Goal: Communication & Community: Answer question/provide support

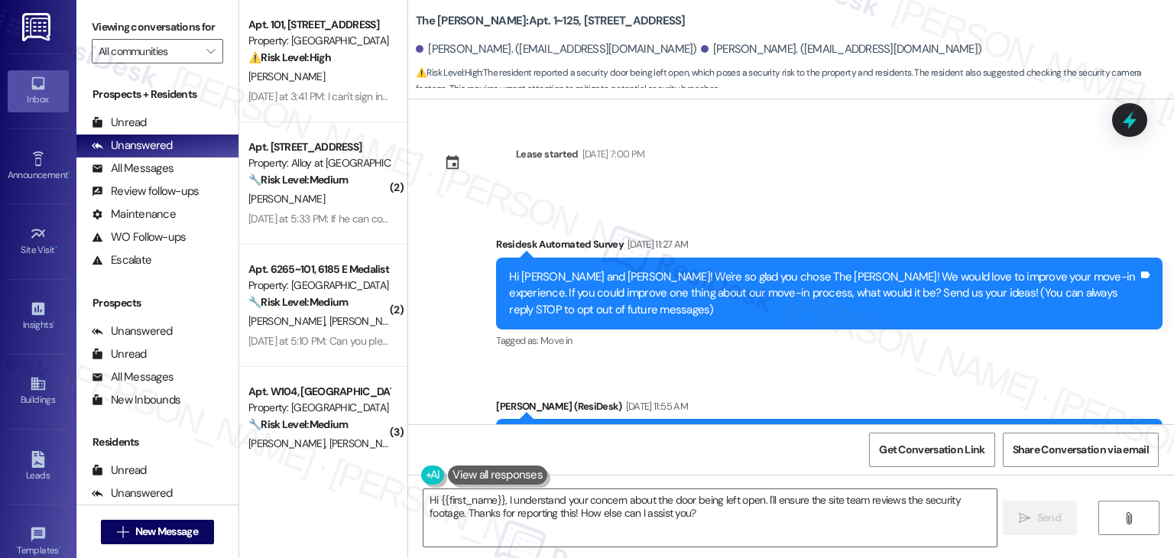
scroll to position [9536, 0]
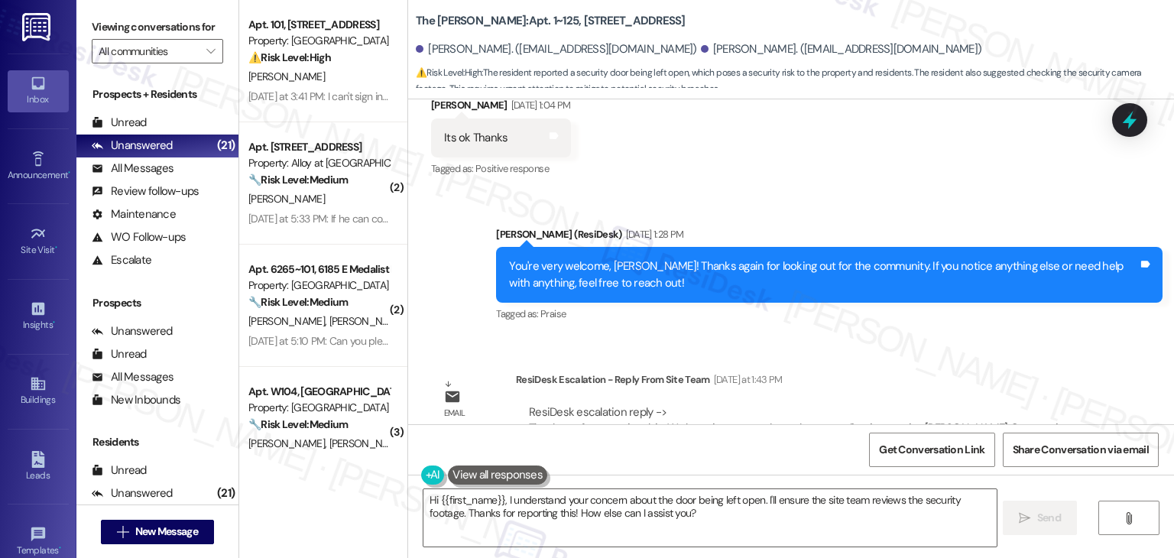
click at [863, 135] on div "Received via SMS Augusto Barrera Sep 15, 2025 at 1:04 PM Its ok Thanks Tags and…" at bounding box center [791, 127] width 766 height 129
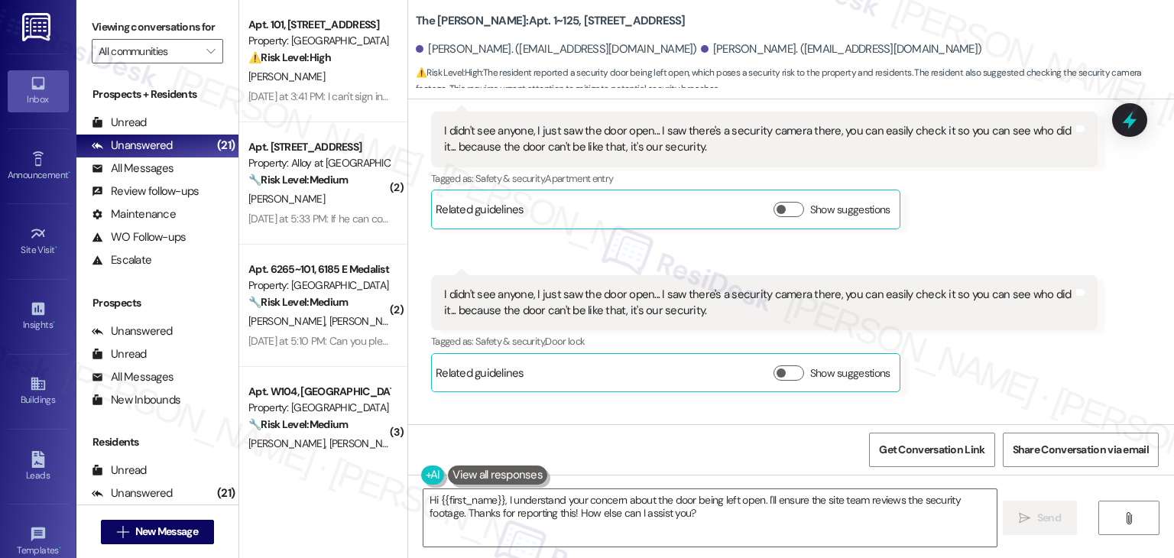
scroll to position [9001, 0]
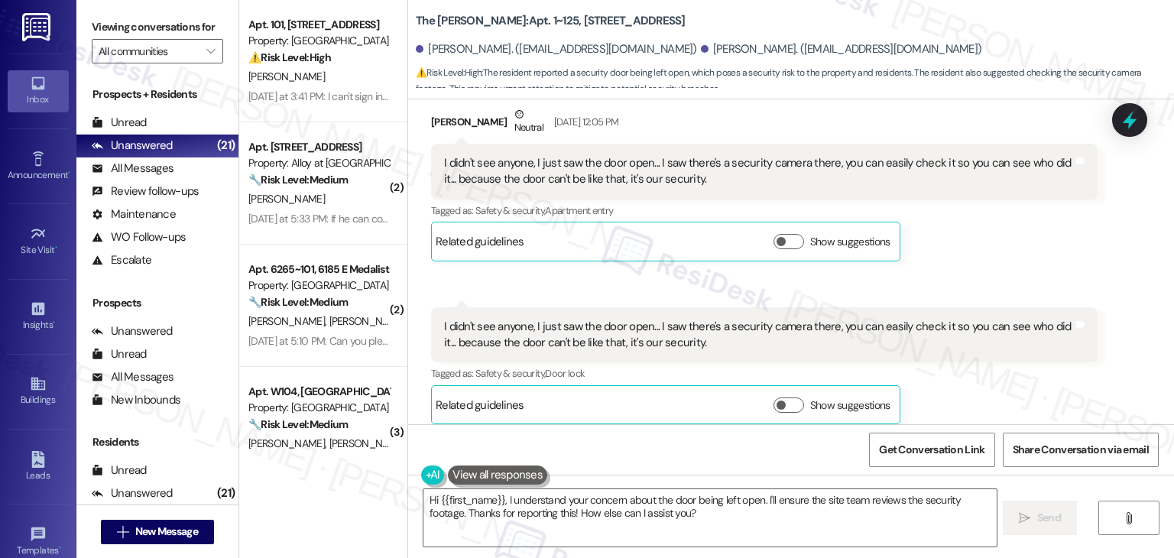
click at [445, 51] on div "Augusto Barrera. (augustobarreratito@gmail.com)" at bounding box center [556, 49] width 281 height 16
copy div "Augusto"
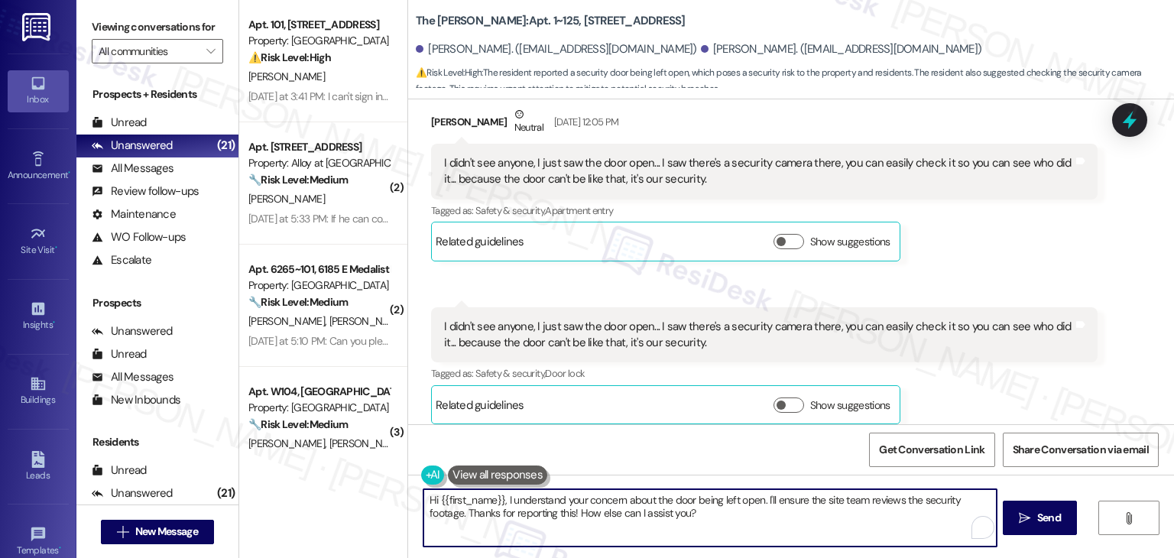
drag, startPoint x: 679, startPoint y: 517, endPoint x: 502, endPoint y: 502, distance: 177.2
click at [502, 502] on textarea "Hi {{first_name}}, I understand your concern about the door being left open. I'…" at bounding box center [709, 517] width 572 height 57
type textarea "Hi {{first_name}}, I have shared your report to the site team regarding the doo…"
click at [497, 501] on textarea "Hi {{first_name}}, I have shared your report to the site team regarding the doo…" at bounding box center [708, 517] width 572 height 57
click at [909, 501] on textarea "Hi {{first_name}}, I have shared your report to the site team regarding the doo…" at bounding box center [708, 517] width 572 height 57
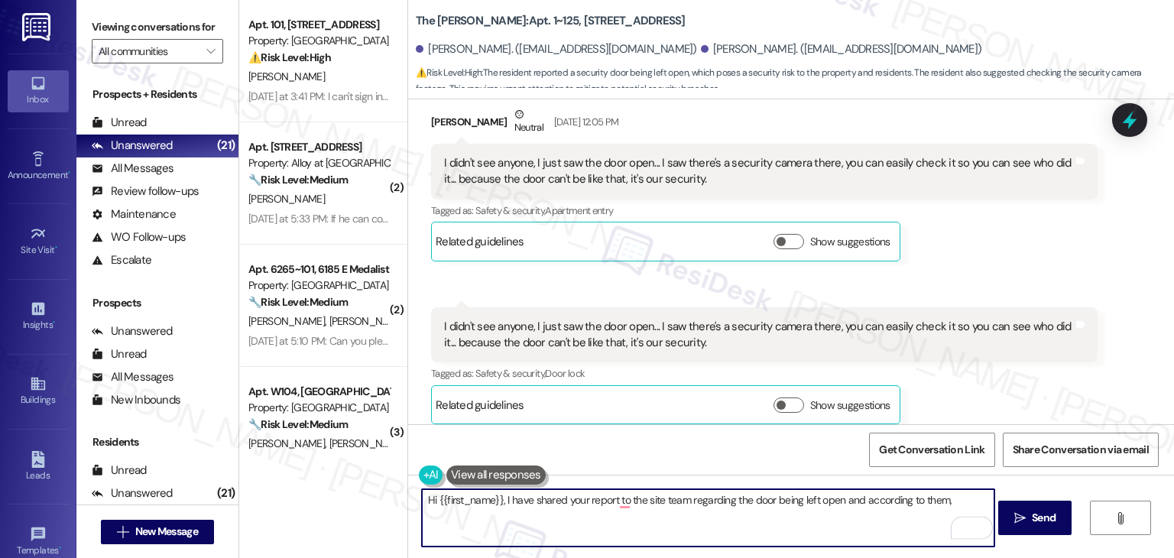
click at [909, 501] on textarea "Hi {{first_name}}, I have shared your report to the site team regarding the doo…" at bounding box center [708, 517] width 572 height 57
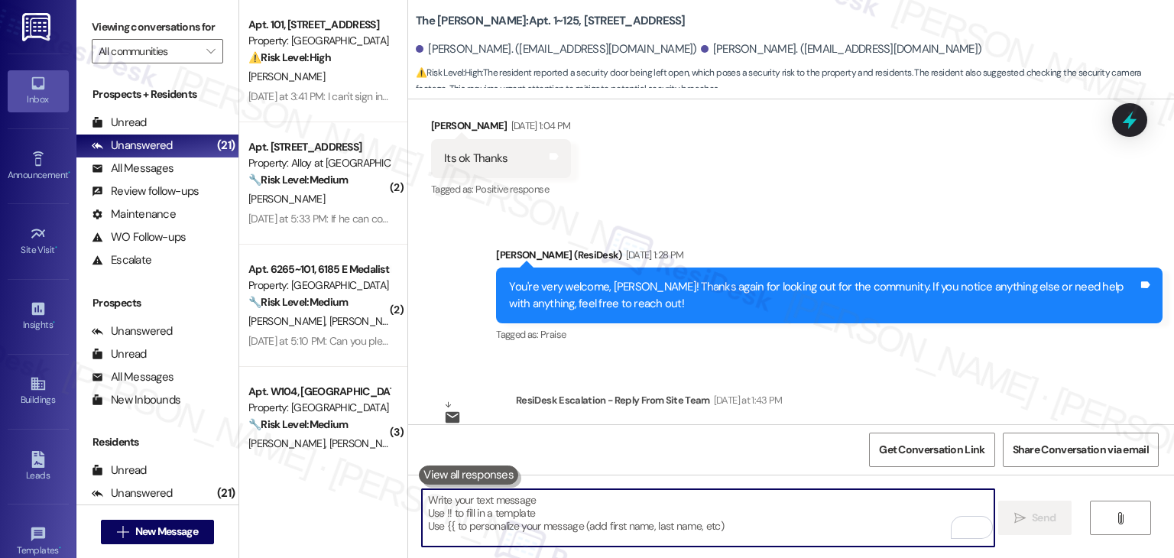
scroll to position [9536, 0]
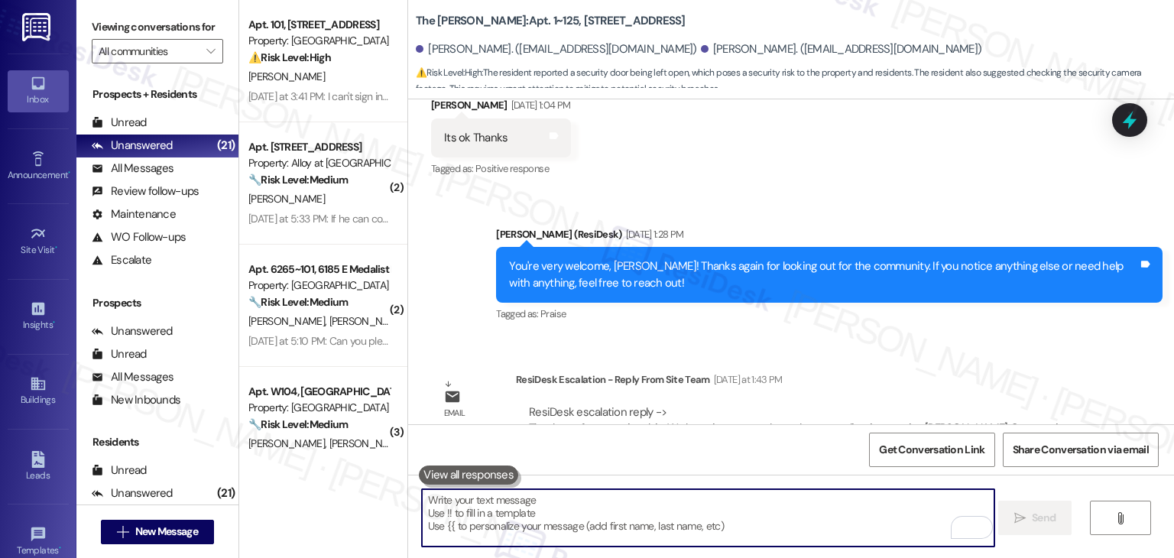
click at [655, 495] on textarea "To enrich screen reader interactions, please activate Accessibility in Grammarl…" at bounding box center [708, 517] width 572 height 57
click at [651, 504] on textarea "To enrich screen reader interactions, please activate Accessibility in Grammarl…" at bounding box center [708, 517] width 572 height 57
click at [570, 513] on textarea "To enrich screen reader interactions, please activate Accessibility in Grammarl…" at bounding box center [708, 517] width 572 height 57
paste textarea "Hi Augusto! Thanks again for reporting the door being left open. We've shared y…"
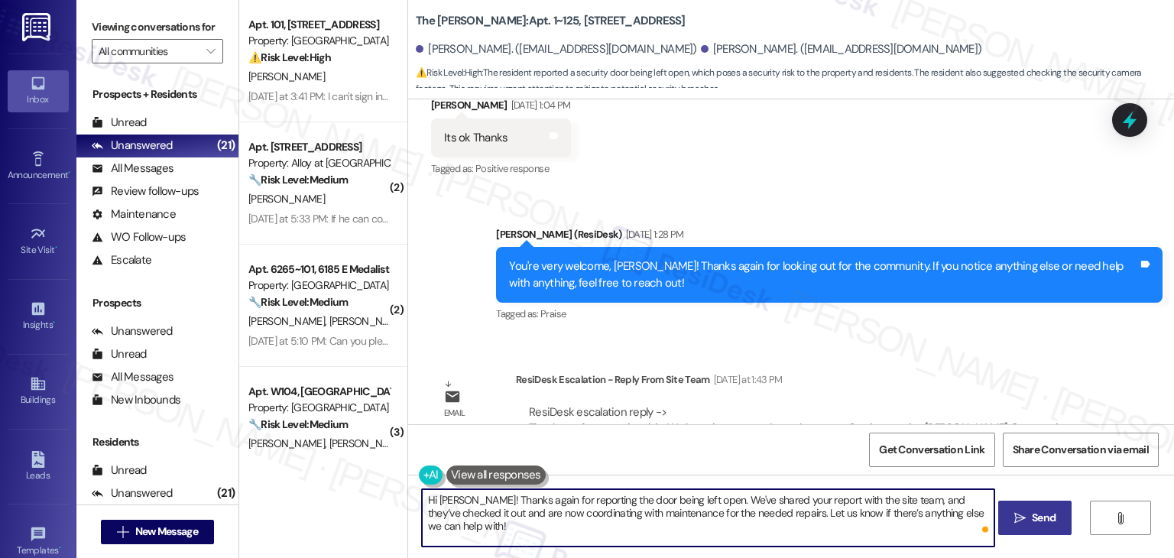
type textarea "Hi Augusto! Thanks again for reporting the door being left open. We've shared y…"
click at [1039, 518] on span "Send" at bounding box center [1044, 518] width 24 height 16
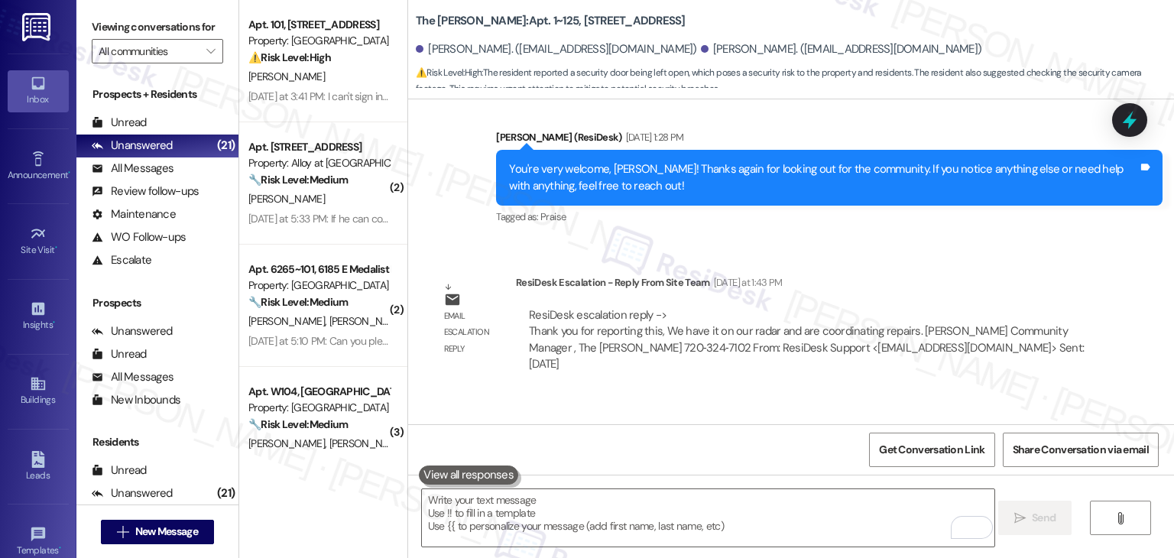
scroll to position [9659, 0]
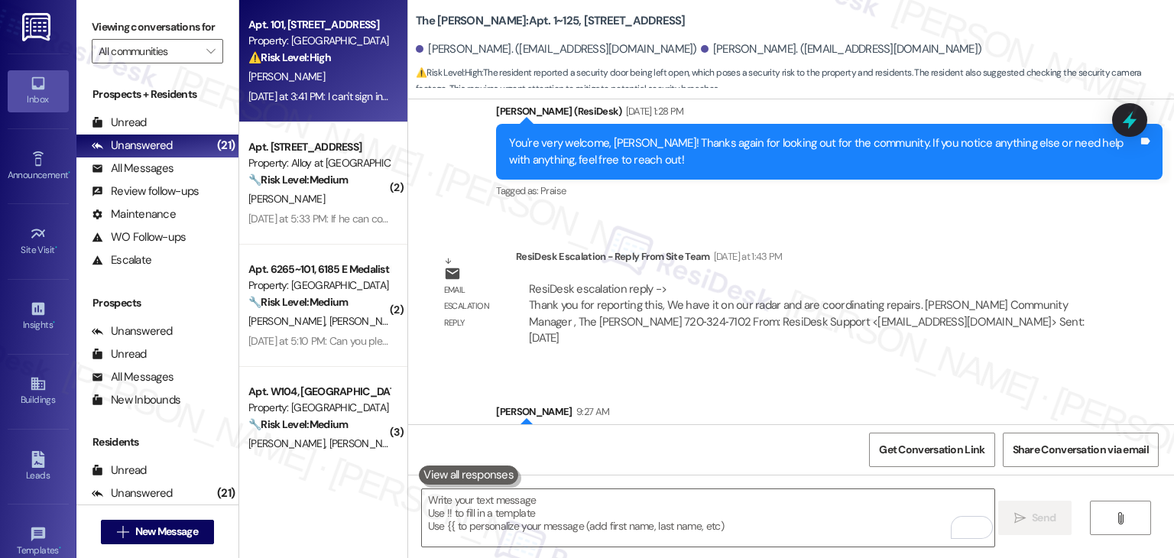
click at [321, 87] on div "Yesterday at 3:41 PM: I can't sign in on the portal either Yesterday at 3:41 PM…" at bounding box center [319, 96] width 144 height 19
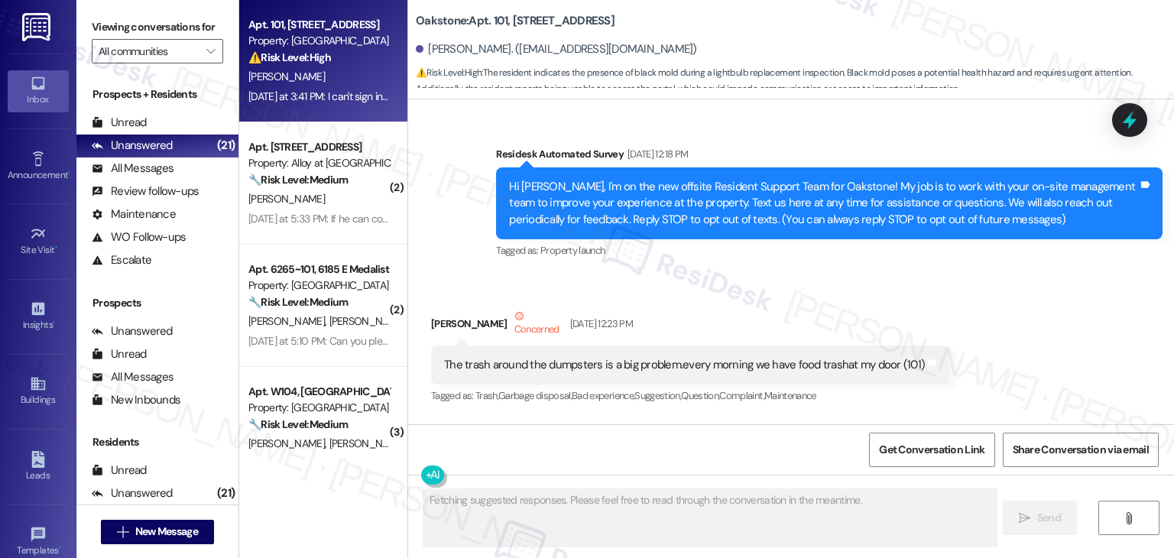
scroll to position [31974, 0]
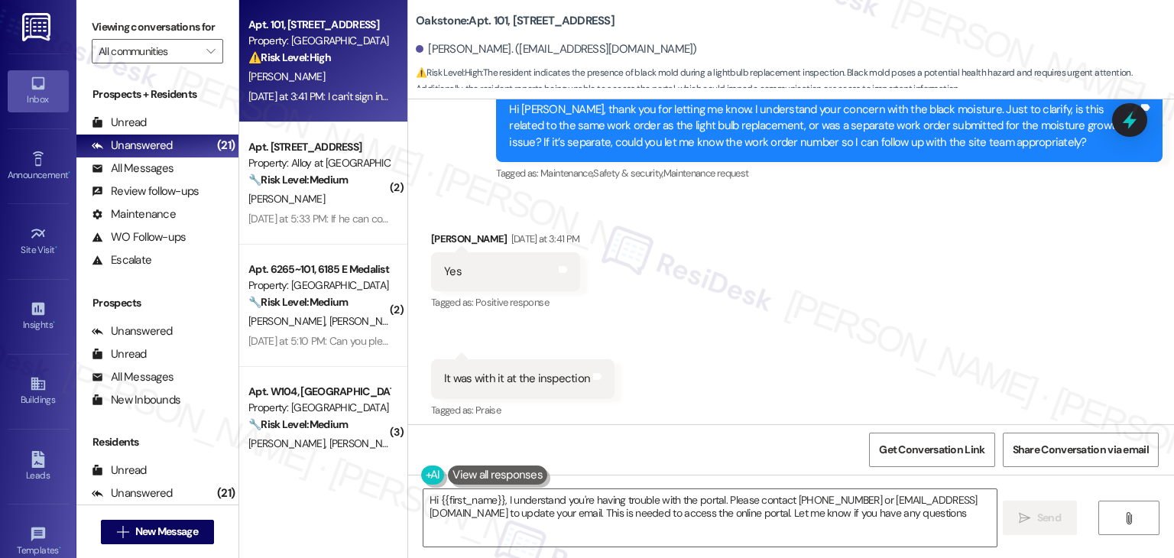
type textarea "Hi {{first_name}}, I understand you're having trouble with the portal. Please c…"
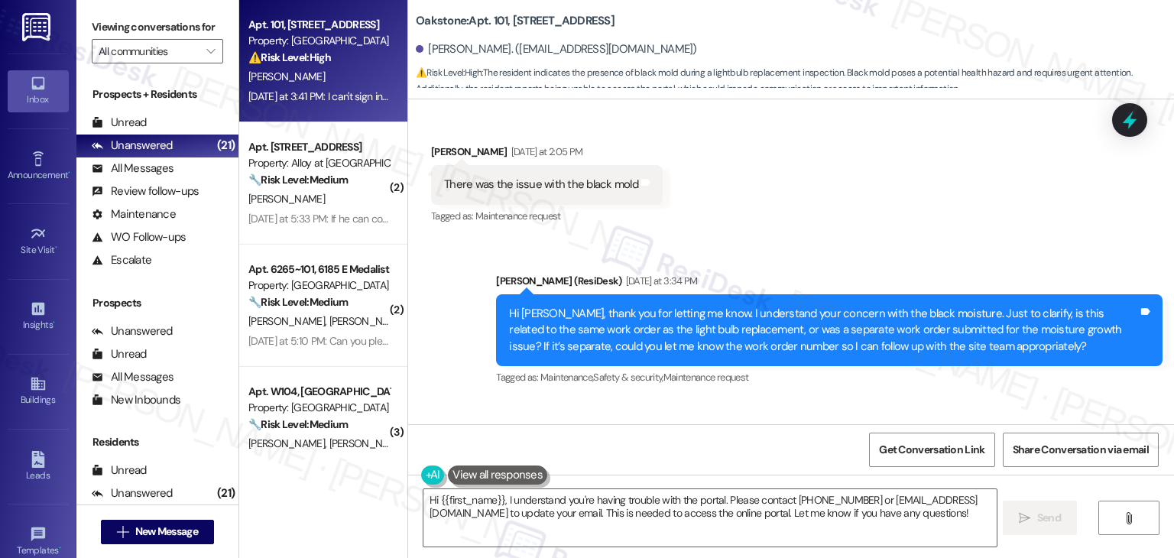
scroll to position [31745, 0]
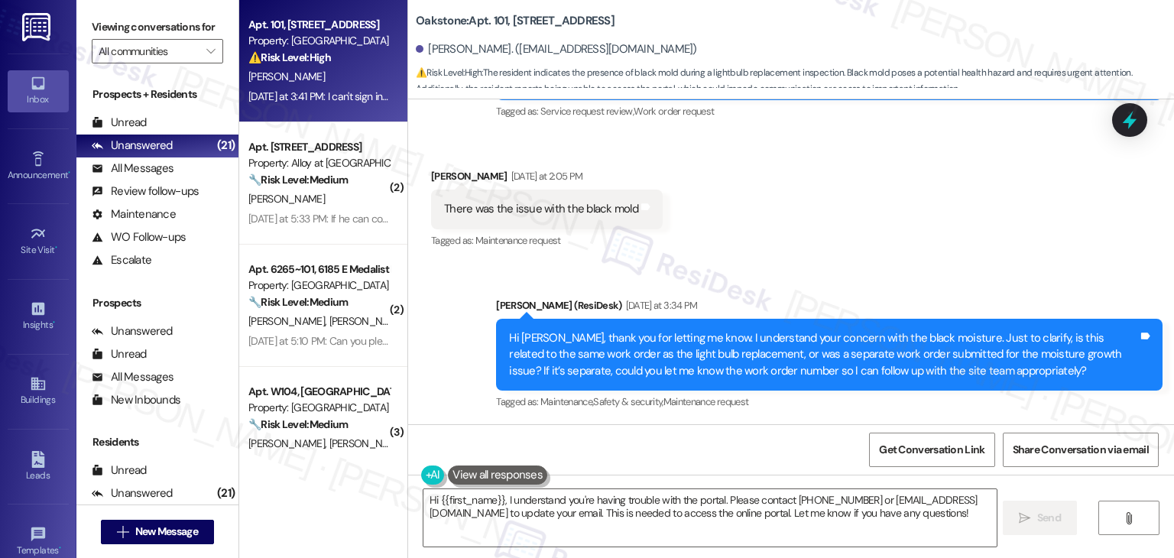
click at [714, 330] on div "Hi [PERSON_NAME], thank you for letting me know. I understand your concern with…" at bounding box center [823, 354] width 629 height 49
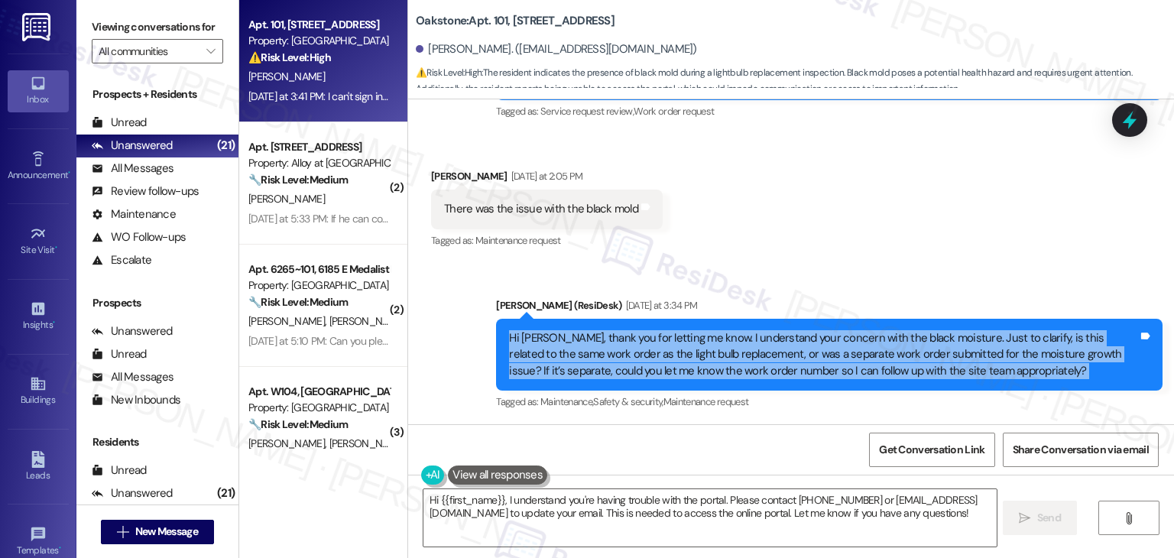
click at [714, 330] on div "Hi [PERSON_NAME], thank you for letting me know. I understand your concern with…" at bounding box center [823, 354] width 629 height 49
copy div "Hi Chrystal, thank you for letting me know. I understand your concern with the …"
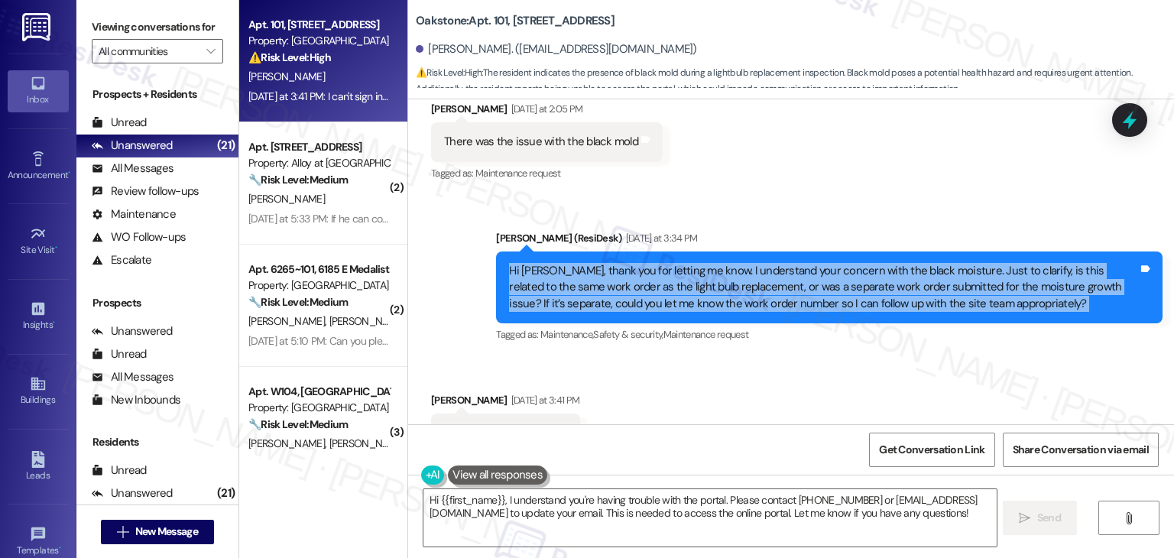
scroll to position [31898, 0]
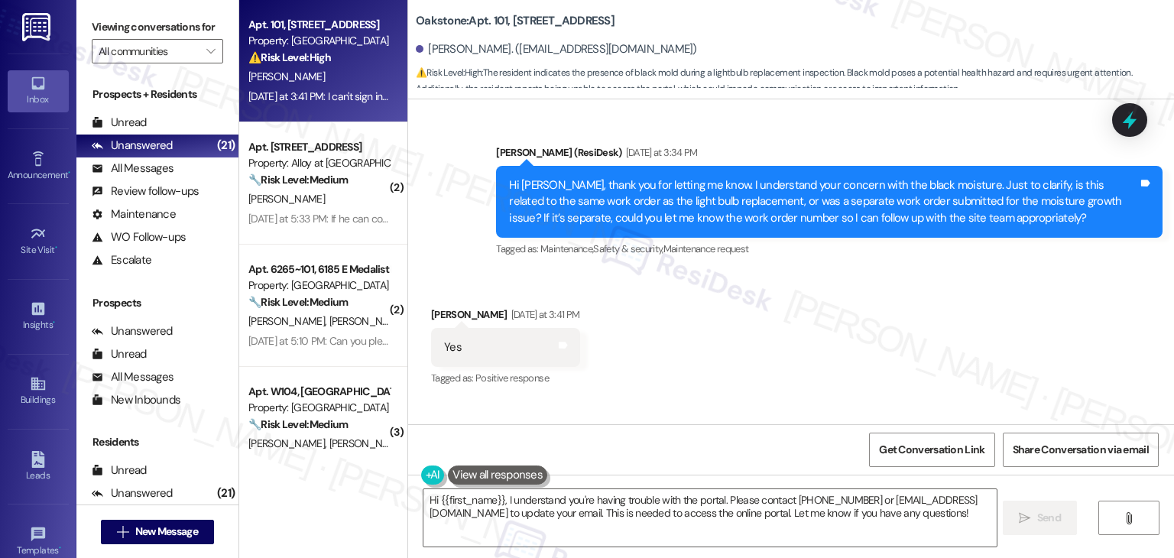
click at [487, 435] on div "It was with it at the inspection Tags and notes" at bounding box center [522, 454] width 183 height 39
copy div "It was with it at the inspection Tags and notes"
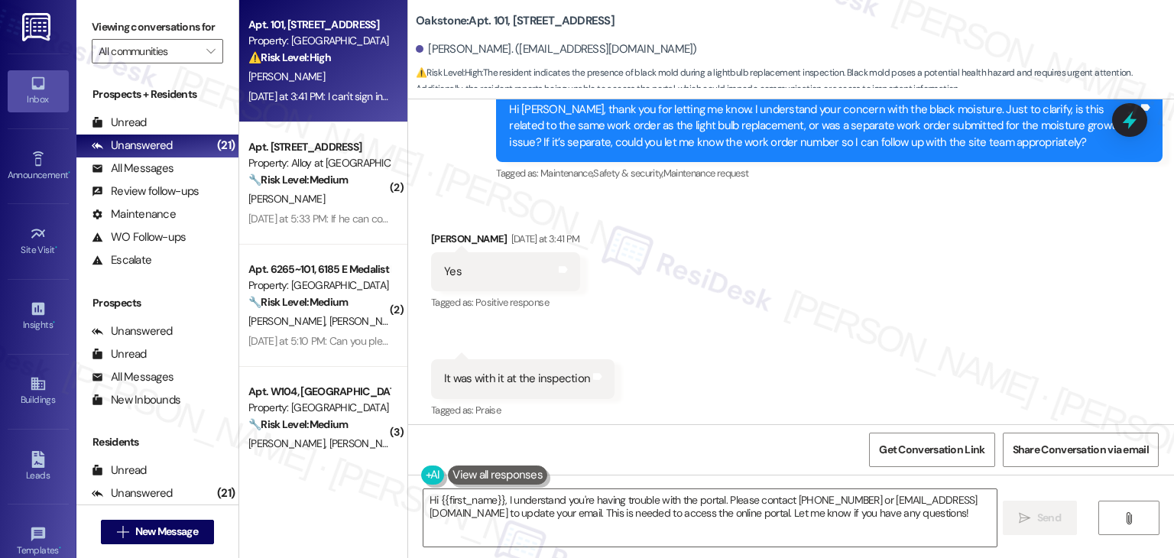
click at [510, 467] on div "I can't sign in on the portal either Tags and notes" at bounding box center [528, 486] width 195 height 39
copy div "I can't sign in on the portal either Tags and notes"
click at [607, 510] on textarea "Hi {{first_name}}, I understand you're having trouble with the portal. Please c…" at bounding box center [709, 517] width 572 height 57
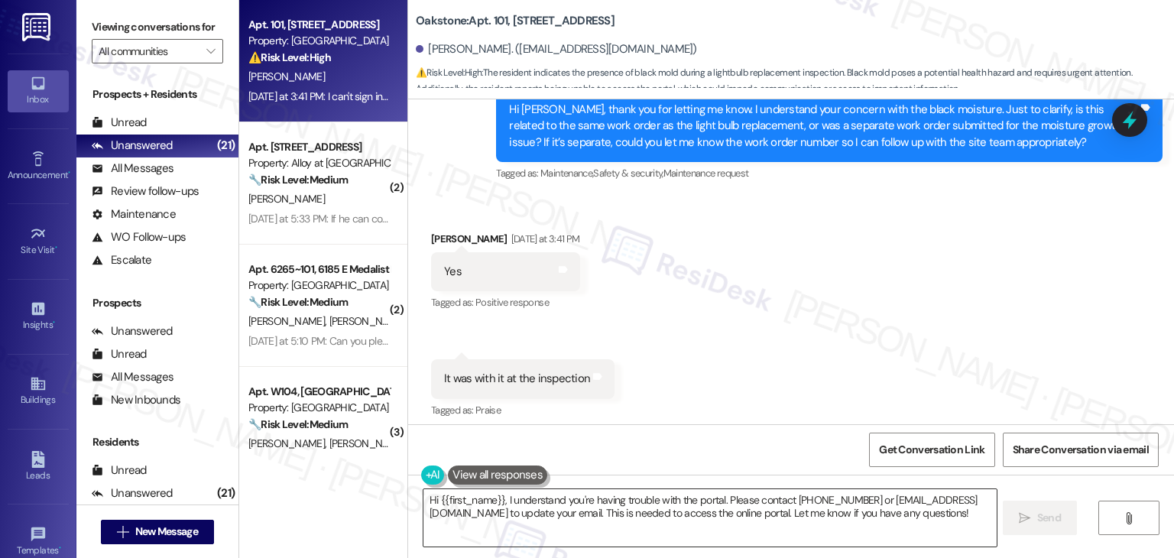
click at [607, 510] on textarea "Hi {{first_name}}, I understand you're having trouble with the portal. Please c…" at bounding box center [709, 517] width 572 height 57
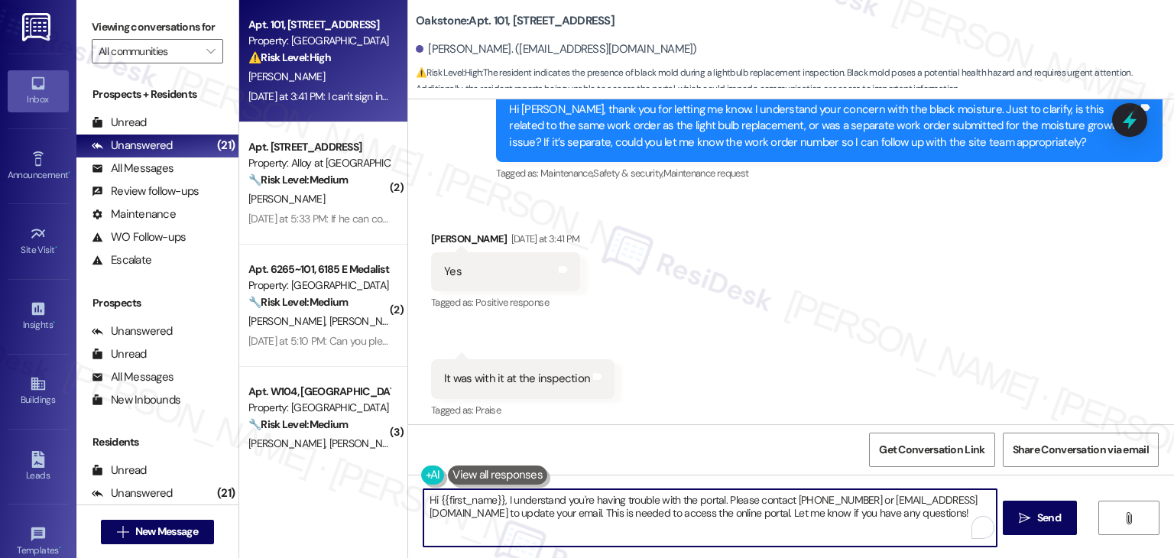
click at [607, 510] on textarea "Hi {{first_name}}, I understand you're having trouble with the portal. Please c…" at bounding box center [709, 517] width 572 height 57
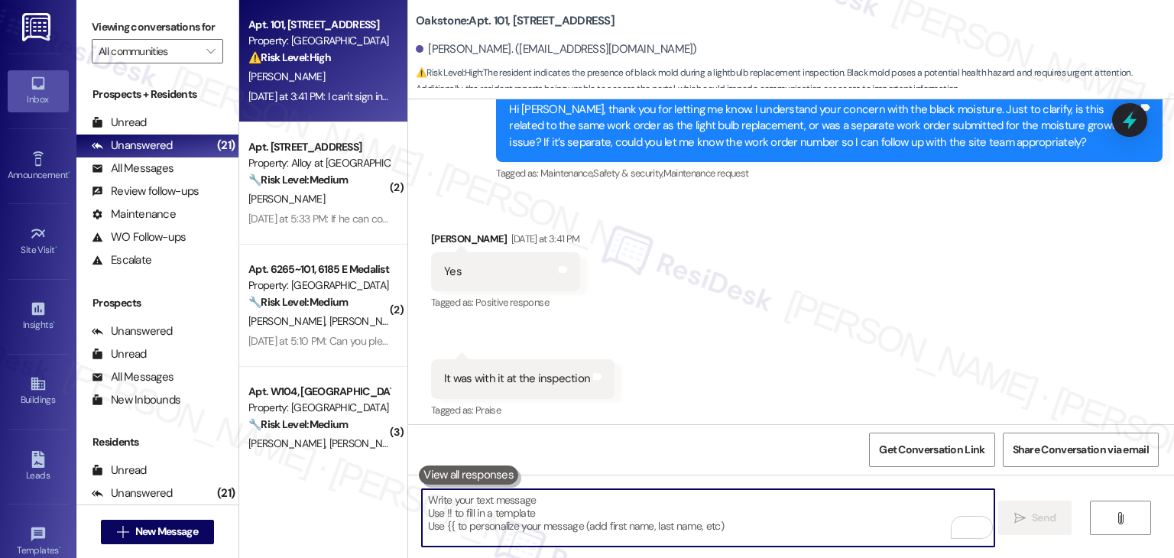
paste textarea "Hi [PERSON_NAME], thanks for the update! So the moisture issue was noted during…"
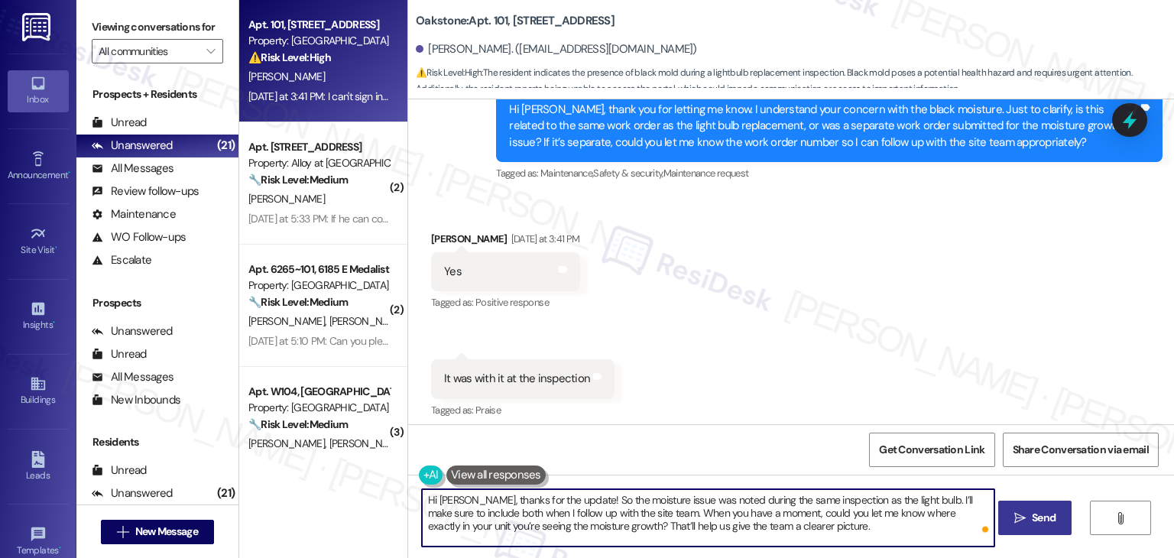
type textarea "Hi [PERSON_NAME], thanks for the update! So the moisture issue was noted during…"
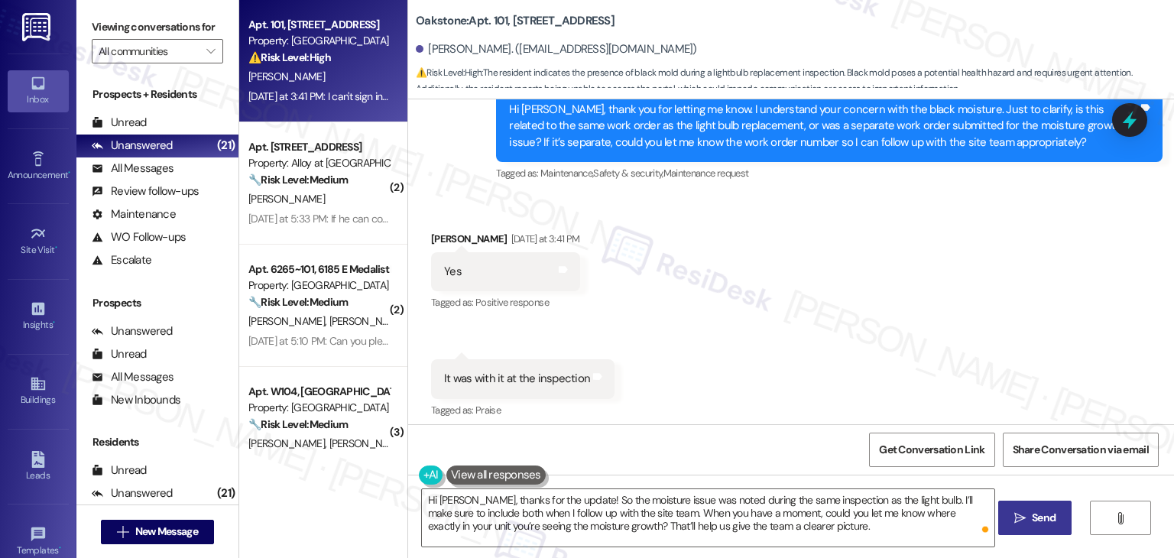
click at [1038, 520] on span "Send" at bounding box center [1044, 518] width 24 height 16
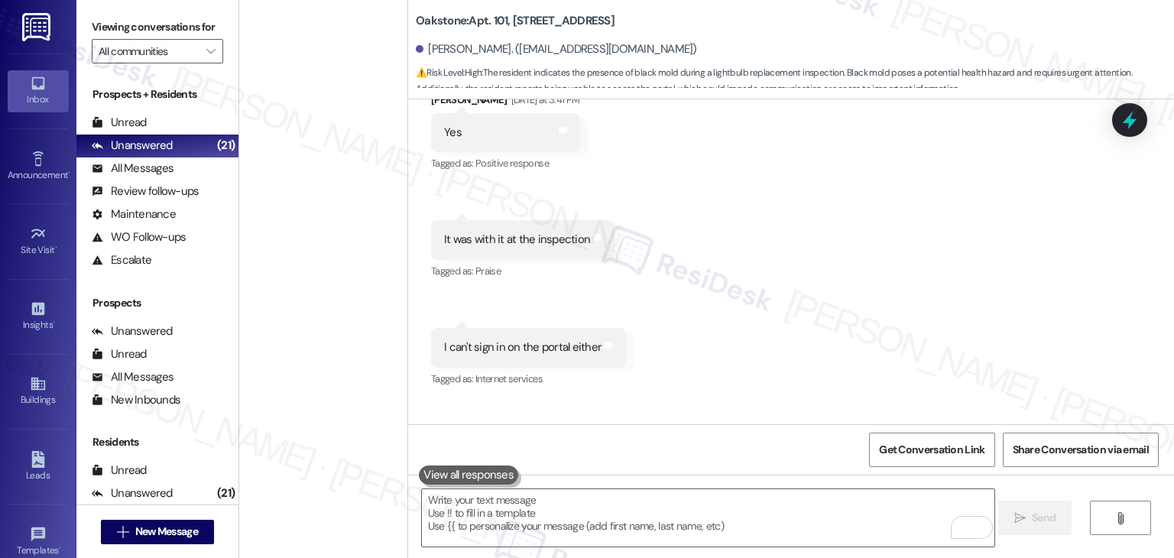
scroll to position [2240, 0]
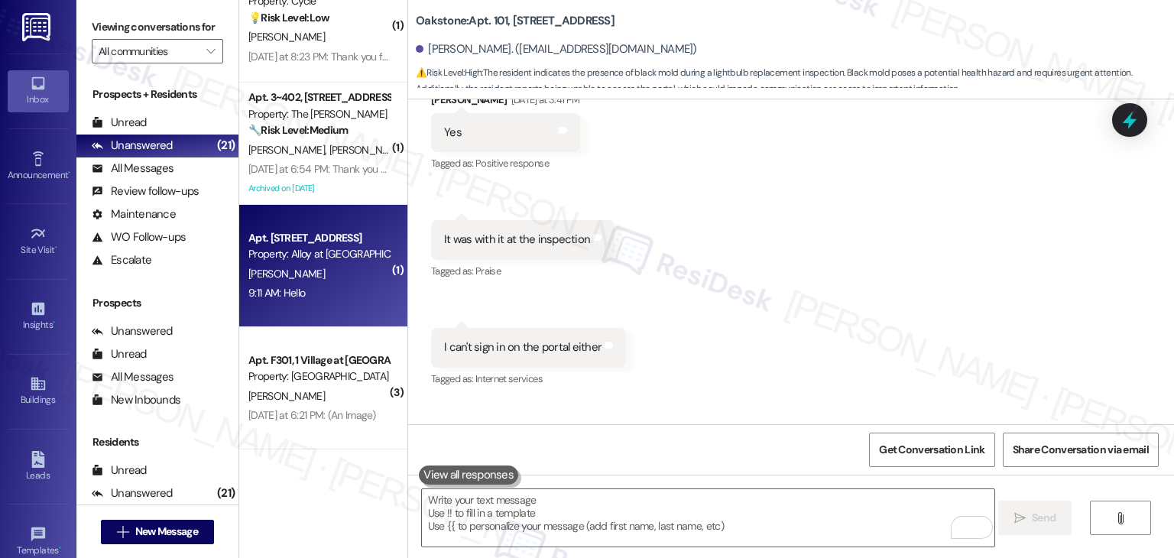
click at [324, 305] on div "Apt. C307, 100 South Geneva Road Property: Alloy at Geneva R. Zayas 9:11 AM: He…" at bounding box center [323, 266] width 168 height 122
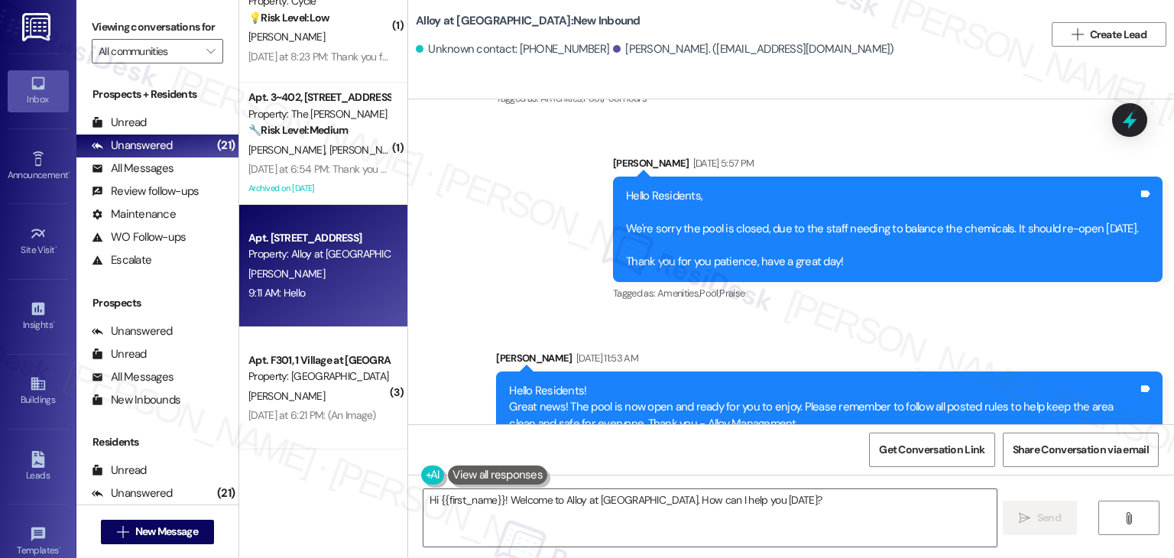
scroll to position [5316, 0]
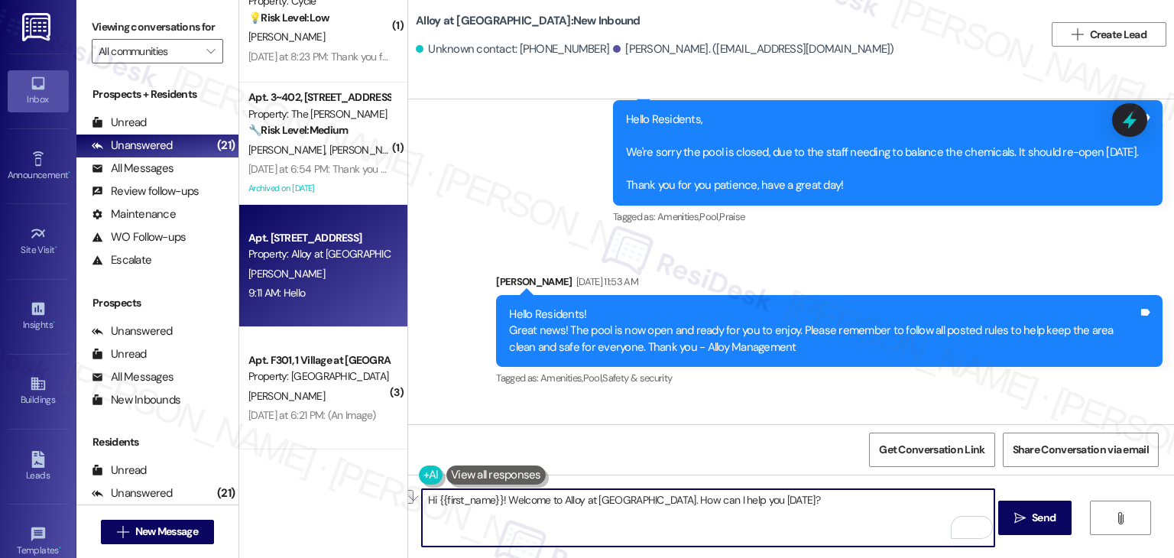
drag, startPoint x: 630, startPoint y: 504, endPoint x: 499, endPoint y: 496, distance: 130.9
click at [499, 496] on textarea "Hi {{first_name}}! Welcome to Alloy at Geneva. How can I help you today?" at bounding box center [708, 517] width 572 height 57
click at [1032, 521] on span "Send" at bounding box center [1044, 518] width 24 height 16
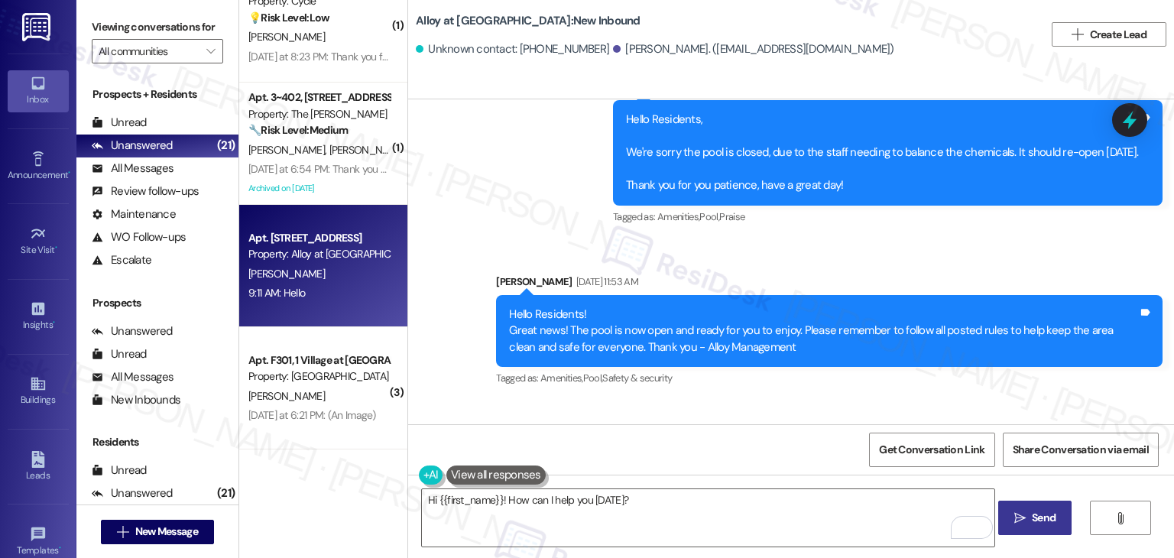
click at [651, 487] on div "Hi {{first_name}}! How can I help you today?  Send " at bounding box center [791, 532] width 766 height 115
click at [1032, 519] on span "Send" at bounding box center [1044, 518] width 24 height 16
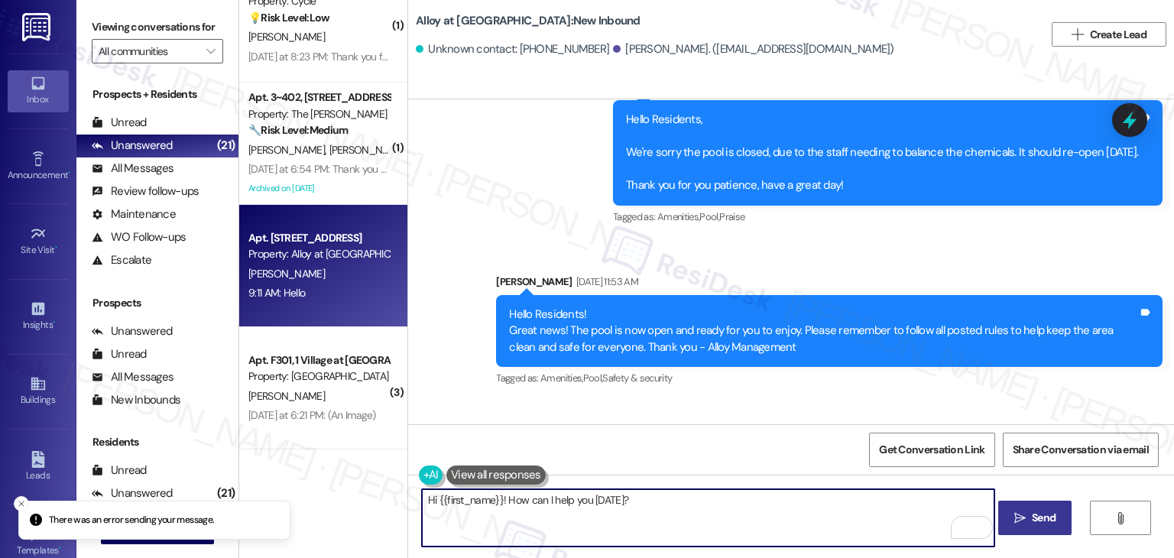
drag, startPoint x: 495, startPoint y: 501, endPoint x: 430, endPoint y: 496, distance: 65.1
click at [430, 496] on textarea "Hi {{first_name}}! How can I help you today?" at bounding box center [708, 517] width 572 height 57
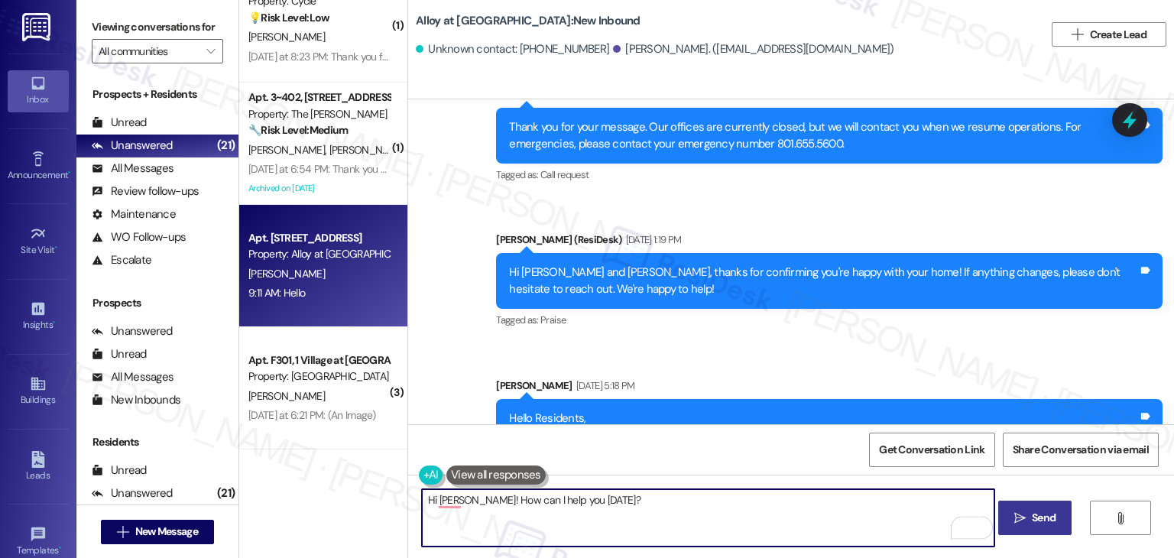
scroll to position [4781, 0]
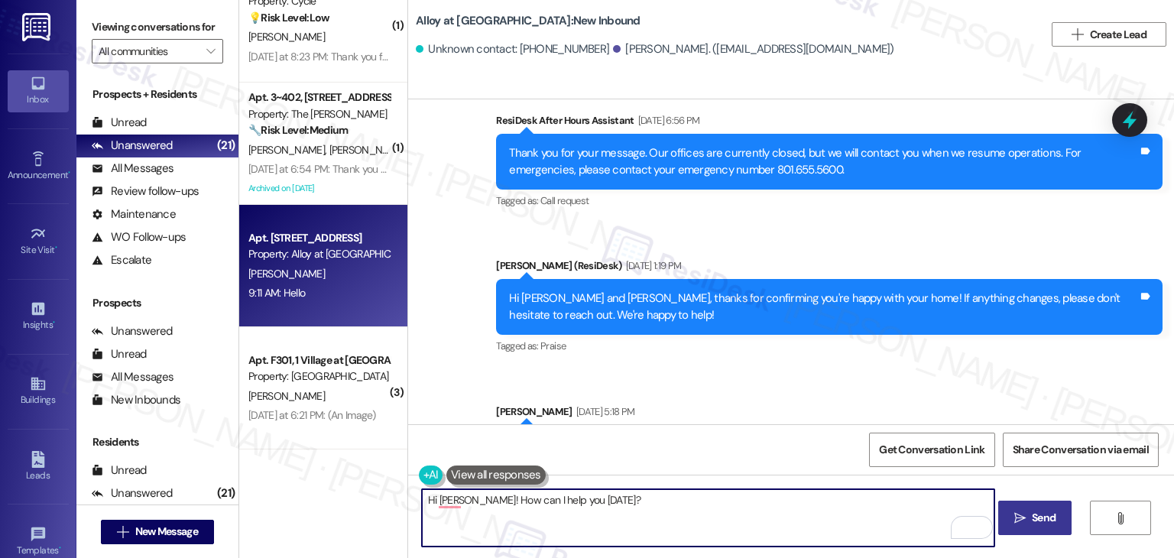
click at [627, 520] on textarea "Hi [PERSON_NAME]! How can I help you [DATE]?" at bounding box center [708, 517] width 572 height 57
type textarea "Hi [PERSON_NAME]! How can I help you [DATE]?"
click at [1053, 523] on span "Send" at bounding box center [1044, 518] width 24 height 16
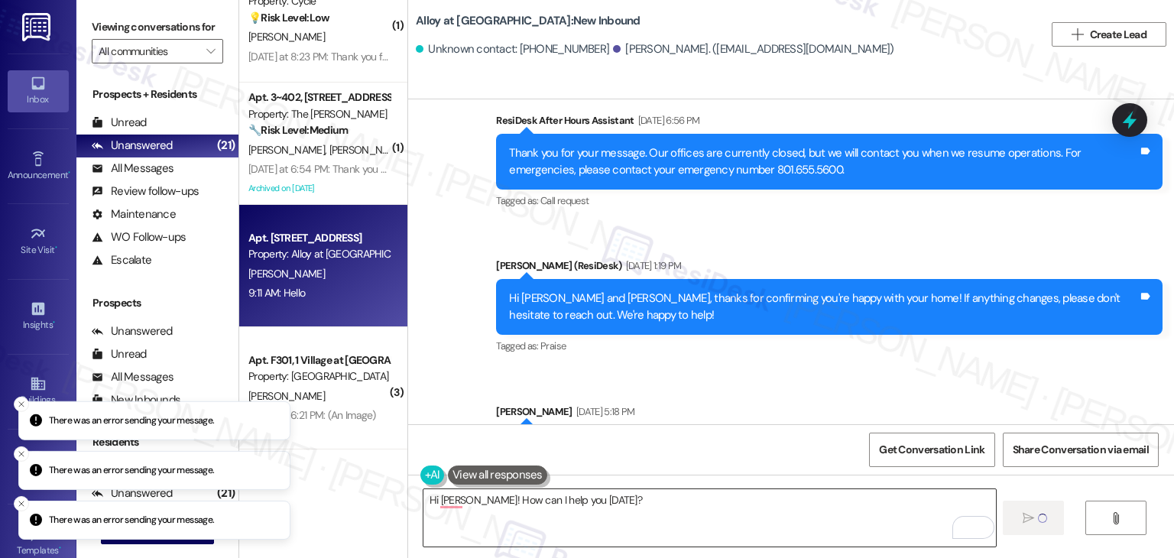
click at [547, 501] on textarea "Hi [PERSON_NAME]! How can I help you [DATE]?" at bounding box center [709, 517] width 572 height 57
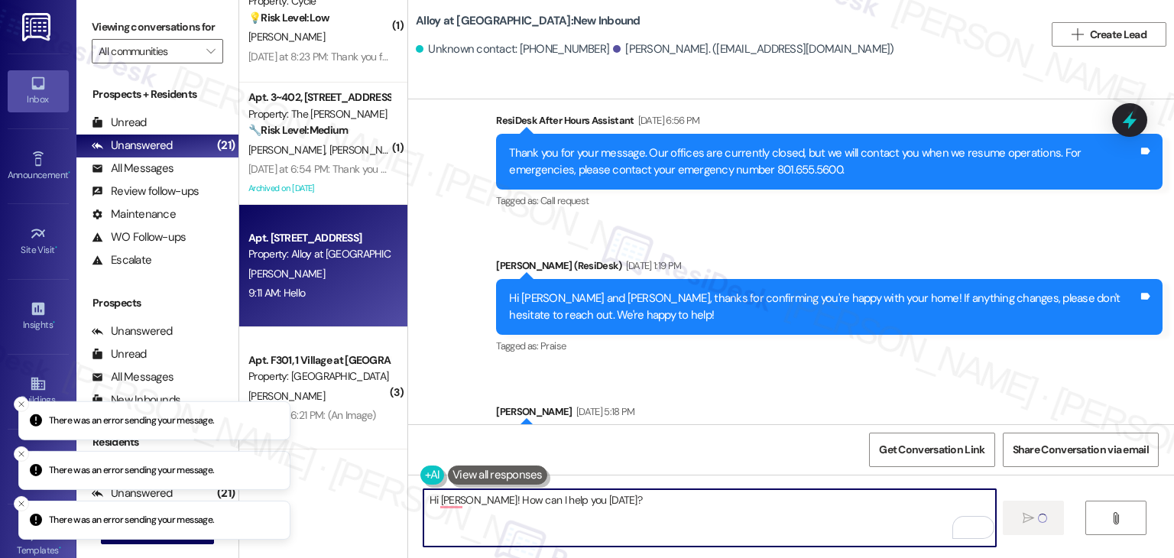
click at [547, 501] on textarea "Hi [PERSON_NAME]! How can I help you [DATE]?" at bounding box center [709, 517] width 572 height 57
click at [547, 502] on textarea "Hi Jhon! How can I help you today?" at bounding box center [709, 517] width 572 height 57
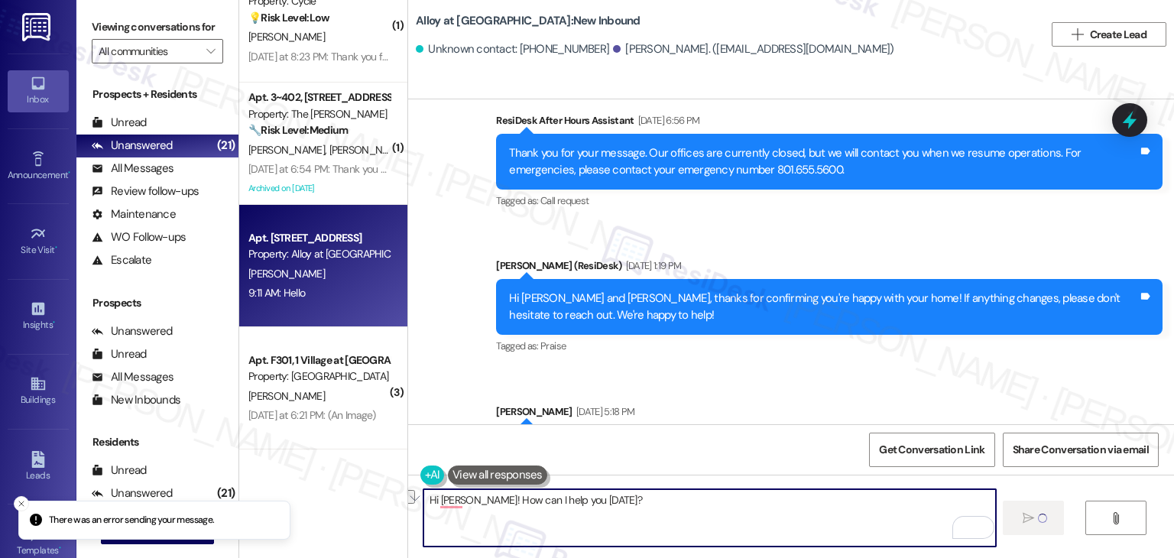
click at [452, 301] on div "Sent via SMS ResiDesk After Hours Assistant Jun 26, 2025 at 6:56 PM Thank you f…" at bounding box center [791, 506] width 766 height 857
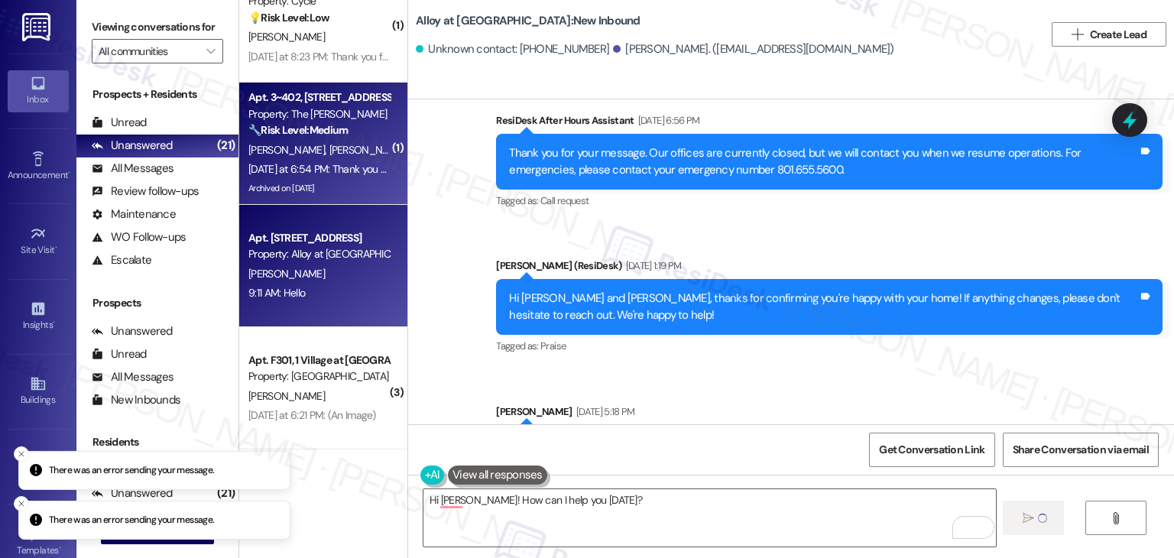
click at [329, 152] on span "W. Cochran" at bounding box center [367, 150] width 76 height 14
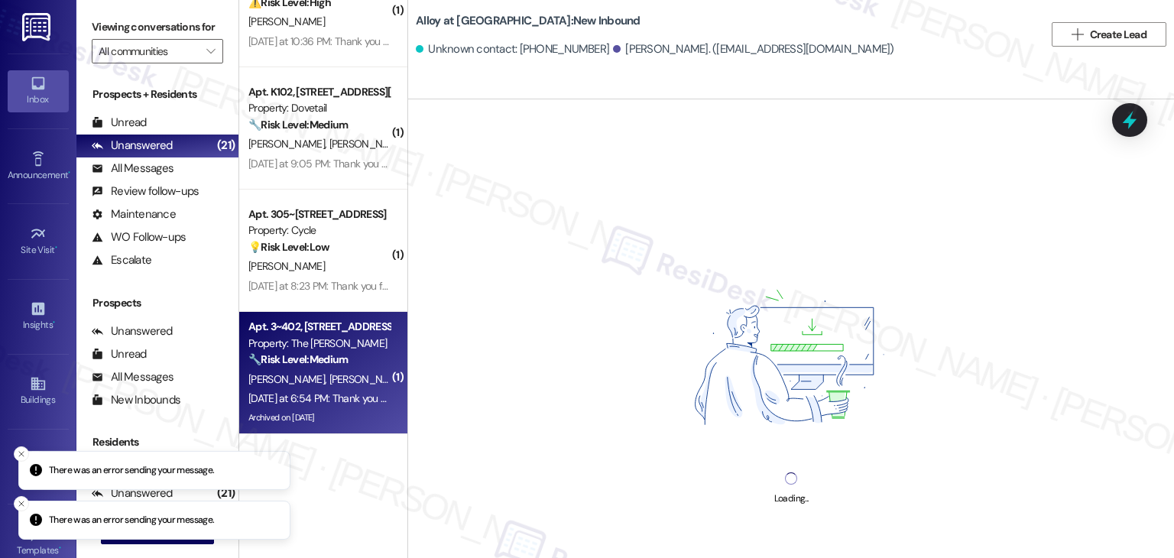
scroll to position [1935, 0]
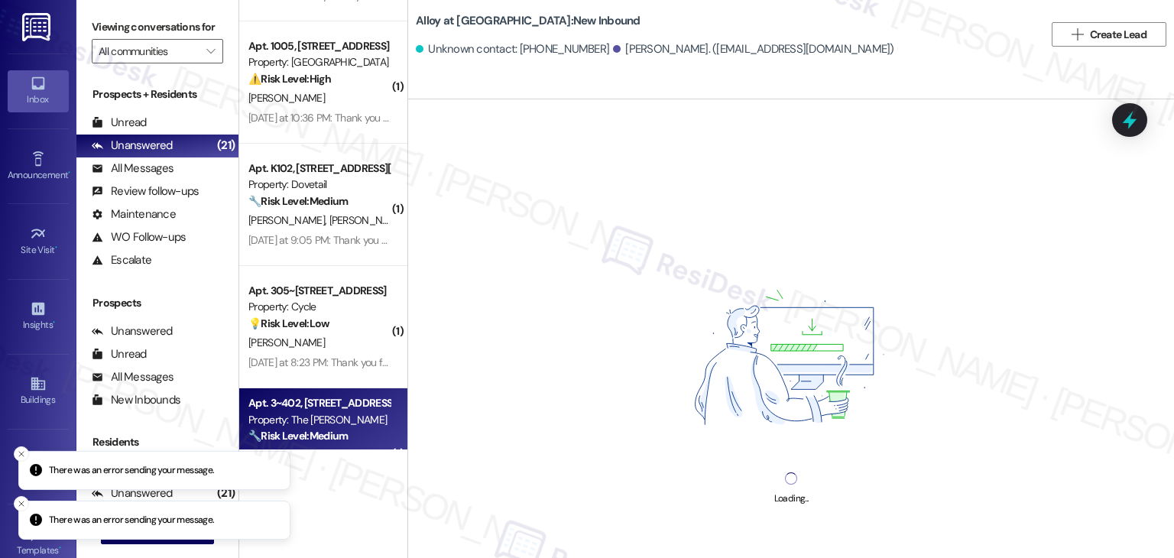
click at [310, 300] on div "Property: Cycle" at bounding box center [318, 307] width 141 height 16
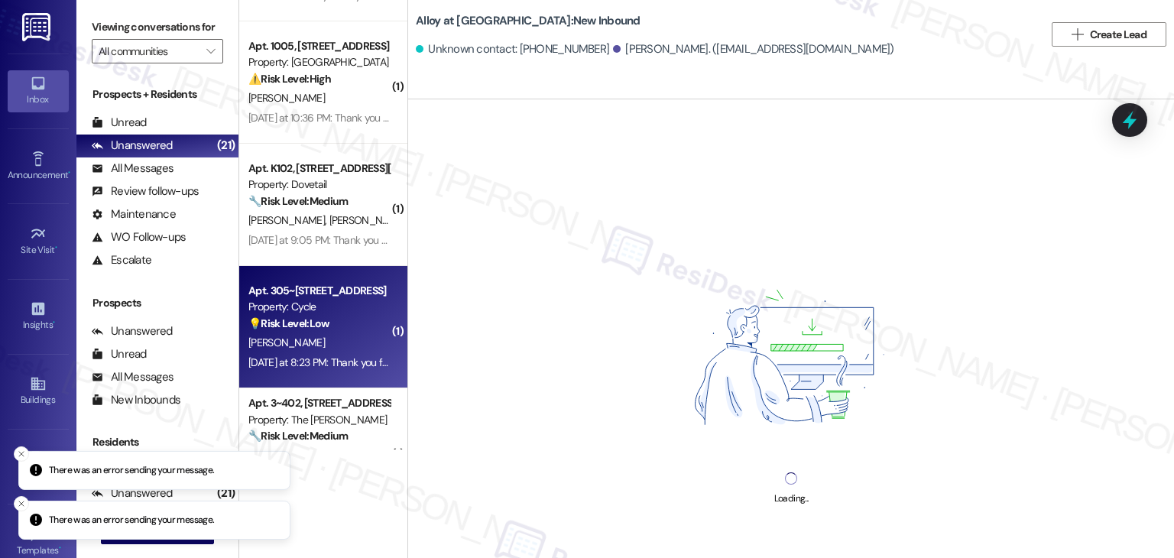
click at [319, 266] on div "Apt. 305~0406, 3521 Stanford Rd Property: Cycle 💡 Risk Level: Low The resident …" at bounding box center [323, 327] width 168 height 122
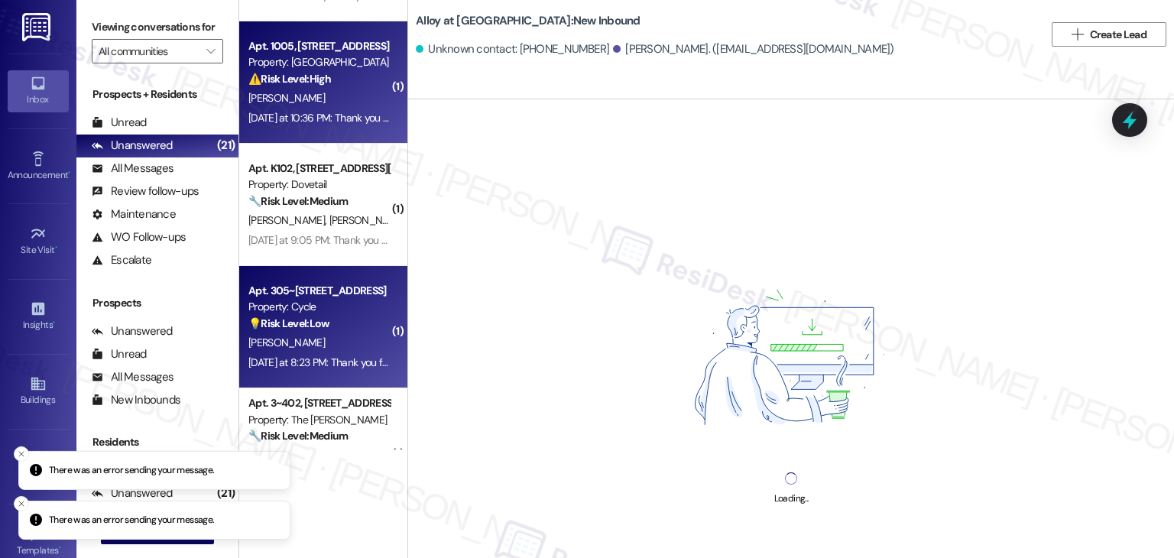
click at [316, 67] on div "Property: [GEOGRAPHIC_DATA]" at bounding box center [318, 62] width 141 height 16
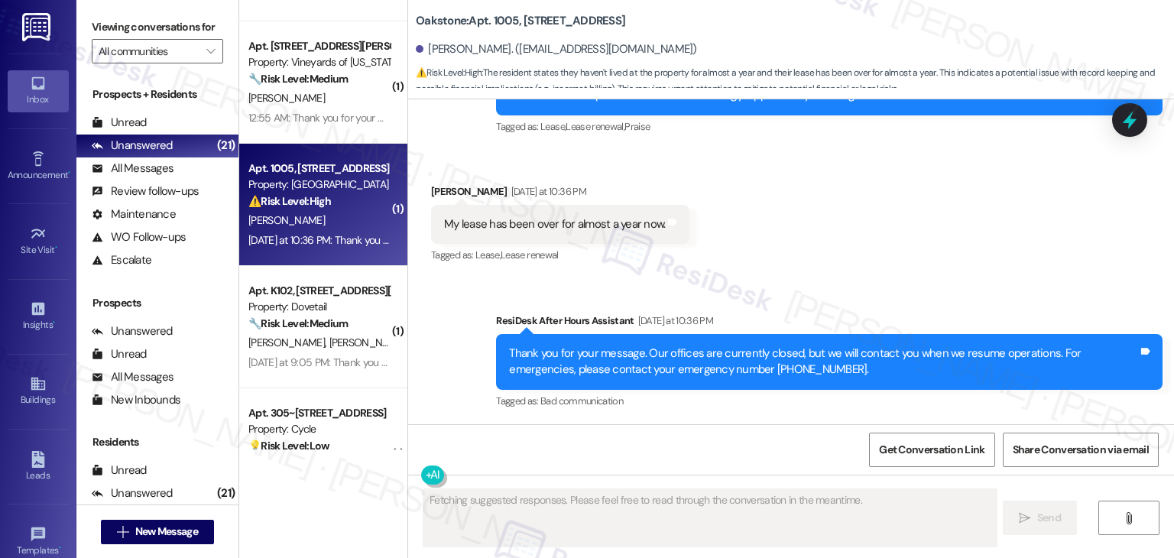
scroll to position [4126, 0]
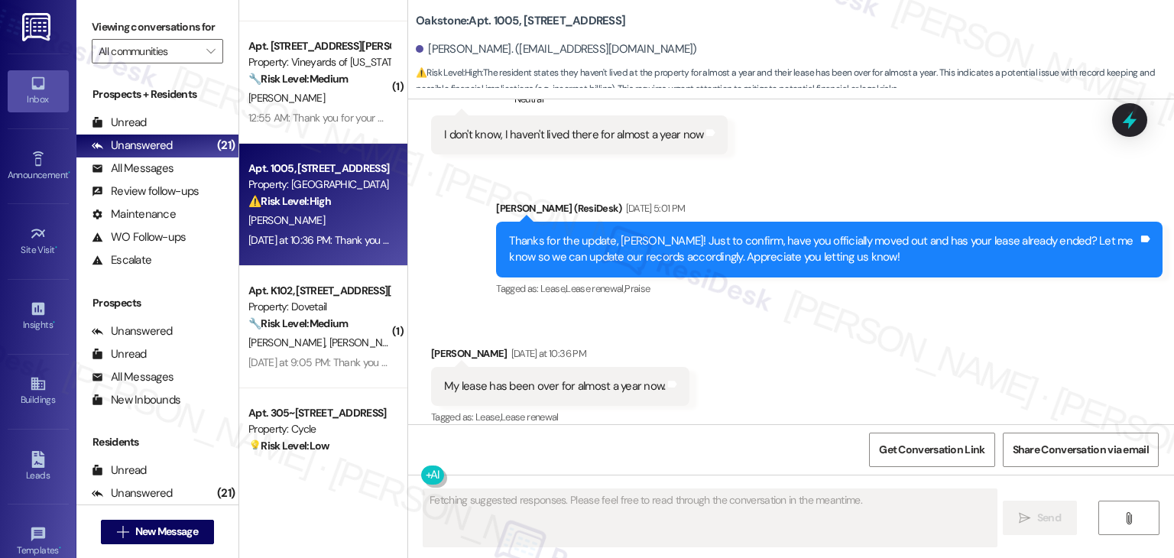
click at [778, 311] on div "Received via SMS Tucker Ricker Yesterday at 10:36 PM My lease has been over for…" at bounding box center [791, 375] width 766 height 129
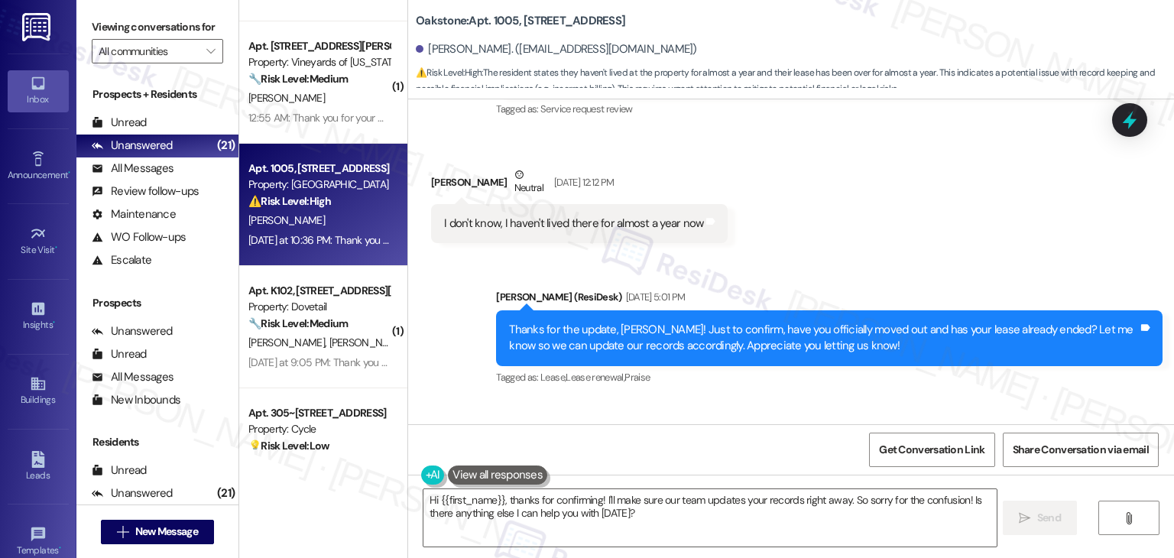
scroll to position [4056, 0]
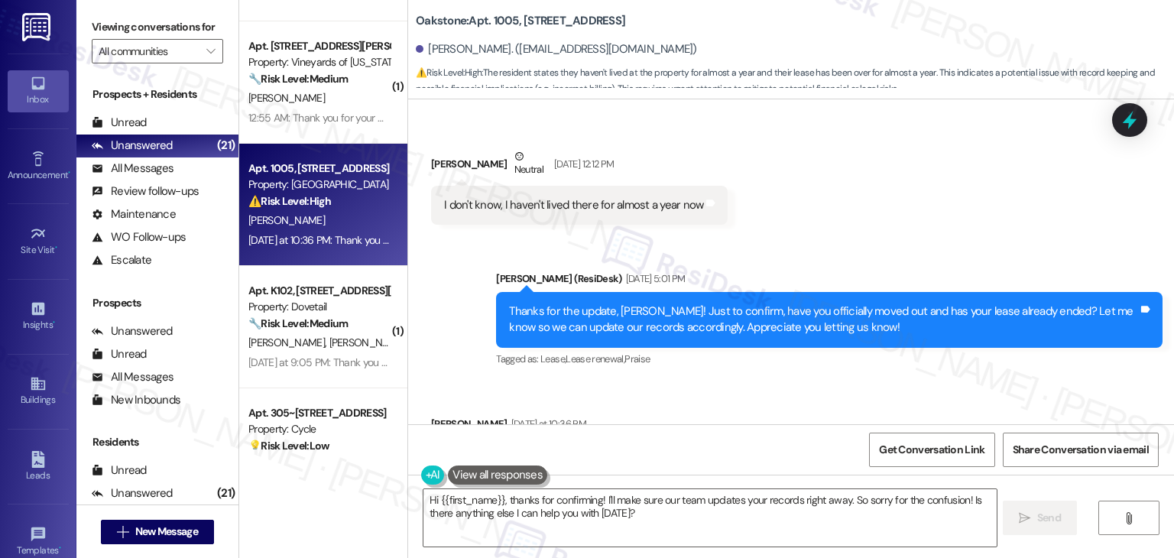
click at [888, 400] on div "Received via SMS Tucker Ricker Yesterday at 10:36 PM My lease has been over for…" at bounding box center [791, 445] width 766 height 129
click at [860, 382] on div "Received via SMS Tucker Ricker Yesterday at 10:36 PM My lease has been over for…" at bounding box center [791, 445] width 766 height 129
click at [832, 501] on textarea "Hi {{first_name}}, thanks for confirming! I'll make sure our team updates your …" at bounding box center [709, 517] width 572 height 57
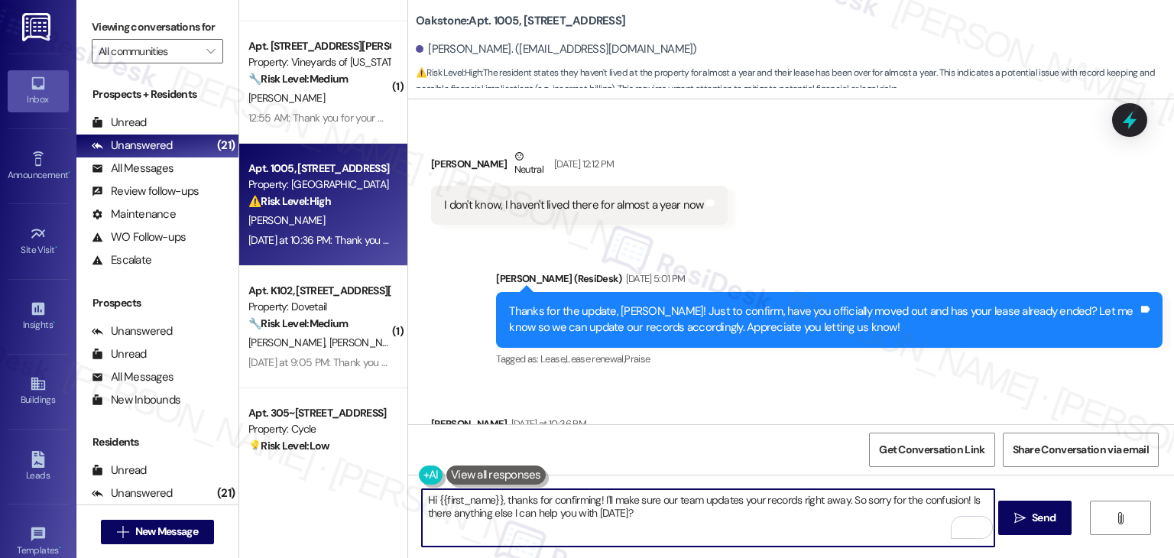
drag, startPoint x: 837, startPoint y: 501, endPoint x: 800, endPoint y: 502, distance: 37.5
click at [800, 502] on textarea "Hi {{first_name}}, thanks for confirming! I'll make sure our team updates your …" at bounding box center [708, 517] width 572 height 57
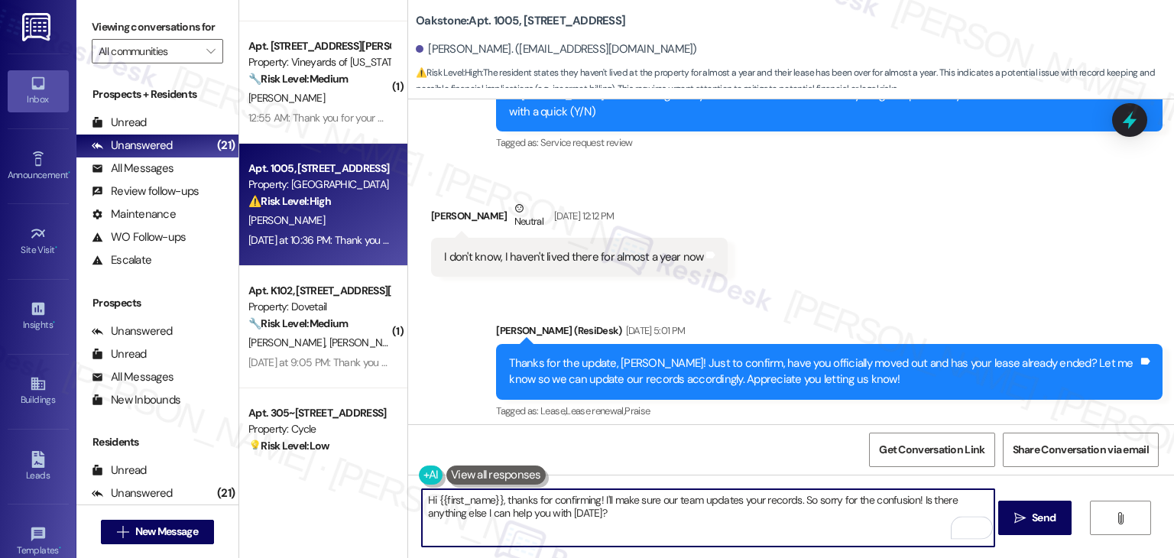
scroll to position [3980, 0]
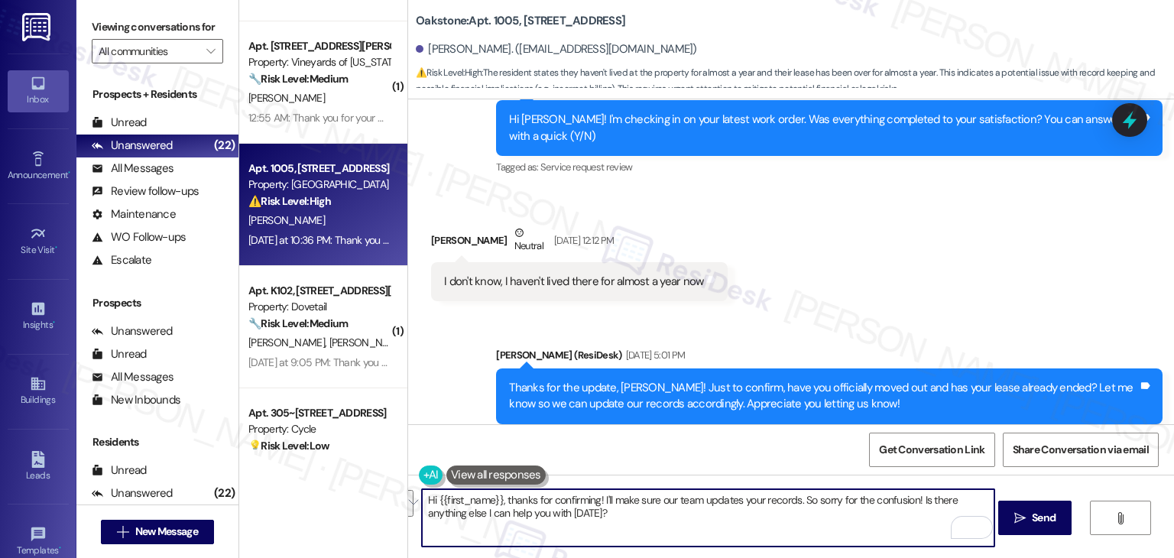
drag, startPoint x: 804, startPoint y: 515, endPoint x: 923, endPoint y: 505, distance: 119.6
click at [923, 505] on textarea "Hi {{first_name}}, thanks for confirming! I'll make sure our team updates your …" at bounding box center [708, 517] width 572 height 57
paste textarea "If you’d like to stop receiving texts from this number, please reply STOP (in a…"
type textarea "Hi {{first_name}}, thanks for confirming! I'll make sure our team updates your …"
click at [1032, 520] on span "Send" at bounding box center [1044, 518] width 24 height 16
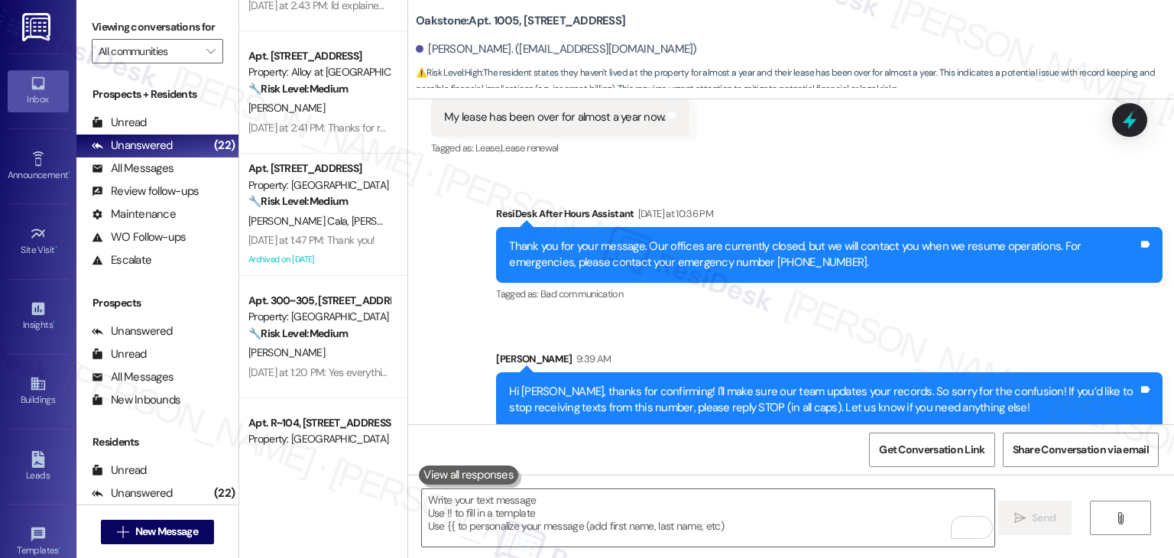
scroll to position [789, 0]
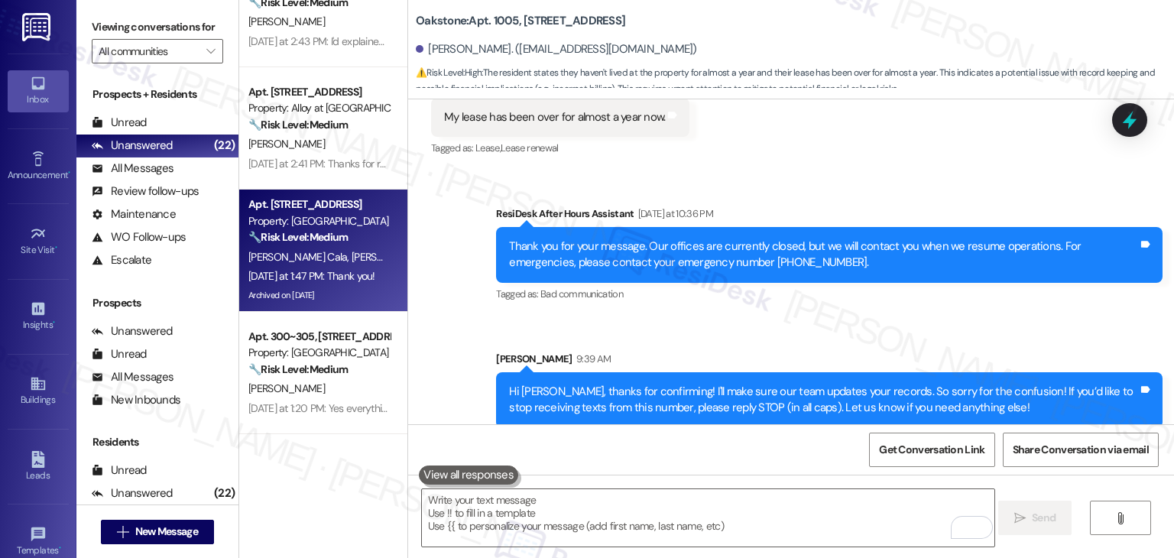
click at [348, 291] on div "Archived on 08/06/2025" at bounding box center [319, 295] width 144 height 19
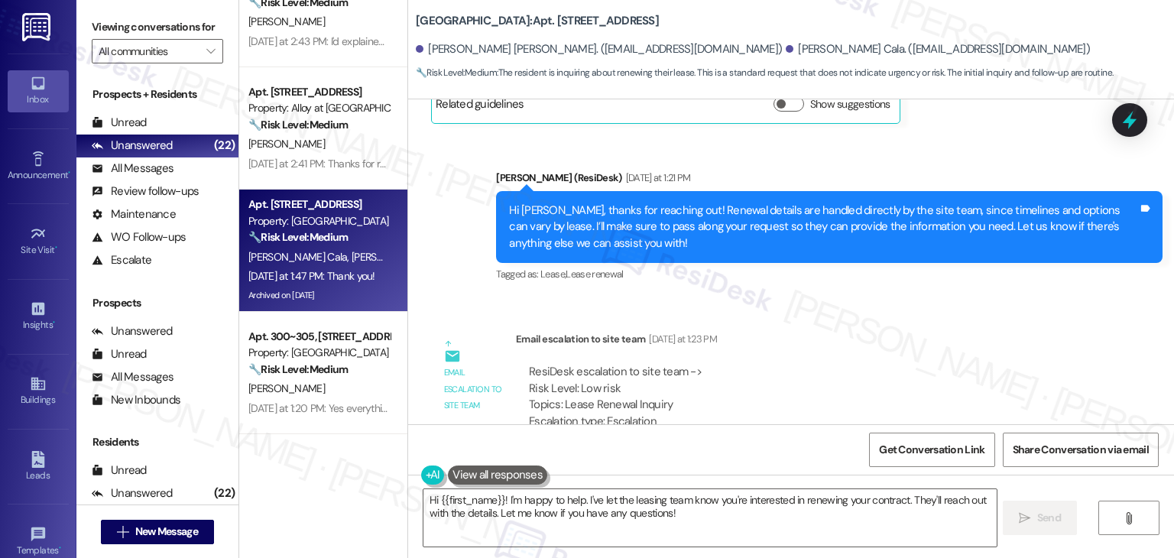
scroll to position [16491, 0]
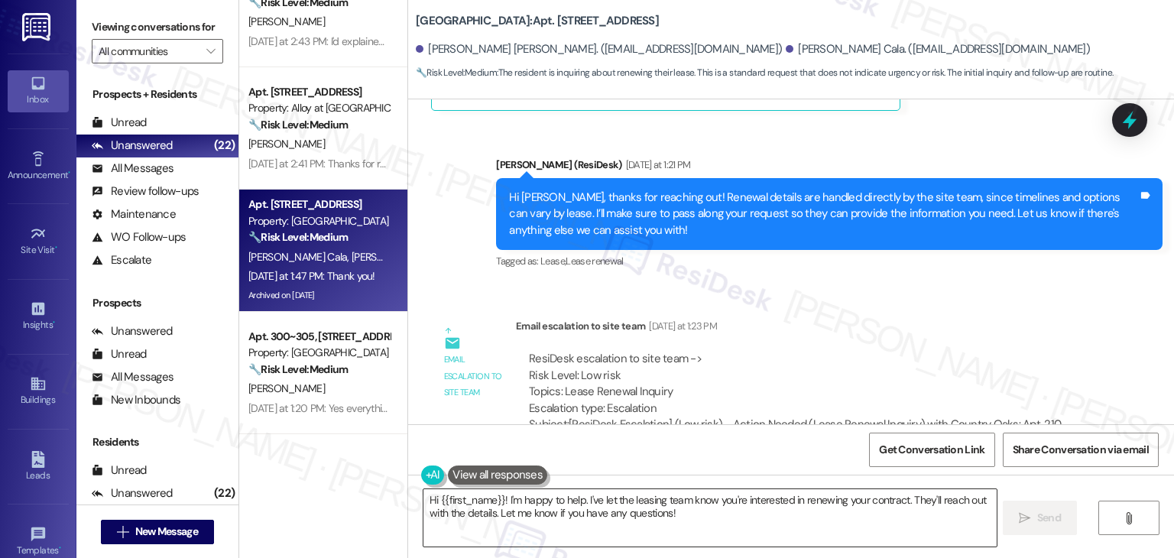
drag, startPoint x: 601, startPoint y: 520, endPoint x: 677, endPoint y: 520, distance: 75.6
click at [601, 520] on textarea "Hi {{first_name}}! I'm happy to help. I've let the leasing team know you're int…" at bounding box center [709, 517] width 572 height 57
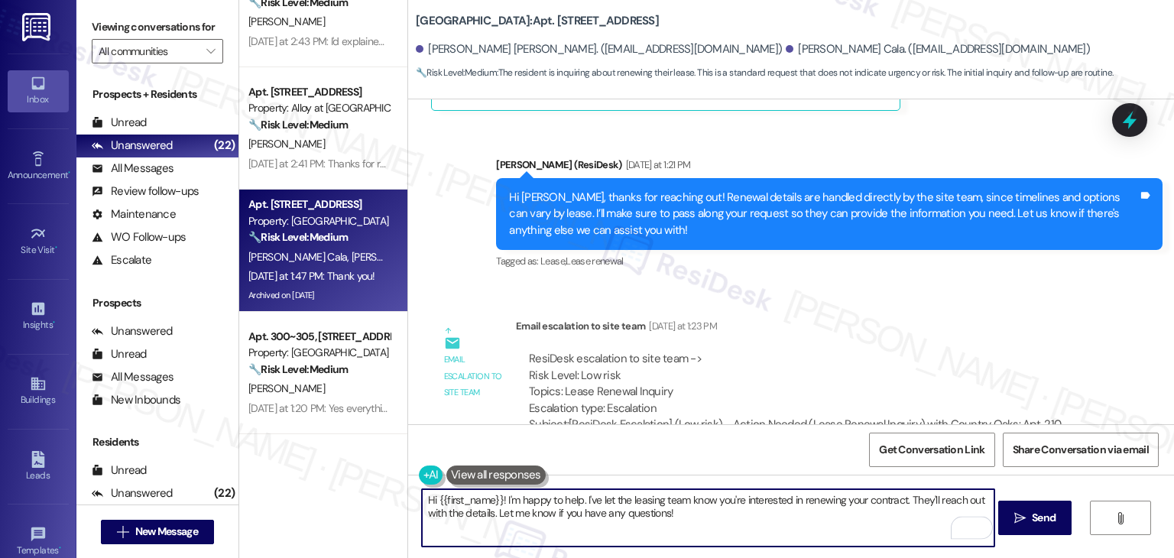
drag, startPoint x: 906, startPoint y: 514, endPoint x: 905, endPoint y: 504, distance: 10.8
click at [905, 504] on textarea "Hi {{first_name}}! I'm happy to help. I've let the leasing team know you're int…" at bounding box center [708, 517] width 572 height 57
paste textarea "In the meantime, if you have any questions or need assistance with anything els…"
type textarea "Hi {{first_name}}! I'm happy to help. I've let the leasing team know you're int…"
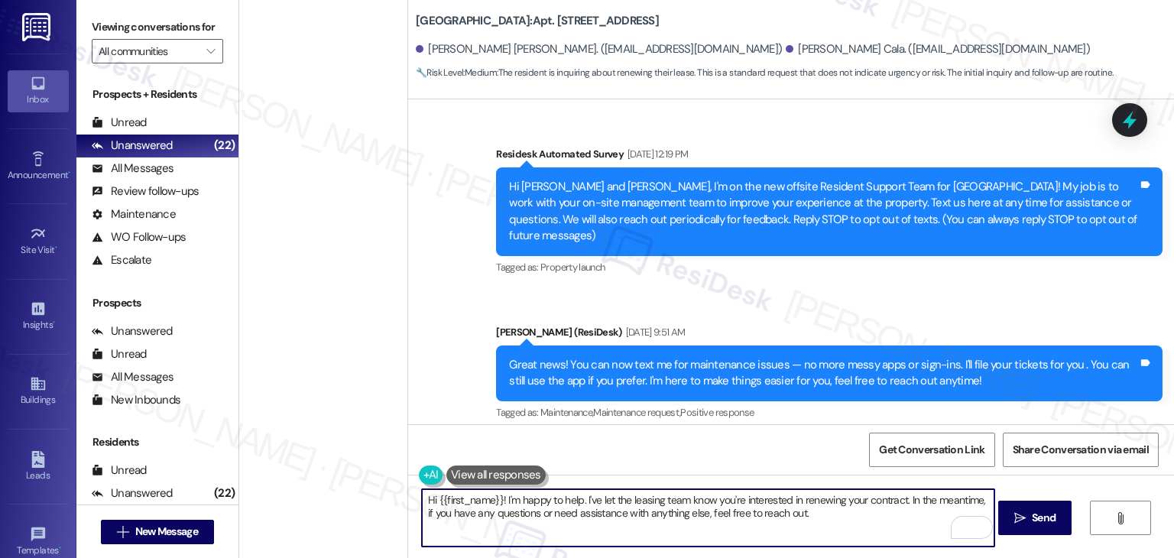
scroll to position [16491, 0]
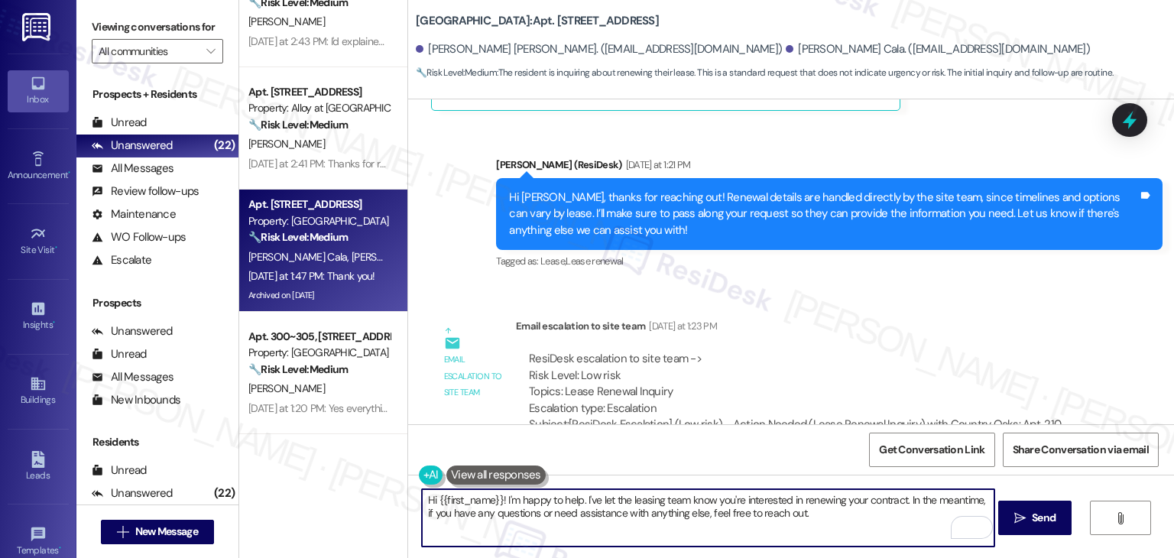
drag, startPoint x: 494, startPoint y: 497, endPoint x: 431, endPoint y: 495, distance: 63.4
click at [431, 495] on textarea "Hi {{first_name}}! I'm happy to help. I've let the leasing team know you're int…" at bounding box center [708, 517] width 572 height 57
click at [815, 524] on textarea "Hi [PERSON_NAME]! I'm happy to help. I've let the leasing team know you're inte…" at bounding box center [708, 517] width 572 height 57
type textarea "Hi [PERSON_NAME]! I'm happy to help. I've let the leasing team know you're inte…"
click at [1038, 514] on span "Send" at bounding box center [1044, 518] width 24 height 16
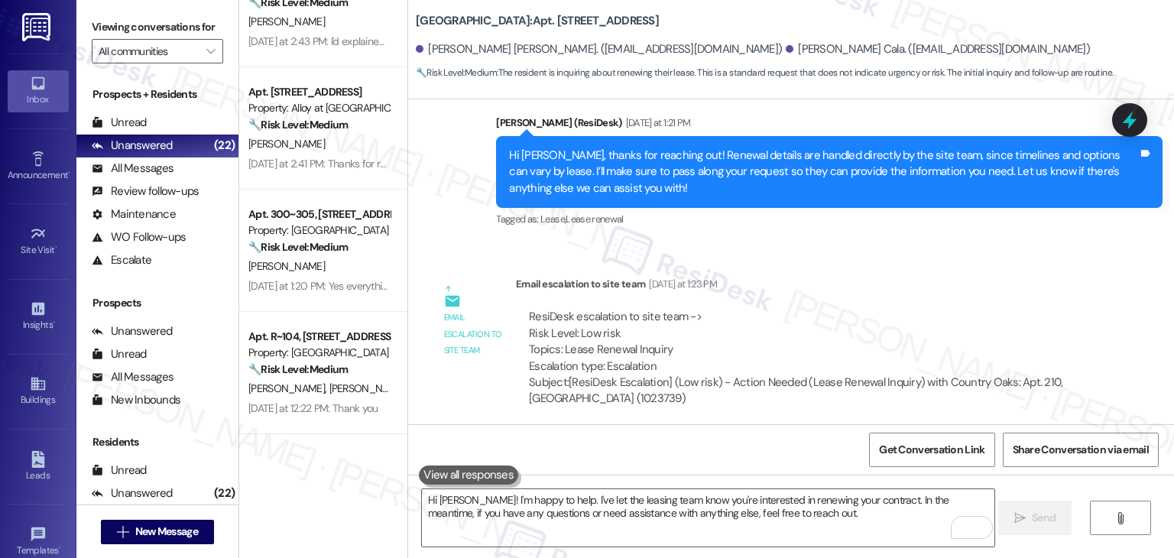
scroll to position [16614, 0]
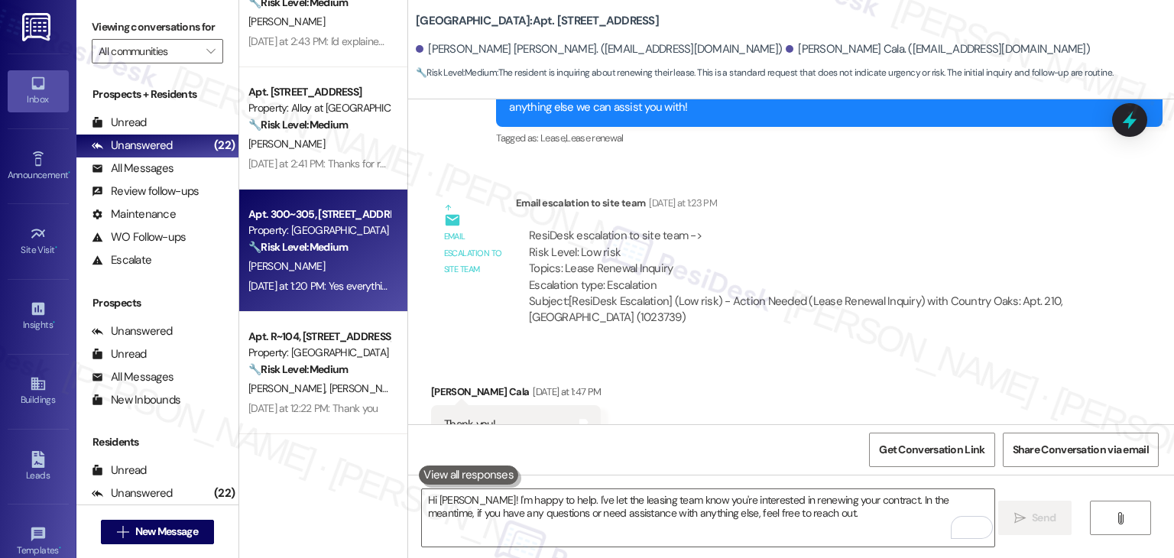
click at [300, 273] on div "[PERSON_NAME]" at bounding box center [319, 266] width 144 height 19
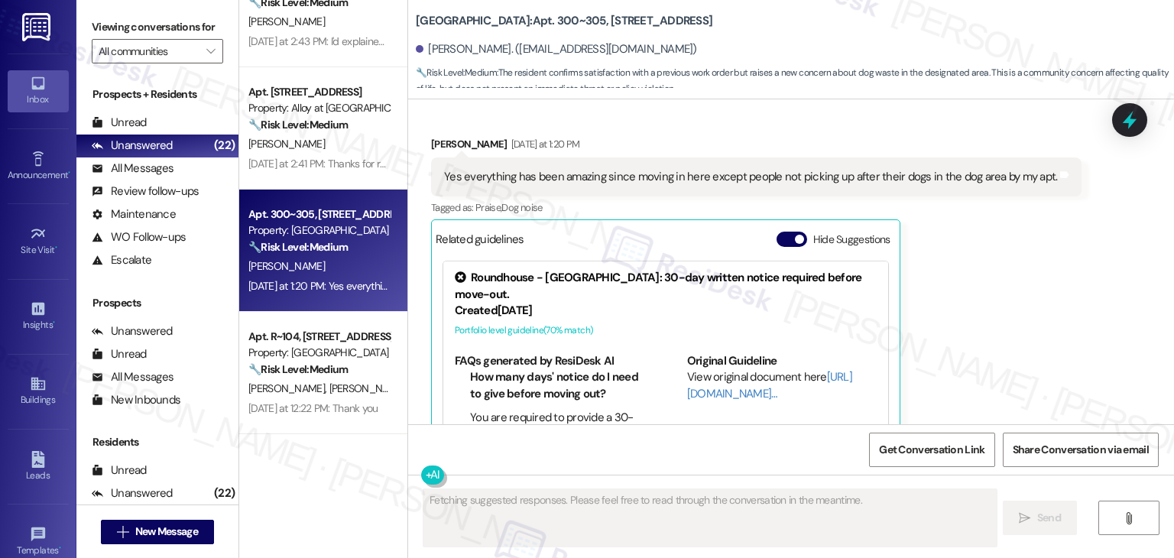
scroll to position [1835, 0]
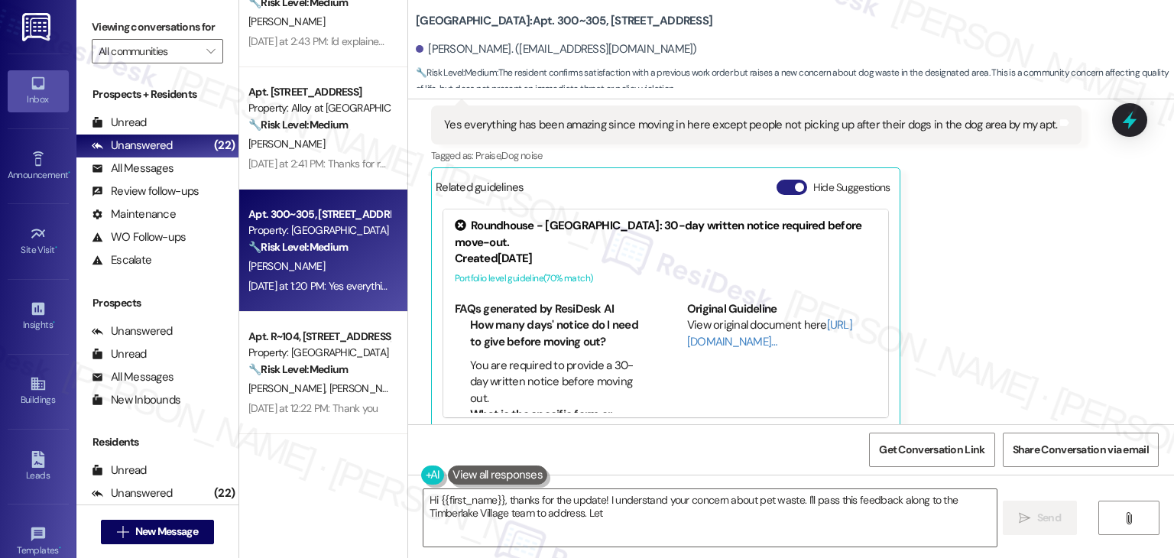
click at [776, 180] on button "Hide Suggestions" at bounding box center [791, 187] width 31 height 15
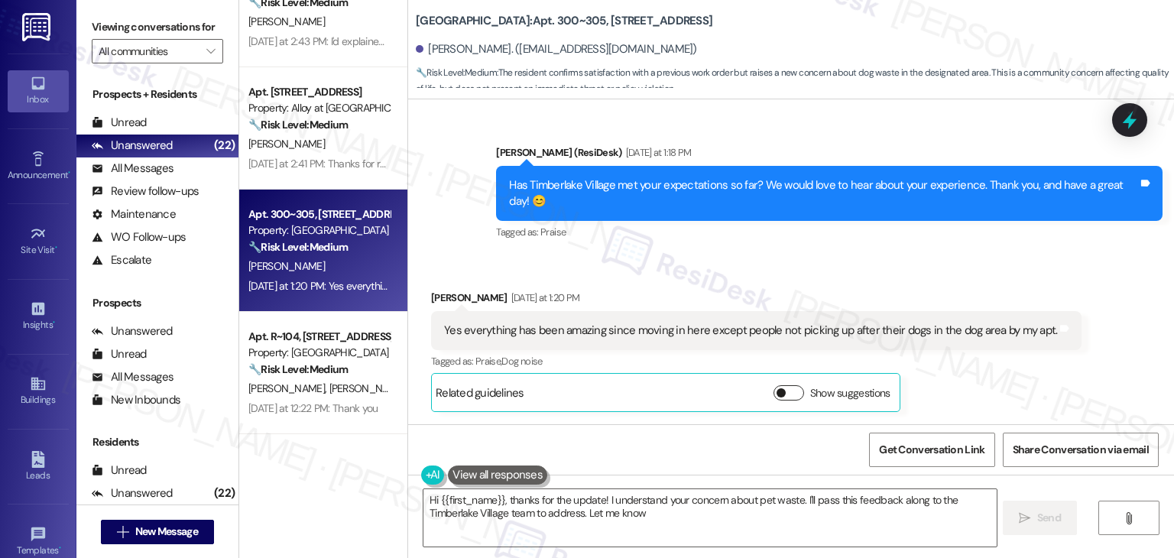
scroll to position [1612, 0]
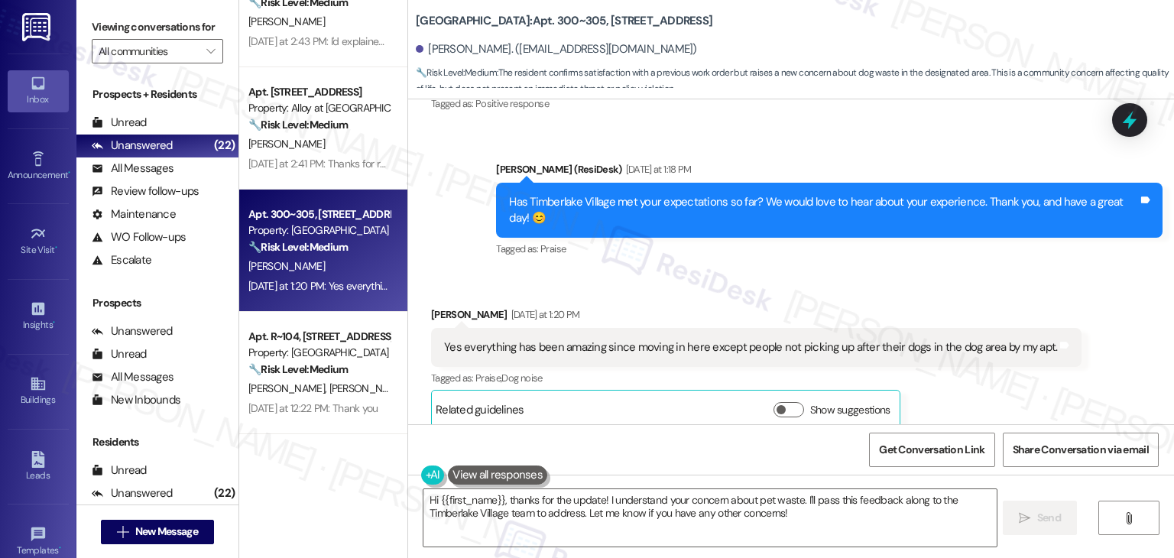
click at [981, 272] on div "Received via SMS [PERSON_NAME] [DATE] at 1:20 PM Yes everything has been amazin…" at bounding box center [791, 356] width 766 height 168
click at [767, 196] on div "Has Timberlake Village met your expectations so far? We would love to hear abou…" at bounding box center [823, 210] width 629 height 33
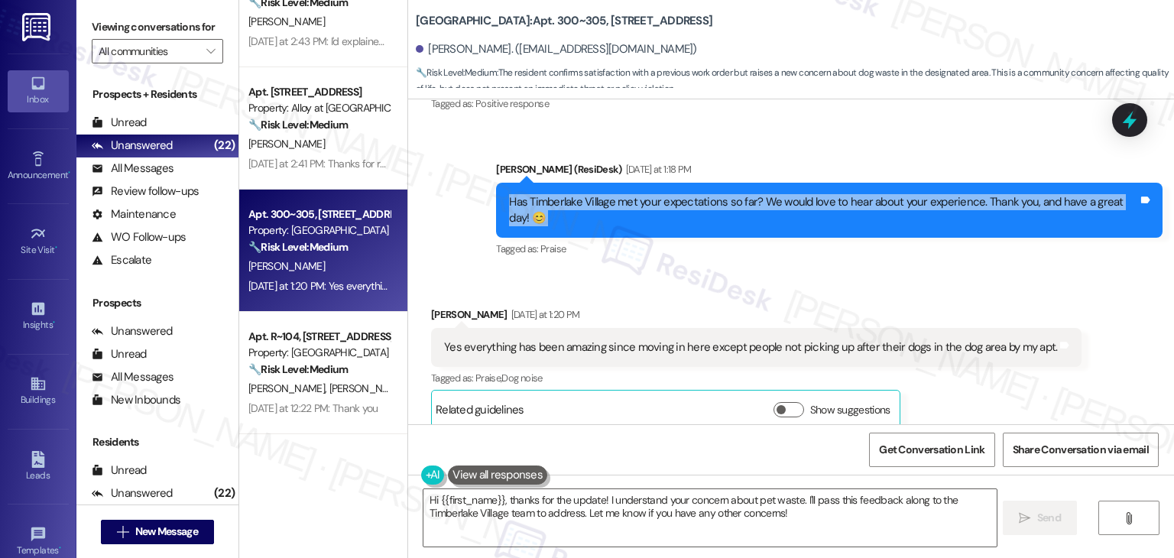
click at [767, 196] on div "Has Timberlake Village met your expectations so far? We would love to hear abou…" at bounding box center [823, 210] width 629 height 33
copy div "Has Timberlake Village met your expectations so far? We would love to hear abou…"
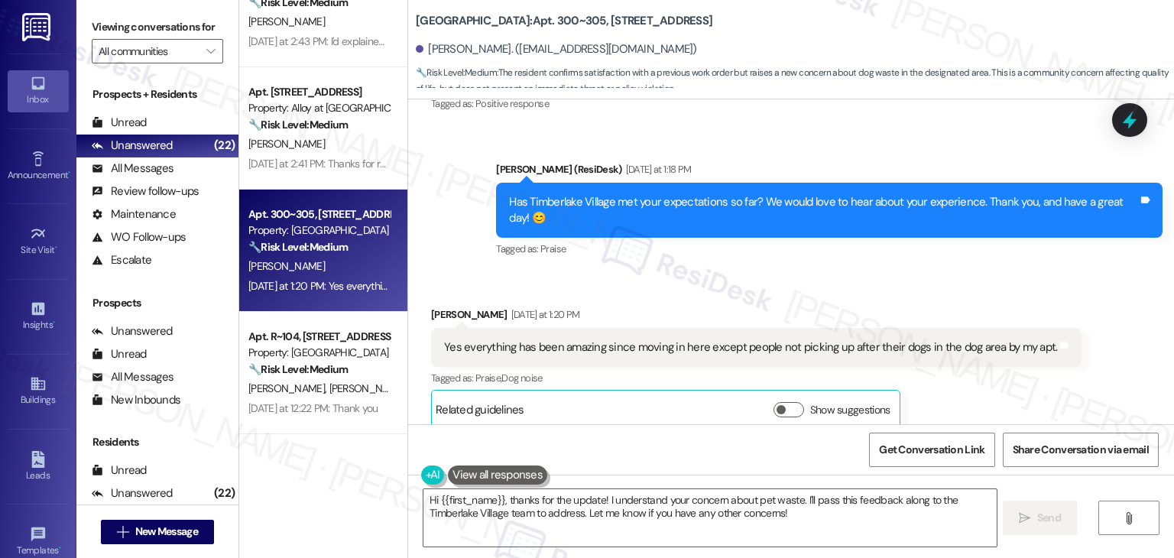
click at [601, 339] on div "Yes everything has been amazing since moving in here except people not picking …" at bounding box center [750, 347] width 613 height 16
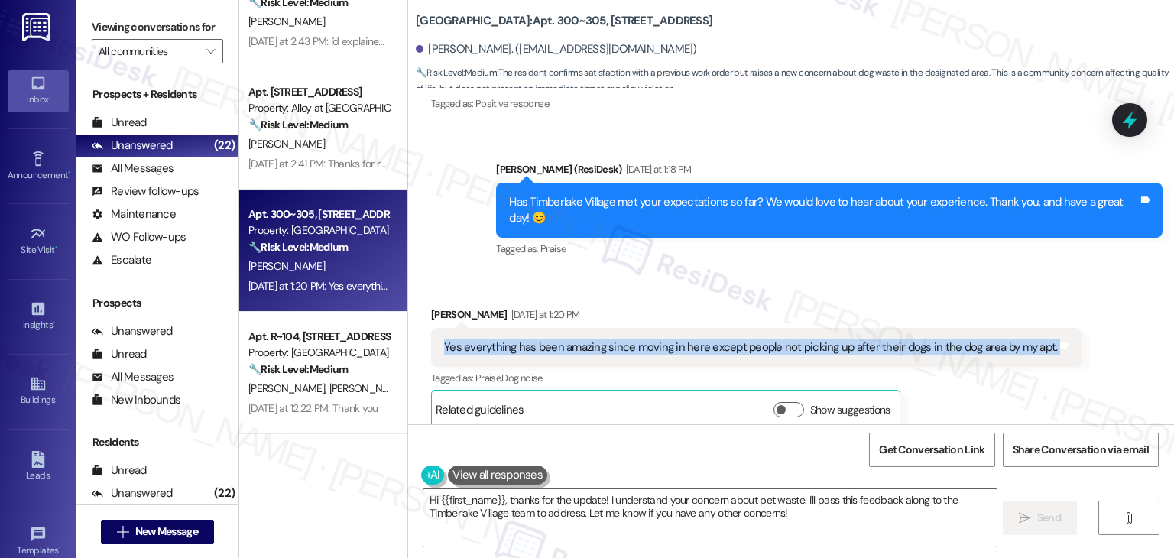
click at [601, 339] on div "Yes everything has been amazing since moving in here except people not picking …" at bounding box center [750, 347] width 613 height 16
copy div "Yes everything has been amazing since moving in here except people not picking …"
click at [674, 508] on textarea "Hi {{first_name}}, thanks for the update! I understand your concern about pet w…" at bounding box center [709, 517] width 572 height 57
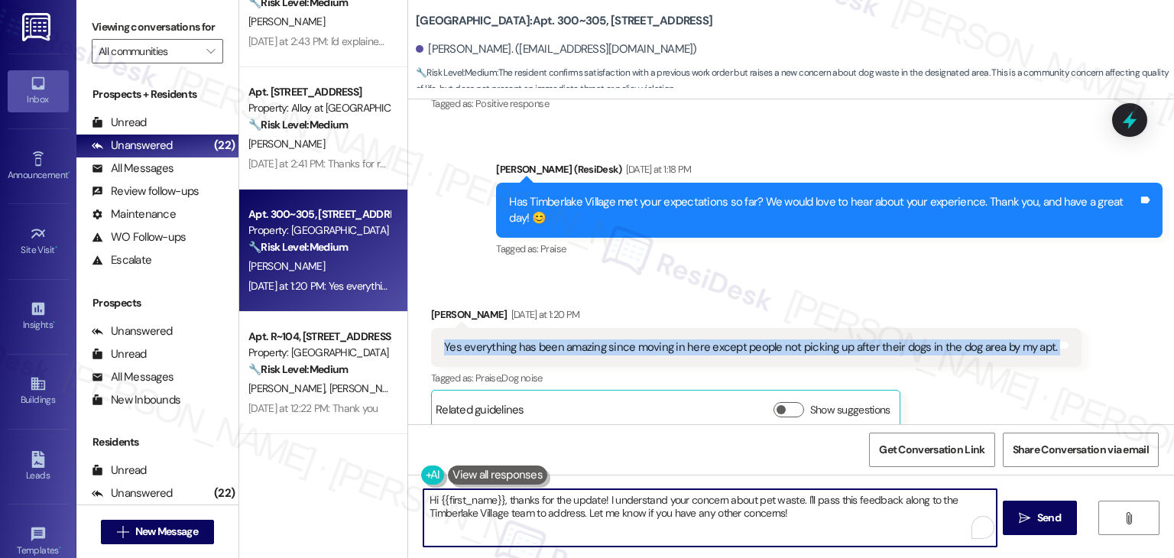
click at [674, 508] on textarea "Hi {{first_name}}, thanks for the update! I understand your concern about pet w…" at bounding box center [709, 517] width 572 height 57
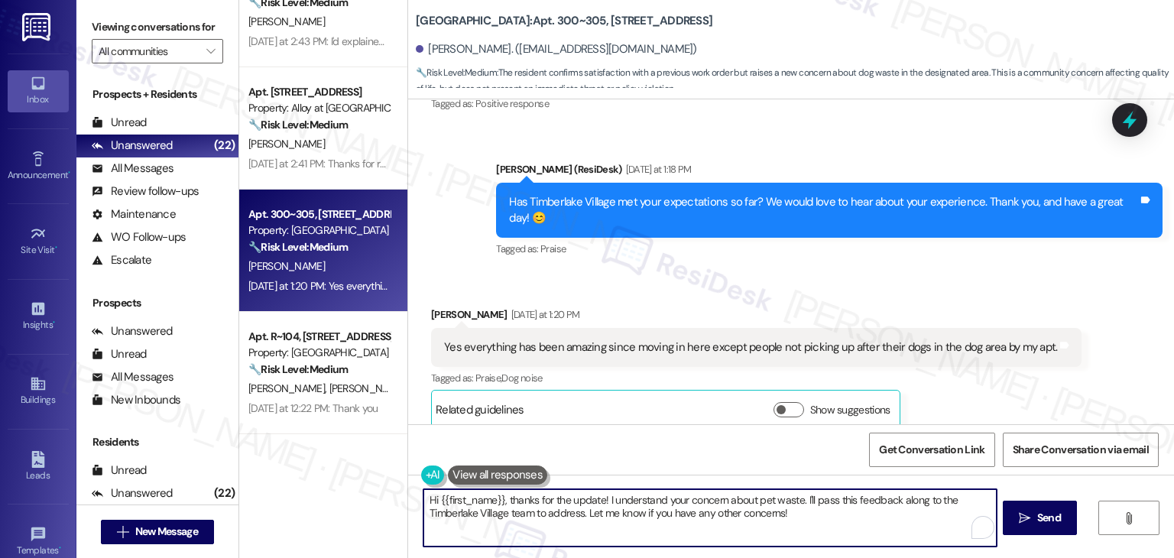
click at [674, 508] on textarea "Hi {{first_name}}, thanks for the update! I understand your concern about pet w…" at bounding box center [709, 517] width 572 height 57
paste textarea "Amber, we're so glad to hear you've had an amazing experience since moving in. …"
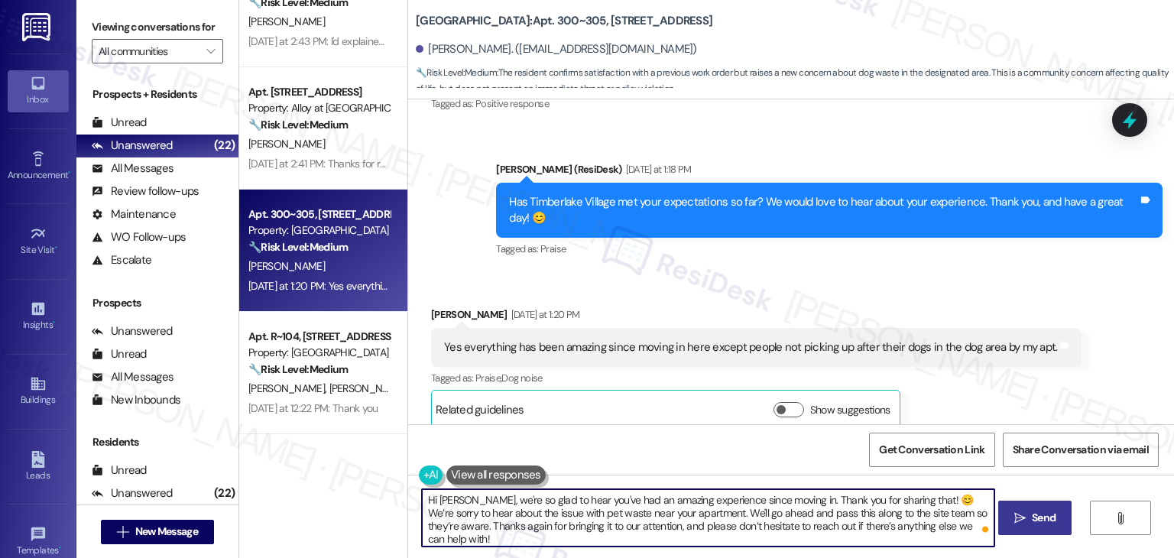
type textarea "Hi Amber, we're so glad to hear you've had an amazing experience since moving i…"
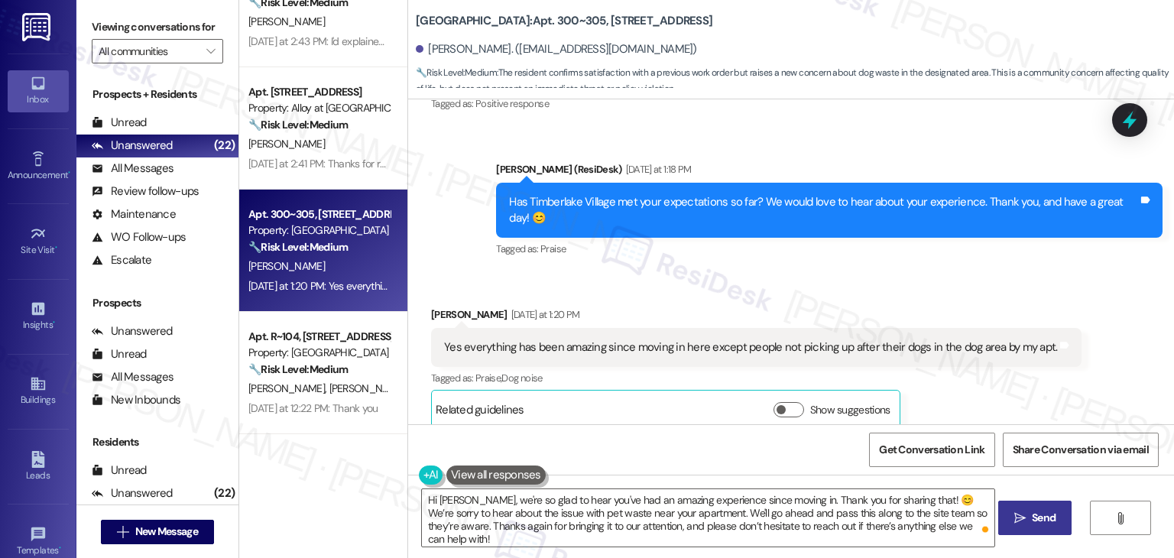
click at [1033, 519] on span "Send" at bounding box center [1044, 518] width 24 height 16
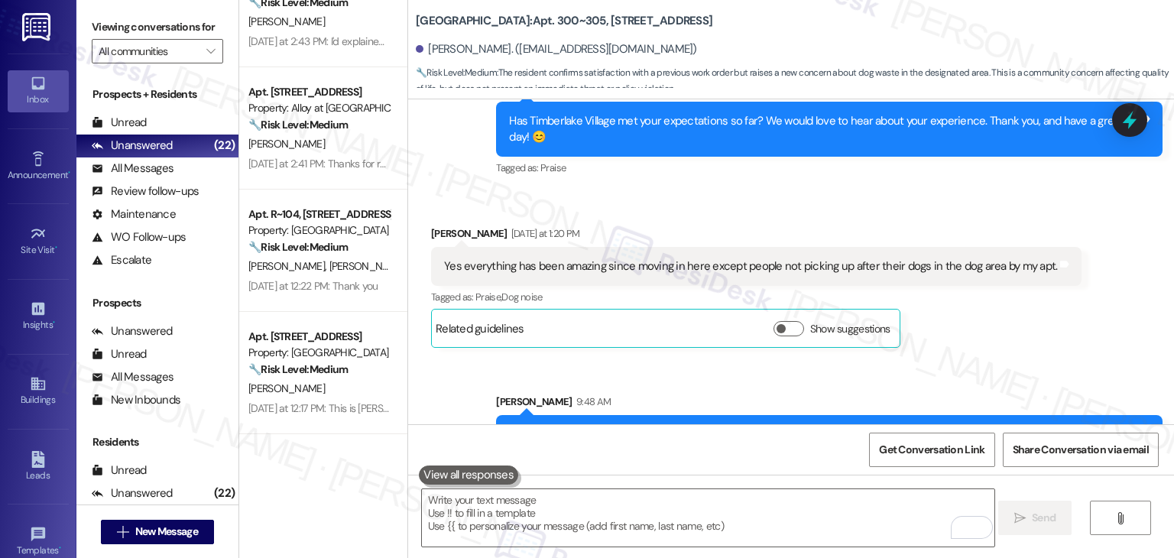
scroll to position [1751, 0]
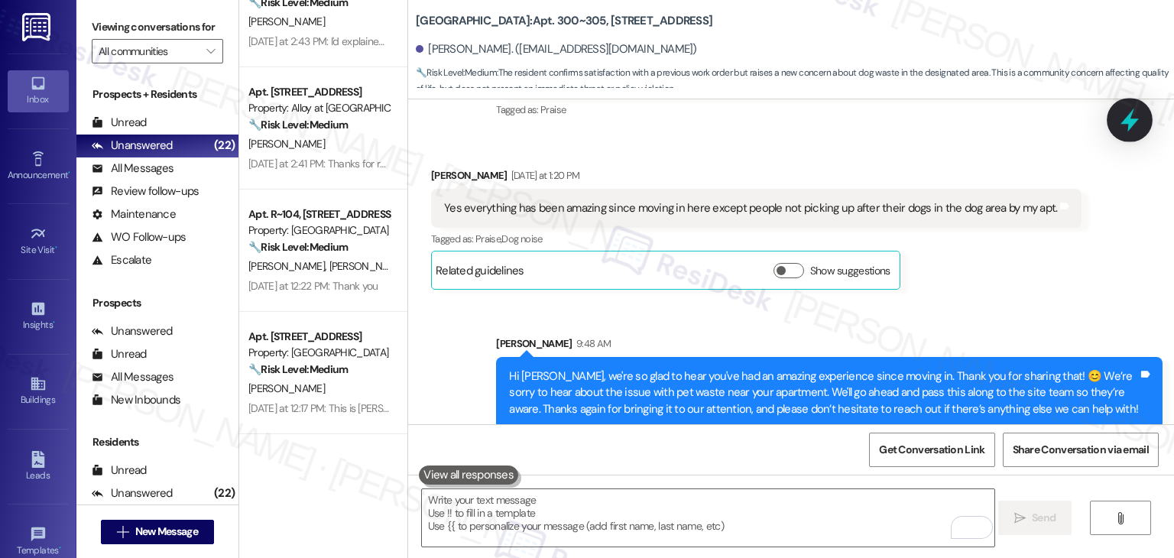
click at [1124, 117] on icon at bounding box center [1129, 120] width 26 height 26
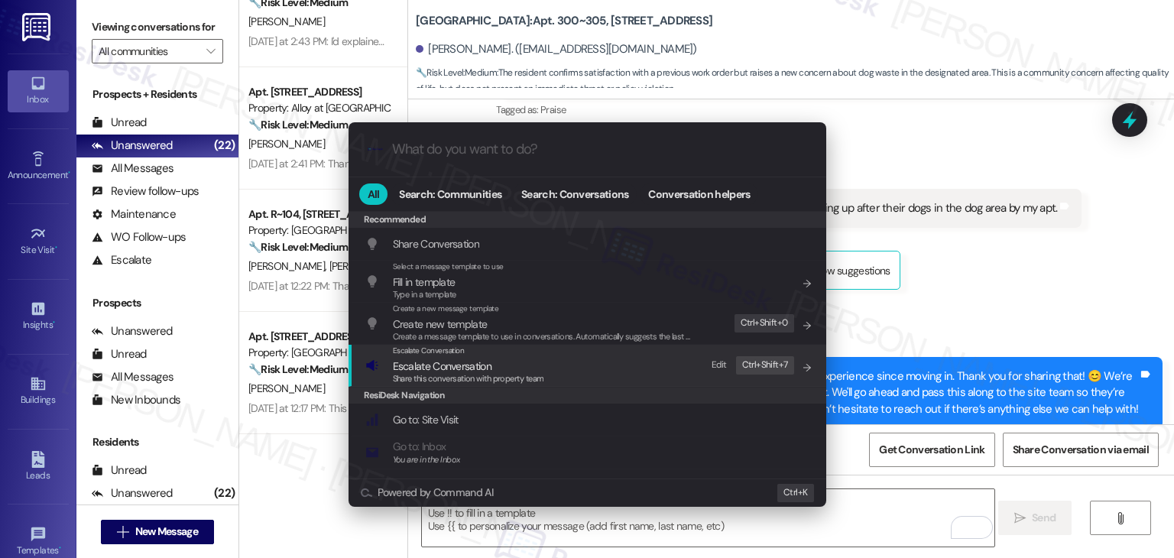
click at [466, 366] on span "Escalate Conversation" at bounding box center [442, 366] width 99 height 14
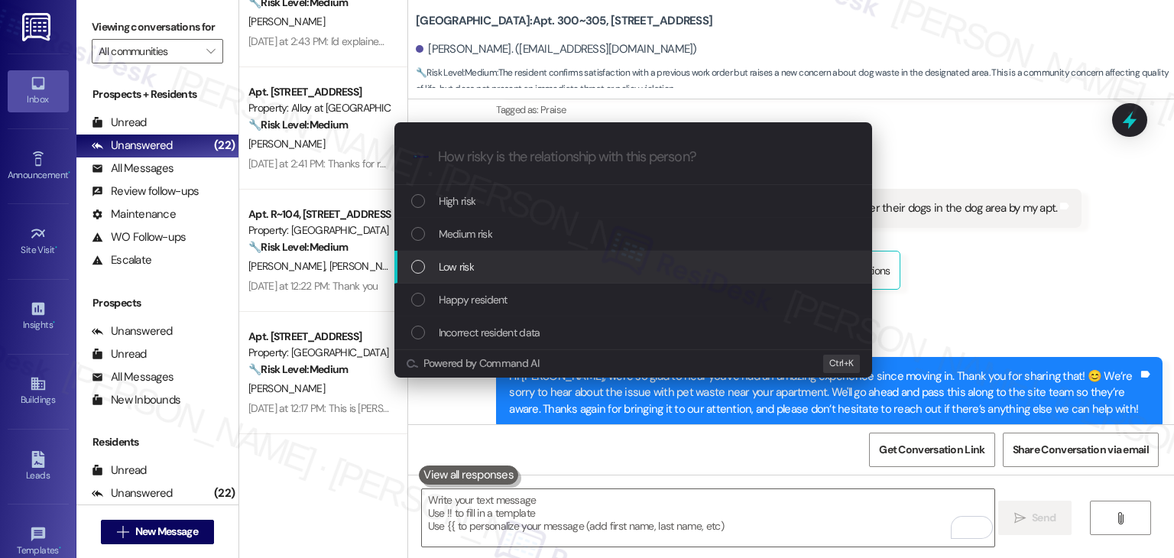
click at [421, 264] on div "List of options" at bounding box center [418, 267] width 14 height 14
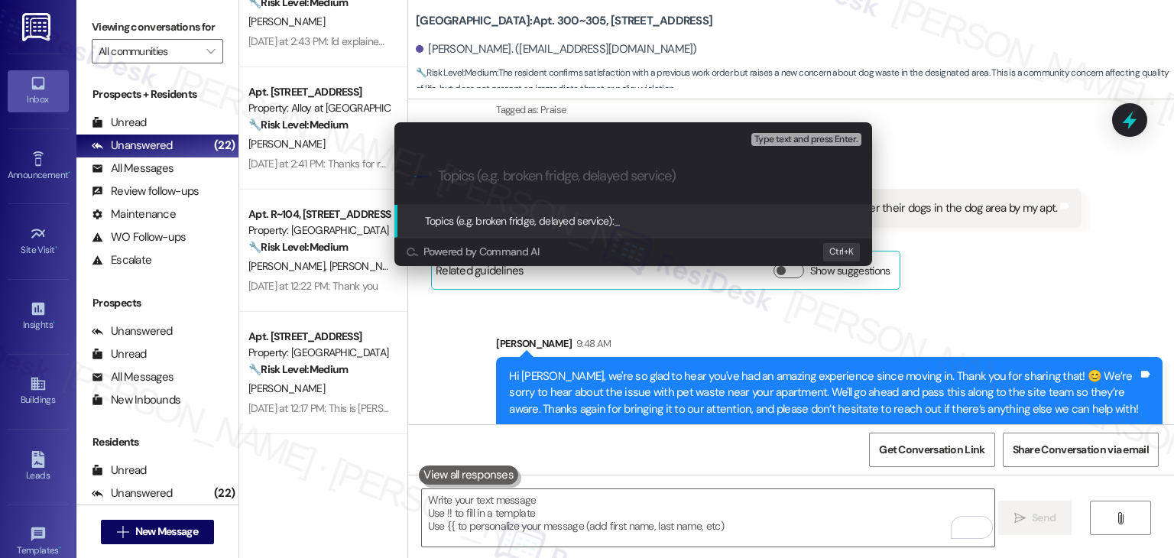
paste input "Pet Waste Concern Near Dog Area by Apartment"
type input "Pet Waste Concern Near Dog Area by Apartment"
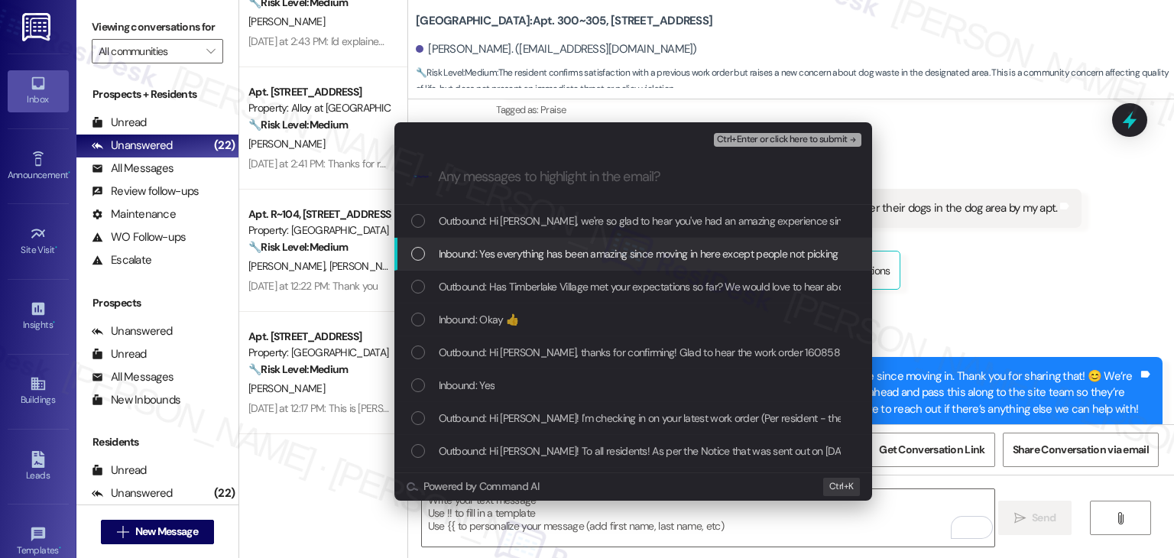
click at [413, 251] on div "List of options" at bounding box center [418, 254] width 14 height 14
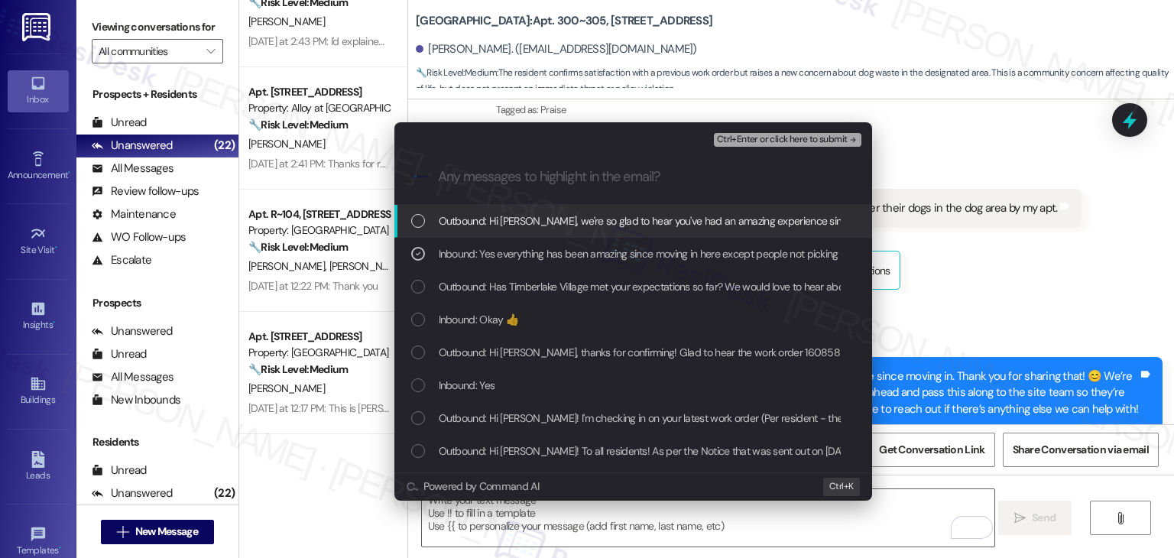
click at [800, 137] on span "Ctrl+Enter or click here to submit" at bounding box center [782, 139] width 131 height 11
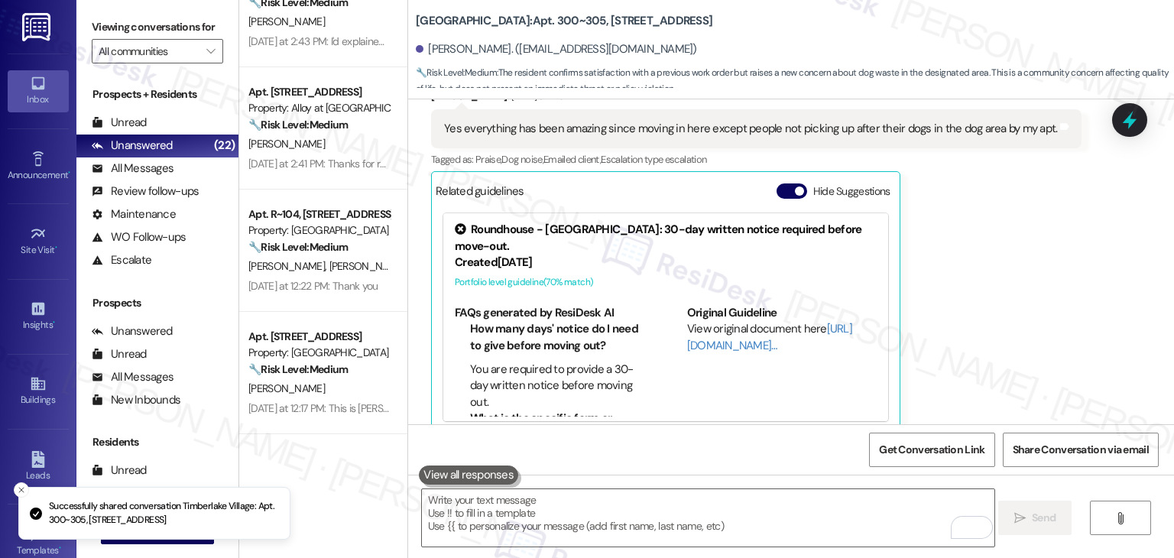
scroll to position [1835, 0]
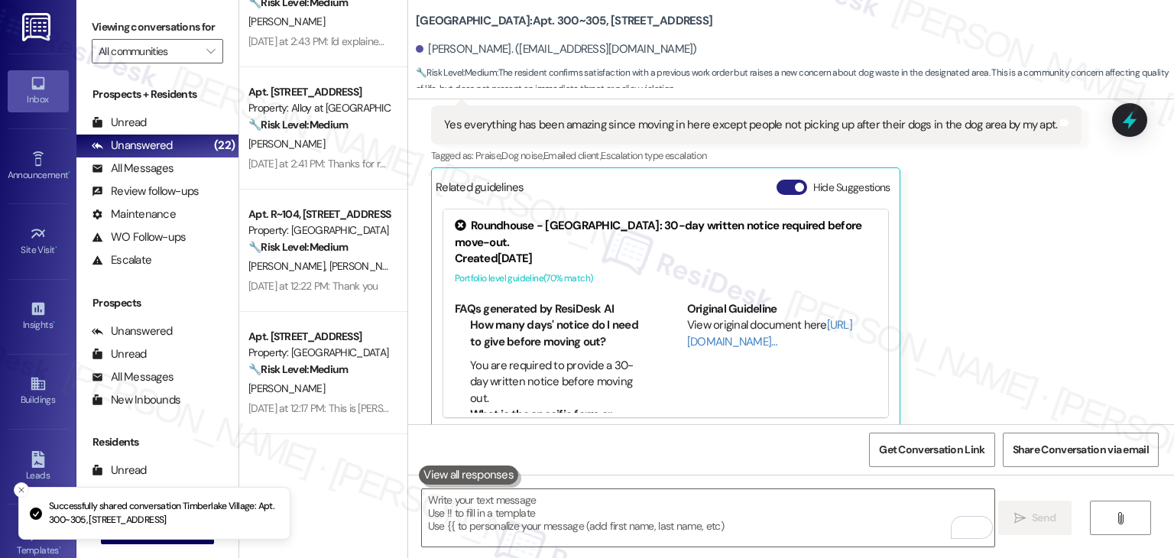
click at [776, 180] on button "Hide Suggestions" at bounding box center [791, 187] width 31 height 15
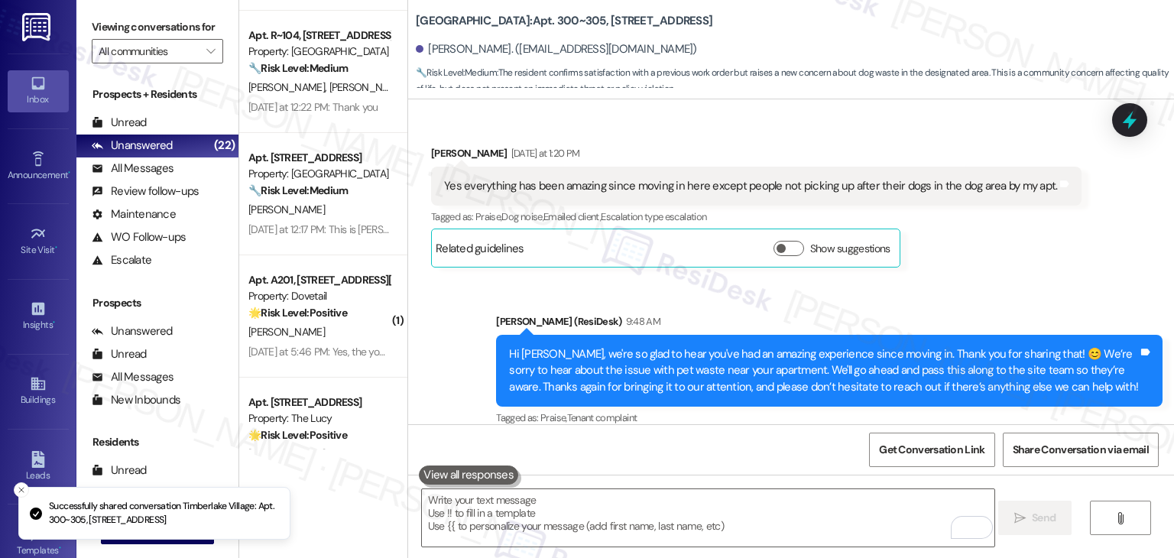
scroll to position [1094, 0]
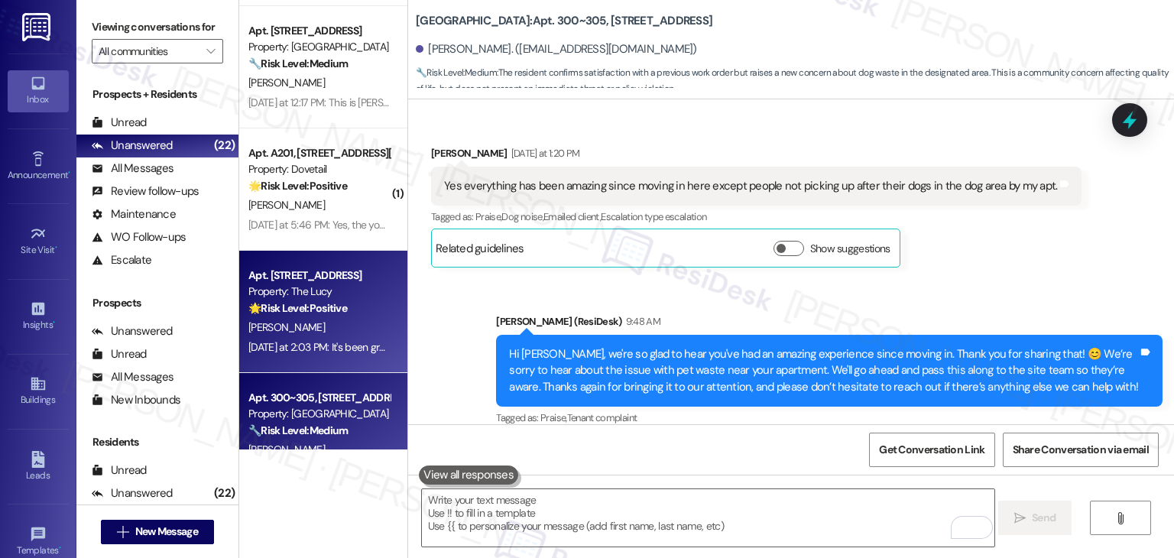
click at [333, 355] on div "Yesterday at 2:03 PM: It's been great so far! No complaints from me 😊 Yesterday…" at bounding box center [319, 347] width 144 height 19
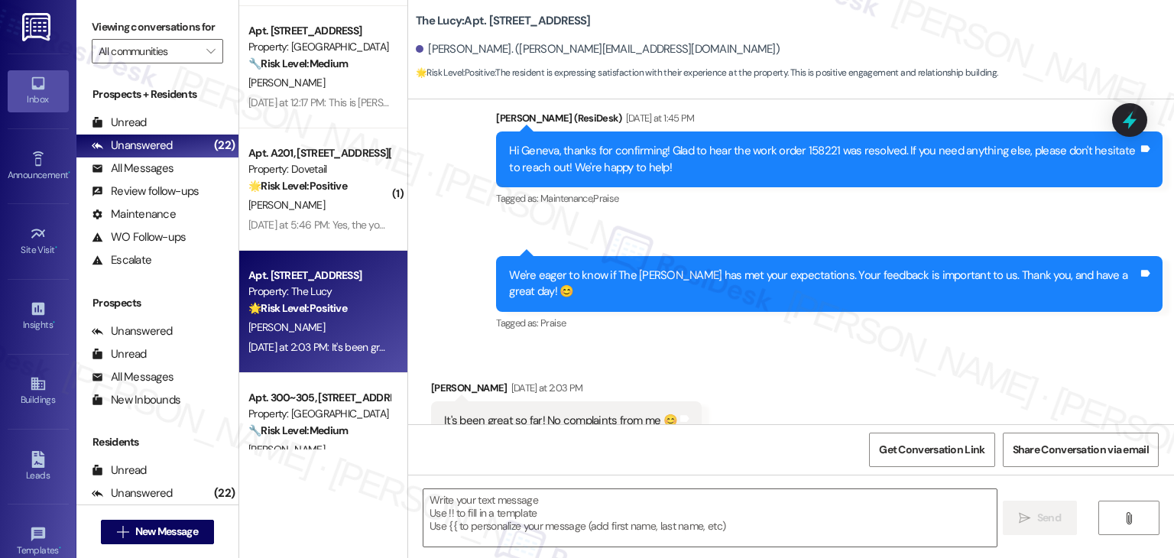
scroll to position [579, 0]
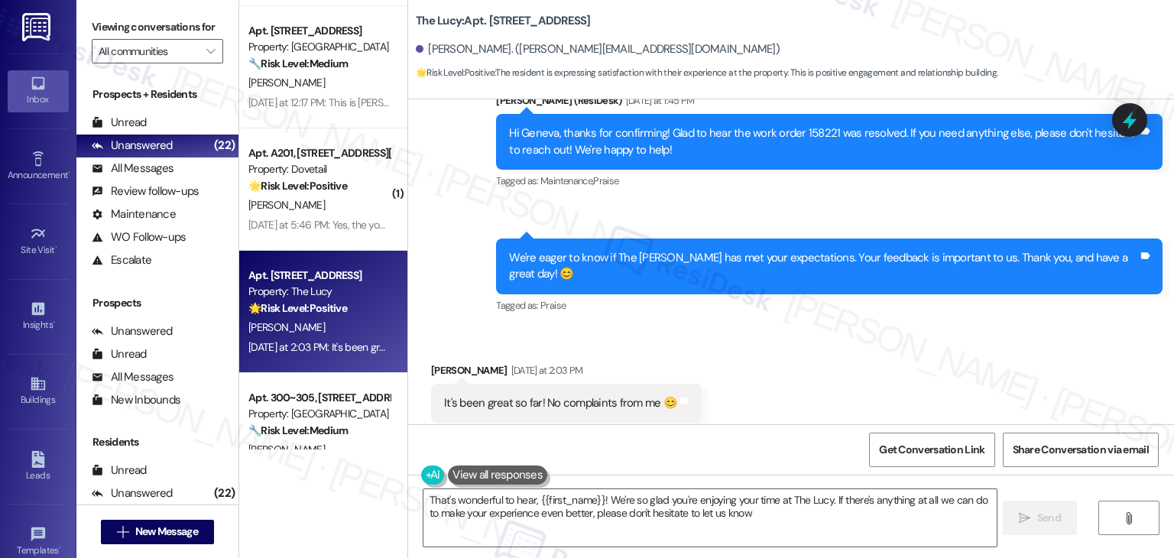
type textarea "That's wonderful to hear, {{first_name}}! We're so glad you're enjoying your ti…"
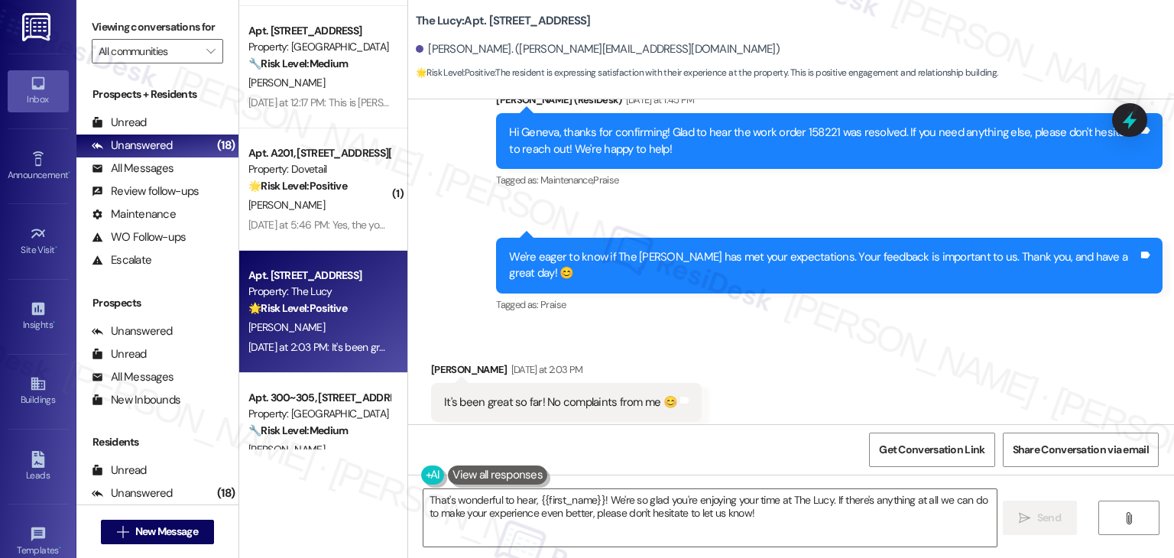
click at [779, 238] on div "We're eager to know if The Lucy has met your expectations. Your feedback is imp…" at bounding box center [829, 266] width 666 height 56
click at [774, 249] on div "We're eager to know if The Lucy has met your expectations. Your feedback is imp…" at bounding box center [823, 265] width 629 height 33
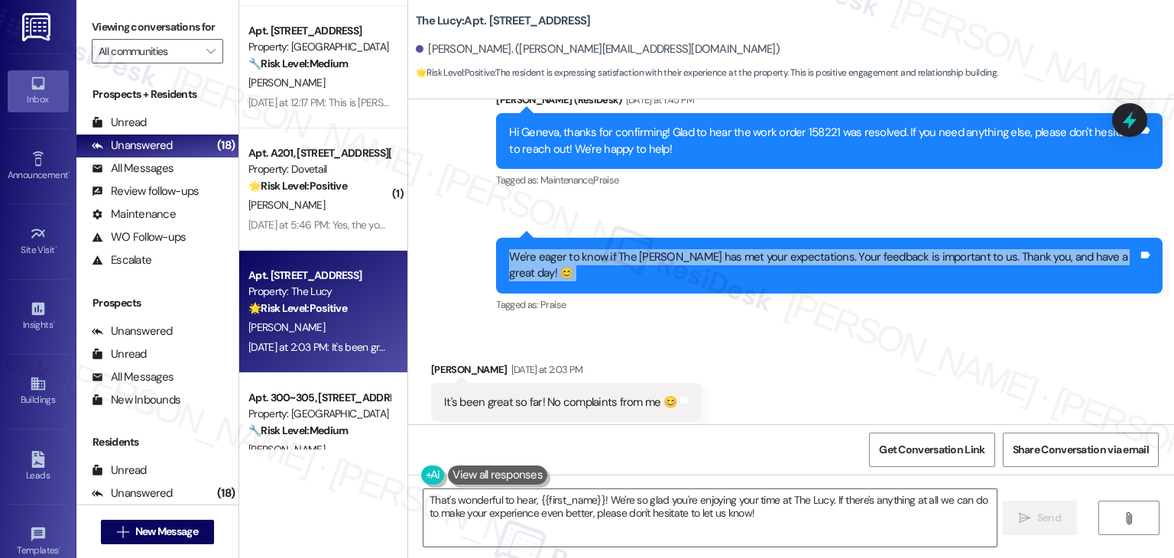
click at [774, 249] on div "We're eager to know if The Lucy has met your expectations. Your feedback is imp…" at bounding box center [823, 265] width 629 height 33
copy div "We're eager to know if The Lucy has met your expectations. Your feedback is imp…"
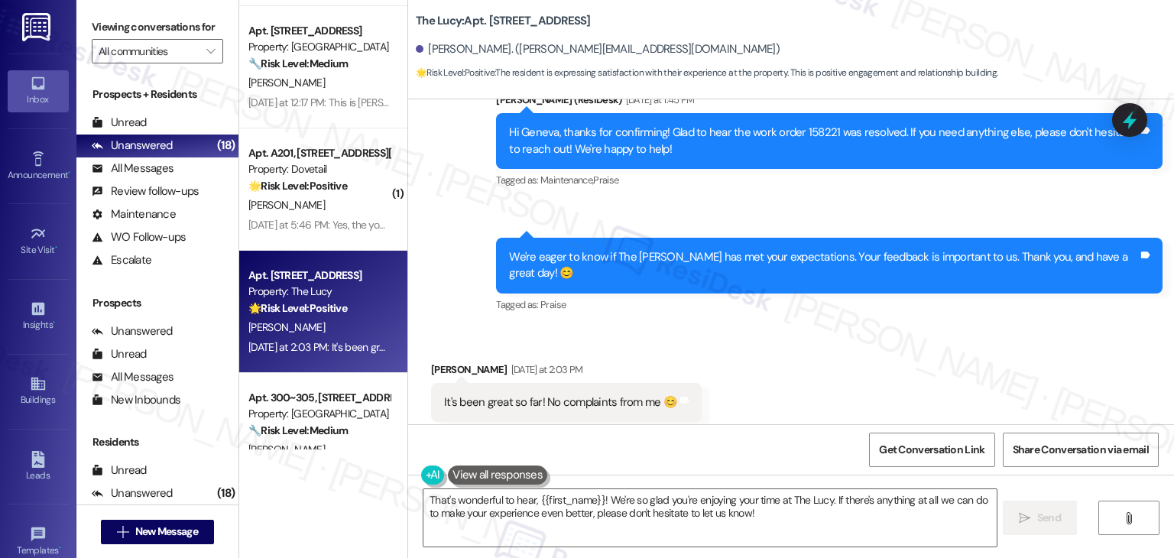
click at [556, 394] on div "It's been great so far! No complaints from me 😊" at bounding box center [560, 402] width 233 height 16
copy div "It's been great so far! No complaints from me 😊 Tags and notes"
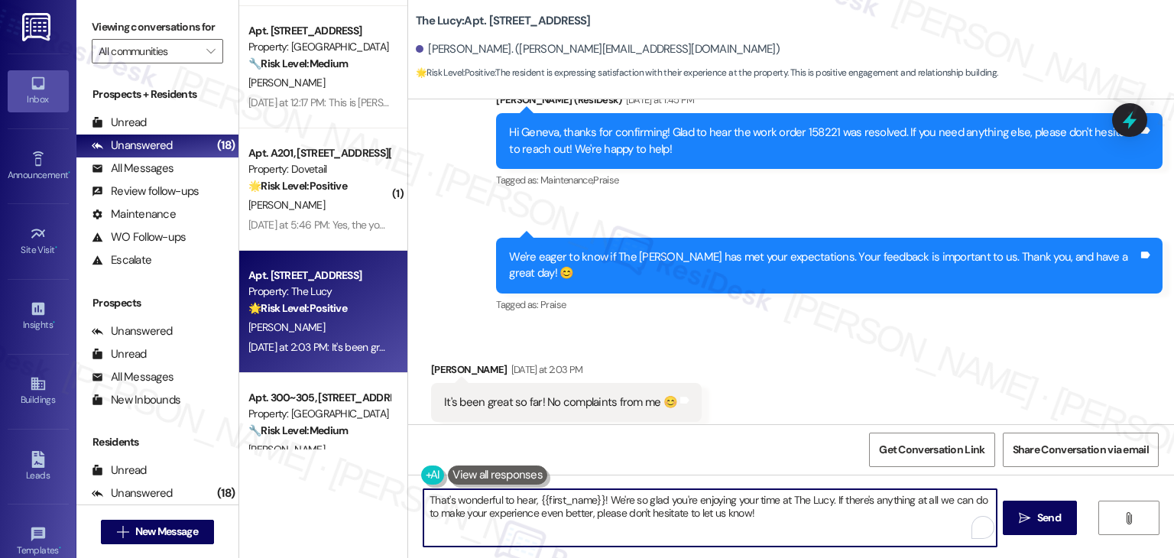
drag, startPoint x: 827, startPoint y: 501, endPoint x: 391, endPoint y: 493, distance: 435.6
click at [391, 493] on div "Apt. 1550~301, 1580 Milwaukee Way Property: Corso 🔧 Risk Level: Medium The resi…" at bounding box center [706, 279] width 935 height 558
drag, startPoint x: 744, startPoint y: 514, endPoint x: 729, endPoint y: 514, distance: 14.5
click at [729, 514] on textarea "That's wonderful to hear, {{first_name}}! We're so glad you're enjoying your ti…" at bounding box center [708, 517] width 572 height 57
click at [752, 513] on textarea "That's wonderful to hear, {{first_name}}! We're so glad you're enjoying your ti…" at bounding box center [708, 517] width 572 height 57
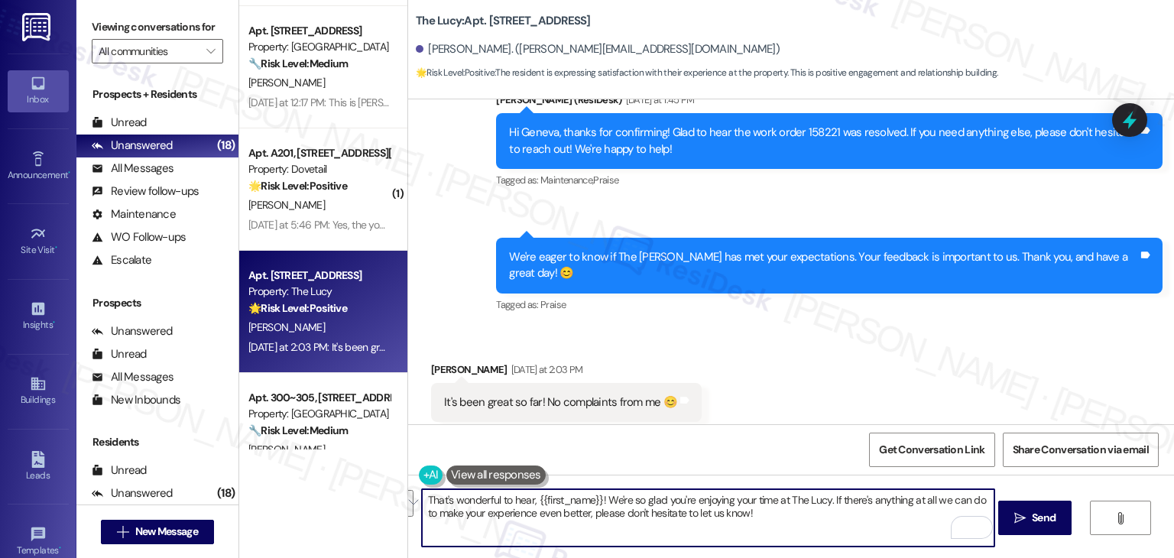
drag, startPoint x: 750, startPoint y: 517, endPoint x: 416, endPoint y: 501, distance: 334.3
click at [416, 501] on div "That's wonderful to hear, {{first_name}}! We're so glad you're enjoying your ti…" at bounding box center [791, 532] width 766 height 115
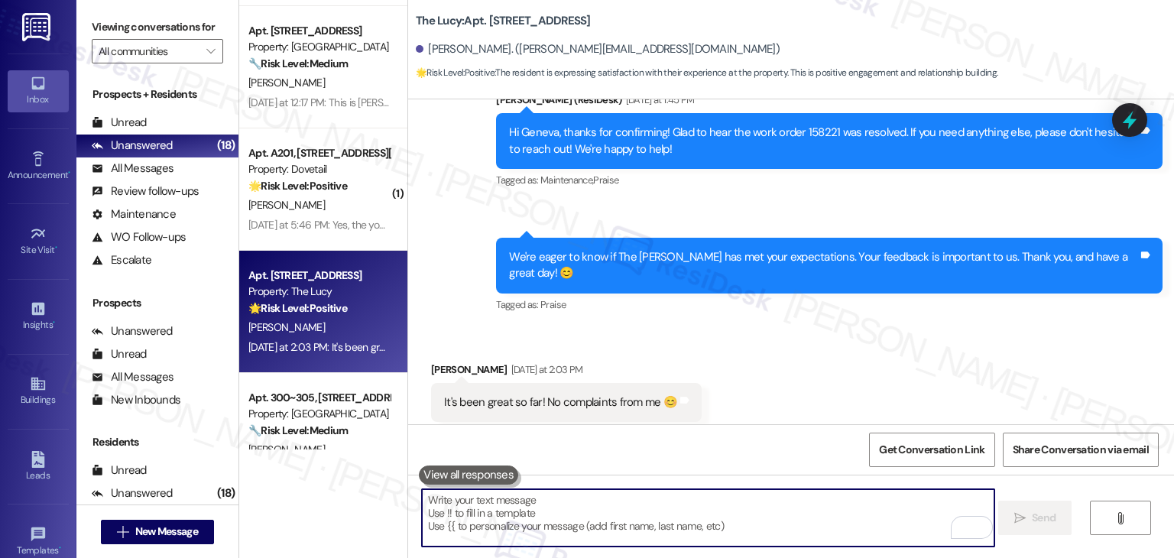
paste textarea "That’s so great to hear, Geneva! 😊 We’re happy you're enjoying your time at The…"
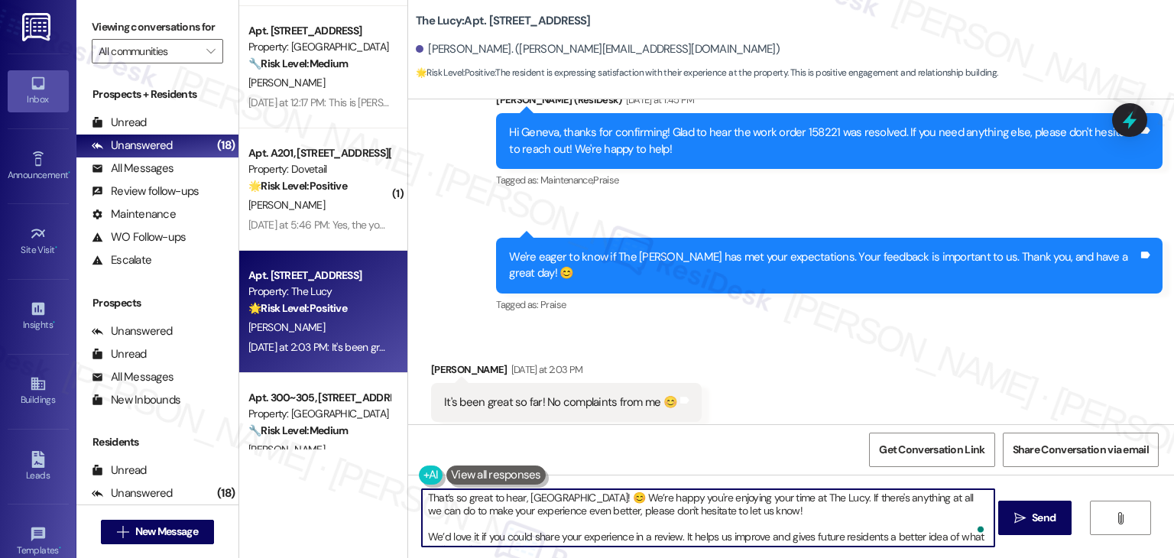
scroll to position [0, 0]
type textarea "That’s so great to hear, Geneva! 😊 We’re happy you're enjoying your time at The…"
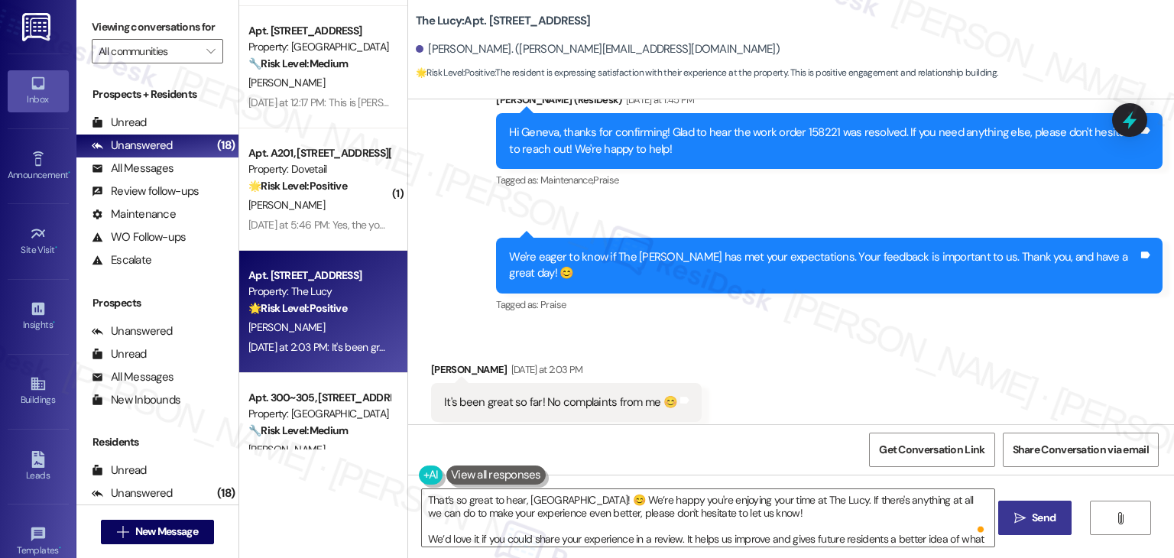
click at [1032, 516] on span "Send" at bounding box center [1044, 518] width 24 height 16
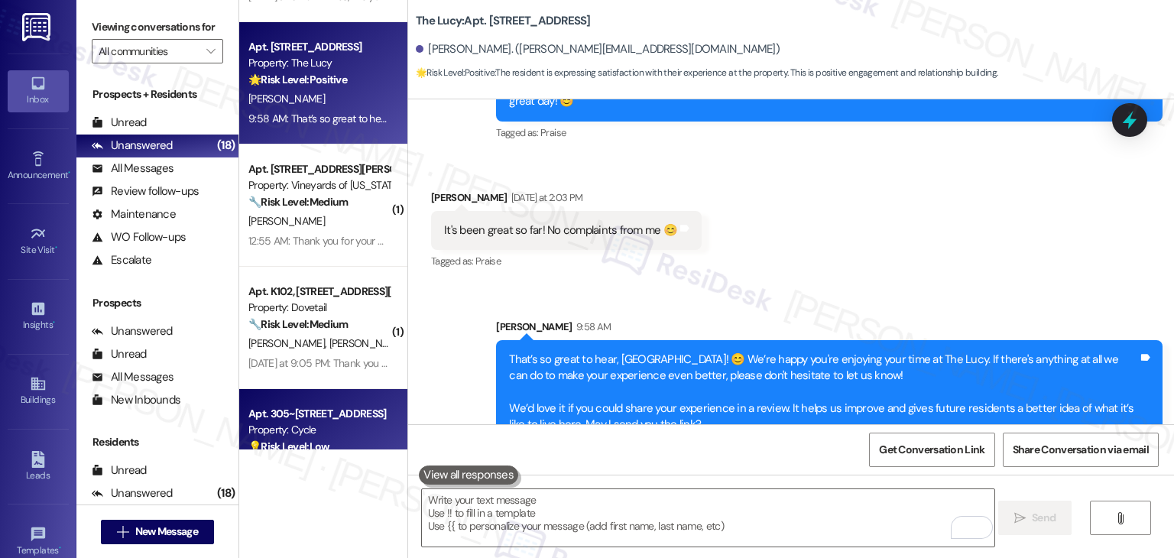
scroll to position [1323, 0]
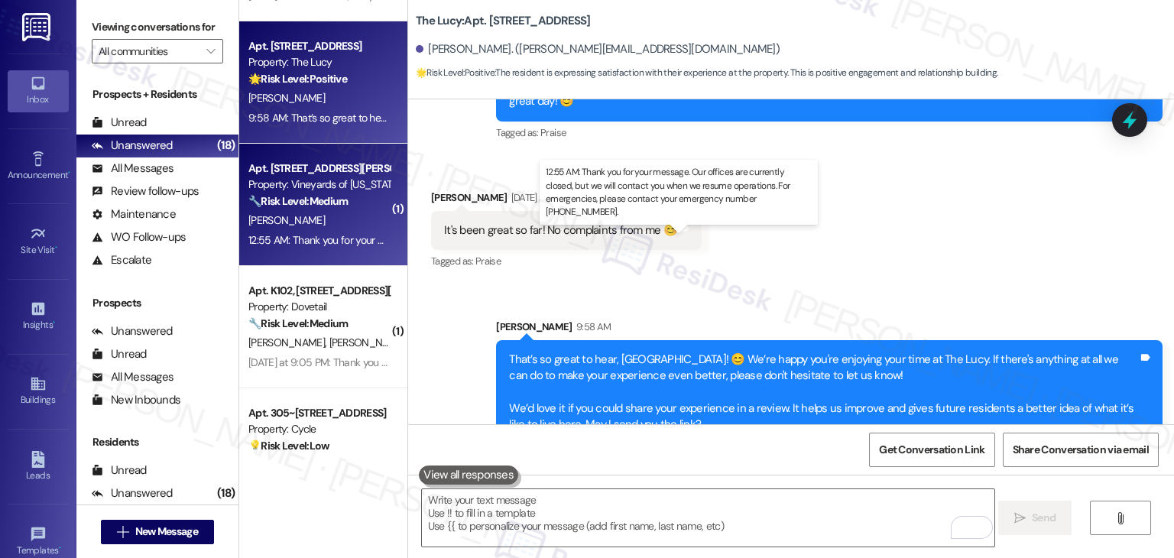
click at [335, 233] on div "12:55 AM: Thank you for your message. Our offices are currently closed, but we …" at bounding box center [697, 240] width 899 height 14
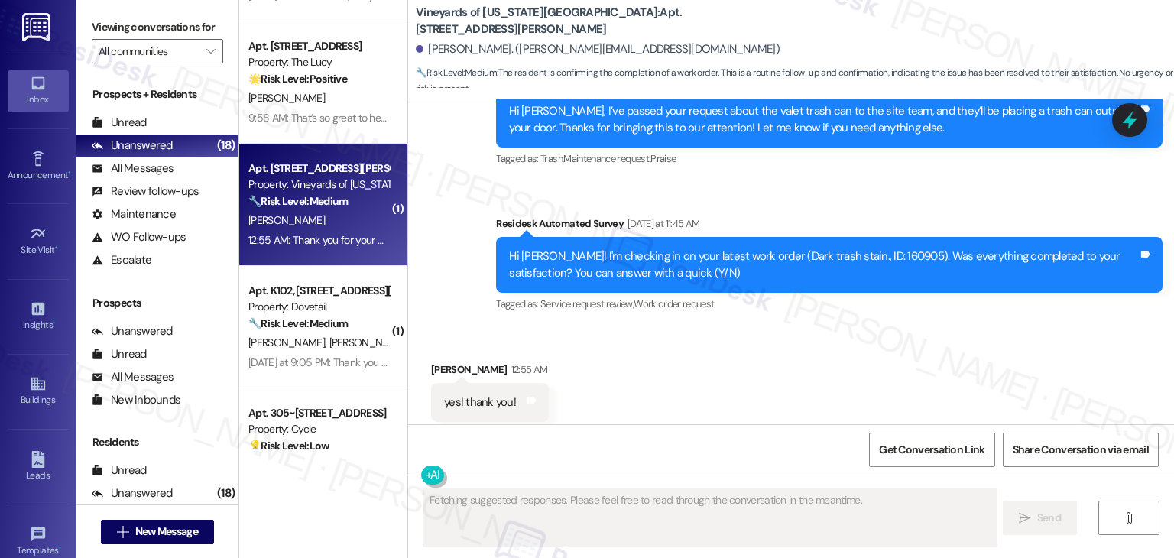
scroll to position [3400, 0]
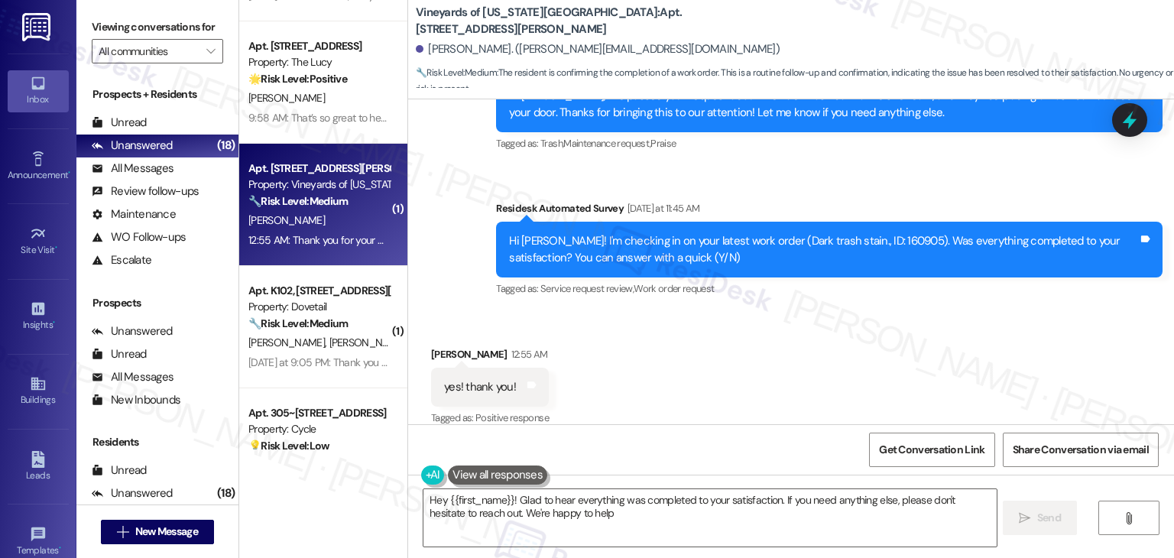
type textarea "Hey {{first_name}}! Glad to hear everything was completed to your satisfaction.…"
click at [752, 518] on textarea "Hey {{first_name}}! Glad to hear everything was completed to your satisfaction.…" at bounding box center [709, 517] width 572 height 57
click at [1042, 516] on span "Send" at bounding box center [1049, 518] width 24 height 16
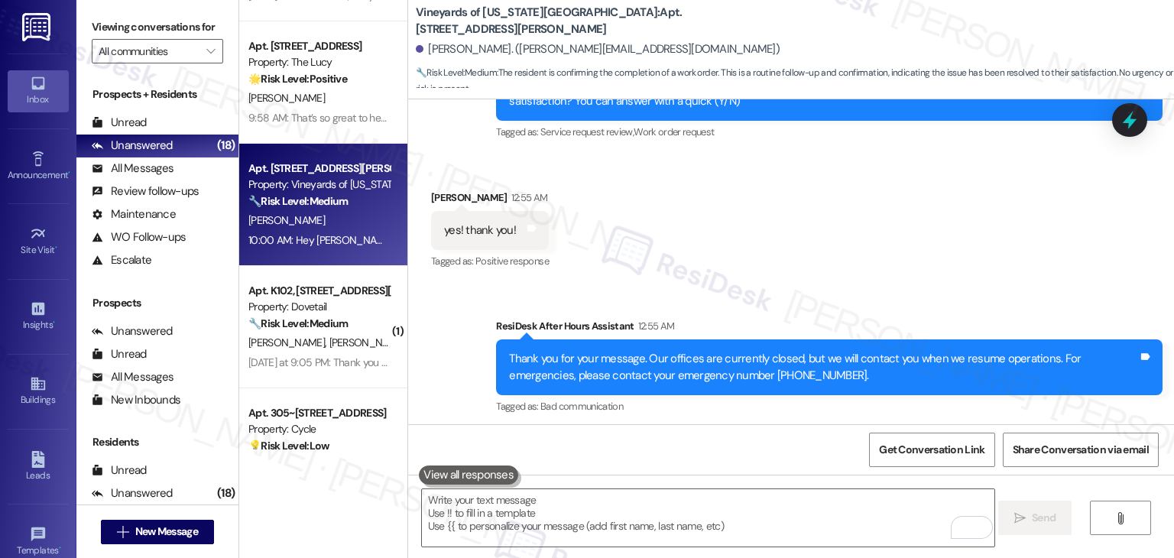
scroll to position [3669, 0]
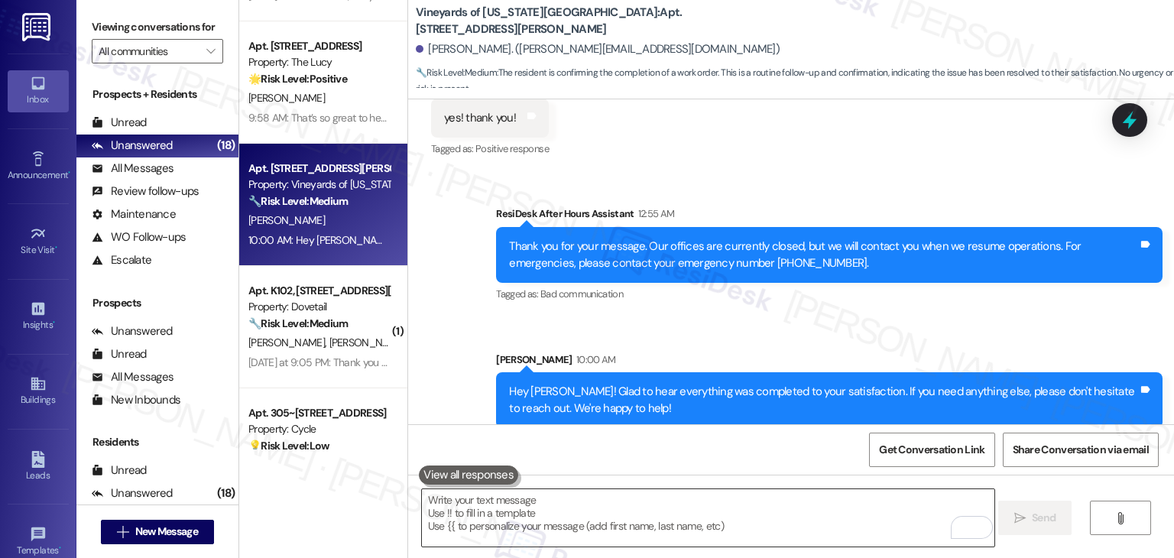
click at [556, 511] on textarea "To enrich screen reader interactions, please activate Accessibility in Grammarl…" at bounding box center [708, 517] width 572 height 57
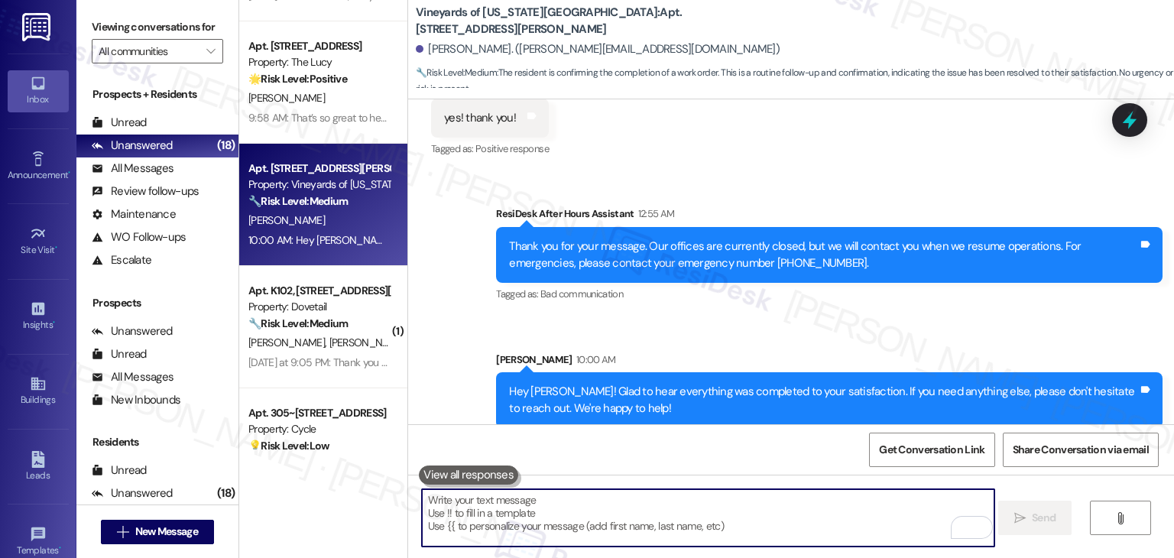
paste textarea "We're eager to know if {{property}} has met your expectations. Your feedback is…"
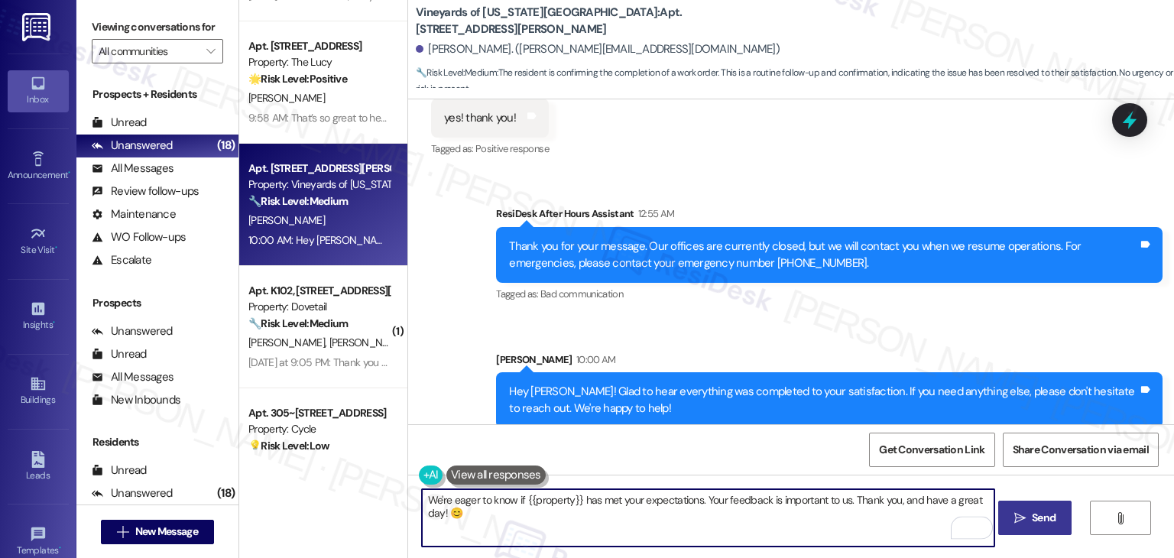
type textarea "We're eager to know if {{property}} has met your expectations. Your feedback is…"
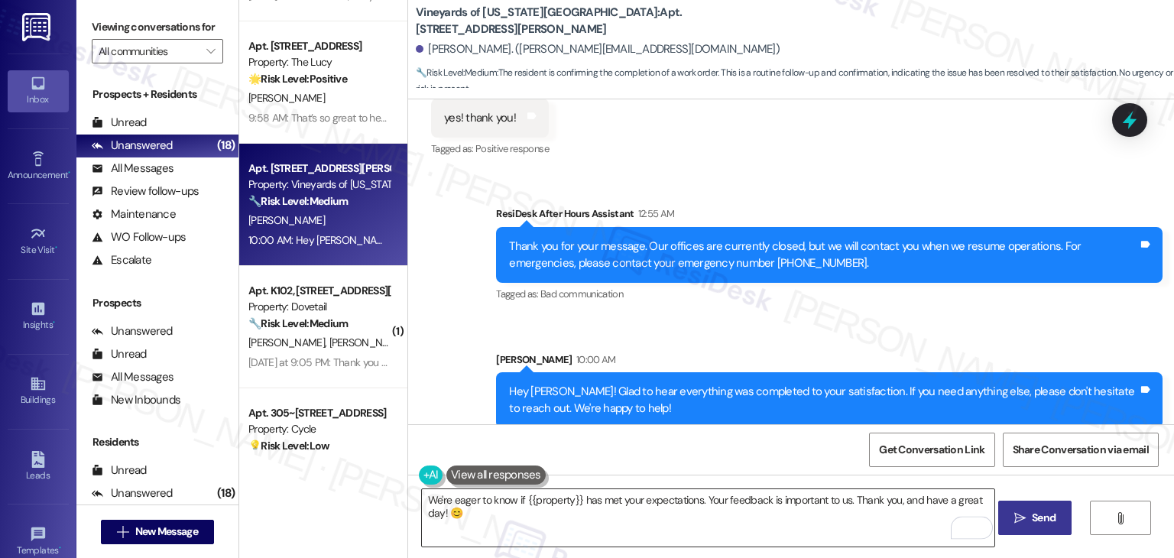
click at [620, 510] on textarea "We're eager to know if {{property}} has met your expectations. Your feedback is…" at bounding box center [708, 517] width 572 height 57
click at [1035, 514] on span "Send" at bounding box center [1044, 518] width 24 height 16
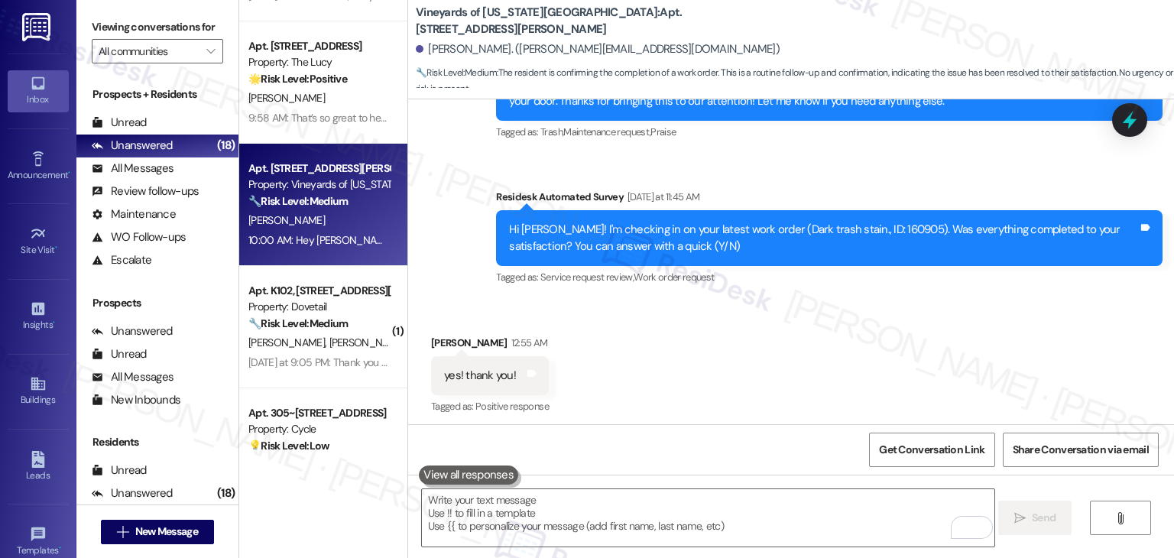
scroll to position [3400, 0]
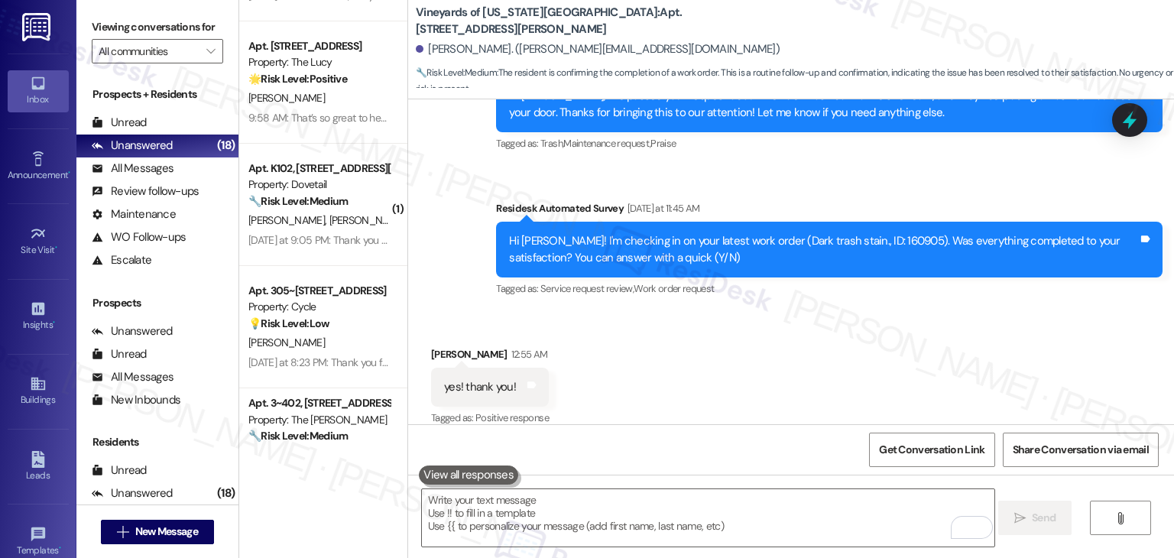
click at [779, 378] on div "Received via SMS Taylor Brann 12:55 AM yes! thank you! Tags and notes Tagged as…" at bounding box center [791, 376] width 766 height 129
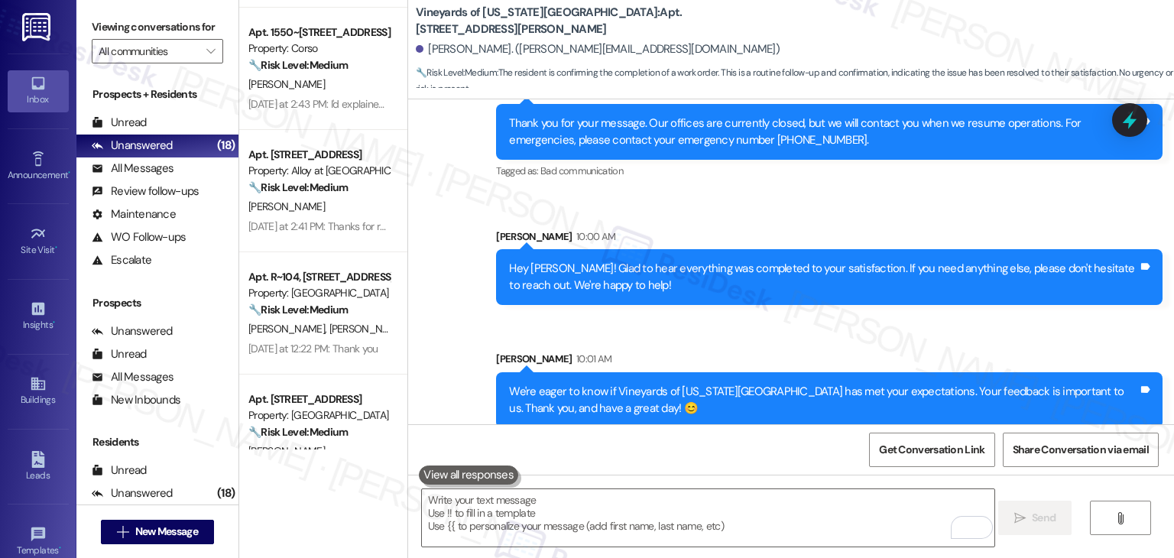
scroll to position [712, 0]
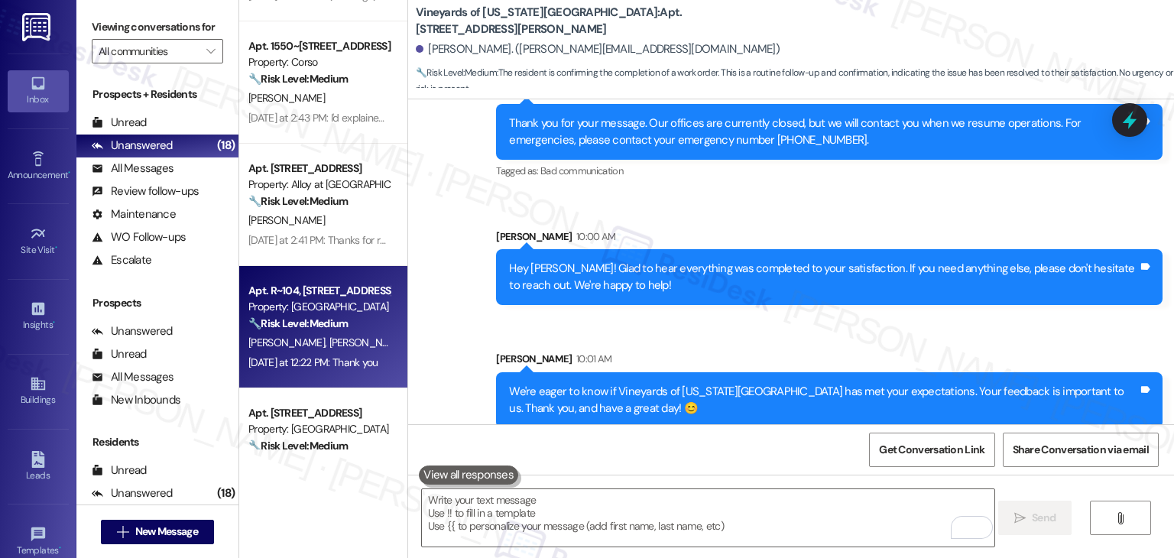
click at [325, 358] on div "Yesterday at 12:22 PM: Thank you Yesterday at 12:22 PM: Thank you" at bounding box center [313, 362] width 130 height 14
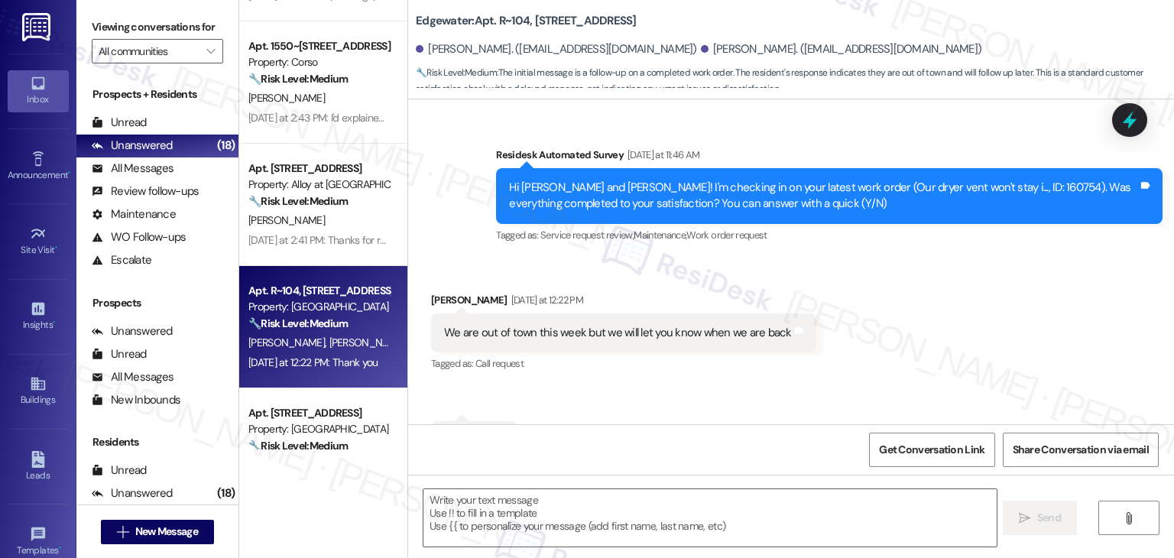
scroll to position [1025, 0]
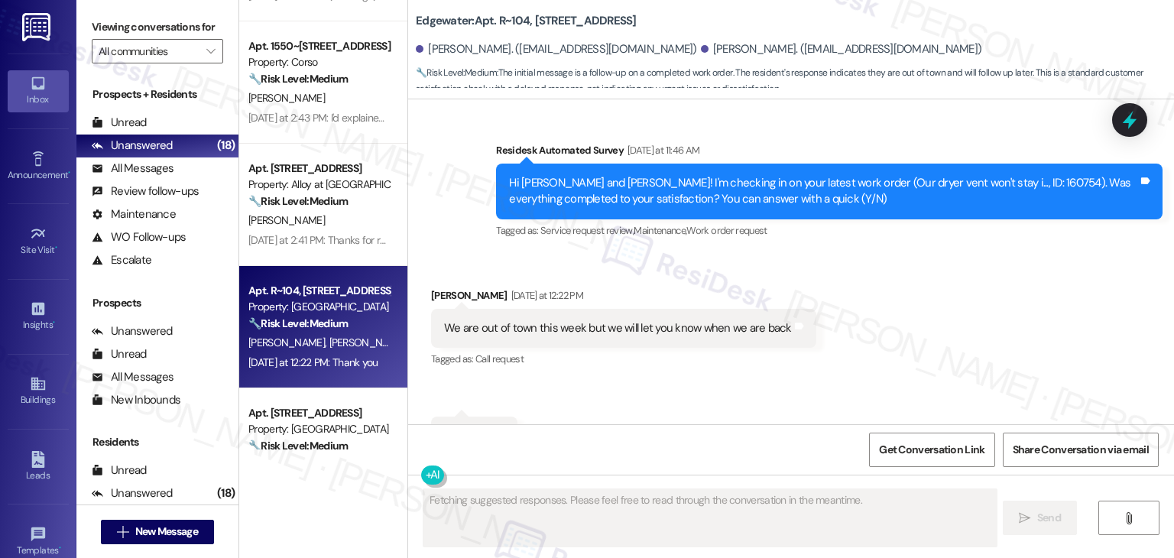
click at [679, 358] on div "Received via SMS Jake Goodwin Yesterday at 12:22 PM We are out of town this wee…" at bounding box center [791, 371] width 766 height 237
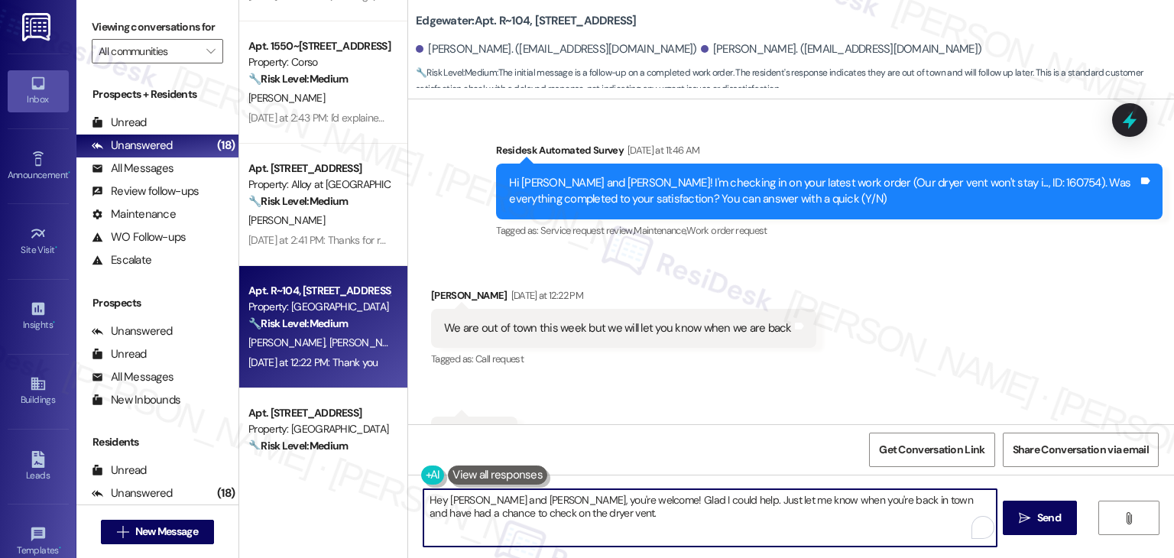
drag, startPoint x: 492, startPoint y: 501, endPoint x: 435, endPoint y: 499, distance: 57.3
click at [435, 499] on textarea "Hey Megan and Jake, you're welcome! Glad I could help. Just let me know when yo…" at bounding box center [709, 517] width 572 height 57
click at [526, 517] on textarea "Hey Jake, you're welcome! Glad I could help. Just let me know when you're back …" at bounding box center [708, 517] width 572 height 57
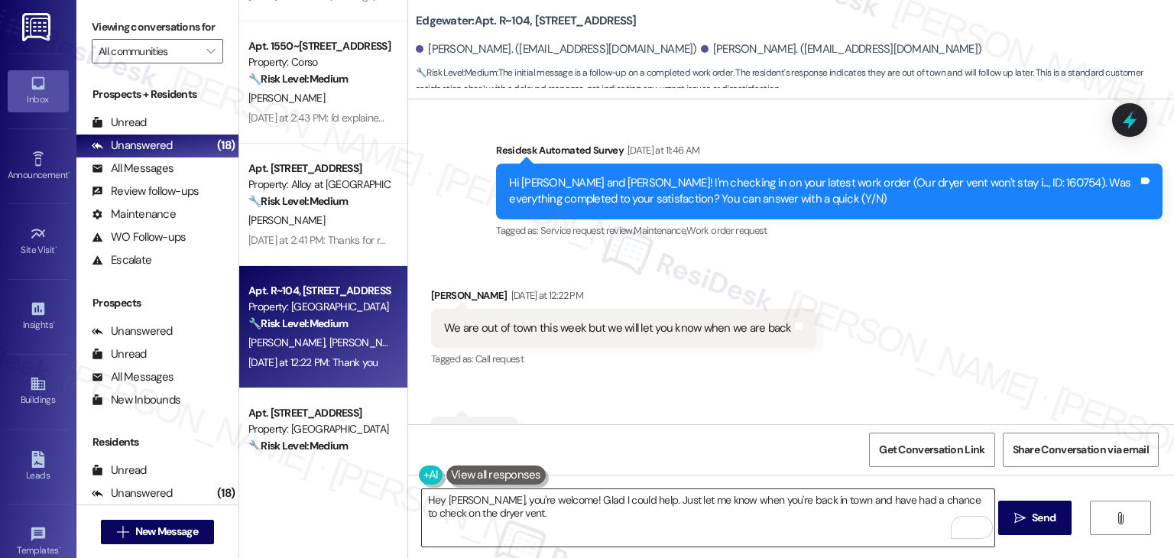
click at [478, 513] on textarea "Hey Jake, you're welcome! Glad I could help. Just let me know when you're back …" at bounding box center [708, 517] width 572 height 57
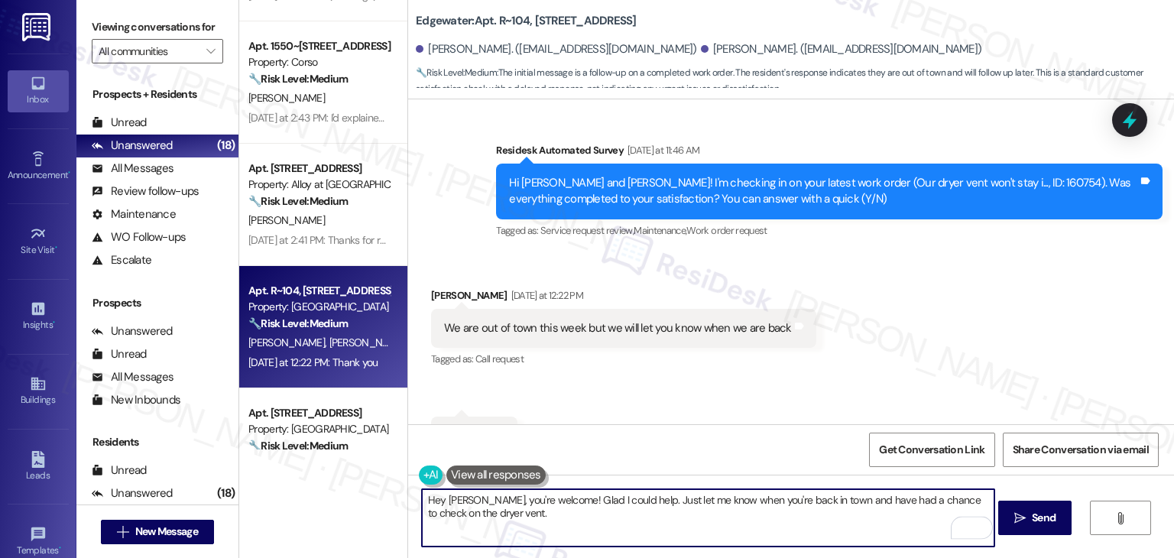
paste textarea "Feel free to reach out if you have any other concerns. We're here to help."
drag, startPoint x: 802, startPoint y: 510, endPoint x: 718, endPoint y: 510, distance: 84.1
click at [718, 510] on textarea "Hey Jake, you're welcome! Glad I could help. Just let me know when you're back …" at bounding box center [708, 517] width 572 height 57
type textarea "Hey Jake, you're welcome! Glad I could help. Just let me know when you're back …"
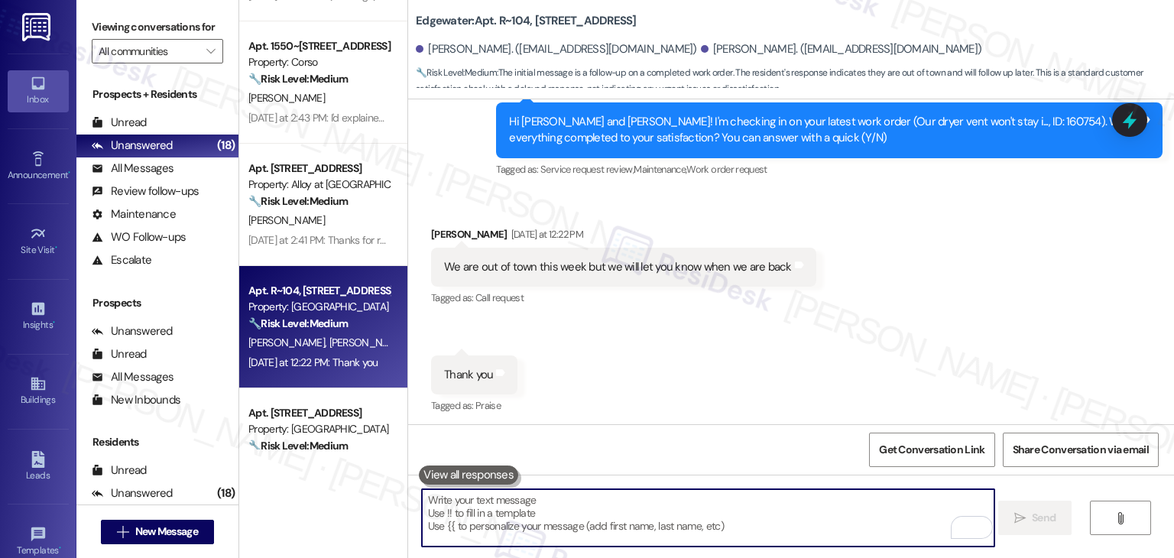
scroll to position [1149, 0]
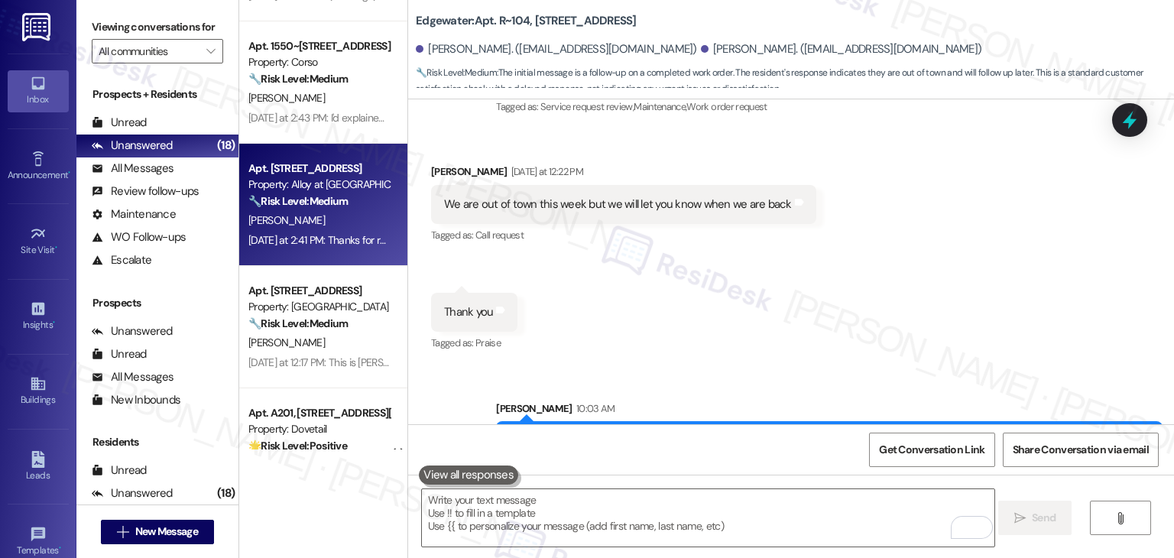
click at [289, 233] on div "Yesterday at 2:41 PM: Thanks for responding! The information that they gave me …" at bounding box center [814, 240] width 1133 height 14
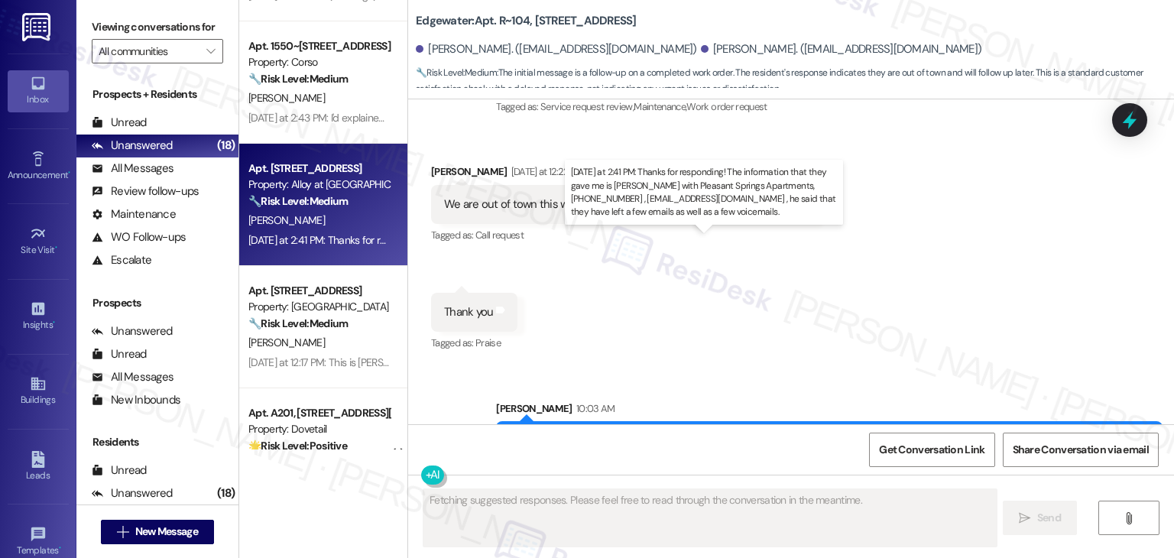
type textarea "Fetching suggested responses. Please feel free to read through the conversation…"
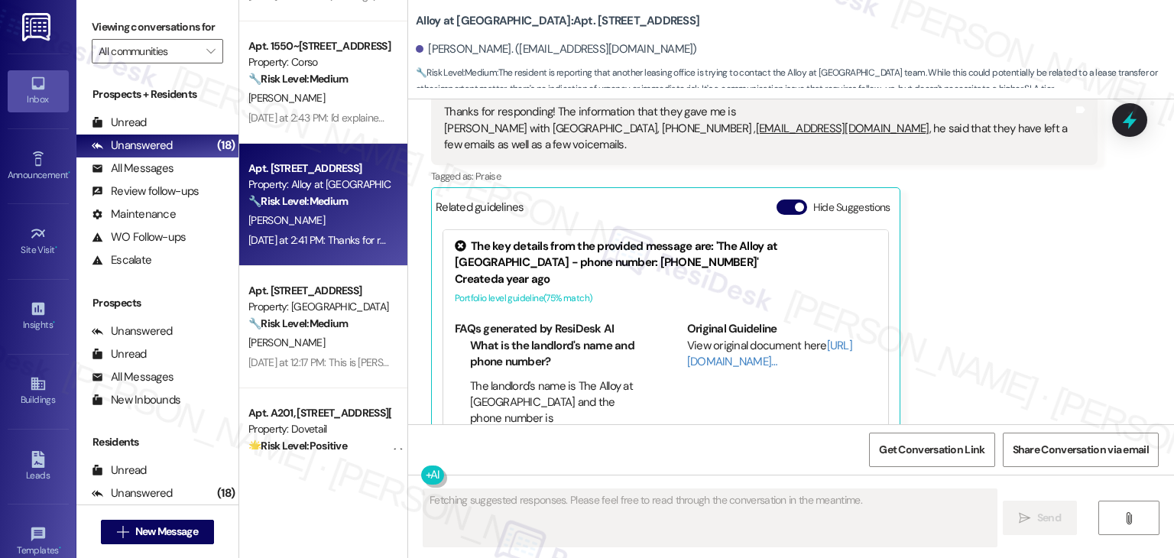
scroll to position [519, 0]
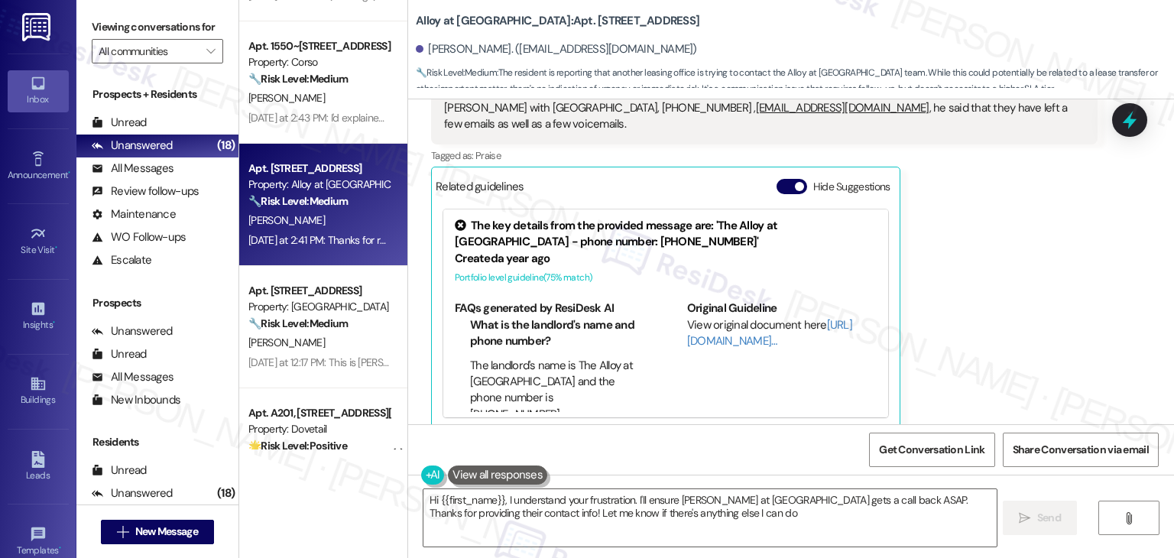
type textarea "Hi {{first_name}}, I understand your frustration. I'll ensure Johann at Pleasan…"
click at [776, 179] on button "Hide Suggestions" at bounding box center [791, 186] width 31 height 15
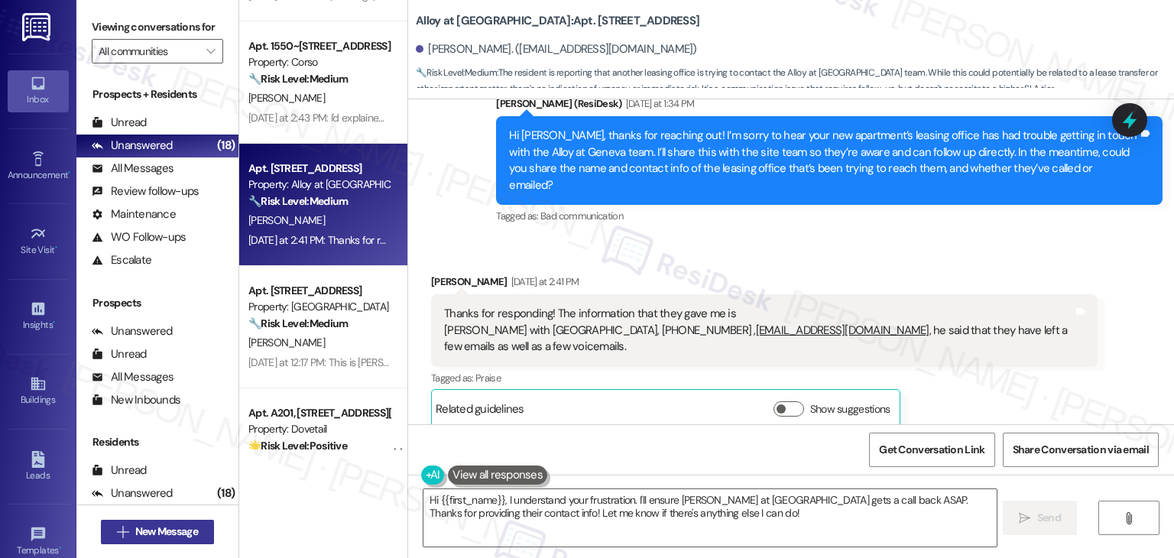
click at [162, 531] on span "New Message" at bounding box center [166, 531] width 63 height 16
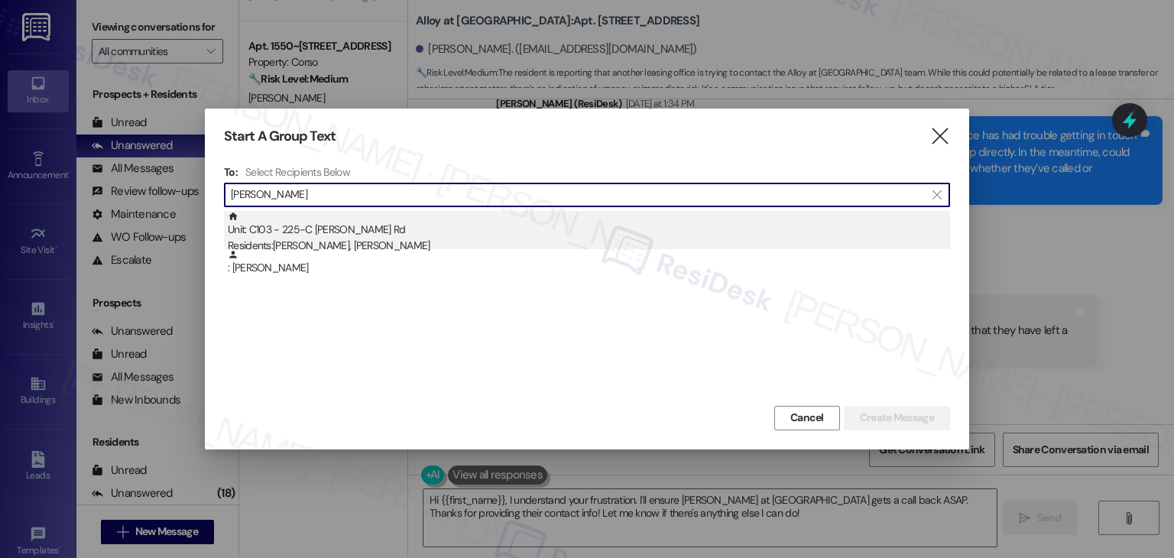
type input "Olivia Bennett"
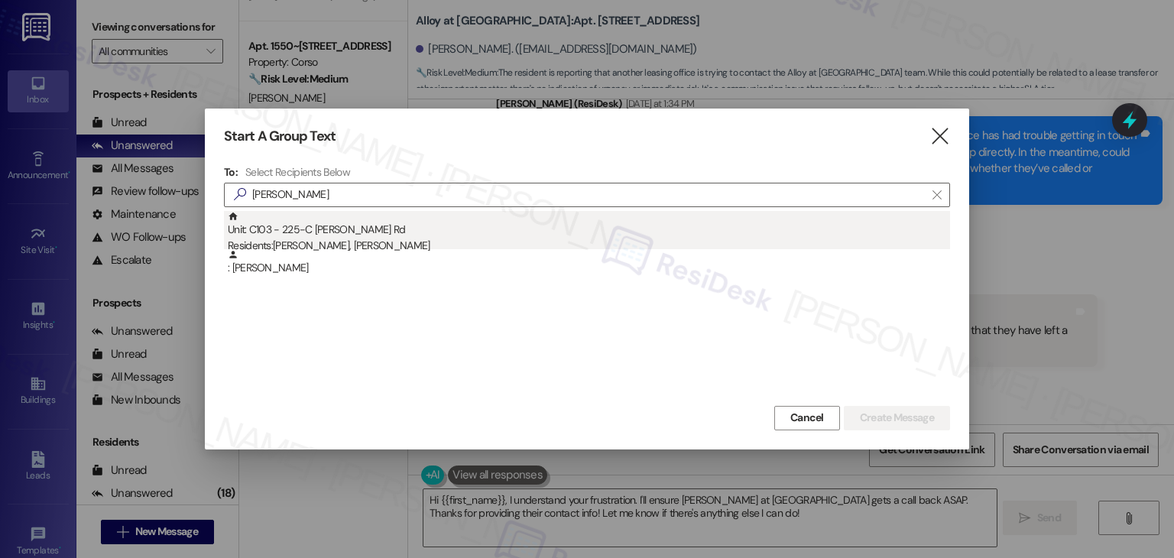
click at [345, 241] on div "Residents: Olivia Bennett, Frank Gomez" at bounding box center [589, 246] width 722 height 16
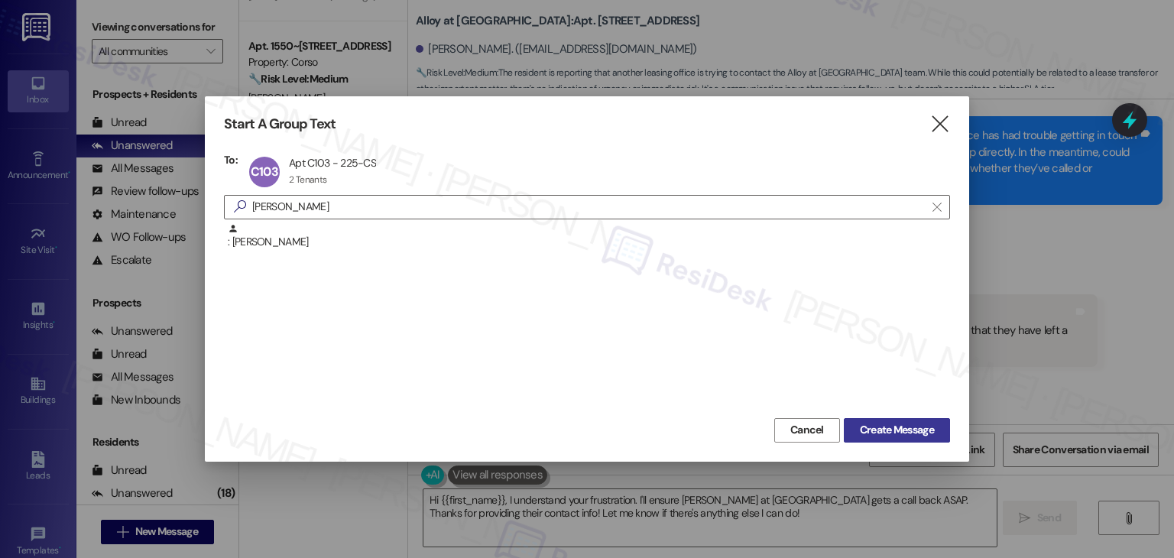
click at [909, 428] on span "Create Message" at bounding box center [897, 430] width 74 height 16
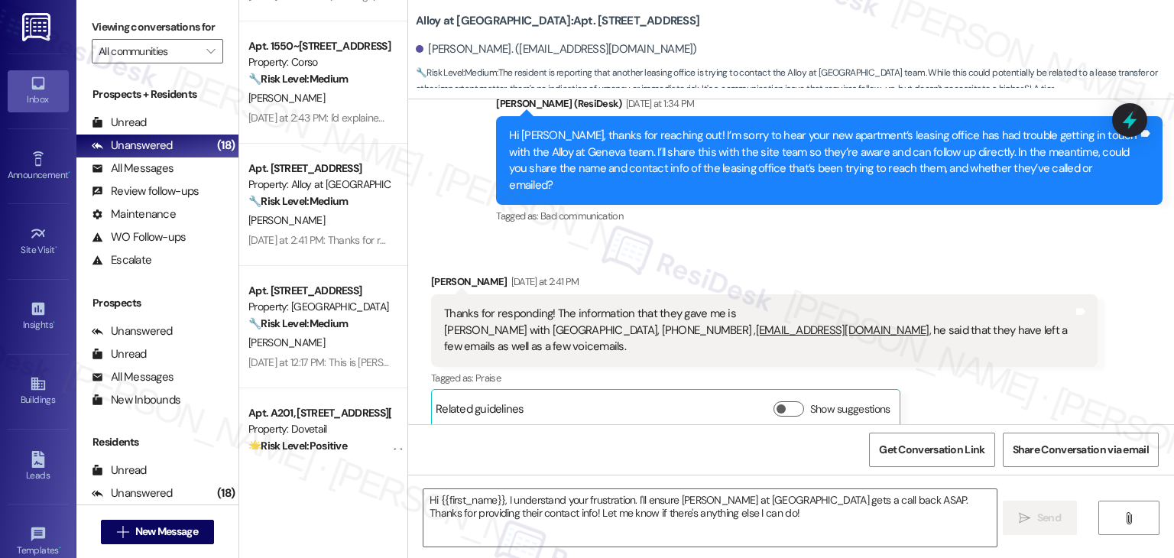
type textarea "Fetching suggested responses. Please feel free to read through the conversation…"
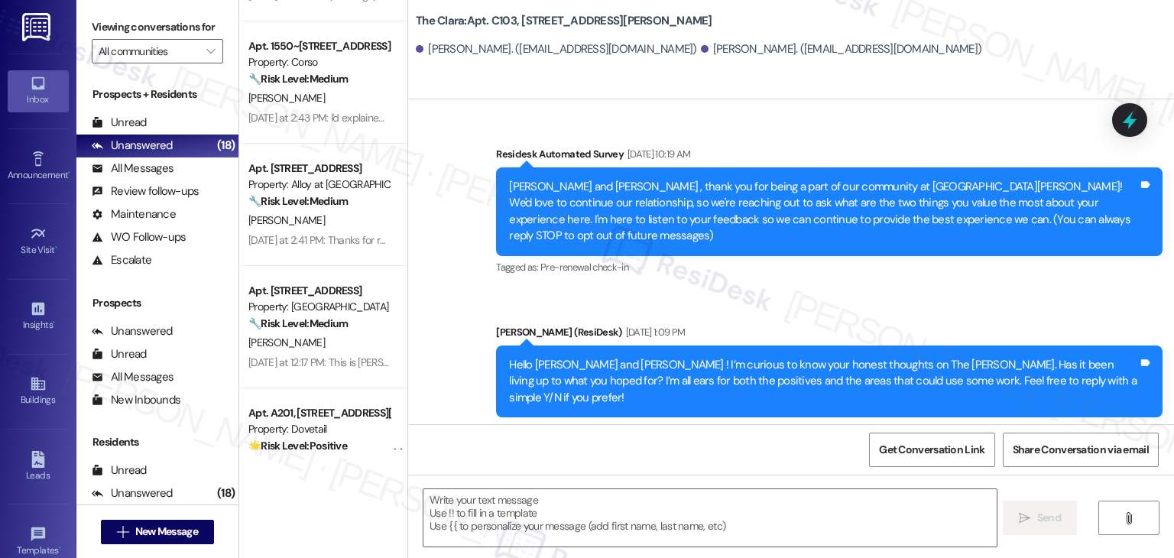
scroll to position [36037, 0]
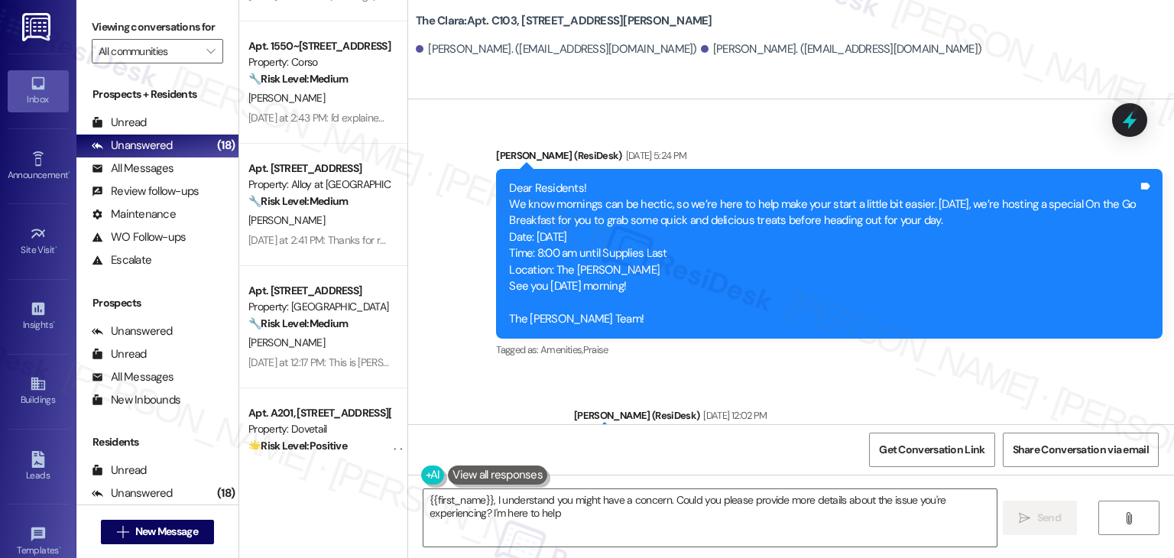
type textarea "{{first_name}}, I understand you might have a concern. Could you please provide…"
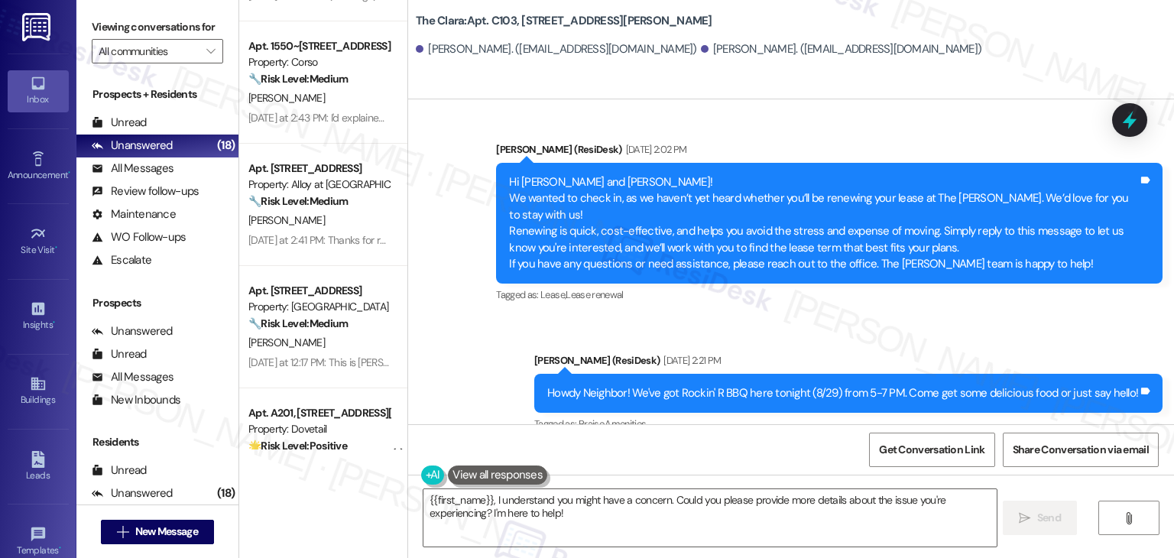
scroll to position [34509, 0]
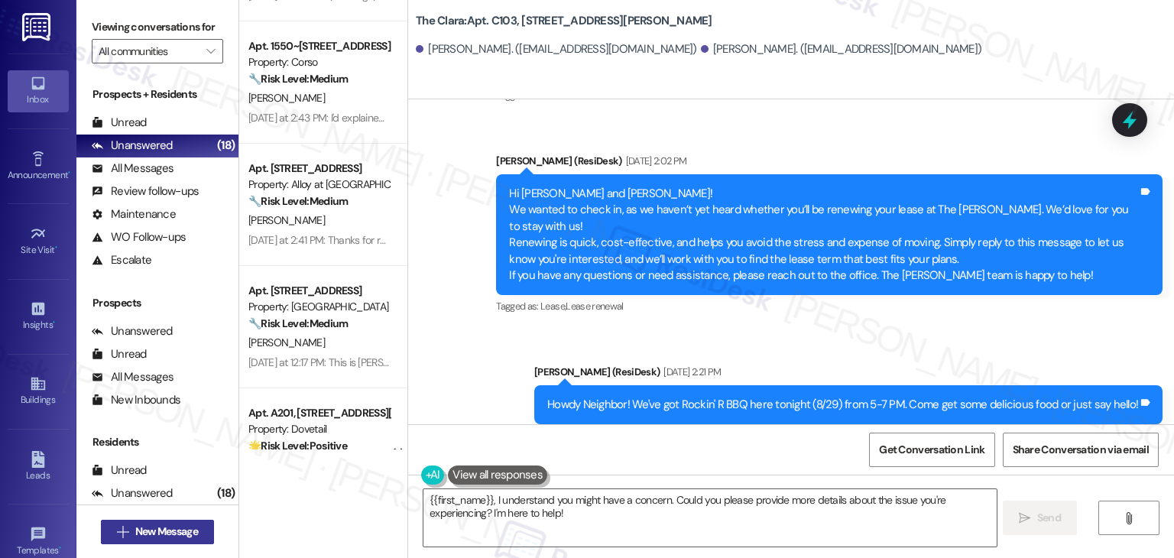
click at [170, 541] on button " New Message" at bounding box center [157, 532] width 113 height 24
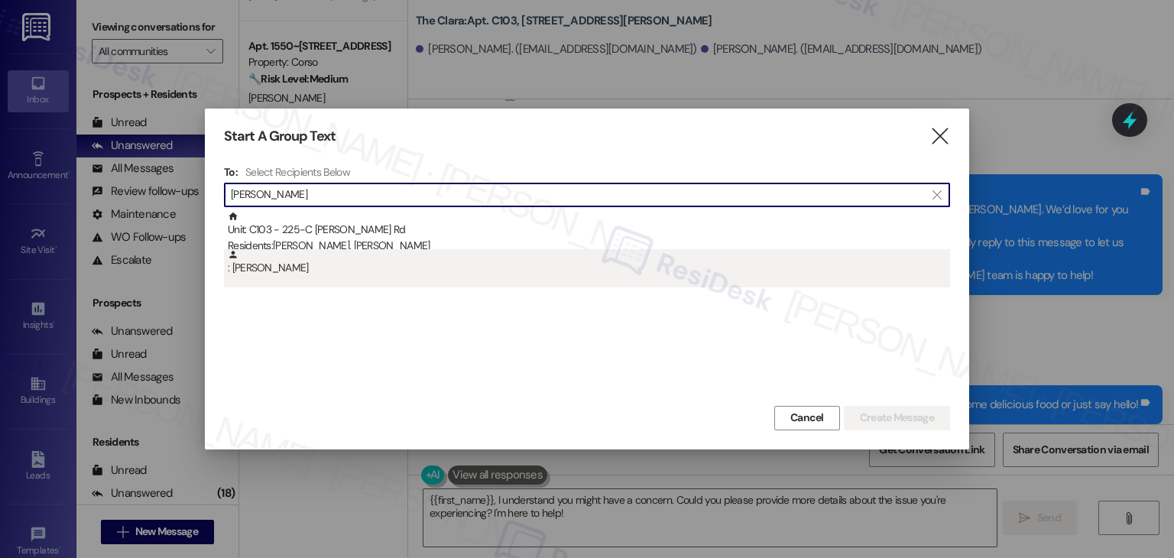
type input "Olivia Bennett"
click at [309, 264] on div ": Olivia Bennett" at bounding box center [589, 262] width 722 height 27
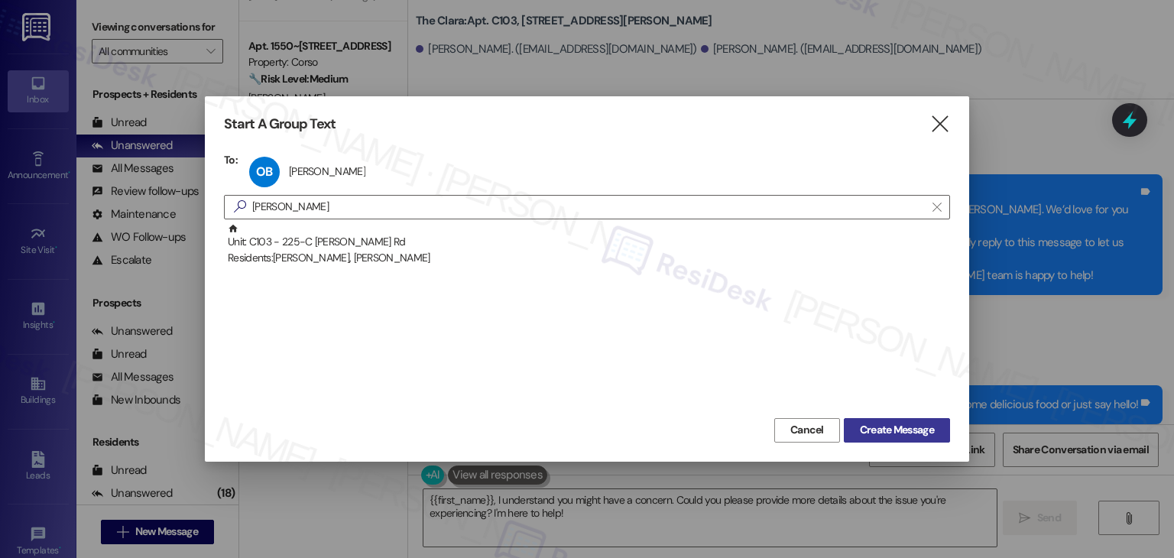
click at [905, 432] on span "Create Message" at bounding box center [897, 430] width 74 height 16
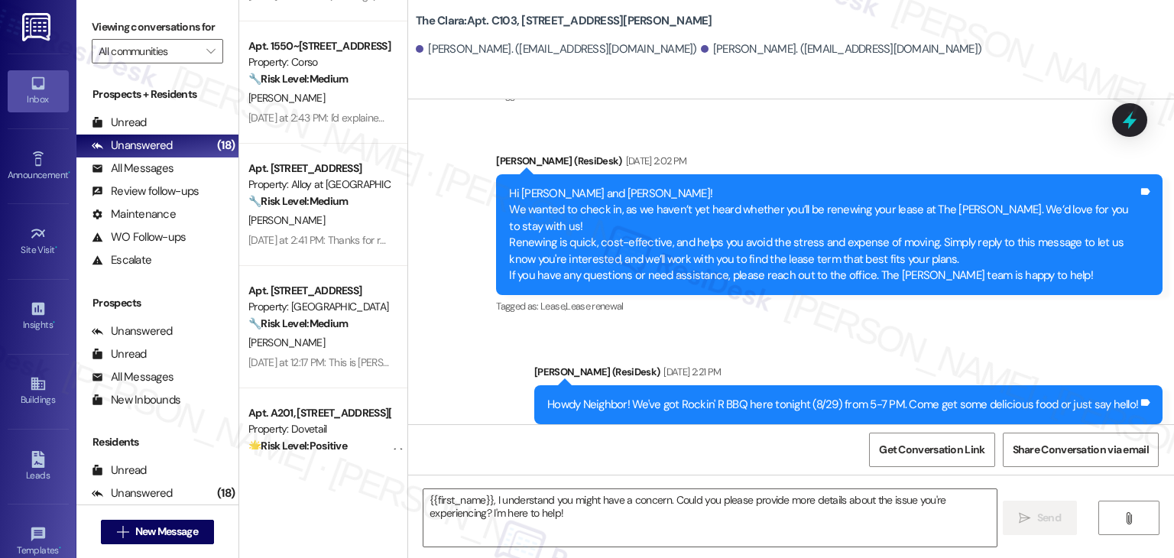
type textarea "Fetching suggested responses. Please feel free to read through the conversation…"
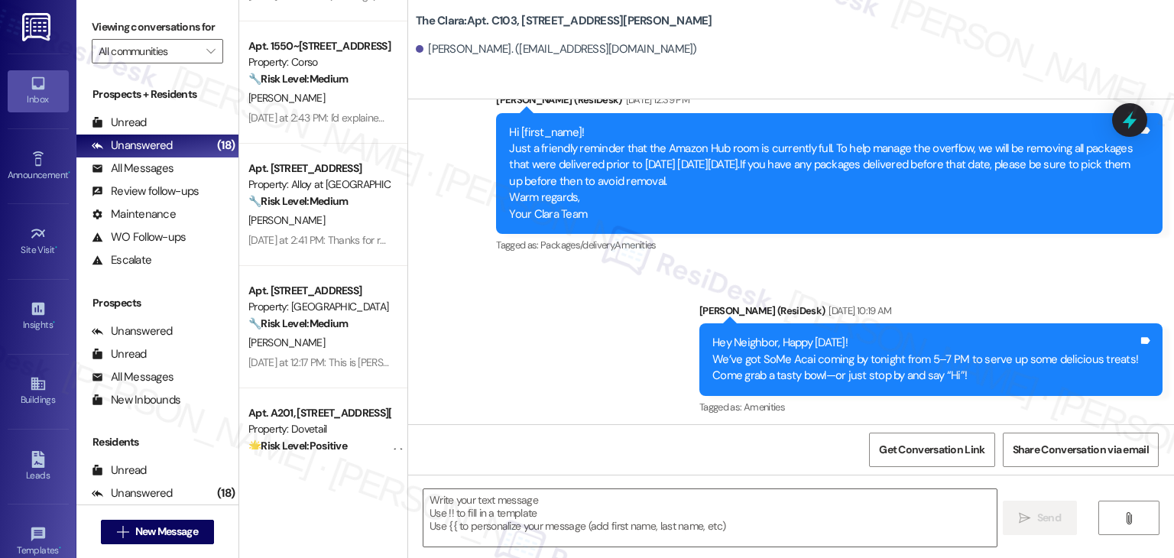
type textarea "Fetching suggested responses. Please feel free to read through the conversation…"
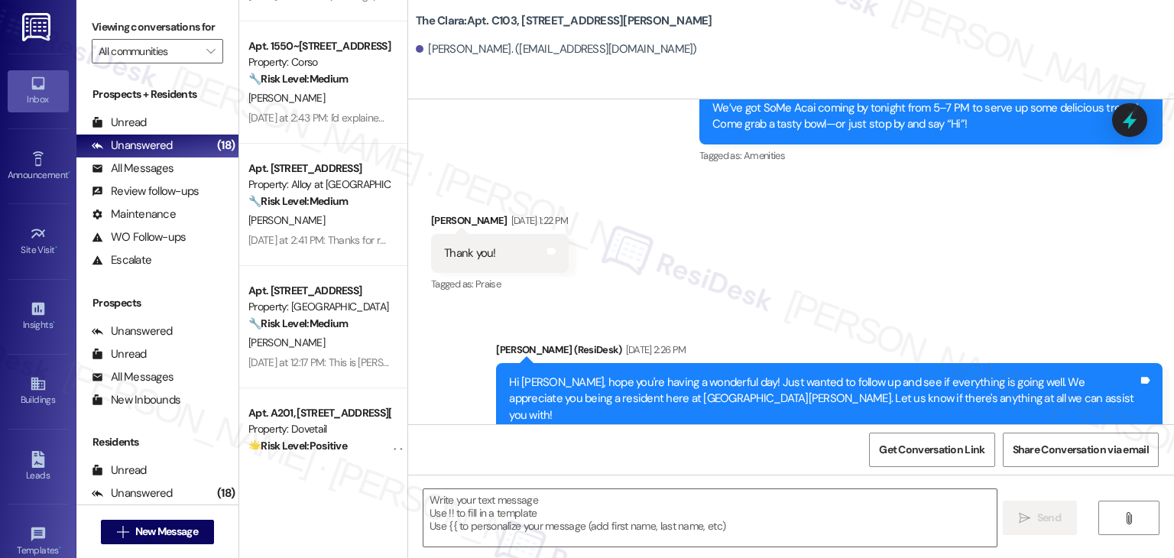
scroll to position [669, 0]
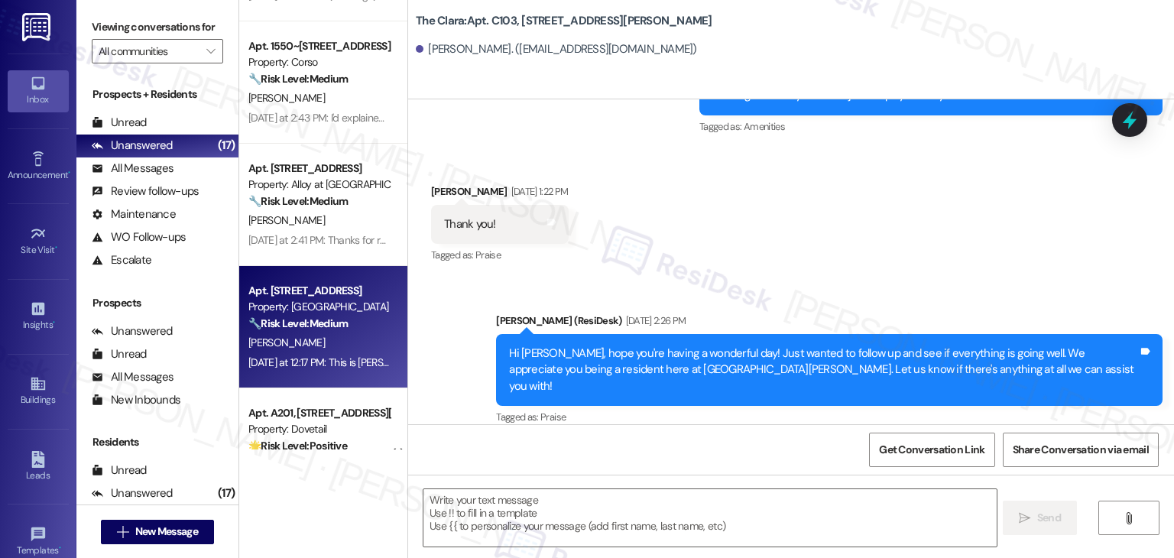
click at [346, 373] on div "Apt. 530, 1525 N 14th Ave Property: Beaumont 🔧 Risk Level: Medium Resident is a…" at bounding box center [323, 327] width 168 height 122
type textarea "Fetching suggested responses. Please feel free to read through the conversation…"
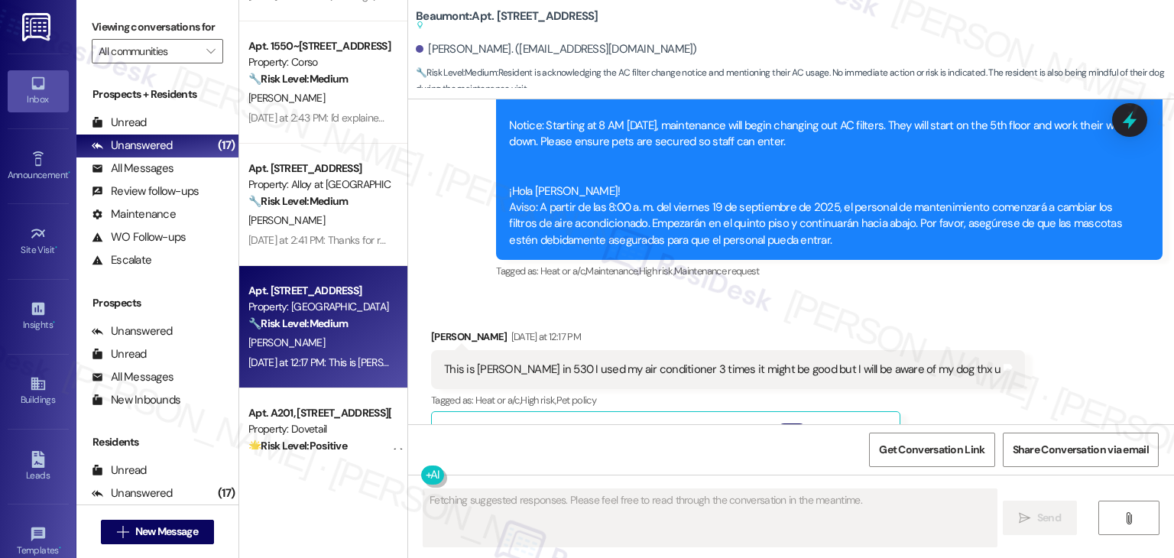
scroll to position [1901, 0]
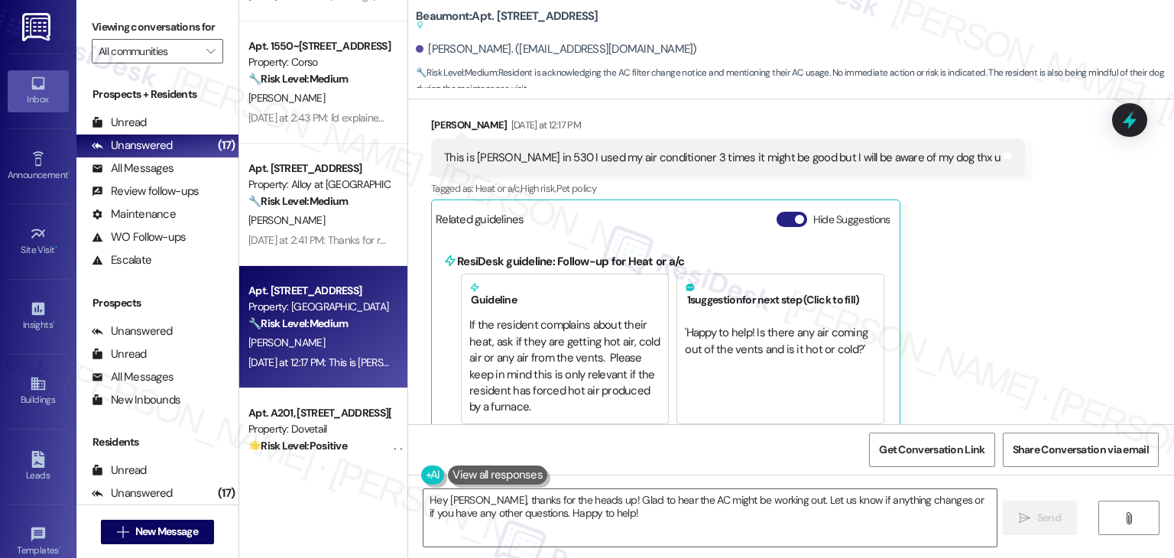
click at [776, 212] on button "Hide Suggestions" at bounding box center [791, 219] width 31 height 15
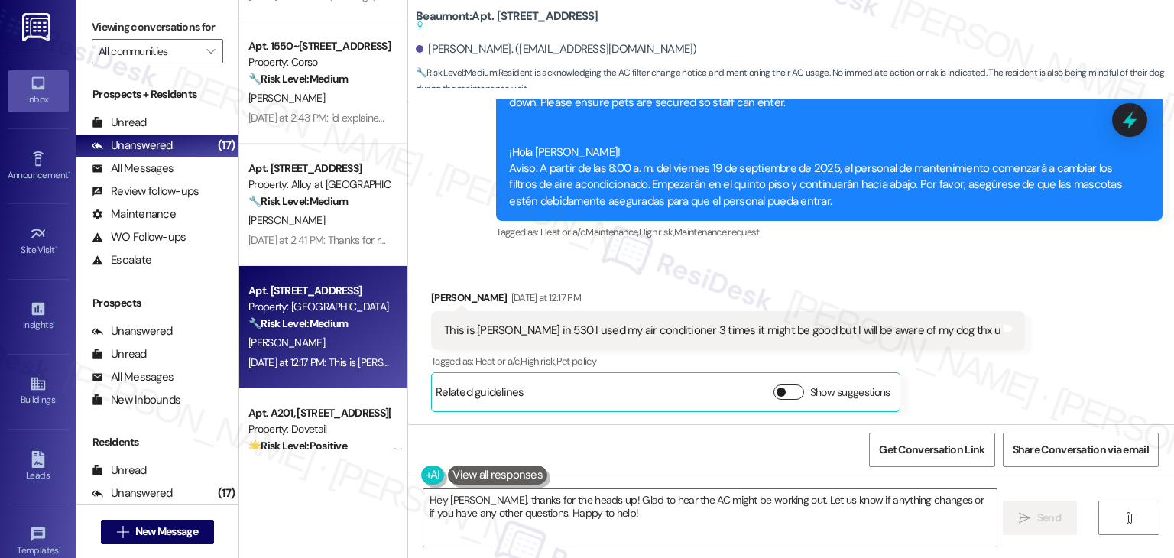
scroll to position [1466, 0]
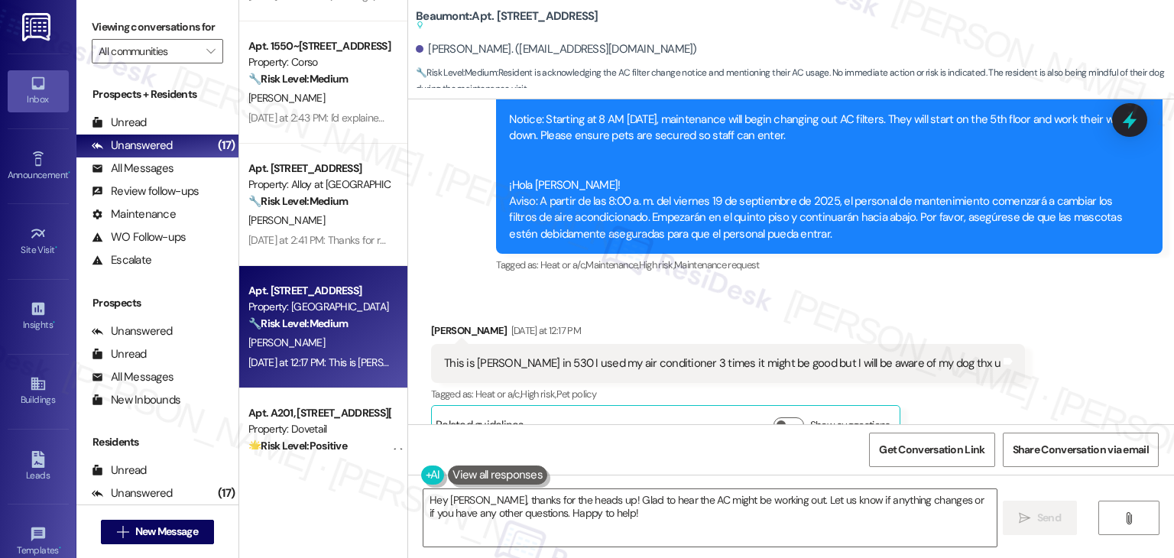
click at [1042, 306] on div "Received via SMS Aaron Rupert Yesterday at 12:17 PM This is Aaron in 530 I used…" at bounding box center [791, 372] width 766 height 168
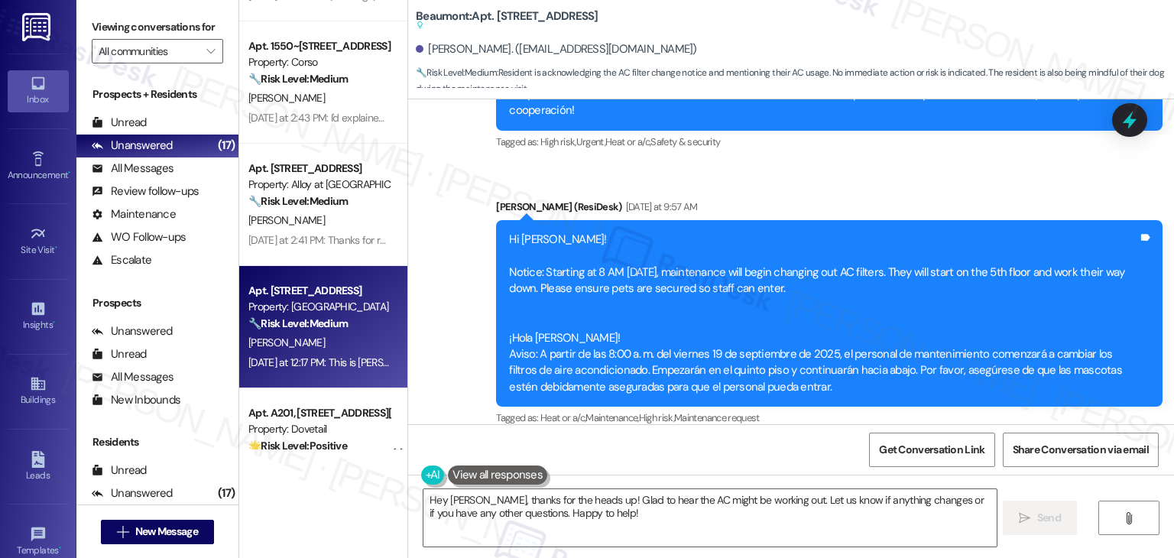
drag, startPoint x: 822, startPoint y: 258, endPoint x: 486, endPoint y: 208, distance: 339.9
click at [486, 208] on div "Announcement, sent via SMS Dottie (ResiDesk) Yesterday at 9:57 AM Hi Aaron! Not…" at bounding box center [828, 314] width 689 height 254
copy div "Hi Aaron! Notice: Starting at 8 AM on Friday, 9/19/2025, maintenance will begin…"
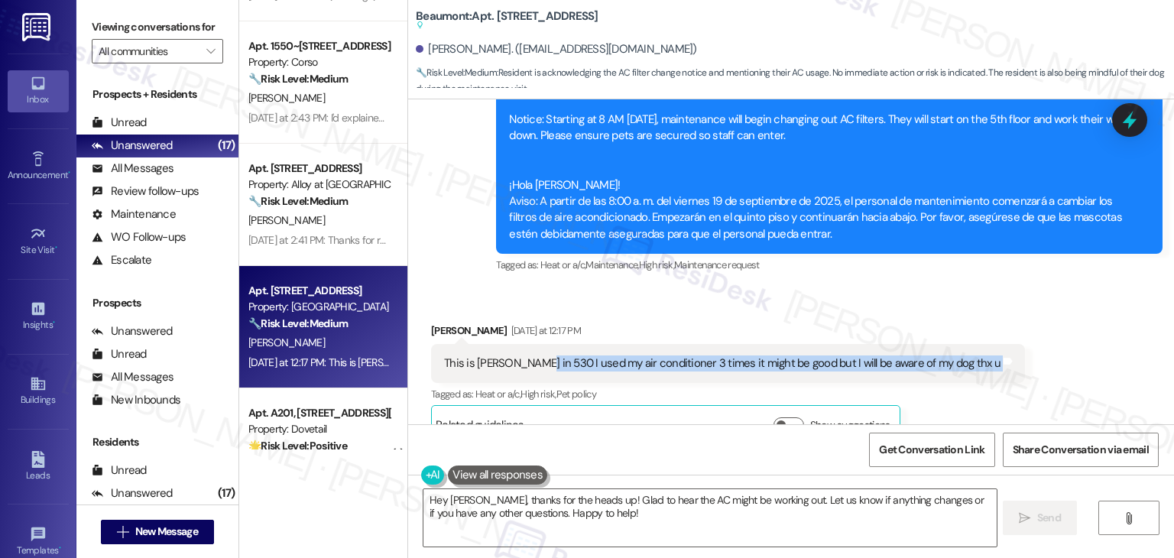
drag, startPoint x: 527, startPoint y: 331, endPoint x: 954, endPoint y: 332, distance: 426.4
click at [954, 332] on div "Received via SMS Aaron Rupert Yesterday at 12:17 PM This is Aaron in 530 I used…" at bounding box center [728, 383] width 617 height 145
copy div "I used my air conditioner 3 times it might be good but I will be aware of my do…"
click at [488, 511] on textarea "Hey Aaron, thanks for the heads up! Glad to hear the AC might be working out. L…" at bounding box center [709, 517] width 572 height 57
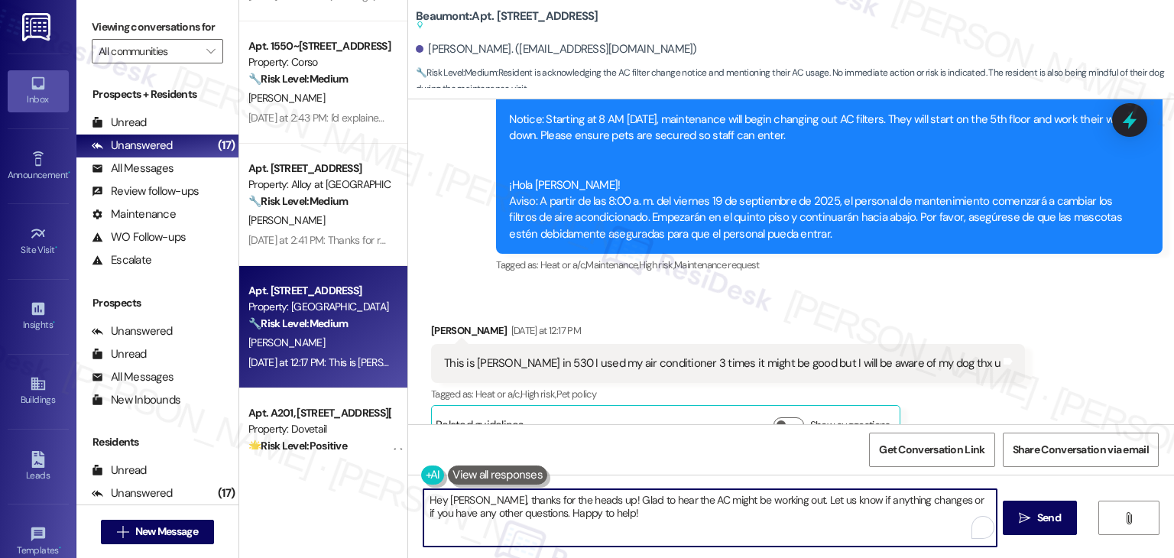
click at [488, 511] on textarea "Hey Aaron, thanks for the heads up! Glad to hear the AC might be working out. L…" at bounding box center [709, 517] width 572 height 57
paste textarea "Thanks for the heads-up, [PERSON_NAME]! Even if the AC hasn’t been used much, i…"
type textarea "Thanks for the heads-up, [PERSON_NAME]! Even if the AC hasn’t been used much, i…"
click at [796, 510] on textarea "Thanks for the heads-up, [PERSON_NAME]! Even if the AC hasn’t been used much, i…" at bounding box center [708, 517] width 572 height 57
click at [1039, 518] on span "Send" at bounding box center [1044, 518] width 24 height 16
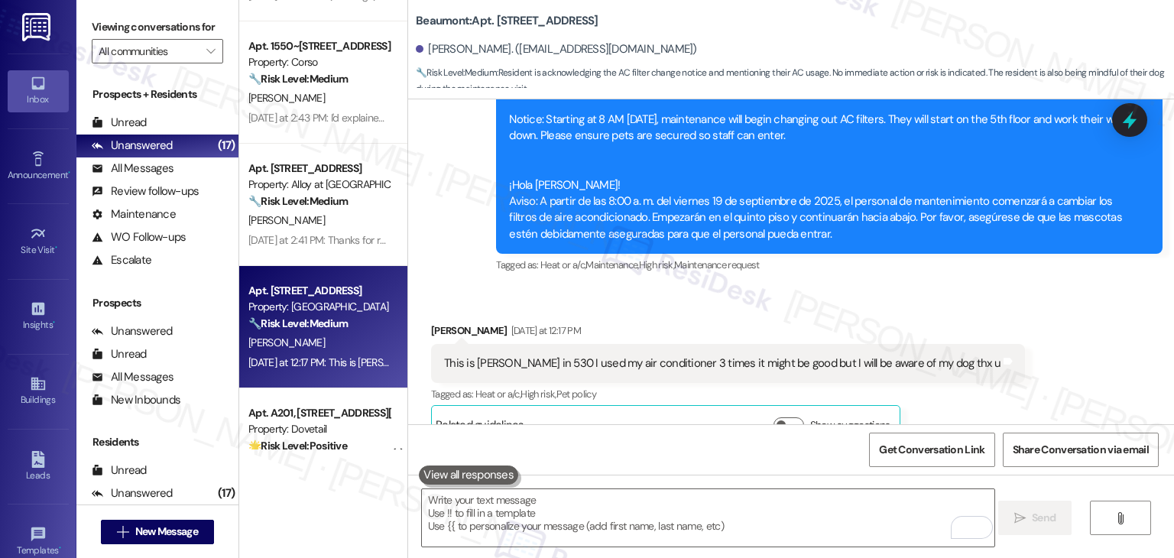
scroll to position [1466, 0]
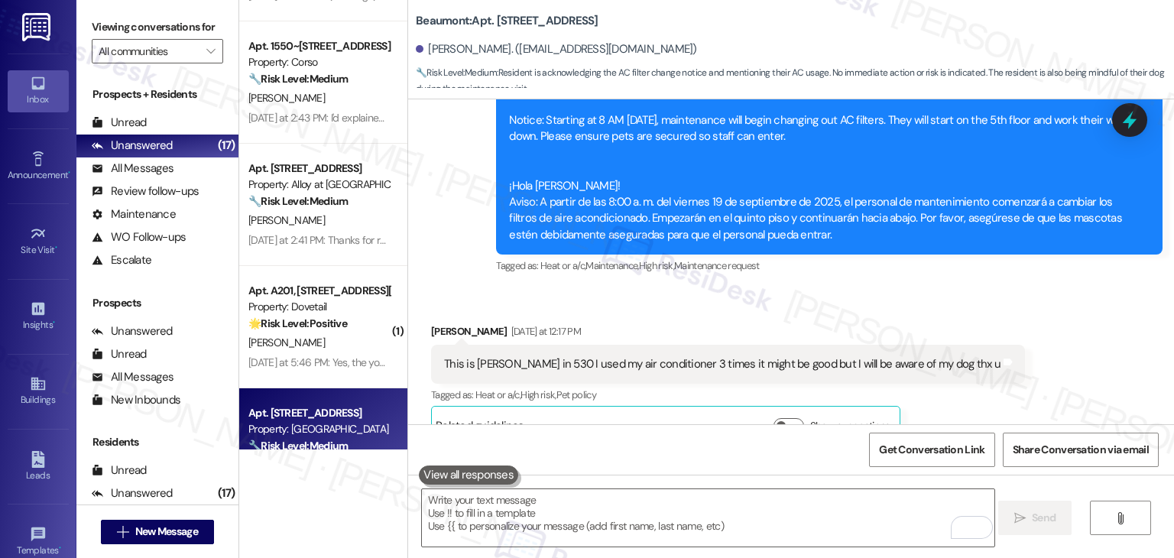
click at [1030, 361] on div "Received via SMS Aaron Rupert Yesterday at 12:17 PM This is Aaron in 530 I used…" at bounding box center [791, 373] width 766 height 168
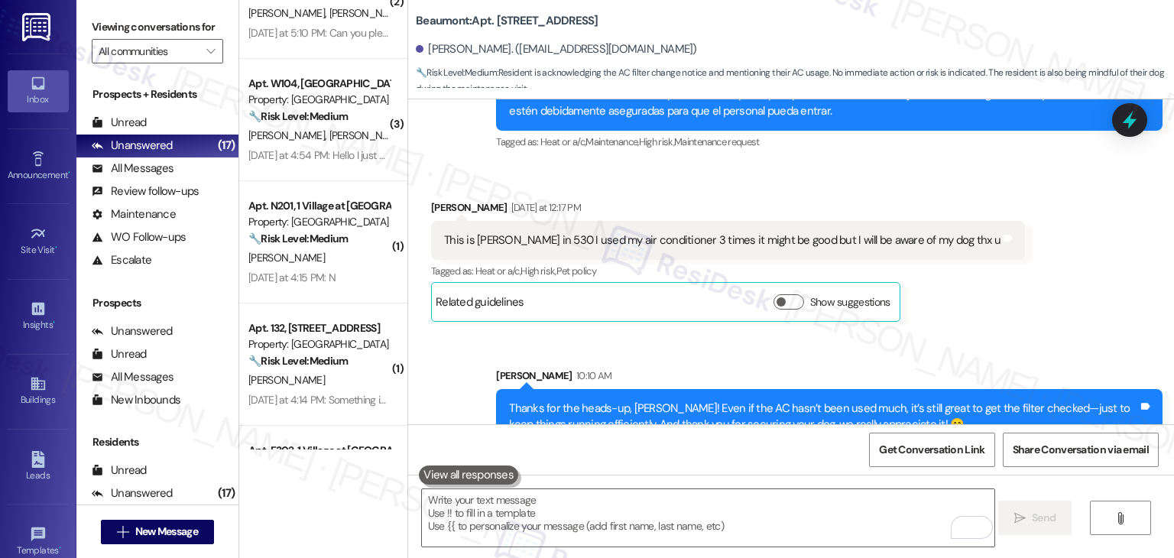
scroll to position [177, 0]
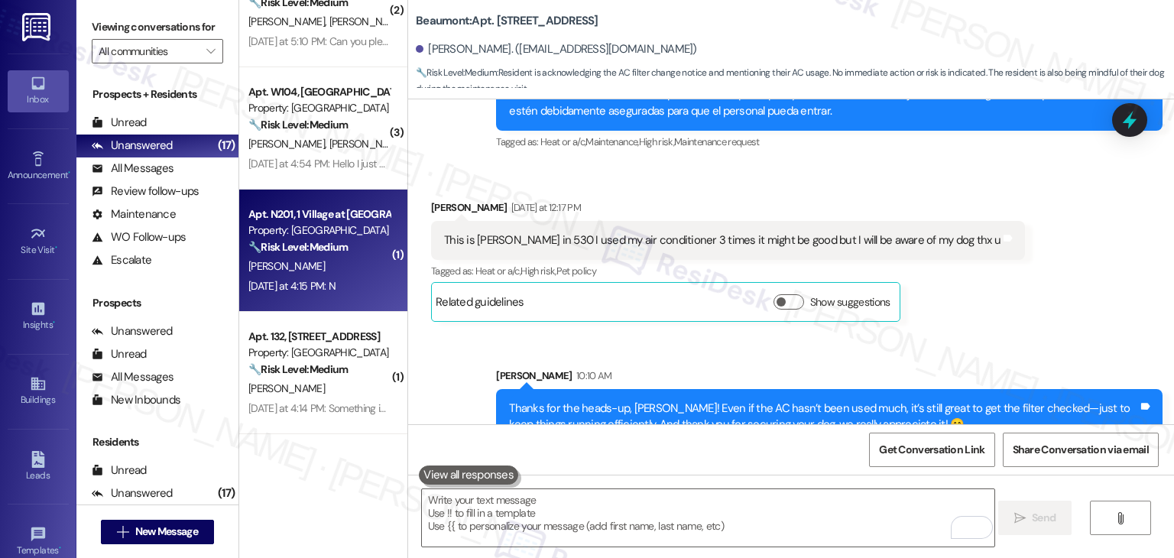
click at [324, 296] on div "Apt. N201, 1 Village at Columbia Property: Columbia Village 🔧 Risk Level: Mediu…" at bounding box center [323, 251] width 168 height 122
type textarea "Fetching suggested responses. Please feel free to read through the conversation…"
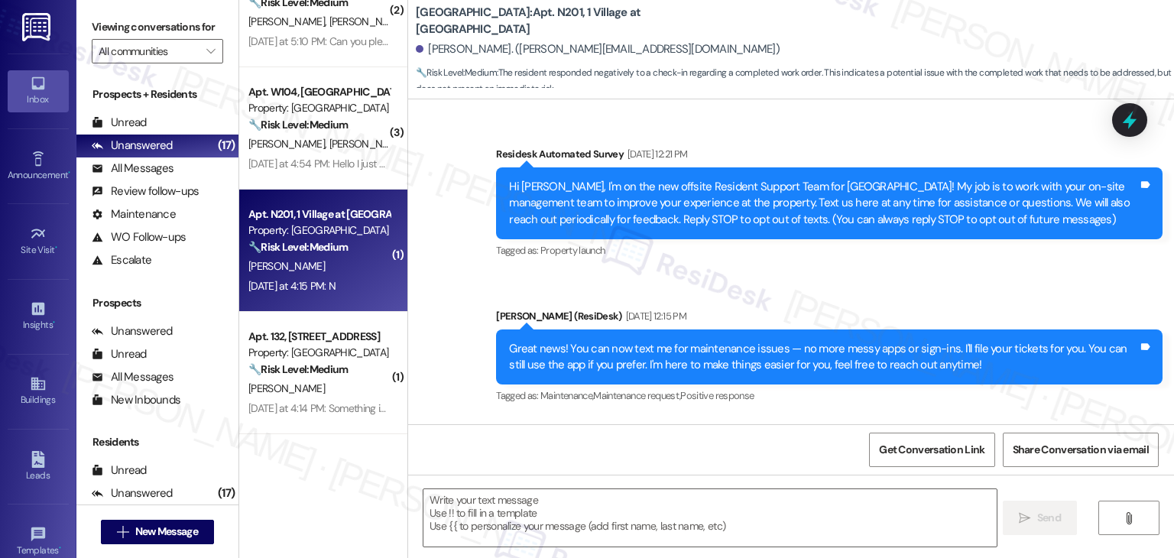
scroll to position [4533, 0]
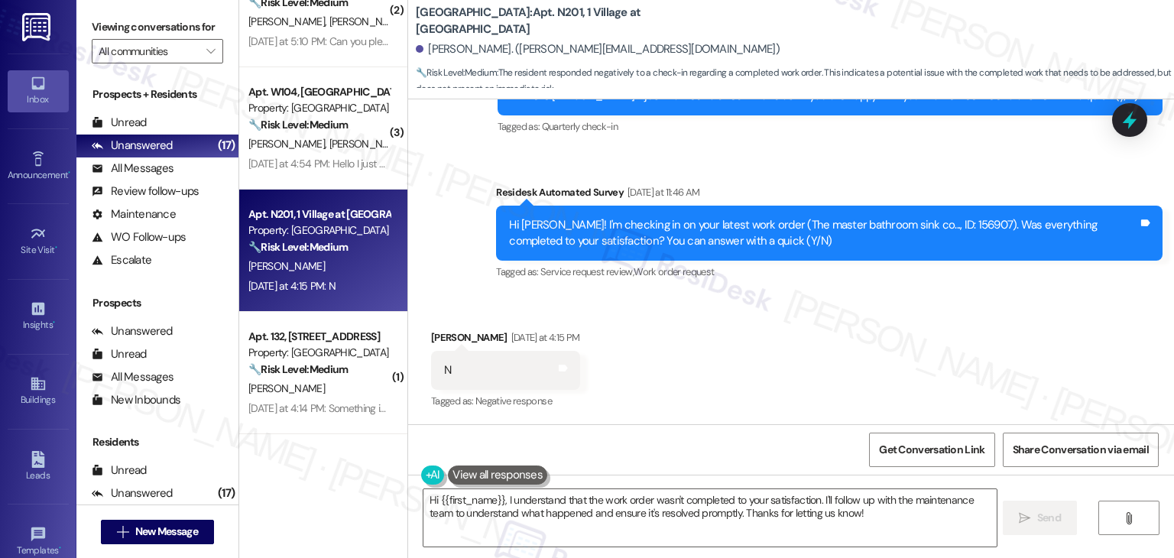
click at [769, 339] on div "Received via SMS Tony Christensen Yesterday at 4:15 PM N Tags and notes Tagged …" at bounding box center [791, 359] width 766 height 129
click at [627, 497] on textarea "Hi {{first_name}}, I understand that the work order wasn't completed to your sa…" at bounding box center [709, 517] width 572 height 57
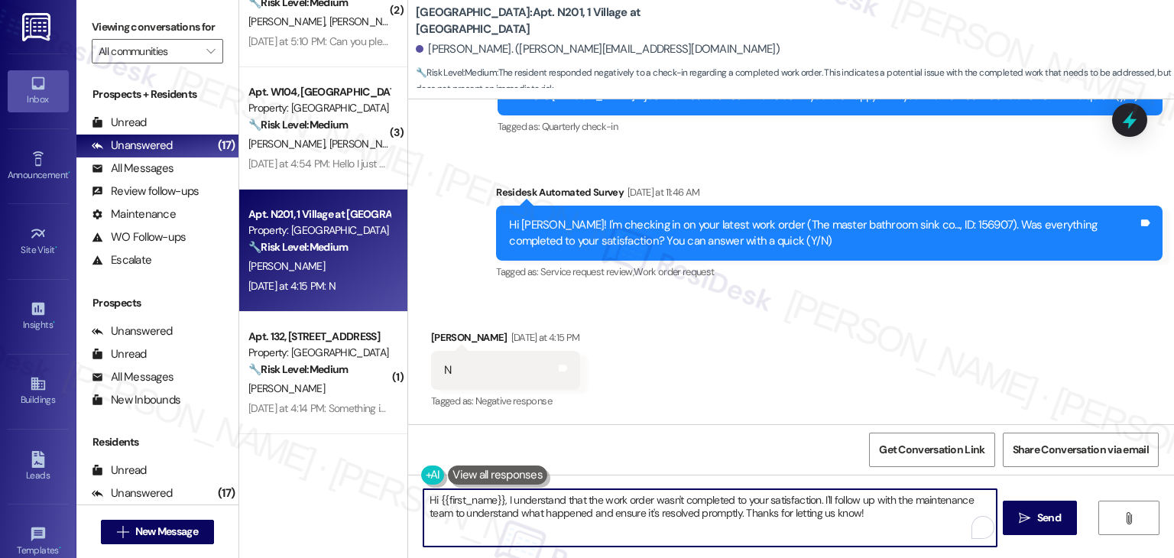
click at [627, 497] on textarea "Hi {{first_name}}, I understand that the work order wasn't completed to your sa…" at bounding box center [709, 517] width 572 height 57
paste textarea "! I understand the work order wasn't completed to your satisfaction. Can you pr…"
type textarea "Hi {{first_name}}! I understand the work order wasn't completed to your satisfa…"
click at [737, 393] on div "Received via SMS Tony Christensen Yesterday at 4:15 PM N Tags and notes Tagged …" at bounding box center [791, 359] width 766 height 129
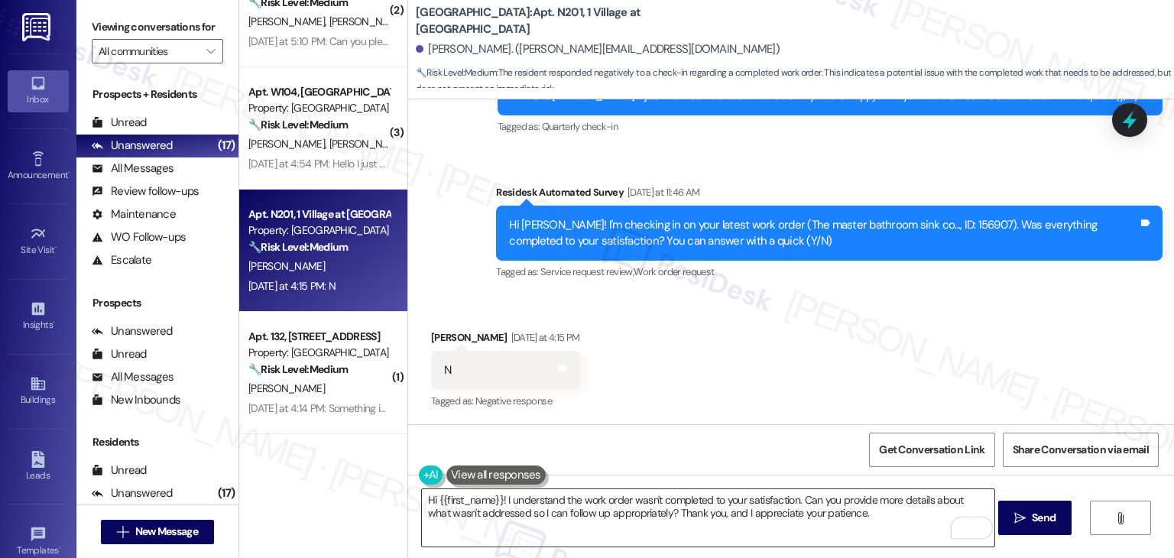
click at [847, 510] on textarea "Hi {{first_name}}! I understand the work order wasn't completed to your satisfa…" at bounding box center [708, 517] width 572 height 57
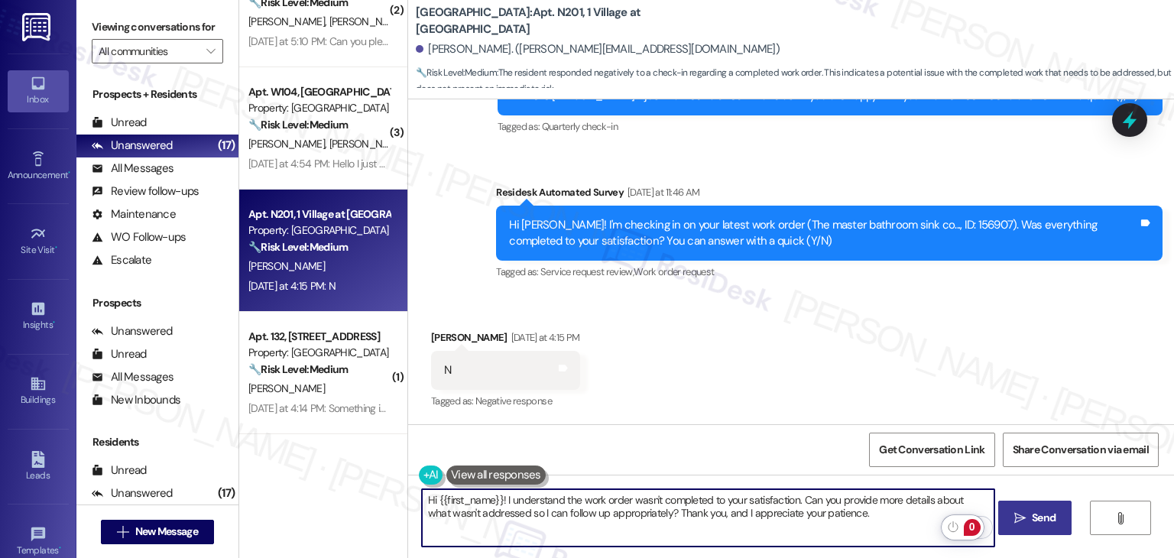
click at [1029, 520] on span "Send" at bounding box center [1044, 518] width 30 height 16
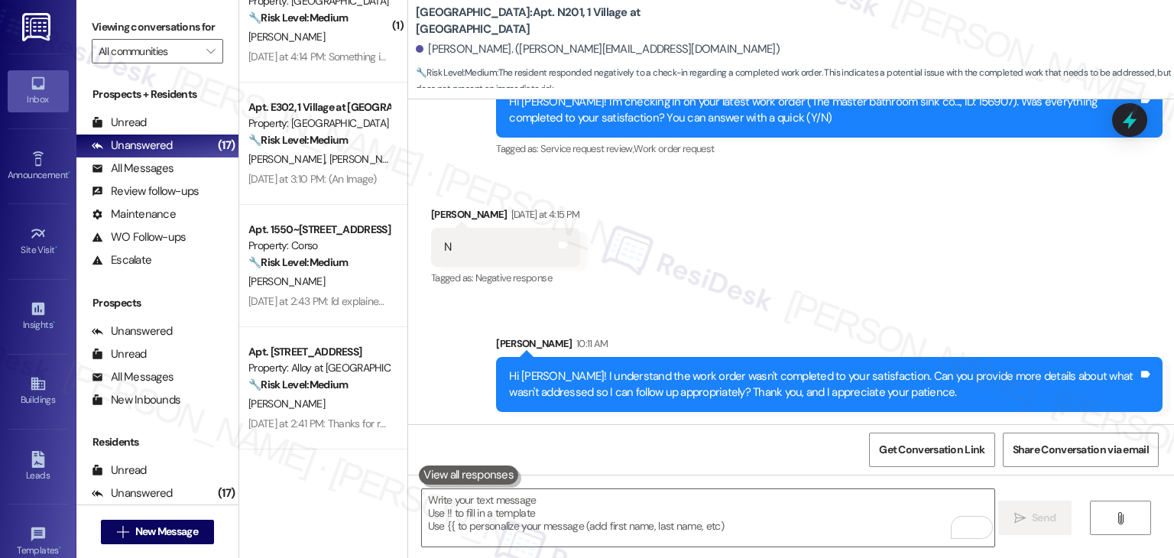
scroll to position [535, 0]
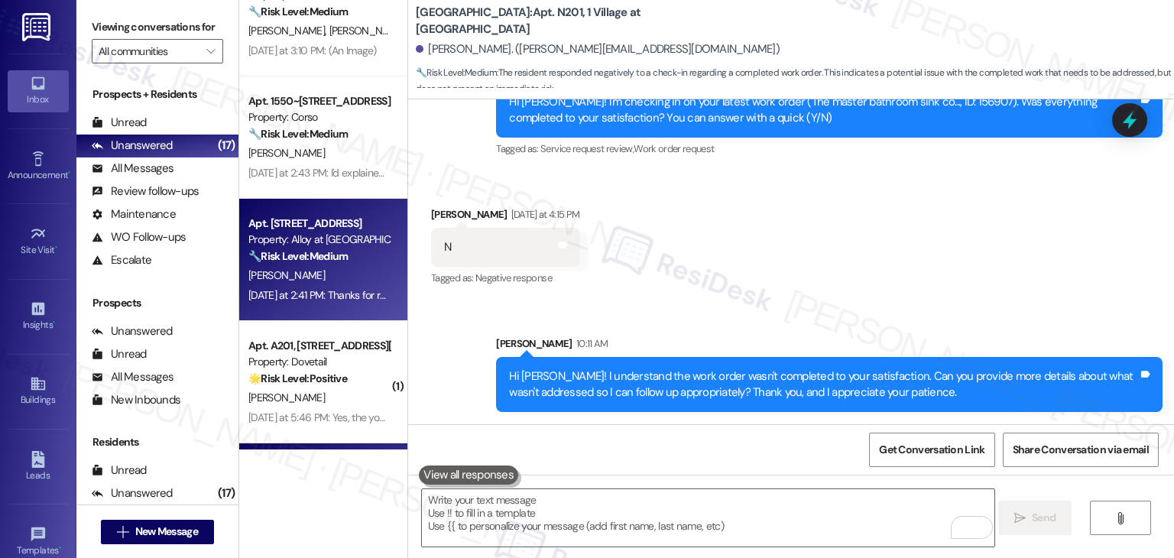
click at [359, 293] on div "[DATE] at 2:41 PM: Thanks for responding! The information that they gave me is …" at bounding box center [814, 295] width 1133 height 14
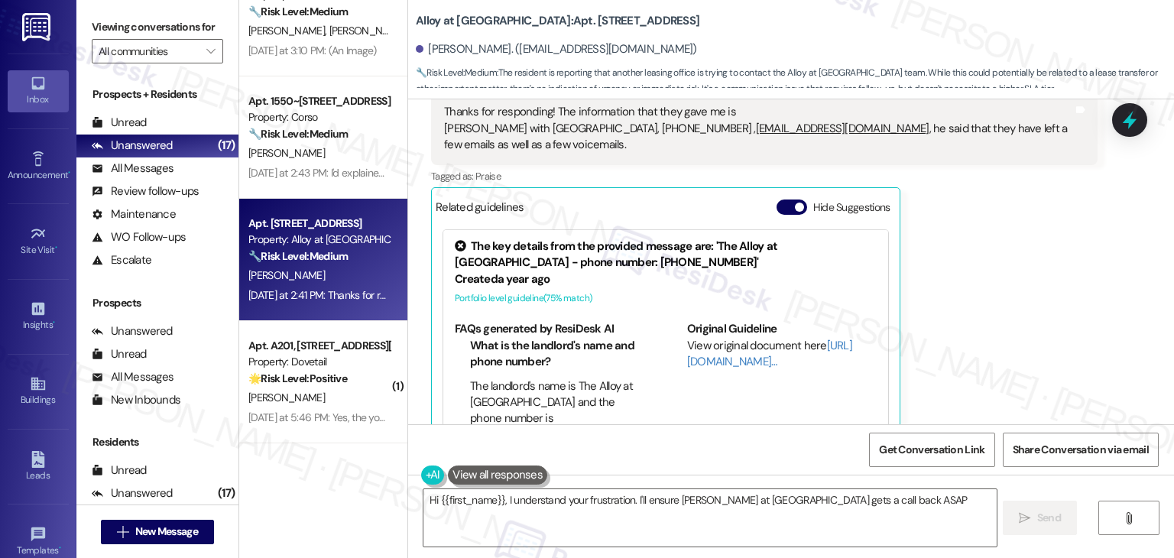
scroll to position [519, 0]
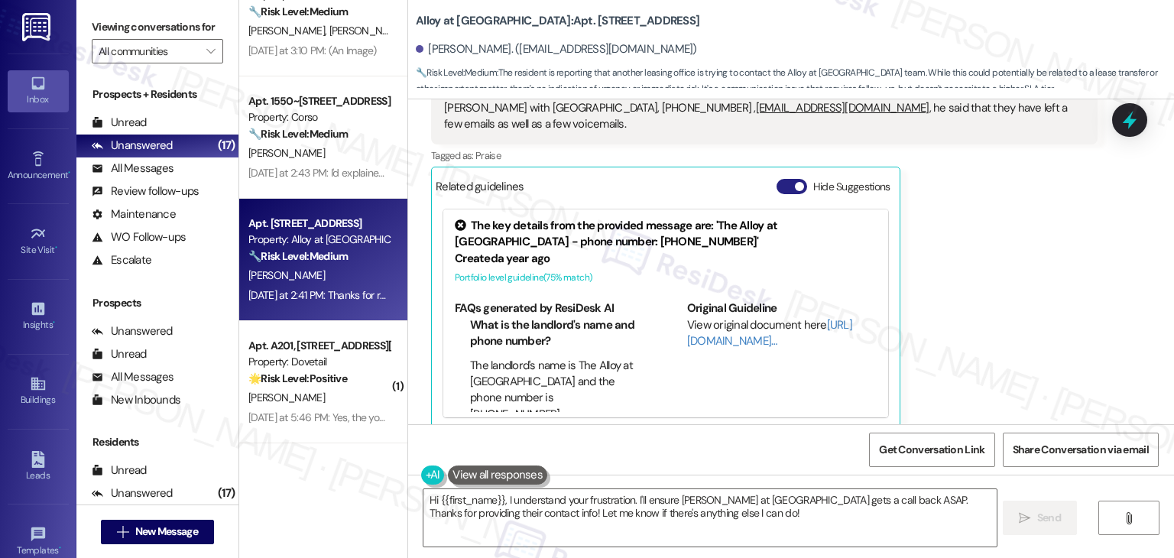
click at [776, 179] on button "Hide Suggestions" at bounding box center [791, 186] width 31 height 15
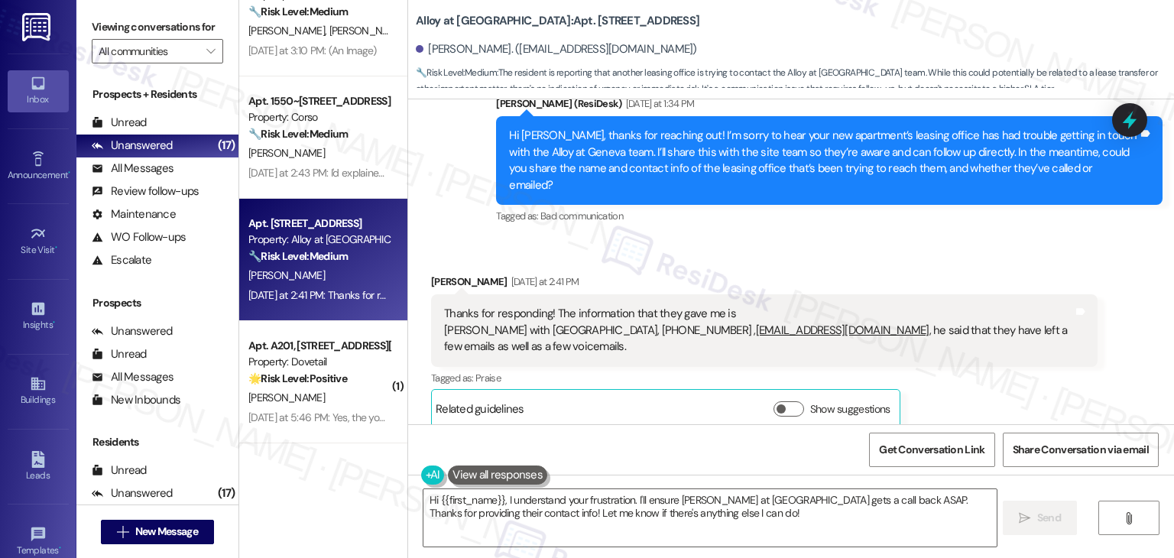
click at [924, 239] on div "Received via SMS Marisol Sanchez Yesterday at 2:41 PM Thanks for responding! Th…" at bounding box center [791, 339] width 766 height 201
click at [758, 262] on div "Received via SMS Marisol Sanchez Yesterday at 2:41 PM Thanks for responding! Th…" at bounding box center [764, 351] width 689 height 178
click at [761, 241] on div "Received via SMS Marisol Sanchez Yesterday at 2:41 PM Thanks for responding! Th…" at bounding box center [791, 339] width 766 height 201
click at [672, 175] on div "Hi [PERSON_NAME], thanks for reaching out! I’m sorry to hear your new apartment…" at bounding box center [823, 161] width 629 height 66
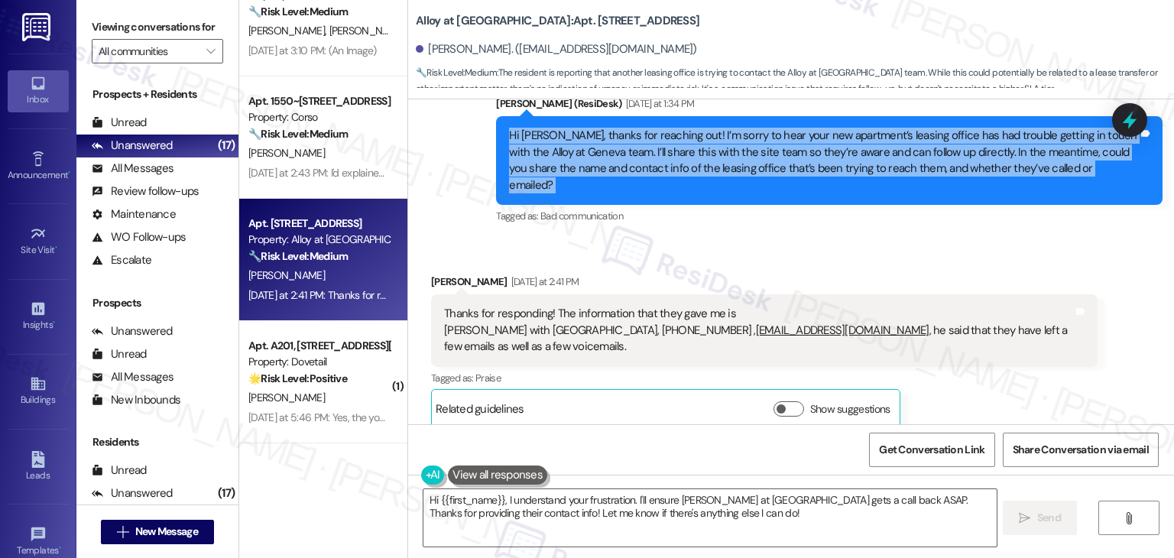
click at [672, 175] on div "Hi [PERSON_NAME], thanks for reaching out! I’m sorry to hear your new apartment…" at bounding box center [823, 161] width 629 height 66
copy div "Hi Marisol, thanks for reaching out! I’m sorry to hear your new apartment’s lea…"
click at [523, 316] on div "Thanks for responding! The information that they gave me is Johann with Pleasan…" at bounding box center [758, 330] width 629 height 49
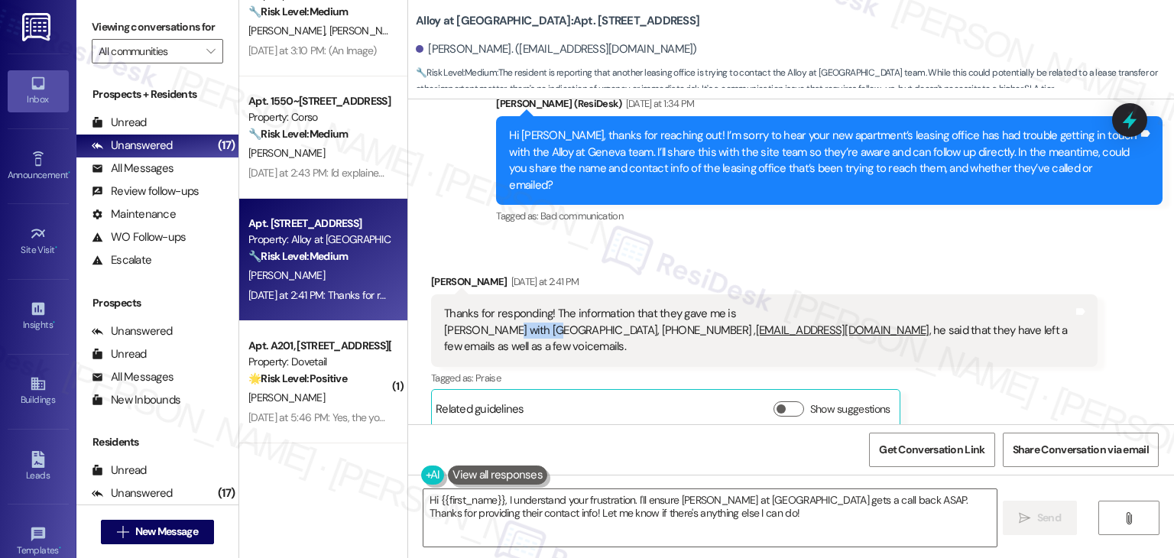
click at [523, 316] on div "Thanks for responding! The information that they gave me is Johann with Pleasan…" at bounding box center [758, 330] width 629 height 49
click at [627, 322] on div "Thanks for responding! The information that they gave me is Johann with Pleasan…" at bounding box center [758, 330] width 629 height 49
drag, startPoint x: 620, startPoint y: 334, endPoint x: 436, endPoint y: 291, distance: 189.1
click at [444, 306] on div "Thanks for responding! The information that they gave me is Johann with Pleasan…" at bounding box center [758, 330] width 629 height 49
copy div "Thanks for responding! The information that they gave me is Johann with Pleasan…"
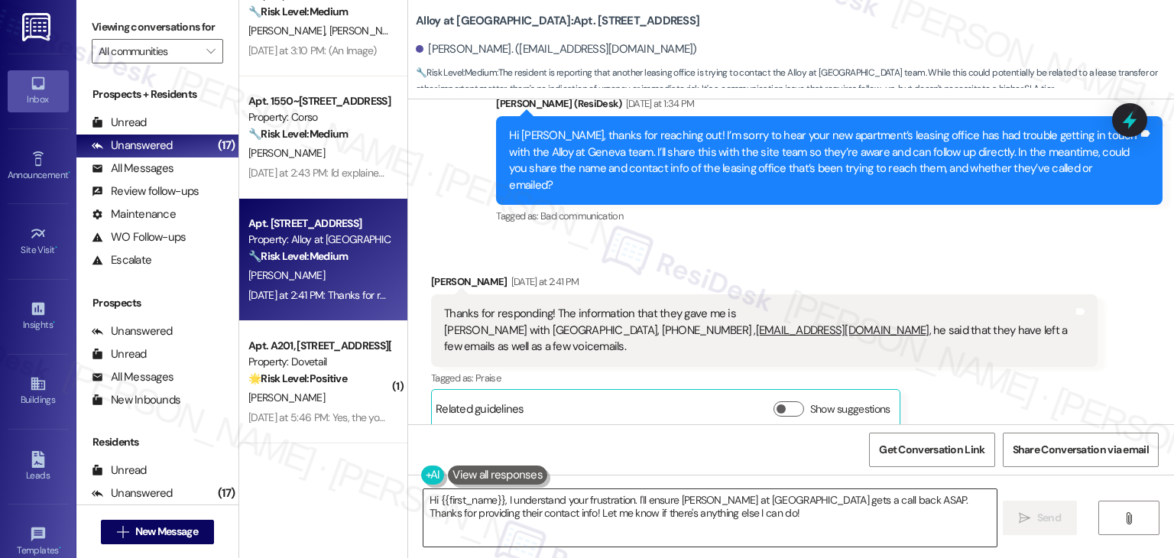
click at [632, 505] on textarea "Hi {{first_name}}, I understand your frustration. I'll ensure Johann at Pleasan…" at bounding box center [709, 517] width 572 height 57
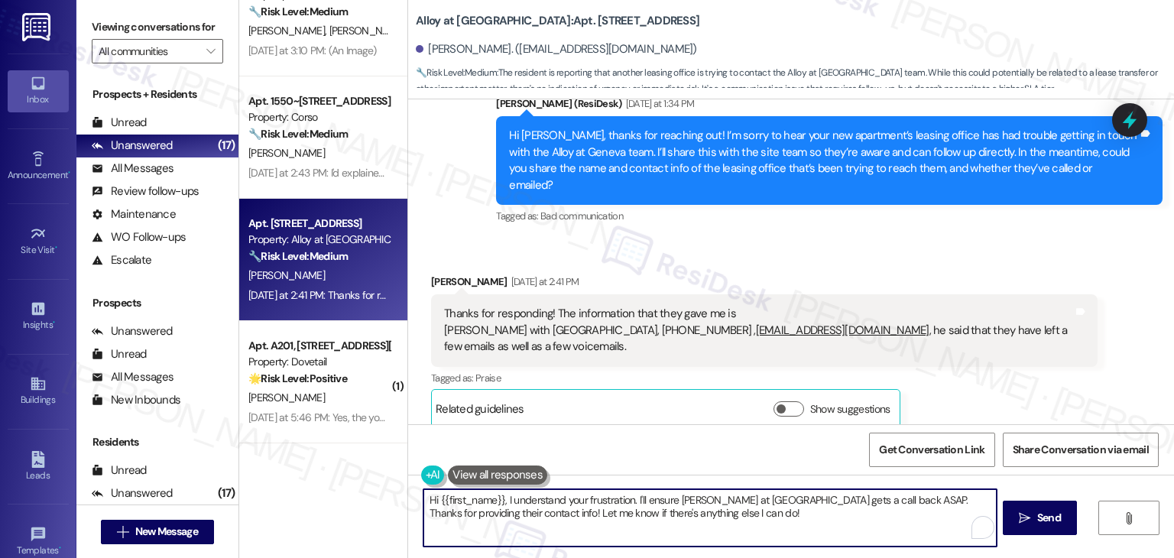
click at [632, 505] on textarea "Hi {{first_name}}, I understand your frustration. I'll ensure Johann at Pleasan…" at bounding box center [709, 517] width 572 height 57
paste textarea "Thanks for the info, Marisol! I’ve noted that Johann from Pleasant Springs Apar…"
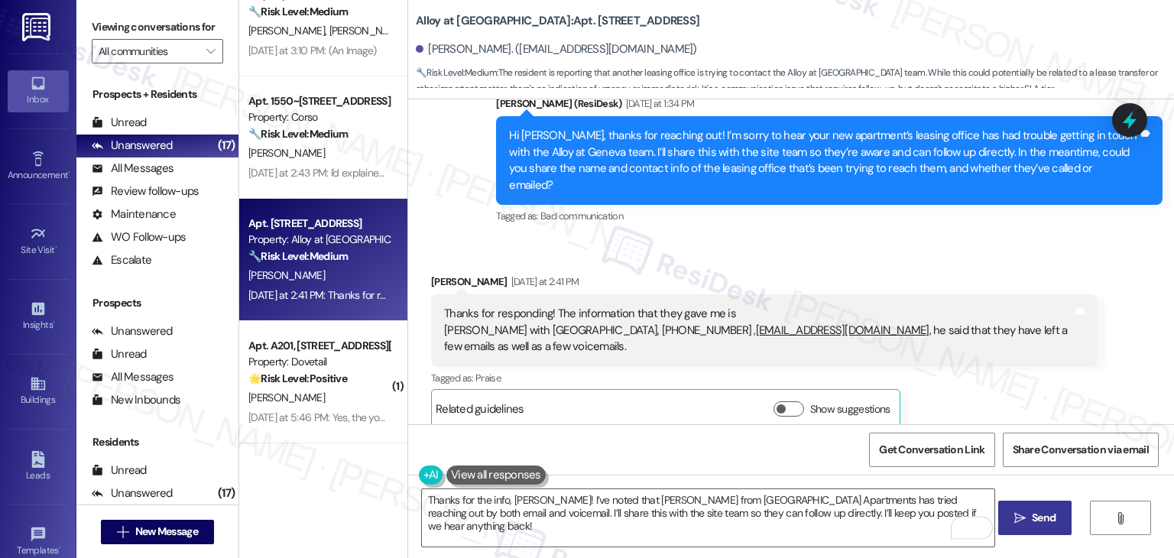
click at [1041, 523] on span "Send" at bounding box center [1044, 518] width 24 height 16
type textarea "Fetching suggested responses. Please feel free to read through the conversation…"
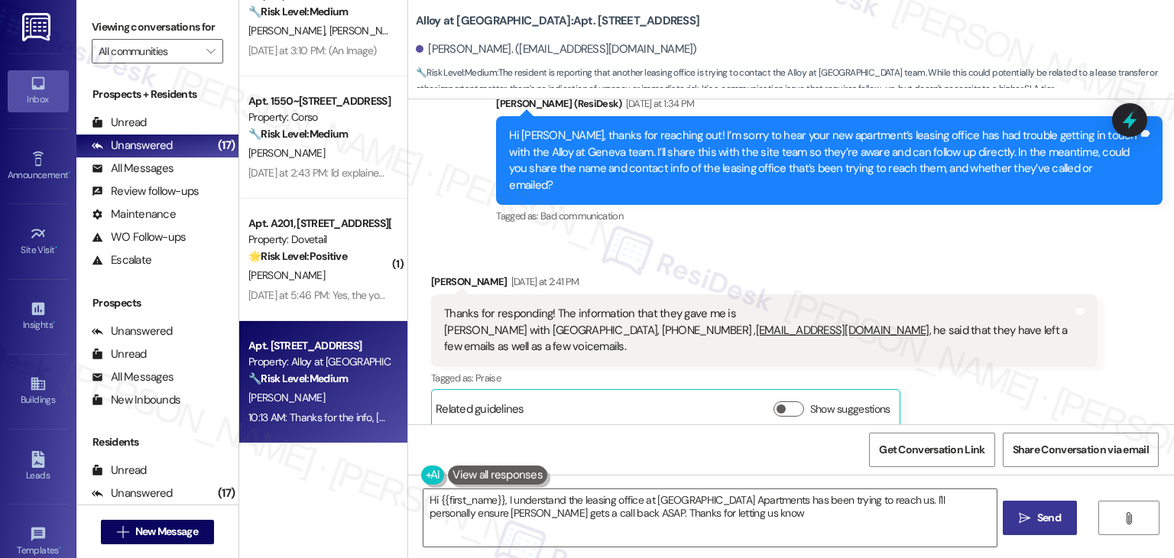
type textarea "Hi {{first_name}}, I understand the leasing office at Pleasant Springs Apartmen…"
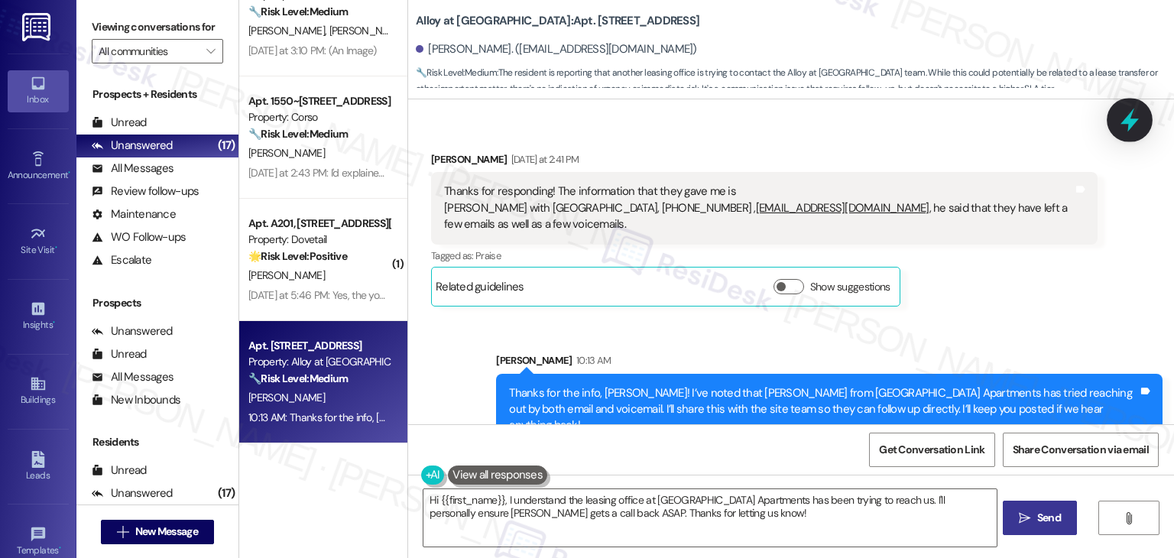
click at [1133, 115] on icon at bounding box center [1129, 120] width 26 height 26
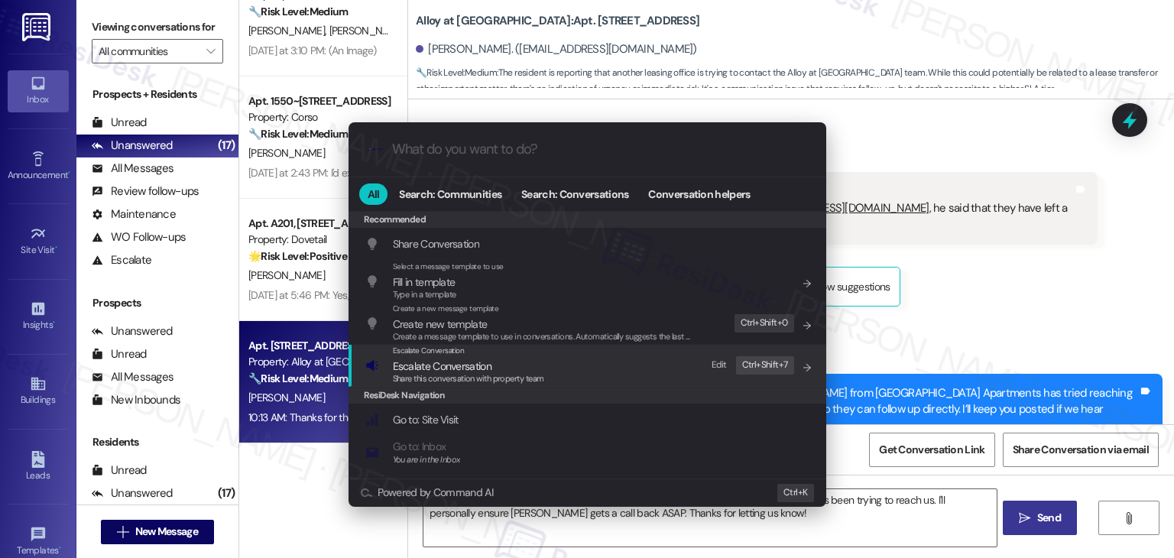
click at [505, 372] on div "Share this conversation with property team" at bounding box center [468, 379] width 151 height 14
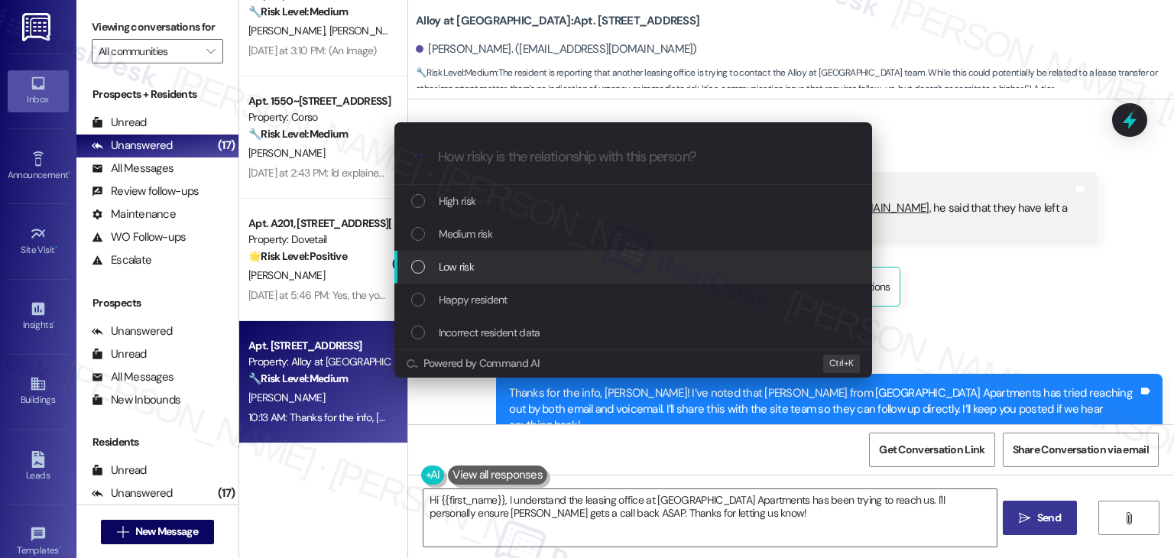
click at [422, 265] on div "List of options" at bounding box center [418, 267] width 14 height 14
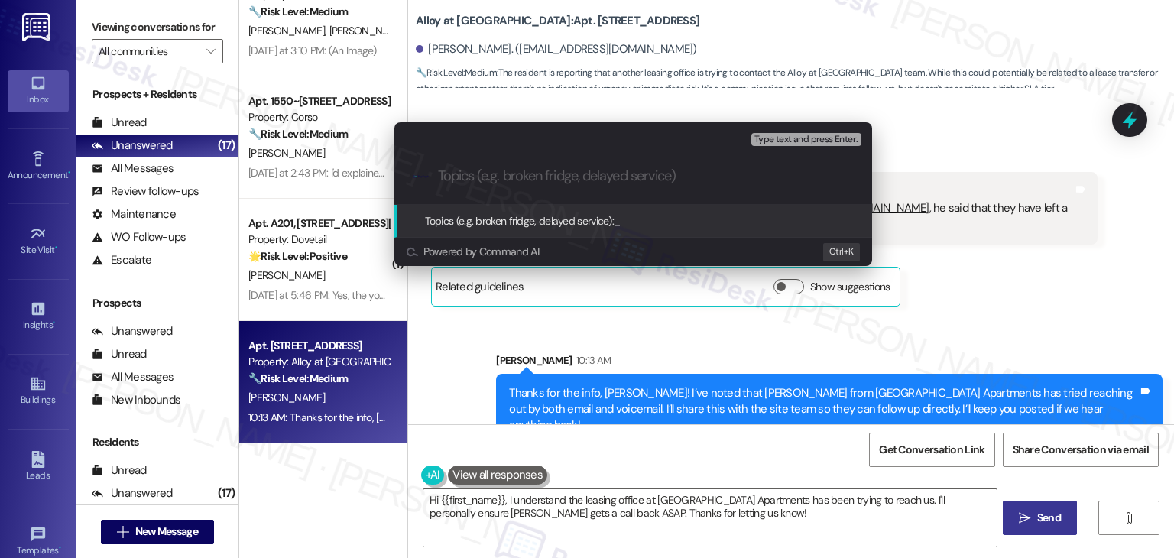
paste input "Follow-Up Request from Pleasant Springs Apartments Regarding Resident Transfer"
type input "Follow-Up Request from Pleasant Springs Apartments Regarding Resident Transfer"
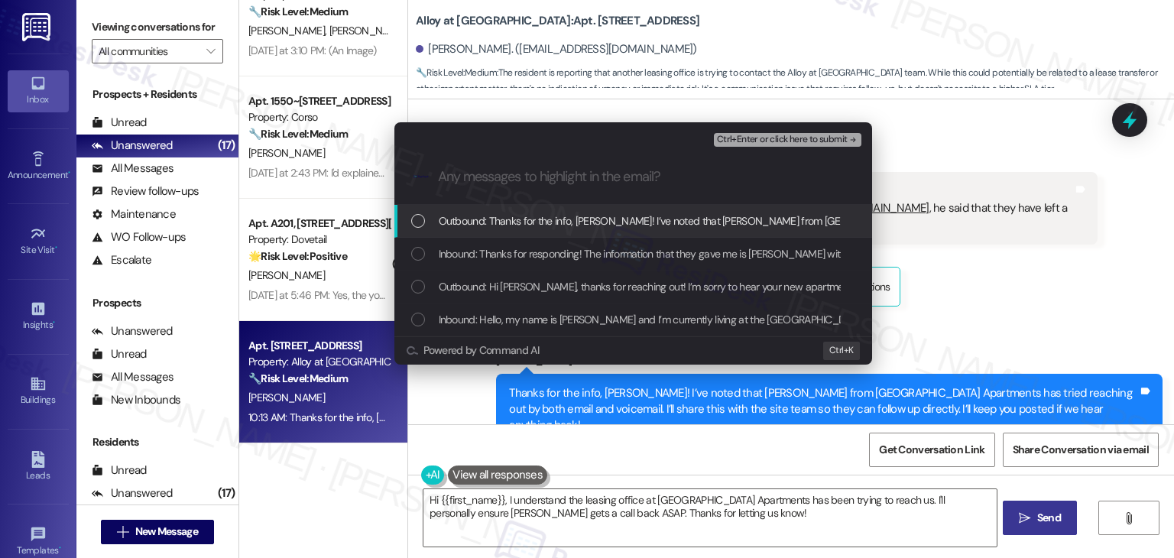
scroll to position [0, 0]
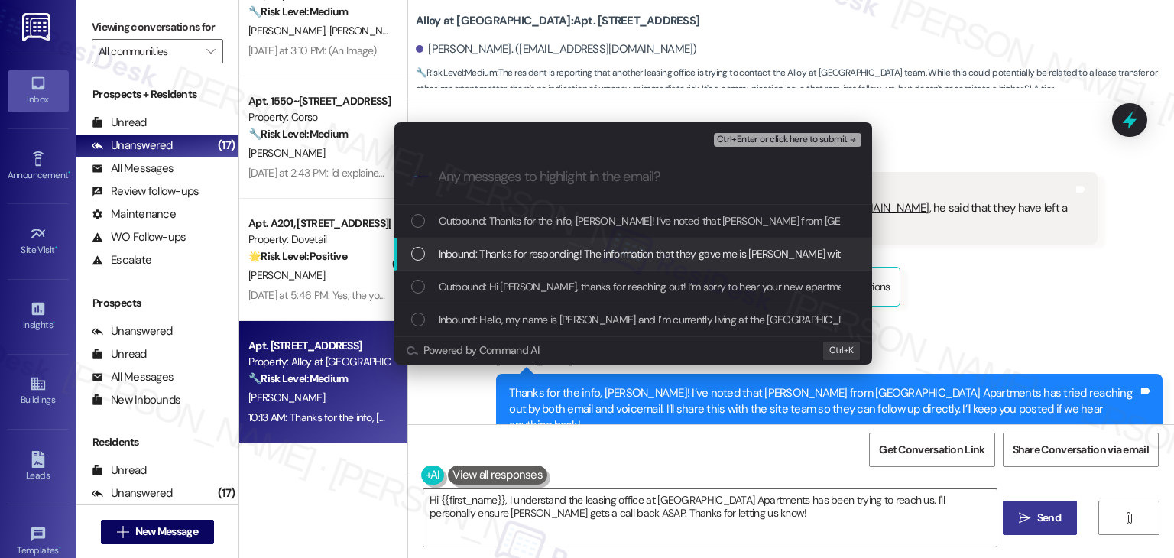
click at [417, 254] on div "List of options" at bounding box center [418, 254] width 14 height 14
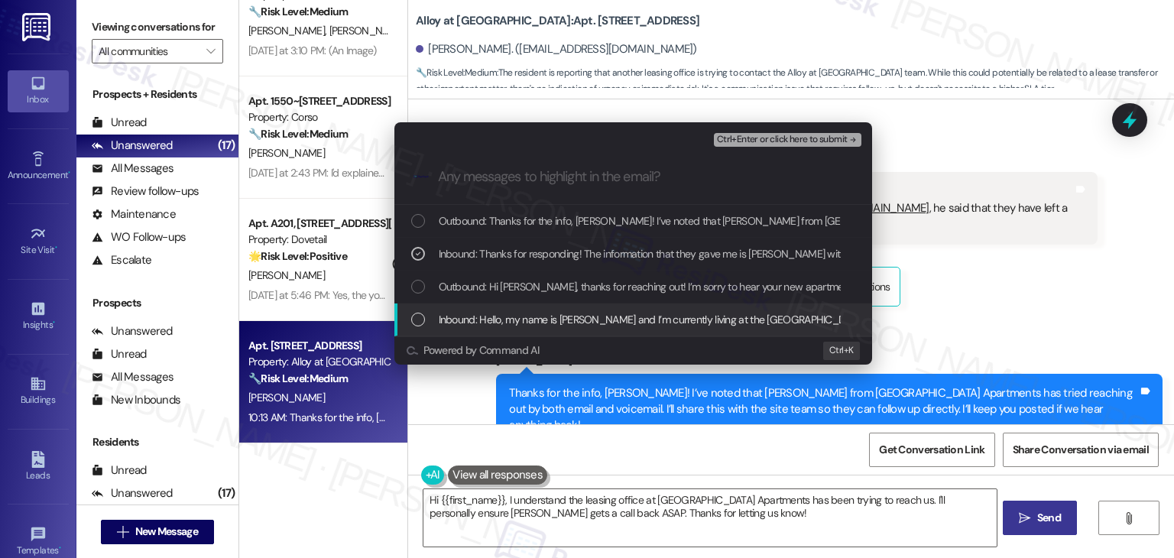
click at [418, 325] on div "List of options" at bounding box center [418, 320] width 14 height 14
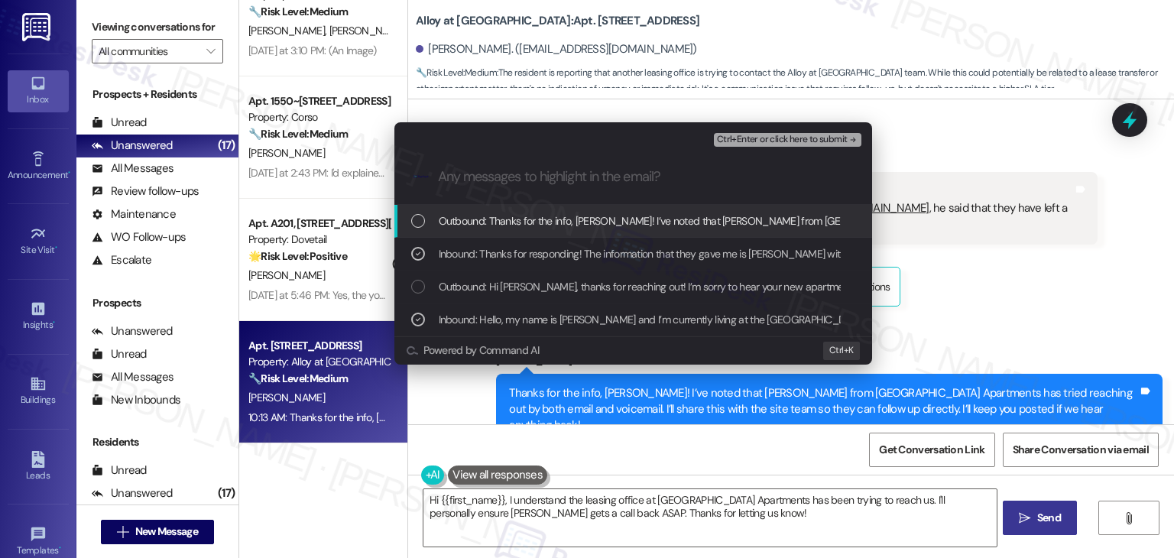
click at [804, 137] on span "Ctrl+Enter or click here to submit" at bounding box center [782, 139] width 131 height 11
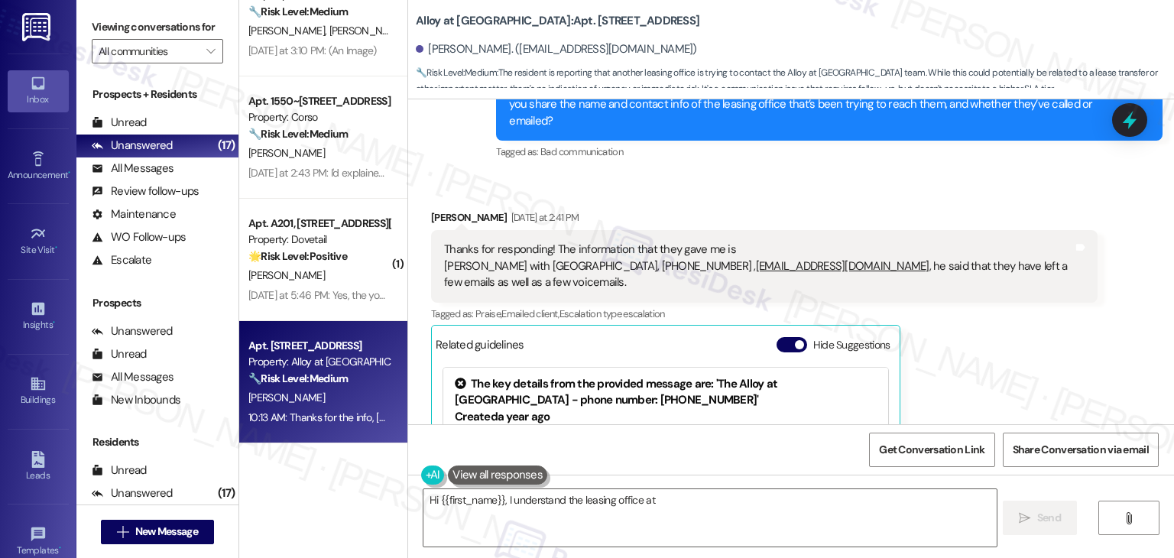
scroll to position [519, 0]
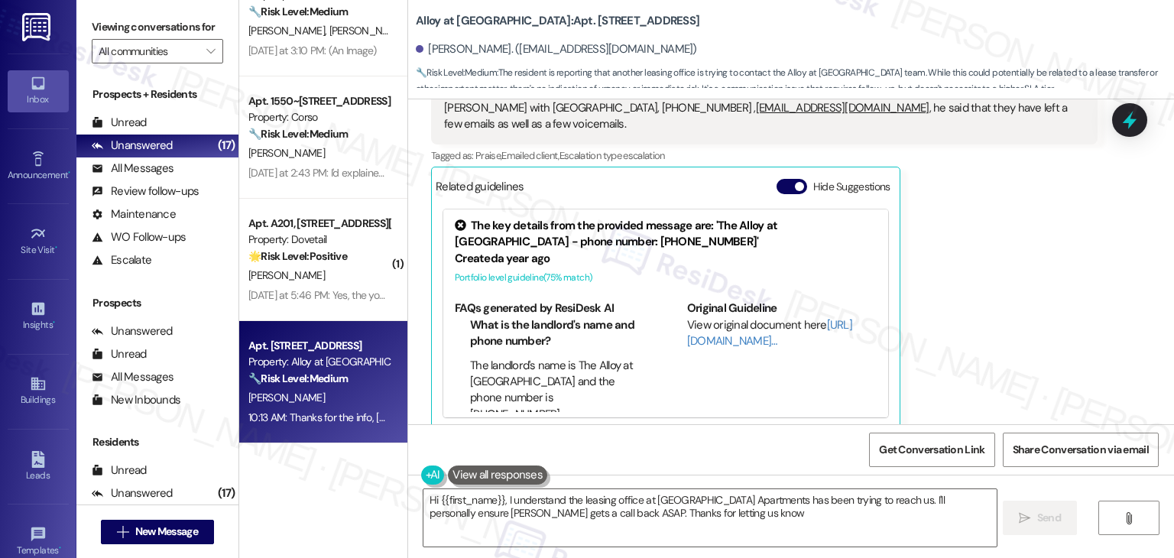
type textarea "Hi {{first_name}}, I understand the leasing office at Pleasant Springs Apartmen…"
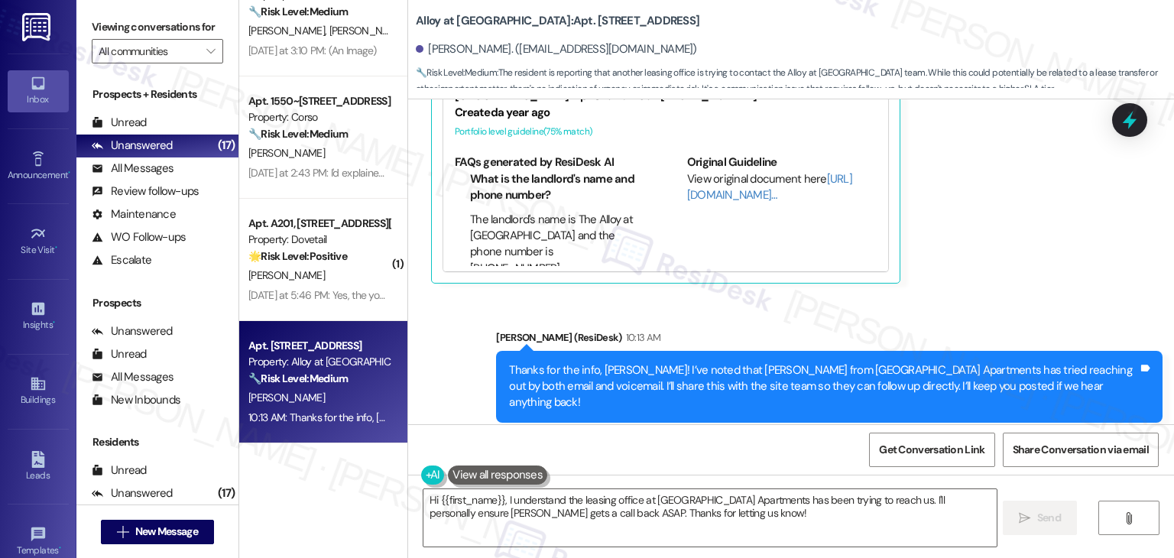
scroll to position [359, 0]
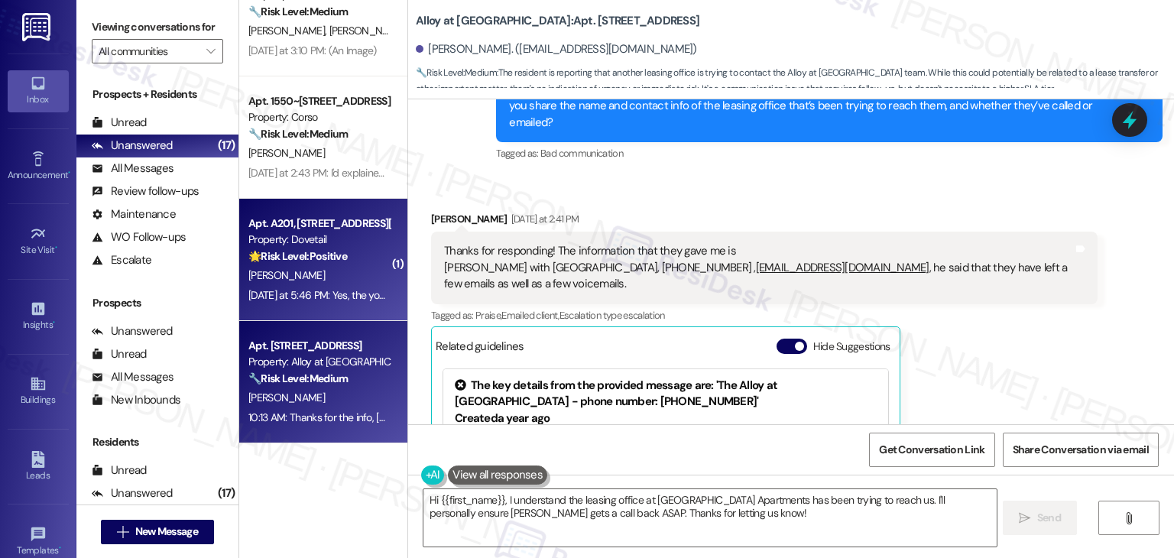
click at [332, 302] on div "Yesterday at 5:46 PM: Yes, the younger maintenance man was wonderful and did a …" at bounding box center [319, 295] width 144 height 19
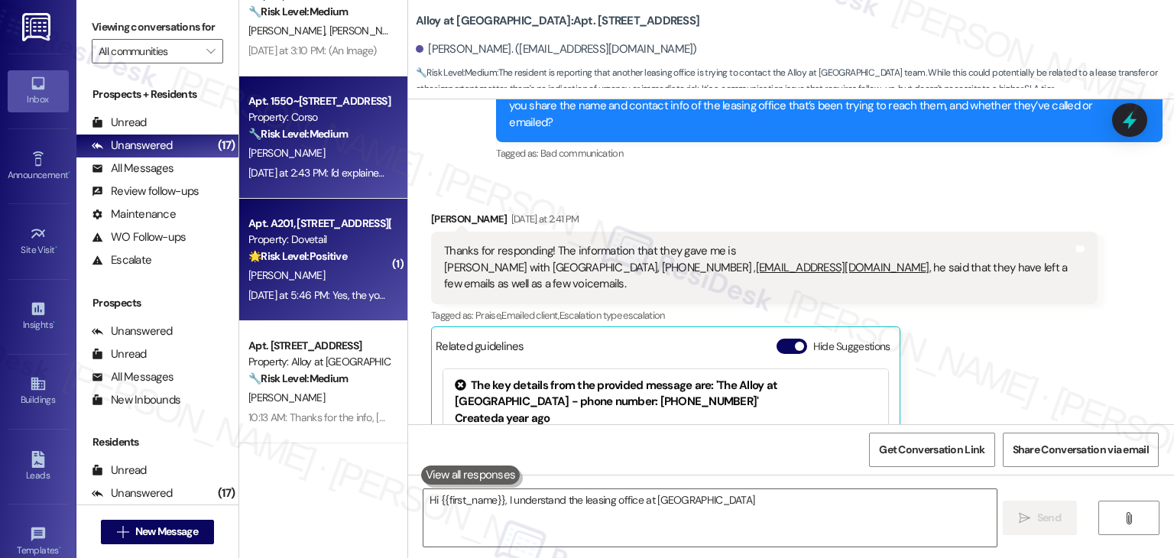
type textarea "Hi {{first_name}}, I understand the leasing office at Pleasant Springs Apartmen…"
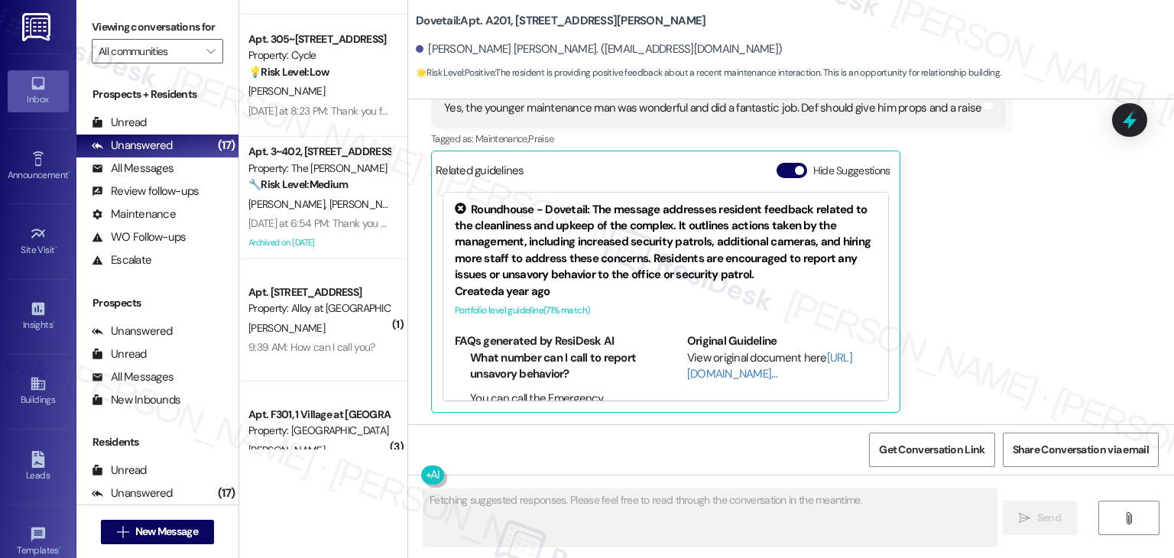
scroll to position [1262, 0]
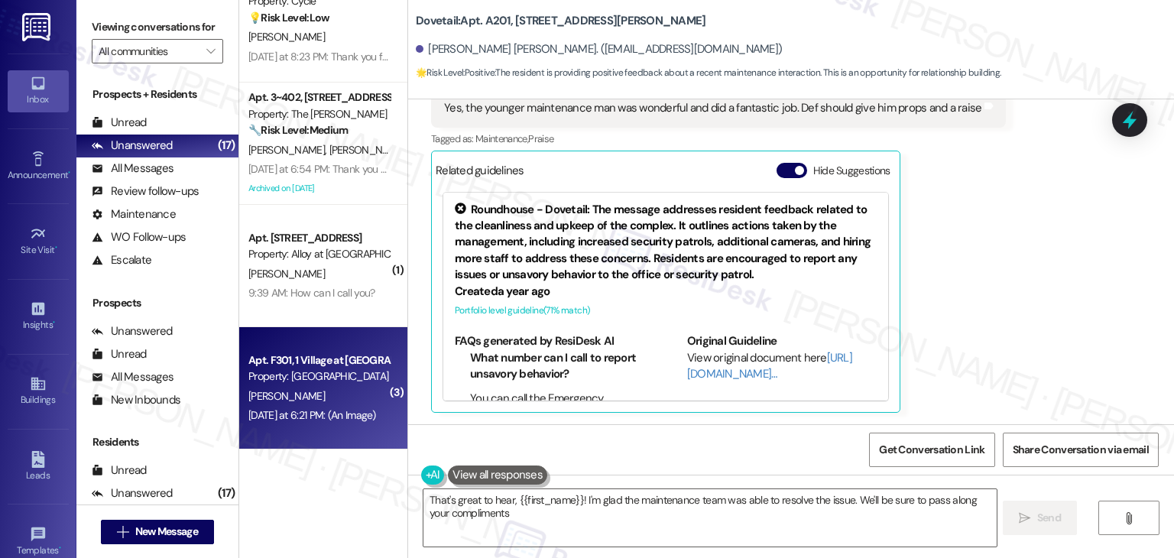
type textarea "That's great to hear, {{first_name}}! I'm glad the maintenance team was able to…"
click at [351, 435] on div "Apt. F301, 1 Village at Columbia Property: Columbia Village S. Garlapati Yester…" at bounding box center [323, 388] width 168 height 122
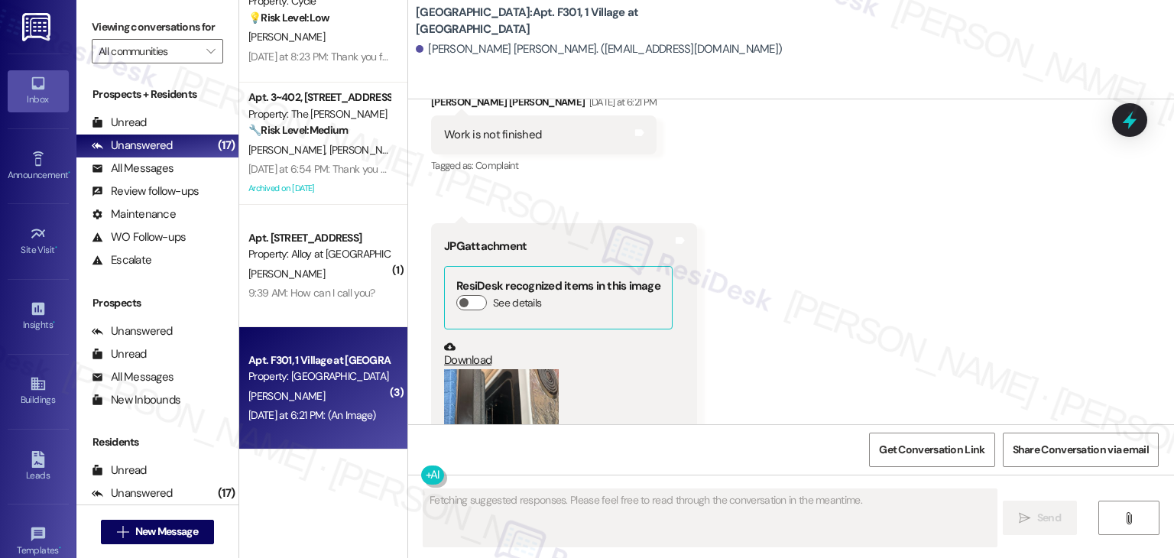
scroll to position [703, 0]
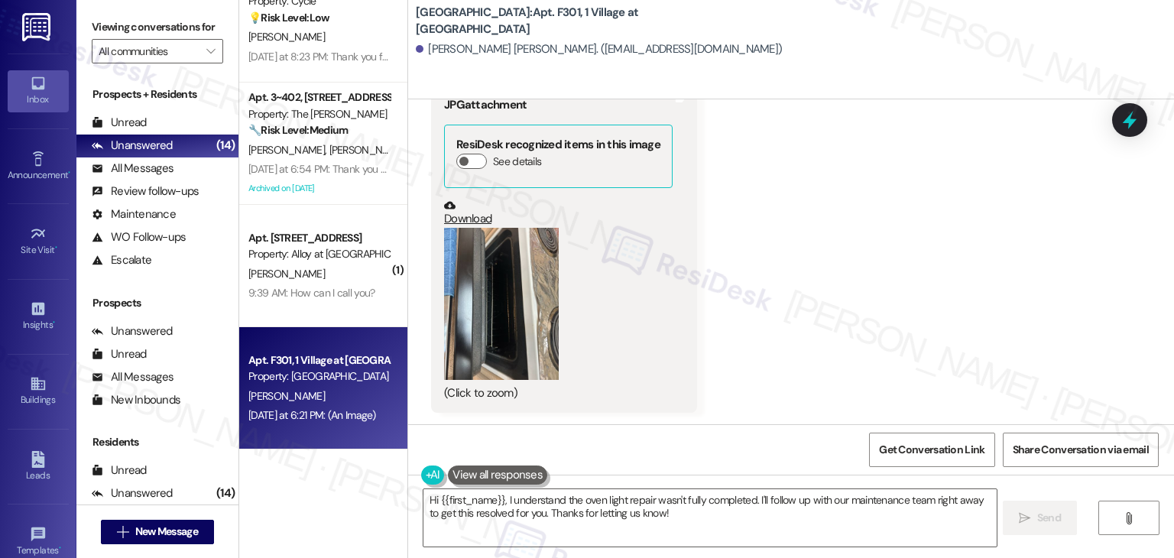
click at [479, 296] on button "Zoom image" at bounding box center [501, 304] width 115 height 153
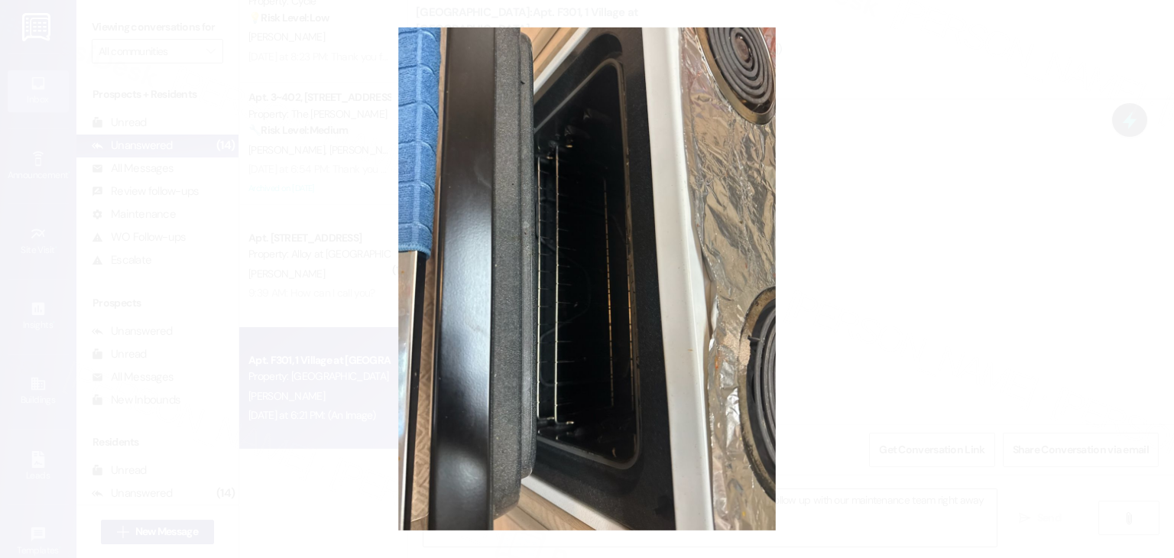
click at [862, 300] on button "Unzoom image" at bounding box center [587, 279] width 1174 height 558
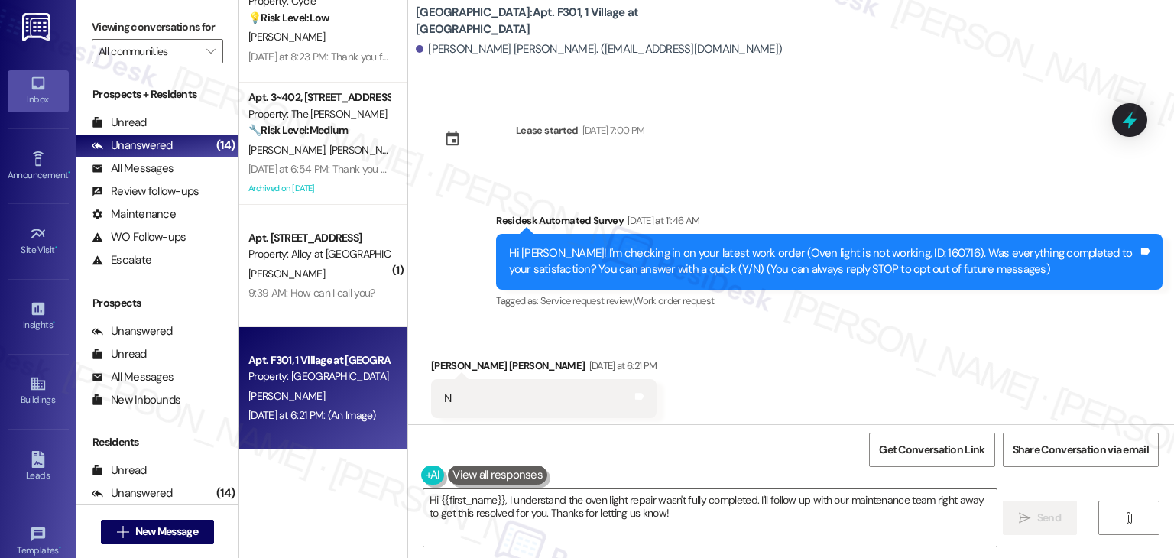
scroll to position [15, 0]
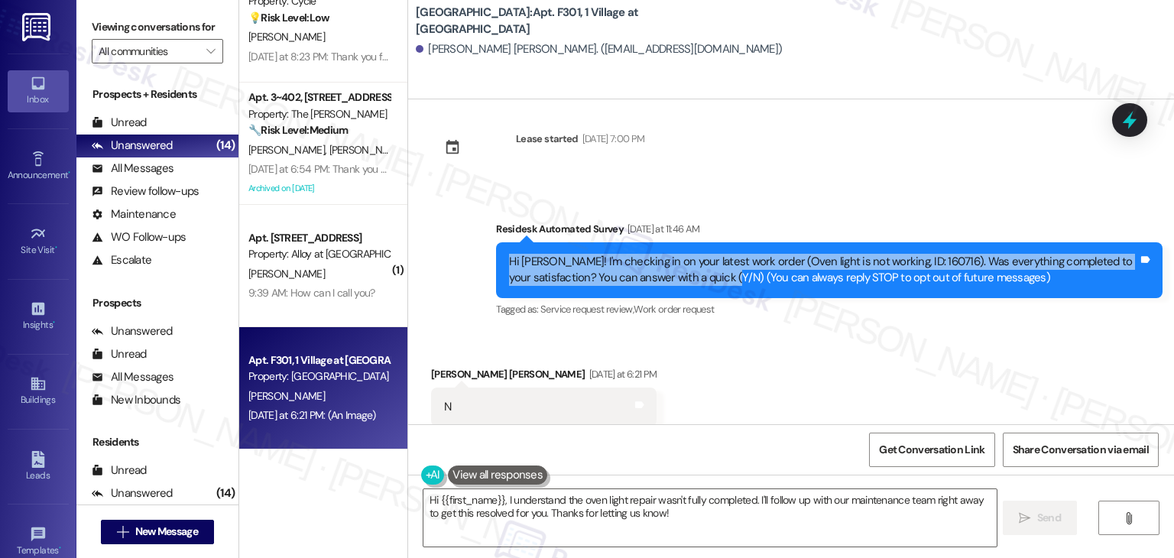
drag, startPoint x: 724, startPoint y: 277, endPoint x: 467, endPoint y: 254, distance: 258.5
click at [467, 254] on div "Survey, sent via SMS Residesk Automated Survey Yesterday at 11:46 AM Hi Sai Kum…" at bounding box center [791, 258] width 766 height 145
copy div "Hi Sai Kumar! I'm checking in on your latest work order (Oven light is not work…"
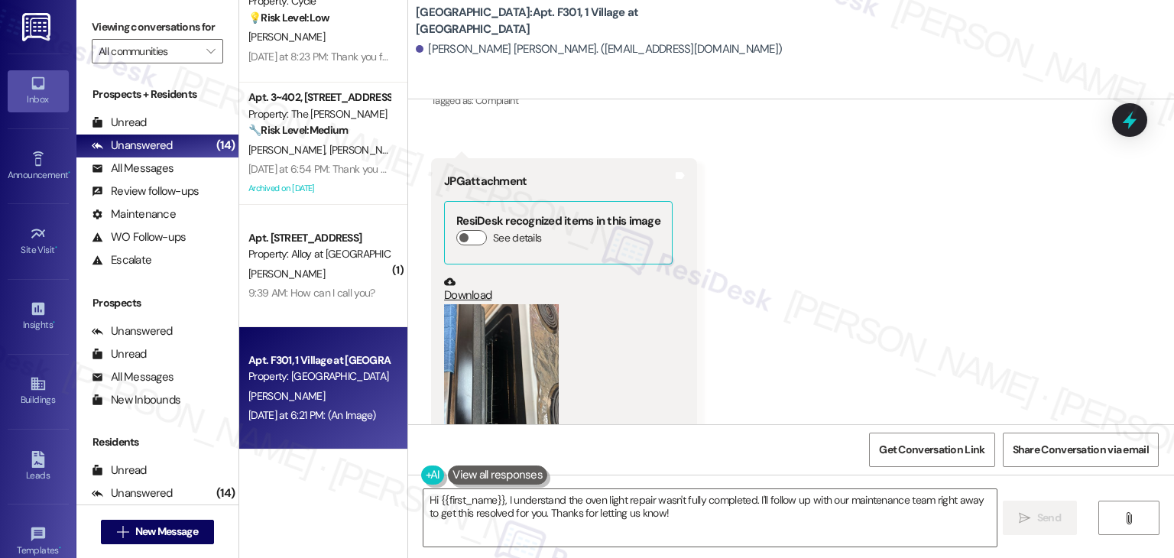
scroll to position [397, 0]
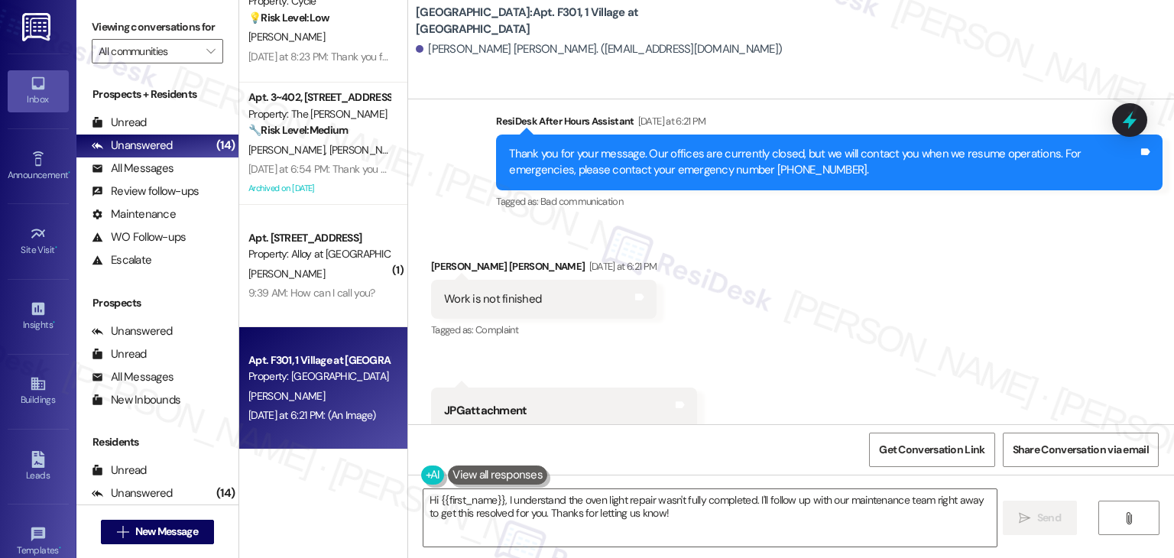
click at [507, 303] on div "Work is not finished" at bounding box center [492, 299] width 97 height 16
copy div "Work is not finished Tags and notes"
click at [600, 512] on textarea "Hi {{first_name}}, I understand the oven light repair wasn't fully completed. I…" at bounding box center [709, 517] width 572 height 57
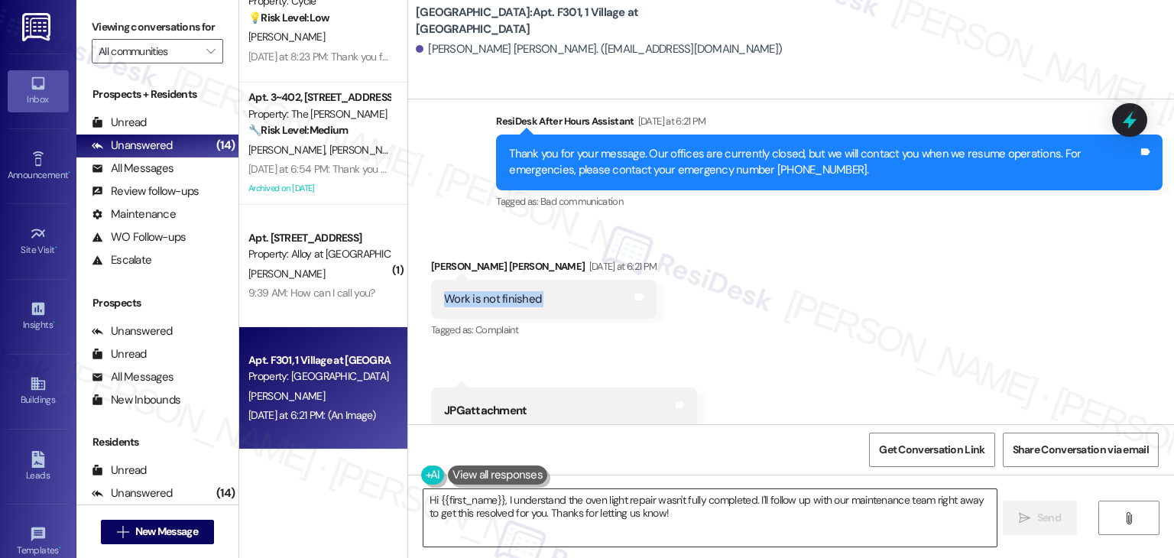
click at [600, 512] on textarea "Hi {{first_name}}, I understand the oven light repair wasn't fully completed. I…" at bounding box center [709, 517] width 572 height 57
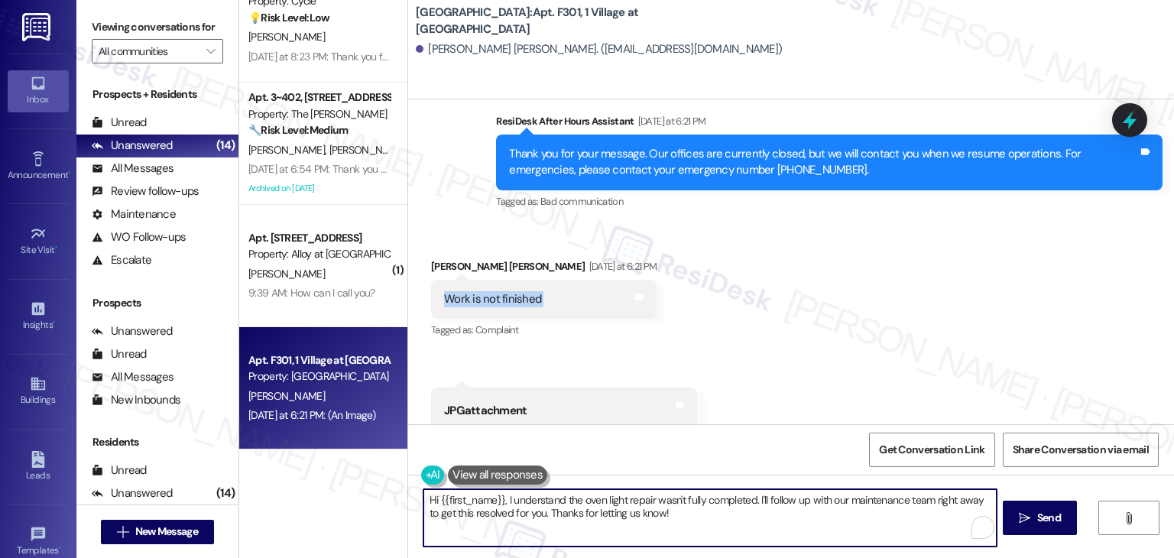
click at [600, 512] on textarea "Hi {{first_name}}, I understand the oven light repair wasn't fully completed. I…" at bounding box center [709, 517] width 572 height 57
paste textarea "Thanks for letting me know, Sai Kumar! I’m sorry to hear the work isn’t finishe…"
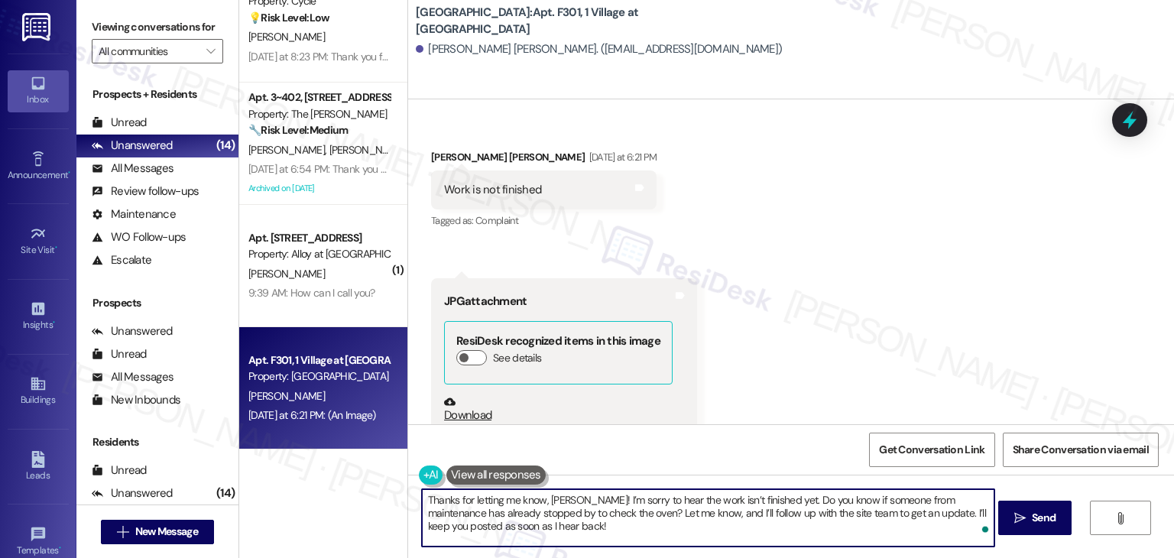
scroll to position [703, 0]
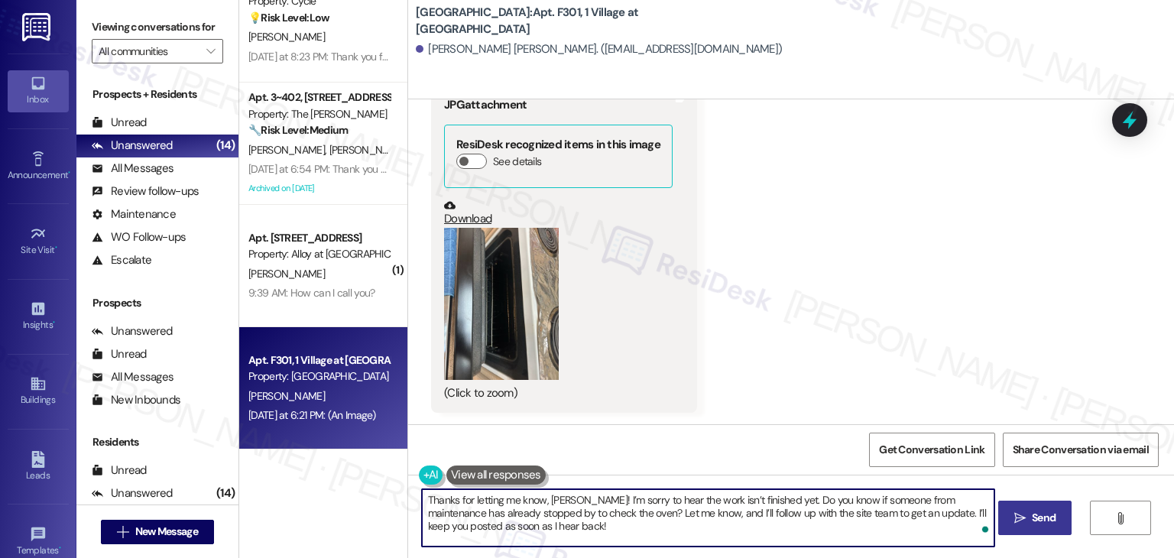
type textarea "Thanks for letting me know, Sai Kumar! I’m sorry to hear the work isn’t finishe…"
click at [1042, 512] on span "Send" at bounding box center [1044, 518] width 24 height 16
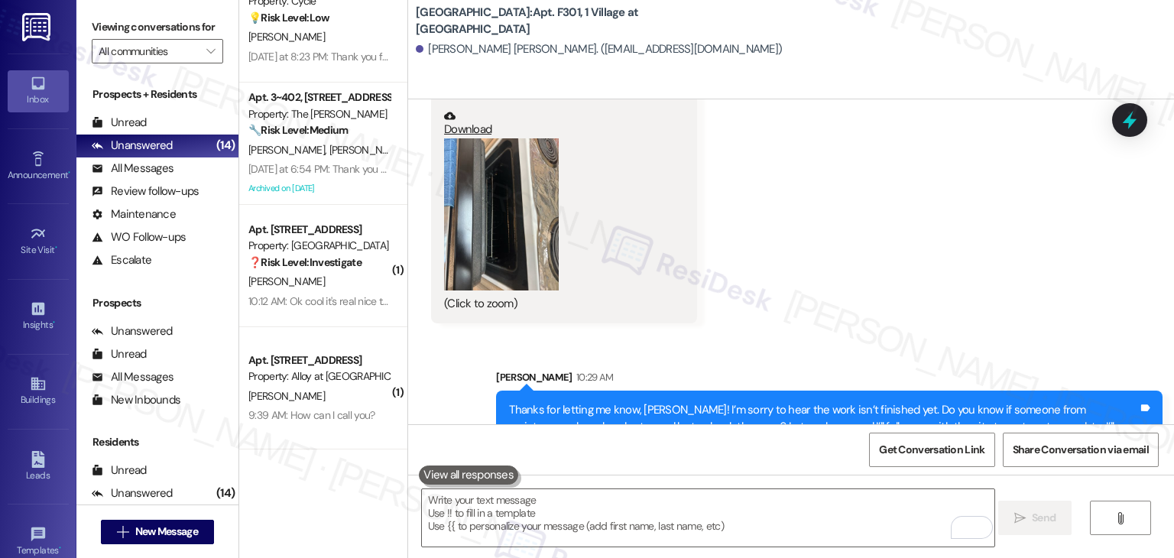
scroll to position [843, 0]
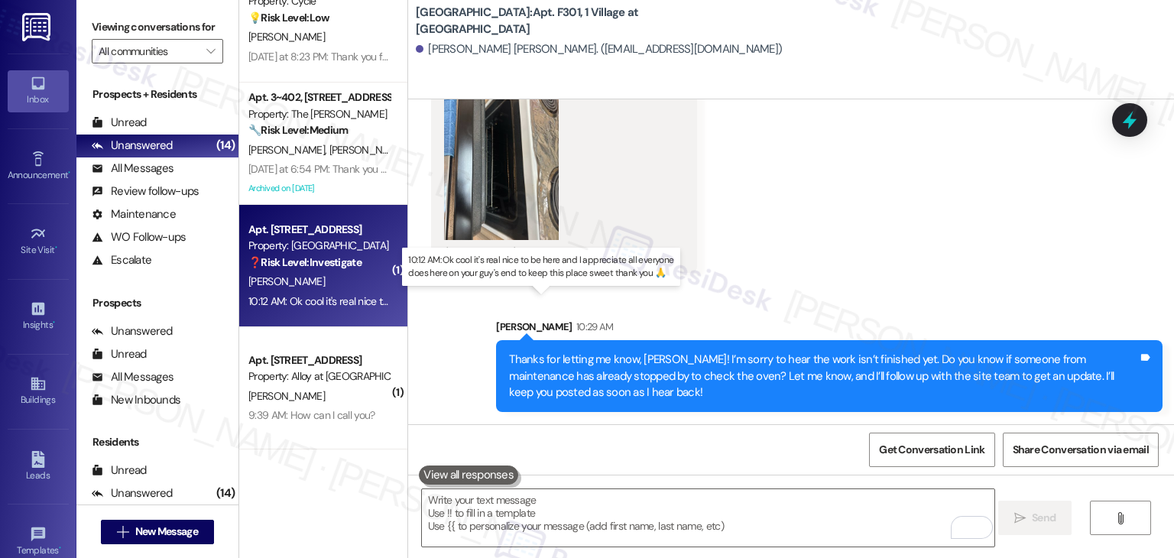
click at [339, 304] on div "10:12 AM: Ok cool it's real nice to be here and I appreciate all everyone does …" at bounding box center [551, 301] width 606 height 14
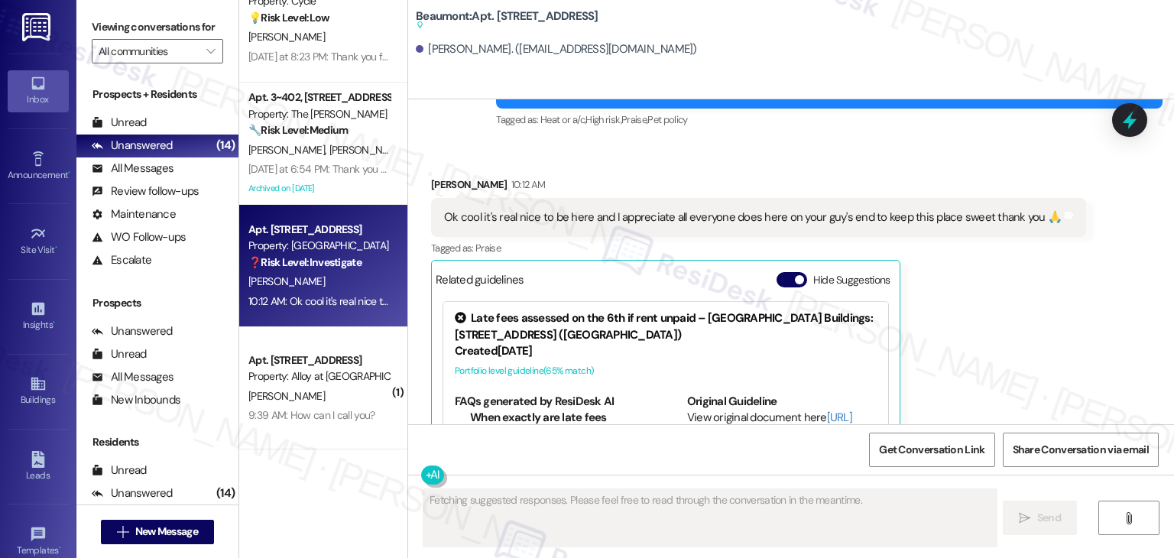
scroll to position [1773, 0]
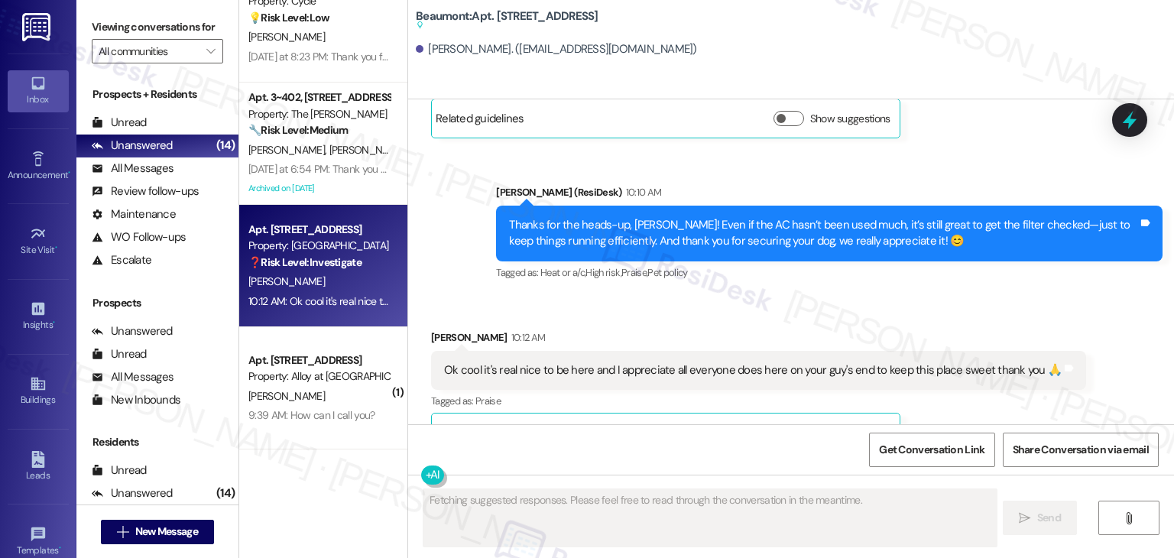
click at [844, 295] on div "Received via SMS Aaron Rupert 10:12 AM Ok cool it's real nice to be here and I …" at bounding box center [791, 490] width 766 height 391
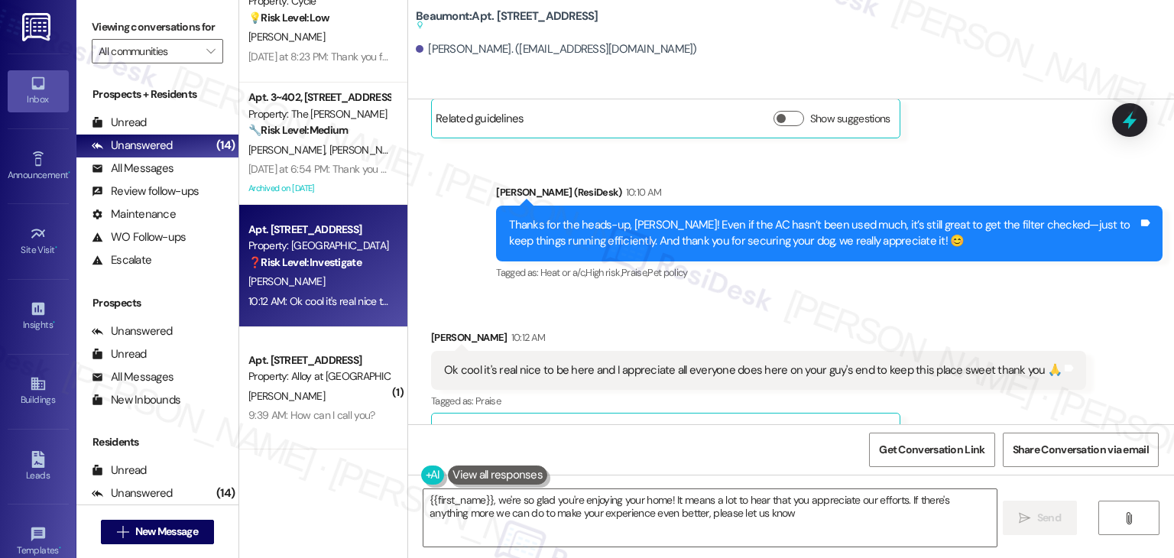
type textarea "{{first_name}}, we're so glad you're enjoying your home! It means a lot to hear…"
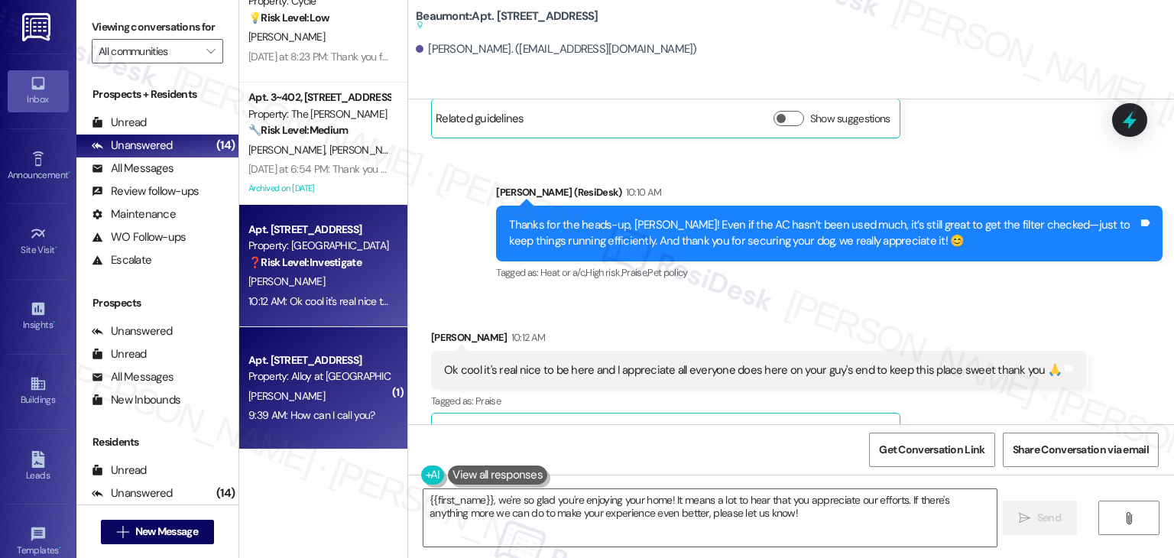
scroll to position [1110, 0]
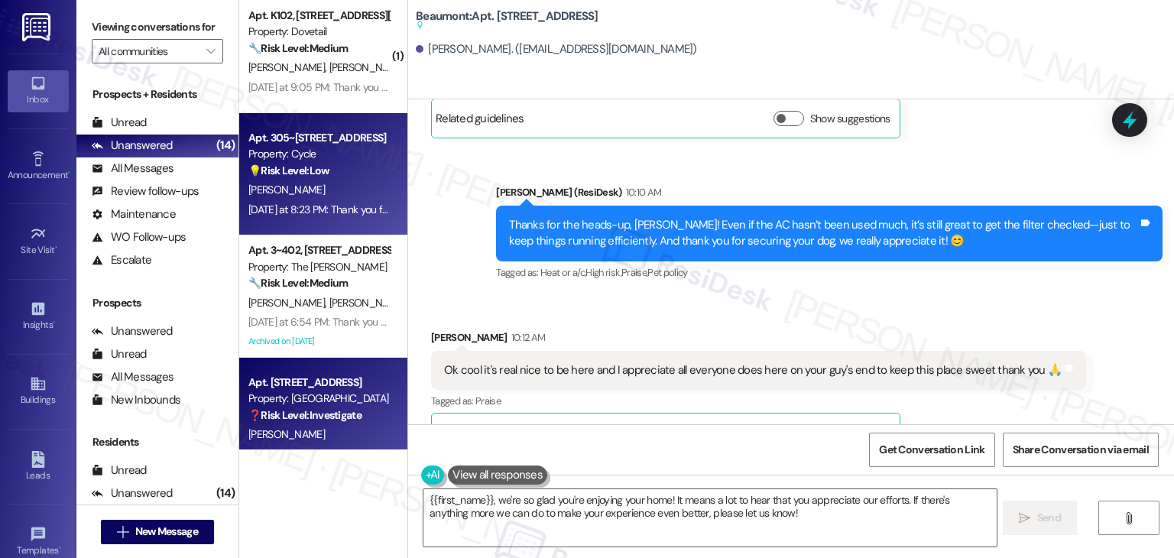
click at [297, 196] on div "[PERSON_NAME]" at bounding box center [319, 189] width 144 height 19
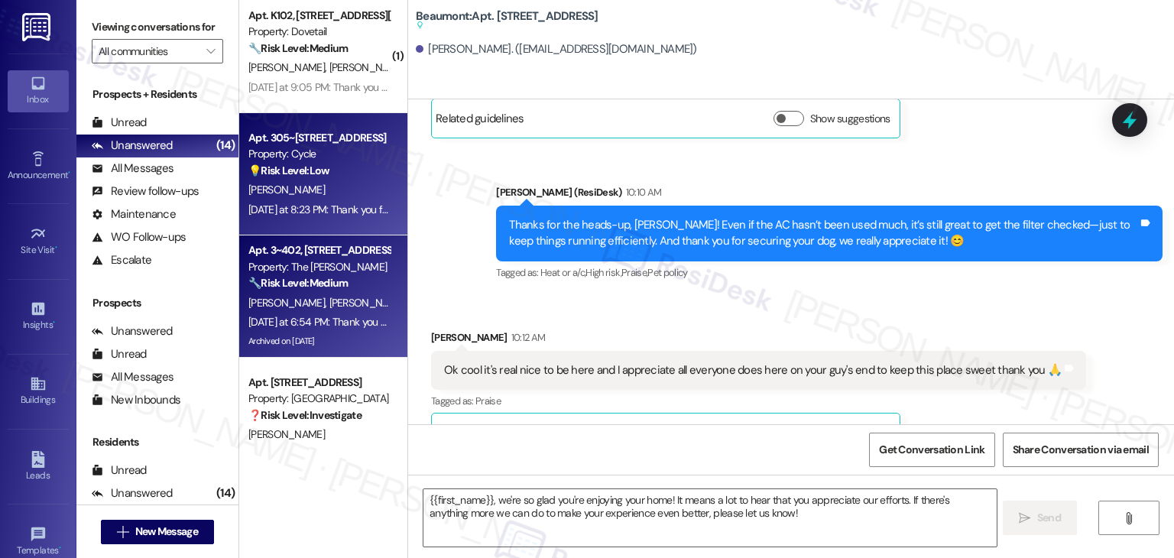
type textarea "Fetching suggested responses. Please feel free to read through the conversation…"
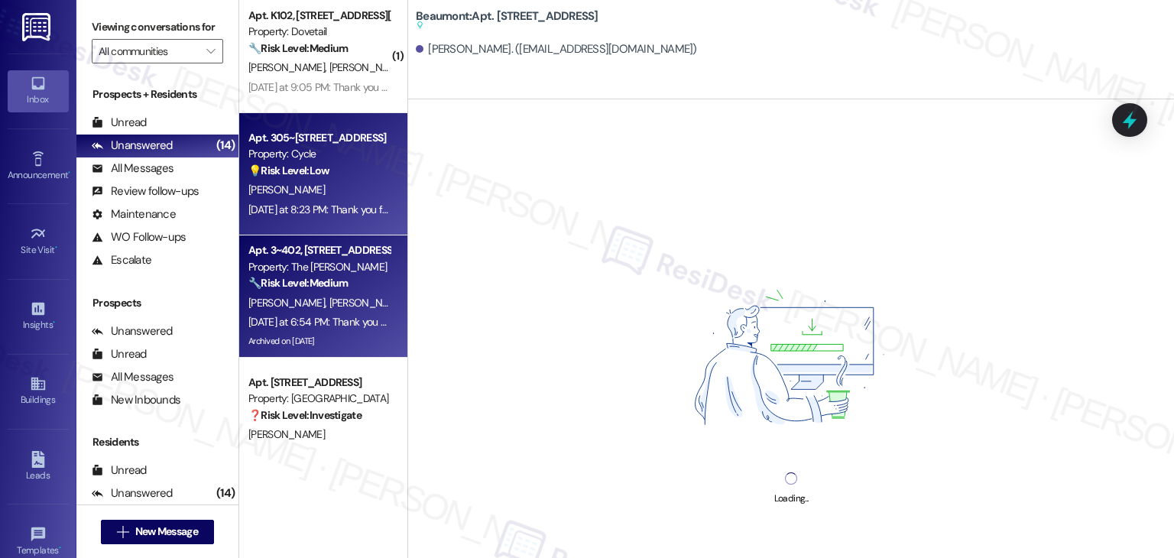
click at [302, 316] on div "Yesterday at 6:54 PM: Thank you for your message. Our offices are currently clo…" at bounding box center [717, 322] width 938 height 14
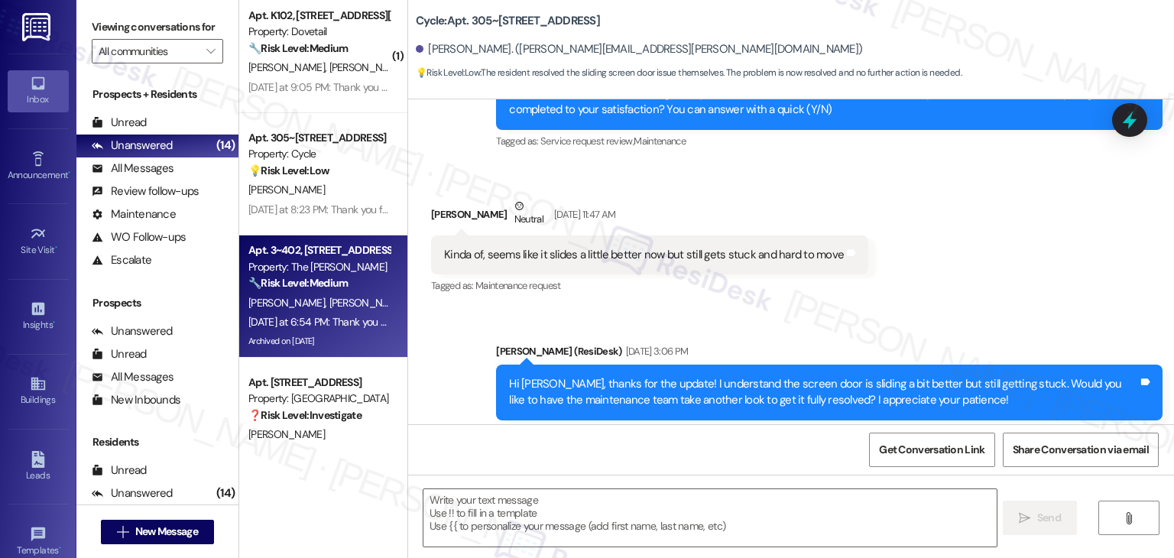
type textarea "Fetching suggested responses. Please feel free to read through the conversation…"
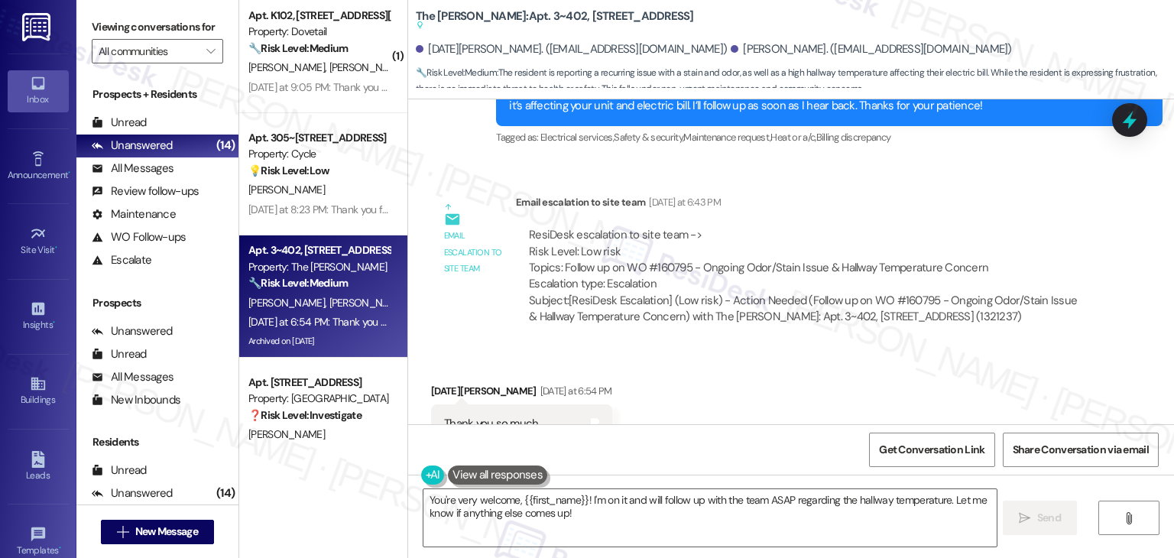
scroll to position [18613, 0]
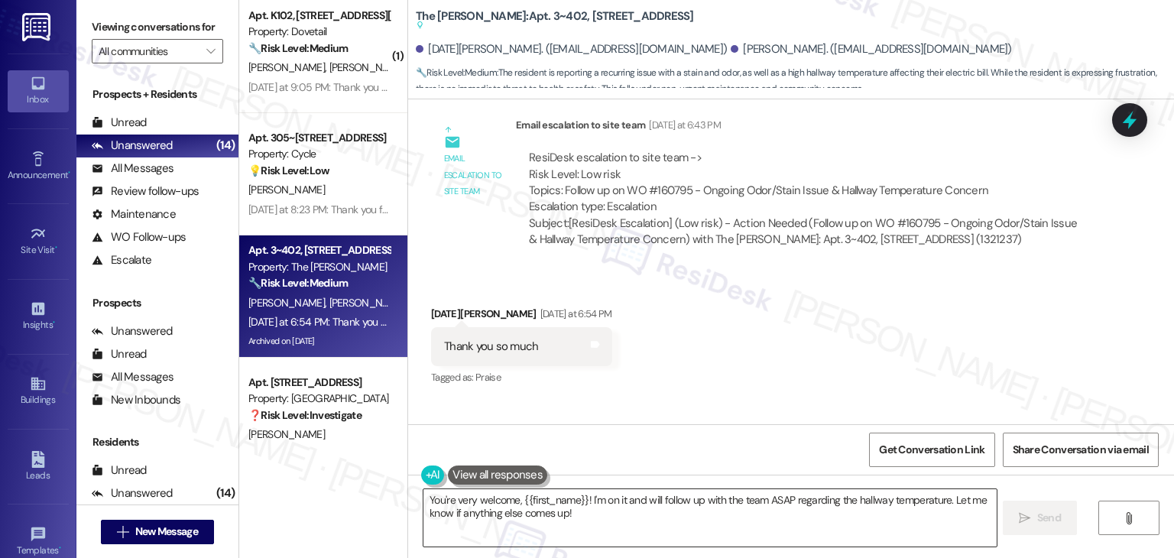
click at [776, 501] on textarea "You're very welcome, {{first_name}}! I'm on it and will follow up with the team…" at bounding box center [709, 517] width 572 height 57
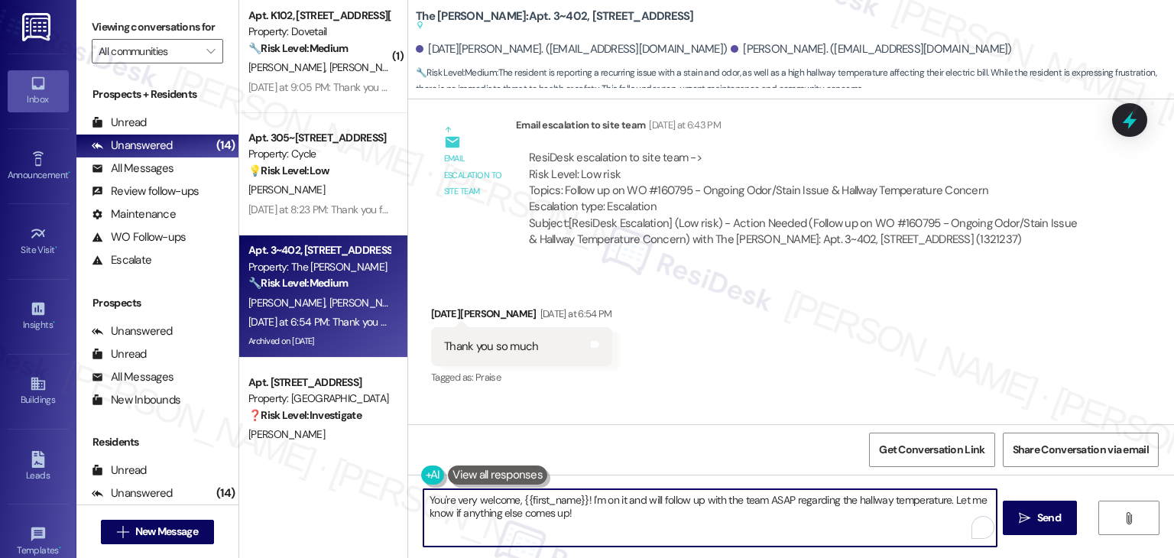
click at [776, 501] on textarea "You're very welcome, {{first_name}}! I'm on it and will follow up with the team…" at bounding box center [709, 517] width 572 height 57
click at [621, 508] on textarea "You're very welcome, {{first_name}}! I'm on it and will follow up with the team…" at bounding box center [708, 517] width 572 height 57
drag, startPoint x: 694, startPoint y: 498, endPoint x: 587, endPoint y: 498, distance: 107.0
click at [587, 498] on textarea "You're very welcome, {{first_name}}! I'm on it and will follow up with the team…" at bounding box center [708, 517] width 572 height 57
click at [562, 513] on textarea "You're very welcome, {{first_name}}! I have followed up with the team regarding…" at bounding box center [708, 517] width 572 height 57
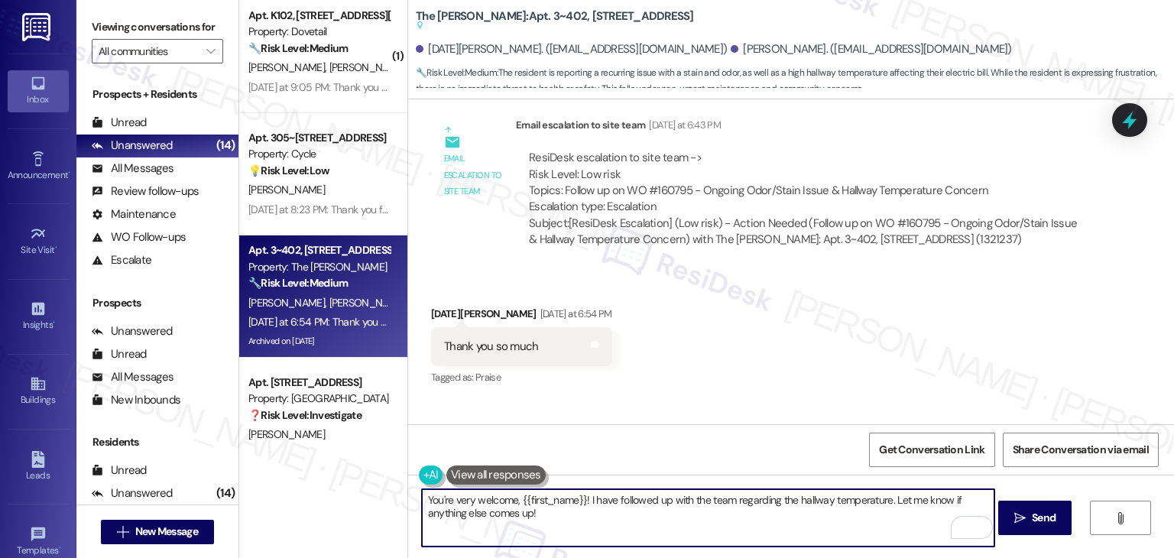
drag, startPoint x: 578, startPoint y: 499, endPoint x: 514, endPoint y: 497, distance: 63.5
click at [514, 497] on textarea "You're very welcome, {{first_name}}! I have followed up with the team regarding…" at bounding box center [708, 517] width 572 height 57
type textarea "You're very welcome, Karma! I have followed up with the team regarding the hall…"
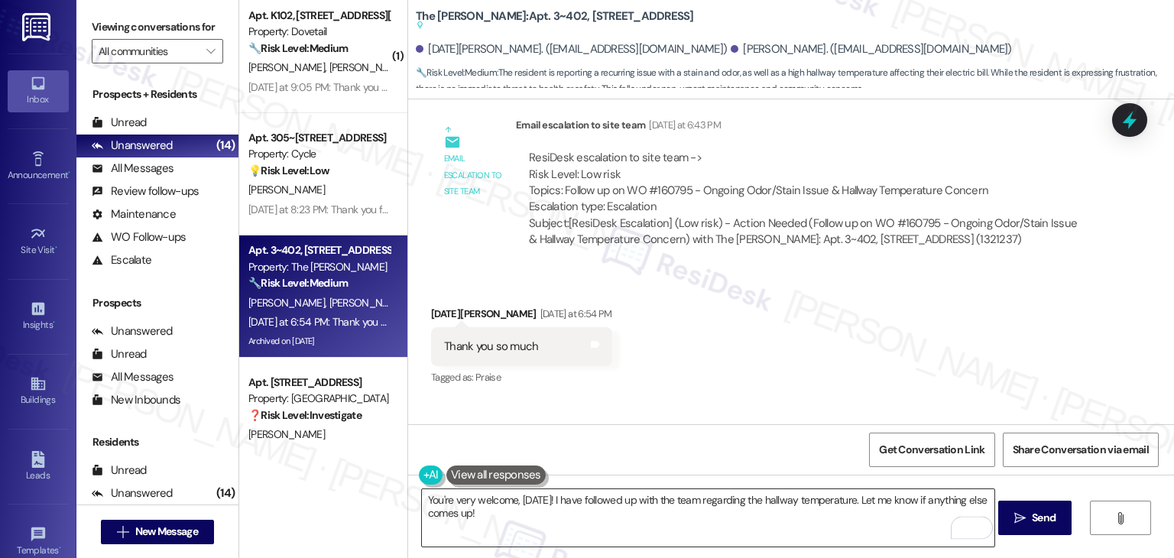
click at [780, 505] on textarea "You're very welcome, Karma! I have followed up with the team regarding the hall…" at bounding box center [708, 517] width 572 height 57
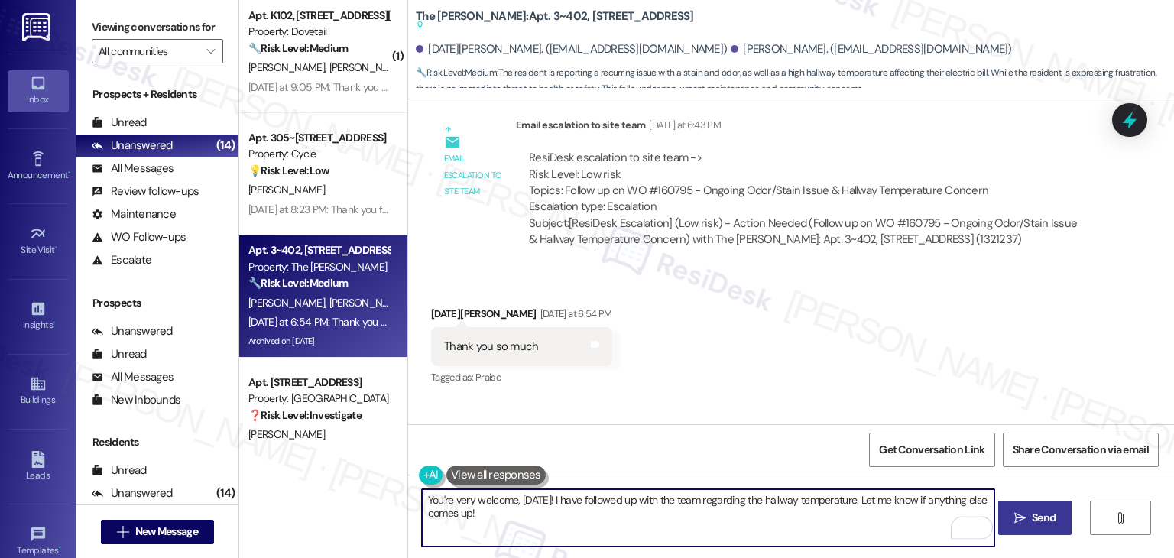
click at [1039, 513] on span "Send" at bounding box center [1044, 518] width 24 height 16
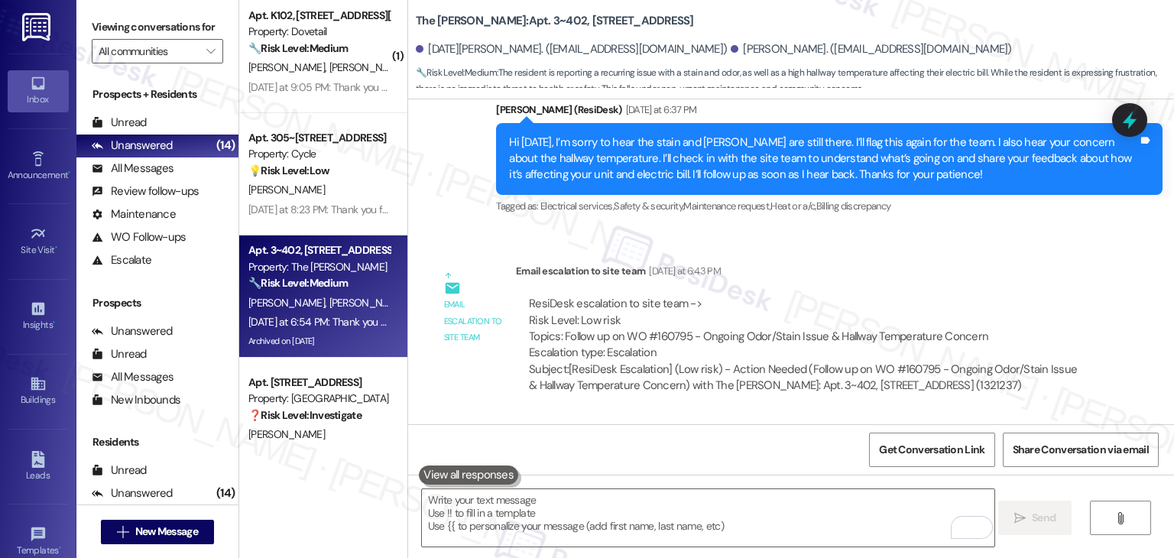
scroll to position [18736, 0]
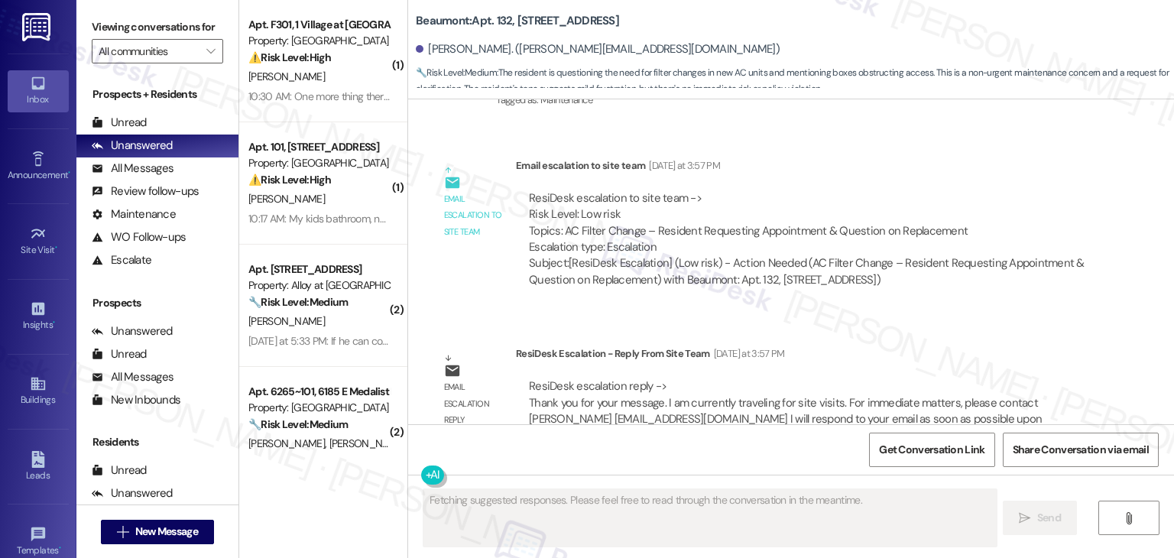
scroll to position [2592, 0]
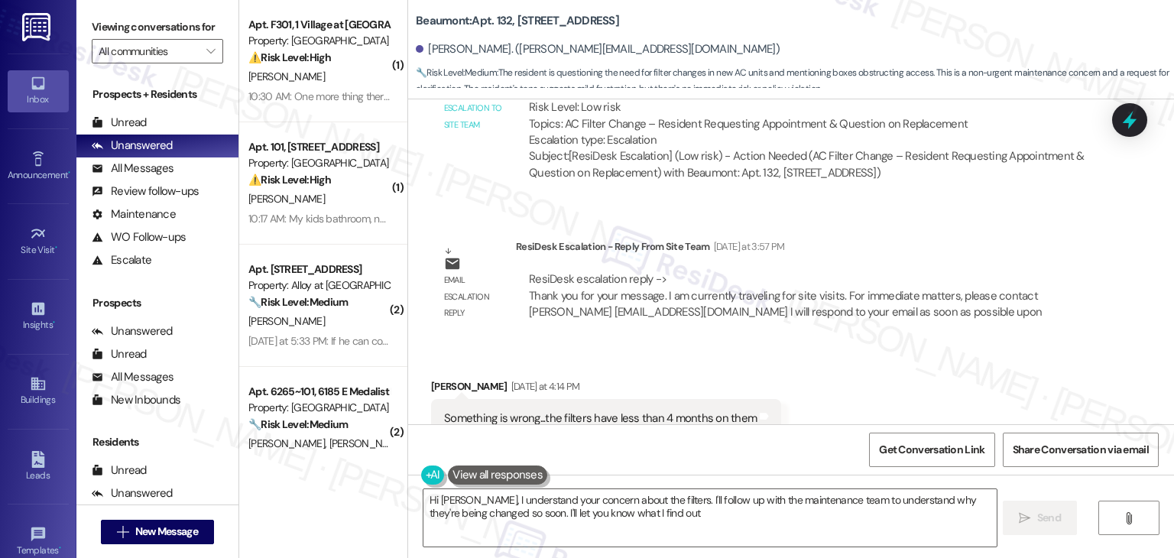
type textarea "Hi [PERSON_NAME], I understand your concern about the filters. I'll follow up w…"
click at [914, 352] on div "Received via SMS [PERSON_NAME] [DATE] at 4:14 PM Something is wrong...the filte…" at bounding box center [791, 408] width 766 height 129
click at [864, 344] on div "Received via SMS [PERSON_NAME] [DATE] at 4:14 PM Something is wrong...the filte…" at bounding box center [791, 408] width 766 height 129
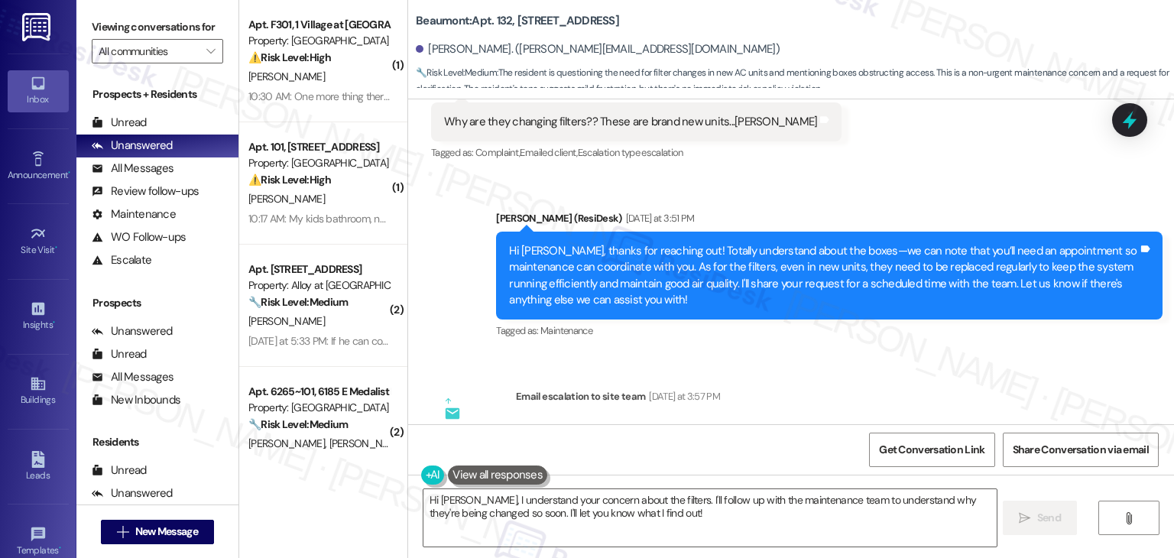
scroll to position [2210, 0]
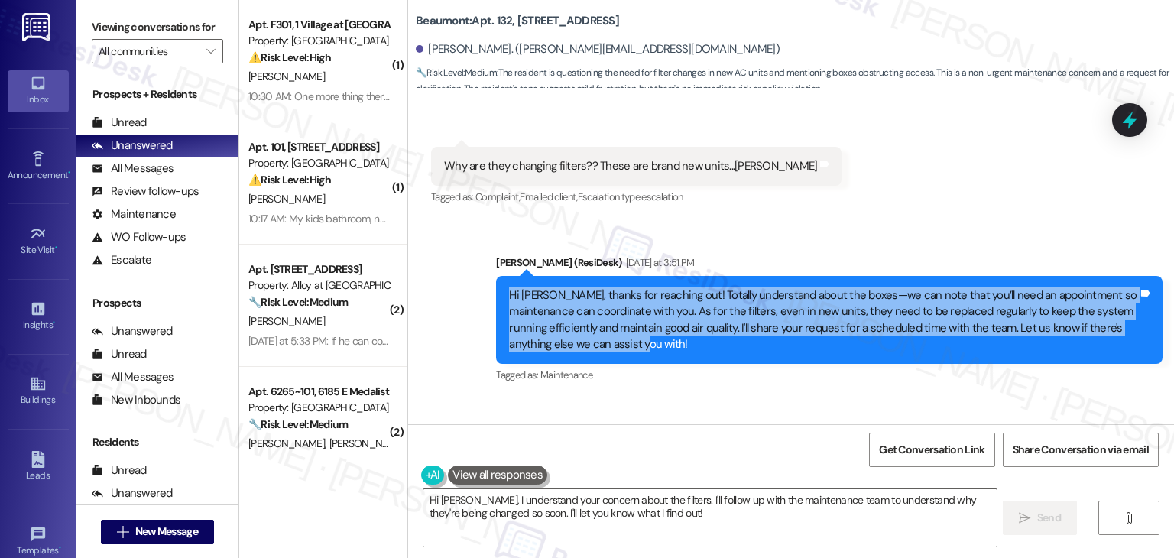
drag, startPoint x: 619, startPoint y: 298, endPoint x: 486, endPoint y: 241, distance: 144.5
click at [486, 243] on div "Sent via SMS [PERSON_NAME] (ResiDesk) [DATE] at 3:51 PM Hi [PERSON_NAME], thank…" at bounding box center [828, 320] width 689 height 155
copy div "Hi [PERSON_NAME], thanks for reaching out! Totally understand about the boxes—w…"
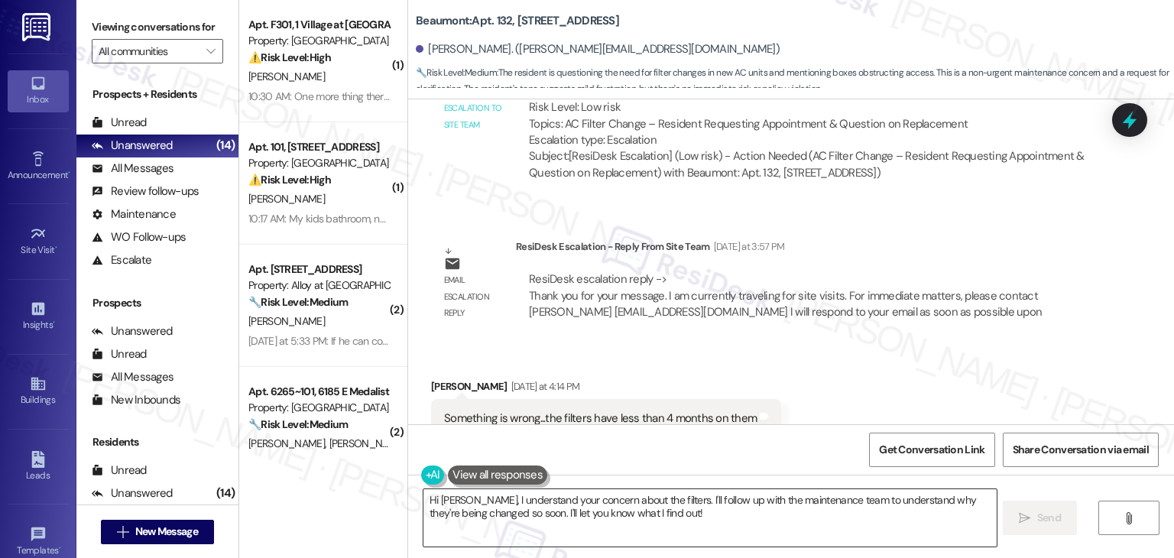
click at [650, 507] on textarea "Hi Bruce, I understand your concern about the filters. I'll follow up with the …" at bounding box center [709, 517] width 572 height 57
click at [648, 507] on textarea "Hi Bruce, I understand your concern about the filters. I'll follow up with the …" at bounding box center [709, 517] width 572 height 57
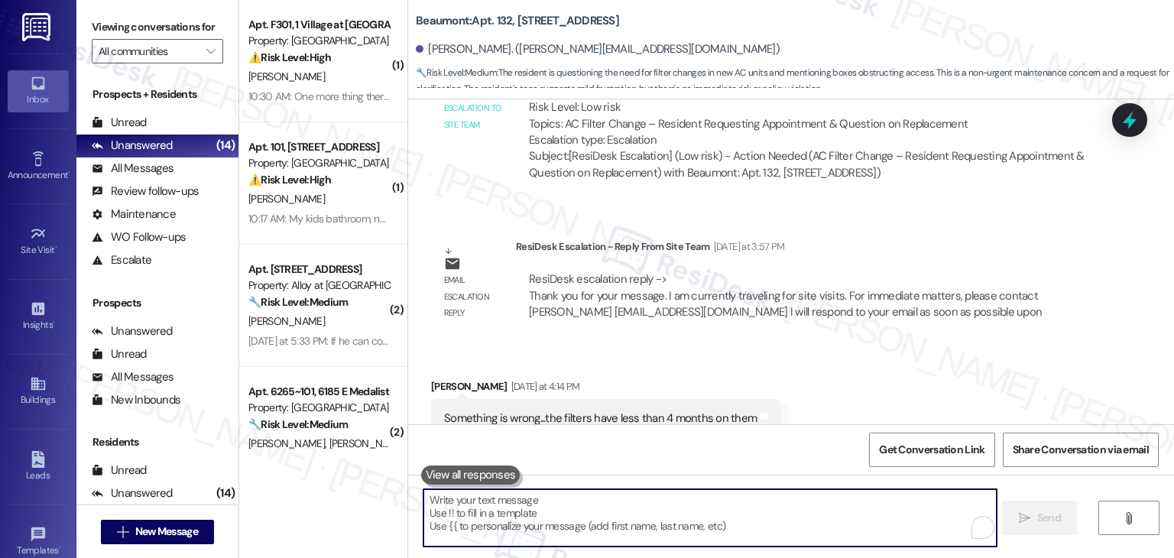
paste textarea "Hi Bruce! I’ve shared your concern with the site team, and they let me know tha…"
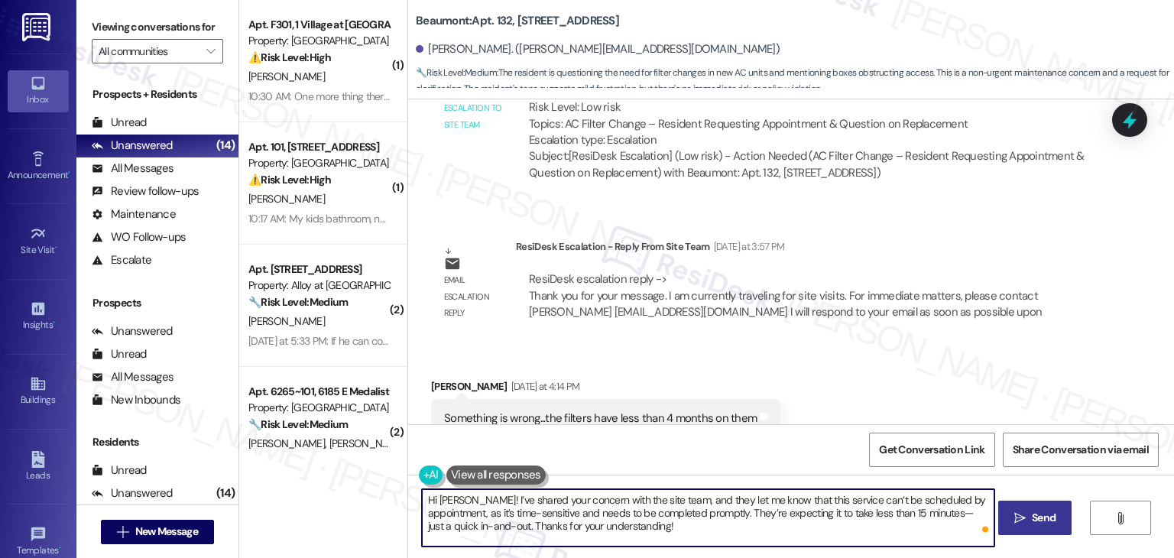
type textarea "Hi Bruce! I’ve shared your concern with the site team, and they let me know tha…"
click at [1035, 517] on span "Send" at bounding box center [1044, 518] width 24 height 16
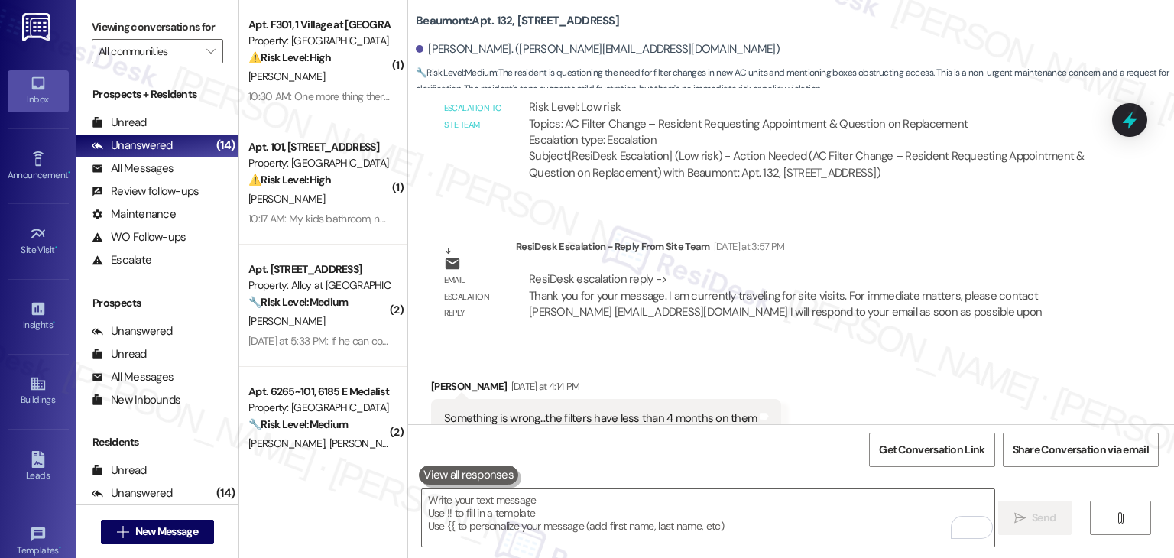
scroll to position [2731, 0]
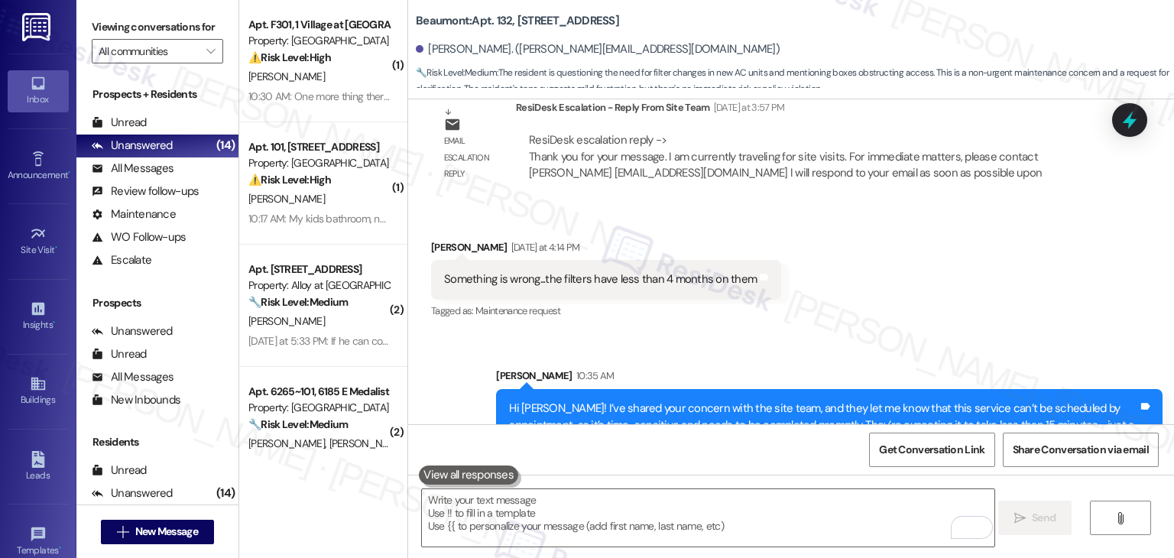
click at [342, 221] on div "10:17 AM: My kids bathroom, not the master bathroom. 10:17 AM: My kids bathroom…" at bounding box center [367, 219] width 239 height 14
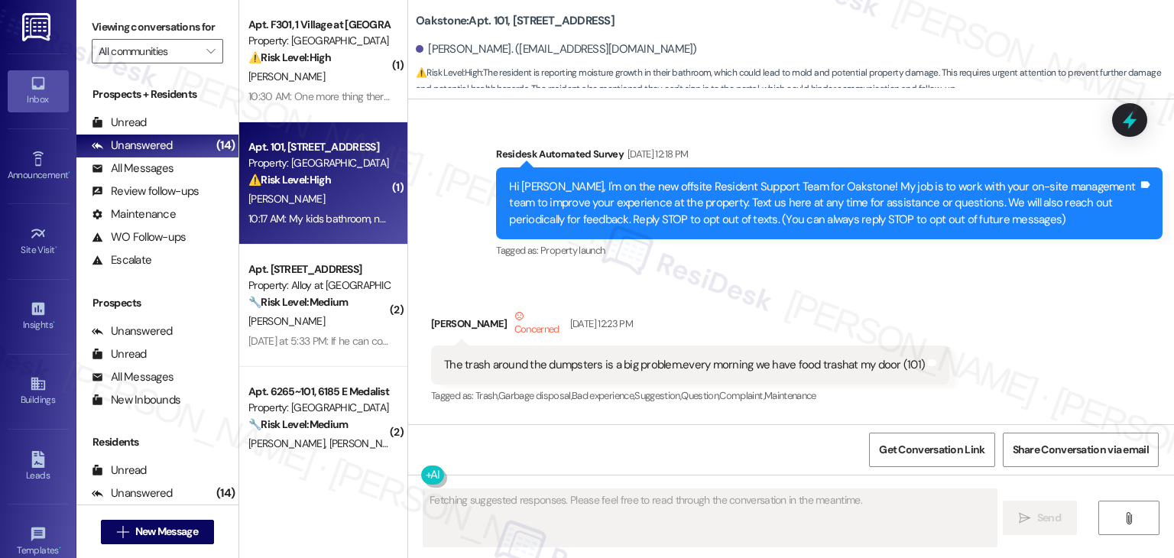
scroll to position [32265, 0]
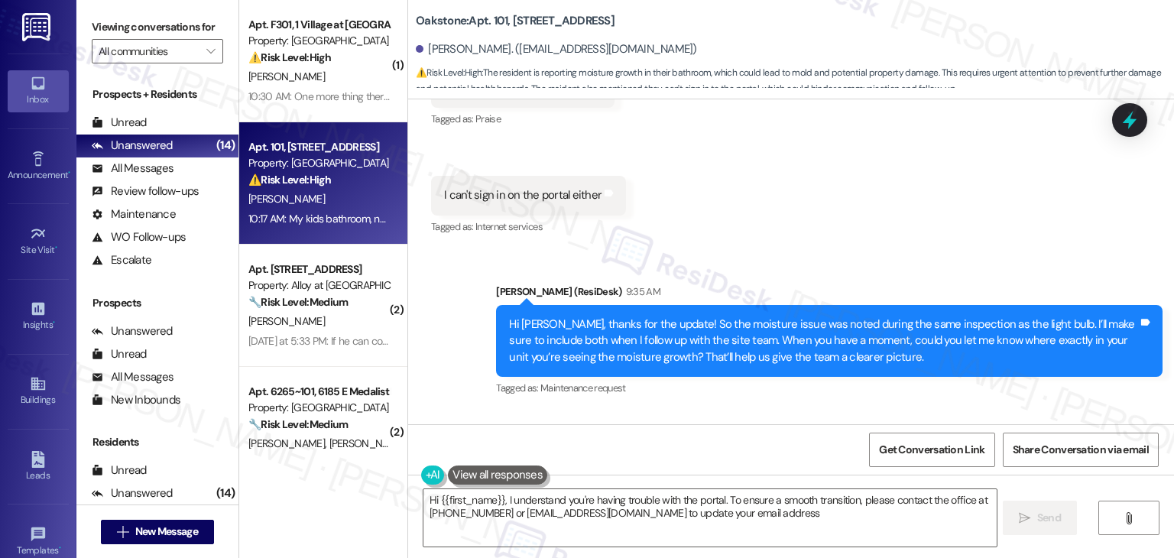
type textarea "Hi {{first_name}}, I understand you're having trouble with the portal. To ensur…"
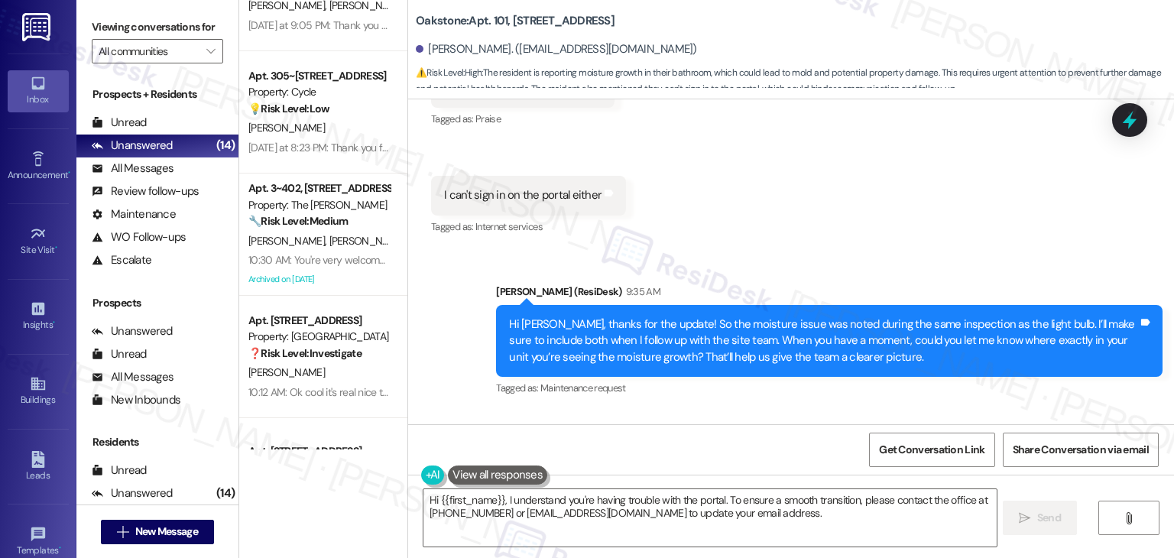
scroll to position [1262, 0]
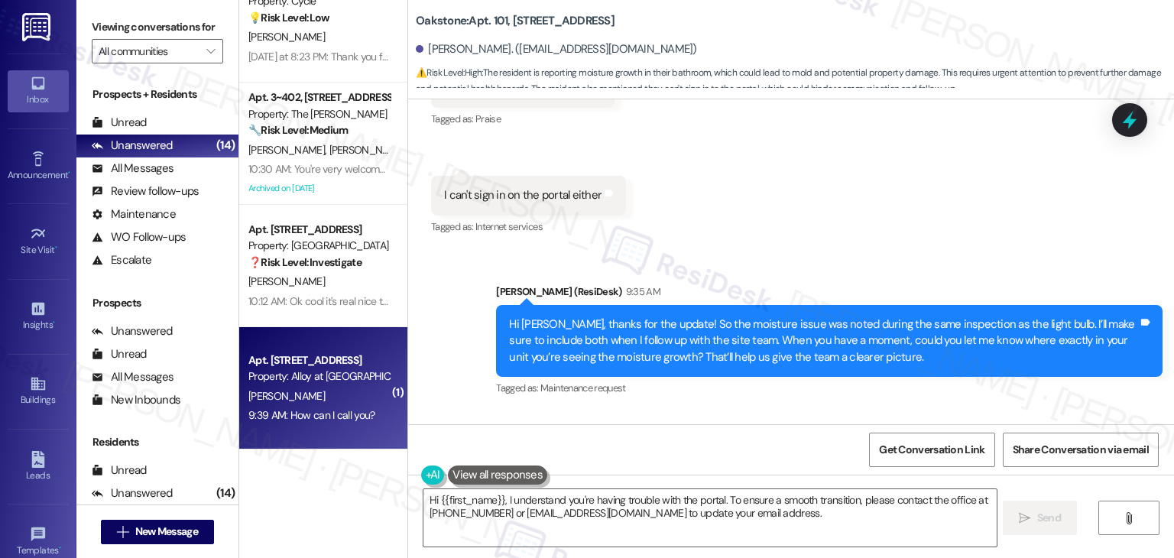
click at [336, 413] on div "9:39 AM: How can I call you? 9:39 AM: How can I call you?" at bounding box center [311, 415] width 126 height 14
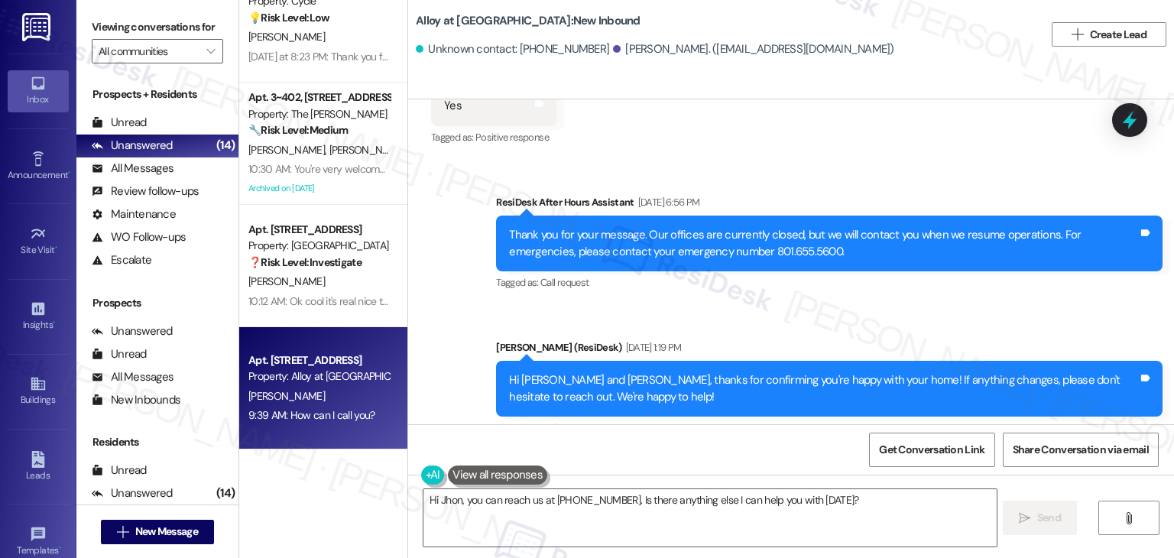
scroll to position [4689, 0]
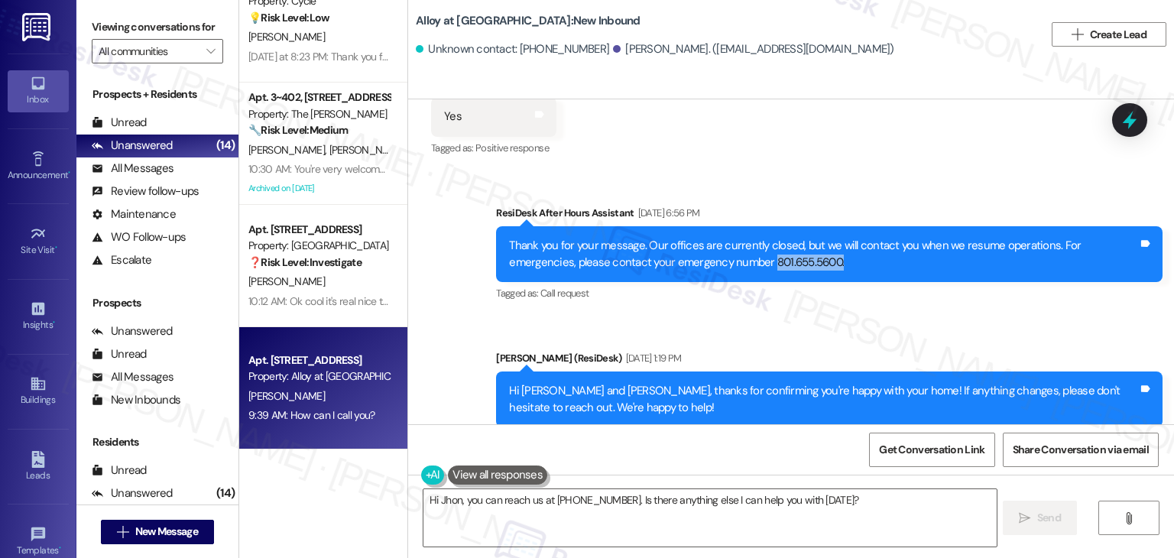
drag, startPoint x: 776, startPoint y: 180, endPoint x: 694, endPoint y: 180, distance: 82.5
click at [694, 238] on div "Thank you for your message. Our offices are currently closed, but we will conta…" at bounding box center [823, 254] width 629 height 33
copy div "801.655.5600."
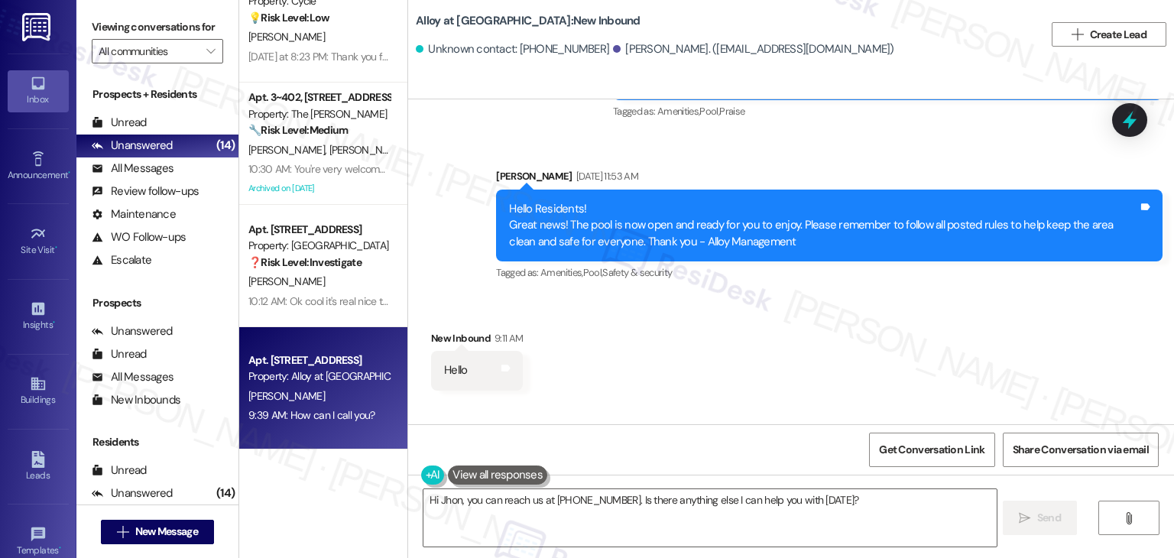
scroll to position [5529, 0]
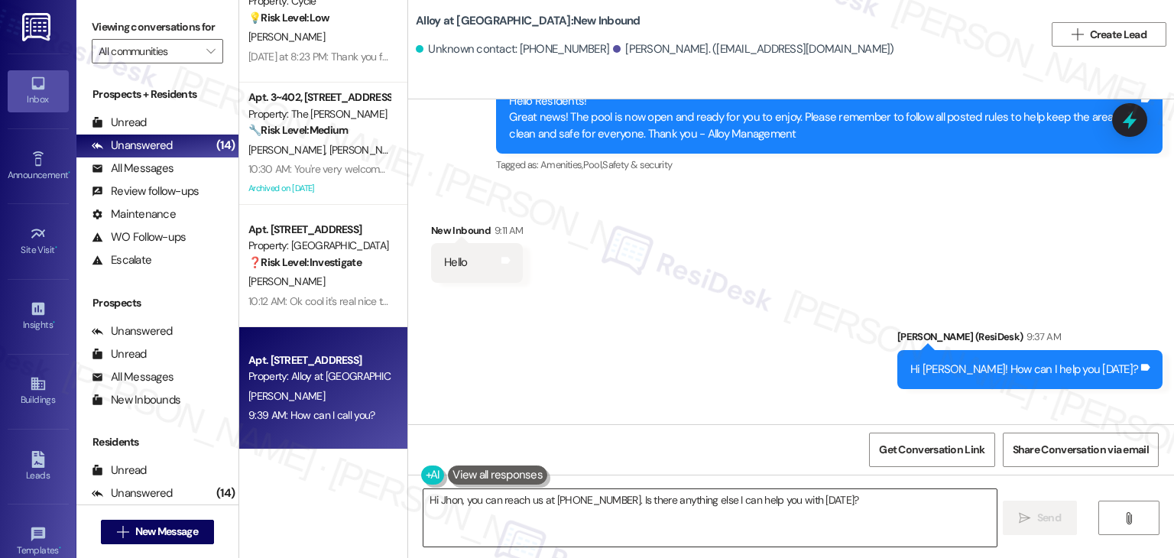
click at [477, 508] on textarea "Hi Jhon, you can reach us at 801-655-5600. Is there anything else I can help yo…" at bounding box center [709, 517] width 572 height 57
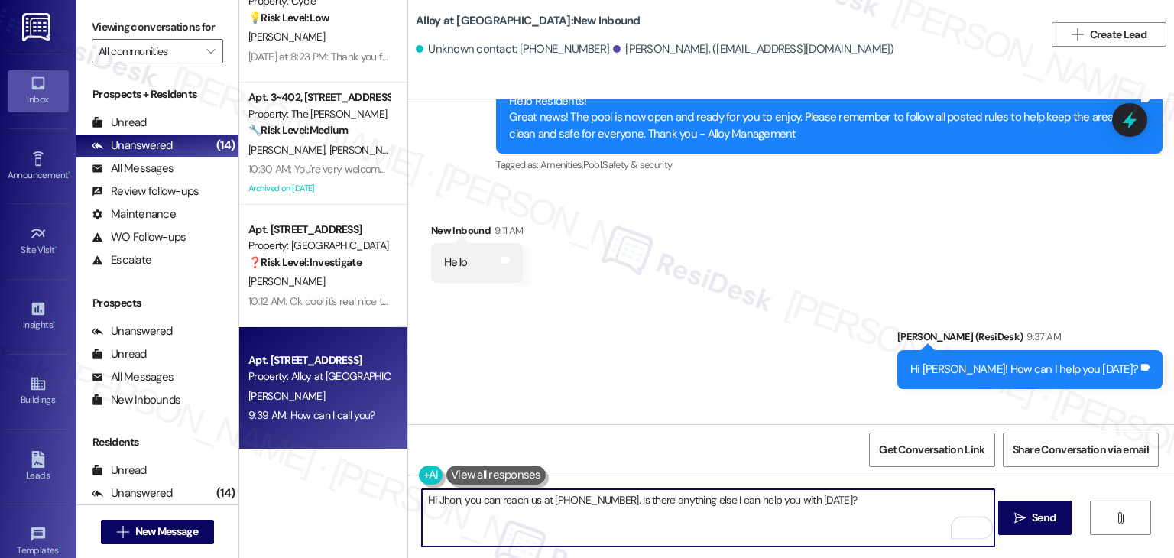
click at [501, 502] on textarea "Hi Jhon, you can reach us at 801-655-5600. Is there anything else I can help yo…" at bounding box center [708, 517] width 572 height 57
click at [753, 400] on div "Received via SMS New Inbound 9:39 AM How can I call you? Tags and notes" at bounding box center [791, 453] width 766 height 106
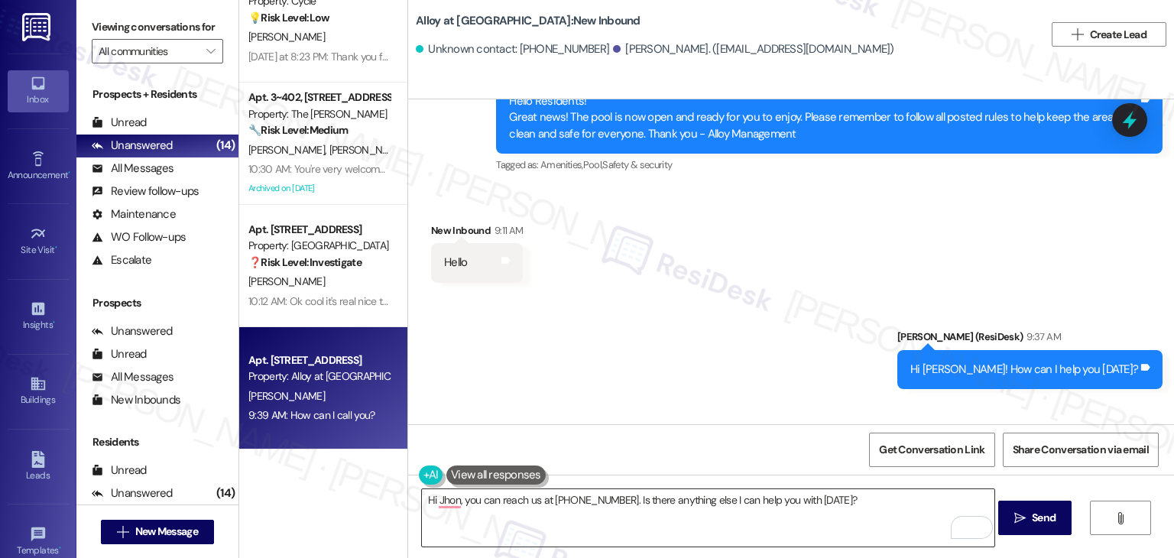
click at [572, 494] on textarea "Hi Jhon, you can reach us at 801-655-5600. Is there anything else I can help yo…" at bounding box center [708, 517] width 572 height 57
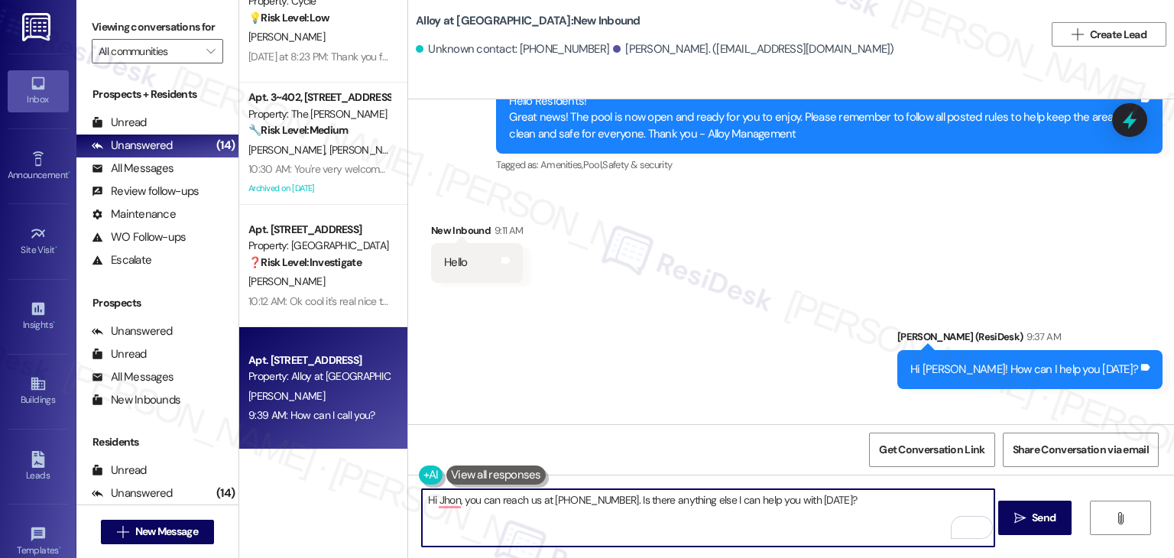
click at [572, 494] on textarea "Hi Jhon, you can reach us at 801-655-5600. Is there anything else I can help yo…" at bounding box center [708, 517] width 572 height 57
paste textarea "! I work offsite and I'm not able to make or receive calls, but you can reach t…"
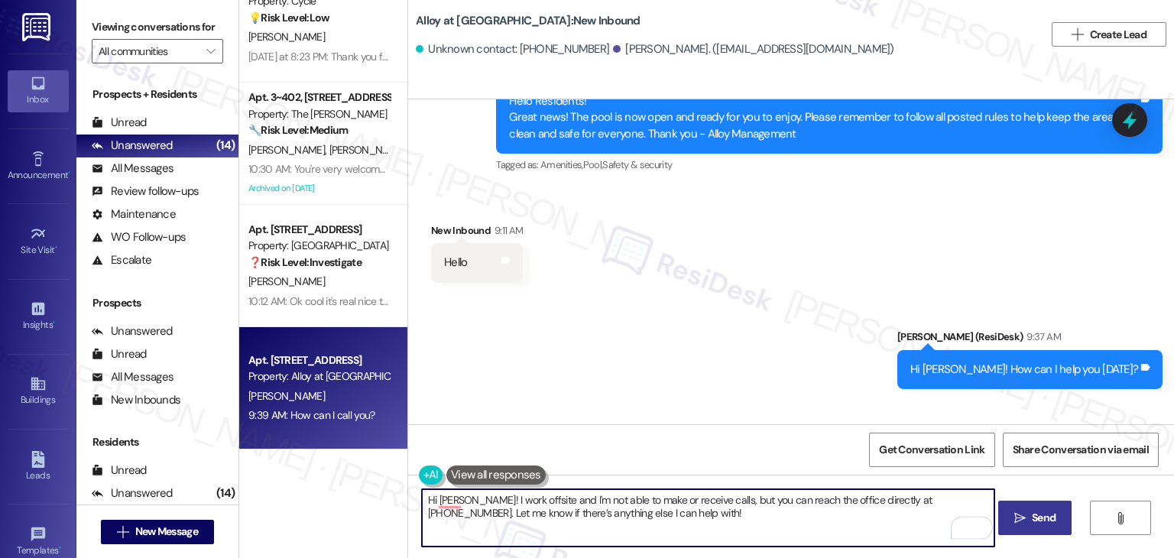
type textarea "Hi Jhon! I work offsite and I'm not able to make or receive calls, but you can …"
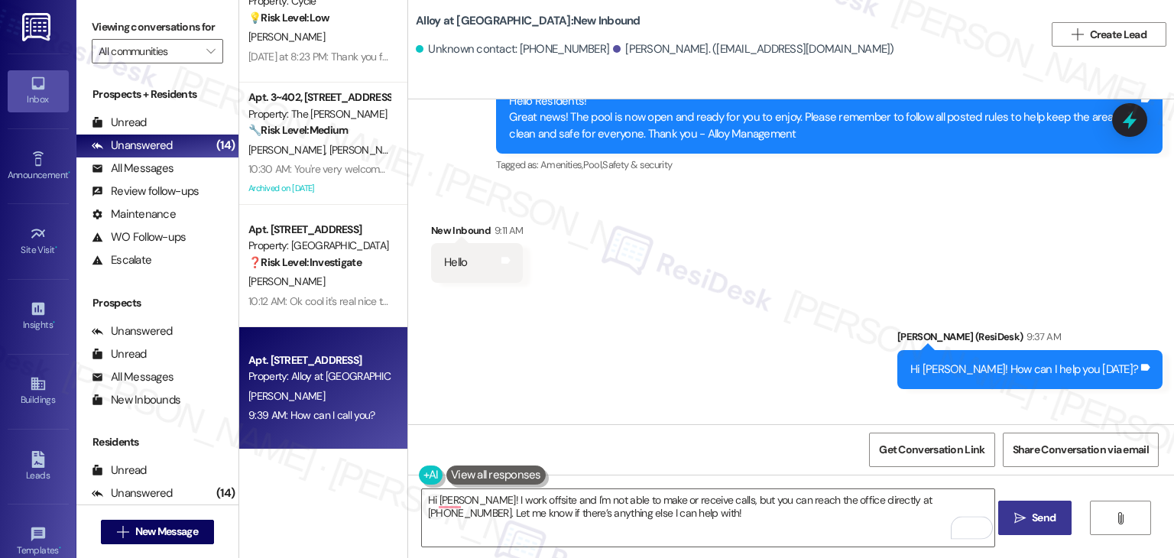
click at [1042, 517] on span "Send" at bounding box center [1044, 518] width 24 height 16
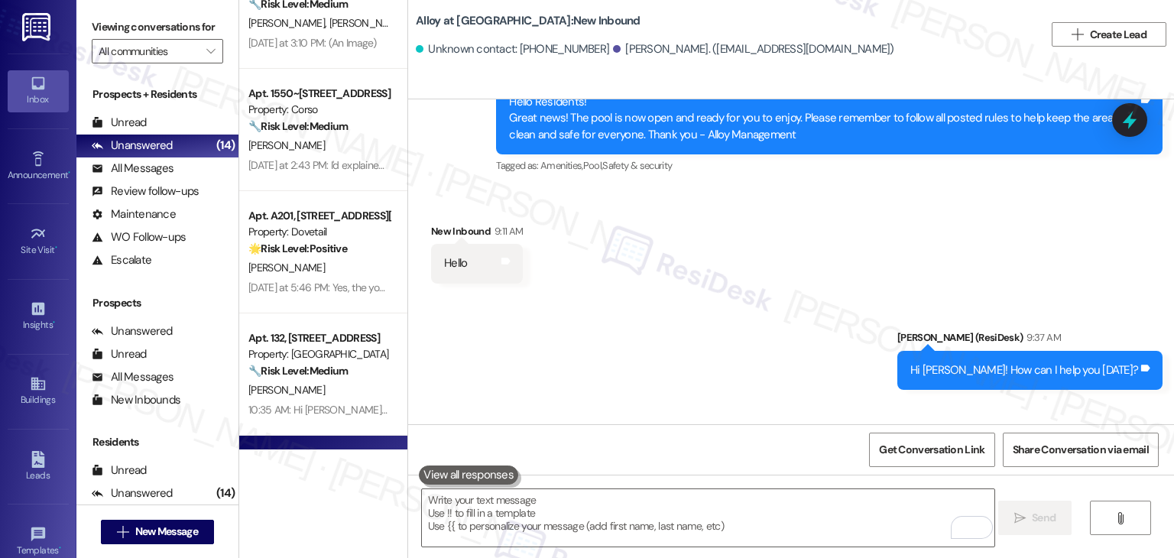
scroll to position [651, 0]
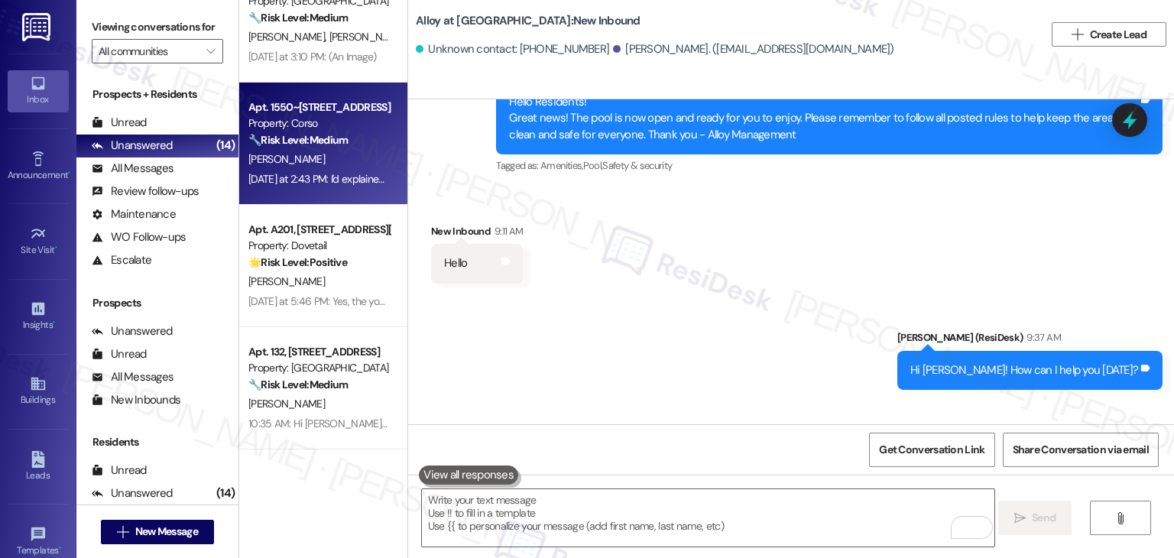
click at [358, 168] on div "L. Loarca" at bounding box center [319, 159] width 144 height 19
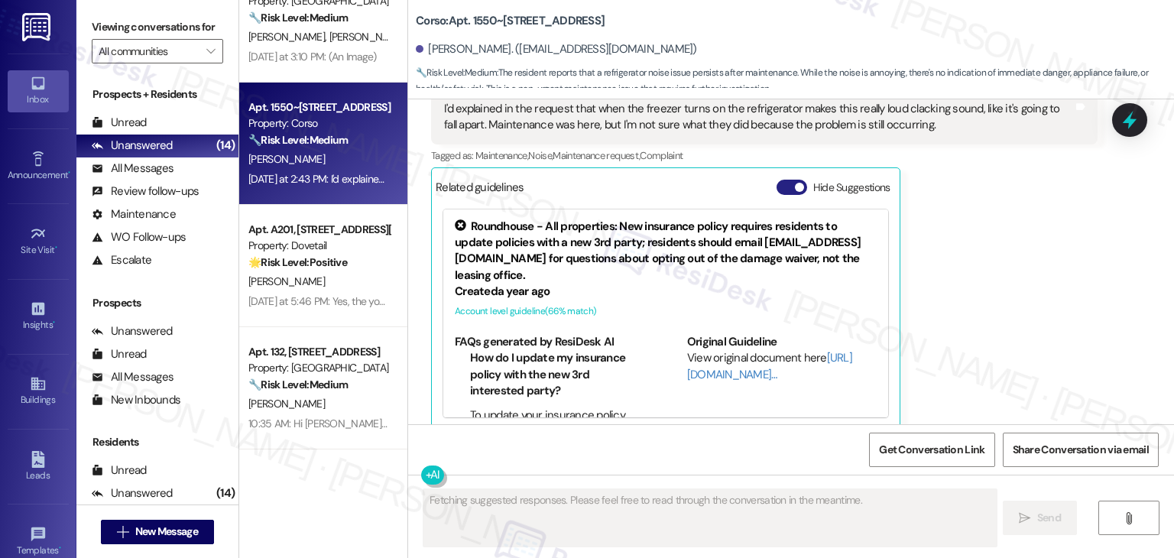
click at [776, 180] on button "Hide Suggestions" at bounding box center [791, 187] width 31 height 15
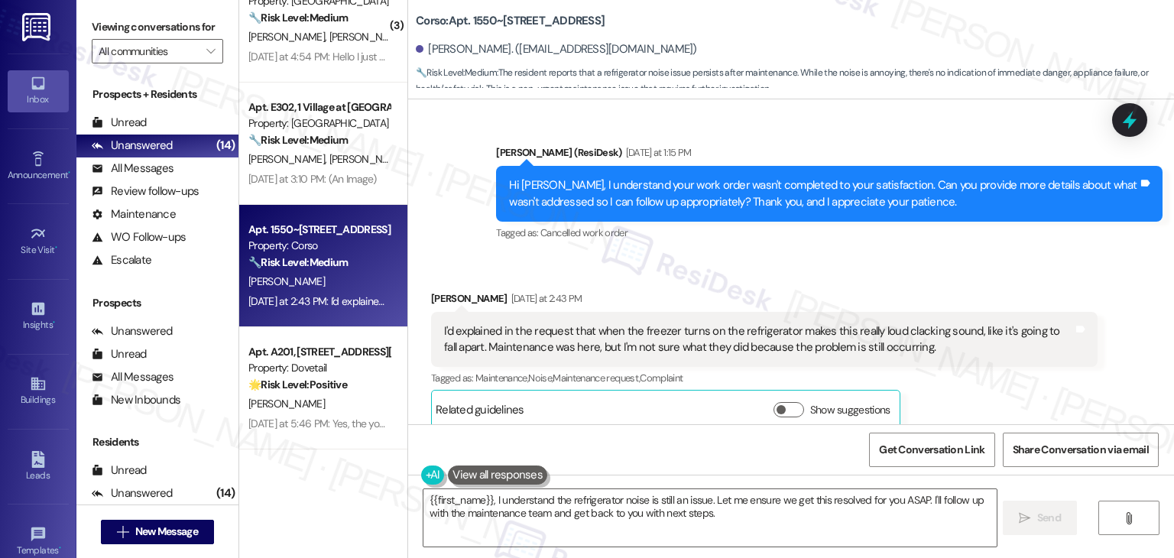
click at [766, 261] on div "Received via SMS Lidia Loarca Yesterday at 2:43 PM I'd explained in the request…" at bounding box center [791, 348] width 766 height 185
click at [767, 261] on div "Received via SMS Lidia Loarca Yesterday at 2:43 PM I'd explained in the request…" at bounding box center [791, 348] width 766 height 185
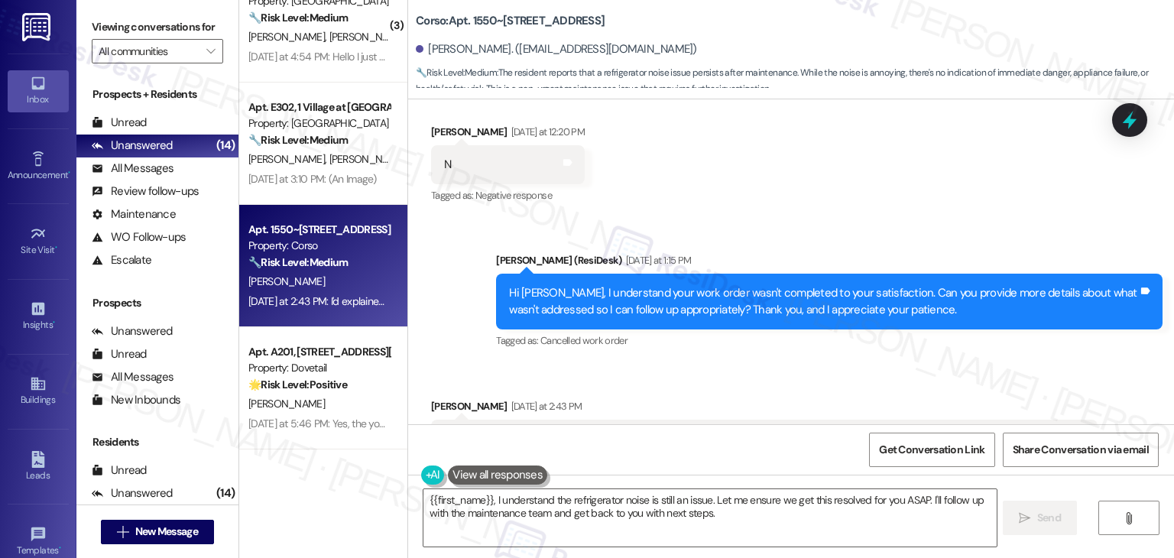
scroll to position [298, 0]
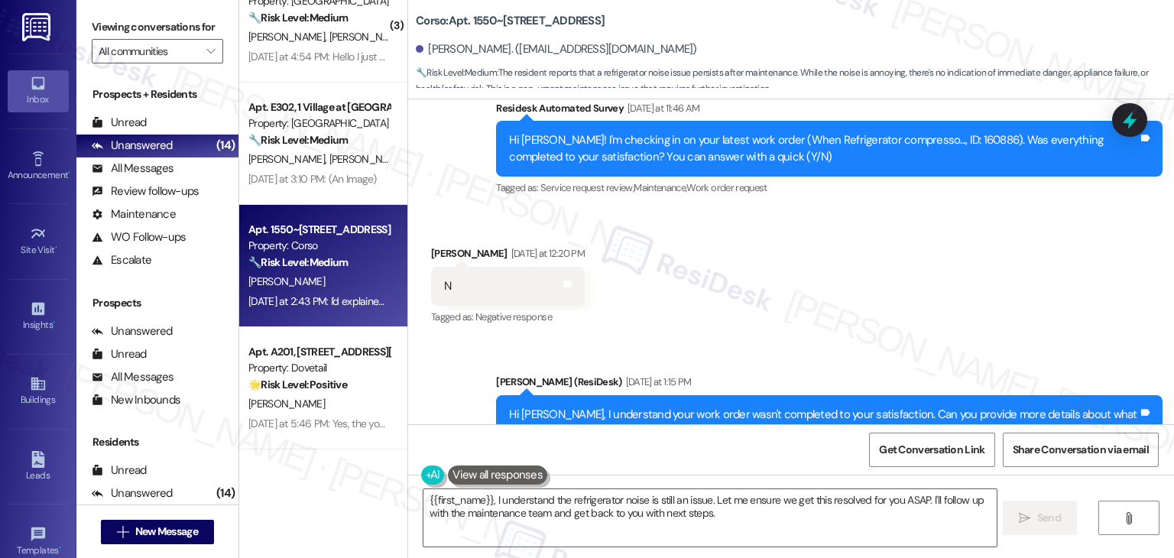
click at [766, 272] on div "Received via SMS Lidia Loarca Yesterday at 12:20 PM N Tags and notes Tagged as:…" at bounding box center [791, 275] width 766 height 129
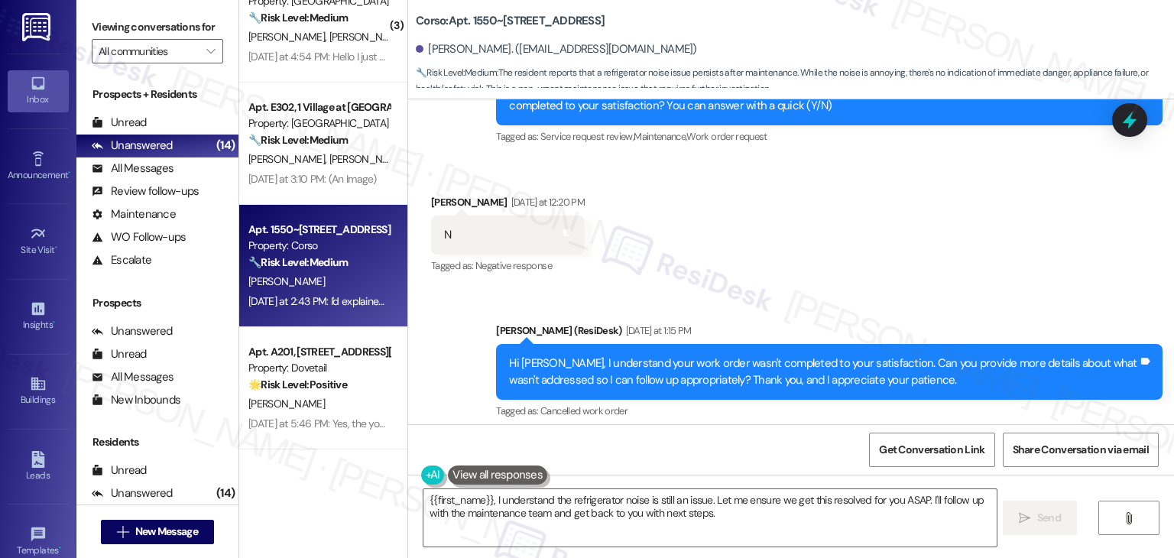
scroll to position [374, 0]
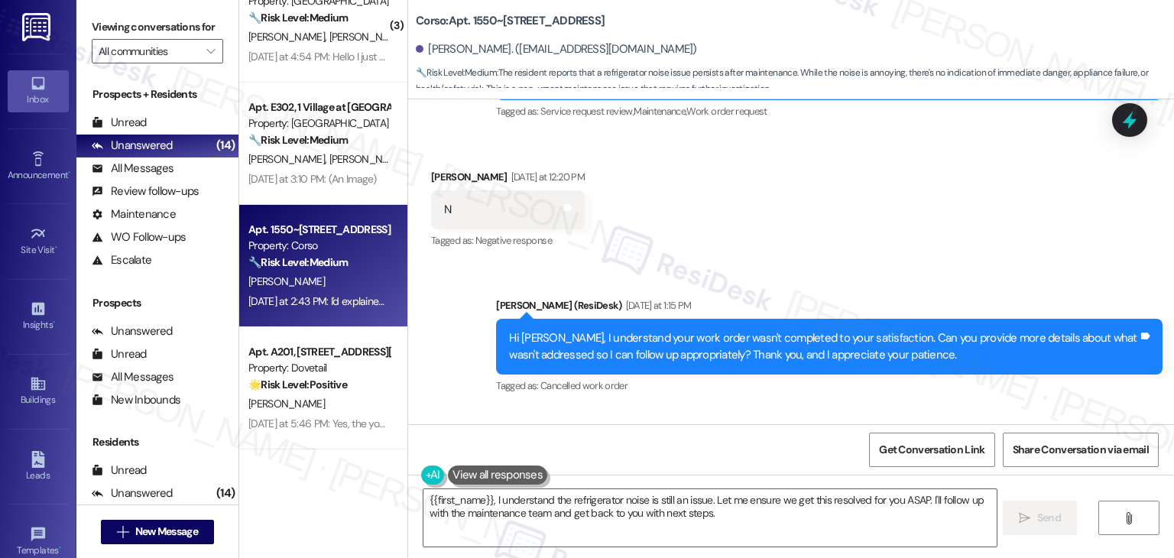
click at [732, 343] on div "Hi Lidia, I understand your work order wasn't completed to your satisfaction. C…" at bounding box center [823, 346] width 629 height 33
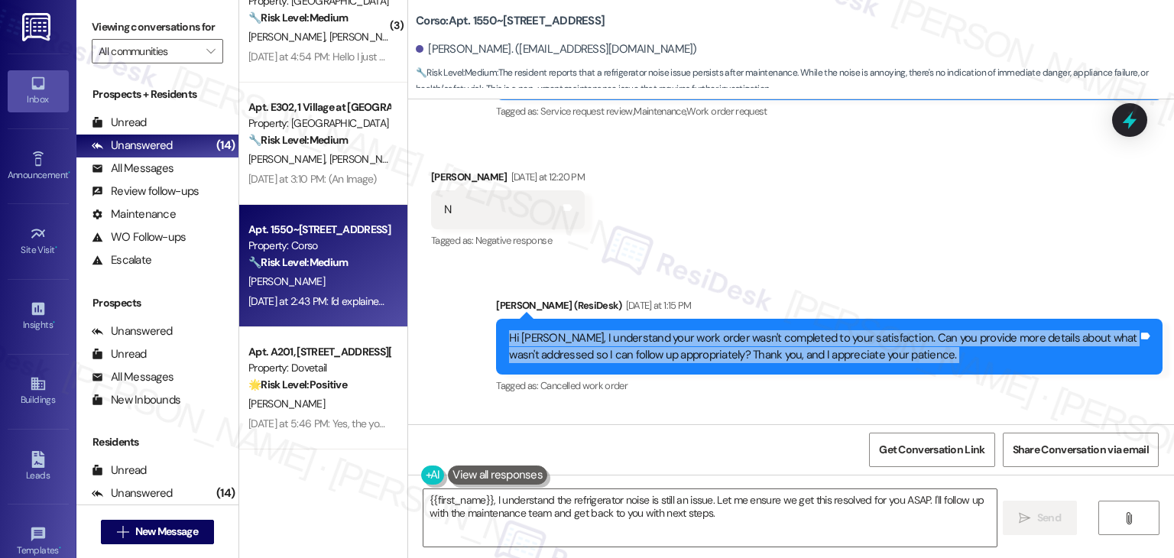
click at [732, 343] on div "Hi Lidia, I understand your work order wasn't completed to your satisfaction. C…" at bounding box center [823, 346] width 629 height 33
copy div "Hi Lidia, I understand your work order wasn't completed to your satisfaction. C…"
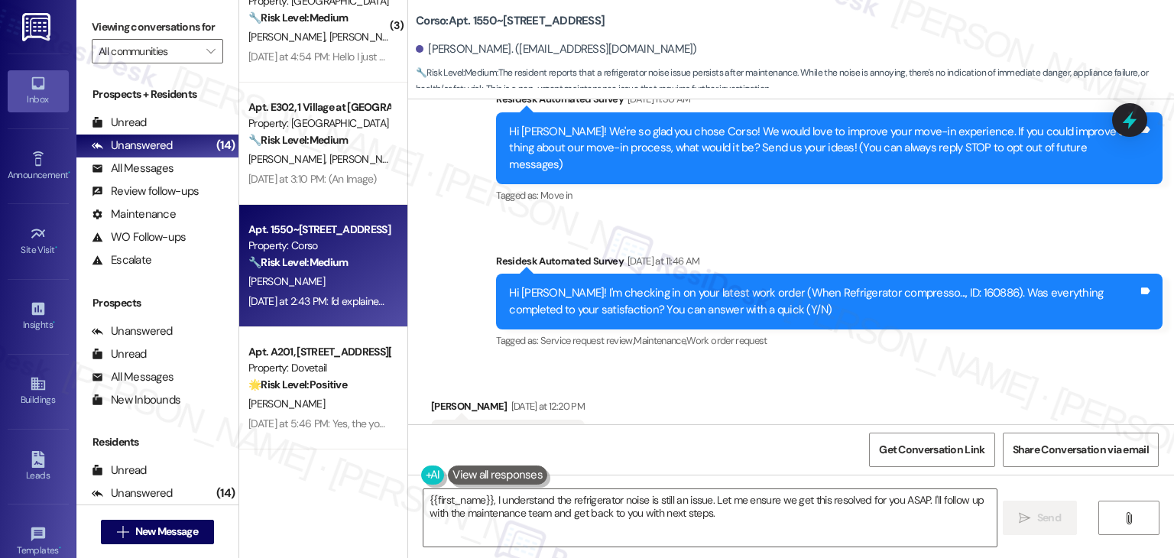
click at [919, 285] on div "Hi Lidia! I'm checking in on your latest work order (When Refrigerator compress…" at bounding box center [823, 301] width 629 height 33
copy div "160886"
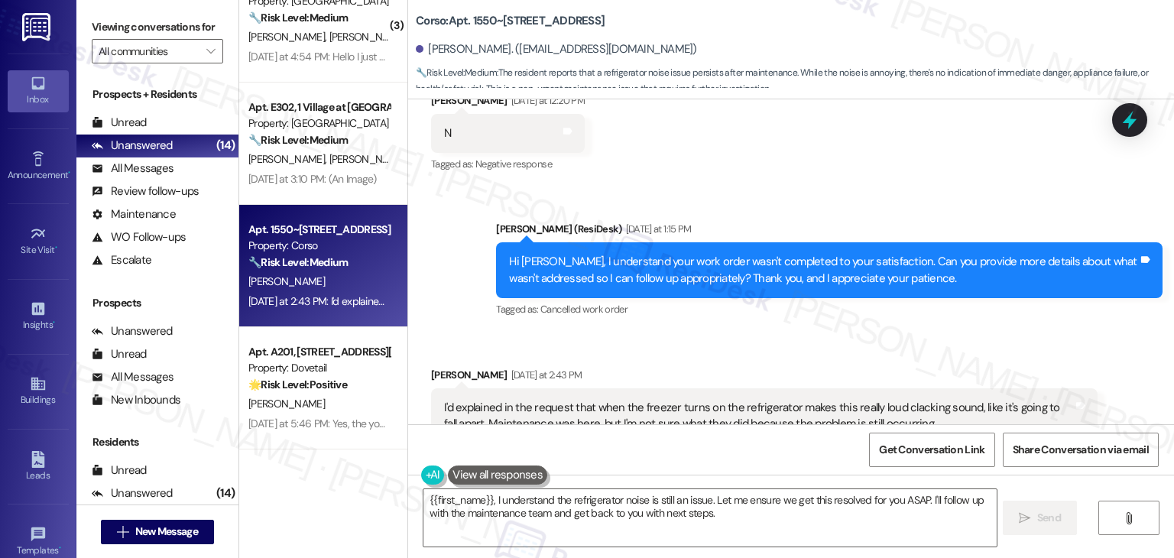
scroll to position [527, 0]
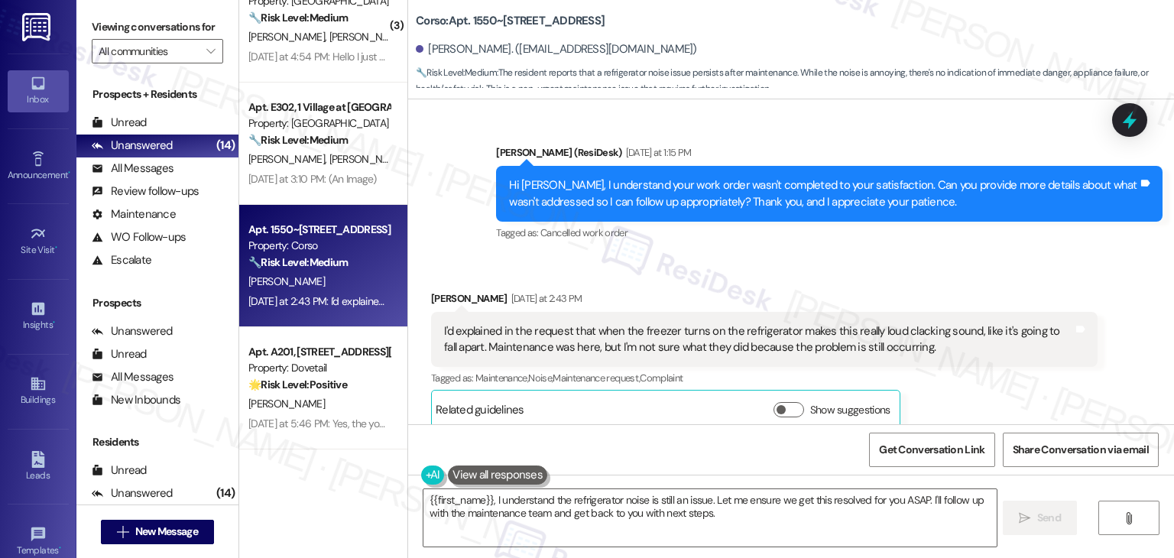
click at [609, 323] on div "I'd explained in the request that when the freezer turns on the refrigerator ma…" at bounding box center [758, 339] width 629 height 33
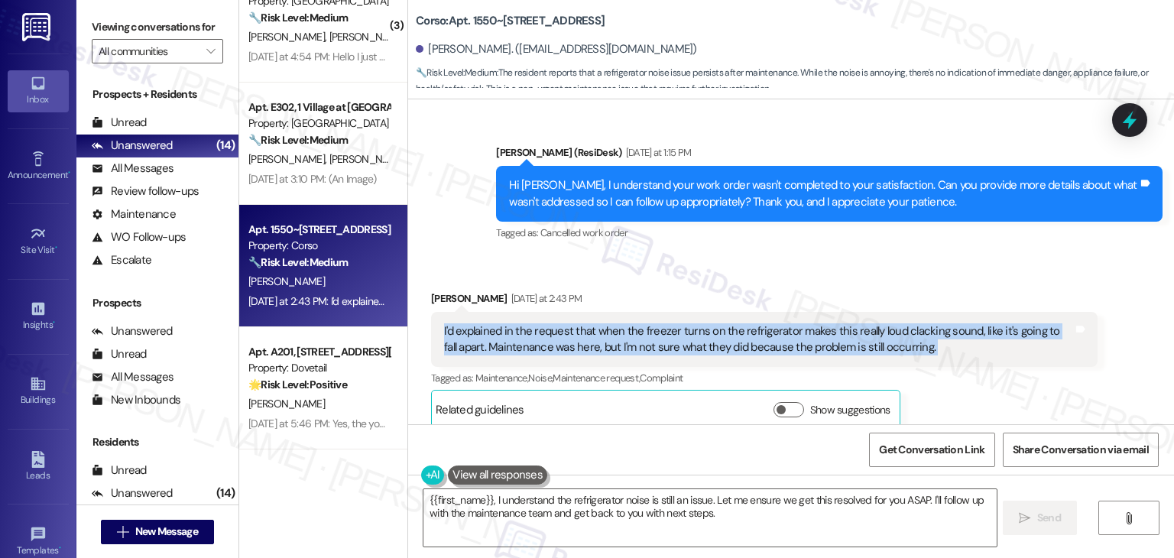
click at [609, 323] on div "I'd explained in the request that when the freezer turns on the refrigerator ma…" at bounding box center [758, 339] width 629 height 33
copy div "I'd explained in the request that when the freezer turns on the refrigerator ma…"
click at [603, 505] on textarea "{{first_name}}, I understand the refrigerator noise is still an issue. Let me e…" at bounding box center [709, 517] width 572 height 57
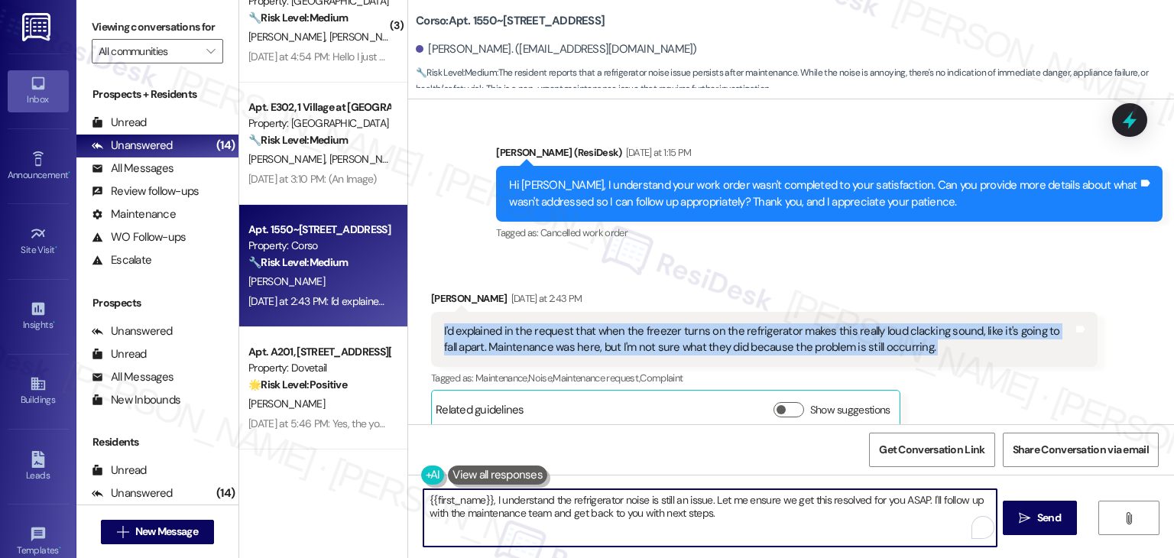
click at [603, 505] on textarea "{{first_name}}, I understand the refrigerator noise is still an issue. Let me e…" at bounding box center [709, 517] width 572 height 57
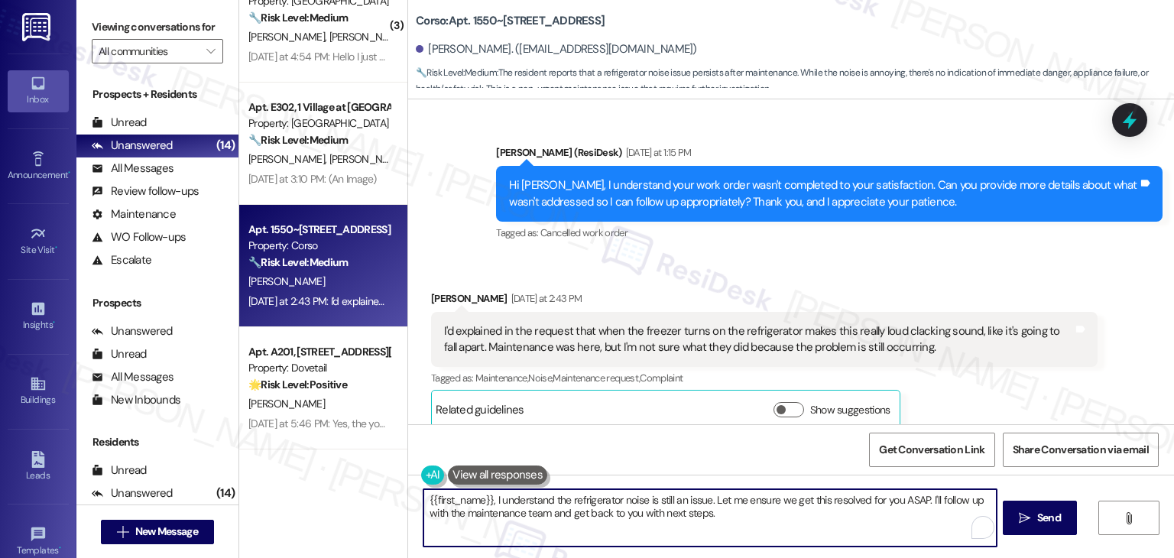
click at [603, 505] on textarea "{{first_name}}, I understand the refrigerator noise is still an issue. Let me e…" at bounding box center [709, 517] width 572 height 57
paste textarea "Thanks for the clarification, Lidia. I’m sorry to hear the issue is still happe…"
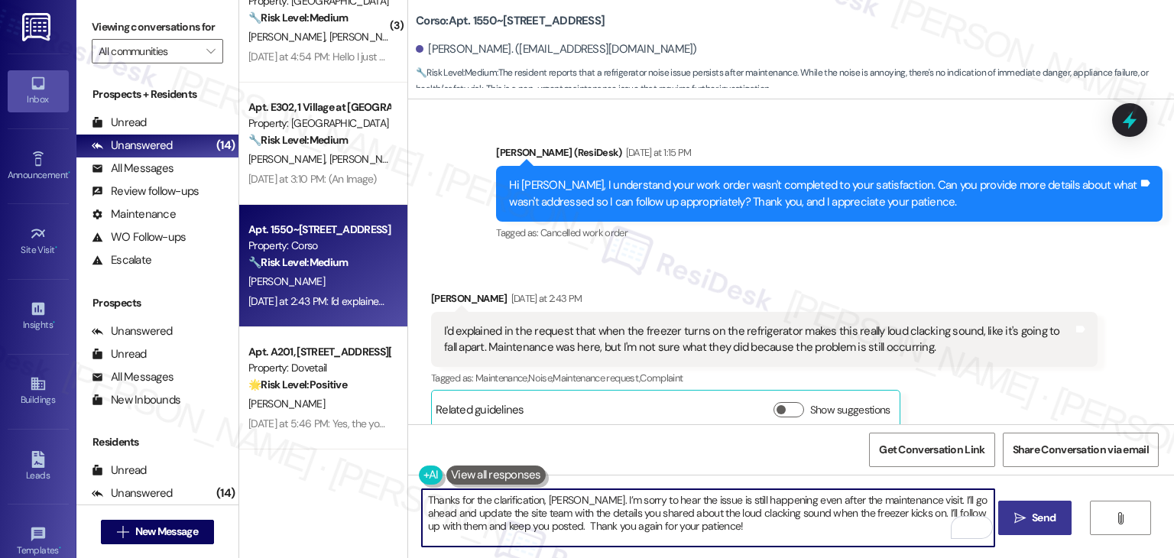
type textarea "Thanks for the clarification, Lidia. I’m sorry to hear the issue is still happe…"
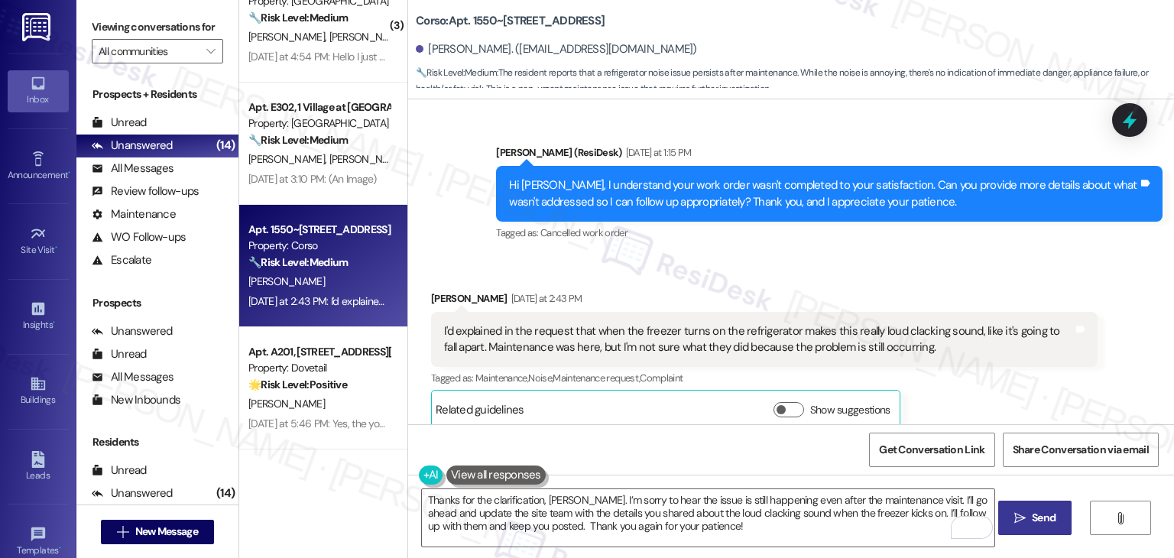
click at [1029, 510] on span "Send" at bounding box center [1044, 518] width 30 height 16
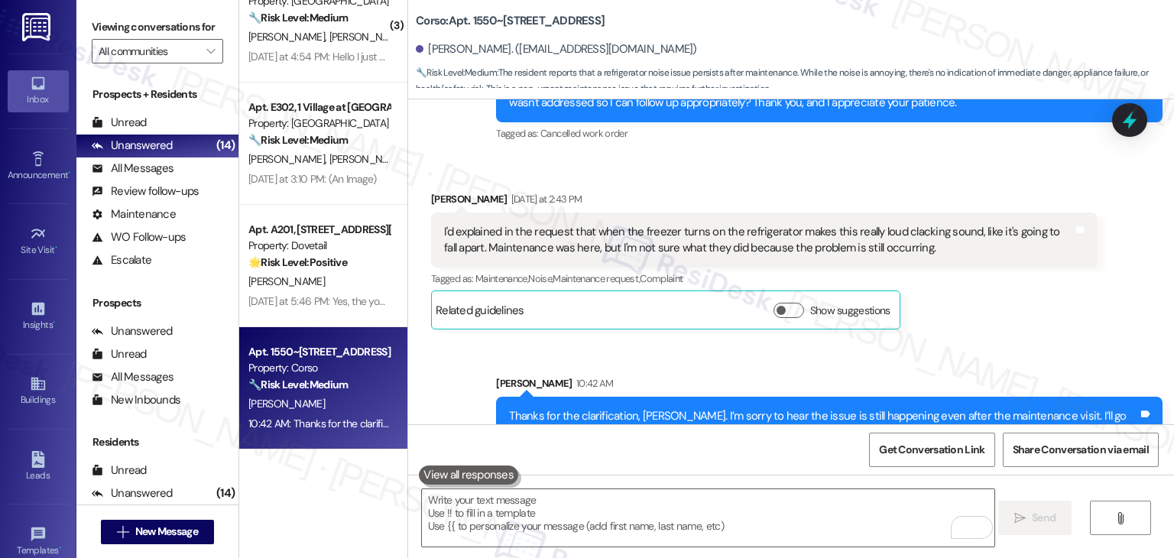
scroll to position [666, 0]
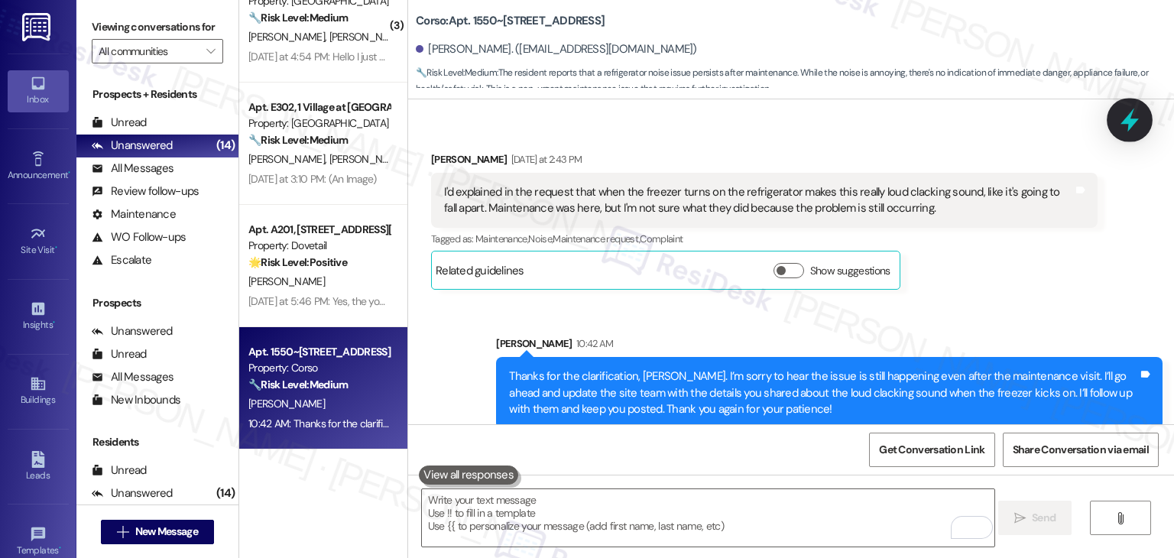
click at [1129, 121] on icon at bounding box center [1129, 121] width 18 height 24
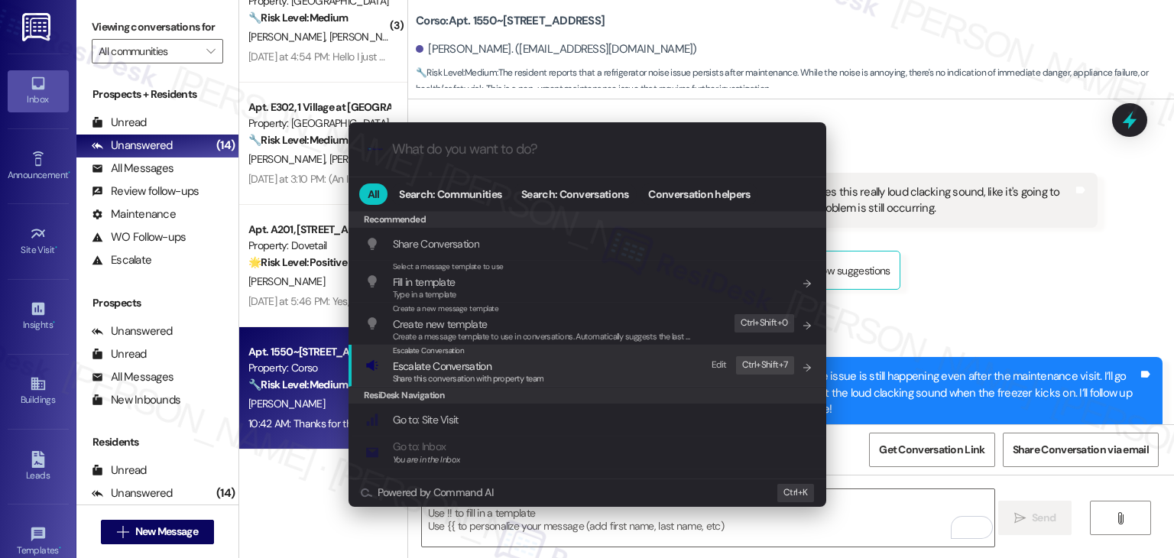
click at [458, 371] on span "Escalate Conversation" at bounding box center [442, 366] width 99 height 14
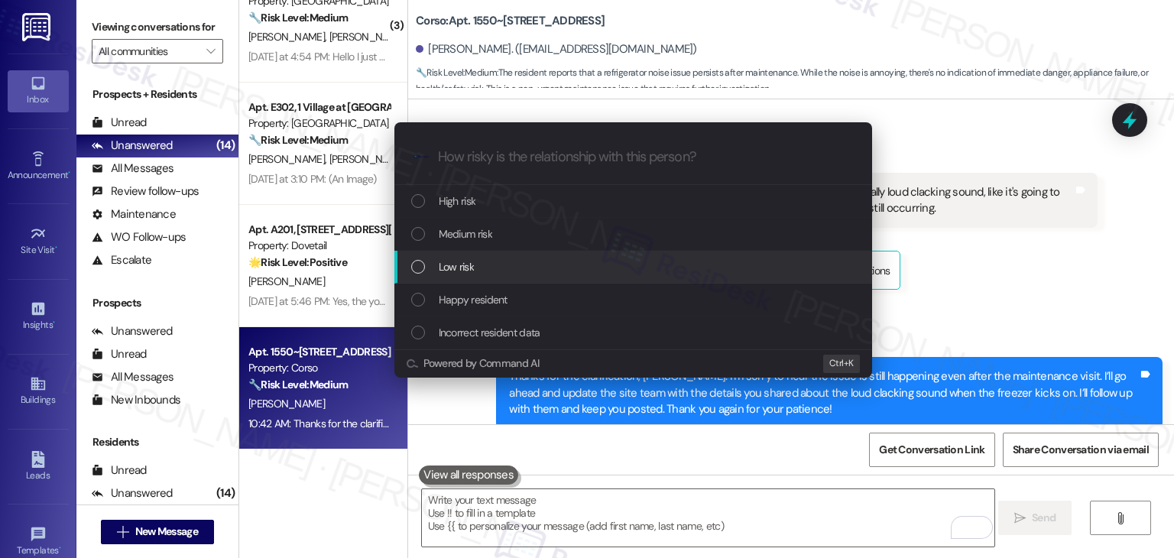
click at [422, 265] on div "List of options" at bounding box center [418, 267] width 14 height 14
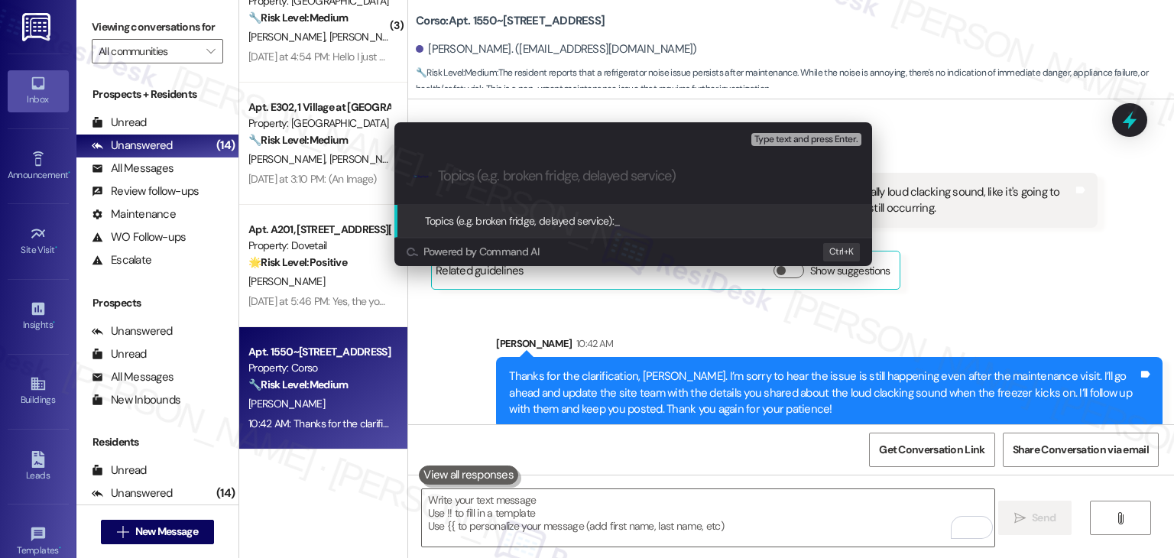
paste input "Ongoing Refrigerator Noise Issue – WO #160886"
drag, startPoint x: 737, startPoint y: 178, endPoint x: 644, endPoint y: 173, distance: 93.4
click at [644, 173] on input "Ongoing Refrigerator Noise Issue – WO #160886" at bounding box center [639, 176] width 403 height 16
paste input "WO #160886"
type input "Follow-up on WO #160886 - Ongoing Refrigerator Noise Issue"
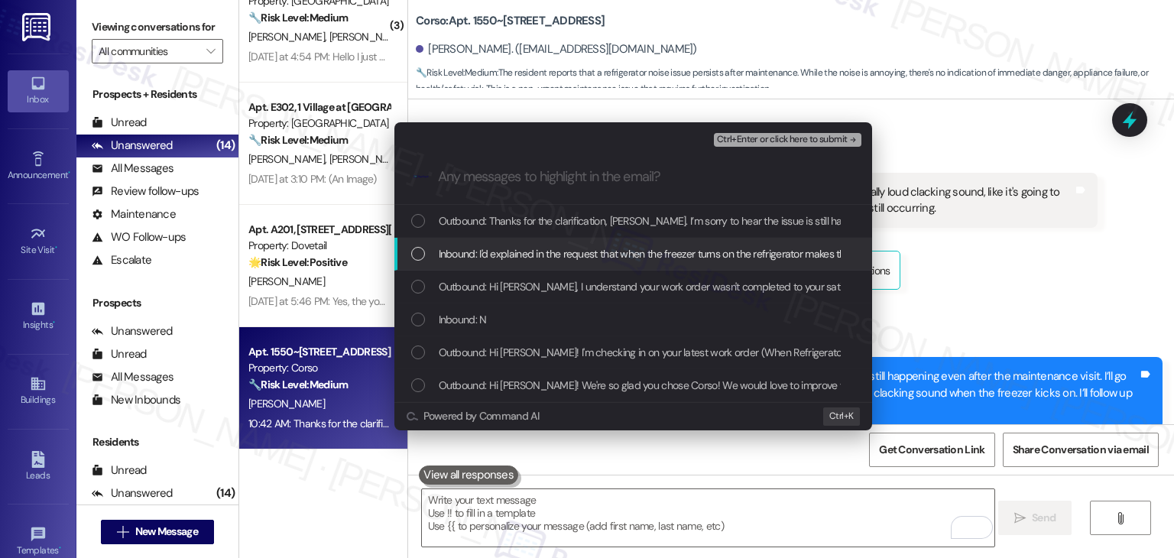
click at [418, 254] on div "List of options" at bounding box center [418, 254] width 14 height 14
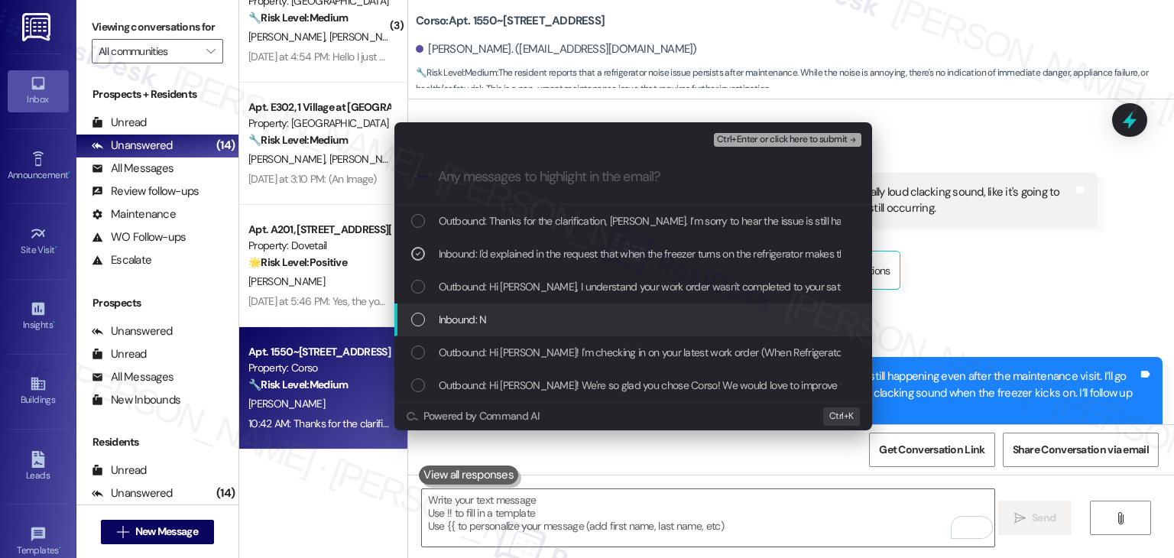
click at [413, 316] on div "List of options" at bounding box center [418, 320] width 14 height 14
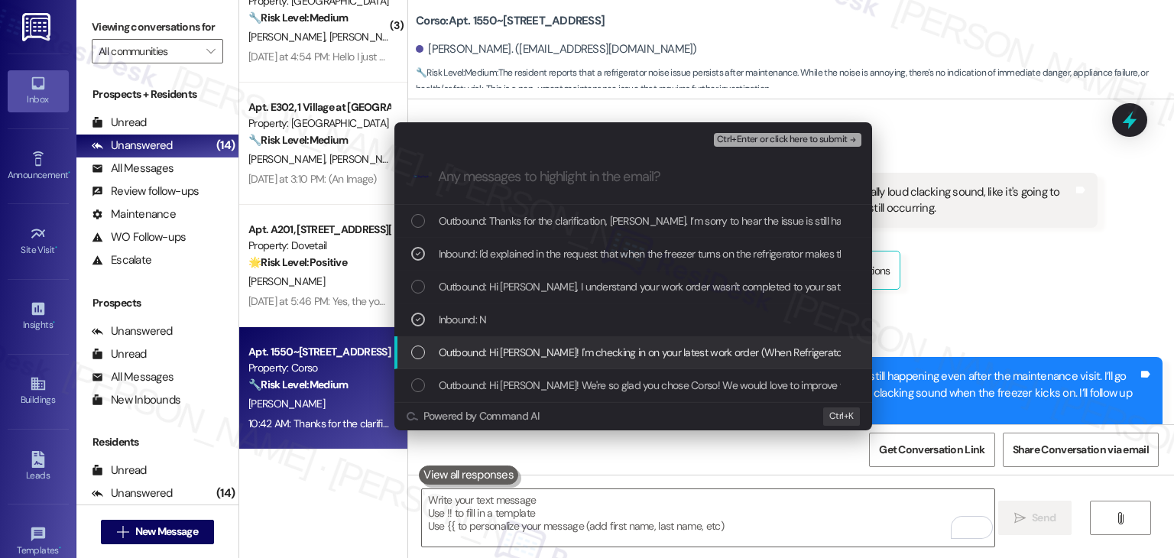
click at [413, 349] on div "List of options" at bounding box center [418, 352] width 14 height 14
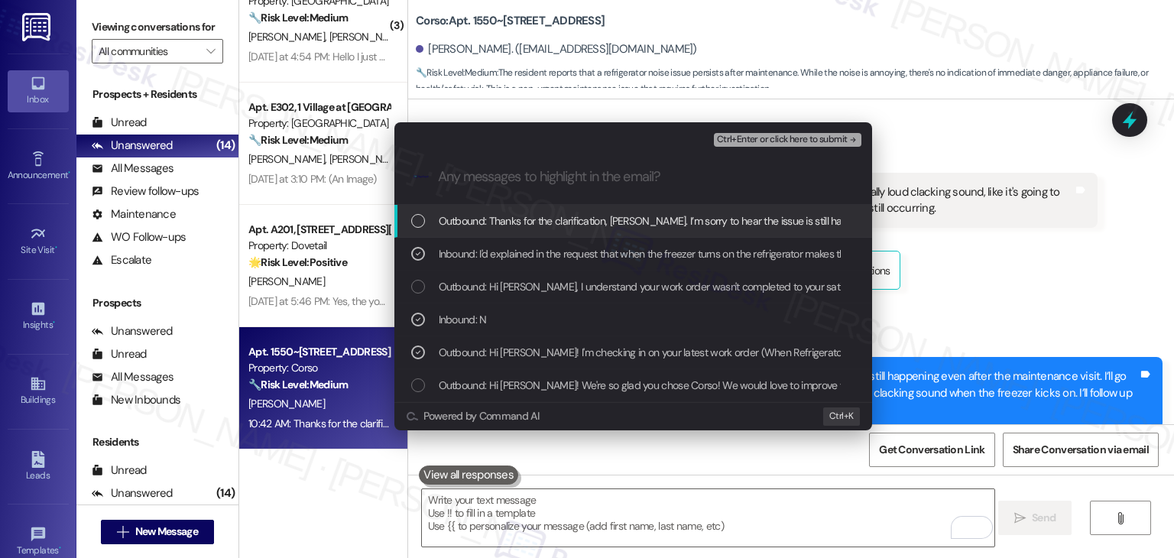
click at [779, 137] on span "Ctrl+Enter or click here to submit" at bounding box center [782, 139] width 131 height 11
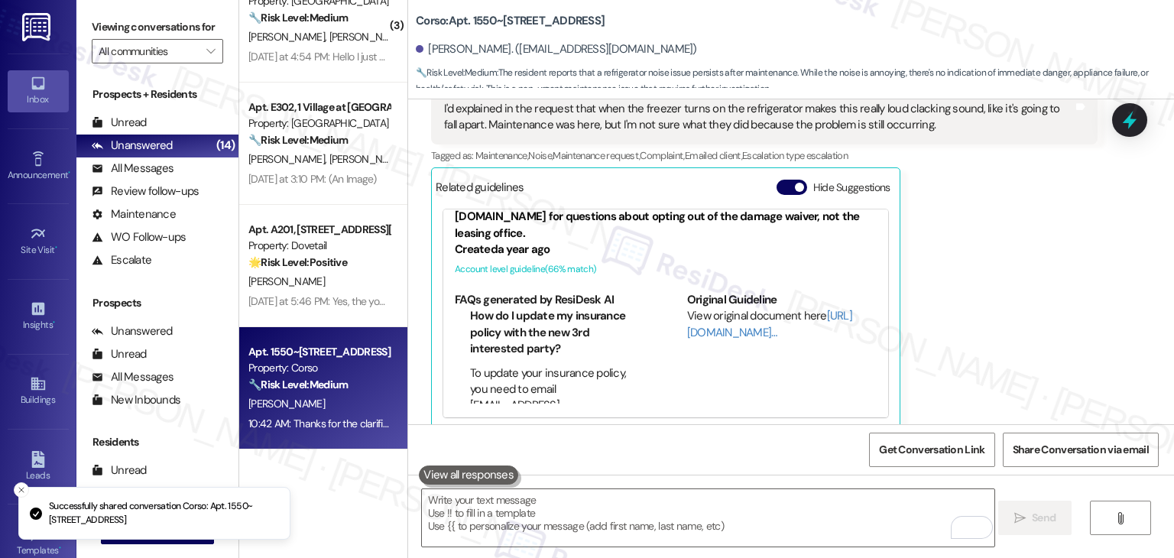
scroll to position [45, 0]
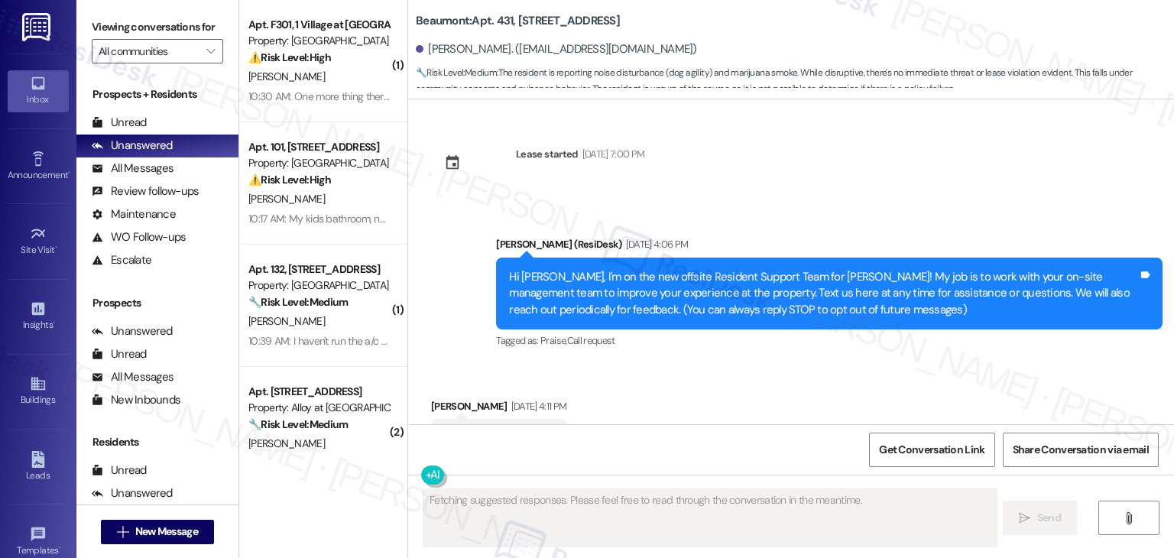
scroll to position [2985, 0]
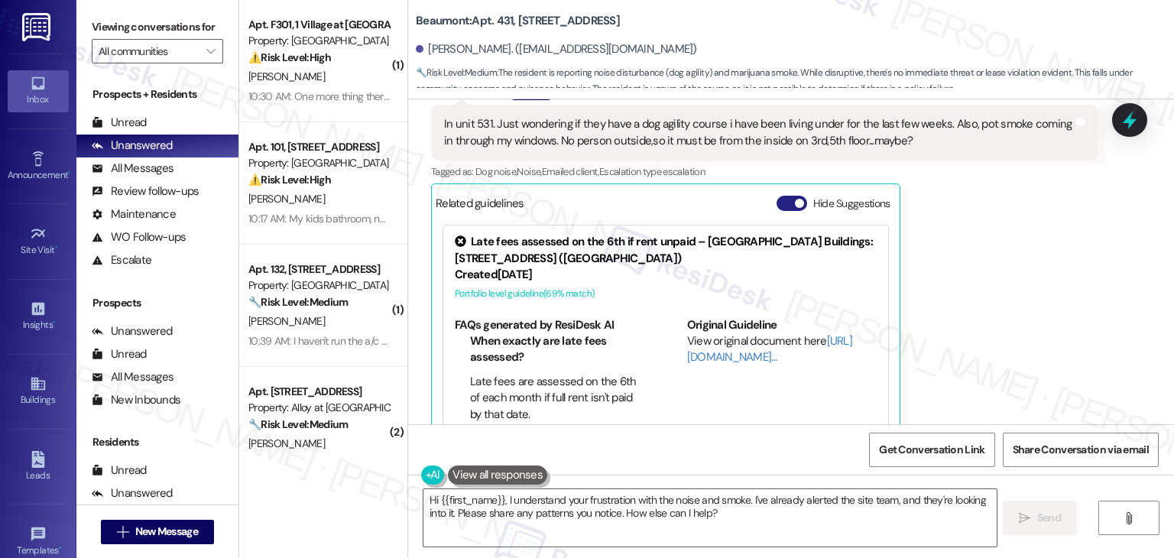
click at [776, 196] on button "Hide Suggestions" at bounding box center [791, 203] width 31 height 15
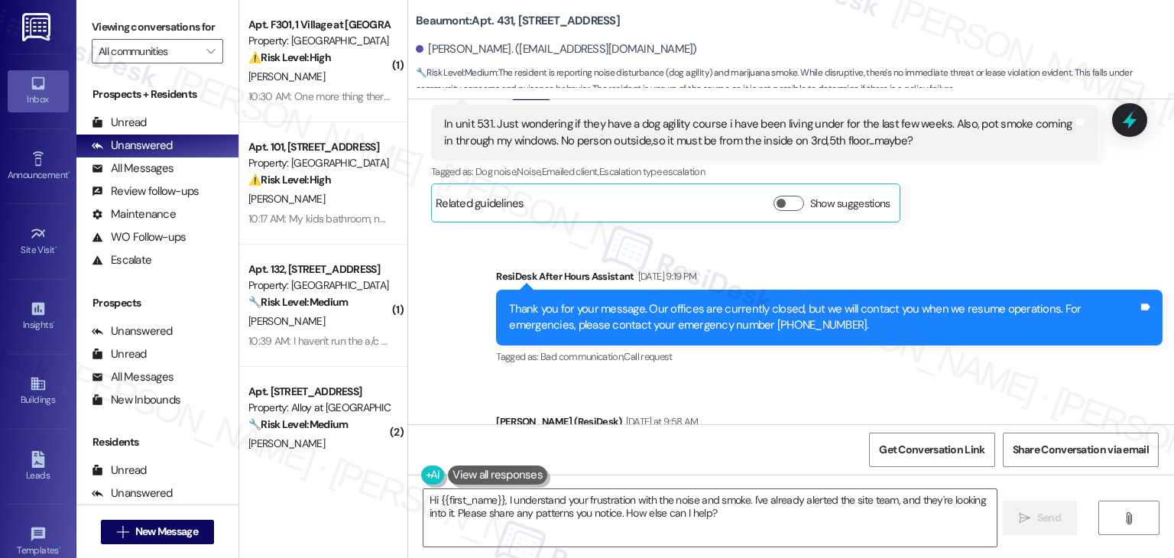
click at [911, 346] on div "Sent via SMS ResiDesk After Hours Assistant [DATE] 9:19 PM Thank you for your m…" at bounding box center [791, 525] width 766 height 583
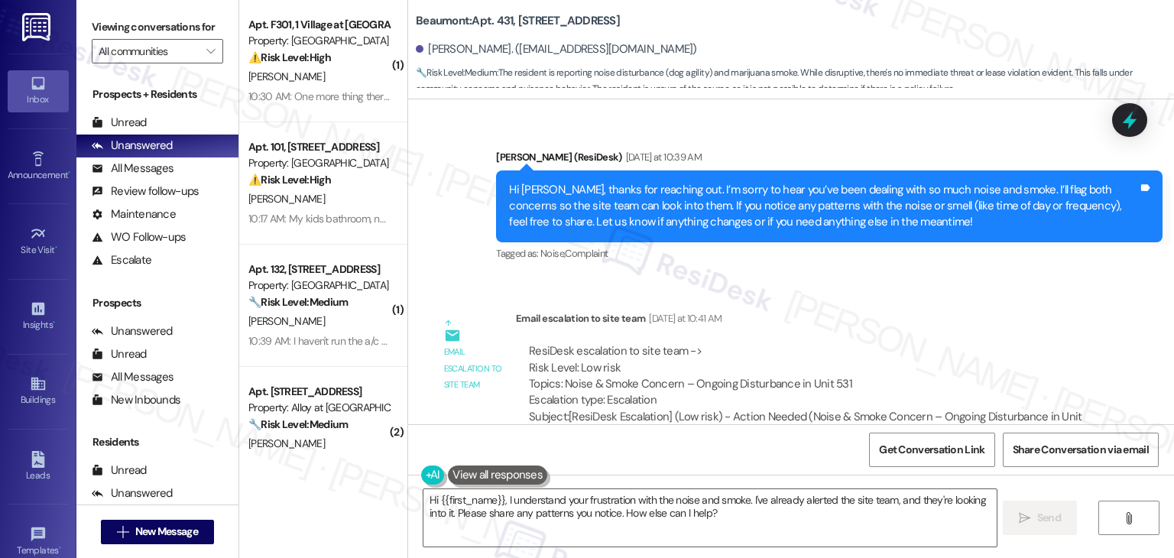
scroll to position [3674, 0]
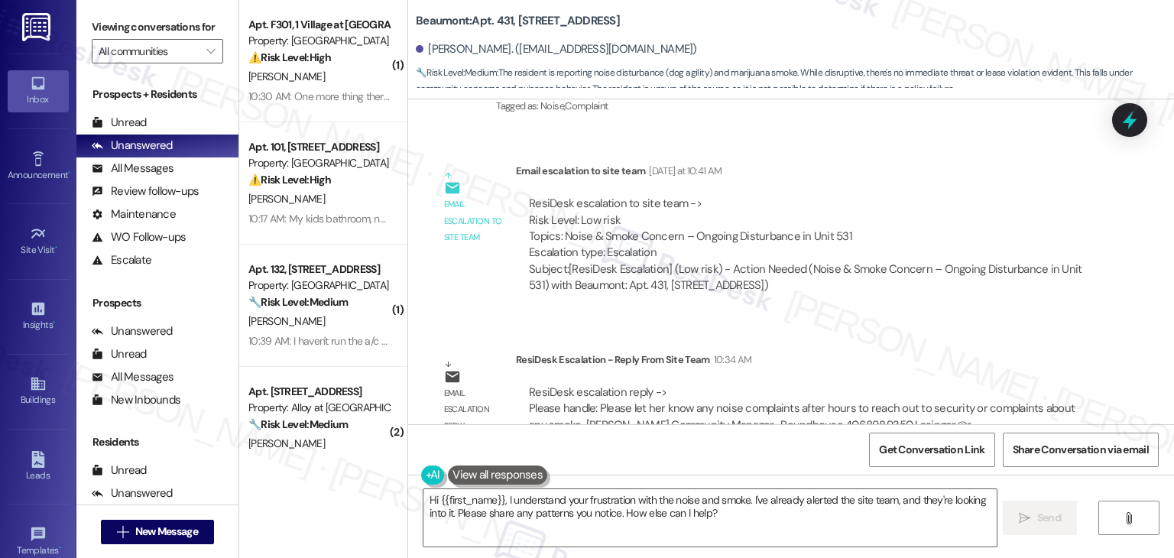
click at [954, 283] on div "Email escalation to site team Email escalation to site team [DATE] at 10:41 AM …" at bounding box center [764, 233] width 689 height 165
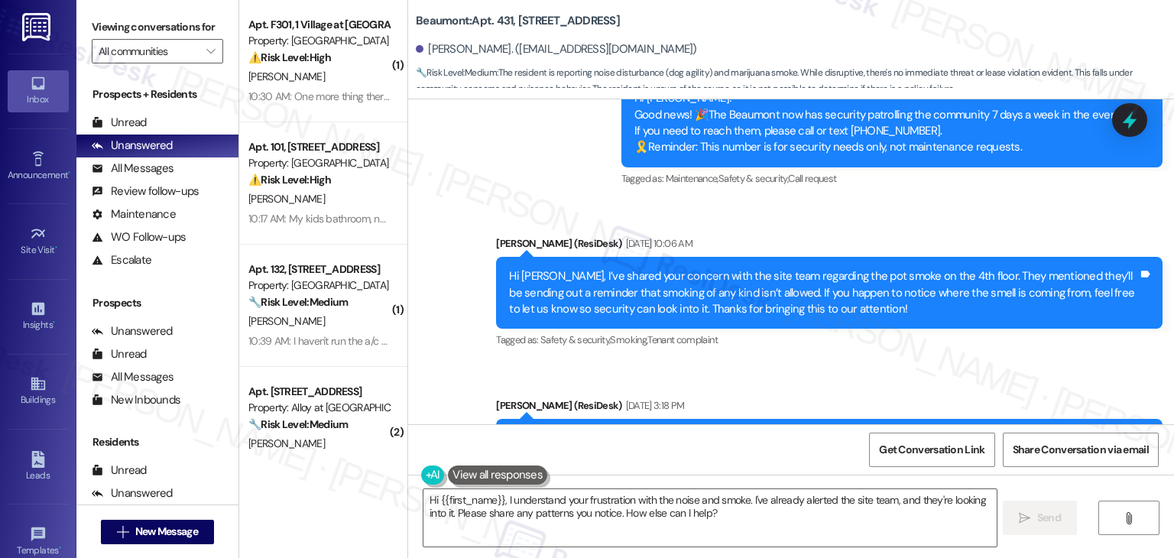
scroll to position [1382, 0]
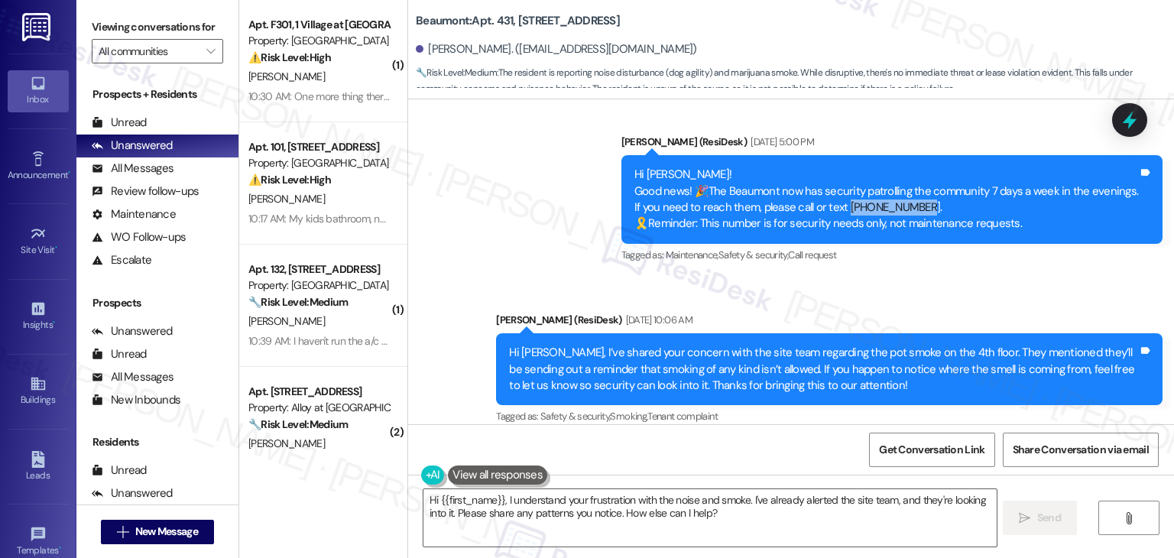
drag, startPoint x: 935, startPoint y: 206, endPoint x: 852, endPoint y: 206, distance: 83.3
click at [852, 206] on div "Hi [PERSON_NAME]! Good news! 🎉The Beaumont now has security patrolling the comm…" at bounding box center [886, 200] width 504 height 66
copy div "[PHONE_NUMBER]."
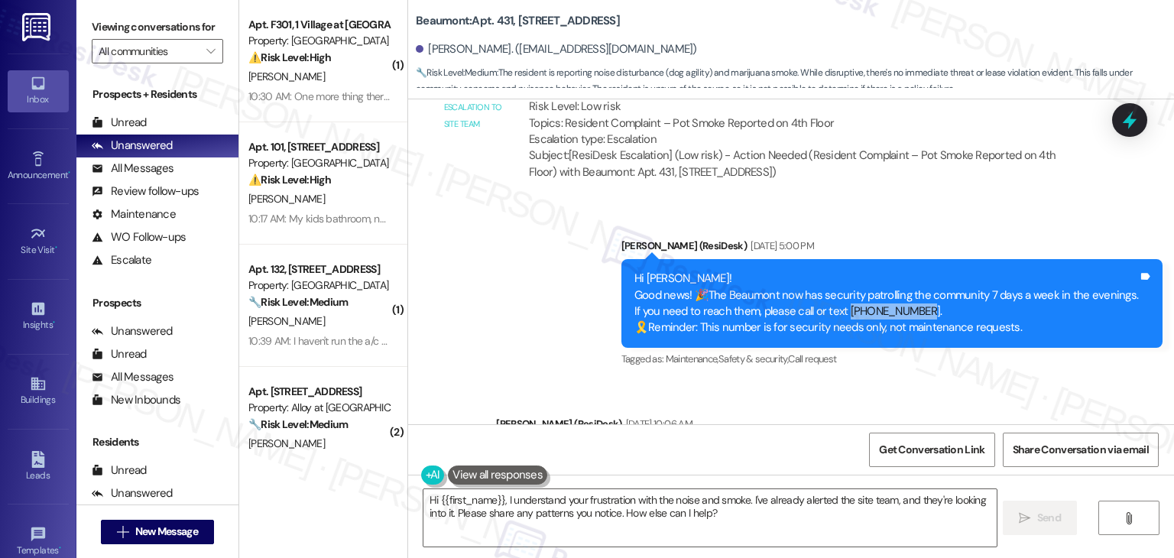
scroll to position [1299, 0]
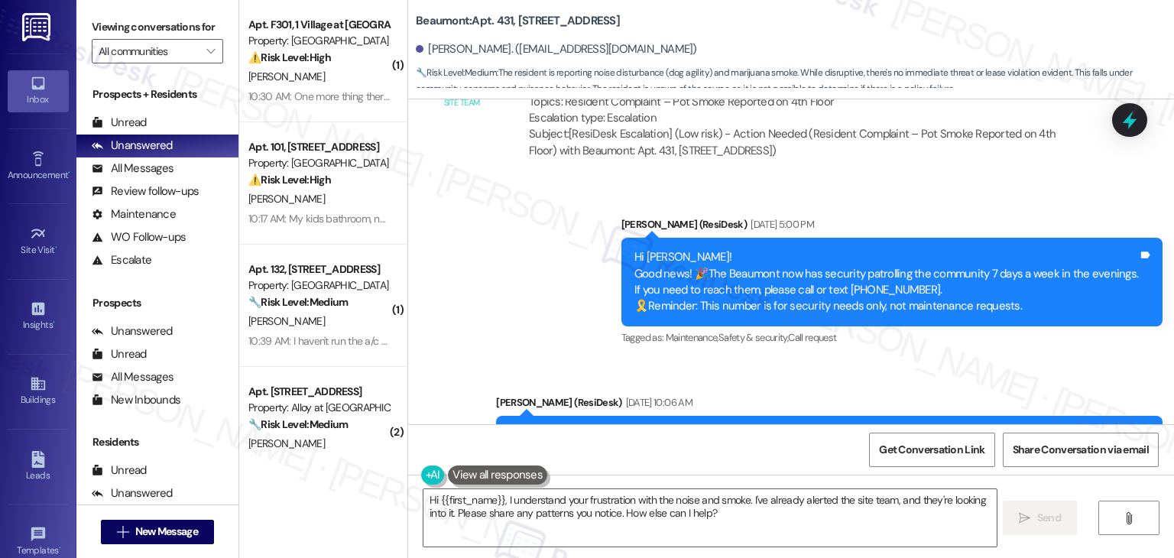
click at [887, 358] on div "Announcement, sent via SMS [PERSON_NAME] (ResiDesk) [DATE] 5:00 PM Hi [PERSON_N…" at bounding box center [892, 282] width 564 height 155
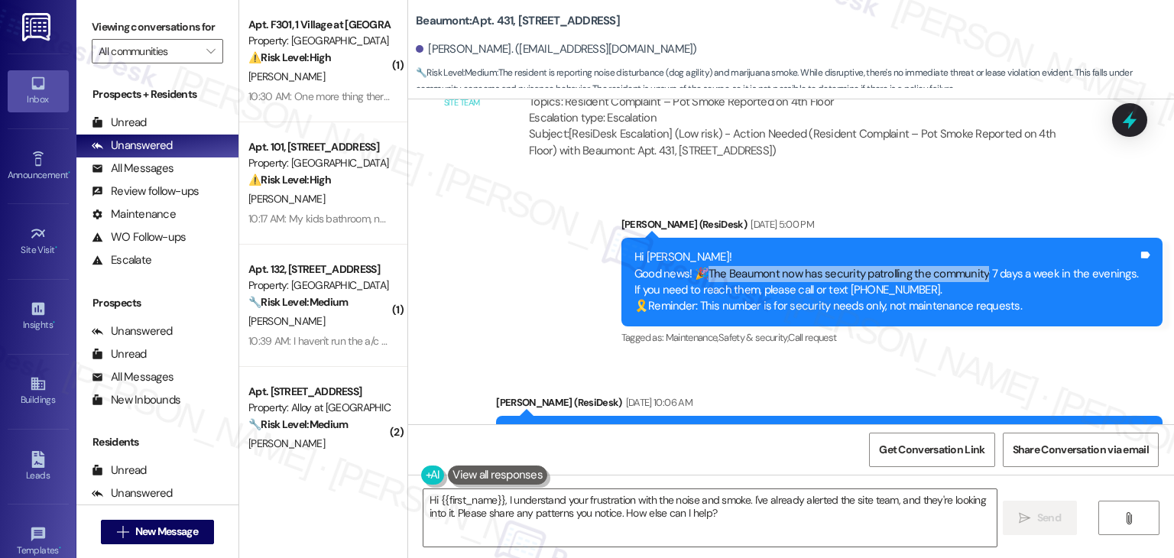
drag, startPoint x: 714, startPoint y: 276, endPoint x: 986, endPoint y: 271, distance: 271.3
click at [986, 271] on div "Hi [PERSON_NAME]! Good news! 🎉The Beaumont now has security patrolling the comm…" at bounding box center [886, 282] width 504 height 66
copy div "he Beaumont now has security patrolling the community"
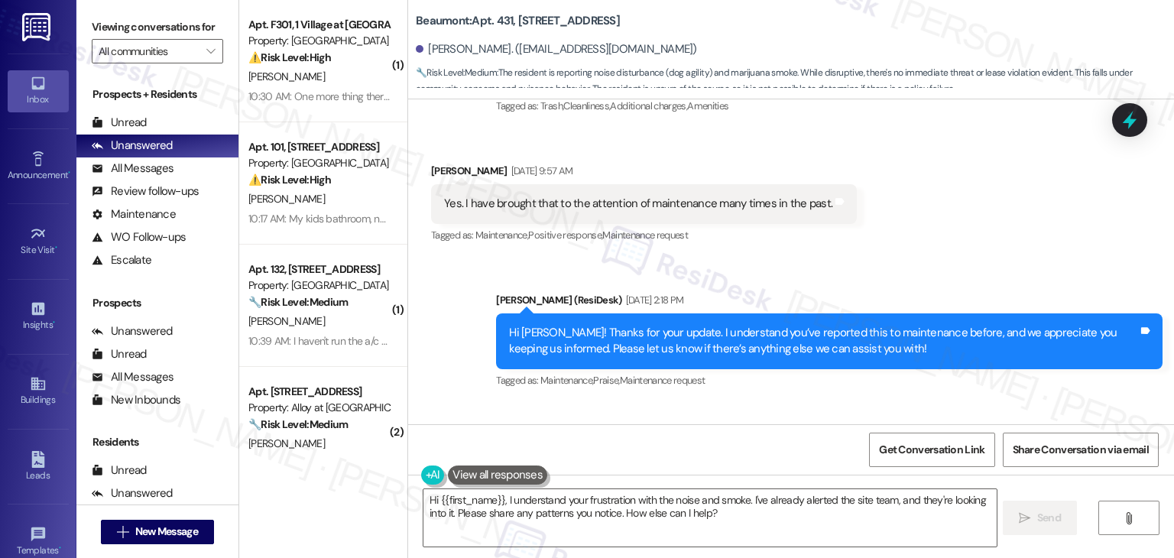
scroll to position [3674, 0]
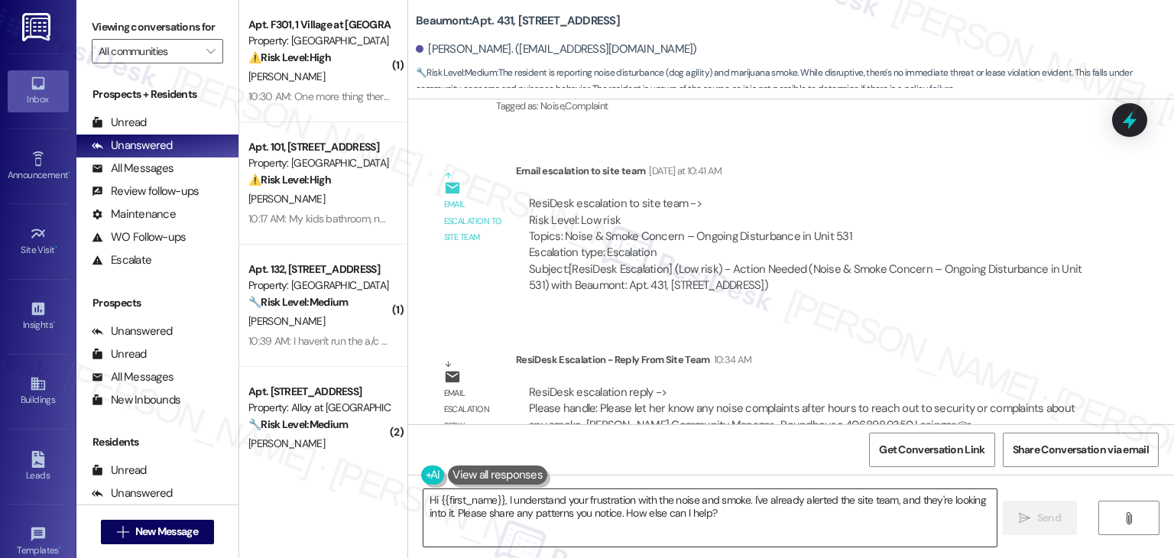
click at [652, 508] on textarea "Hi {{first_name}}, I understand your frustration with the noise and smoke. I've…" at bounding box center [709, 517] width 572 height 57
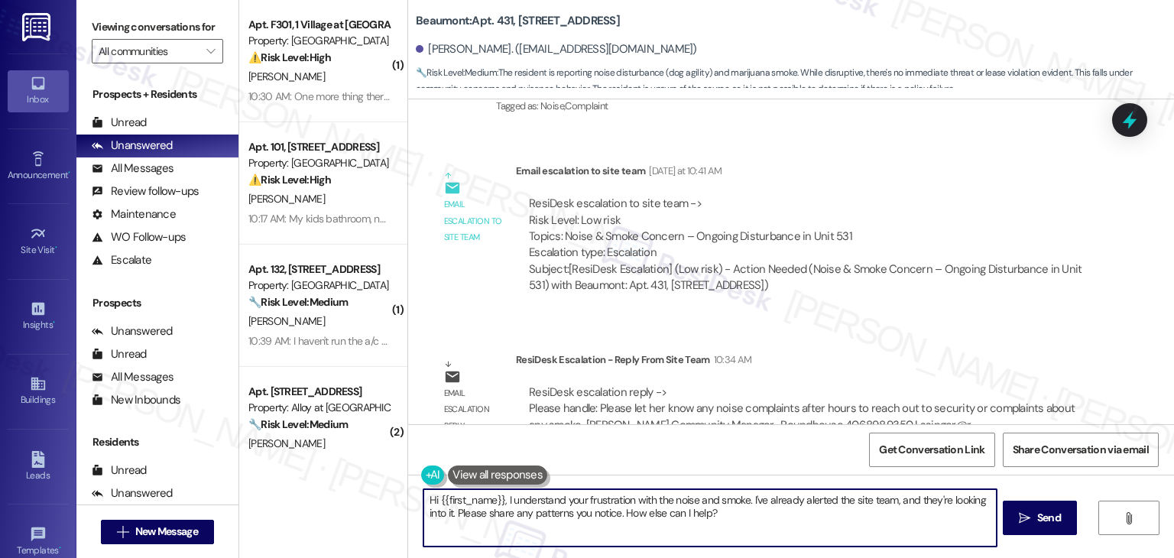
click at [652, 508] on textarea "Hi {{first_name}}, I understand your frustration with the noise and smoke. I've…" at bounding box center [709, 517] width 572 height 57
paste textarea "[PERSON_NAME]! I’ve shared your concern with the site team regarding the noise …"
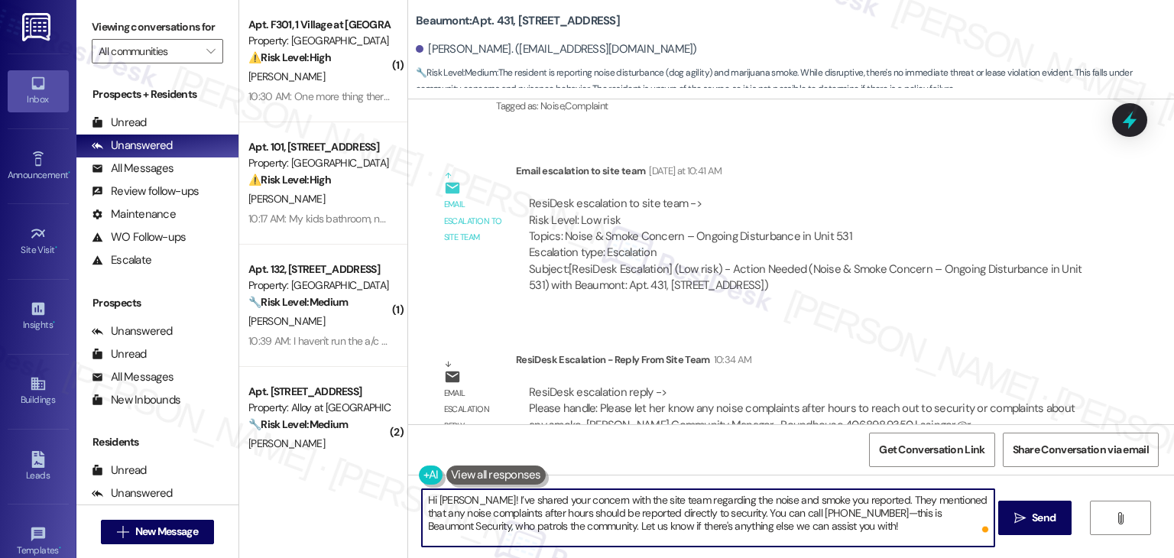
click at [847, 512] on textarea "Hi [PERSON_NAME]! I’ve shared your concern with the site team regarding the noi…" at bounding box center [708, 517] width 572 height 57
type textarea "Hi [PERSON_NAME]! I’ve shared your concern with the site team regarding the noi…"
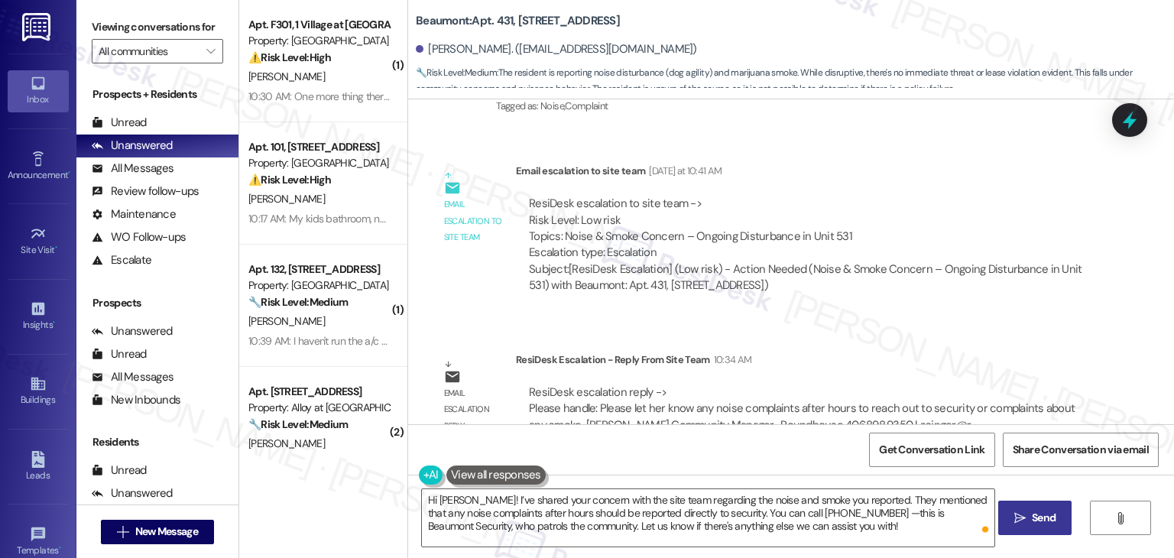
click at [1038, 514] on span "Send" at bounding box center [1044, 518] width 24 height 16
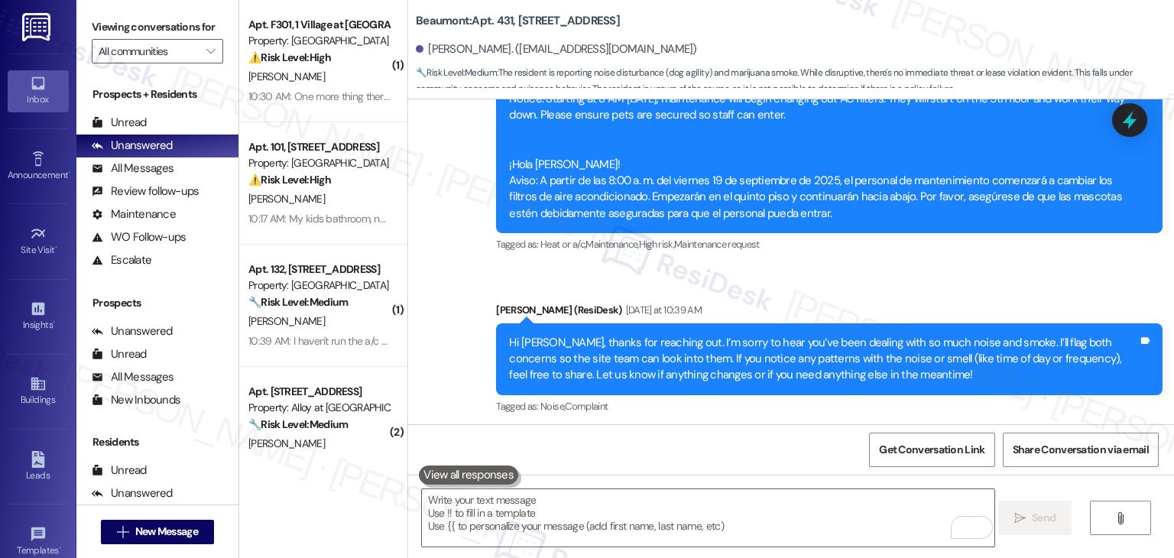
scroll to position [3813, 0]
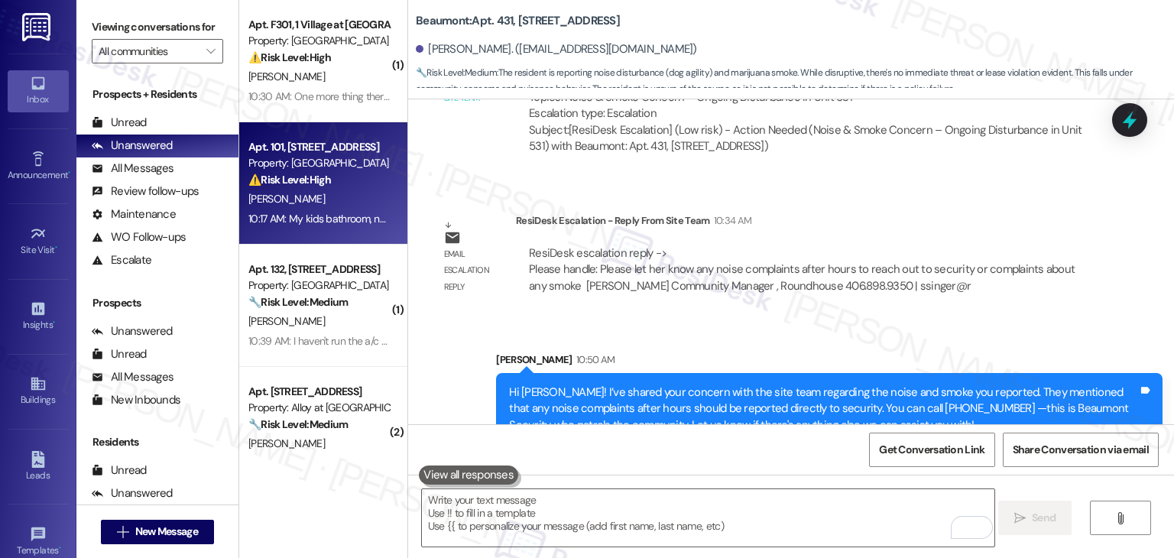
click at [330, 231] on div "Apt. 101, [STREET_ADDRESS] Property: Oakstone ⚠️ Risk Level: High The resident …" at bounding box center [323, 183] width 168 height 122
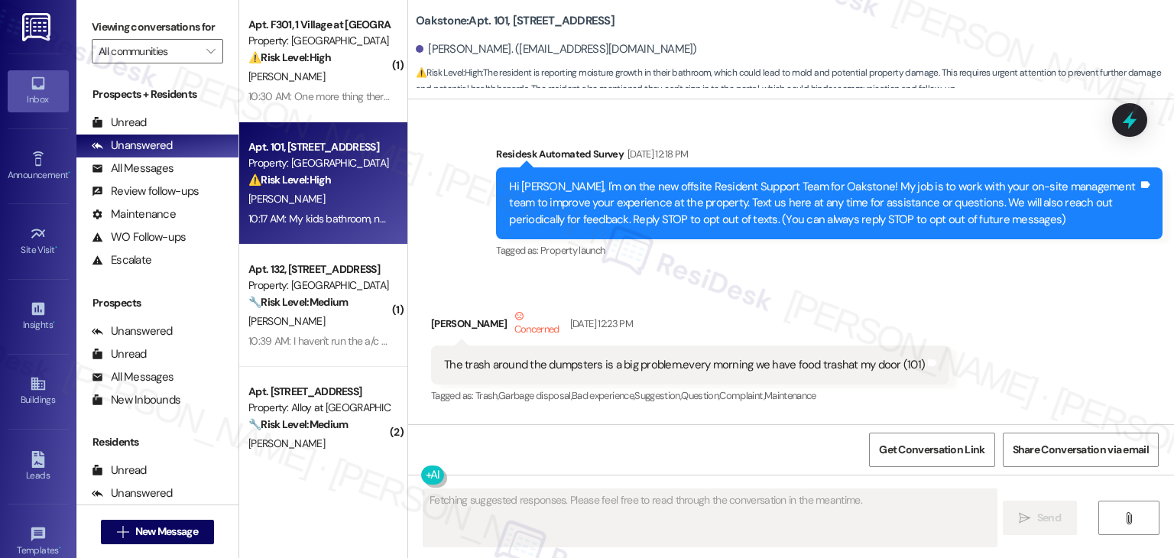
scroll to position [32265, 0]
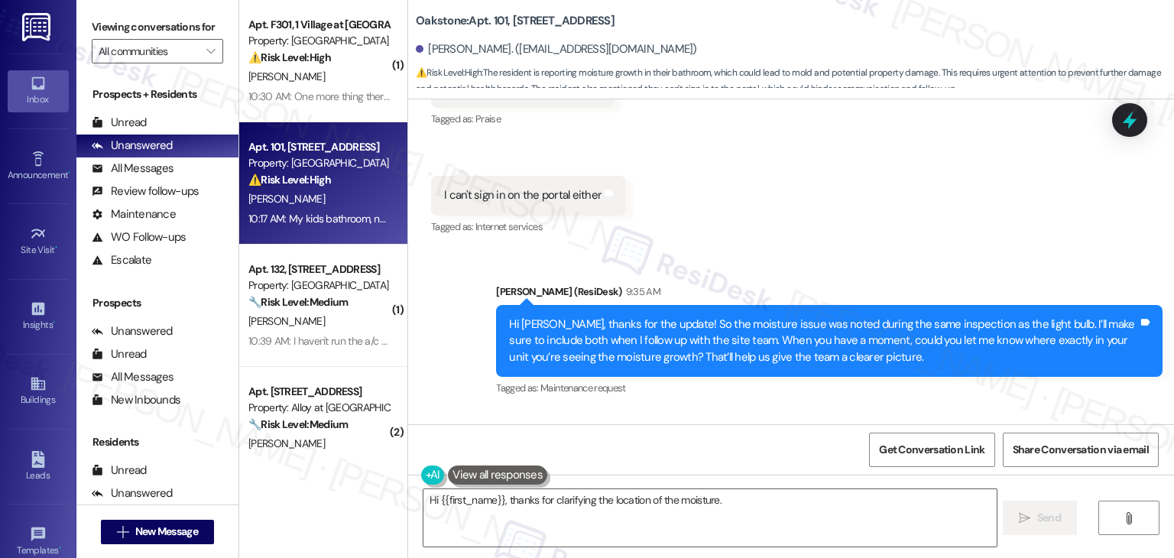
click at [782, 411] on div "Received via SMS [PERSON_NAME] 10:17 AM My kids bathroom, not the master bathro…" at bounding box center [791, 475] width 766 height 129
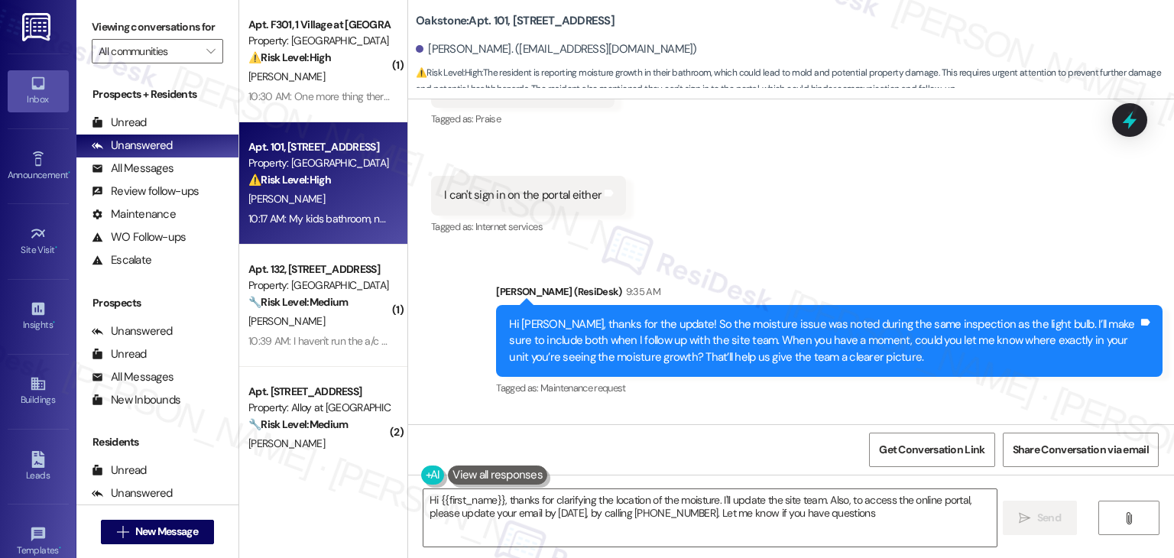
type textarea "Hi {{first_name}}, thanks for clarifying the location of the moisture. I'll upd…"
click at [783, 411] on div "Received via SMS [PERSON_NAME] 10:17 AM My kids bathroom, not the master bathro…" at bounding box center [791, 475] width 766 height 129
click at [783, 411] on div "Received via SMS Chrystal Clark 10:17 AM My kids bathroom, not the master bathr…" at bounding box center [791, 475] width 766 height 129
click at [781, 411] on div "Received via SMS Chrystal Clark 10:17 AM My kids bathroom, not the master bathr…" at bounding box center [791, 475] width 766 height 129
click at [775, 411] on div "Received via SMS Chrystal Clark 10:17 AM My kids bathroom, not the master bathr…" at bounding box center [791, 475] width 766 height 129
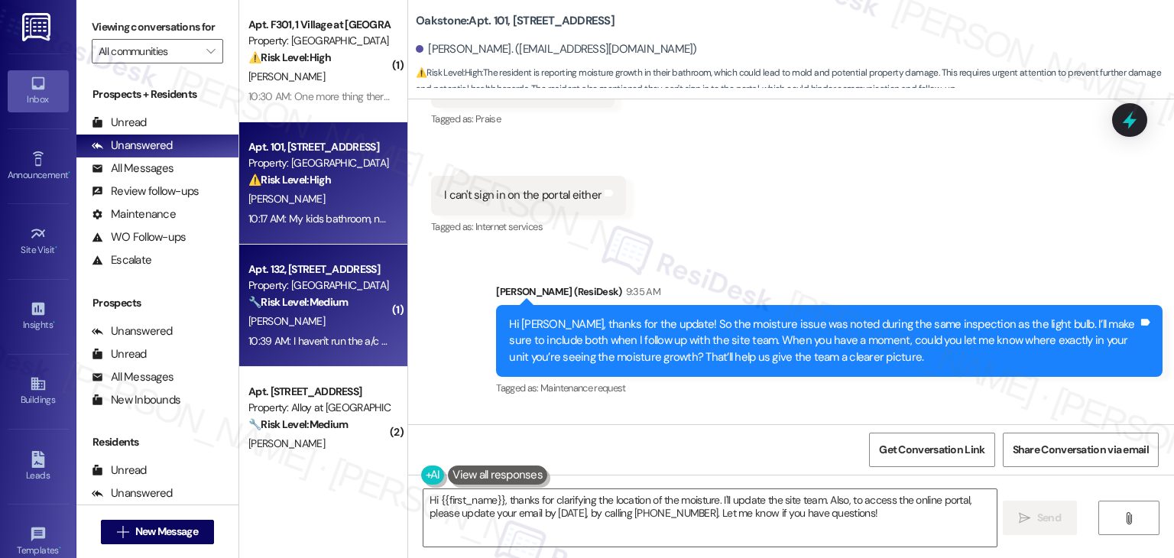
click at [291, 343] on div "10:39 AM: I haven't run the a/c at all...please cancel..thx 10:39 AM: I haven't…" at bounding box center [367, 341] width 238 height 14
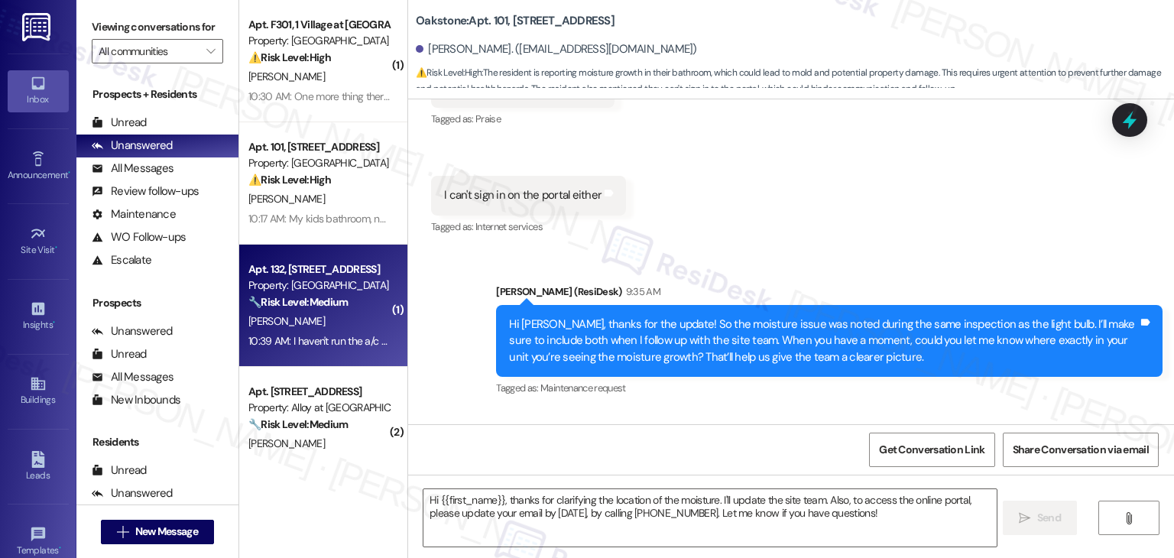
type textarea "Fetching suggested responses. Please feel free to read through the conversation…"
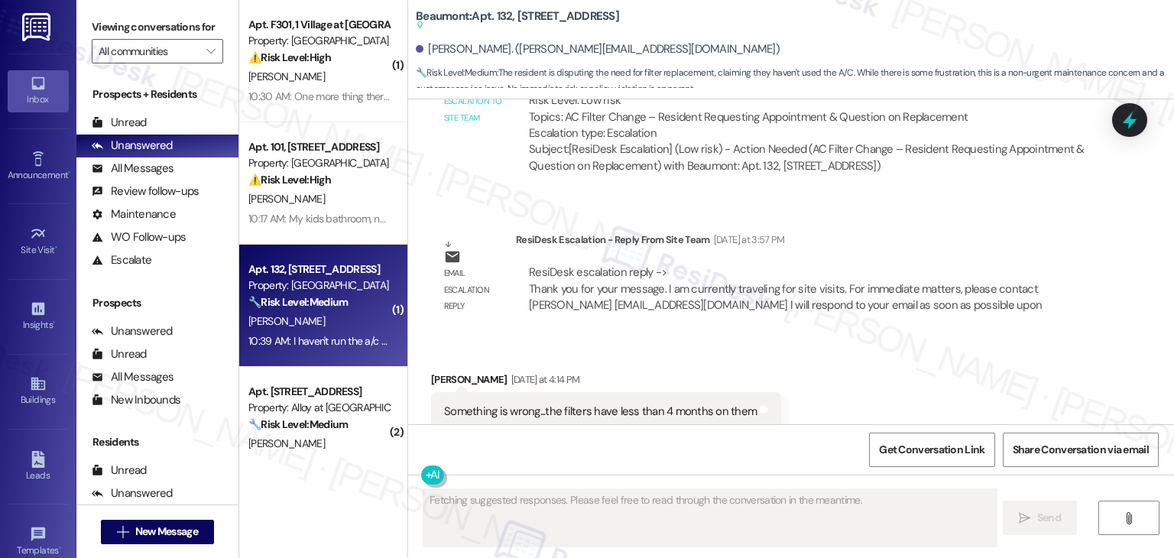
scroll to position [3133, 0]
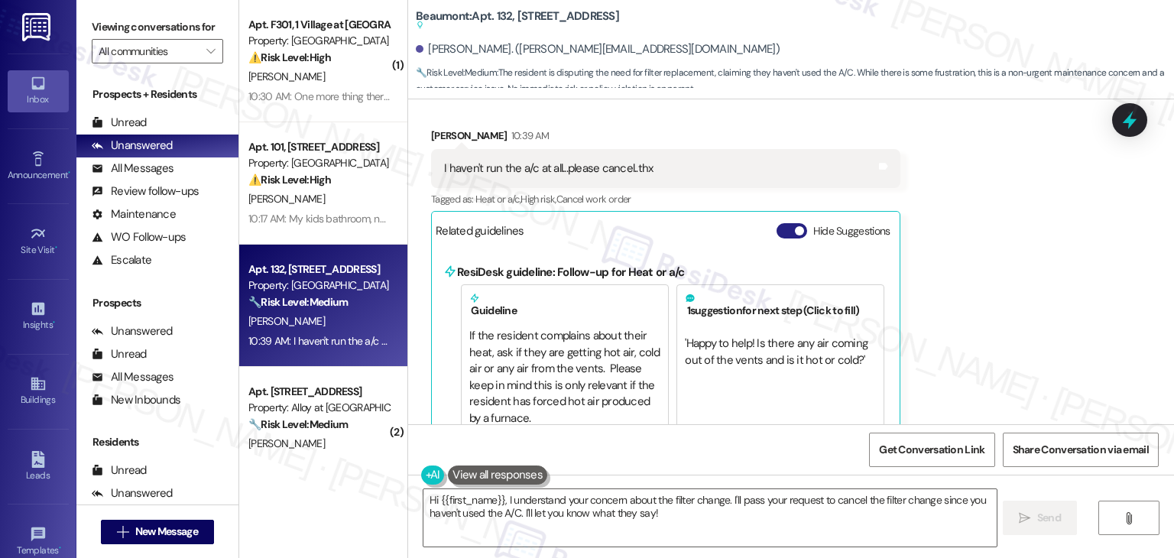
click at [776, 223] on button "Hide Suggestions" at bounding box center [791, 230] width 31 height 15
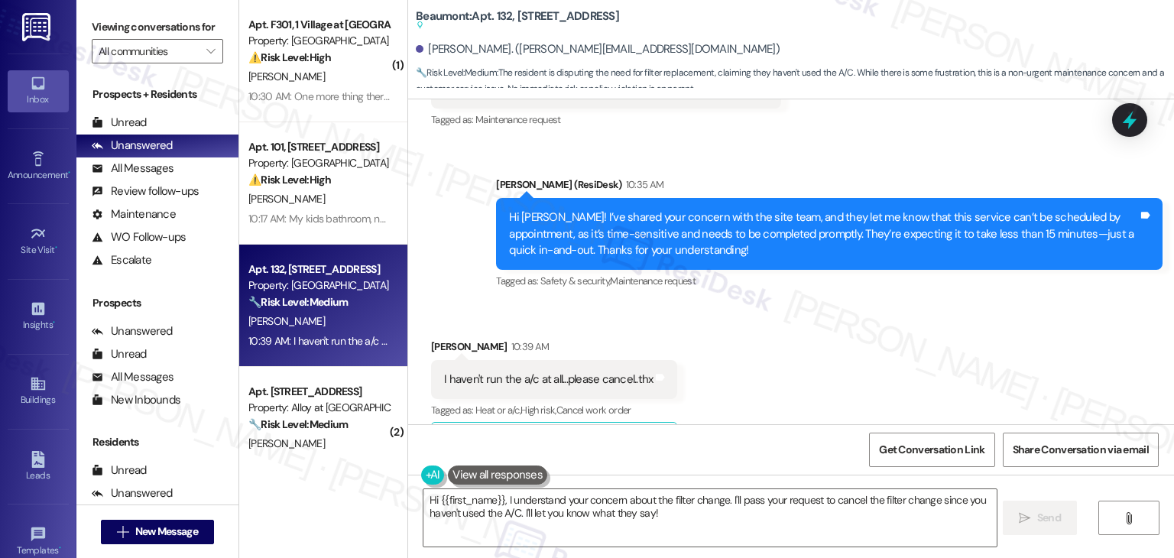
click at [853, 347] on div "Received via SMS Bruce Miller 10:39 AM I haven't run the a/c at all...please ca…" at bounding box center [791, 388] width 766 height 168
click at [893, 339] on div "Received via SMS Bruce Miller 10:39 AM I haven't run the a/c at all...please ca…" at bounding box center [791, 388] width 766 height 168
click at [837, 353] on div "Received via SMS Bruce Miller 10:39 AM I haven't run the a/c at all...please ca…" at bounding box center [791, 388] width 766 height 168
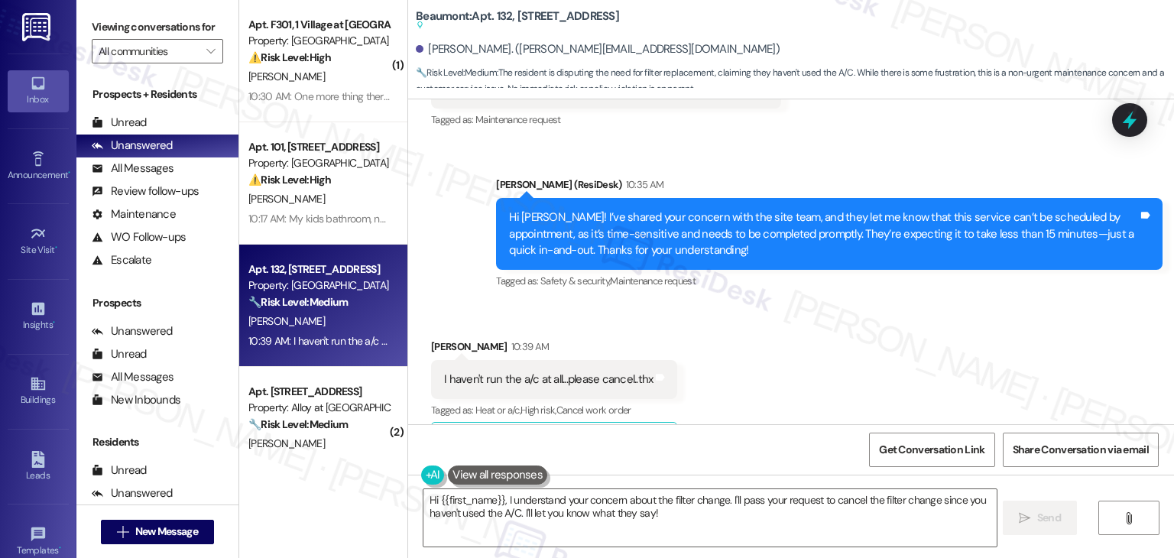
click at [664, 209] on div "Hi Bruce! I’ve shared your concern with the site team, and they let me know tha…" at bounding box center [823, 233] width 629 height 49
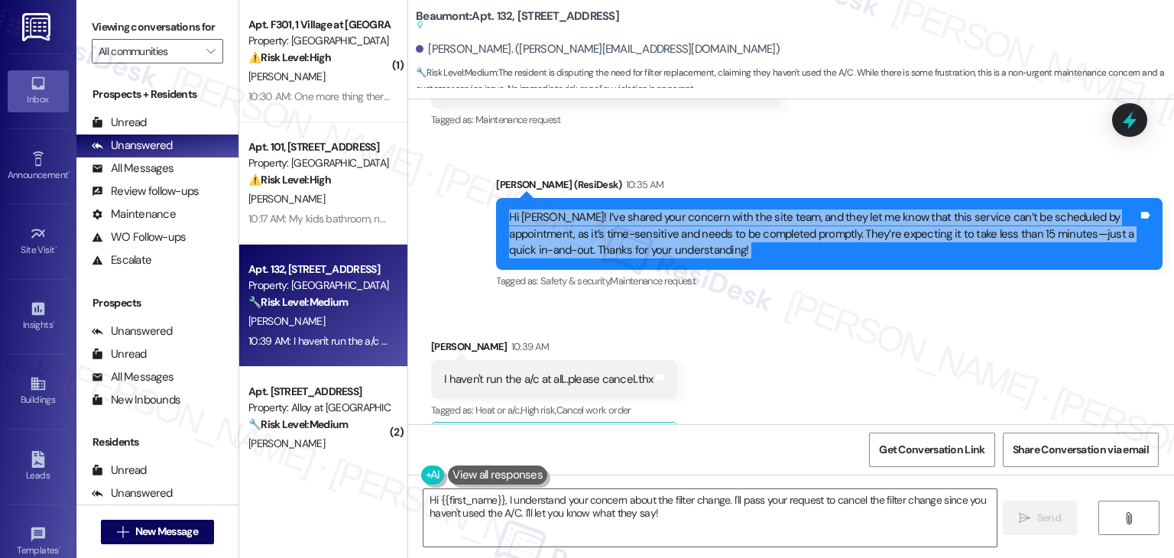
click at [664, 209] on div "Hi Bruce! I’ve shared your concern with the site team, and they let me know tha…" at bounding box center [823, 233] width 629 height 49
copy div "Hi Bruce! I’ve shared your concern with the site team, and they let me know tha…"
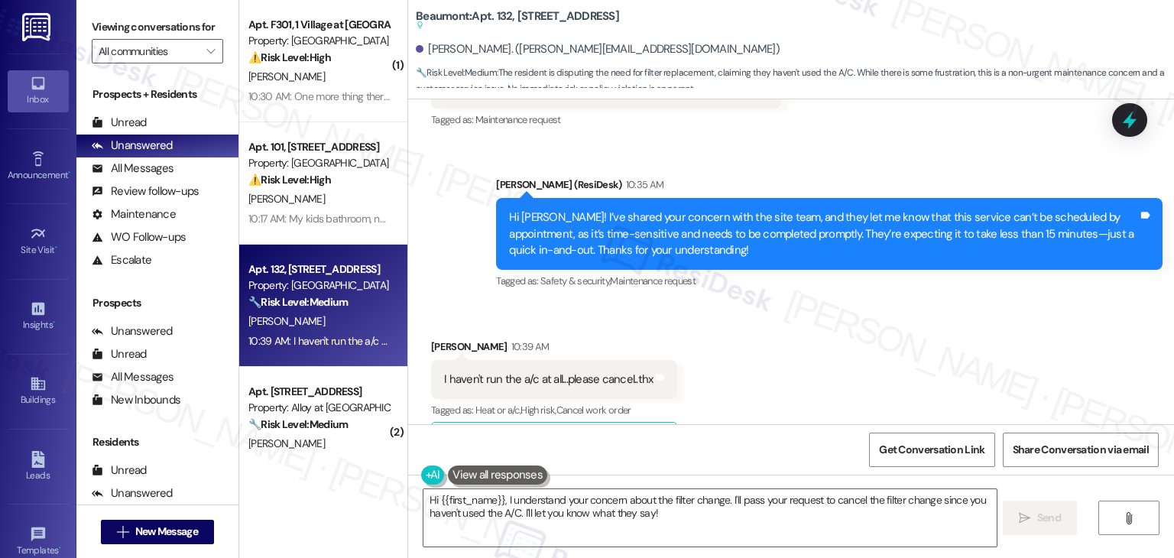
click at [552, 371] on div "I haven't run the a/c at all...please cancel..thx" at bounding box center [548, 379] width 209 height 16
copy div "I haven't run the a/c at all...please cancel..thx Tags and notes"
click at [663, 507] on textarea "Hi {{first_name}}, I understand your concern about the filter change. I'll pass…" at bounding box center [709, 517] width 572 height 57
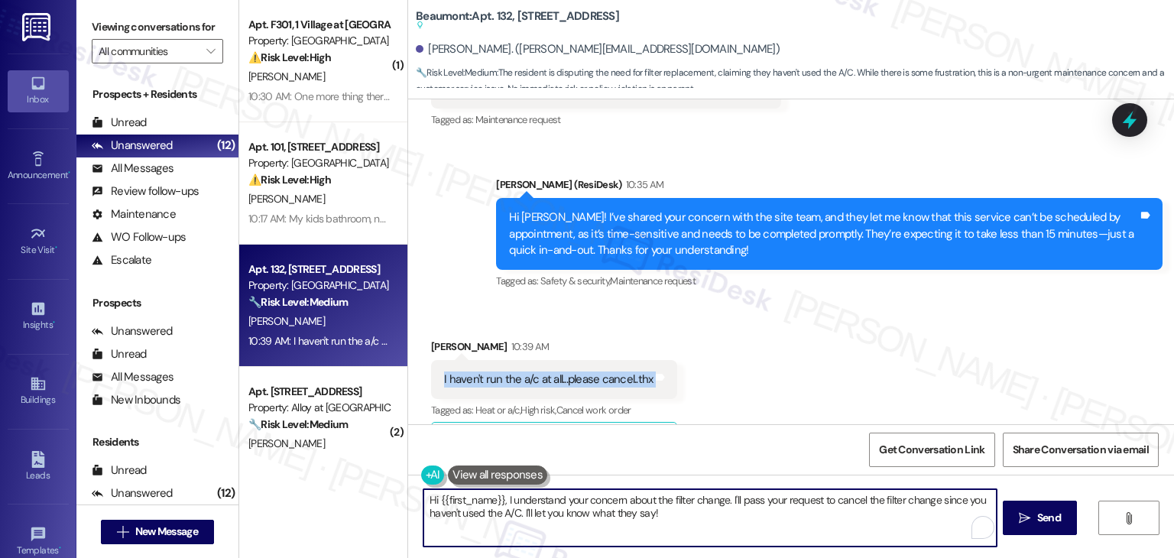
click at [663, 507] on textarea "Hi {{first_name}}, I understand your concern about the filter change. I'll pass…" at bounding box center [709, 517] width 572 height 57
paste textarea "Thanks for the update, Bruce! Even if the A/C hasn’t been used, the filter chan…"
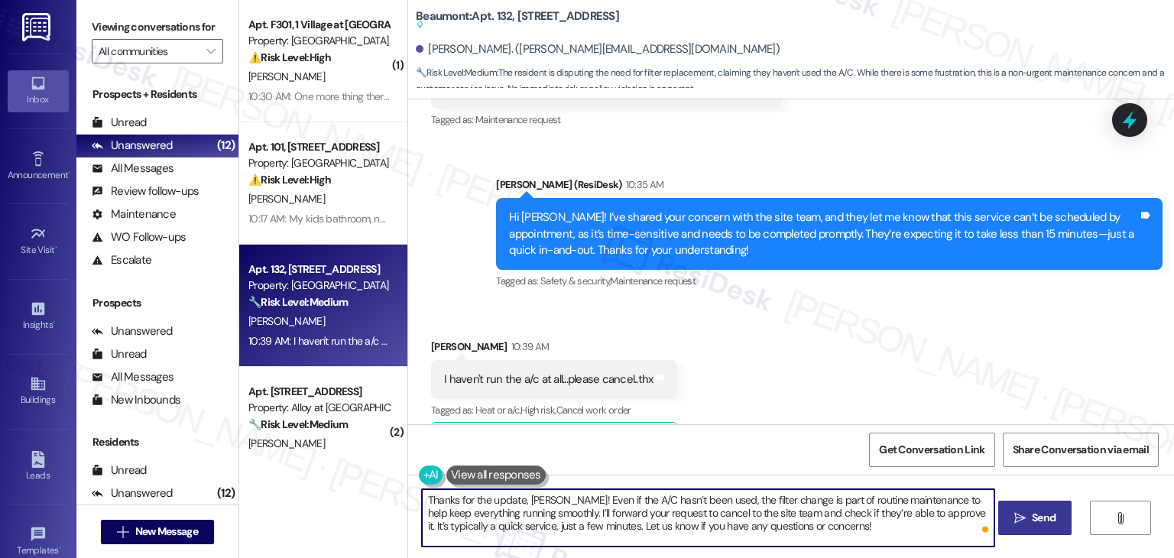
type textarea "Thanks for the update, Bruce! Even if the A/C hasn’t been used, the filter chan…"
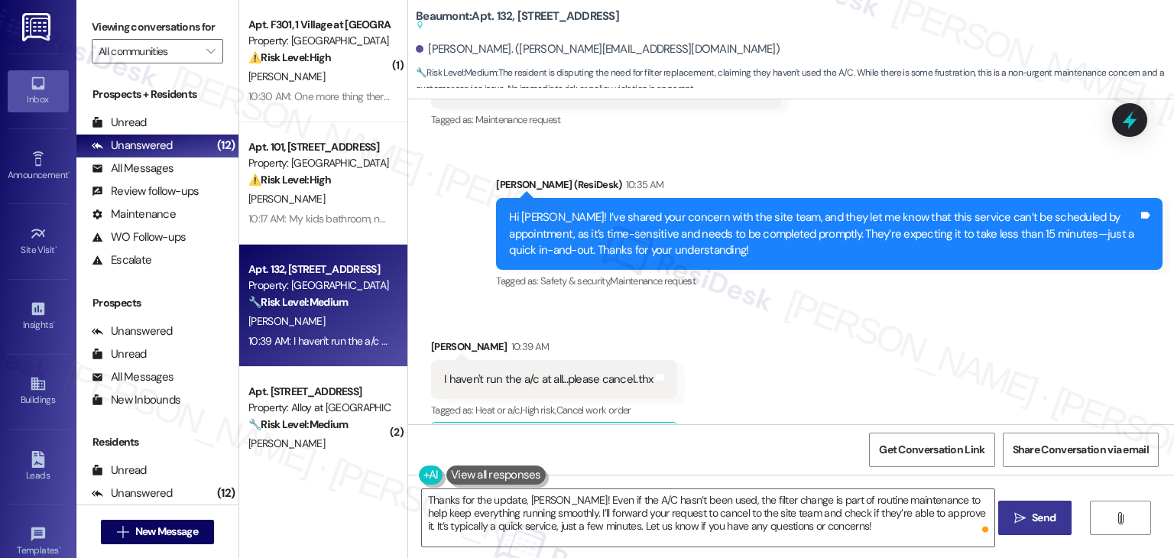
click at [1044, 521] on span "Send" at bounding box center [1044, 518] width 24 height 16
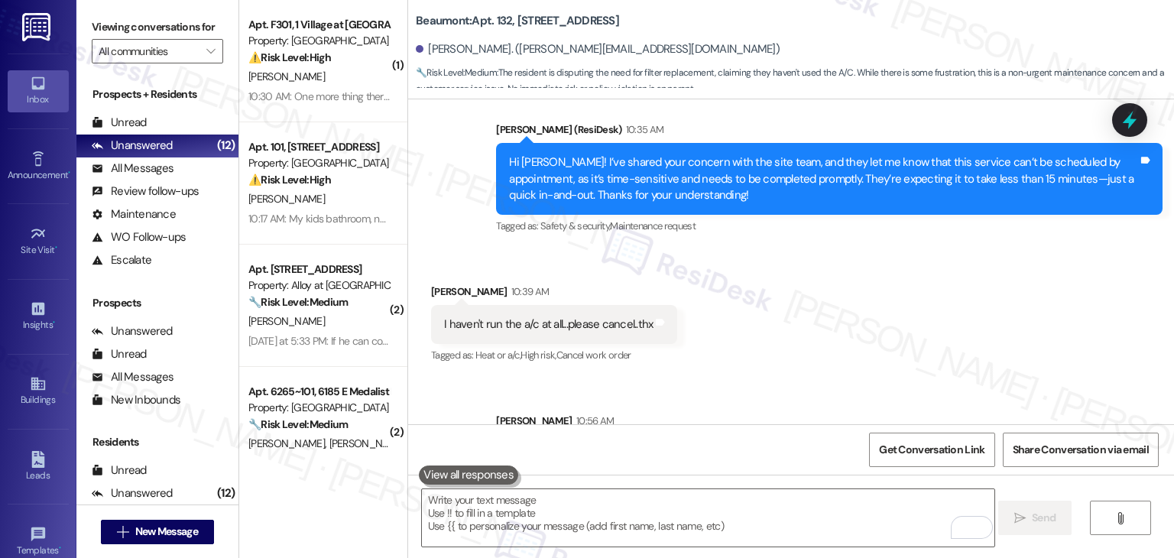
scroll to position [3022, 0]
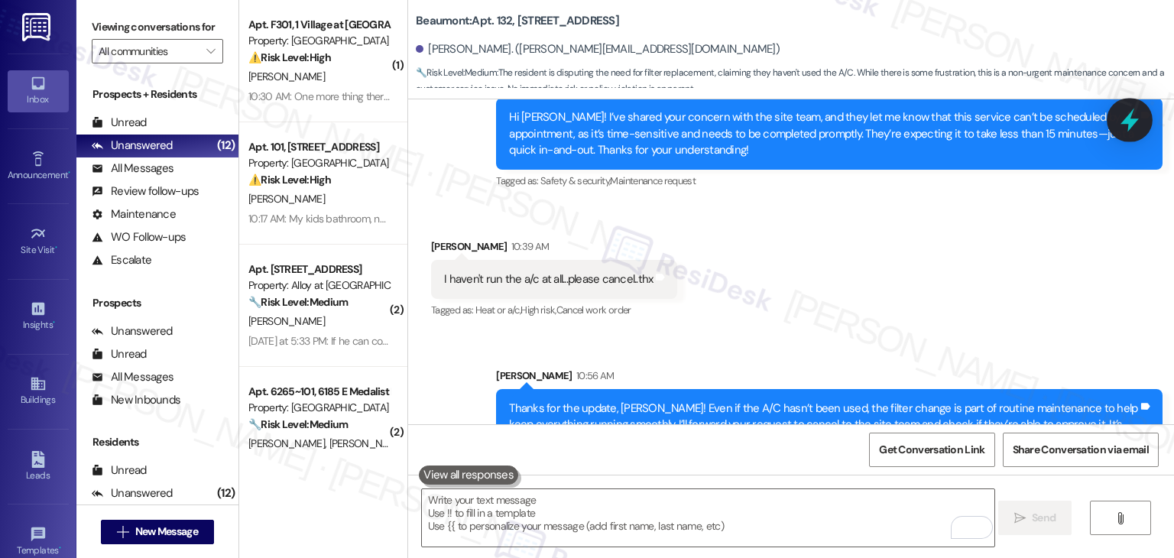
click at [1131, 126] on icon at bounding box center [1129, 121] width 18 height 24
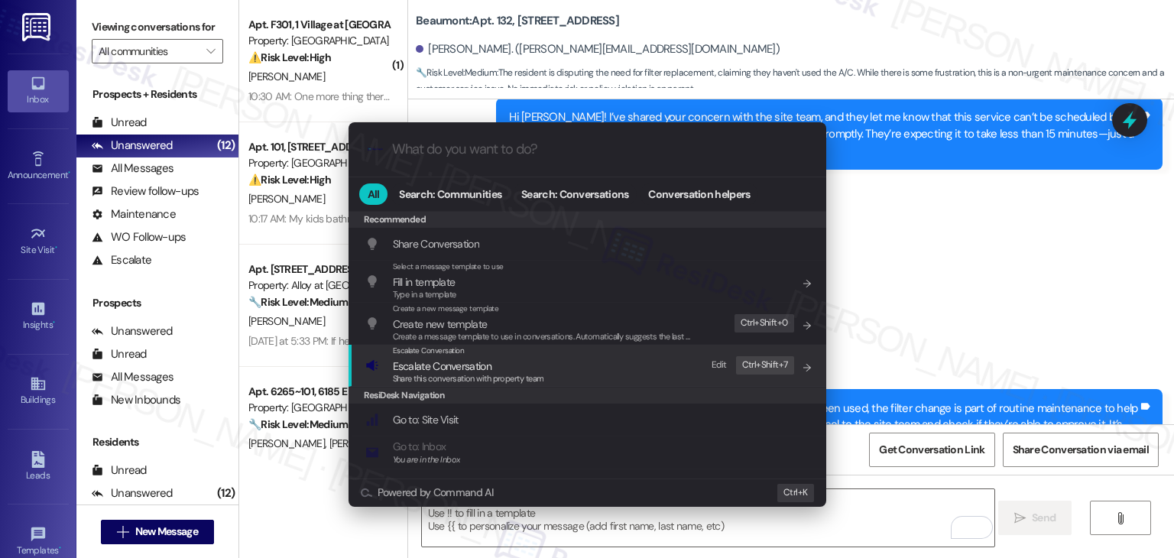
click at [477, 370] on span "Escalate Conversation" at bounding box center [442, 366] width 99 height 14
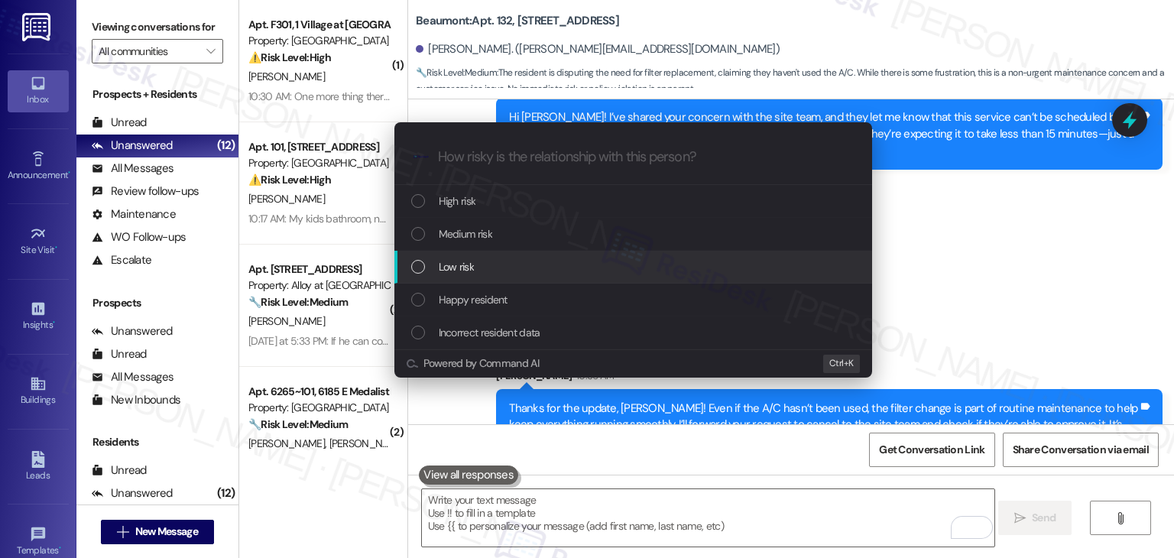
click at [419, 268] on div "List of options" at bounding box center [418, 267] width 14 height 14
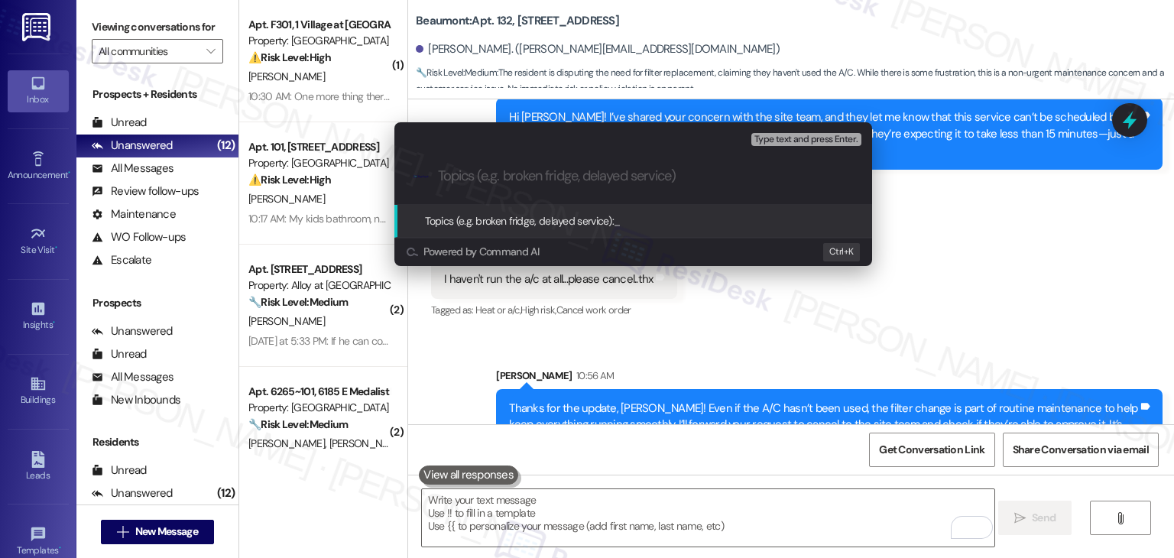
paste input "Request to Cancel AC Filter Change"
type input "Request to Cancel AC Filter Change"
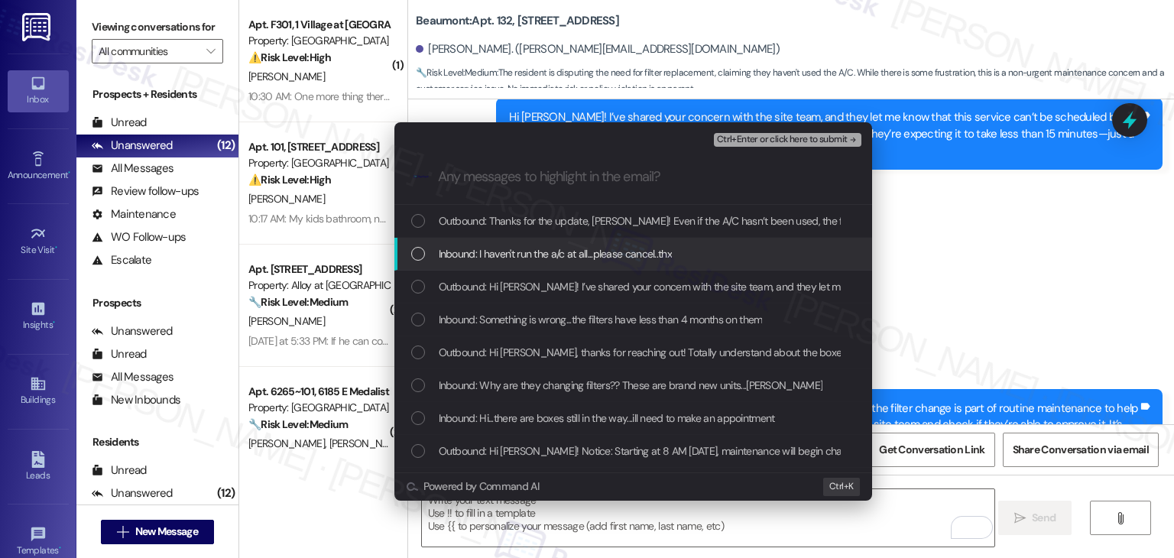
click at [413, 253] on div "List of options" at bounding box center [418, 254] width 14 height 14
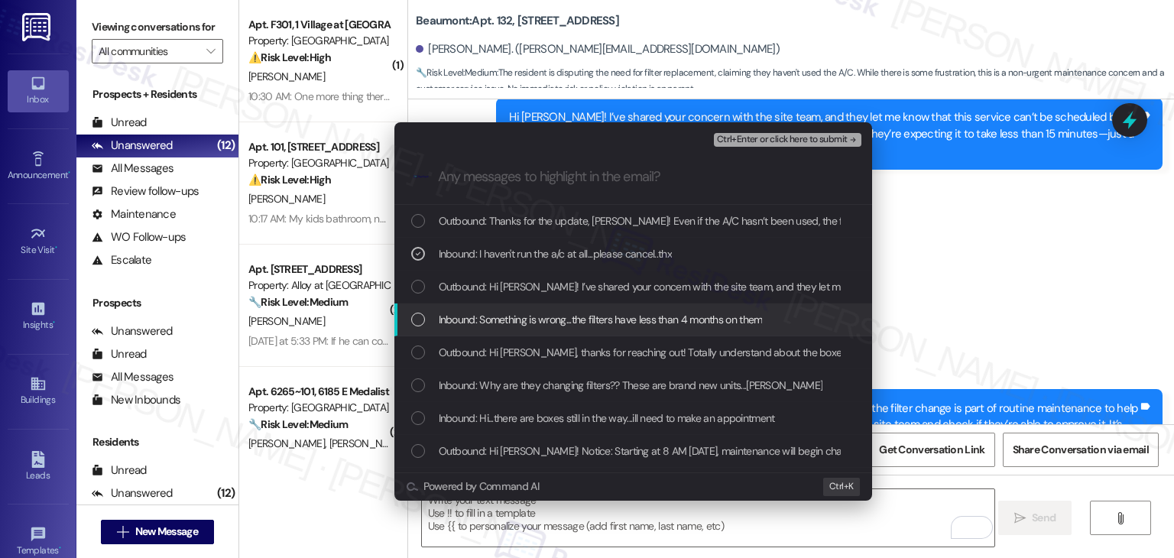
click at [420, 319] on div "List of options" at bounding box center [418, 320] width 14 height 14
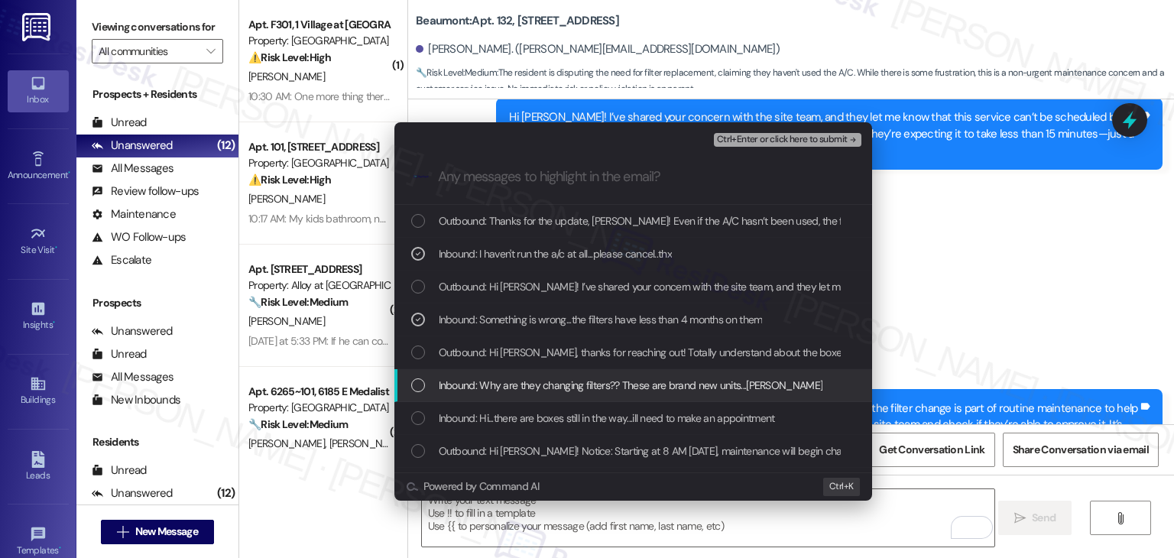
click at [426, 385] on div "Inbound: Why are they changing filters?? These are brand new units...Bruce" at bounding box center [634, 385] width 447 height 17
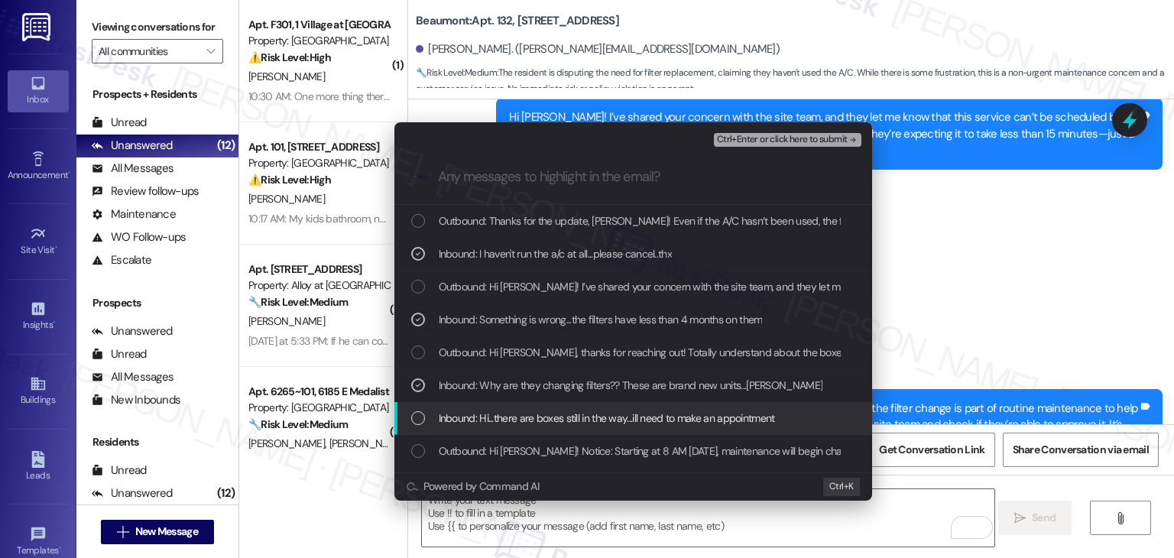
click at [422, 421] on div "List of options" at bounding box center [418, 418] width 14 height 14
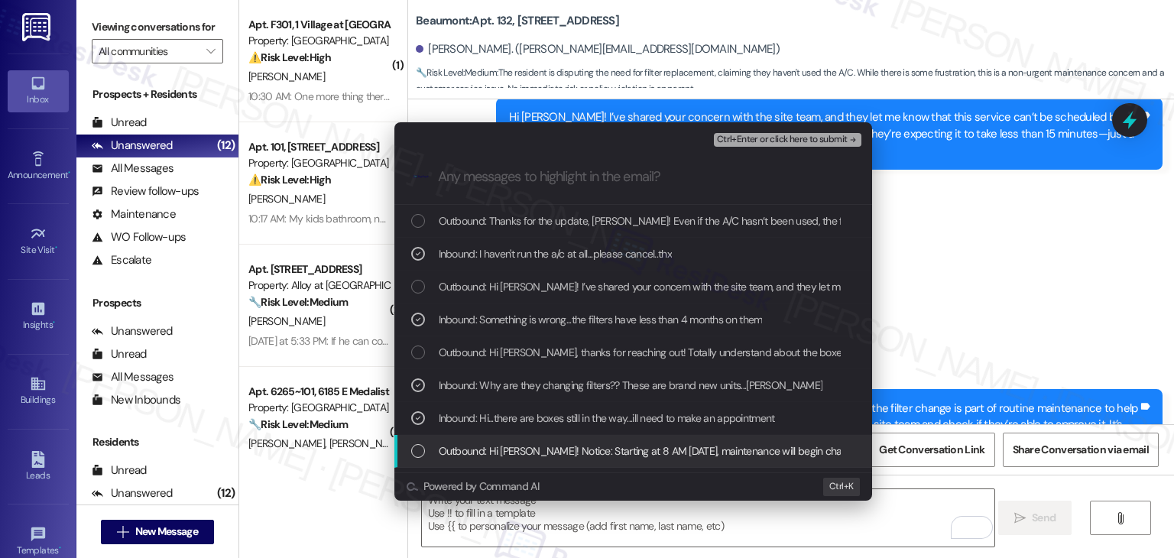
click at [416, 448] on div "List of options" at bounding box center [418, 451] width 14 height 14
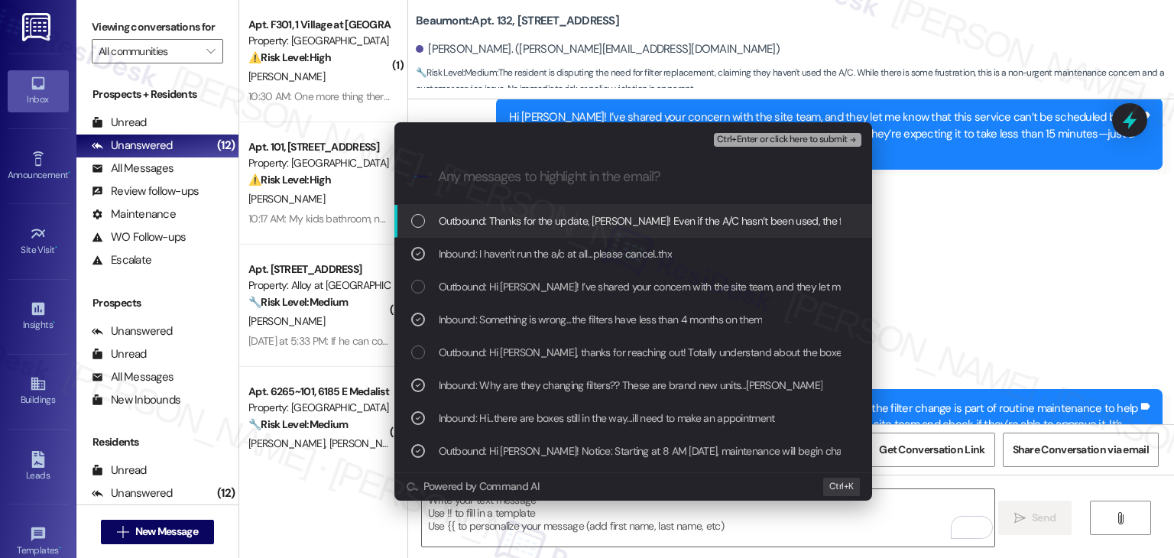
click at [831, 141] on span "Ctrl+Enter or click here to submit" at bounding box center [782, 139] width 131 height 11
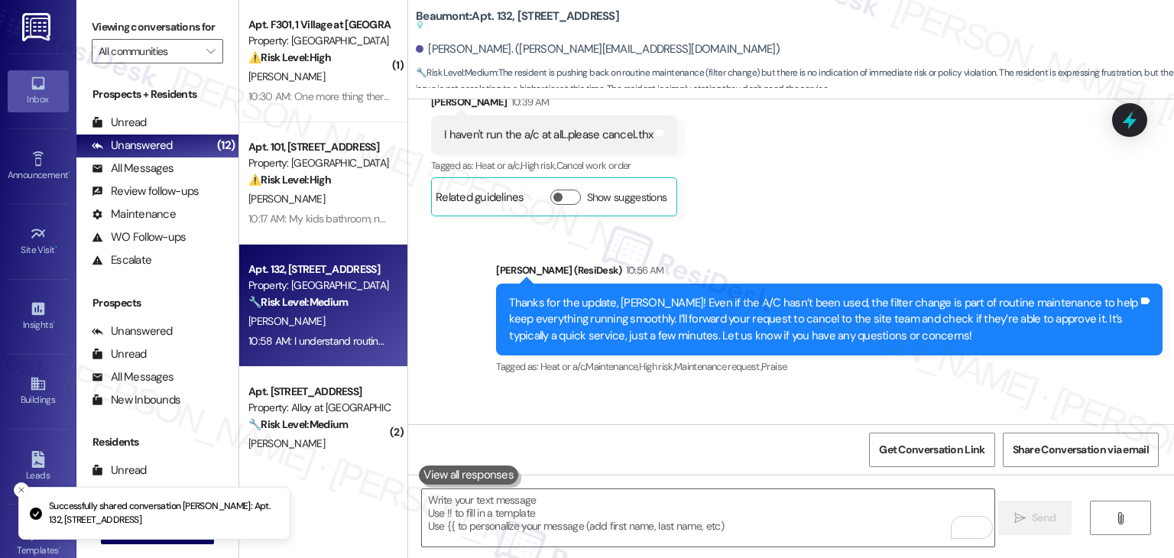
scroll to position [3212, 0]
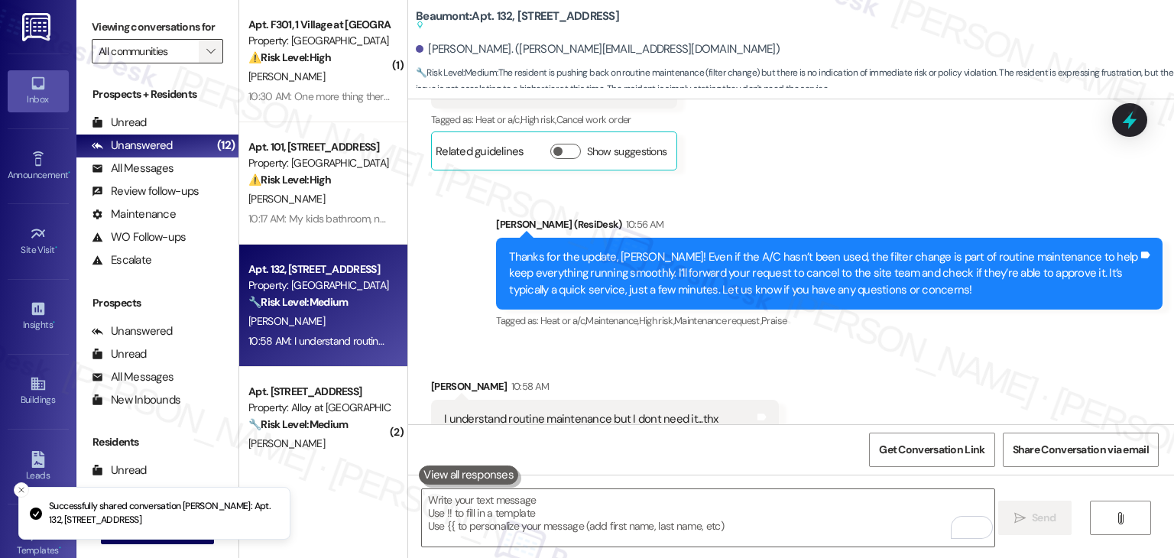
click at [206, 46] on icon "" at bounding box center [210, 51] width 8 height 12
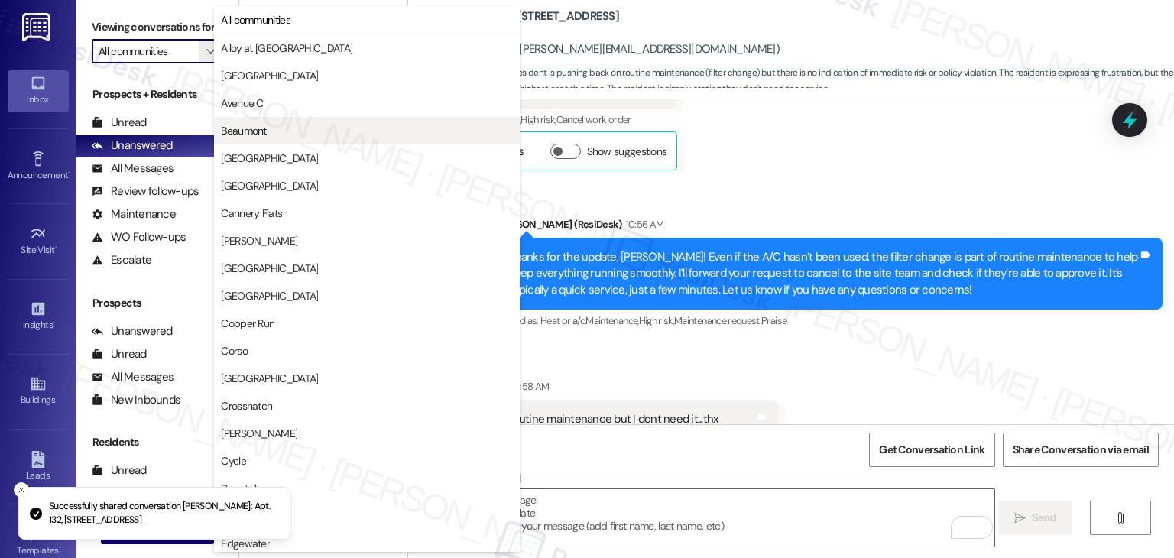
click at [252, 128] on span "Beaumont" at bounding box center [243, 130] width 45 height 15
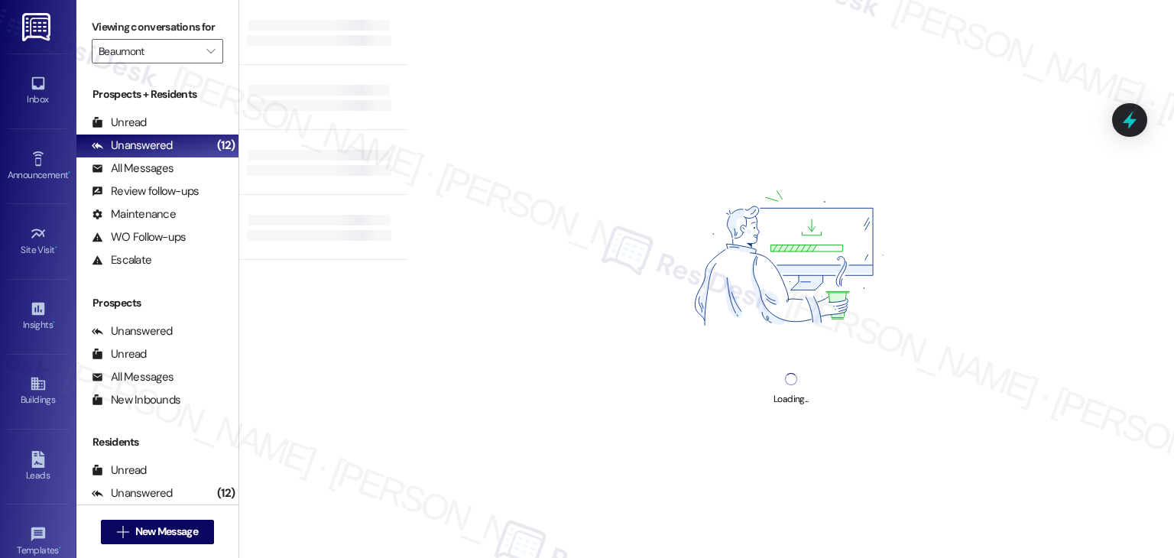
type input "Beaumont"
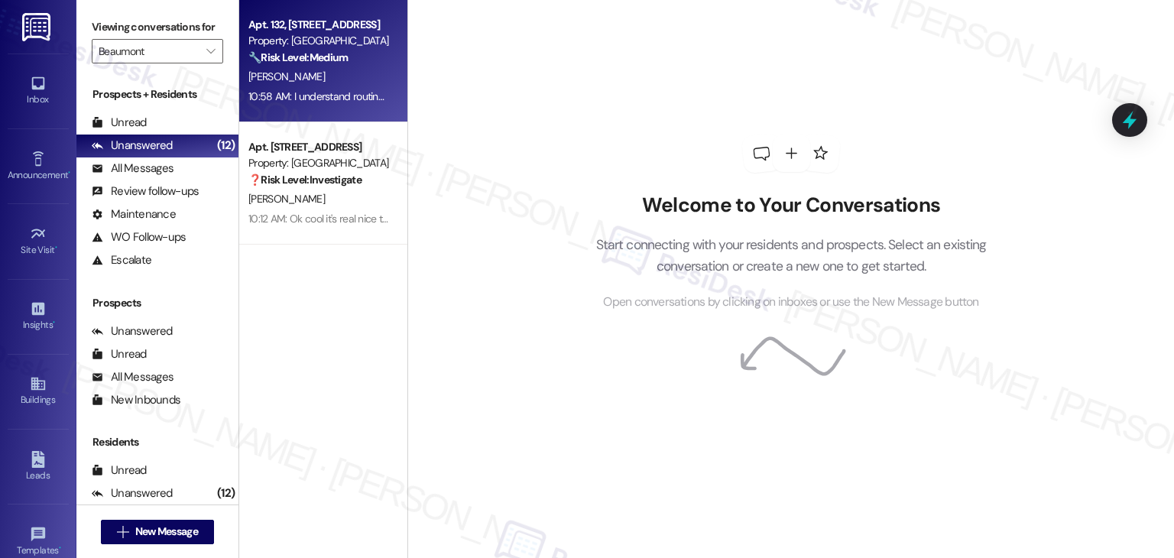
click at [333, 102] on div "10:58 AM: I understand routine maintenance but I dont need it...thx 10:58 AM: I…" at bounding box center [394, 96] width 293 height 14
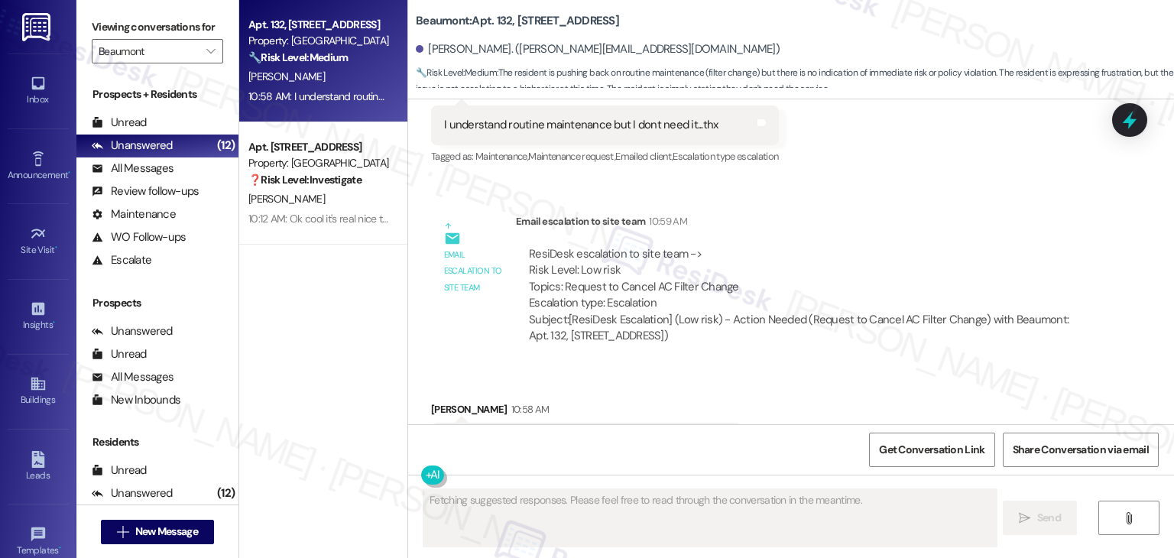
scroll to position [3468, 0]
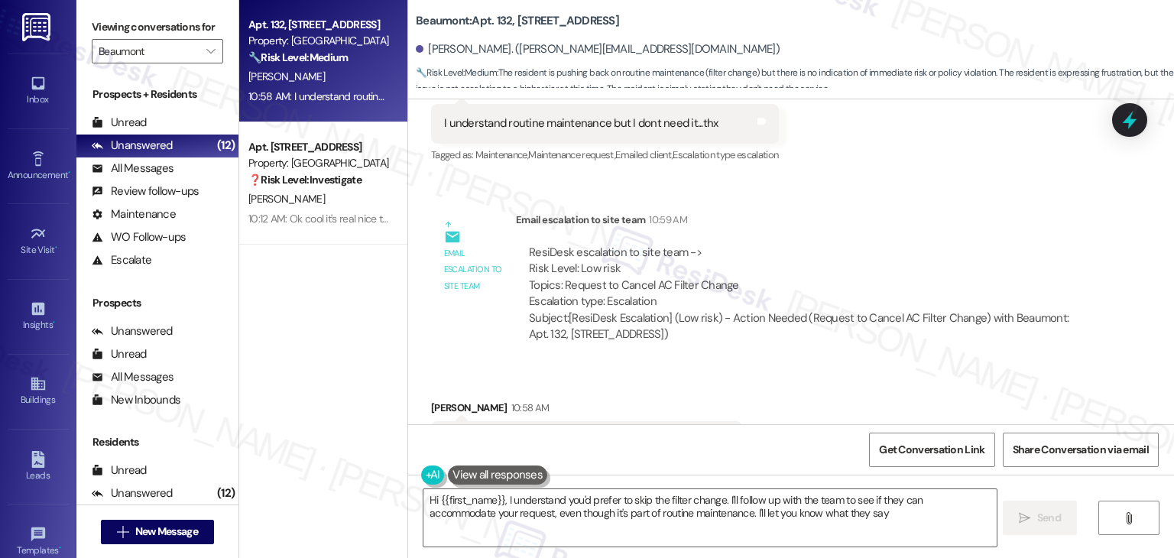
type textarea "Hi {{first_name}}, I understand you'd prefer to skip the filter change. I'll fo…"
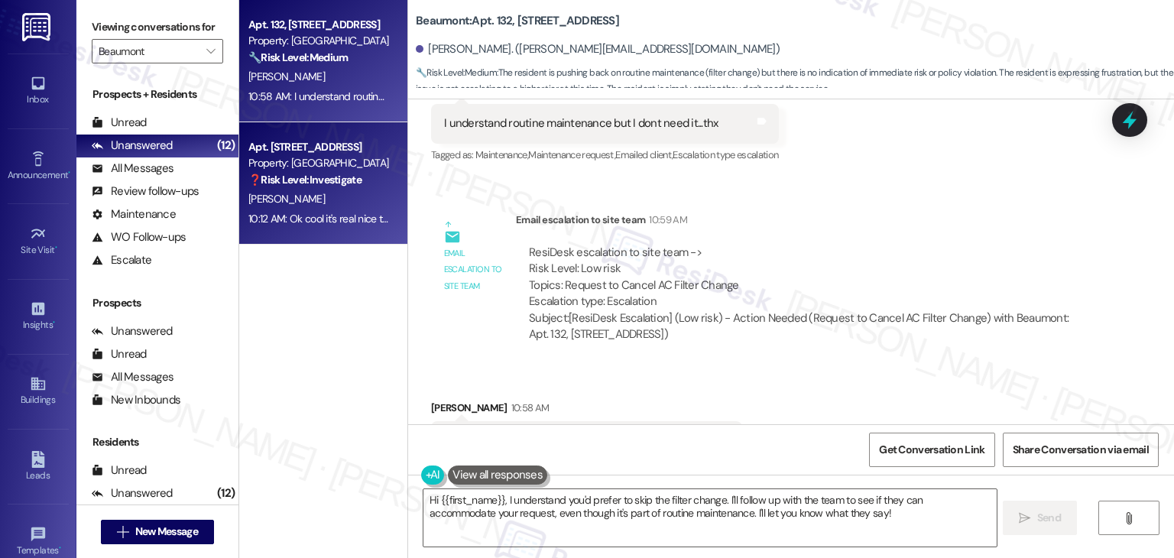
click at [316, 236] on div "Apt. 530, 1525 N 14th Ave Property: Beaumont ❓ Risk Level: Investigate A. Ruper…" at bounding box center [323, 183] width 168 height 122
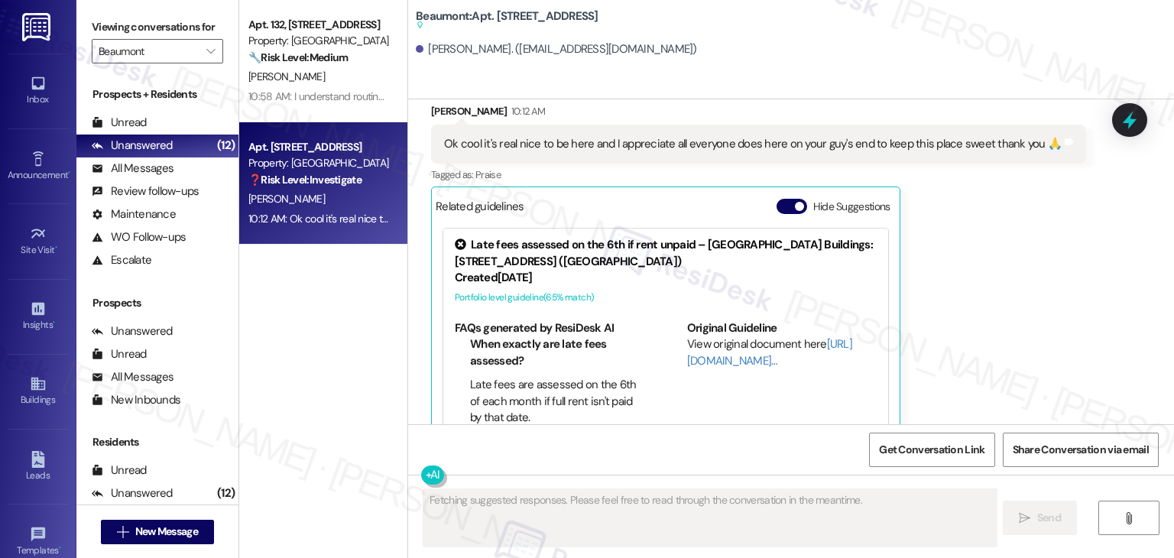
scroll to position [2002, 0]
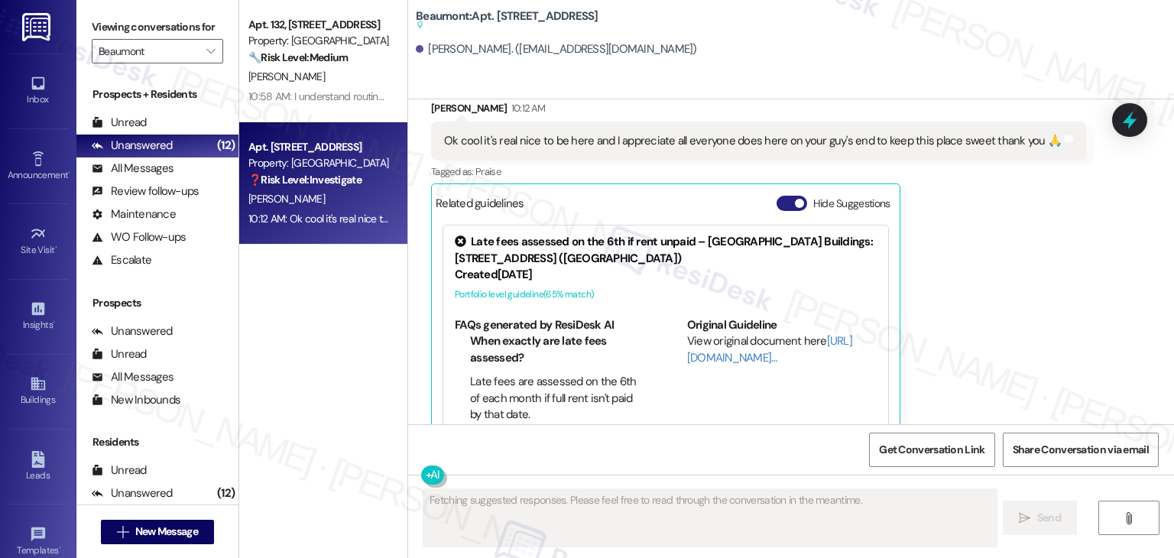
click at [776, 196] on button "Hide Suggestions" at bounding box center [791, 203] width 31 height 15
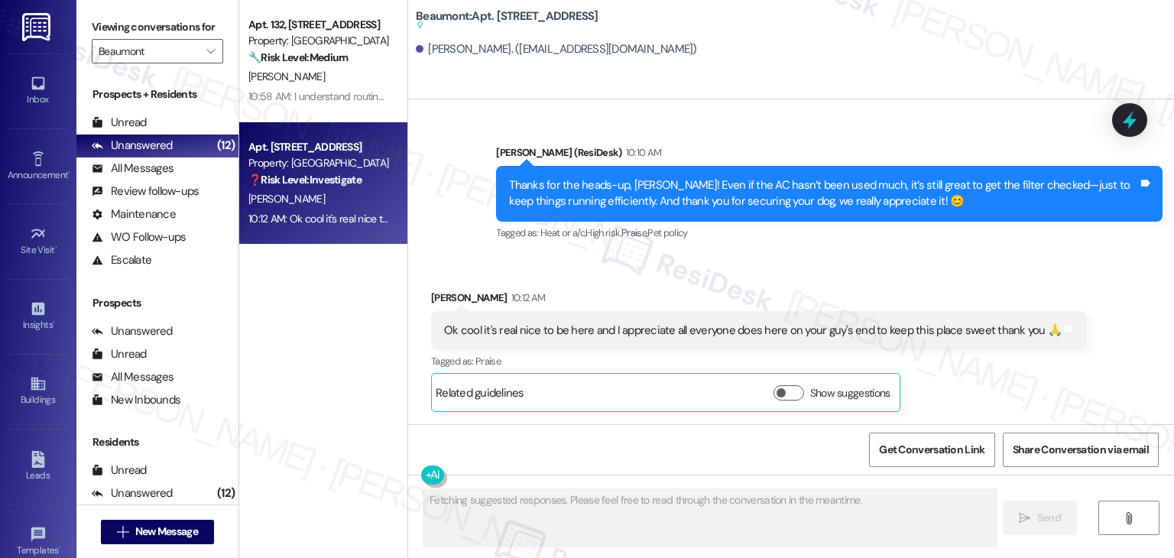
scroll to position [1779, 0]
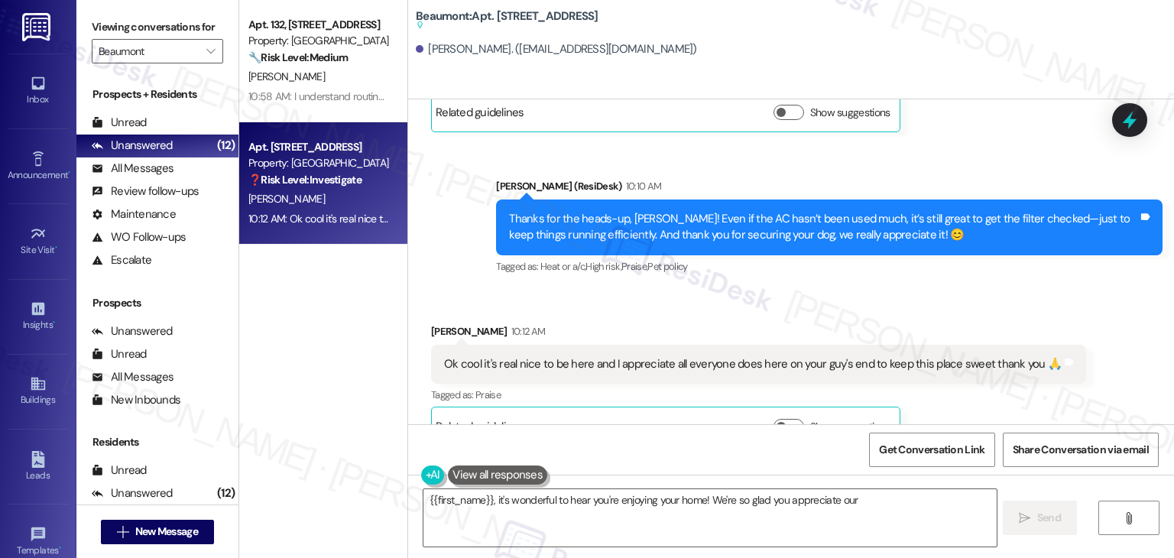
click at [909, 289] on div "Received via SMS [PERSON_NAME] 10:12 AM Ok cool it's real nice to be here and I…" at bounding box center [791, 373] width 766 height 168
type textarea "{{first_name}}, it's wonderful to hear you're enjoying your home! We're so glad…"
click at [37, 163] on icon at bounding box center [37, 158] width 11 height 15
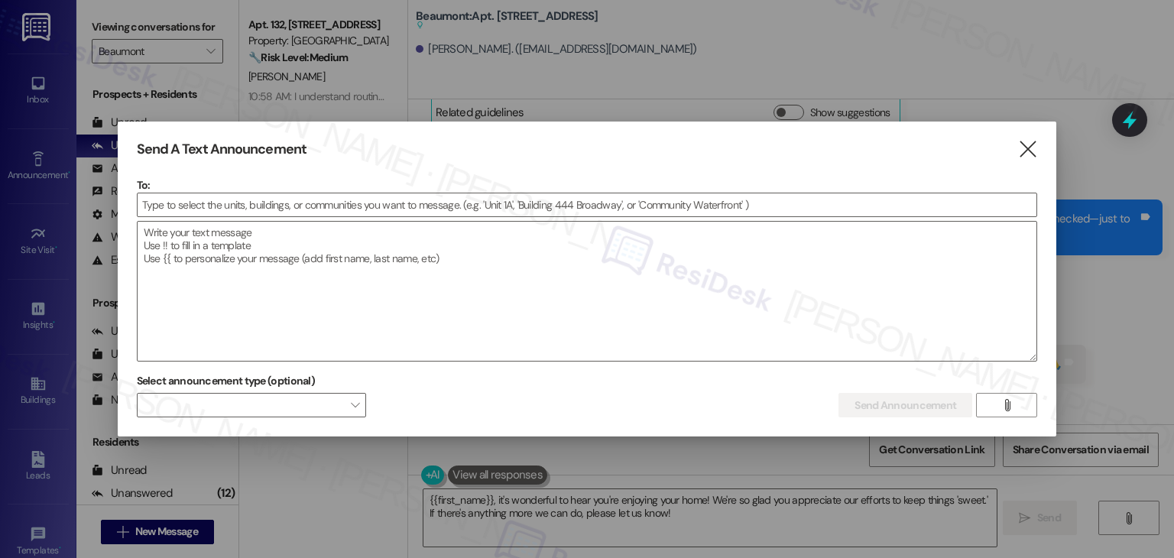
click at [1038, 144] on div "Send A Text Announcement  To:  Drop image file here Select announcement type …" at bounding box center [587, 279] width 939 height 316
click at [1027, 147] on icon "" at bounding box center [1027, 149] width 21 height 16
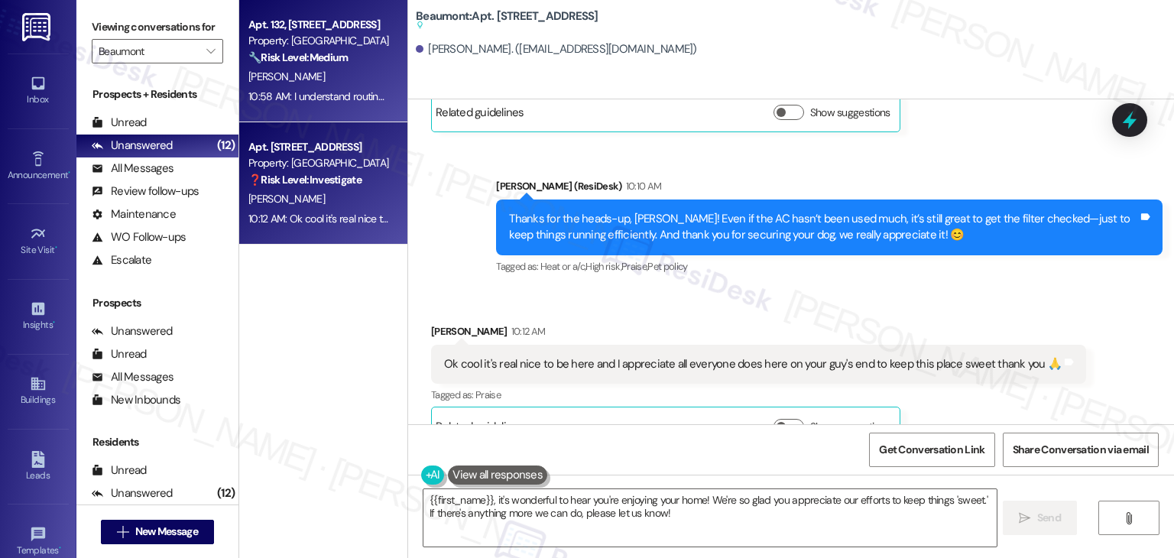
click at [304, 69] on div "[PERSON_NAME]" at bounding box center [319, 76] width 144 height 19
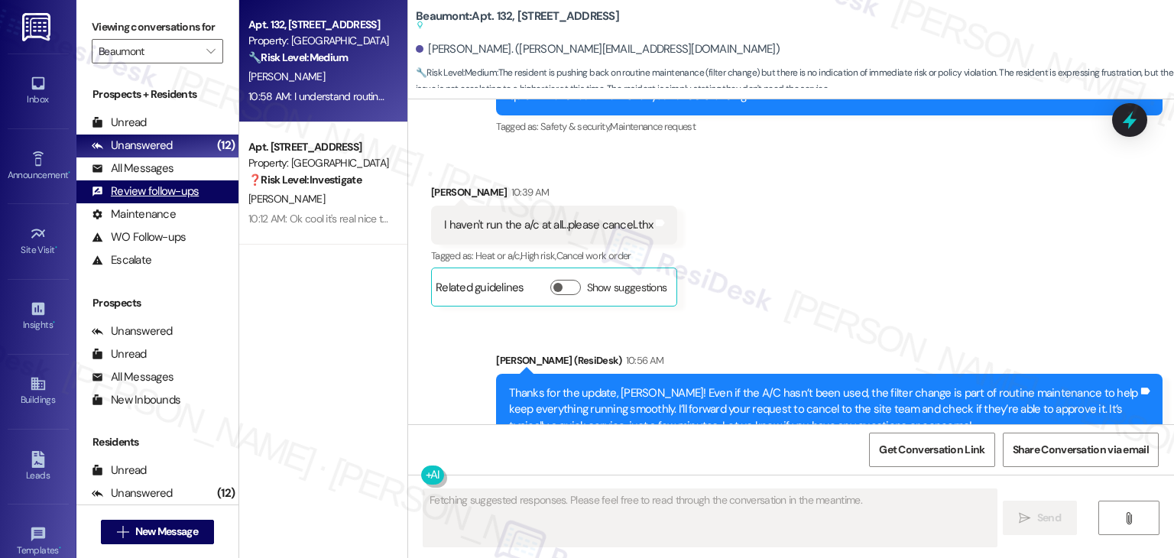
scroll to position [3212, 0]
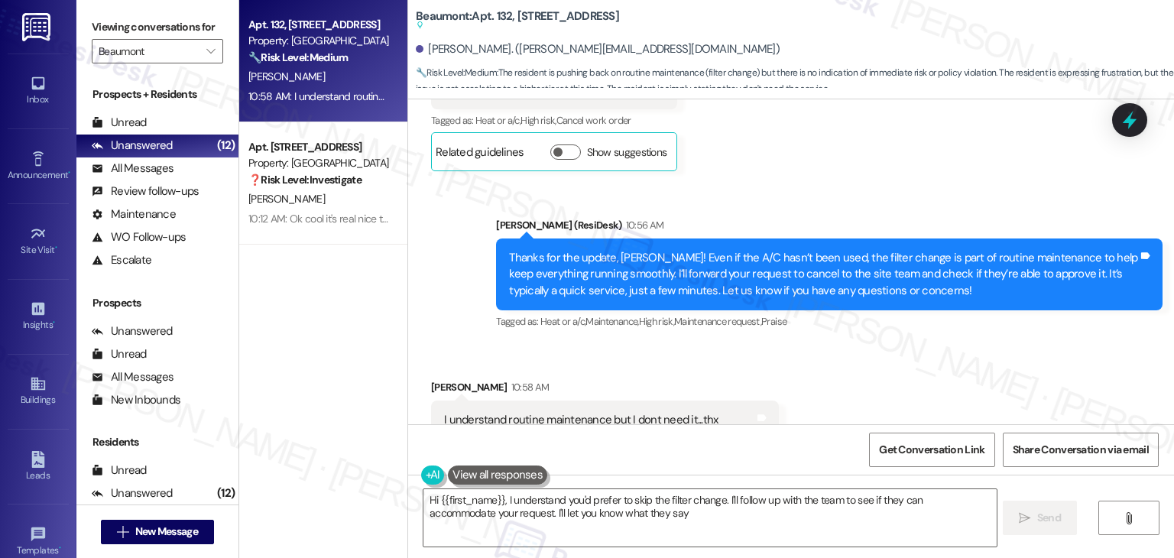
type textarea "Hi {{first_name}}, I understand you'd prefer to skip the filter change. I'll fo…"
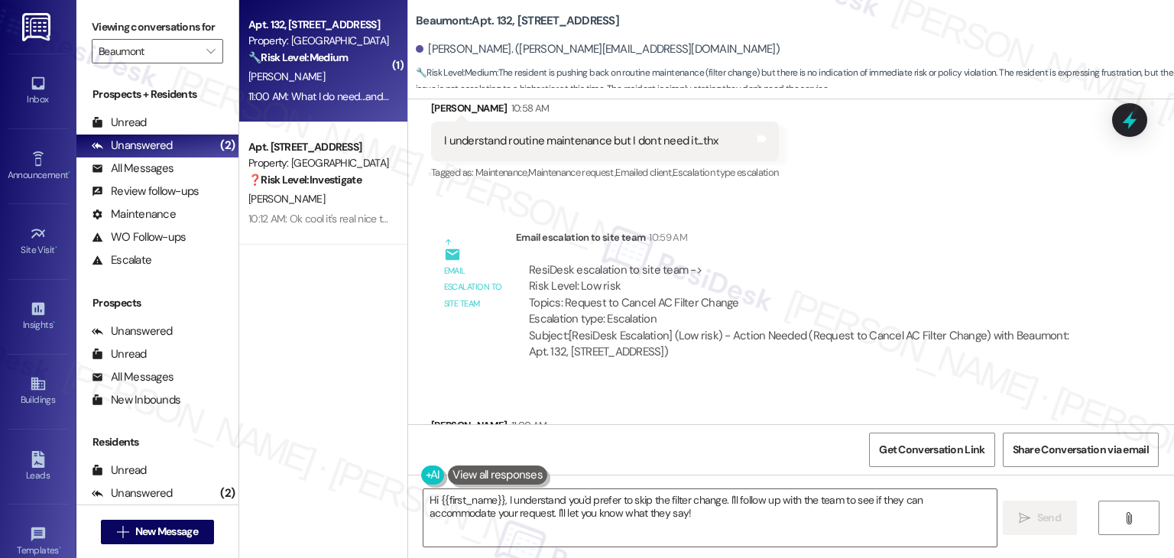
scroll to position [3484, 0]
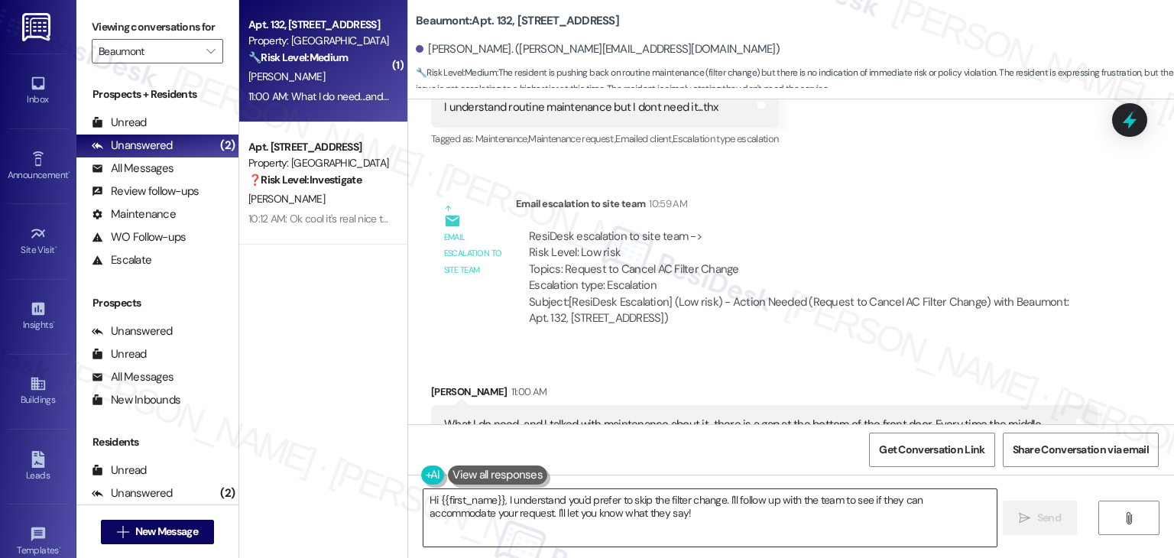
click at [519, 496] on textarea "Hi {{first_name}}, I understand you'd prefer to skip the filter change. I'll fo…" at bounding box center [709, 517] width 572 height 57
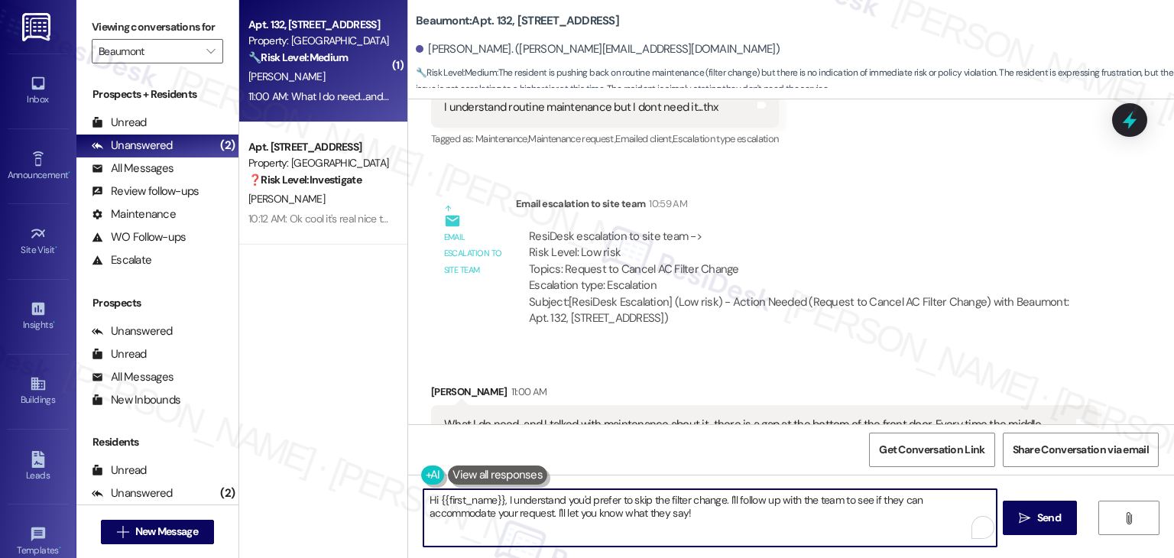
click at [519, 496] on textarea "Hi {{first_name}}, I understand you'd prefer to skip the filter change. I'll fo…" at bounding box center [709, 517] width 572 height 57
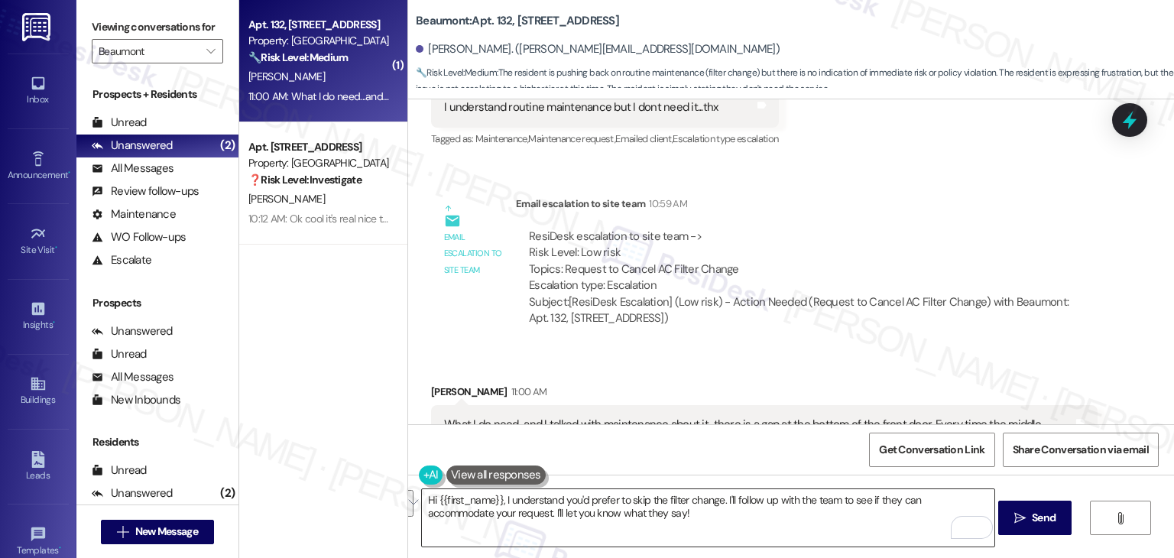
click at [623, 520] on textarea "Hi {{first_name}}, I understand you'd prefer to skip the filter change. I'll fo…" at bounding box center [708, 517] width 572 height 57
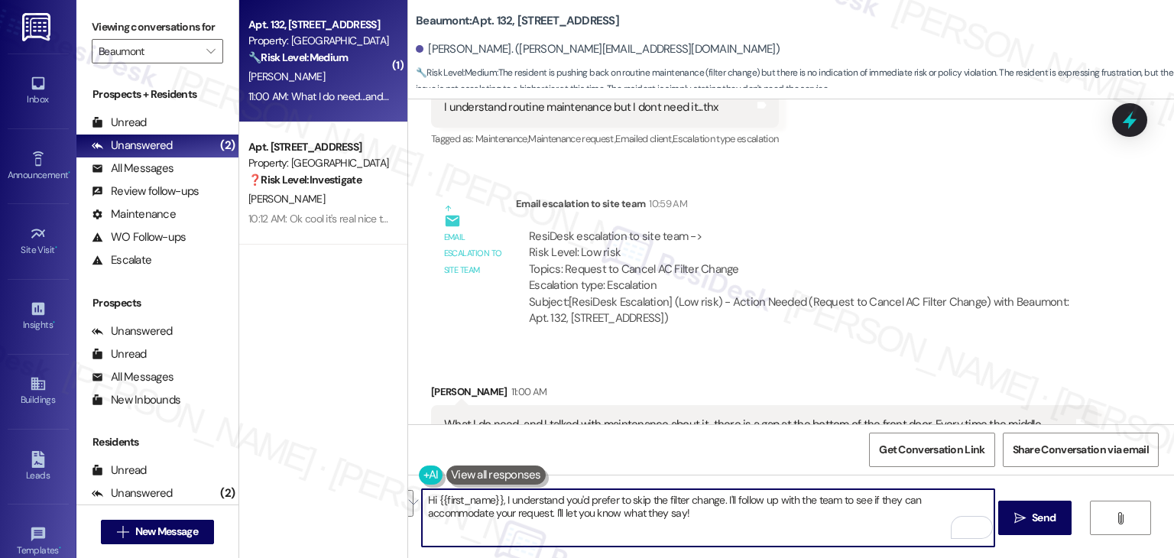
click at [564, 506] on textarea "Hi {{first_name}}, I understand you'd prefer to skip the filter change. I'll fo…" at bounding box center [708, 517] width 572 height 57
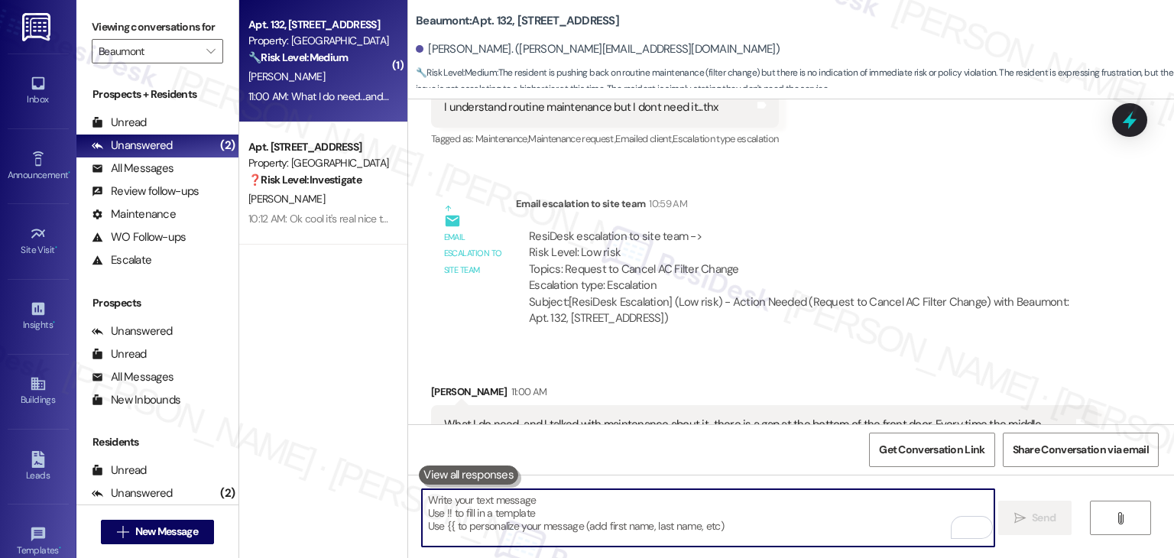
click at [564, 506] on textarea "To enrich screen reader interactions, please activate Accessibility in Grammarl…" at bounding box center [708, 517] width 572 height 57
paste textarea "Dear Residents! It has been brought to our attention that some residents are no…"
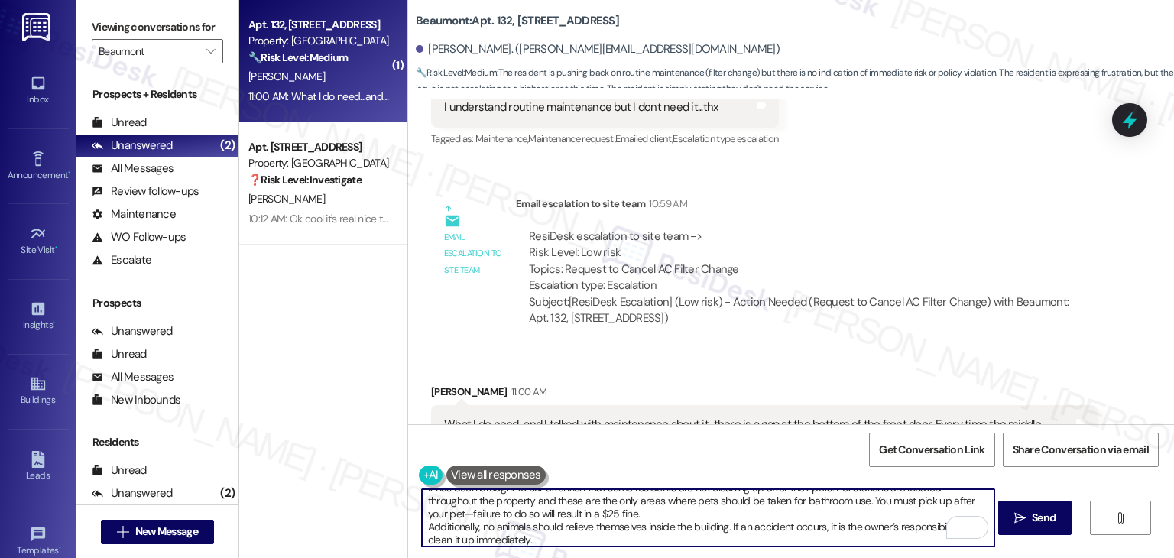
scroll to position [25, 0]
click at [641, 515] on textarea "Dear Residents! It has been brought to our attention that some residents are no…" at bounding box center [708, 517] width 572 height 57
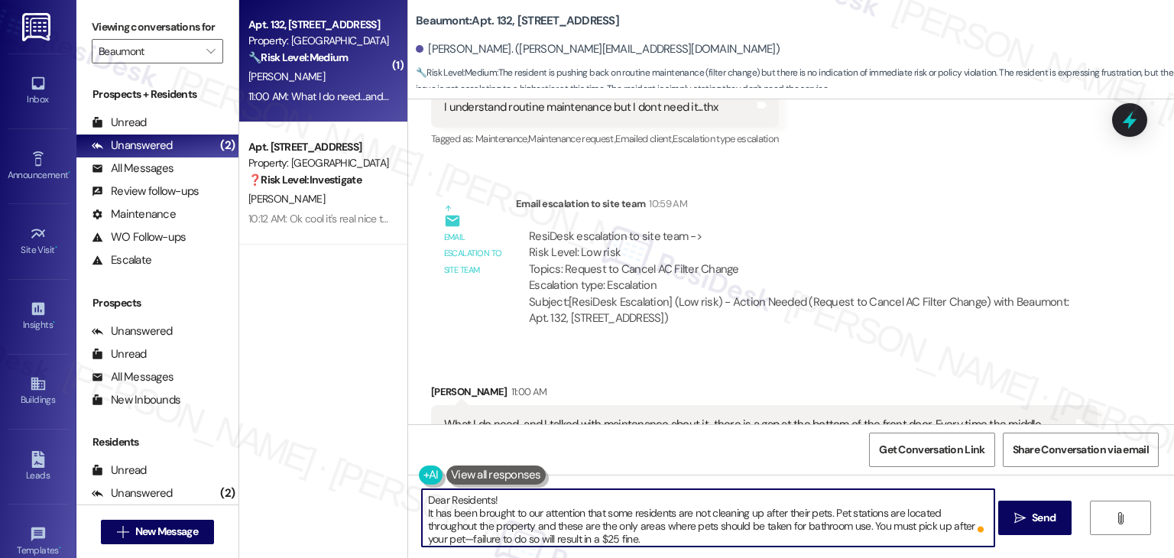
scroll to position [0, 0]
click at [533, 499] on textarea "Dear Residents! It has been brought to our attention that some residents are no…" at bounding box center [708, 517] width 572 height 57
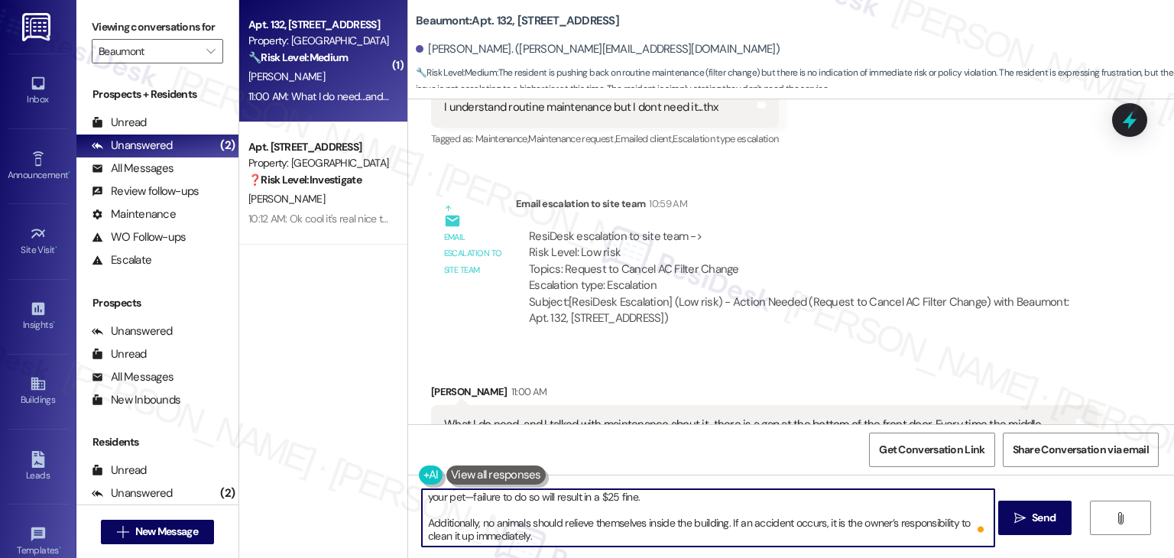
scroll to position [55, 0]
click at [535, 536] on textarea "Dear Residents! It has been brought to our attention that some residents are no…" at bounding box center [708, 517] width 572 height 57
type textarea "Dear Residents! It has been brought to our attention that some residents are no…"
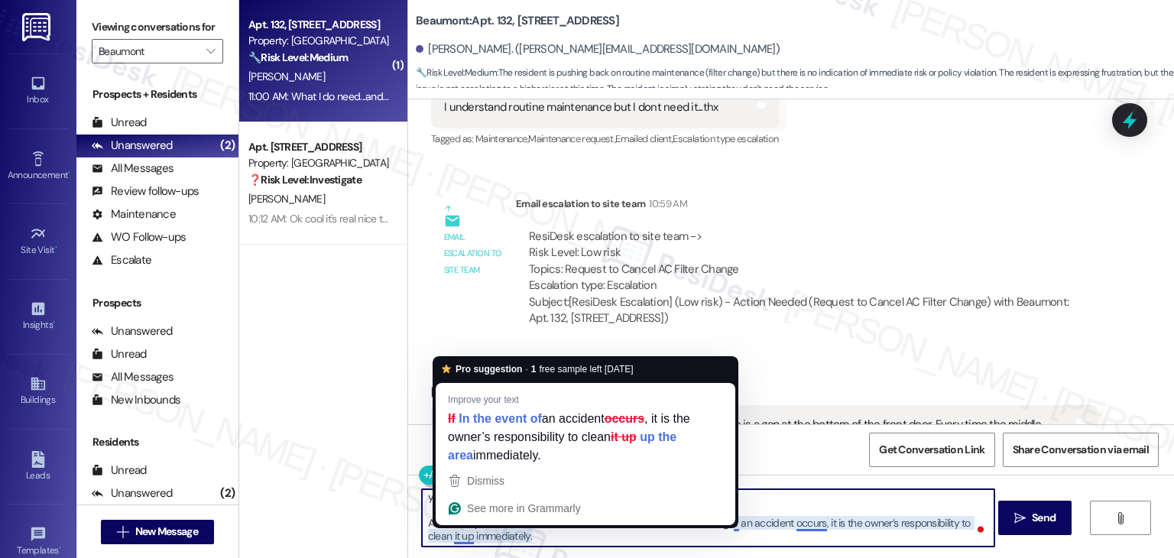
click at [810, 526] on textarea "Dear Residents! It has been brought to our attention that some residents are no…" at bounding box center [708, 517] width 572 height 57
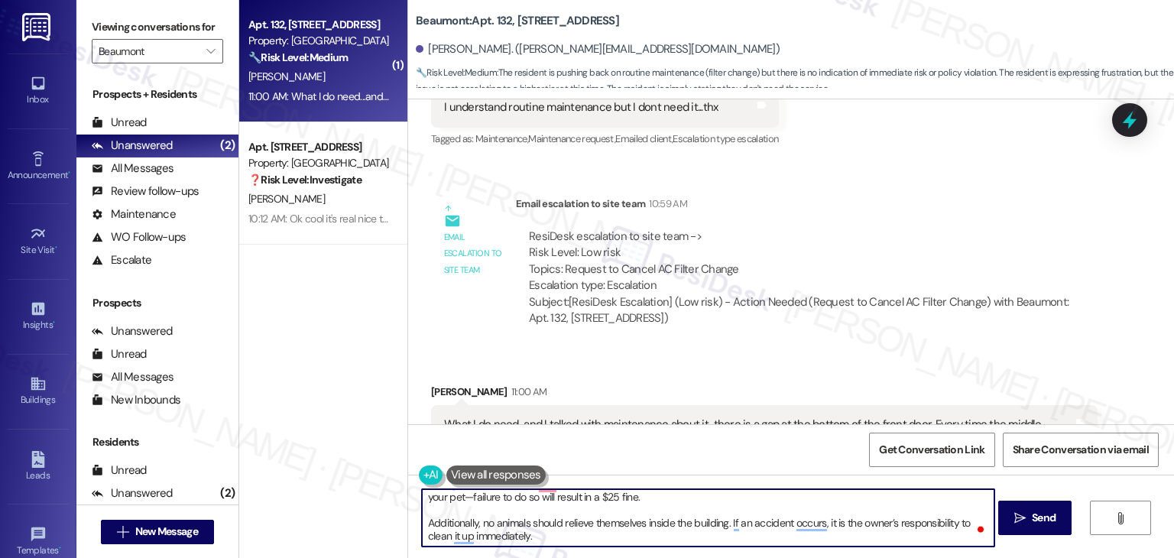
click at [544, 536] on textarea "Dear Residents! It has been brought to our attention that some residents are no…" at bounding box center [708, 517] width 572 height 57
click at [1038, 517] on span "Send" at bounding box center [1044, 518] width 24 height 16
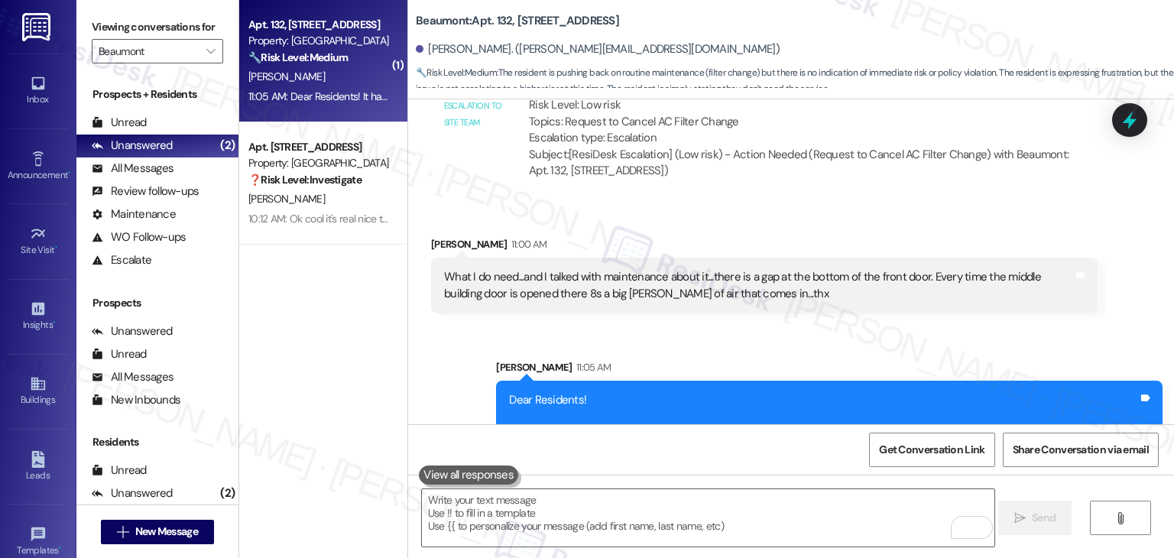
scroll to position [3705, 0]
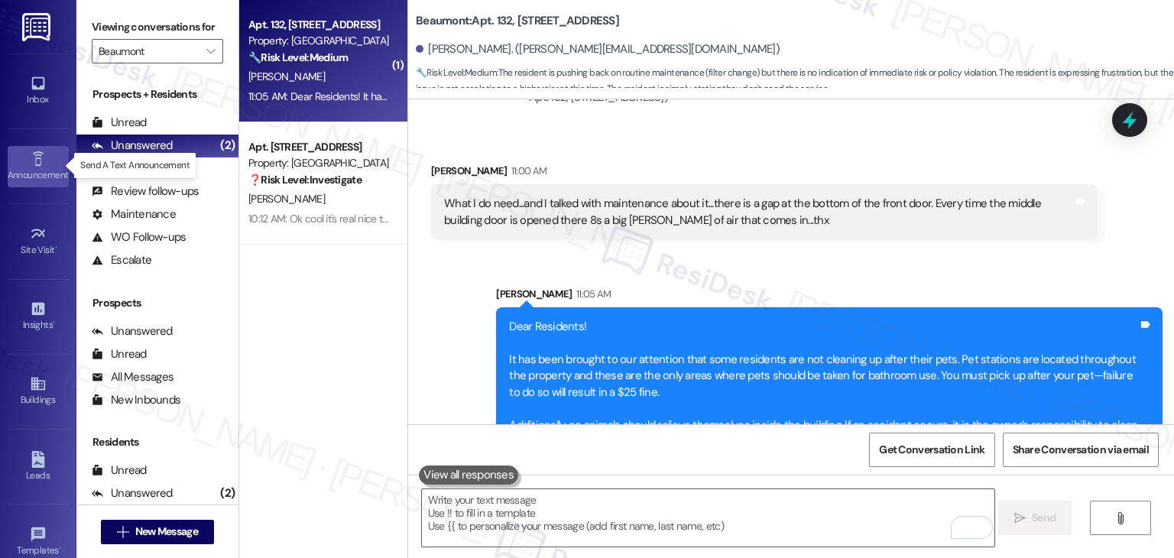
click at [41, 164] on icon at bounding box center [38, 159] width 17 height 17
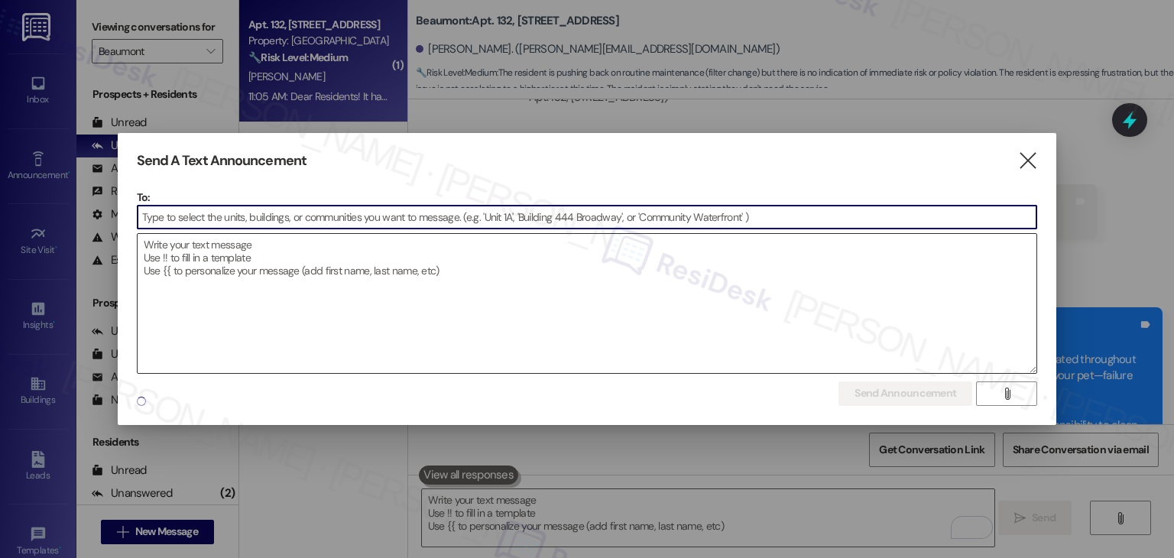
click at [206, 272] on textarea at bounding box center [587, 303] width 899 height 139
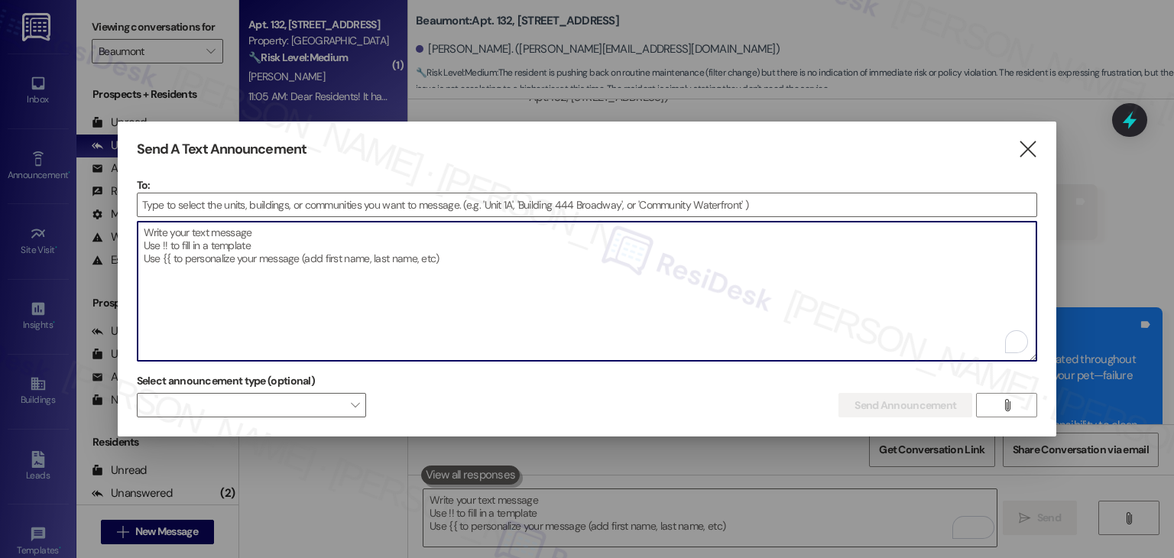
paste textarea "Dear Residents! It has been brought to our attention that some residents are no…"
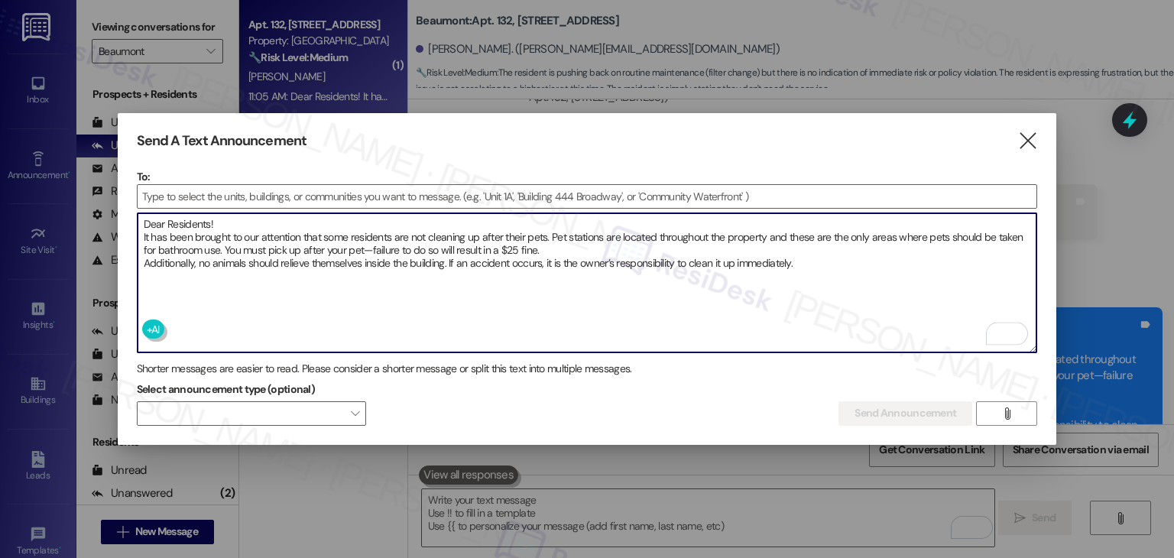
click at [547, 252] on textarea "Dear Residents! It has been brought to our attention that some residents are no…" at bounding box center [587, 282] width 899 height 139
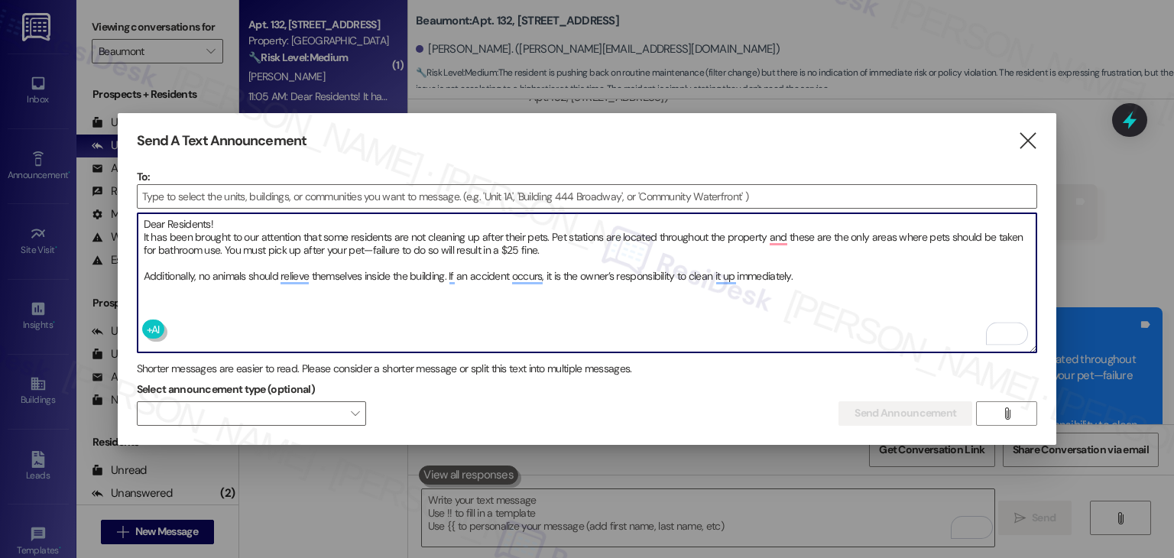
click at [275, 225] on textarea "Dear Residents! It has been brought to our attention that some residents are no…" at bounding box center [587, 282] width 899 height 139
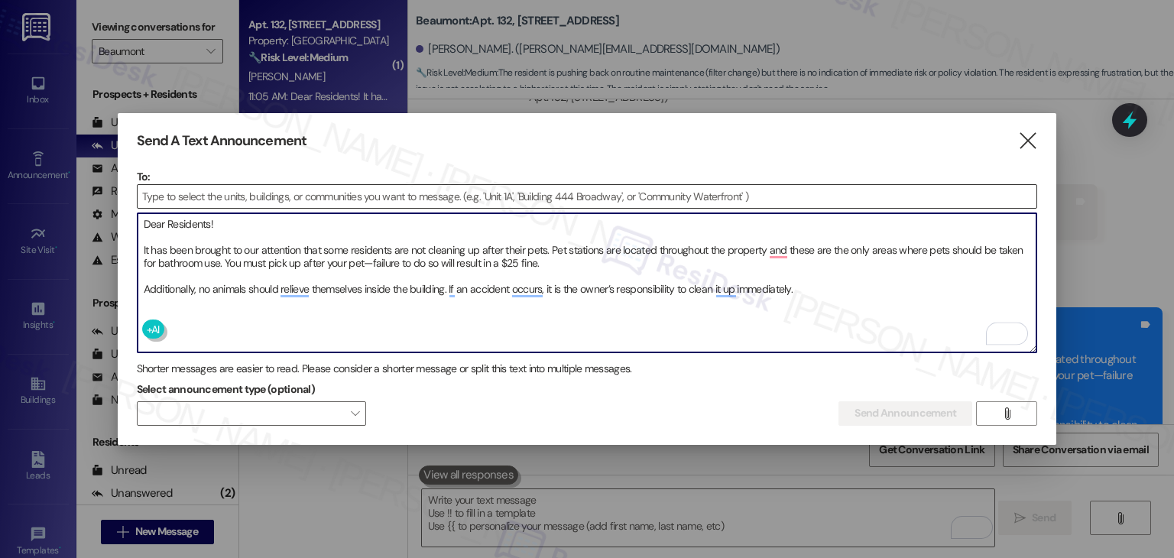
type textarea "Dear Residents! It has been brought to our attention that some residents are no…"
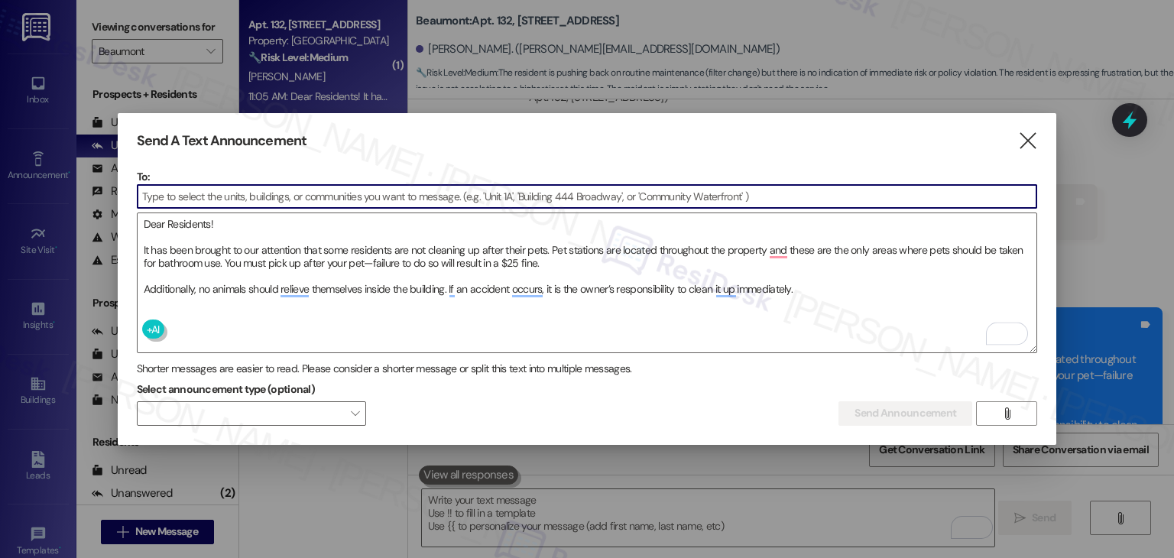
click at [208, 194] on input at bounding box center [587, 196] width 899 height 23
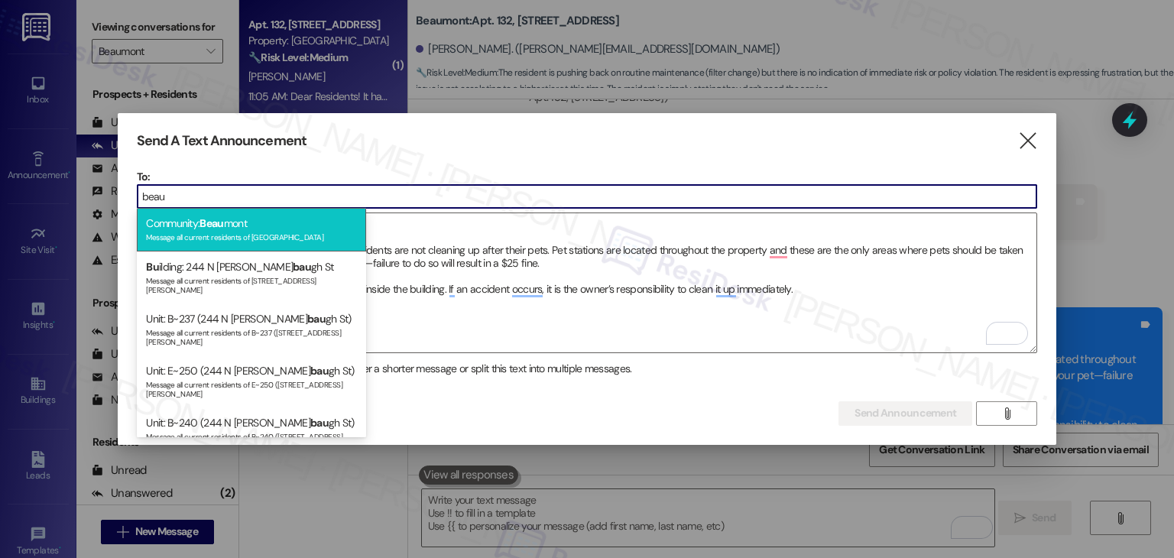
type input "beau"
click at [245, 227] on div "Community: Beau mont Message all current residents of Beaumont" at bounding box center [251, 230] width 229 height 44
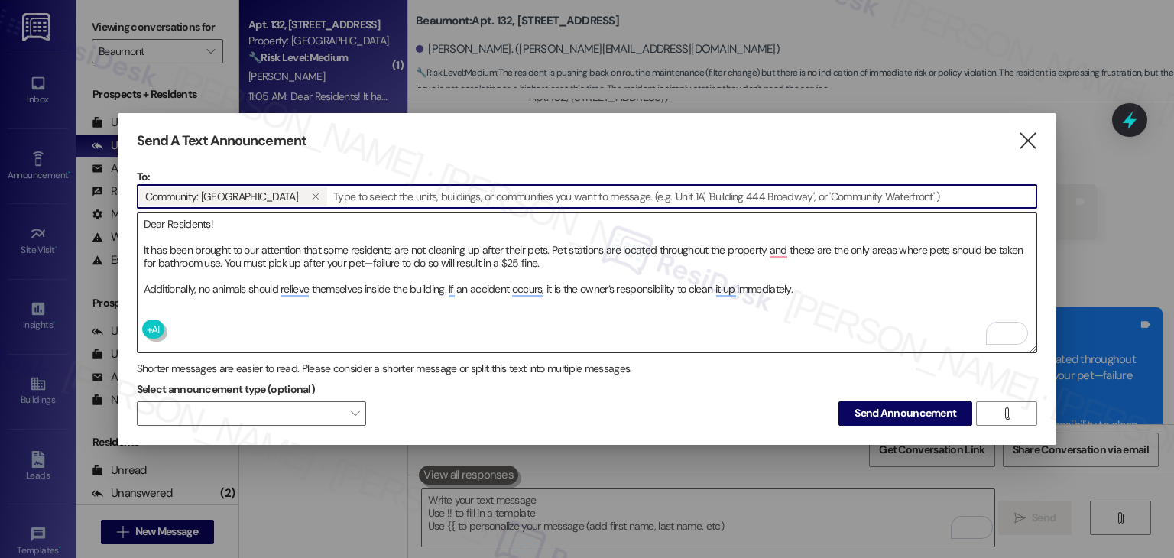
click at [840, 289] on textarea "Dear Residents! It has been brought to our attention that some residents are no…" at bounding box center [587, 282] width 899 height 139
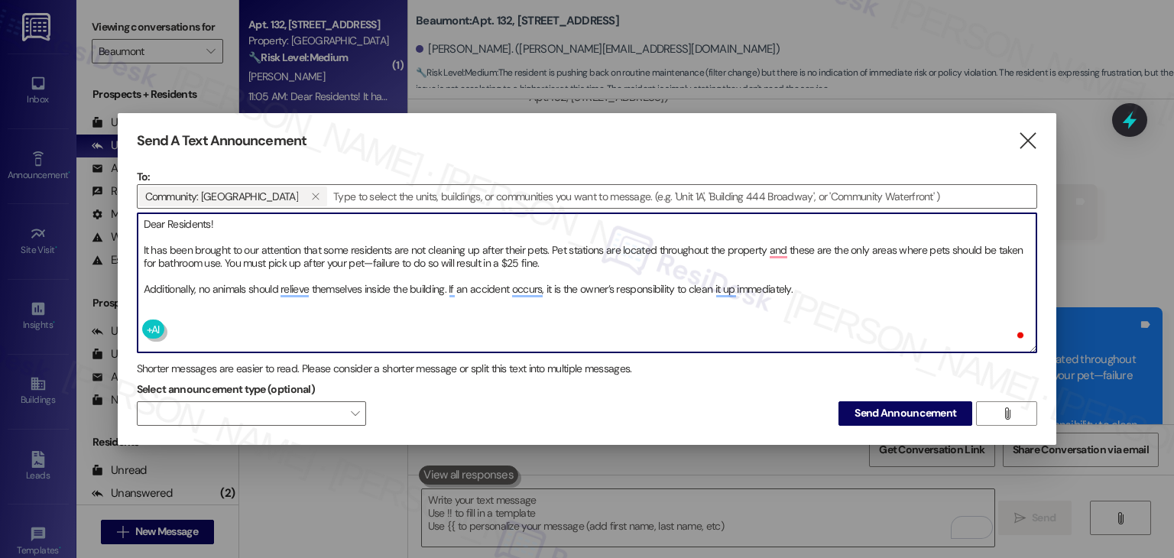
paste textarea "Hola {{first_name}}, Se nos ha informado que algunos residentes no están recogi…"
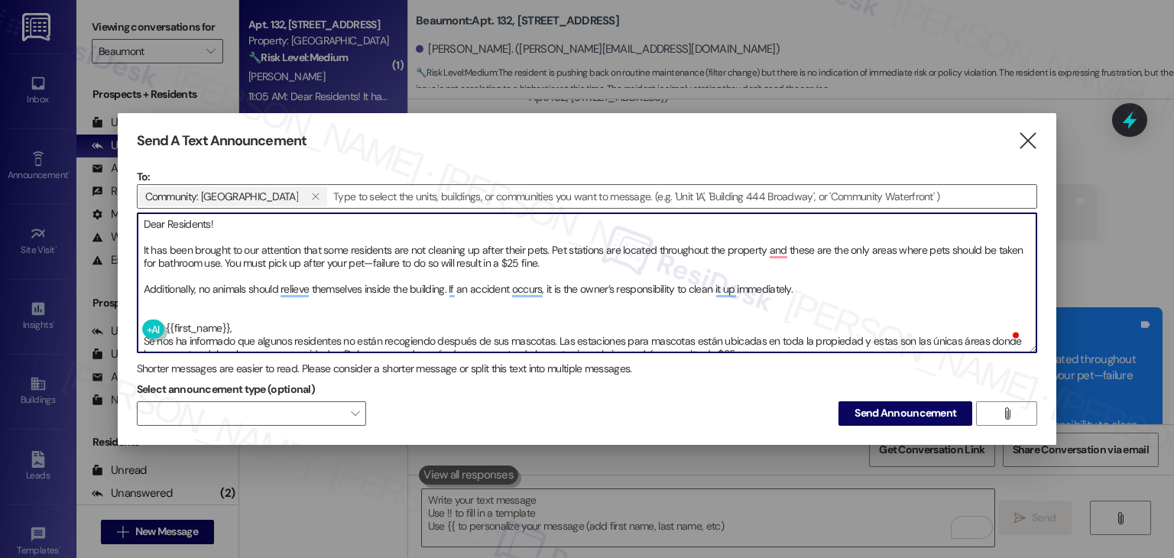
scroll to position [21, 0]
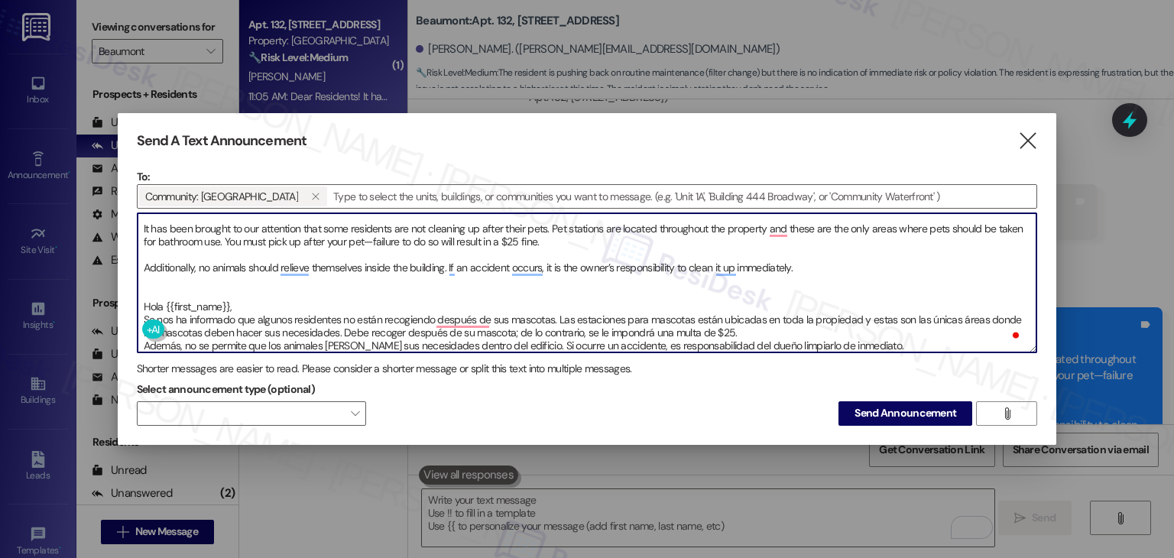
click at [183, 245] on textarea "Dear Residents! It has been brought to our attention that some residents are no…" at bounding box center [587, 282] width 899 height 139
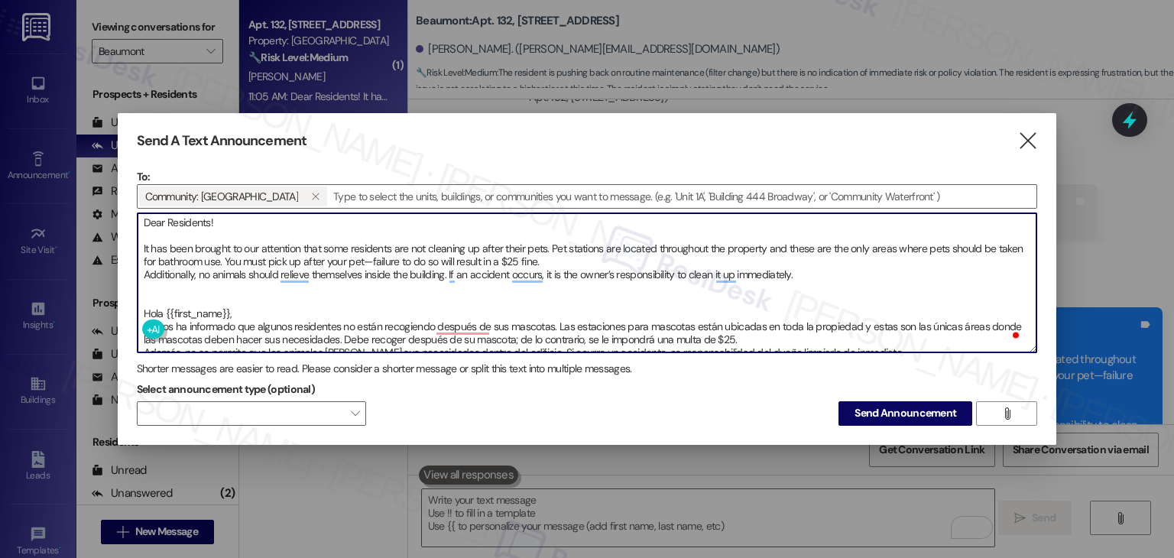
scroll to position [0, 0]
click at [173, 234] on textarea "Dear Residents! It has been brought to our attention that some residents are no…" at bounding box center [587, 282] width 899 height 139
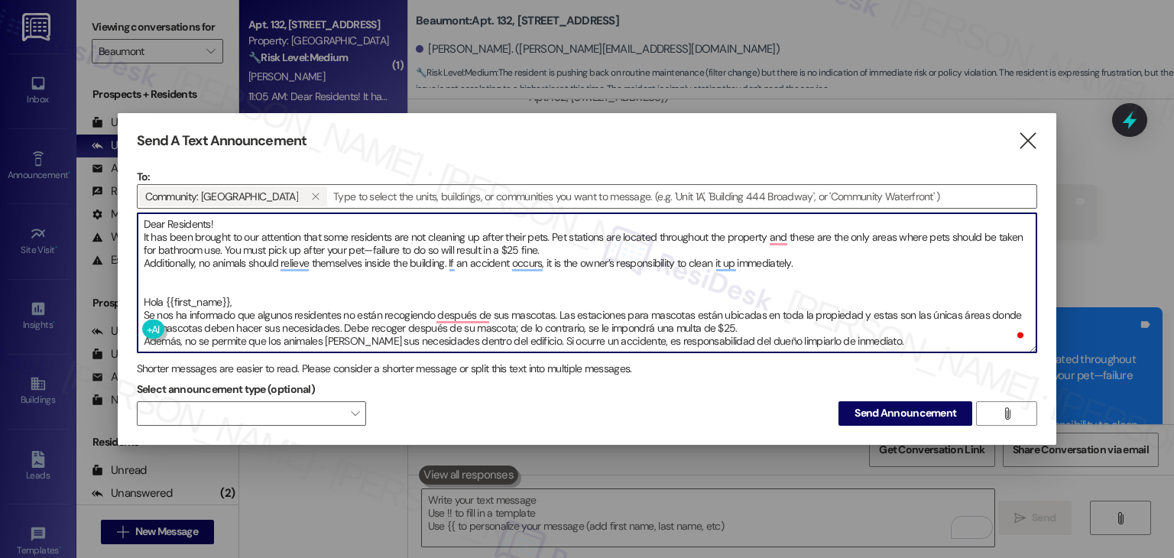
click at [187, 275] on textarea "Dear Residents! It has been brought to our attention that some residents are no…" at bounding box center [587, 282] width 899 height 139
type textarea "Dear Residents! It has been brought to our attention that some residents are no…"
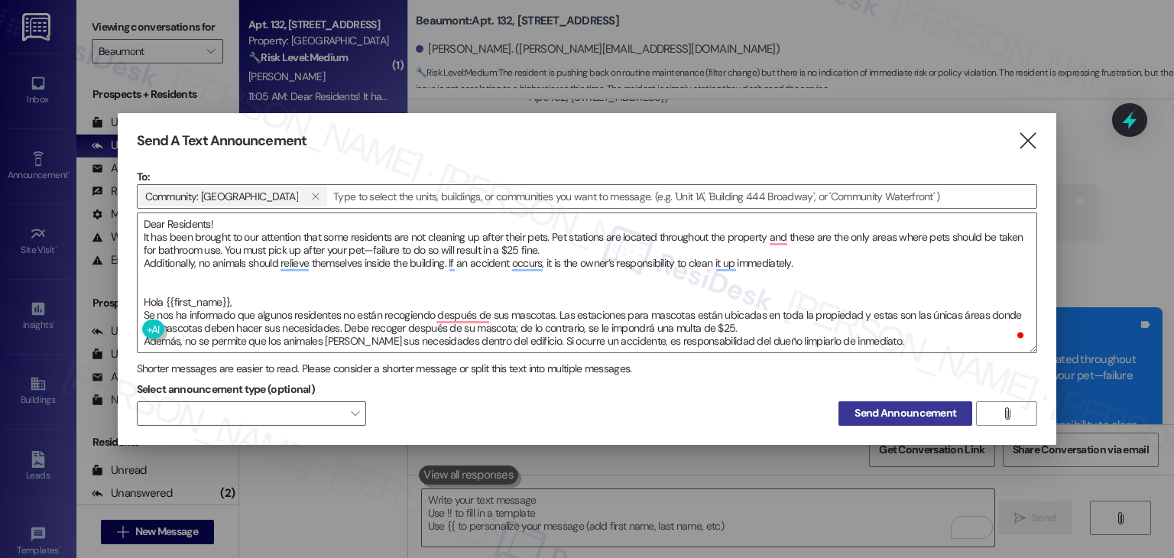
click at [927, 405] on span "Send Announcement" at bounding box center [905, 413] width 102 height 16
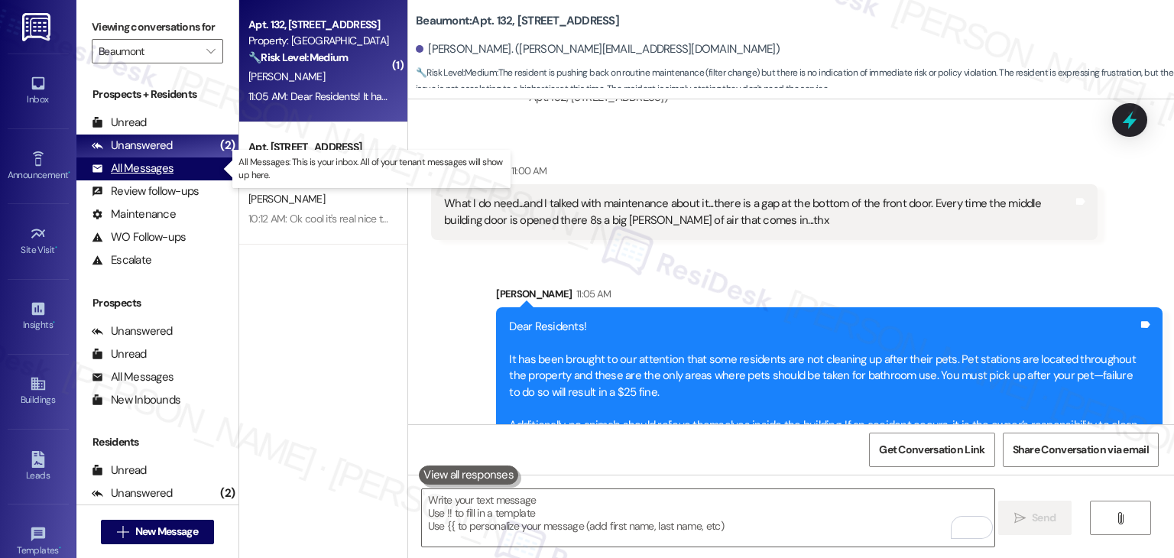
click at [147, 166] on div "All Messages" at bounding box center [133, 168] width 82 height 16
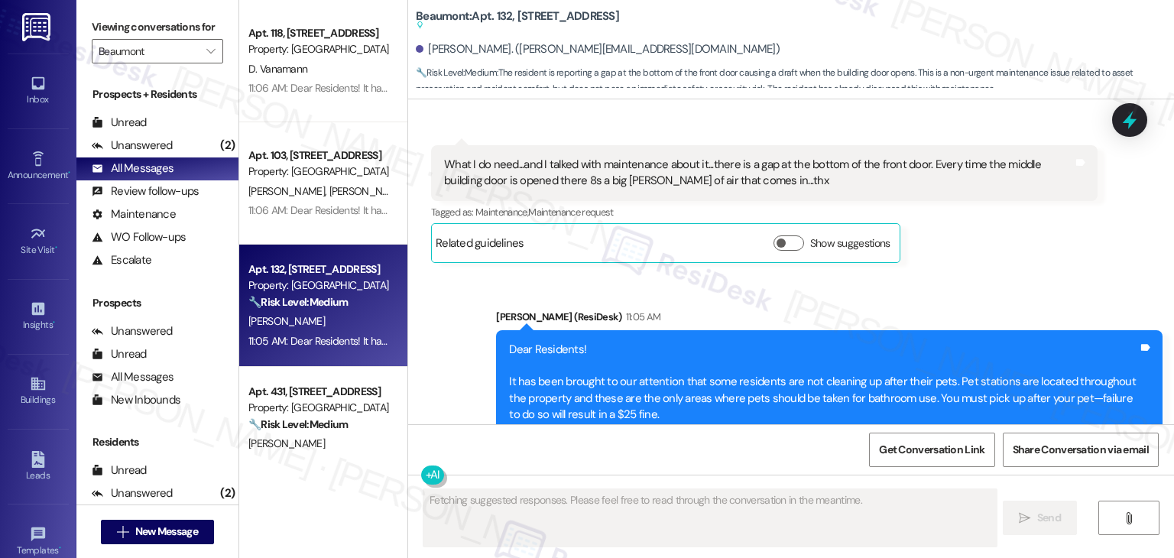
scroll to position [3808, 0]
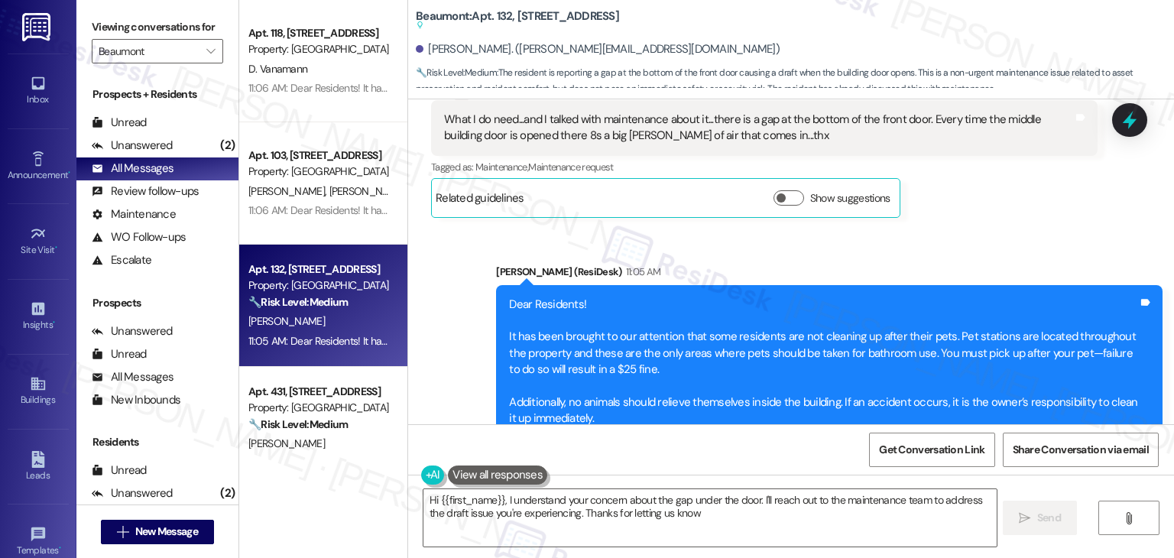
type textarea "Hi {{first_name}}, I understand your concern about the gap under the door. I'll…"
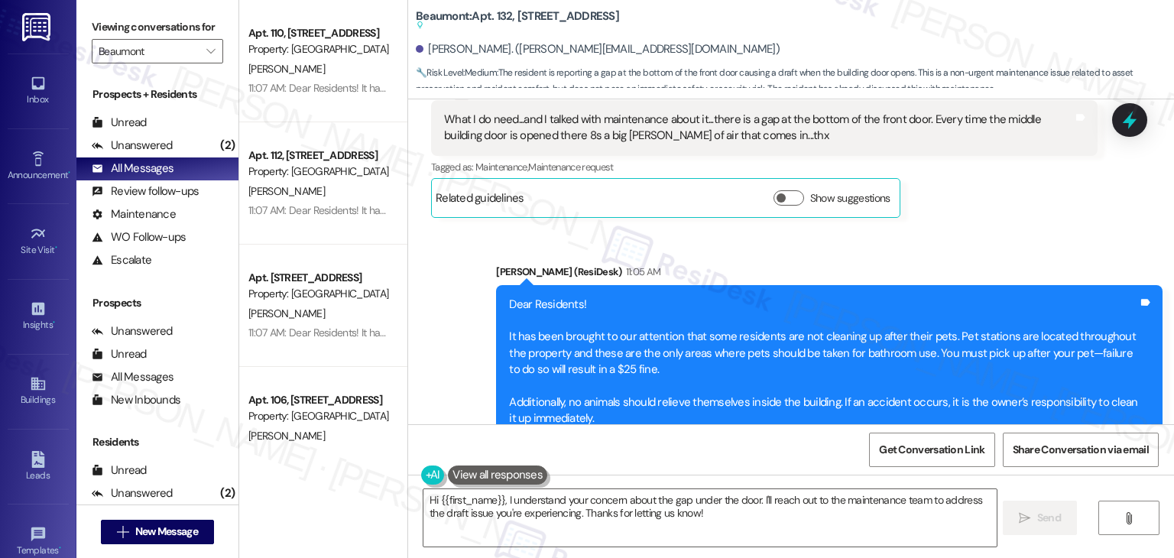
click at [439, 323] on div "Sent via SMS Dottie (ResiDesk) 11:05 AM Dear Residents! It has been brought to …" at bounding box center [791, 351] width 766 height 244
drag, startPoint x: 439, startPoint y: 323, endPoint x: 446, endPoint y: 332, distance: 11.4
click at [446, 332] on div "Sent via SMS Dottie (ResiDesk) 11:05 AM Dear Residents! It has been brought to …" at bounding box center [791, 351] width 766 height 244
click at [447, 332] on div "Sent via SMS Dottie (ResiDesk) 11:05 AM Dear Residents! It has been brought to …" at bounding box center [791, 351] width 766 height 244
click at [463, 356] on div "Sent via SMS Dottie (ResiDesk) 11:05 AM Dear Residents! It has been brought to …" at bounding box center [791, 351] width 766 height 244
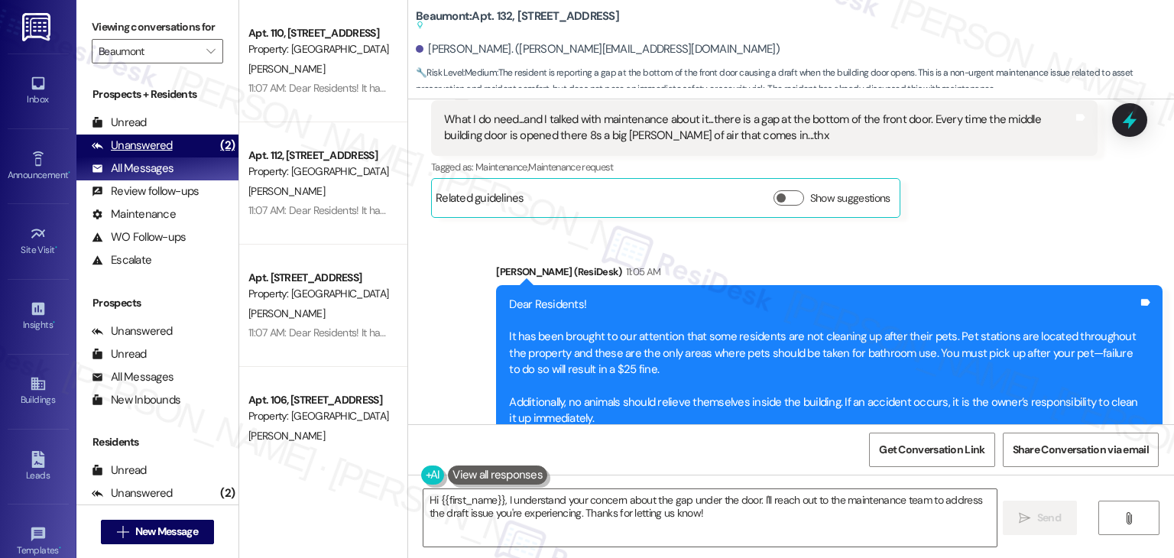
click at [153, 148] on div "Unanswered" at bounding box center [132, 146] width 81 height 16
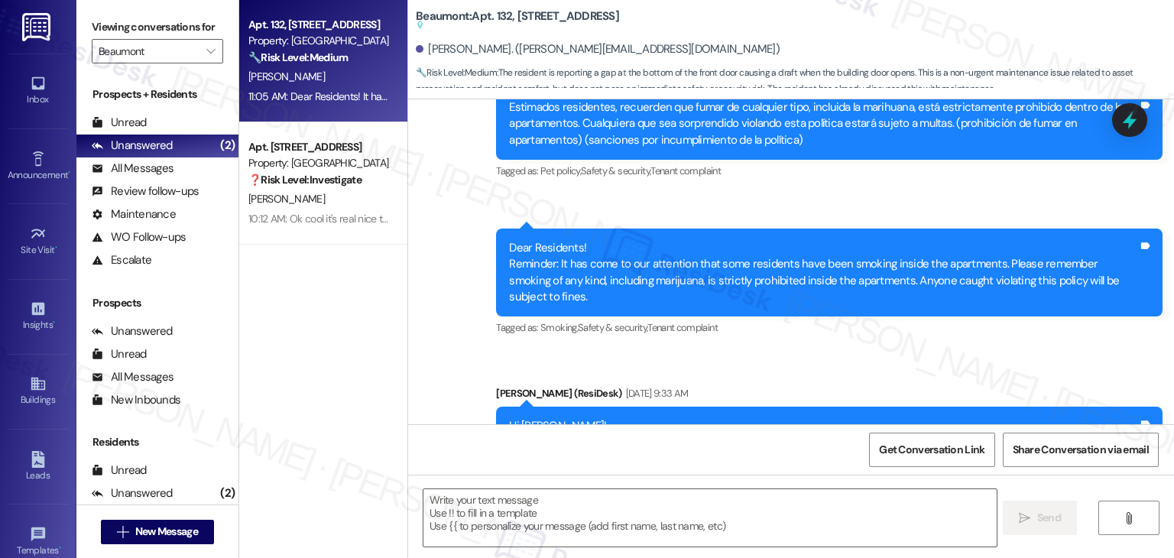
type textarea "Fetching suggested responses. Please feel free to read through the conversation…"
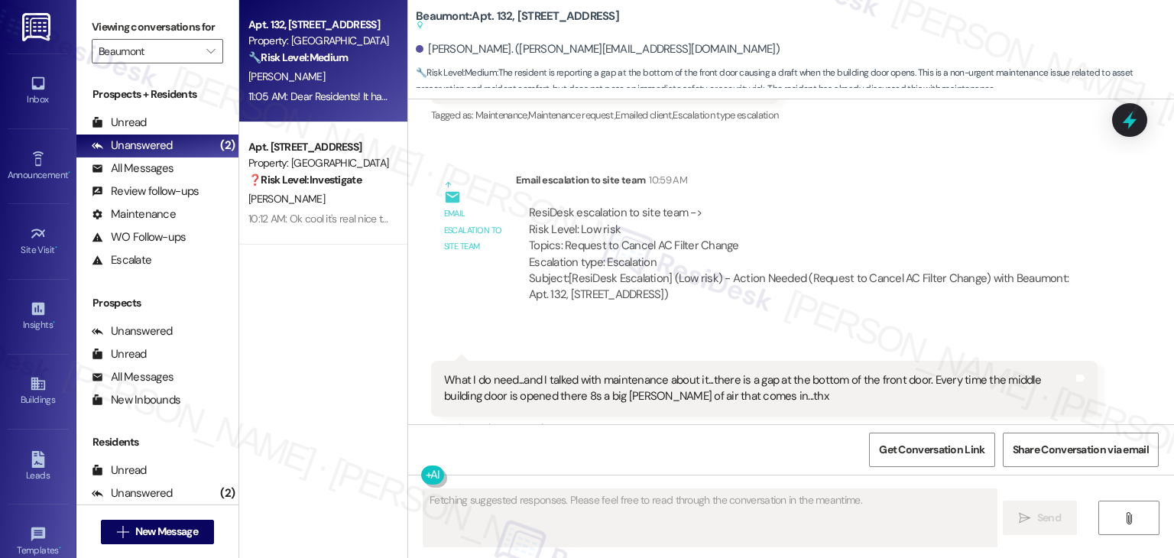
scroll to position [3563, 0]
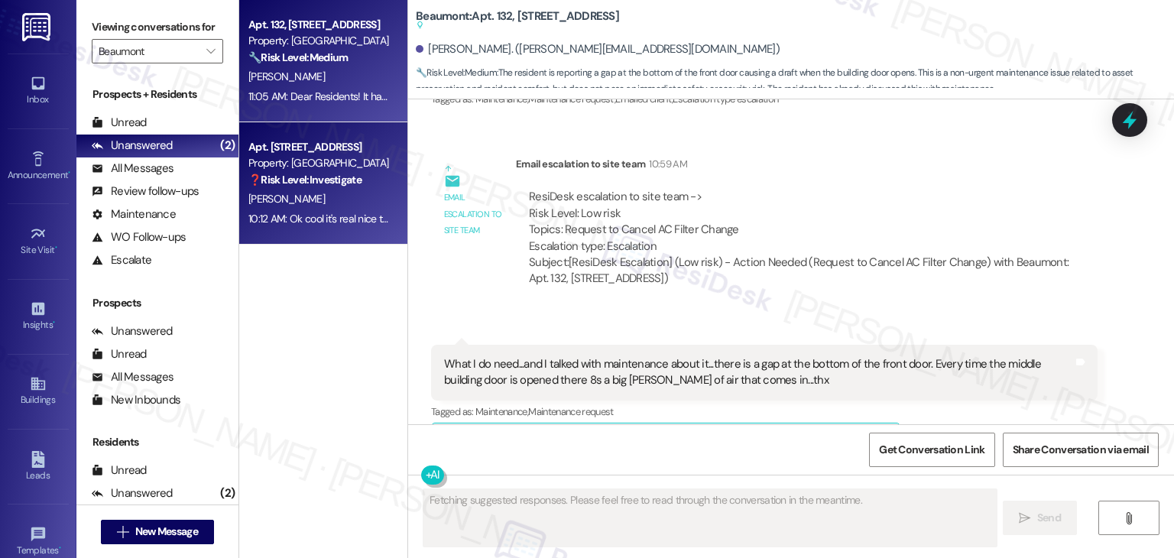
click at [330, 236] on div "Apt. 530, 1525 N 14th Ave Property: Beaumont ❓ Risk Level: Investigate A. Ruper…" at bounding box center [323, 183] width 168 height 122
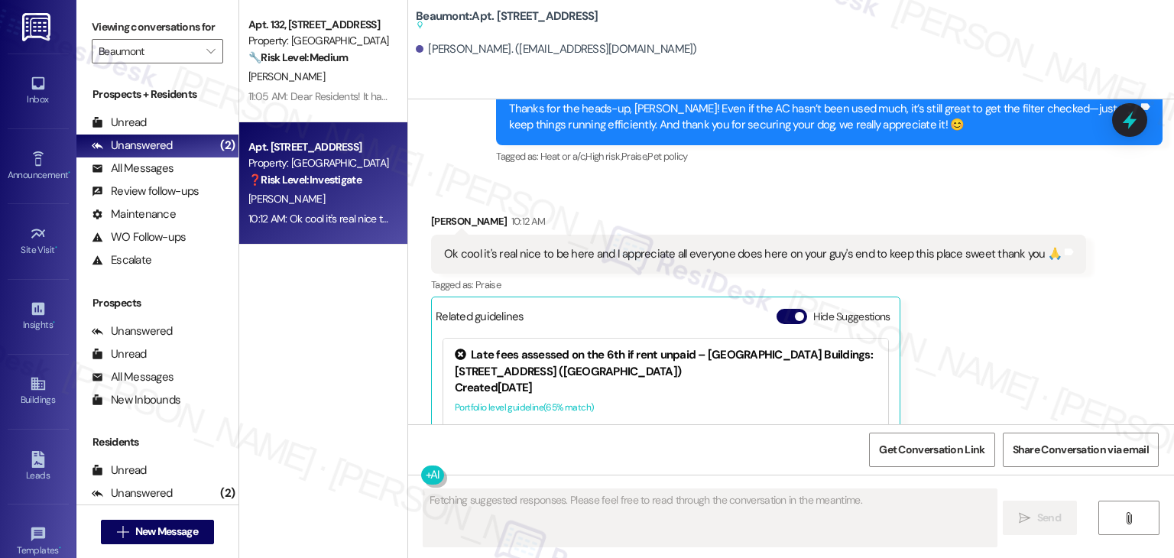
scroll to position [2002, 0]
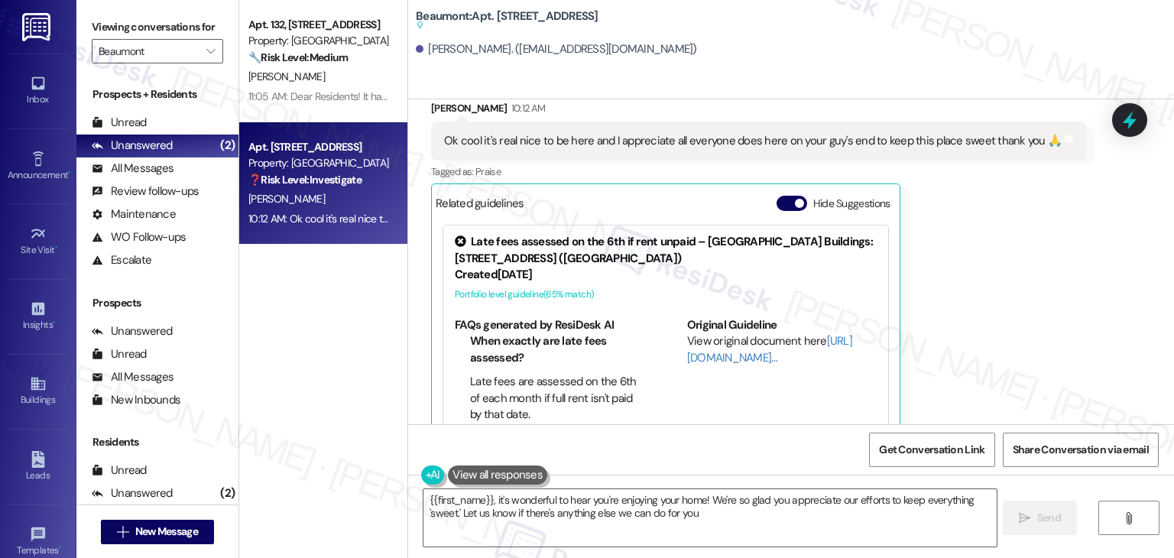
type textarea "{{first_name}}, it's wonderful to hear you're enjoying your home! We're so glad…"
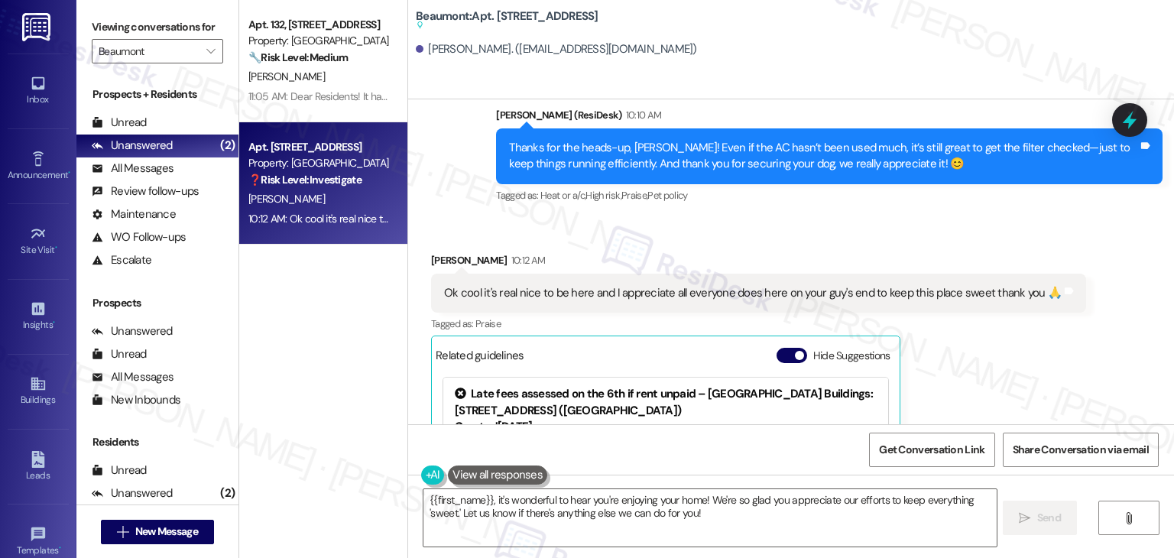
scroll to position [1774, 0]
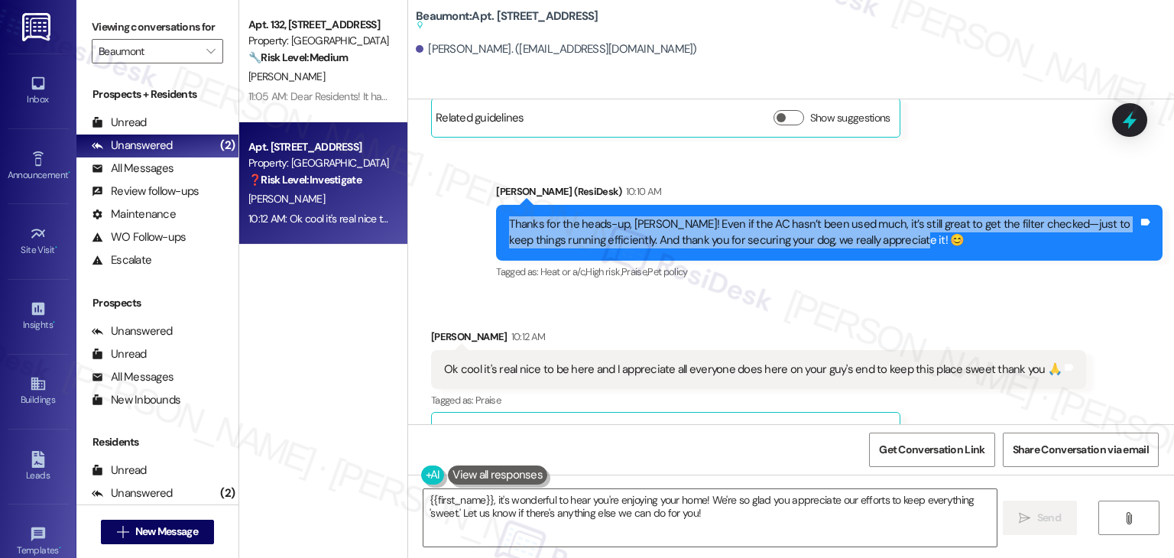
drag, startPoint x: 899, startPoint y: 206, endPoint x: 471, endPoint y: 195, distance: 428.0
click at [471, 195] on div "Sent via SMS Dottie (ResiDesk) 10:10 AM Thanks for the heads-up, Aaron! Even if…" at bounding box center [791, 221] width 766 height 145
copy div "Thanks for the heads-up, Aaron! Even if the AC hasn’t been used much, it’s stil…"
click at [36, 86] on icon at bounding box center [38, 83] width 17 height 17
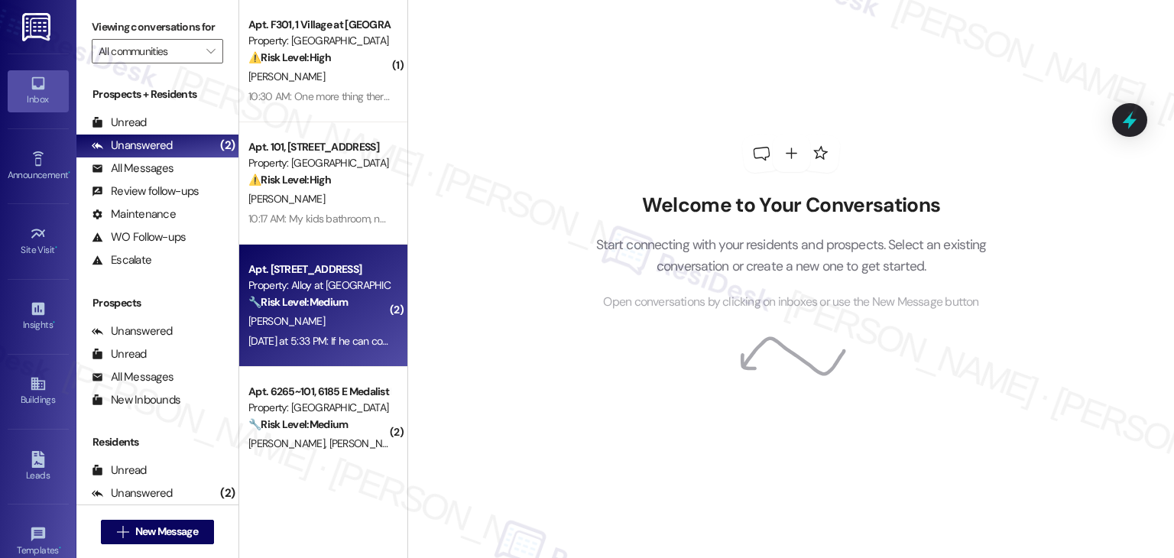
click at [326, 320] on div "[PERSON_NAME]" at bounding box center [319, 321] width 144 height 19
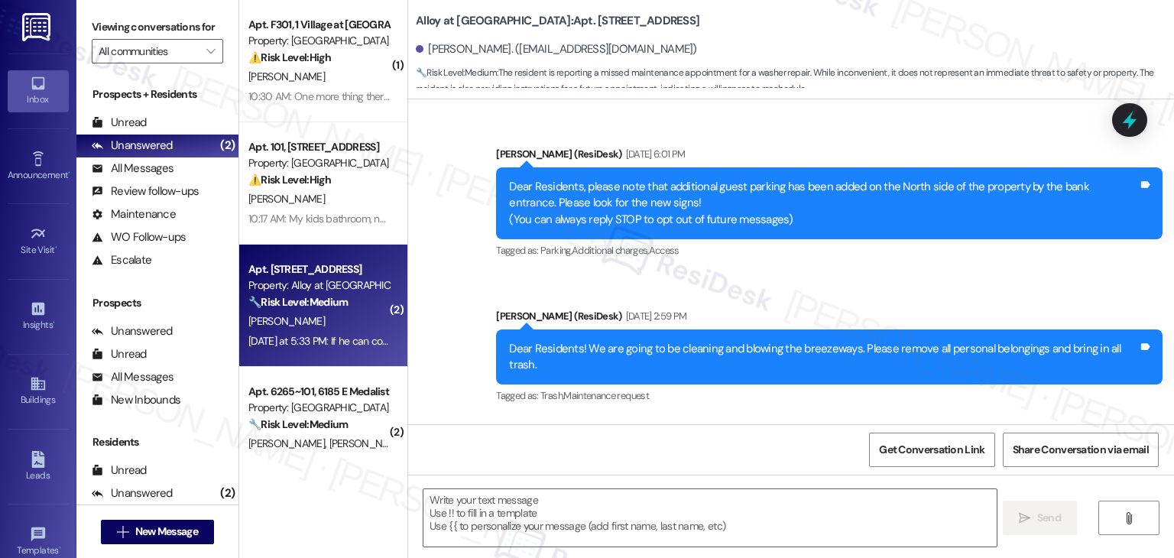
scroll to position [8230, 0]
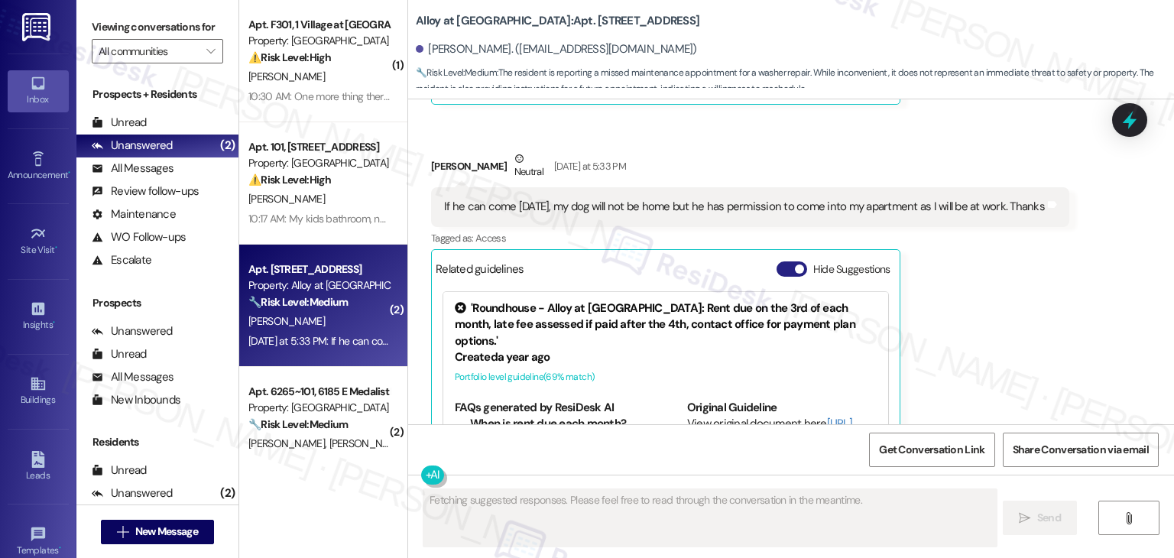
click at [786, 261] on button "Hide Suggestions" at bounding box center [791, 268] width 31 height 15
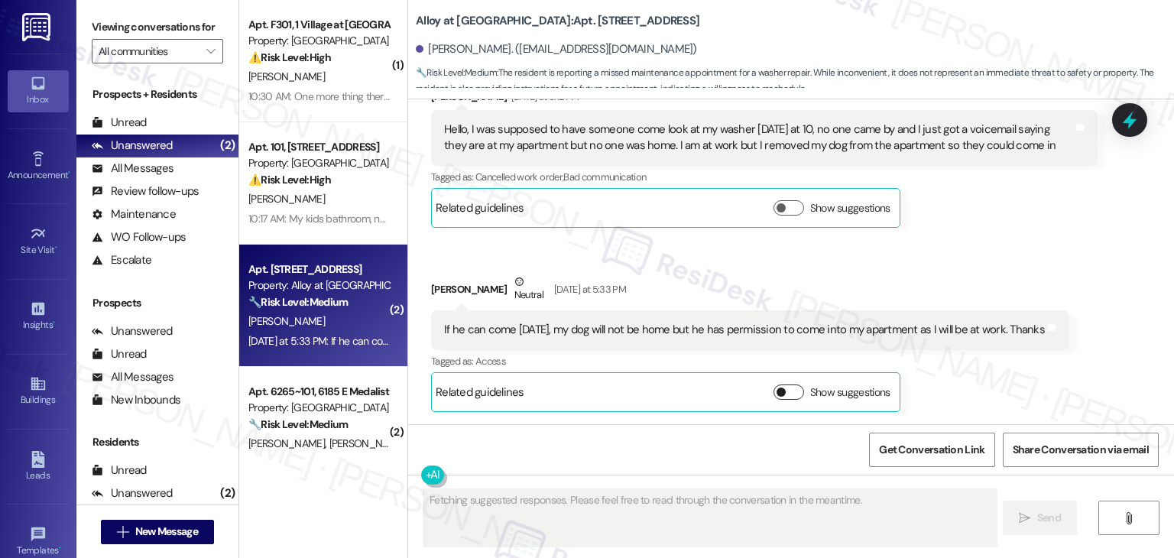
scroll to position [8007, 0]
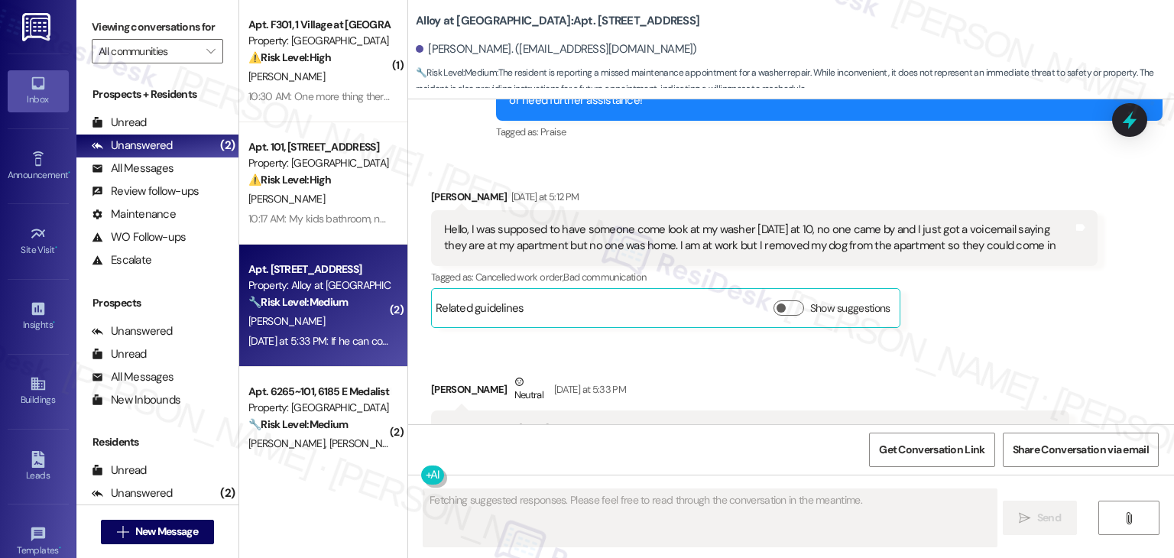
click at [997, 374] on div "Dale Martinez Neutral Yesterday at 5:33 PM" at bounding box center [750, 392] width 638 height 37
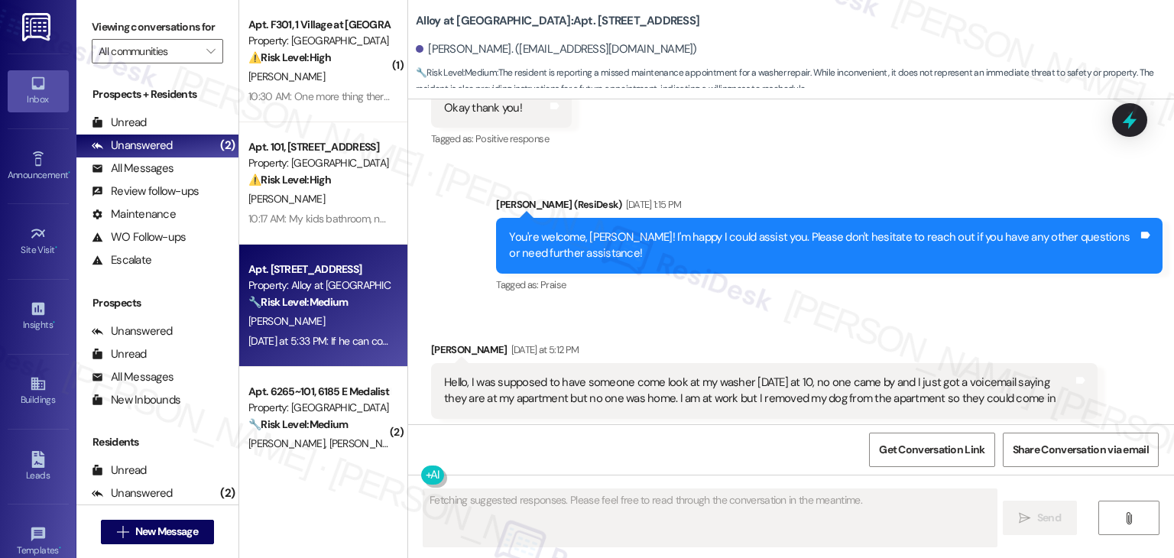
click at [967, 395] on div "Received via SMS Dale Martinez Yesterday at 5:12 PM Hello, I was supposed to ha…" at bounding box center [791, 491] width 766 height 369
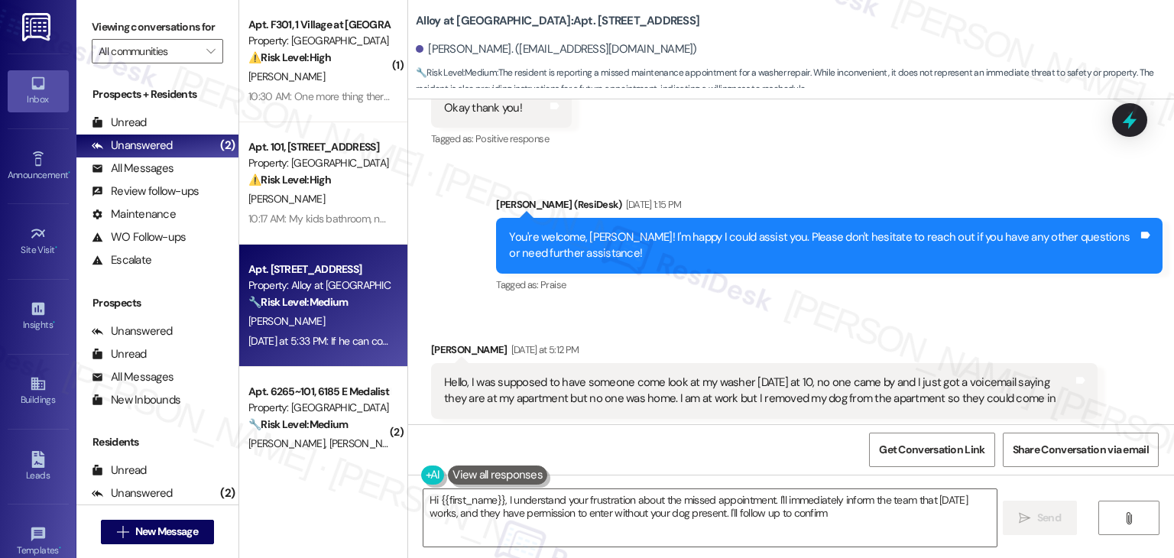
type textarea "Hi {{first_name}}, I understand your frustration about the missed appointment. …"
click at [967, 377] on div "Dale Martinez Yesterday at 5:12 PM Hello, I was supposed to have someone come l…" at bounding box center [764, 411] width 666 height 139
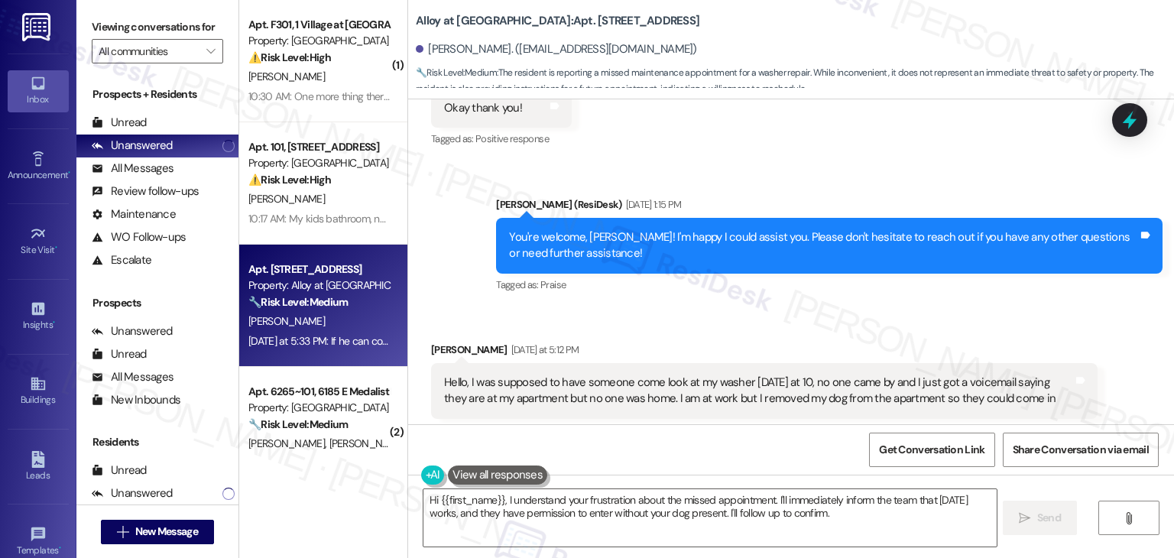
click at [967, 377] on div "Dale Martinez Yesterday at 5:12 PM Hello, I was supposed to have someone come l…" at bounding box center [764, 411] width 666 height 139
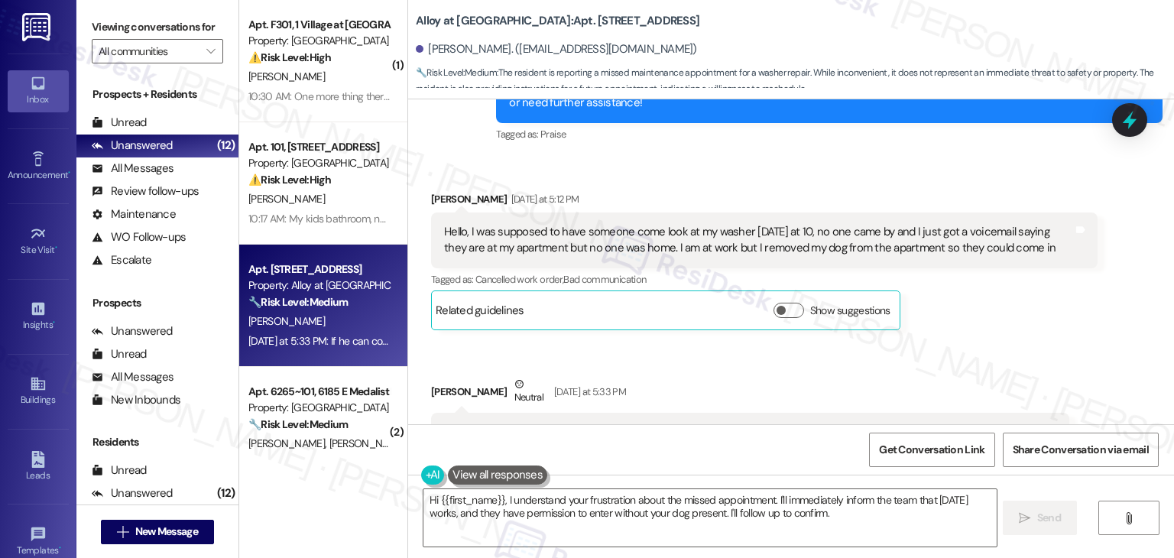
scroll to position [8007, 0]
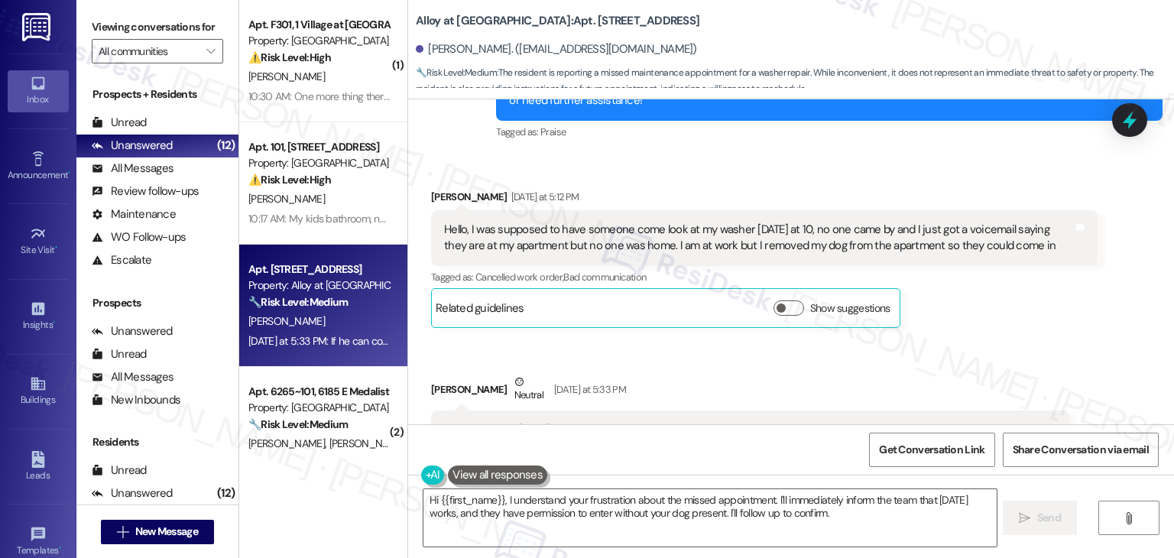
click at [709, 374] on div "Dale Martinez Neutral Yesterday at 5:33 PM" at bounding box center [750, 392] width 638 height 37
click at [715, 362] on div "Received via SMS Dale Martinez Neutral Yesterday at 5:33 PM If he can come tomo…" at bounding box center [750, 442] width 661 height 161
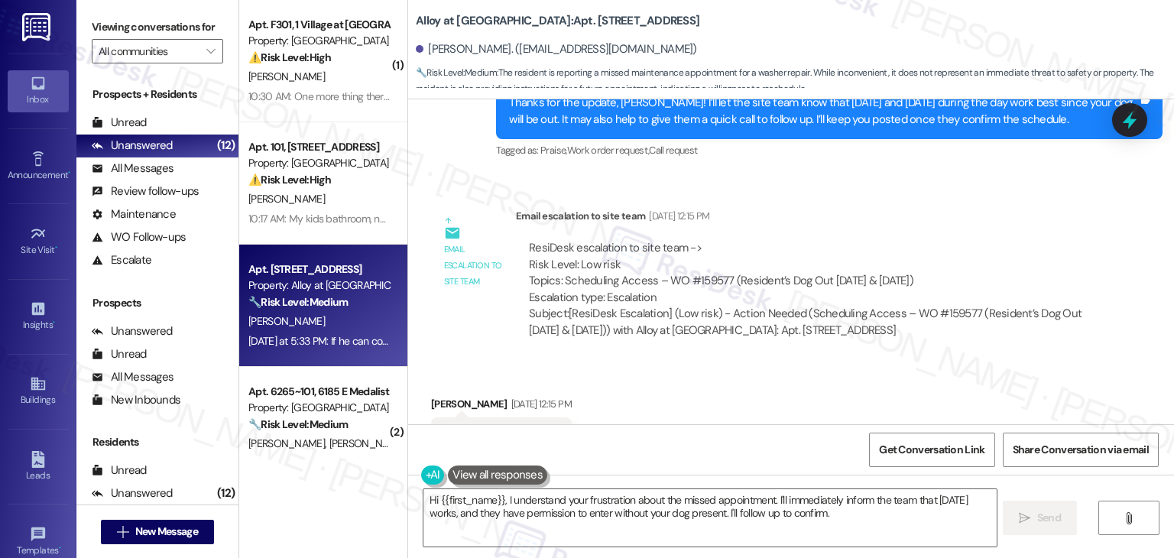
scroll to position [7472, 0]
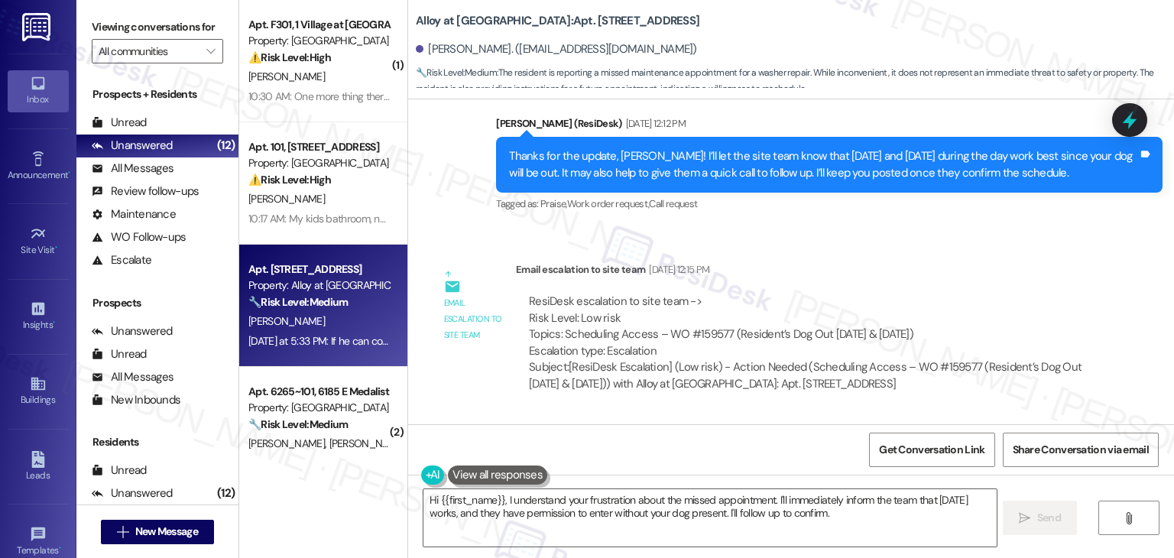
click at [723, 415] on div "Received via SMS Dale Martinez Sep 11, 2025 at 12:15 PM Okay thank you! Tags an…" at bounding box center [791, 479] width 766 height 129
drag, startPoint x: 721, startPoint y: 233, endPoint x: 659, endPoint y: 235, distance: 61.9
click at [659, 293] on div "ResiDesk escalation to site team -> Risk Level: Low risk Topics: Scheduling Acc…" at bounding box center [807, 326] width 556 height 66
copy div "WO #159577"
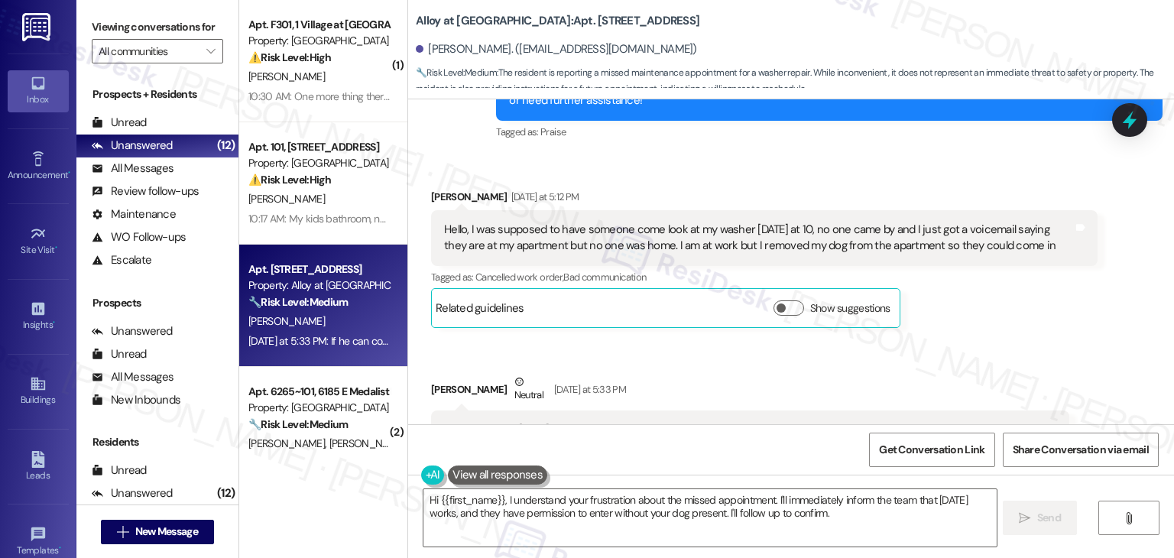
scroll to position [7931, 0]
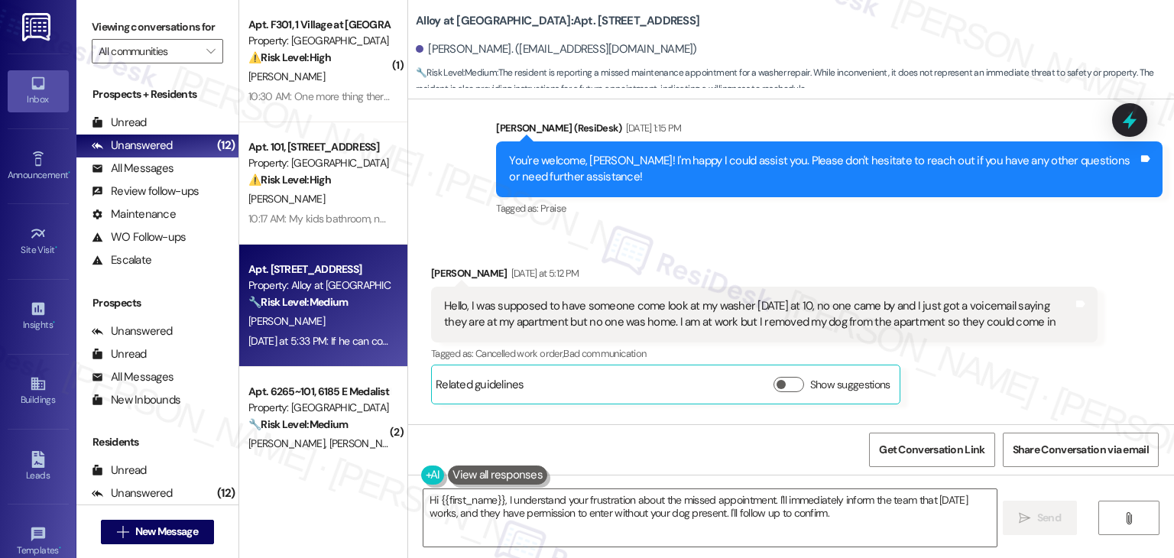
click at [649, 298] on div "Hello, I was supposed to have someone come look at my washer [DATE] at 10, no o…" at bounding box center [758, 314] width 629 height 33
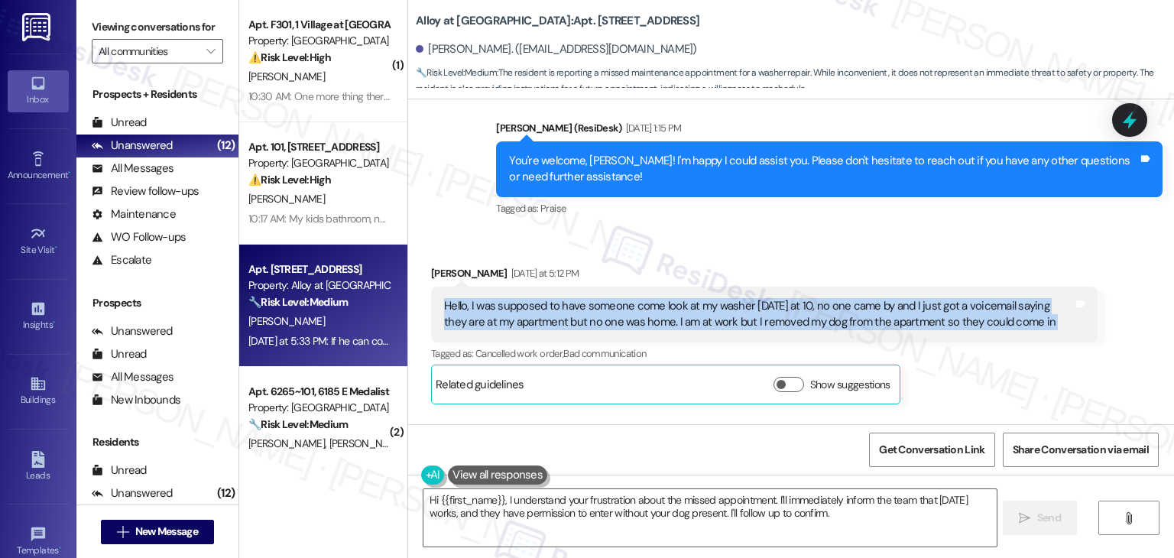
click at [649, 298] on div "Hello, I was supposed to have someone come look at my washer [DATE] at 10, no o…" at bounding box center [758, 314] width 629 height 33
copy div "Hello, I was supposed to have someone come look at my washer today at 10, no on…"
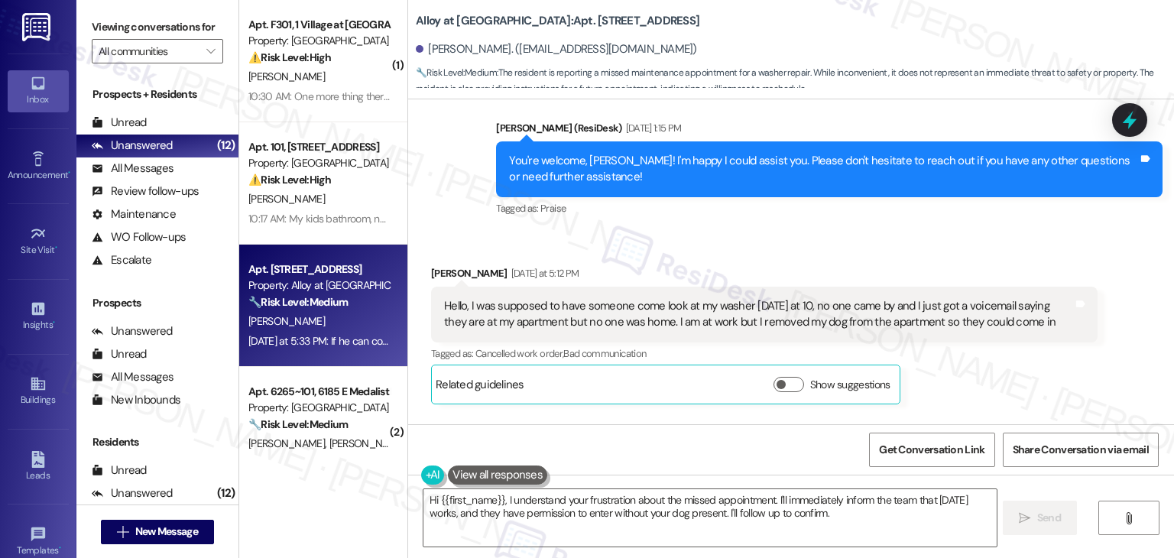
click at [659, 498] on div "If he can come [DATE], my dog will not be home but he has permission to come in…" at bounding box center [744, 506] width 601 height 16
copy div "If he can come tomorrow, my dog will not be home but he has permission to come …"
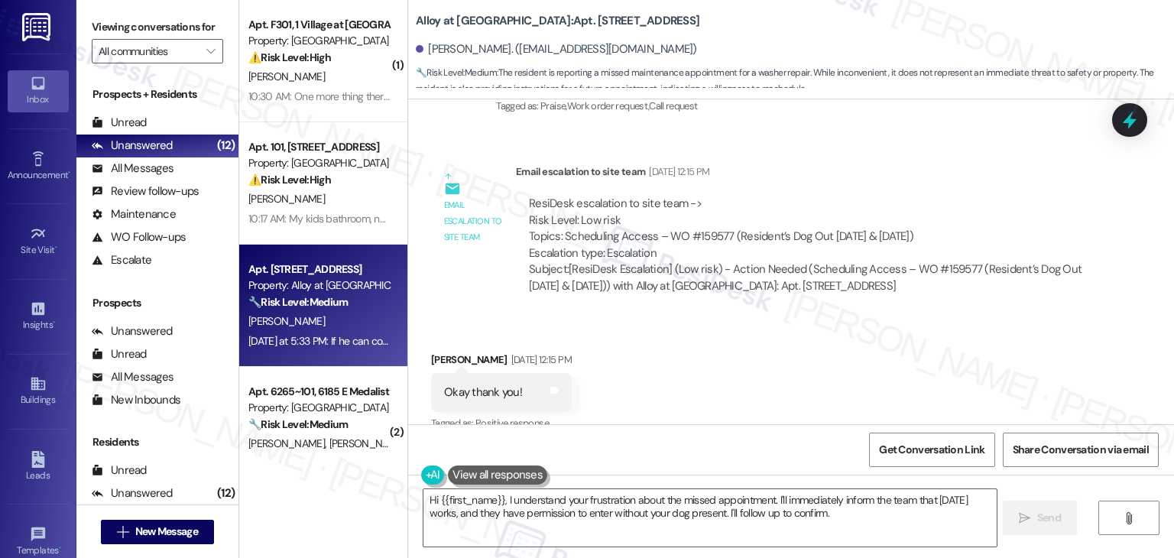
scroll to position [7549, 0]
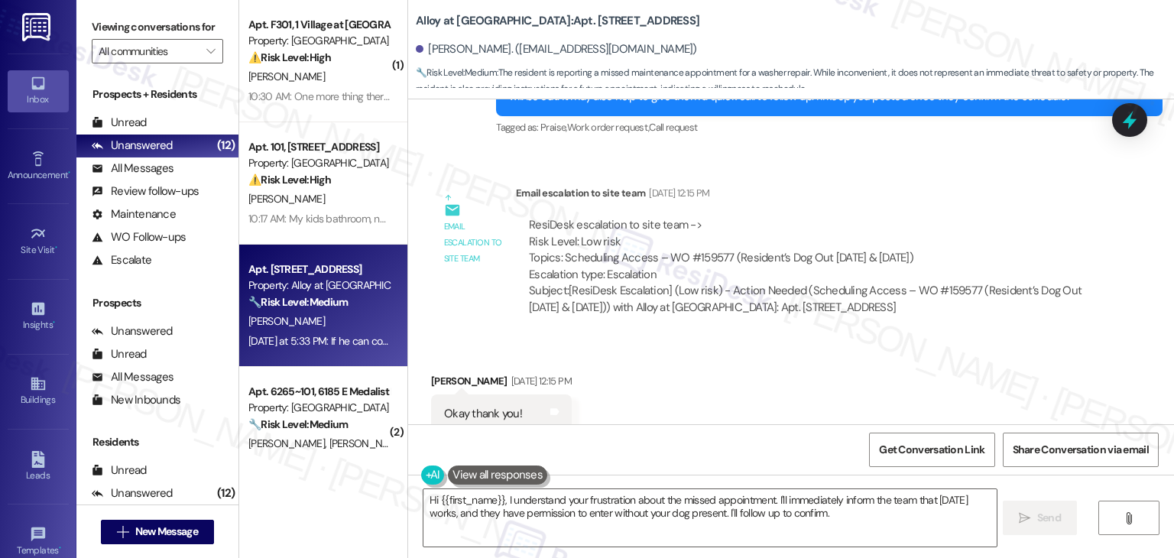
click at [698, 217] on div "ResiDesk escalation to site team -> Risk Level: Low risk Topics: Scheduling Acc…" at bounding box center [807, 250] width 556 height 66
drag, startPoint x: 718, startPoint y: 160, endPoint x: 659, endPoint y: 157, distance: 59.7
click at [659, 217] on div "ResiDesk escalation to site team -> Risk Level: Low risk Topics: Scheduling Acc…" at bounding box center [807, 250] width 556 height 66
copy div "WO #159577"
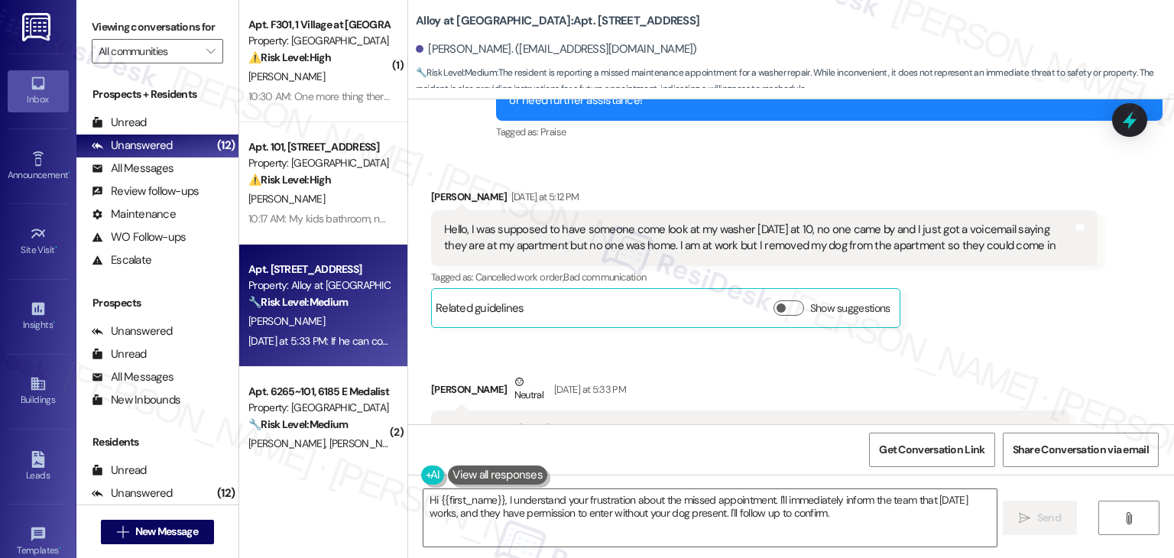
click at [1037, 386] on div "Dale Martinez Neutral Yesterday at 5:33 PM If he can come tomorrow, my dog will…" at bounding box center [750, 443] width 638 height 138
click at [666, 510] on textarea "Hi {{first_name}}, I understand your frustration about the missed appointment. …" at bounding box center [709, 517] width 572 height 57
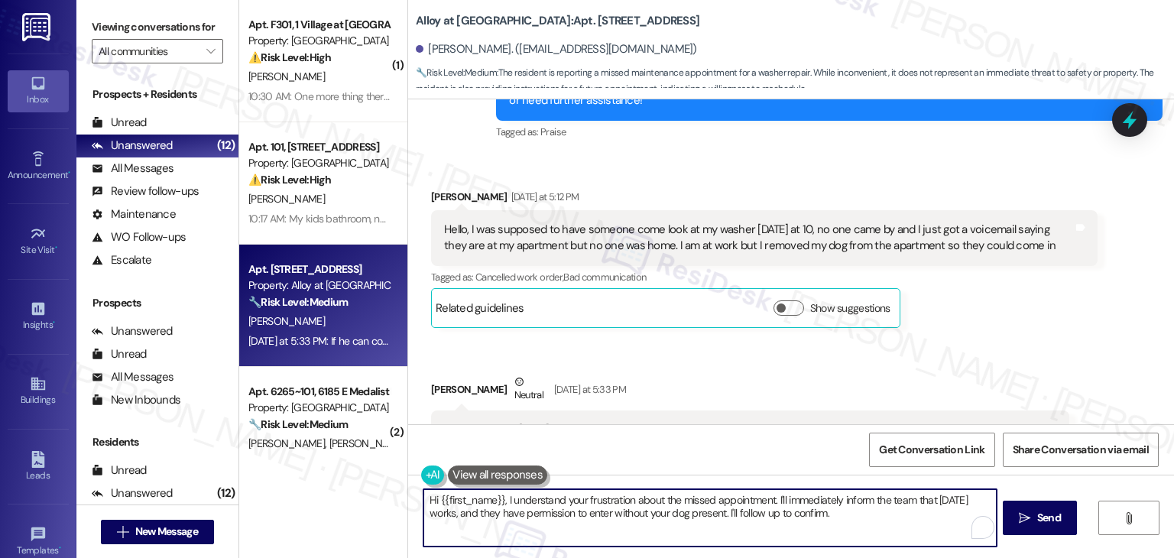
click at [666, 510] on textarea "Hi {{first_name}}, I understand your frustration about the missed appointment. …" at bounding box center [709, 517] width 572 height 57
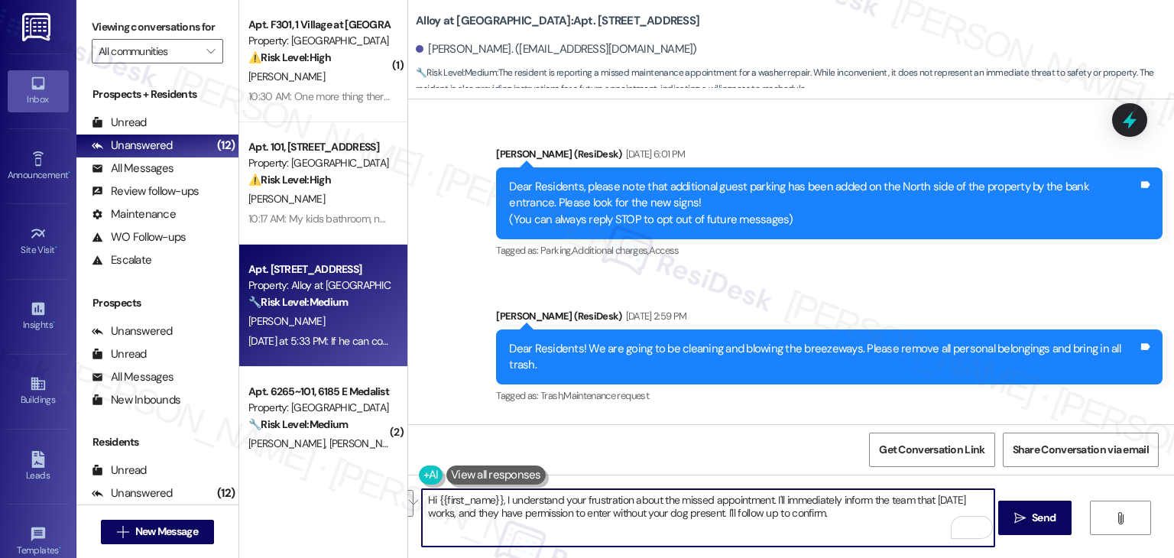
scroll to position [8007, 0]
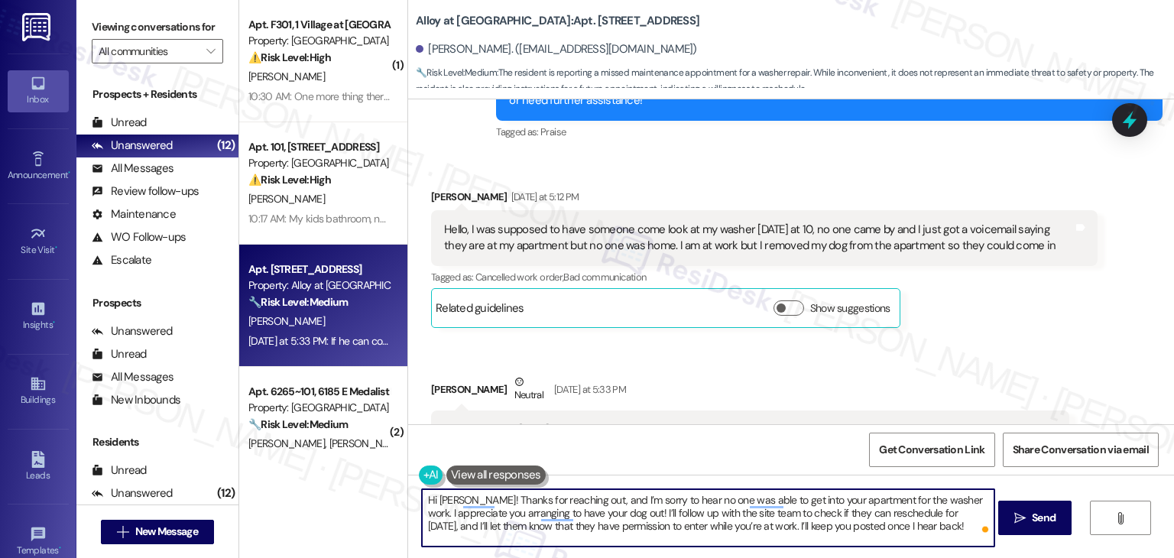
type textarea "Hi [PERSON_NAME]! Thanks for reaching out, and I’m sorry to hear no one was abl…"
click at [727, 514] on textarea "Hi [PERSON_NAME]! Thanks for reaching out, and I’m sorry to hear no one was abl…" at bounding box center [708, 517] width 572 height 57
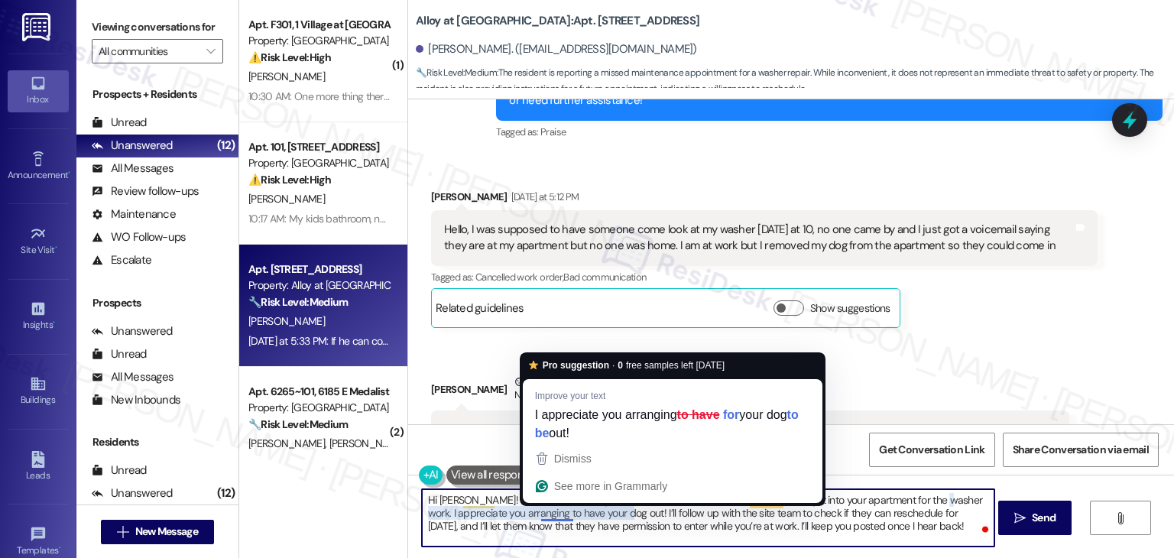
click at [938, 517] on textarea "Hi [PERSON_NAME]! Thanks for reaching out, and I’m sorry to hear no one was abl…" at bounding box center [708, 517] width 572 height 57
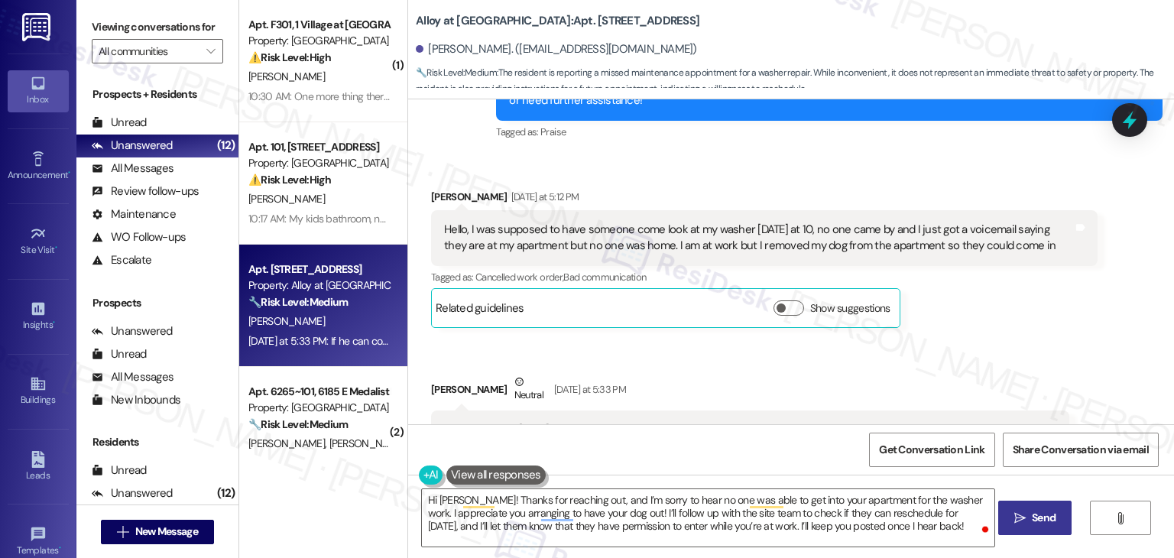
click at [1029, 517] on span "Send" at bounding box center [1044, 518] width 30 height 16
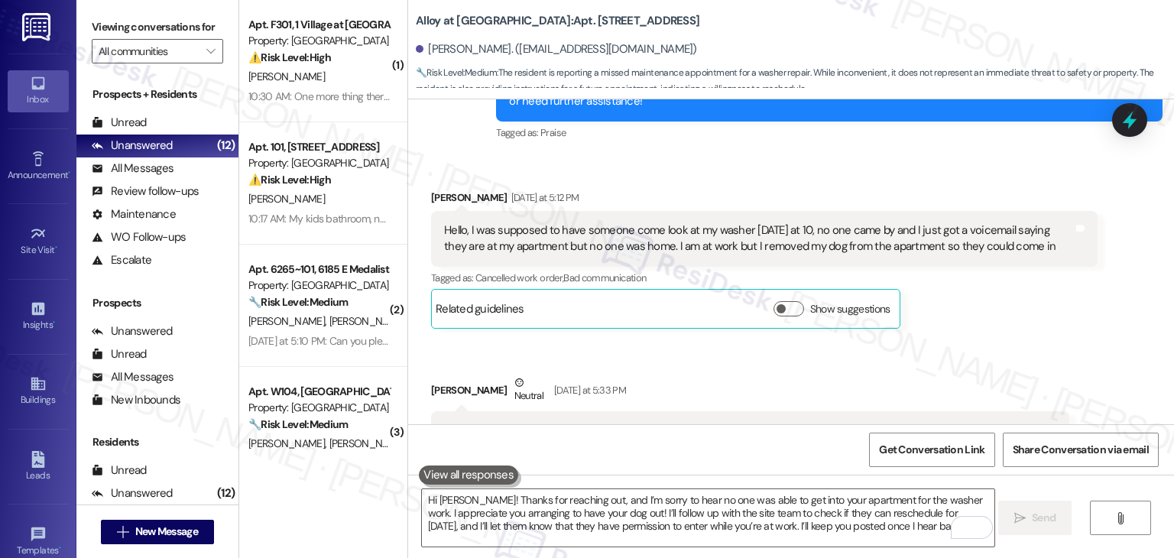
scroll to position [8146, 0]
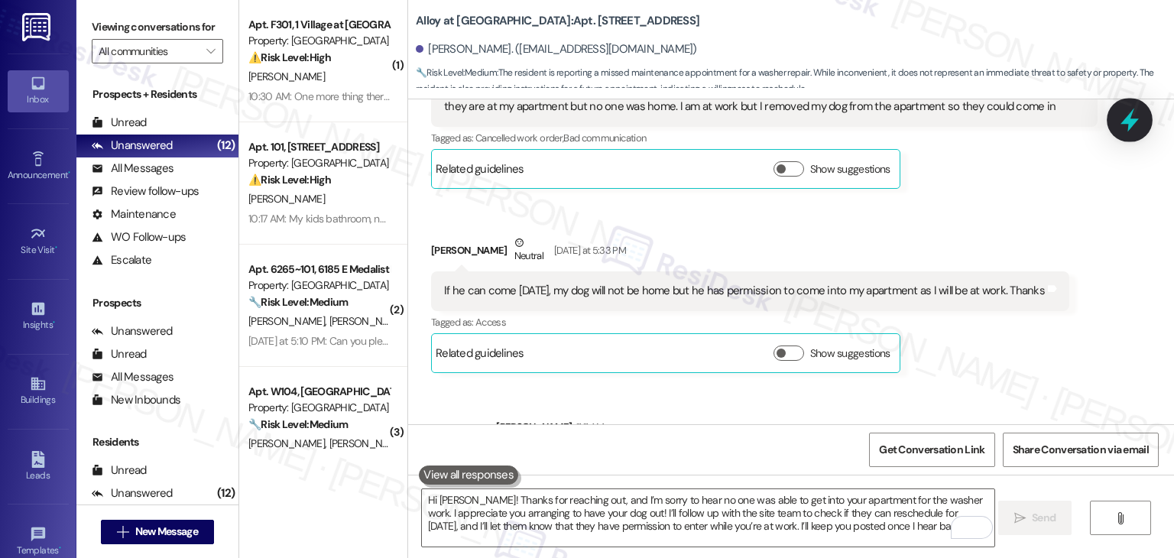
click at [1134, 118] on icon at bounding box center [1129, 120] width 26 height 26
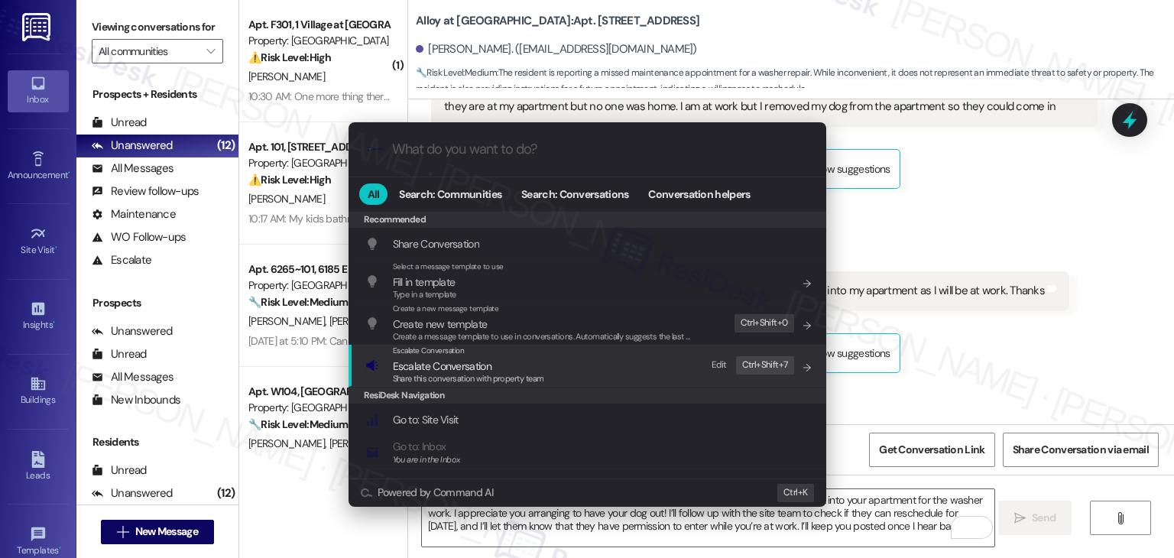
click at [481, 371] on span "Escalate Conversation" at bounding box center [442, 366] width 99 height 14
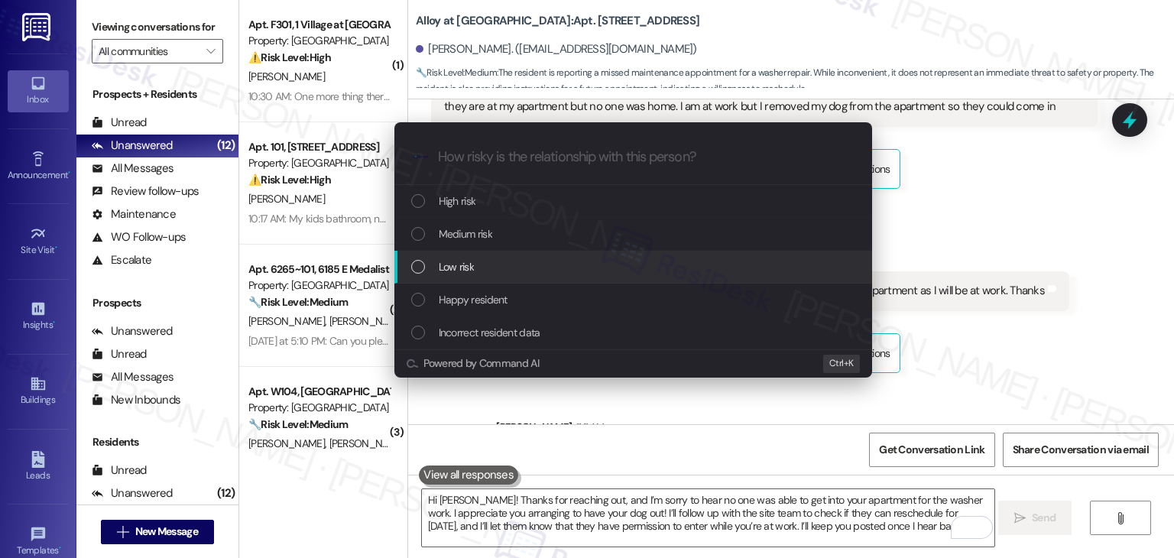
click at [412, 271] on div "List of options" at bounding box center [418, 267] width 14 height 14
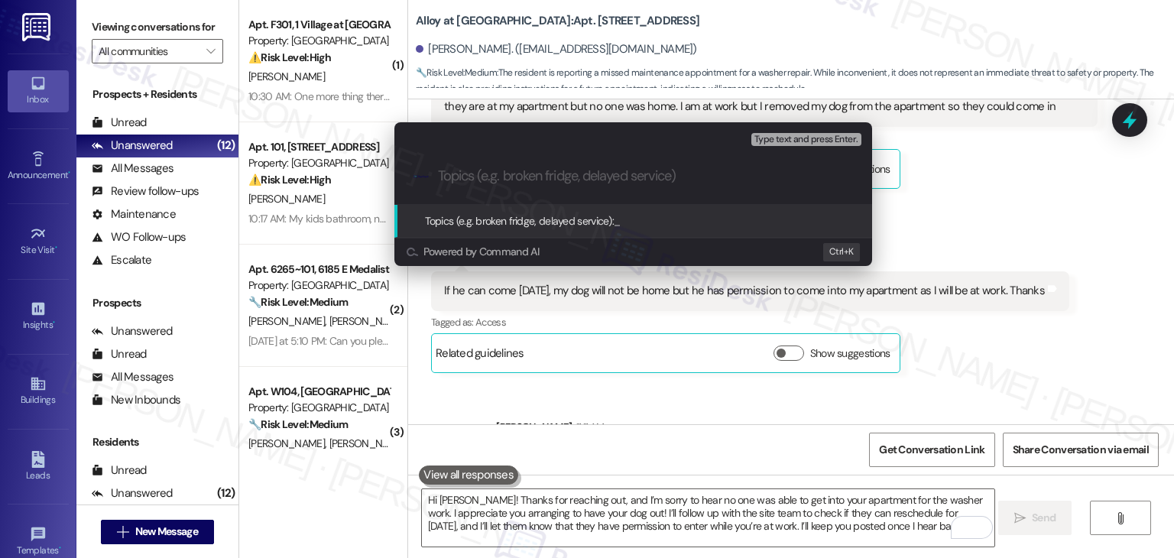
paste input "Missed Maintenance Appointment – Washer Repair (WO #159577)"
type input "Missed Maintenance Appointment – Washer Repair (WO #159577)"
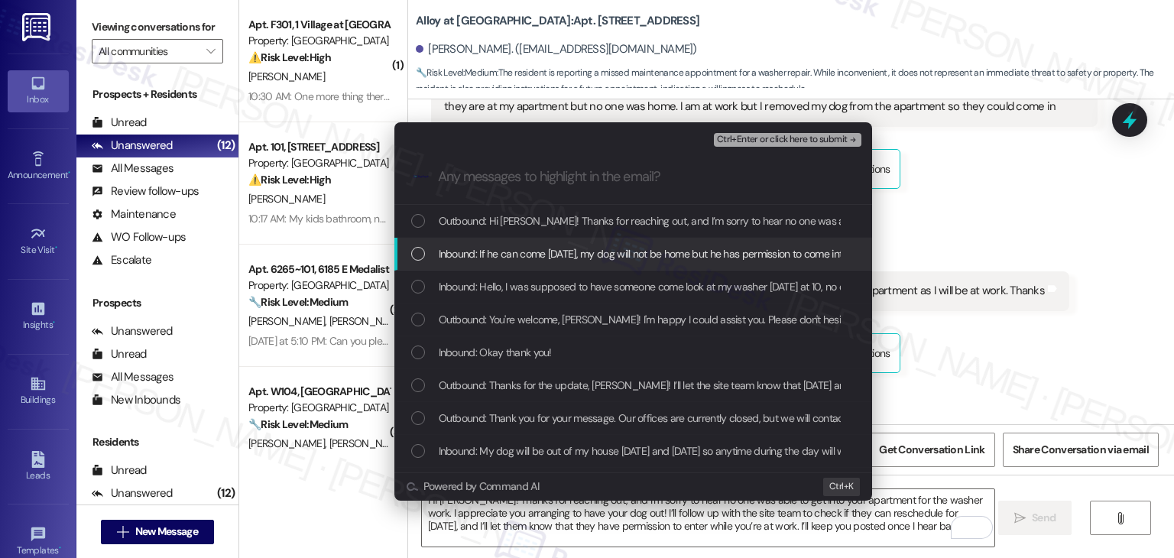
click at [413, 257] on div "List of options" at bounding box center [418, 254] width 14 height 14
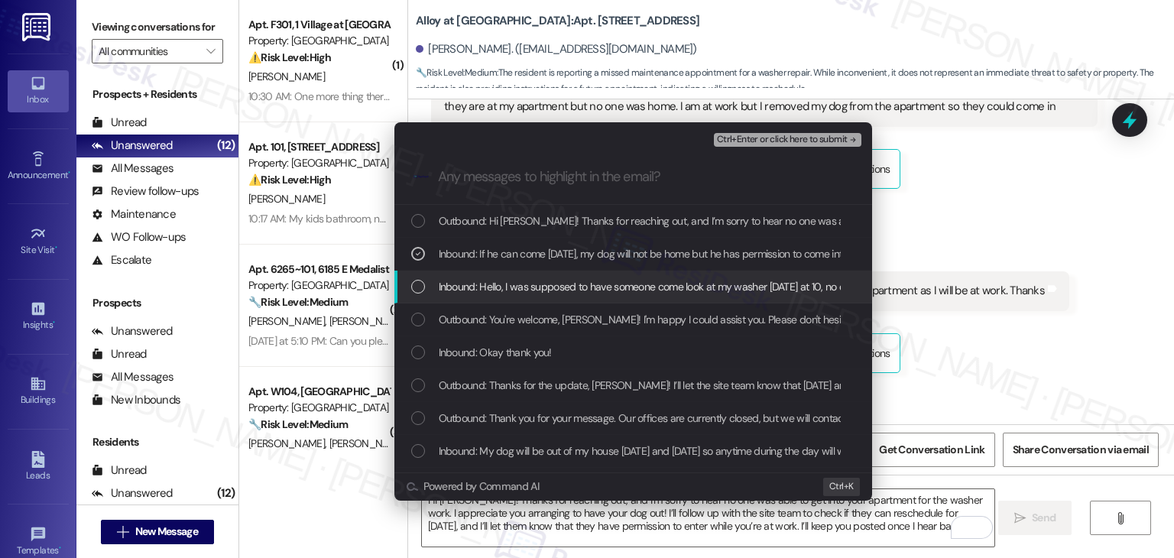
click at [413, 288] on div "List of options" at bounding box center [418, 287] width 14 height 14
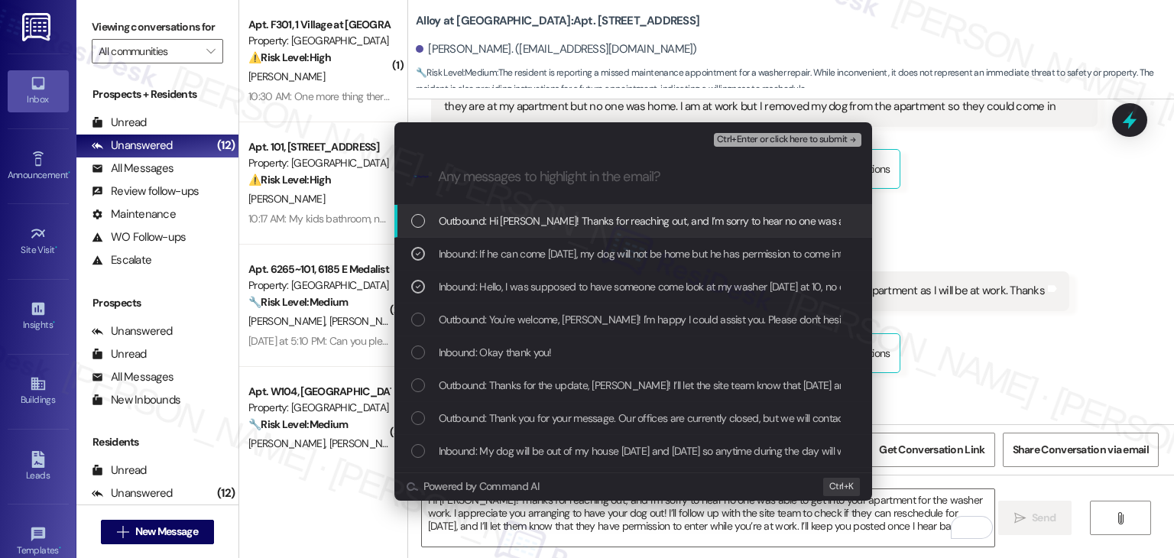
click at [776, 140] on span "Ctrl+Enter or click here to submit" at bounding box center [782, 139] width 131 height 11
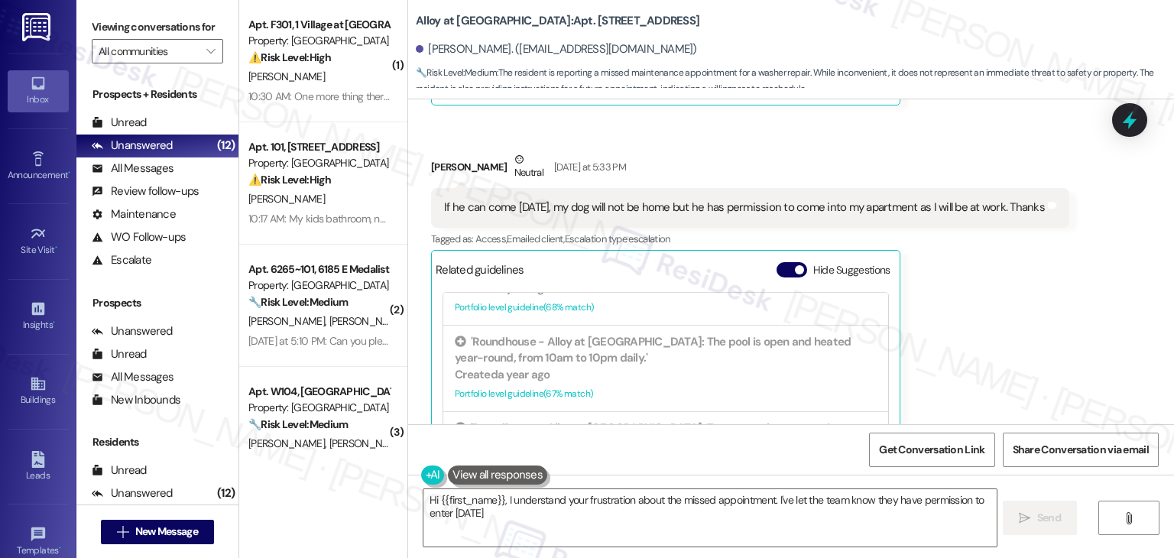
scroll to position [535, 0]
type textarea "Hi {{first_name}}, I understand your frustration about the missed appointment. …"
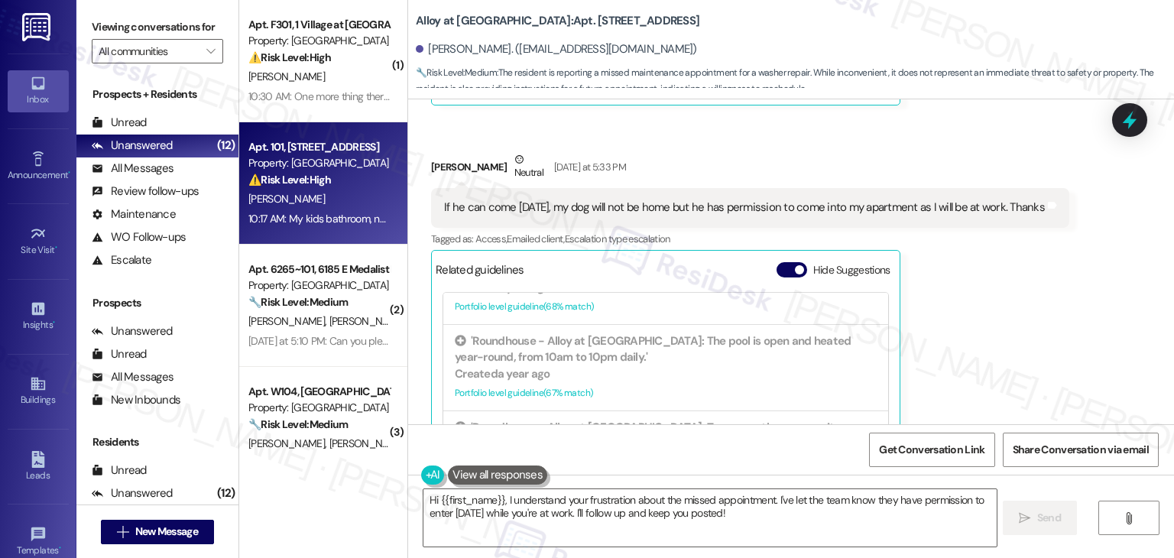
click at [326, 220] on div "10:17 AM: My kids bathroom, not the master bathroom. 10:17 AM: My kids bathroom…" at bounding box center [367, 219] width 239 height 14
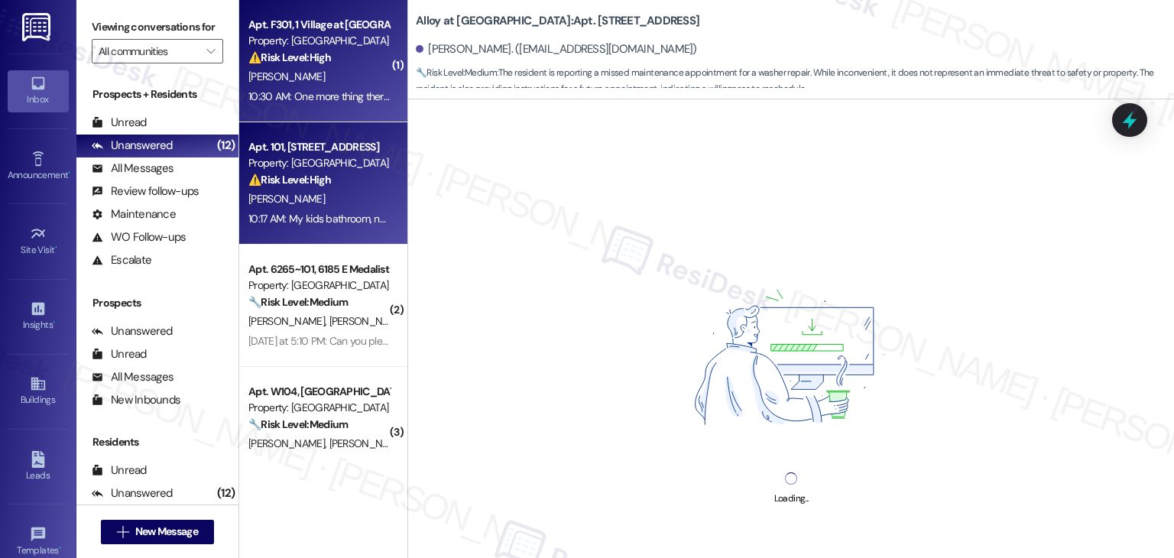
click at [329, 67] on div "[PERSON_NAME]" at bounding box center [319, 76] width 144 height 19
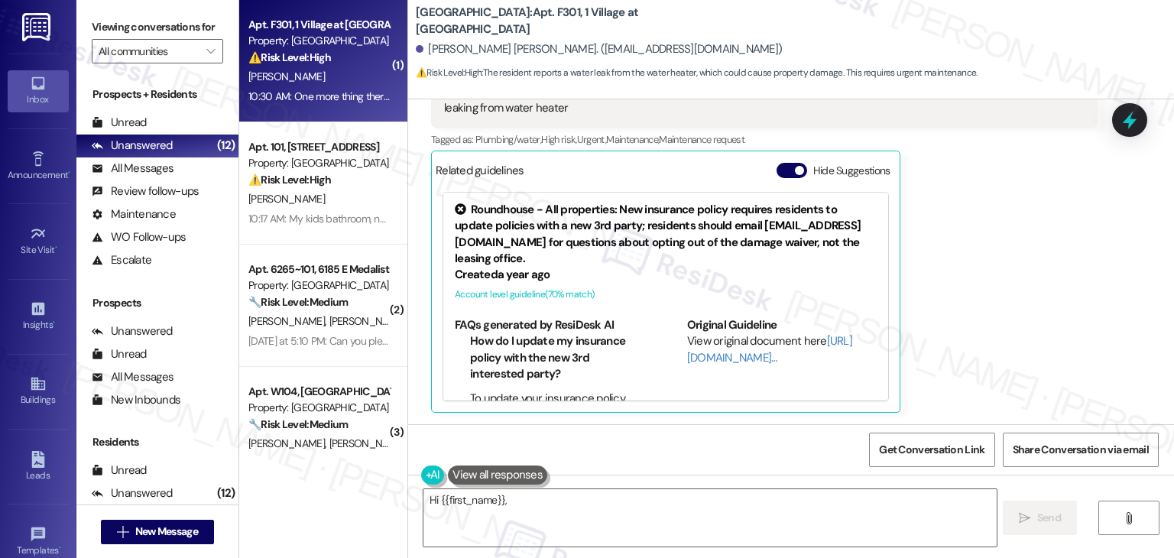
scroll to position [1275, 0]
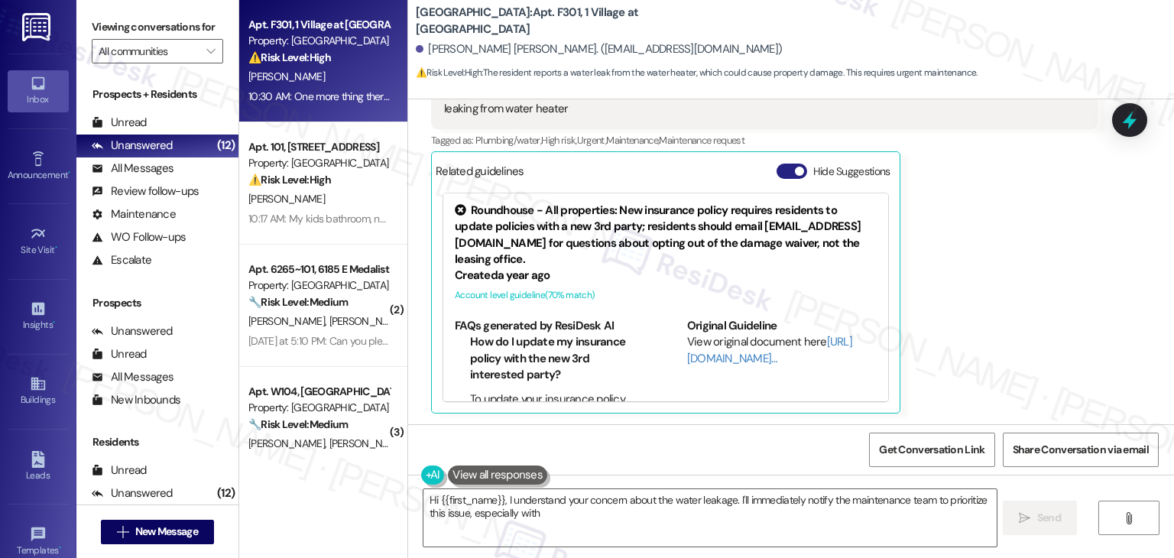
click at [779, 175] on button "Hide Suggestions" at bounding box center [791, 171] width 31 height 15
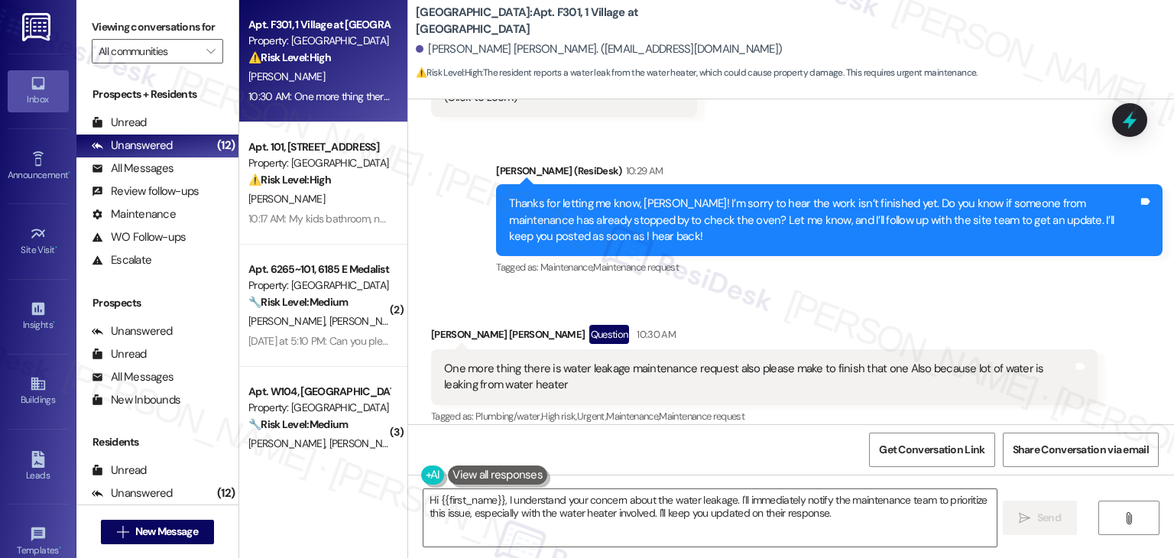
scroll to position [976, 0]
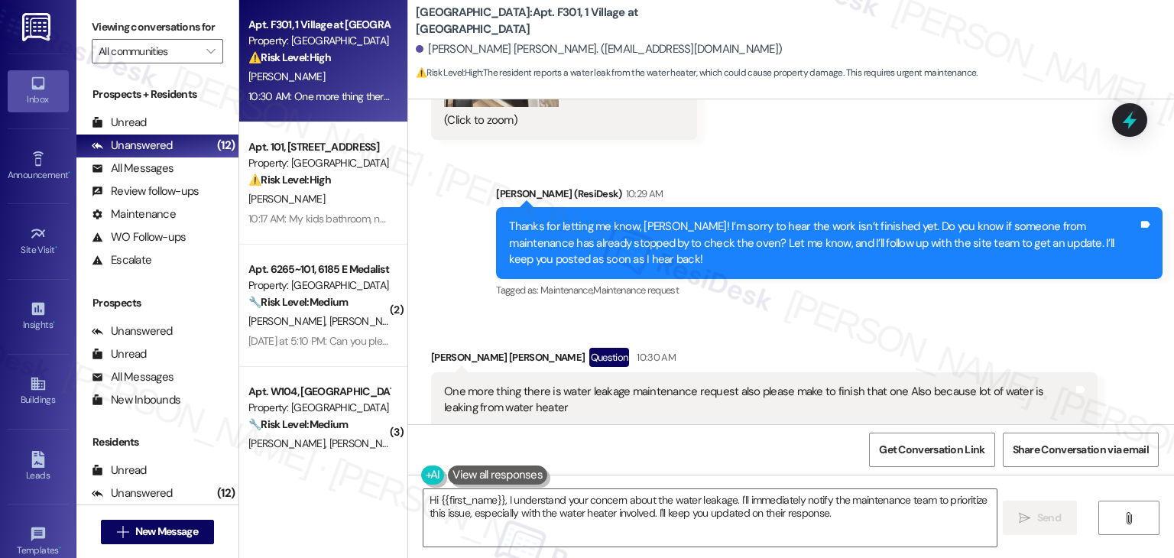
click at [835, 249] on div "Thanks for letting me know, Sai Kumar! I’m sorry to hear the work isn’t finishe…" at bounding box center [823, 243] width 629 height 49
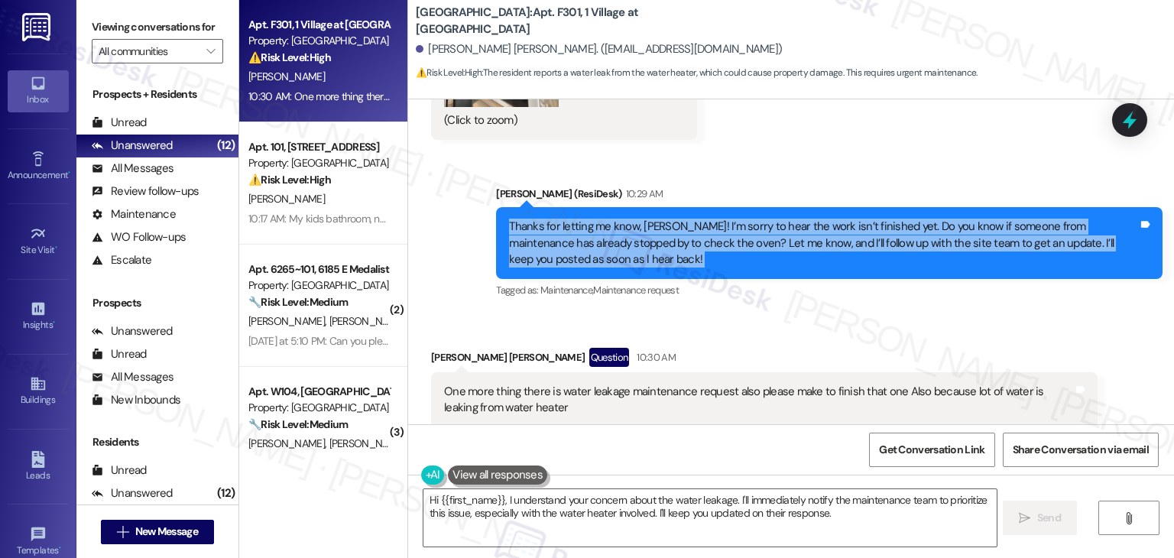
click at [835, 249] on div "Thanks for letting me know, Sai Kumar! I’m sorry to hear the work isn’t finishe…" at bounding box center [823, 243] width 629 height 49
copy div "Thanks for letting me know, Sai Kumar! I’m sorry to hear the work isn’t finishe…"
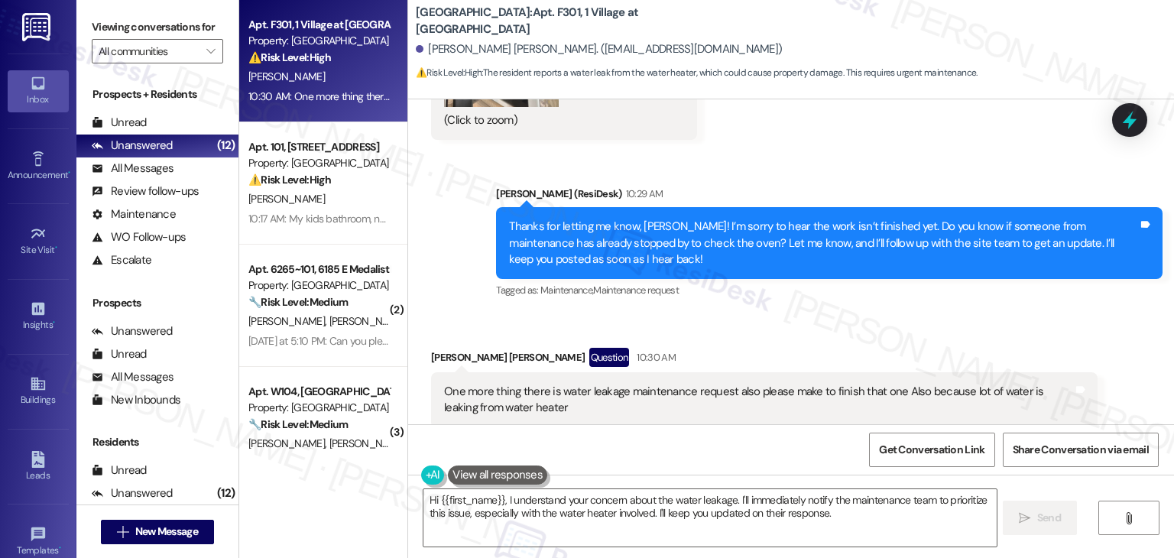
click at [596, 394] on div "One more thing there is water leakage maintenance request also please make to f…" at bounding box center [758, 400] width 629 height 33
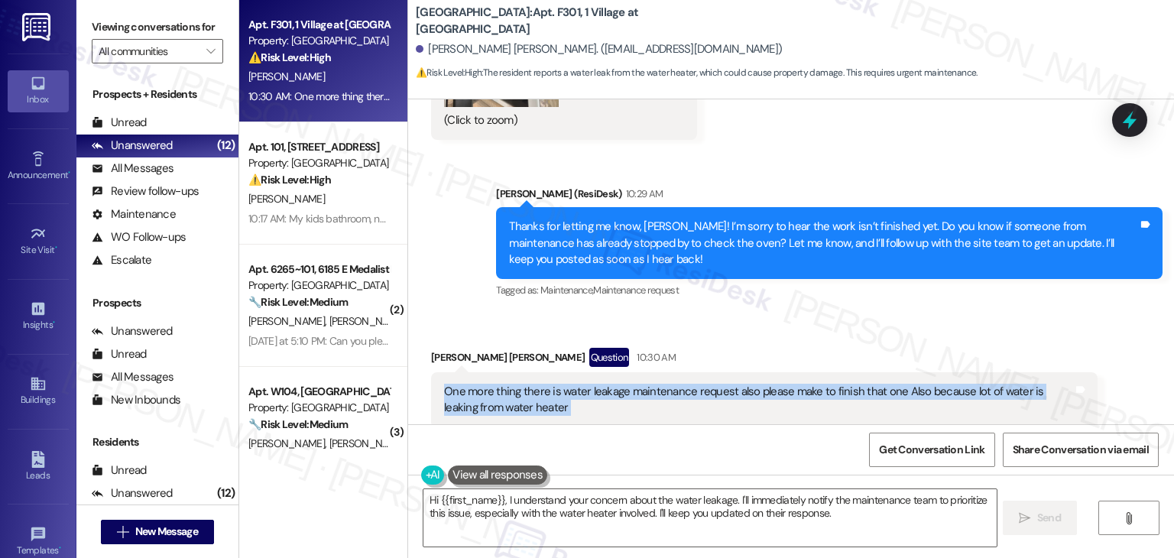
click at [596, 394] on div "One more thing there is water leakage maintenance request also please make to f…" at bounding box center [758, 400] width 629 height 33
copy div "One more thing there is water leakage maintenance request also please make to f…"
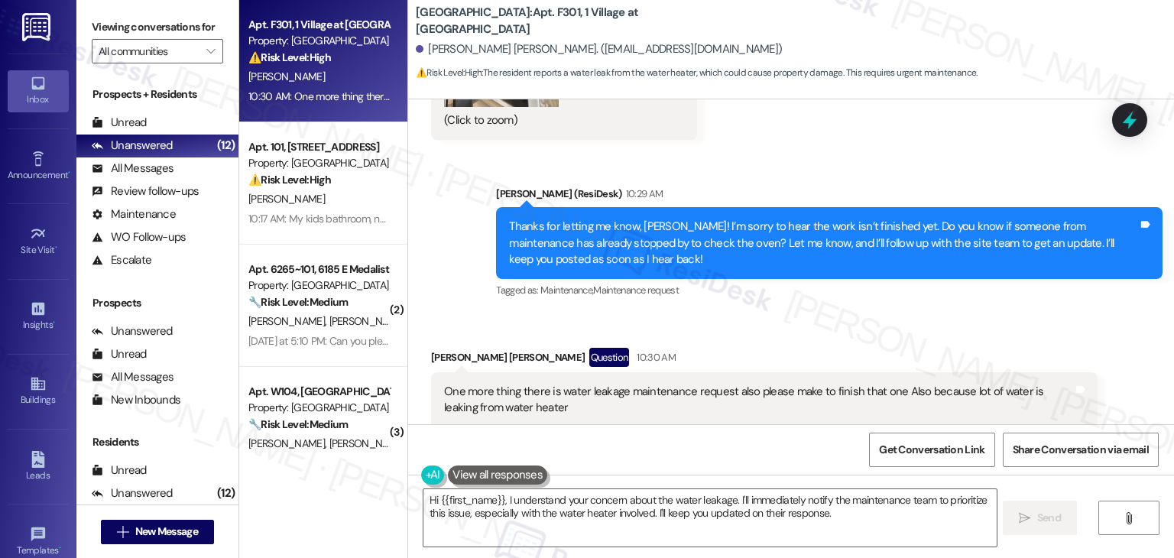
click at [781, 326] on div "Received via SMS Sai Kumar Garlapati Question 10:30 AM One more thing there is …" at bounding box center [791, 407] width 766 height 188
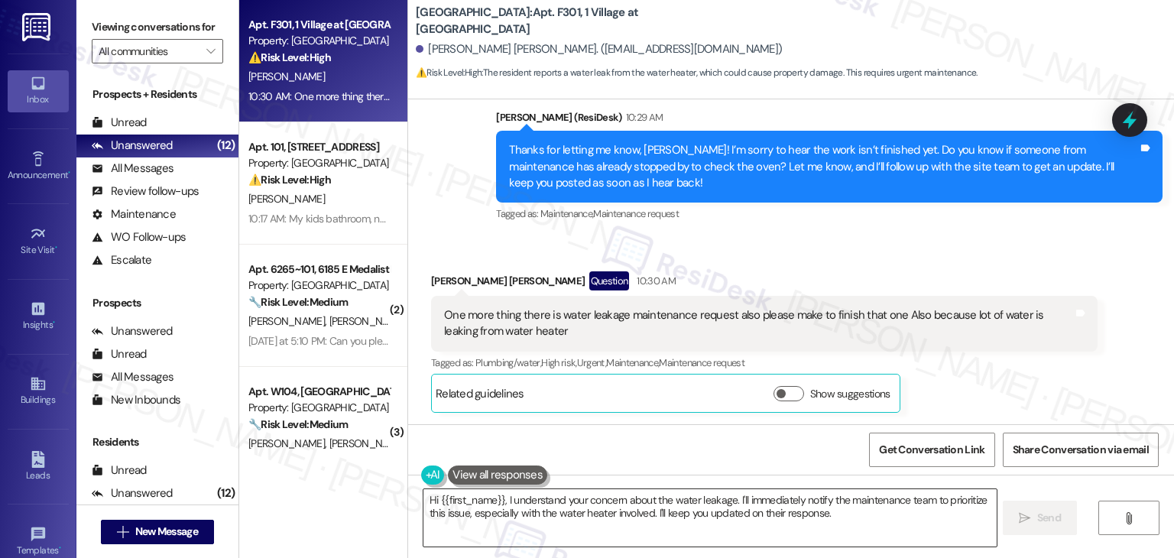
click at [577, 513] on textarea "Hi {{first_name}}, I understand your concern about the water leakage. I'll imme…" at bounding box center [709, 517] width 572 height 57
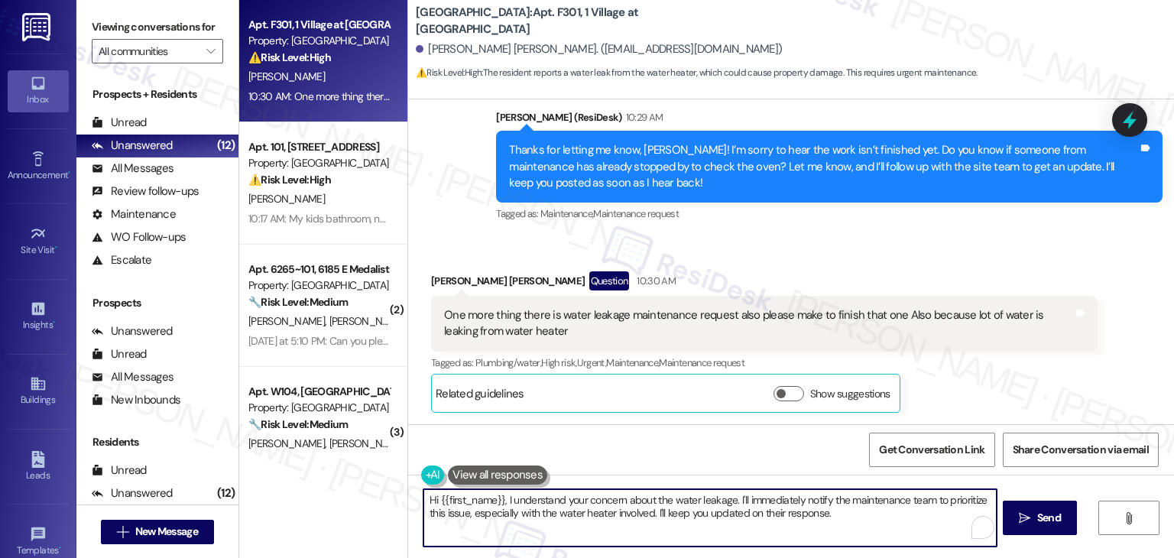
click at [577, 513] on textarea "Hi {{first_name}}, I understand your concern about the water leakage. I'll imme…" at bounding box center [709, 517] width 572 height 57
paste textarea "Thanks for the update, Sai Kumar! I’ll follow up with the site team regarding t…"
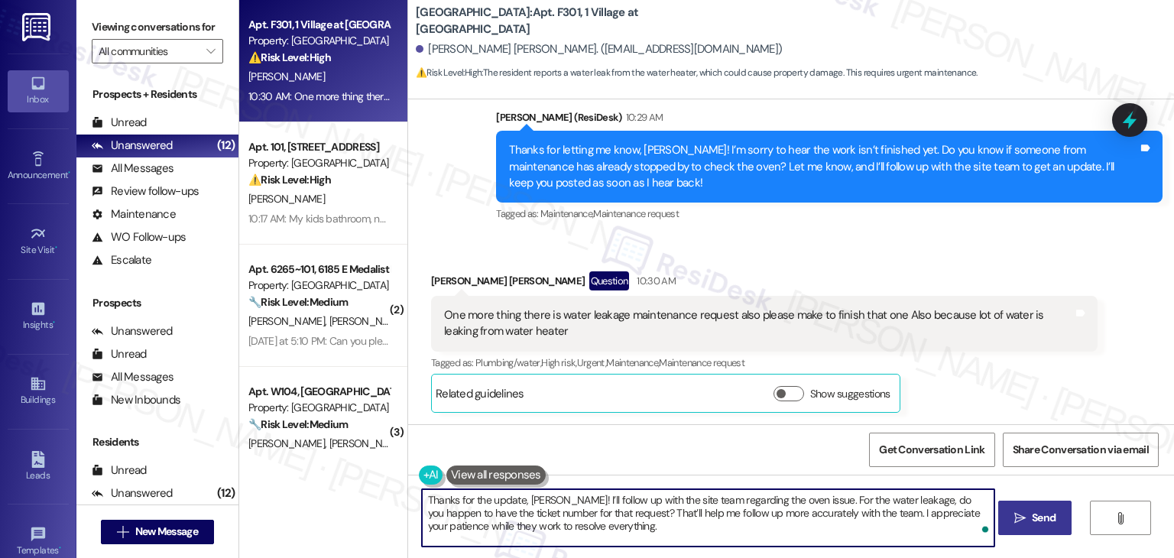
type textarea "Thanks for the update, Sai Kumar! I’ll follow up with the site team regarding t…"
click at [1041, 520] on span "Send" at bounding box center [1044, 518] width 24 height 16
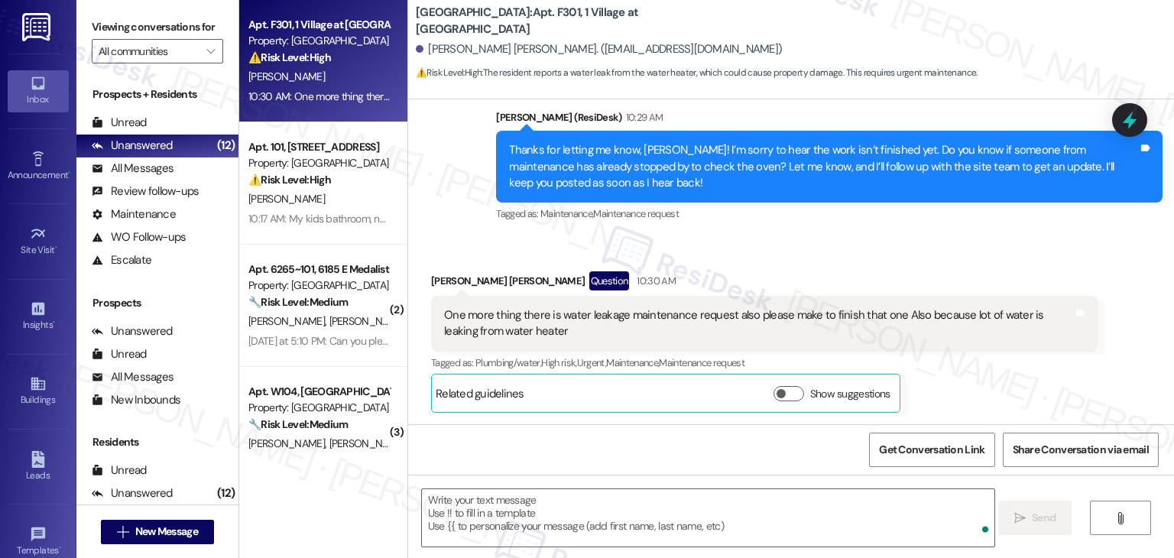
type textarea "Fetching suggested responses. Please feel free to read through the conversation…"
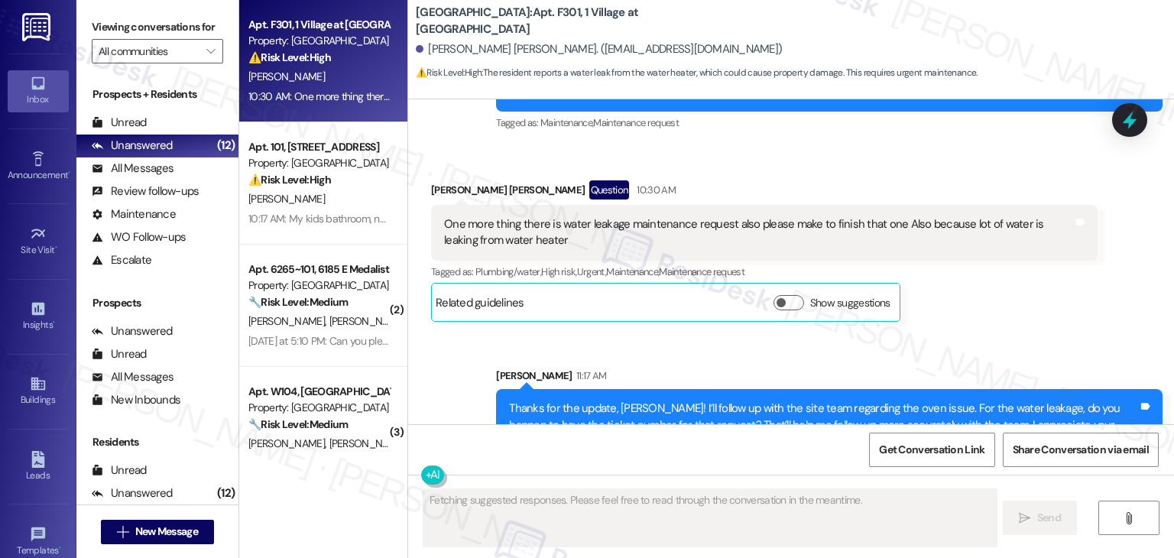
scroll to position [1192, 0]
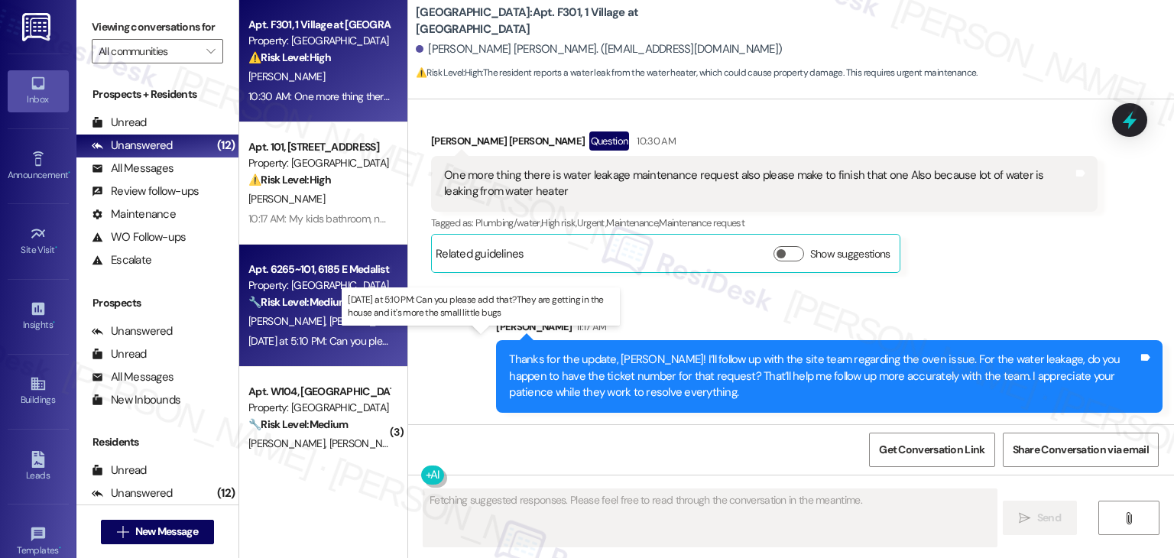
click at [251, 332] on div "Yesterday at 5:10 PM: Can you please add that?They are getting in the house and…" at bounding box center [319, 341] width 144 height 19
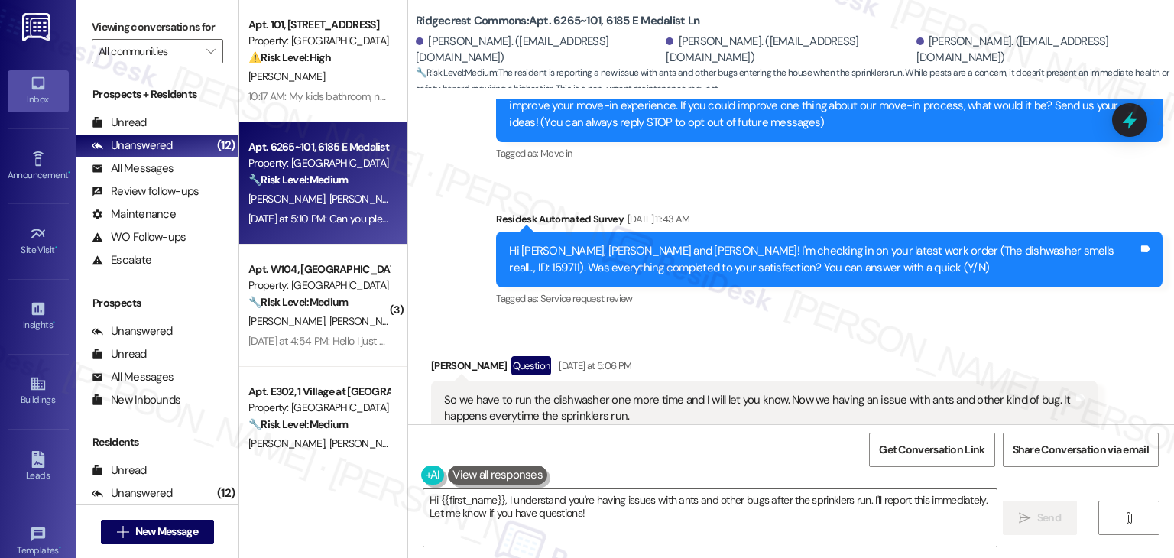
scroll to position [229, 0]
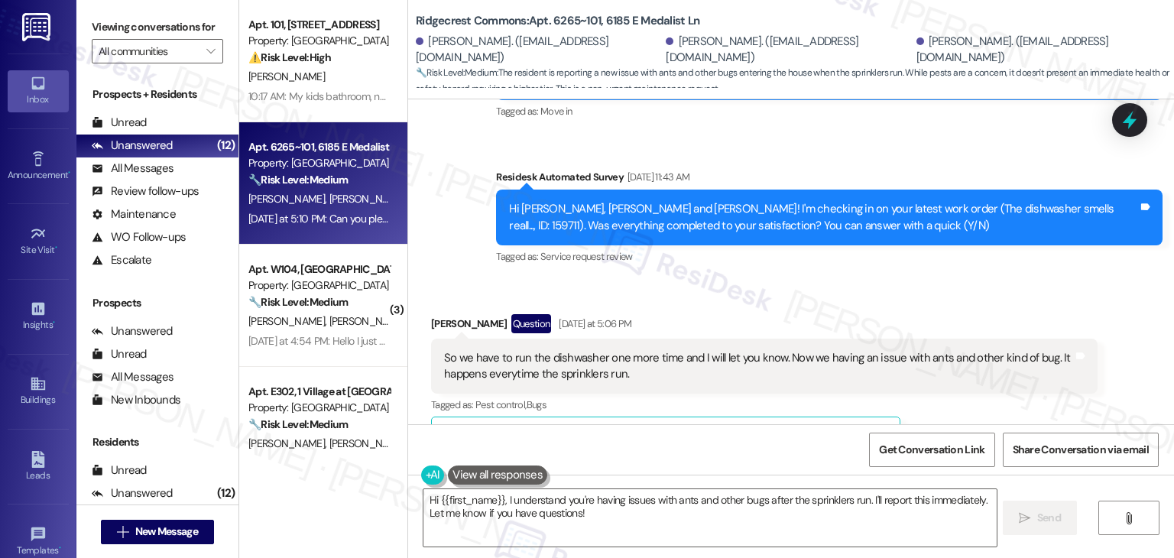
click at [670, 219] on div "Hi Sara, Amber and Adrienne! I'm checking in on your latest work order (The dis…" at bounding box center [823, 217] width 629 height 33
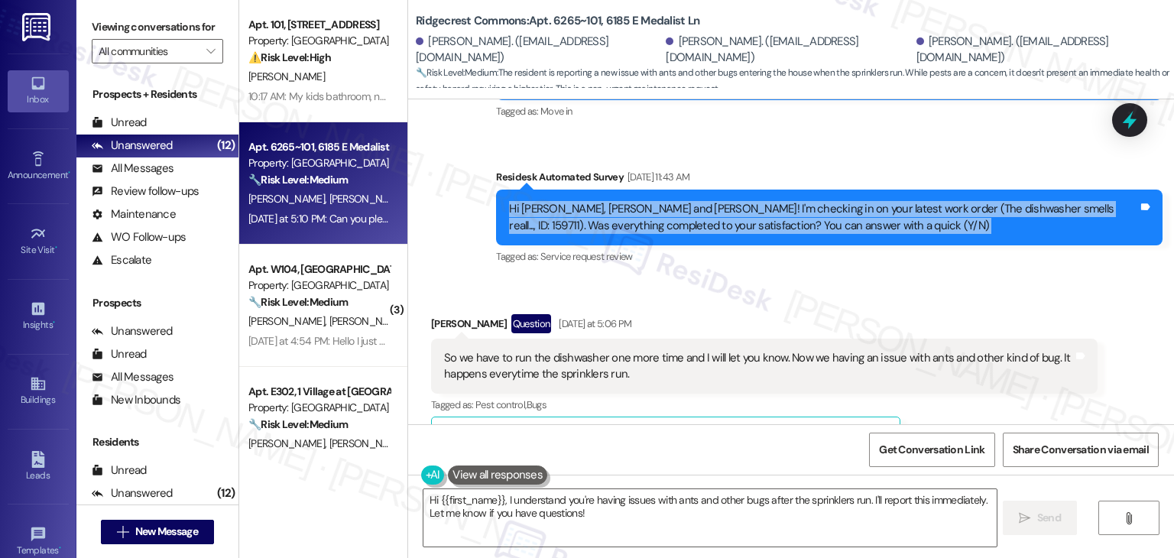
click at [670, 219] on div "Hi Sara, Amber and Adrienne! I'm checking in on your latest work order (The dis…" at bounding box center [823, 217] width 629 height 33
copy div "Hi Sara, Amber and Adrienne! I'm checking in on your latest work order (The dis…"
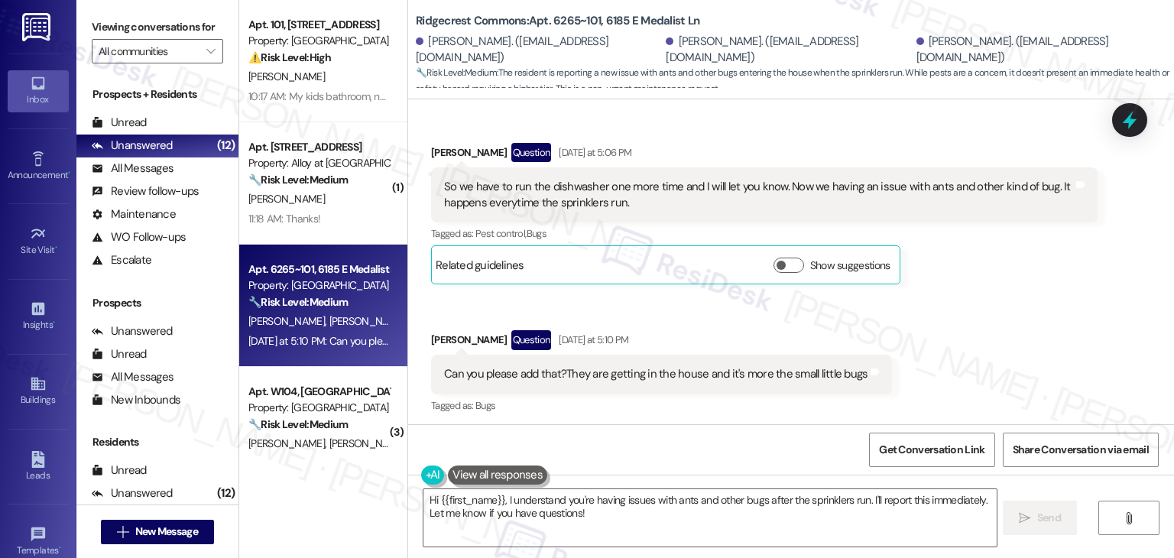
scroll to position [404, 0]
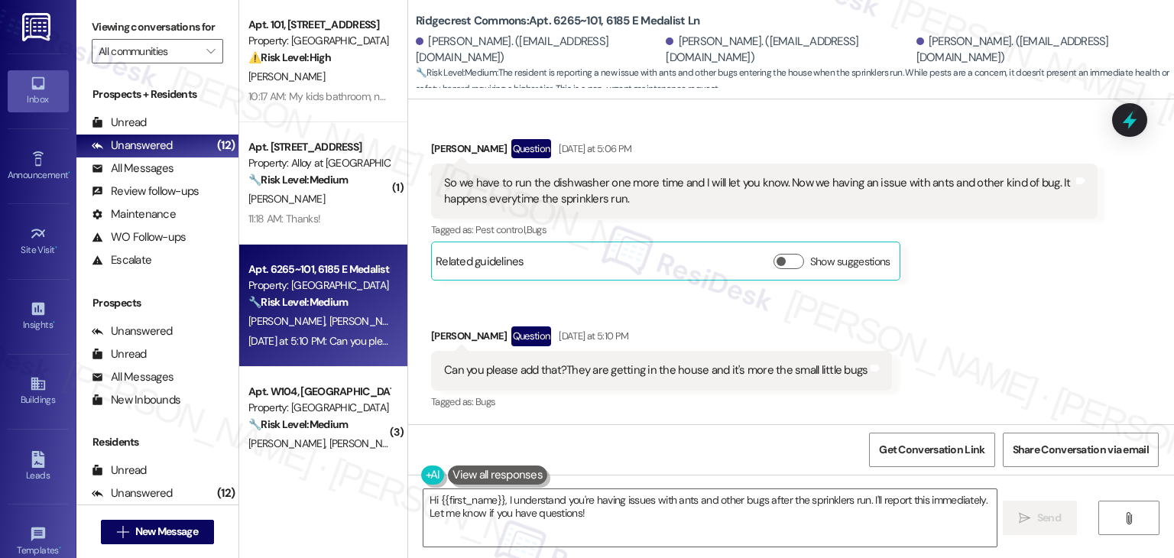
click at [543, 201] on div "So we have to run the dishwasher one more time and I will let you know. Now we …" at bounding box center [758, 191] width 629 height 33
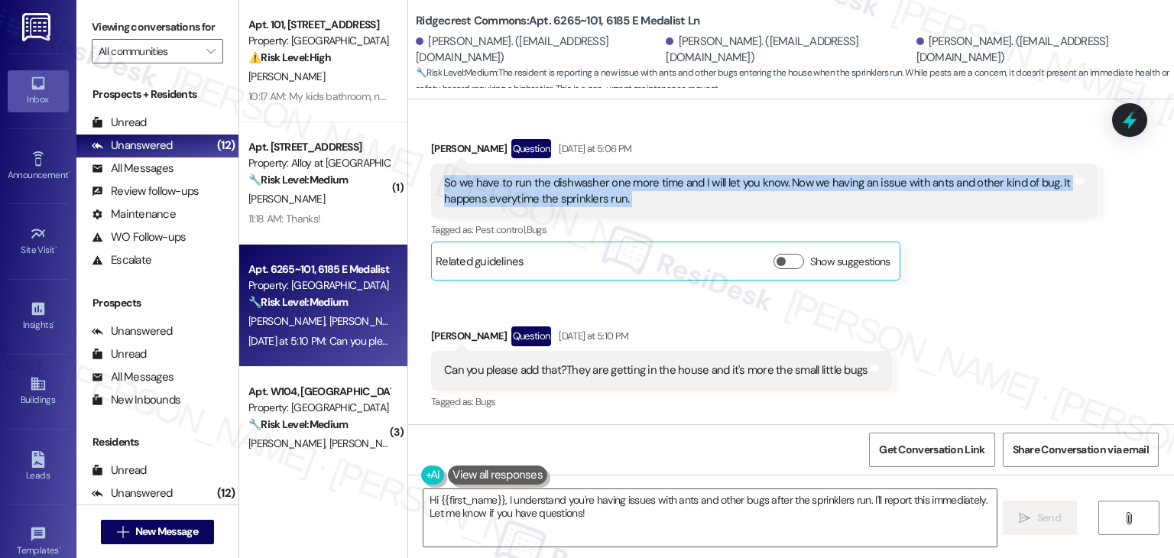
click at [543, 201] on div "So we have to run the dishwasher one more time and I will let you know. Now we …" at bounding box center [758, 191] width 629 height 33
copy div "So we have to run the dishwasher one more time and I will let you know. Now we …"
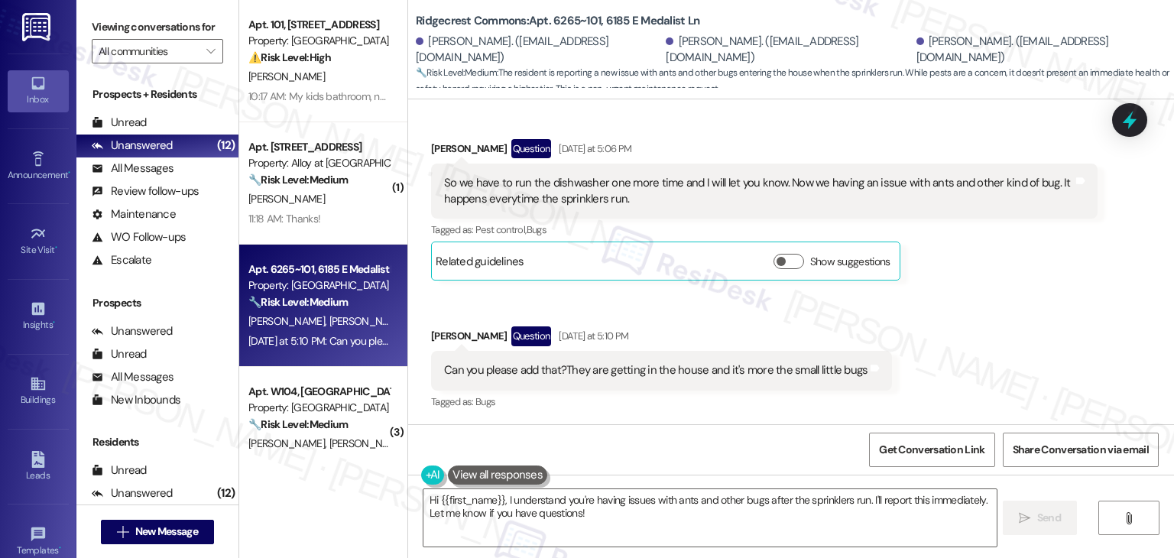
click at [604, 371] on div "Can you please add that?They are getting in the house and it's more the small l…" at bounding box center [655, 370] width 423 height 16
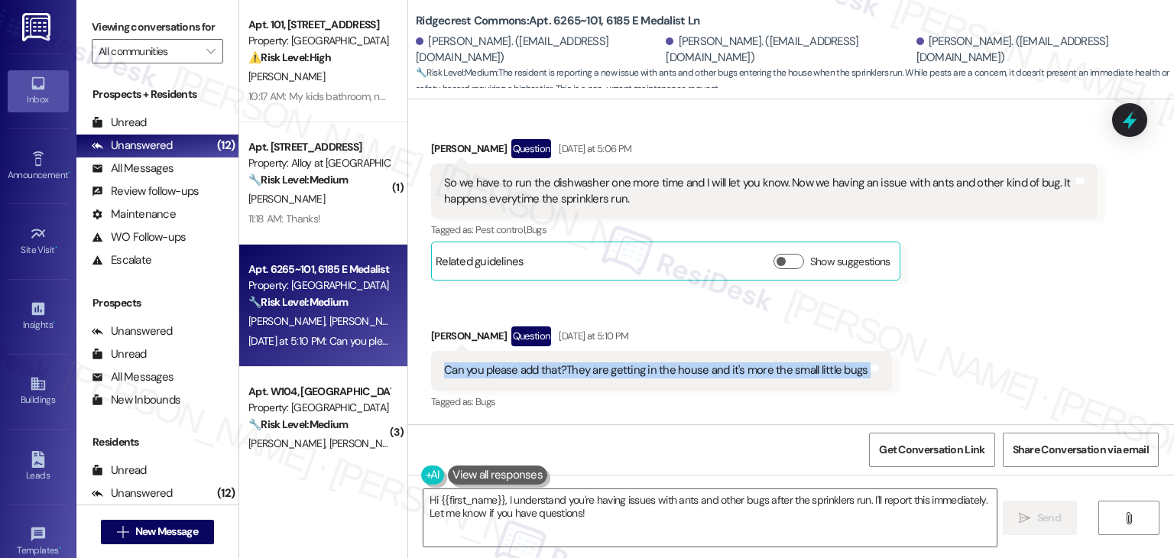
click at [604, 371] on div "Can you please add that?They are getting in the house and it's more the small l…" at bounding box center [655, 370] width 423 height 16
copy div "Can you please add that?They are getting in the house and it's more the small l…"
click at [559, 515] on textarea "Hi {{first_name}}, I understand you're having issues with ants and other bugs a…" at bounding box center [709, 517] width 572 height 57
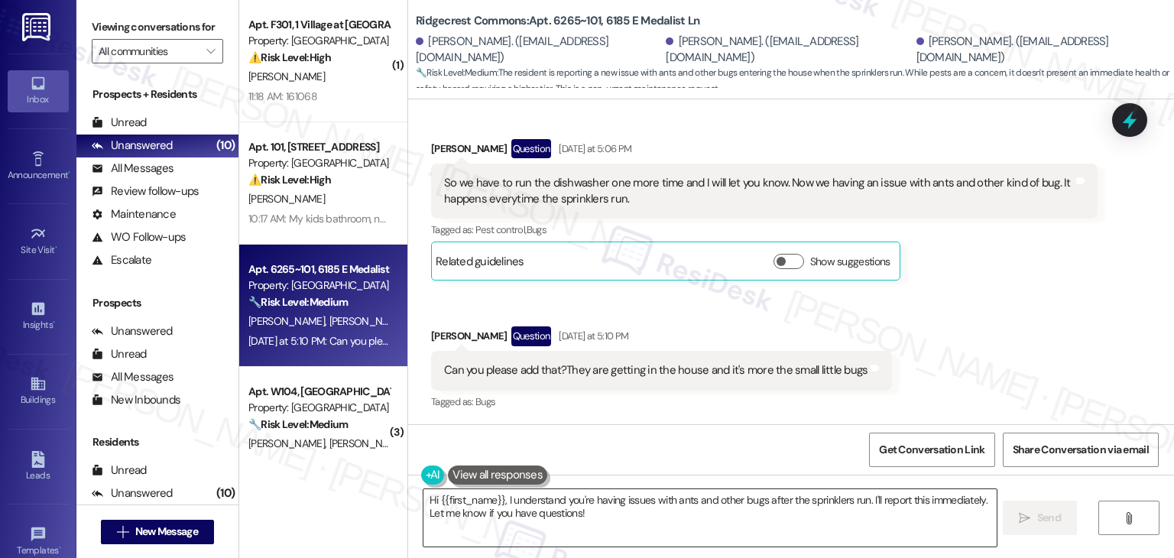
click at [559, 515] on textarea "Hi {{first_name}}, I understand you're having issues with ants and other bugs a…" at bounding box center [709, 517] width 572 height 57
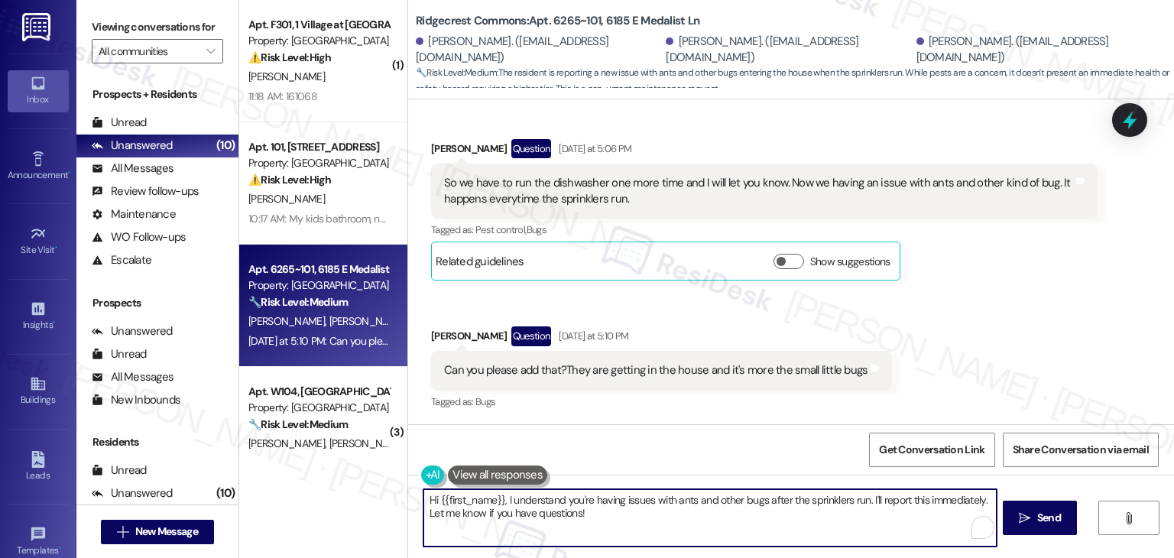
click at [559, 515] on textarea "Hi {{first_name}}, I understand you're having issues with ants and other bugs a…" at bounding box center [709, 517] width 572 height 57
paste textarea "Thanks for the update, Sara! Just let me know how the dishwasher does after the…"
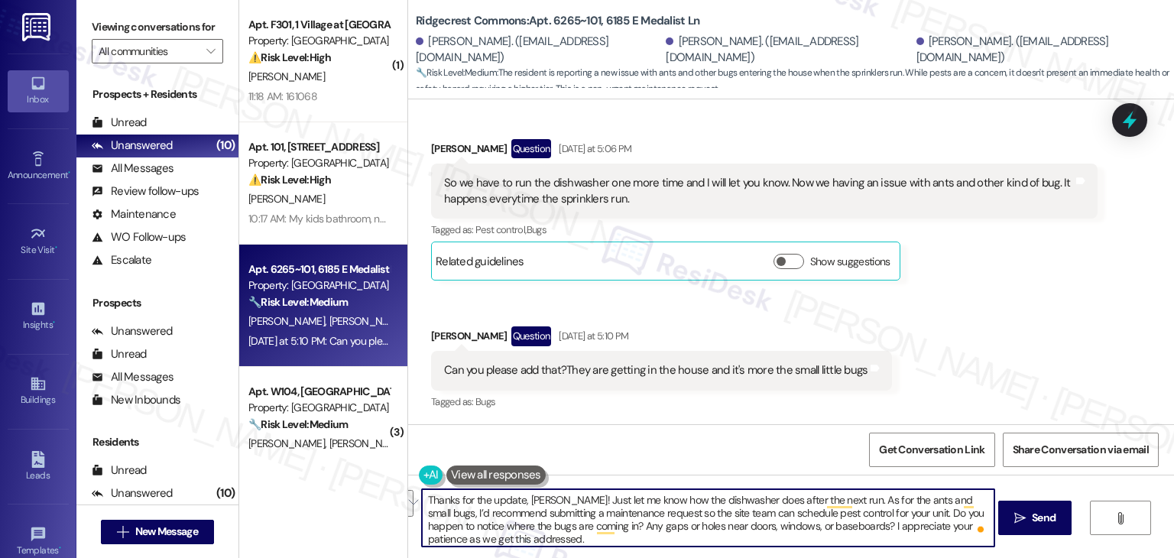
drag, startPoint x: 844, startPoint y: 536, endPoint x: 836, endPoint y: 531, distance: 8.9
click at [836, 531] on textarea "Thanks for the update, Sara! Just let me know how the dishwasher does after the…" at bounding box center [708, 517] width 572 height 57
type textarea "Thanks for the update, Sara! Just let me know how the dishwasher does after the…"
click at [767, 506] on textarea "Thanks for the update, Sara! Just let me know how the dishwasher does after the…" at bounding box center [708, 517] width 572 height 57
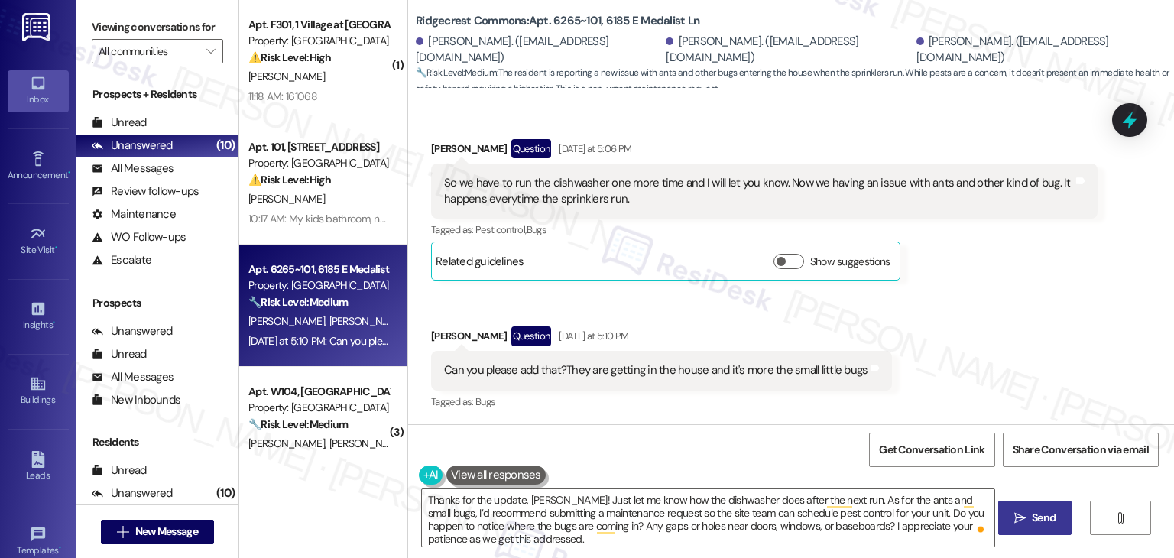
click at [1045, 514] on span "Send" at bounding box center [1044, 518] width 24 height 16
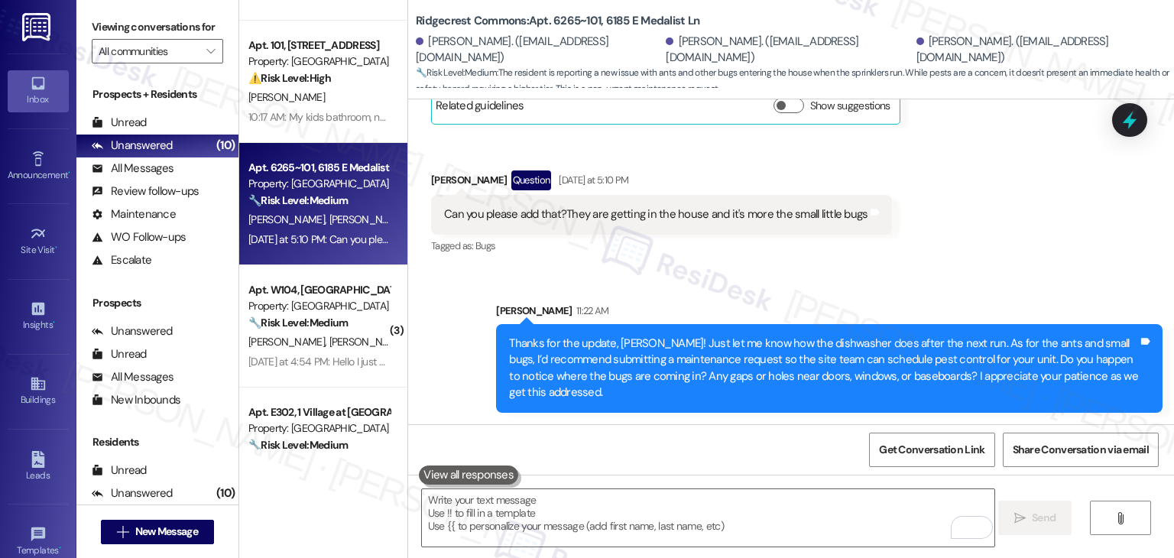
scroll to position [229, 0]
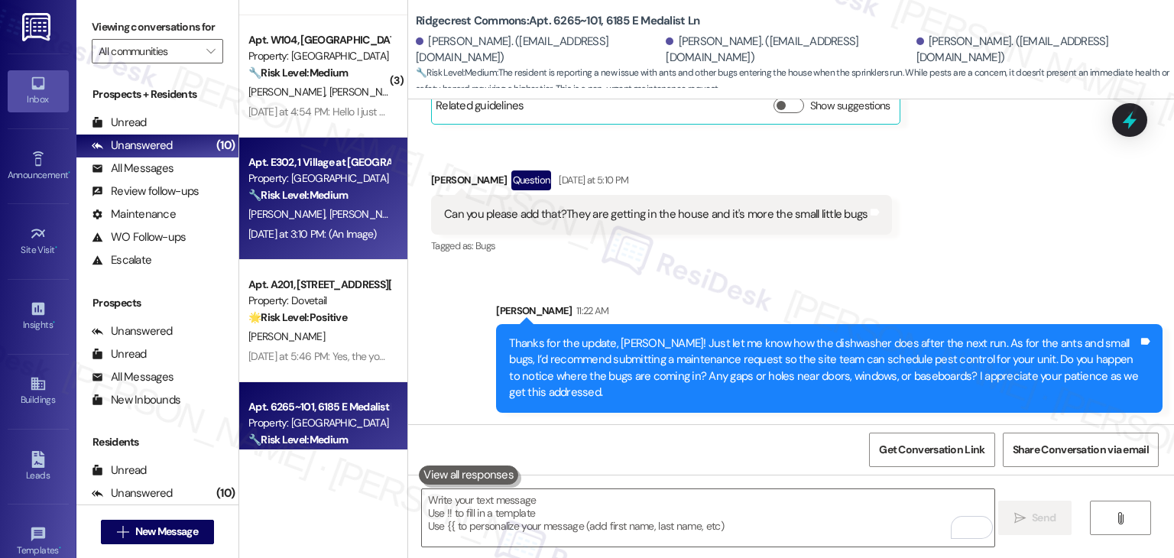
click at [341, 227] on div "Yesterday at 3:10 PM: (An Image) Yesterday at 3:10 PM: (An Image)" at bounding box center [312, 234] width 128 height 14
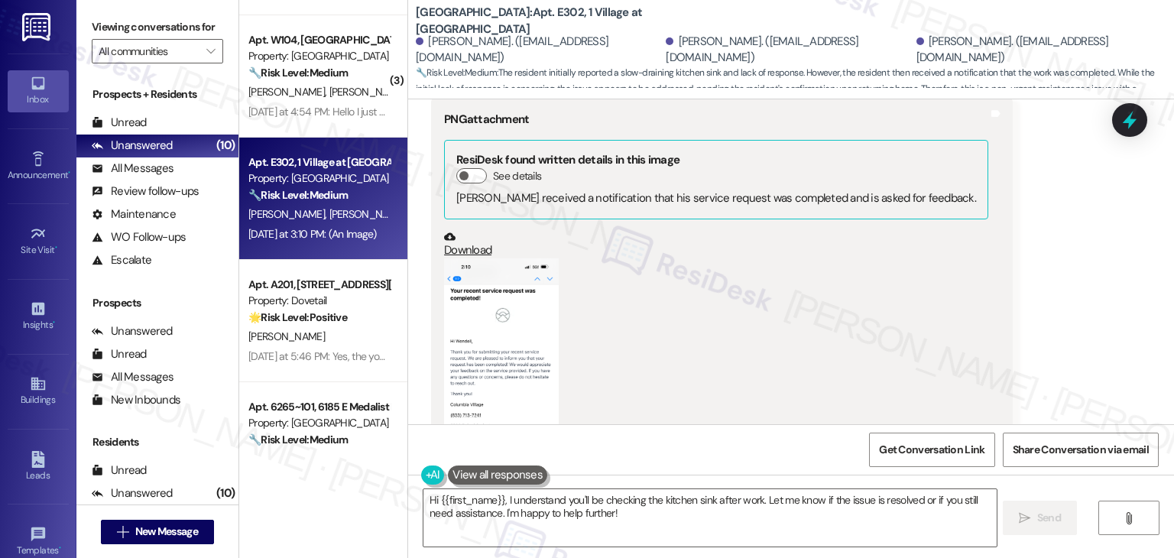
scroll to position [3220, 0]
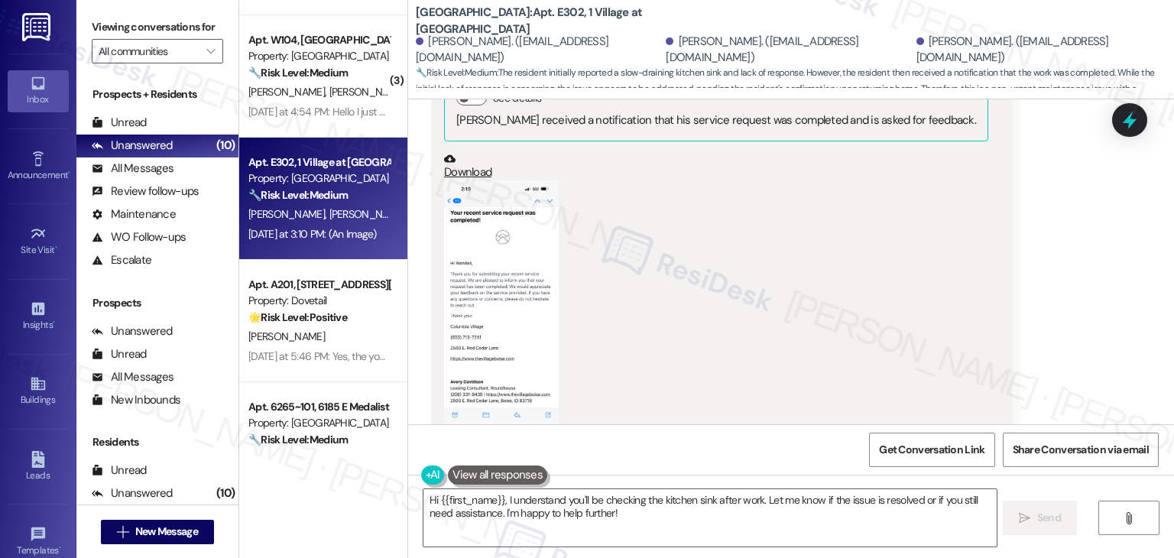
click at [505, 300] on button "Zoom image" at bounding box center [501, 304] width 115 height 249
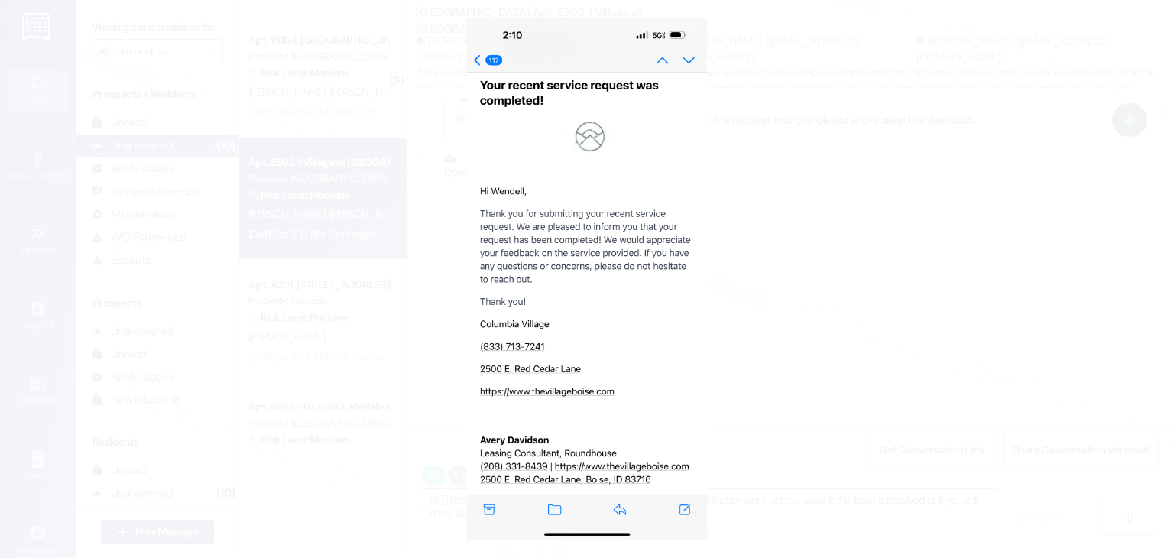
click at [841, 332] on button "Unzoom image" at bounding box center [587, 279] width 1174 height 558
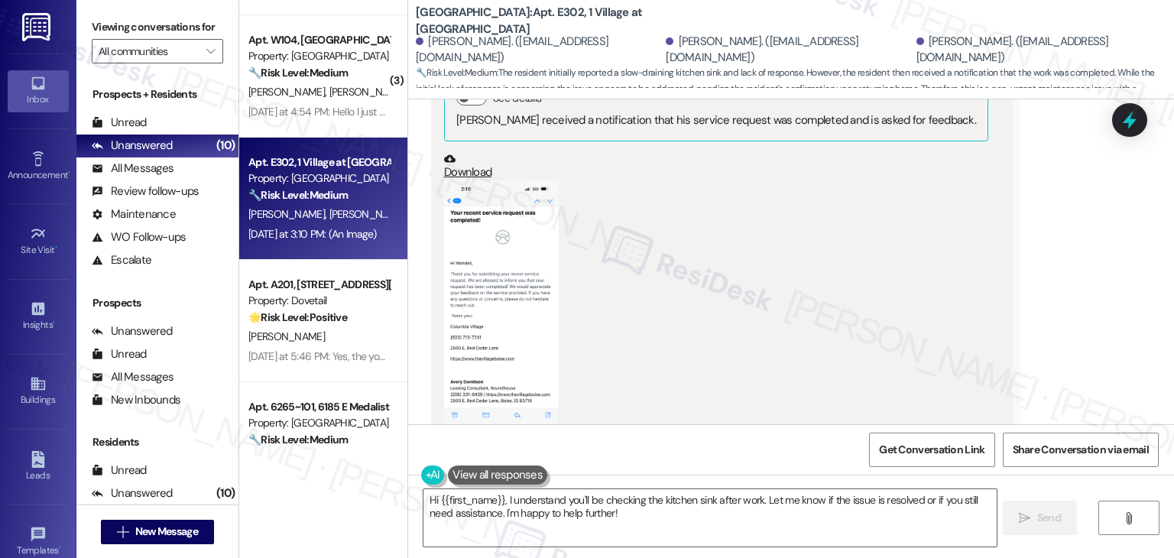
click at [977, 340] on div "Received via SMS Wendell Mckinney Yesterday at 3:08 PM I just received an email…" at bounding box center [791, 110] width 766 height 726
click at [1053, 343] on div "Received via SMS Wendell Mckinney Yesterday at 3:08 PM I just received an email…" at bounding box center [791, 110] width 766 height 726
click at [782, 502] on textarea "Hi {{first_name}}, I understand you'll be checking the kitchen sink after work.…" at bounding box center [709, 517] width 572 height 57
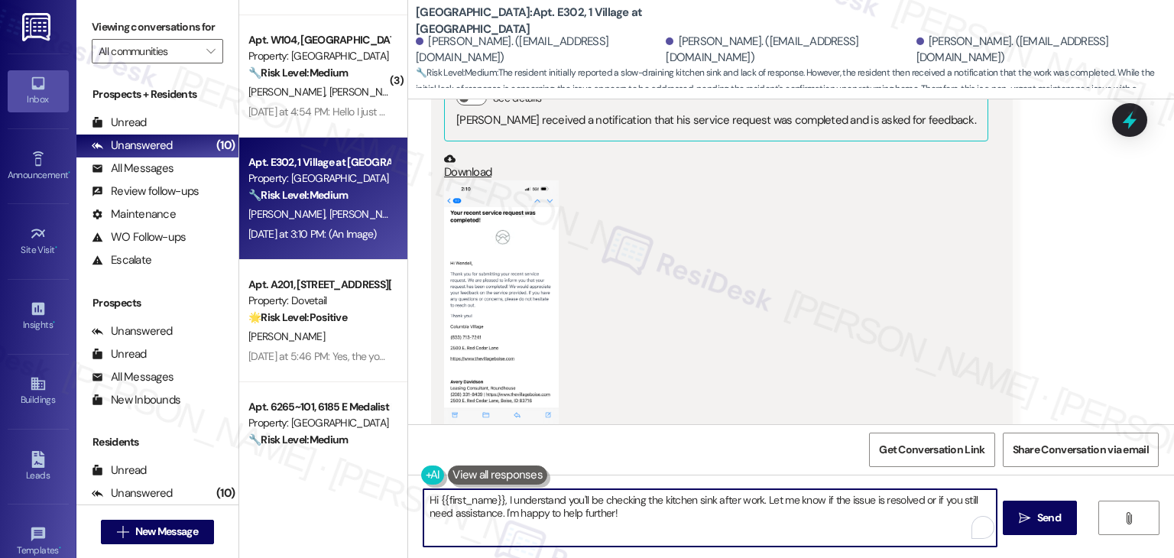
click at [782, 502] on textarea "Hi {{first_name}}, I understand you'll be checking the kitchen sink after work.…" at bounding box center [709, 517] width 572 height 57
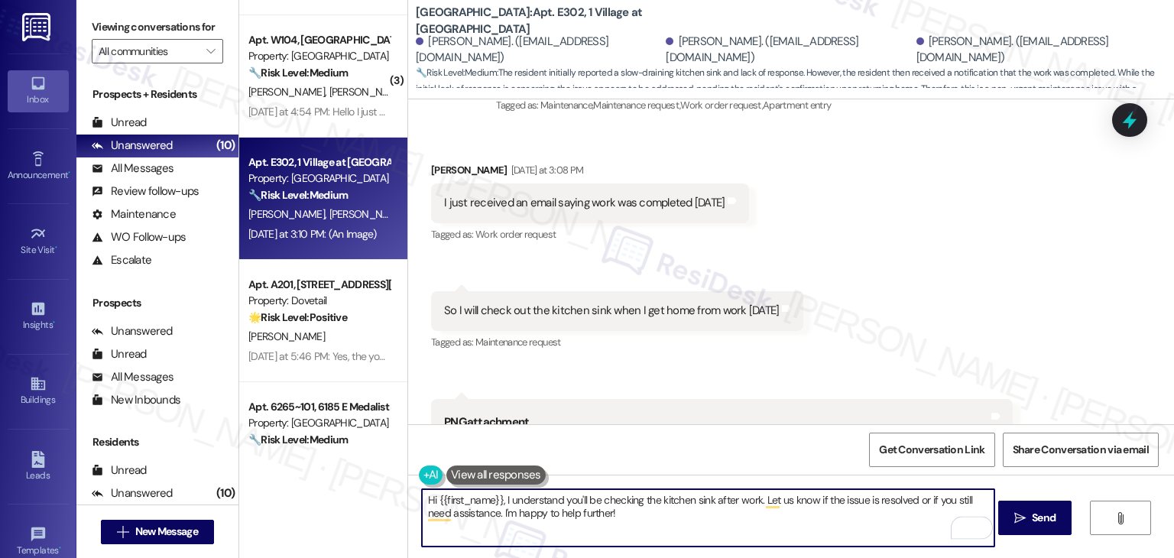
scroll to position [2838, 0]
drag, startPoint x: 495, startPoint y: 497, endPoint x: 431, endPoint y: 499, distance: 64.2
click at [431, 499] on textarea "Hi {{first_name}}, I understand you'll be checking the kitchen sink after work.…" at bounding box center [708, 517] width 572 height 57
drag, startPoint x: 593, startPoint y: 511, endPoint x: 492, endPoint y: 518, distance: 101.1
click at [492, 518] on textarea "Hi Wendell I understand you'll be checking the kitchen sink after work. Let us …" at bounding box center [708, 517] width 572 height 57
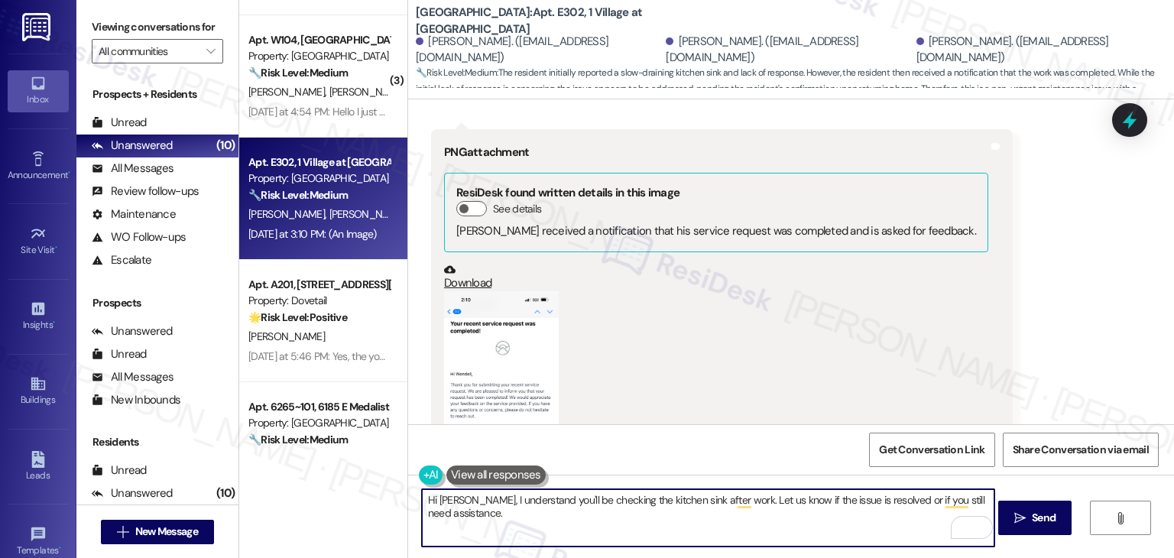
scroll to position [3220, 0]
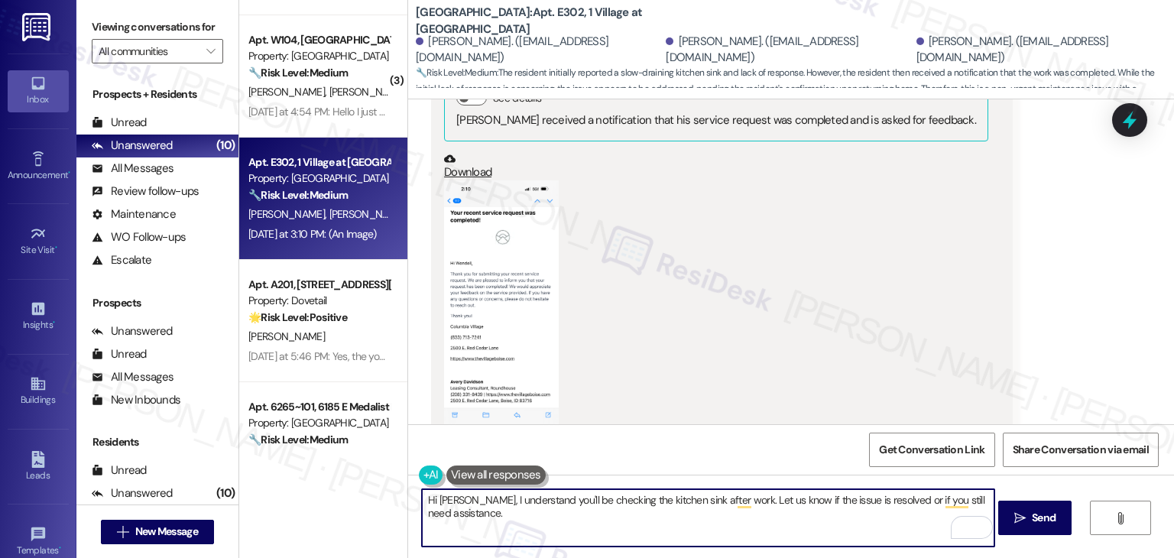
click at [544, 508] on textarea "Hi [PERSON_NAME], I understand you'll be checking the kitchen sink after work. …" at bounding box center [708, 517] width 572 height 57
type textarea "Hi [PERSON_NAME], I understand you'll be checking the kitchen sink after work. …"
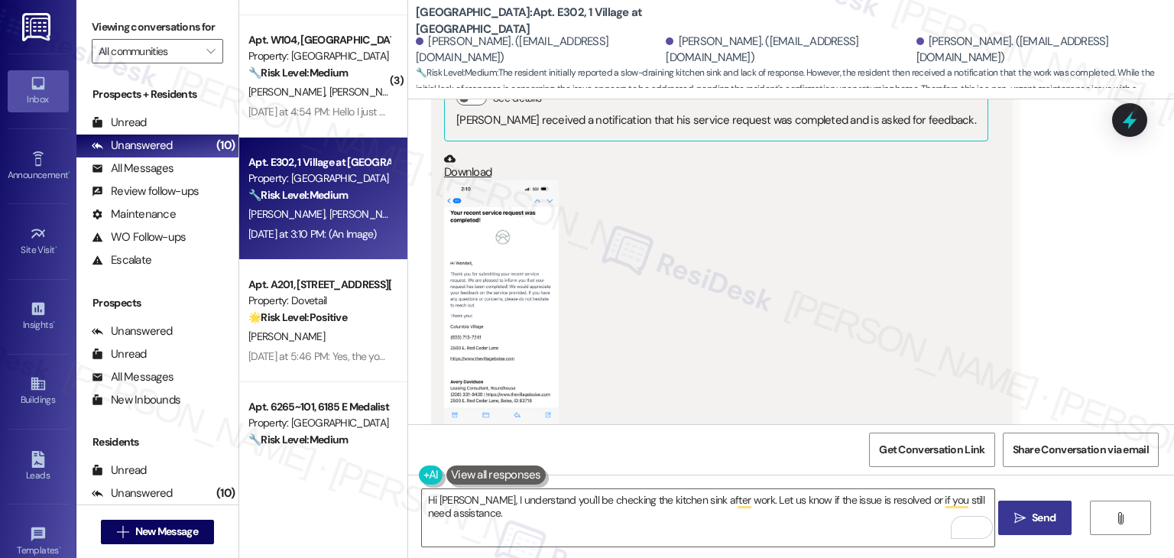
click at [1020, 513] on icon "" at bounding box center [1019, 518] width 11 height 12
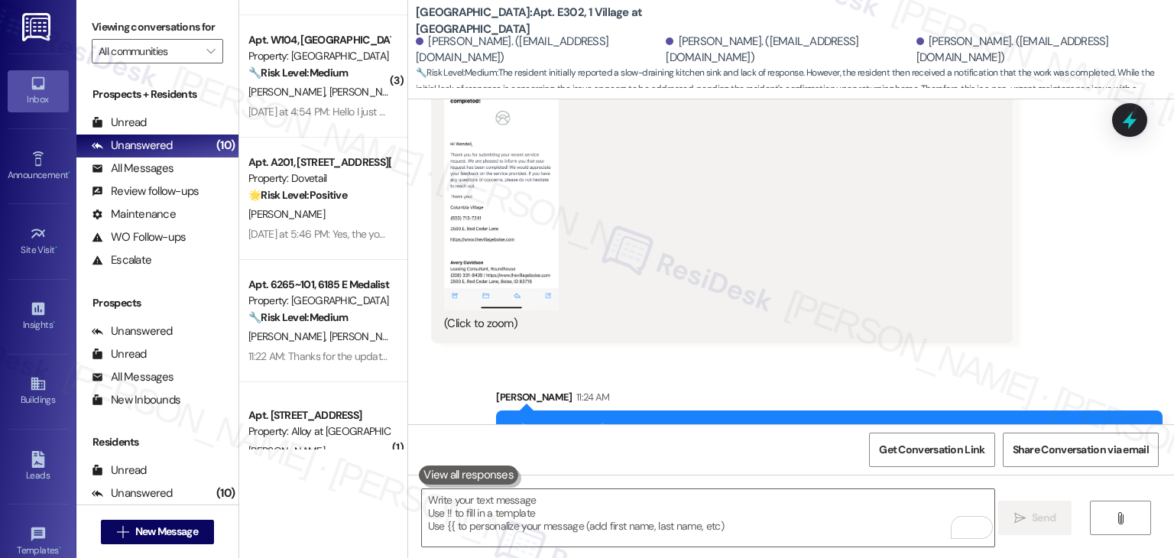
scroll to position [3343, 0]
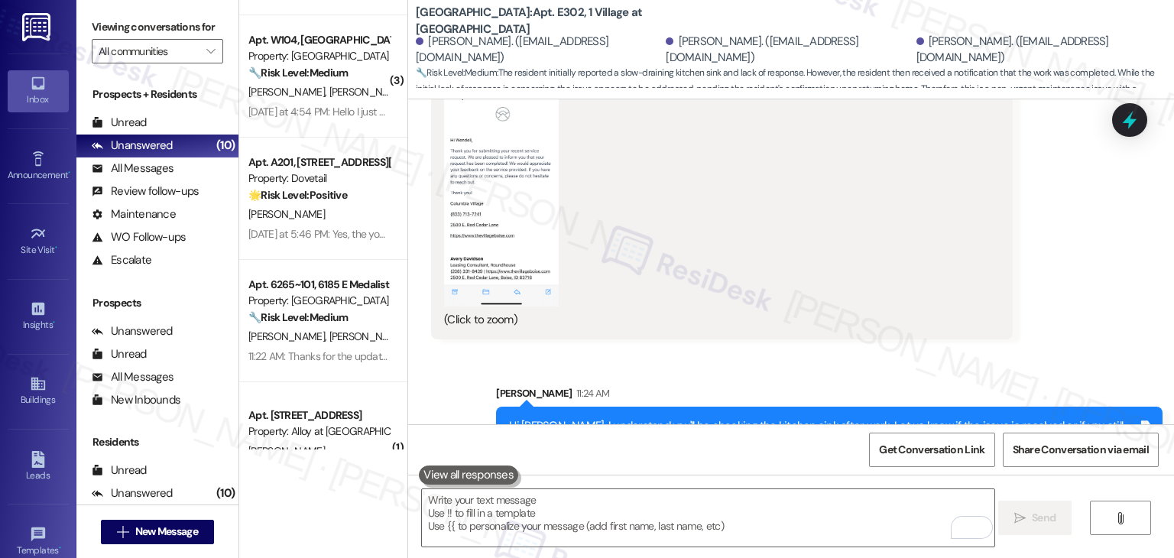
click at [1045, 351] on div "Sent via SMS Sarah 11:24 AM Hi Wendell, I understand you'll be checking the kit…" at bounding box center [791, 412] width 766 height 123
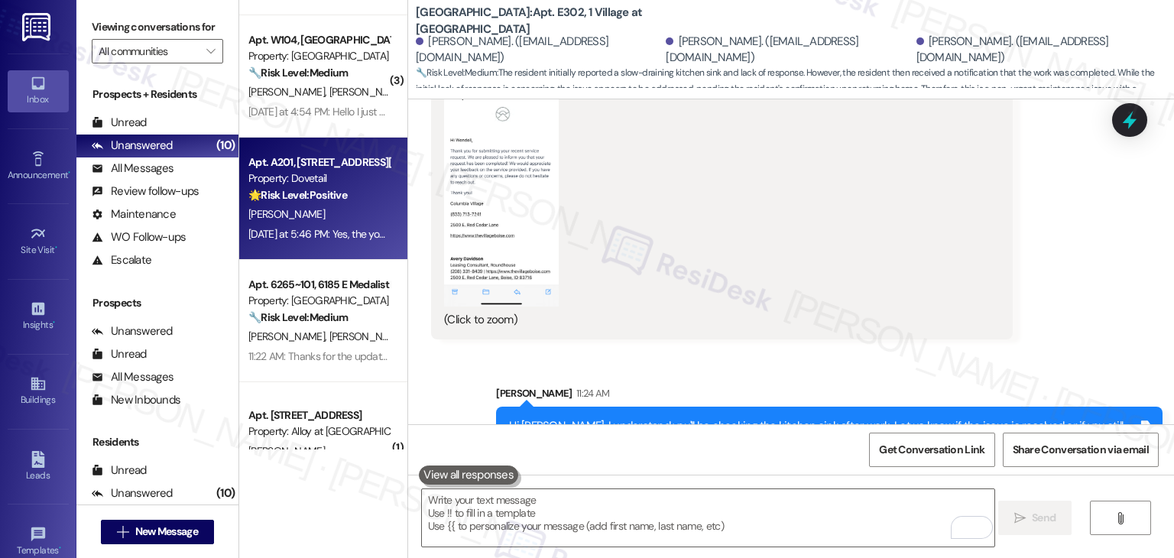
click at [342, 243] on div "Yesterday at 5:46 PM: Yes, the younger maintenance man was wonderful and did a …" at bounding box center [319, 234] width 144 height 19
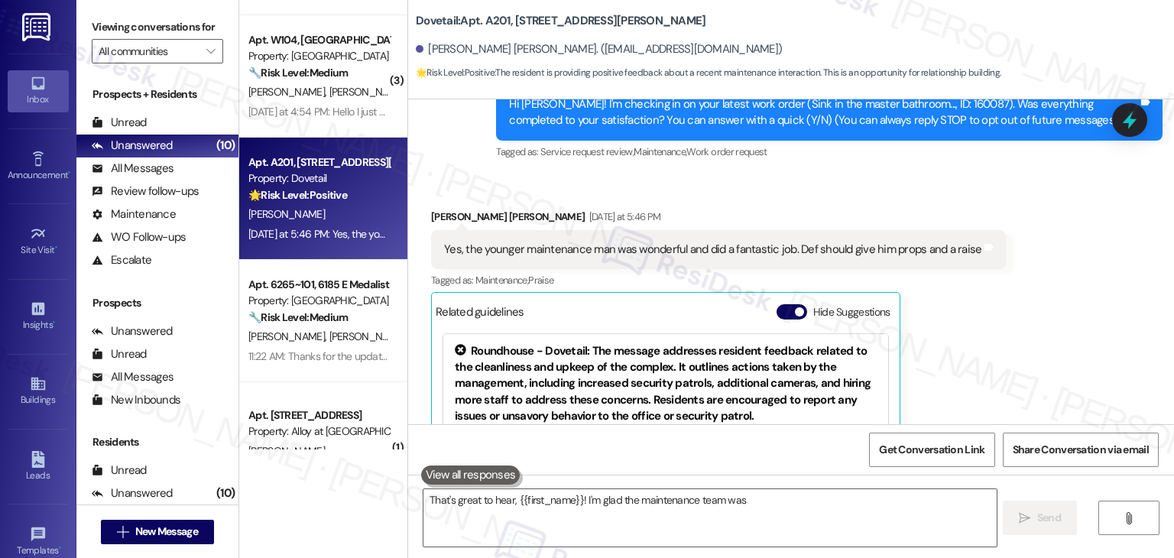
scroll to position [314, 0]
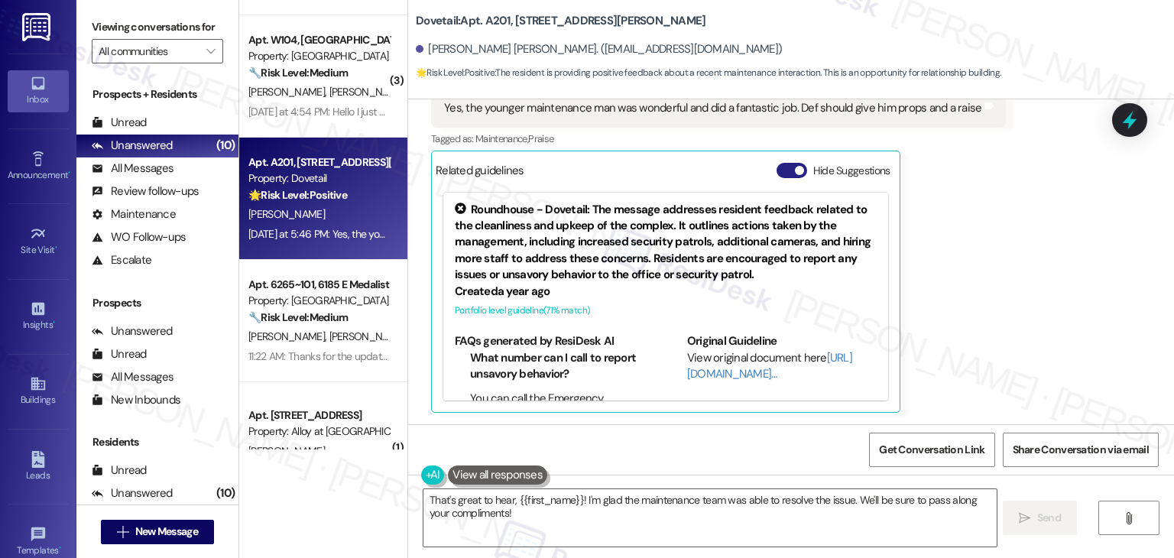
click at [786, 163] on button "Hide Suggestions" at bounding box center [791, 170] width 31 height 15
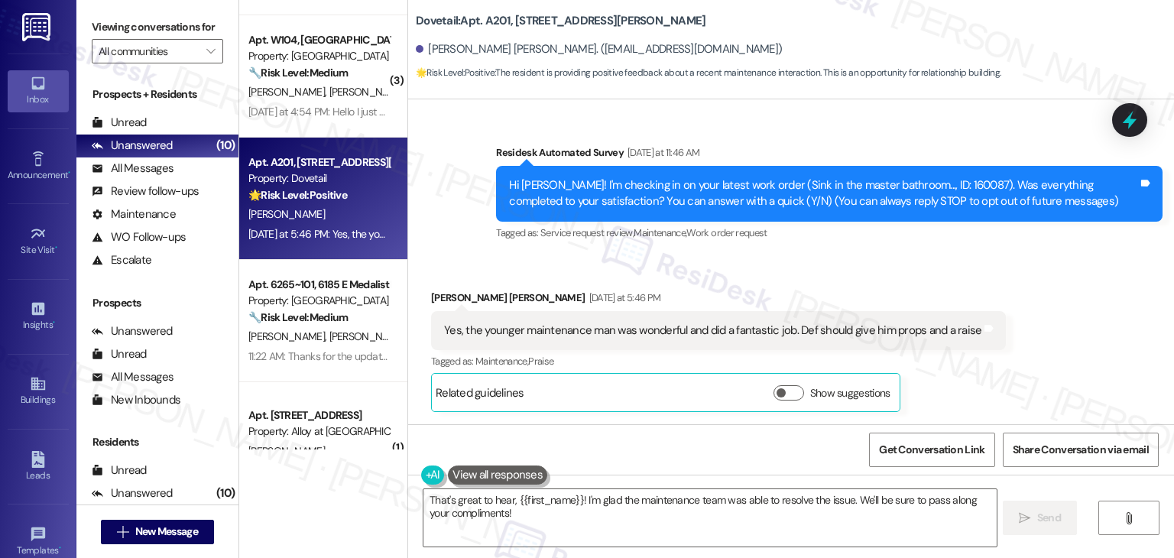
click at [984, 276] on div "Received via SMS Mckenna Johnson Yesterday at 5:46 PM Yes, the younger maintena…" at bounding box center [791, 339] width 766 height 168
click at [981, 252] on div "Survey, sent via SMS Residesk Automated Survey Yesterday at 11:46 AM Hi Mckenna…" at bounding box center [828, 194] width 689 height 122
click at [872, 262] on div "Received via SMS Mckenna Johnson Yesterday at 5:46 PM Yes, the younger maintena…" at bounding box center [791, 339] width 766 height 168
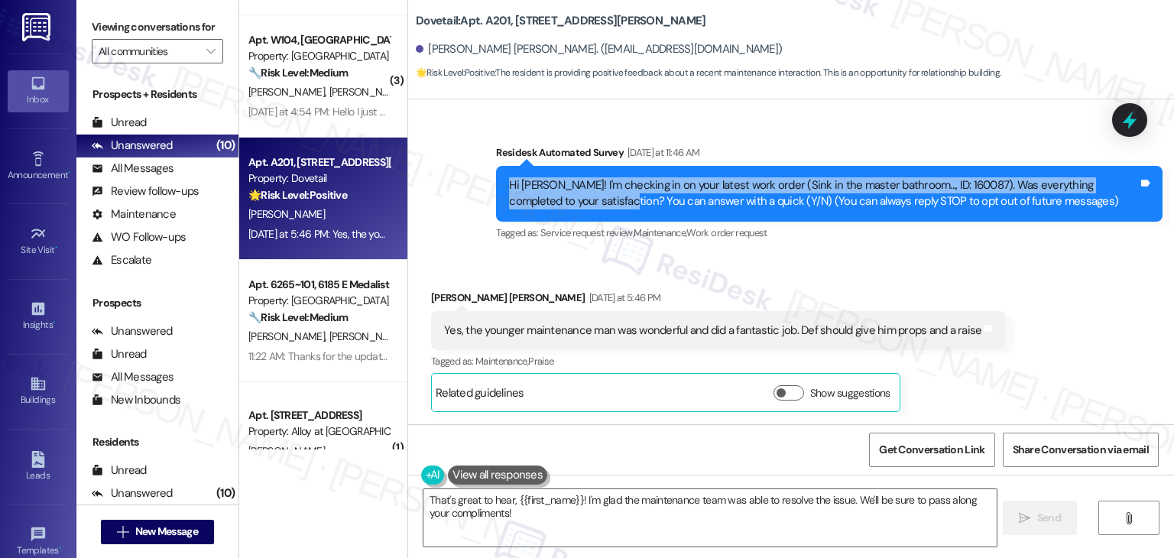
drag, startPoint x: 562, startPoint y: 203, endPoint x: 500, endPoint y: 178, distance: 66.8
click at [509, 178] on div "Hi [PERSON_NAME]! I'm checking in on your latest work order (Sink in the master…" at bounding box center [823, 193] width 629 height 33
copy div "Hi Mckenna! I'm checking in on your latest work order (Sink in the master bathr…"
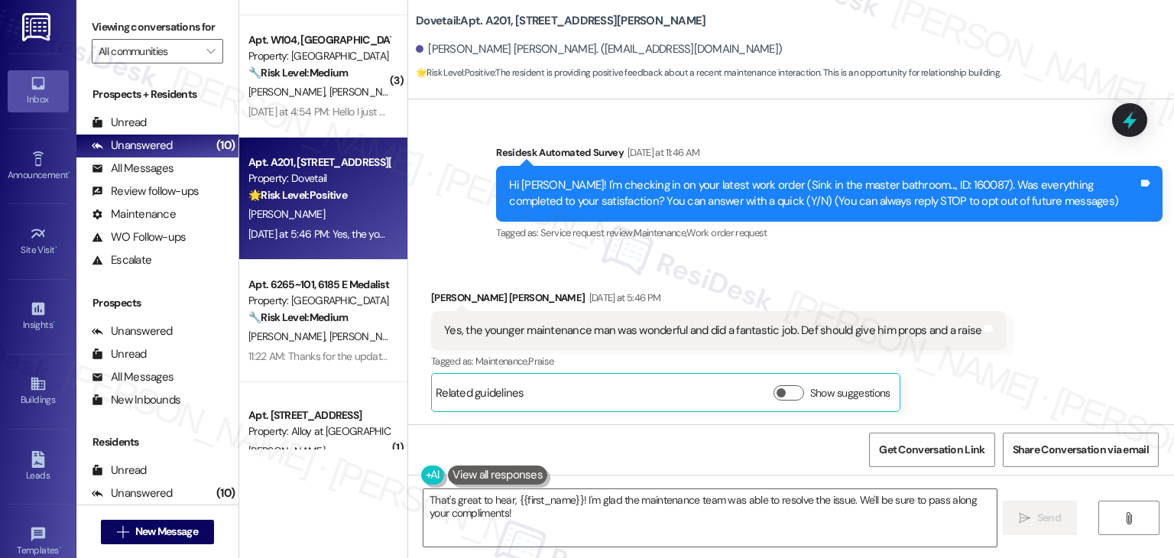
click at [551, 329] on div "Yes, the younger maintenance man was wonderful and did a fantastic job. Def sho…" at bounding box center [712, 330] width 537 height 16
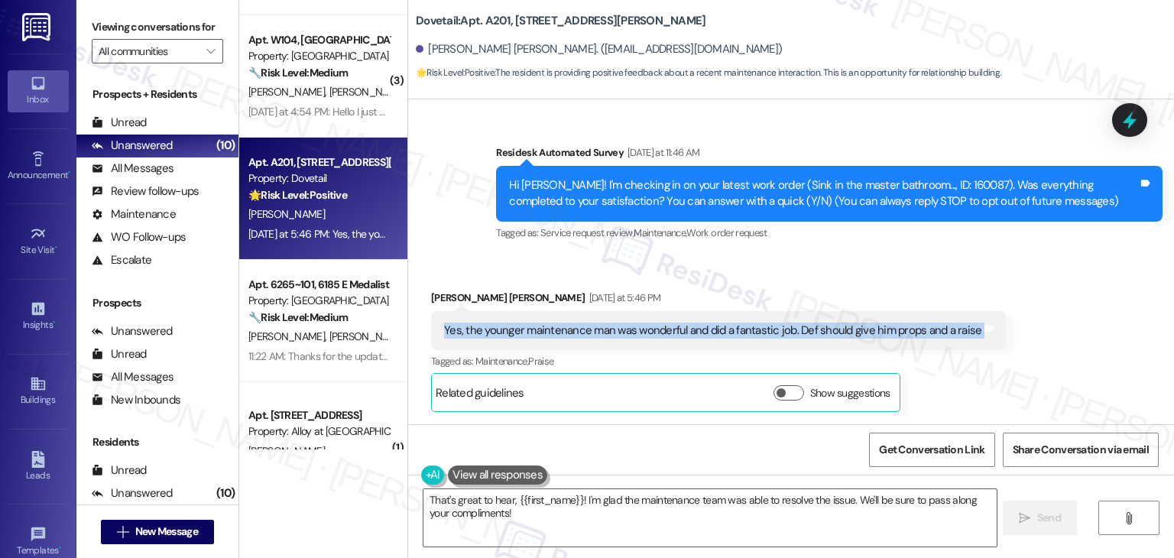
click at [551, 329] on div "Yes, the younger maintenance man was wonderful and did a fantastic job. Def sho…" at bounding box center [712, 330] width 537 height 16
copy div "Yes, the younger maintenance man was wonderful and did a fantastic job. Def sho…"
click at [1050, 312] on div "Received via SMS Mckenna Johnson Yesterday at 5:46 PM Yes, the younger maintena…" at bounding box center [791, 339] width 766 height 168
click at [685, 502] on textarea "That's great to hear, {{first_name}}! I'm glad the maintenance team was able to…" at bounding box center [709, 517] width 572 height 57
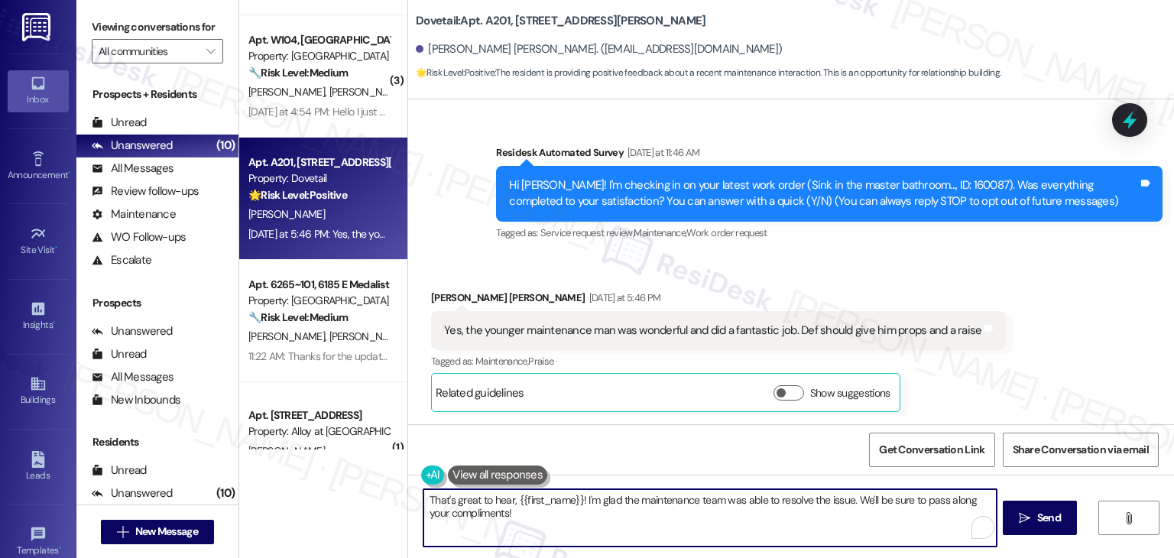
click at [685, 502] on textarea "That's great to hear, {{first_name}}! I'm glad the maintenance team was able to…" at bounding box center [709, 517] width 572 height 57
paste textarea "nks so much for the kind words, Mckenna! 😊 I’m glad to hear the issue was resol…"
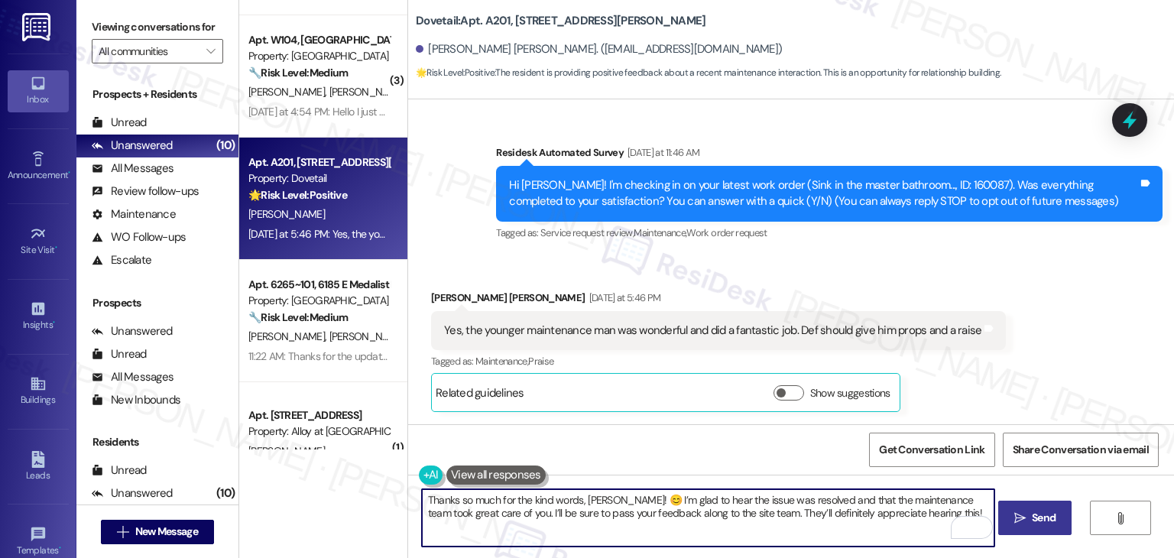
type textarea "Thanks so much for the kind words, [PERSON_NAME]! 😊 I’m glad to hear the issue …"
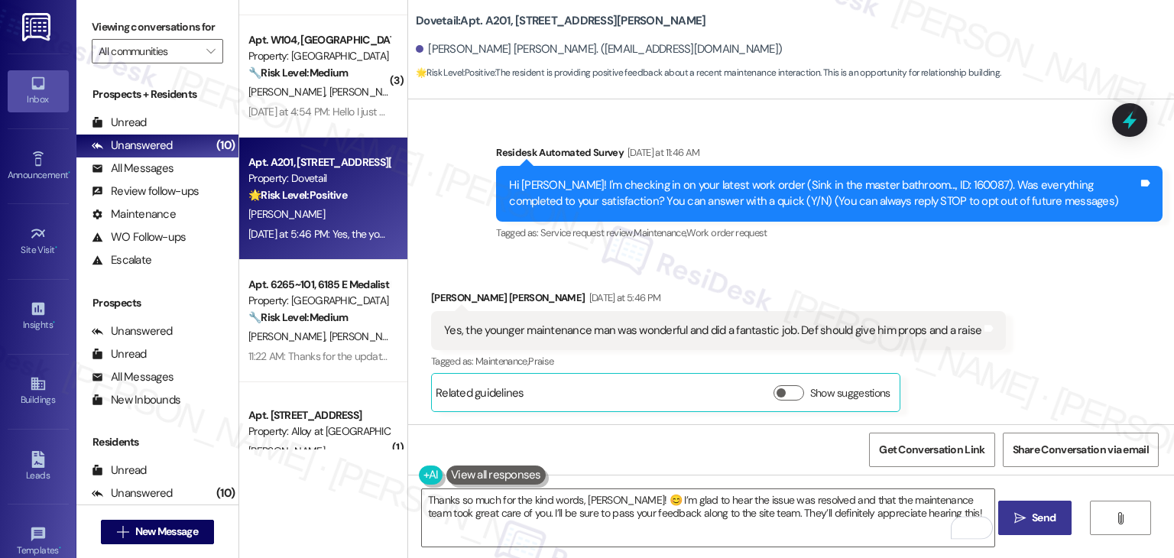
click at [1046, 513] on span "Send" at bounding box center [1044, 518] width 24 height 16
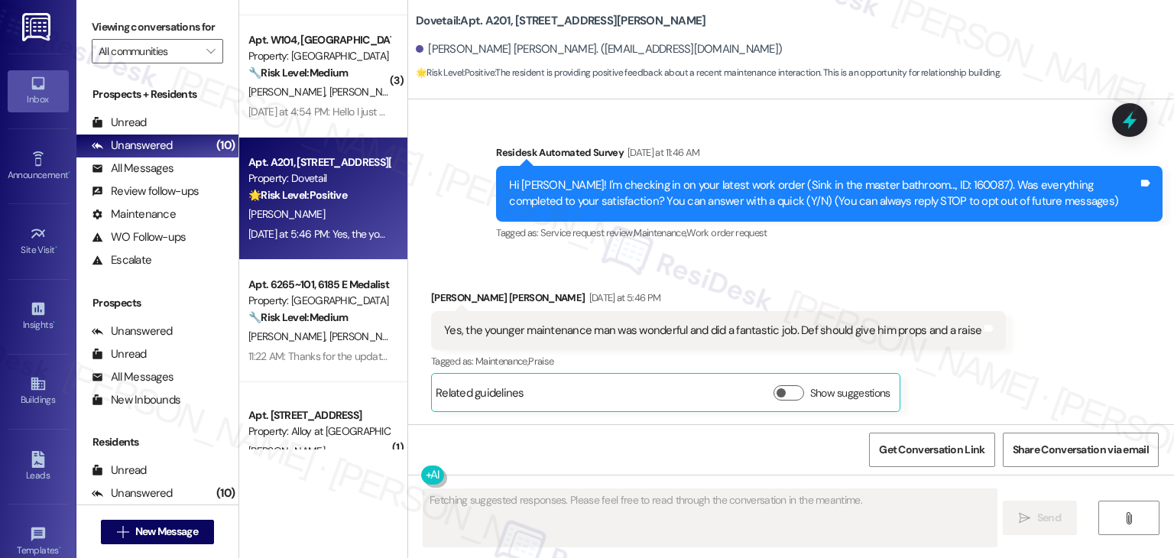
scroll to position [91, 0]
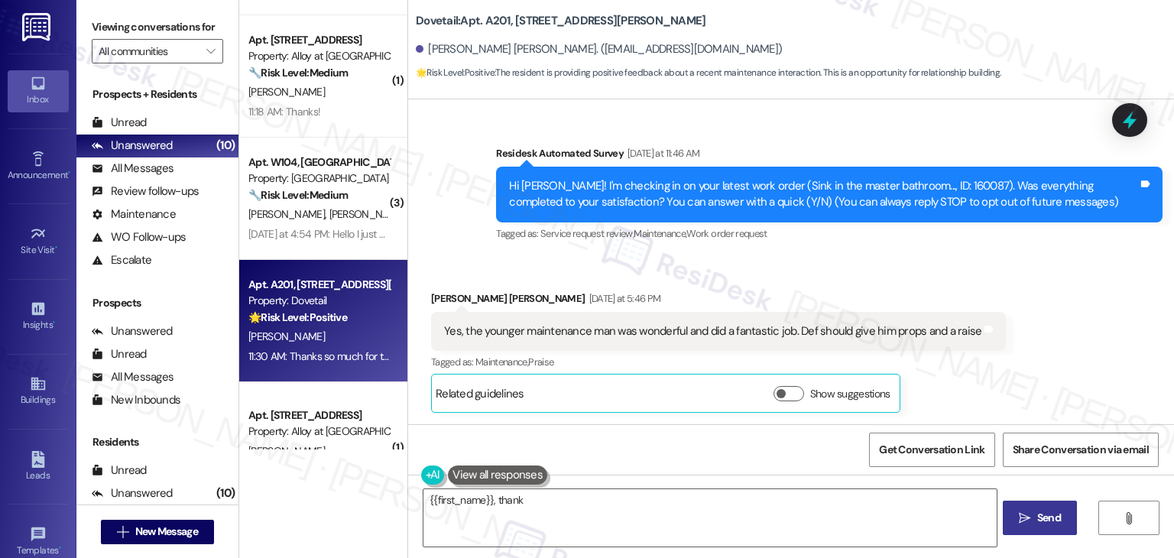
type textarea "{{first_name}}, thank you"
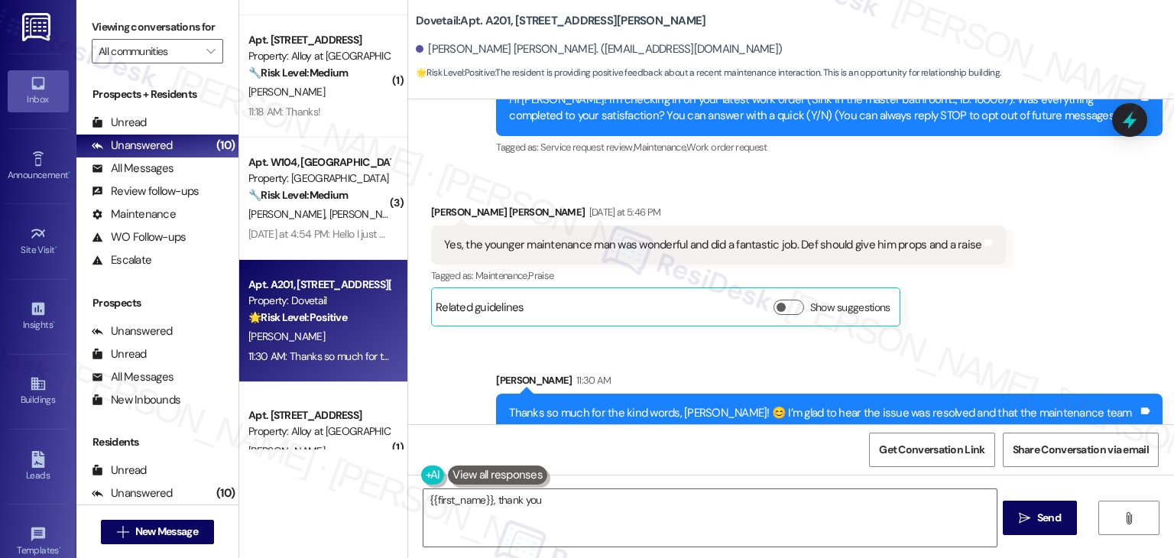
scroll to position [214, 0]
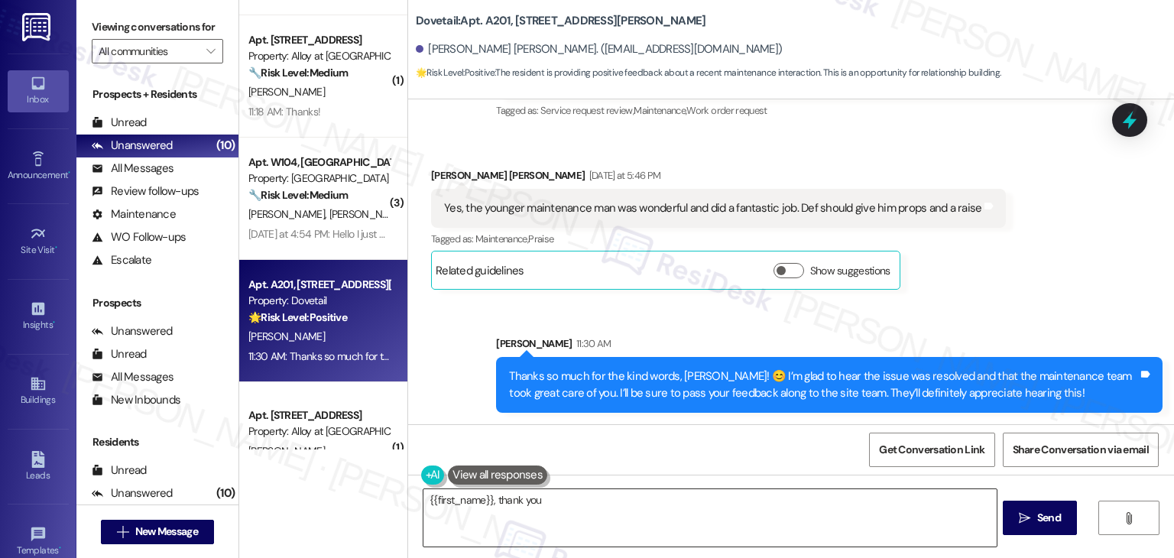
click at [643, 513] on textarea "{{first_name}}, thank you for the kind words about our maintenance team! I'll b…" at bounding box center [709, 517] width 572 height 57
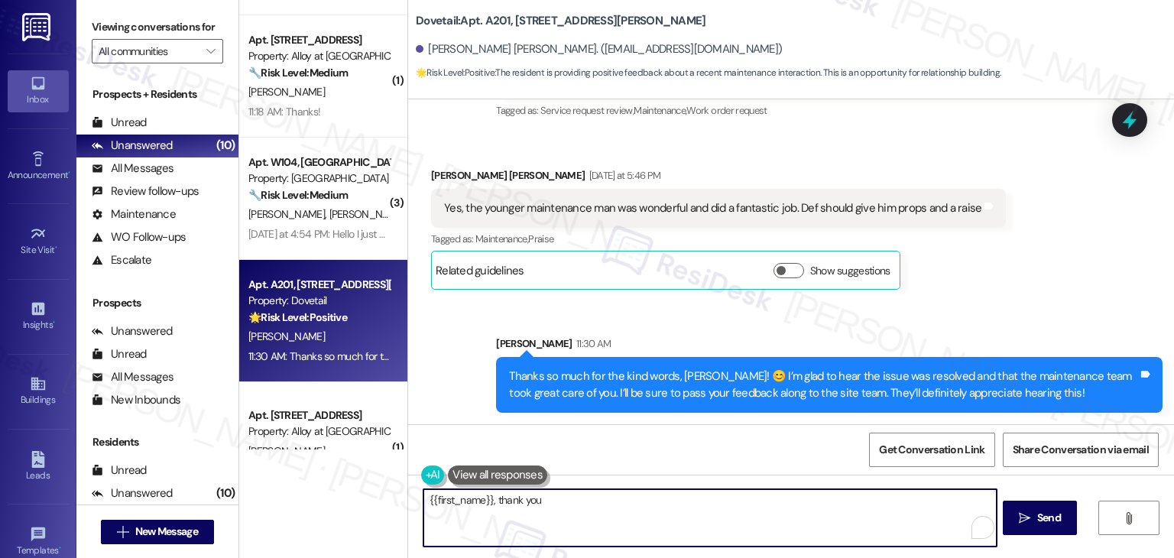
click at [643, 513] on textarea "{{first_name}}, thank you for the kind words about our maintenance team! I'll b…" at bounding box center [709, 517] width 572 height 57
paste textarea "If I may ask, has {{property}} lived up to your expectations? We value your fee…"
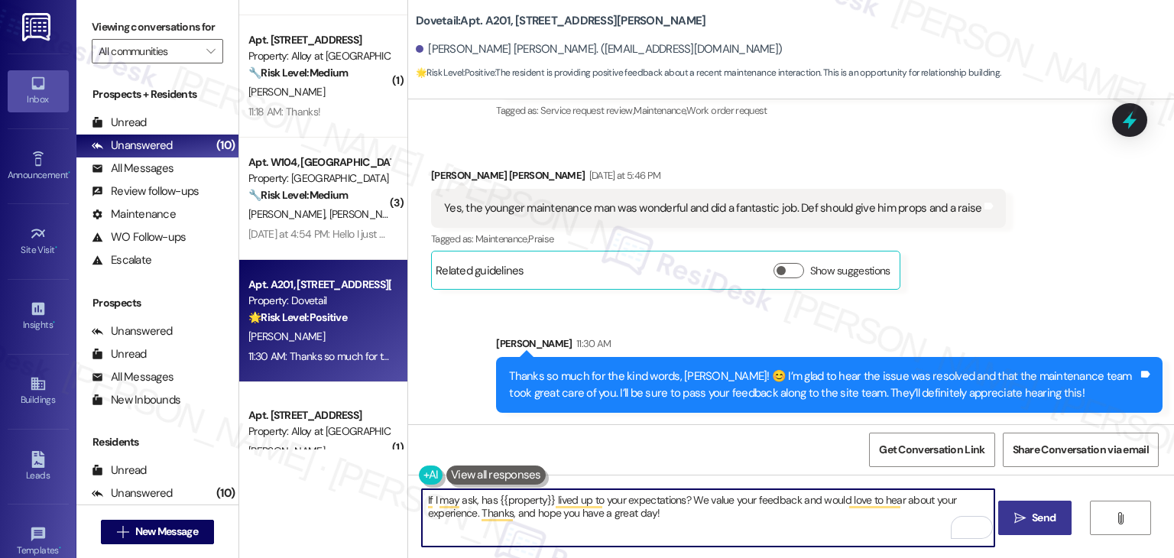
type textarea "If I may ask, has {{property}} lived up to your expectations? We value your fee…"
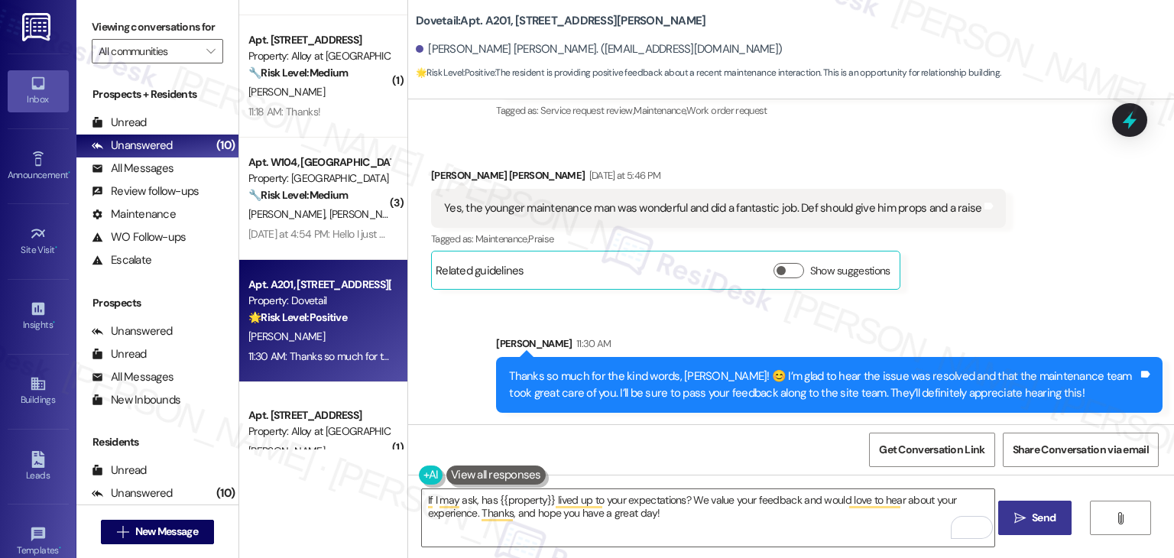
click at [1045, 522] on span "Send" at bounding box center [1044, 518] width 24 height 16
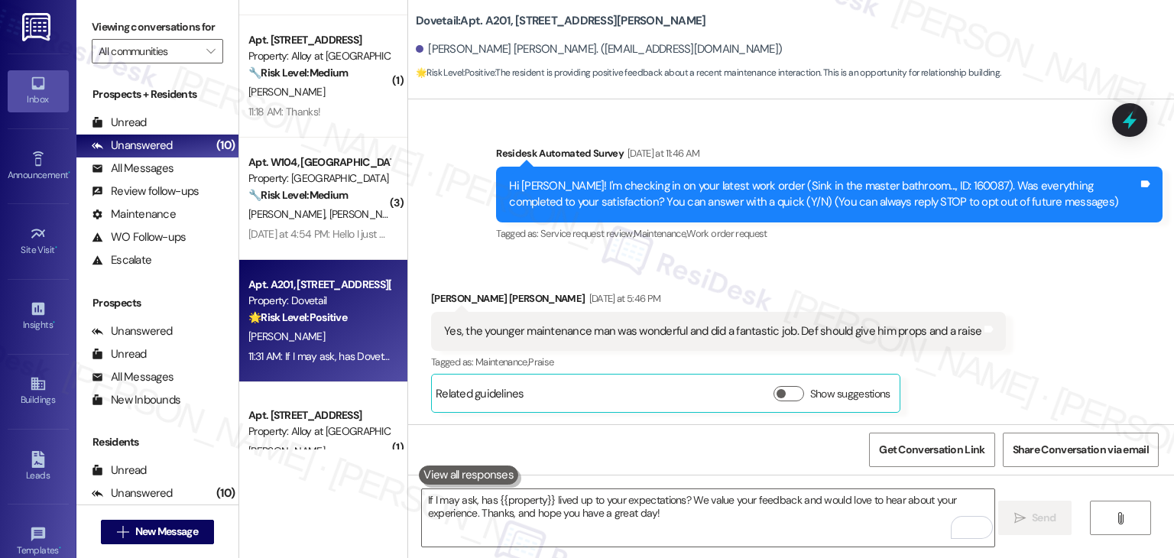
scroll to position [337, 0]
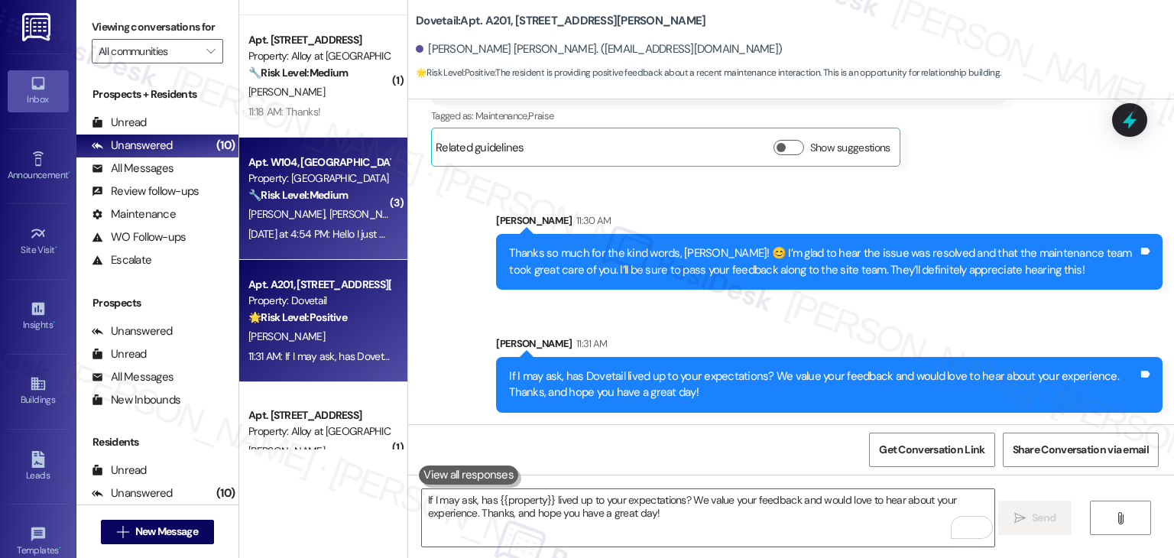
click at [318, 180] on div "Property: [GEOGRAPHIC_DATA]" at bounding box center [318, 178] width 141 height 16
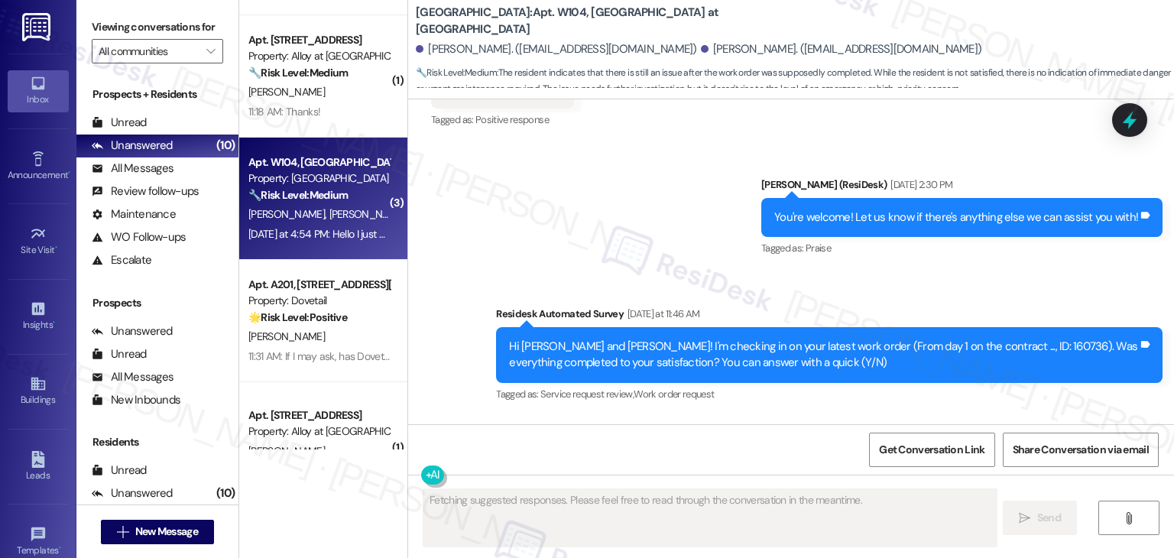
scroll to position [4870, 0]
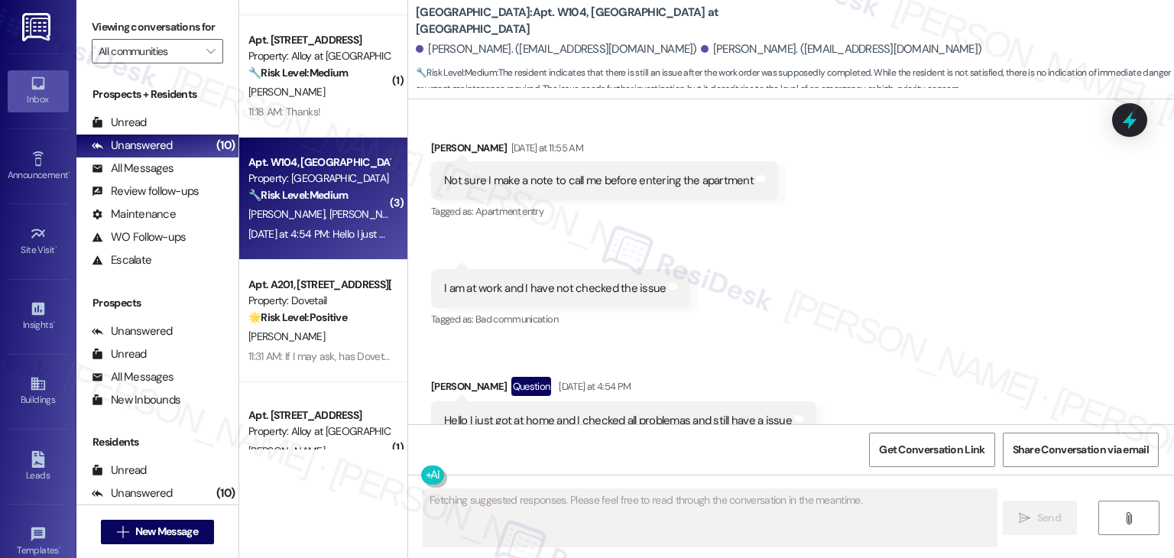
click at [837, 267] on div "Received via SMS Elena Gutierrez Yesterday at 11:55 AM Not sure I make a note t…" at bounding box center [791, 289] width 766 height 368
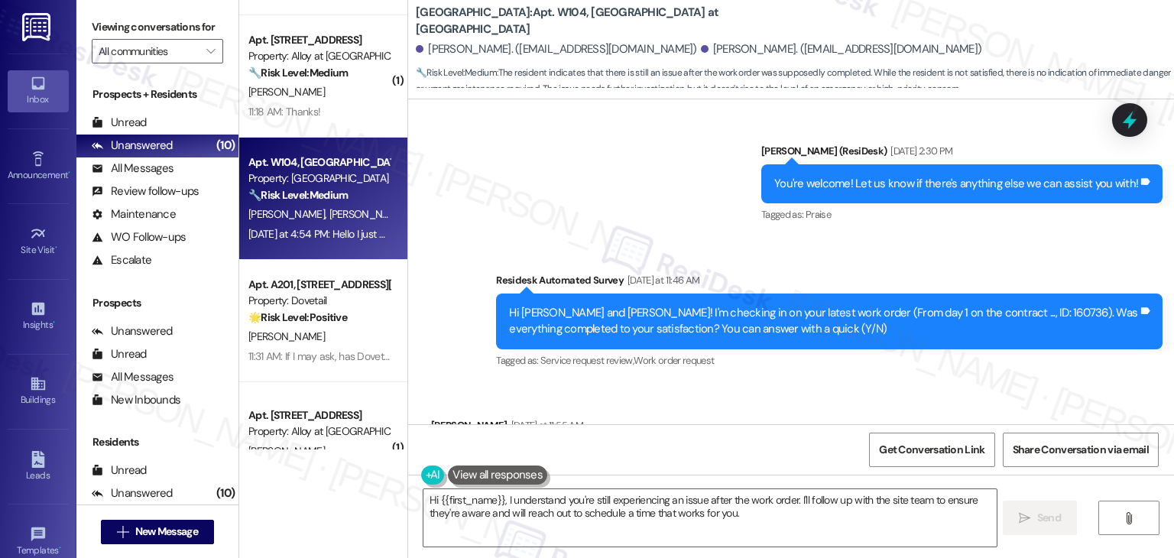
scroll to position [4565, 0]
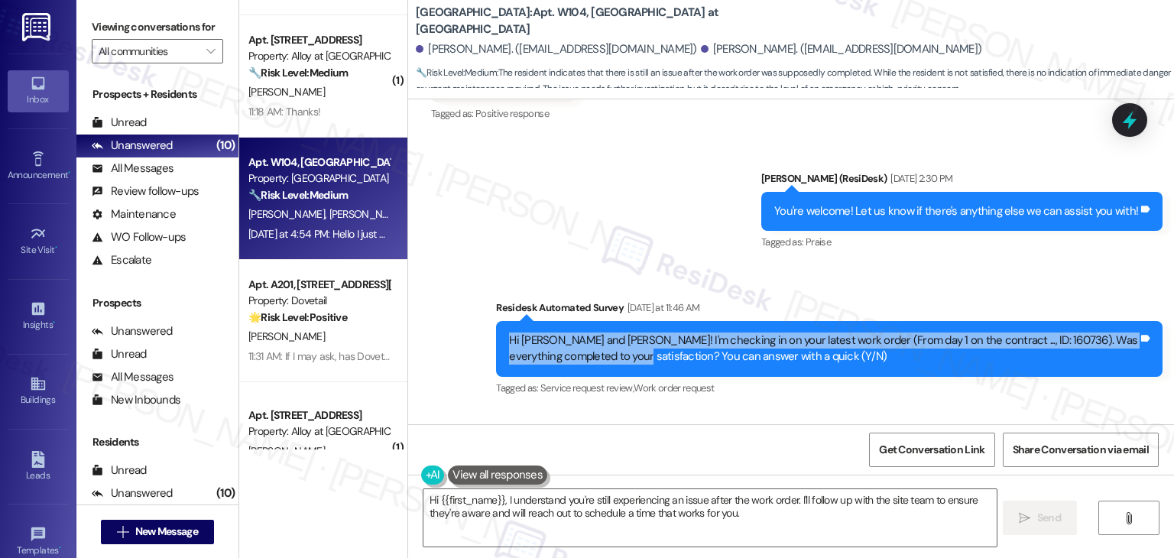
drag, startPoint x: 596, startPoint y: 307, endPoint x: 476, endPoint y: 285, distance: 122.0
click at [484, 288] on div "Survey, sent via SMS Residesk Automated Survey Yesterday at 11:46 AM Hi Elena a…" at bounding box center [828, 349] width 689 height 122
copy div "Hi Elena and Antonio! I'm checking in on your latest work order (From day 1 on …"
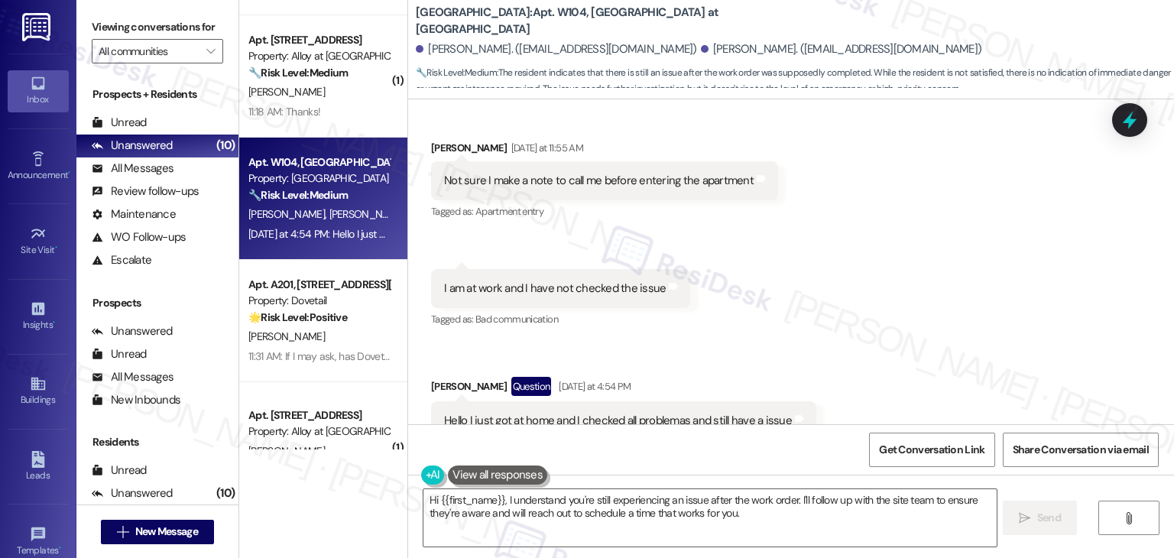
click at [637, 413] on div "Hello I just got at home and I checked all problemas and still have a issue" at bounding box center [618, 421] width 348 height 16
copy div "Hello I just got at home and I checked all problemas and still have a issue Tag…"
click at [646, 510] on textarea "Hi {{first_name}}, I understand you're still experiencing an issue after the wo…" at bounding box center [709, 517] width 572 height 57
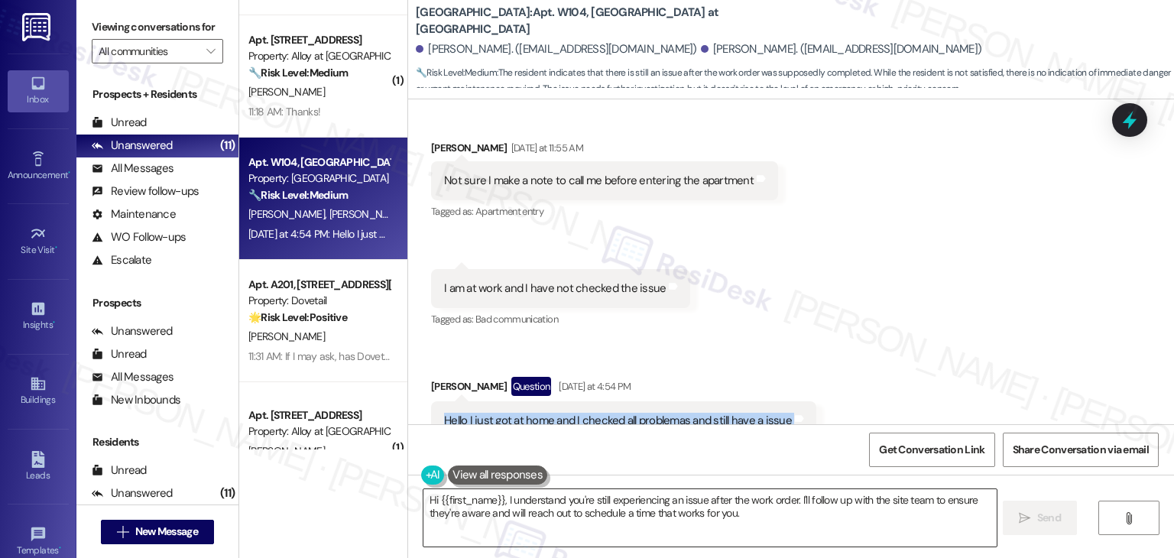
click at [646, 510] on textarea "Hi {{first_name}}, I understand you're still experiencing an issue after the wo…" at bounding box center [709, 517] width 572 height 57
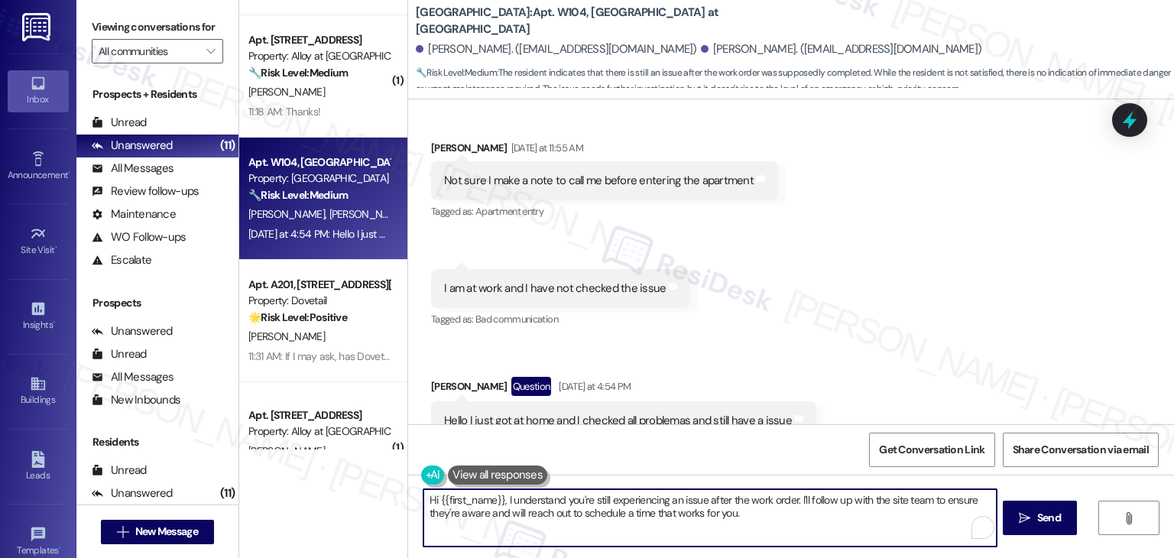
click at [646, 510] on textarea "Hi {{first_name}}, I understand you're still experiencing an issue after the wo…" at bounding box center [709, 517] width 572 height 57
paste textarea "Elena, thanks for letting me know. I’m sorry to hear you’re still experiencing …"
type textarea "Hi Elena, thanks for letting me know. I’m sorry to hear you’re still experienci…"
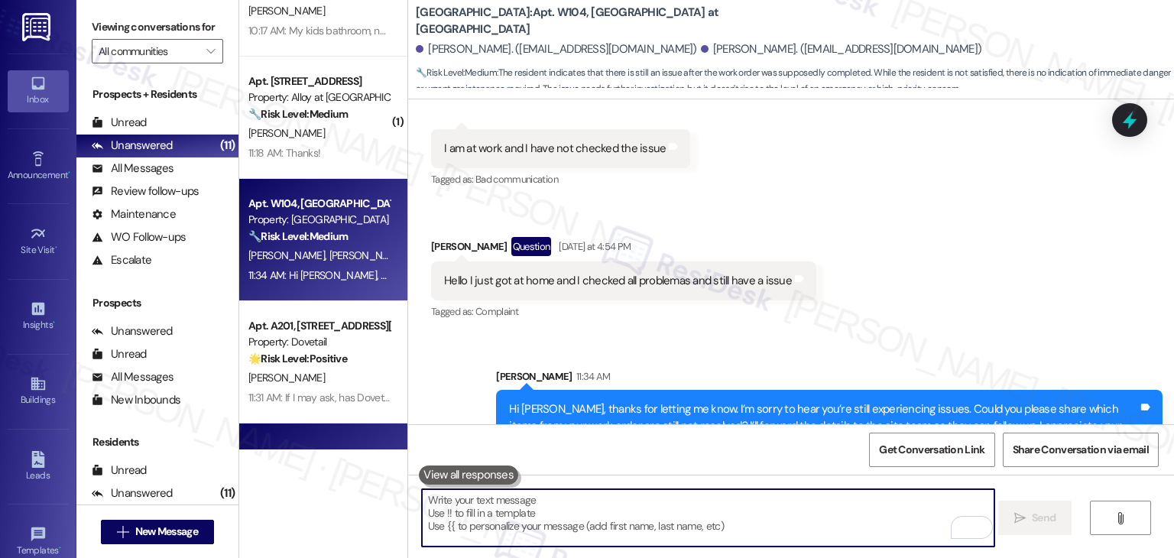
scroll to position [153, 0]
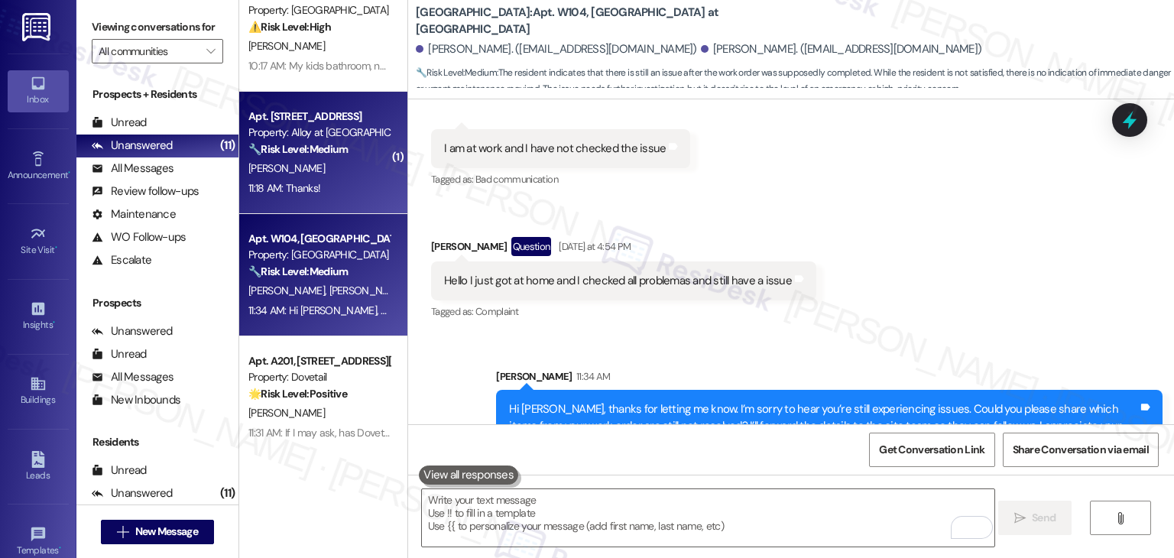
click at [332, 198] on div "Apt. L401, 100 South Geneva Road Property: Alloy at Geneva 🔧 Risk Level: Medium…" at bounding box center [323, 153] width 168 height 122
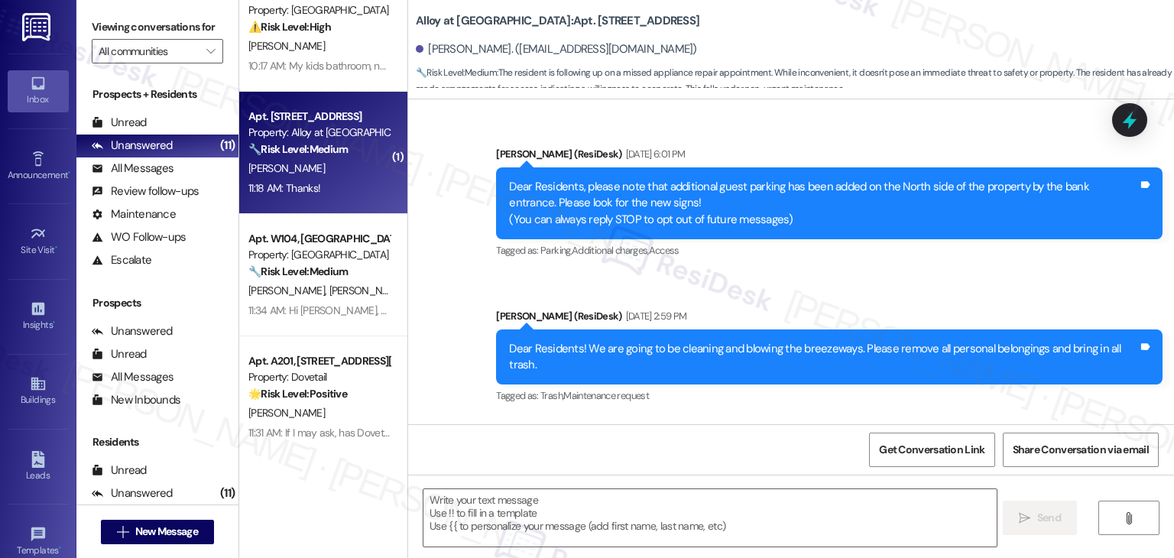
type textarea "Fetching suggested responses. Please feel free to read through the conversation…"
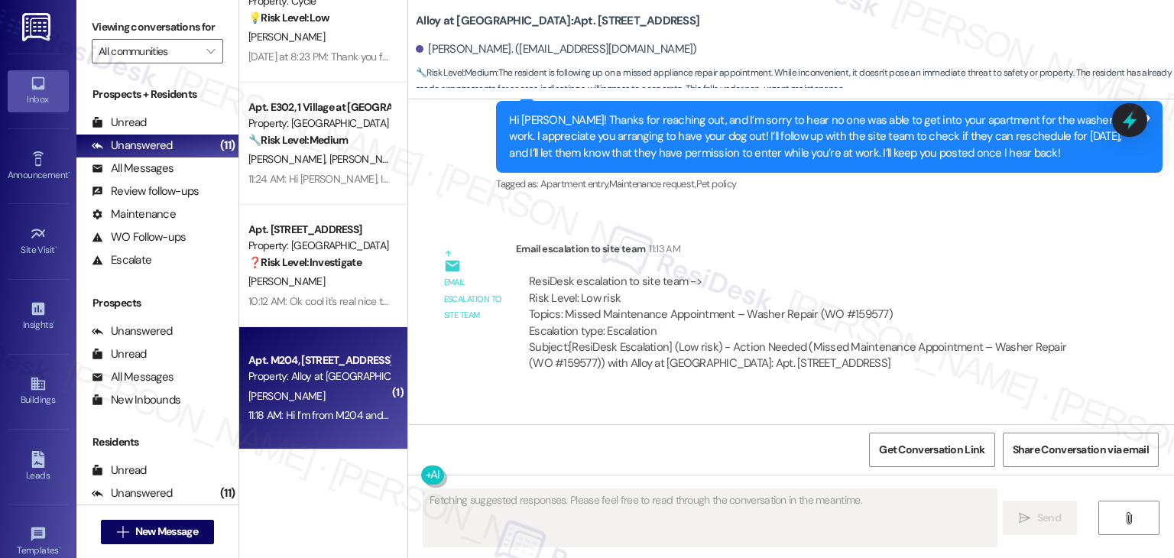
scroll to position [819, 0]
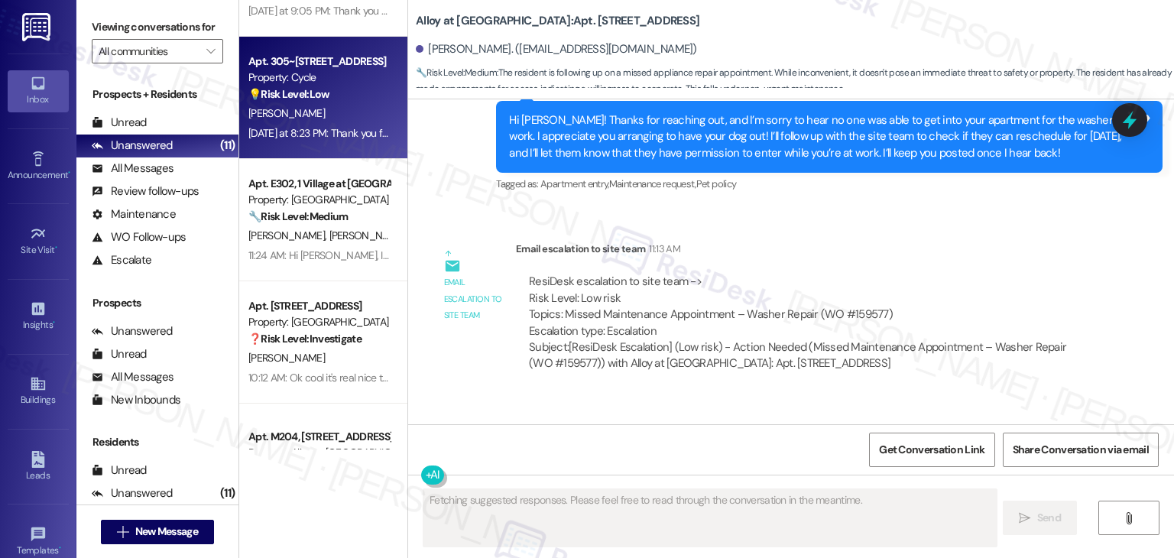
click at [330, 126] on div "Yesterday at 8:23 PM: Thank you for your message. Our offices are currently clo…" at bounding box center [716, 133] width 937 height 14
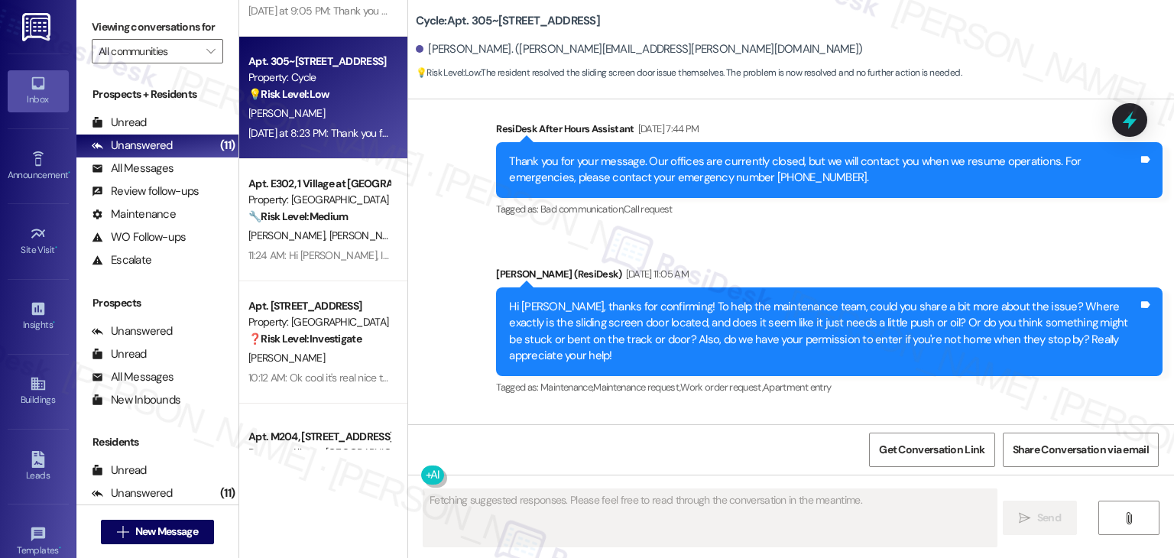
scroll to position [5783, 0]
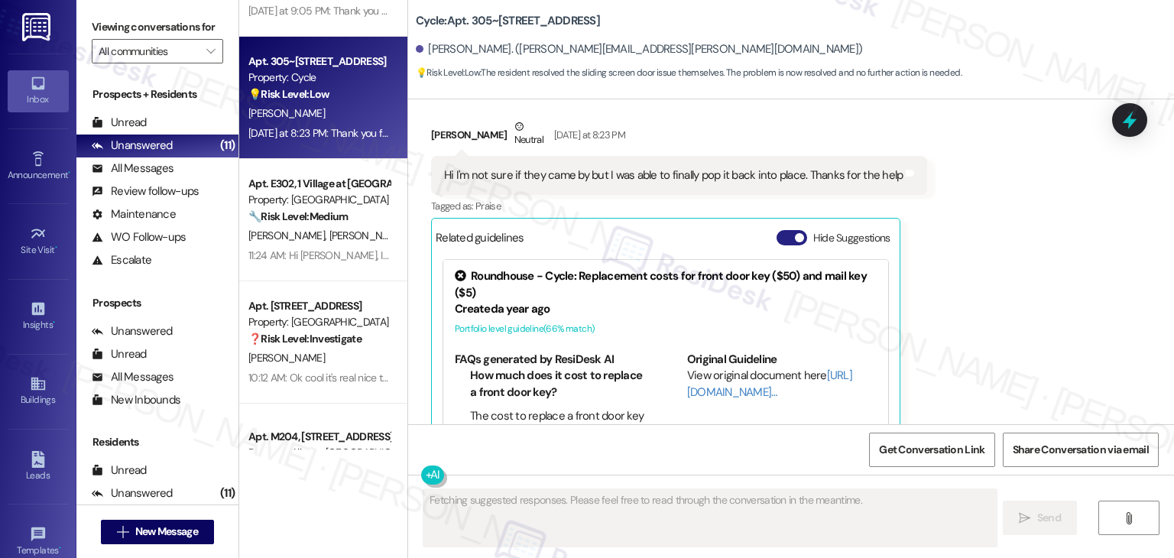
click at [781, 230] on button "Hide Suggestions" at bounding box center [791, 237] width 31 height 15
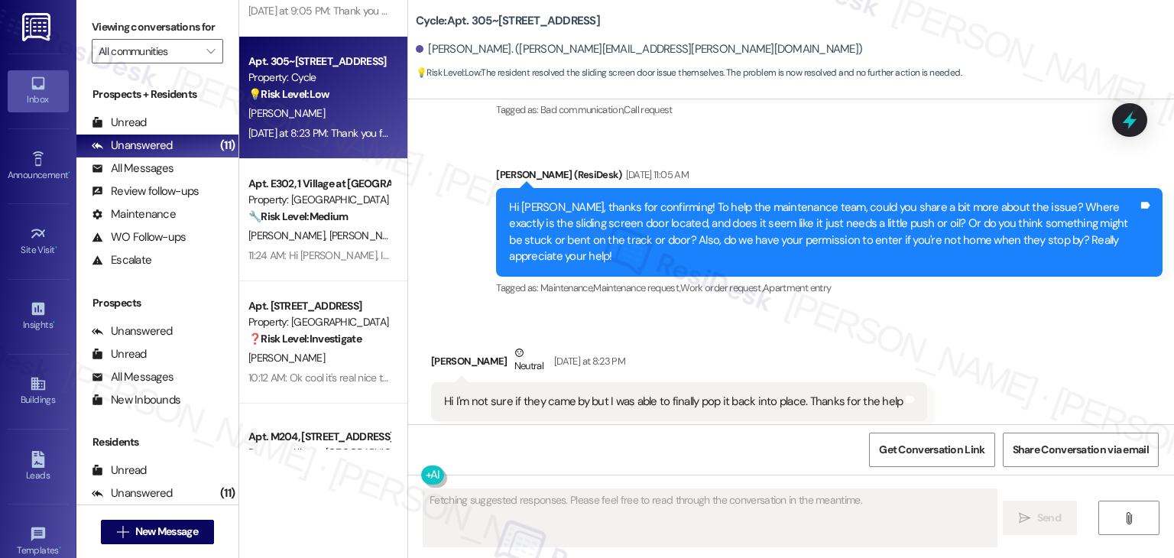
scroll to position [5553, 0]
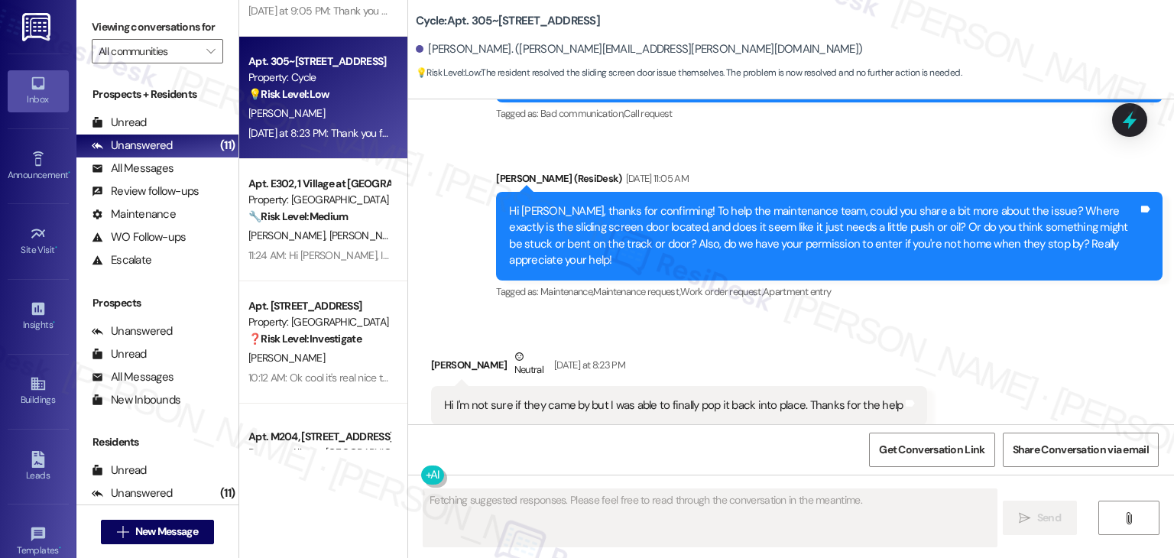
click at [974, 314] on div "Received via SMS Shawn Mellinger Neutral Yesterday at 8:23 PM Hi I'm not sure i…" at bounding box center [791, 406] width 766 height 184
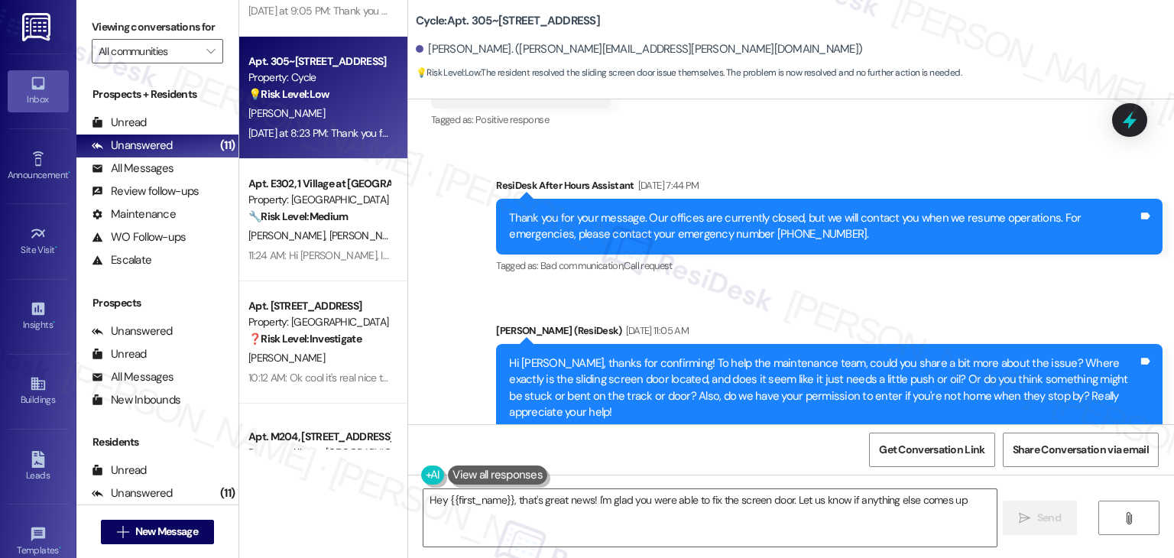
type textarea "Hey {{first_name}}, that's great news! I'm glad you were able to fix the screen…"
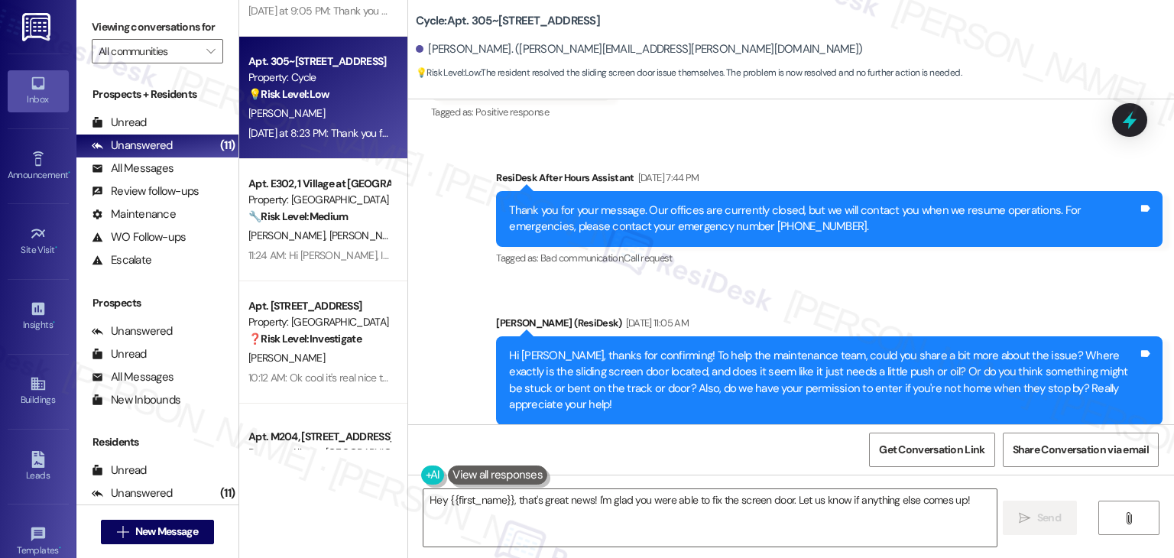
scroll to position [5400, 0]
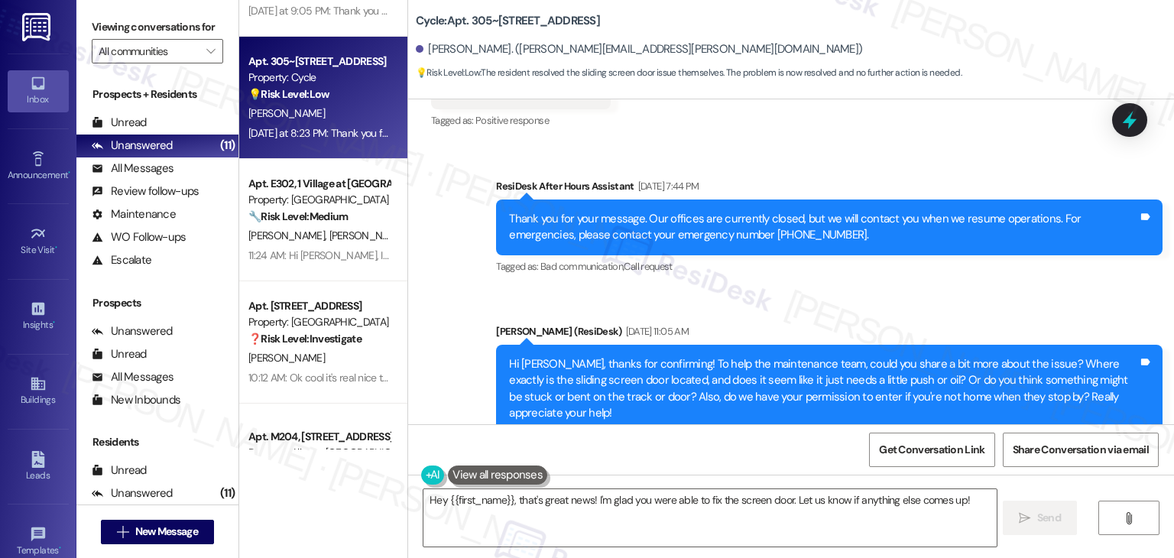
click at [737, 356] on div "Hi Shawn, thanks for confirming! To help the maintenance team, could you share …" at bounding box center [823, 389] width 629 height 66
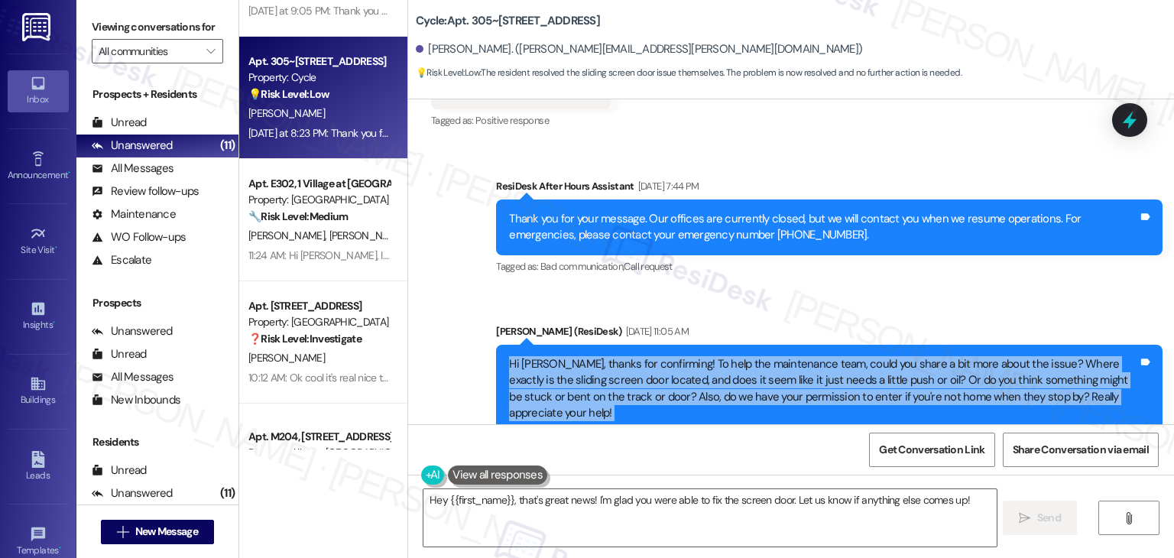
click at [737, 356] on div "Hi Shawn, thanks for confirming! To help the maintenance team, could you share …" at bounding box center [823, 389] width 629 height 66
copy div "Hi Shawn, thanks for confirming! To help the maintenance team, could you share …"
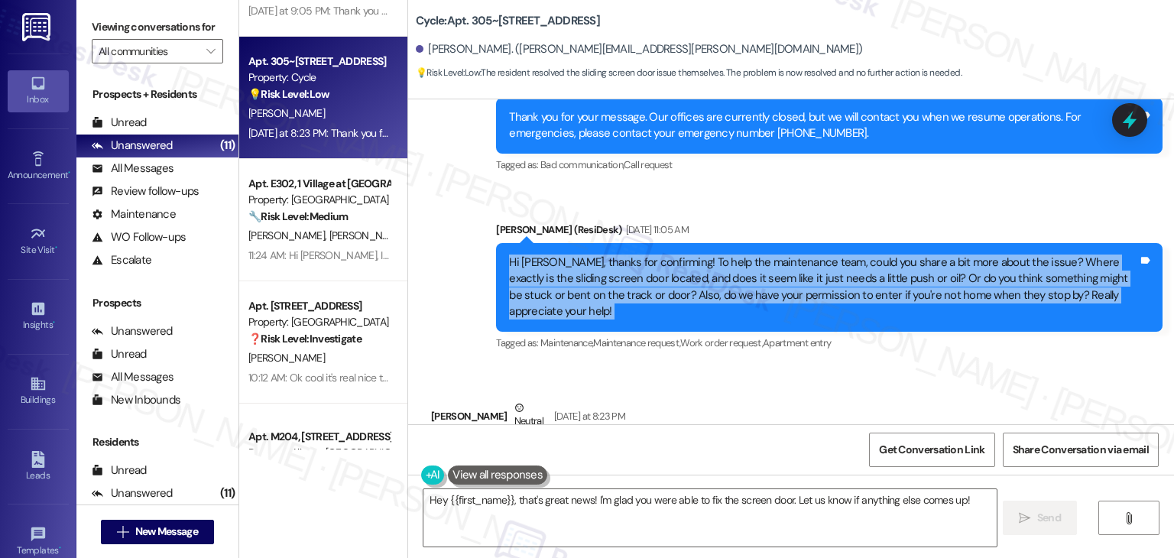
scroll to position [5629, 0]
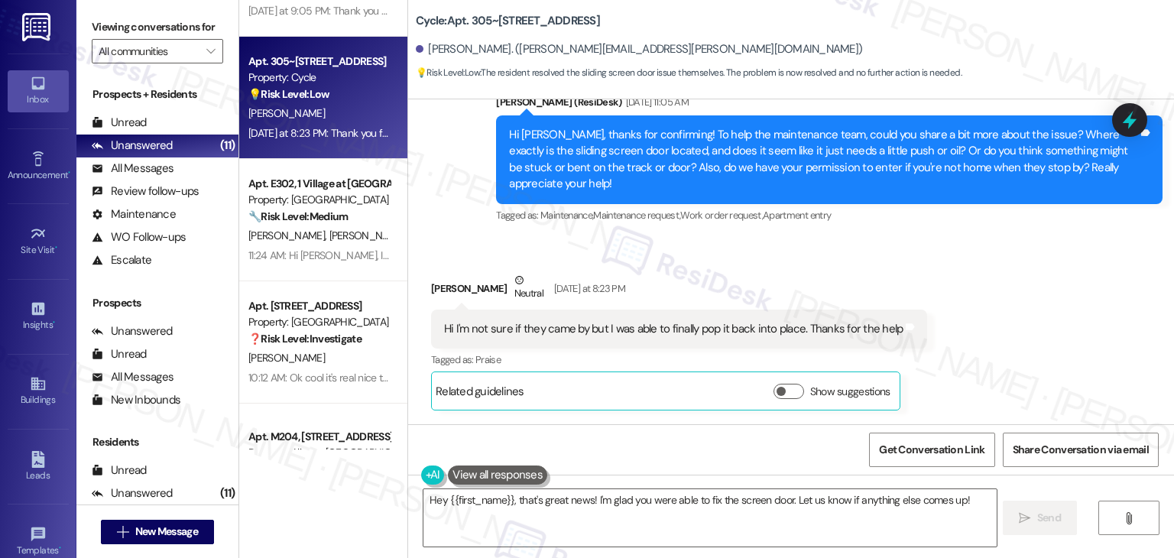
click at [578, 309] on div "Hi I'm not sure if they came by but I was able to finally pop it back into plac…" at bounding box center [679, 328] width 496 height 39
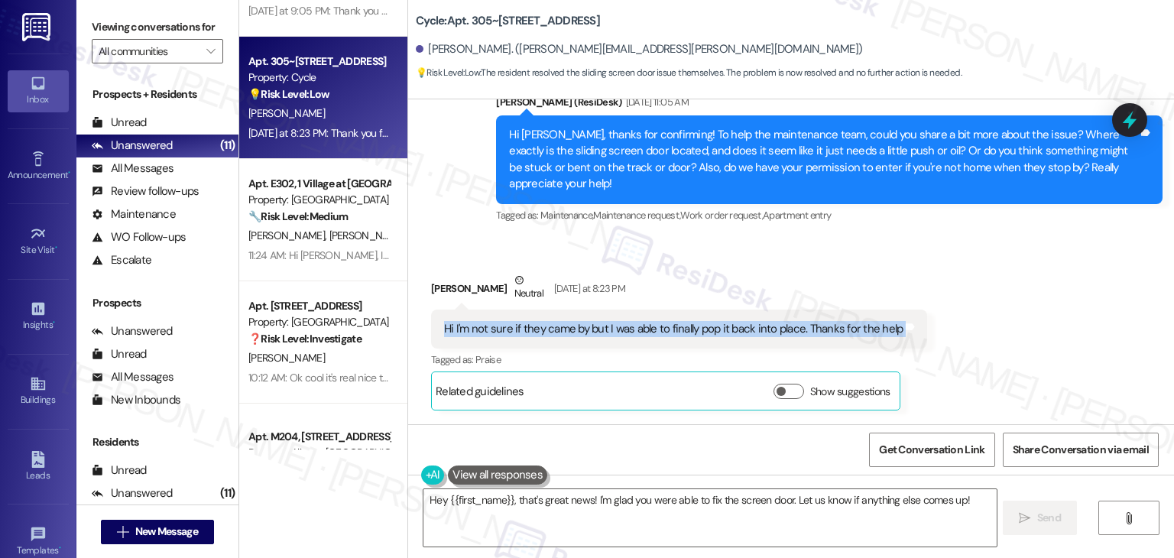
click at [578, 309] on div "Hi I'm not sure if they came by but I was able to finally pop it back into plac…" at bounding box center [679, 328] width 496 height 39
copy div "Hi I'm not sure if they came by but I was able to finally pop it back into plac…"
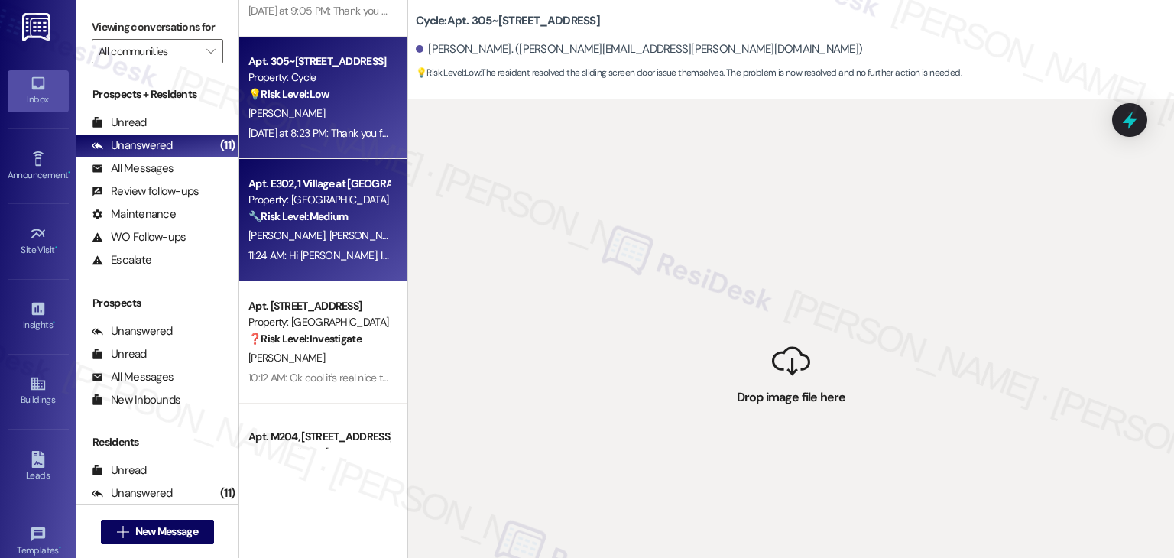
click at [303, 224] on div "🔧 Risk Level: Medium The resident initially reported a slow-draining kitchen si…" at bounding box center [318, 217] width 141 height 16
click at [320, 143] on div "Apt. 305~0406, 3521 Stanford Rd Property: Cycle 💡 Risk Level: Low The resident …" at bounding box center [323, 98] width 168 height 122
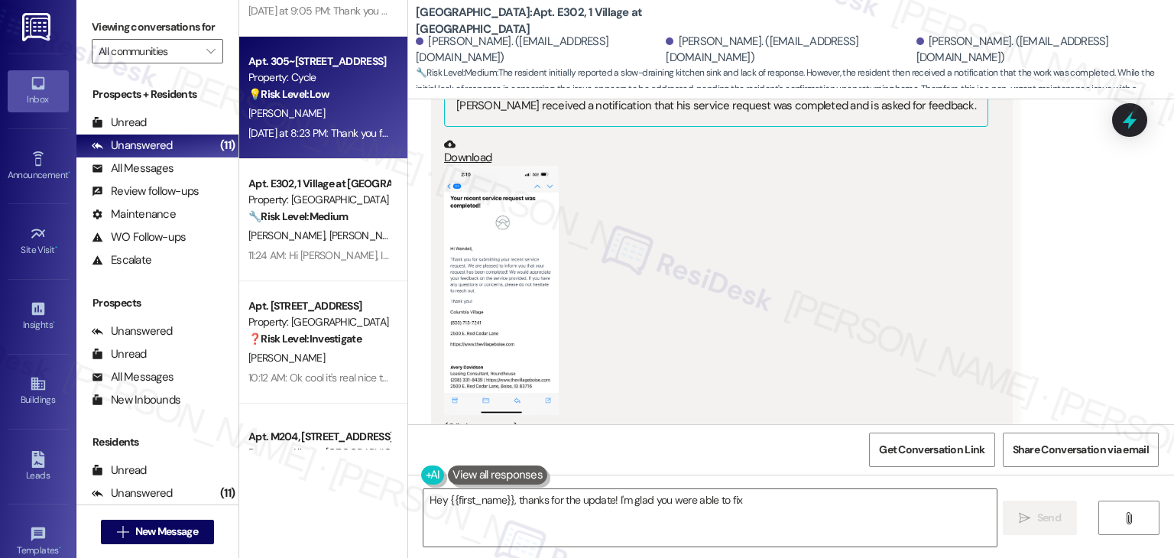
scroll to position [3219, 0]
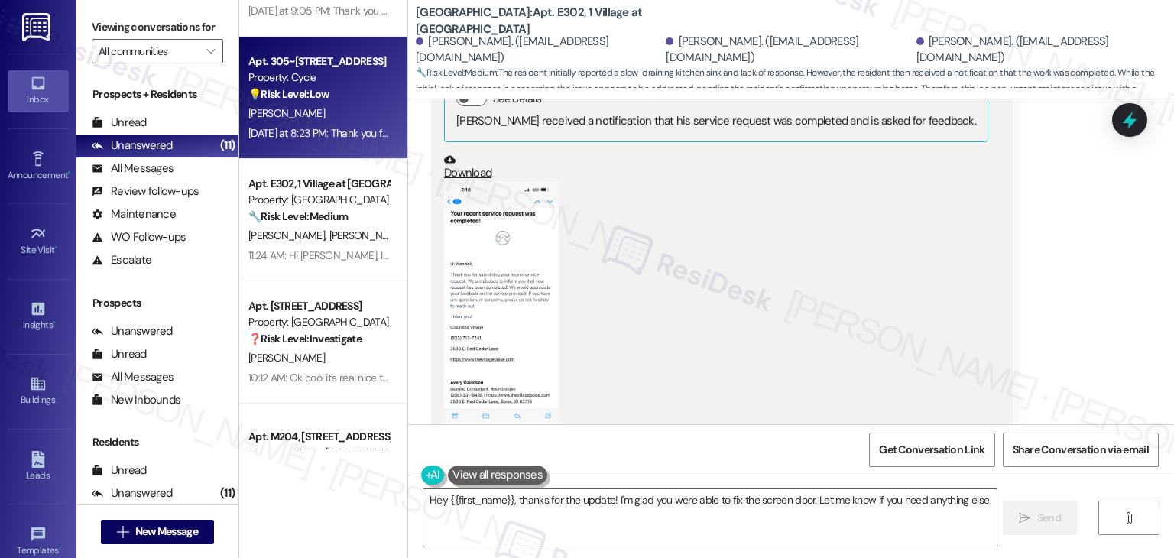
type textarea "Hey {{first_name}}, thanks for the update! I'm glad you were able to fix the sc…"
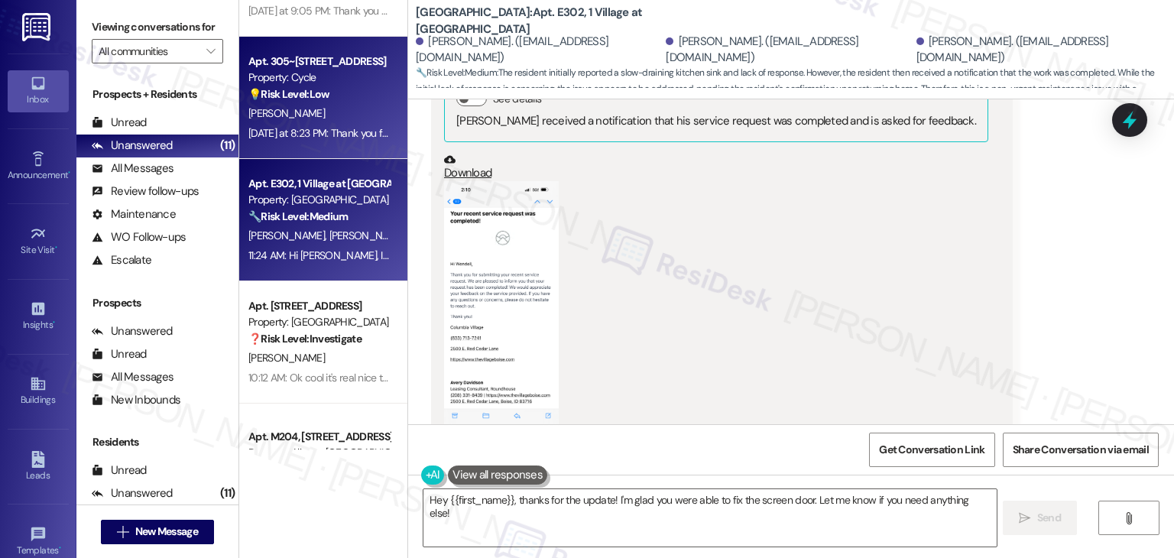
click at [290, 236] on span "K. Mckinney" at bounding box center [288, 235] width 81 height 14
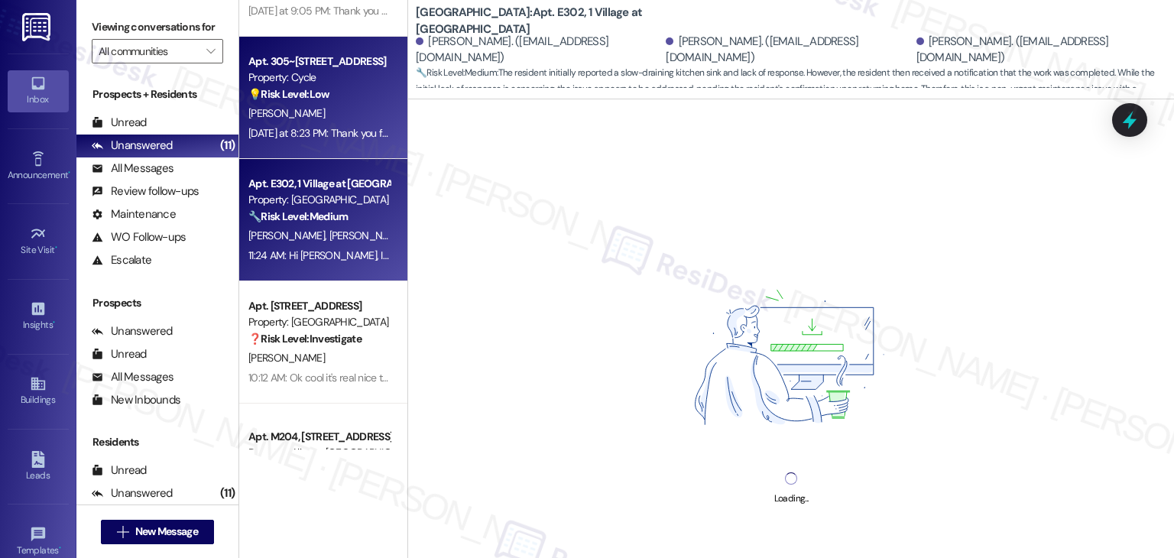
click at [315, 130] on div "Yesterday at 8:23 PM: Thank you for your message. Our offices are currently clo…" at bounding box center [716, 133] width 937 height 14
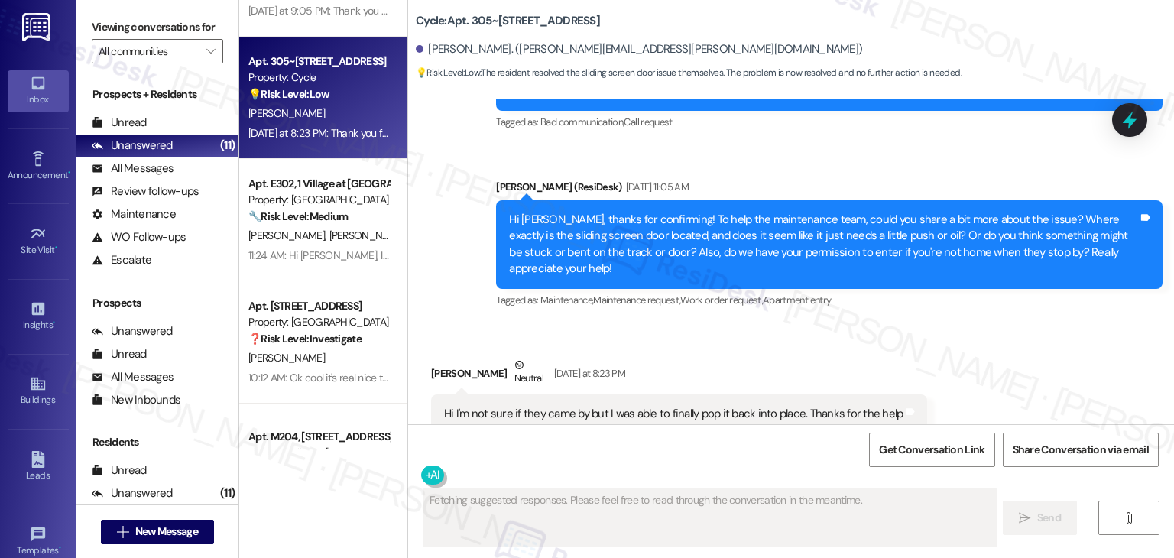
scroll to position [5783, 0]
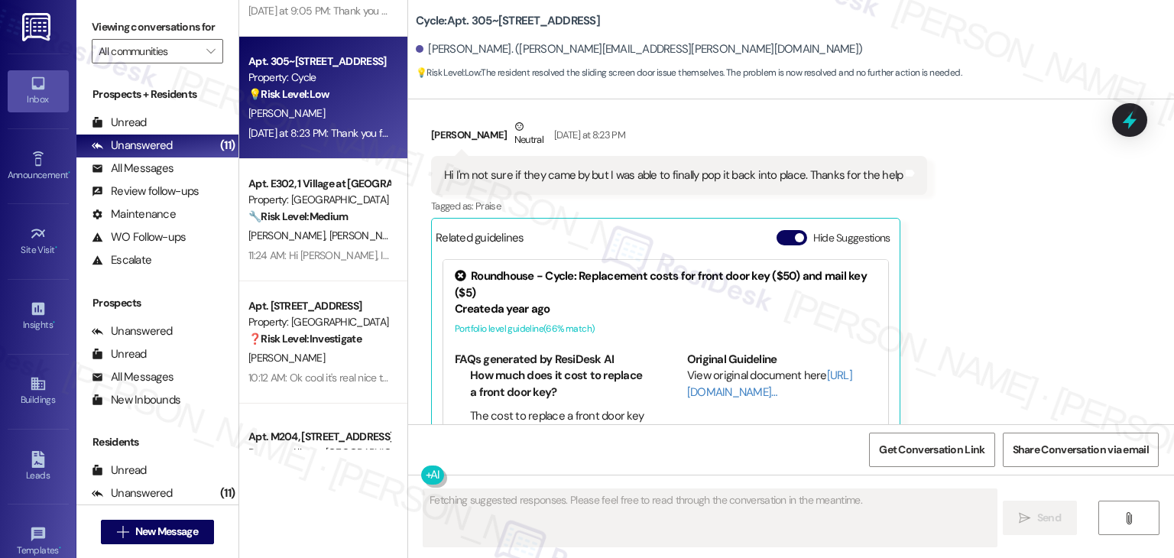
click at [776, 230] on div "Hide Suggestions" at bounding box center [836, 238] width 120 height 16
click at [779, 222] on div "Related guidelines Hide Suggestions" at bounding box center [666, 237] width 460 height 30
click at [776, 230] on button "Hide Suggestions" at bounding box center [791, 237] width 31 height 15
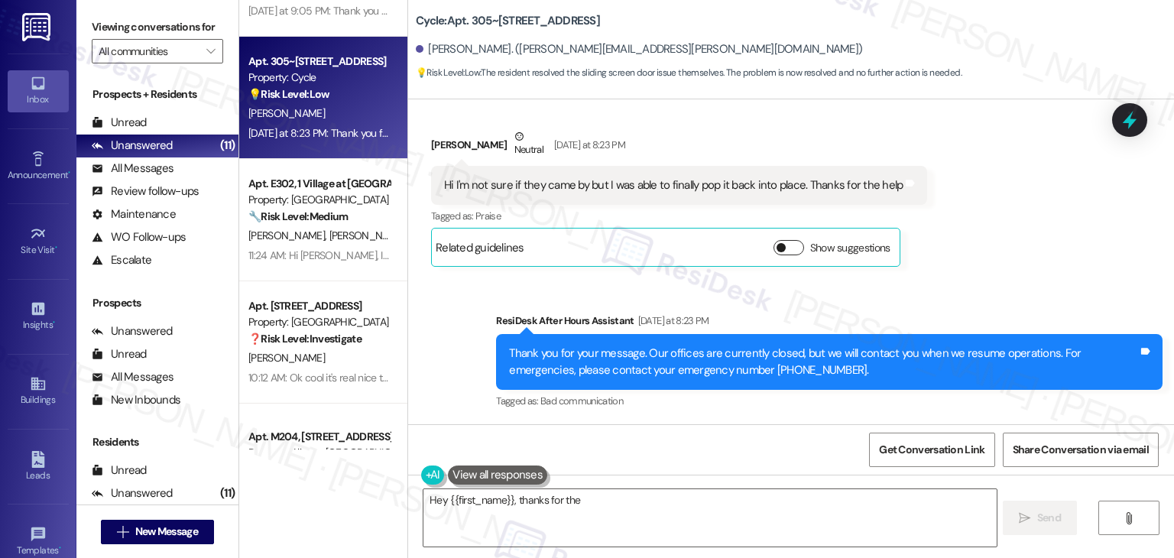
scroll to position [5706, 0]
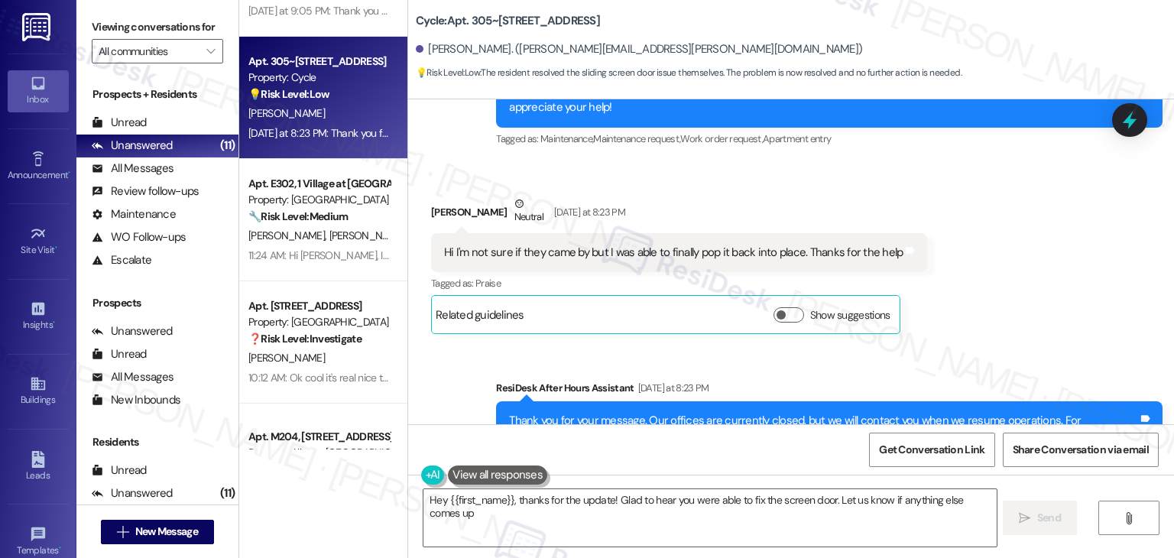
type textarea "Hey {{first_name}}, thanks for the update! Glad to hear you were able to fix th…"
click at [855, 516] on textarea "Hey {{first_name}}, thanks for the update! Glad to hear you were able to fix th…" at bounding box center [709, 517] width 572 height 57
click at [1048, 511] on span "Send" at bounding box center [1049, 518] width 24 height 16
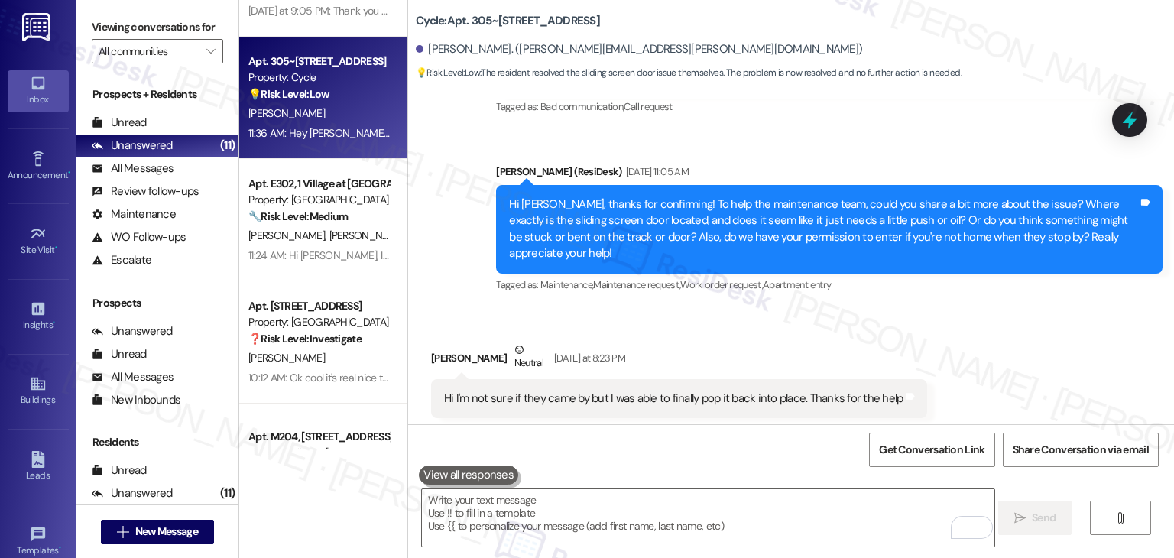
scroll to position [5812, 0]
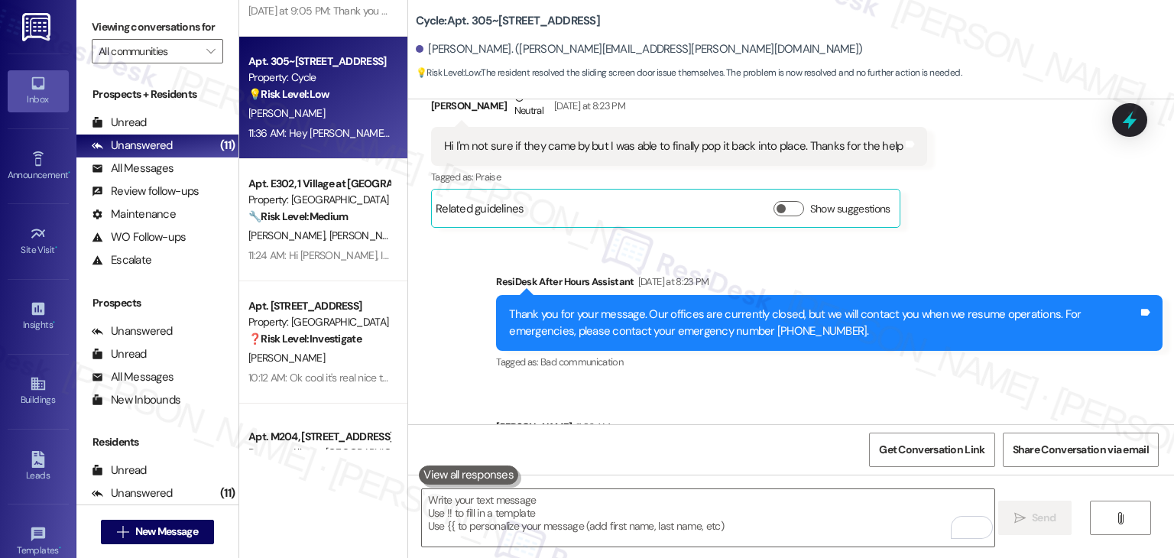
click at [436, 358] on div "Sent via SMS ResiDesk After Hours Assistant Yesterday at 8:23 PM Thank you for …" at bounding box center [791, 373] width 766 height 268
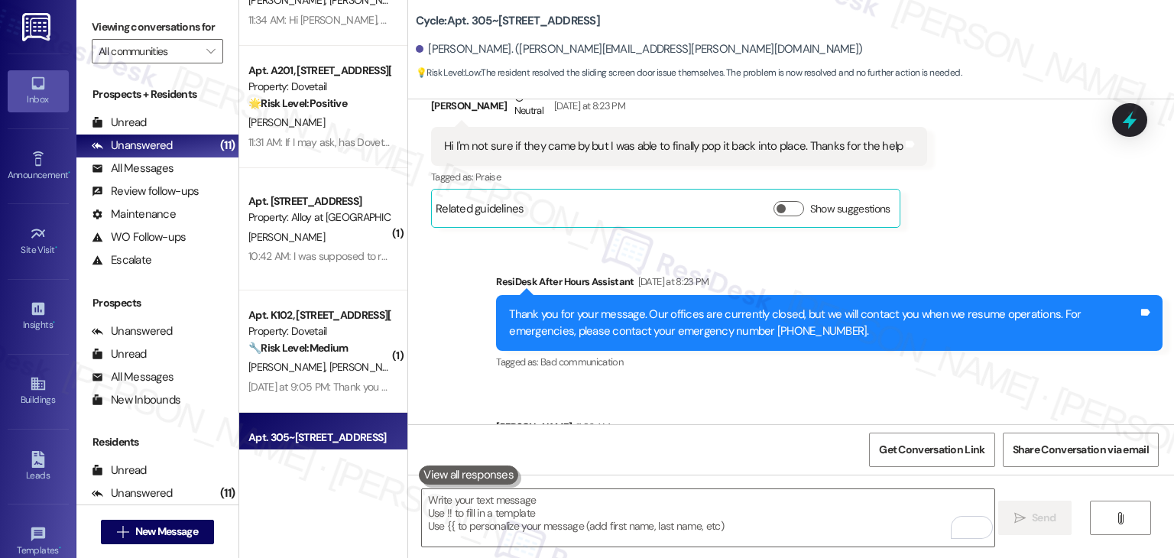
scroll to position [437, 0]
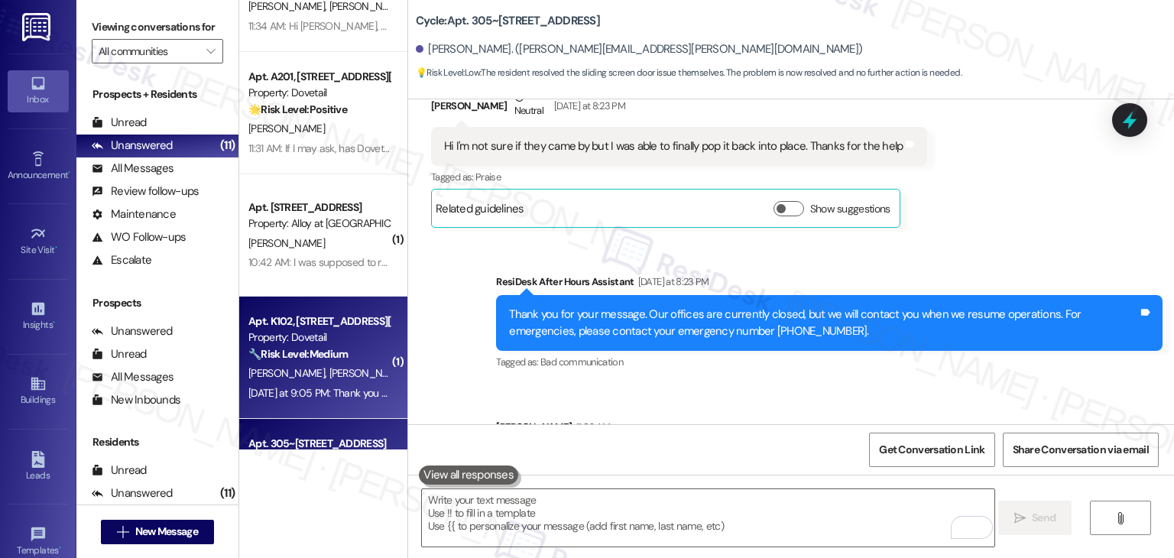
click at [321, 386] on div "Yesterday at 9:05 PM: Thank you for your message. Our offices are currently clo…" at bounding box center [717, 393] width 939 height 14
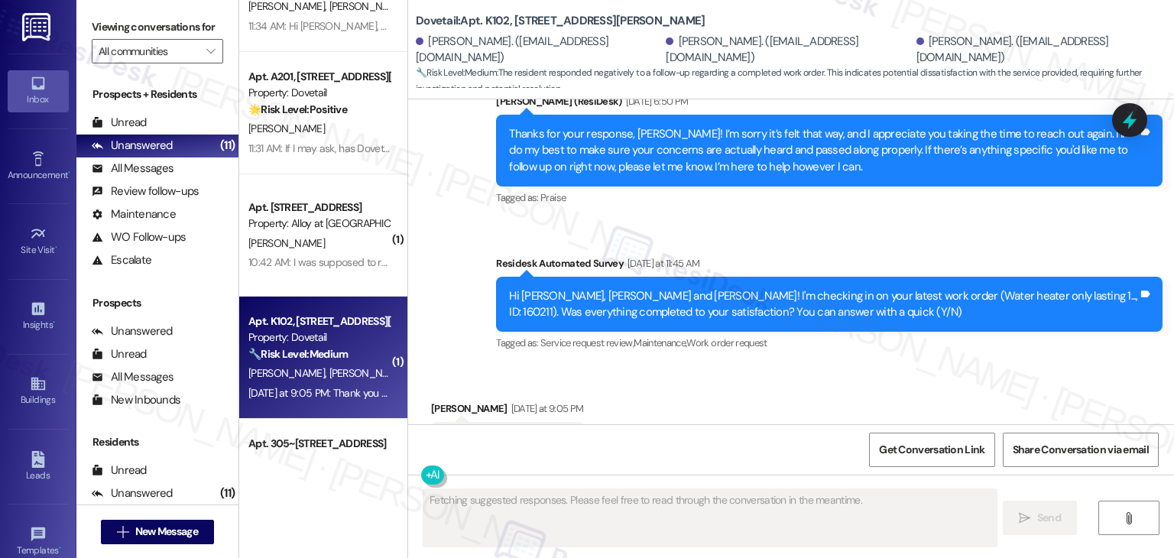
scroll to position [4633, 0]
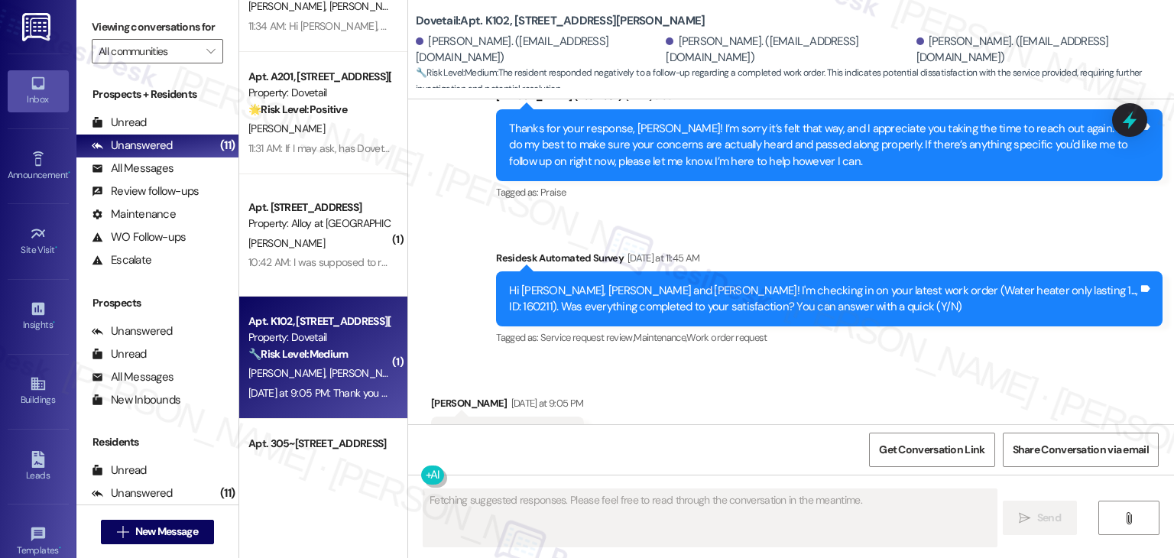
click at [758, 361] on div "Received via SMS Eric Platz Yesterday at 9:05 PM N Tags and notes Tagged as: Ne…" at bounding box center [791, 425] width 766 height 129
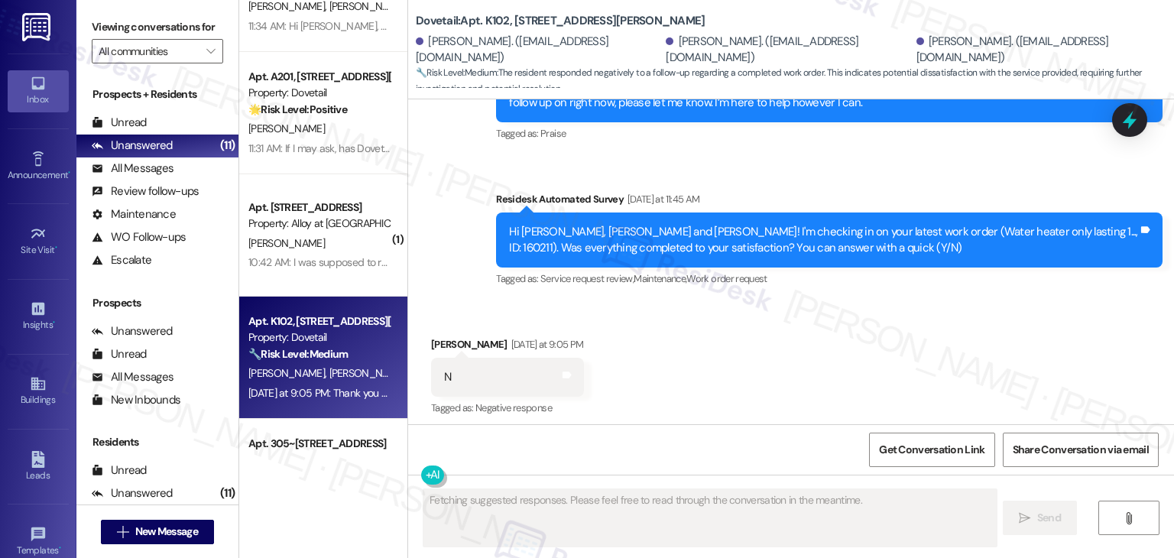
scroll to position [4625, 0]
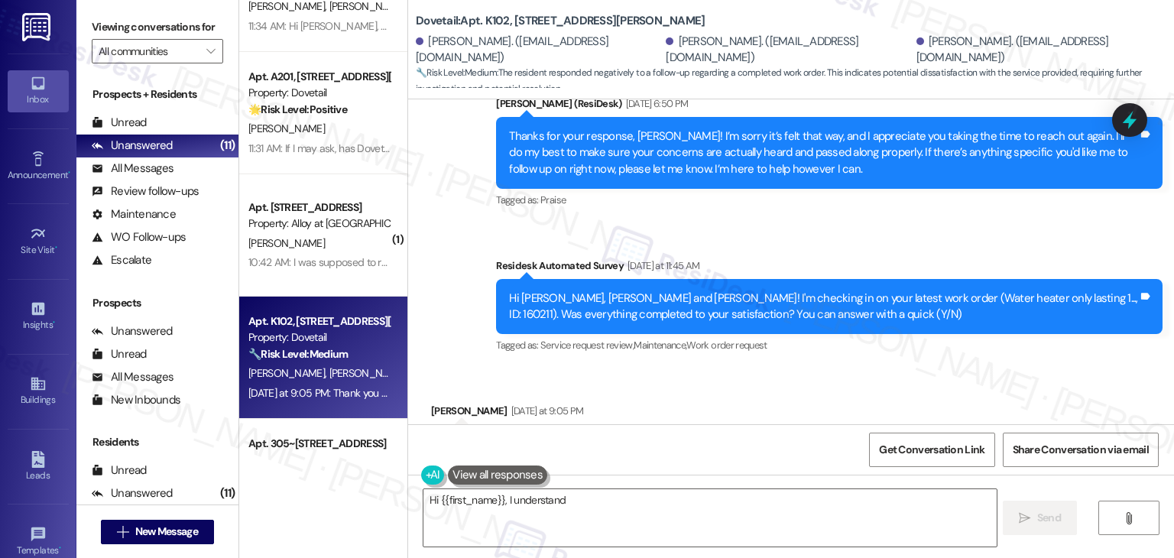
click at [766, 368] on div "Received via SMS Eric Platz Yesterday at 9:05 PM N Tags and notes Tagged as: Ne…" at bounding box center [791, 432] width 766 height 129
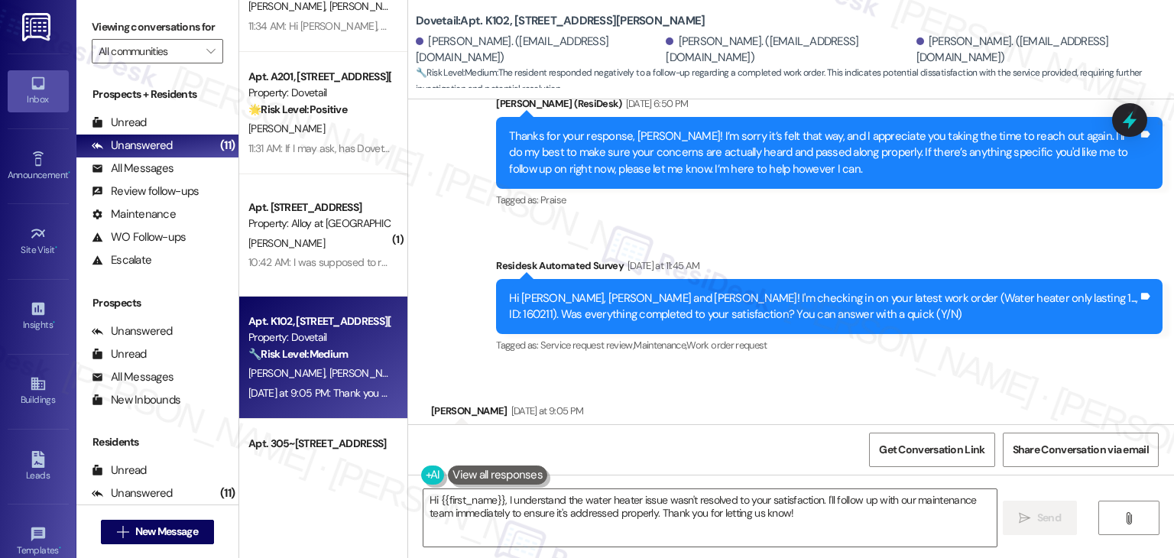
click at [721, 368] on div "Received via SMS Eric Platz Yesterday at 9:05 PM N Tags and notes Tagged as: Ne…" at bounding box center [791, 432] width 766 height 129
click at [827, 375] on div "Received via SMS Eric Platz Yesterday at 9:05 PM N Tags and notes Tagged as: Ne…" at bounding box center [791, 432] width 766 height 129
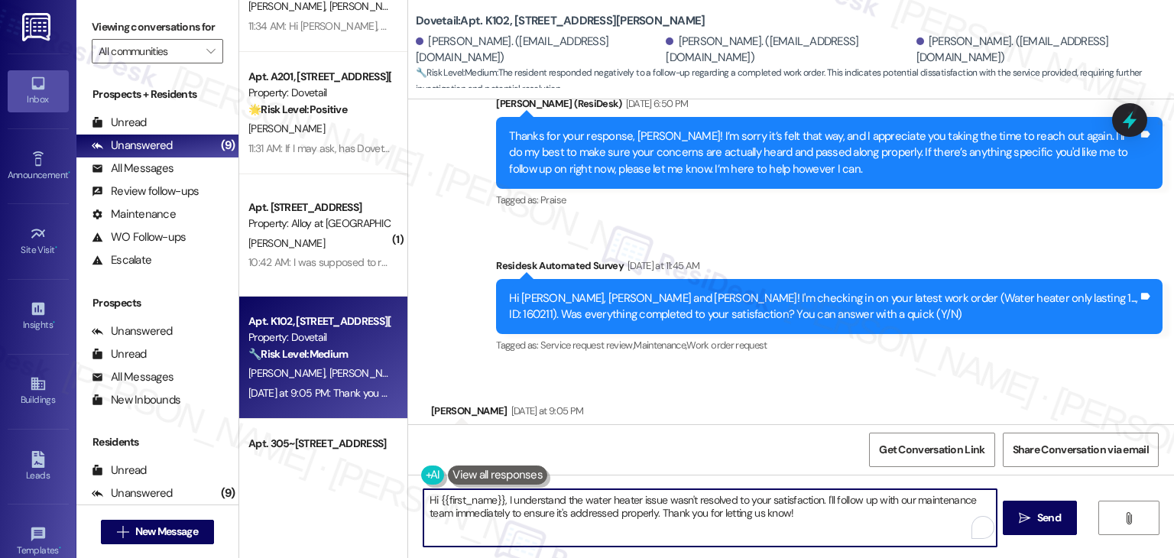
drag, startPoint x: 825, startPoint y: 514, endPoint x: 830, endPoint y: 499, distance: 16.0
click at [830, 499] on textarea "Hi {{first_name}}, I understand the water heater issue wasn't resolved to your …" at bounding box center [709, 517] width 572 height 57
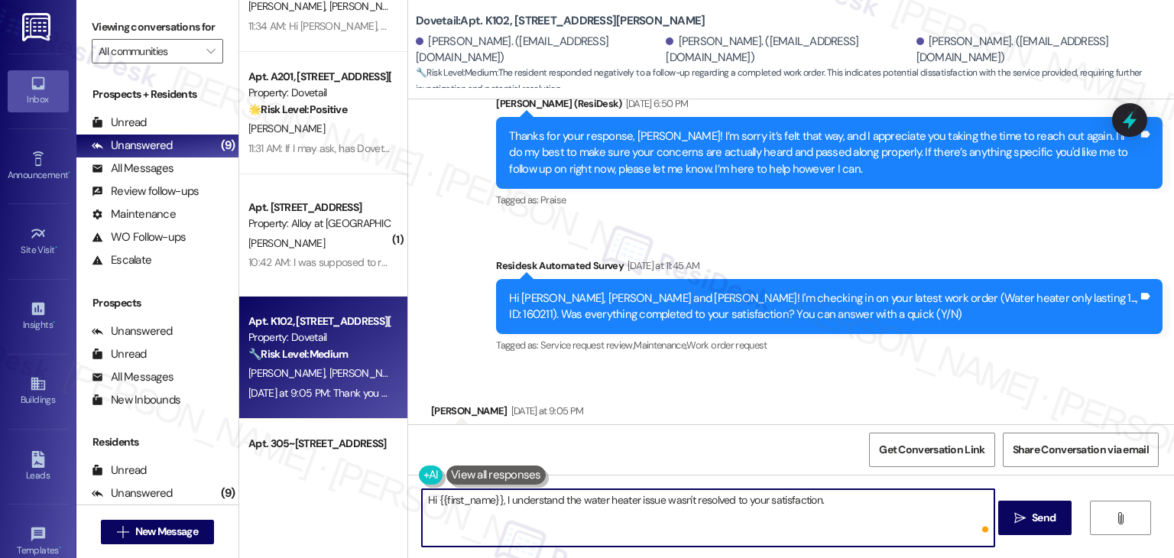
paste textarea "Can you provide more details about what wasn't addressed so I can follow up app…"
drag, startPoint x: 495, startPoint y: 493, endPoint x: 430, endPoint y: 497, distance: 65.1
click at [430, 497] on textarea "Hi {{first_name}}, I understand the water heater issue wasn't resolved to your …" at bounding box center [708, 517] width 572 height 57
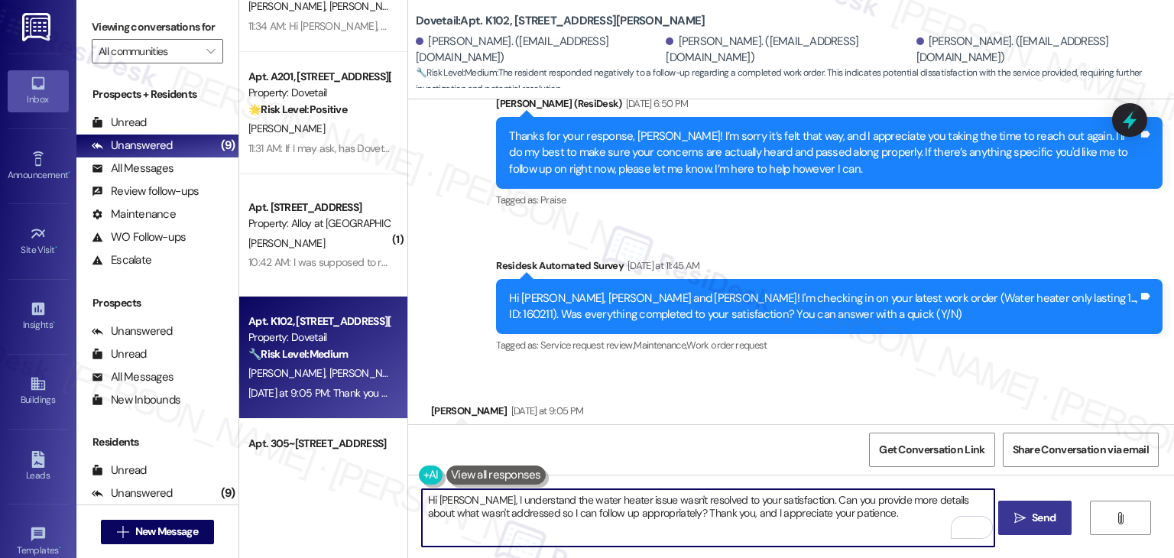
type textarea "Hi Eric, I understand the water heater issue wasn't resolved to your satisfacti…"
click at [1054, 517] on span "Send" at bounding box center [1044, 518] width 24 height 16
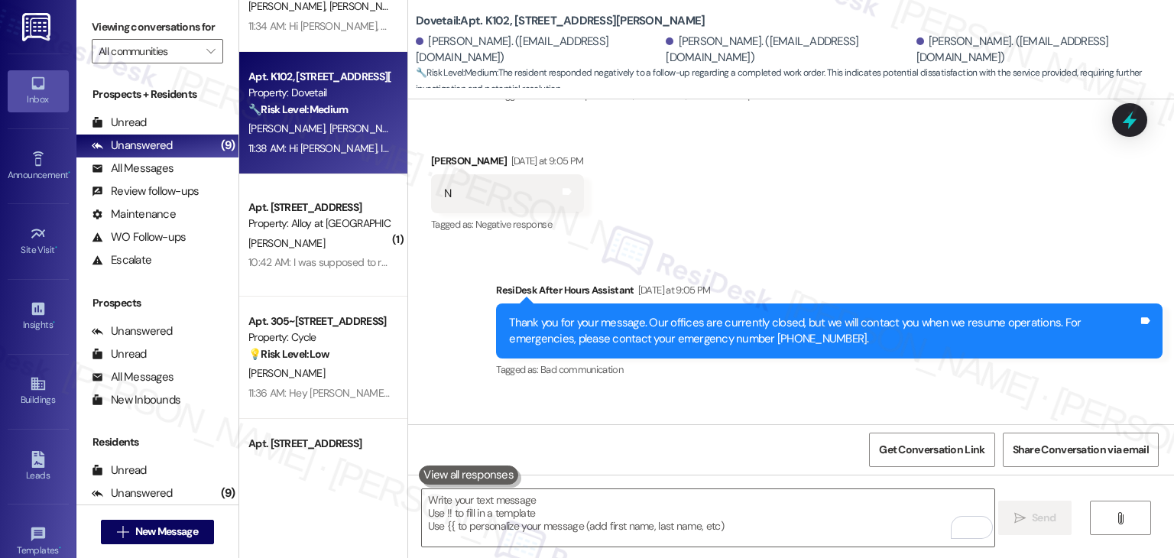
scroll to position [4901, 0]
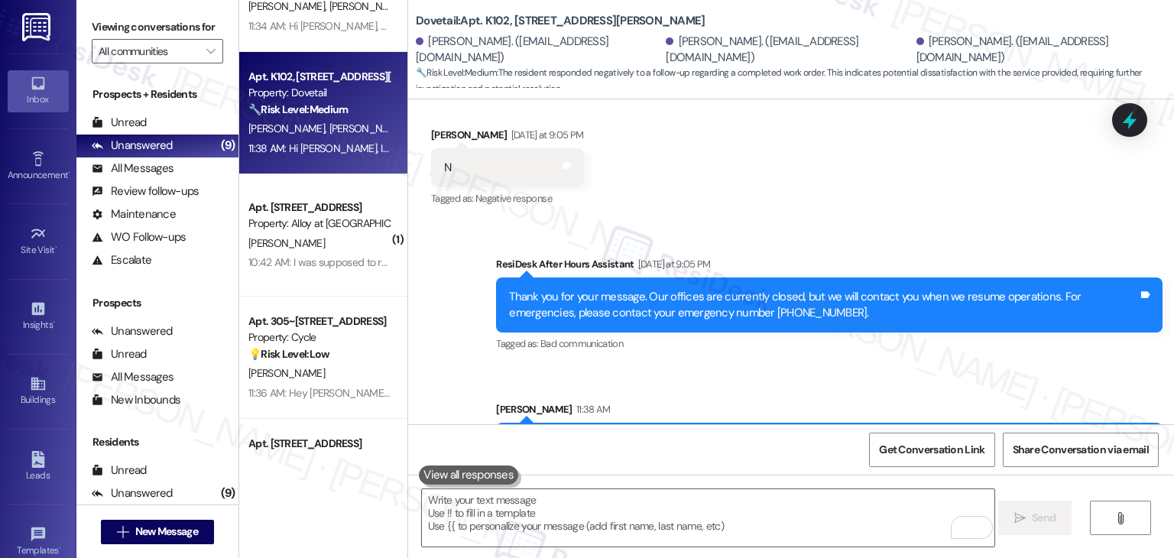
click at [1020, 309] on div "Sent via SMS ResiDesk After Hours Assistant Yesterday at 9:05 PM Thank you for …" at bounding box center [791, 356] width 766 height 268
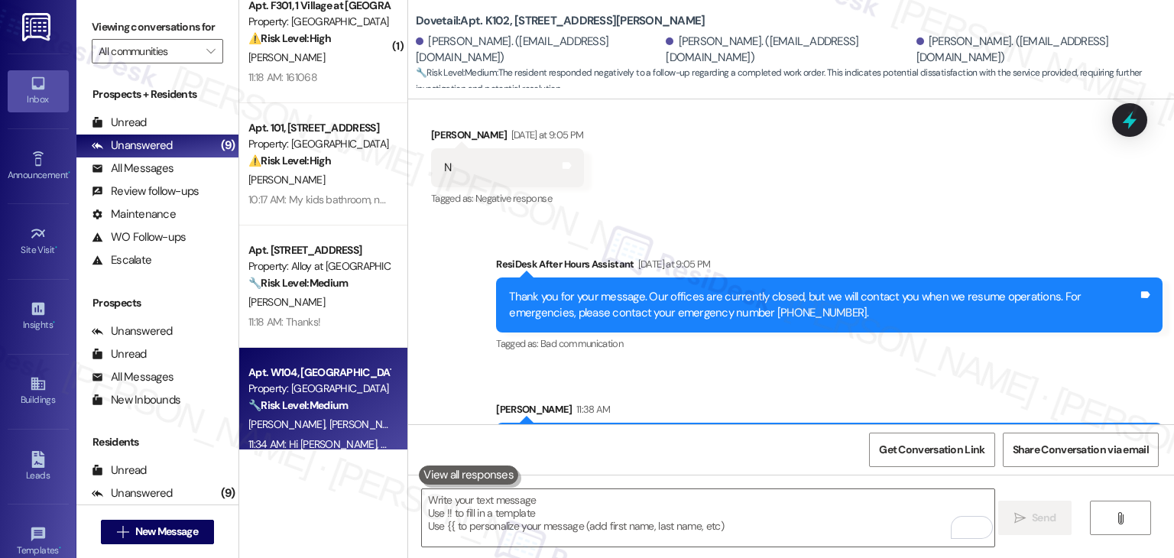
scroll to position [0, 0]
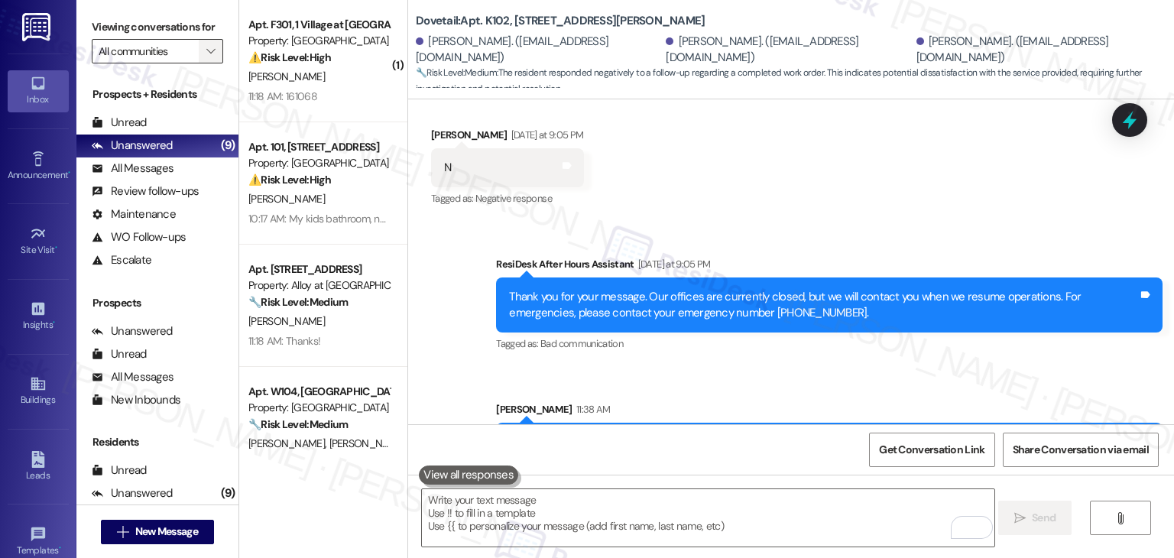
click at [206, 50] on icon "" at bounding box center [210, 51] width 8 height 12
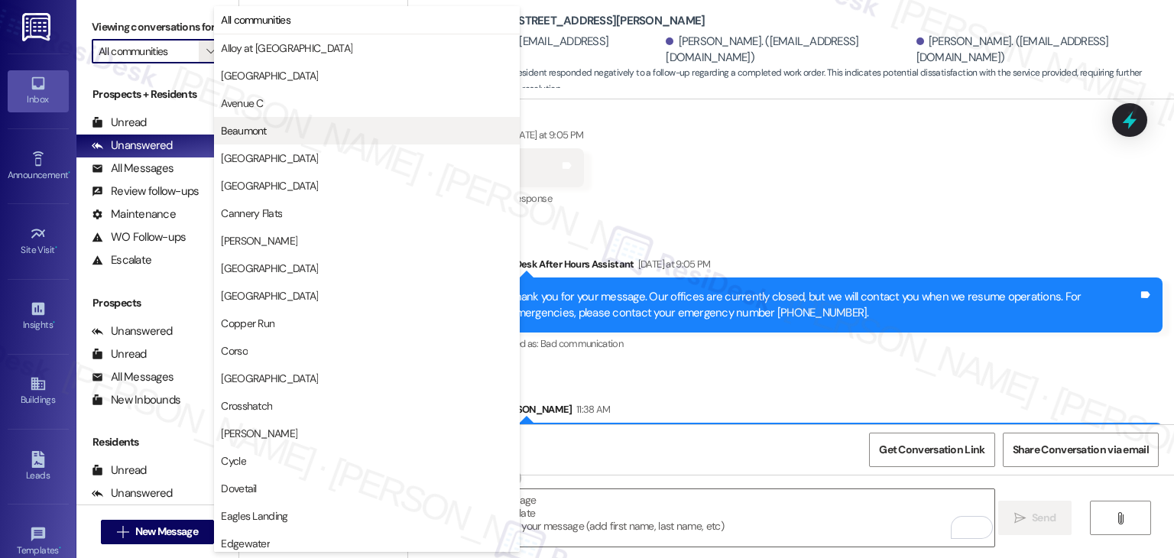
click at [252, 128] on span "Beaumont" at bounding box center [243, 130] width 45 height 15
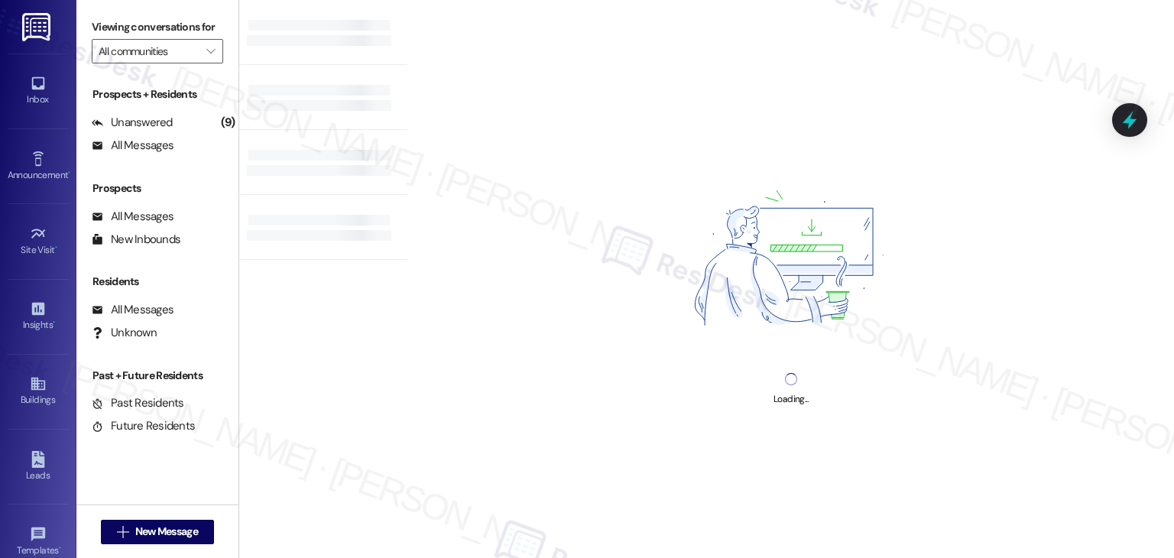
type input "Beaumont"
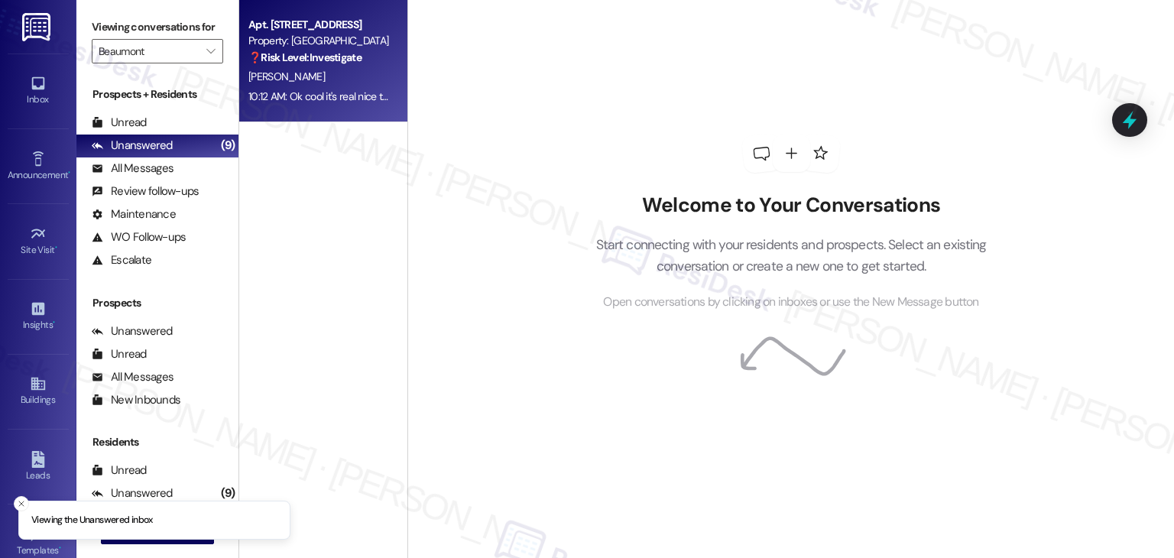
click at [374, 87] on div "10:12 AM: Ok cool it's real nice to be here and I appreciate all everyone does …" at bounding box center [319, 96] width 144 height 19
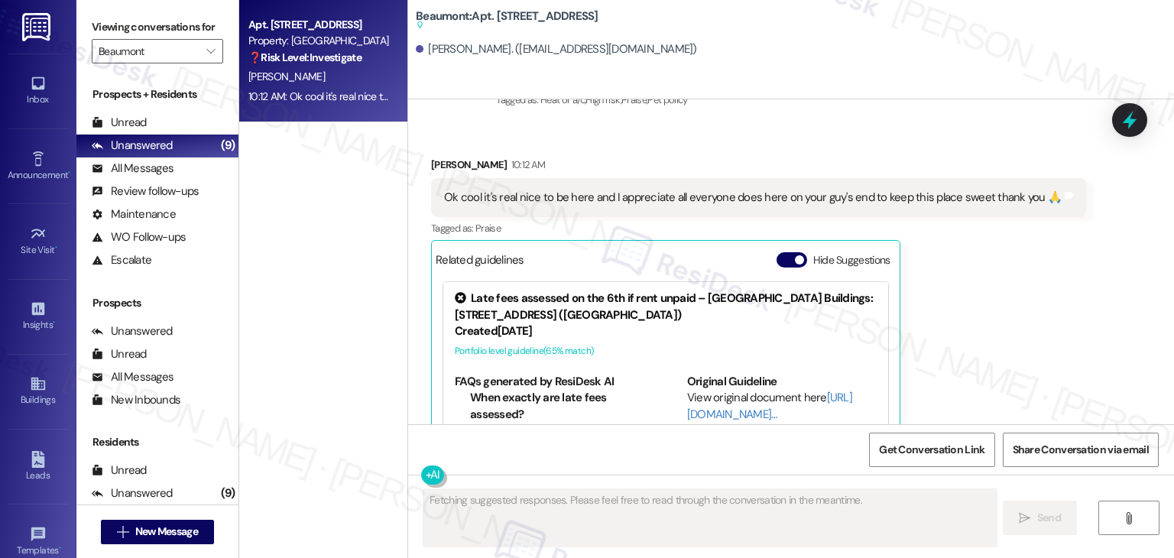
scroll to position [2002, 0]
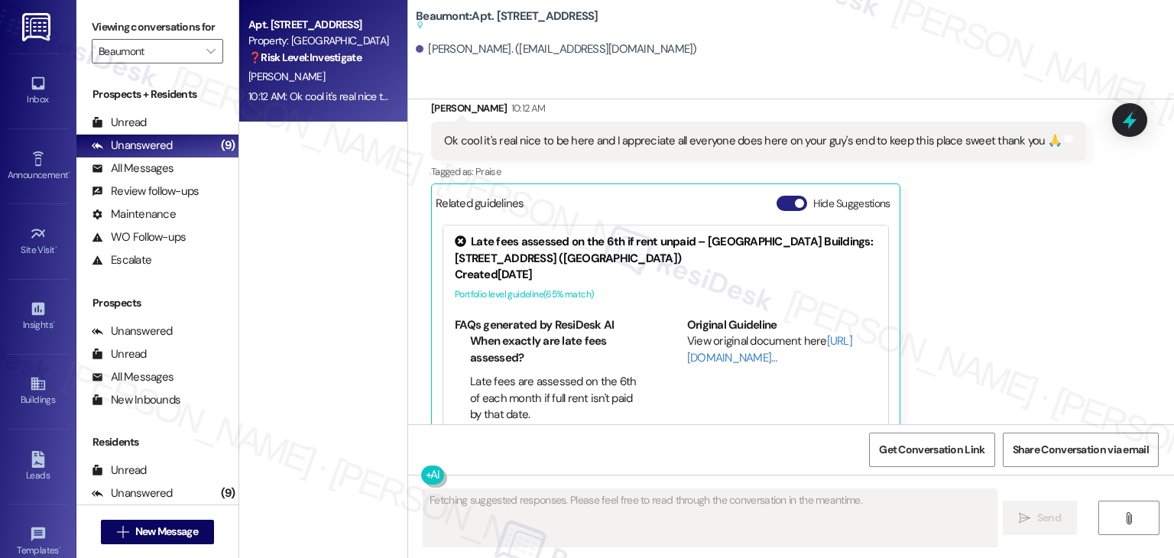
click at [776, 196] on button "Hide Suggestions" at bounding box center [791, 203] width 31 height 15
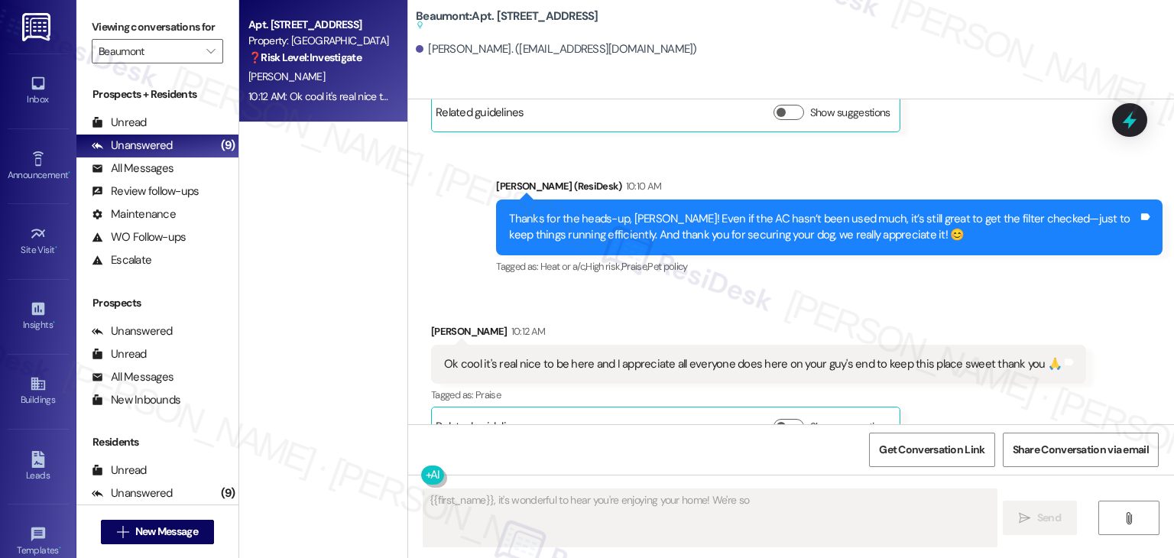
click at [980, 289] on div "Received via SMS Aaron Rupert 10:12 AM Ok cool it's real nice to be here and I …" at bounding box center [791, 373] width 766 height 168
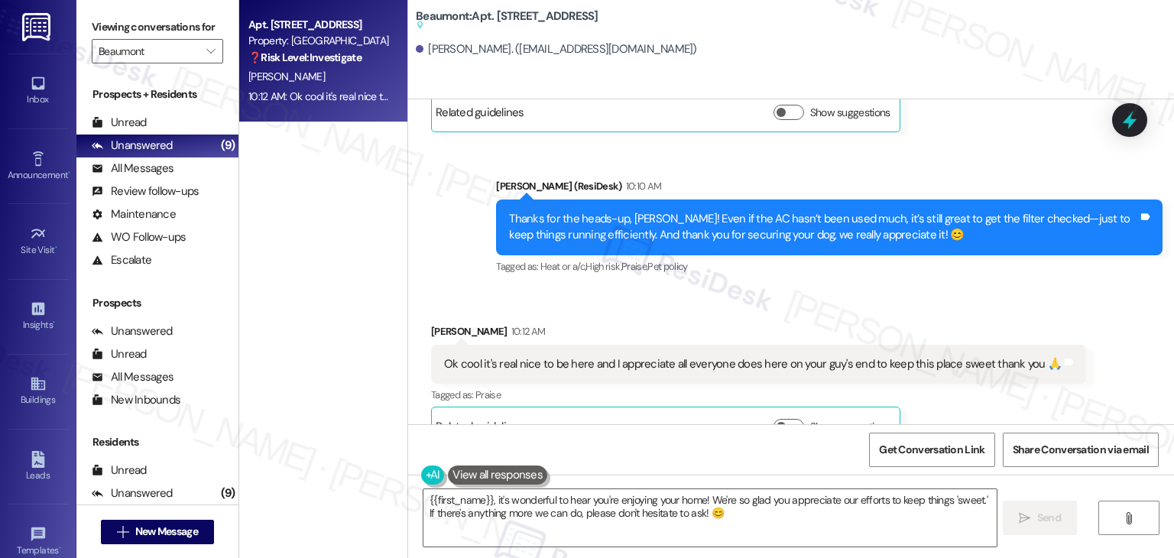
click at [781, 211] on div "Thanks for the heads-up, Aaron! Even if the AC hasn’t been used much, it’s stil…" at bounding box center [823, 227] width 629 height 33
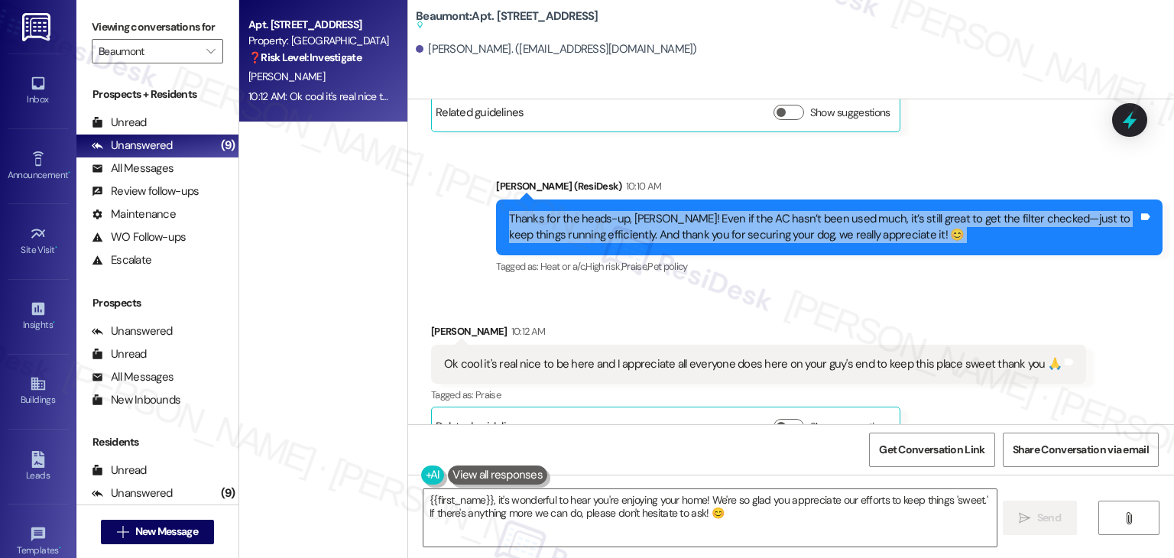
click at [781, 211] on div "Thanks for the heads-up, Aaron! Even if the AC hasn’t been used much, it’s stil…" at bounding box center [823, 227] width 629 height 33
copy div "Thanks for the heads-up, Aaron! Even if the AC hasn’t been used much, it’s stil…"
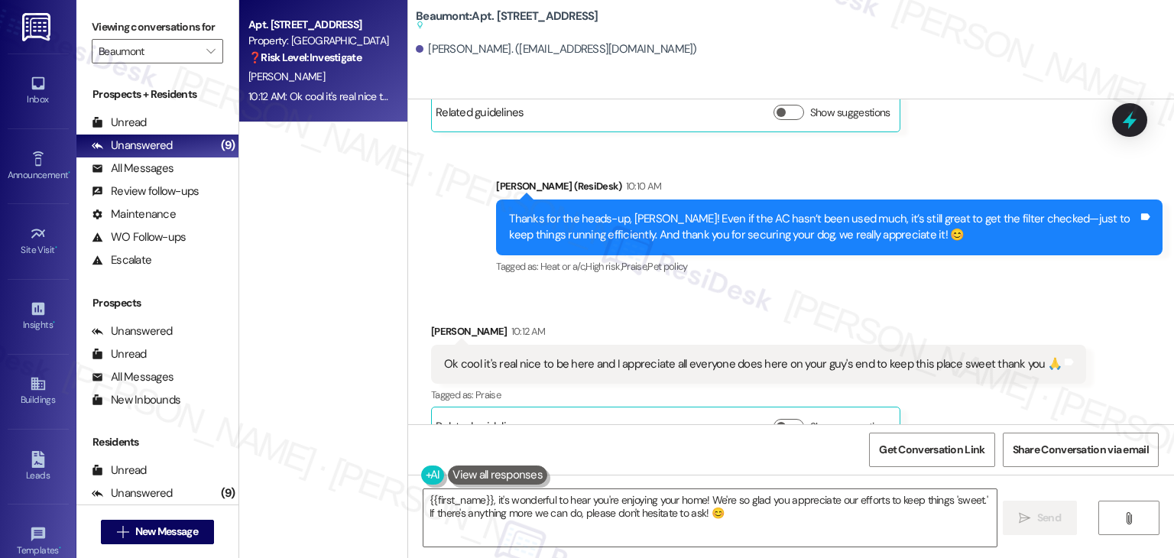
click at [484, 356] on div "Ok cool it's real nice to be here and I appreciate all everyone does here on yo…" at bounding box center [752, 364] width 617 height 16
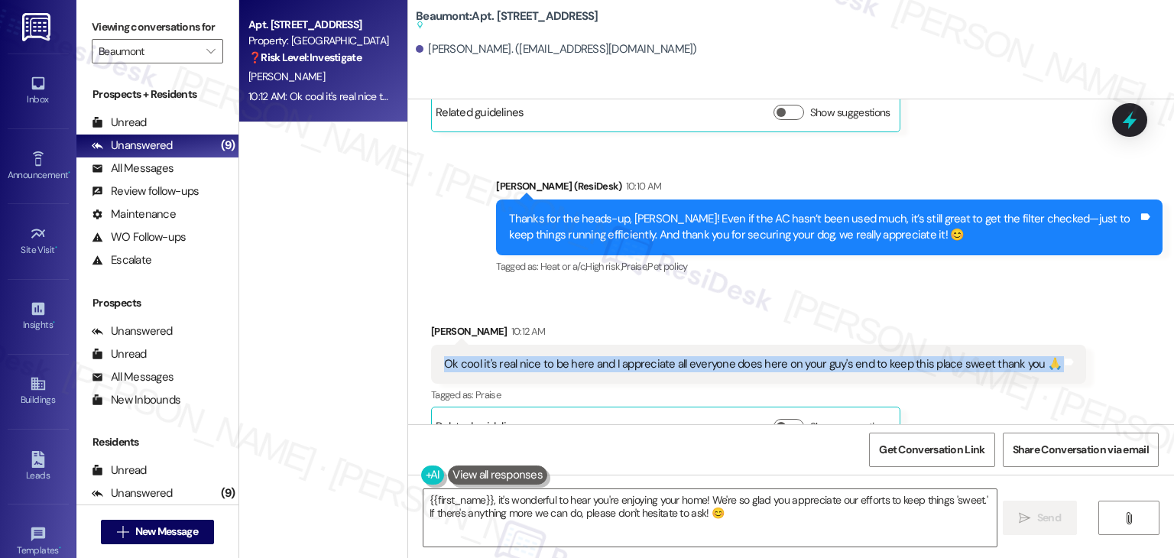
click at [484, 356] on div "Ok cool it's real nice to be here and I appreciate all everyone does here on yo…" at bounding box center [752, 364] width 617 height 16
copy div "Ok cool it's real nice to be here and I appreciate all everyone does here on yo…"
drag, startPoint x: 590, startPoint y: 510, endPoint x: 816, endPoint y: 530, distance: 227.1
click at [590, 511] on textarea "{{first_name}}, it's wonderful to hear you're enjoying your home! We're so glad…" at bounding box center [709, 517] width 572 height 57
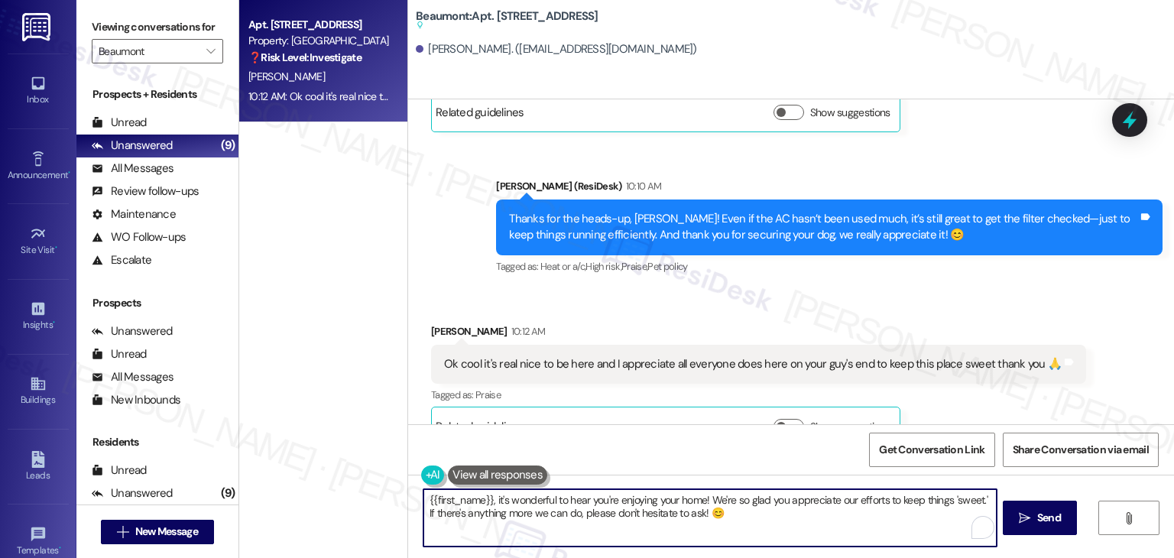
click at [937, 513] on textarea "{{first_name}}, it's wonderful to hear you're enjoying your home! We're so glad…" at bounding box center [709, 517] width 572 height 57
drag, startPoint x: 927, startPoint y: 526, endPoint x: 978, endPoint y: 502, distance: 56.4
click at [978, 502] on textarea "{{first_name}}, it's wonderful to hear you're enjoying your home! We're so glad…" at bounding box center [708, 517] width 572 height 57
paste textarea "you have any questions or need assistance with anything else, feel free to reac…"
click at [422, 497] on textarea "{{first_name}}, it's wonderful to hear you're enjoying your home! We're so glad…" at bounding box center [708, 517] width 572 height 57
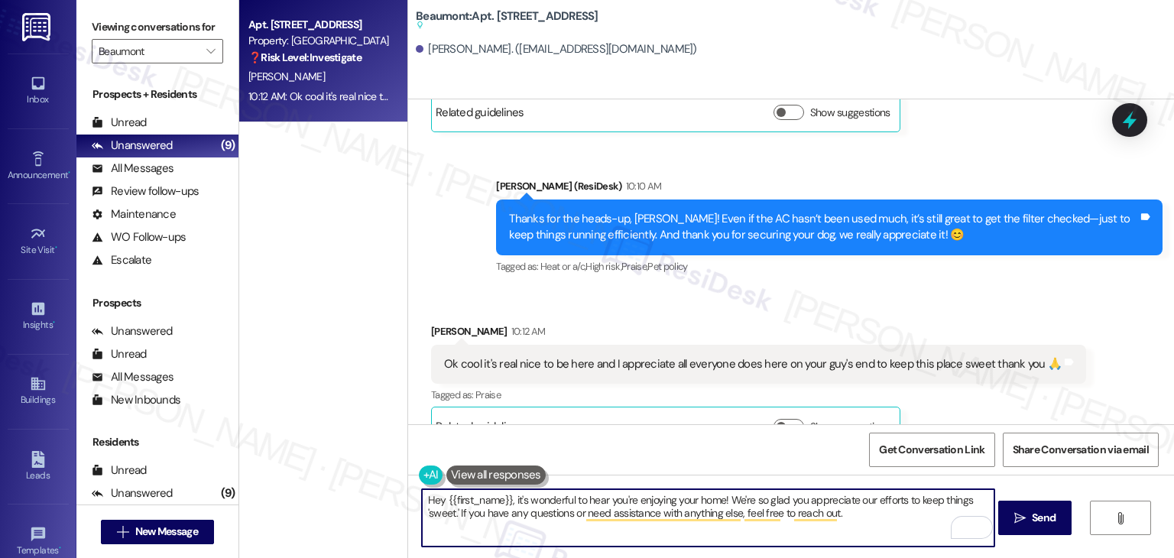
type textarea "Hey {{first_name}}, it's wonderful to hear you're enjoying your home! We're so …"
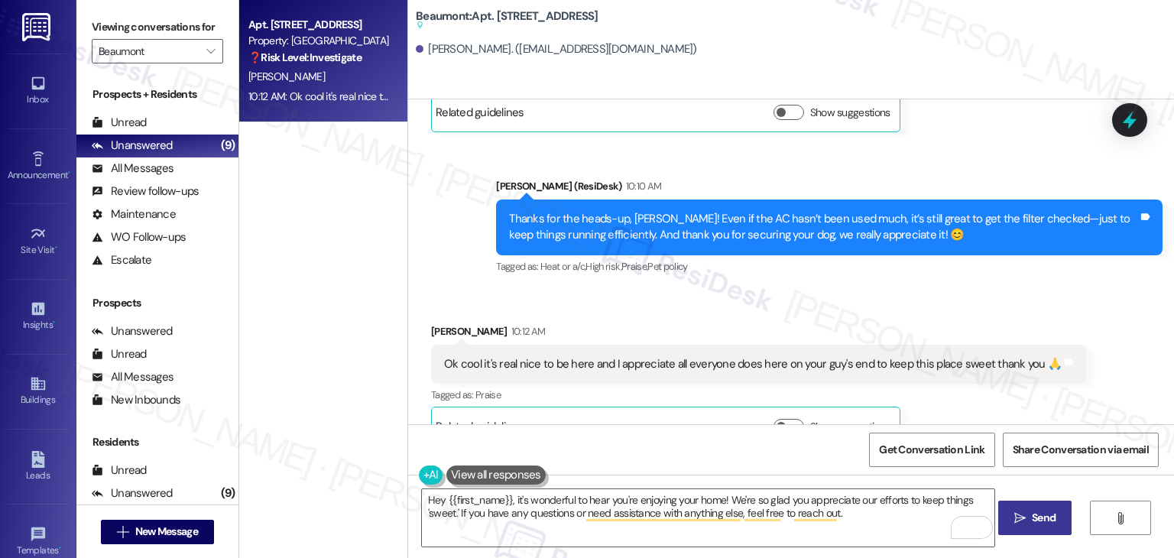
click at [1032, 512] on span "Send" at bounding box center [1044, 518] width 24 height 16
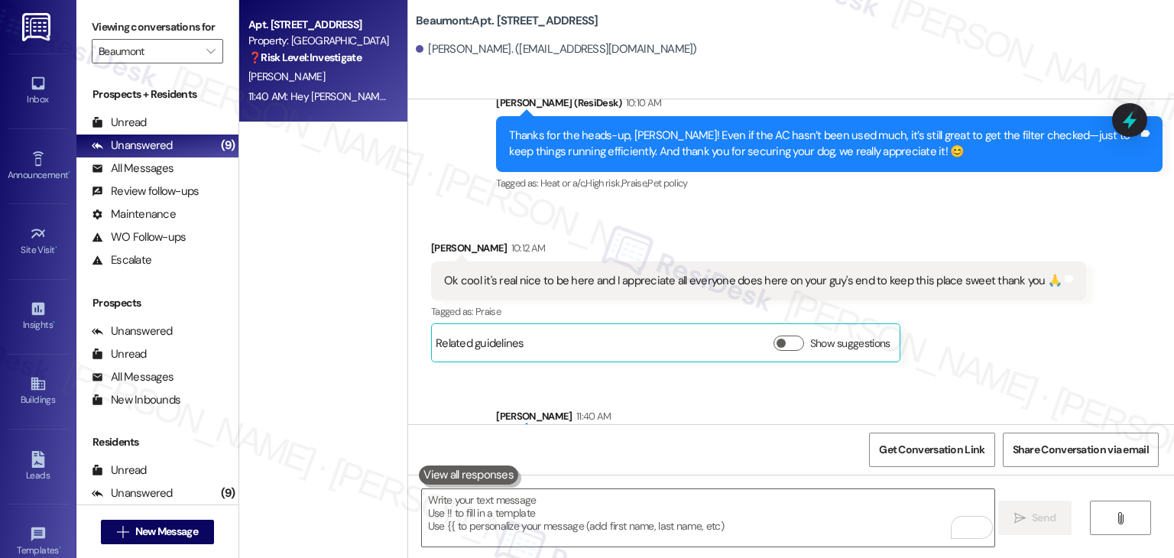
scroll to position [1902, 0]
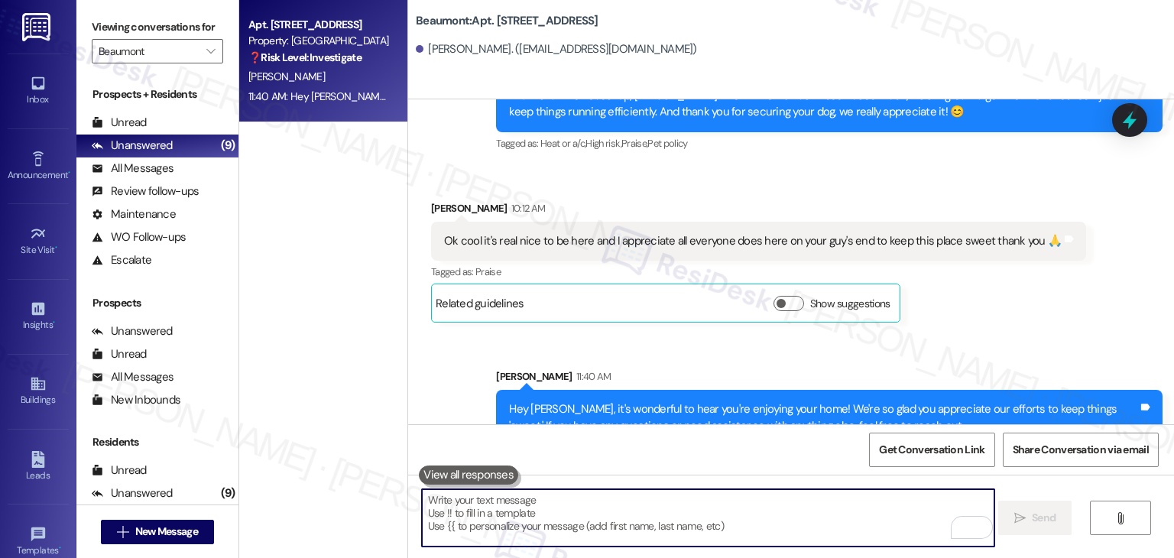
click at [641, 498] on textarea "To enrich screen reader interactions, please activate Accessibility in Grammarl…" at bounding box center [708, 517] width 572 height 57
paste textarea "We’d love it if you could share your experience in a review, it helps us improv…"
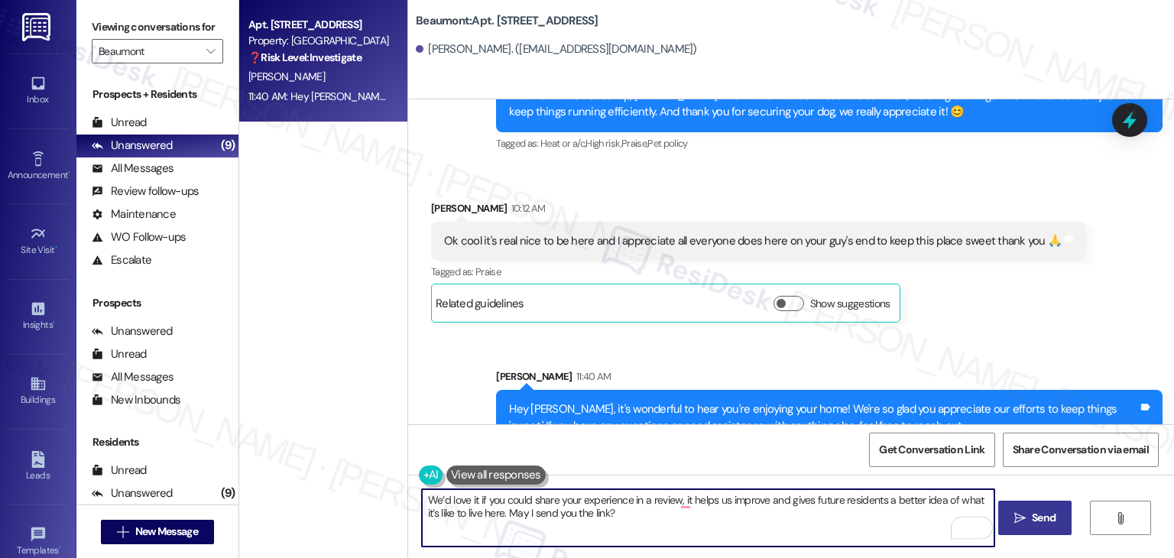
type textarea "We’d love it if you could share your experience in a review, it helps us improv…"
click at [1054, 514] on span "Send" at bounding box center [1044, 518] width 24 height 16
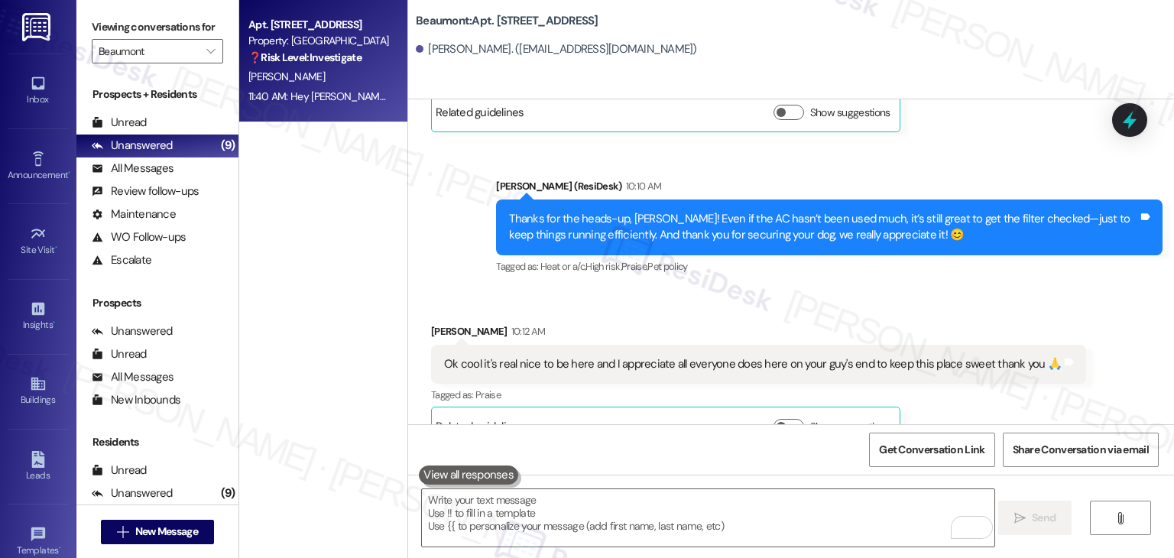
scroll to position [2025, 0]
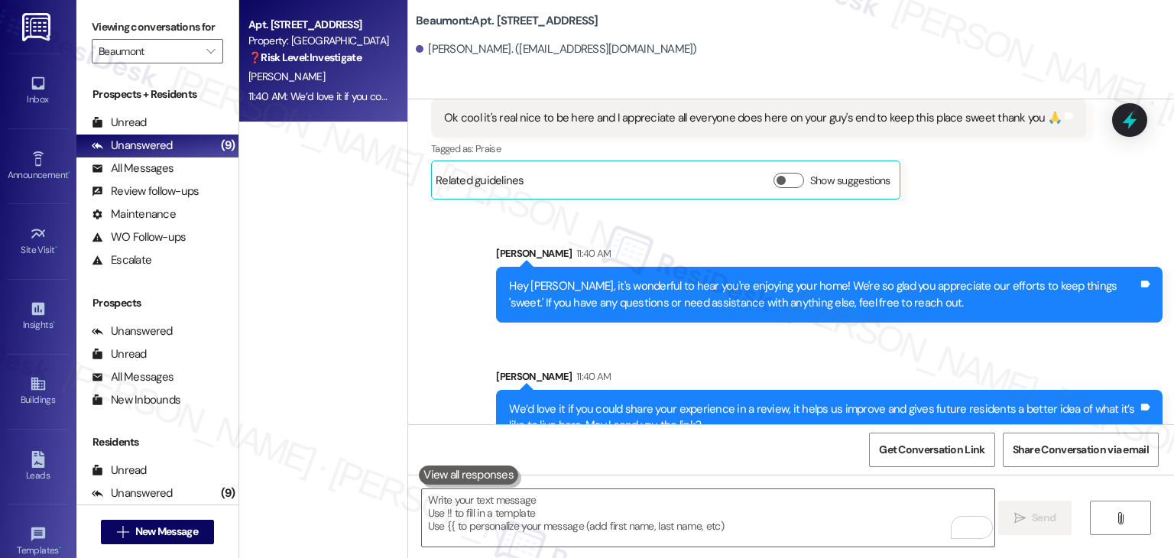
click at [883, 313] on div "Sent via SMS Sarah 11:40 AM Hey Aaron, it's wonderful to hear you're enjoying y…" at bounding box center [791, 334] width 766 height 246
click at [782, 459] on div "Get Conversation Link Share Conversation via email" at bounding box center [791, 449] width 766 height 50
click at [782, 458] on div "Get Conversation Link Share Conversation via email" at bounding box center [791, 449] width 766 height 50
click at [805, 458] on div "Get Conversation Link Share Conversation via email" at bounding box center [791, 449] width 766 height 50
click at [773, 309] on div "Sent via SMS Sarah 11:40 AM Hey Aaron, it's wonderful to hear you're enjoying y…" at bounding box center [791, 334] width 766 height 246
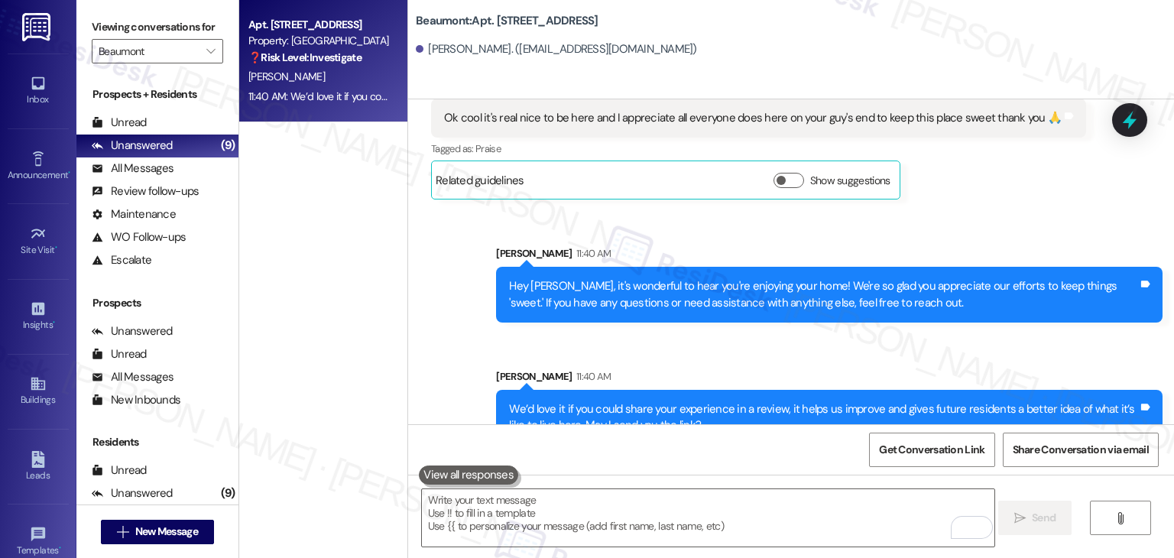
click at [739, 357] on div "Sent via SMS Sarah 11:40 AM We’d love it if you could share your experience in …" at bounding box center [828, 407] width 689 height 100
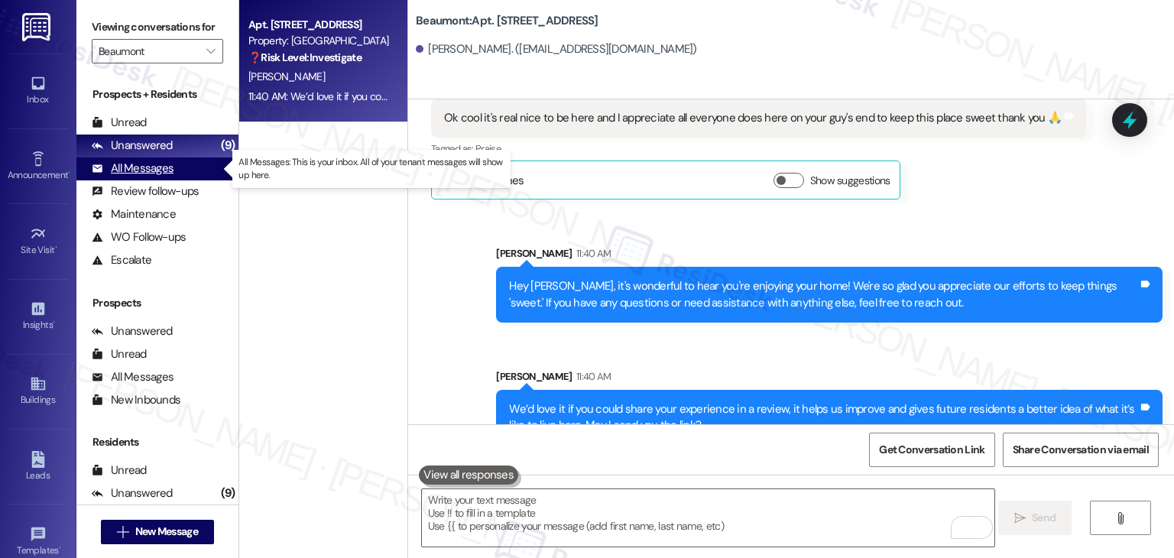
click at [160, 163] on div "All Messages" at bounding box center [133, 168] width 82 height 16
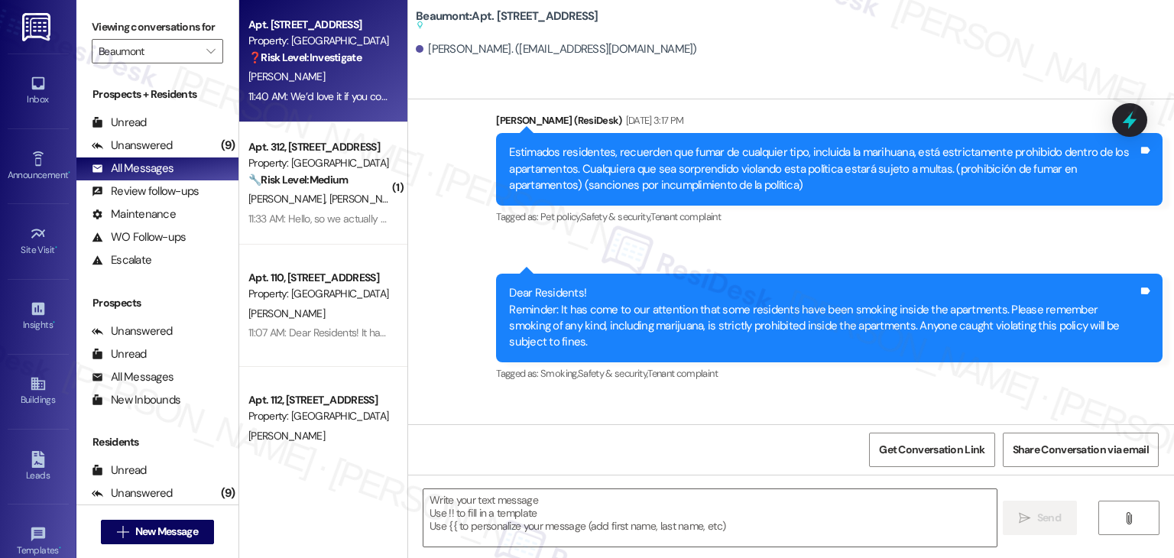
type textarea "Fetching suggested responses. Please feel free to read through the conversation…"
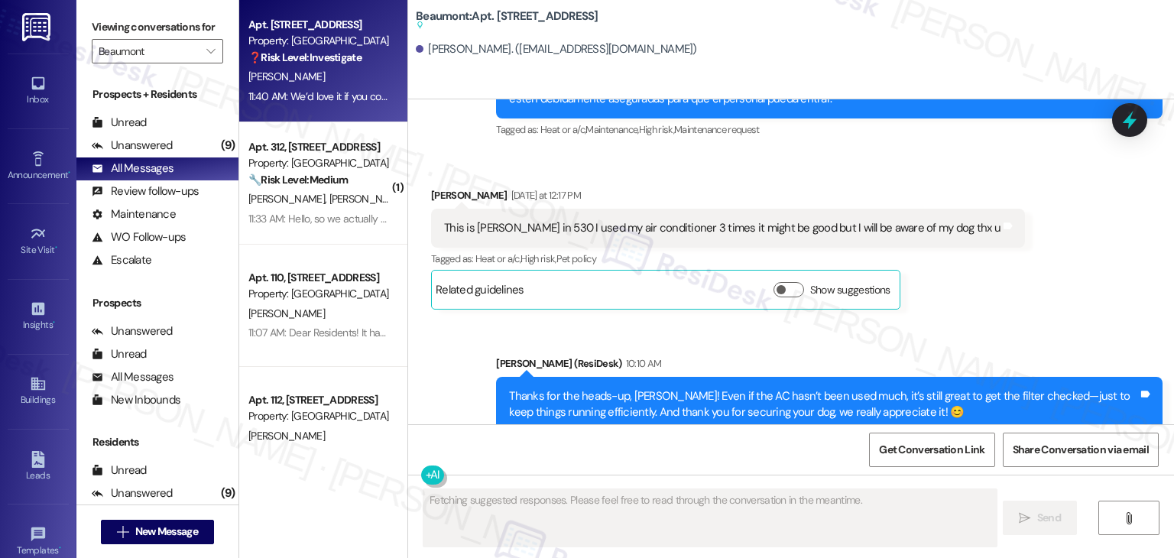
scroll to position [2002, 0]
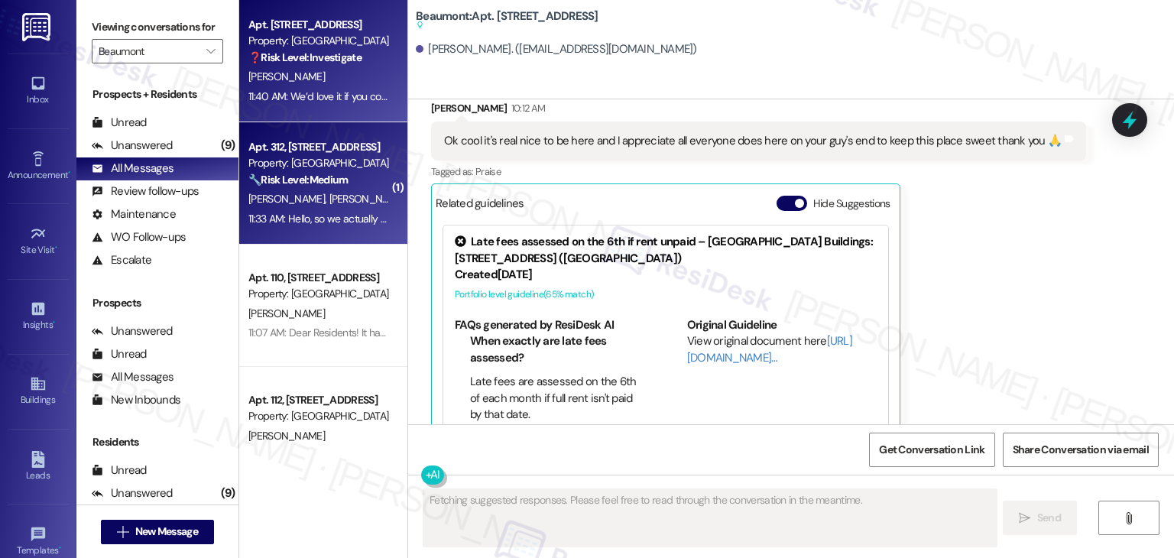
click at [331, 196] on span "J. Munroe" at bounding box center [367, 199] width 76 height 14
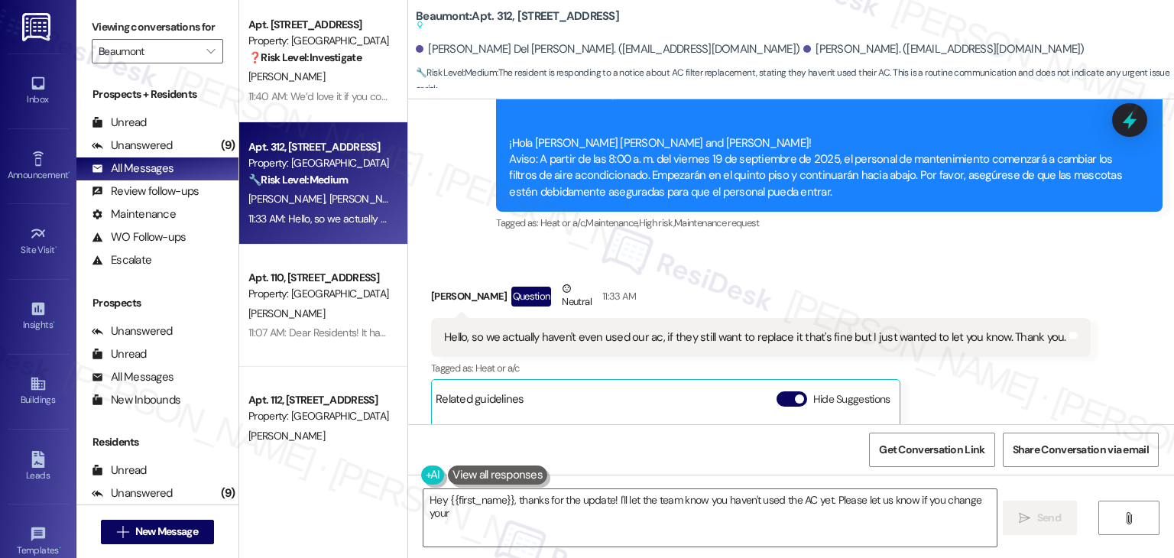
scroll to position [2331, 0]
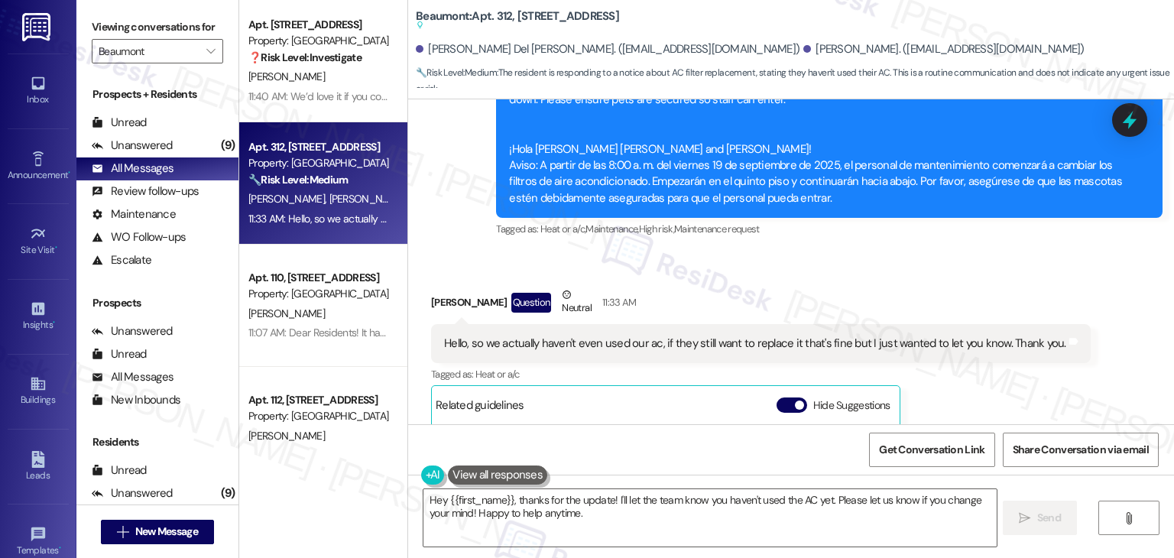
click at [980, 287] on div "Mason Munroe Question Neutral 11:33 AM" at bounding box center [760, 305] width 659 height 37
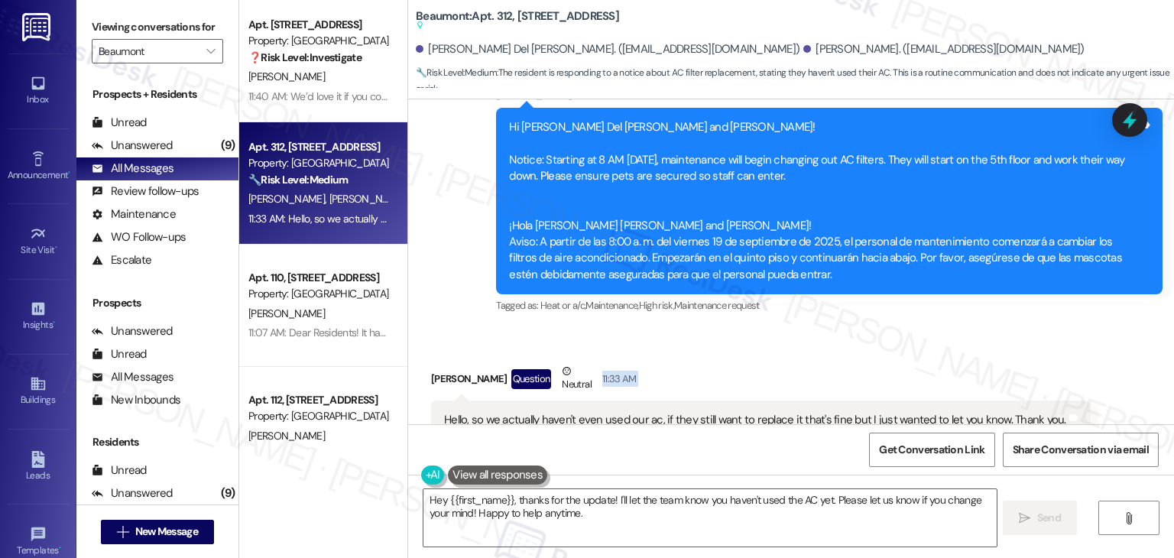
scroll to position [2101, 0]
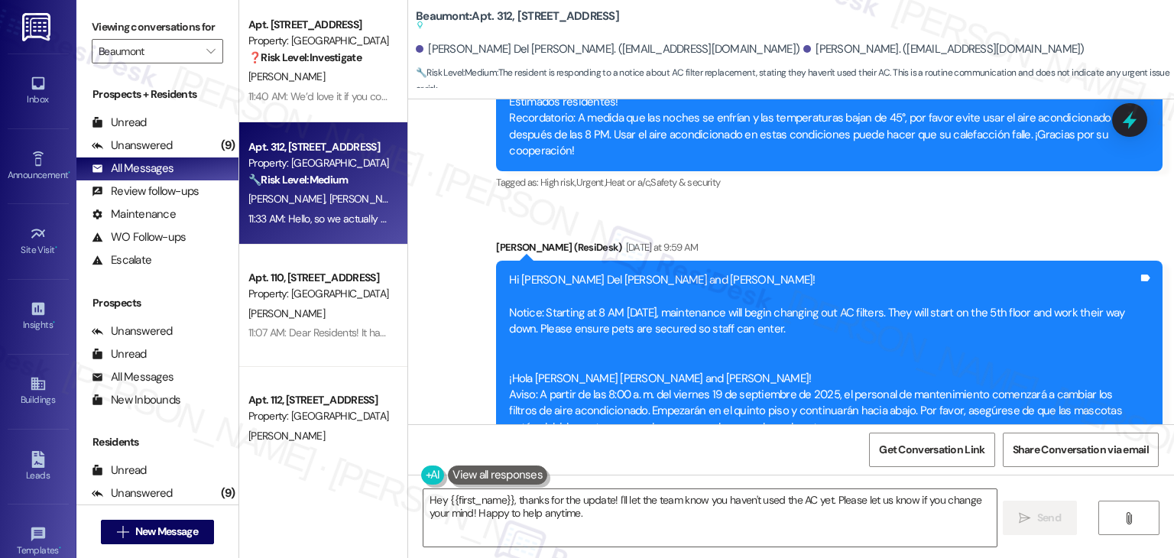
drag, startPoint x: 831, startPoint y: 270, endPoint x: 453, endPoint y: 220, distance: 380.7
copy div "Hi Jesenia Del Pilar and Mason! Notice: Starting at 8 AM on Friday, 9/19/2025, …"
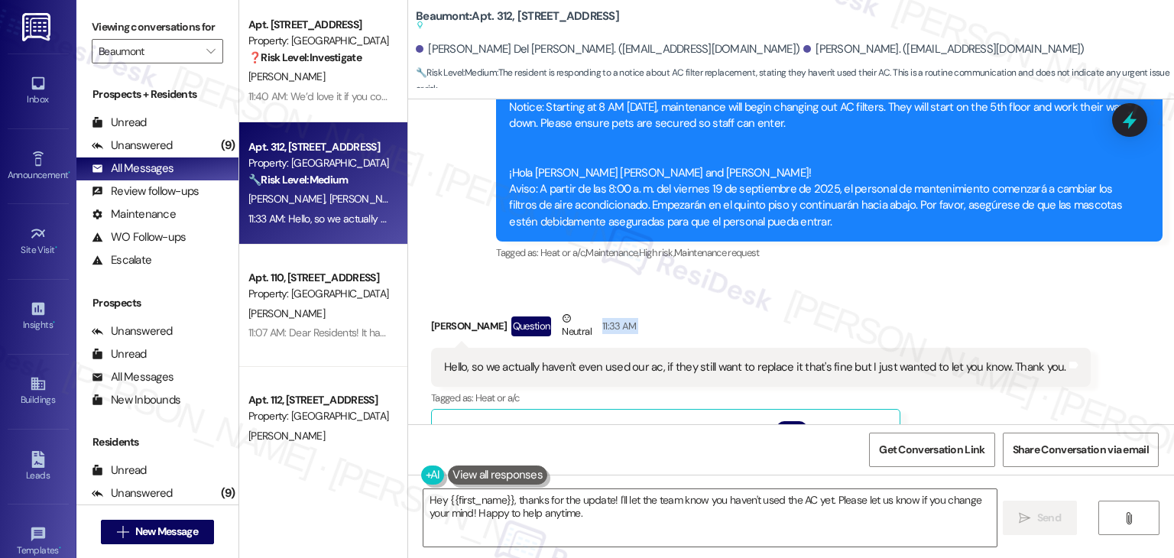
scroll to position [2560, 0]
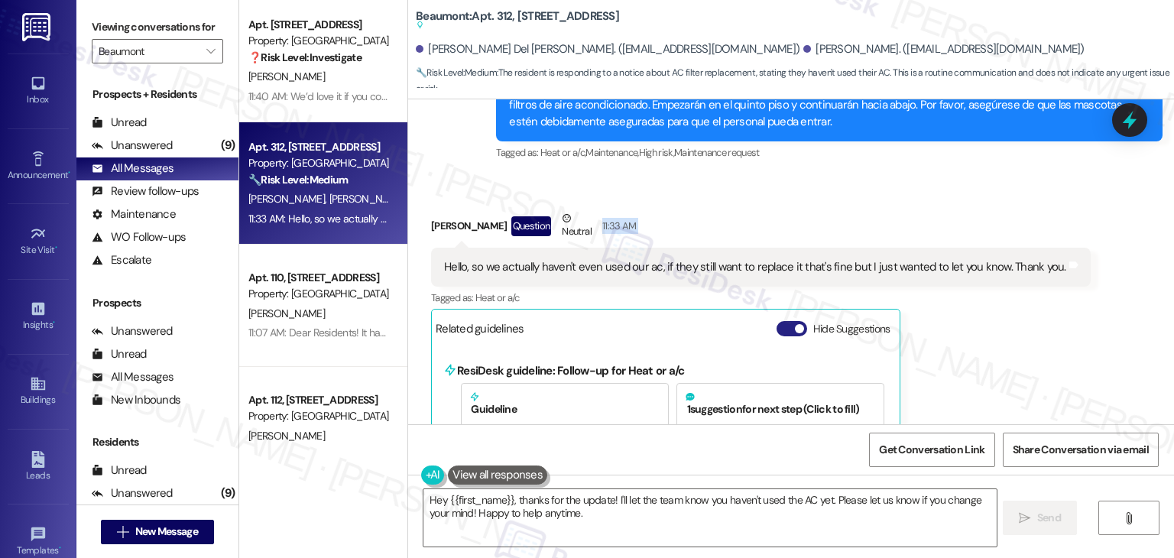
click at [776, 321] on button "Hide Suggestions" at bounding box center [791, 328] width 31 height 15
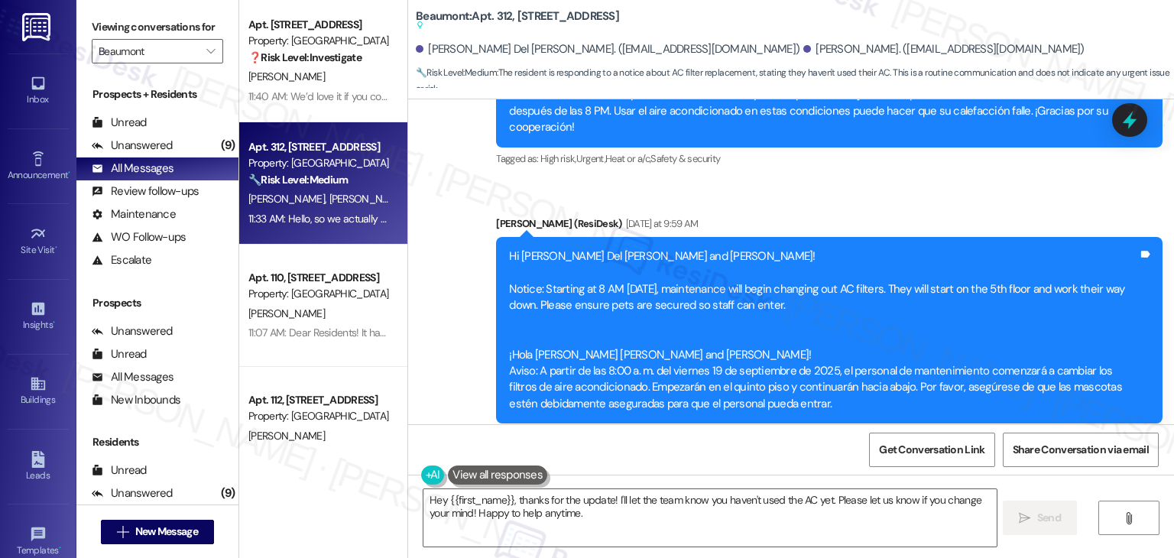
scroll to position [2277, 0]
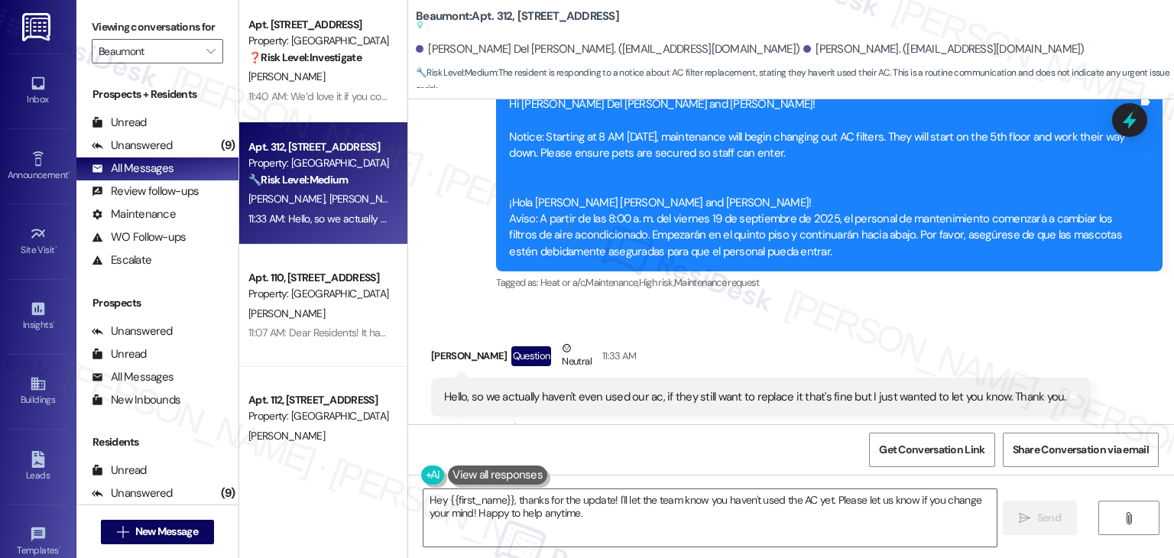
click at [590, 389] on div "Hello, so we actually haven't even used our ac, if they still want to replace i…" at bounding box center [755, 397] width 622 height 16
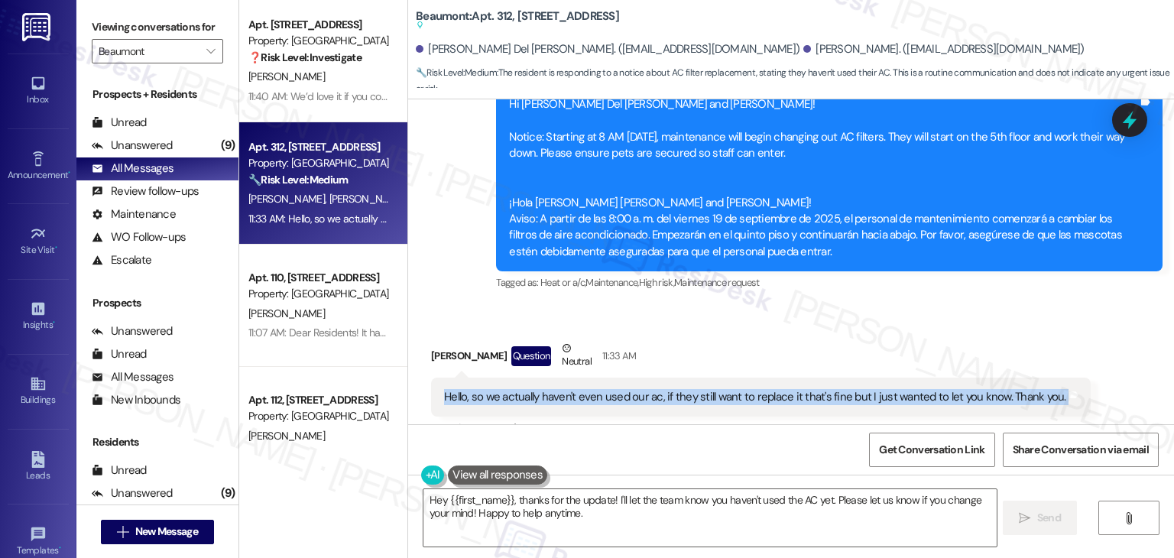
click at [590, 389] on div "Hello, so we actually haven't even used our ac, if they still want to replace i…" at bounding box center [755, 397] width 622 height 16
copy div "Hello, so we actually haven't even used our ac, if they still want to replace i…"
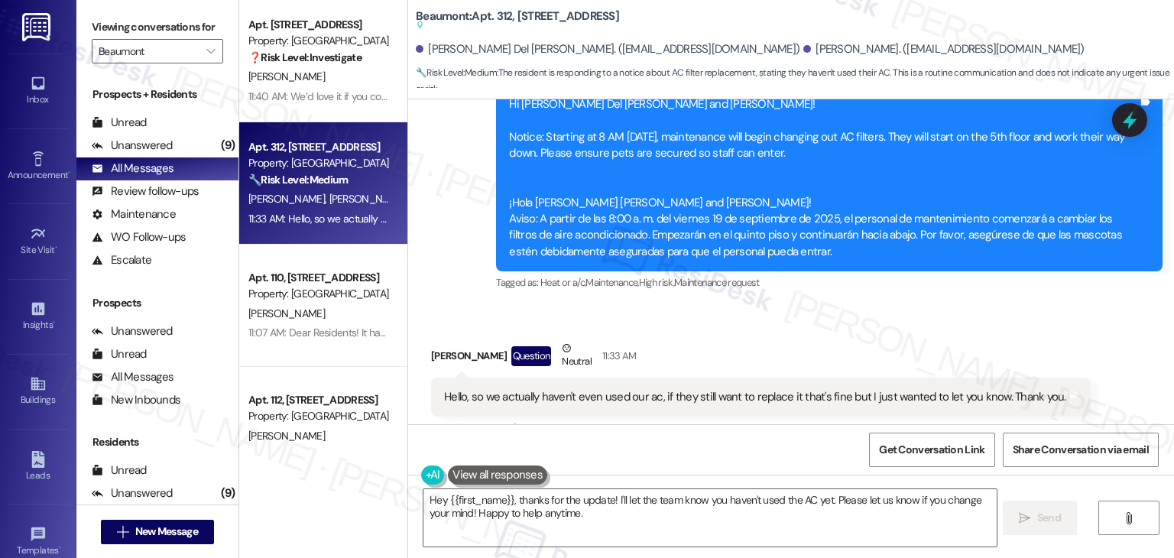
click at [977, 394] on div "Mason Munroe Question Neutral 11:33 AM Hello, so we actually haven't even used …" at bounding box center [760, 409] width 659 height 138
click at [632, 505] on textarea "Hey {{first_name}}, thanks for the update! I'll let the team know you haven't u…" at bounding box center [709, 517] width 572 height 57
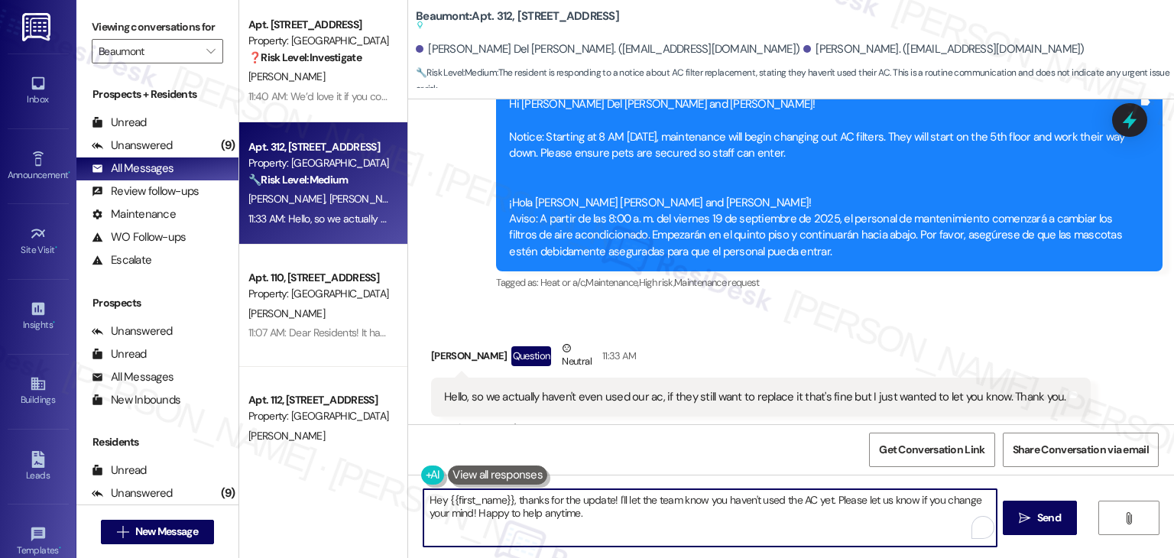
click at [632, 505] on textarea "Hey {{first_name}}, thanks for the update! I'll let the team know you haven't u…" at bounding box center [709, 517] width 572 height 57
paste textarea "i Mason, thanks for letting me know! Even if the AC hasn’t been used, the filte…"
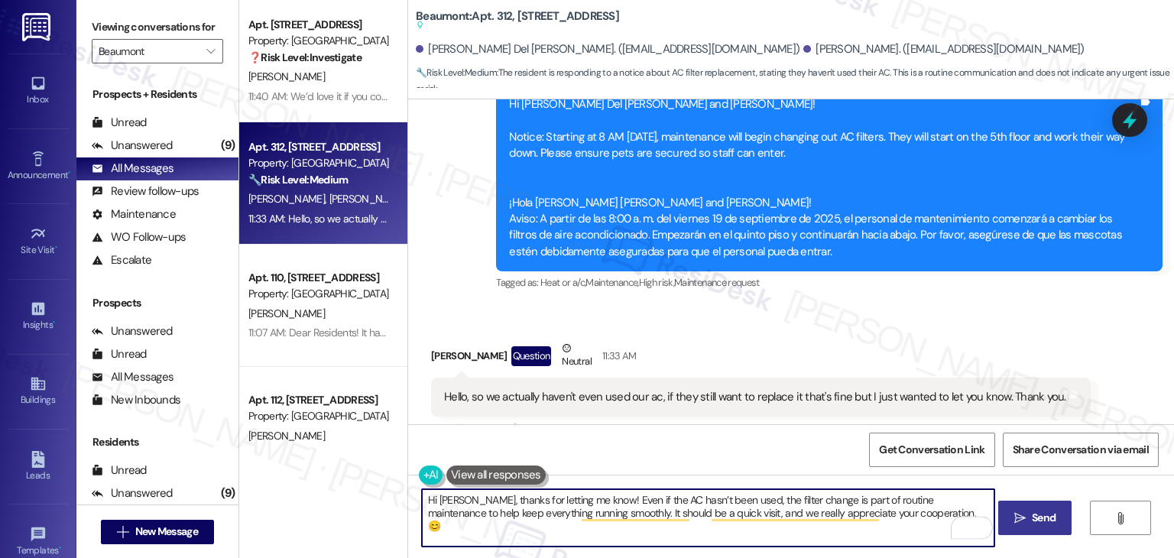
type textarea "Hi Mason, thanks for letting me know! Even if the AC hasn’t been used, the filt…"
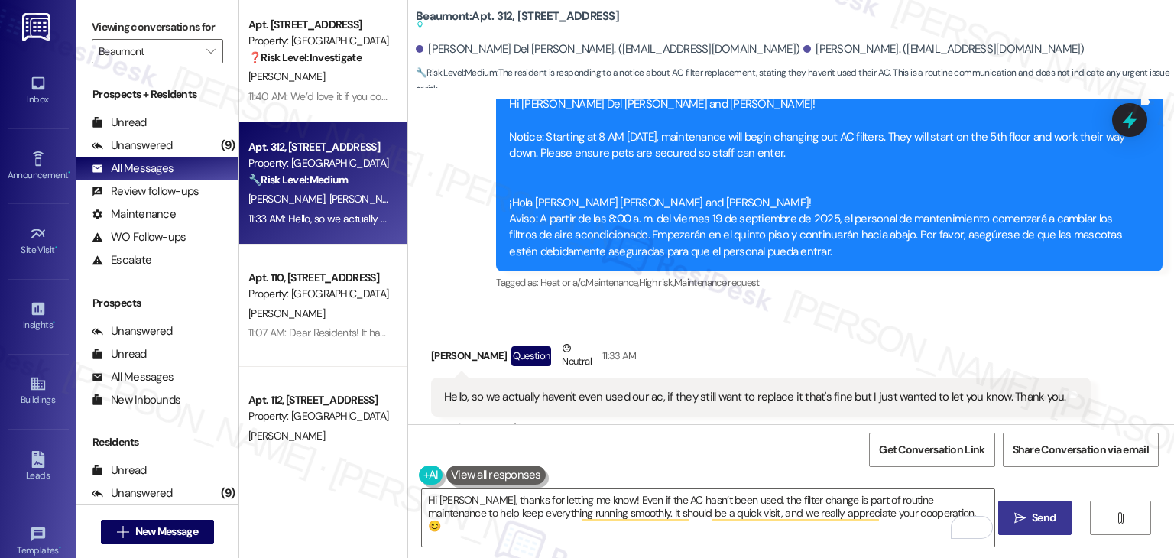
click at [1032, 514] on span "Send" at bounding box center [1044, 518] width 24 height 16
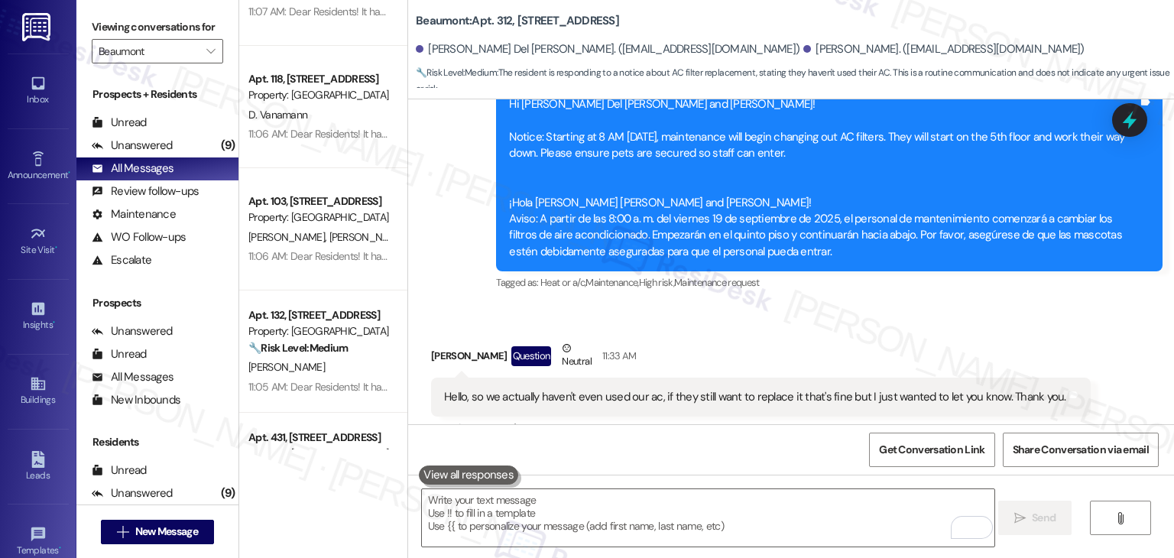
scroll to position [764, 0]
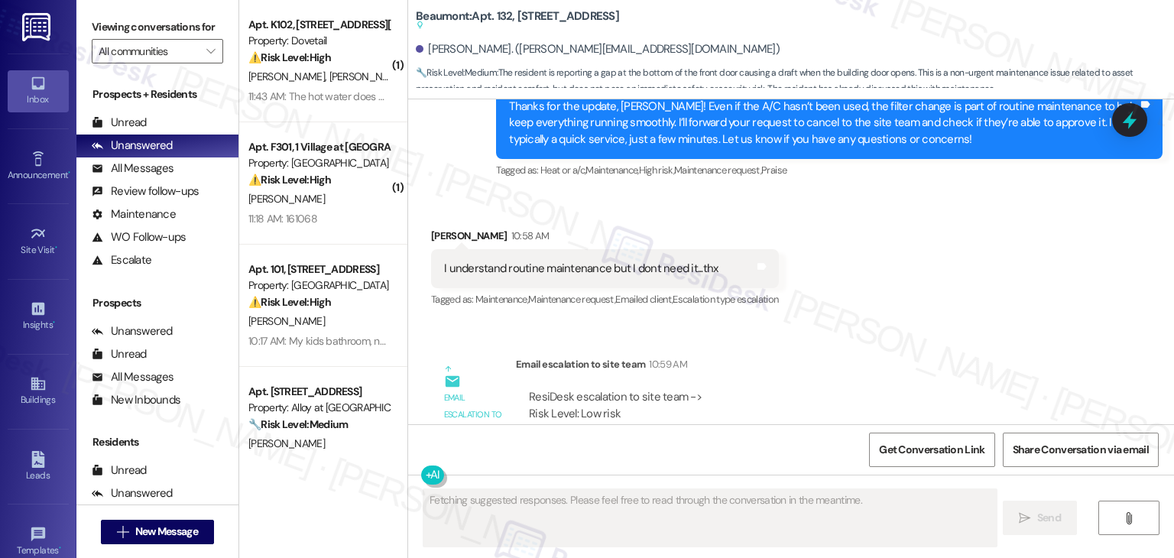
scroll to position [3563, 0]
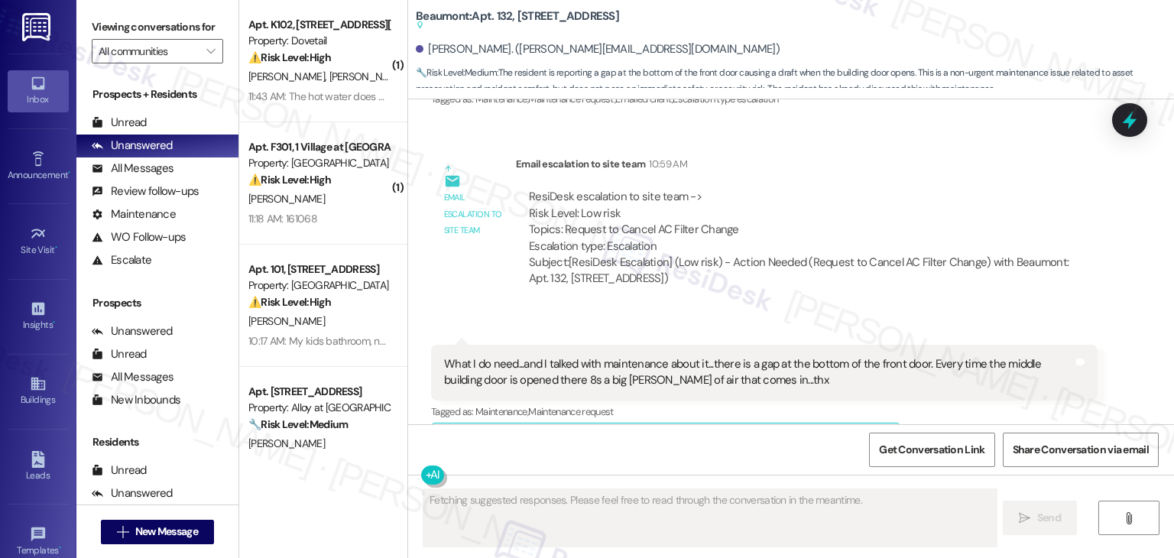
click at [679, 258] on div "Email escalation to site team Email escalation to site team 10:59 AM ResiDesk e…" at bounding box center [764, 226] width 689 height 165
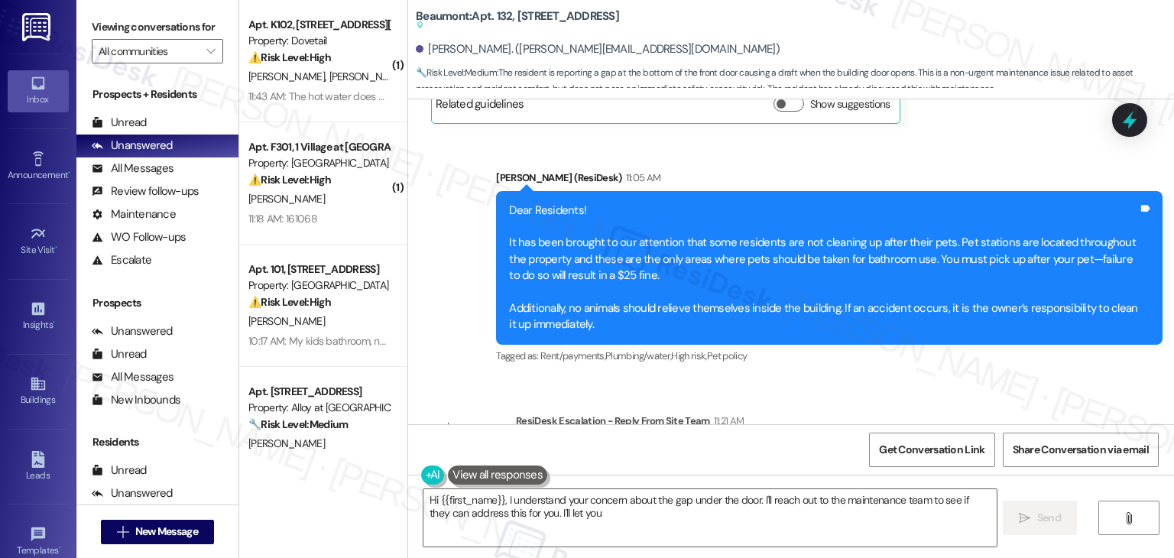
scroll to position [3946, 0]
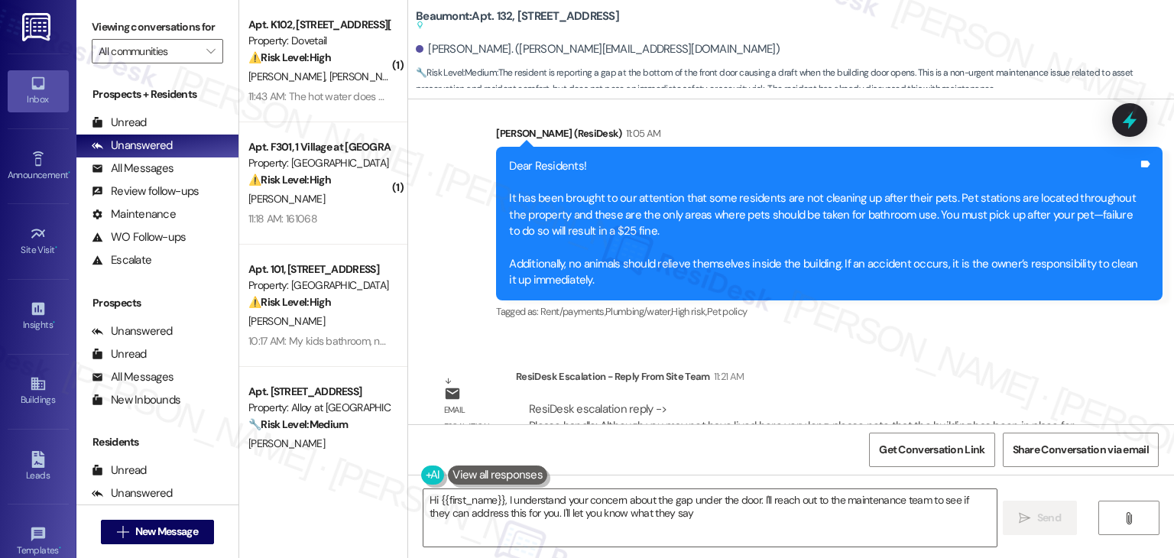
type textarea "Hi {{first_name}}, I understand your concern about the gap under the door. I'll…"
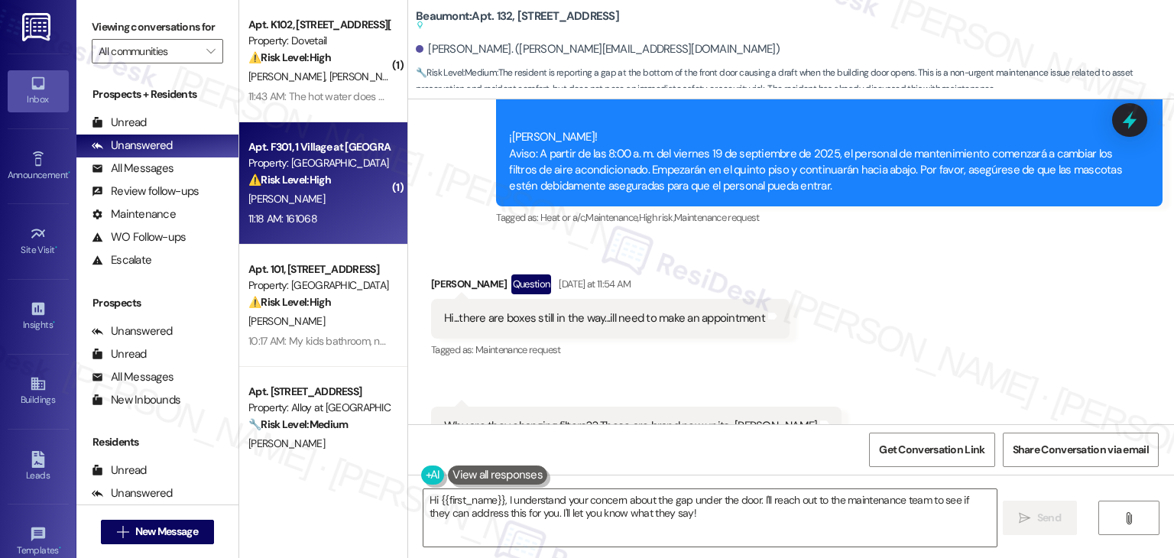
scroll to position [1959, 0]
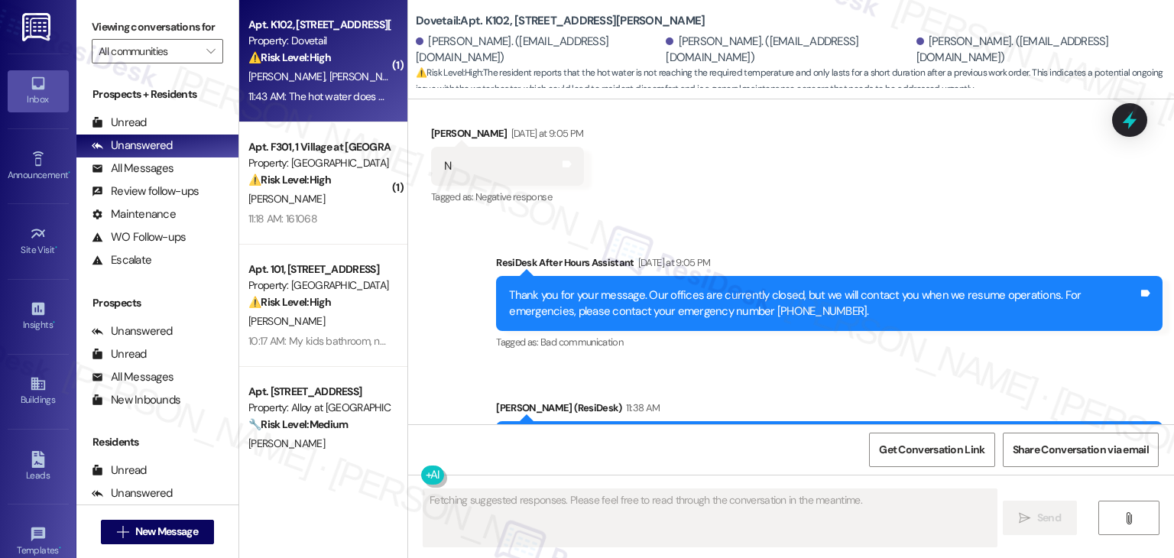
scroll to position [5412, 0]
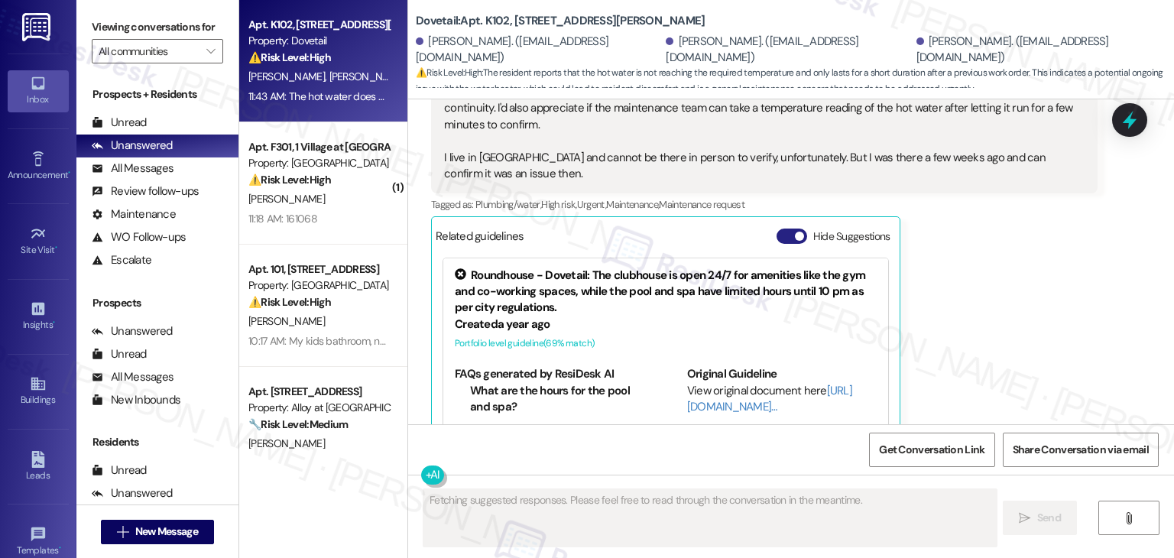
click at [784, 228] on button "Hide Suggestions" at bounding box center [791, 235] width 31 height 15
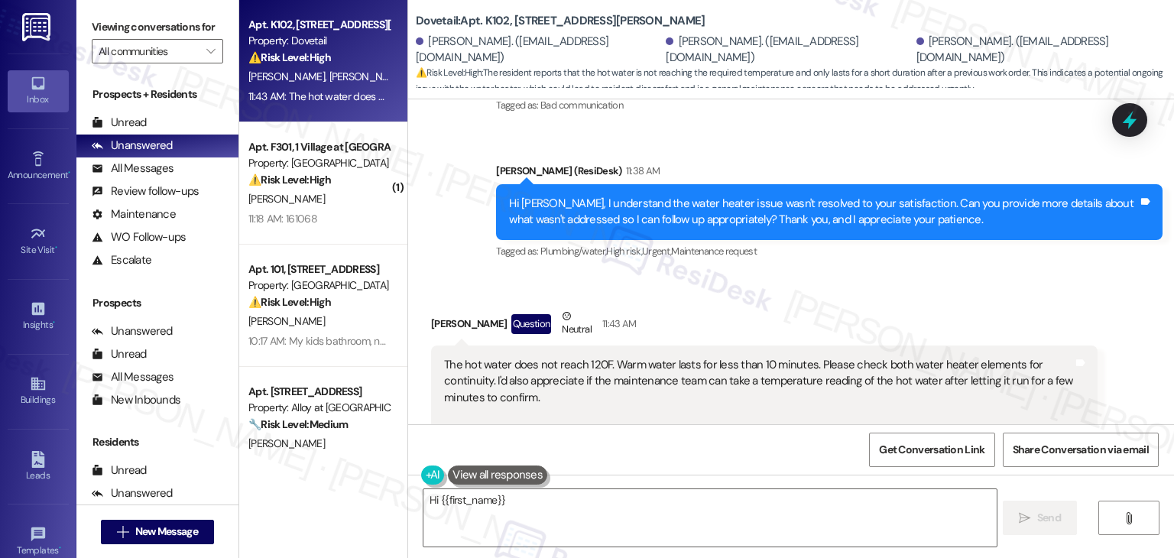
scroll to position [5114, 0]
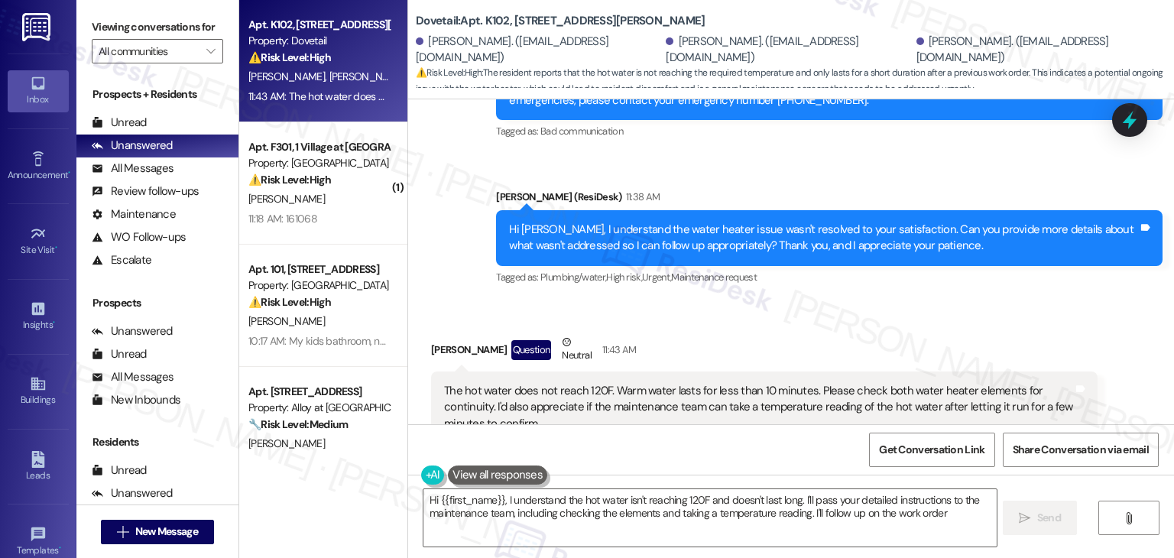
type textarea "Hi {{first_name}}, I understand the hot water isn't reaching 120F and doesn't l…"
click at [815, 232] on div "Sent via SMS [PERSON_NAME] (ResiDesk) 11:38 AM Hi [PERSON_NAME], I understand t…" at bounding box center [828, 238] width 689 height 122
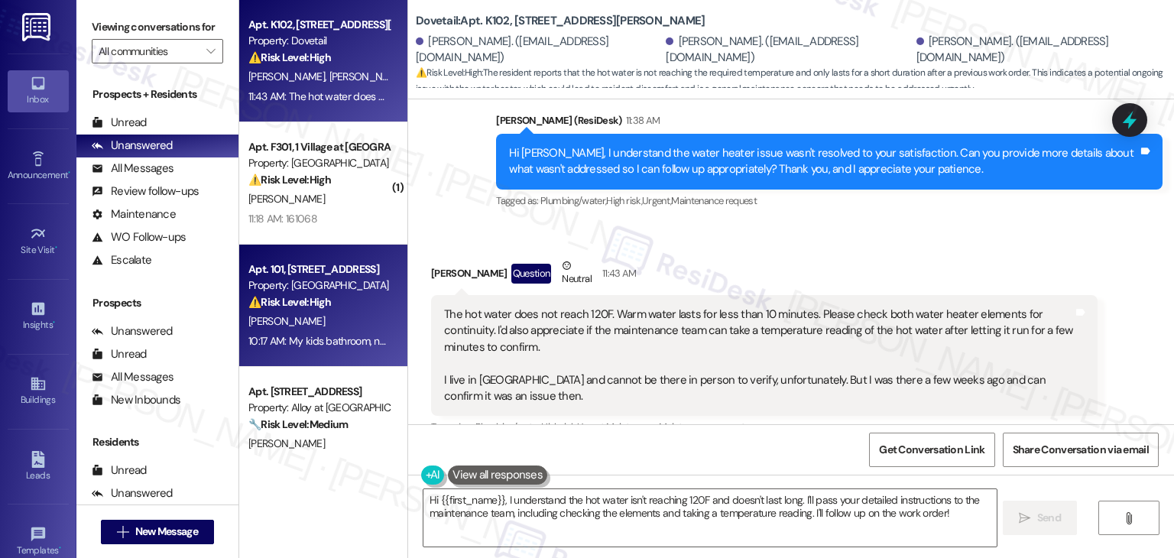
scroll to position [153, 0]
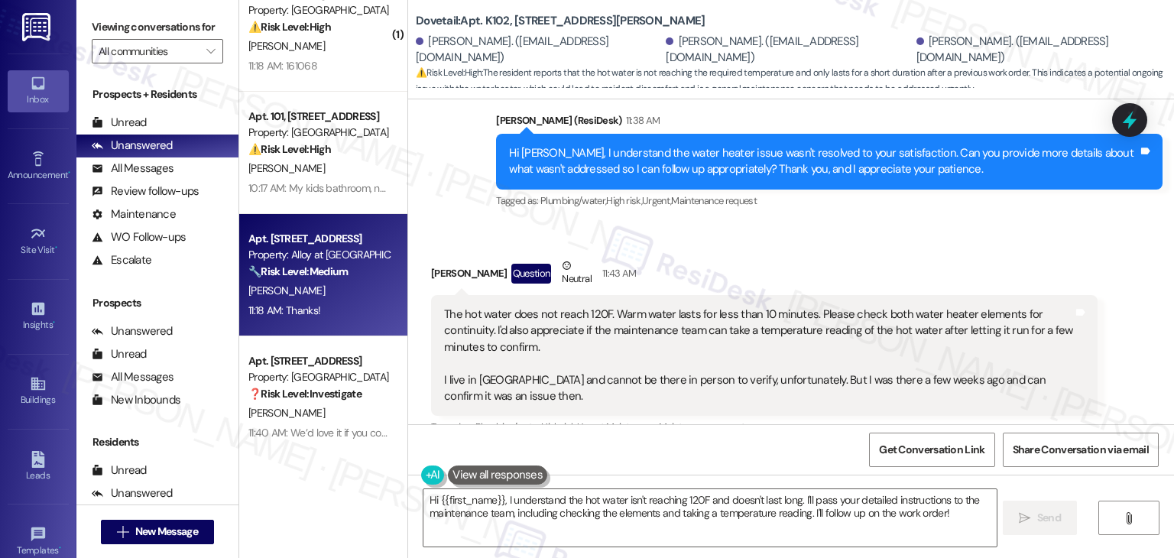
click at [316, 311] on div "11:18 AM: Thanks! 11:18 AM: Thanks!" at bounding box center [319, 310] width 144 height 19
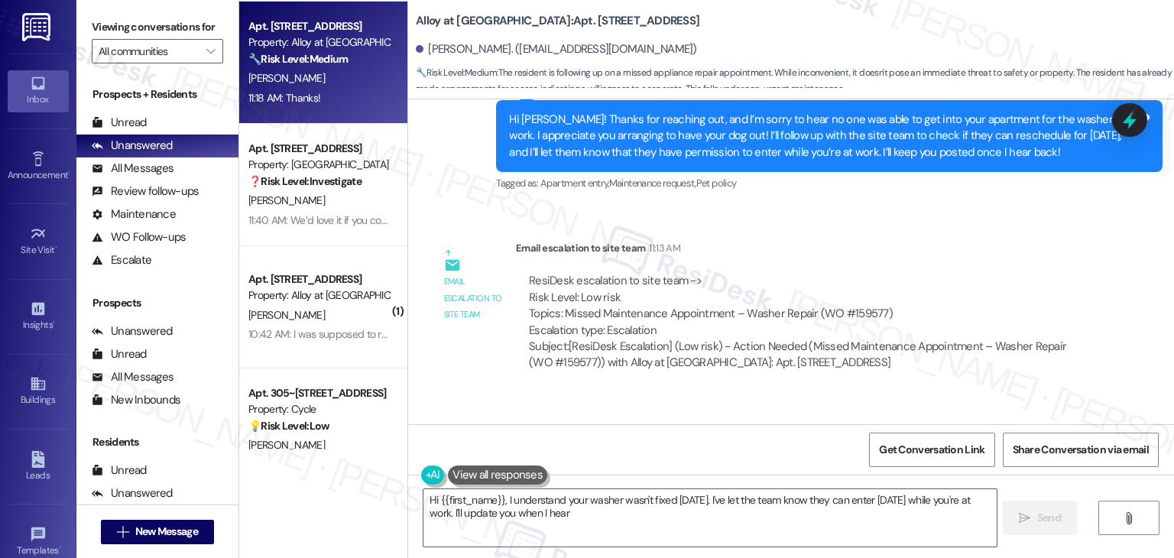
scroll to position [458, 0]
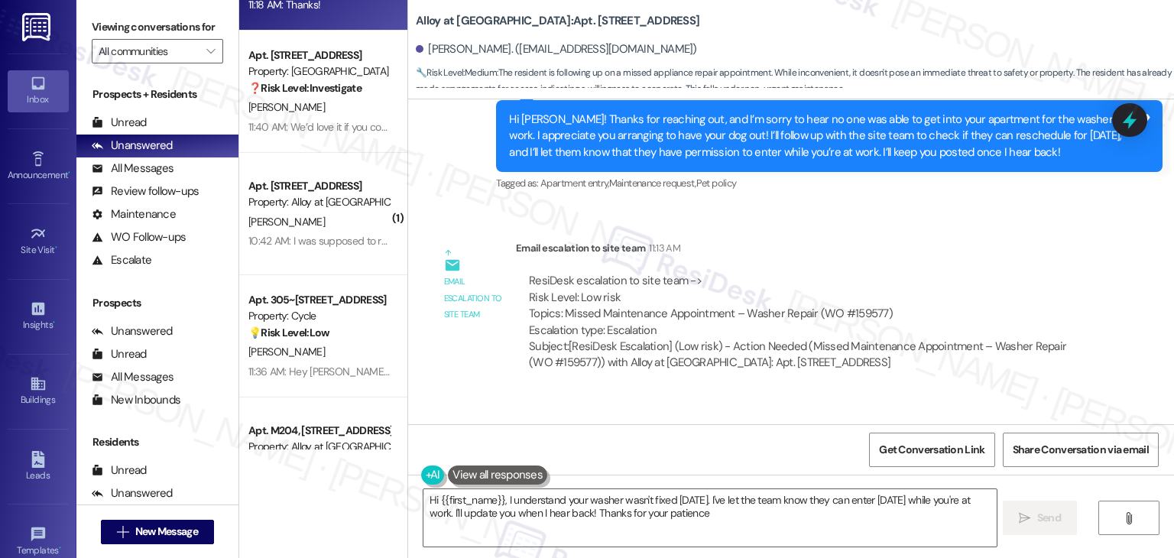
type textarea "Hi {{first_name}}, I understand your washer wasn't fixed [DATE]. I've let the t…"
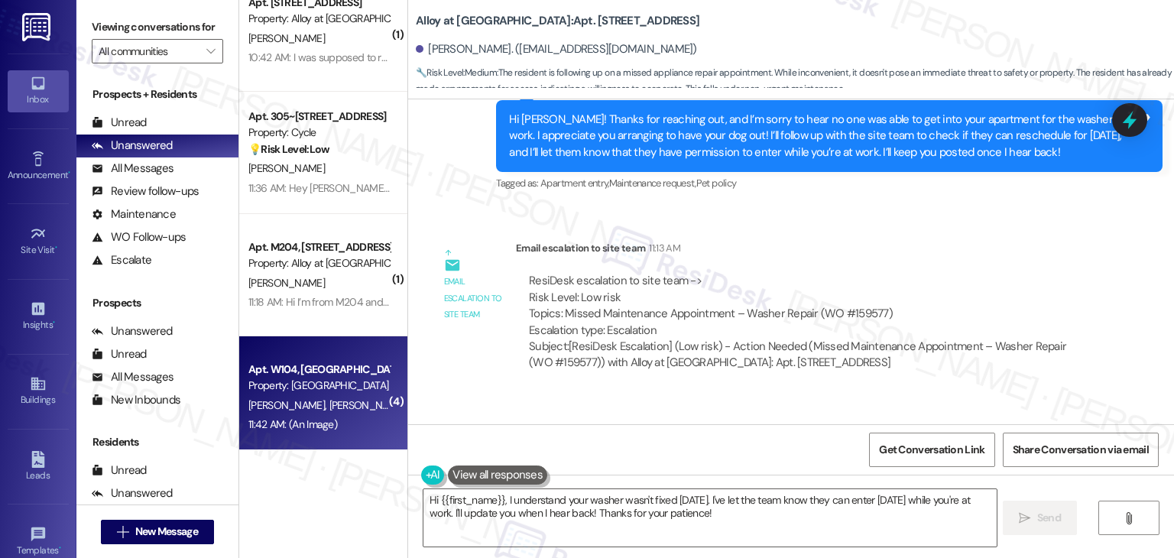
scroll to position [651, 0]
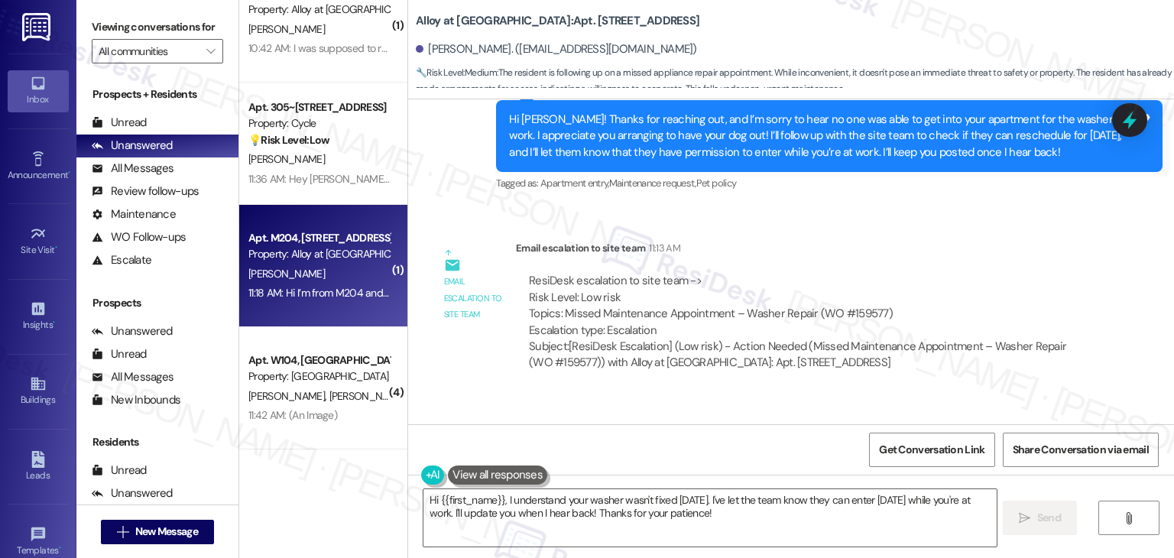
click at [327, 311] on div "Apt. M204, [STREET_ADDRESS] Property: Alloy at [GEOGRAPHIC_DATA][PERSON_NAME] 1…" at bounding box center [323, 266] width 168 height 122
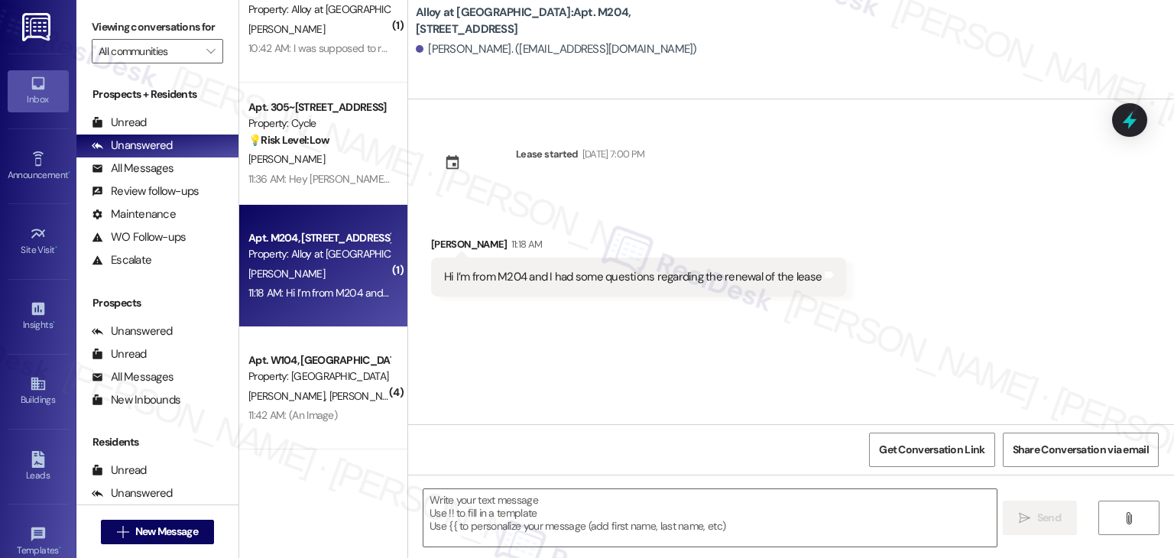
type textarea "Fetching suggested responses. Please feel free to read through the conversation…"
click at [542, 286] on div "Hi I’m from M204 and I had some questions regarding the renewal of the lease Ta…" at bounding box center [638, 277] width 415 height 39
copy div "Hi I’m from M204 and I had some questions regarding the renewal of the lease Ta…"
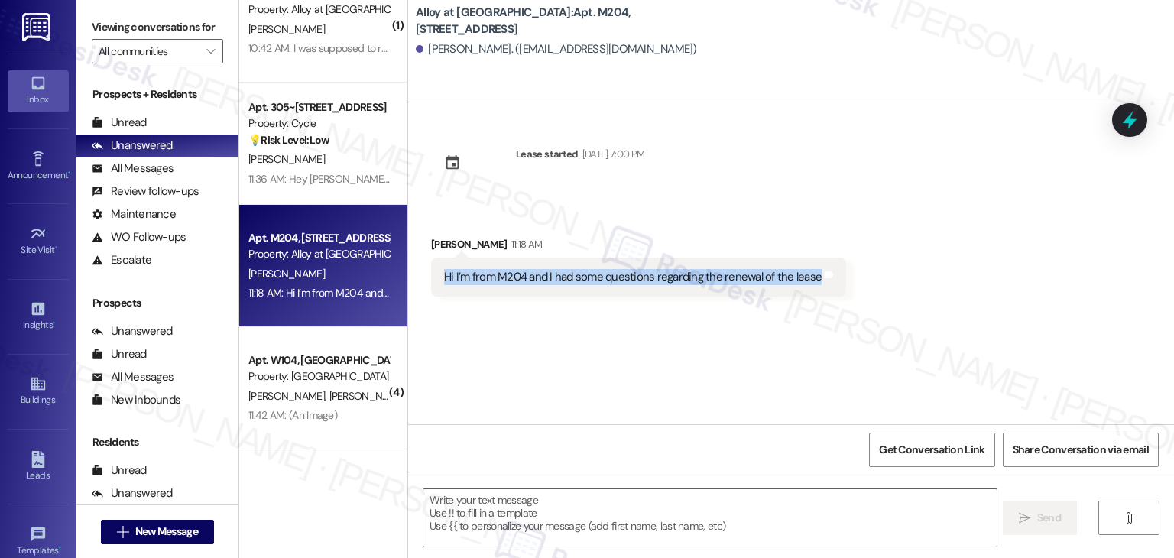
click at [559, 358] on div "Lease started [DATE] 7:00 PM Received via SMS [PERSON_NAME] 11:18 AM Hi I’m fro…" at bounding box center [791, 261] width 766 height 325
click at [453, 241] on div "[PERSON_NAME] 11:18 AM" at bounding box center [638, 246] width 415 height 21
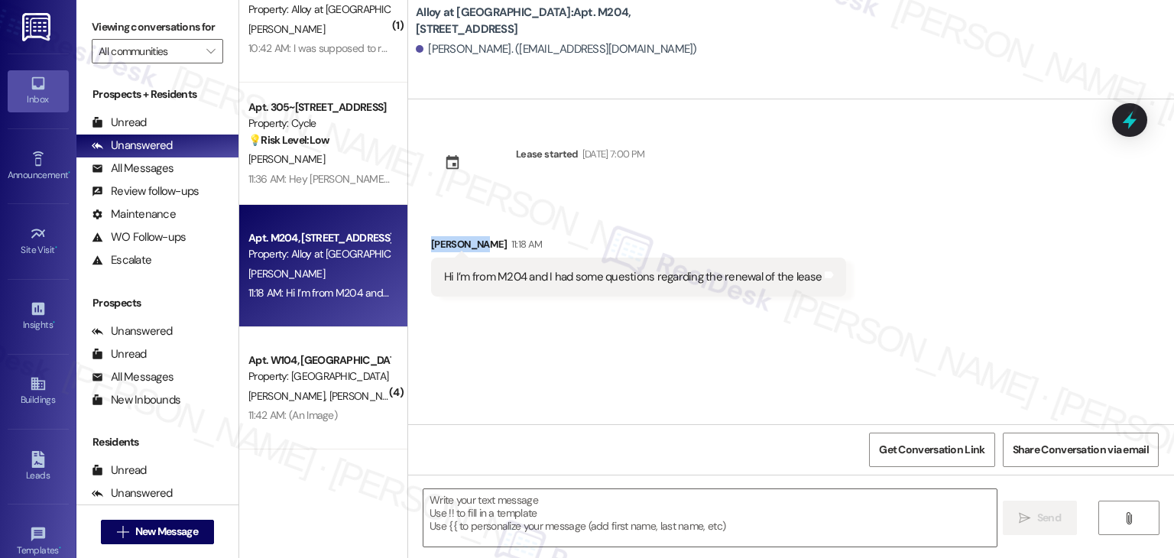
click at [453, 241] on div "[PERSON_NAME] 11:18 AM" at bounding box center [638, 246] width 415 height 21
copy div "[PERSON_NAME]"
click at [666, 508] on textarea at bounding box center [709, 517] width 572 height 57
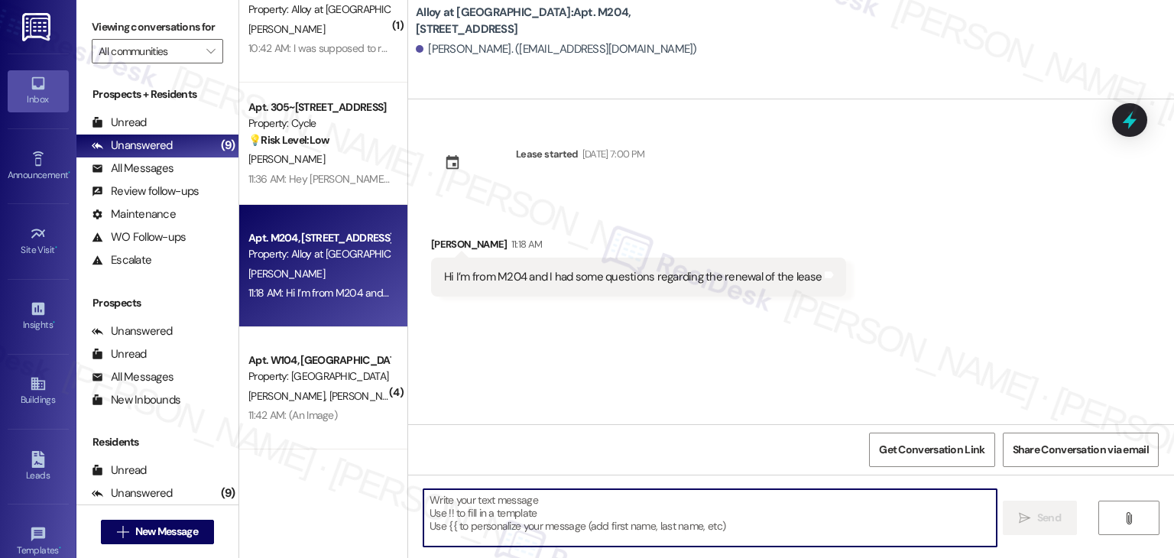
paste textarea "Hi [PERSON_NAME]! Thanks for reaching out. I’d be happy to help get your lease …"
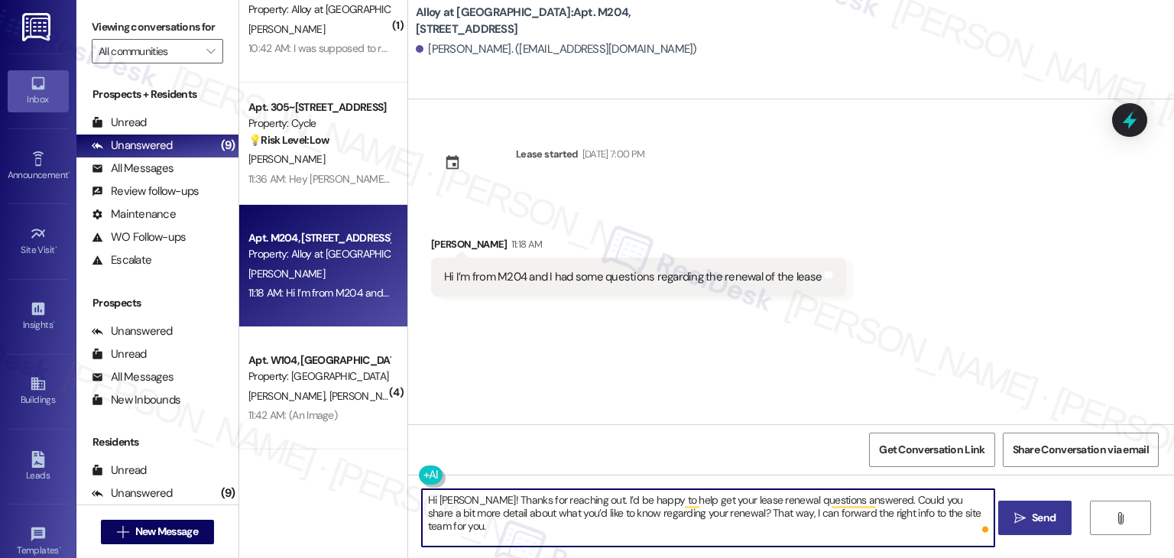
type textarea "Hi [PERSON_NAME]! Thanks for reaching out. I’d be happy to help get your lease …"
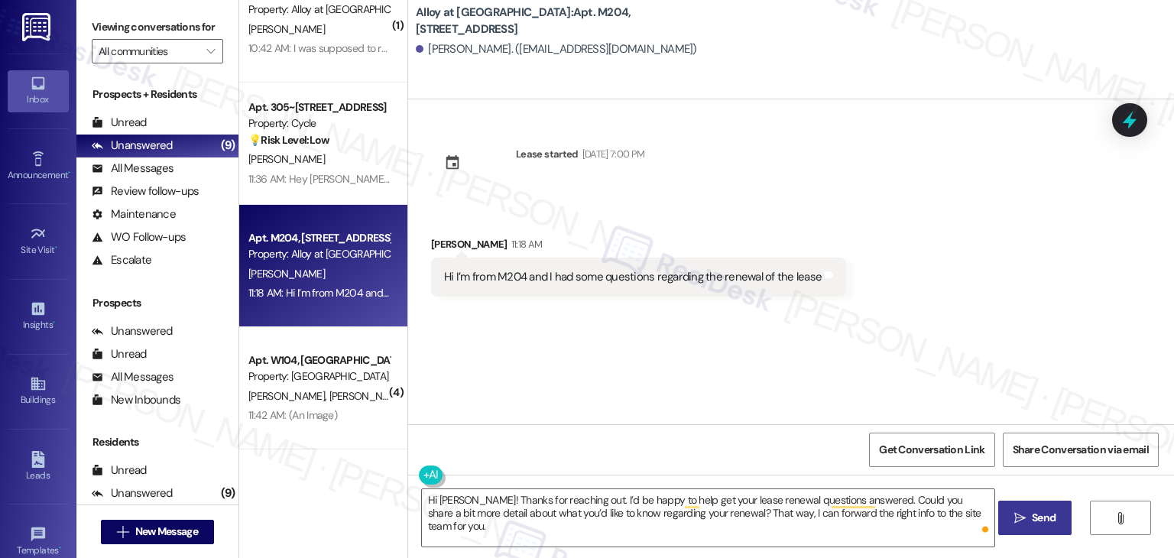
click at [1016, 525] on span " Send" at bounding box center [1035, 518] width 48 height 16
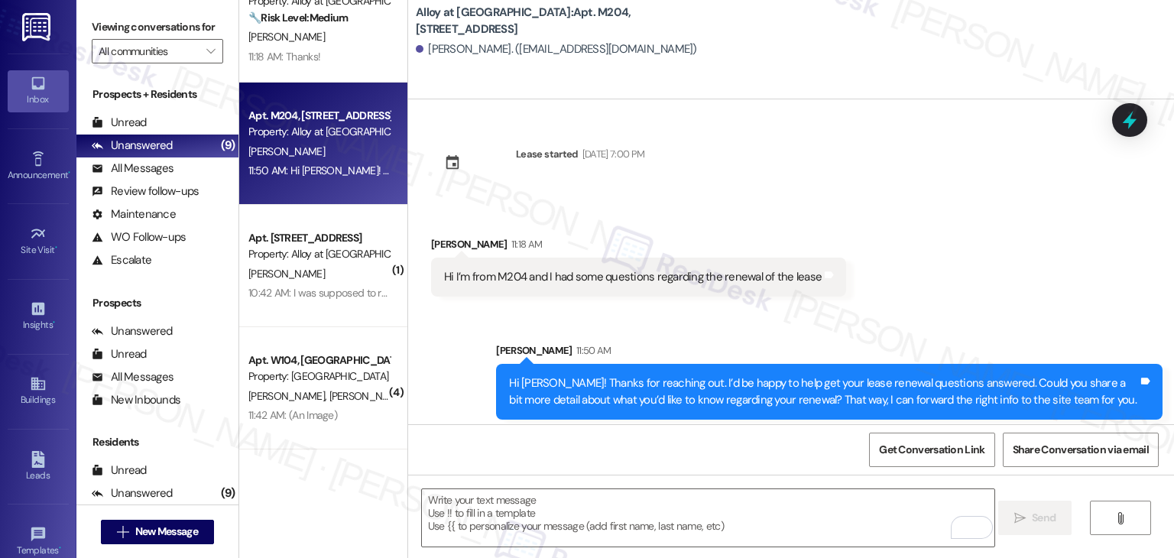
scroll to position [8, 0]
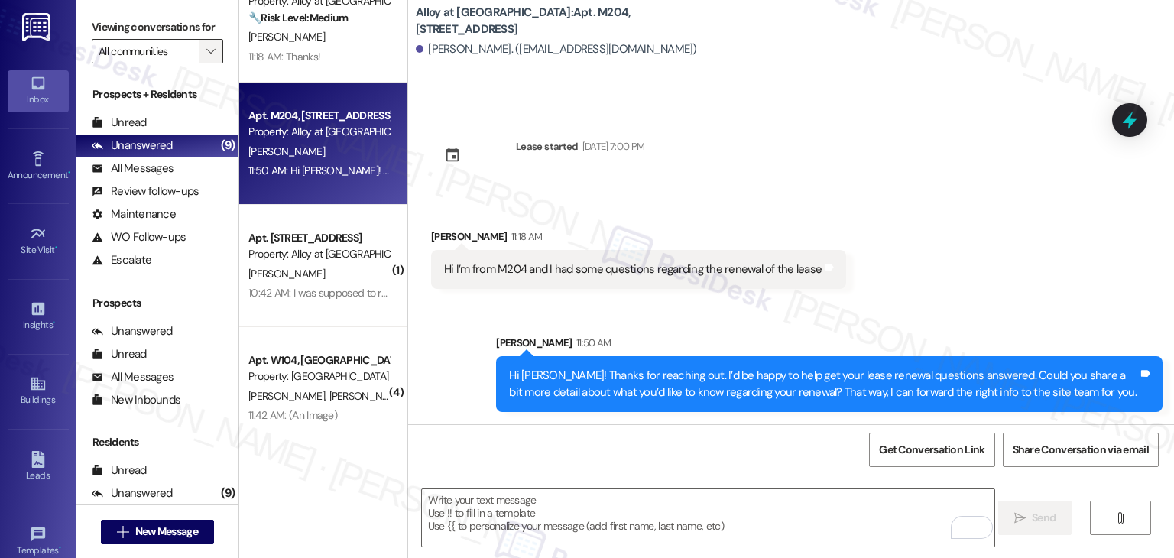
click at [206, 50] on icon "" at bounding box center [210, 51] width 8 height 12
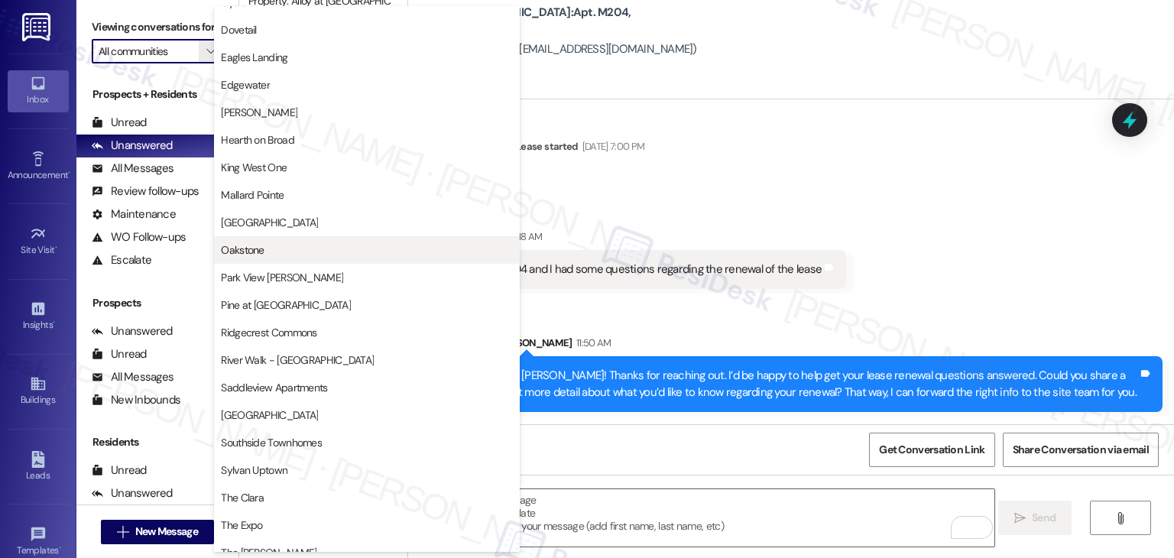
scroll to position [535, 0]
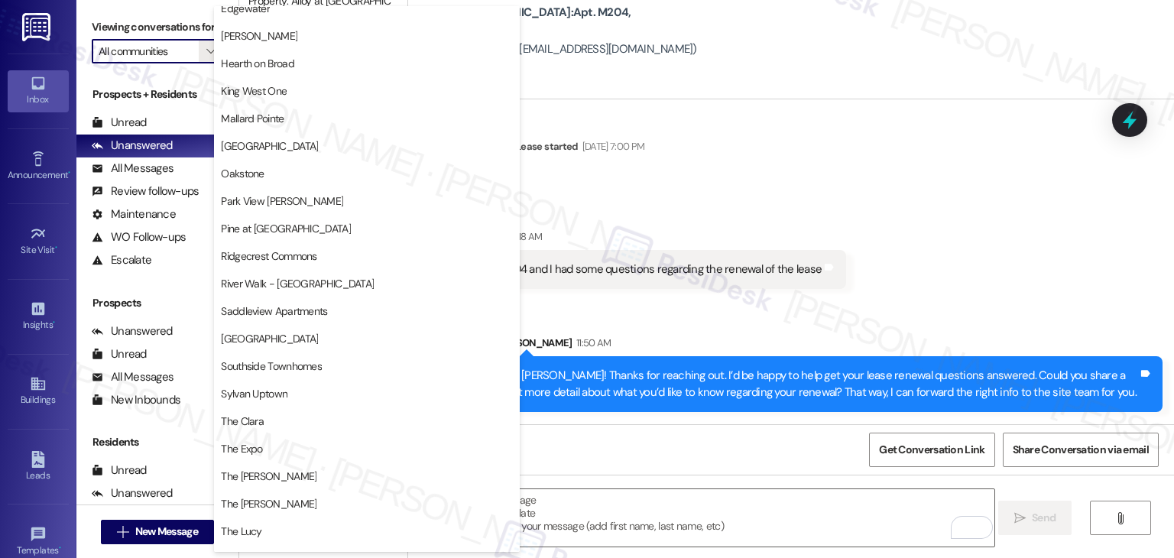
click at [822, 187] on div "Lease started [DATE] 7:00 PM Received via SMS [PERSON_NAME] 11:18 AM Hi I’m fro…" at bounding box center [791, 261] width 766 height 325
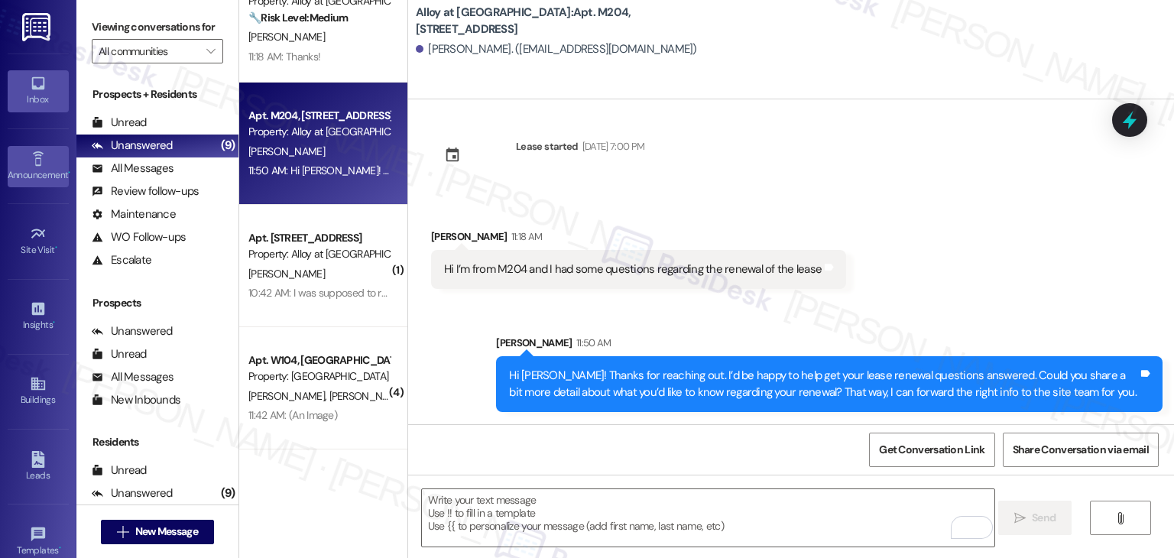
click at [37, 168] on div "Announcement •" at bounding box center [38, 174] width 76 height 15
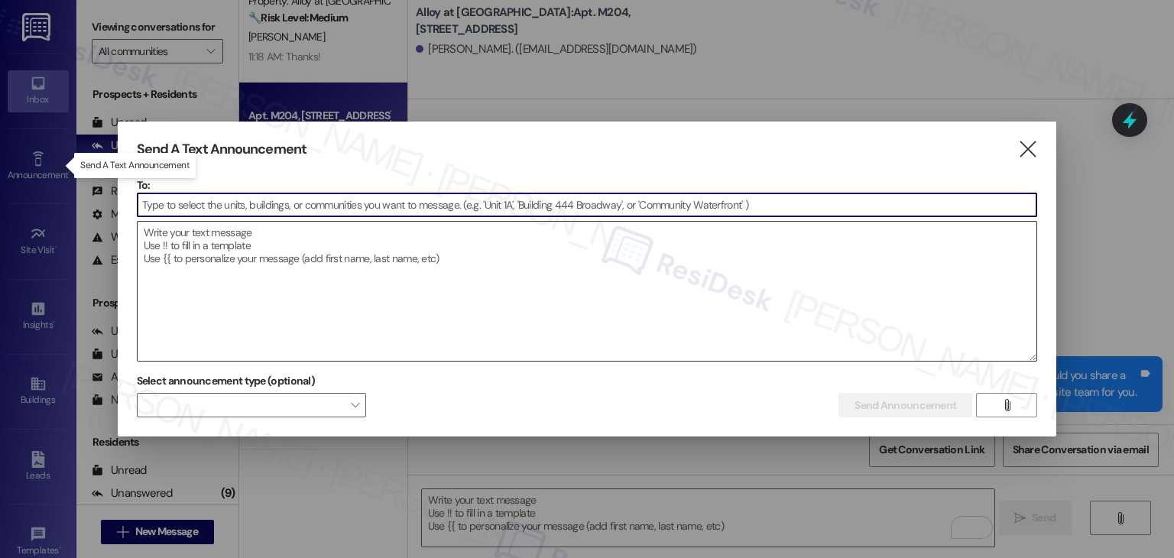
click at [232, 278] on textarea at bounding box center [587, 291] width 899 height 139
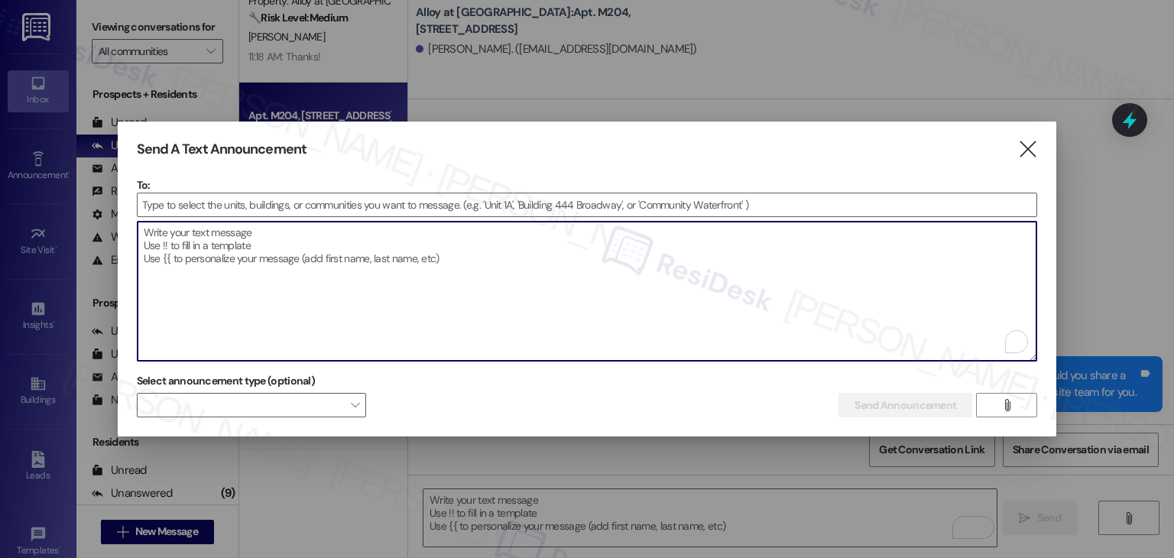
paste textarea "Hi {{first_name}}! Starting [DATE], rent payments at ^PropertyName^ will be mad…"
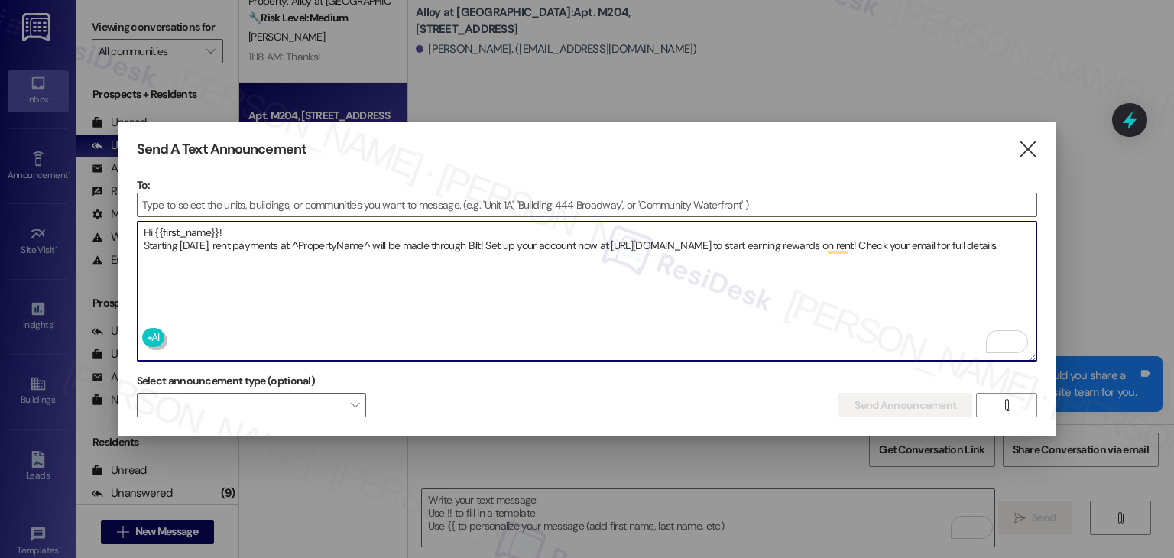
drag, startPoint x: 413, startPoint y: 241, endPoint x: 339, endPoint y: 239, distance: 74.2
click at [339, 239] on textarea "Hi {{first_name}}! Starting [DATE], rent payments at ^PropertyName^ will be mad…" at bounding box center [587, 291] width 899 height 139
paste textarea "{{property}}"
click at [324, 284] on textarea "Hi {{first_name}}! Starting [DATE], rent payments at {{property}} will be made …" at bounding box center [587, 291] width 899 height 139
drag, startPoint x: 223, startPoint y: 264, endPoint x: 122, endPoint y: 229, distance: 106.6
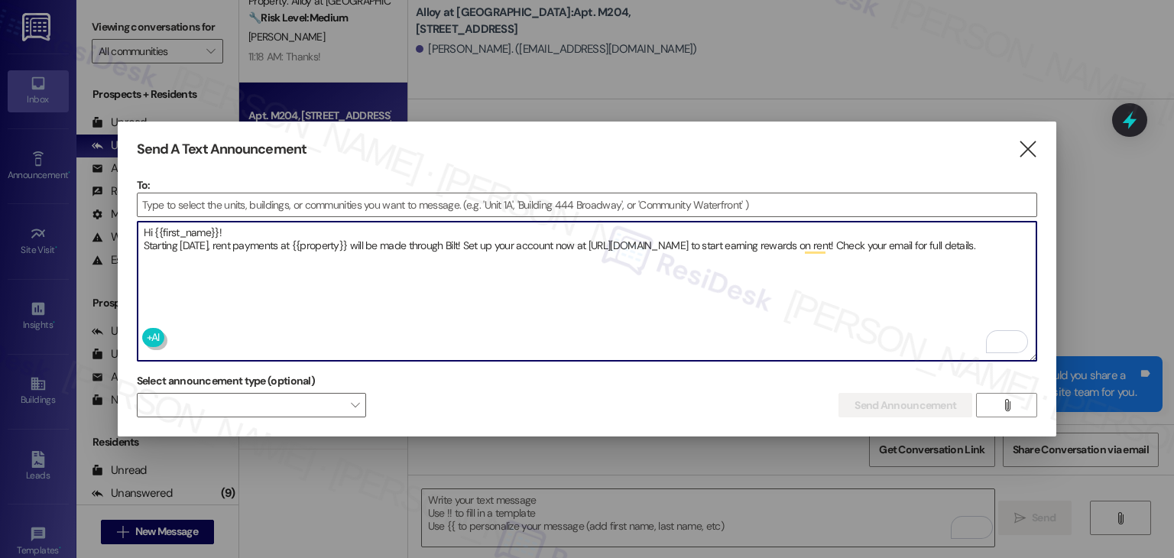
click at [122, 229] on div "Send A Text Announcement  To:  Drop image file here Hi {{first_name}}! Starti…" at bounding box center [587, 279] width 939 height 316
type textarea "Hi {{first_name}}! Starting [DATE], rent payments at {{property}} will be made …"
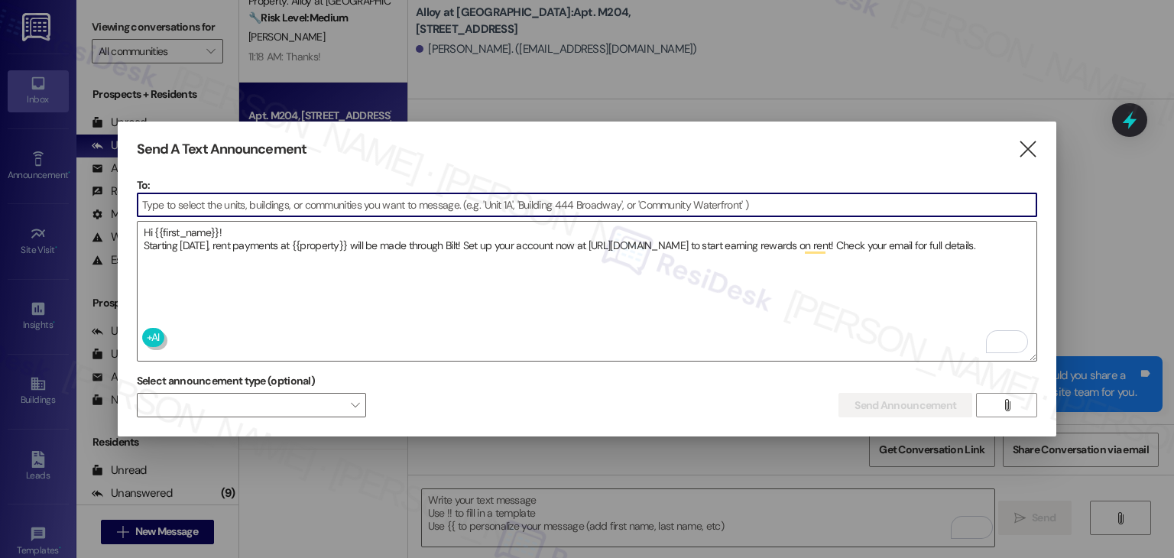
click at [193, 201] on input at bounding box center [587, 204] width 899 height 23
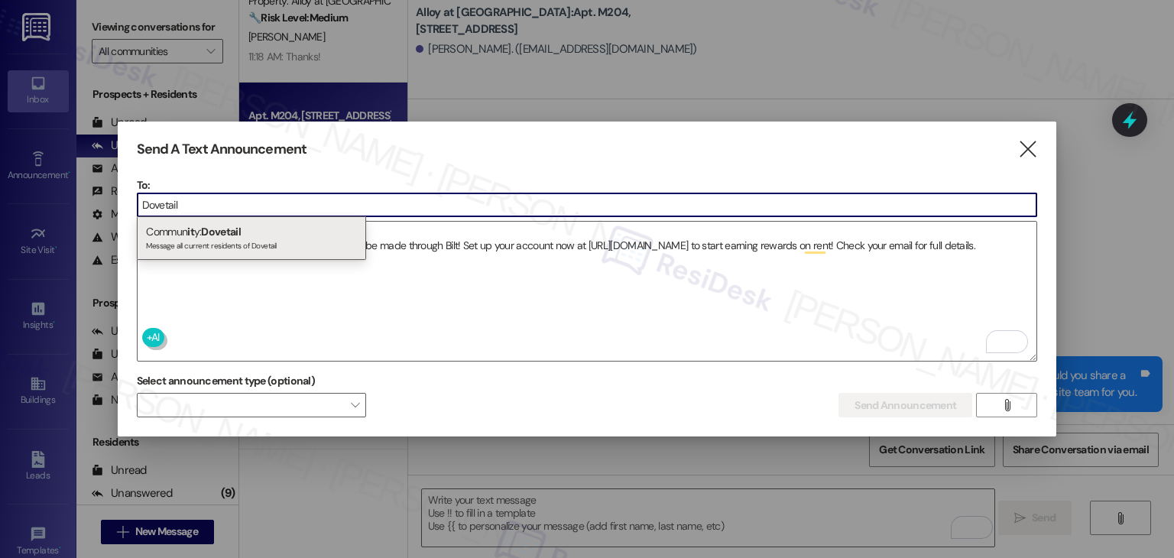
type input "Dovetail"
click at [234, 236] on span "Dovetail" at bounding box center [220, 232] width 39 height 14
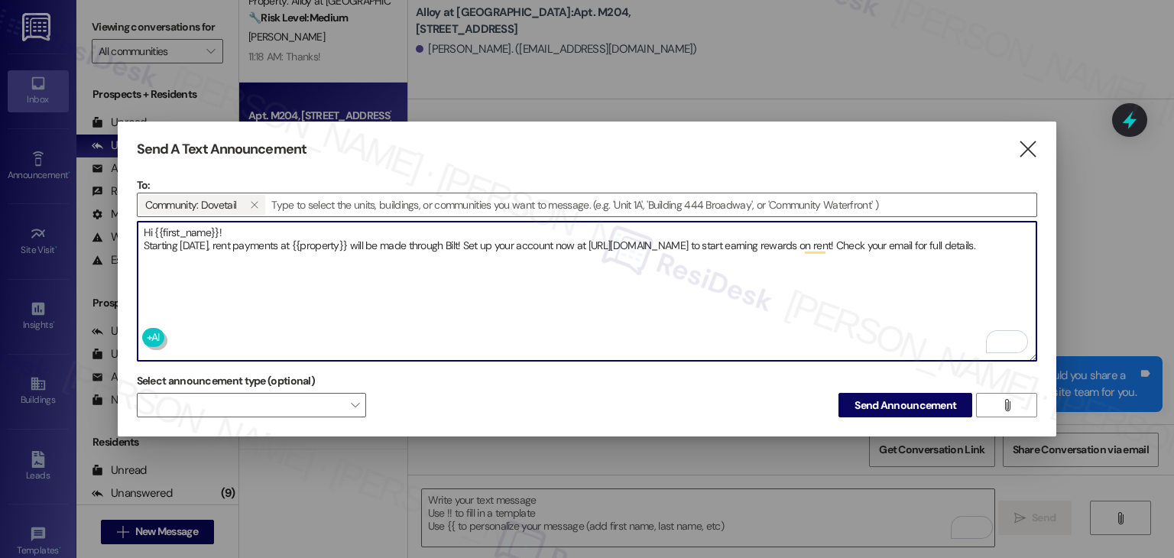
drag, startPoint x: 210, startPoint y: 254, endPoint x: 137, endPoint y: 226, distance: 78.3
click at [138, 226] on textarea "Hi {{first_name}}! Starting [DATE], rent payments at {{property}} will be made …" at bounding box center [587, 291] width 899 height 139
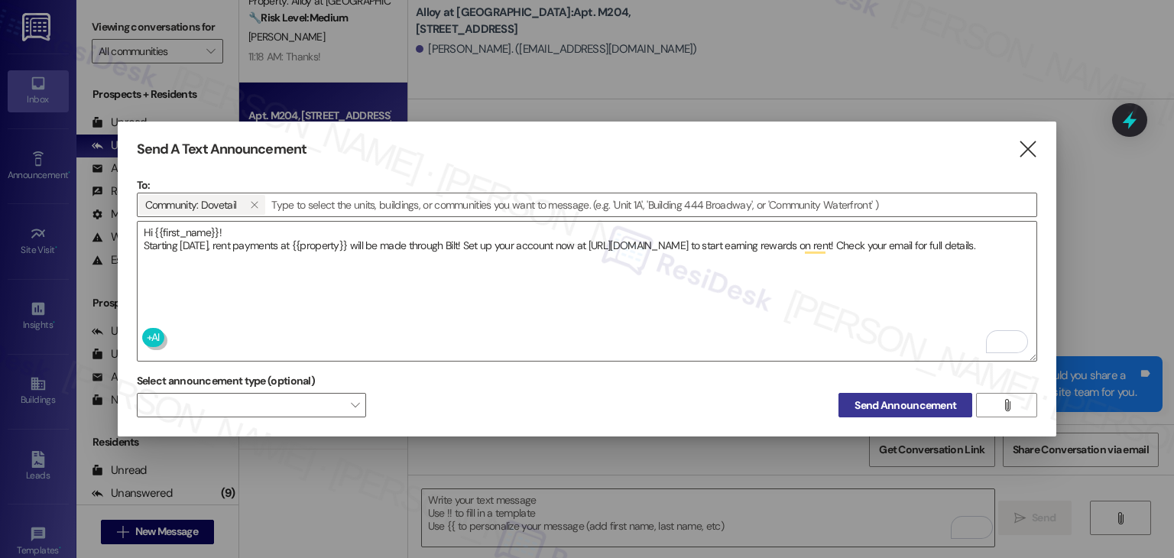
click at [925, 403] on span "Send Announcement" at bounding box center [905, 405] width 102 height 16
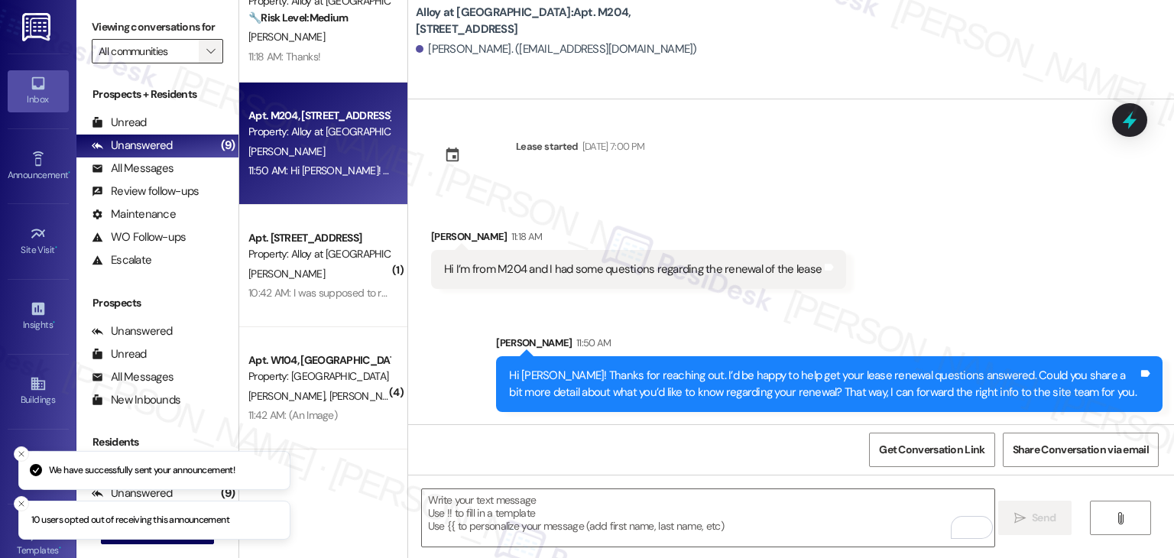
click at [206, 55] on icon "" at bounding box center [210, 51] width 8 height 12
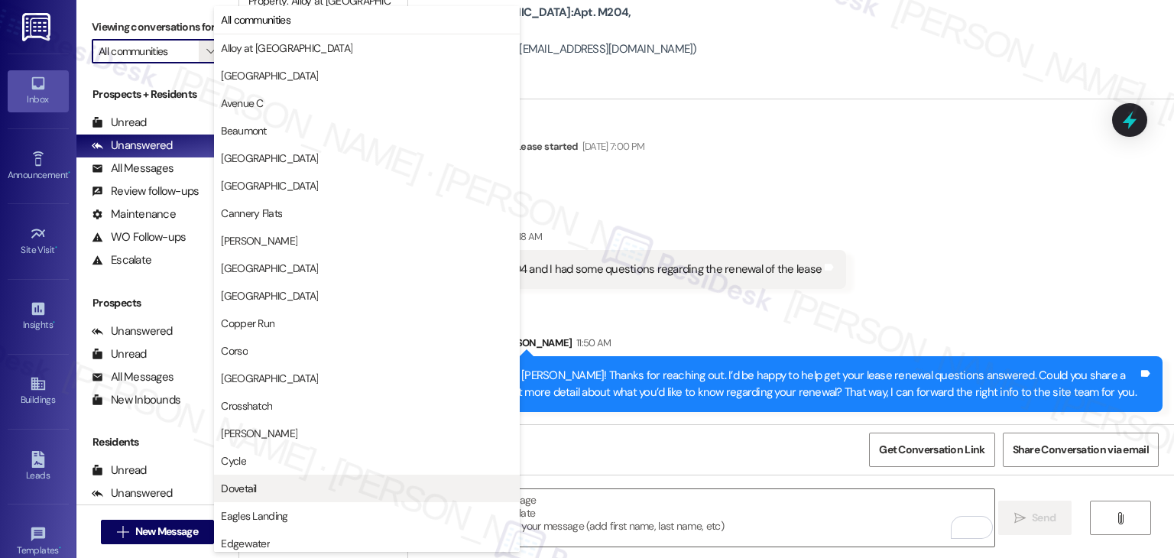
click at [260, 484] on span "Dovetail" at bounding box center [367, 488] width 292 height 15
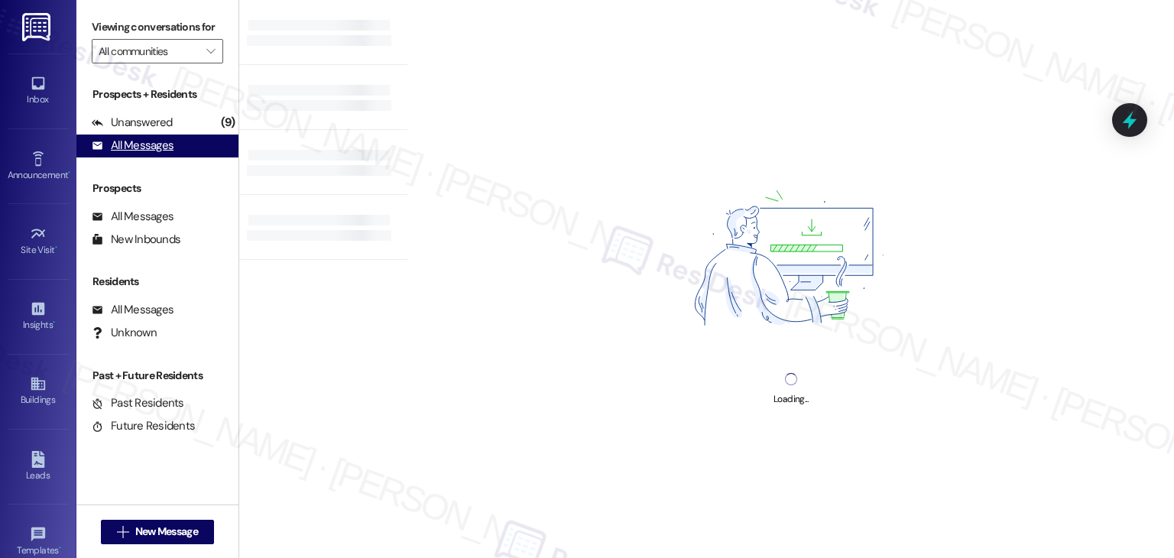
type input "Dovetail"
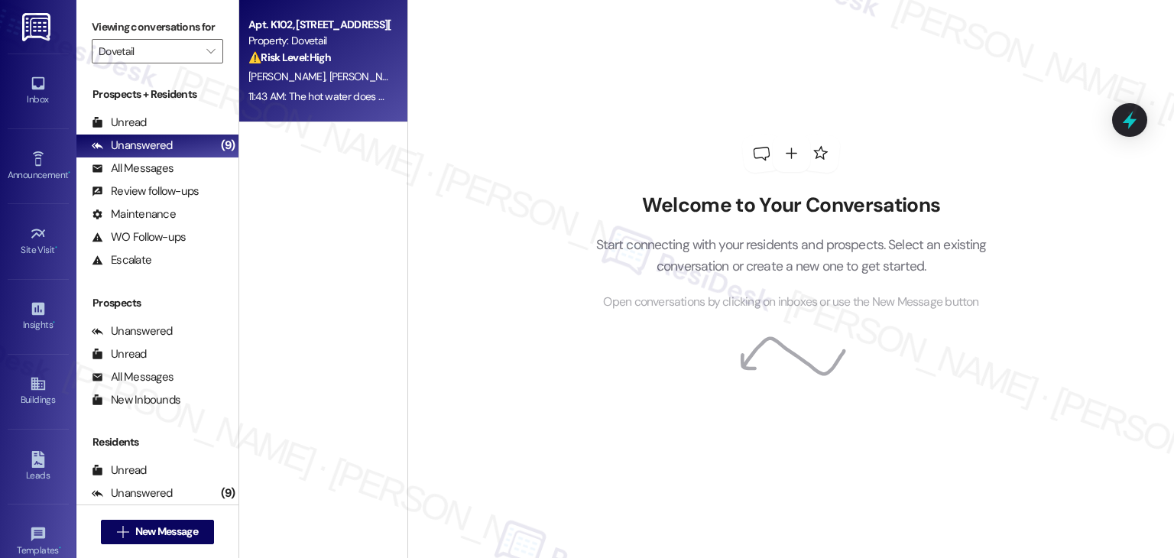
click at [313, 68] on div "[PERSON_NAME] [PERSON_NAME] [PERSON_NAME]" at bounding box center [319, 76] width 144 height 19
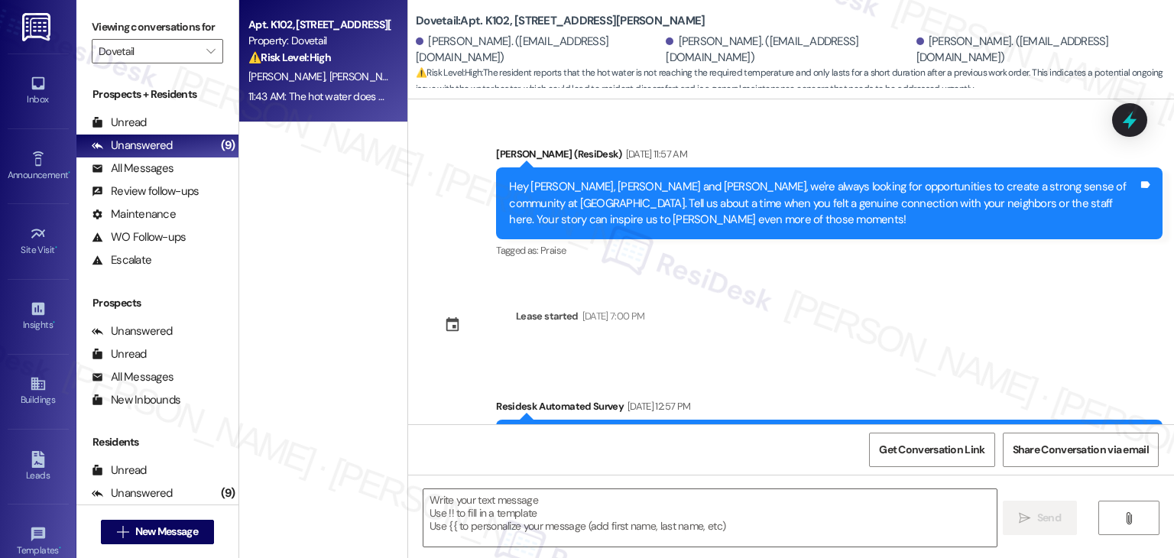
type textarea "Fetching suggested responses. Please feel free to read through the conversation…"
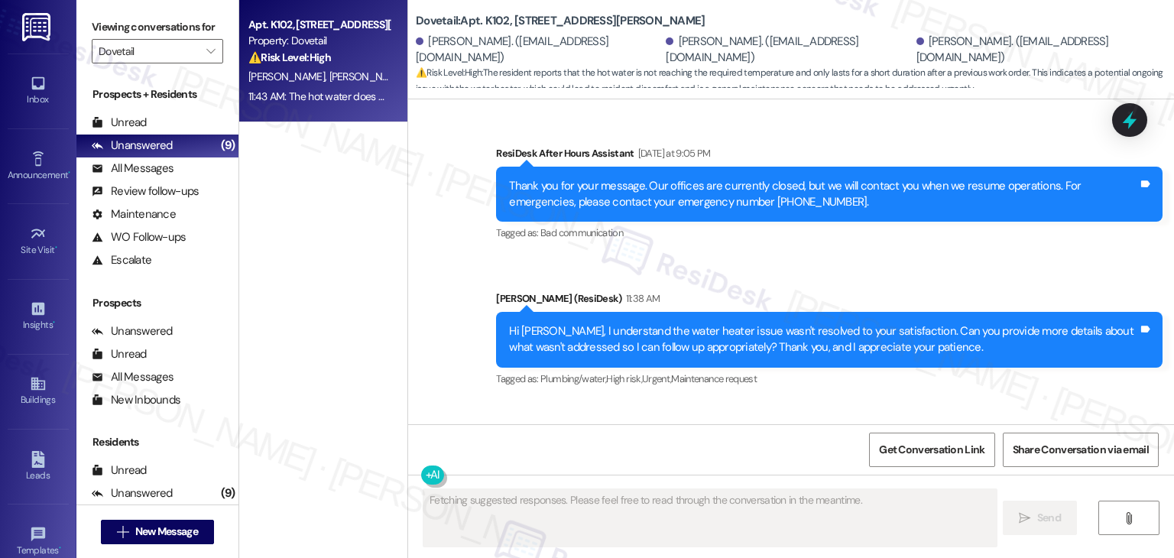
scroll to position [5412, 0]
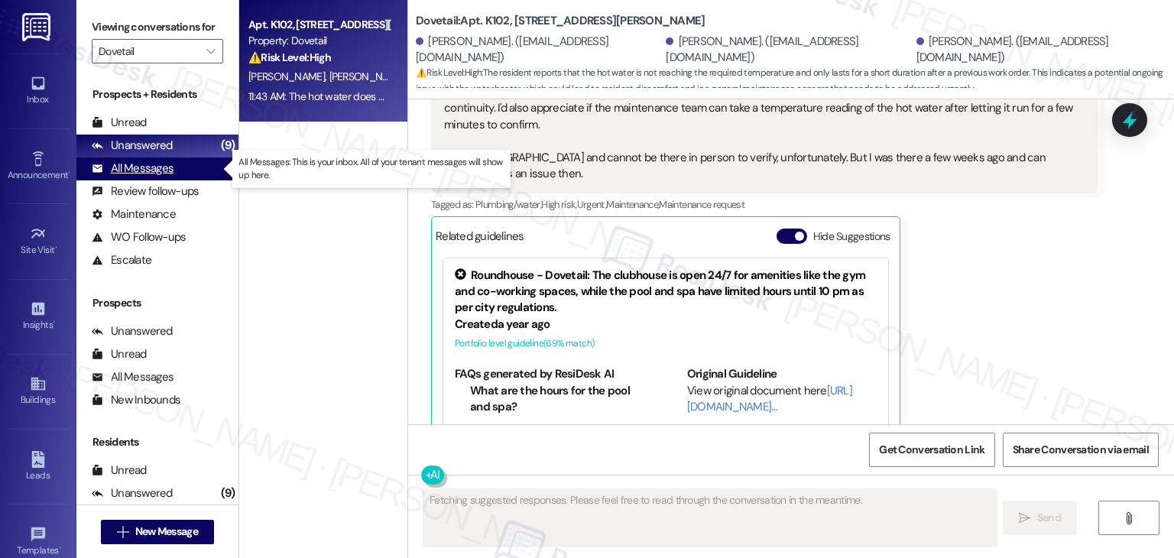
click at [141, 168] on div "All Messages" at bounding box center [133, 168] width 82 height 16
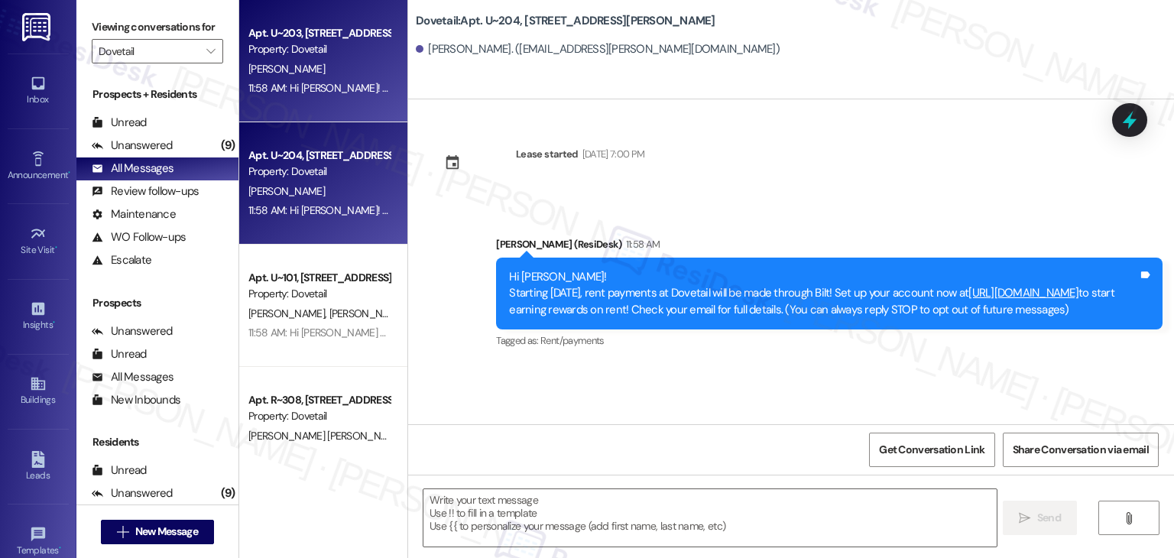
type textarea "Fetching suggested responses. Please feel free to read through the conversation…"
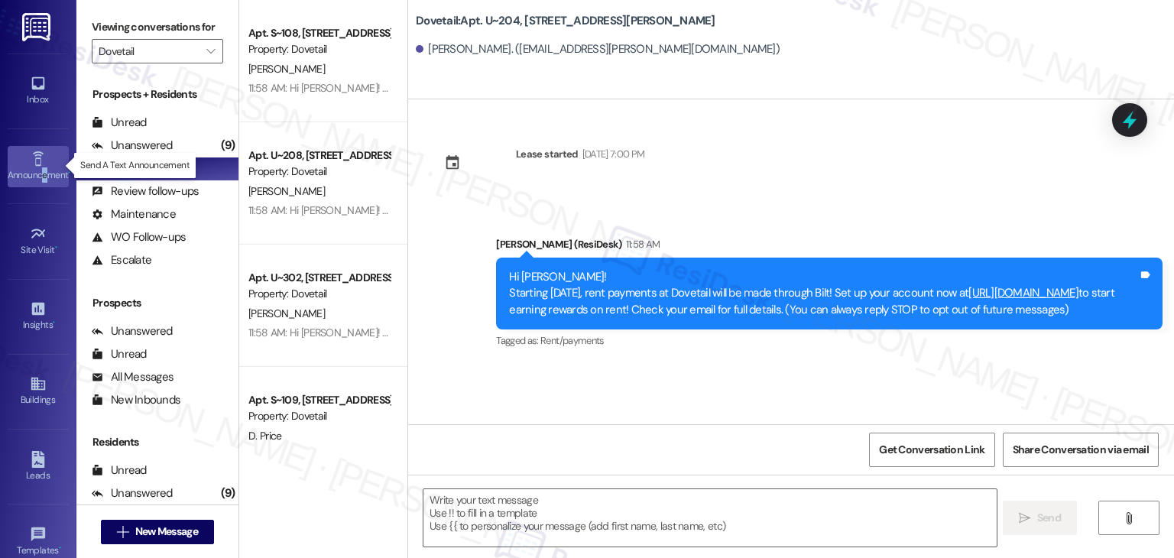
click at [42, 173] on div "Announcement •" at bounding box center [38, 174] width 76 height 15
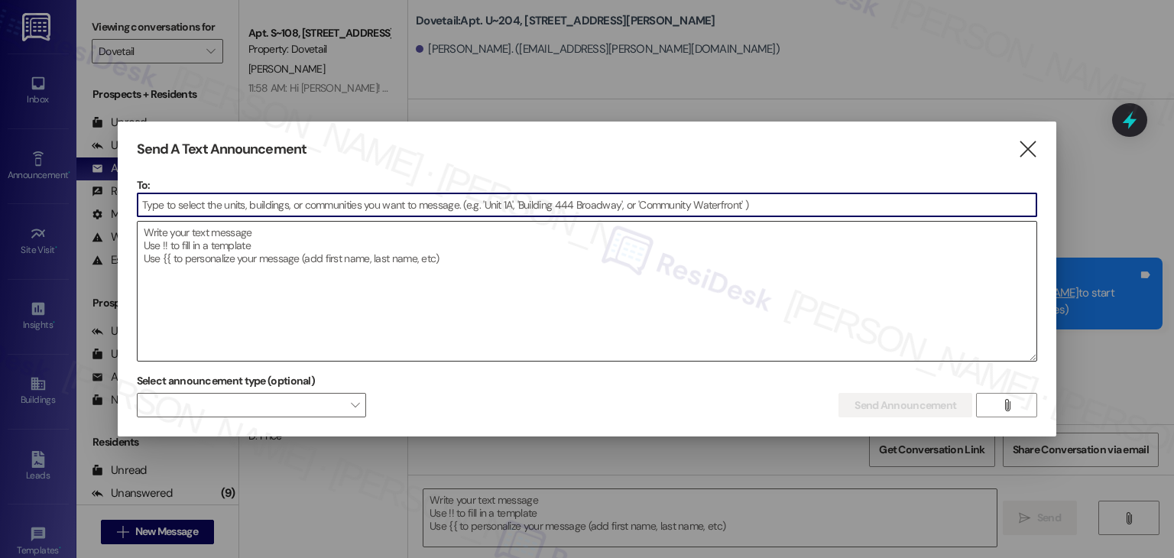
click at [228, 260] on textarea at bounding box center [587, 291] width 899 height 139
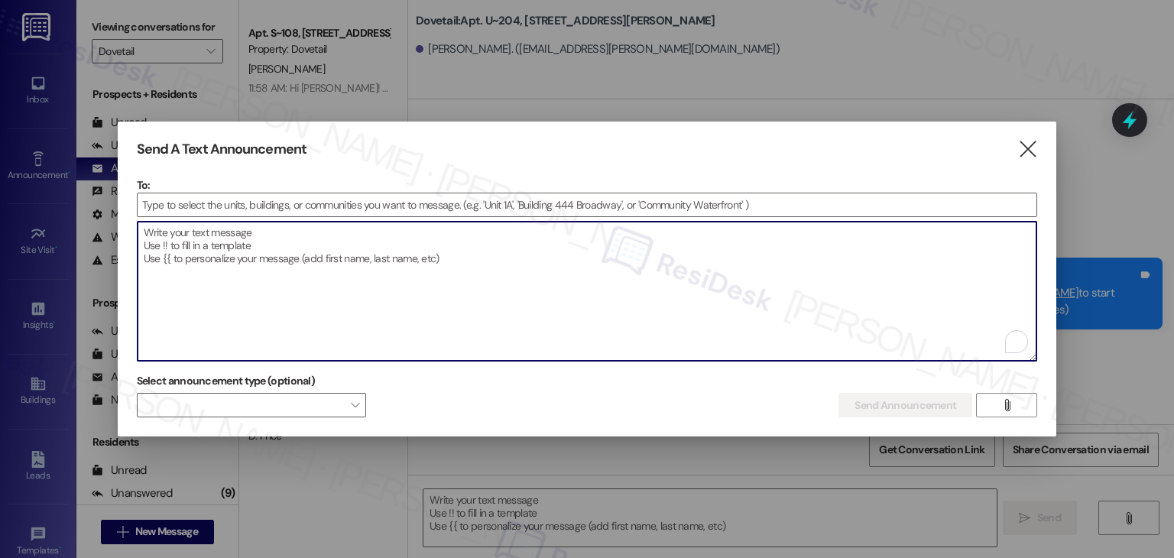
paste textarea "Hi {{first_name}}! Starting [DATE], rent payments at {{property}} will be made …"
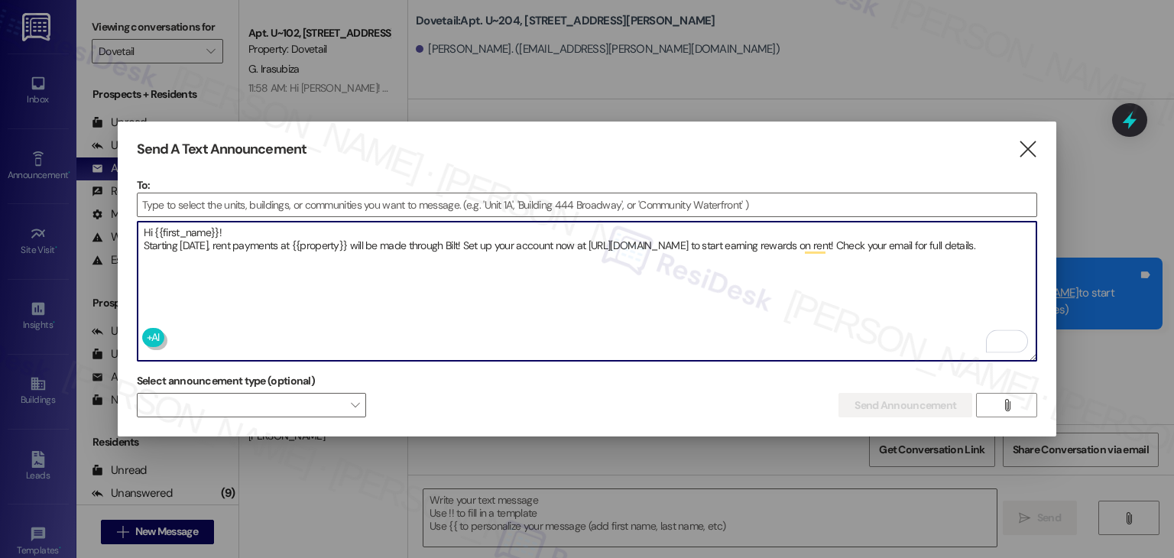
type textarea "Hi {{first_name}}! Starting [DATE], rent payments at {{property}} will be made …"
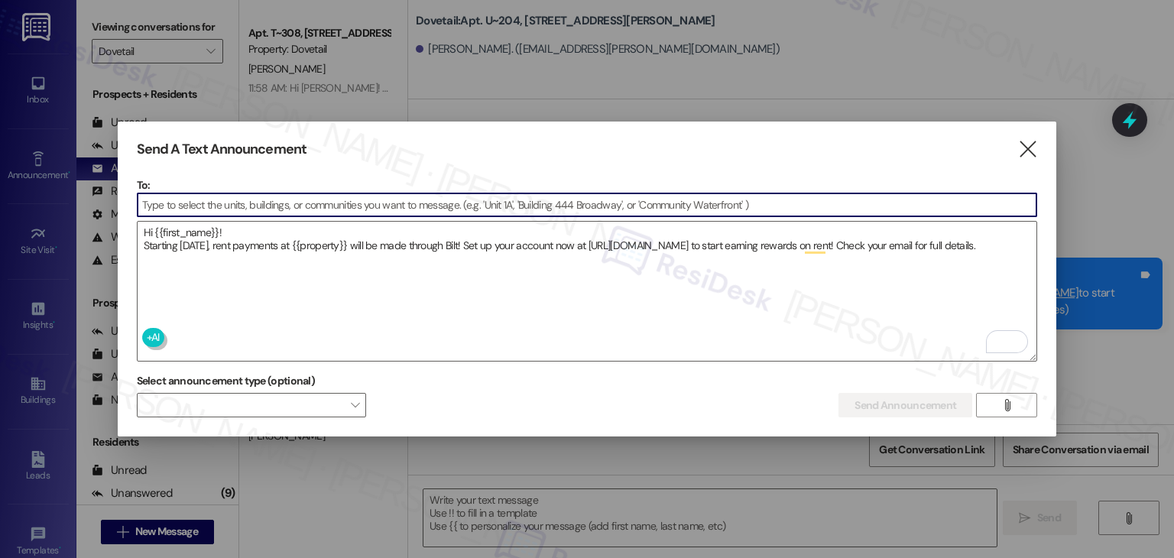
click at [224, 197] on input at bounding box center [587, 204] width 899 height 23
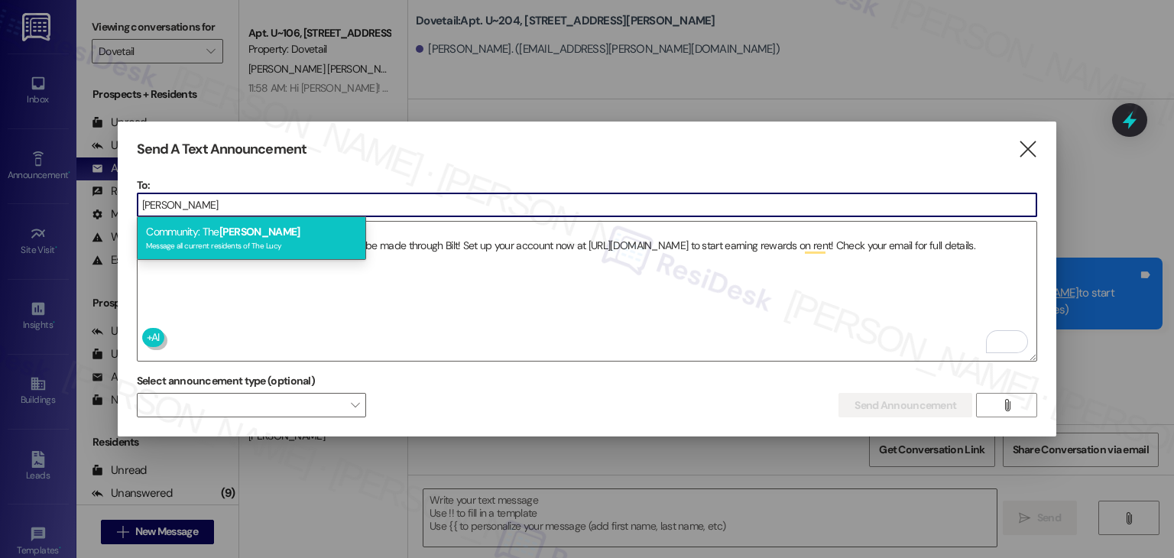
type input "[PERSON_NAME]"
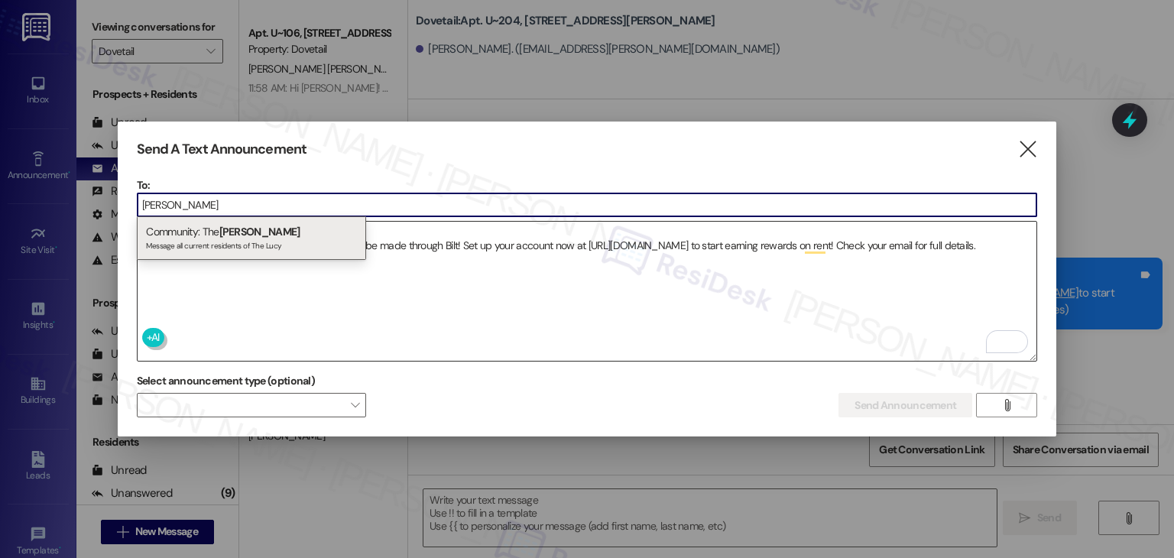
click at [237, 238] on span "[PERSON_NAME]" at bounding box center [259, 232] width 81 height 14
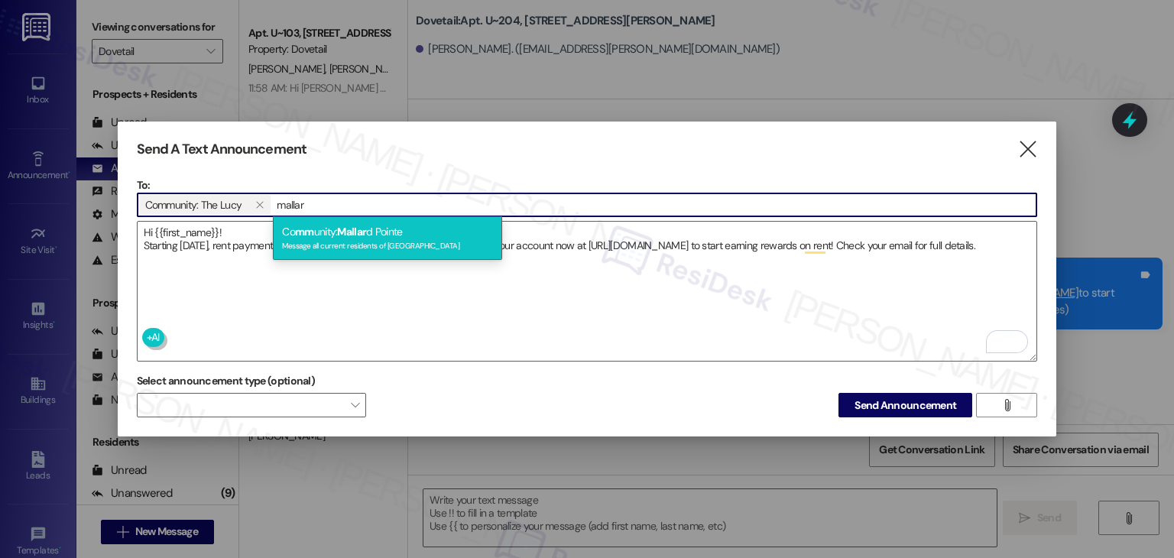
type input "mallar"
click at [354, 236] on span "Mallar" at bounding box center [351, 232] width 29 height 14
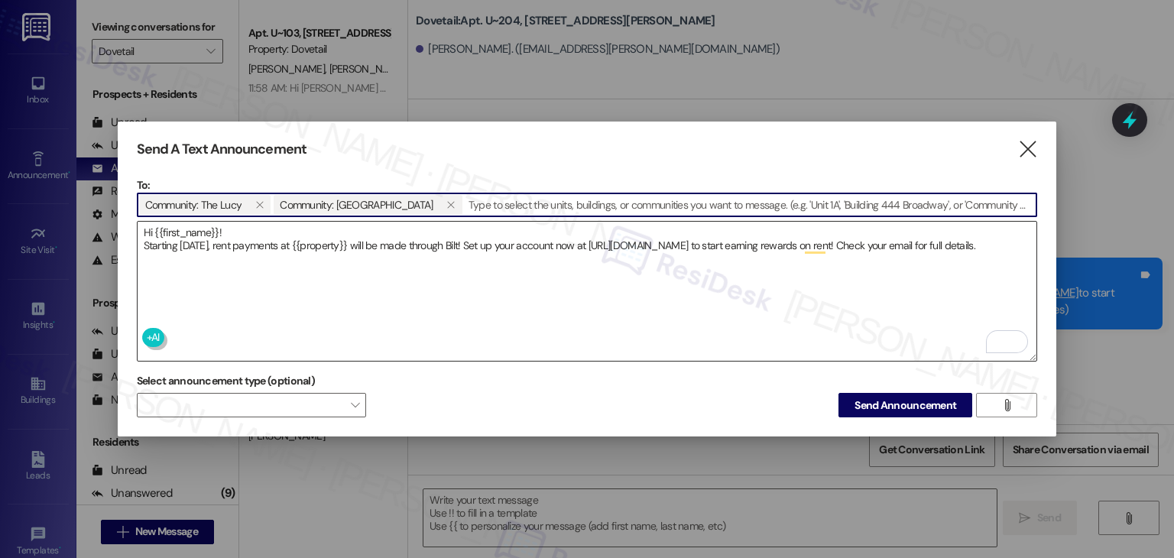
click at [350, 271] on textarea "Hi {{first_name}}! Starting [DATE], rent payments at {{property}} will be made …" at bounding box center [587, 291] width 899 height 139
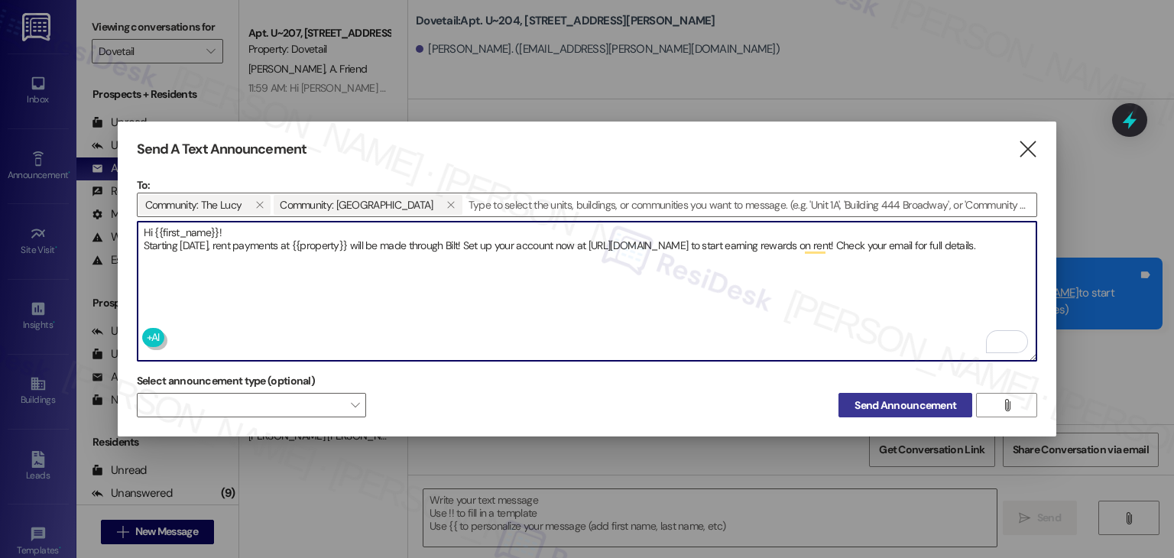
click at [888, 398] on span "Send Announcement" at bounding box center [905, 405] width 102 height 16
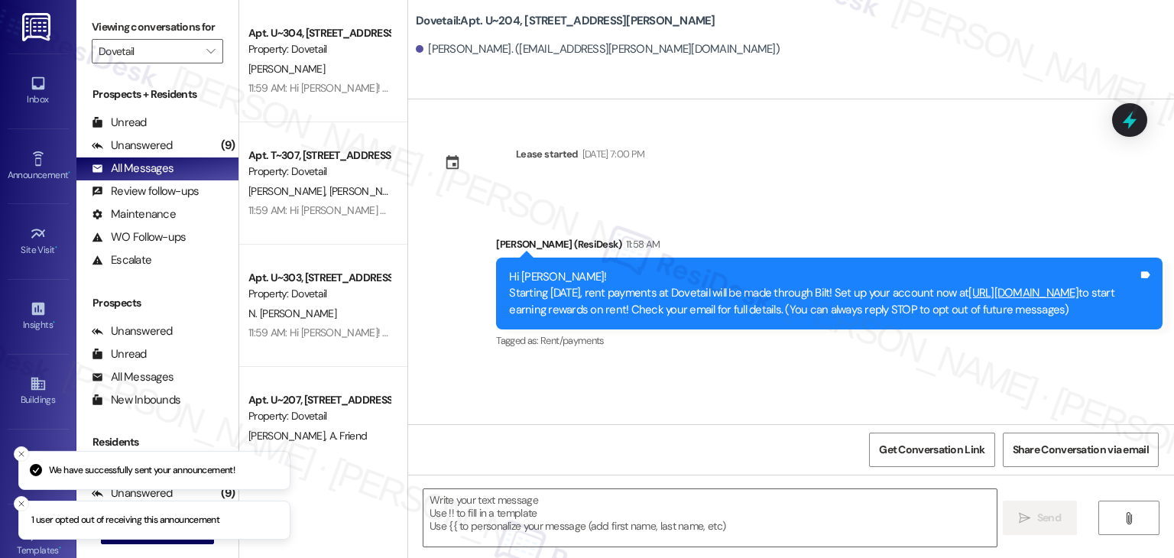
click at [880, 183] on div "Lease started [DATE] 7:00 PM Announcement, sent via SMS [PERSON_NAME] (ResiDesk…" at bounding box center [791, 261] width 766 height 325
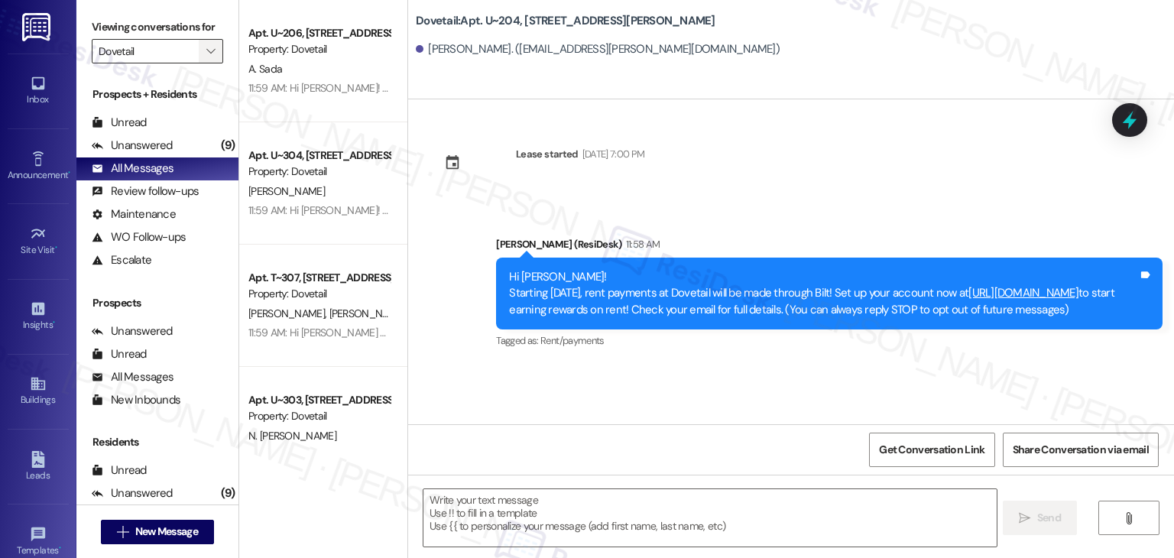
click at [206, 46] on icon "" at bounding box center [210, 51] width 8 height 12
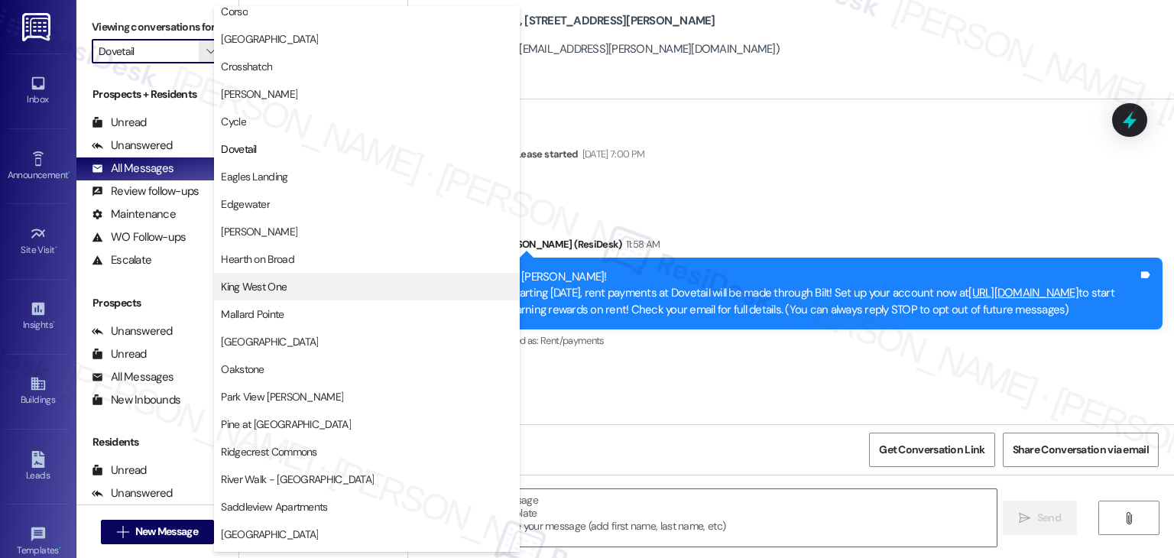
scroll to position [400, 0]
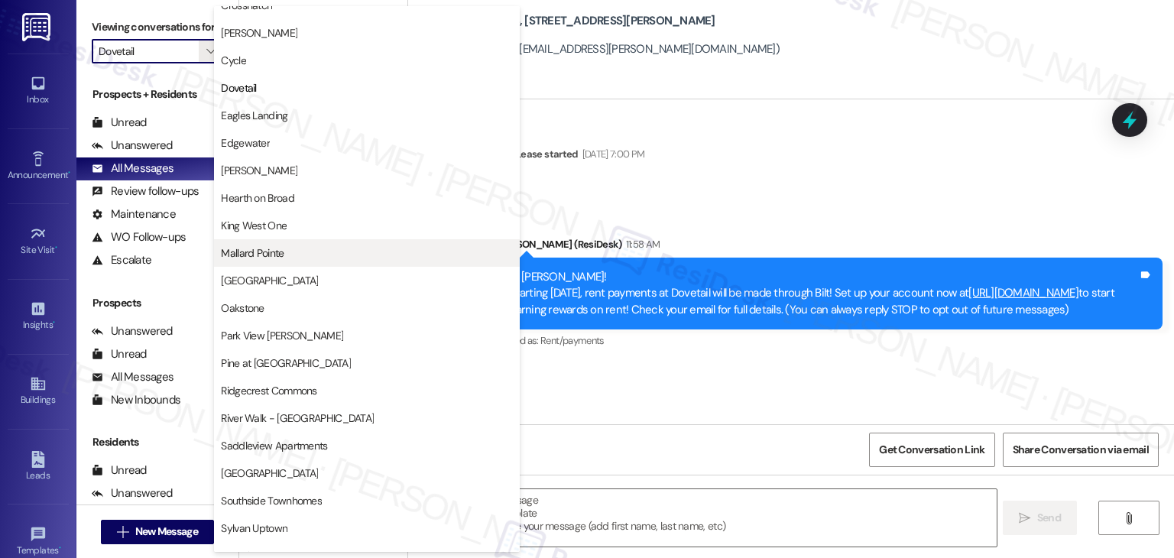
click at [266, 255] on span "Mallard Pointe" at bounding box center [252, 252] width 63 height 15
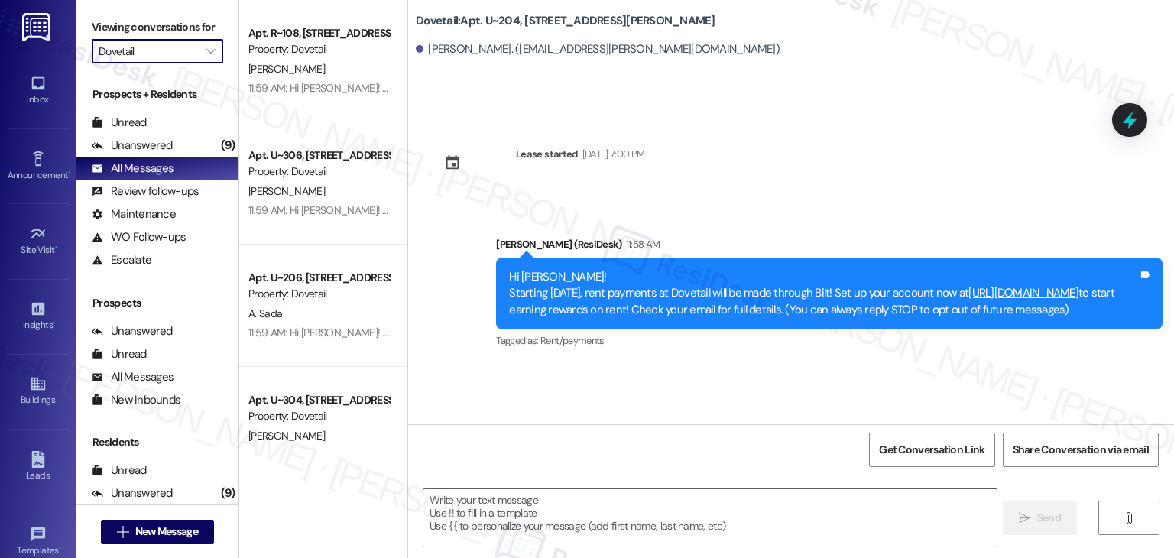
type input "Mallard Pointe"
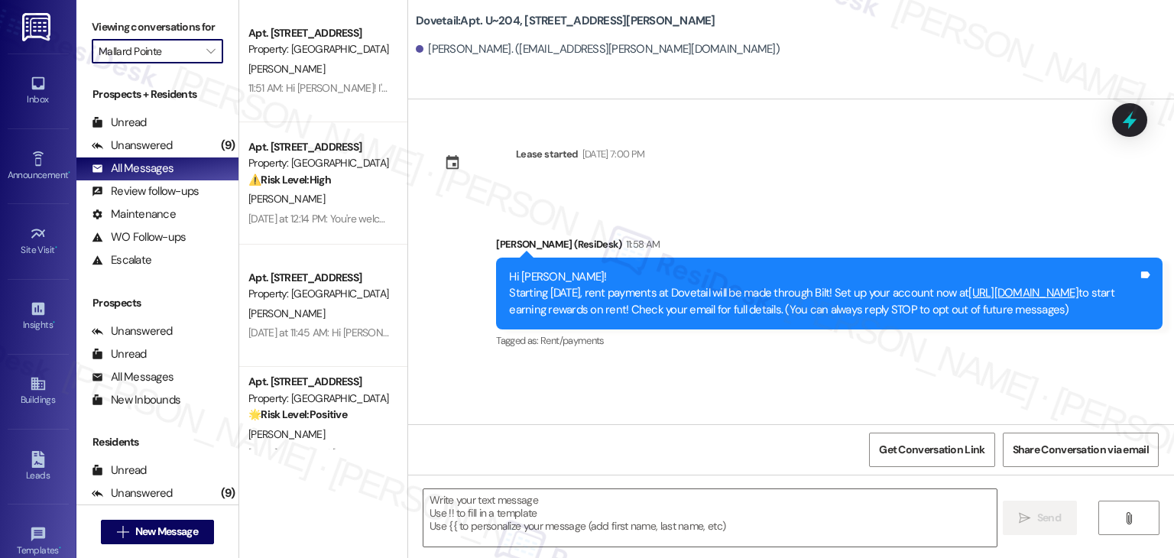
type textarea "Fetching suggested responses. Please feel free to read through the conversation…"
click at [175, 147] on div "Unanswered (9)" at bounding box center [157, 145] width 162 height 23
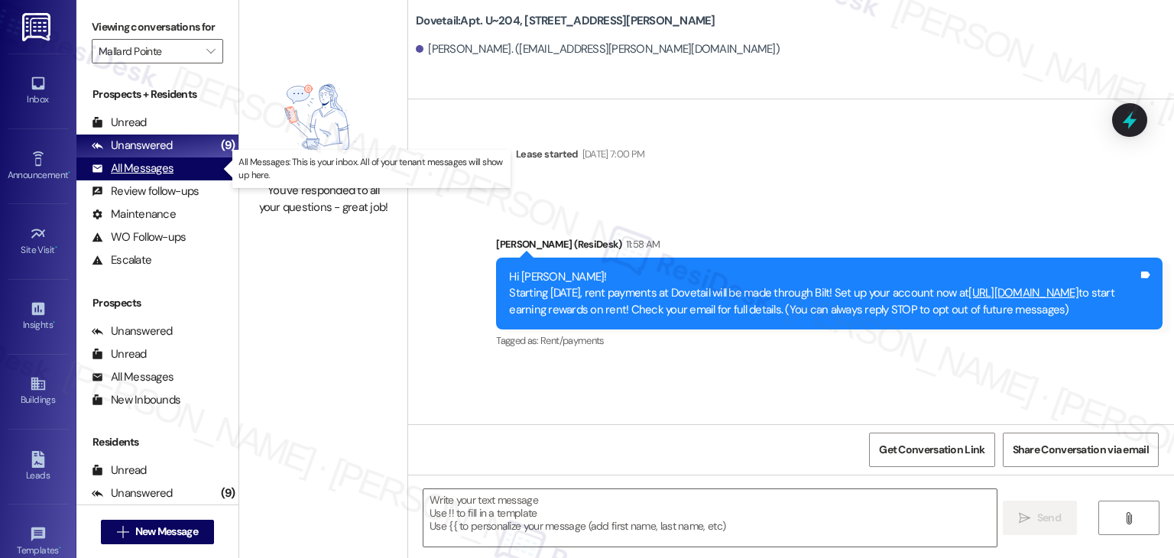
click at [166, 174] on div "All Messages" at bounding box center [133, 168] width 82 height 16
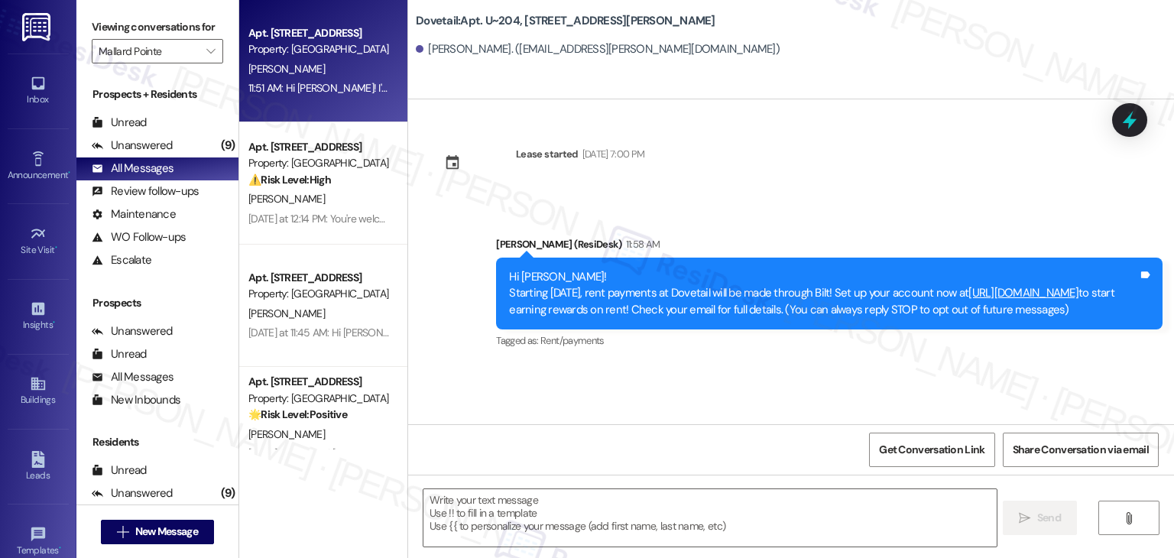
click at [348, 89] on div "11:51 AM: Hi [PERSON_NAME]! I'm checking in on your latest work order (Cabinet …" at bounding box center [678, 88] width 861 height 14
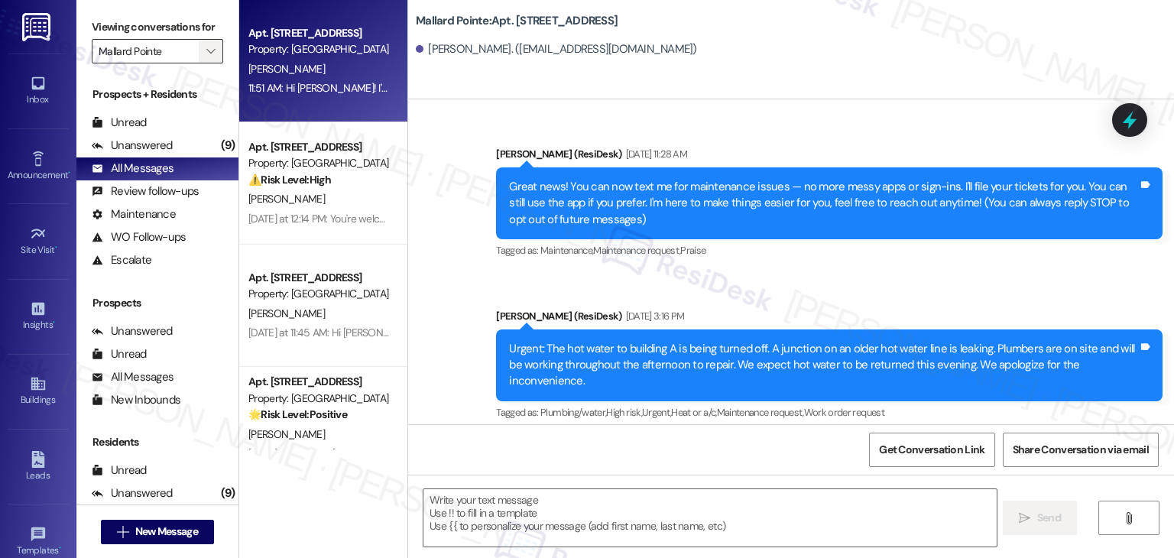
type textarea "Fetching suggested responses. Please feel free to read through the conversation…"
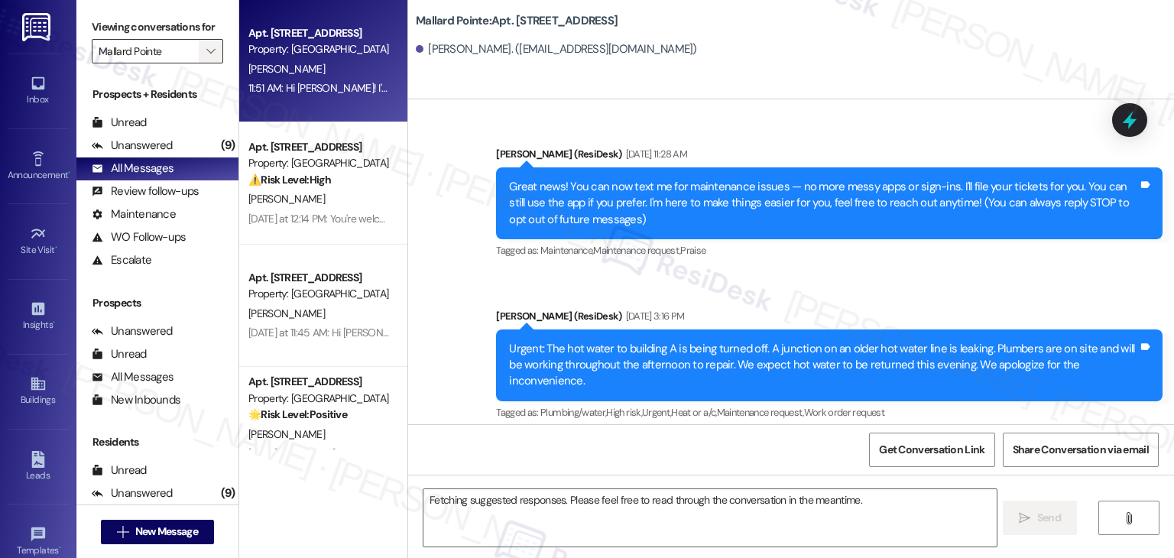
click at [206, 49] on icon "" at bounding box center [210, 51] width 8 height 12
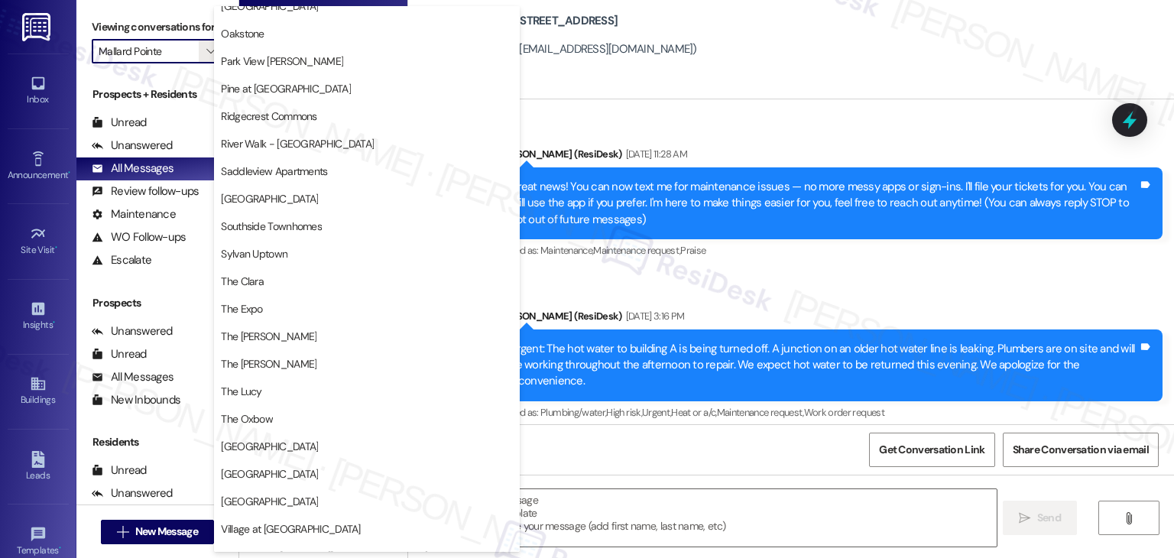
scroll to position [747, 0]
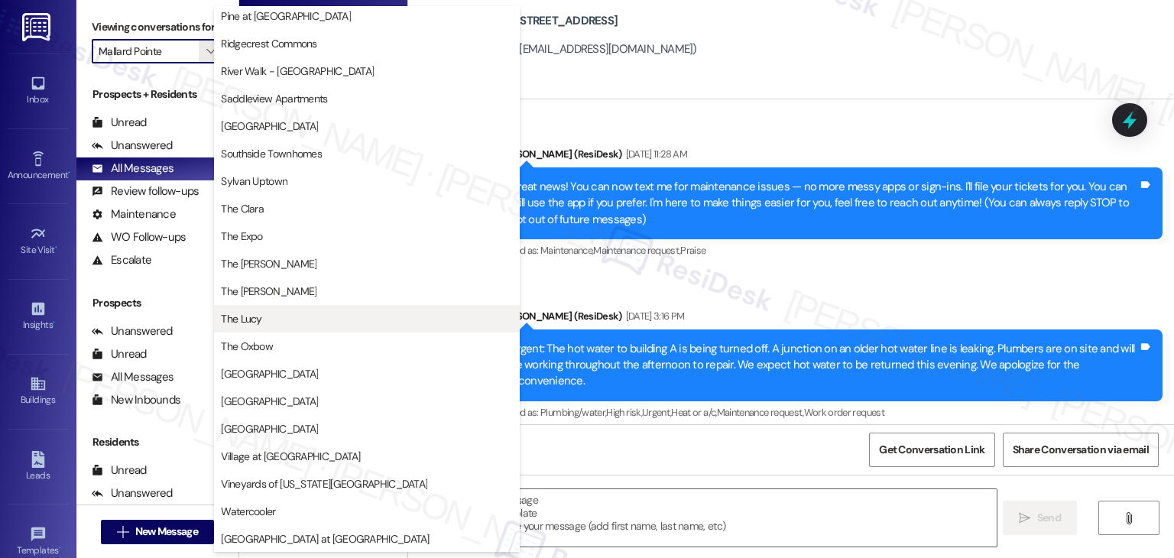
click at [275, 325] on span "The Lucy" at bounding box center [367, 318] width 292 height 15
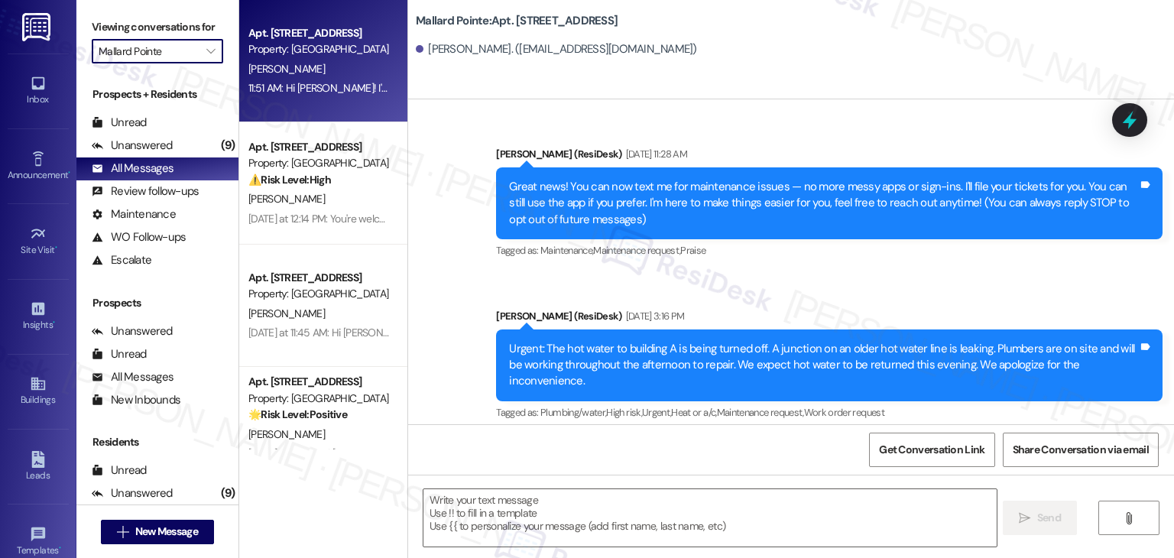
type input "The Lucy"
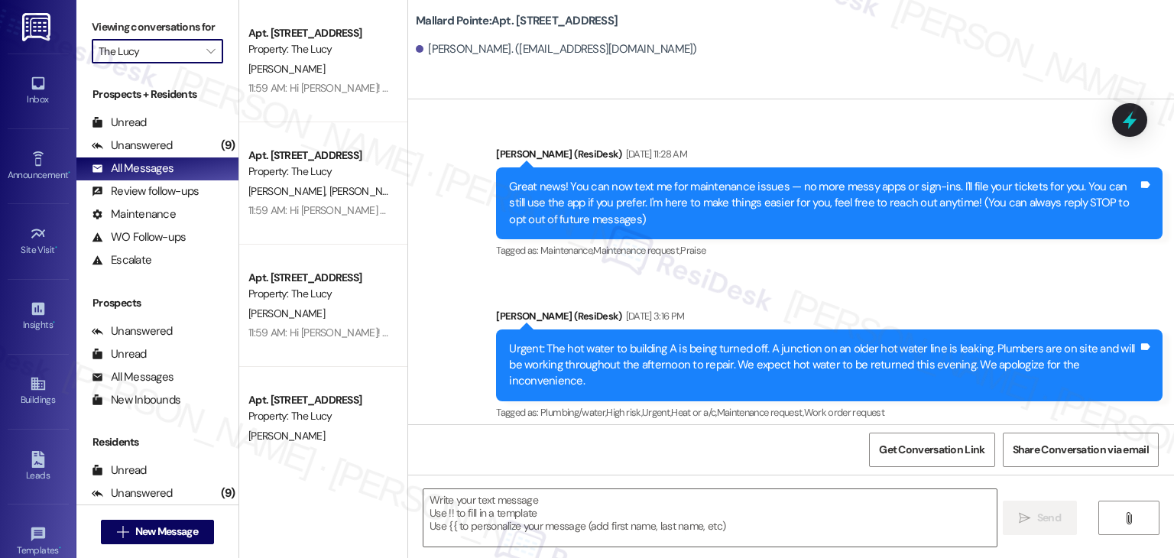
type textarea "Fetching suggested responses. Please feel free to read through the conversation…"
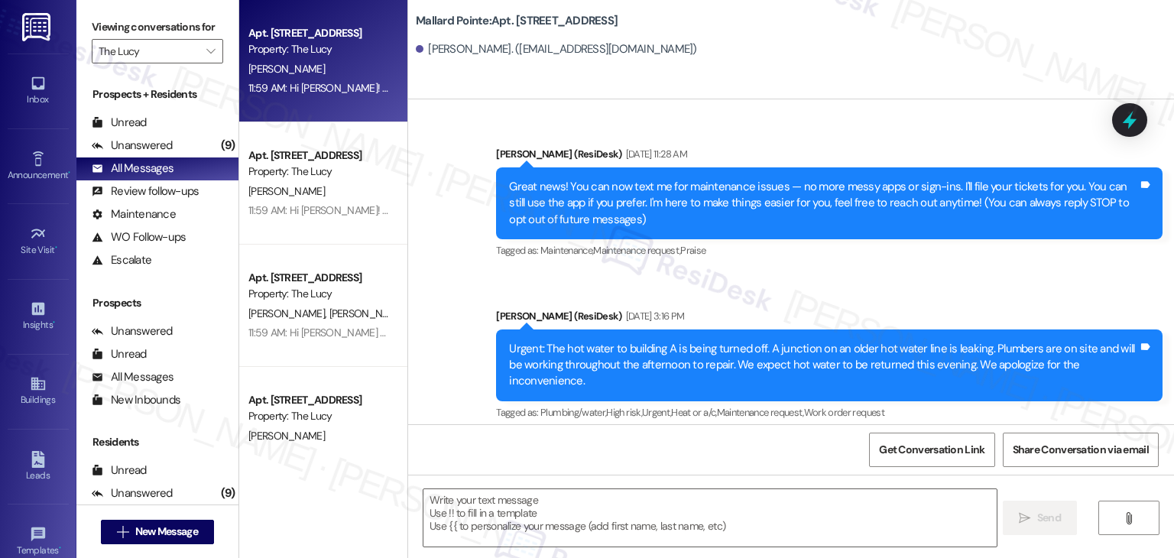
click at [351, 89] on div "11:59 AM: Hi [PERSON_NAME]! Starting [DATE], rent payments at The Lucy will be …" at bounding box center [723, 88] width 951 height 14
type textarea "Fetching suggested responses. Please feel free to read through the conversation…"
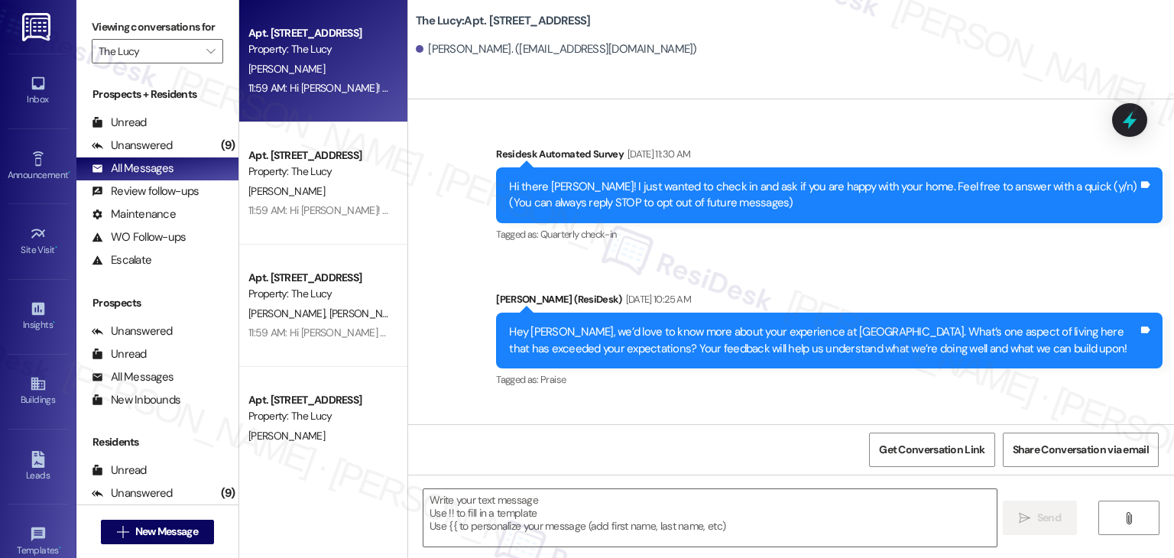
type textarea "Fetching suggested responses. Please feel free to read through the conversation…"
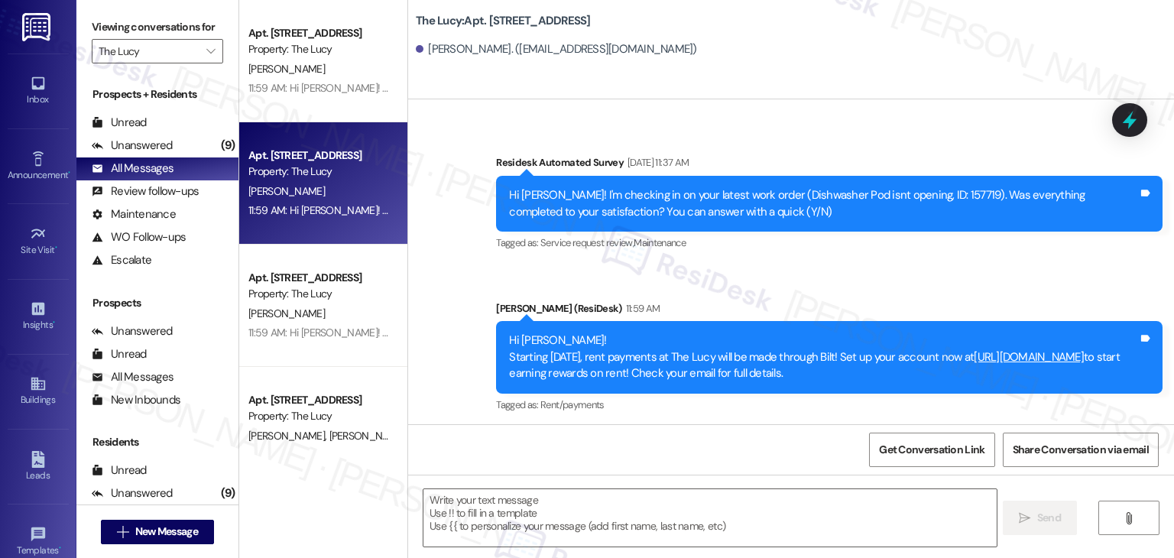
scroll to position [892, 0]
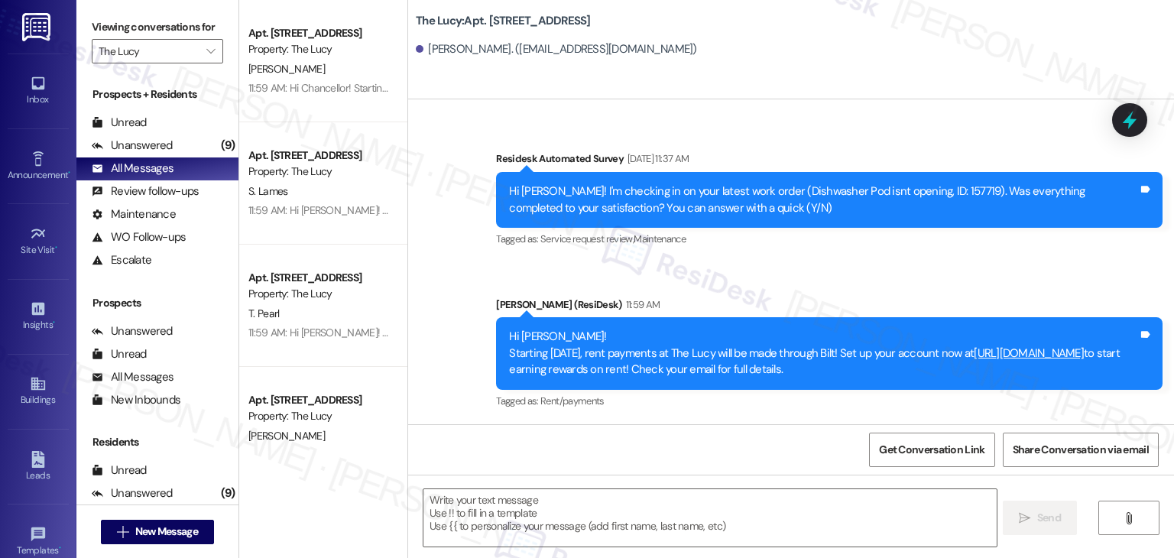
click at [323, 339] on div "11:59 AM: Hi [PERSON_NAME]! Starting [DATE], rent payments at The Lucy will be …" at bounding box center [855, 333] width 1215 height 14
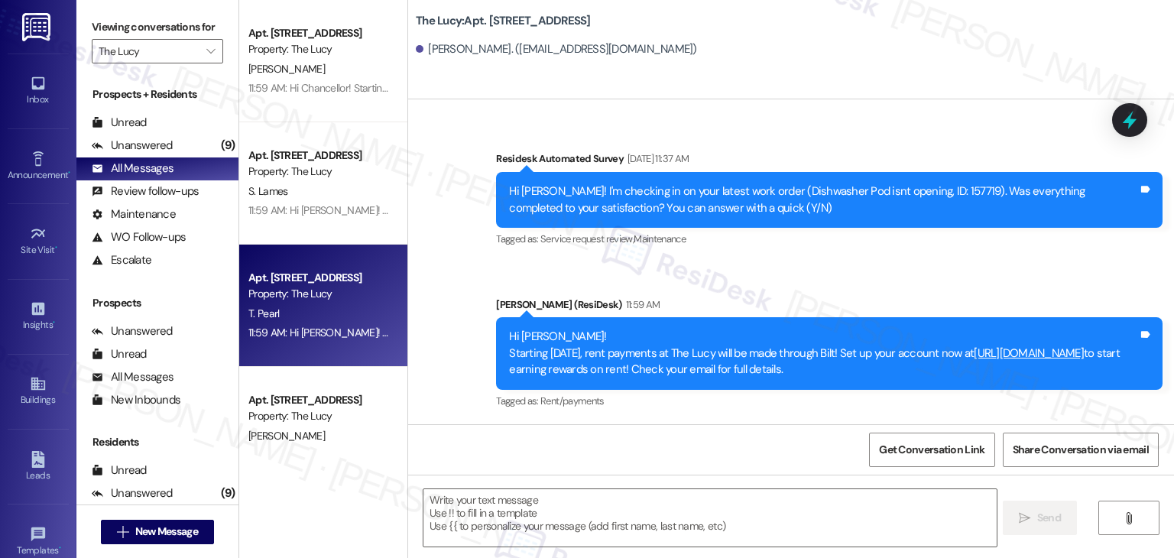
type textarea "Fetching suggested responses. Please feel free to read through the conversation…"
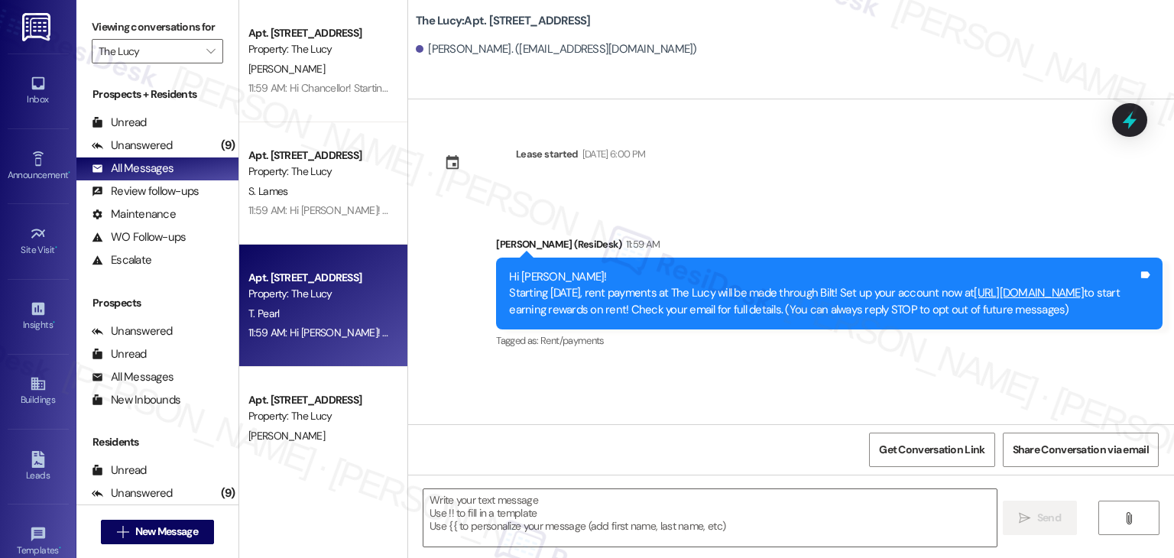
type textarea "Fetching suggested responses. Please feel free to read through the conversation…"
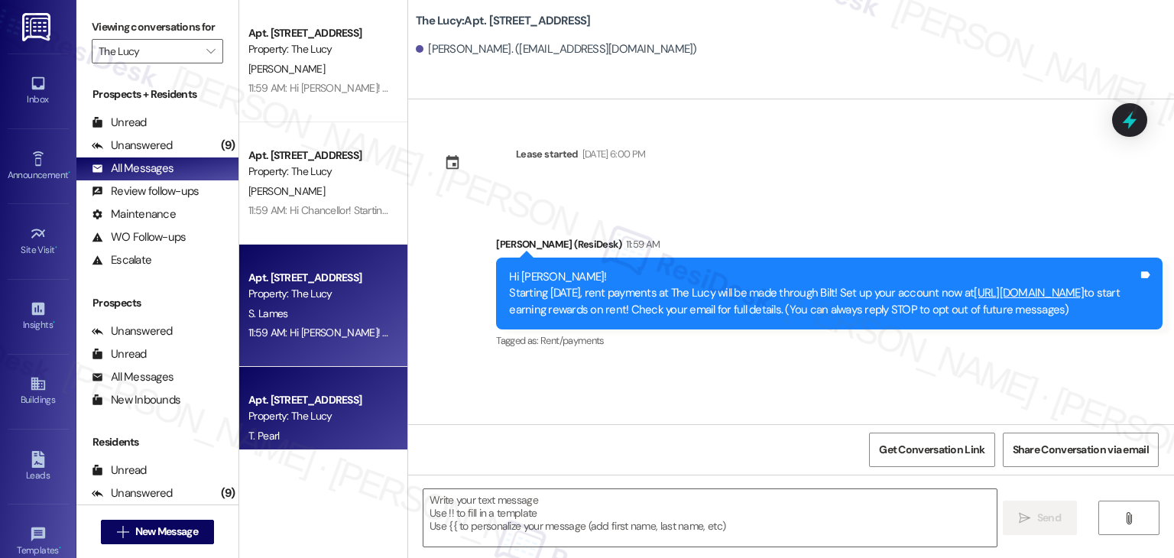
click at [336, 339] on div "11:59 AM: Hi [PERSON_NAME]! Starting [DATE], rent payments at The Lucy will be …" at bounding box center [723, 333] width 951 height 14
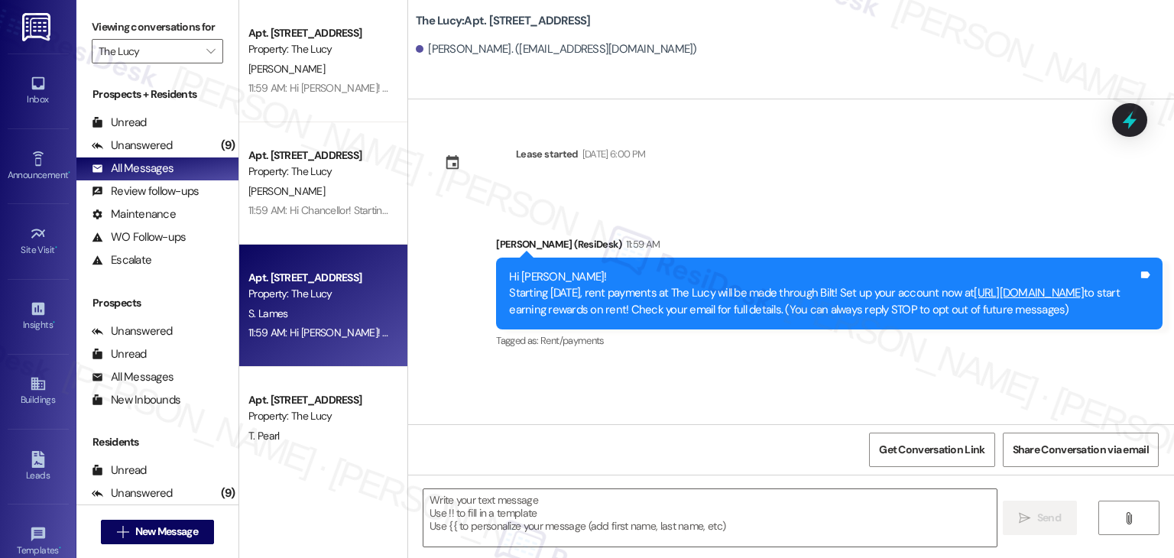
type textarea "Fetching suggested responses. Please feel free to read through the conversation…"
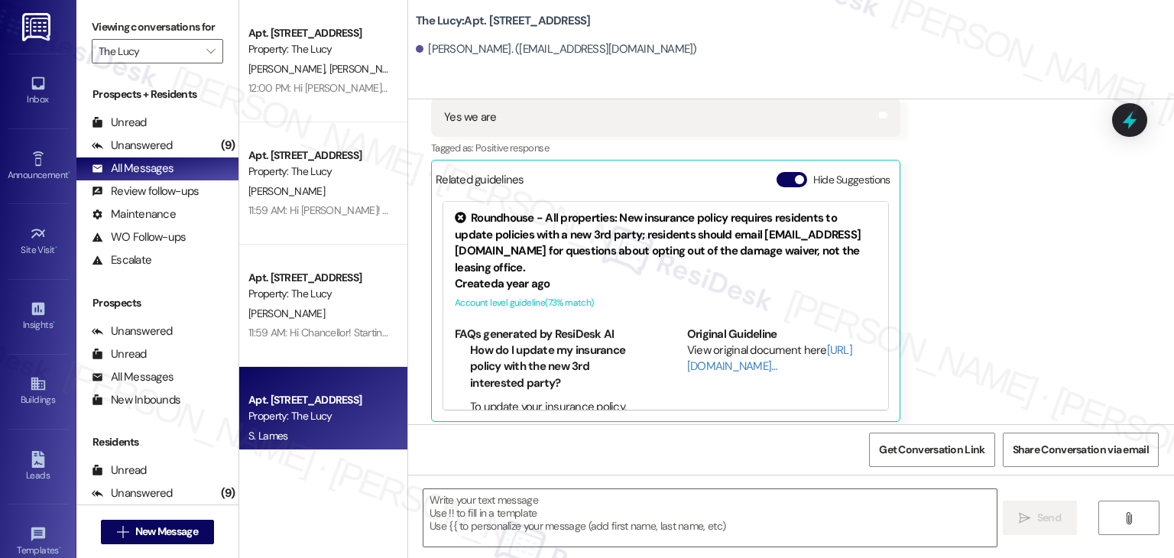
scroll to position [168, 0]
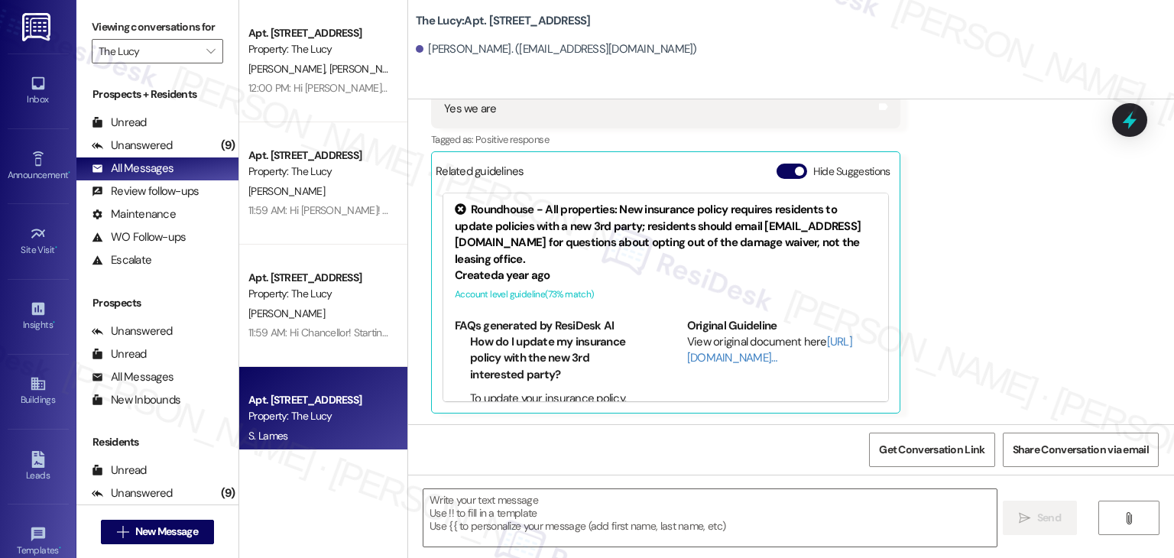
type textarea "Fetching suggested responses. Please feel free to read through the conversation…"
click at [206, 53] on icon "" at bounding box center [210, 51] width 8 height 12
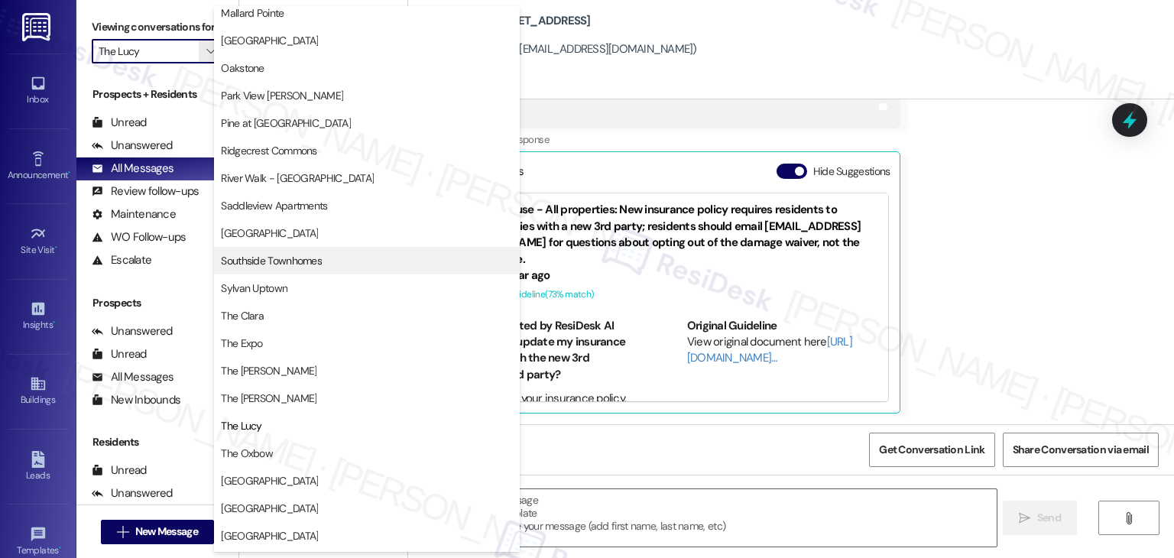
scroll to position [518, 0]
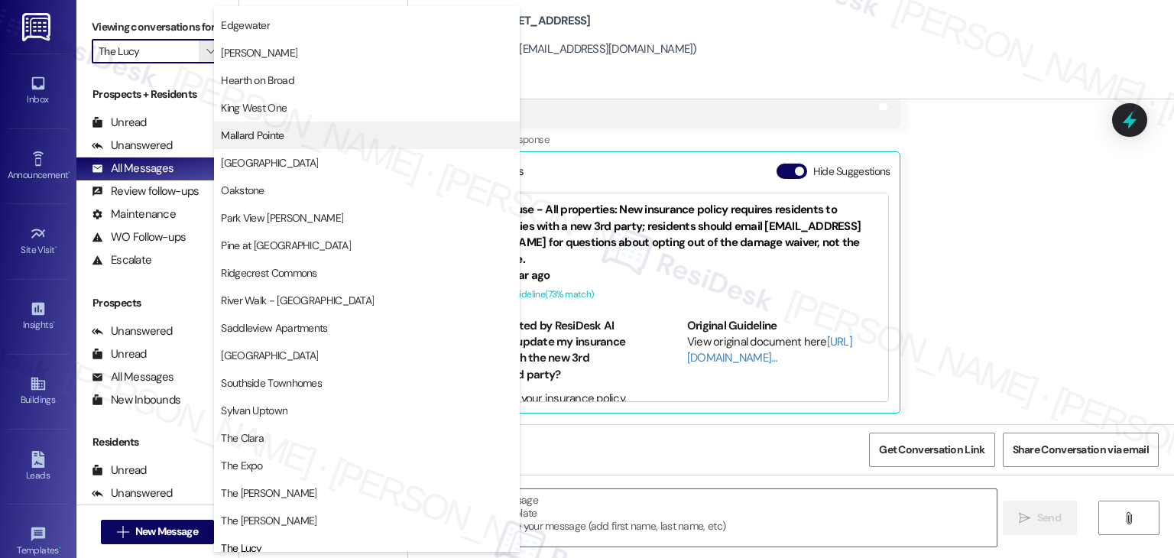
click at [268, 134] on span "Mallard Pointe" at bounding box center [252, 135] width 63 height 15
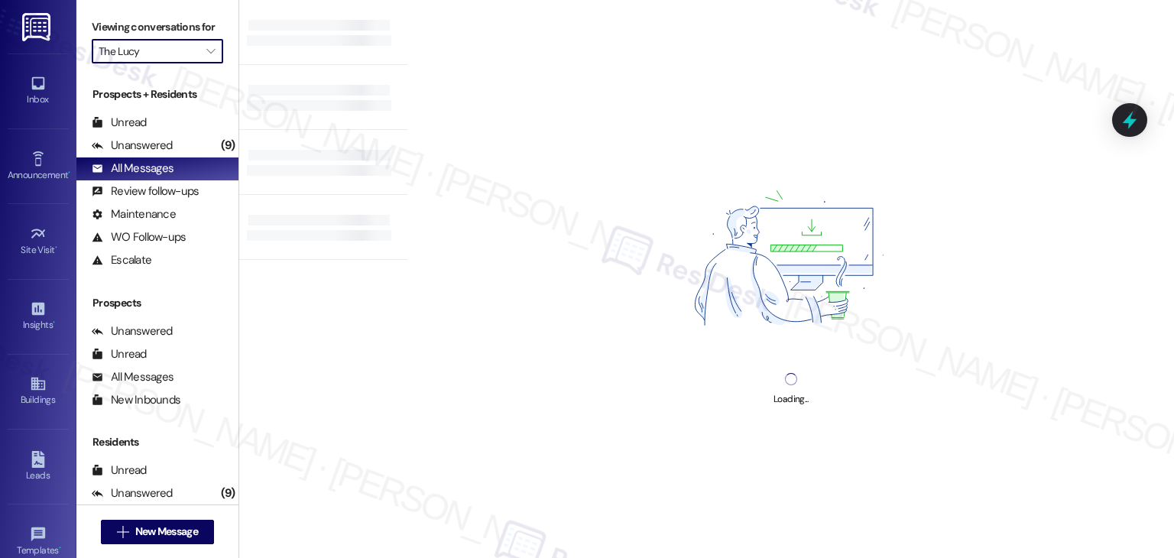
type input "Mallard Pointe"
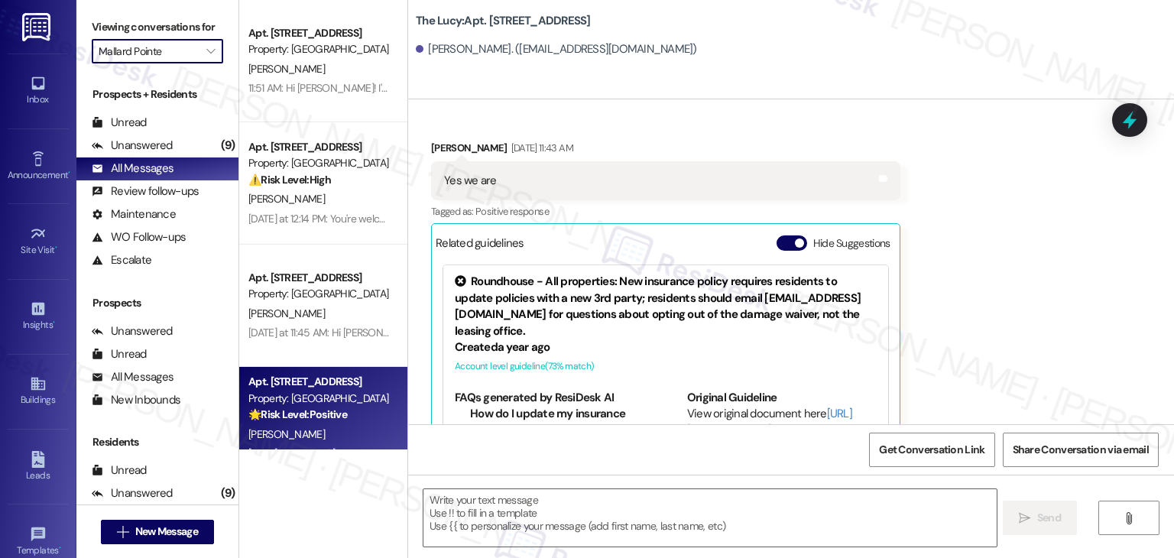
scroll to position [168, 0]
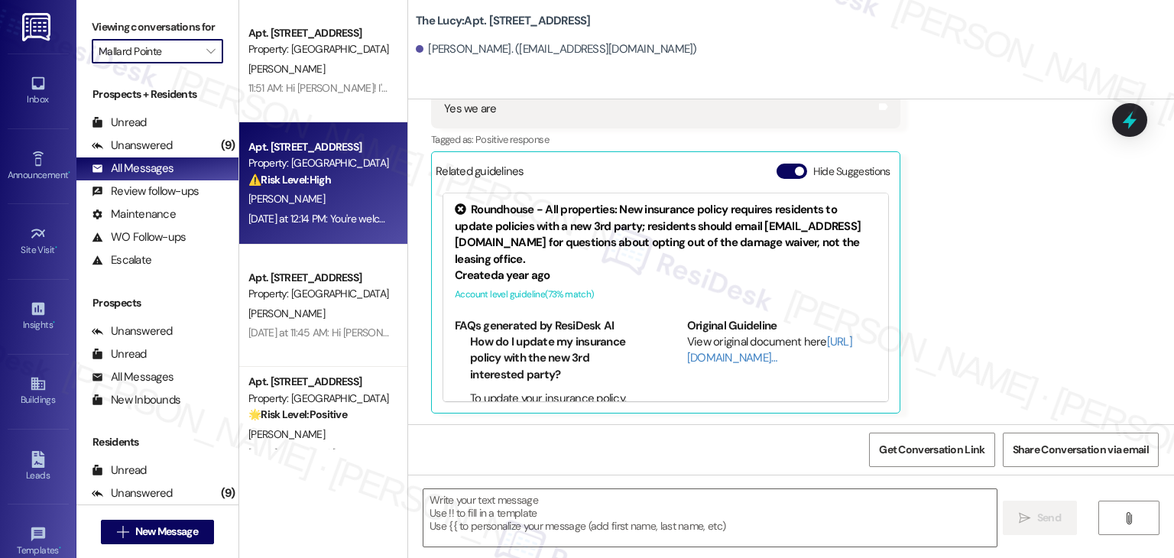
type textarea "Fetching suggested responses. Please feel free to read through the conversation…"
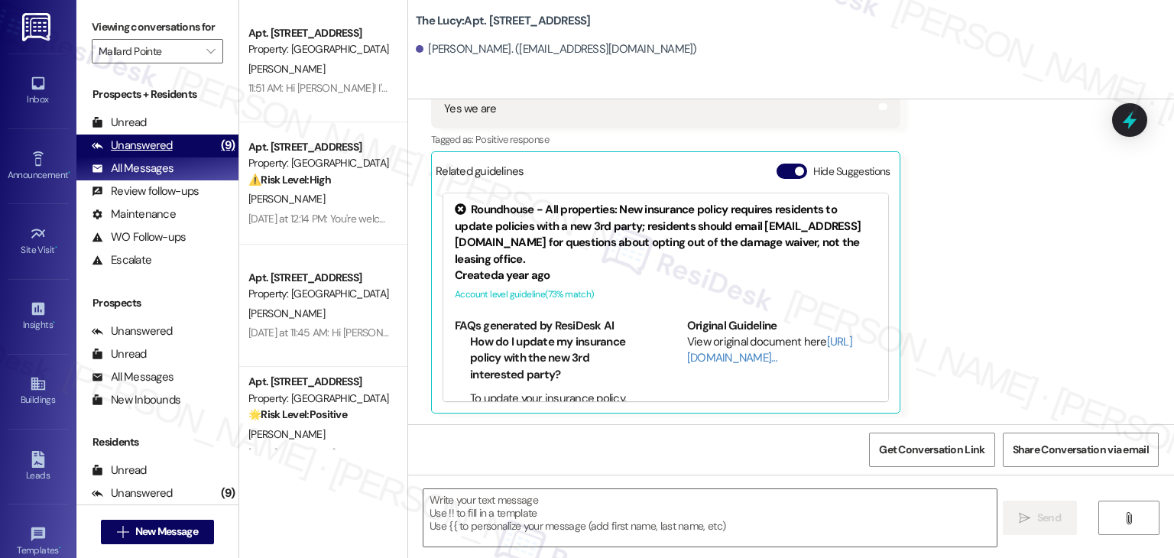
click at [190, 144] on div "Unanswered (9)" at bounding box center [157, 145] width 162 height 23
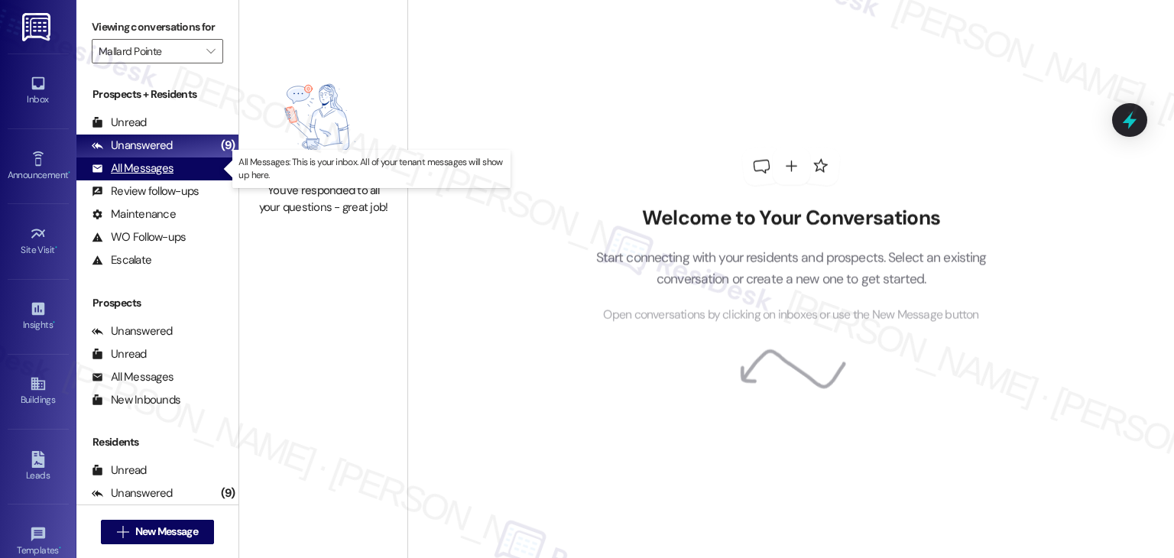
click at [159, 166] on div "All Messages" at bounding box center [133, 168] width 82 height 16
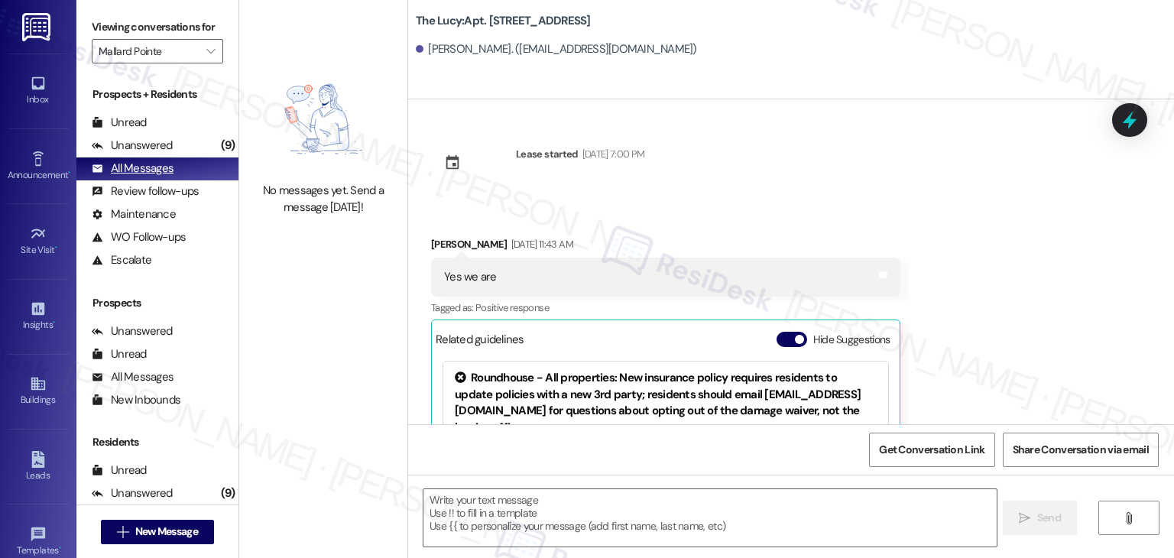
scroll to position [0, 0]
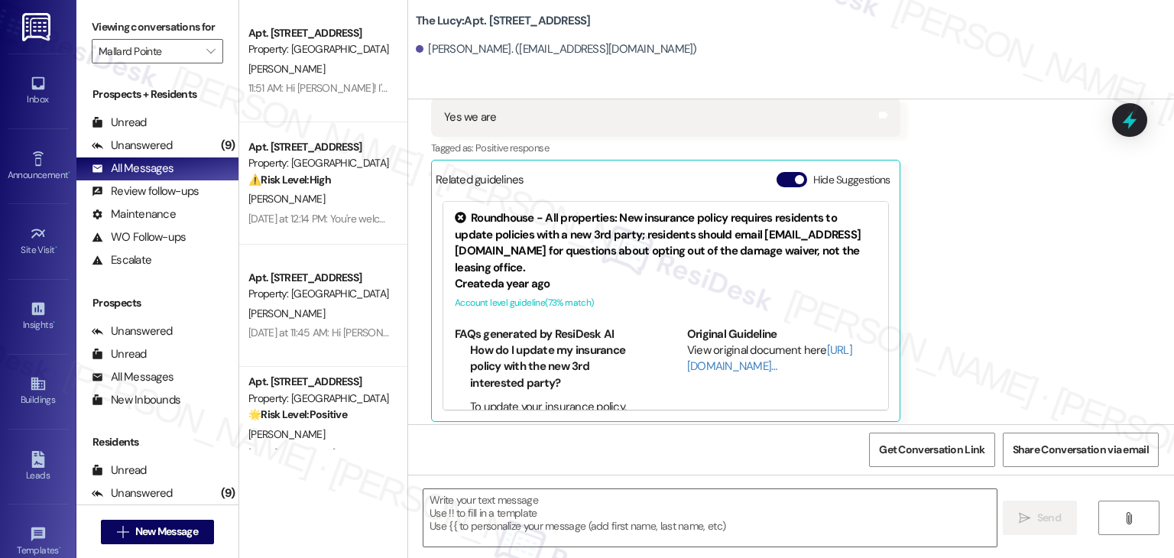
type textarea "Fetching suggested responses. Please feel free to read through the conversation…"
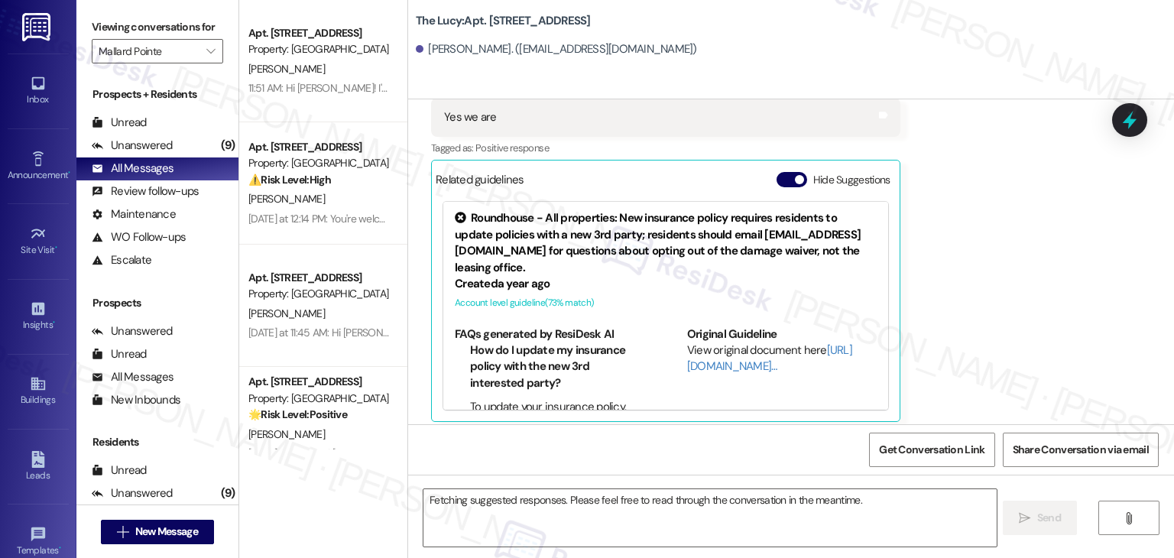
scroll to position [168, 0]
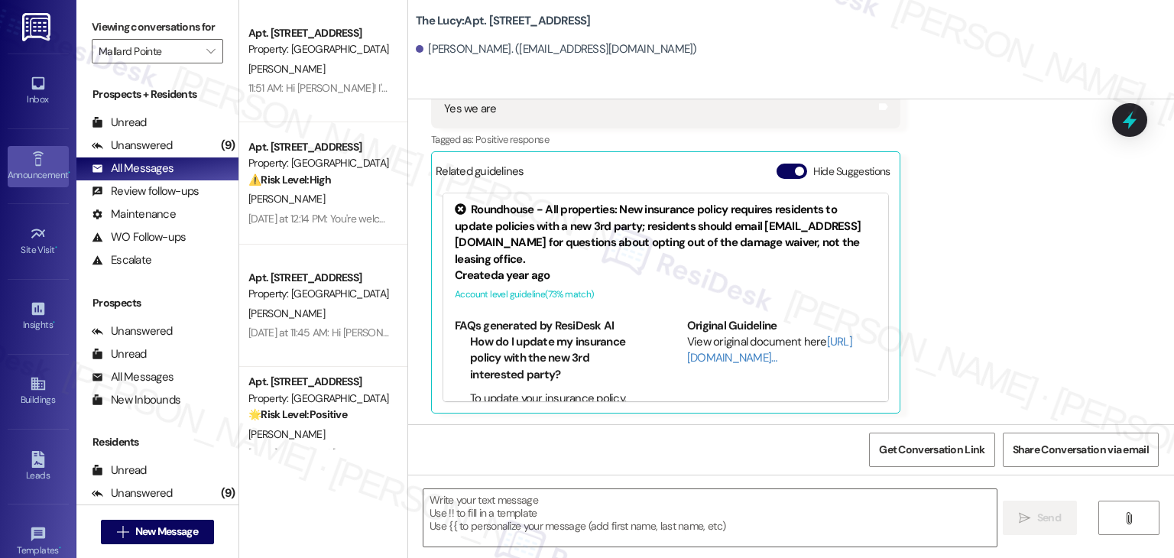
click at [37, 171] on div "Announcement •" at bounding box center [38, 174] width 76 height 15
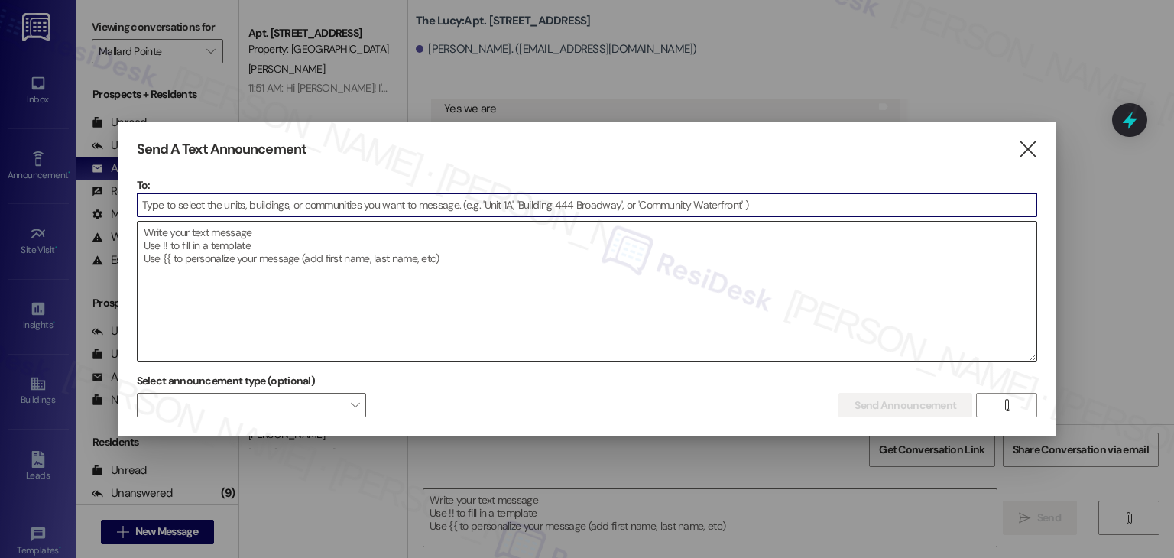
click at [193, 262] on textarea at bounding box center [587, 291] width 899 height 139
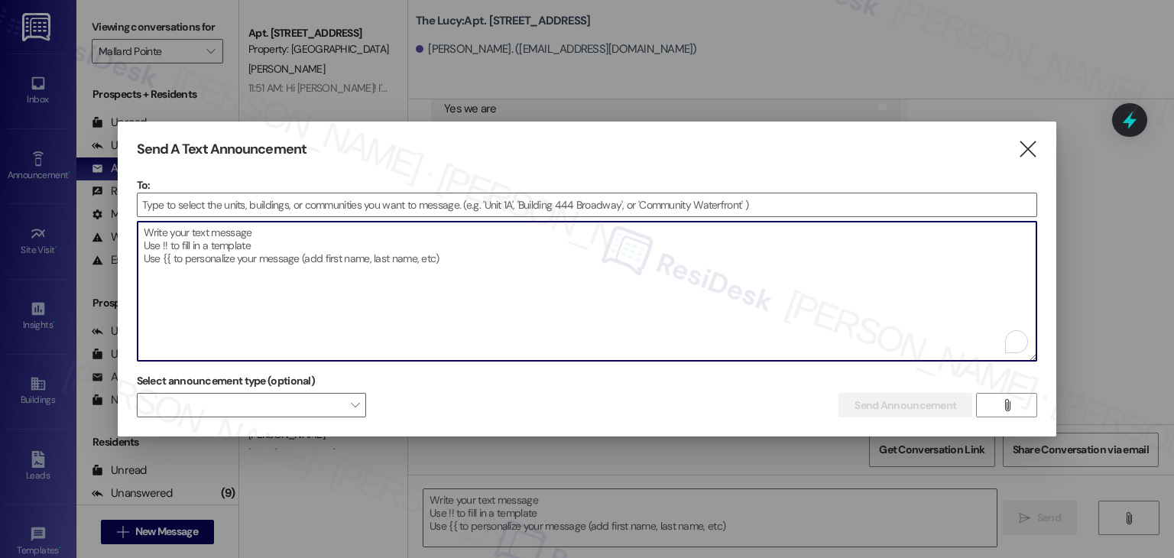
paste textarea "Hi {{first_name}}! Starting [DATE], rent payments at {{property}} will be made …"
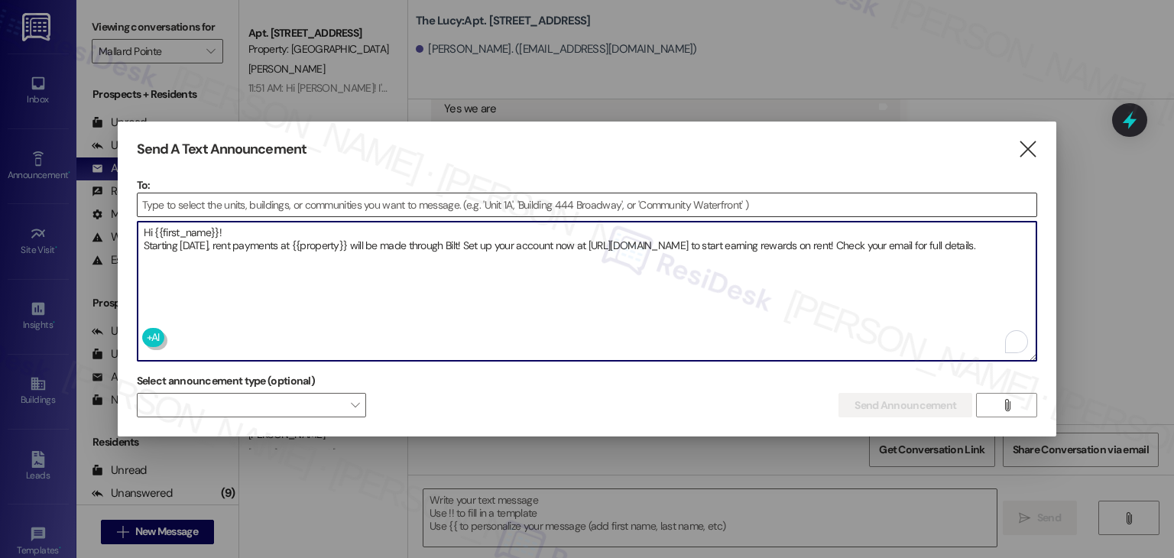
type textarea "Hi {{first_name}}! Starting [DATE], rent payments at {{property}} will be made …"
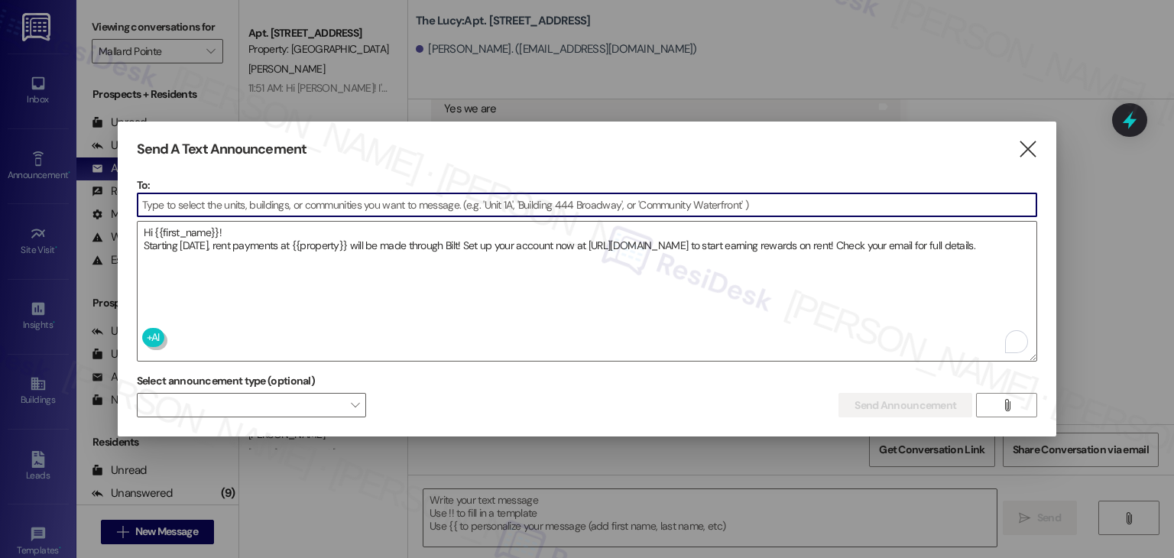
click at [198, 204] on input at bounding box center [587, 204] width 899 height 23
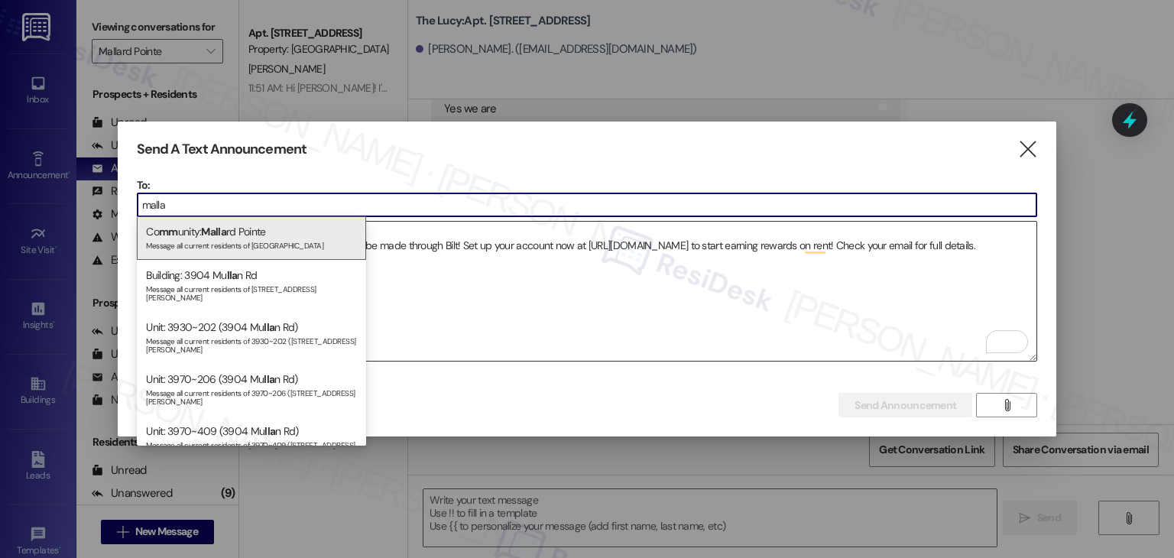
type input "malla"
click at [206, 236] on span "Malla" at bounding box center [213, 232] width 25 height 14
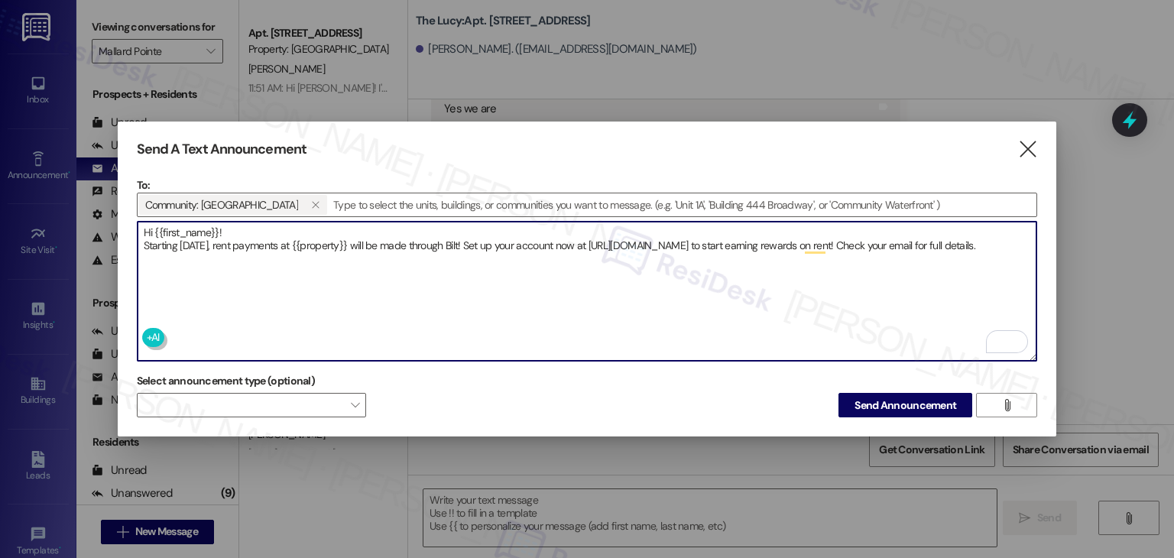
click at [293, 277] on textarea "Hi {{first_name}}! Starting [DATE], rent payments at {{property}} will be made …" at bounding box center [587, 291] width 899 height 139
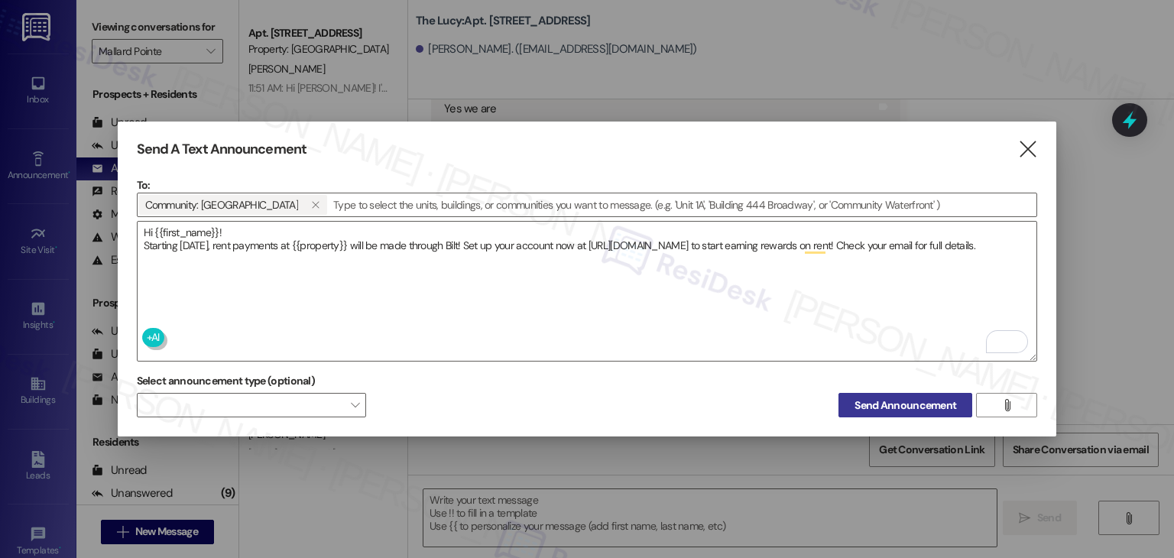
click at [869, 398] on span "Send Announcement" at bounding box center [905, 405] width 102 height 16
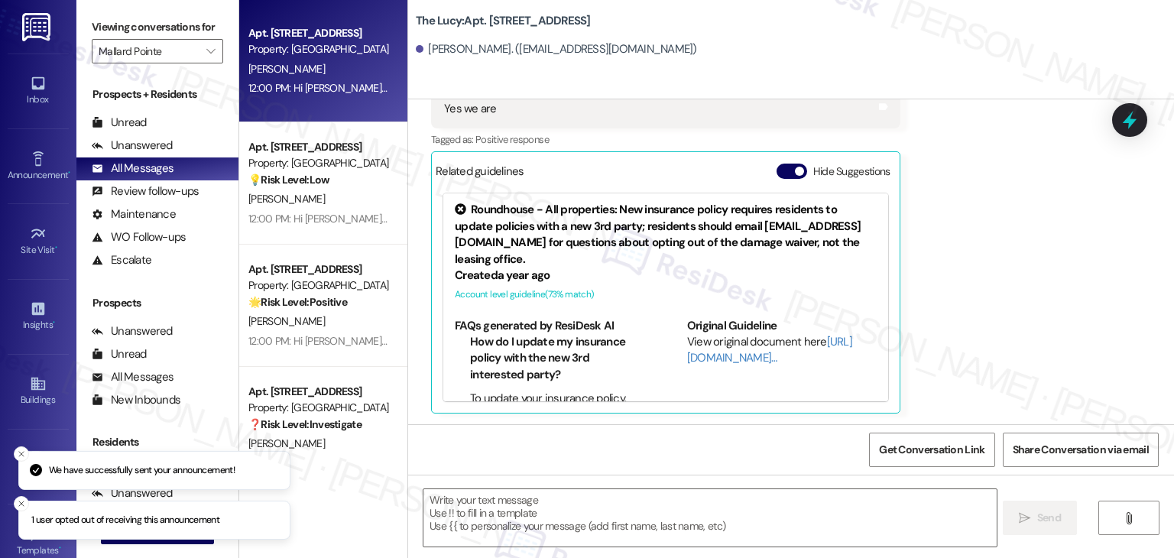
click at [315, 82] on div "12:00 PM: Hi [PERSON_NAME]! Starting [DATE], rent payments at [GEOGRAPHIC_DATA]…" at bounding box center [753, 88] width 1011 height 14
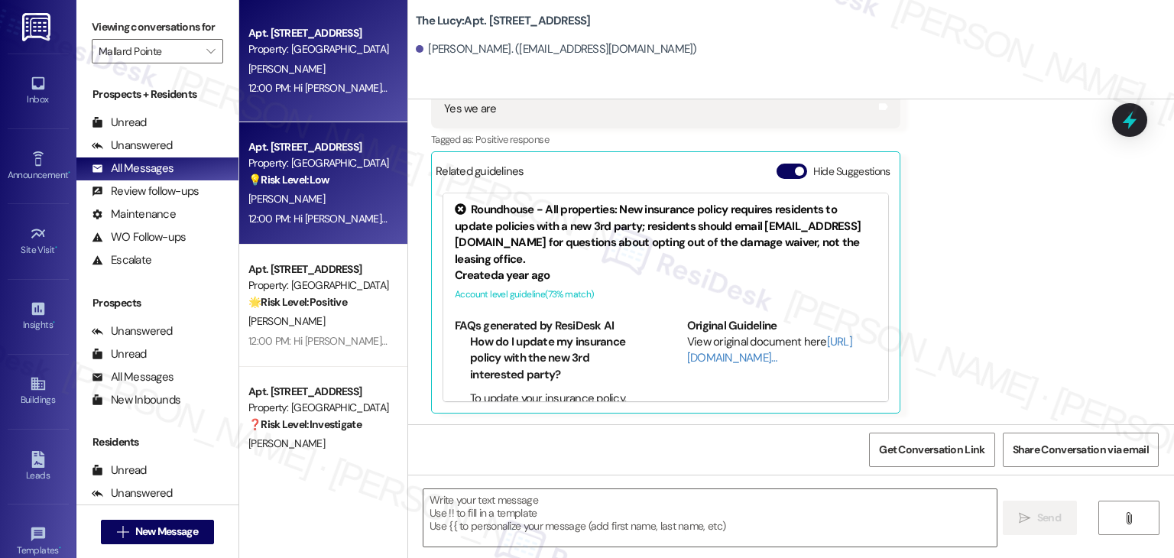
type textarea "Fetching suggested responses. Please feel free to read through the conversation…"
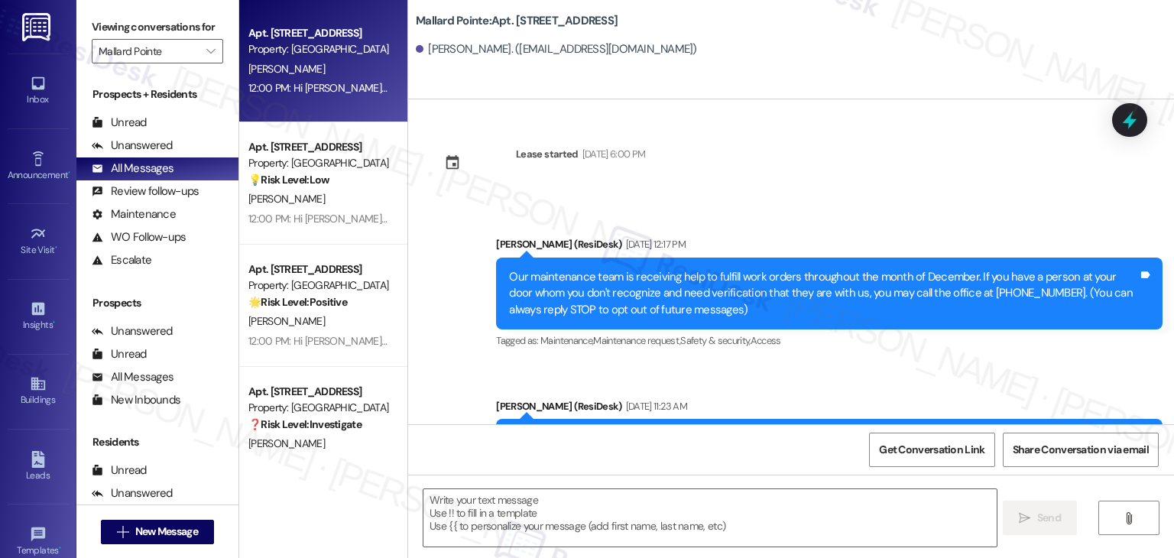
type textarea "Fetching suggested responses. Please feel free to read through the conversation…"
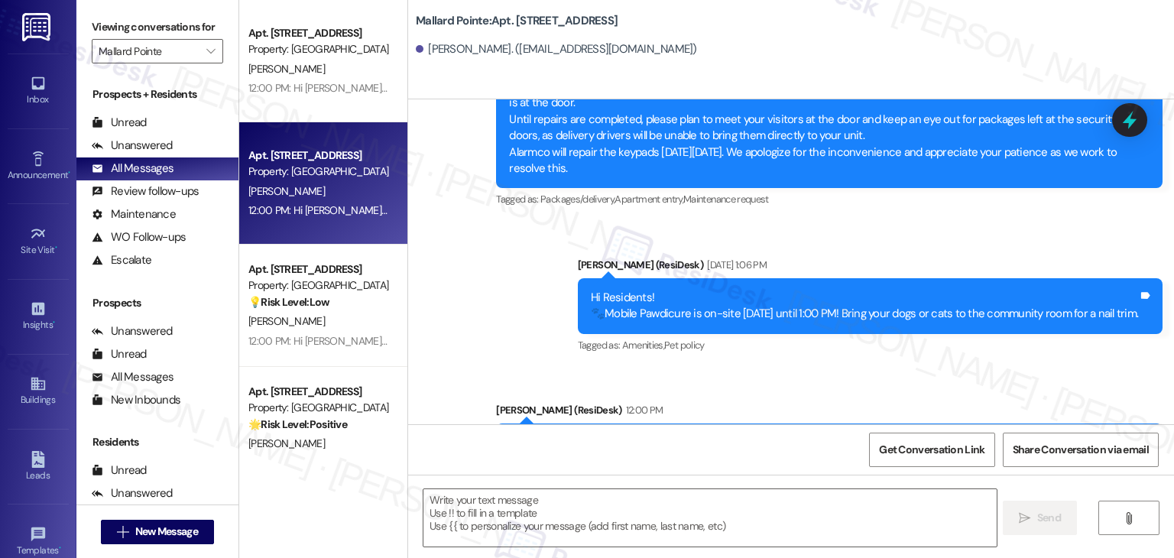
scroll to position [3536, 0]
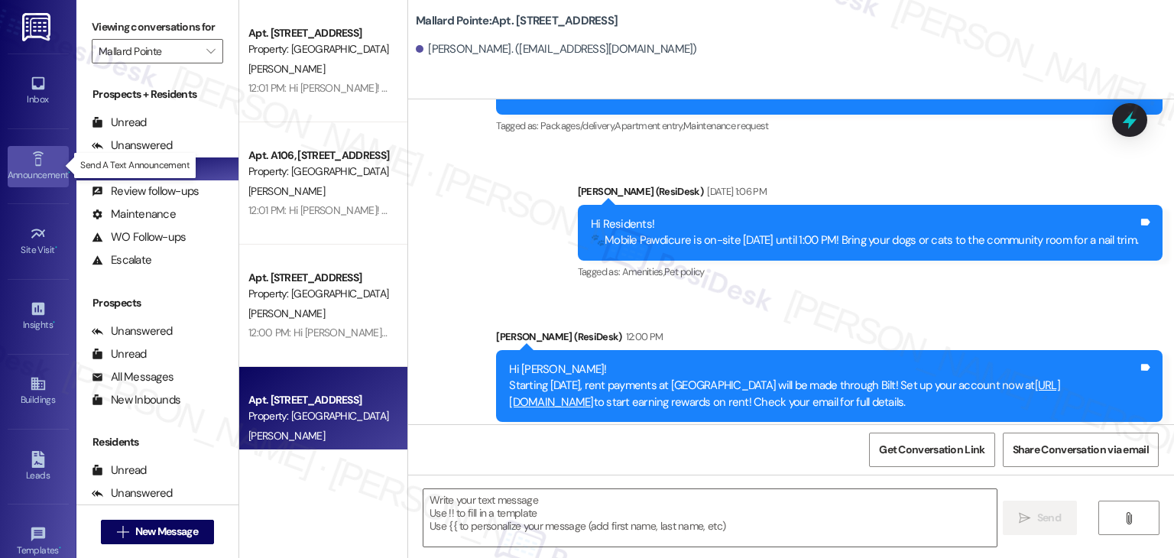
click at [34, 170] on div "Announcement •" at bounding box center [38, 174] width 76 height 15
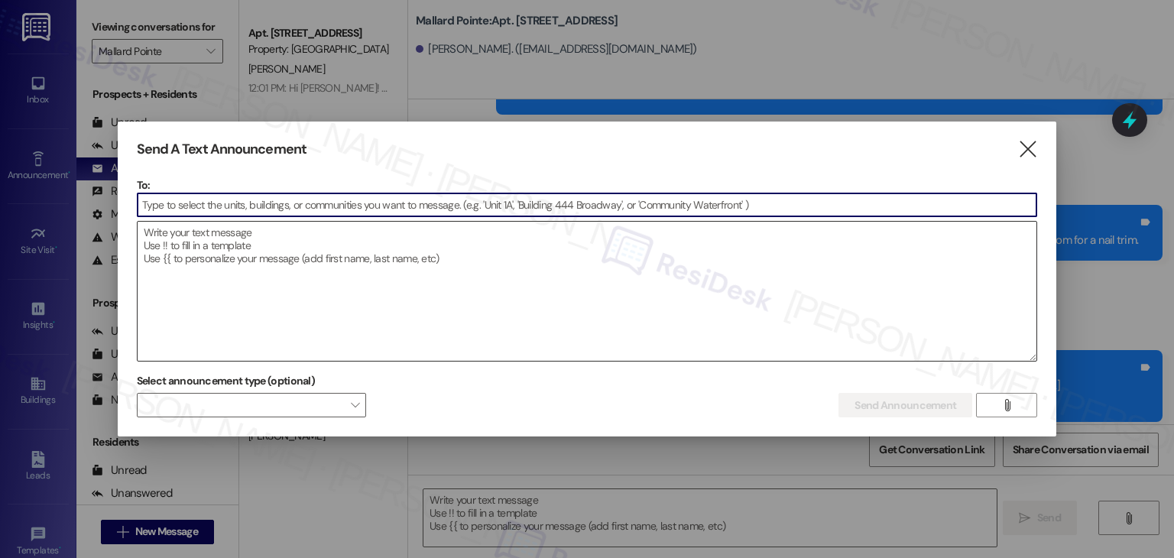
click at [335, 276] on textarea at bounding box center [587, 291] width 899 height 139
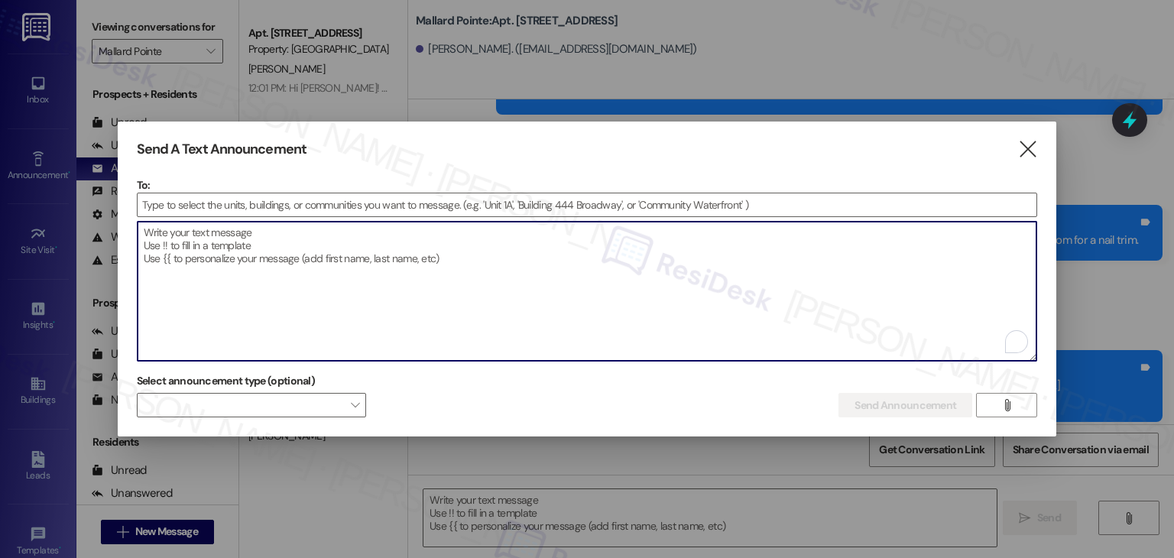
paste textarea "Hi {{first_name}}! Starting [DATE], rent payments at {{property}} will be made …"
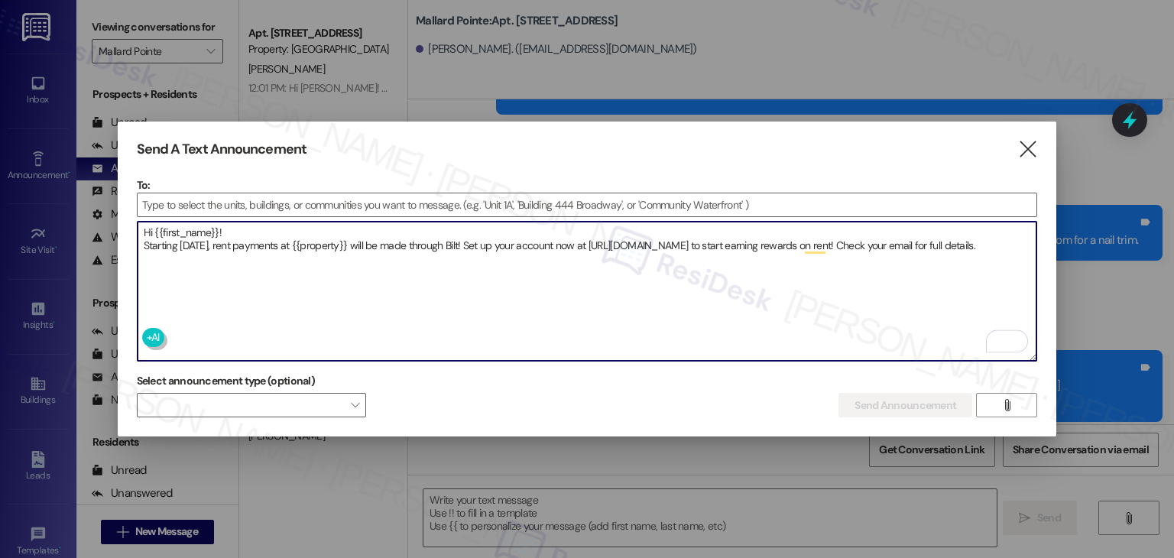
type textarea "Hi {{first_name}}! Starting [DATE], rent payments at {{property}} will be made …"
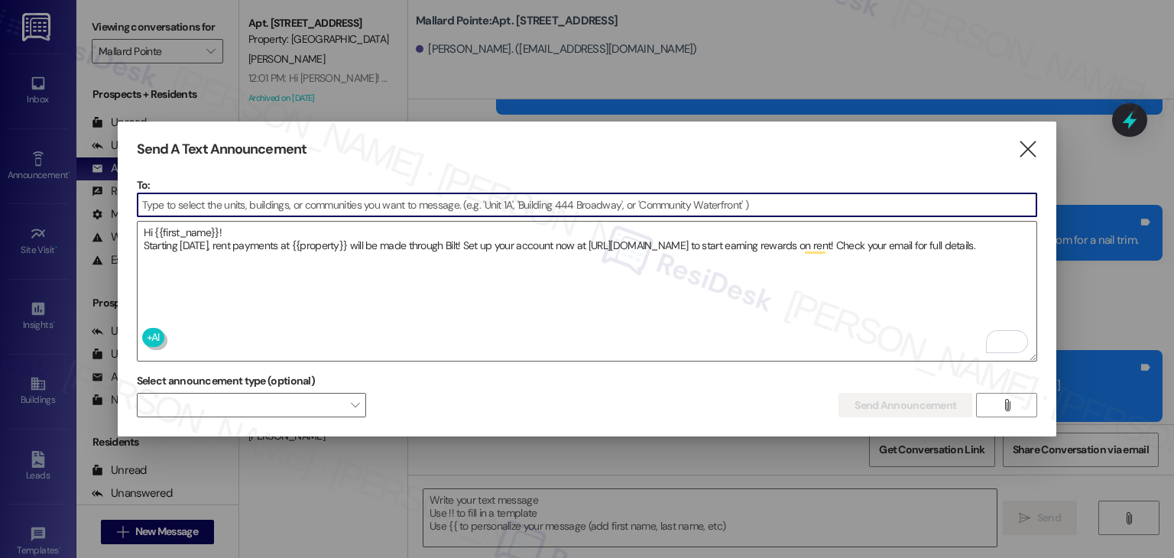
click at [200, 200] on input at bounding box center [587, 204] width 899 height 23
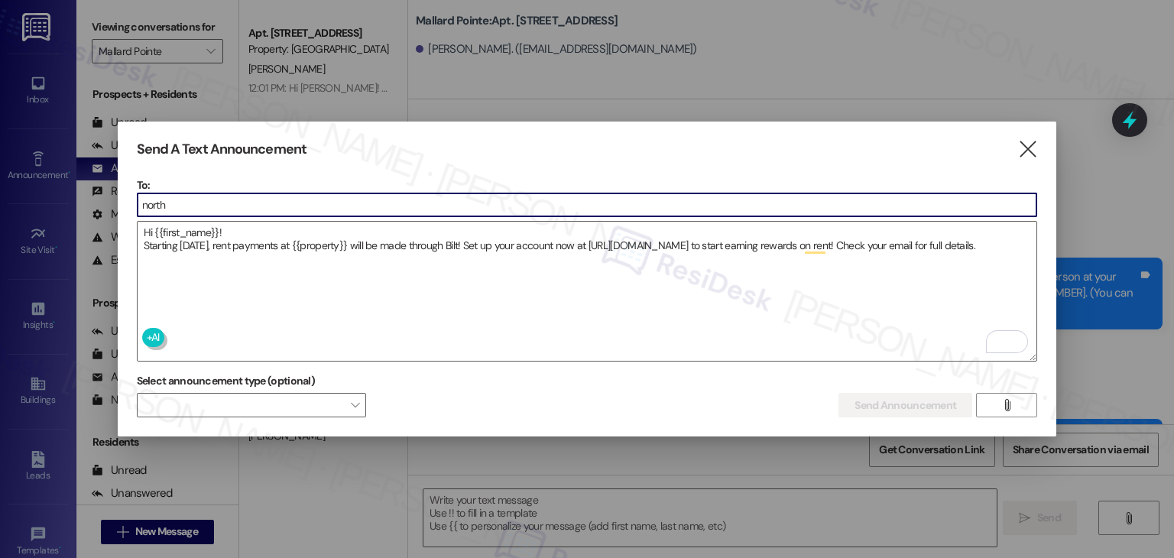
scroll to position [3536, 0]
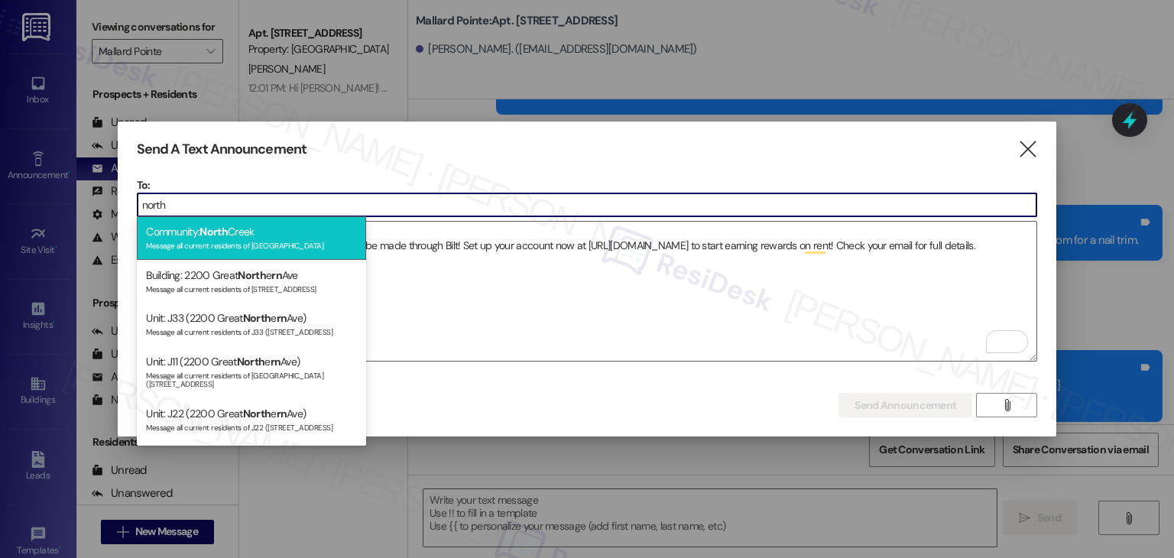
type input "north"
click at [253, 238] on div "Message all current residents of [GEOGRAPHIC_DATA]" at bounding box center [251, 244] width 211 height 13
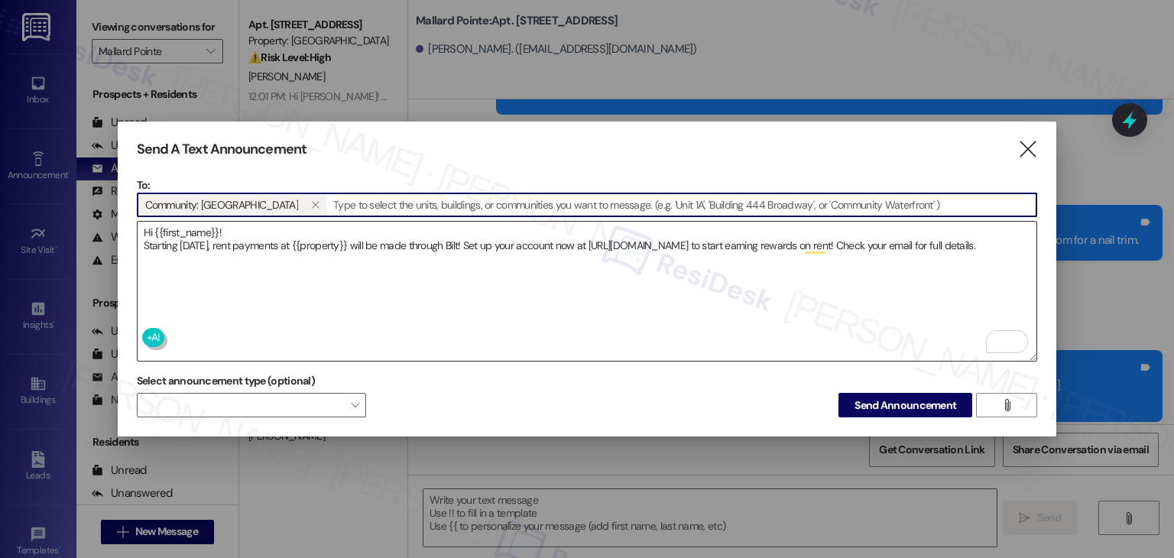
click at [412, 277] on textarea "Hi {{first_name}}! Starting [DATE], rent payments at {{property}} will be made …" at bounding box center [587, 291] width 899 height 139
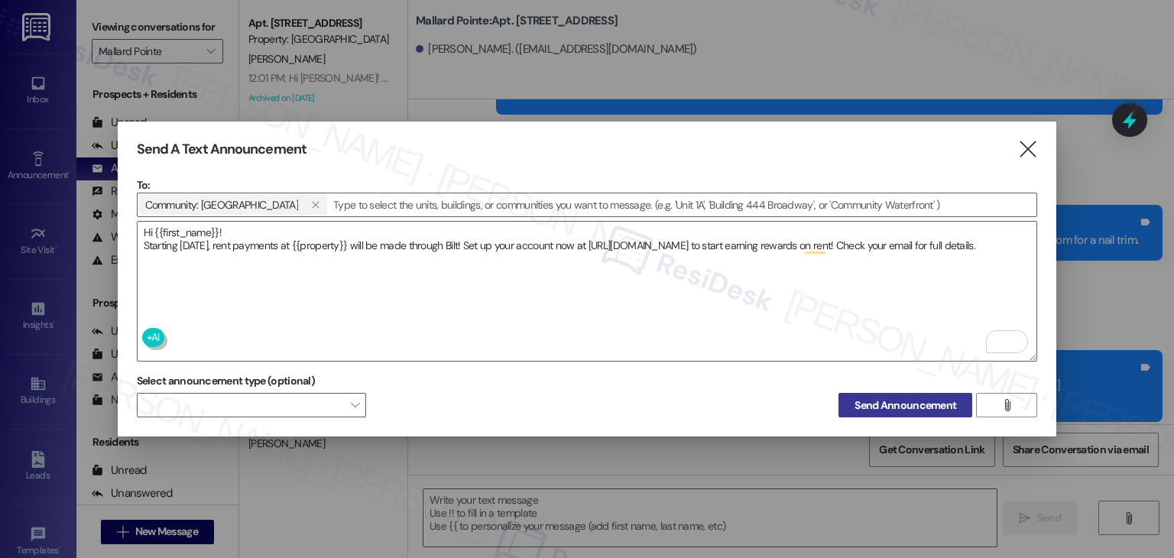
click at [885, 400] on span "Send Announcement" at bounding box center [905, 405] width 102 height 16
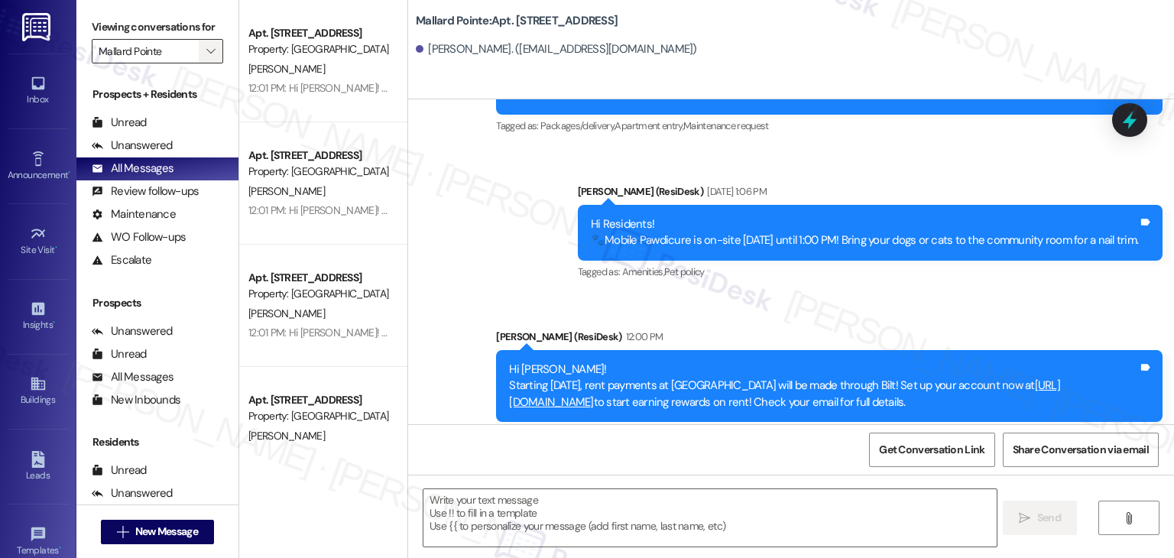
click at [206, 50] on icon "" at bounding box center [210, 51] width 8 height 12
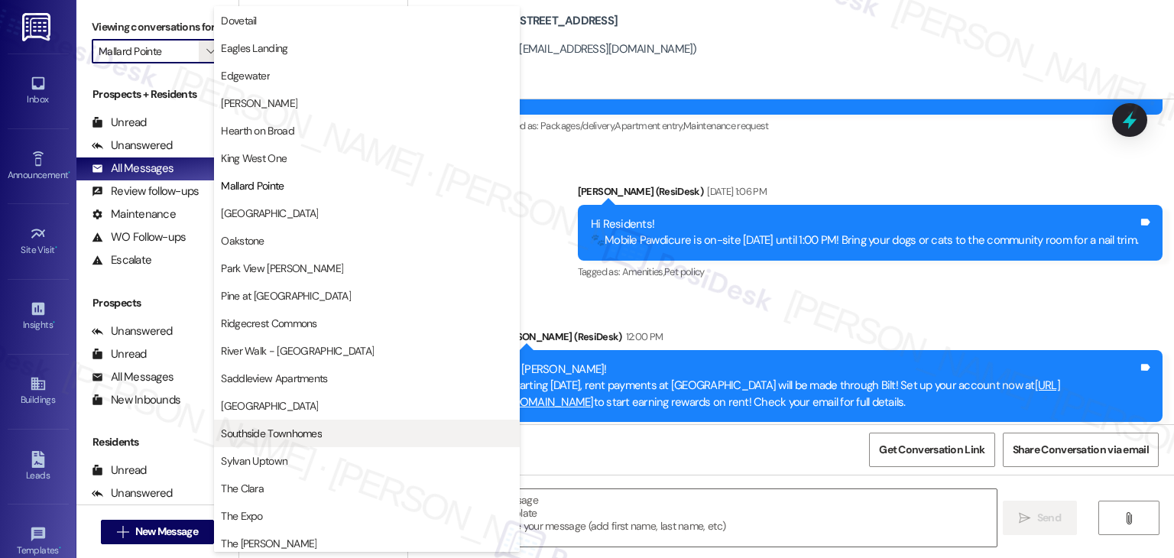
scroll to position [370, 0]
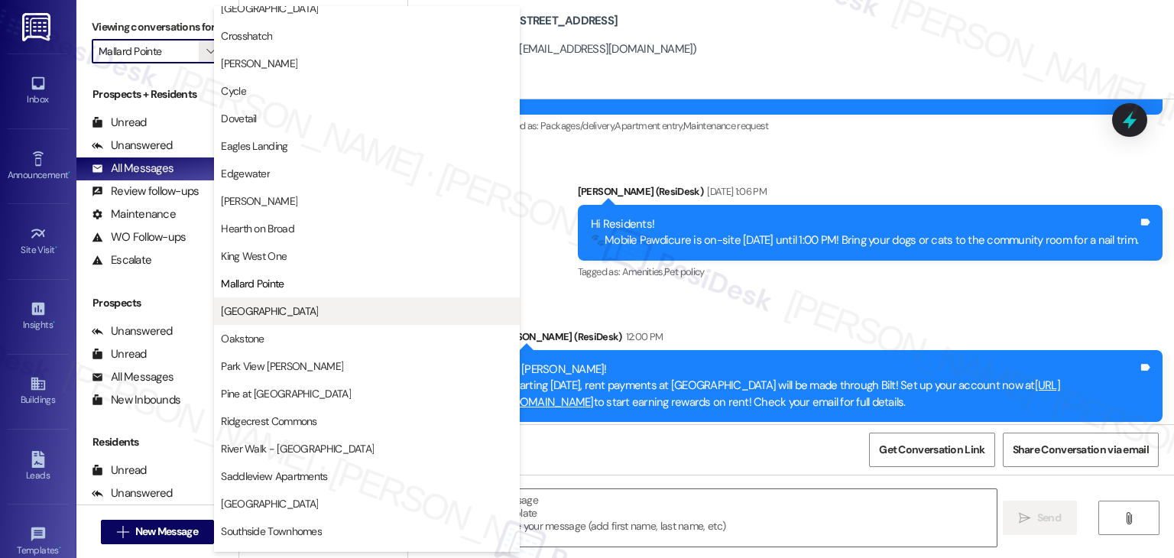
click at [275, 308] on span "[GEOGRAPHIC_DATA]" at bounding box center [367, 310] width 292 height 15
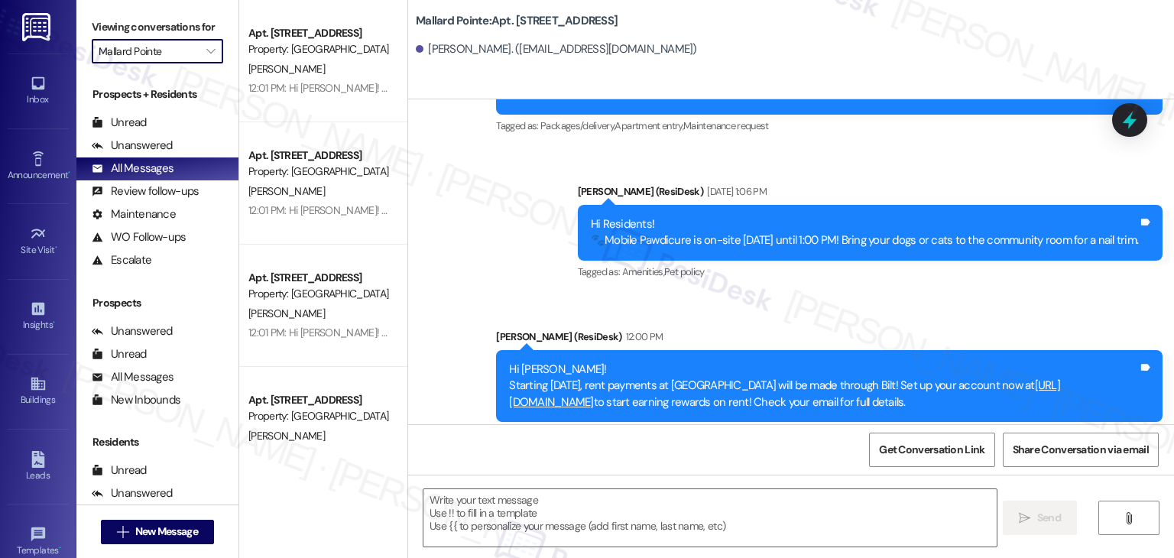
type input "[GEOGRAPHIC_DATA]"
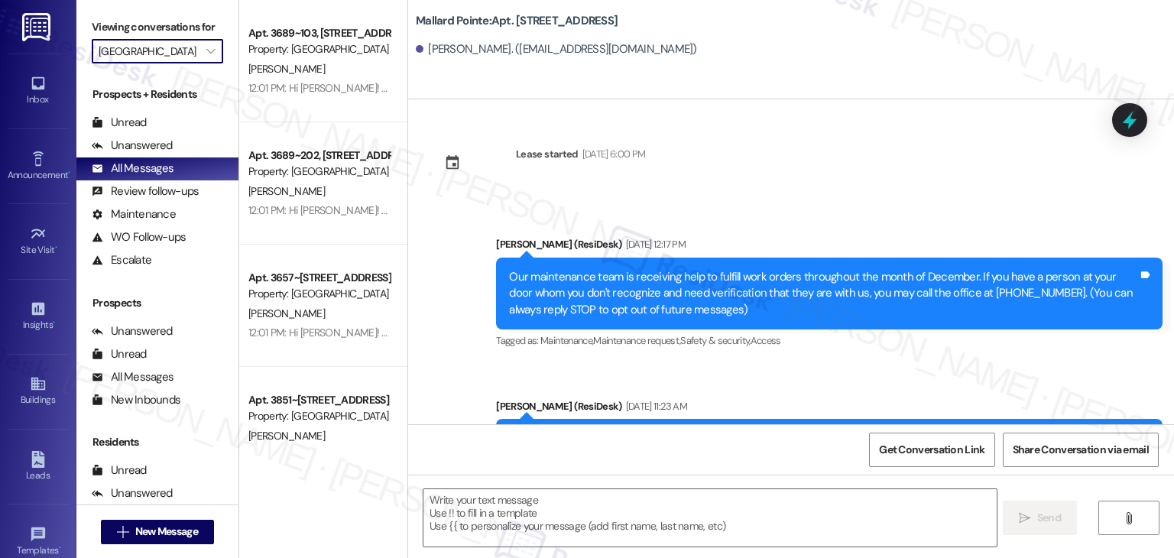
type textarea "Fetching suggested responses. Please feel free to read through the conversation…"
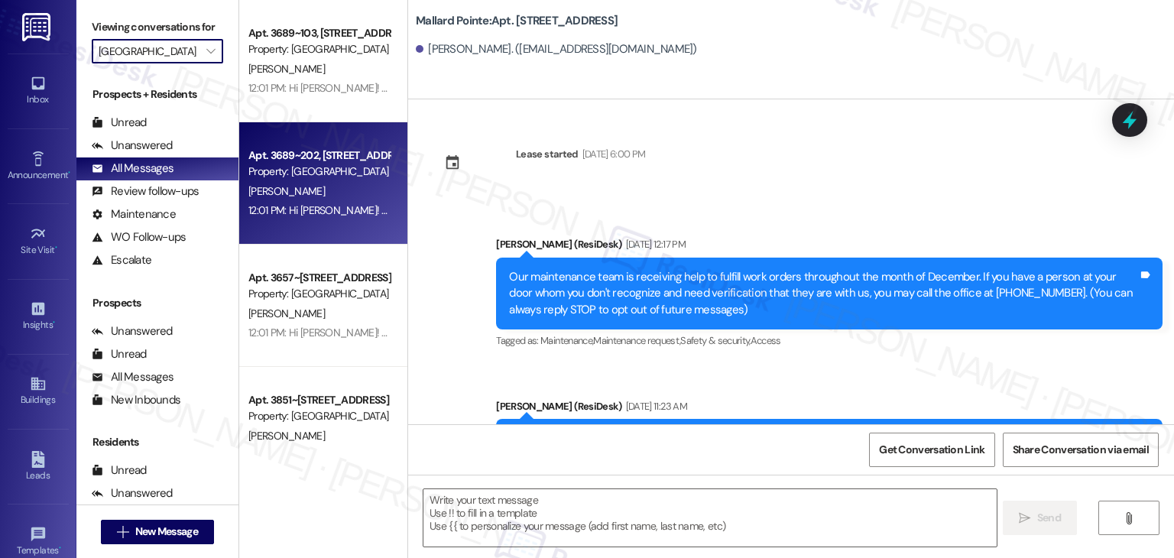
click at [352, 206] on div "12:01 PM: Hi [PERSON_NAME]! Starting [DATE], rent payments at [GEOGRAPHIC_DATA]…" at bounding box center [793, 210] width 1091 height 14
type textarea "Fetching suggested responses. Please feel free to read through the conversation…"
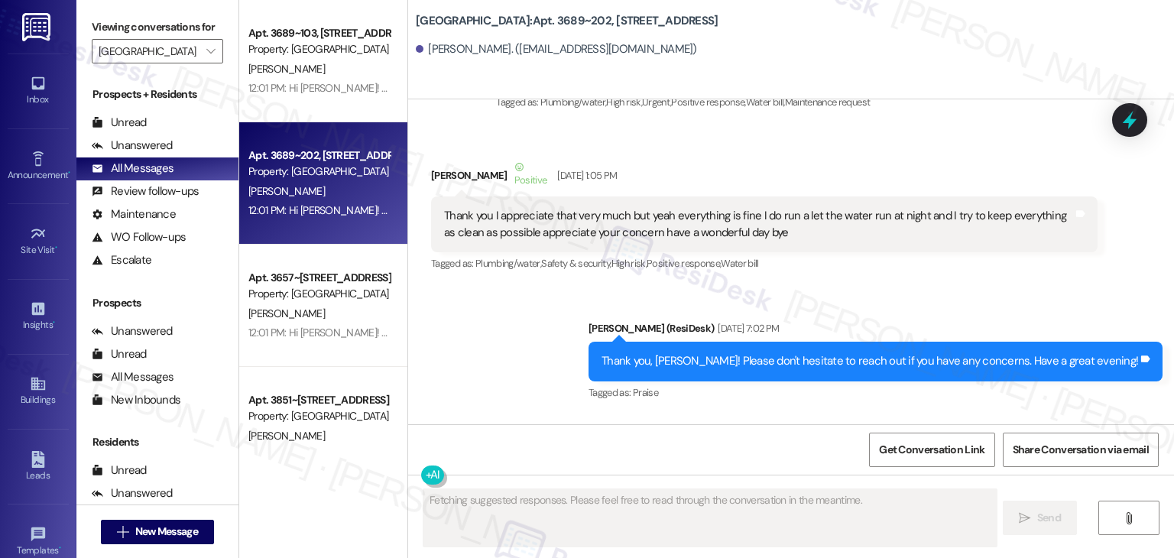
type textarea "Fetching suggested responses. Please feel free to read through the conversation…"
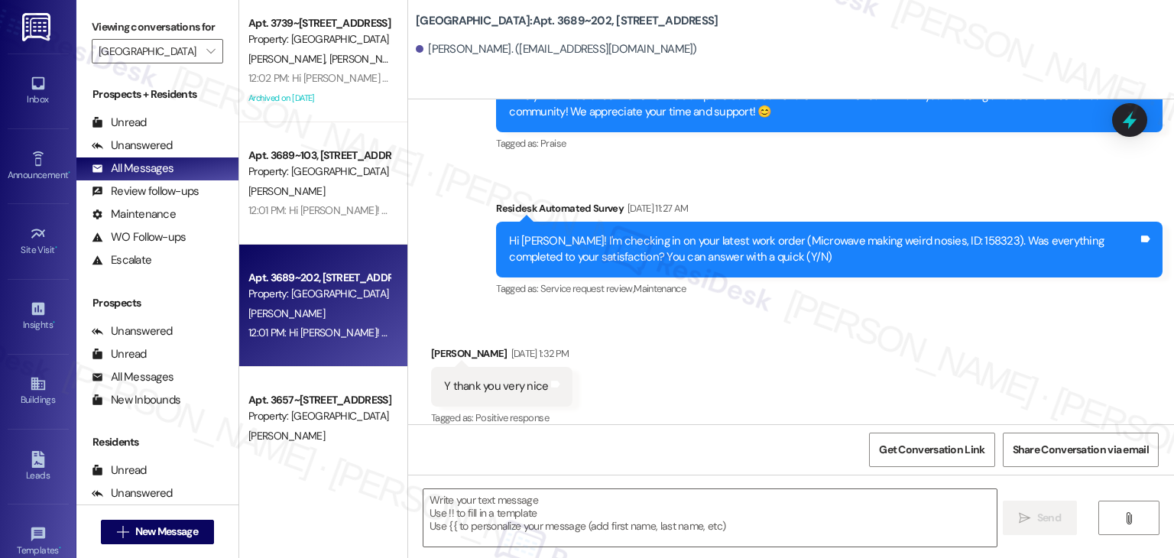
scroll to position [4397, 0]
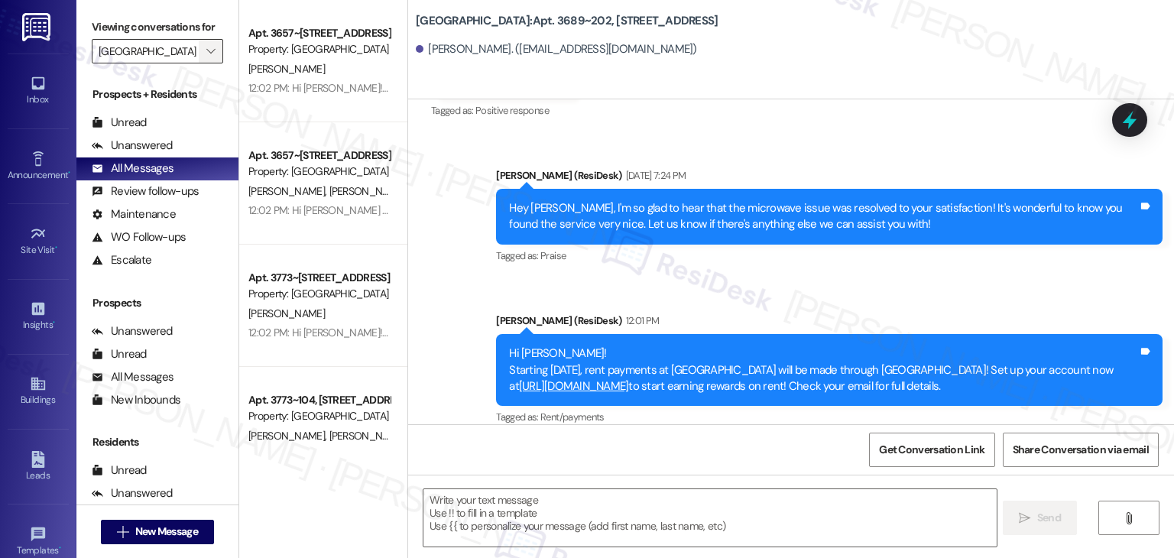
click at [203, 49] on span "" at bounding box center [210, 51] width 15 height 24
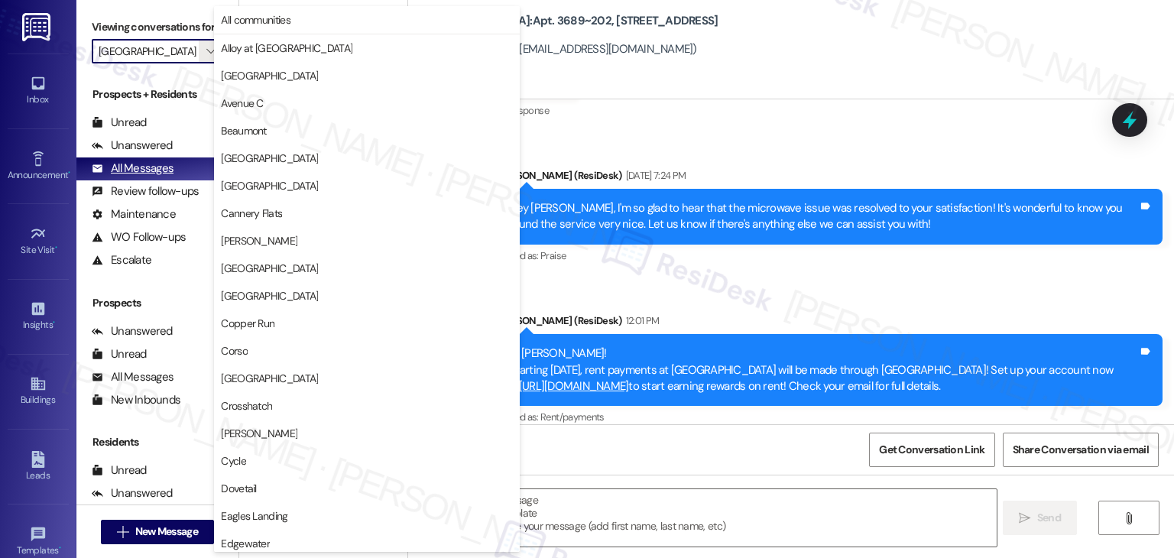
scroll to position [523, 0]
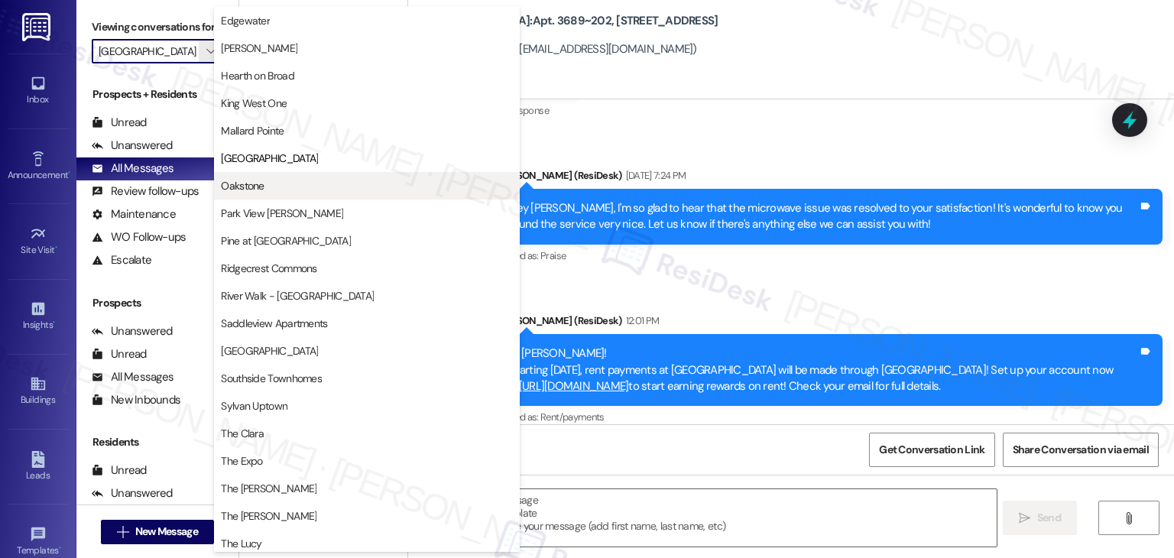
click at [263, 183] on span "Oakstone" at bounding box center [242, 185] width 43 height 15
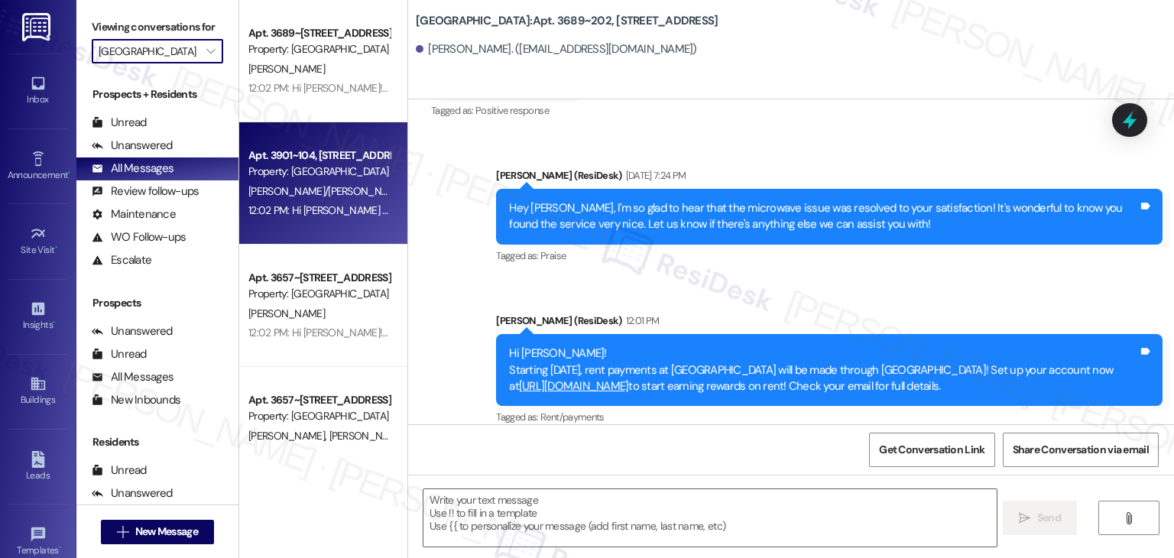
type input "Oakstone"
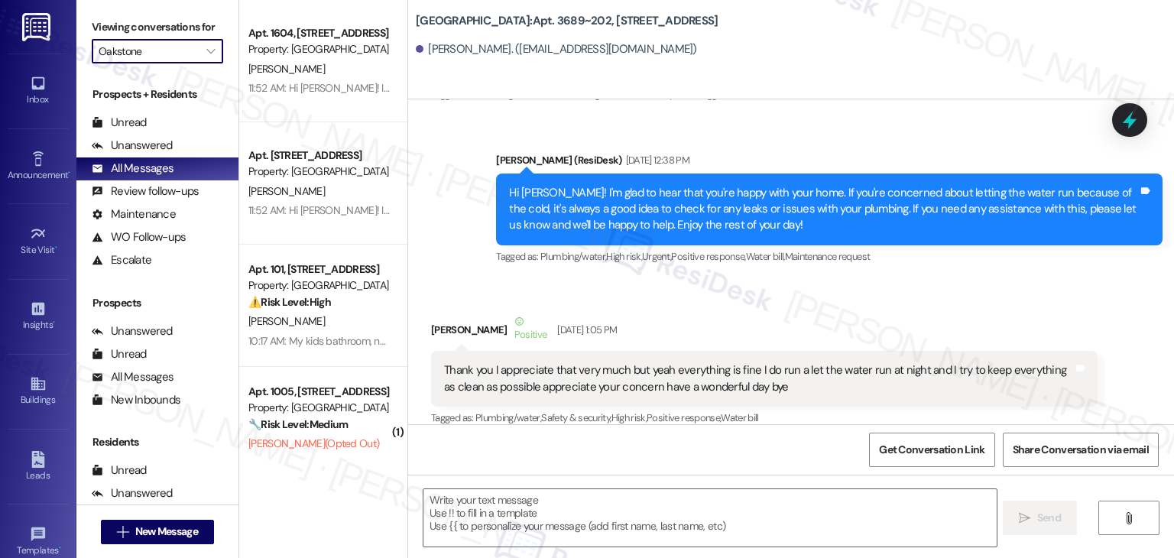
type textarea "Fetching suggested responses. Please feel free to read through the conversation…"
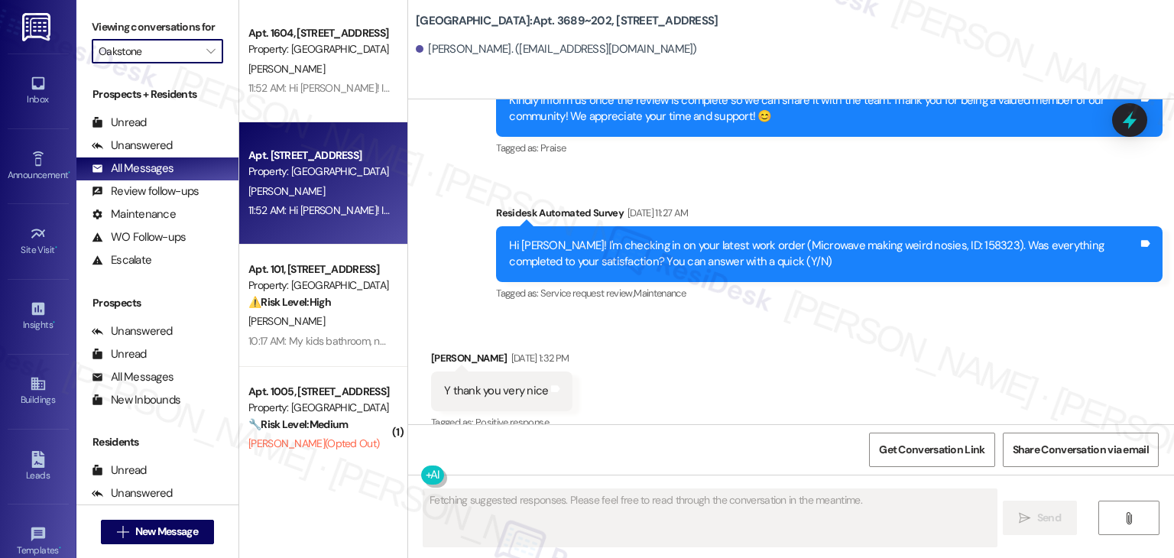
scroll to position [4090, 0]
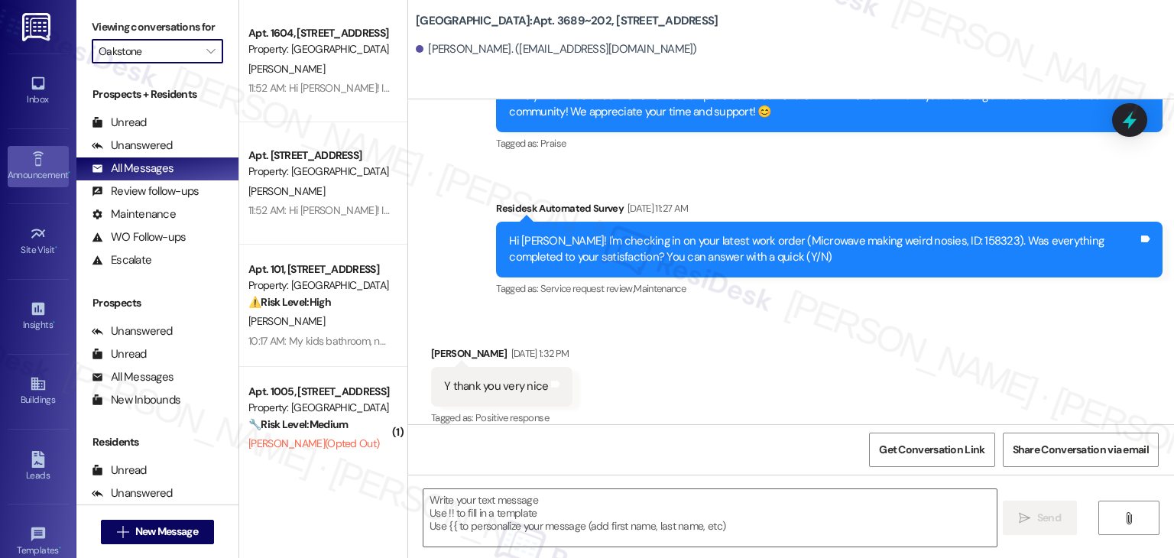
click at [37, 155] on icon at bounding box center [38, 159] width 17 height 17
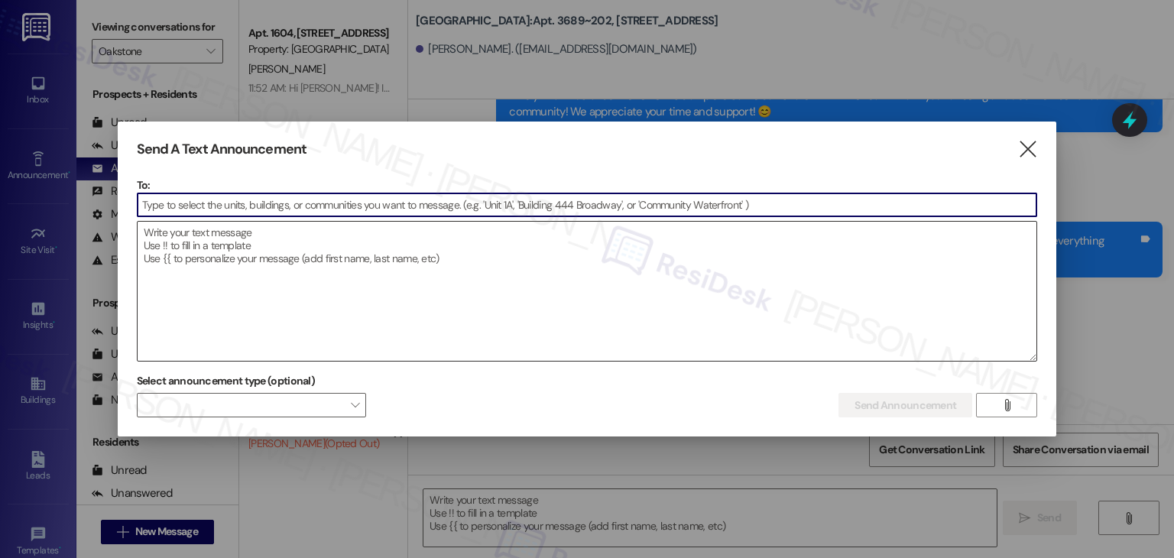
click at [256, 262] on textarea at bounding box center [587, 291] width 899 height 139
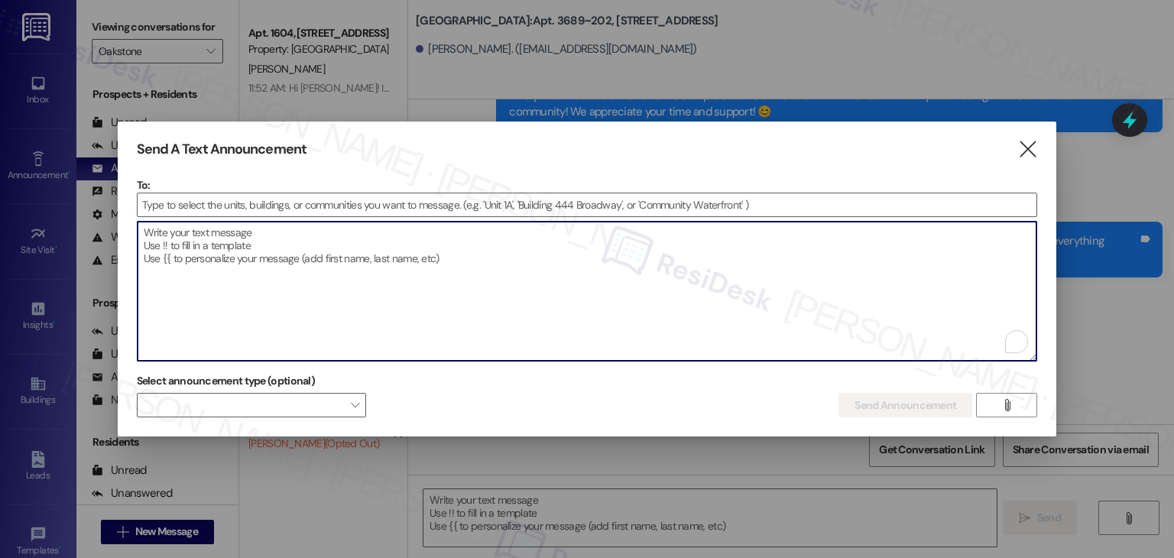
paste textarea "Hi {{first_name}}! Starting [DATE], rent payments at {{property}} will be made …"
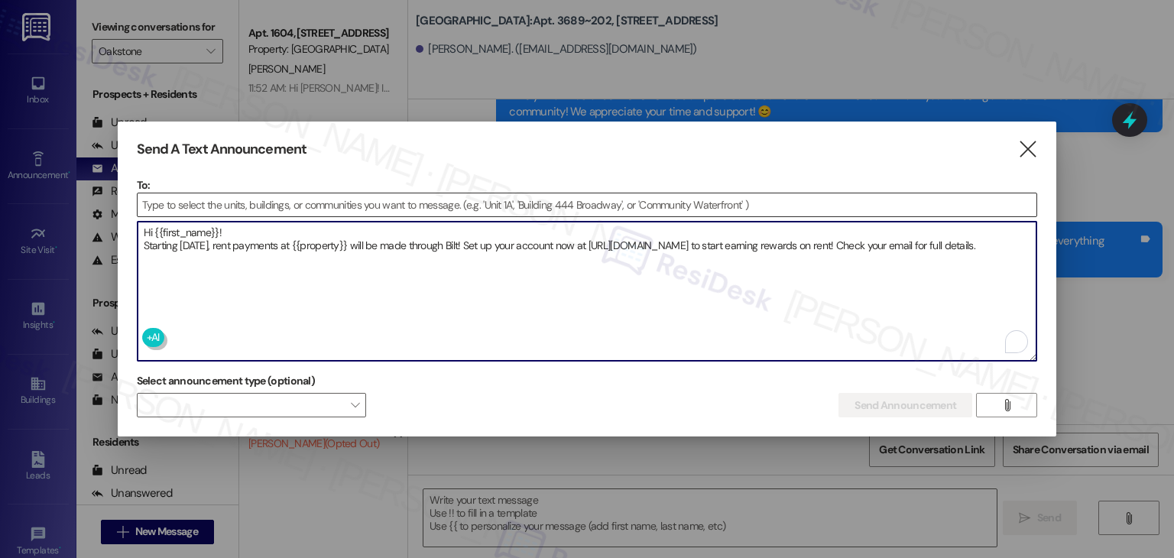
type textarea "Hi {{first_name}}! Starting [DATE], rent payments at {{property}} will be made …"
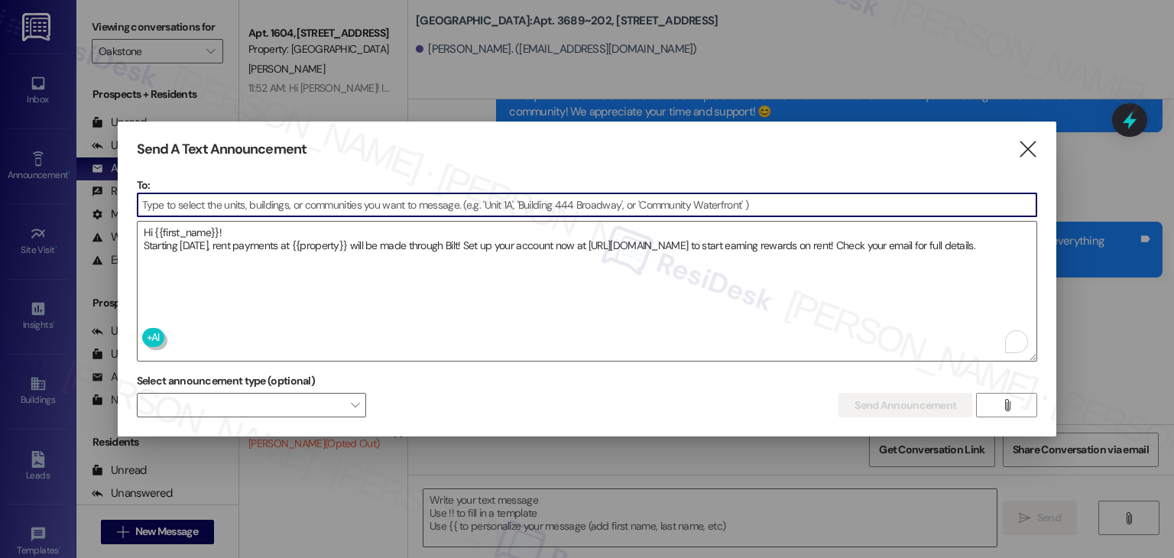
click at [171, 202] on input at bounding box center [587, 204] width 899 height 23
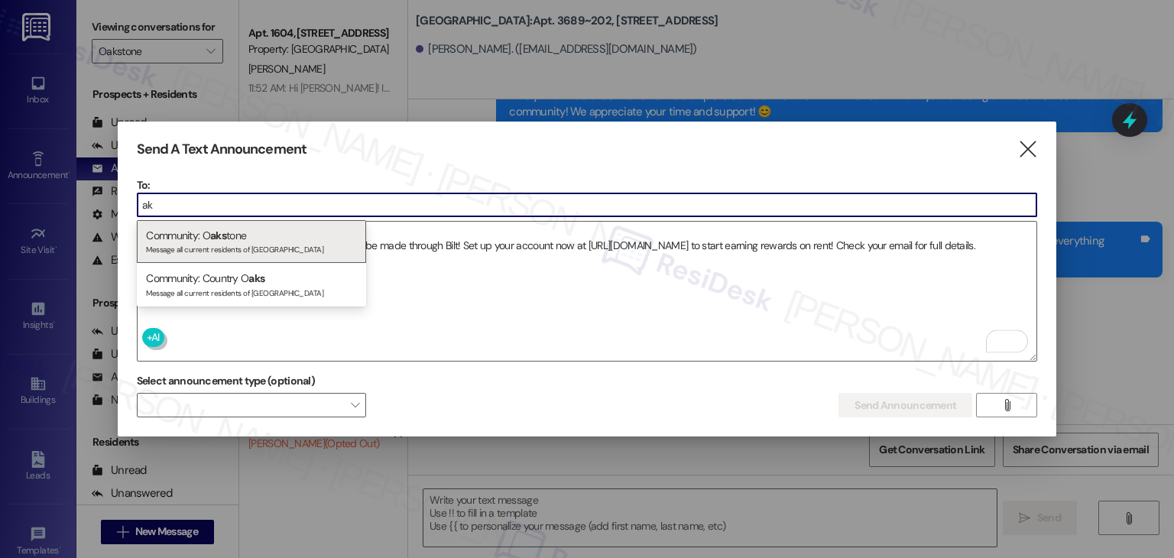
type input "a"
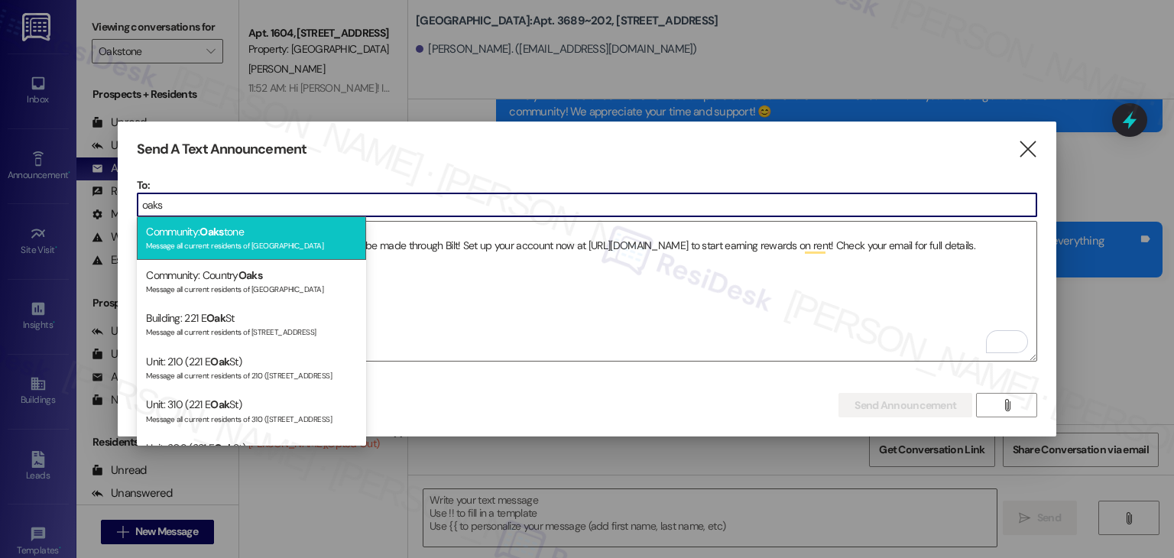
type input "oaks"
click at [217, 241] on div "Message all current residents of Oakstone" at bounding box center [251, 244] width 211 height 13
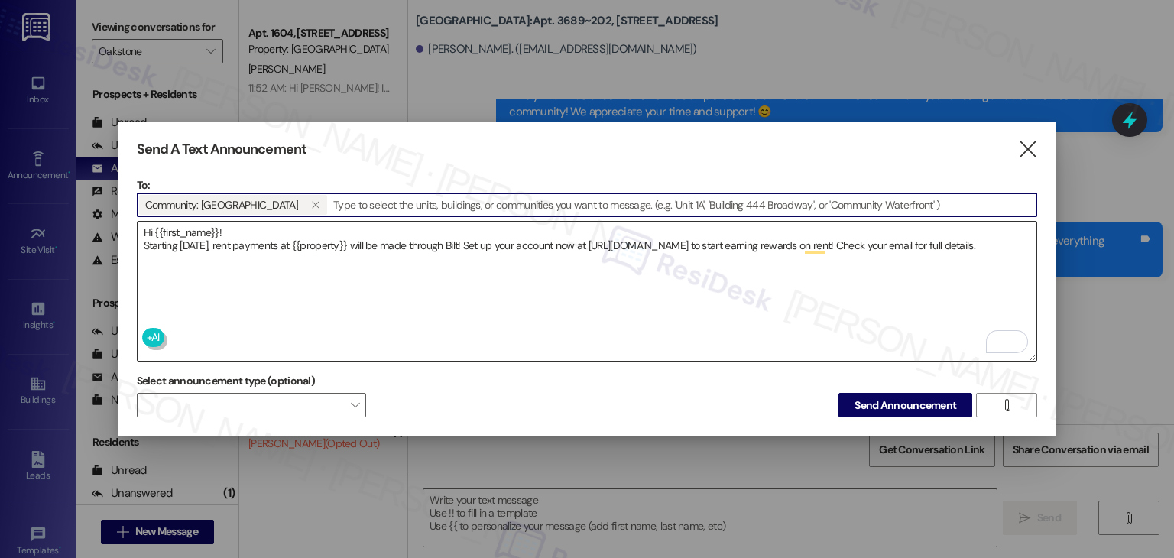
click at [284, 260] on textarea "Hi {{first_name}}! Starting [DATE], rent payments at {{property}} will be made …" at bounding box center [587, 291] width 899 height 139
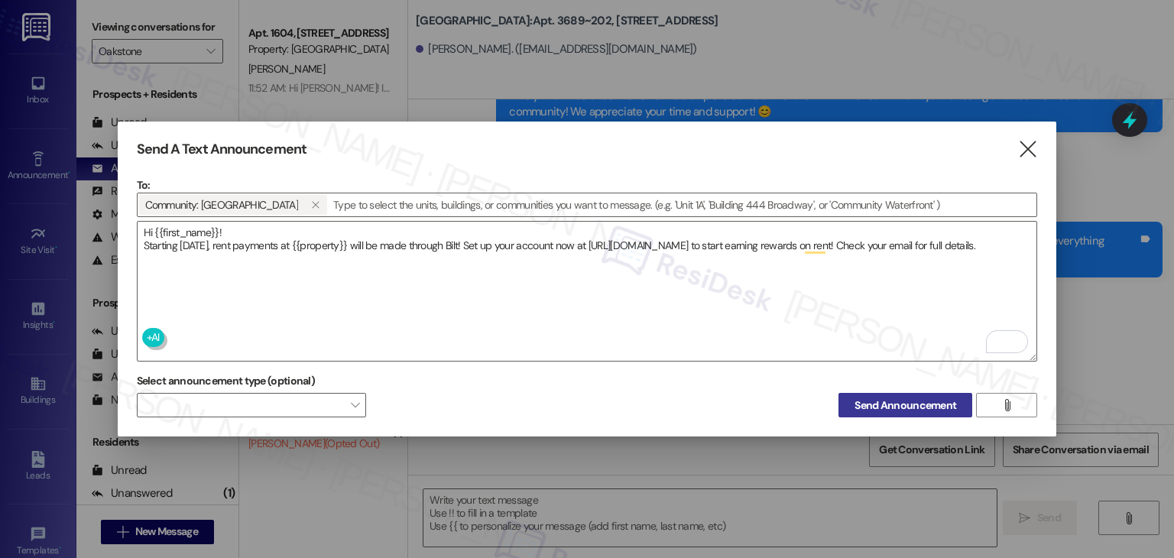
click at [870, 398] on span "Send Announcement" at bounding box center [905, 405] width 102 height 16
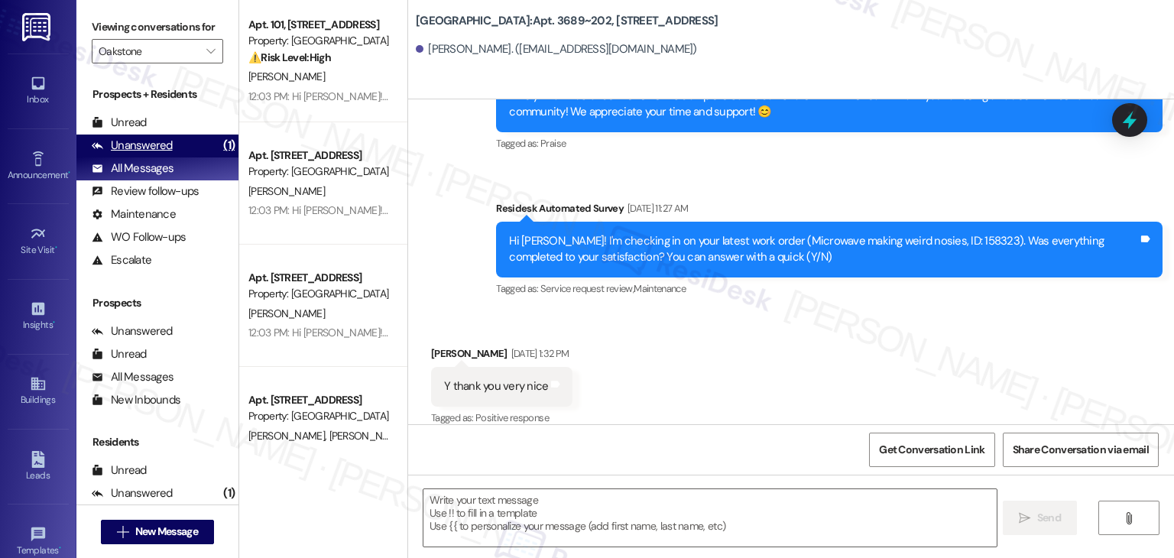
click at [148, 147] on div "Unanswered" at bounding box center [132, 146] width 81 height 16
click at [144, 167] on div "All Messages" at bounding box center [133, 168] width 82 height 16
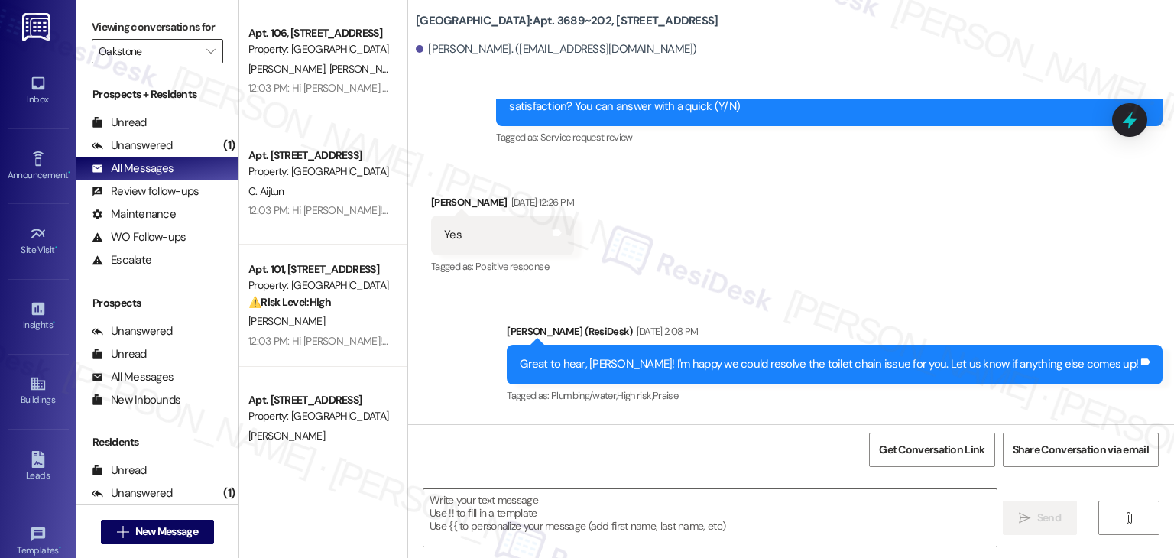
type textarea "Fetching suggested responses. Please feel free to read through the conversation…"
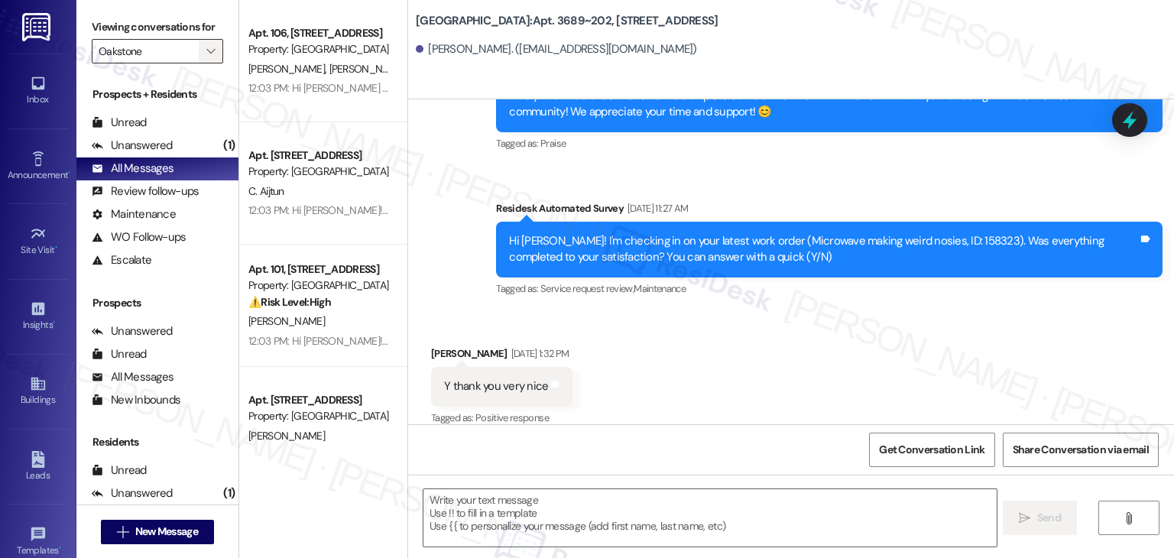
click at [206, 55] on icon "" at bounding box center [210, 51] width 8 height 12
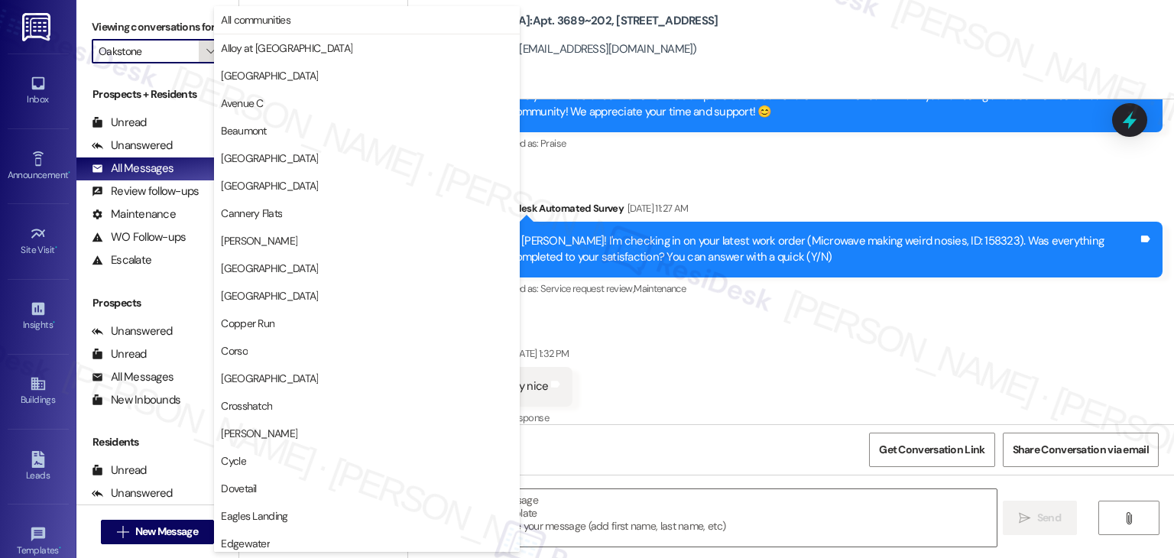
scroll to position [523, 0]
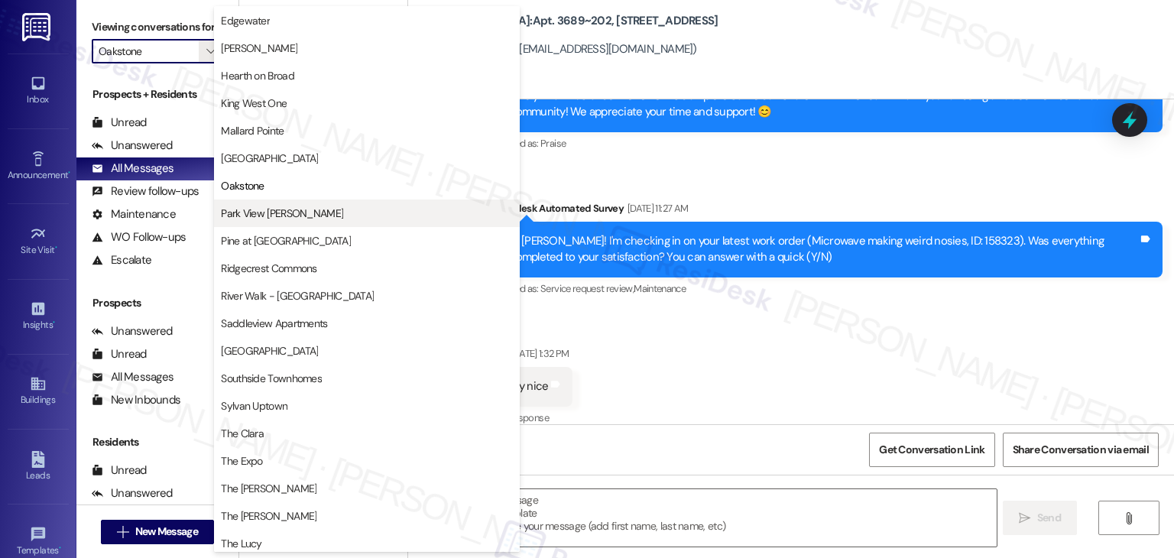
click at [281, 209] on span "Park View [PERSON_NAME]" at bounding box center [282, 213] width 122 height 15
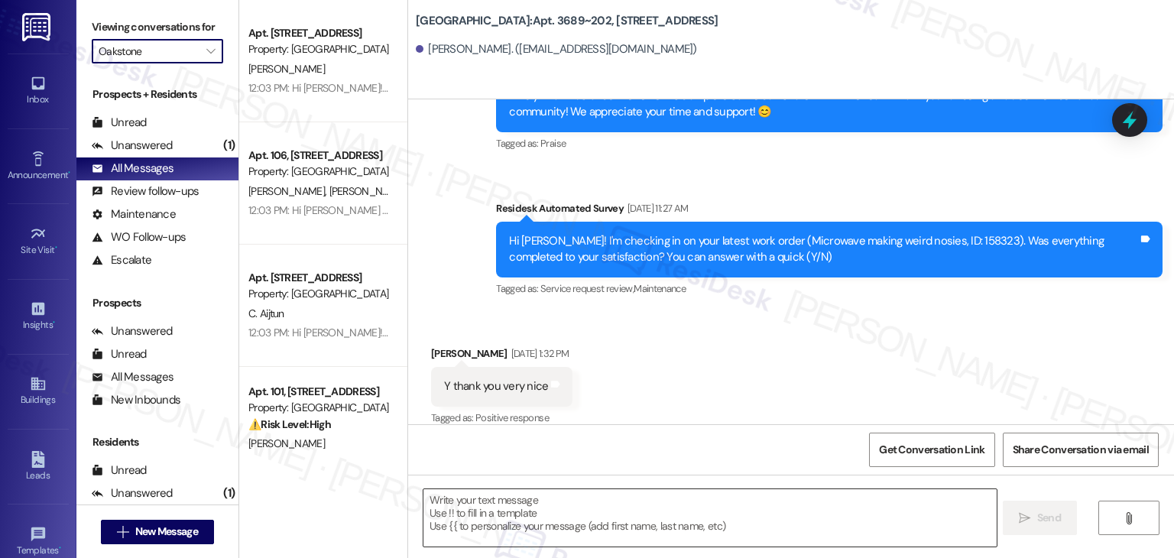
type input "Park View [PERSON_NAME]"
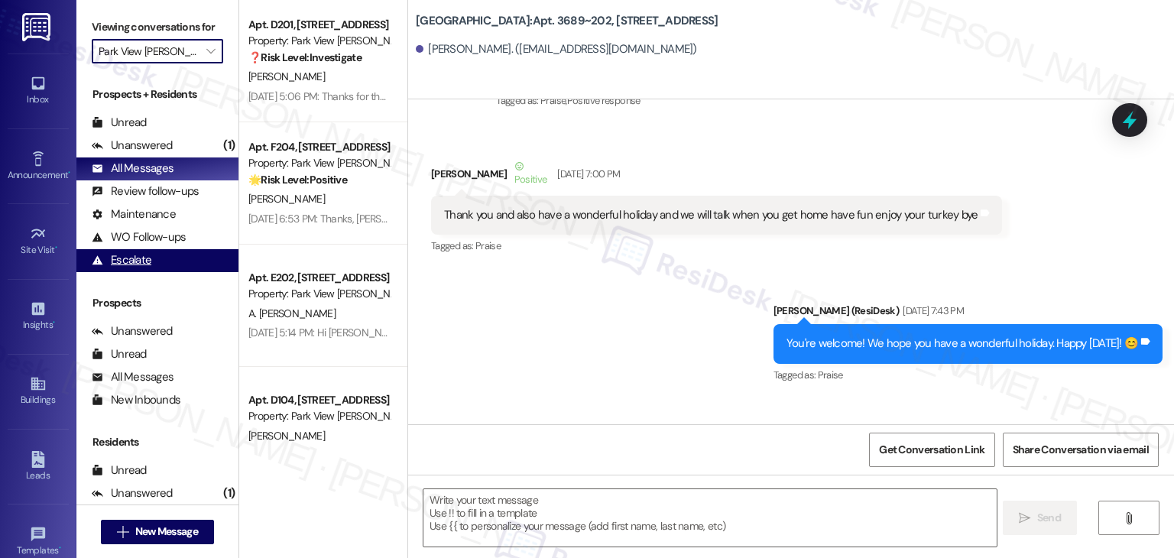
type textarea "Fetching suggested responses. Please feel free to read through the conversation…"
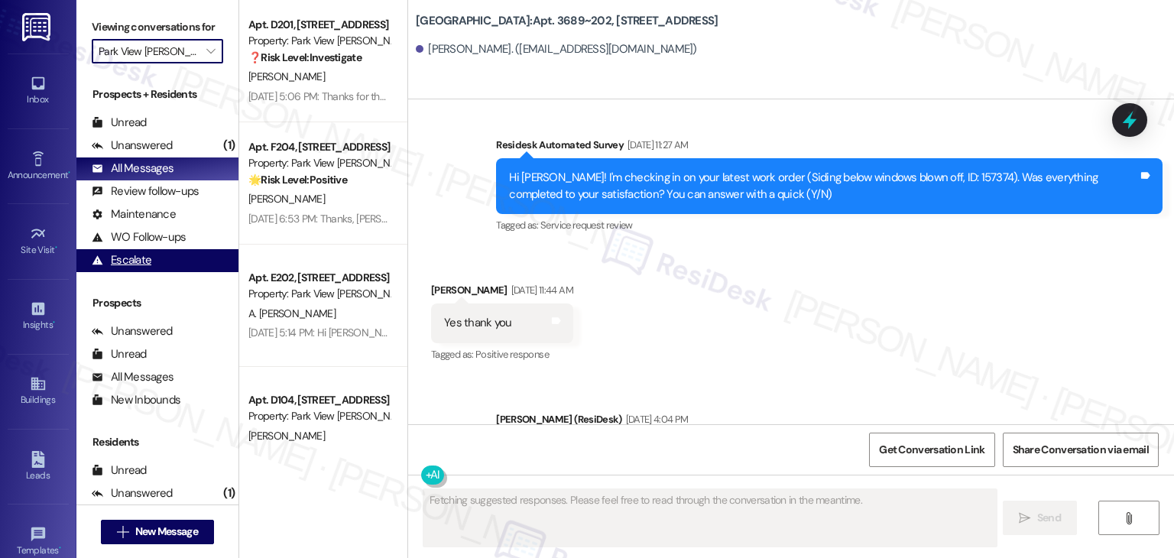
scroll to position [4090, 0]
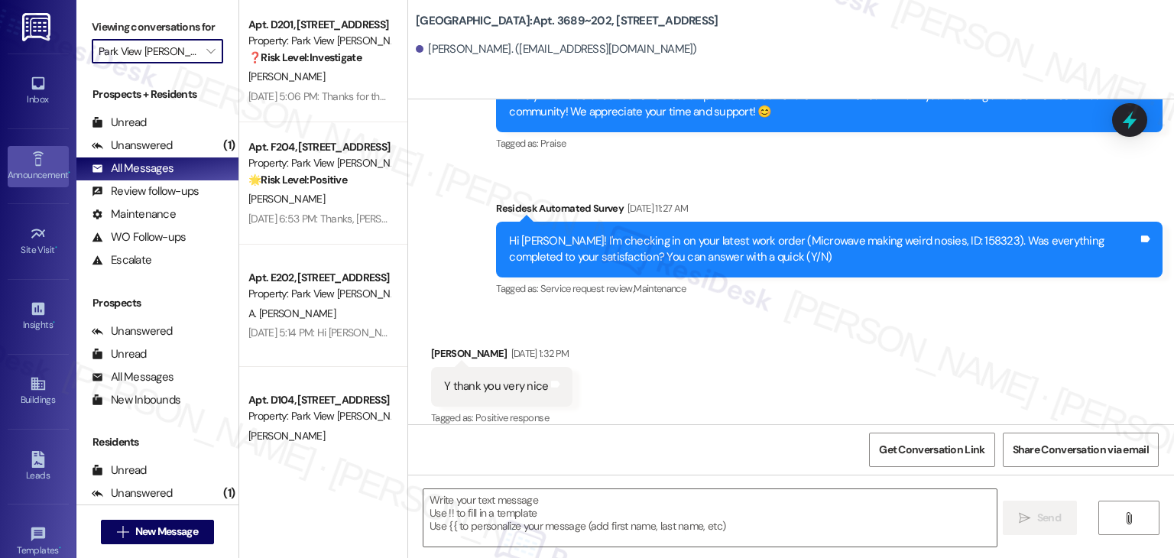
click at [46, 171] on div "Announcement •" at bounding box center [38, 174] width 76 height 15
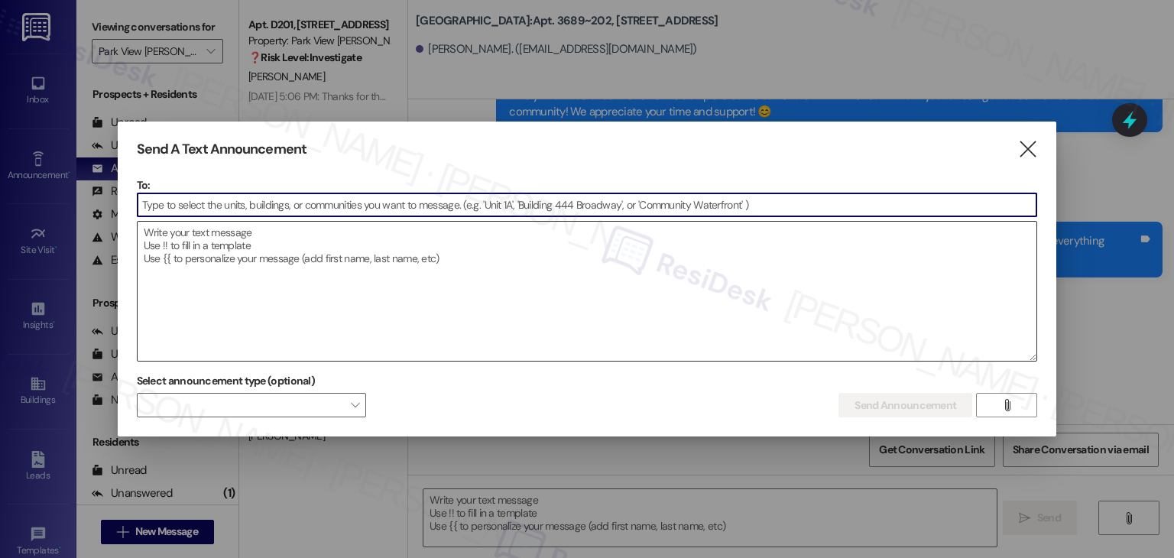
click at [322, 290] on textarea at bounding box center [587, 291] width 899 height 139
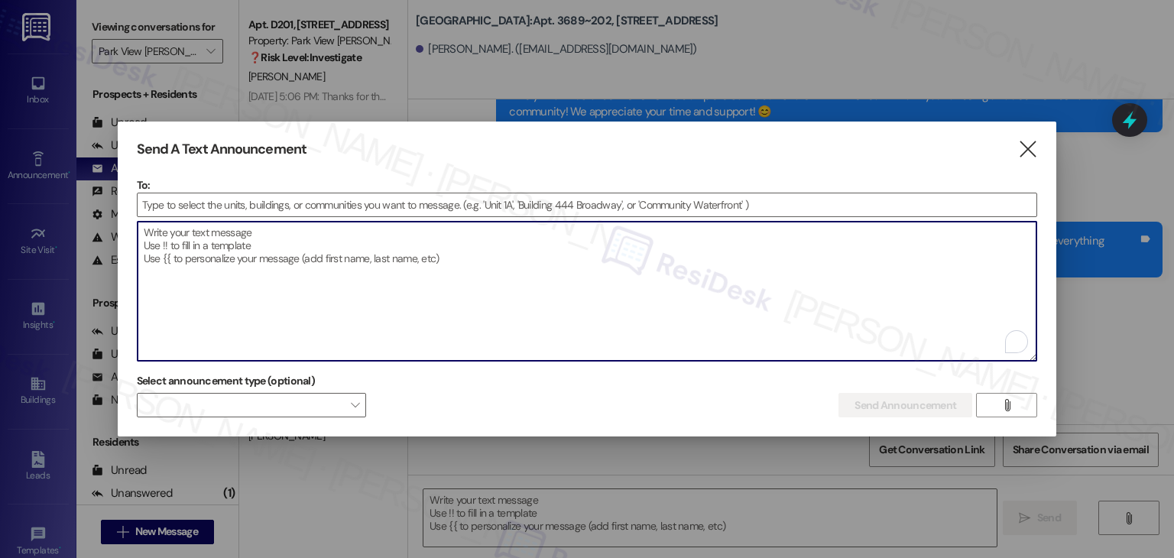
paste textarea "Hi {{first_name}}! Starting [DATE], rent payments at {{property}} will be made …"
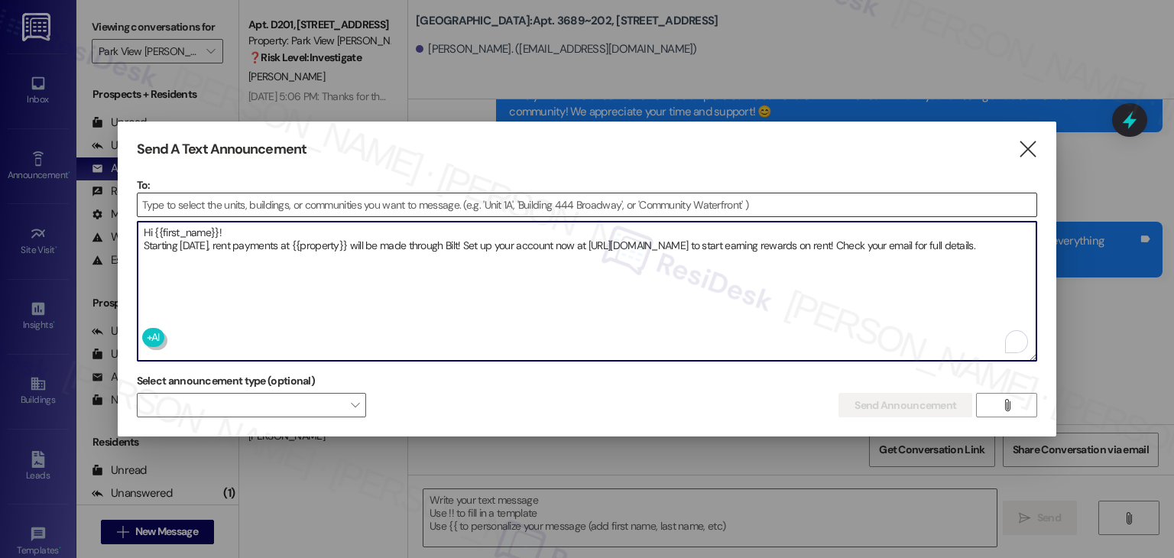
type textarea "Hi {{first_name}}! Starting [DATE], rent payments at {{property}} will be made …"
click at [199, 208] on input at bounding box center [587, 204] width 899 height 23
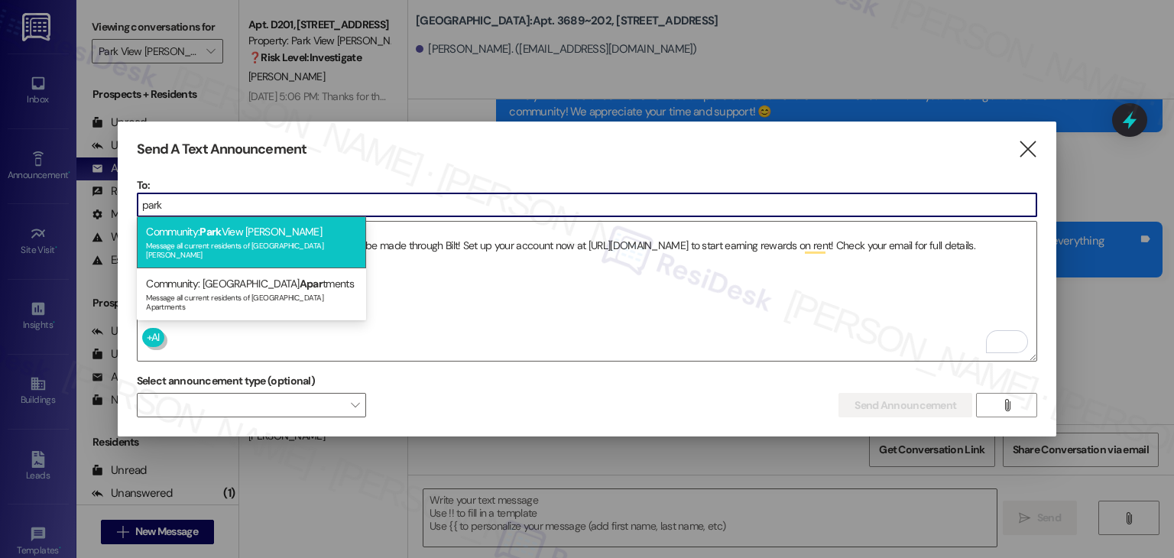
type input "park"
click at [232, 239] on div "Message all current residents of Park View Caldwell" at bounding box center [251, 248] width 211 height 21
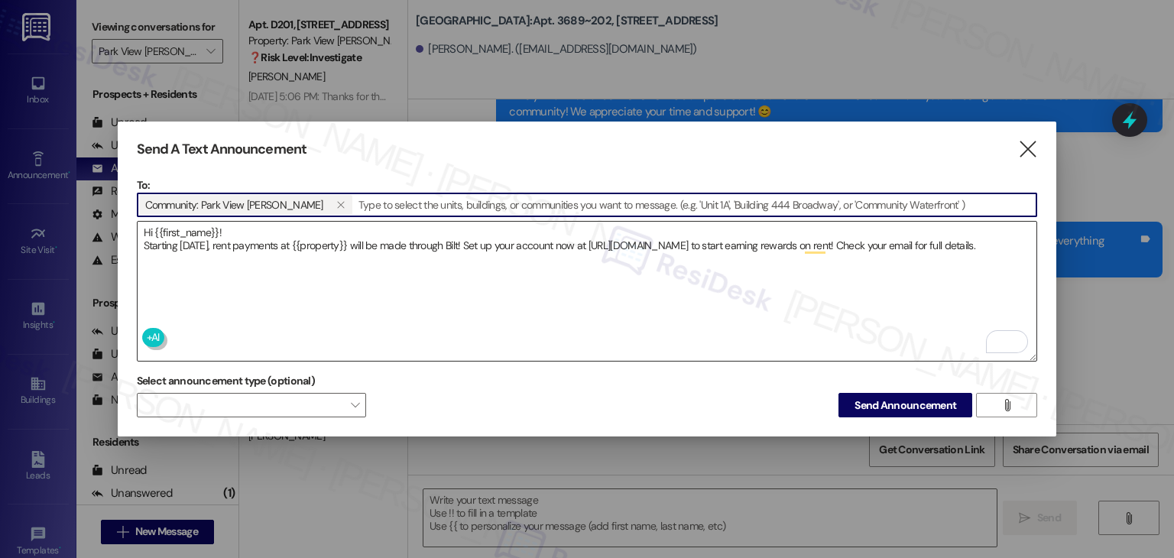
click at [226, 255] on textarea "Hi {{first_name}}! Starting [DATE], rent payments at {{property}} will be made …" at bounding box center [587, 291] width 899 height 139
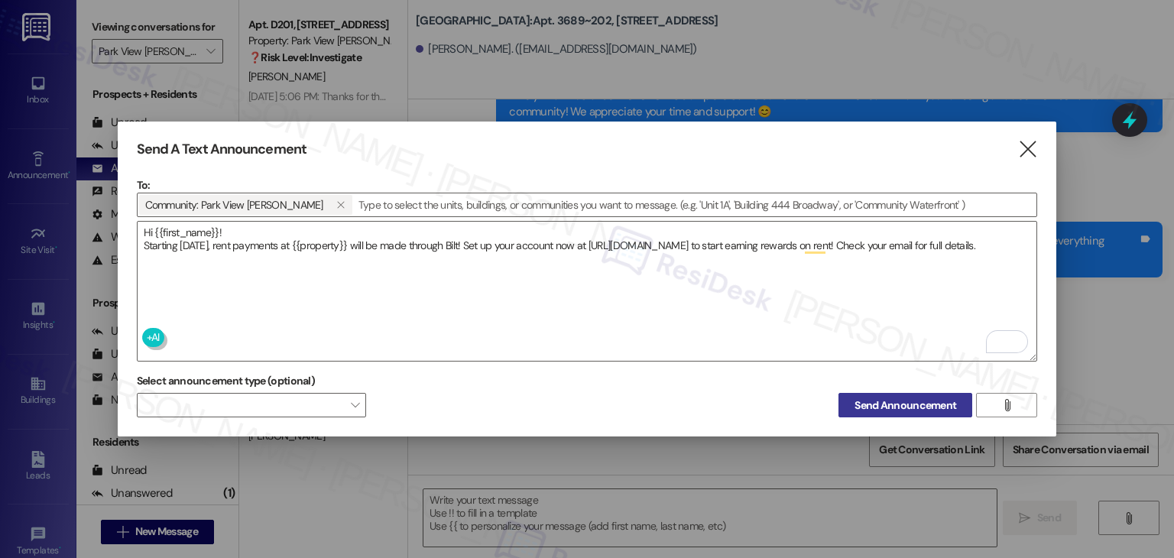
click at [866, 401] on span "Send Announcement" at bounding box center [905, 405] width 102 height 16
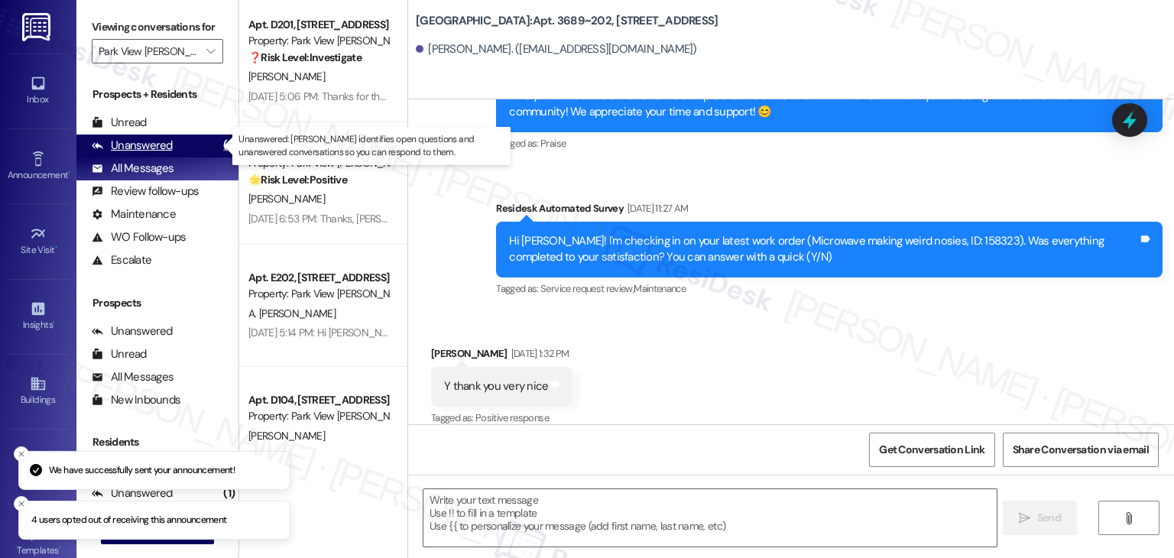
click at [121, 151] on div "Unanswered" at bounding box center [132, 146] width 81 height 16
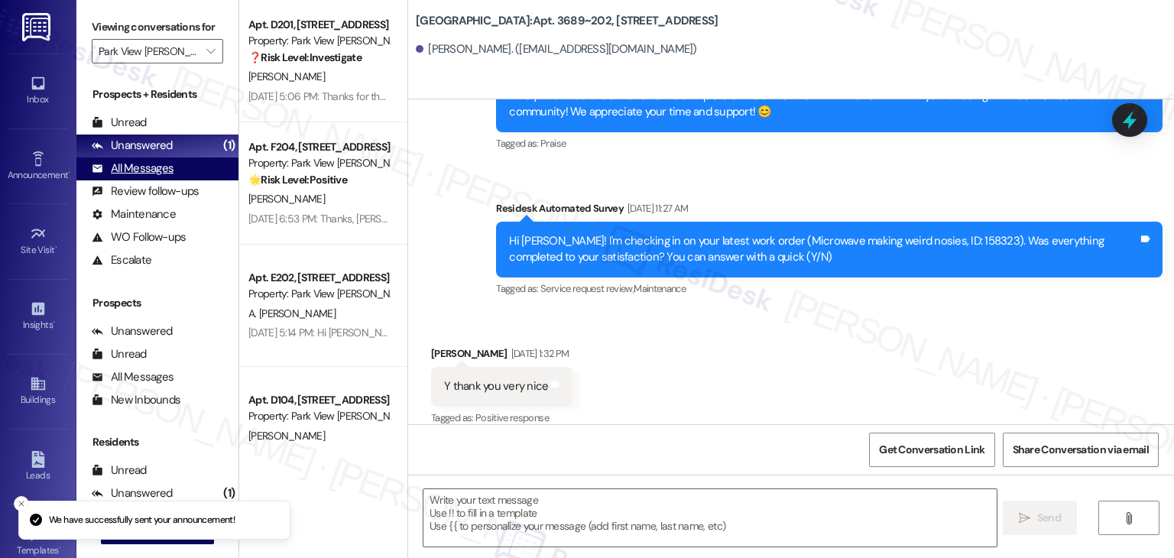
click at [127, 169] on div "All Messages" at bounding box center [133, 168] width 82 height 16
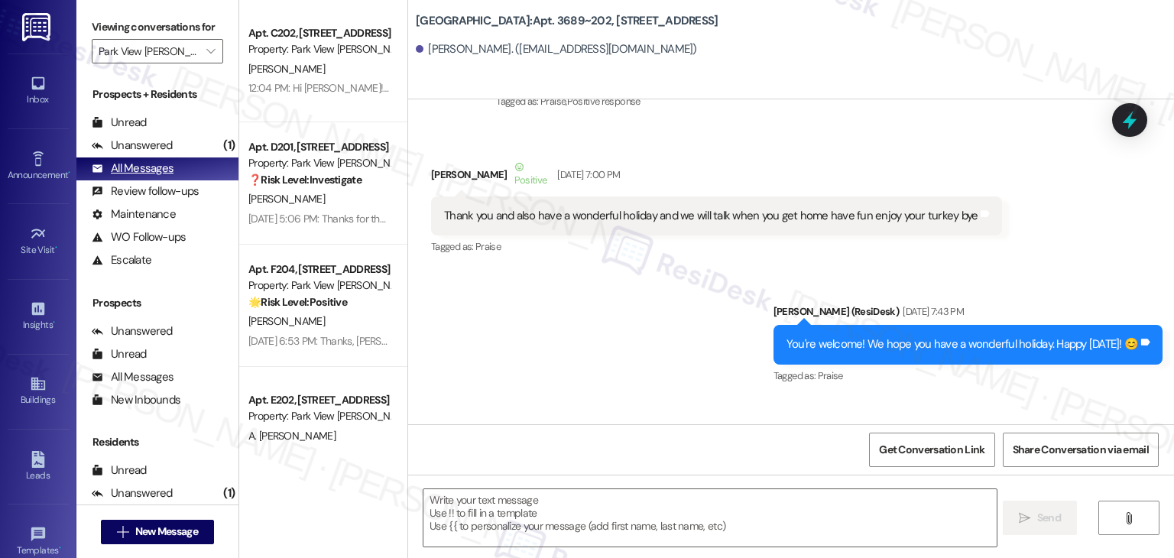
type textarea "Fetching suggested responses. Please feel free to read through the conversation…"
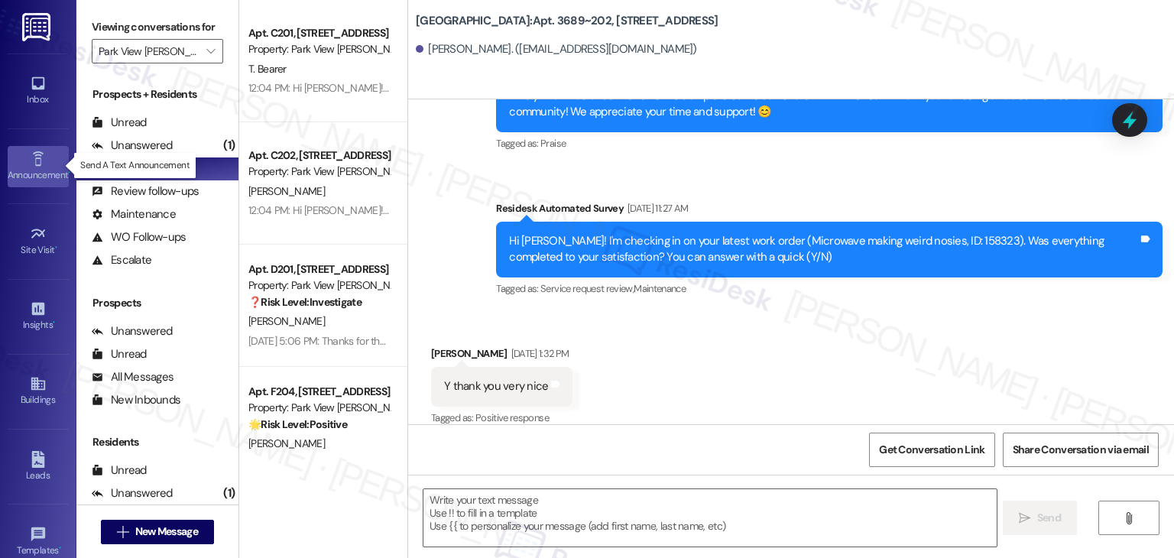
click at [36, 160] on icon at bounding box center [38, 159] width 17 height 17
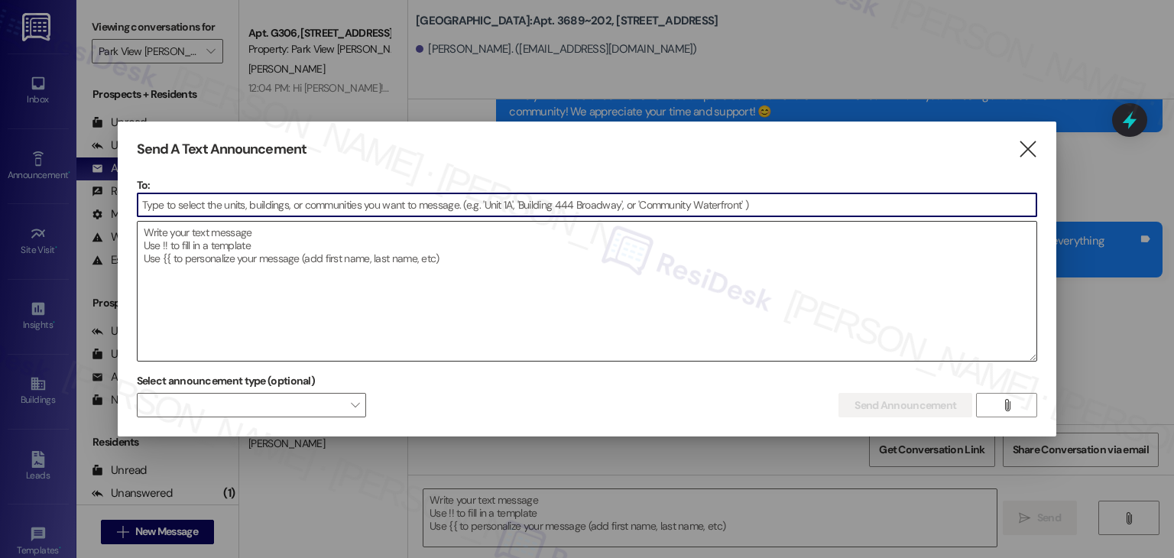
click at [237, 238] on textarea at bounding box center [587, 291] width 899 height 139
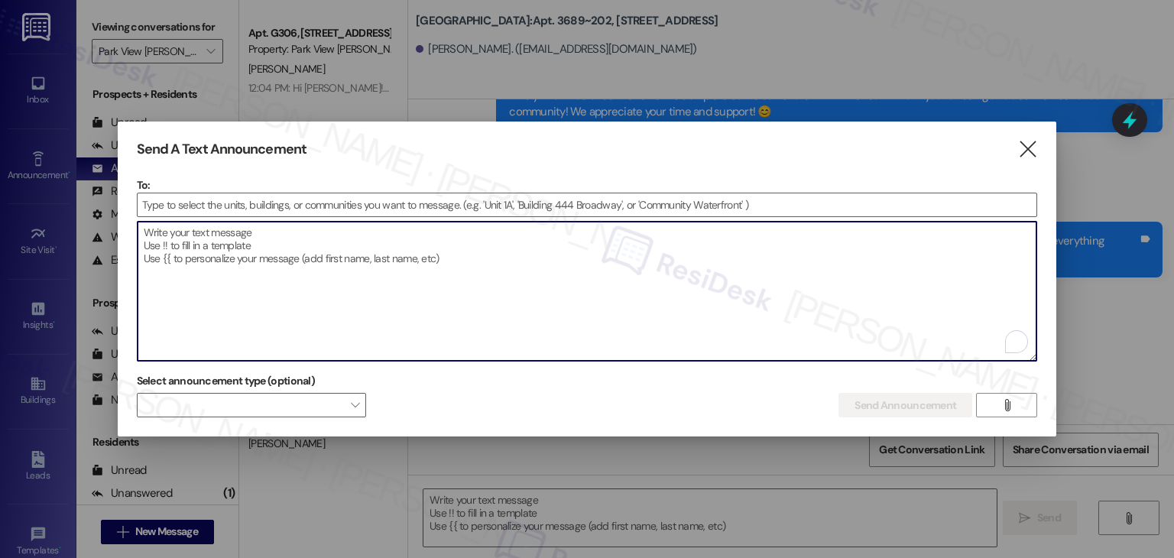
paste textarea "Hi {{first_name}}! Starting [DATE], rent payments at {{property}} will be made …"
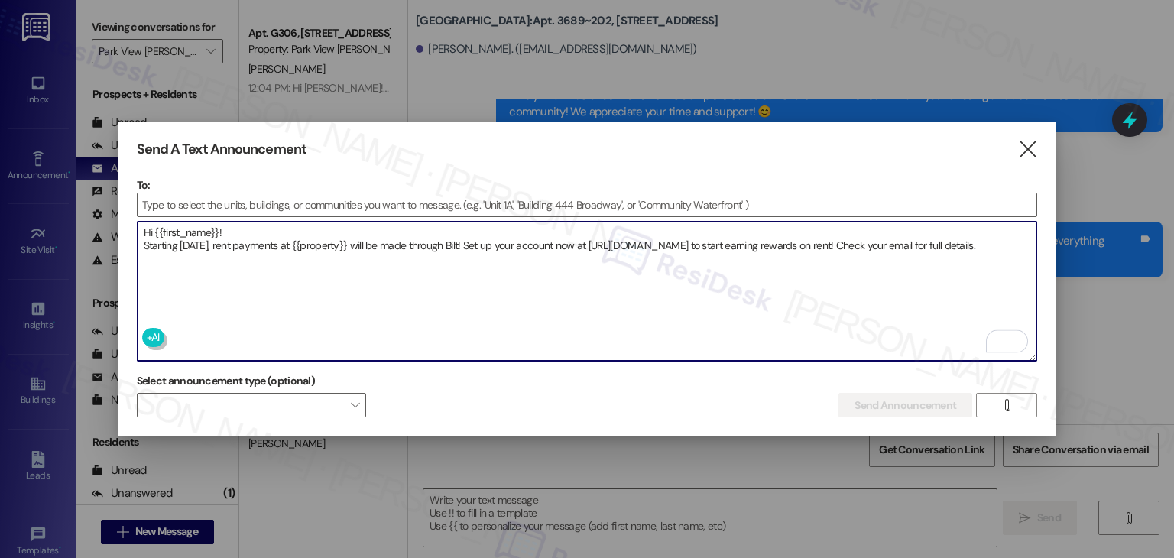
type textarea "Hi {{first_name}}! Starting [DATE], rent payments at {{property}} will be made …"
click at [186, 206] on input at bounding box center [587, 204] width 899 height 23
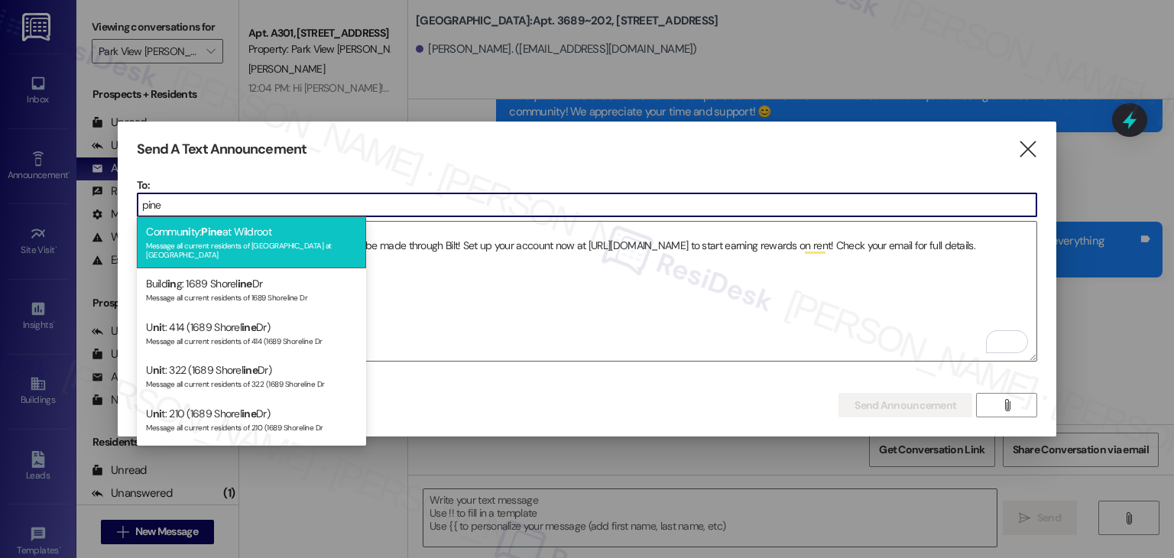
type input "pine"
click at [197, 239] on div "Message all current residents of Pine at Wildroot" at bounding box center [251, 248] width 211 height 21
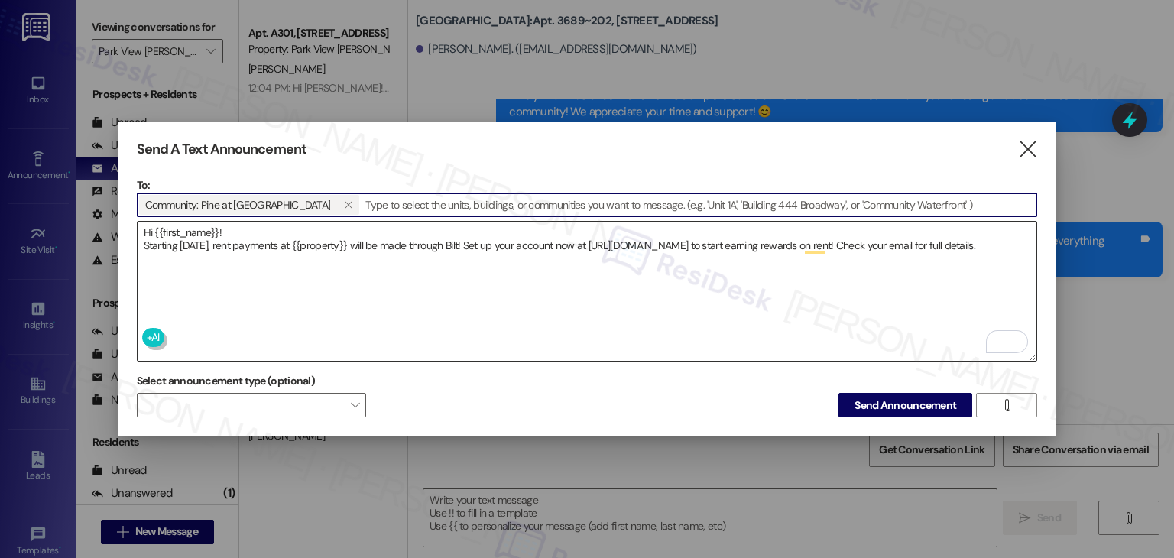
click at [215, 261] on textarea "Hi {{first_name}}! Starting [DATE], rent payments at {{property}} will be made …" at bounding box center [587, 291] width 899 height 139
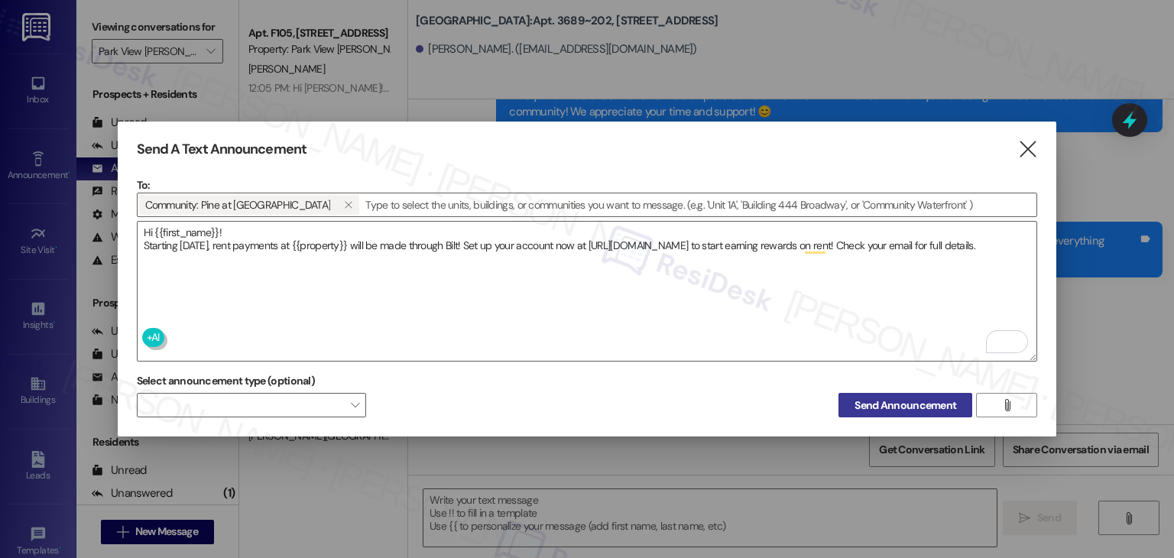
click at [883, 401] on span "Send Announcement" at bounding box center [905, 405] width 102 height 16
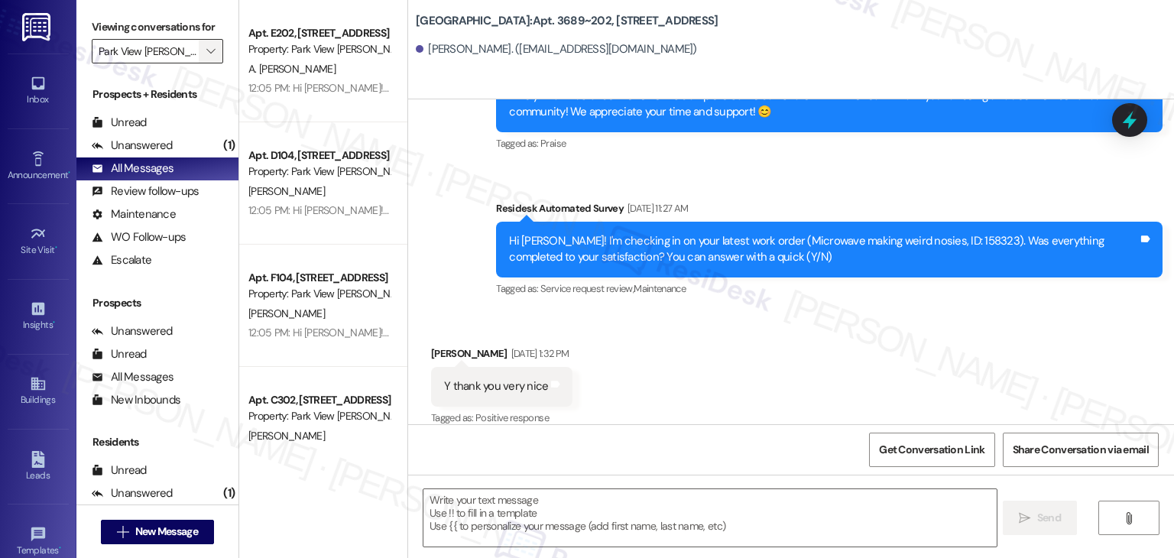
click at [206, 50] on icon "" at bounding box center [210, 51] width 8 height 12
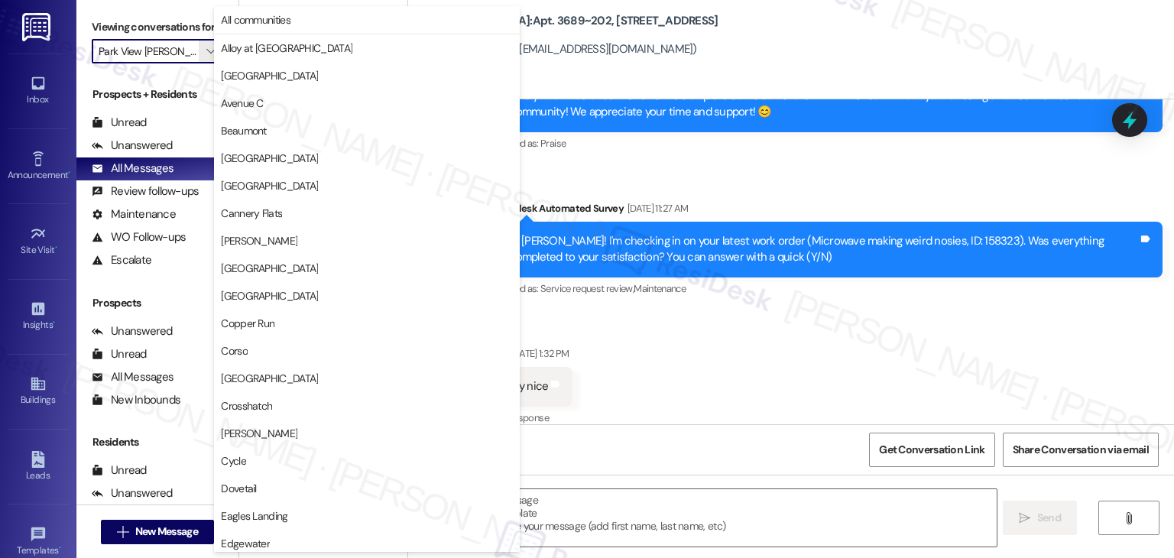
scroll to position [523, 0]
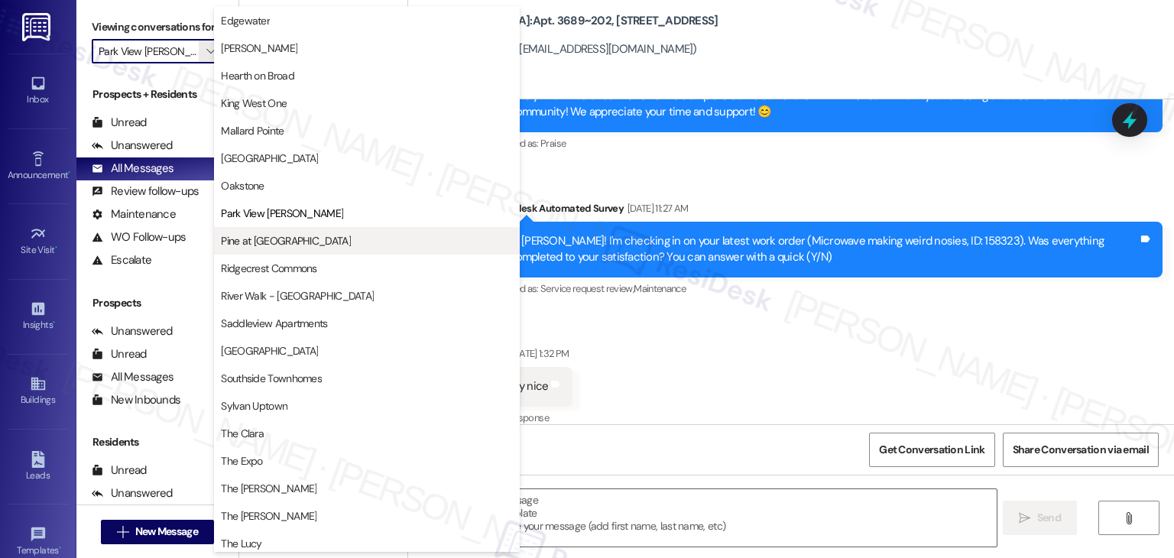
click at [285, 241] on span "Pine at [GEOGRAPHIC_DATA]" at bounding box center [286, 240] width 130 height 15
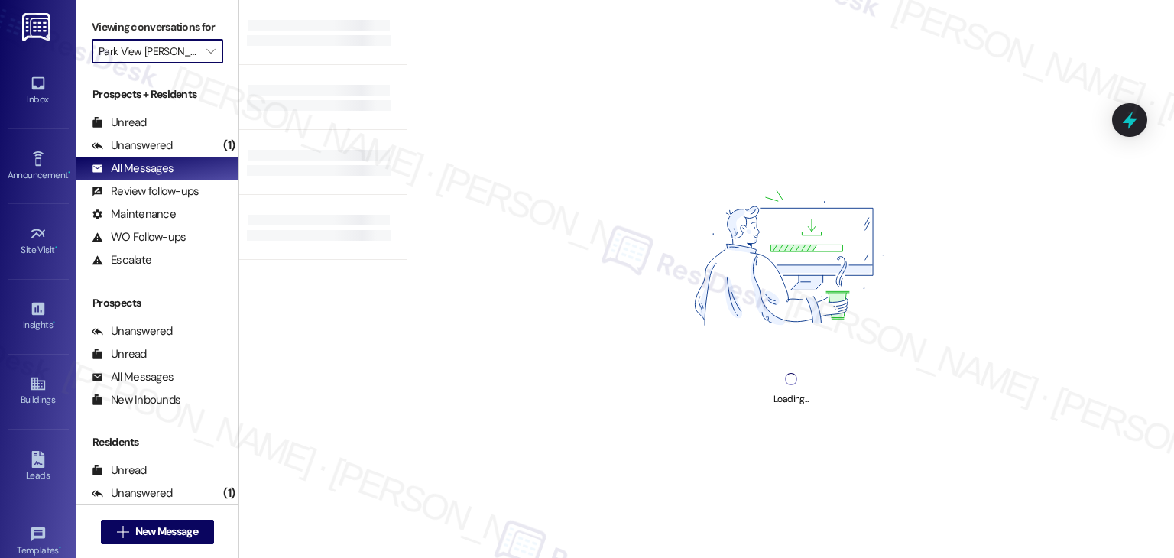
type input "Pine at [GEOGRAPHIC_DATA]"
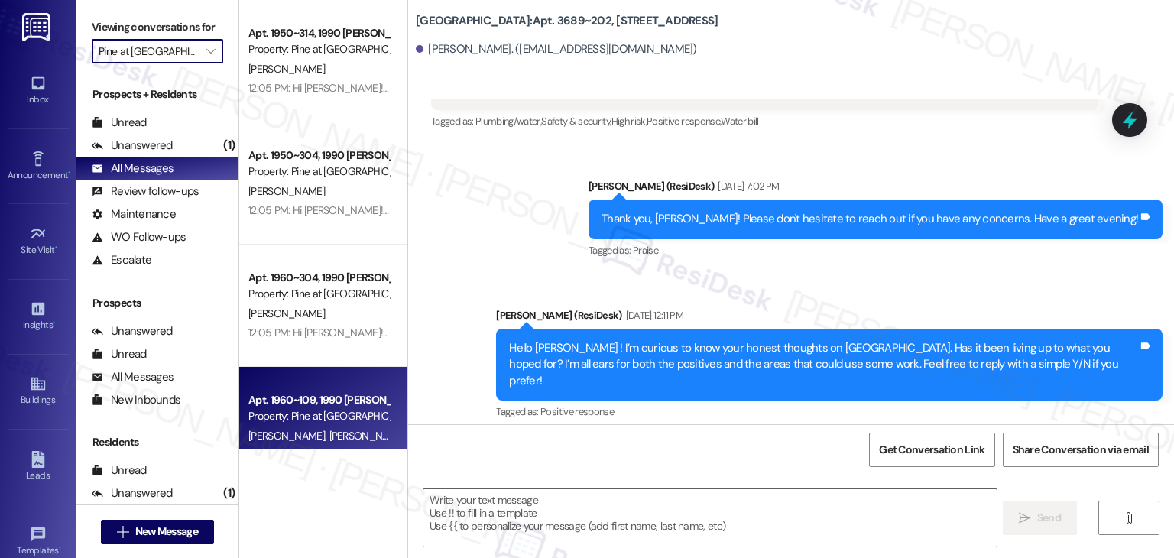
type textarea "Fetching suggested responses. Please feel free to read through the conversation…"
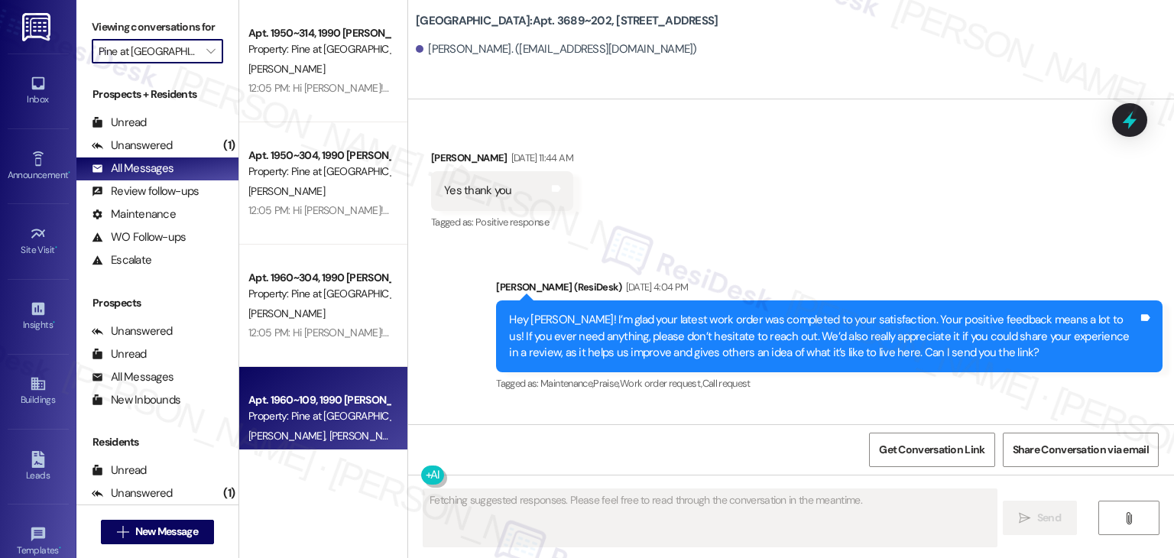
scroll to position [4090, 0]
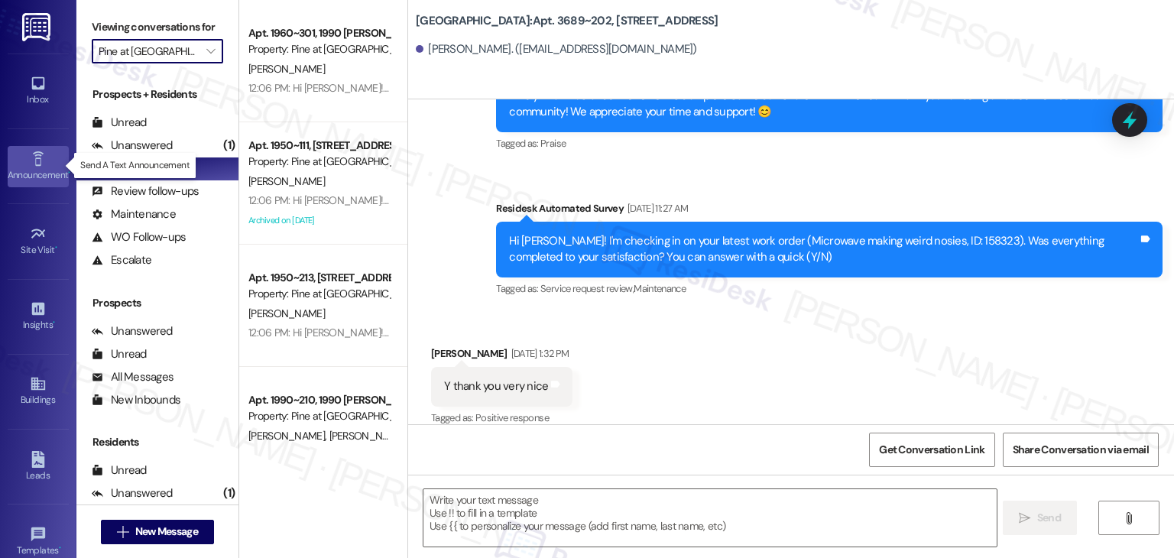
click at [30, 163] on icon at bounding box center [38, 159] width 17 height 17
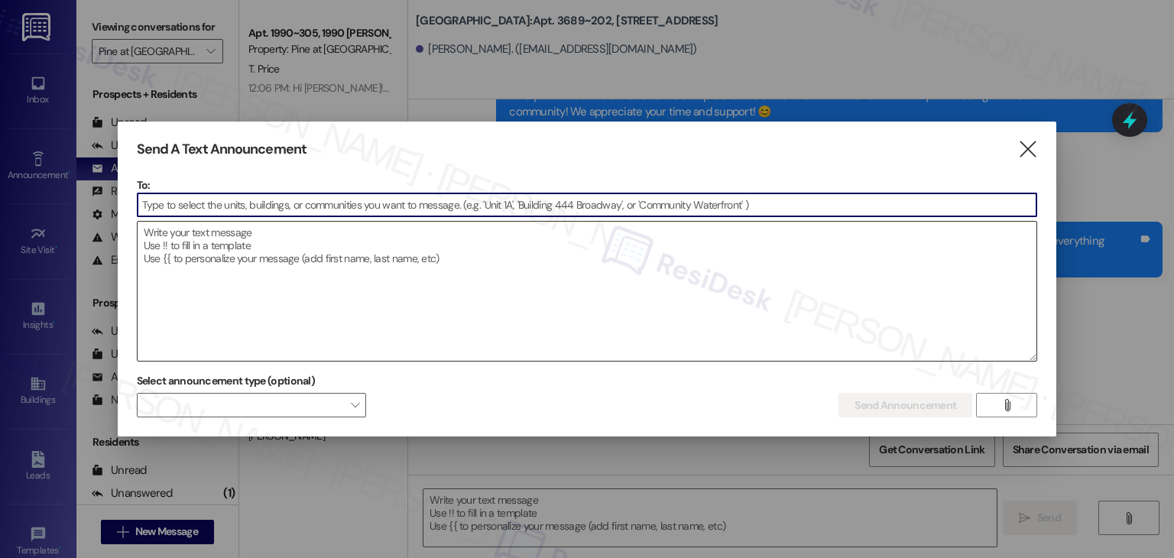
click at [207, 250] on textarea at bounding box center [587, 291] width 899 height 139
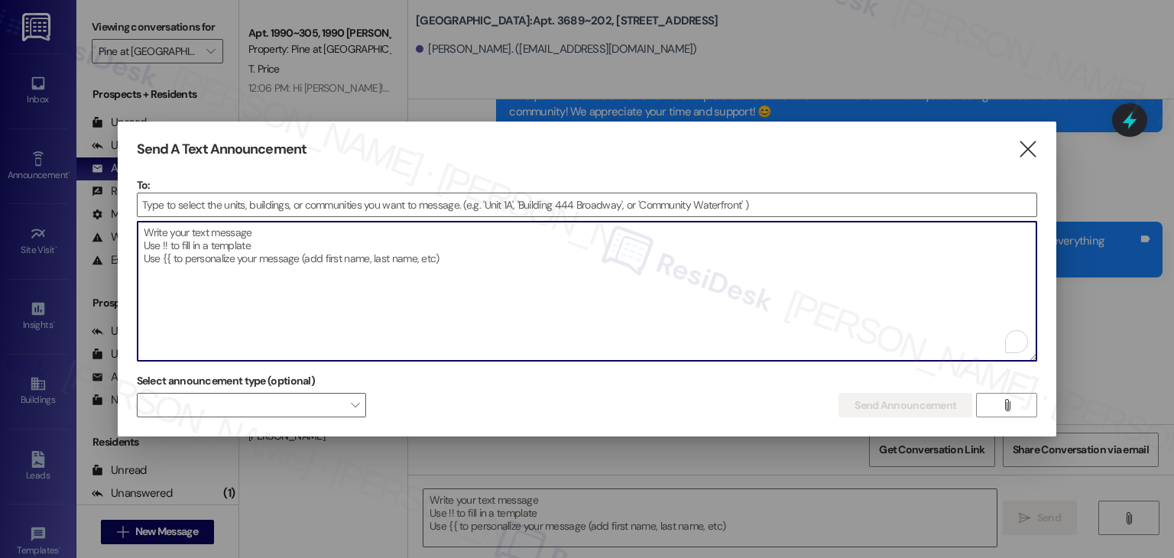
paste textarea "Hi {{first_name}}! Starting [DATE], rent payments at {{property}} will be made …"
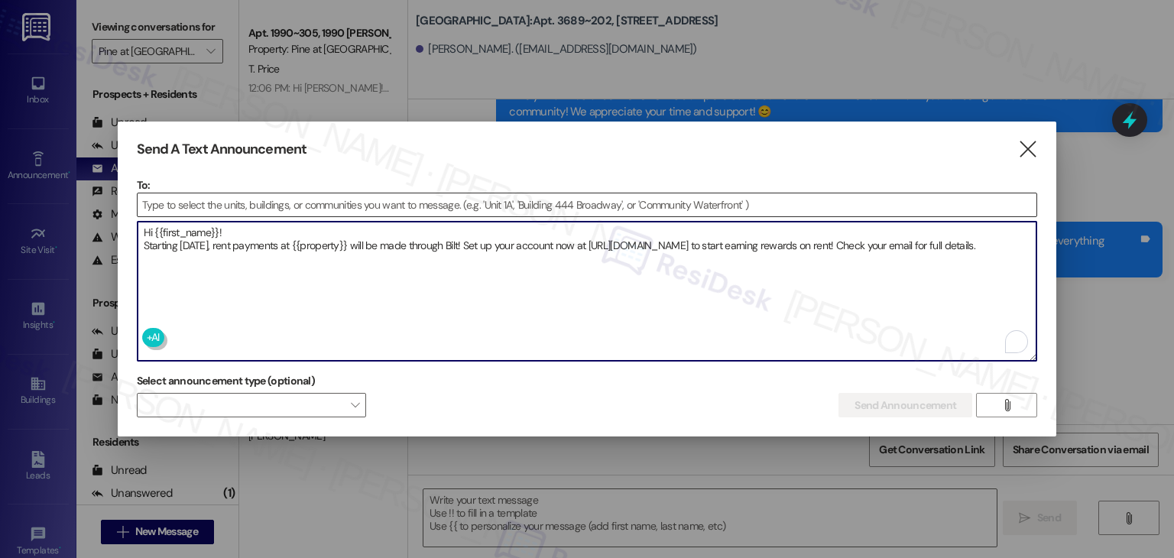
type textarea "Hi {{first_name}}! Starting [DATE], rent payments at {{property}} will be made …"
click at [163, 199] on input at bounding box center [587, 204] width 899 height 23
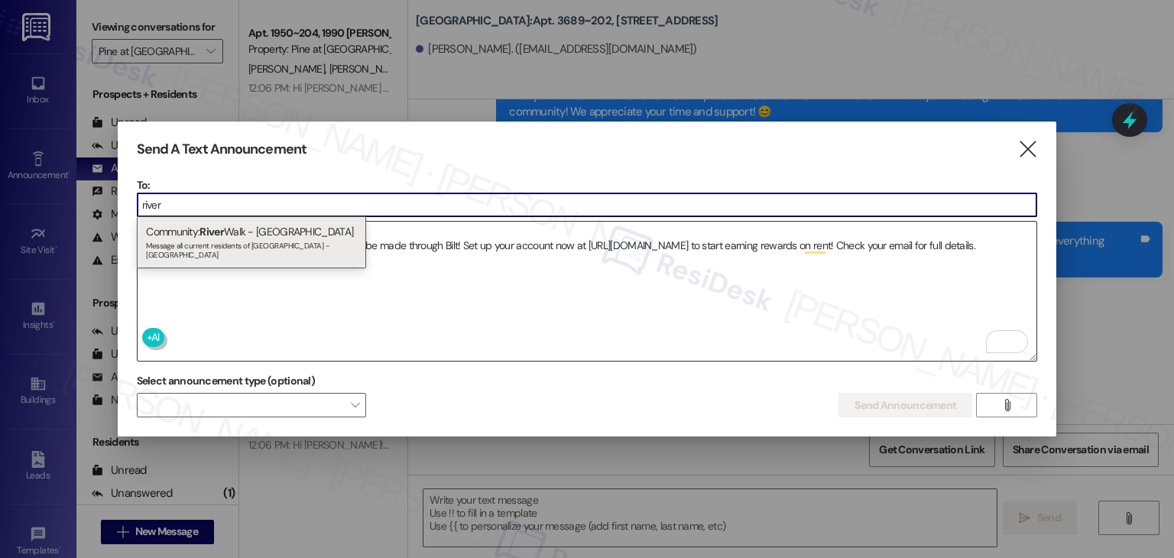
type input "river"
click at [202, 235] on div "Community: River Walk - Boise Message all current residents of River Walk - Boi…" at bounding box center [251, 242] width 229 height 52
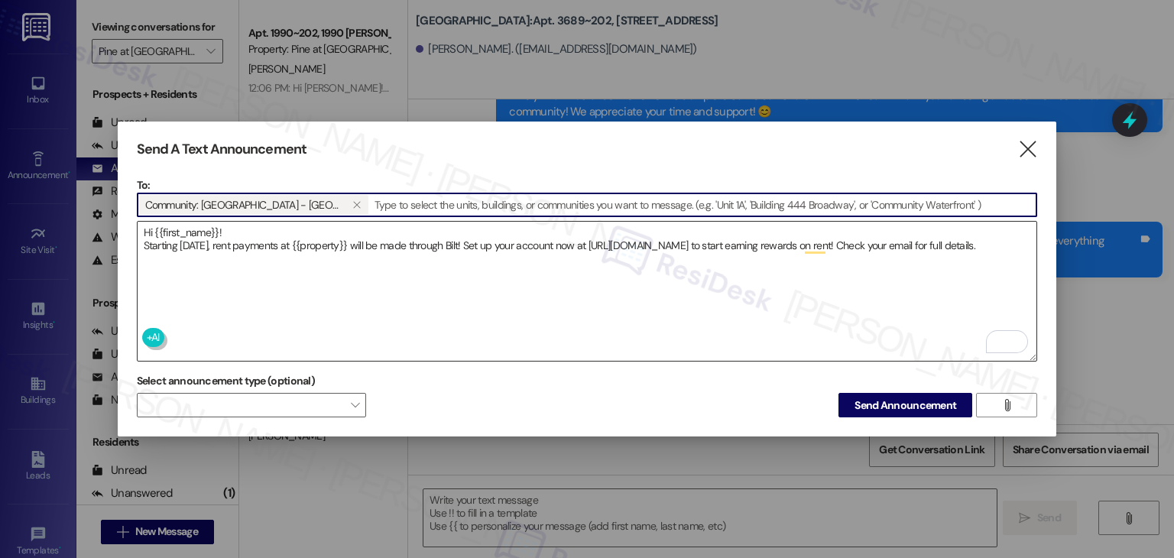
click at [217, 261] on textarea "Hi {{first_name}}! Starting [DATE], rent payments at {{property}} will be made …" at bounding box center [587, 291] width 899 height 139
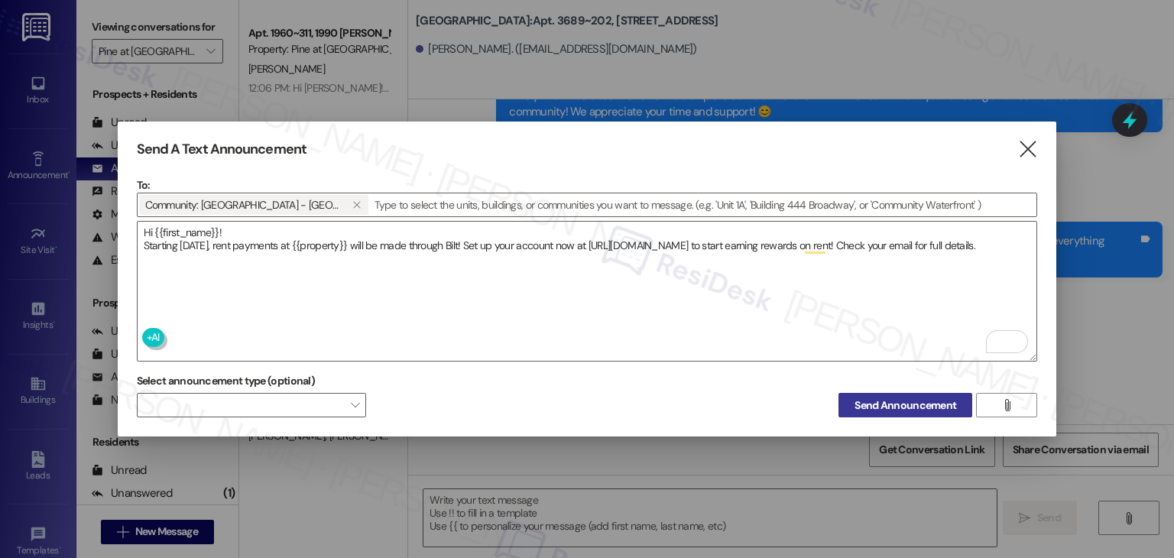
click at [924, 402] on span "Send Announcement" at bounding box center [905, 405] width 102 height 16
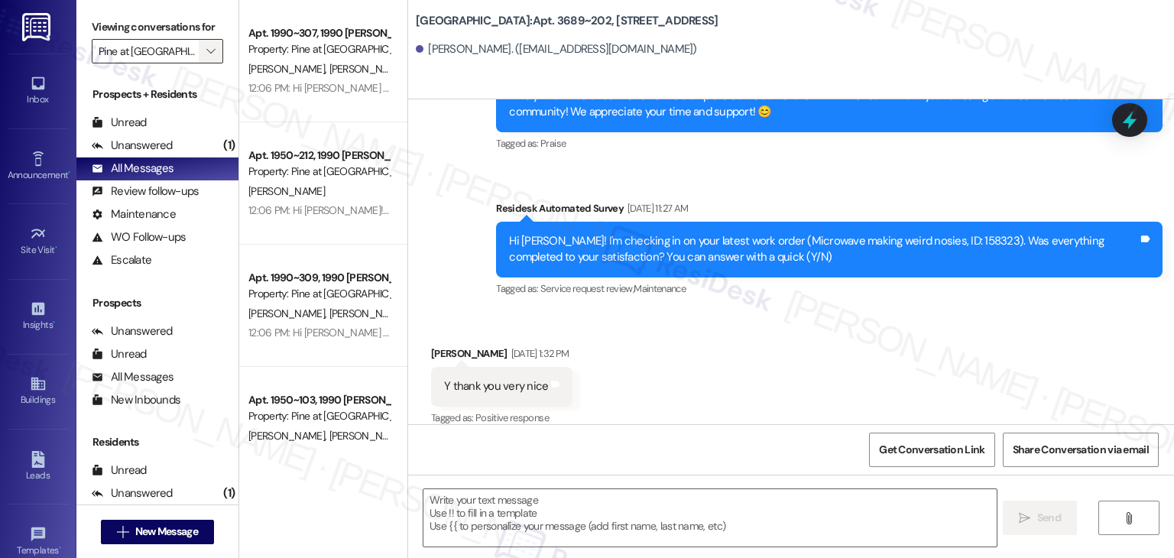
click at [206, 47] on icon "" at bounding box center [210, 51] width 8 height 12
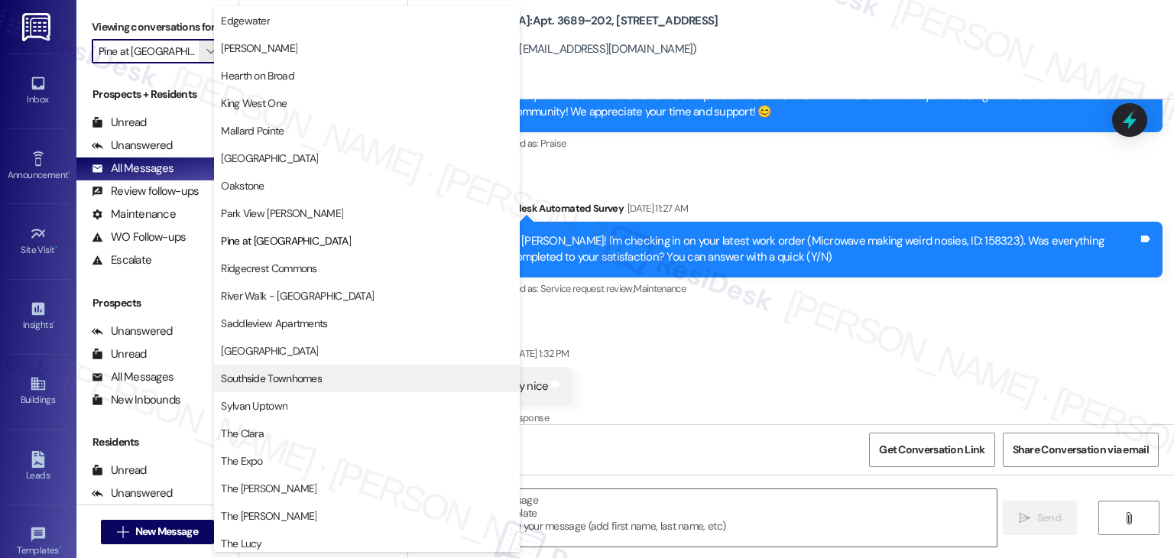
scroll to position [747, 0]
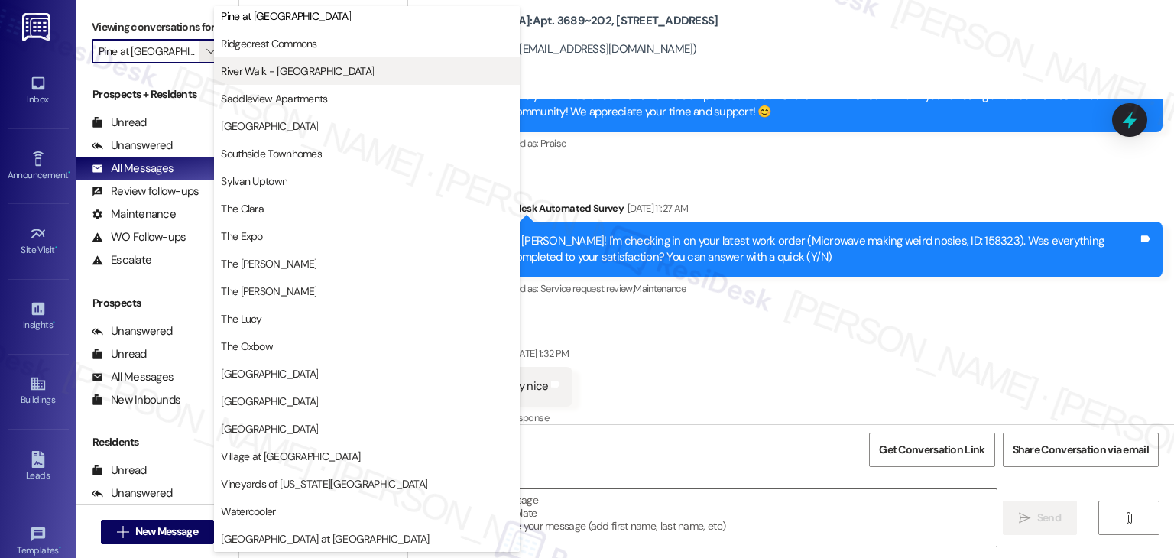
click at [281, 70] on span "River Walk - [GEOGRAPHIC_DATA]" at bounding box center [297, 70] width 153 height 15
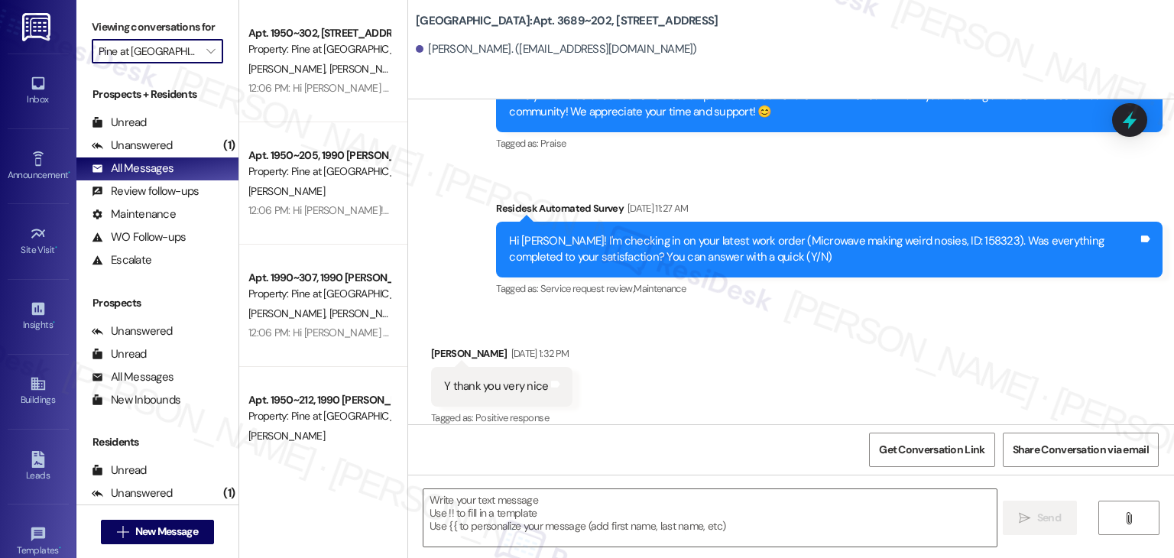
type input "River Walk - [GEOGRAPHIC_DATA]"
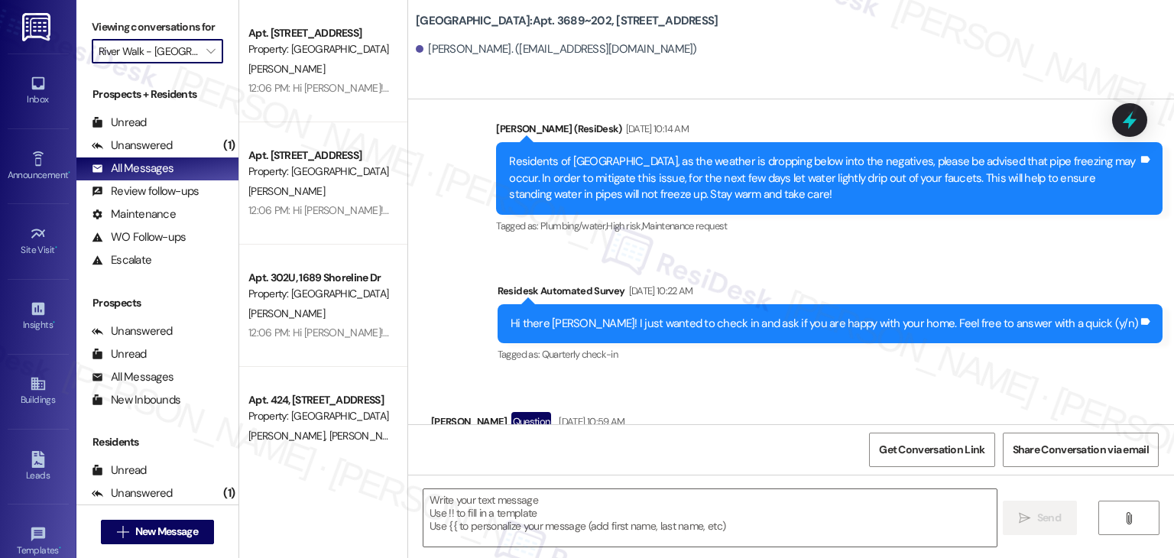
type textarea "Fetching suggested responses. Please feel free to read through the conversation…"
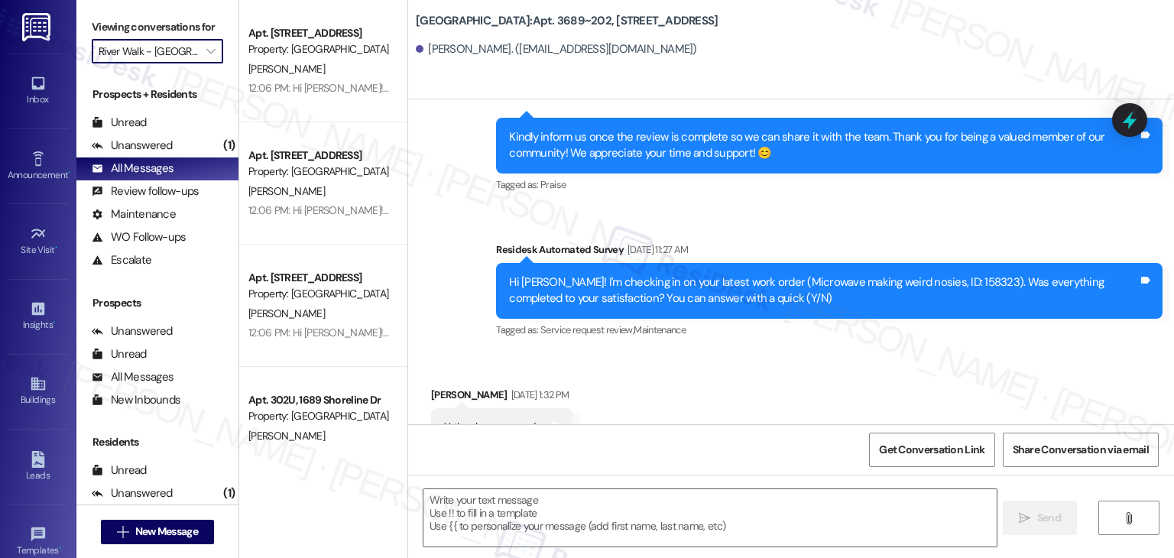
scroll to position [4090, 0]
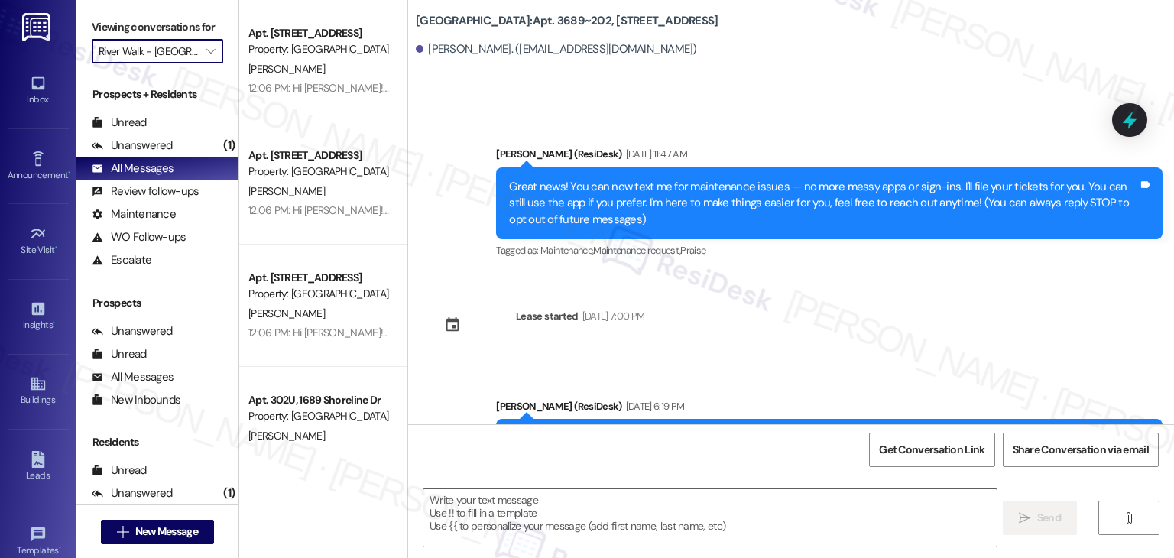
scroll to position [4090, 0]
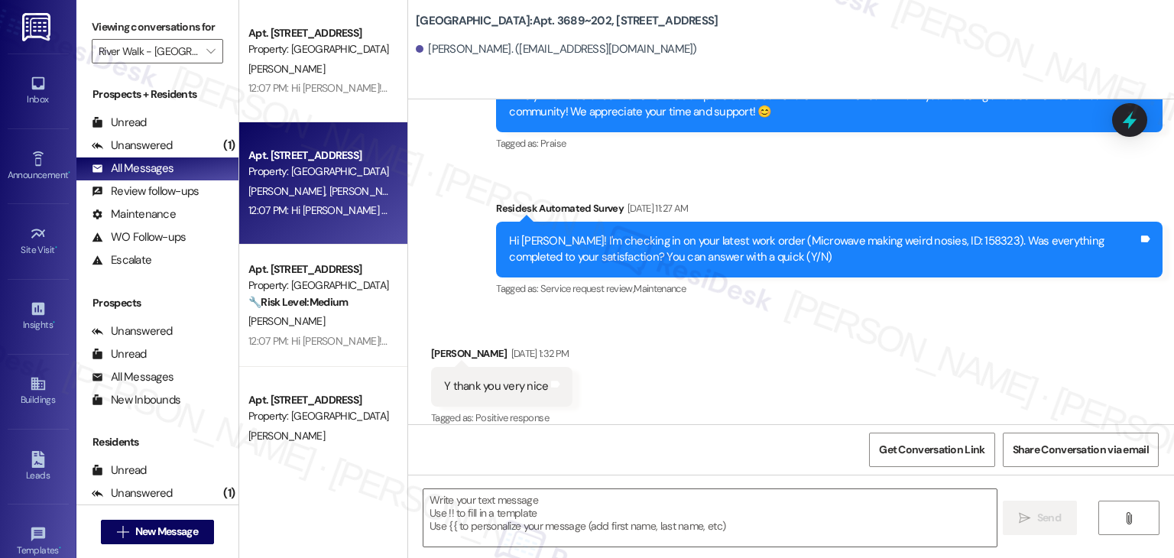
type textarea "Fetching suggested responses. Please feel free to read through the conversation…"
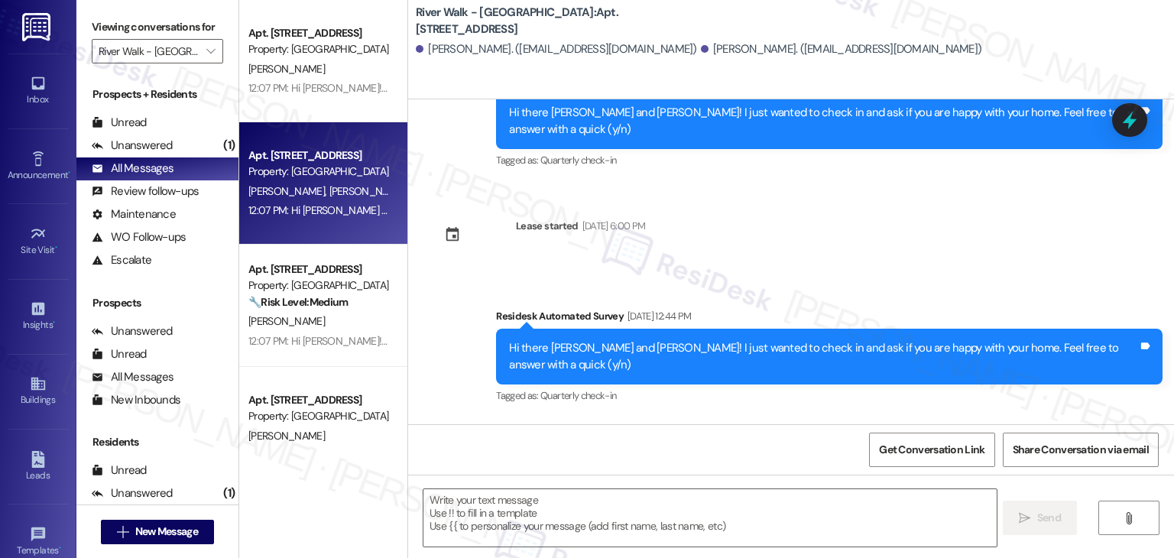
type textarea "Fetching suggested responses. Please feel free to read through the conversation…"
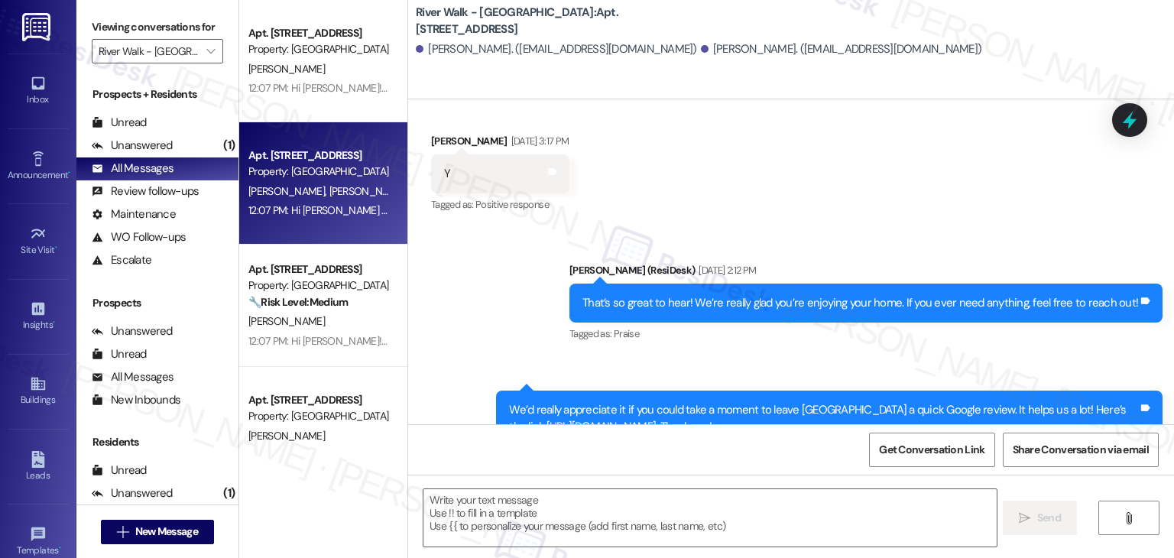
scroll to position [1742, 0]
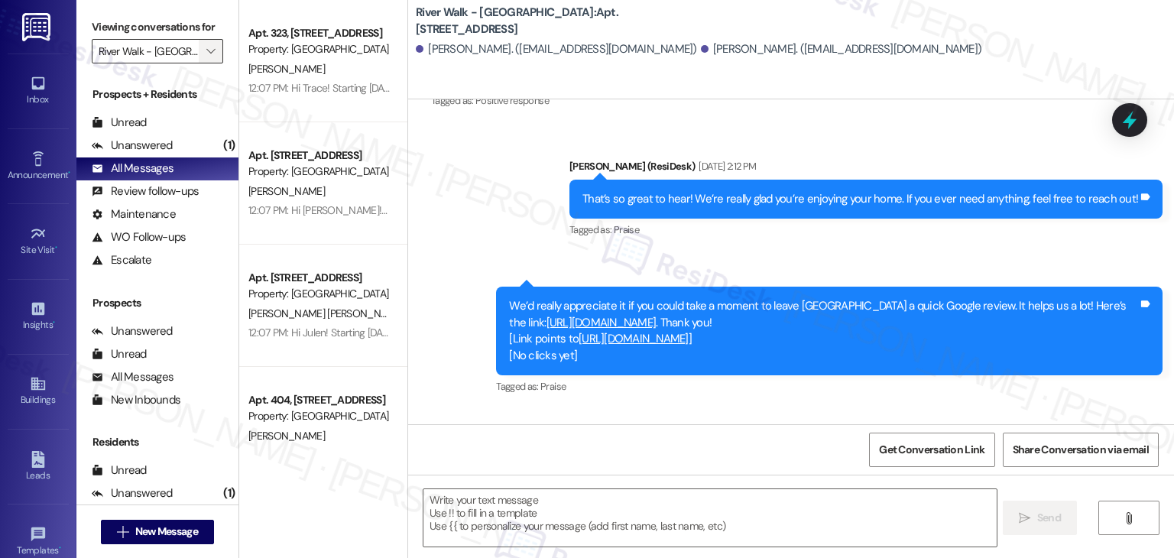
click at [206, 56] on icon "" at bounding box center [210, 51] width 8 height 12
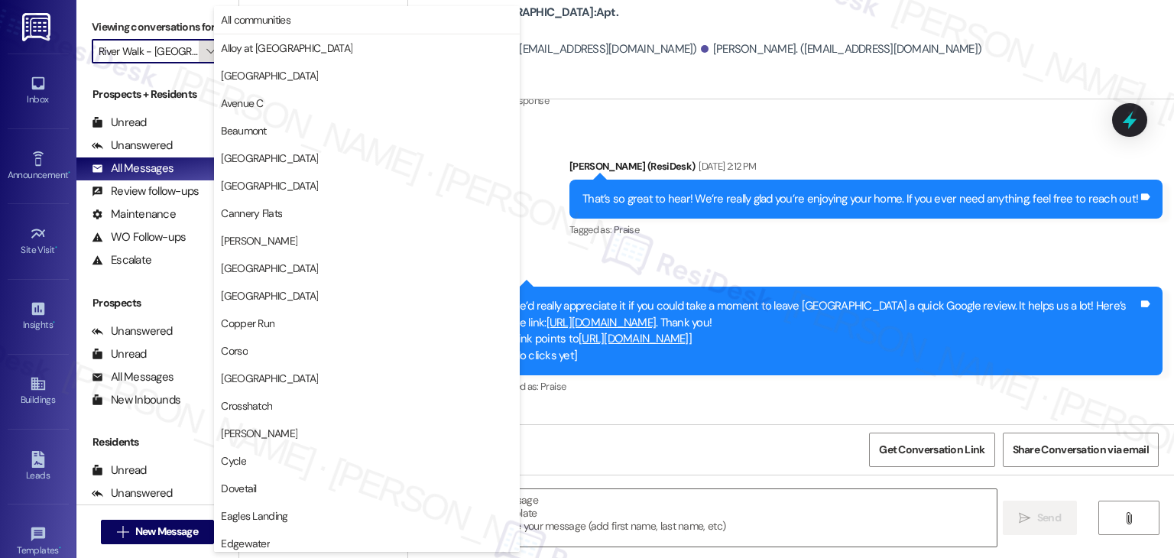
scroll to position [747, 0]
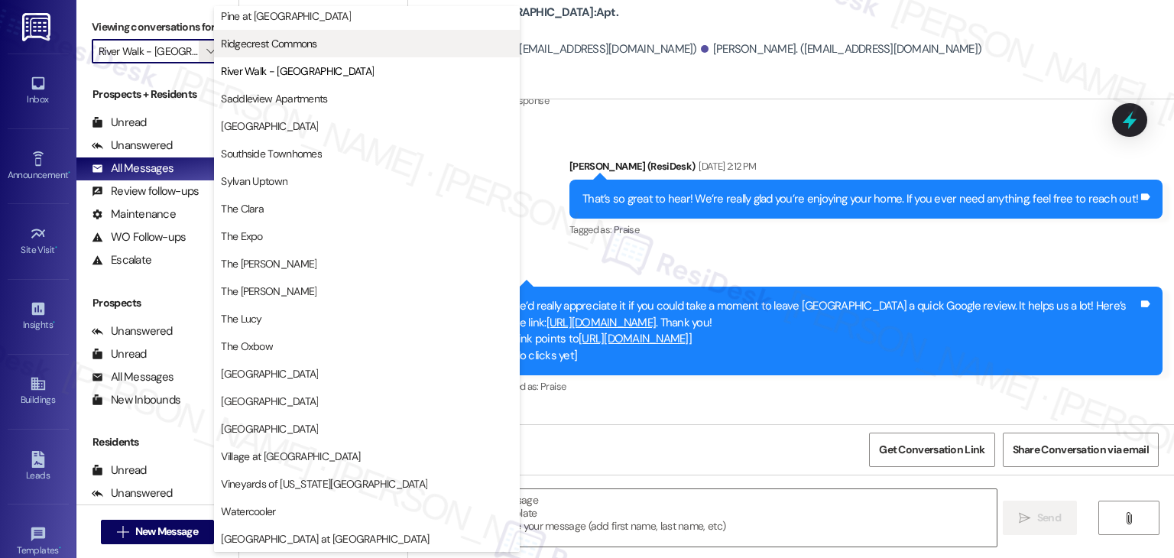
click at [269, 48] on span "Ridgecrest Commons" at bounding box center [269, 43] width 96 height 15
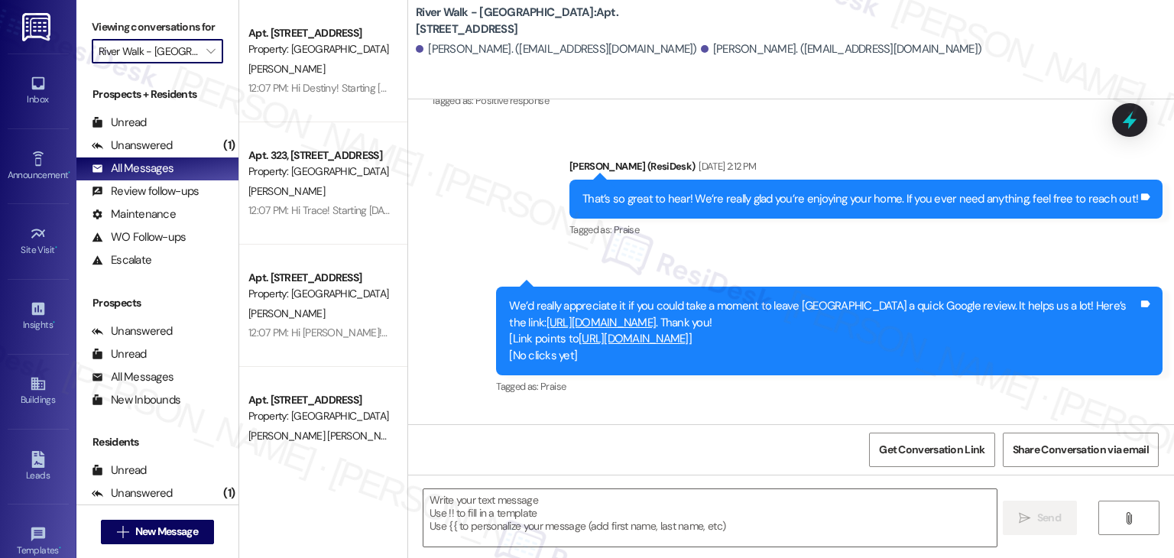
type input "Ridgecrest Commons"
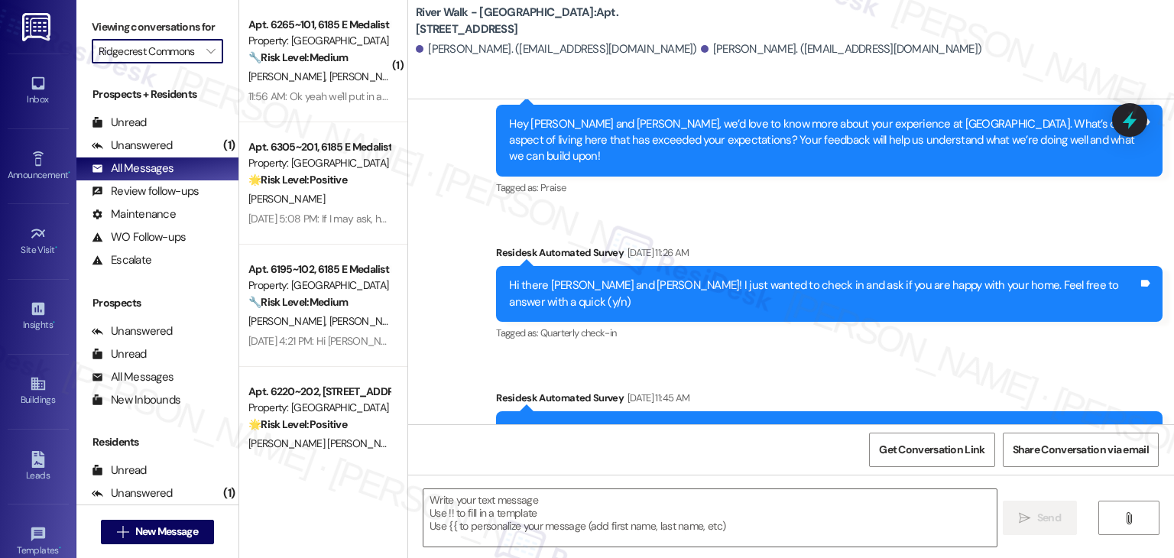
type textarea "Fetching suggested responses. Please feel free to read through the conversation…"
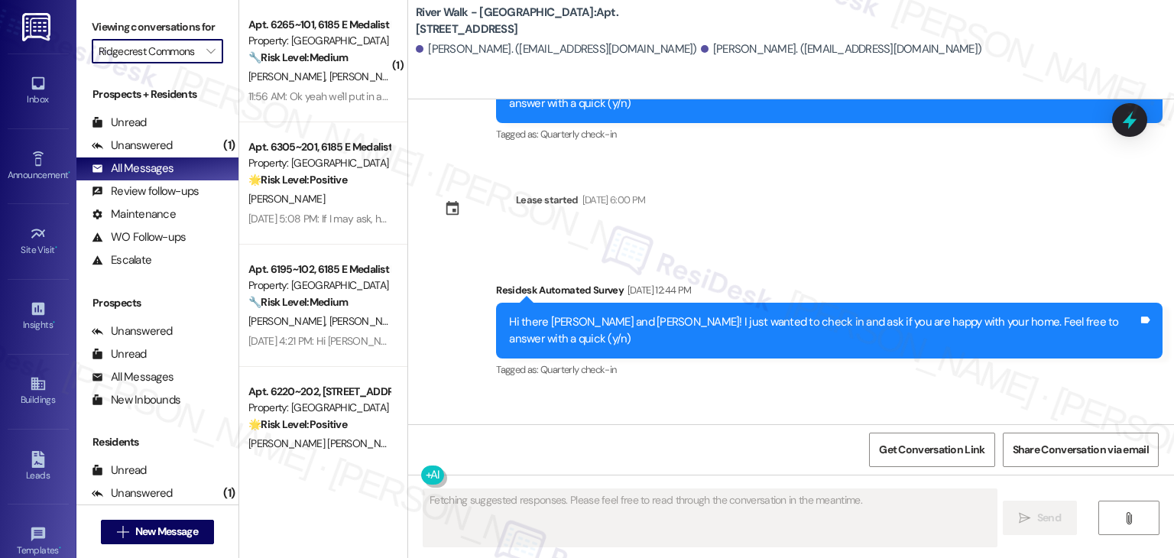
scroll to position [1294, 0]
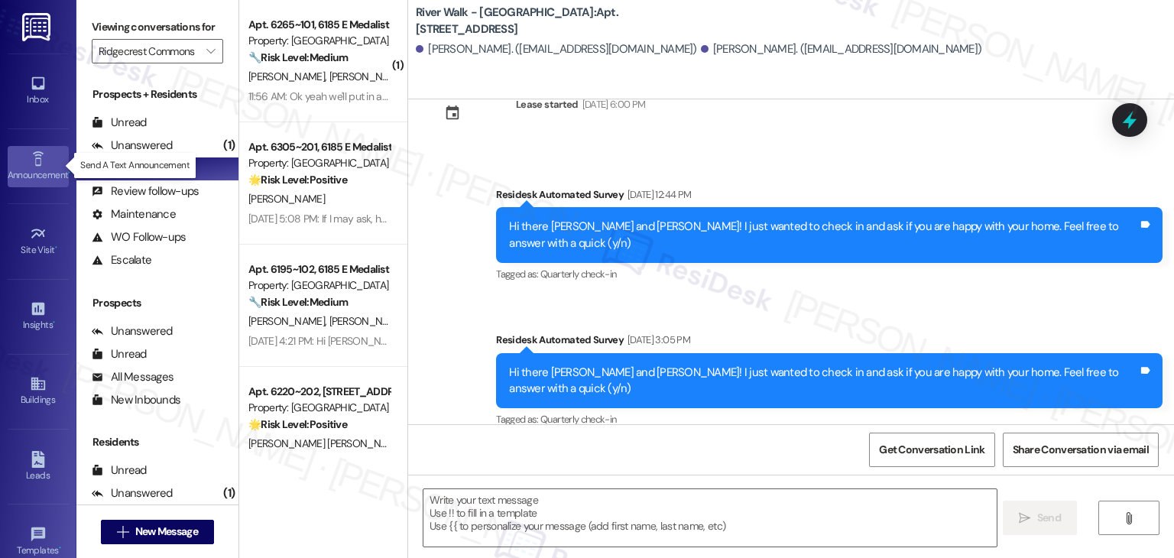
click at [34, 167] on div "Announcement •" at bounding box center [38, 174] width 76 height 15
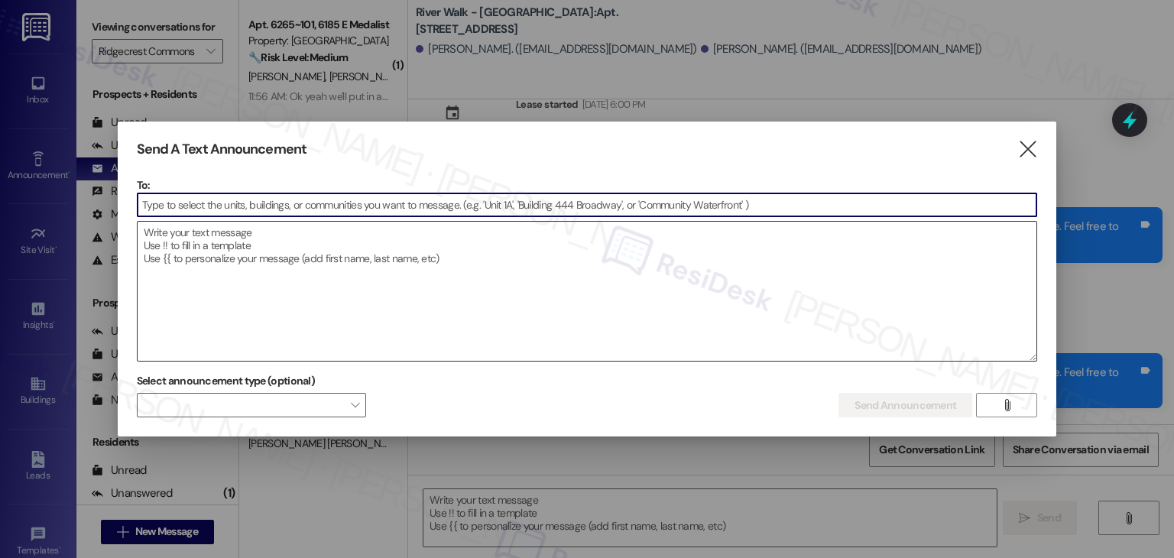
click at [238, 267] on textarea at bounding box center [587, 291] width 899 height 139
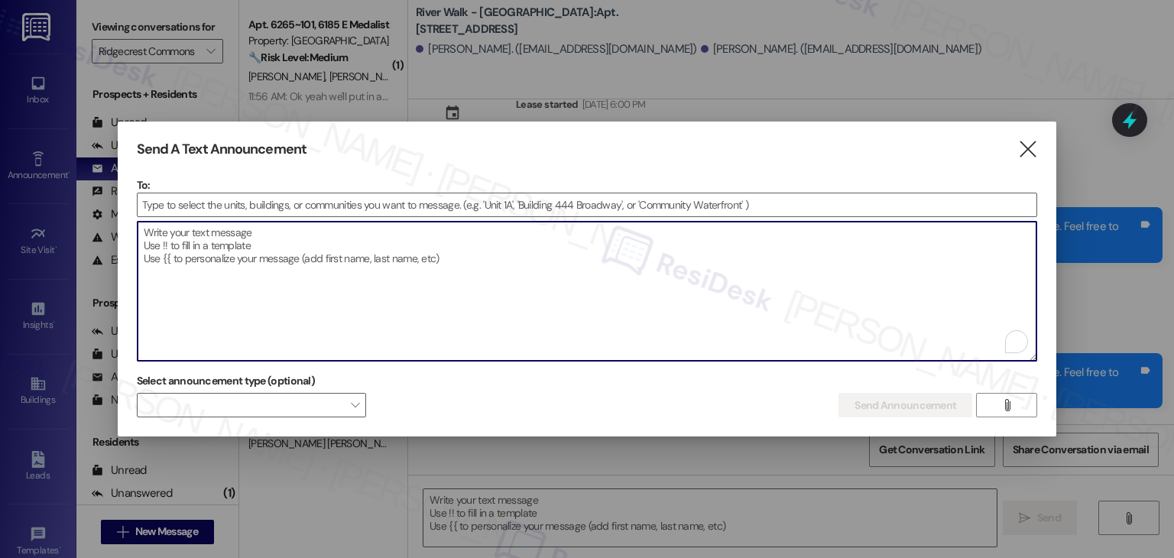
paste textarea "Hi {{first_name}}! Starting [DATE], rent payments at {{property}} will be made …"
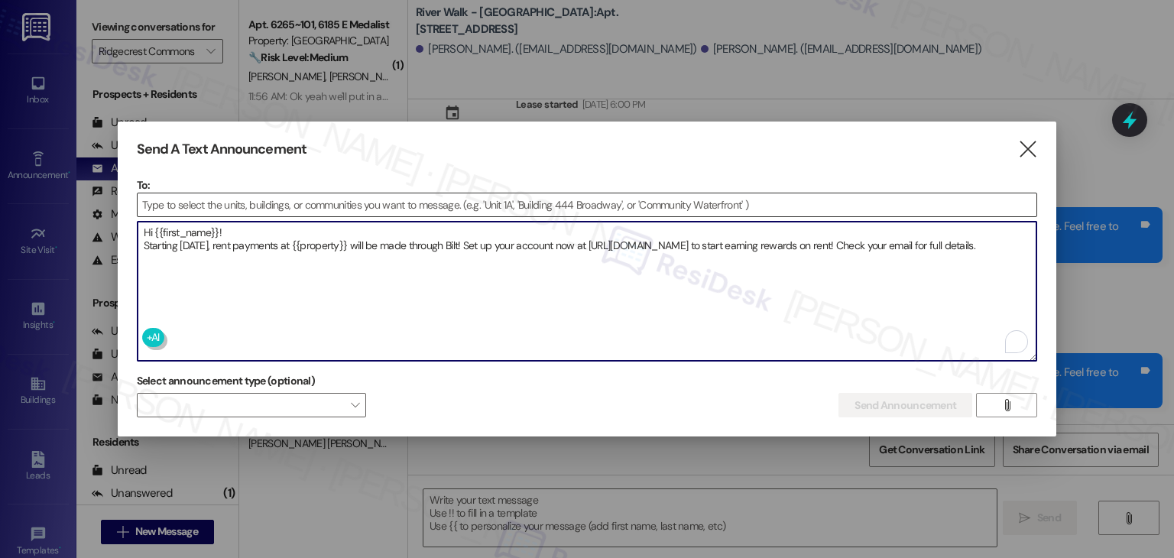
type textarea "Hi {{first_name}}! Starting [DATE], rent payments at {{property}} will be made …"
click at [186, 206] on input at bounding box center [587, 204] width 899 height 23
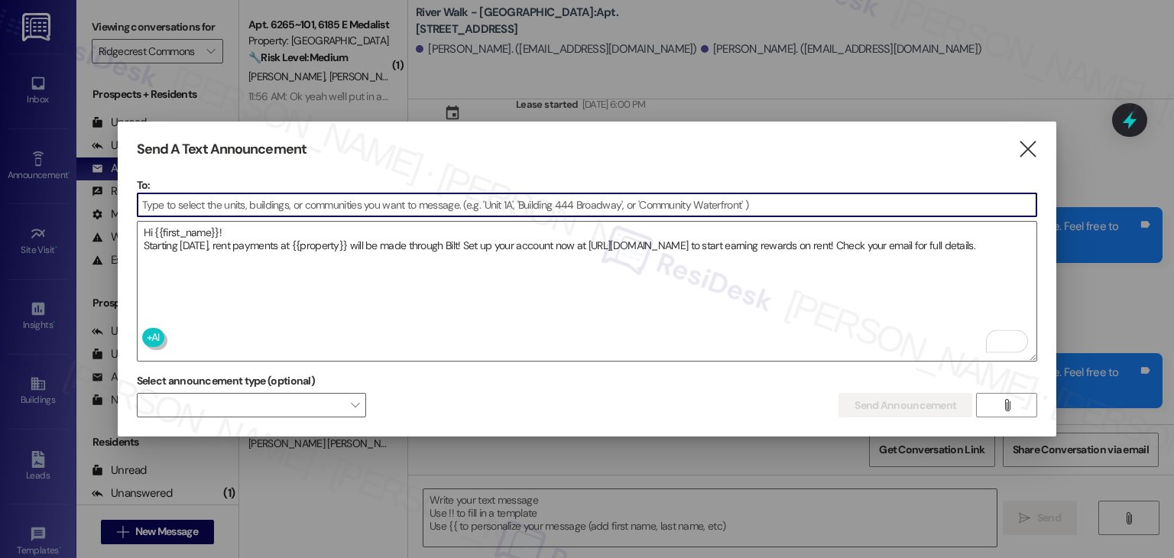
click at [189, 204] on input at bounding box center [587, 204] width 899 height 23
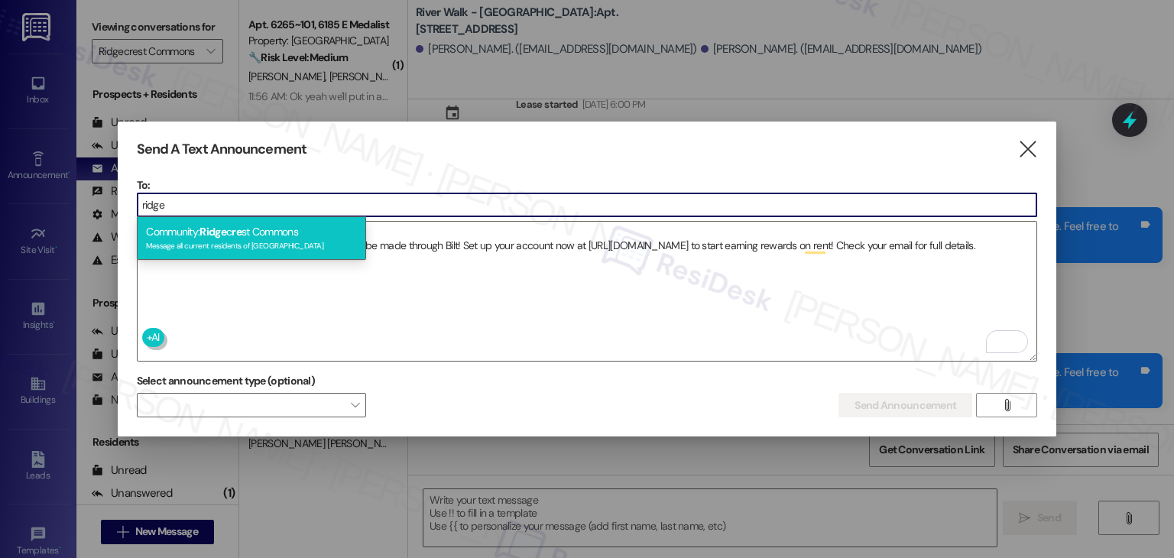
type input "ridge"
click at [220, 238] on div "Message all current residents of [GEOGRAPHIC_DATA]" at bounding box center [251, 244] width 211 height 13
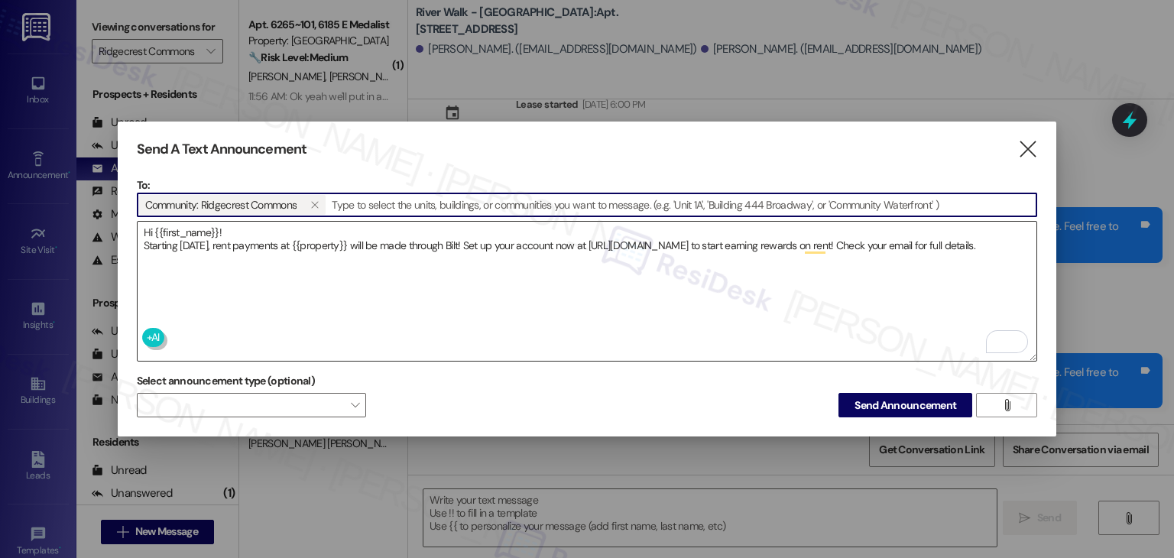
click at [217, 258] on textarea "Hi {{first_name}}! Starting [DATE], rent payments at {{property}} will be made …" at bounding box center [587, 291] width 899 height 139
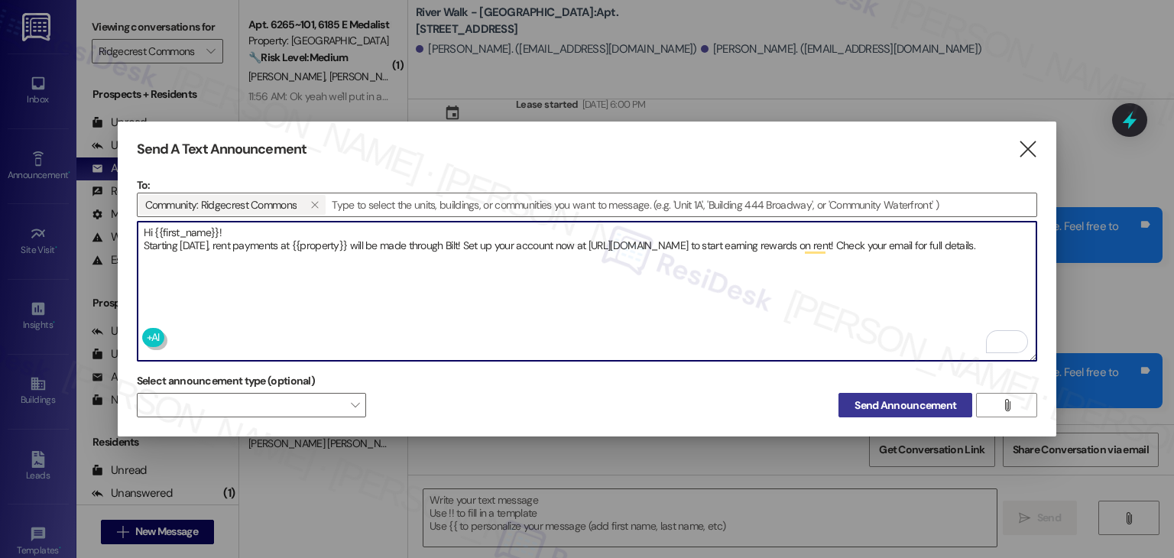
click at [872, 399] on span "Send Announcement" at bounding box center [905, 405] width 102 height 16
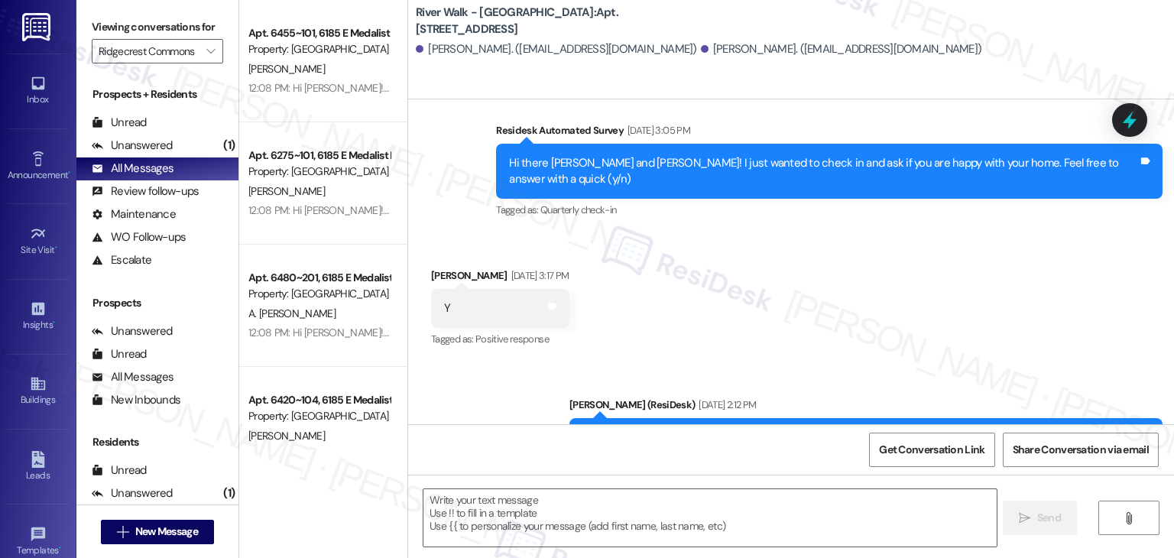
scroll to position [1742, 0]
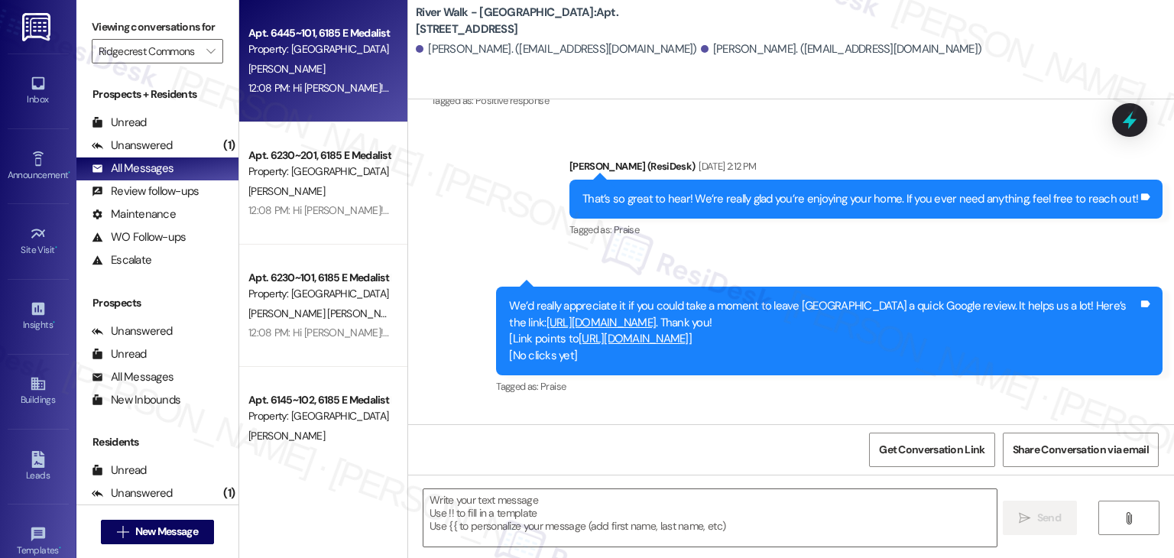
click at [281, 90] on div "12:08 PM: Hi Samantha! Starting September 25th, rent payments at Ridgecrest Com…" at bounding box center [885, 88] width 1275 height 14
type textarea "Fetching suggested responses. Please feel free to read through the conversation…"
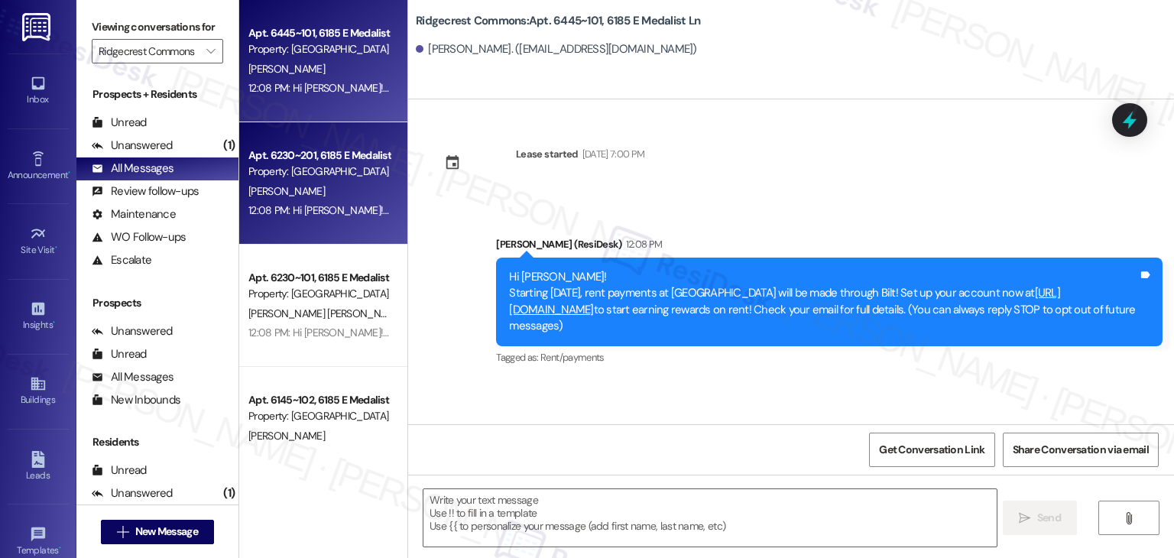
type textarea "Fetching suggested responses. Please feel free to read through the conversation…"
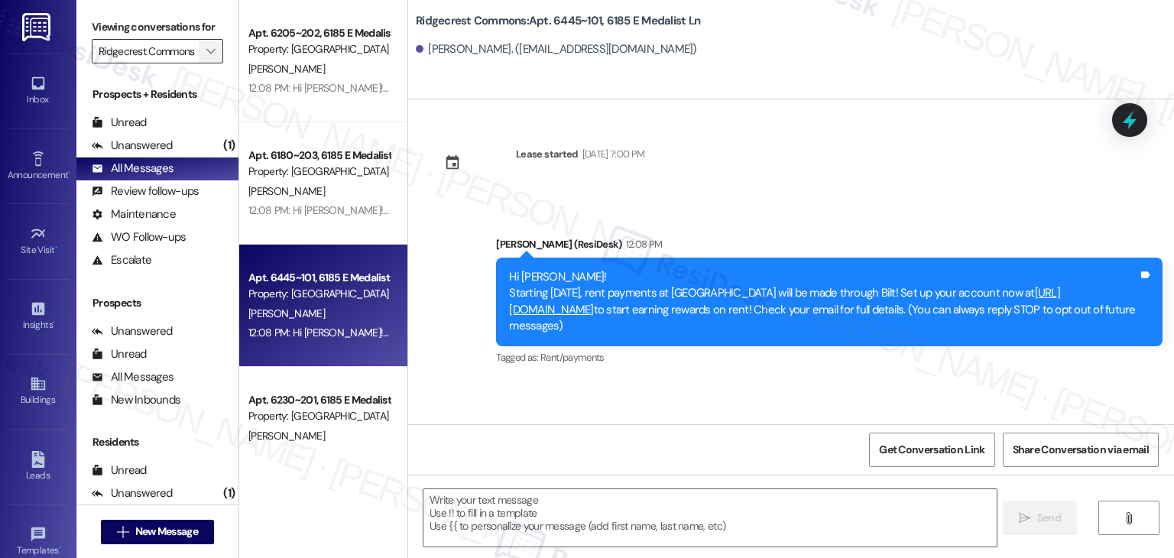
click at [206, 47] on icon "" at bounding box center [210, 51] width 8 height 12
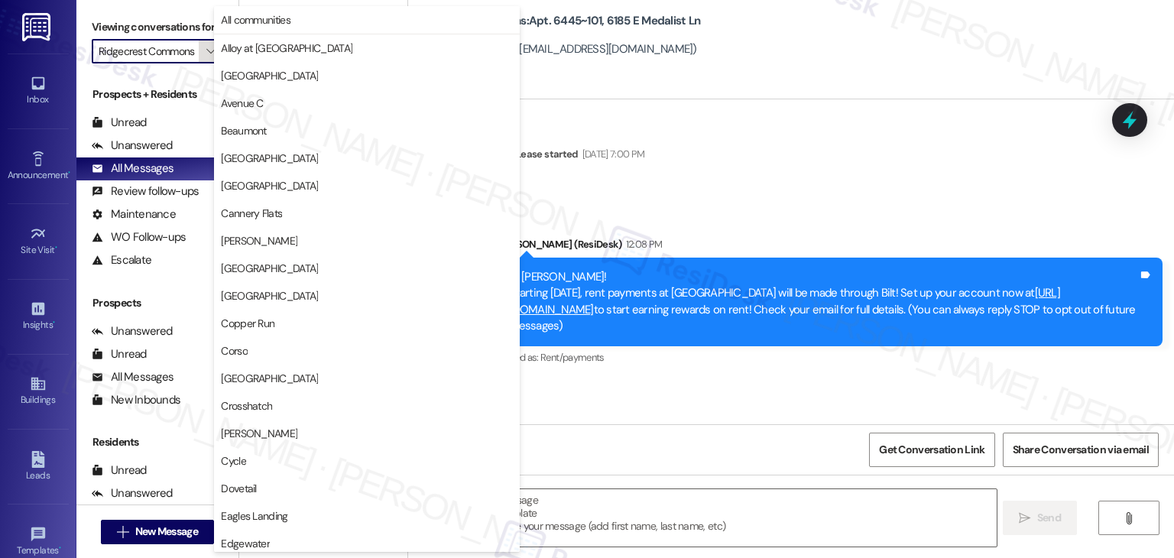
scroll to position [523, 0]
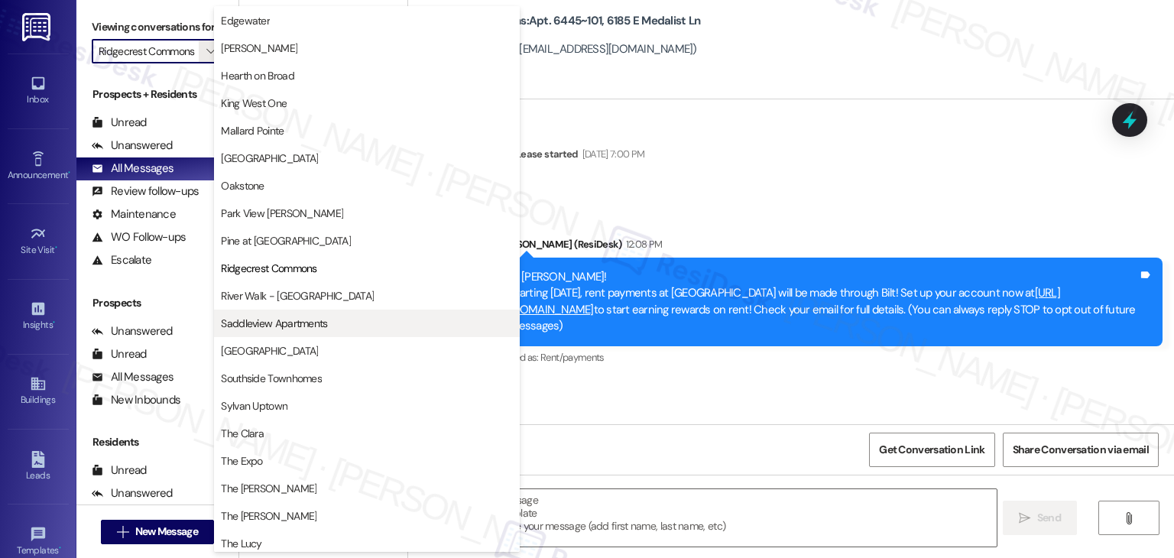
click at [276, 325] on span "Saddleview Apartments" at bounding box center [274, 323] width 106 height 15
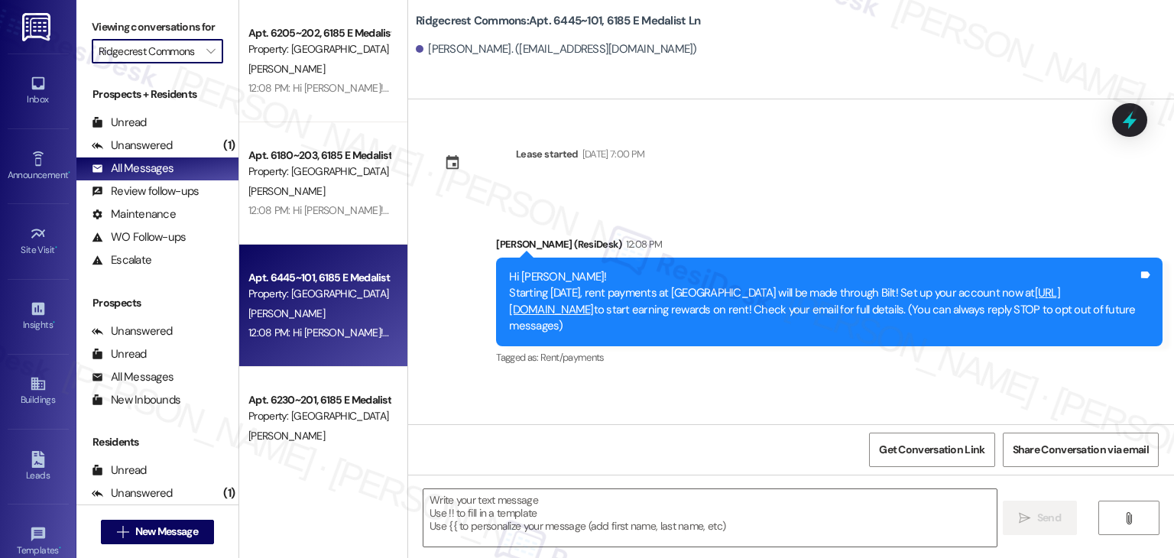
type input "Saddleview Apartments"
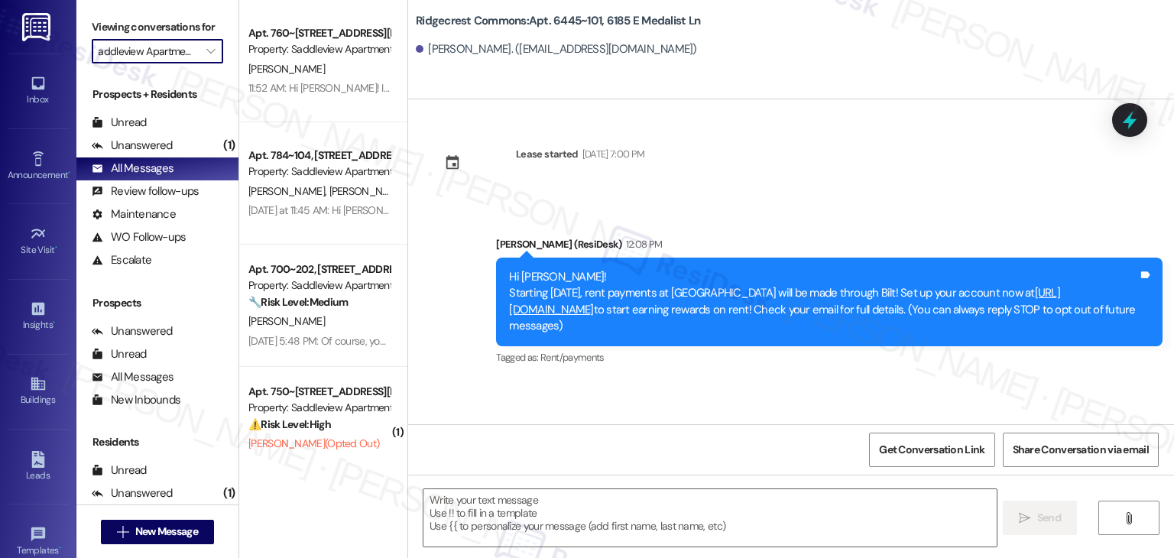
type textarea "Fetching suggested responses. Please feel free to read through the conversation…"
click at [49, 173] on div "Announcement •" at bounding box center [38, 174] width 76 height 15
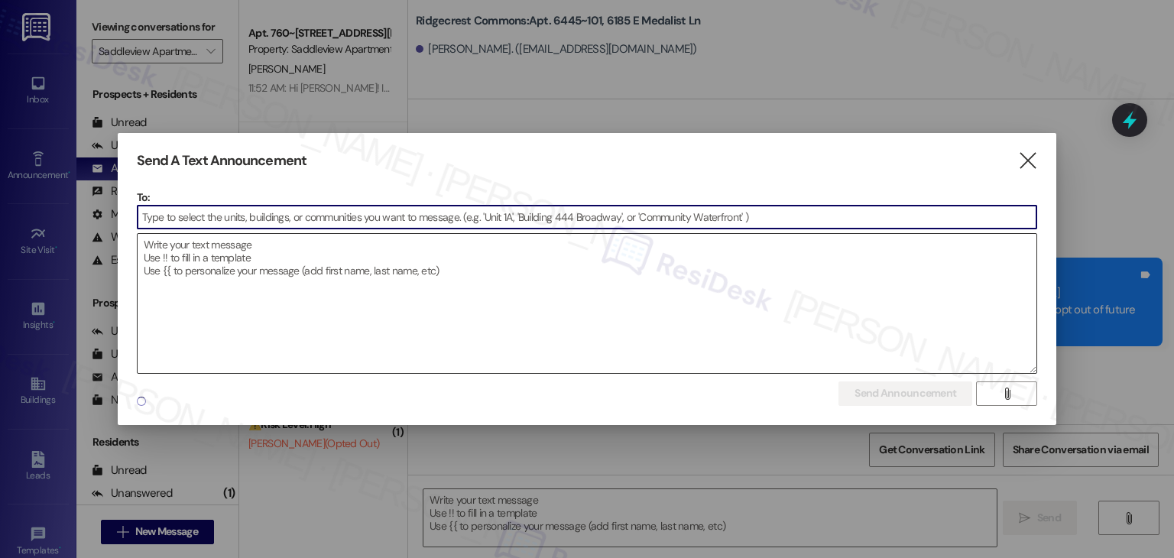
click at [263, 285] on textarea at bounding box center [587, 303] width 899 height 139
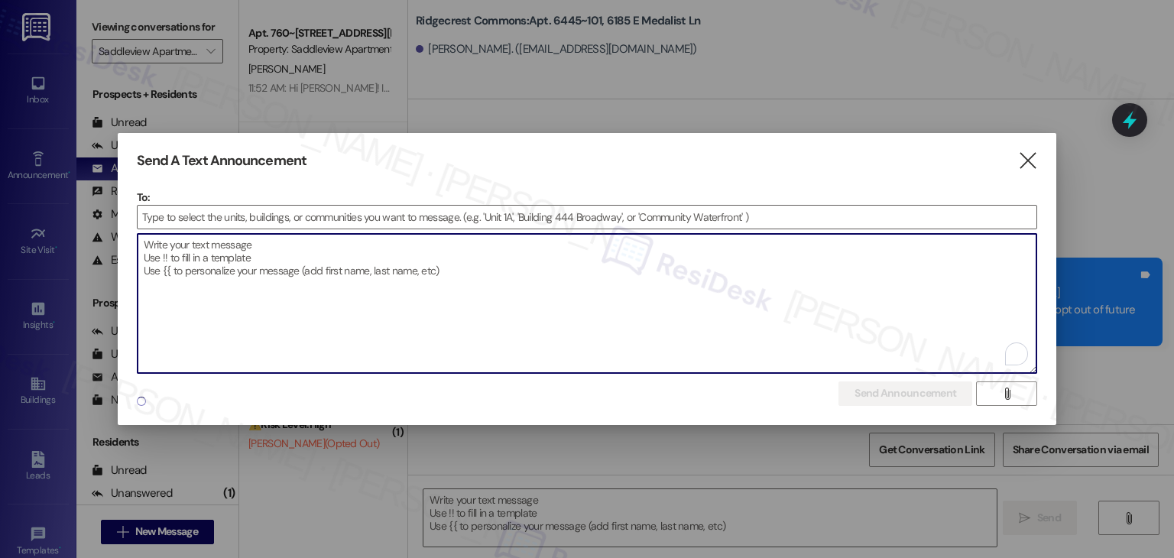
paste textarea "Hi {{first_name}}! Starting [DATE], rent payments at {{property}} will be made …"
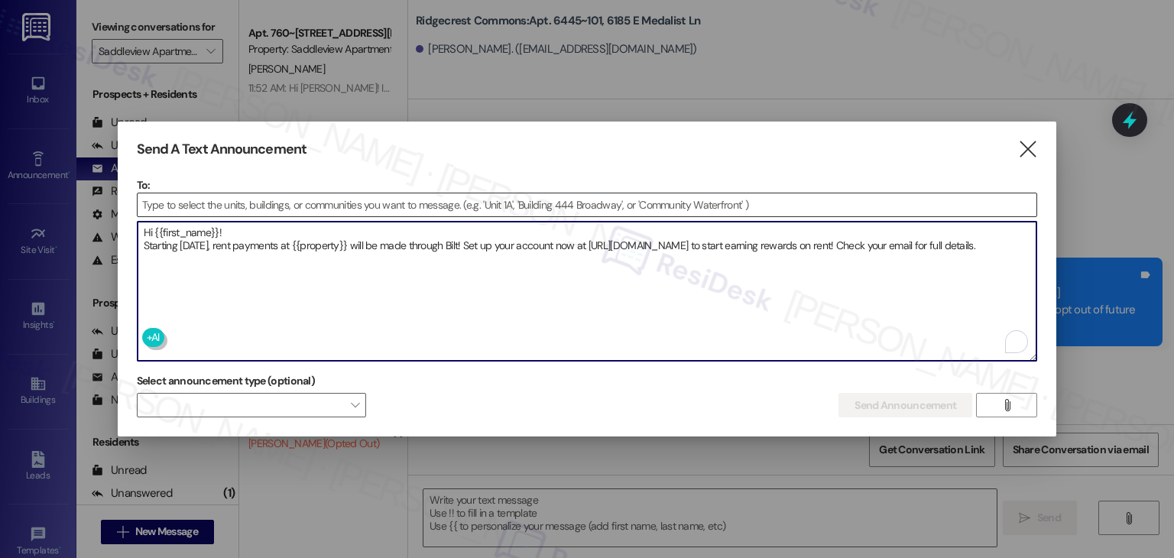
type textarea "Hi {{first_name}}! Starting [DATE], rent payments at {{property}} will be made …"
click at [206, 202] on input at bounding box center [587, 204] width 899 height 23
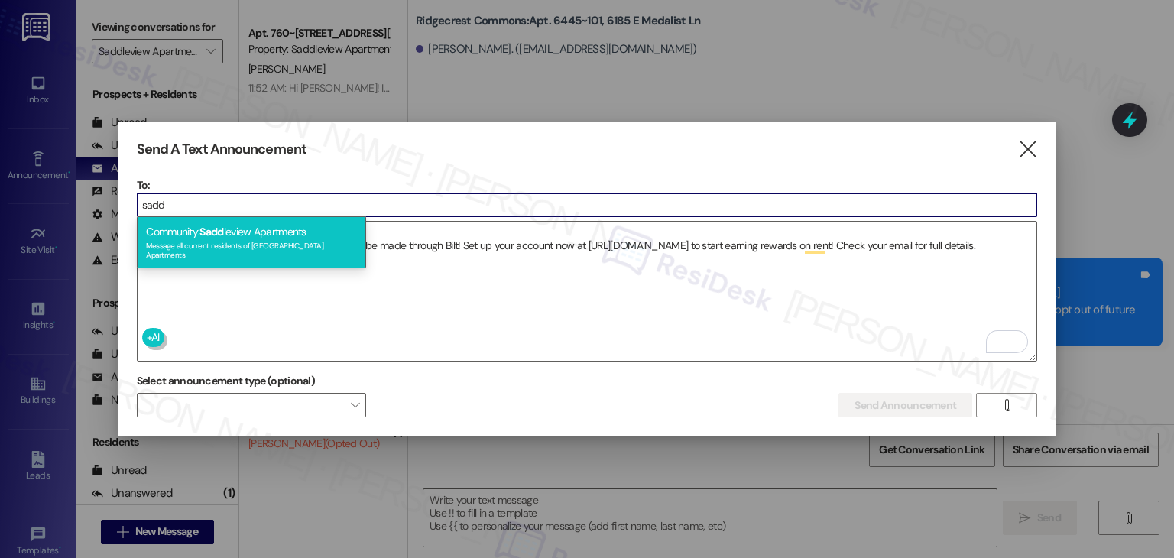
type input "sadd"
click at [211, 233] on span "Sadd" at bounding box center [211, 232] width 24 height 14
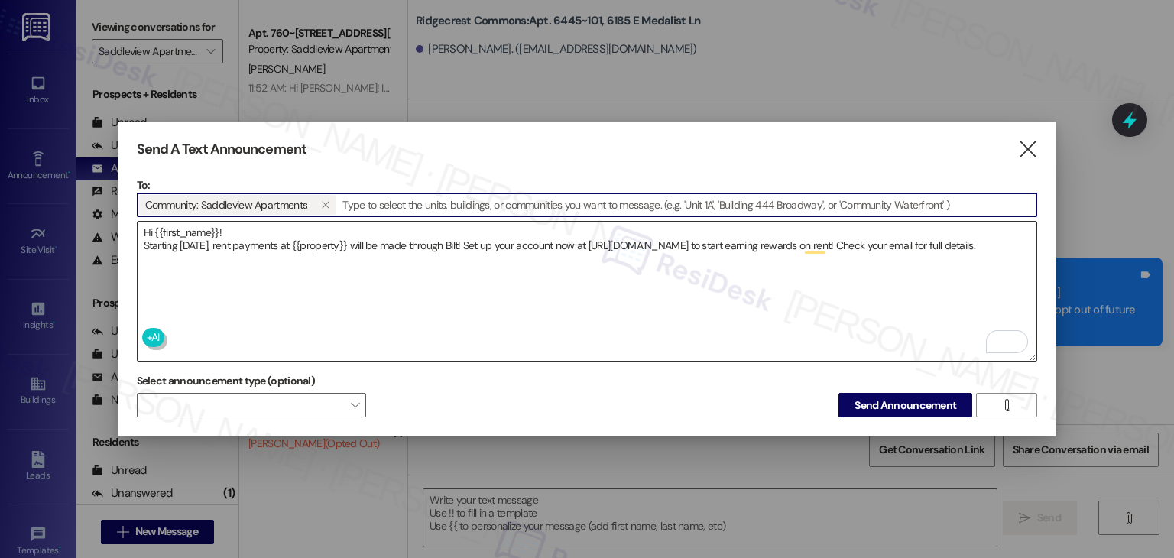
click at [229, 260] on textarea "Hi {{first_name}}! Starting [DATE], rent payments at {{property}} will be made …" at bounding box center [587, 291] width 899 height 139
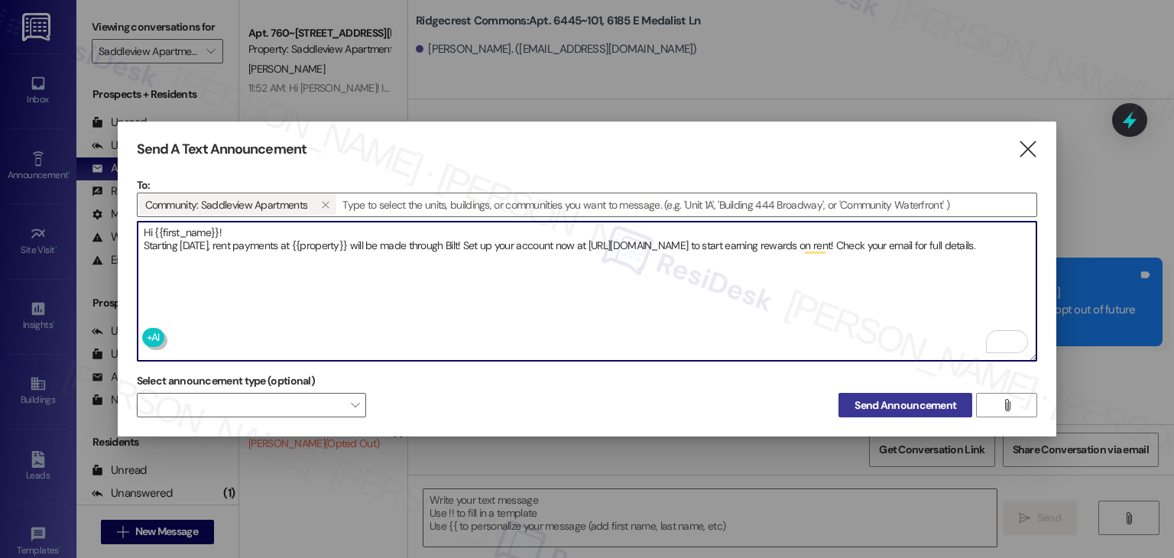
click at [887, 406] on span "Send Announcement" at bounding box center [905, 405] width 102 height 16
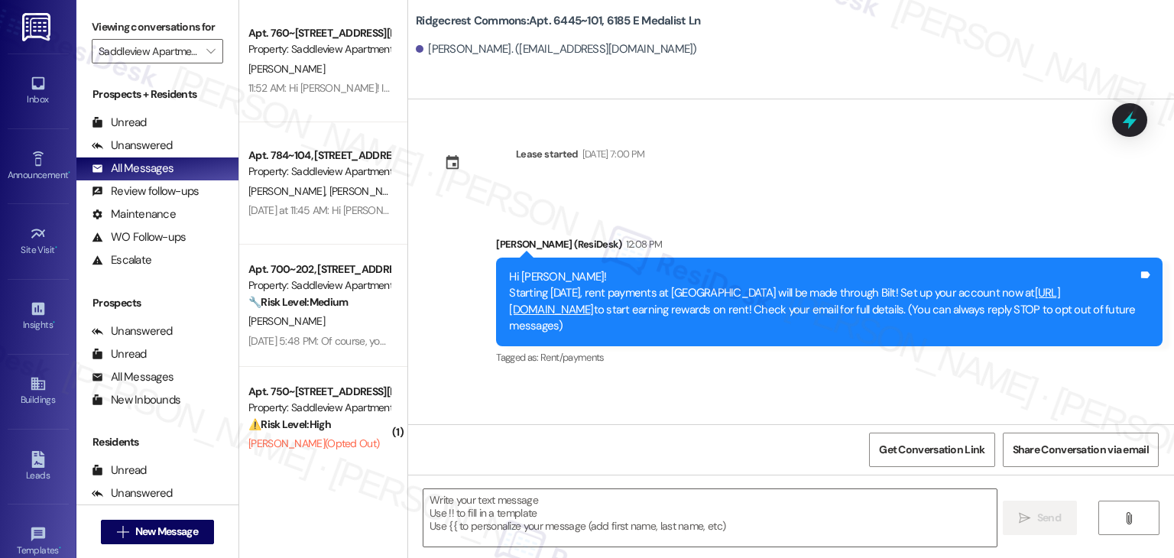
click at [829, 140] on div "Lease started [DATE] 7:00 PM Announcement, sent via SMS [PERSON_NAME] (ResiDesk…" at bounding box center [791, 261] width 766 height 325
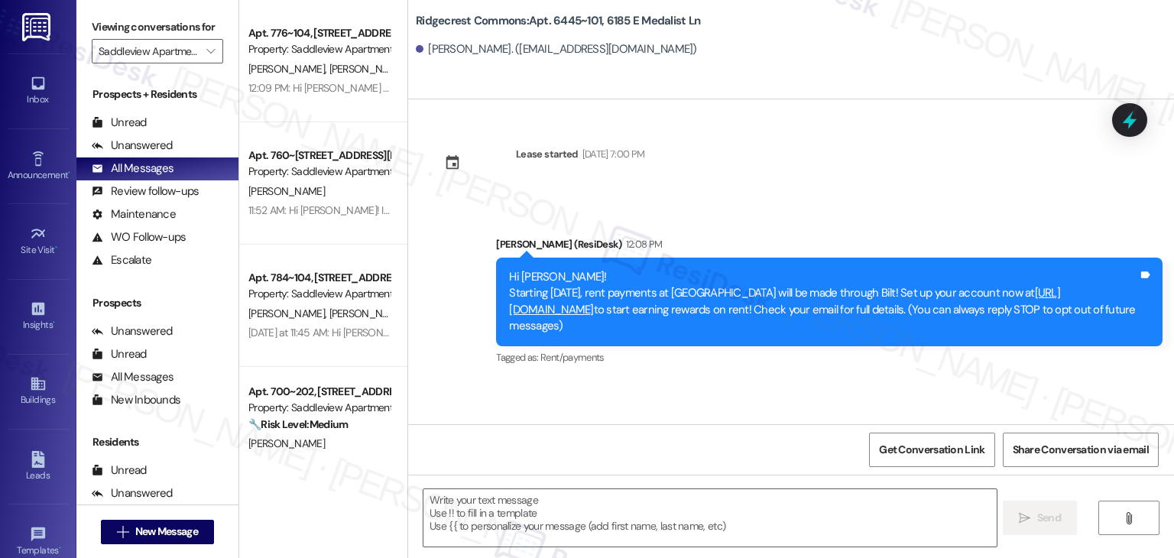
click at [829, 140] on div "Lease started [DATE] 7:00 PM Announcement, sent via SMS [PERSON_NAME] (ResiDesk…" at bounding box center [791, 261] width 766 height 325
click at [825, 148] on div "Lease started [DATE] 7:00 PM Announcement, sent via SMS [PERSON_NAME] (ResiDesk…" at bounding box center [791, 261] width 766 height 325
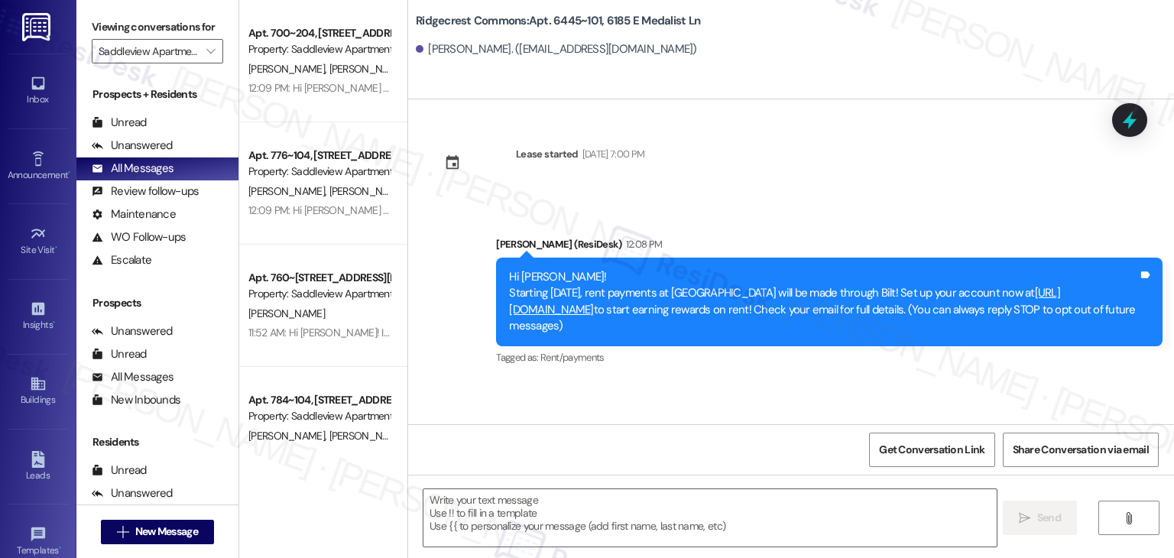
click at [824, 150] on div "Lease started [DATE] 7:00 PM Announcement, sent via SMS [PERSON_NAME] (ResiDesk…" at bounding box center [791, 261] width 766 height 325
click at [823, 154] on div "Lease started [DATE] 7:00 PM Announcement, sent via SMS [PERSON_NAME] (ResiDesk…" at bounding box center [791, 261] width 766 height 325
click at [206, 50] on icon "" at bounding box center [210, 51] width 8 height 12
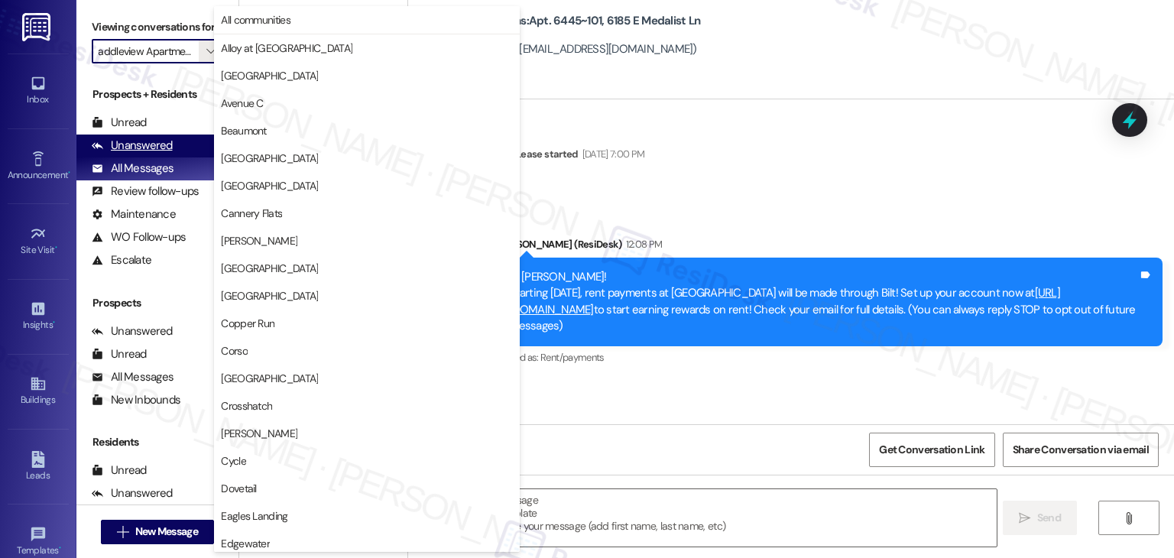
scroll to position [747, 0]
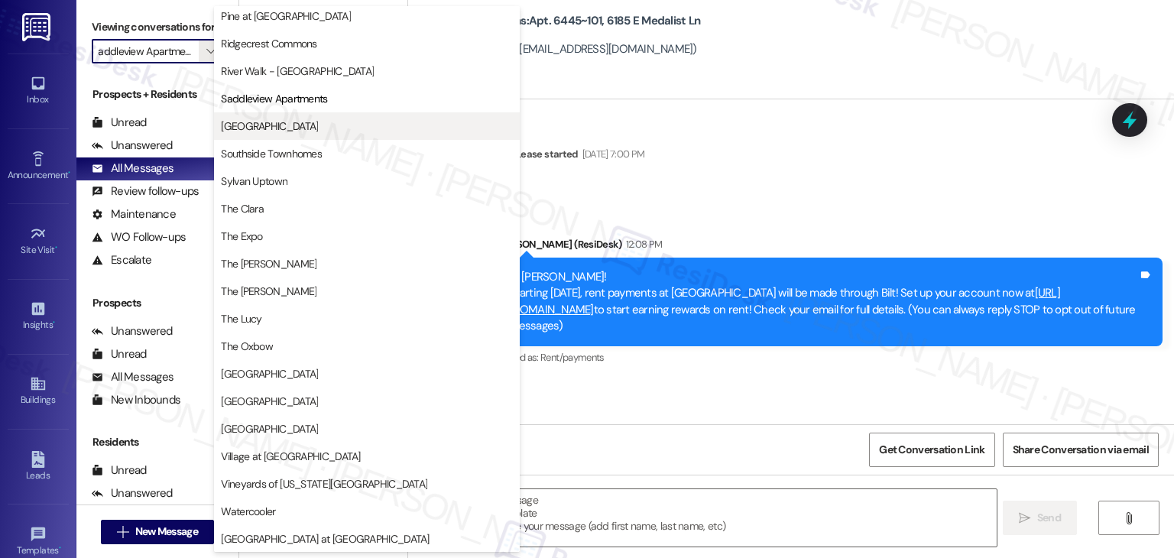
click at [299, 129] on span "[GEOGRAPHIC_DATA]" at bounding box center [367, 125] width 292 height 15
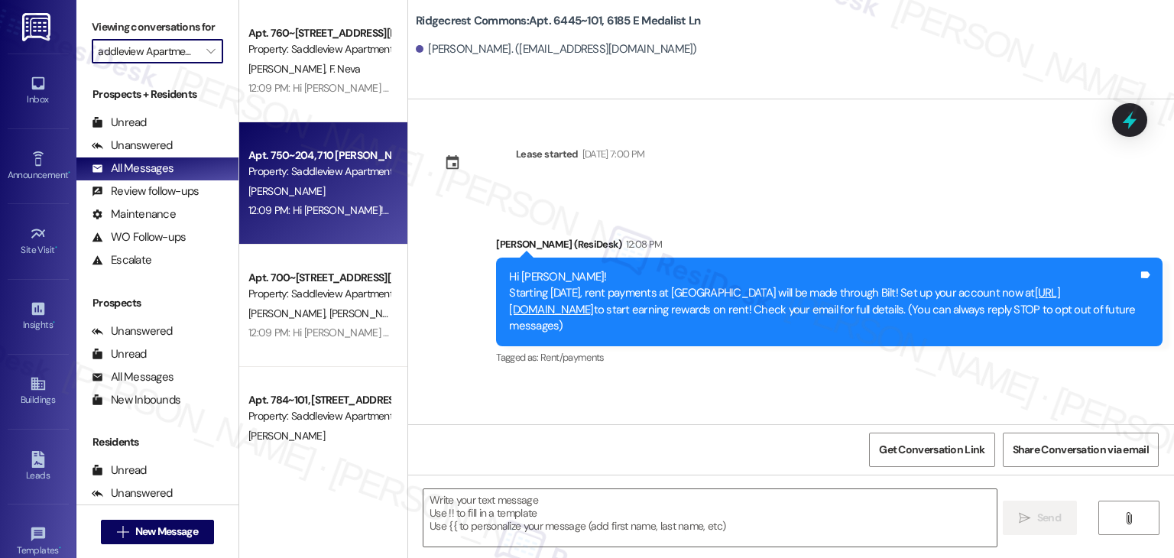
type input "[GEOGRAPHIC_DATA]"
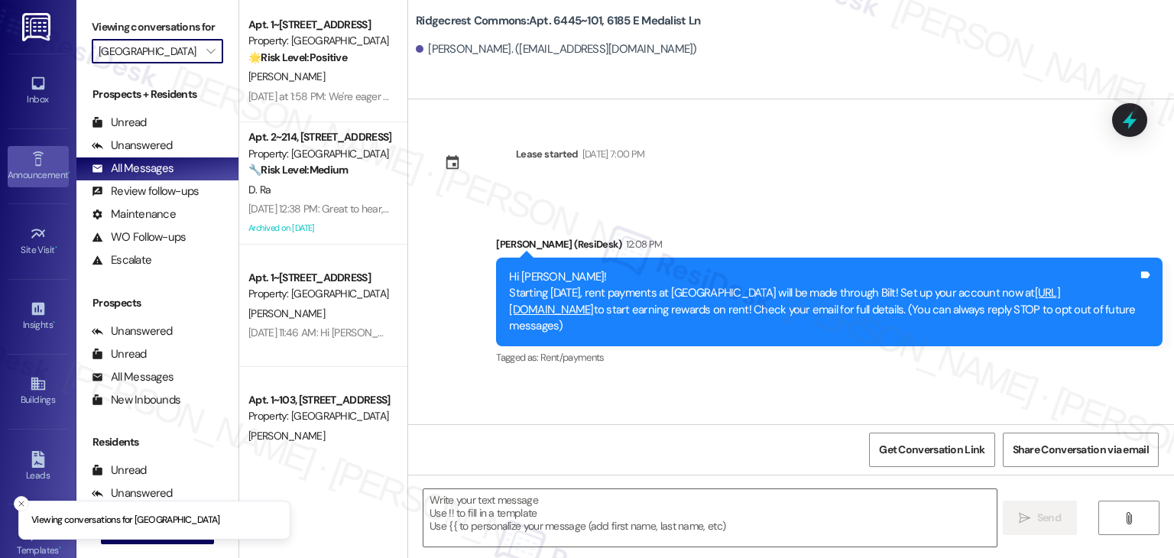
click at [30, 164] on icon at bounding box center [38, 159] width 17 height 17
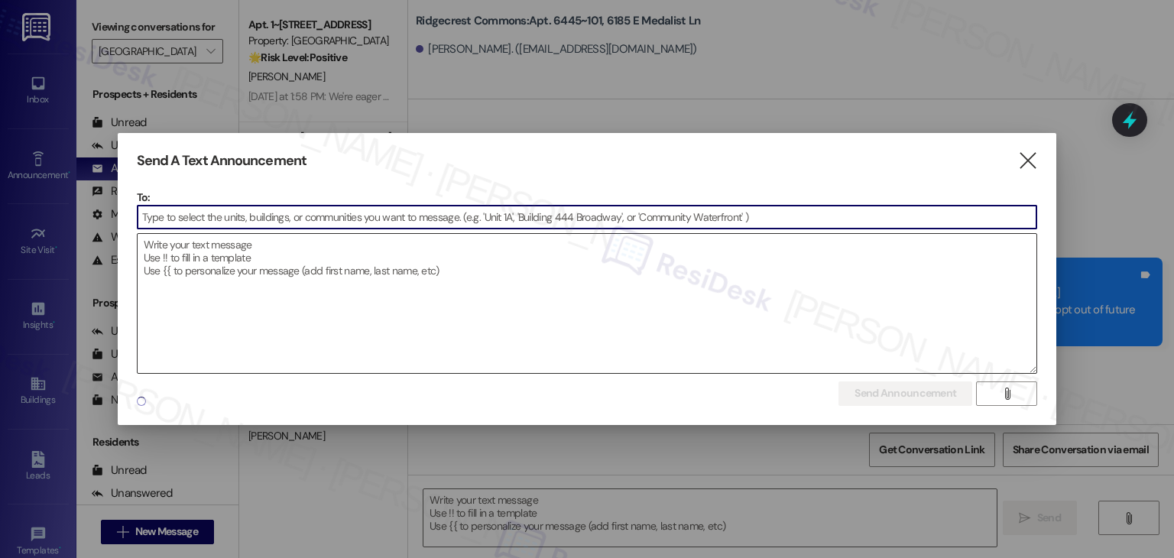
click at [334, 287] on textarea at bounding box center [587, 303] width 899 height 139
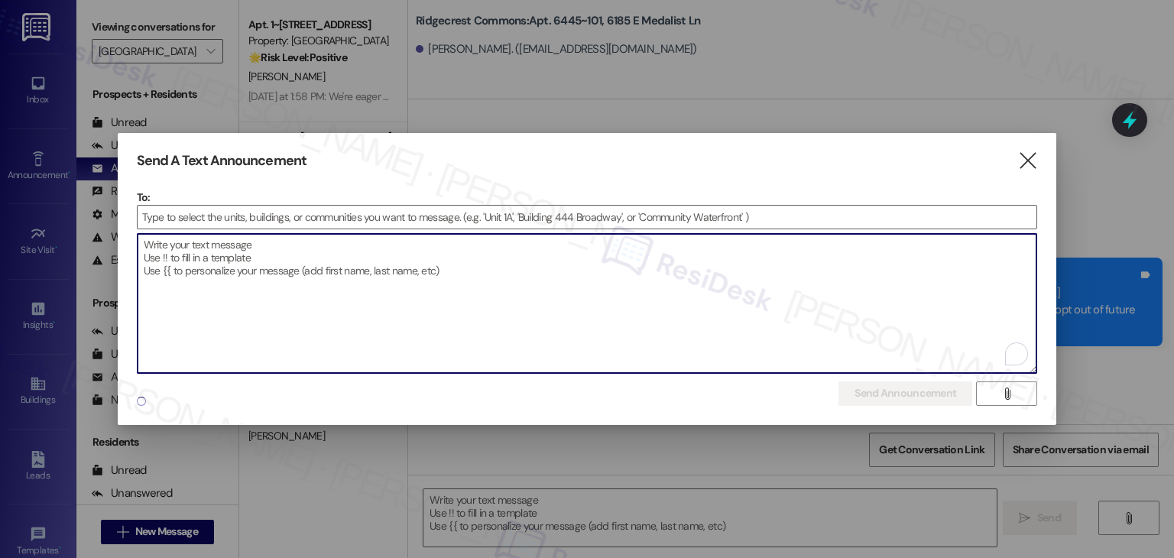
paste textarea "Hi {{first_name}}! Starting [DATE], rent payments at {{property}} will be made …"
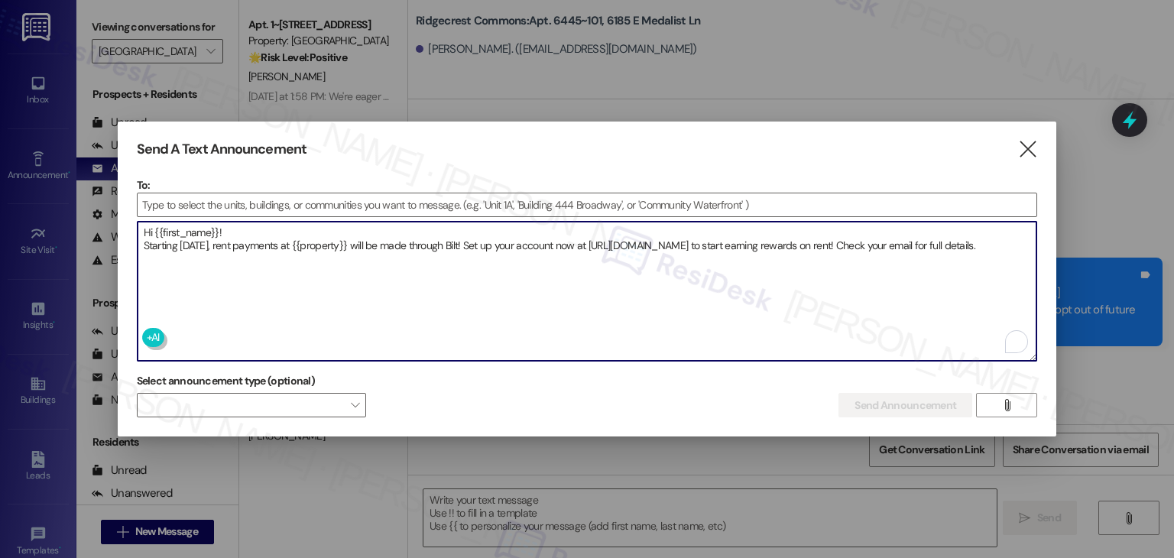
click at [221, 266] on textarea "Hi {{first_name}}! Starting [DATE], rent payments at {{property}} will be made …" at bounding box center [587, 291] width 899 height 139
type textarea "Hi {{first_name}}! Starting [DATE], rent payments at {{property}} will be made …"
click at [190, 206] on input at bounding box center [587, 204] width 899 height 23
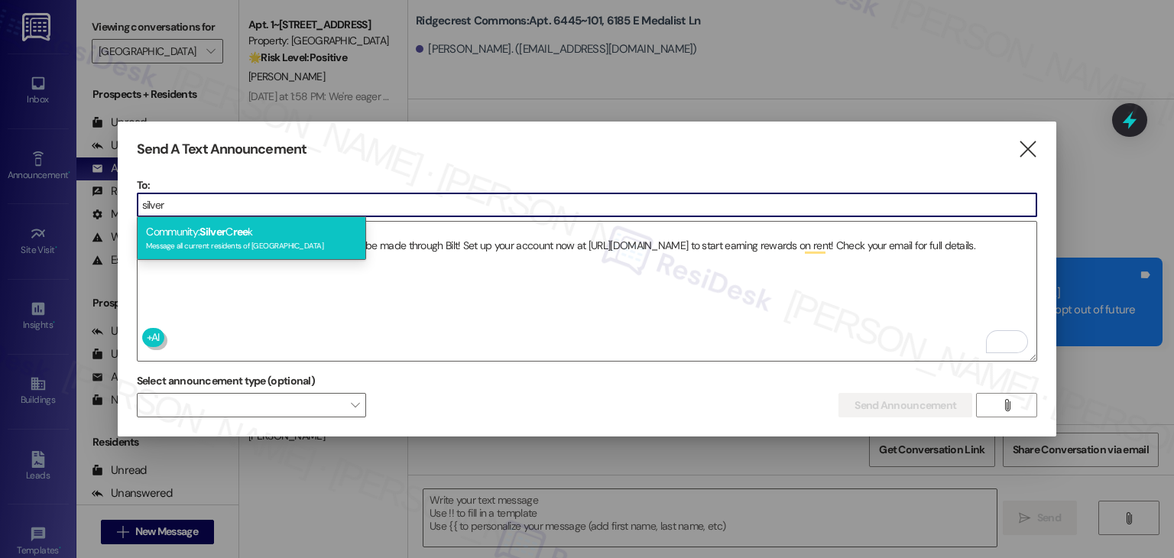
type input "silver"
click at [220, 242] on div "Message all current residents of [GEOGRAPHIC_DATA]" at bounding box center [251, 244] width 211 height 13
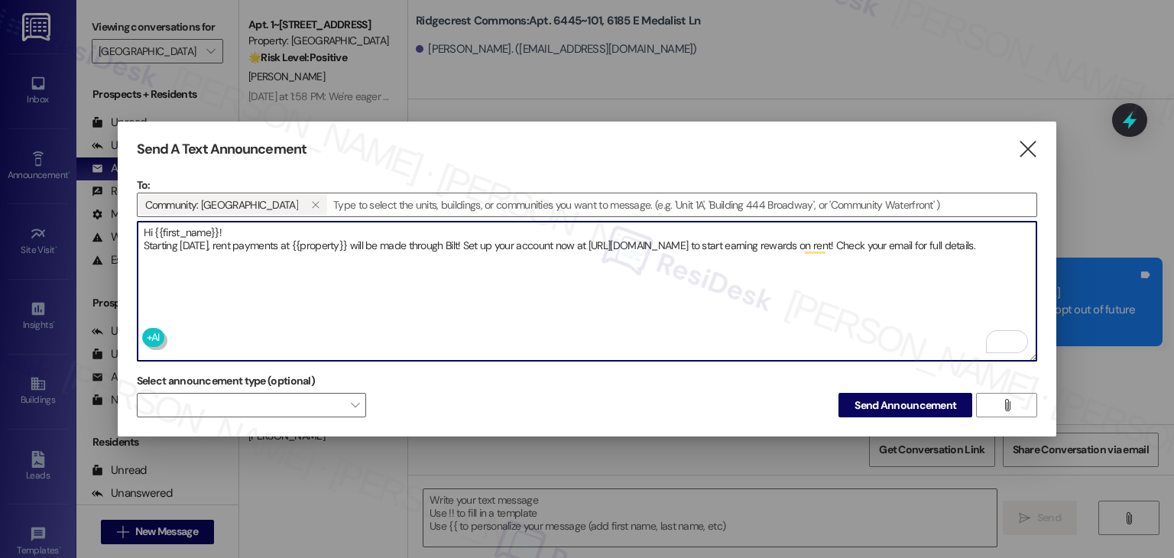
click at [225, 259] on textarea "Hi {{first_name}}! Starting [DATE], rent payments at {{property}} will be made …" at bounding box center [587, 291] width 899 height 139
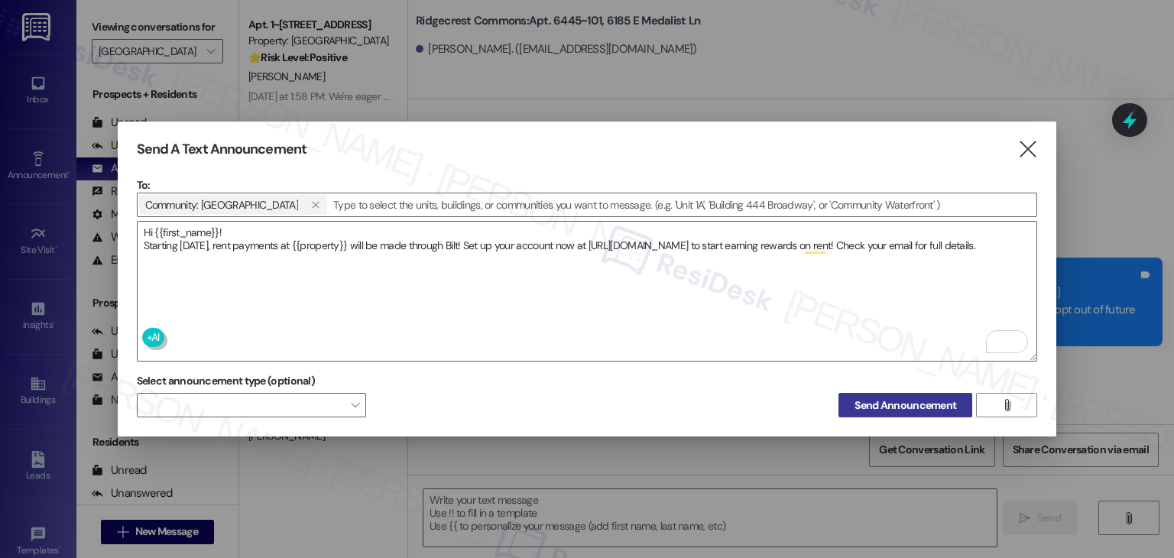
click at [884, 397] on span "Send Announcement" at bounding box center [905, 405] width 102 height 16
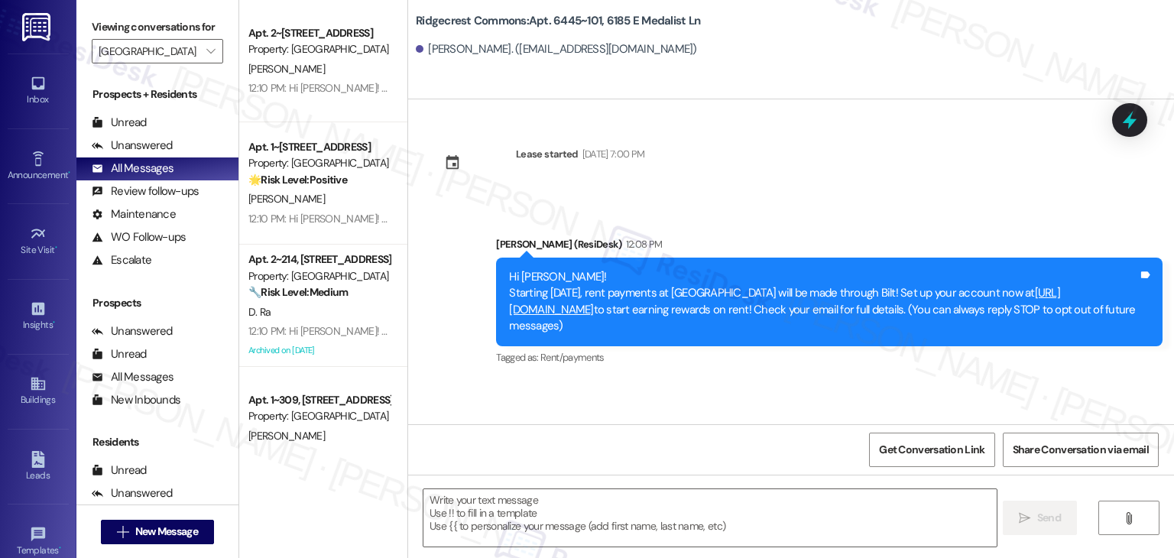
click at [882, 378] on div "Announcement, sent via SMS [PERSON_NAME] (ResiDesk) 12:08 PM Hi [PERSON_NAME]! …" at bounding box center [828, 302] width 689 height 155
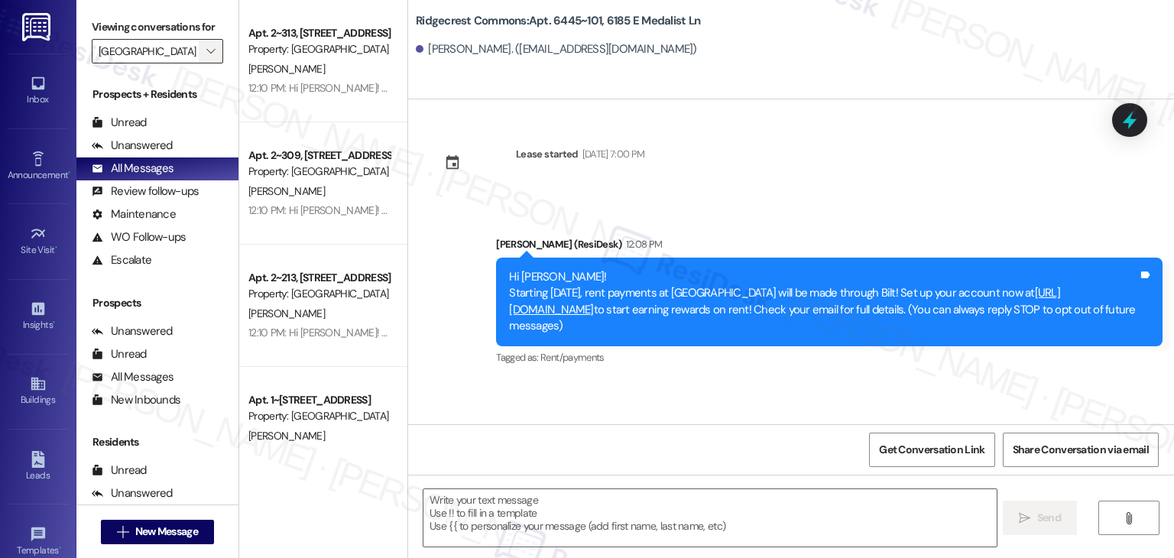
click at [203, 44] on span "" at bounding box center [210, 51] width 15 height 24
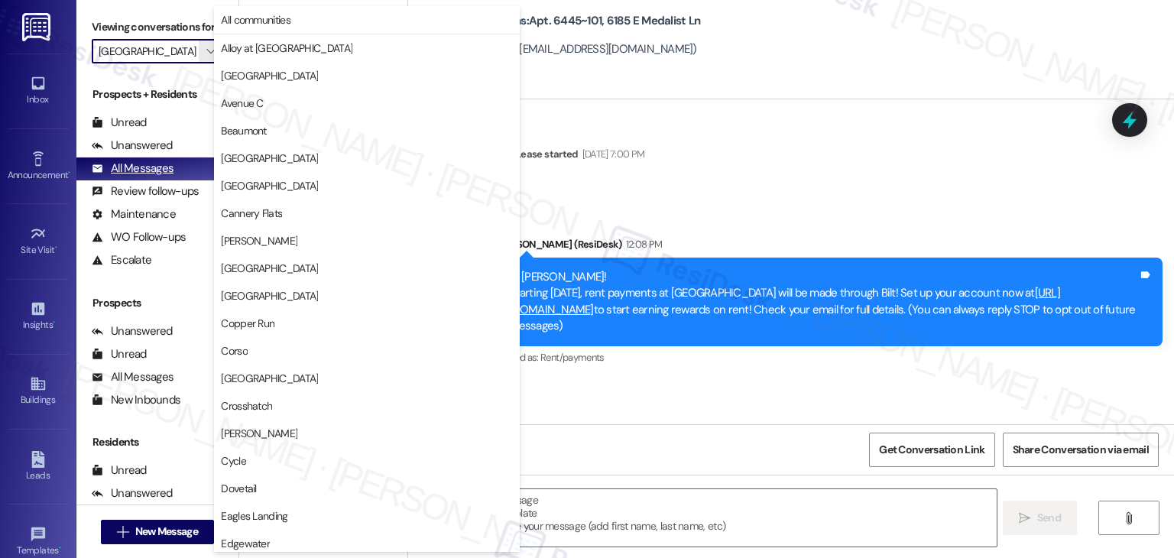
scroll to position [747, 0]
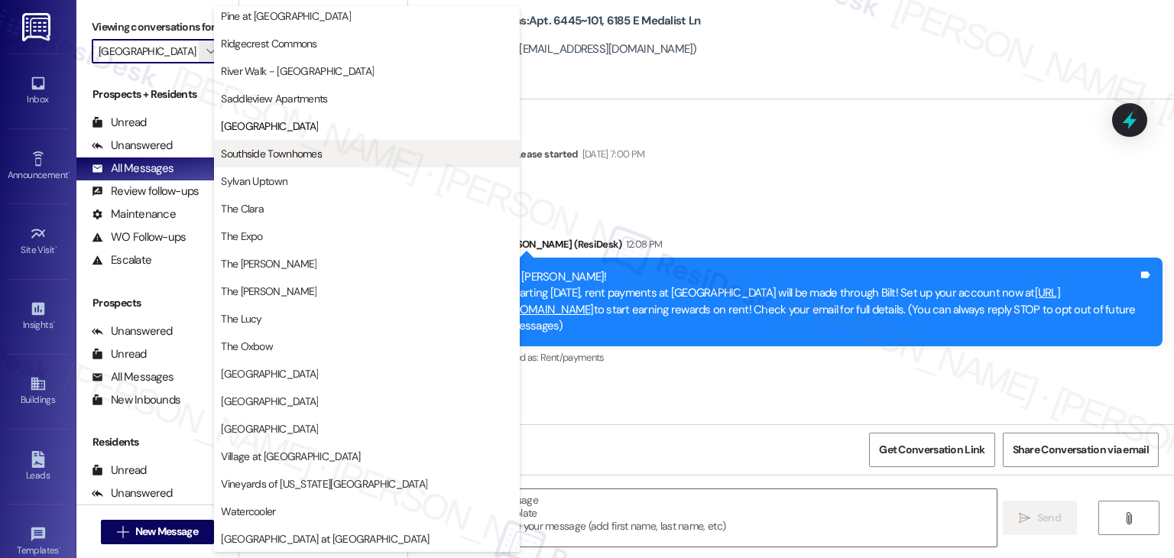
click at [262, 149] on span "Southside Townhomes" at bounding box center [271, 153] width 101 height 15
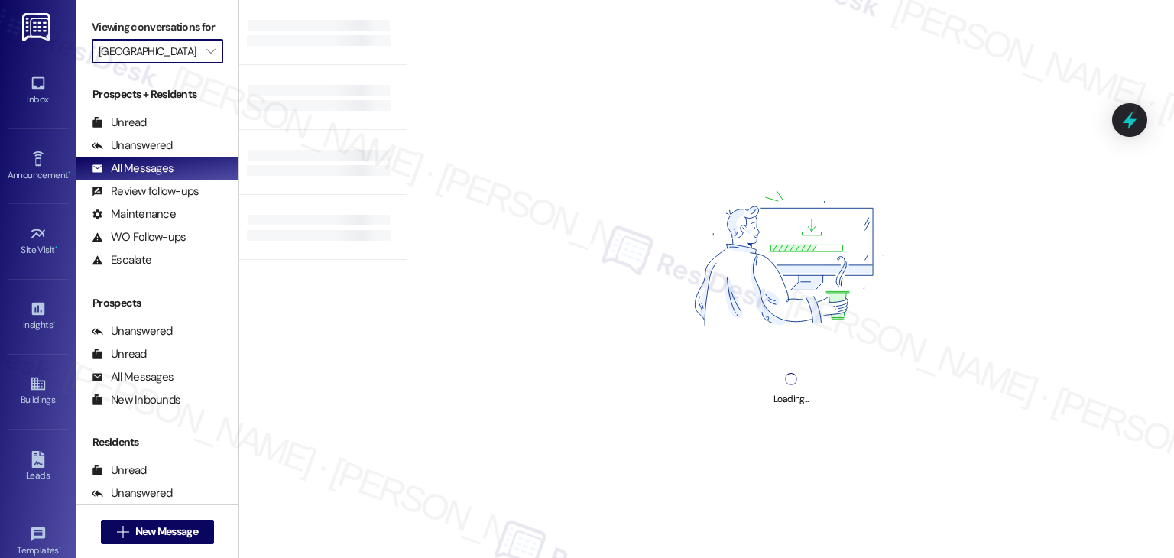
type input "Southside Townhomes"
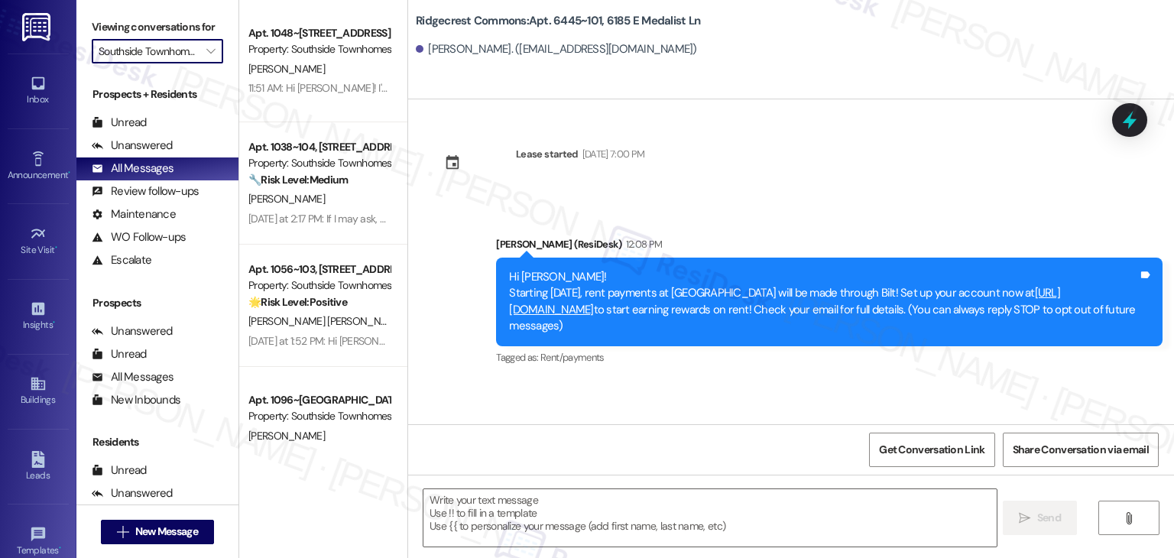
type textarea "Fetching suggested responses. Please feel free to read through the conversation…"
click at [38, 172] on div "Announcement •" at bounding box center [38, 174] width 76 height 15
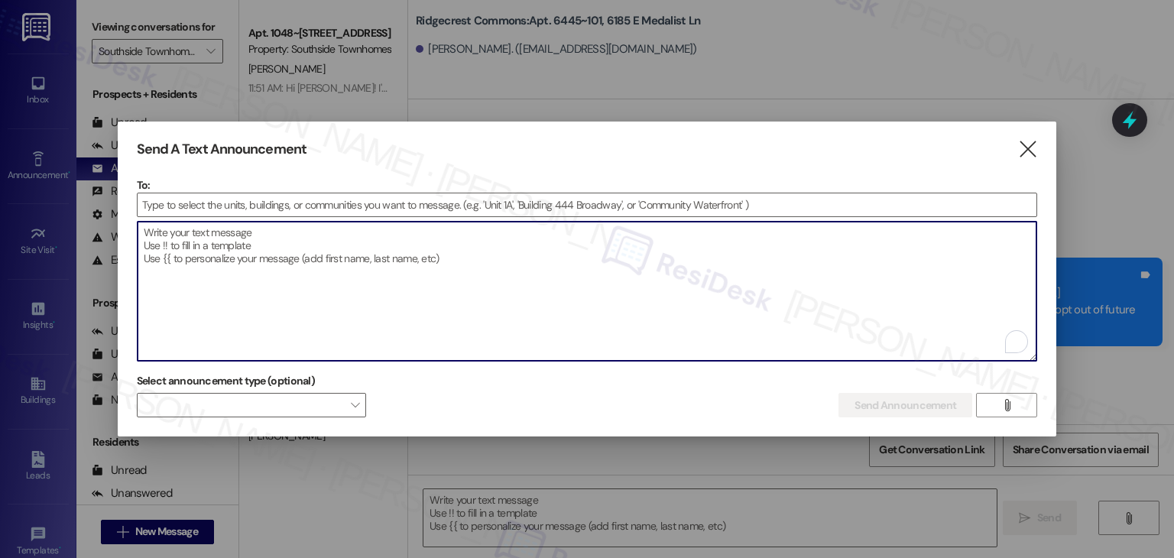
click at [204, 303] on textarea "To enrich screen reader interactions, please activate Accessibility in Grammarl…" at bounding box center [587, 291] width 899 height 139
paste textarea "Hi {{first_name}}! Starting [DATE], rent payments at {{property}} will be made …"
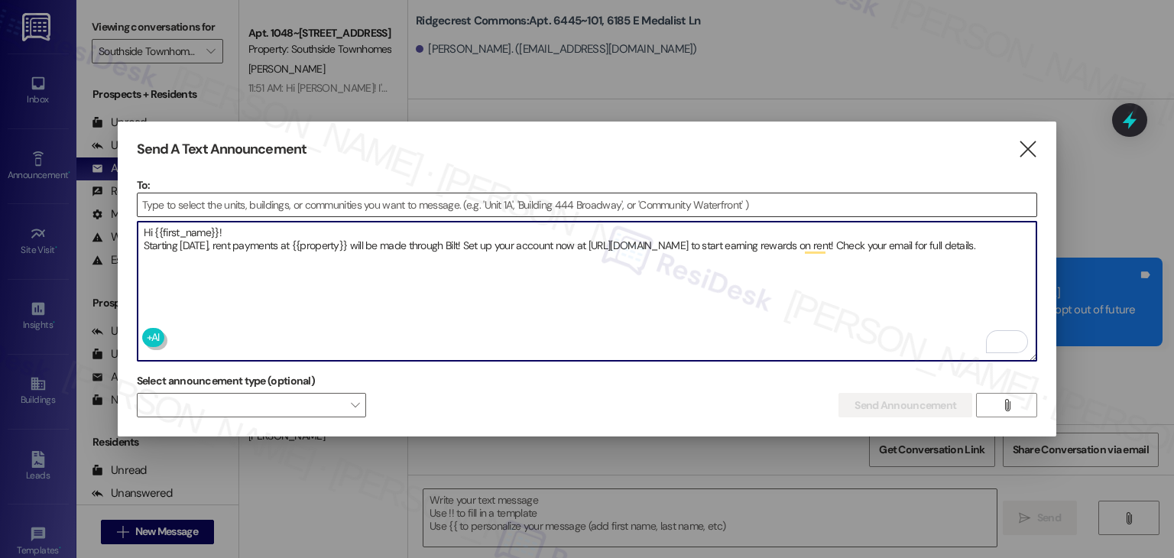
type textarea "Hi {{first_name}}! Starting [DATE], rent payments at {{property}} will be made …"
click at [192, 200] on input at bounding box center [587, 204] width 899 height 23
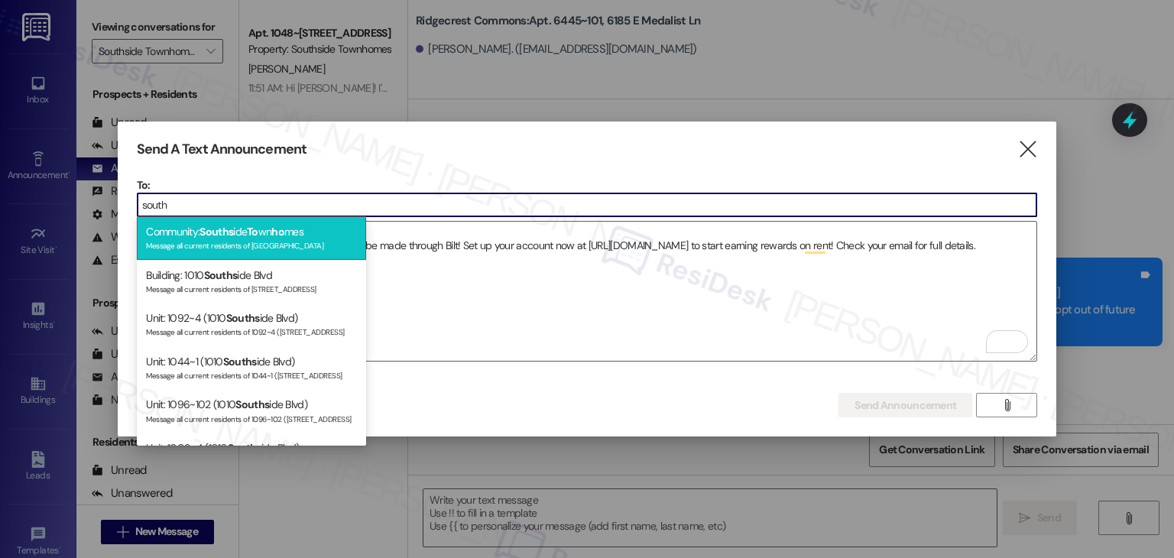
type input "south"
click at [219, 238] on span "Souths" at bounding box center [216, 232] width 34 height 14
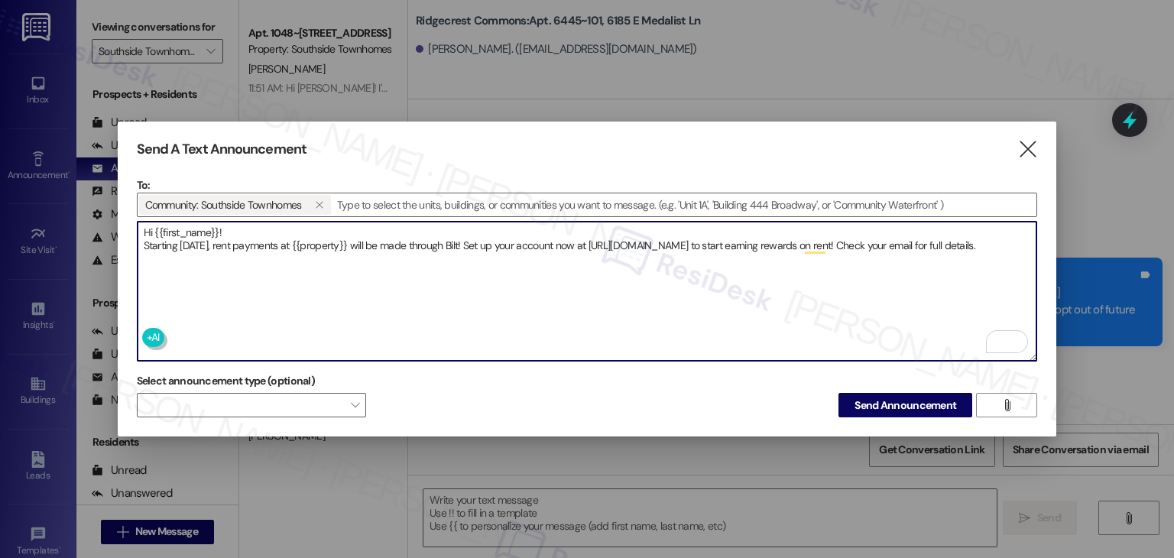
click at [218, 258] on textarea "Hi {{first_name}}! Starting September 25th, rent payments at {{property}} will …" at bounding box center [587, 291] width 899 height 139
click at [871, 397] on span "Send Announcement" at bounding box center [905, 405] width 102 height 16
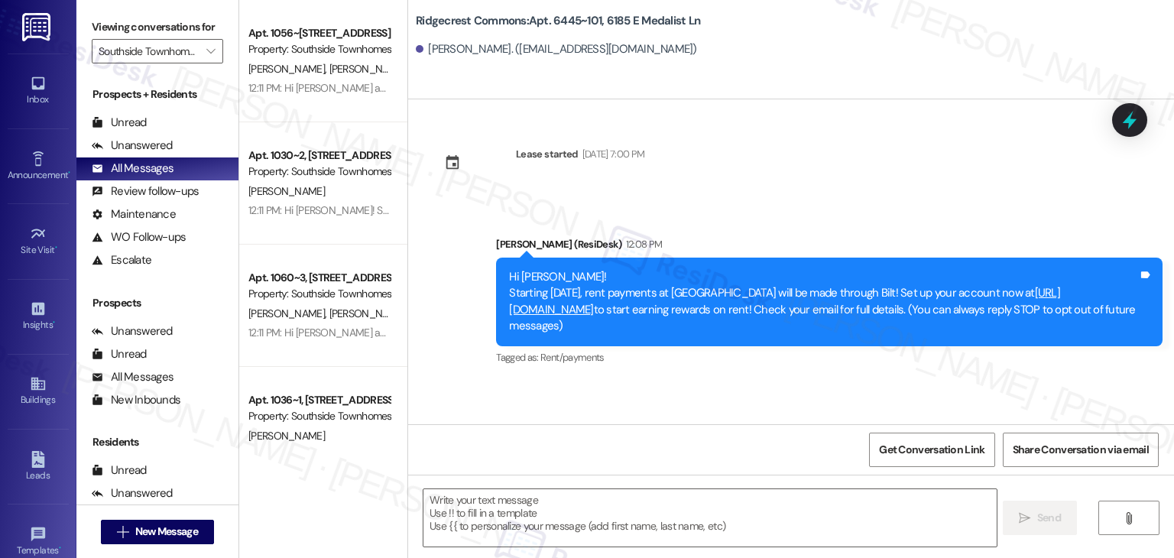
click at [802, 432] on div "Get Conversation Link Share Conversation via email" at bounding box center [791, 449] width 766 height 50
click at [770, 425] on div "Get Conversation Link Share Conversation via email" at bounding box center [791, 449] width 766 height 50
click at [740, 416] on div "Lease started Jun 15, 2025 at 7:00 PM Announcement, sent via SMS Dottie (ResiDe…" at bounding box center [791, 261] width 766 height 325
click at [734, 406] on div "Lease started Jun 15, 2025 at 7:00 PM Announcement, sent via SMS Dottie (ResiDe…" at bounding box center [791, 261] width 766 height 325
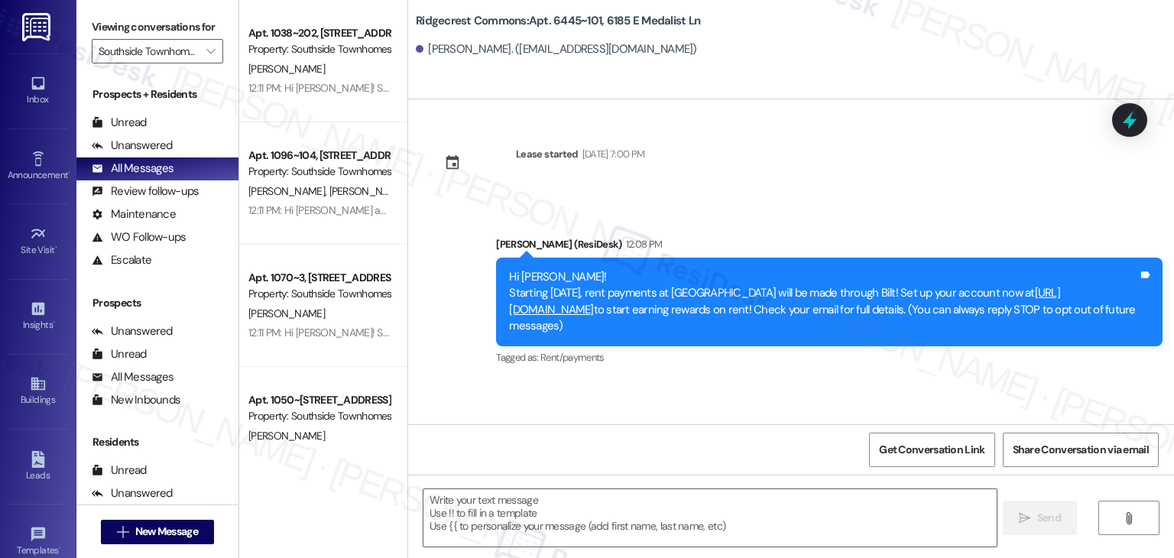
click at [734, 406] on div "Lease started Jun 15, 2025 at 7:00 PM Announcement, sent via SMS Dottie (ResiDe…" at bounding box center [791, 261] width 766 height 325
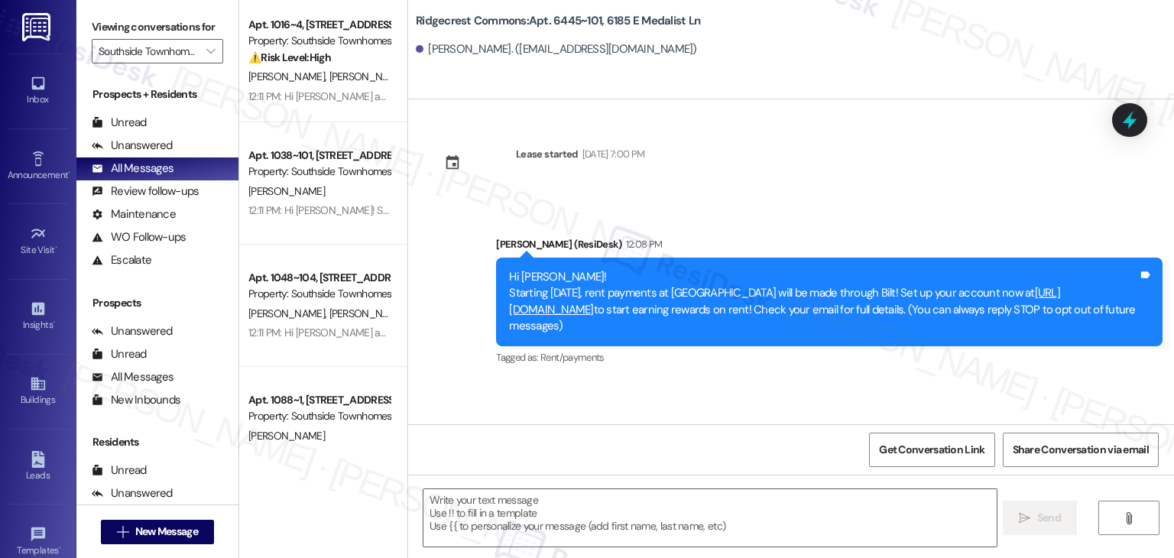
click at [734, 406] on div "Lease started Jun 15, 2025 at 7:00 PM Announcement, sent via SMS Dottie (ResiDe…" at bounding box center [791, 261] width 766 height 325
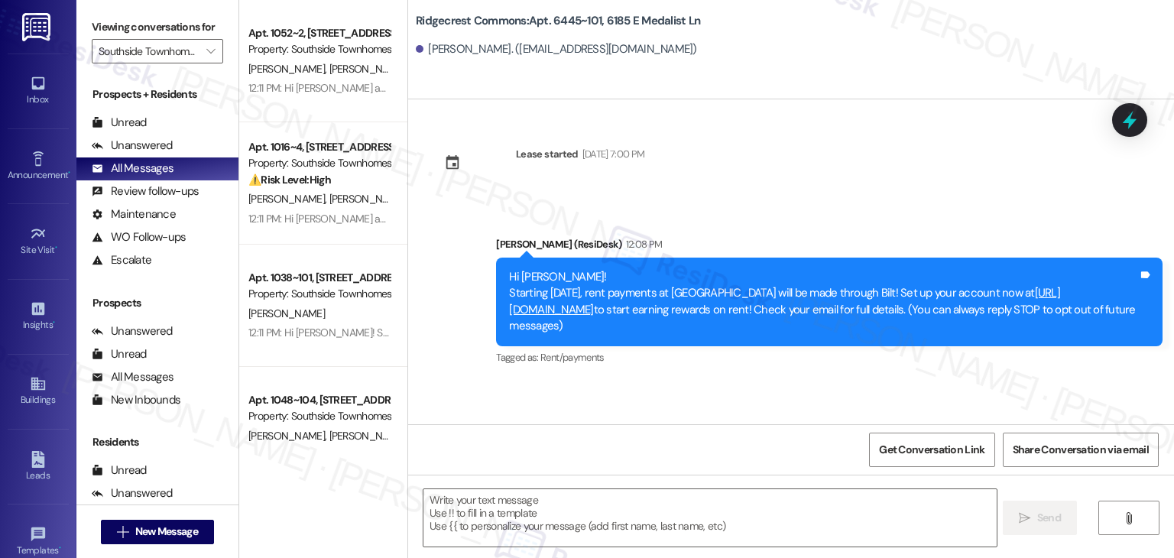
click at [734, 406] on div "Lease started Jun 15, 2025 at 7:00 PM Announcement, sent via SMS Dottie (ResiDe…" at bounding box center [791, 261] width 766 height 325
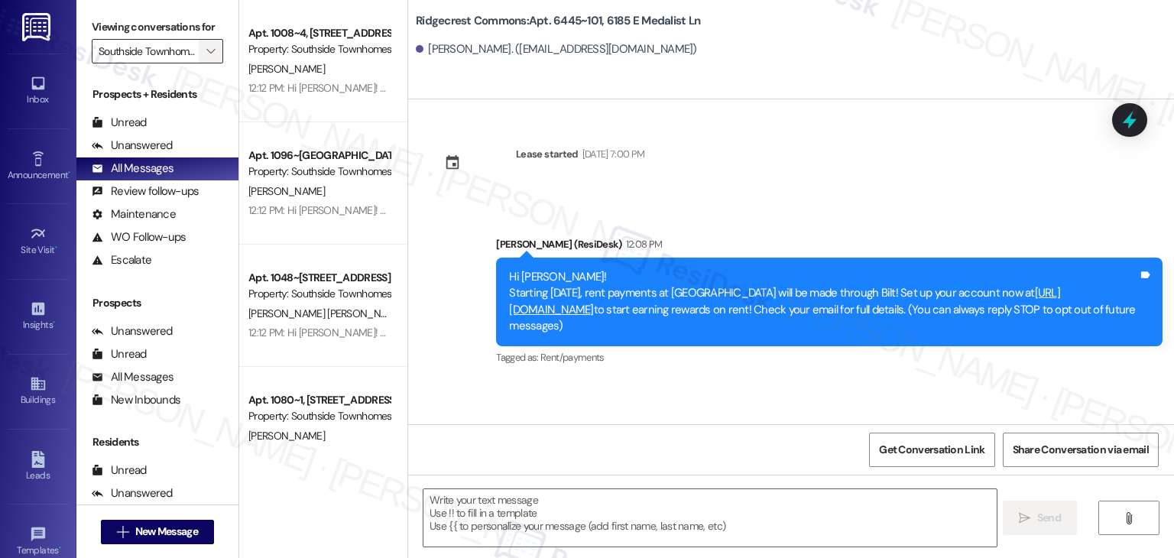
click at [206, 47] on icon "" at bounding box center [210, 51] width 8 height 12
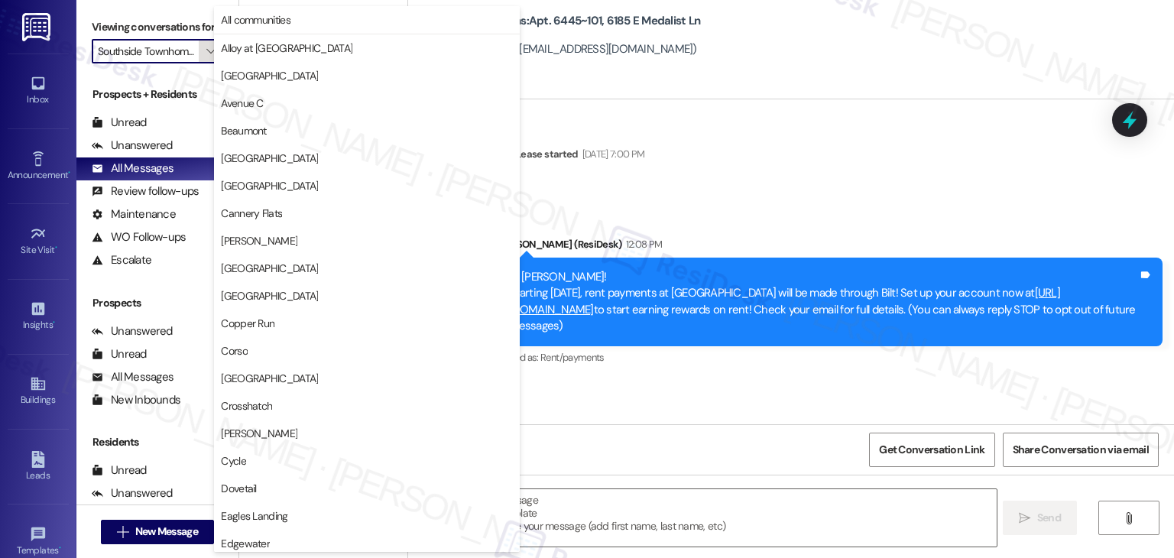
scroll to position [747, 0]
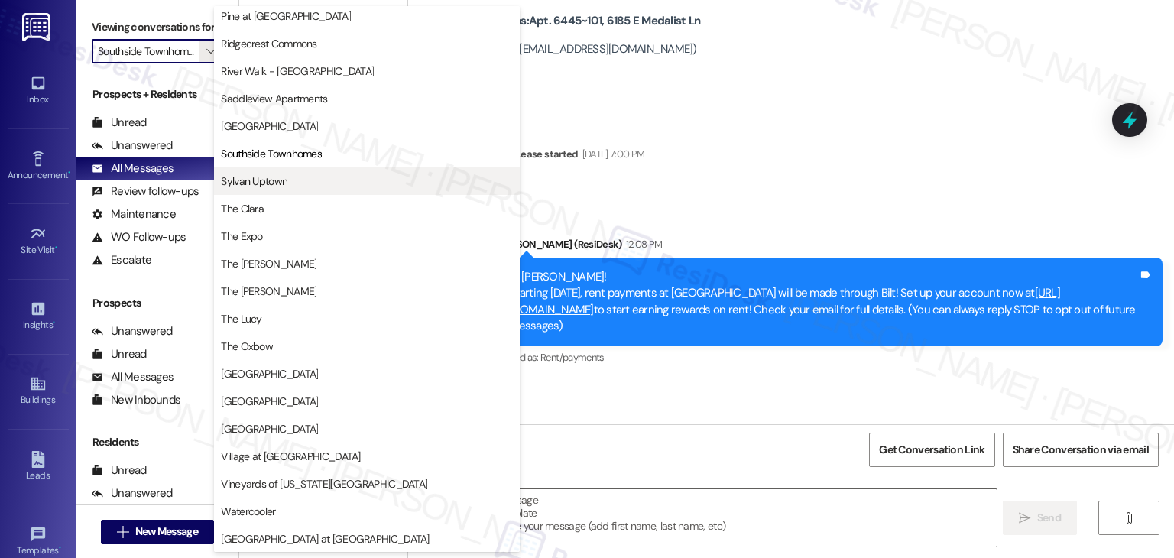
click at [242, 186] on span "Sylvan Uptown" at bounding box center [254, 180] width 66 height 15
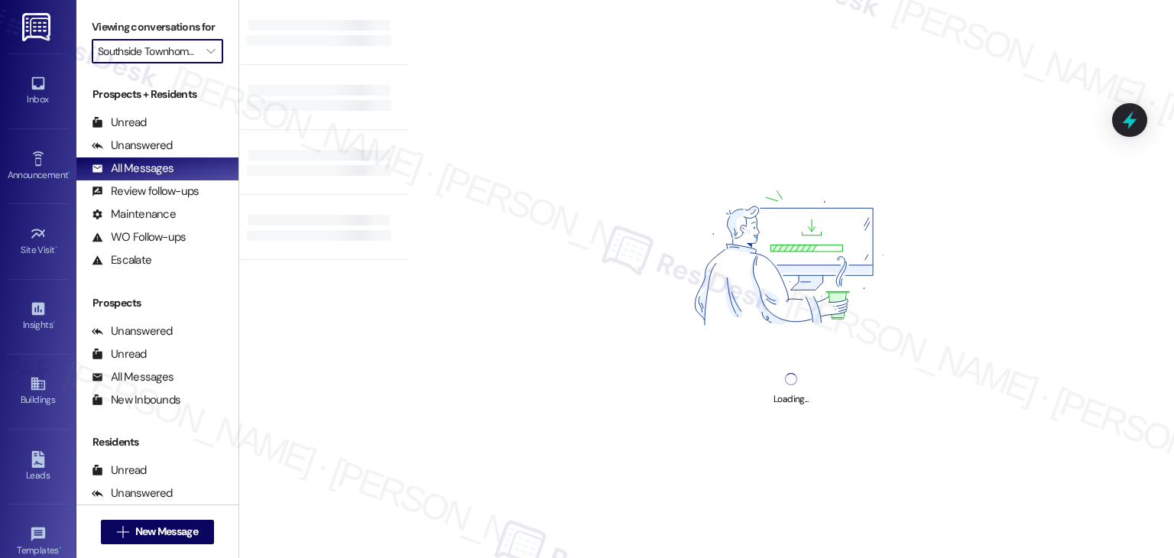
type input "Sylvan Uptown"
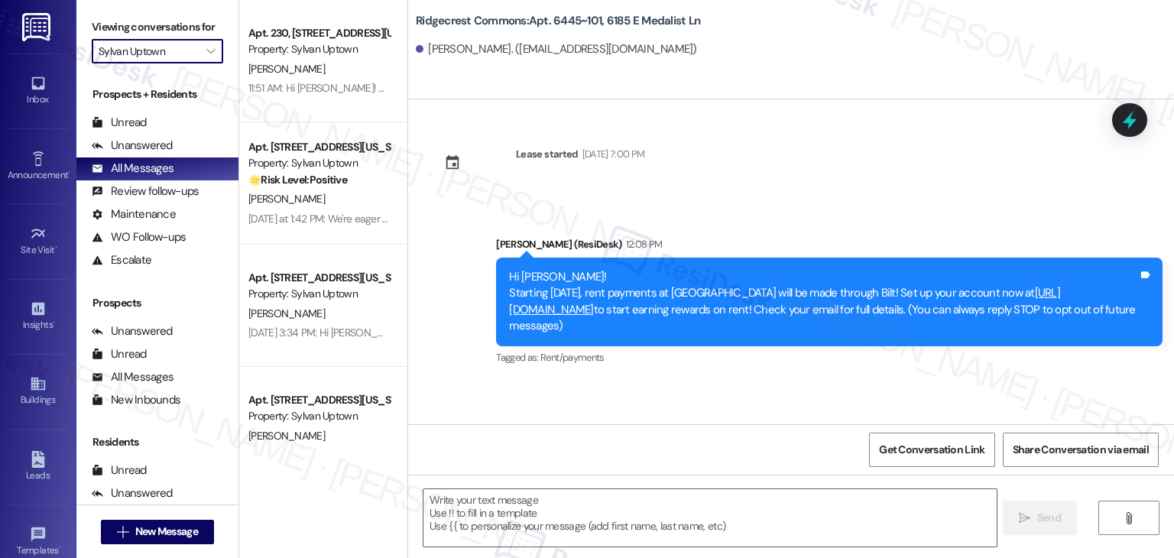
type textarea "Fetching suggested responses. Please feel free to read through the conversation…"
click at [24, 172] on div "Announcement •" at bounding box center [38, 174] width 76 height 15
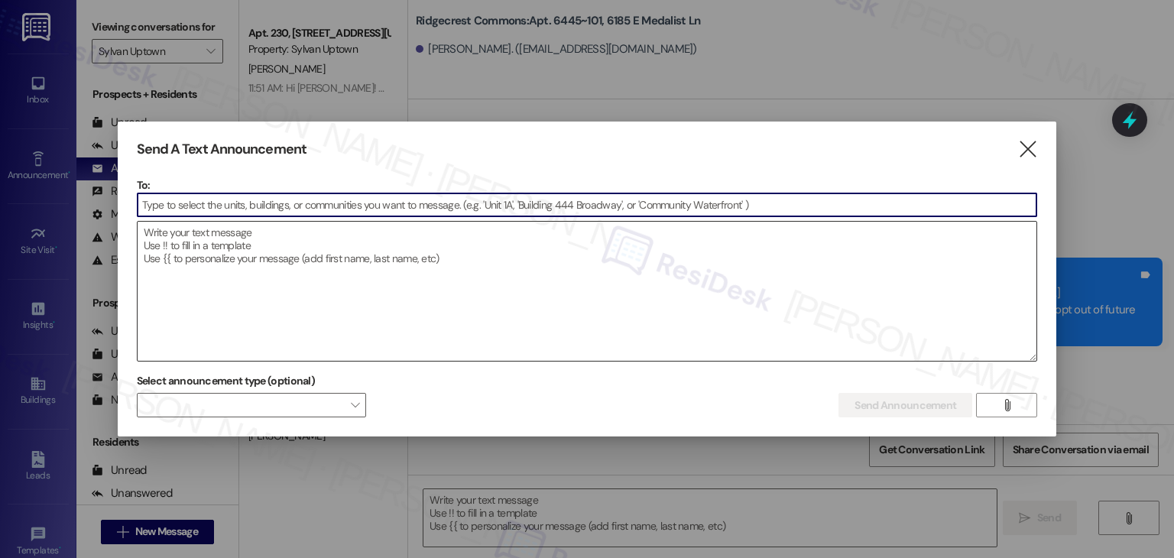
click at [245, 282] on textarea at bounding box center [587, 291] width 899 height 139
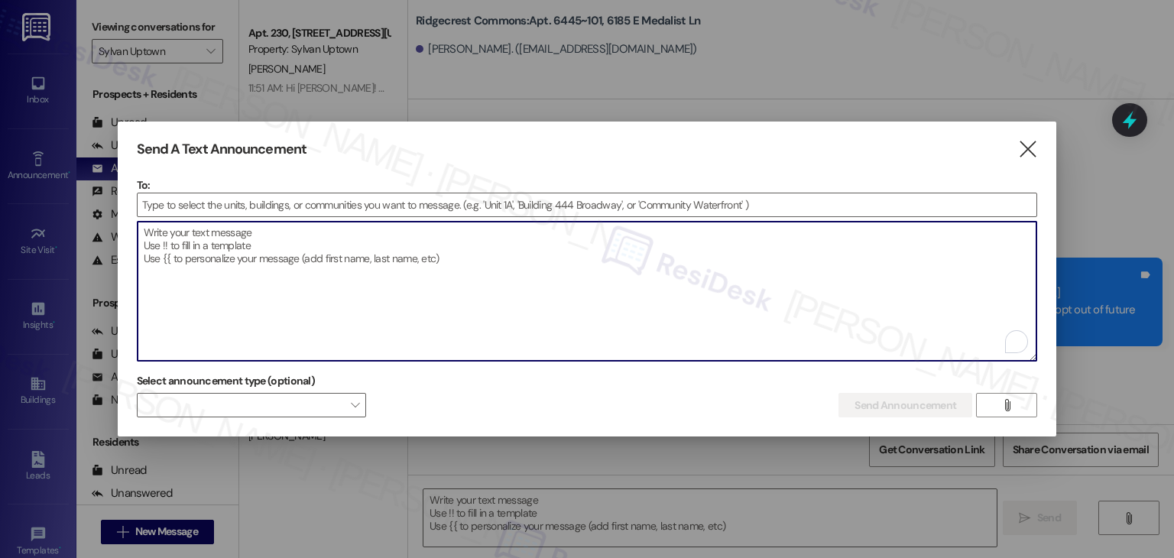
paste textarea "Hi {{first_name}}! Starting September 25th, rent payments at {{property}} will …"
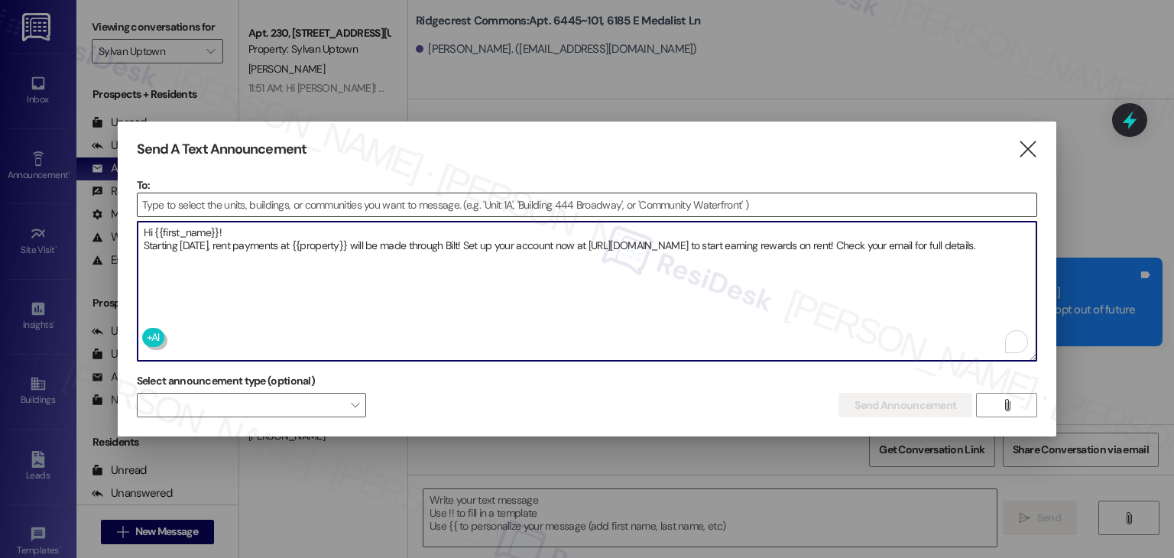
type textarea "Hi {{first_name}}! Starting September 25th, rent payments at {{property}} will …"
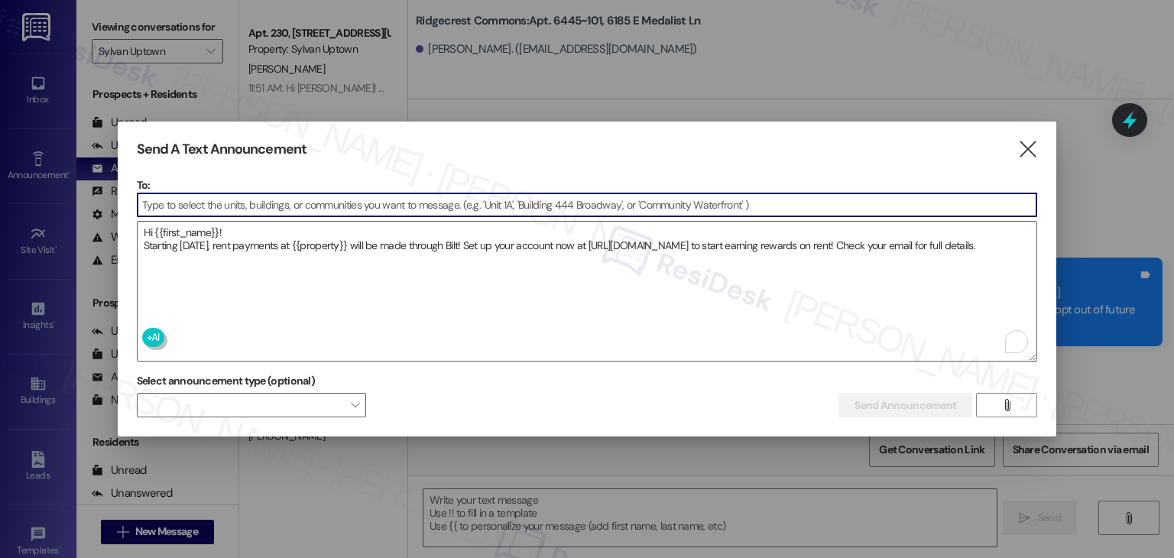
click at [176, 205] on input at bounding box center [587, 204] width 899 height 23
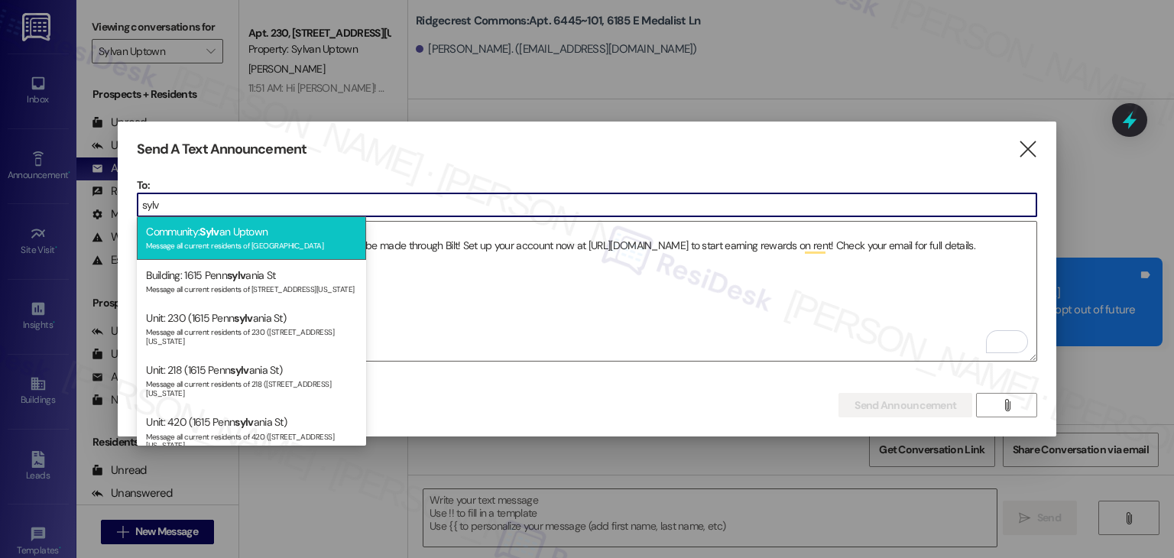
type input "sylv"
click at [248, 236] on div "Community: Sylv an Uptown Message all current residents of Sylvan Uptown" at bounding box center [251, 238] width 229 height 44
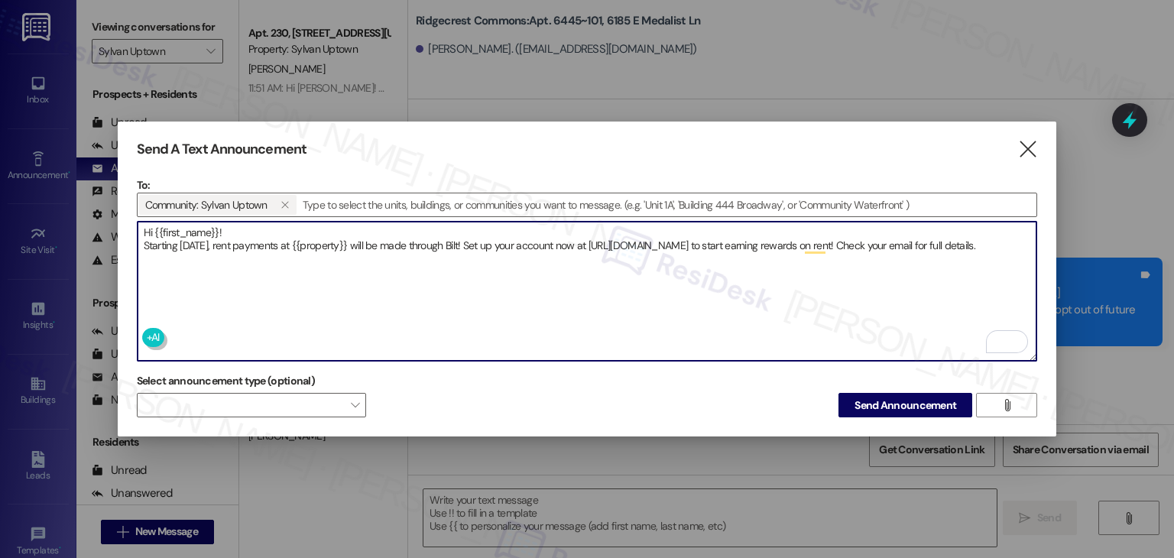
click at [245, 264] on textarea "Hi {{first_name}}! Starting September 25th, rent payments at {{property}} will …" at bounding box center [587, 291] width 899 height 139
click at [254, 250] on textarea "Hi {{first_name}}! Starting September 25th, rent payments at {{property}} will …" at bounding box center [587, 291] width 899 height 139
click at [553, 267] on textarea "Hi {{first_name}}! Starting September 25th, rent payments at {{property}} will …" at bounding box center [587, 291] width 899 height 139
click at [410, 271] on textarea "Hi {{first_name}}! Starting September 25th, rent payments at {{property}} will …" at bounding box center [587, 291] width 899 height 139
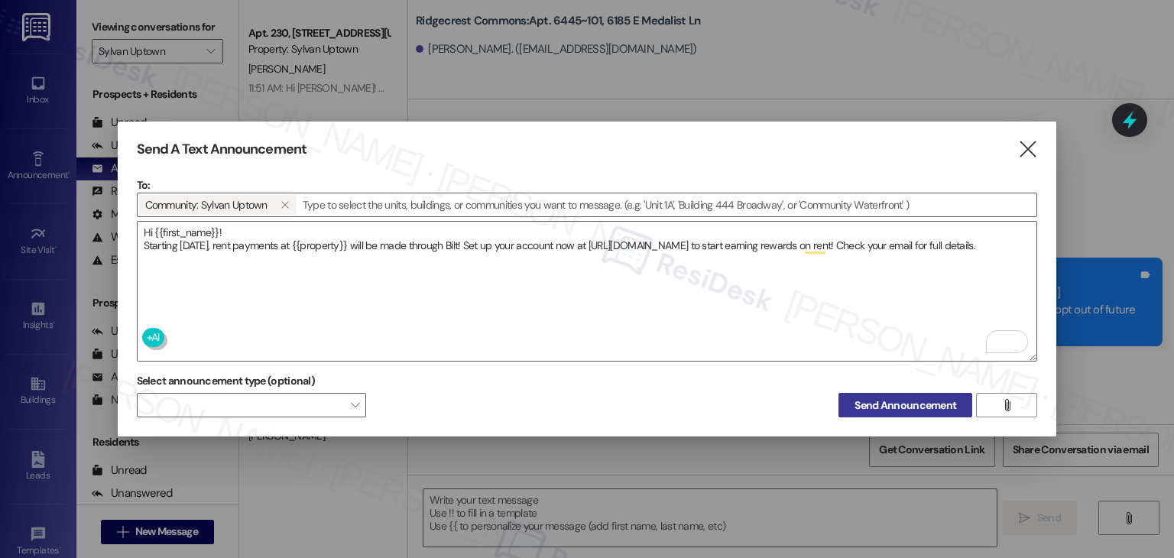
click at [854, 401] on span "Send Announcement" at bounding box center [905, 405] width 108 height 16
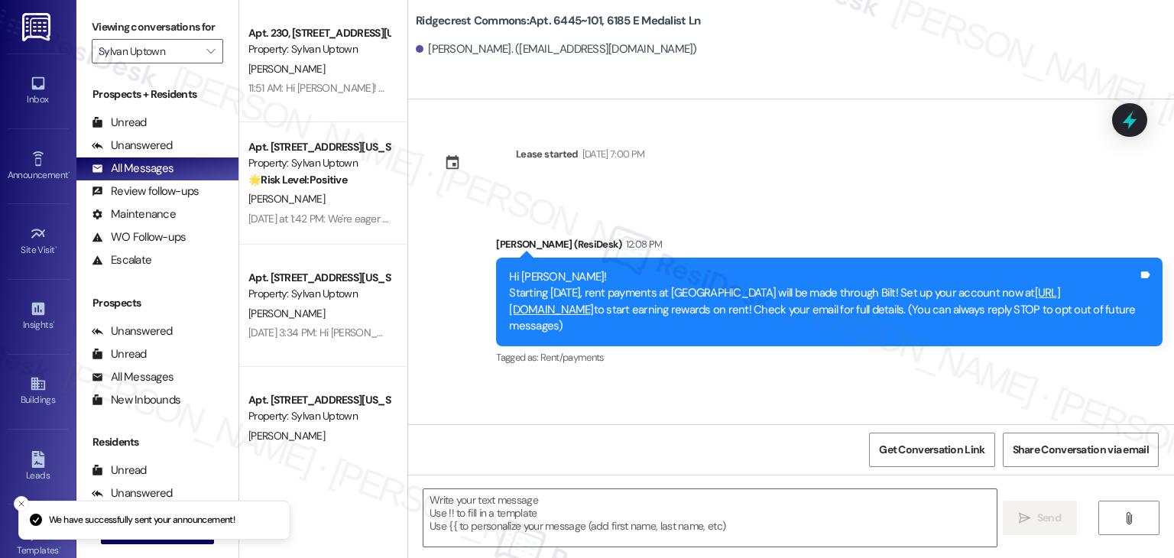
click at [679, 387] on div "Lease started Jun 15, 2025 at 7:00 PM Announcement, sent via SMS Dottie (ResiDe…" at bounding box center [791, 261] width 766 height 325
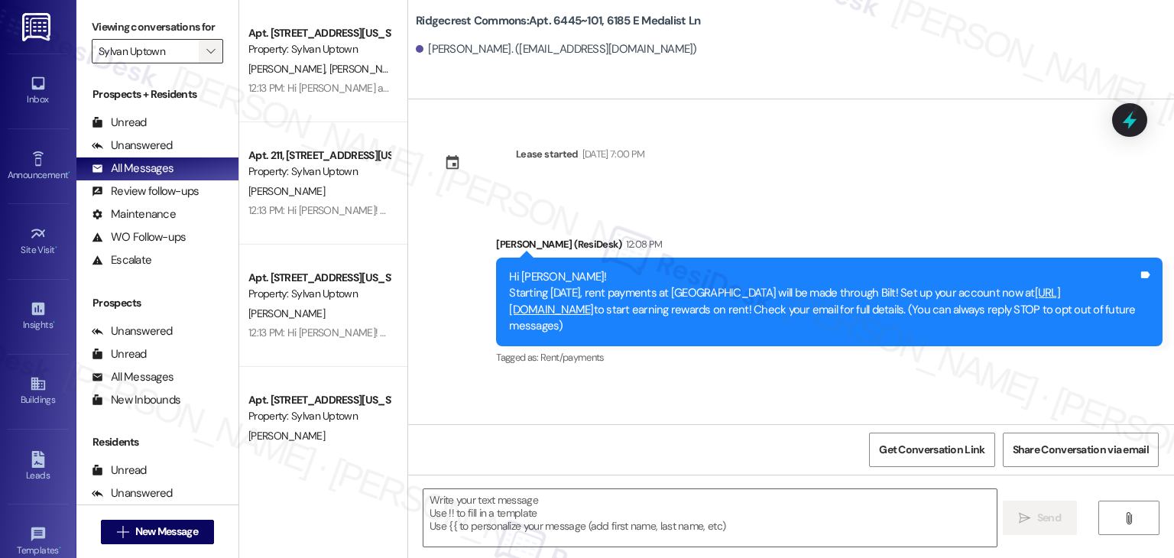
click at [207, 54] on span "" at bounding box center [210, 51] width 15 height 24
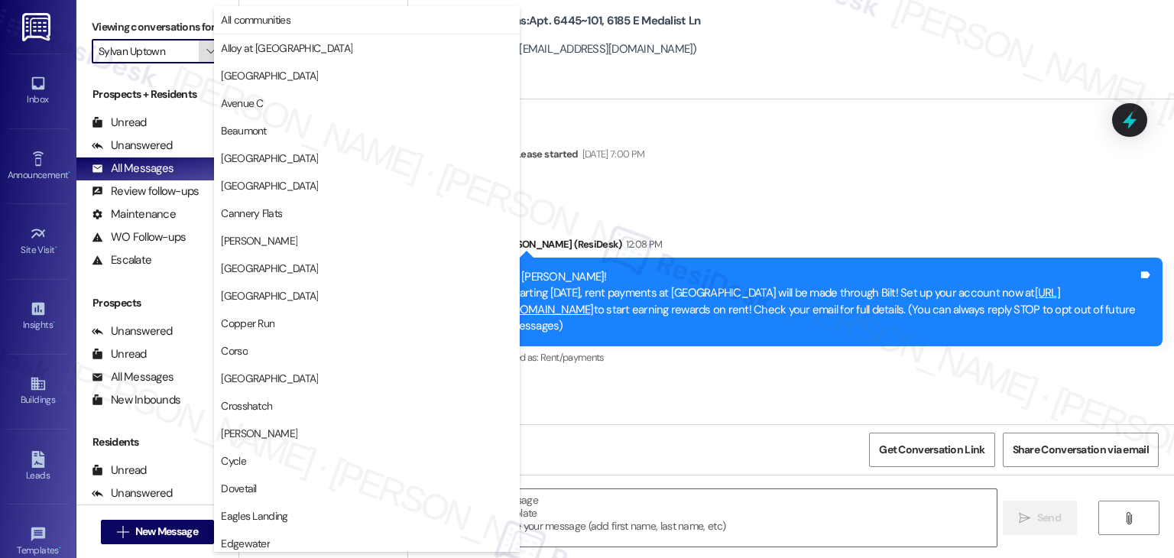
scroll to position [747, 0]
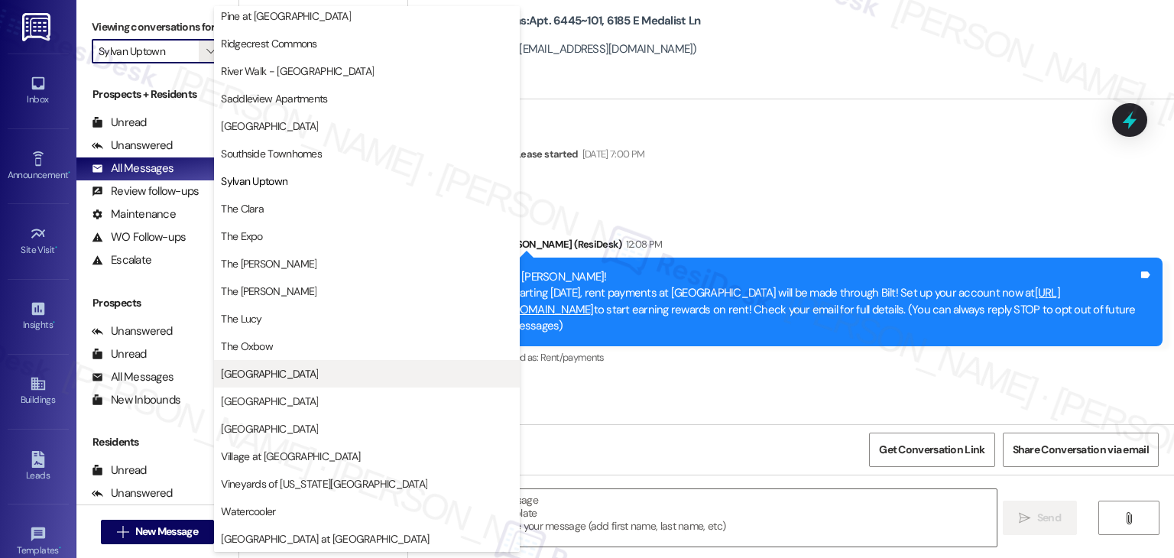
click at [287, 374] on span "Timberlake Village" at bounding box center [269, 373] width 97 height 15
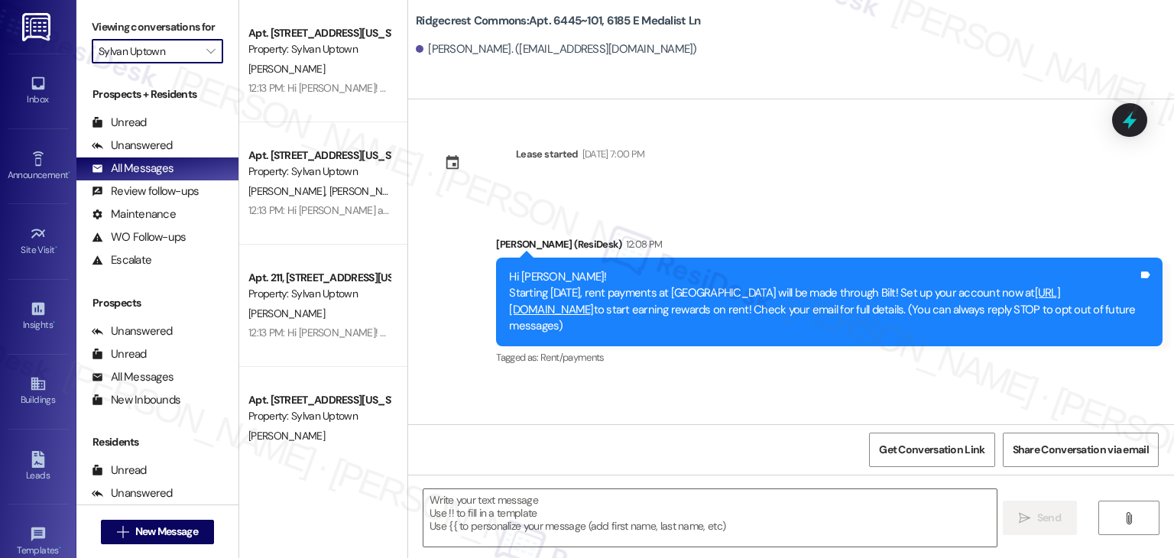
type input "Timberlake Village"
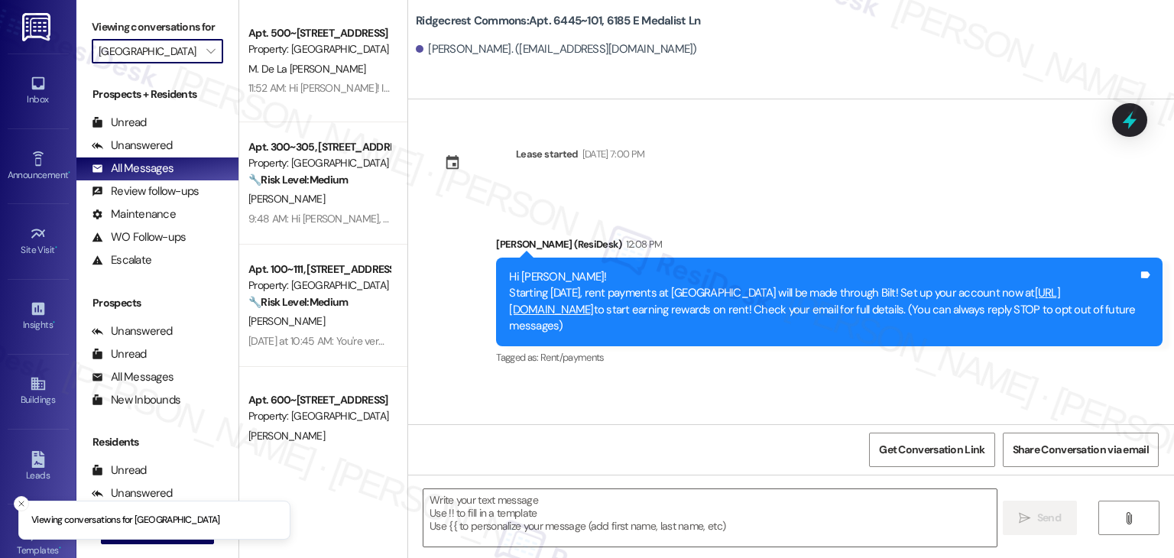
click at [569, 413] on div "Lease started Jun 15, 2025 at 7:00 PM Announcement, sent via SMS Dottie (ResiDe…" at bounding box center [791, 261] width 766 height 325
click at [42, 180] on div "Announcement •" at bounding box center [38, 174] width 76 height 15
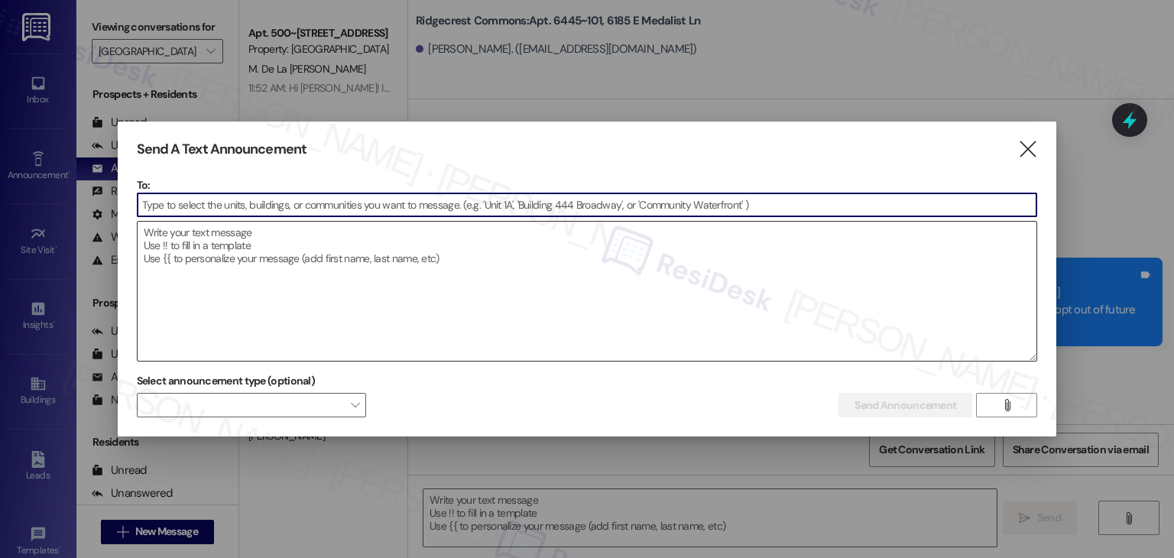
click at [222, 251] on textarea at bounding box center [587, 291] width 899 height 139
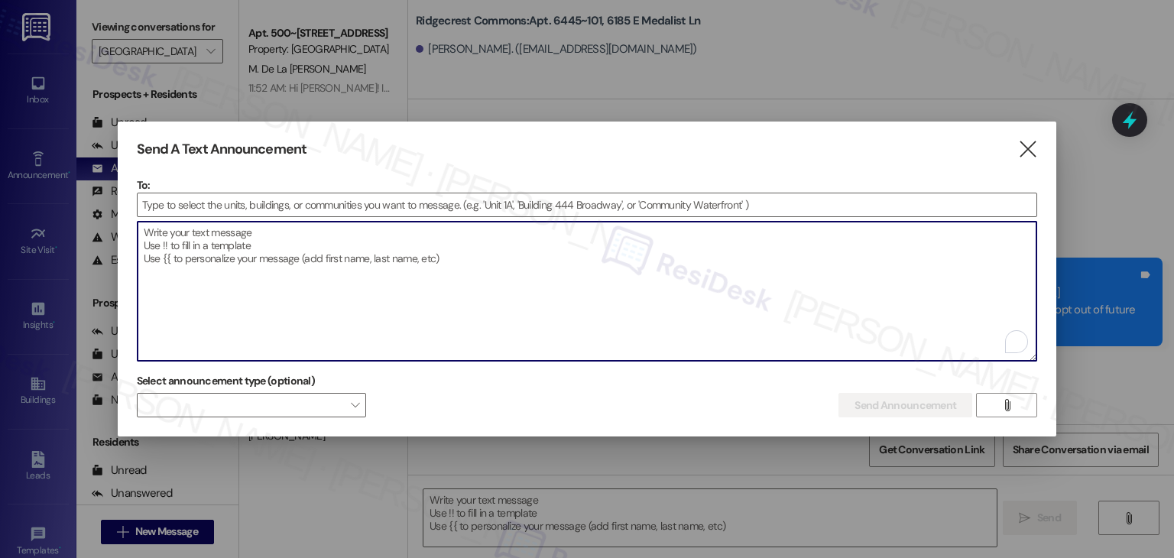
paste textarea "Hi {{first_name}}! Starting September 25th, rent payments at {{property}} will …"
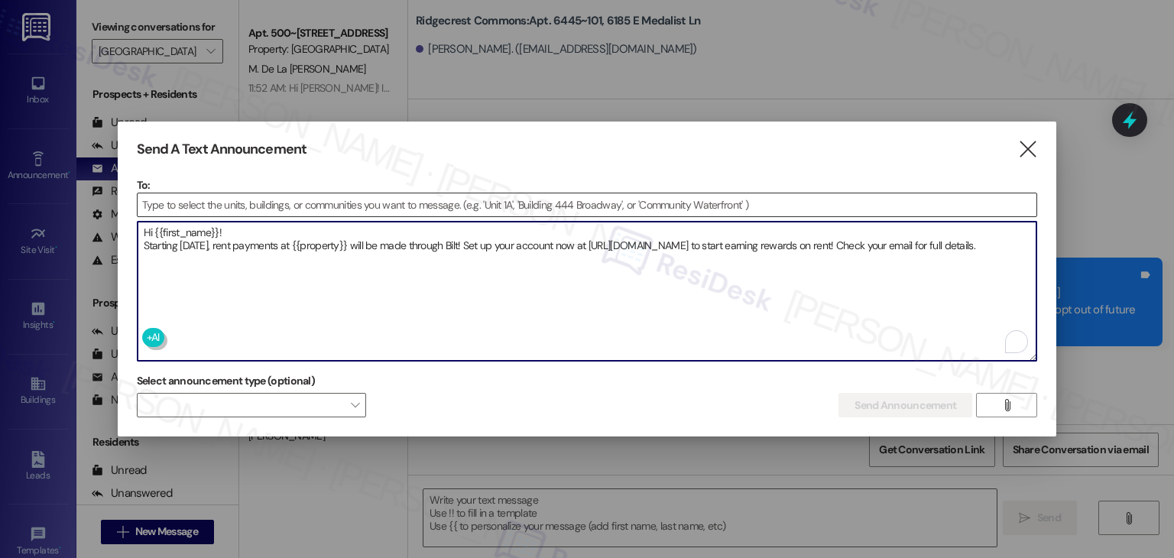
type textarea "Hi {{first_name}}! Starting September 25th, rent payments at {{property}} will …"
click at [164, 207] on input at bounding box center [587, 204] width 899 height 23
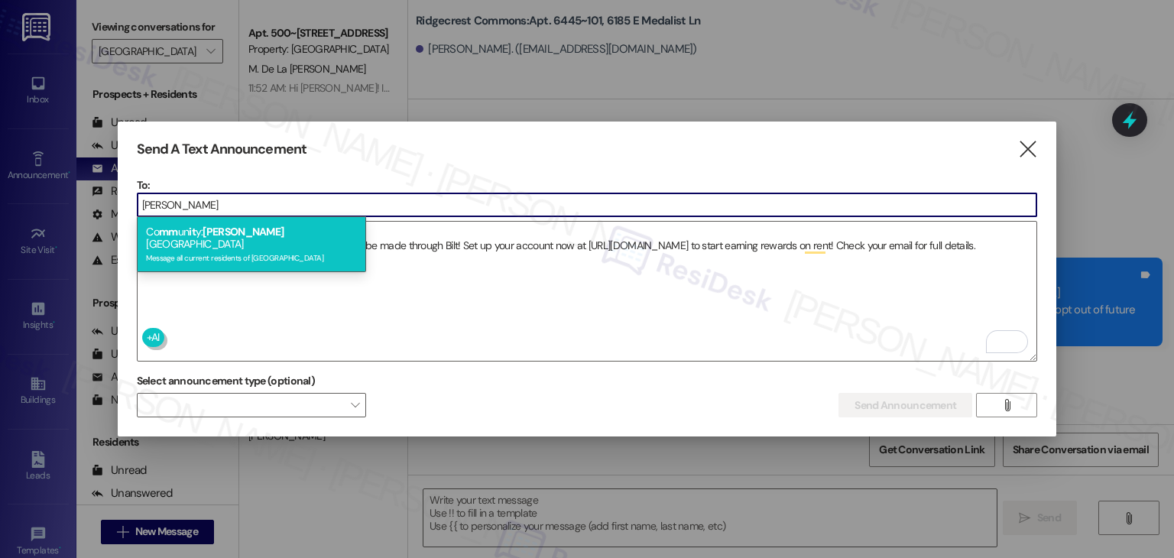
type input "tim"
click at [184, 250] on div "Message all current residents of Timberlake Village" at bounding box center [251, 256] width 211 height 13
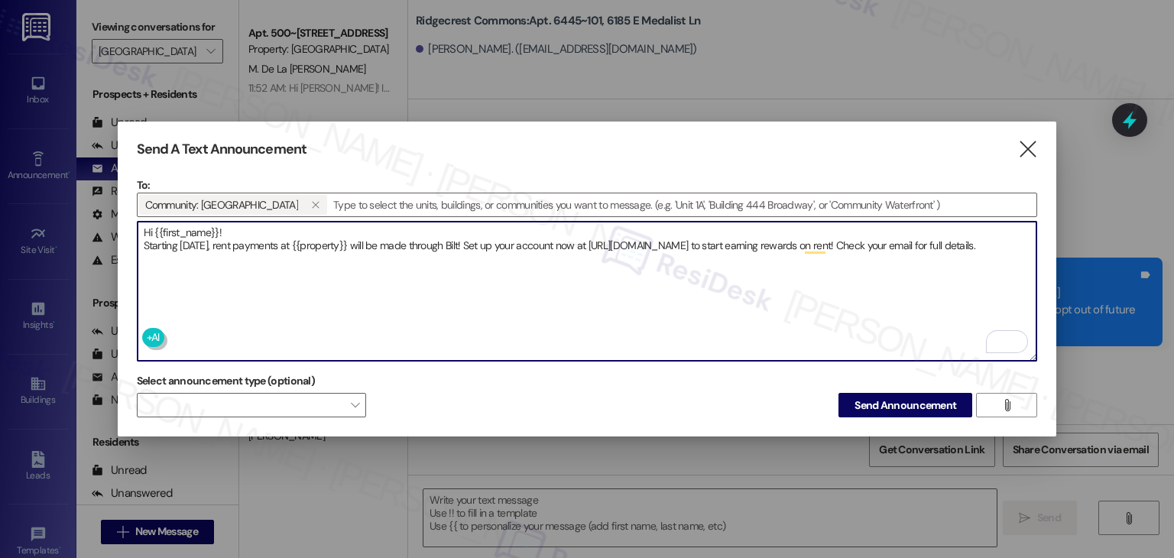
click at [210, 258] on textarea "Hi {{first_name}}! Starting September 25th, rent payments at {{property}} will …" at bounding box center [587, 291] width 899 height 139
click at [883, 401] on span "Send Announcement" at bounding box center [905, 405] width 102 height 16
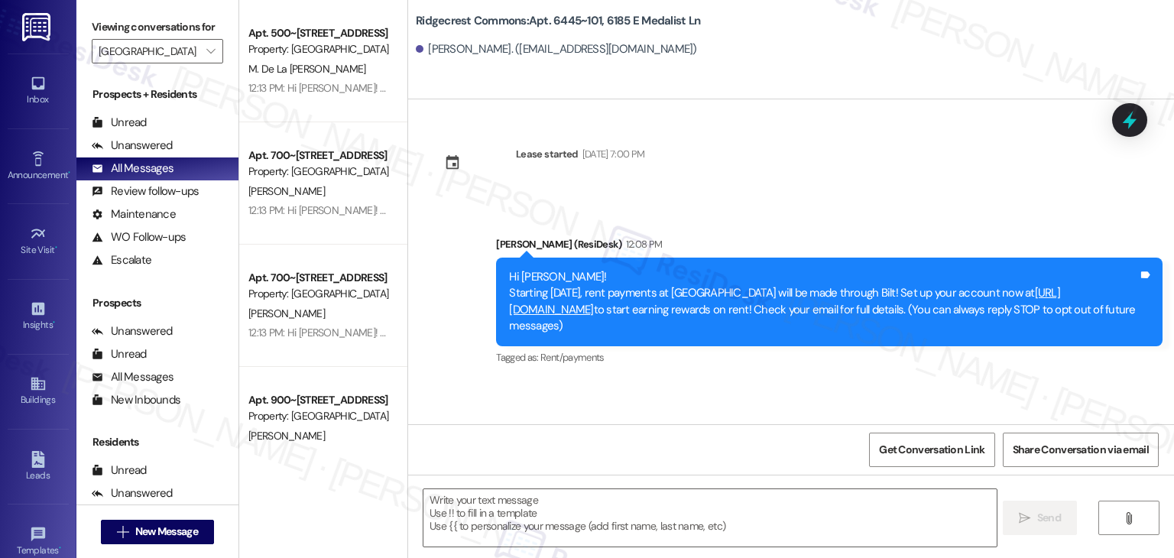
click at [778, 172] on div "Lease started [DATE] 7:00 PM Announcement, sent via SMS [PERSON_NAME] (ResiDesk…" at bounding box center [791, 261] width 766 height 325
click at [206, 53] on icon "" at bounding box center [210, 51] width 8 height 12
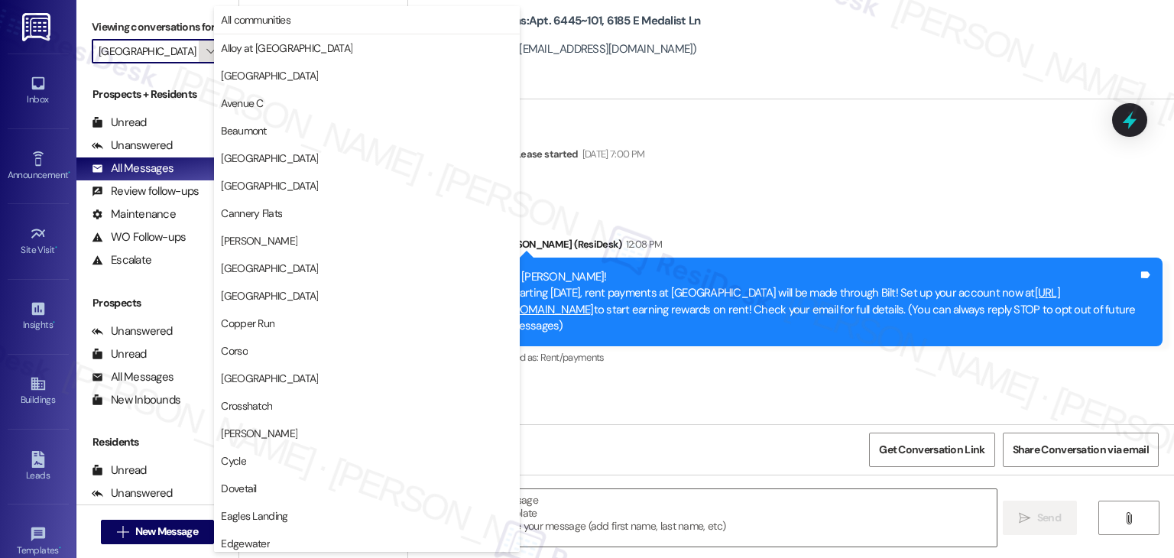
scroll to position [747, 0]
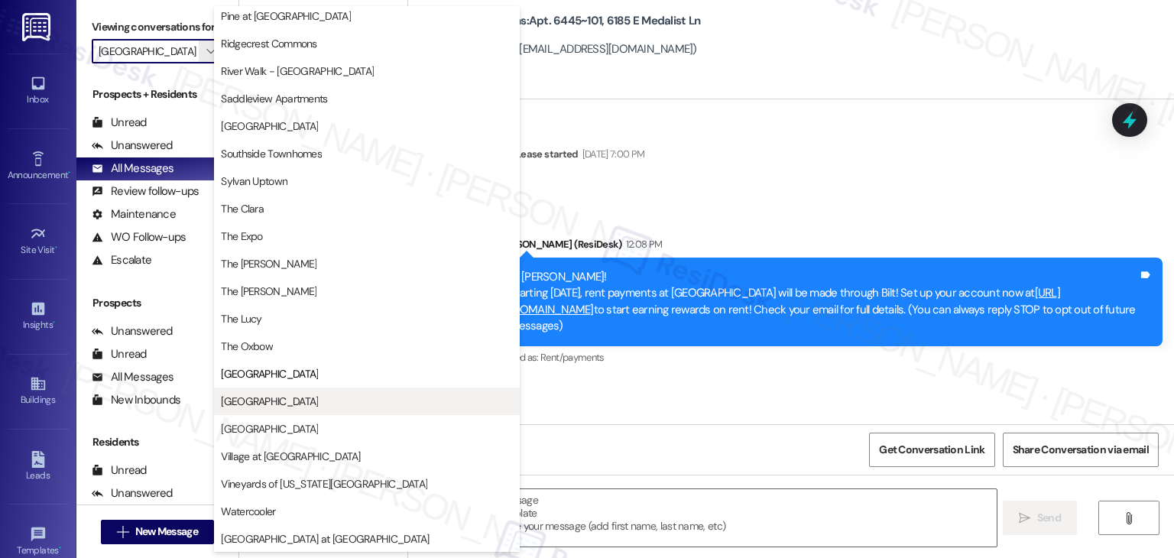
click at [276, 394] on span "[GEOGRAPHIC_DATA]" at bounding box center [269, 401] width 97 height 15
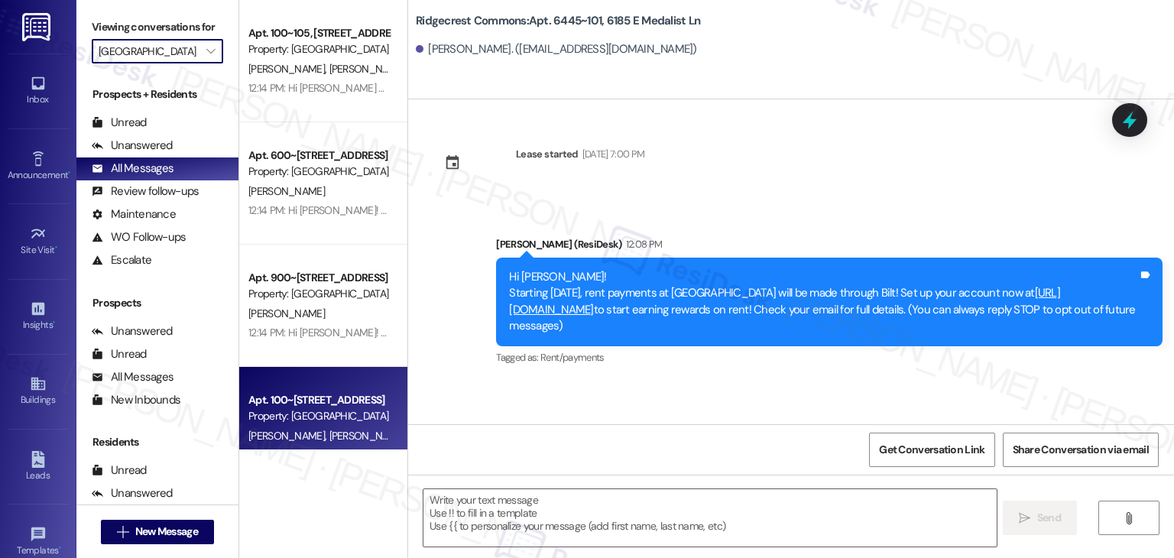
type input "[GEOGRAPHIC_DATA]"
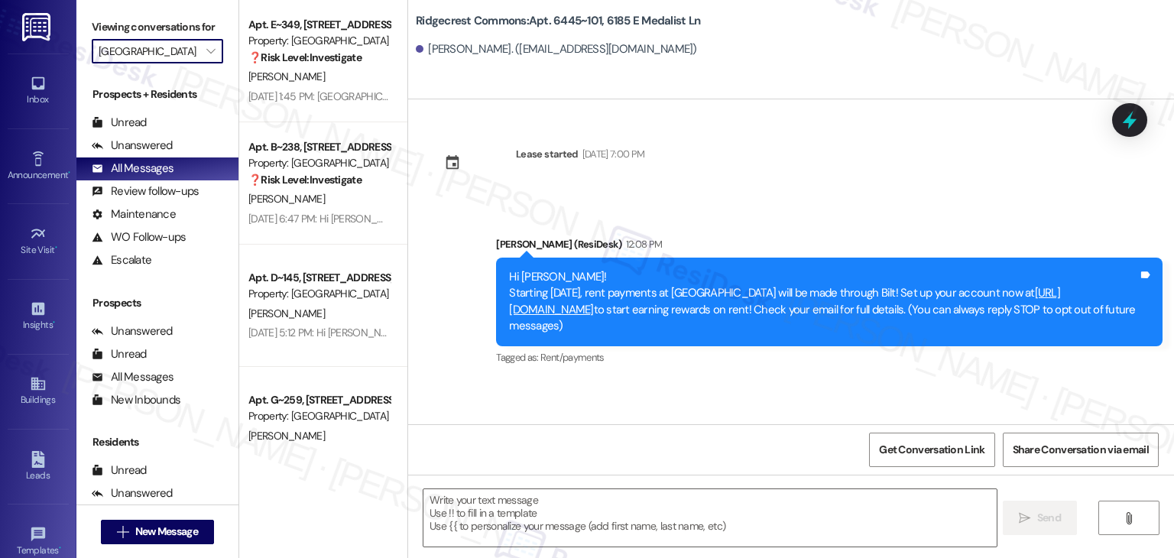
type textarea "Fetching suggested responses. Please feel free to read through the conversation…"
click at [36, 174] on div "Announcement •" at bounding box center [38, 174] width 76 height 15
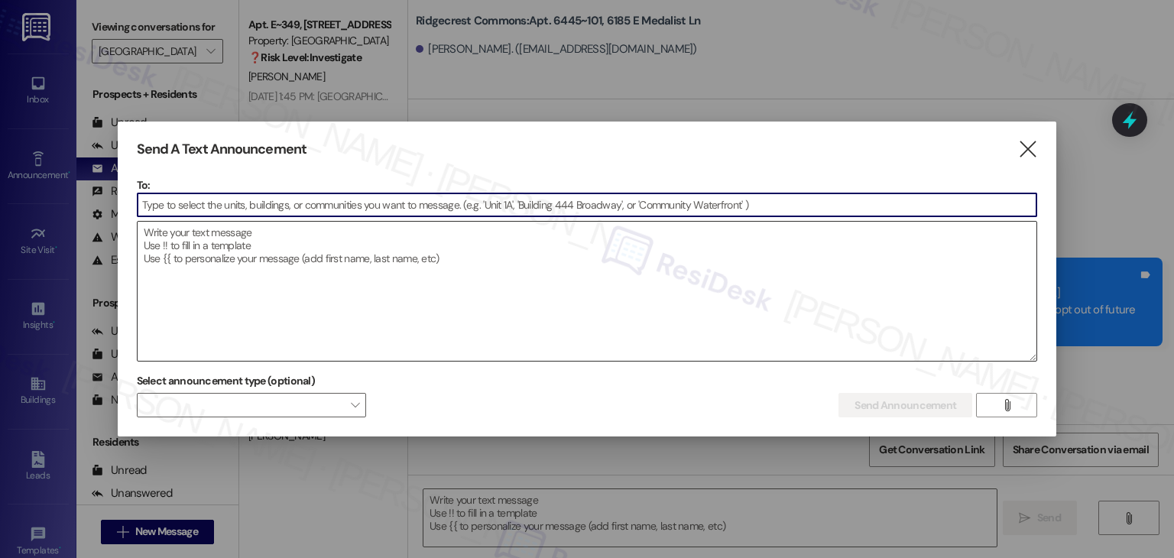
click at [193, 269] on textarea at bounding box center [587, 291] width 899 height 139
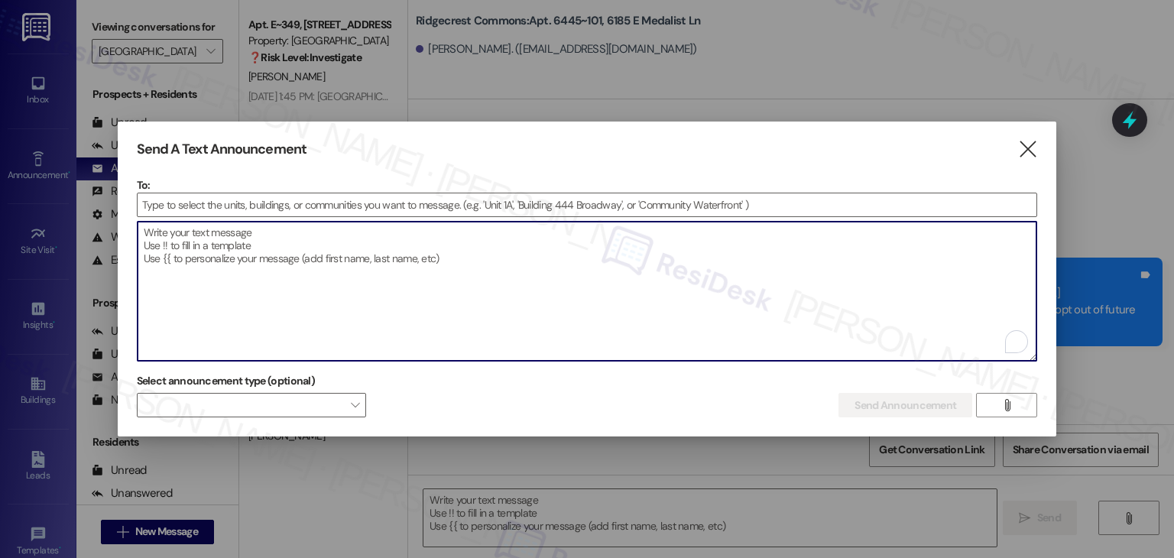
paste textarea "Hi {{first_name}}! Starting [DATE], rent payments at {{property}} will be made …"
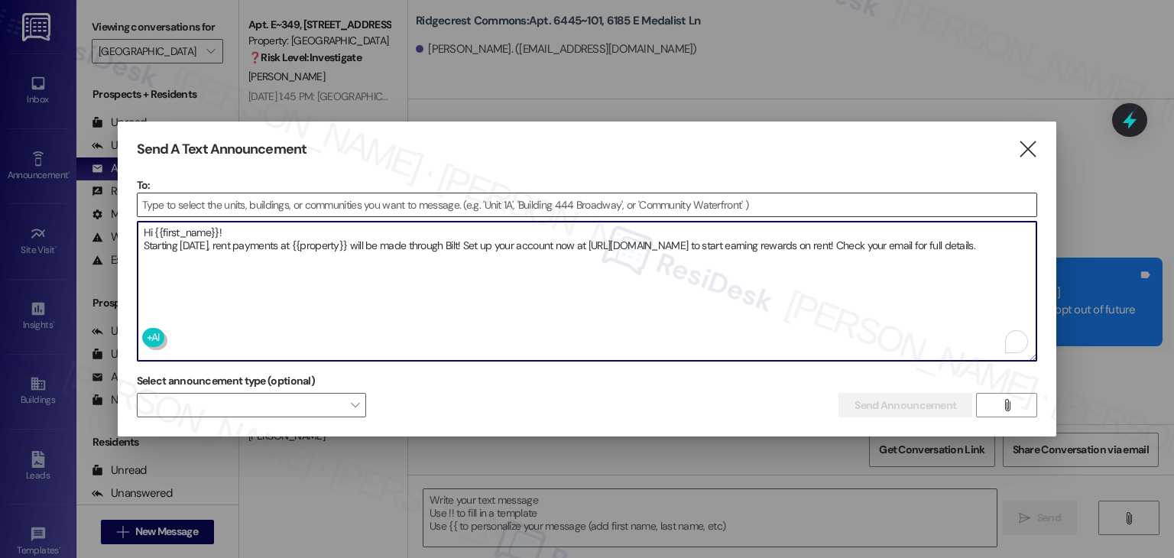
type textarea "Hi {{first_name}}! Starting [DATE], rent payments at {{property}} will be made …"
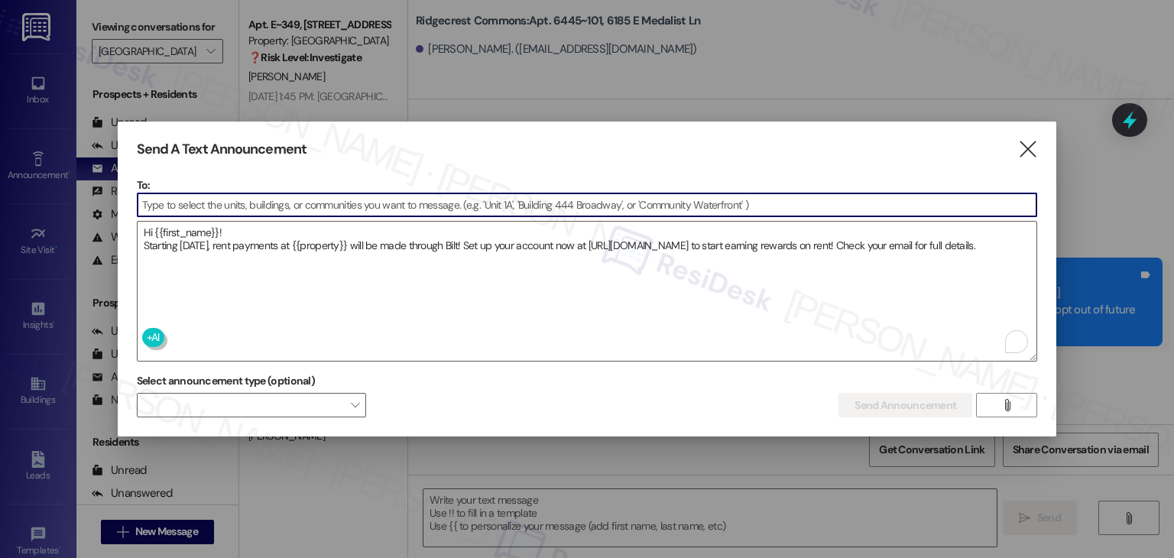
click at [193, 208] on input at bounding box center [587, 204] width 899 height 23
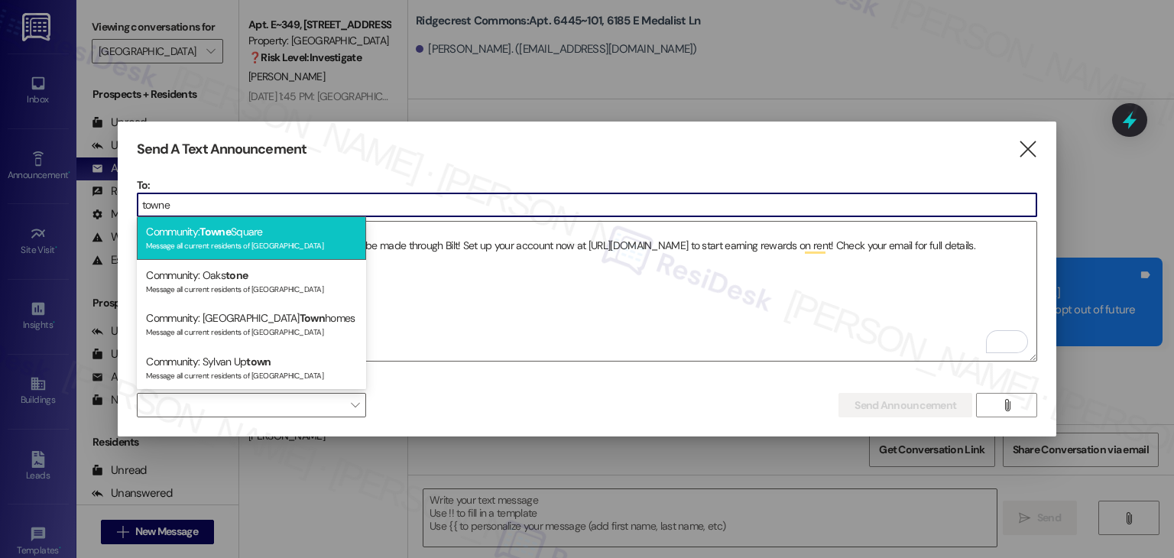
type input "towne"
click at [224, 235] on span "Towne" at bounding box center [214, 232] width 31 height 14
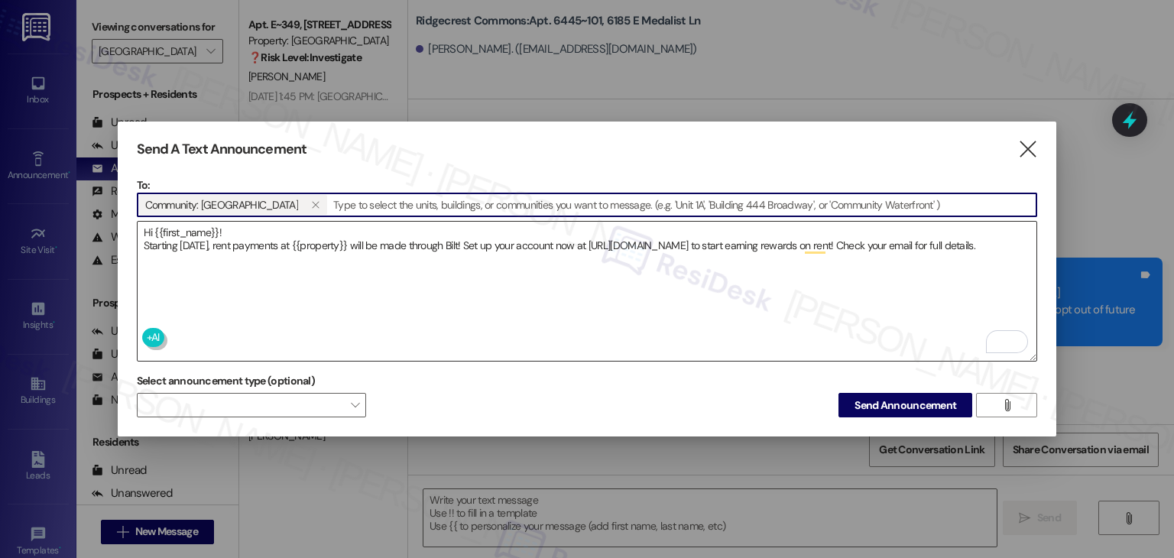
click at [309, 278] on textarea "Hi {{first_name}}! Starting [DATE], rent payments at {{property}} will be made …" at bounding box center [587, 291] width 899 height 139
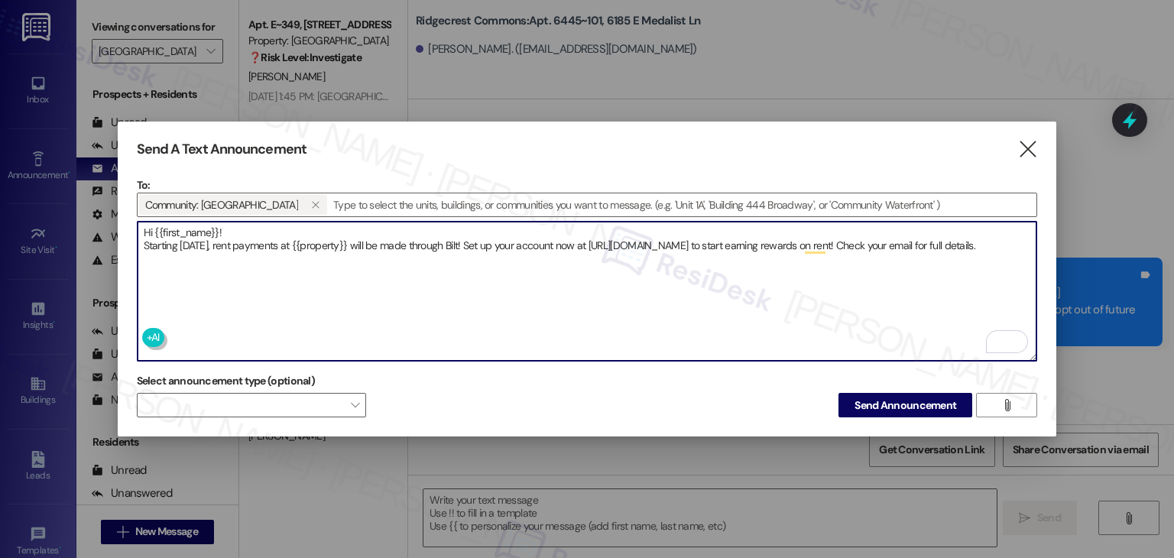
click at [282, 271] on textarea "Hi {{first_name}}! Starting [DATE], rent payments at {{property}} will be made …" at bounding box center [587, 291] width 899 height 139
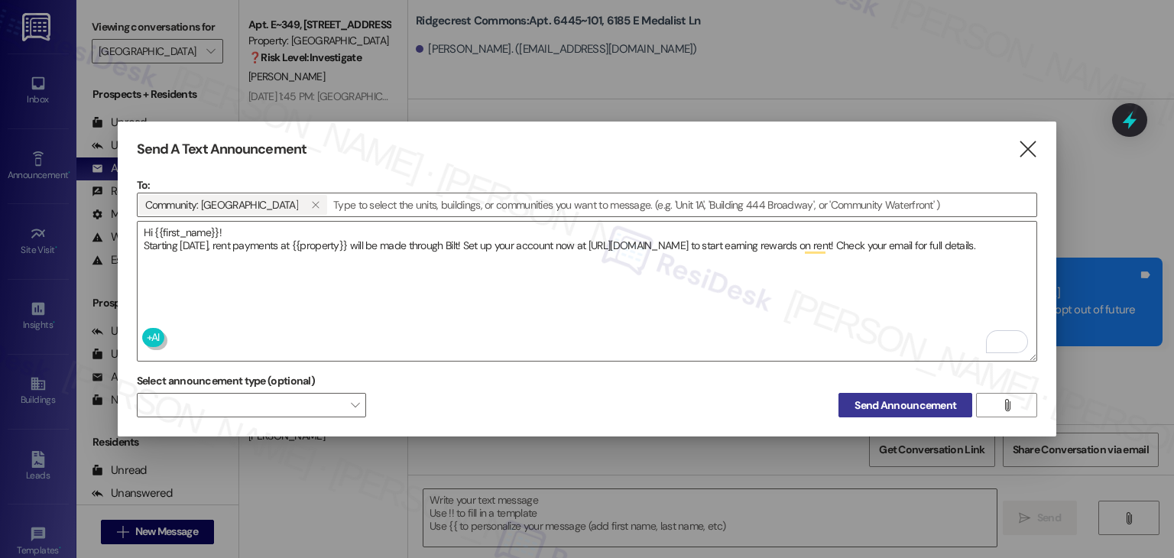
click at [883, 400] on span "Send Announcement" at bounding box center [905, 405] width 102 height 16
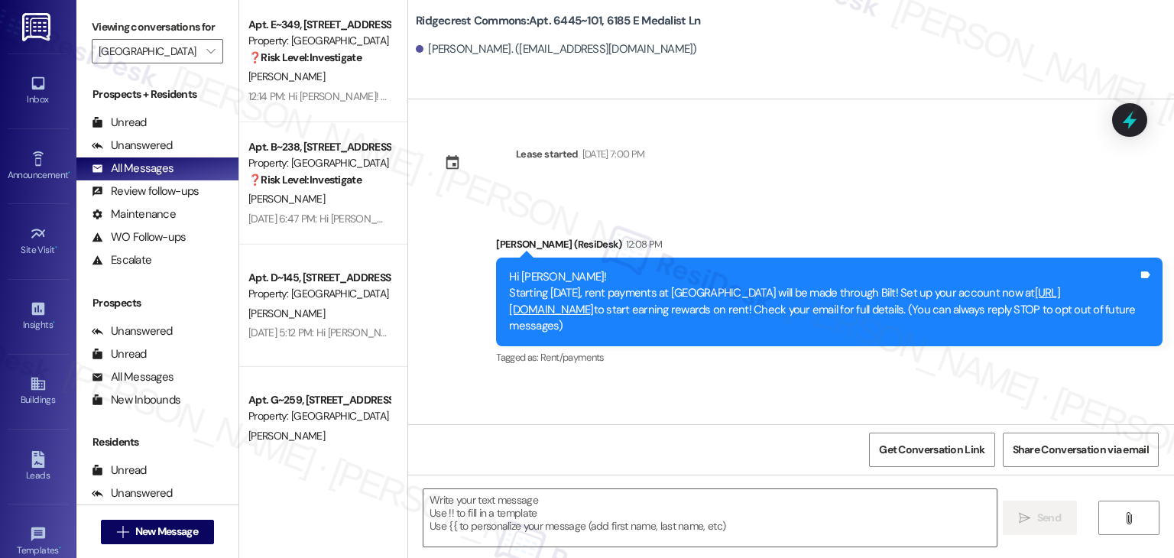
click at [816, 182] on div "Lease started [DATE] 7:00 PM Announcement, sent via SMS [PERSON_NAME] (ResiDesk…" at bounding box center [791, 261] width 766 height 325
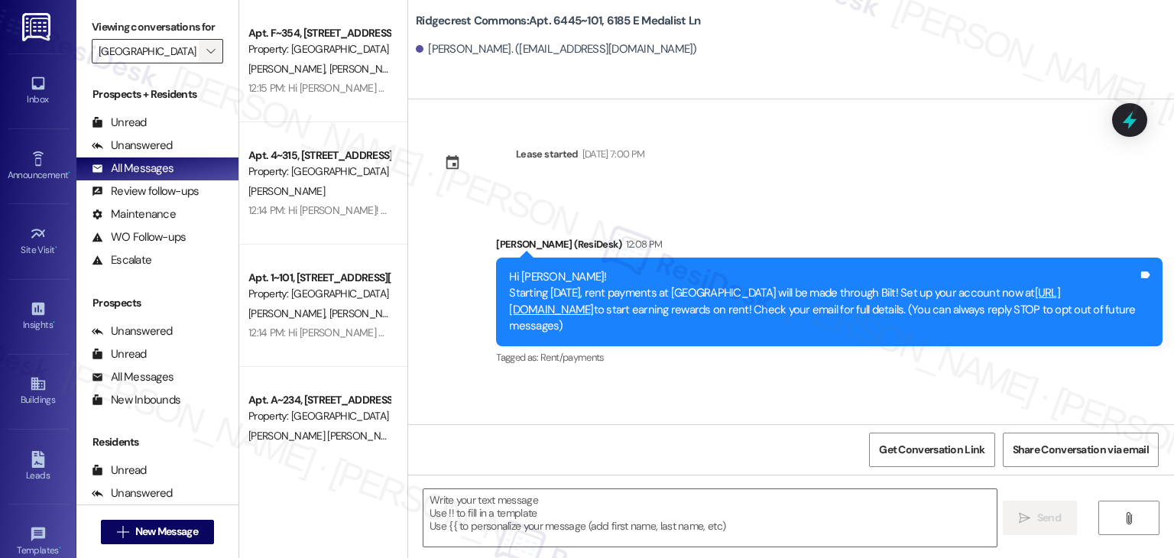
click at [206, 50] on icon "" at bounding box center [210, 51] width 8 height 12
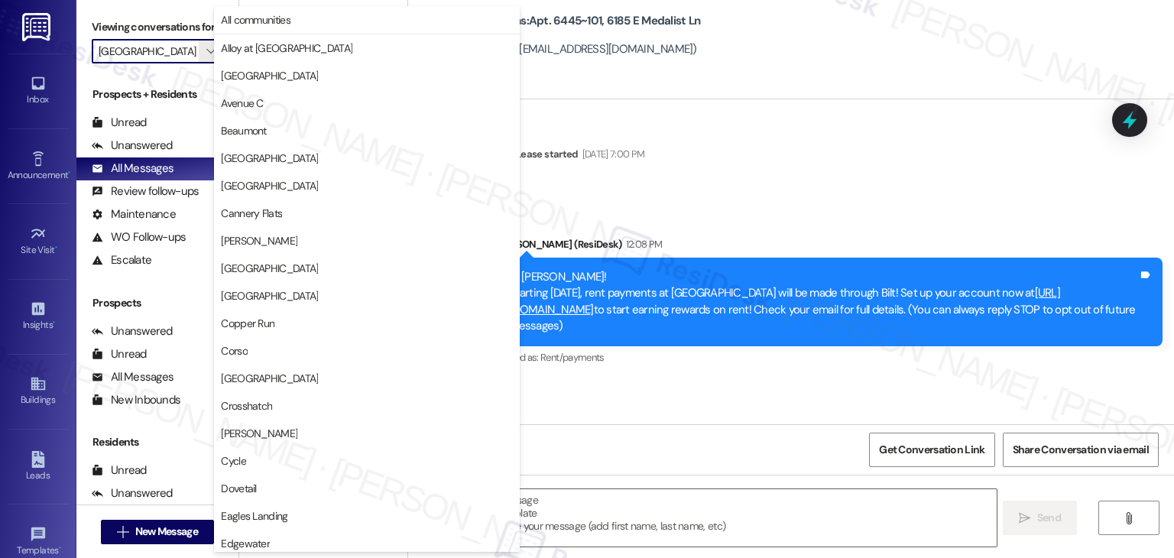
scroll to position [747, 0]
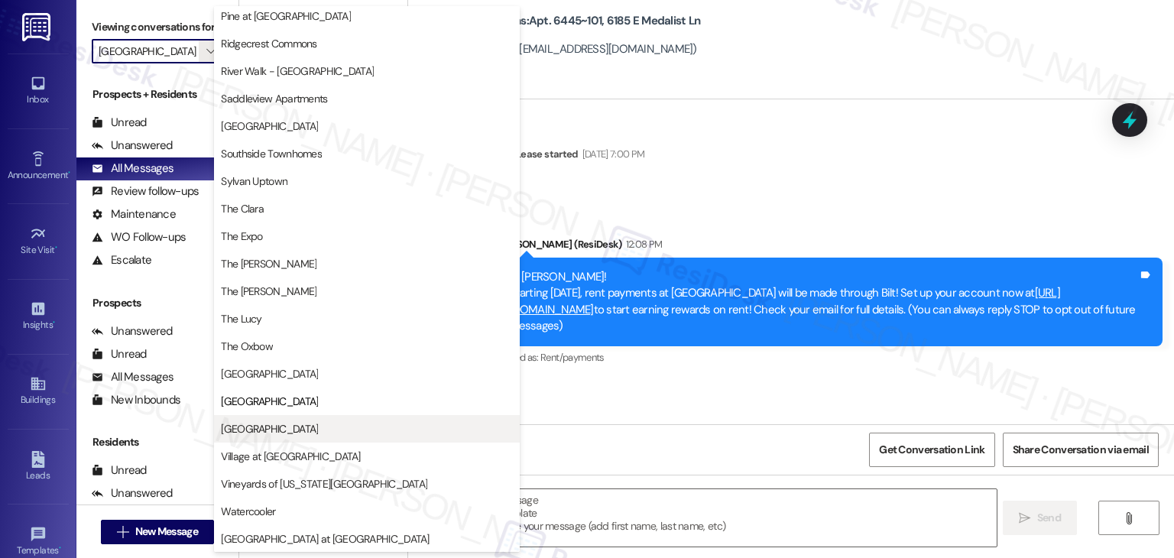
click at [293, 427] on span "[GEOGRAPHIC_DATA]" at bounding box center [367, 428] width 292 height 15
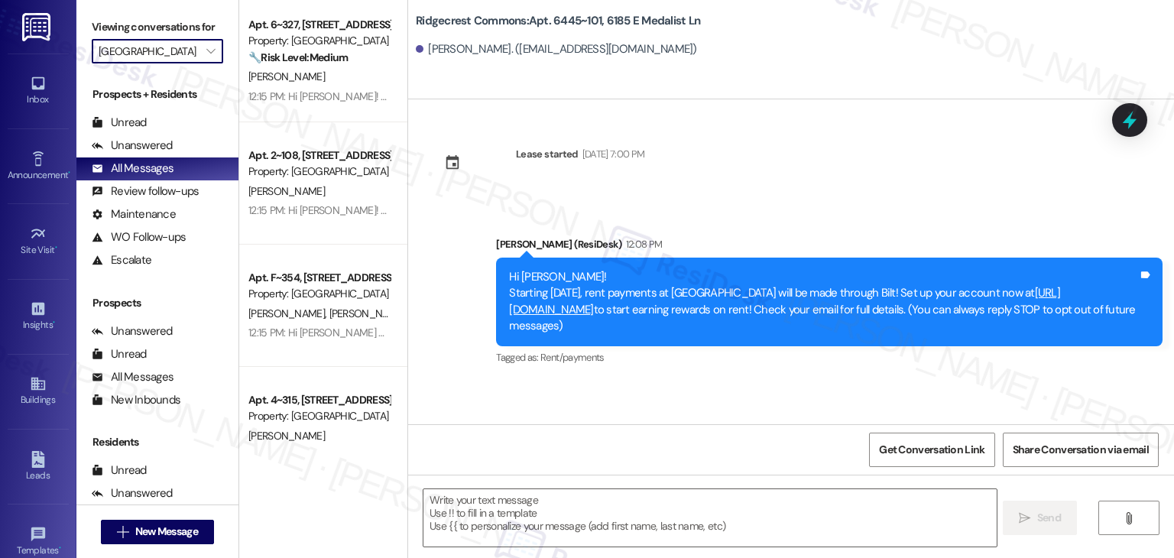
type input "[GEOGRAPHIC_DATA]"
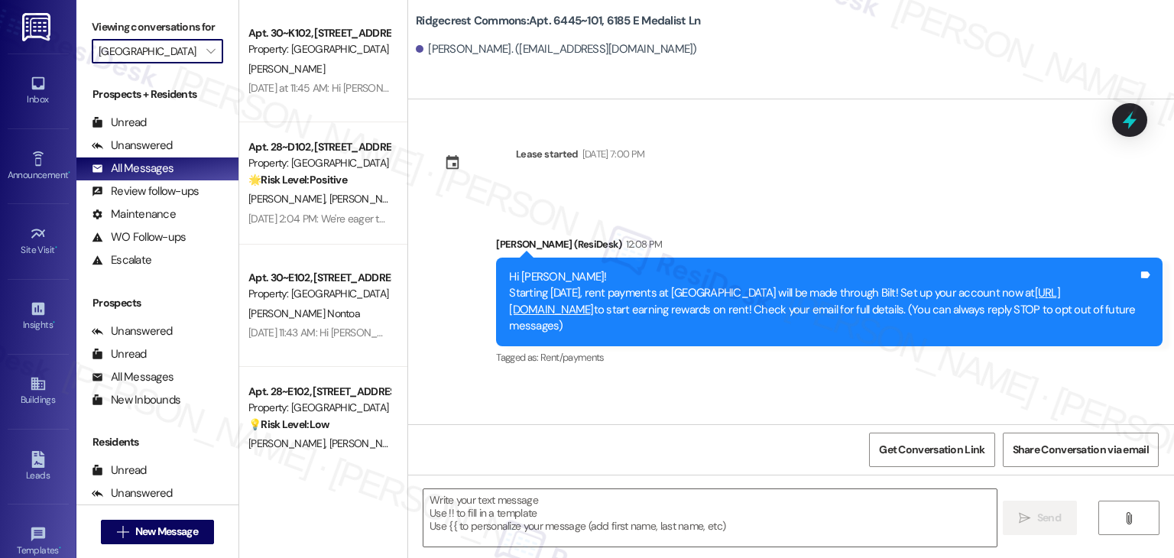
type textarea "Fetching suggested responses. Please feel free to read through the conversation…"
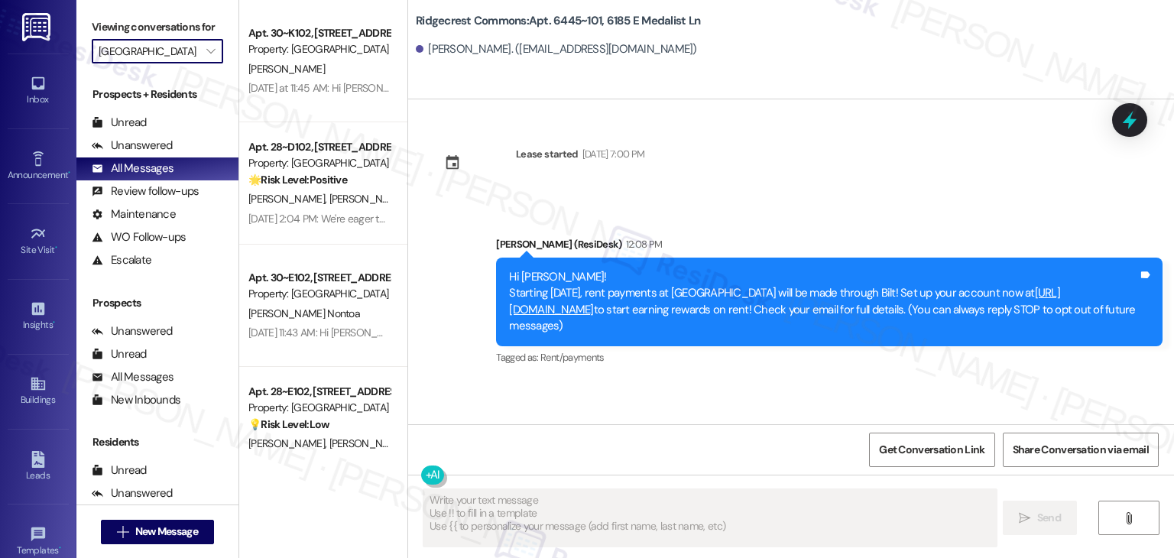
click at [844, 126] on div "Lease started [DATE] 7:00 PM Announcement, sent via SMS [PERSON_NAME] (ResiDesk…" at bounding box center [791, 261] width 766 height 325
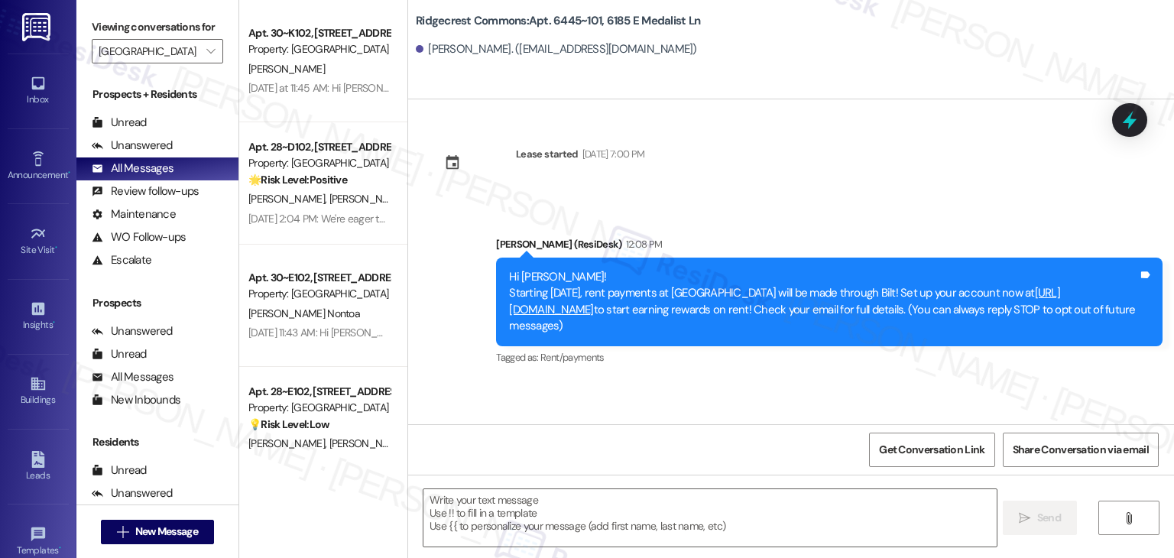
click at [844, 126] on div "Lease started [DATE] 7:00 PM Announcement, sent via SMS [PERSON_NAME] (ResiDesk…" at bounding box center [791, 261] width 766 height 325
click at [828, 178] on div "Lease started [DATE] 7:00 PM Announcement, sent via SMS [PERSON_NAME] (ResiDesk…" at bounding box center [791, 261] width 766 height 325
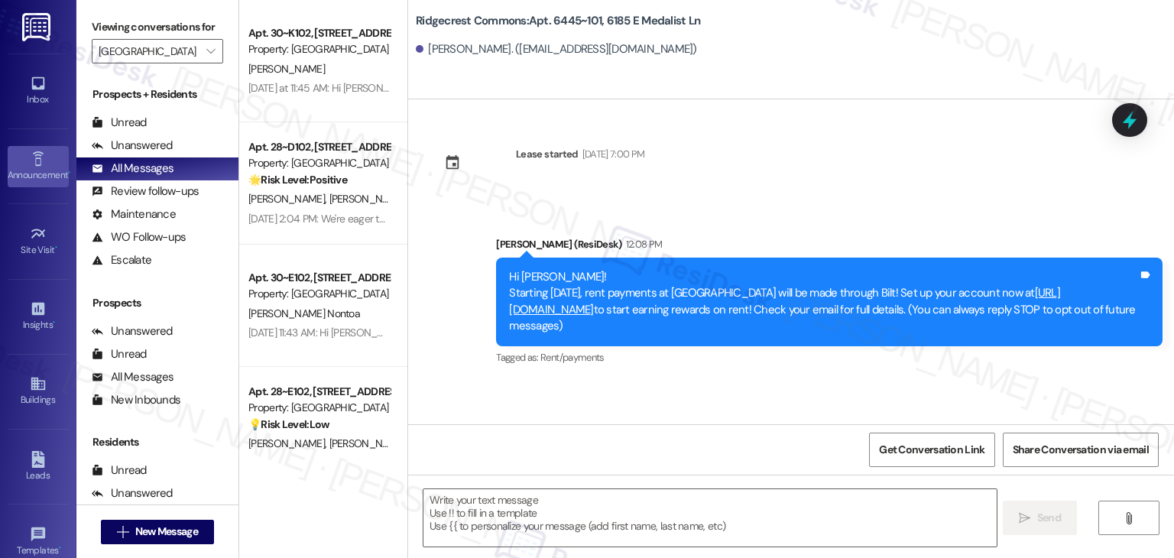
click at [30, 164] on icon at bounding box center [38, 159] width 17 height 17
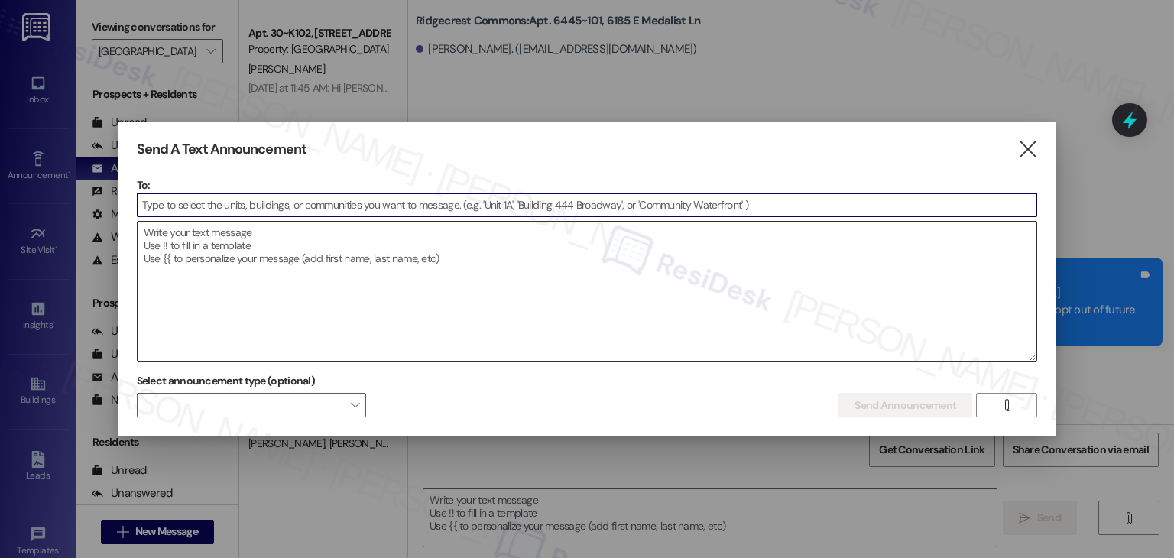
click at [196, 257] on textarea at bounding box center [587, 291] width 899 height 139
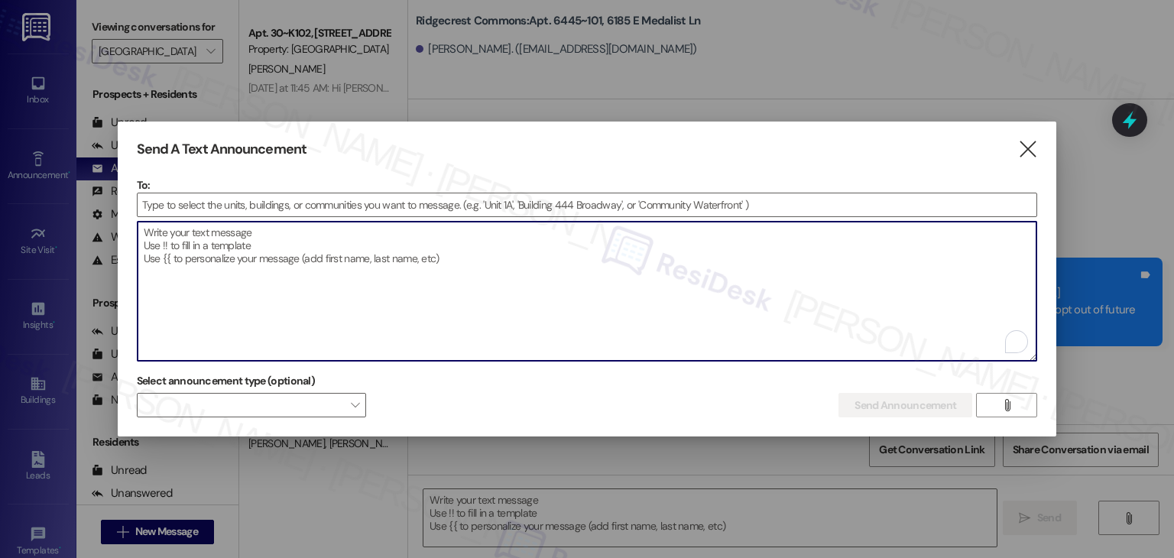
paste textarea "Hi {{first_name}}! Starting [DATE], rent payments at {{property}} will be made …"
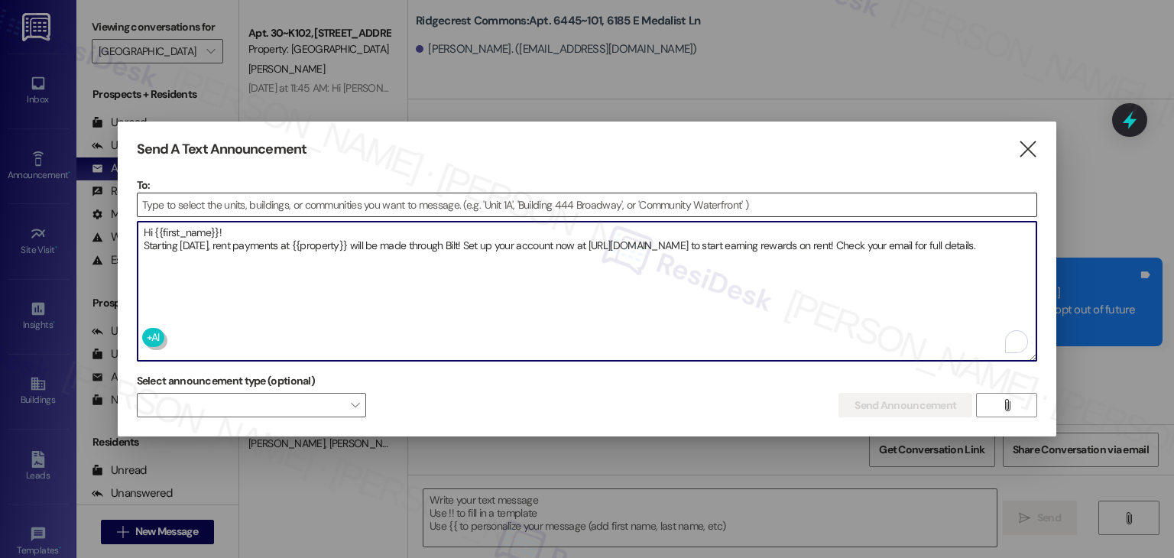
type textarea "Hi {{first_name}}! Starting [DATE], rent payments at {{property}} will be made …"
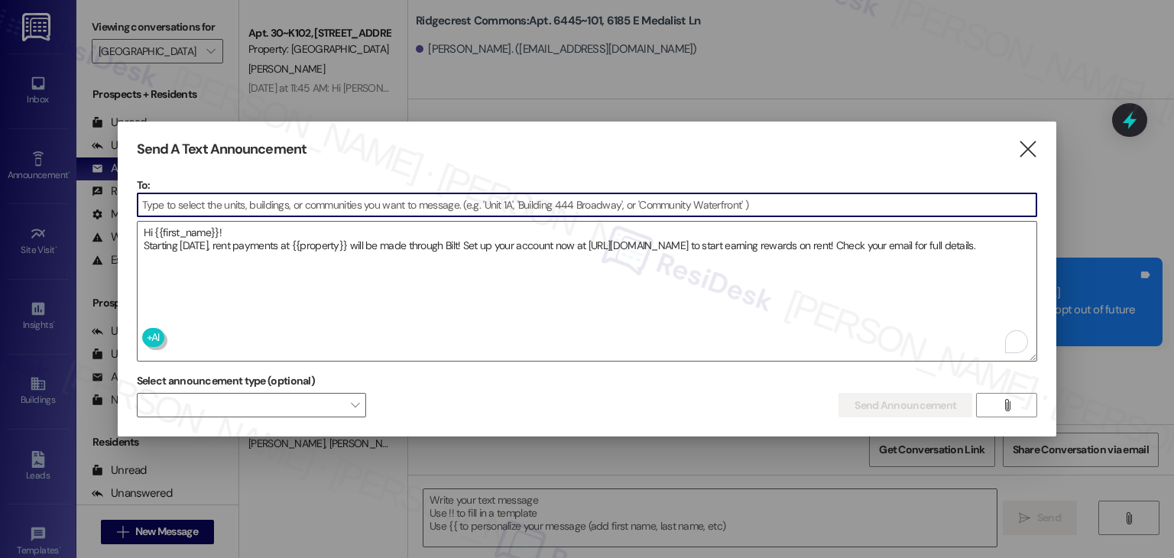
click at [180, 212] on input at bounding box center [587, 204] width 899 height 23
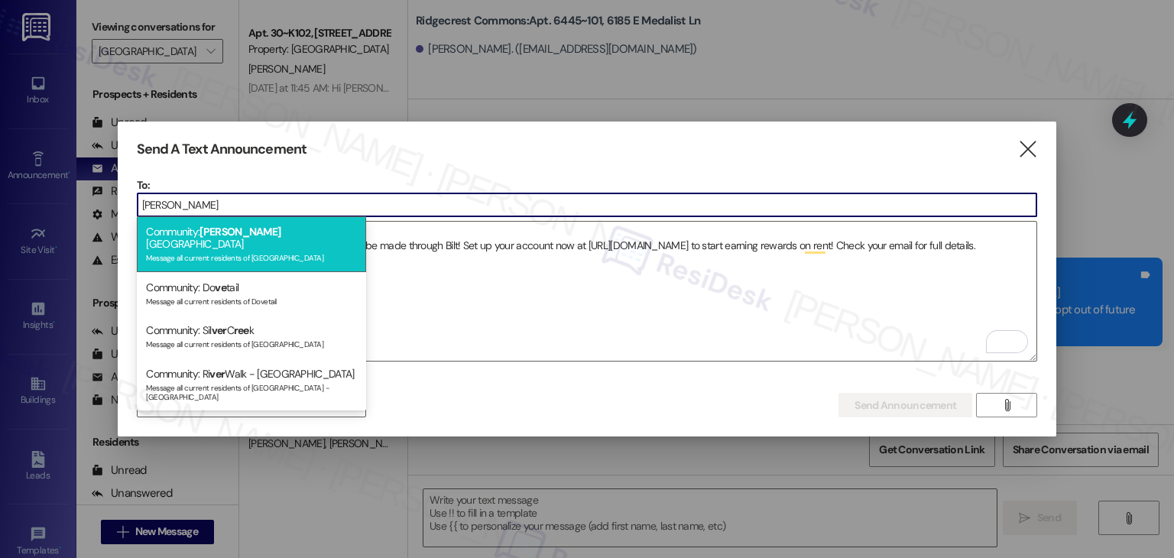
type input "[PERSON_NAME]"
click at [193, 250] on div "Message all current residents of [GEOGRAPHIC_DATA]" at bounding box center [251, 256] width 211 height 13
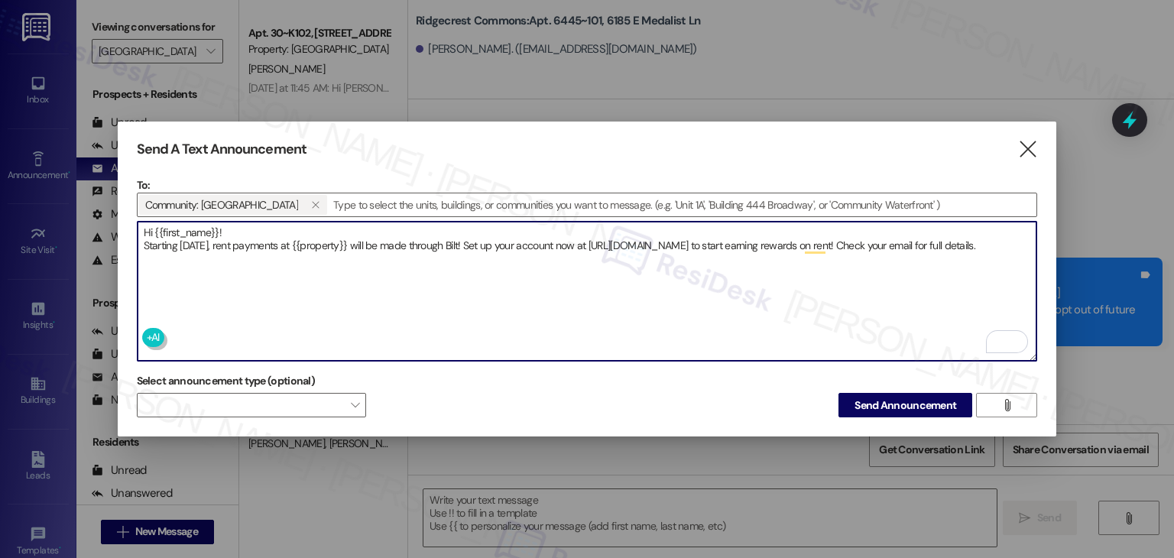
click at [220, 258] on textarea "Hi {{first_name}}! Starting [DATE], rent payments at {{property}} will be made …" at bounding box center [587, 291] width 899 height 139
click at [902, 401] on span "Send Announcement" at bounding box center [905, 405] width 102 height 16
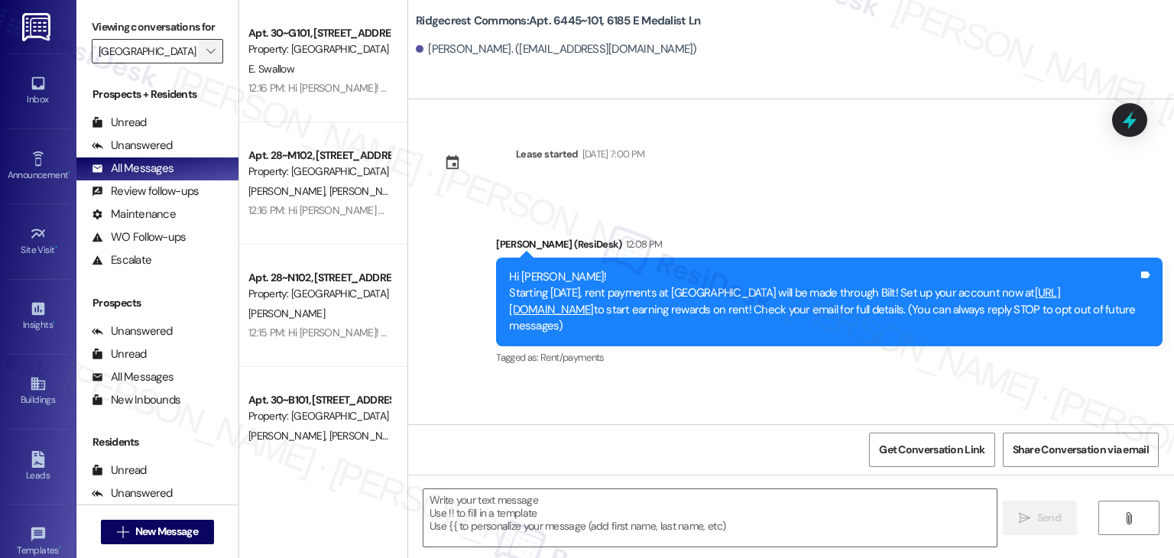
click at [206, 50] on icon "" at bounding box center [210, 51] width 8 height 12
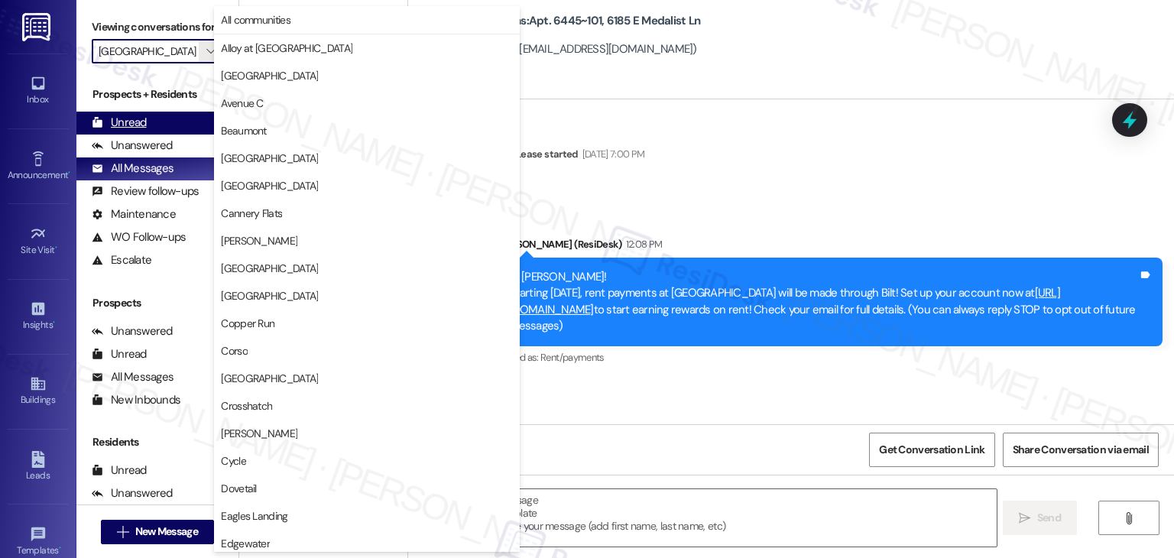
scroll to position [747, 0]
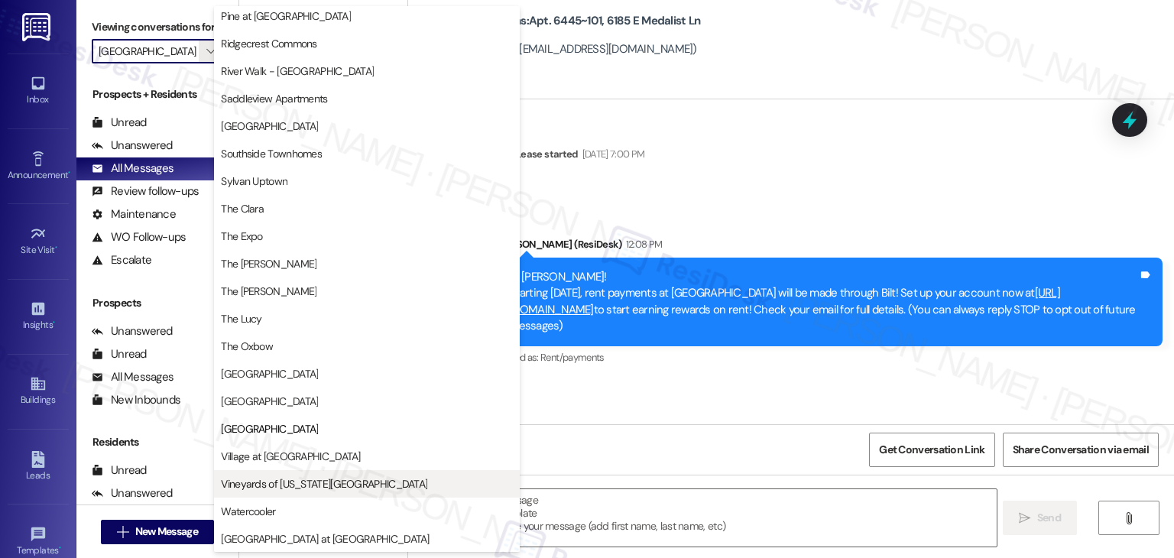
click at [305, 477] on span "Vineyards of [US_STATE][GEOGRAPHIC_DATA]" at bounding box center [324, 483] width 206 height 15
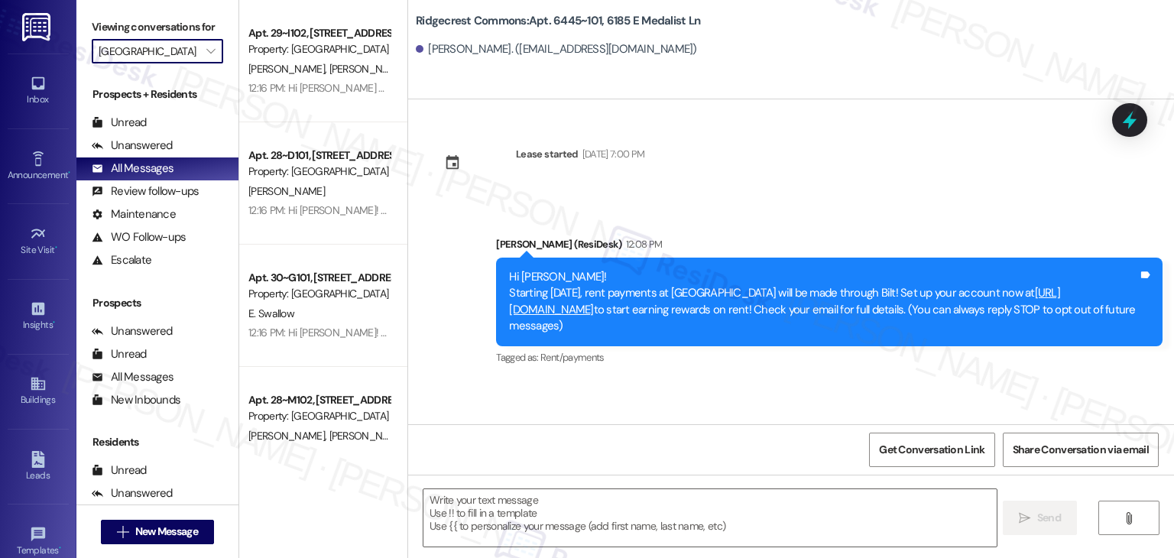
type input "Vineyards of [US_STATE][GEOGRAPHIC_DATA]"
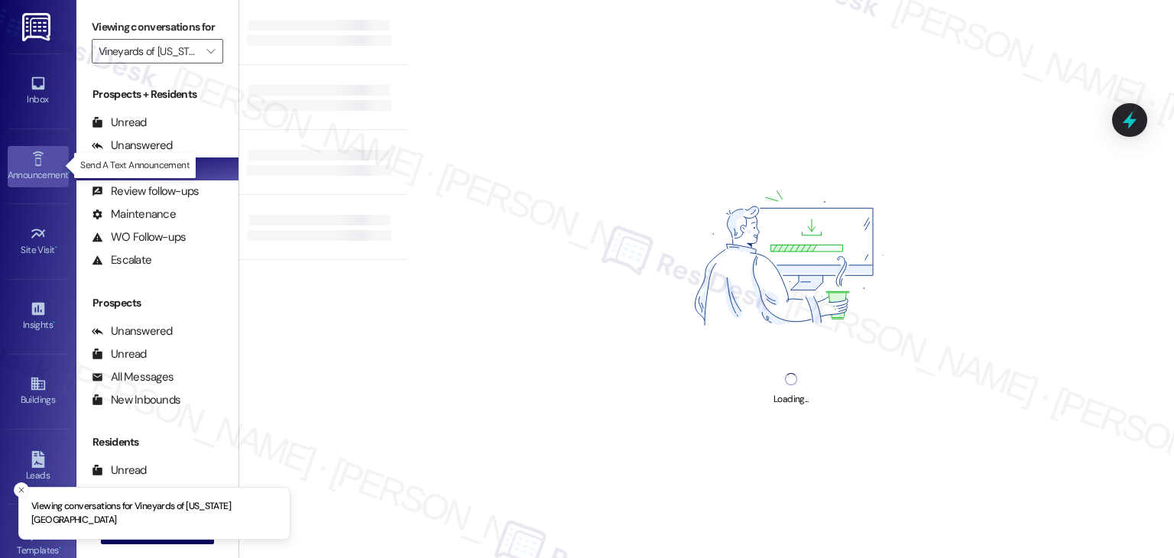
click at [28, 168] on div "Announcement •" at bounding box center [38, 174] width 76 height 15
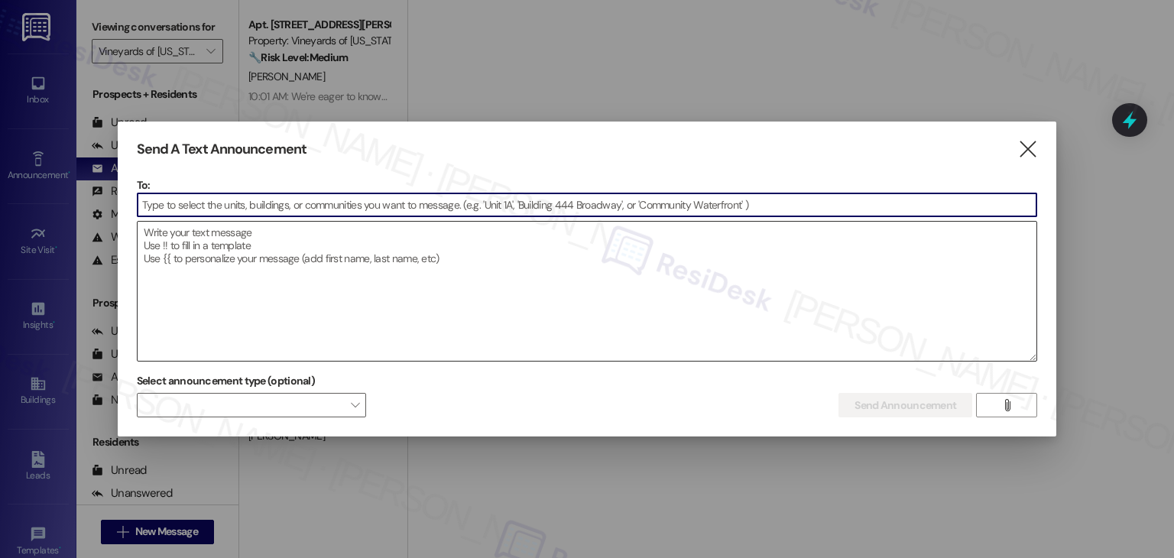
click at [202, 261] on textarea at bounding box center [587, 291] width 899 height 139
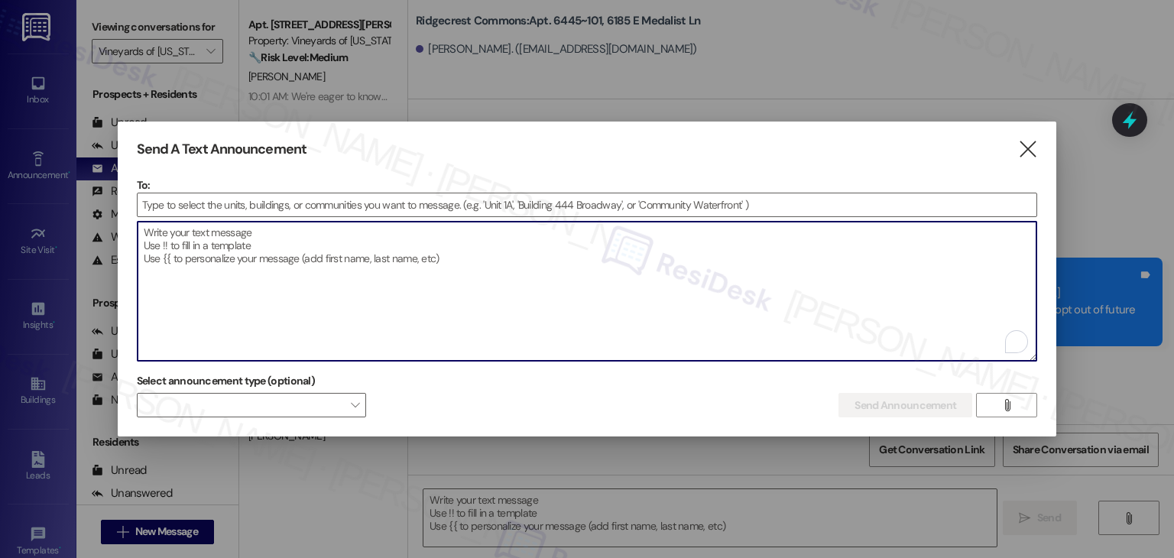
paste textarea "Hi {{first_name}}! Starting [DATE], rent payments at {{property}} will be made …"
type textarea "Hi {{first_name}}! Starting [DATE], rent payments at {{property}} will be made …"
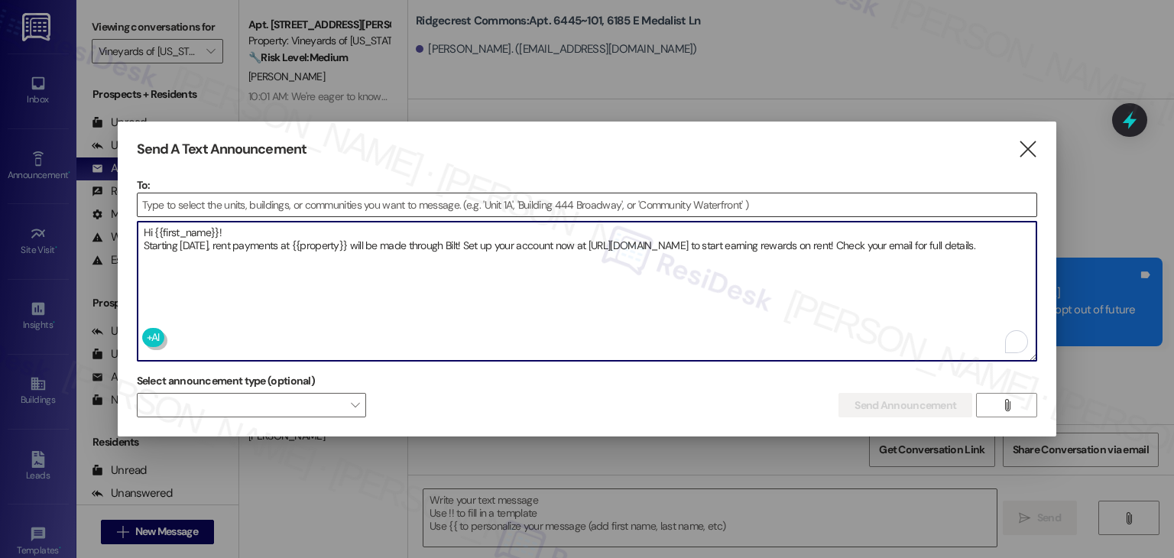
type textarea "Fetching suggested responses. Please feel free to read through the conversation…"
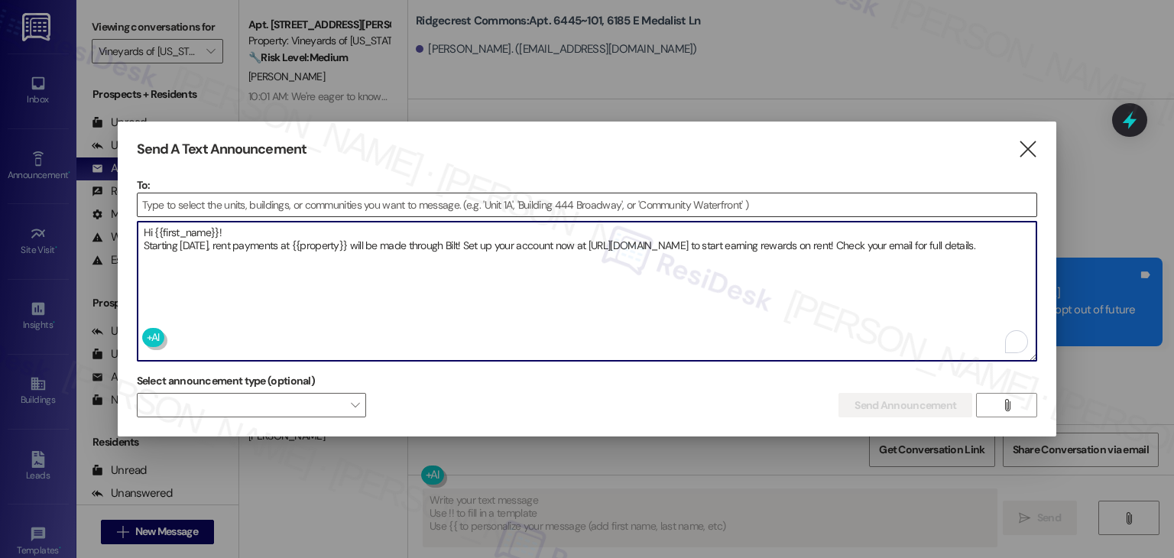
type textarea "Hi {{first_name}}! Starting [DATE], rent payments at {{property}} will be made …"
click at [156, 197] on input at bounding box center [587, 204] width 899 height 23
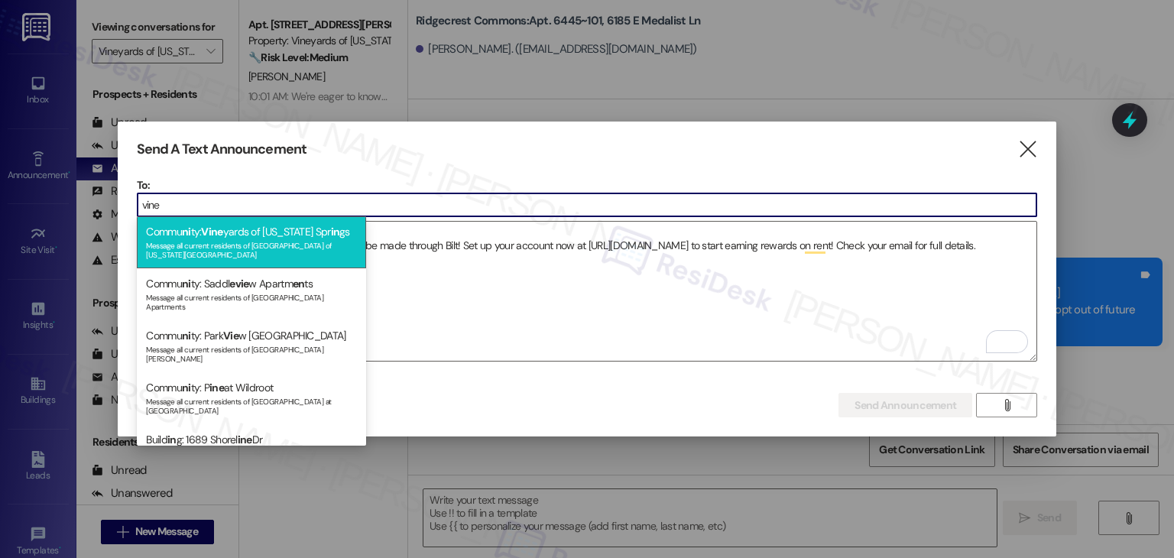
type input "vine"
click at [216, 239] on div "Message all current residents of [GEOGRAPHIC_DATA] of [US_STATE][GEOGRAPHIC_DAT…" at bounding box center [251, 248] width 211 height 21
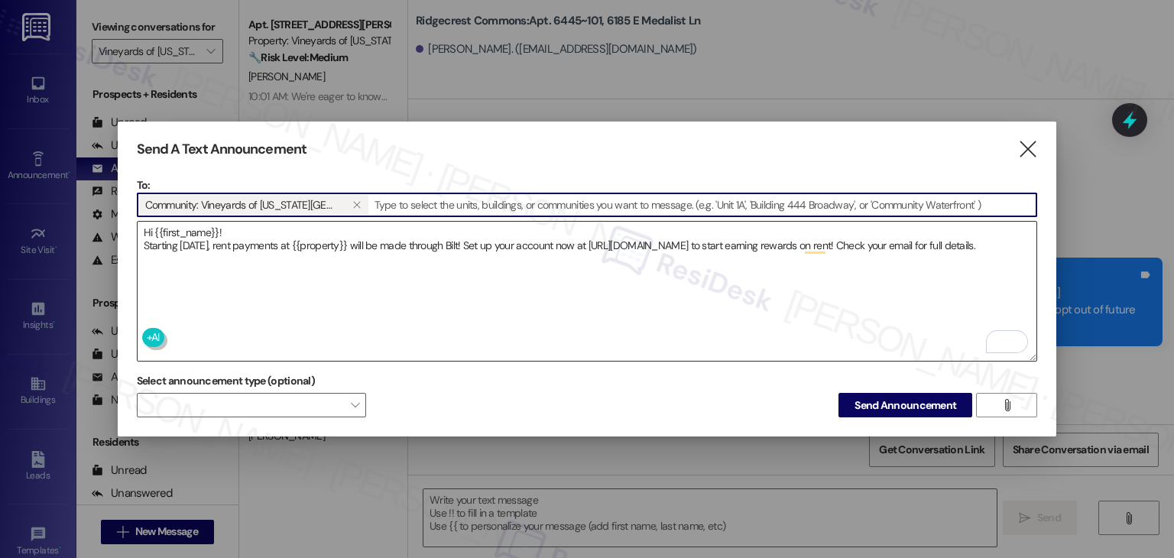
click at [358, 296] on textarea "Hi {{first_name}}! Starting [DATE], rent payments at {{property}} will be made …" at bounding box center [587, 291] width 899 height 139
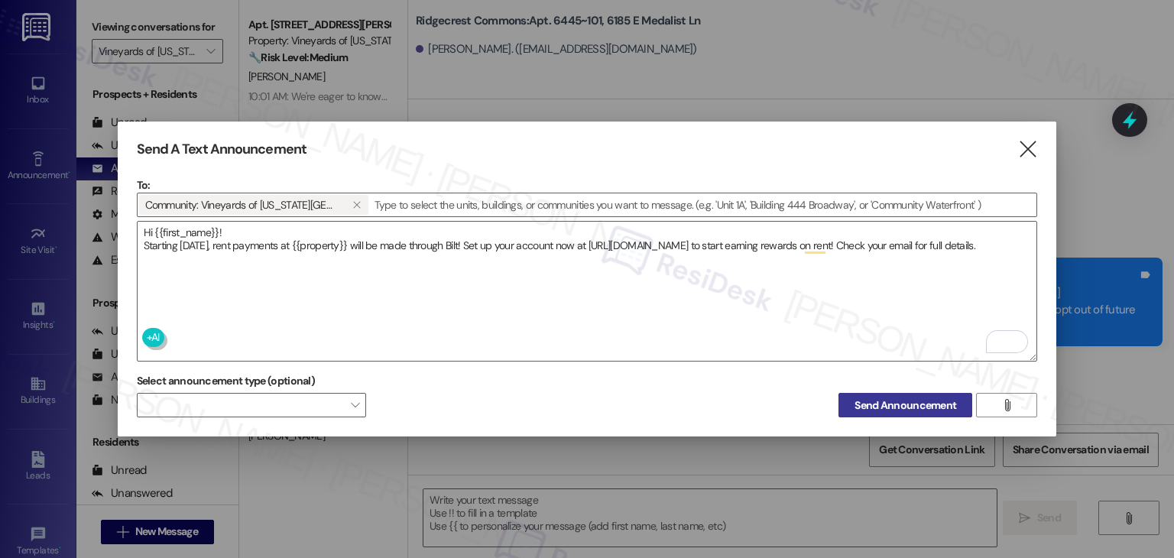
click at [867, 397] on span "Send Announcement" at bounding box center [905, 405] width 102 height 16
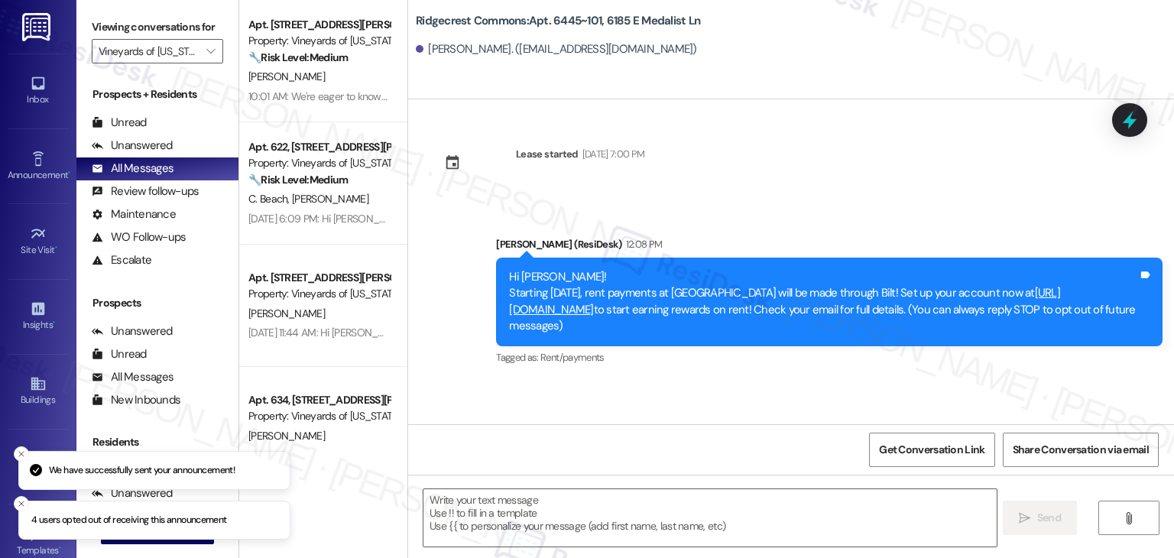
click at [797, 167] on div "Lease started [DATE] 7:00 PM Announcement, sent via SMS [PERSON_NAME] (ResiDesk…" at bounding box center [791, 261] width 766 height 325
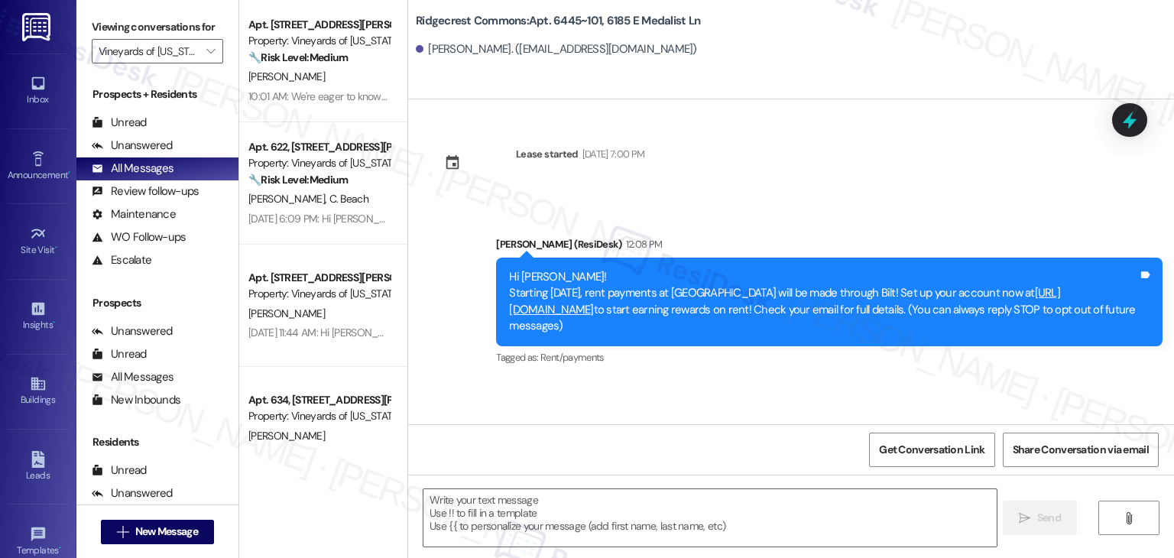
click at [797, 167] on div "Lease started [DATE] 7:00 PM Announcement, sent via SMS [PERSON_NAME] (ResiDesk…" at bounding box center [791, 261] width 766 height 325
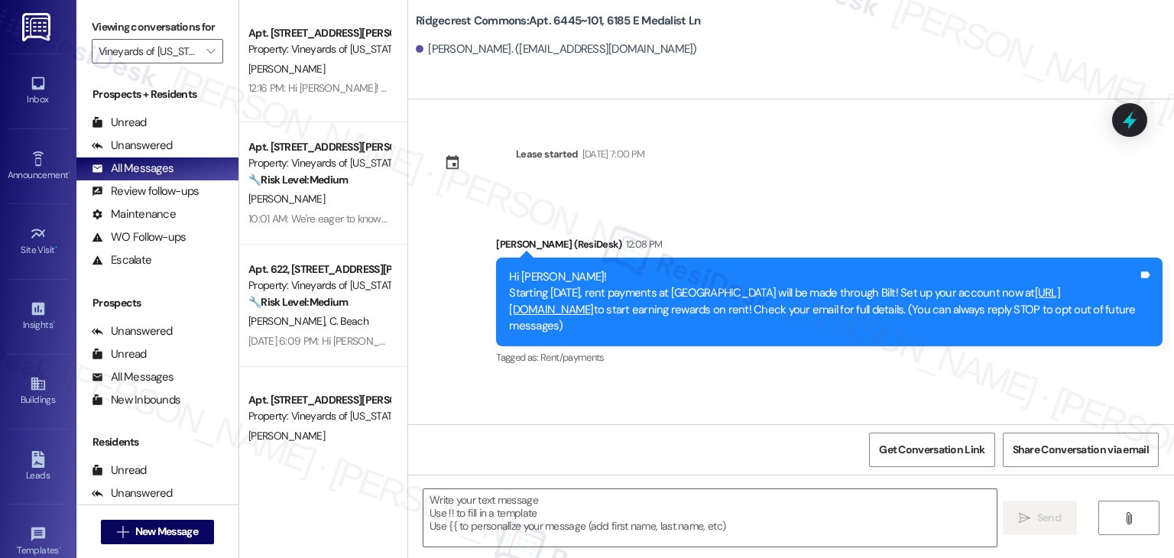
click at [797, 167] on div "Lease started [DATE] 7:00 PM Announcement, sent via SMS [PERSON_NAME] (ResiDesk…" at bounding box center [791, 261] width 766 height 325
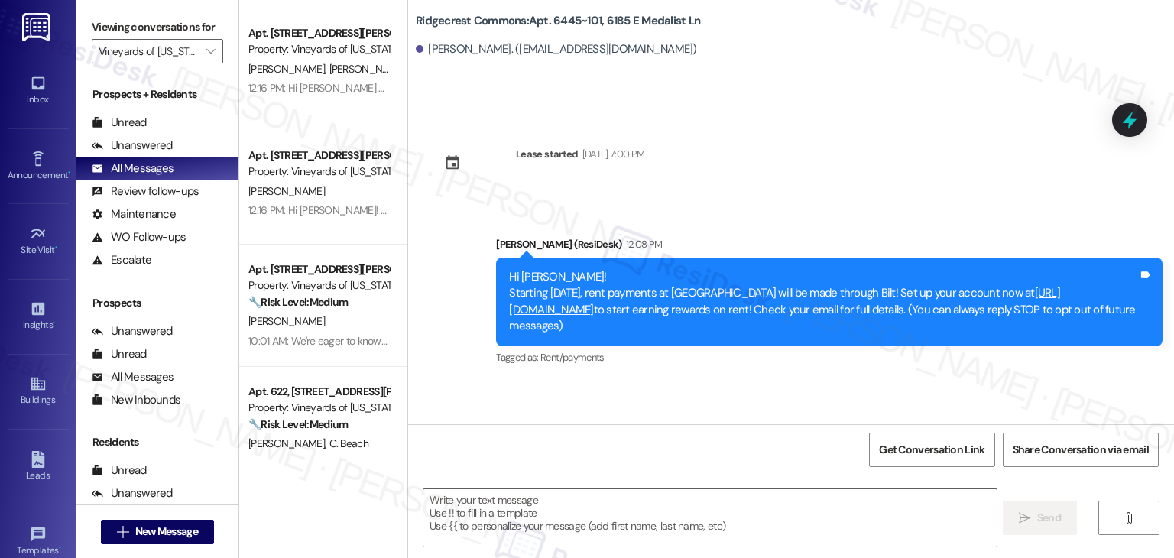
click at [797, 167] on div "Lease started [DATE] 7:00 PM Announcement, sent via SMS [PERSON_NAME] (ResiDesk…" at bounding box center [791, 261] width 766 height 325
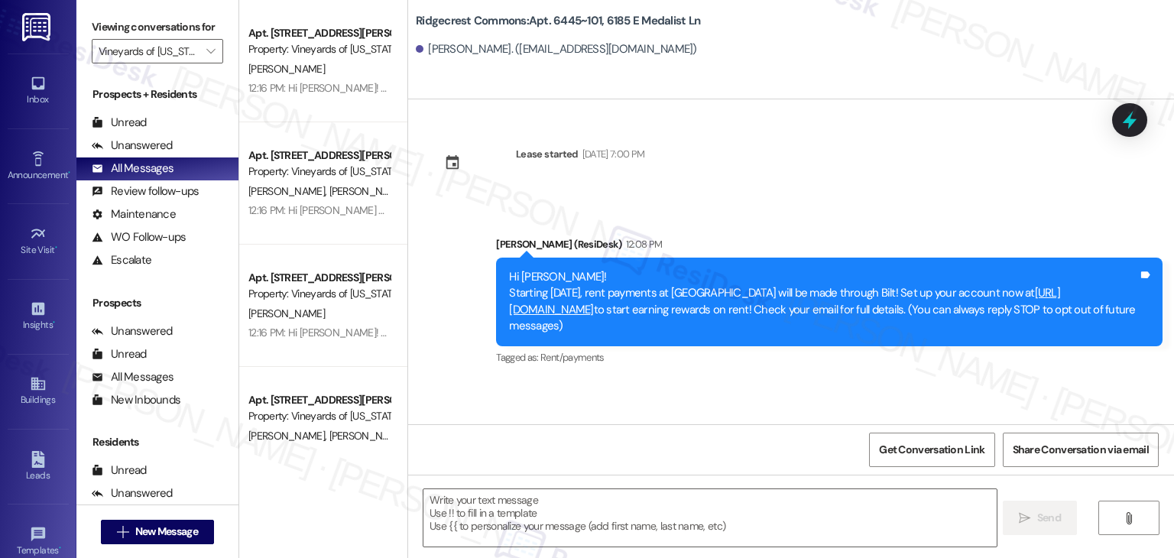
click at [793, 166] on div "Lease started [DATE] 7:00 PM Announcement, sent via SMS [PERSON_NAME] (ResiDesk…" at bounding box center [791, 261] width 766 height 325
click at [206, 54] on icon "" at bounding box center [210, 51] width 8 height 12
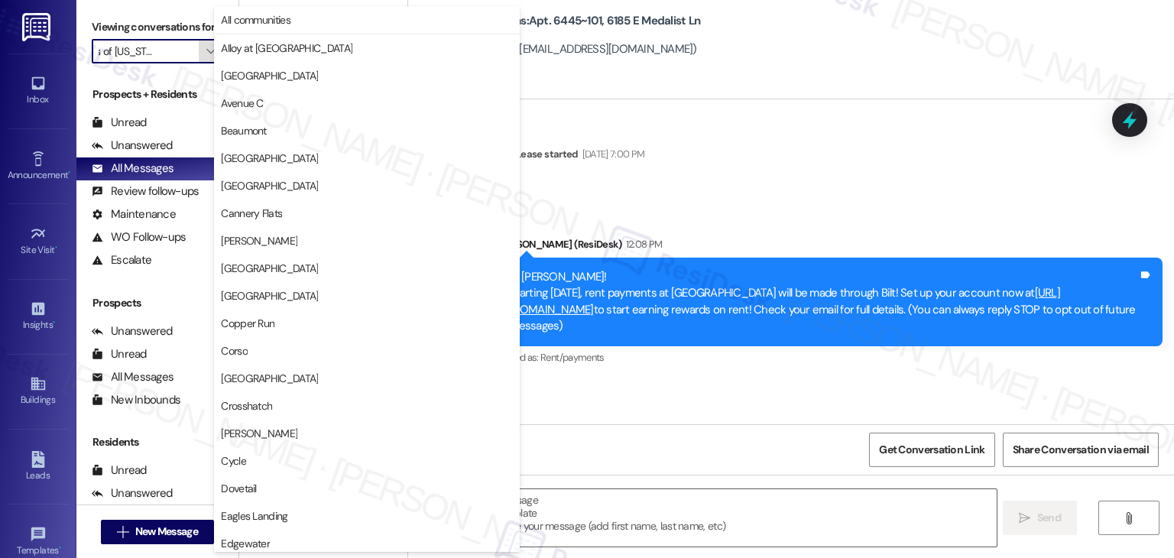
scroll to position [747, 0]
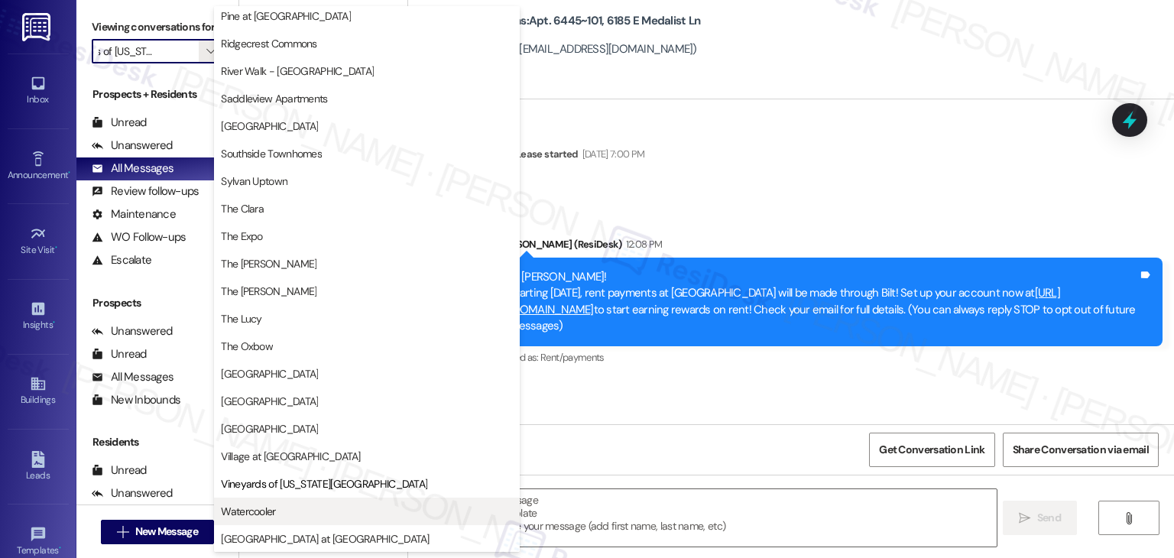
click at [275, 513] on span "Watercooler" at bounding box center [367, 511] width 292 height 15
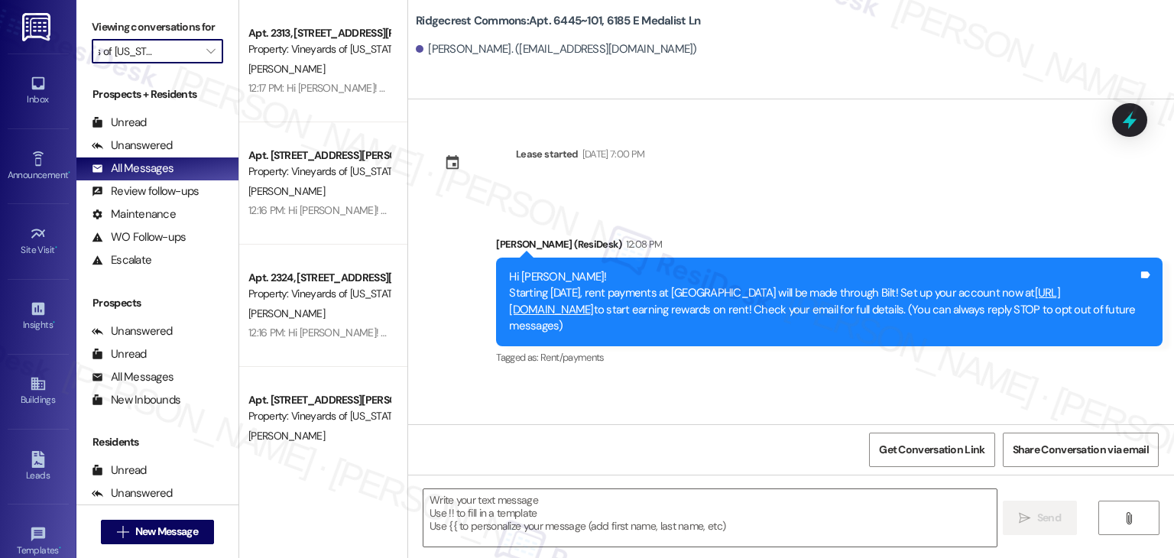
type input "Watercooler"
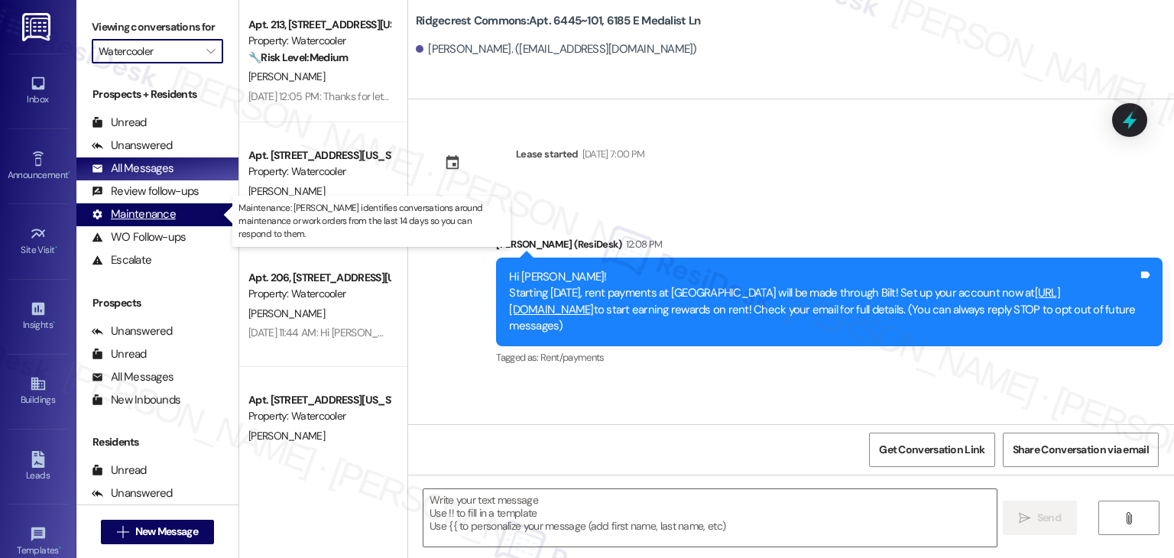
type textarea "Fetching suggested responses. Please feel free to read through the conversation…"
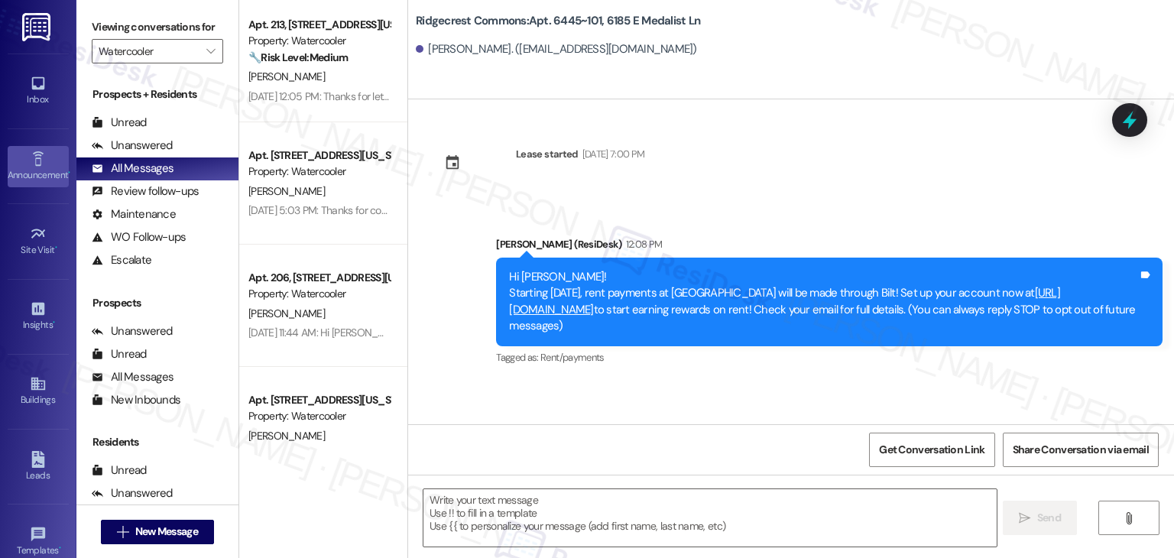
click at [36, 174] on div "Announcement •" at bounding box center [38, 174] width 76 height 15
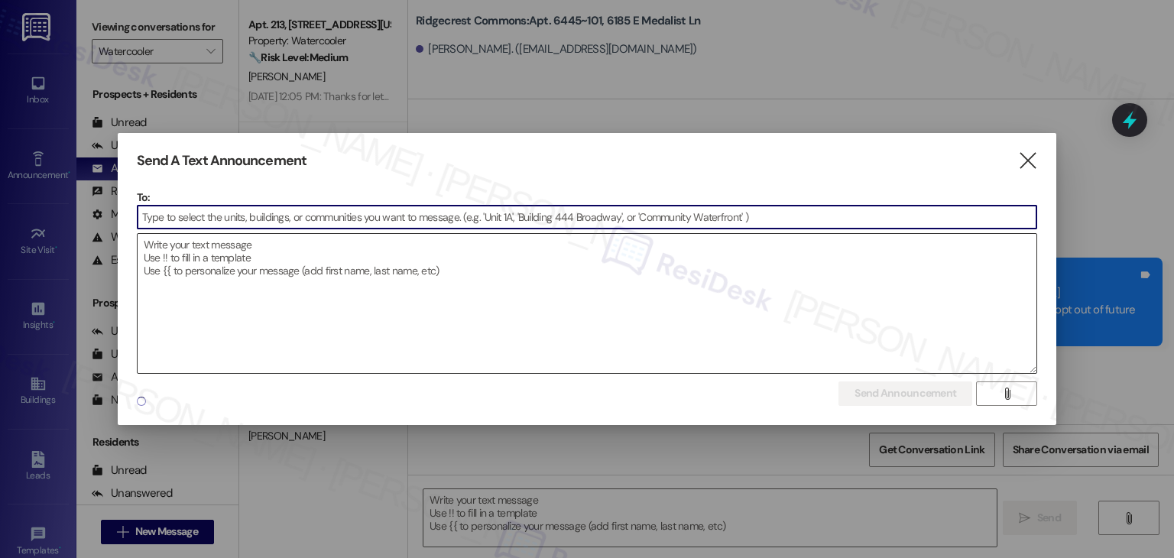
click at [225, 306] on textarea at bounding box center [587, 303] width 899 height 139
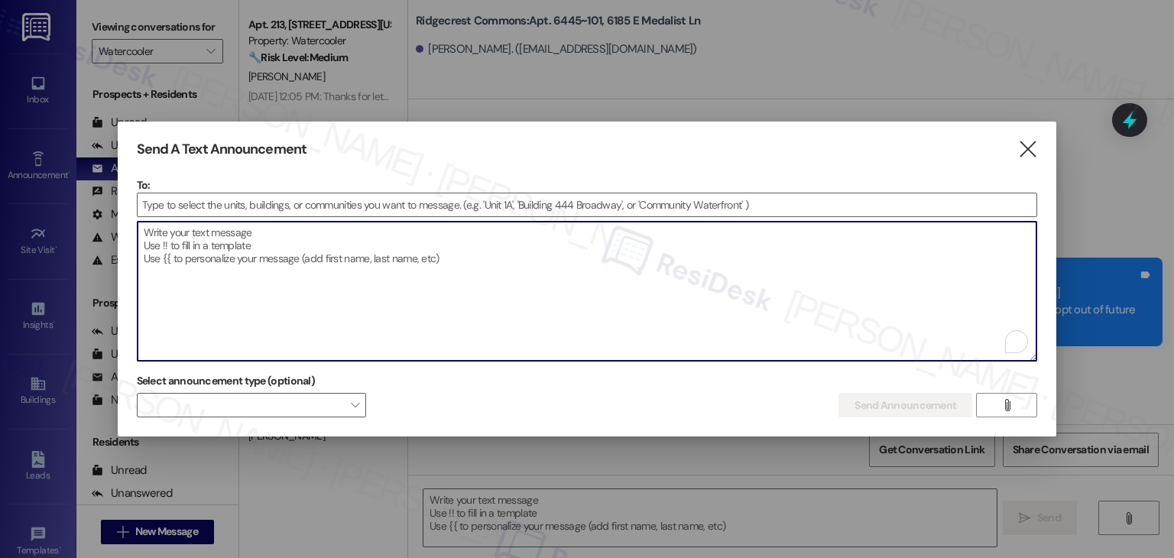
paste textarea "Hi {{first_name}}! Starting [DATE], rent payments at {{property}} will be made …"
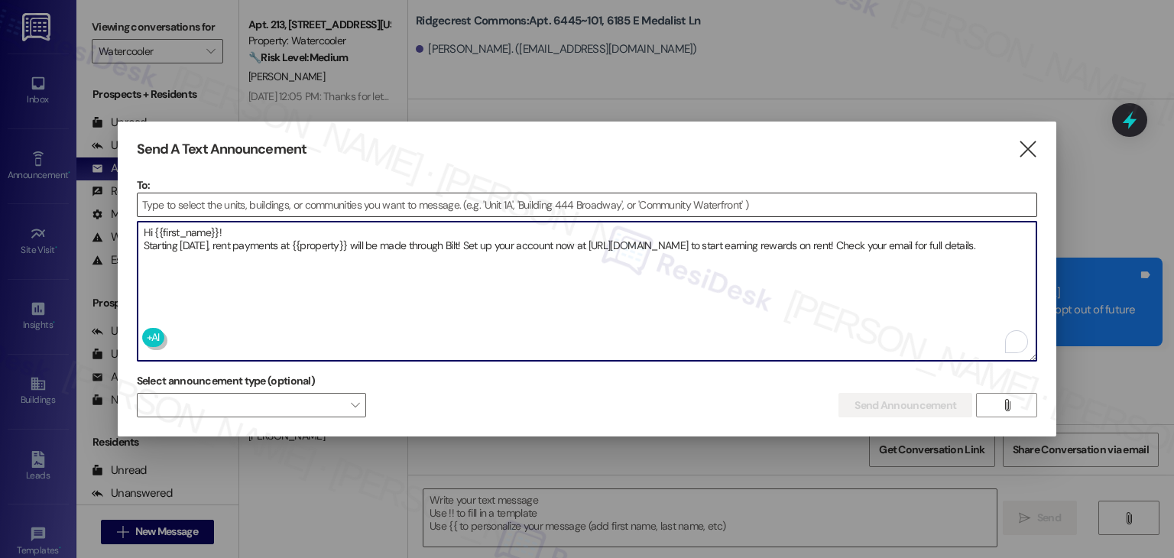
type textarea "Hi {{first_name}}! Starting [DATE], rent payments at {{property}} will be made …"
click at [170, 206] on input at bounding box center [587, 204] width 899 height 23
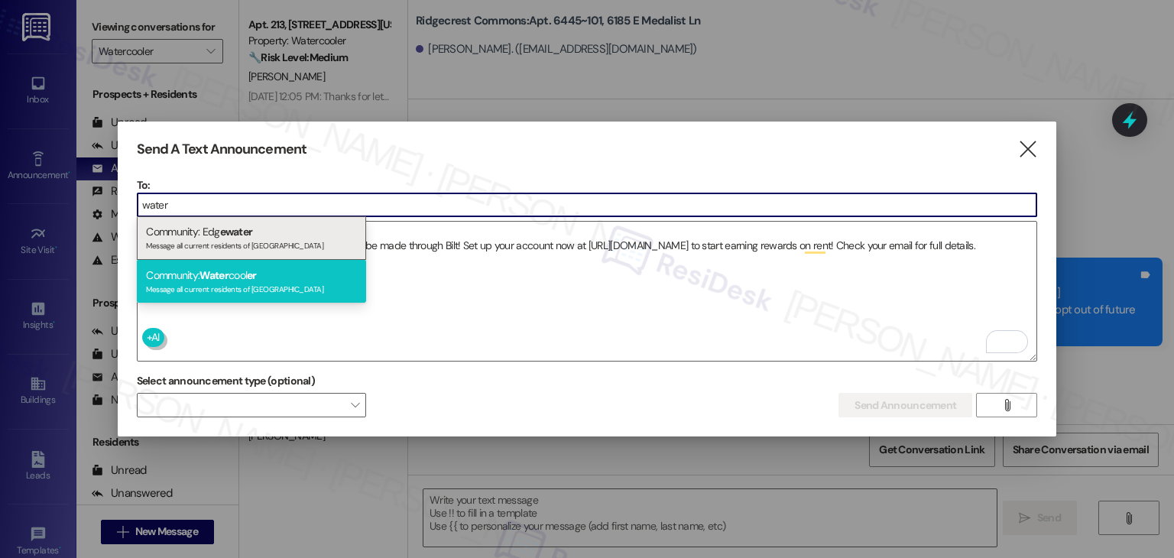
type input "water"
click at [245, 277] on div "Community: Water cool er Message all current residents of [GEOGRAPHIC_DATA]" at bounding box center [251, 282] width 229 height 44
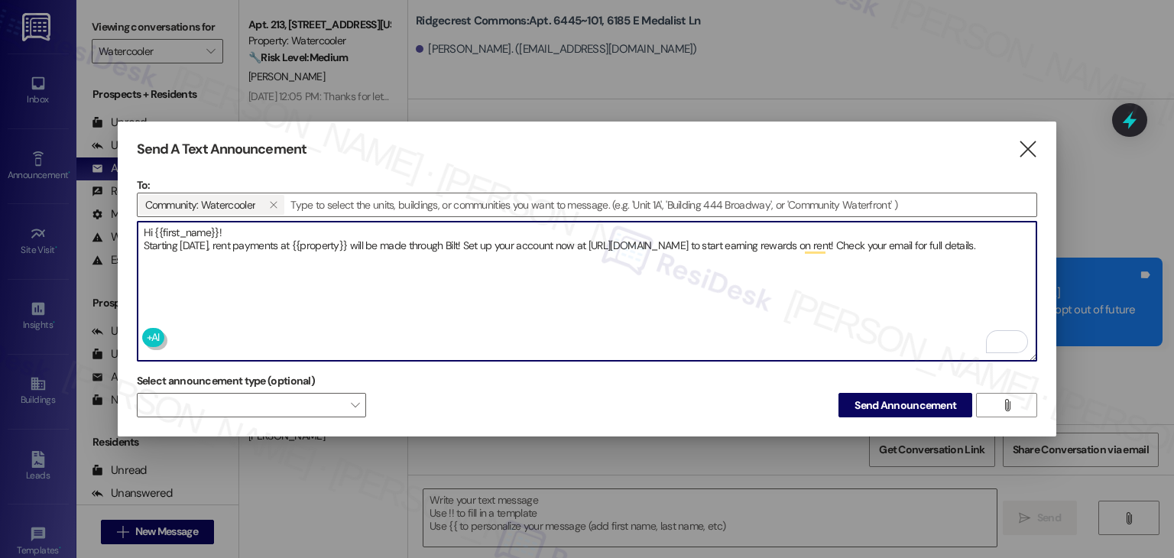
click at [244, 272] on textarea "Hi {{first_name}}! Starting [DATE], rent payments at {{property}} will be made …" at bounding box center [587, 291] width 899 height 139
click at [874, 407] on span "Send Announcement" at bounding box center [905, 405] width 102 height 16
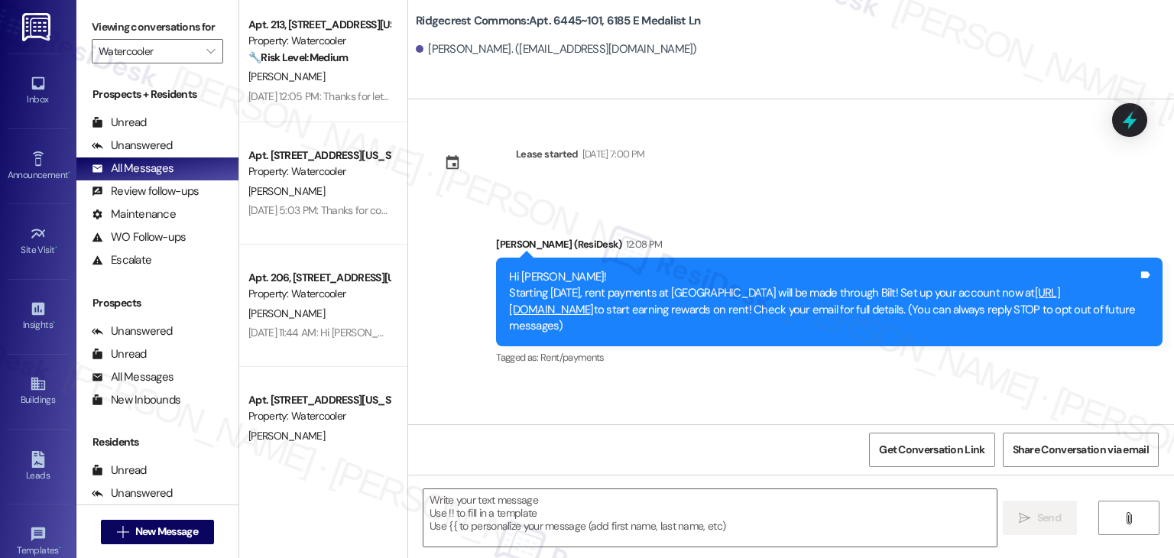
click at [425, 232] on div "Announcement, sent via SMS [PERSON_NAME] (ResiDesk) 12:08 PM Hi [PERSON_NAME]! …" at bounding box center [791, 291] width 766 height 178
click at [425, 241] on div "Announcement, sent via SMS [PERSON_NAME] (ResiDesk) 12:08 PM Hi [PERSON_NAME]! …" at bounding box center [791, 291] width 766 height 178
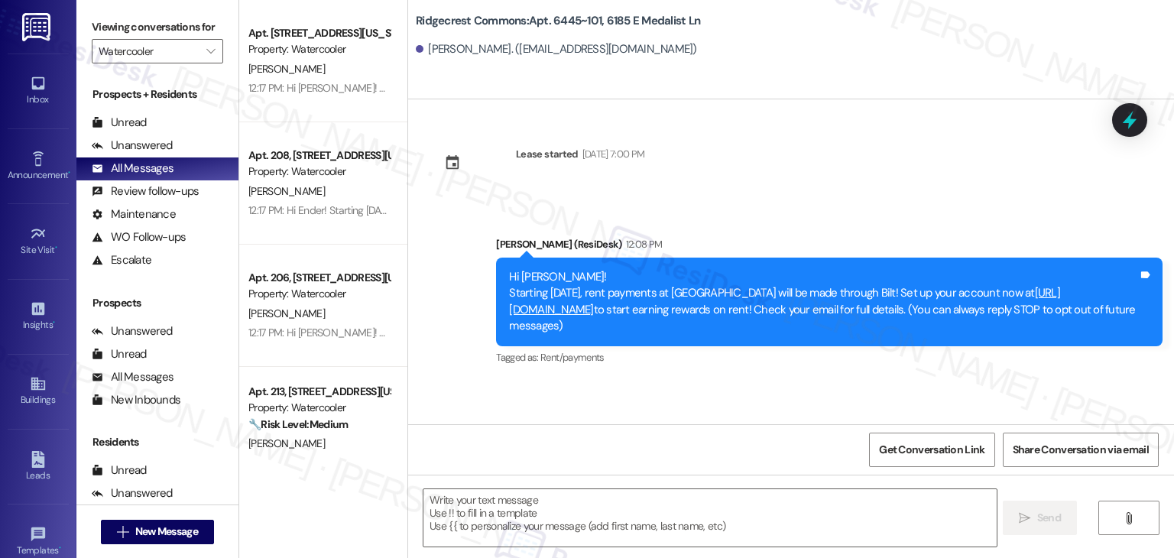
click at [705, 161] on div "Lease started [DATE] 7:00 PM Announcement, sent via SMS [PERSON_NAME] (ResiDesk…" at bounding box center [791, 261] width 766 height 325
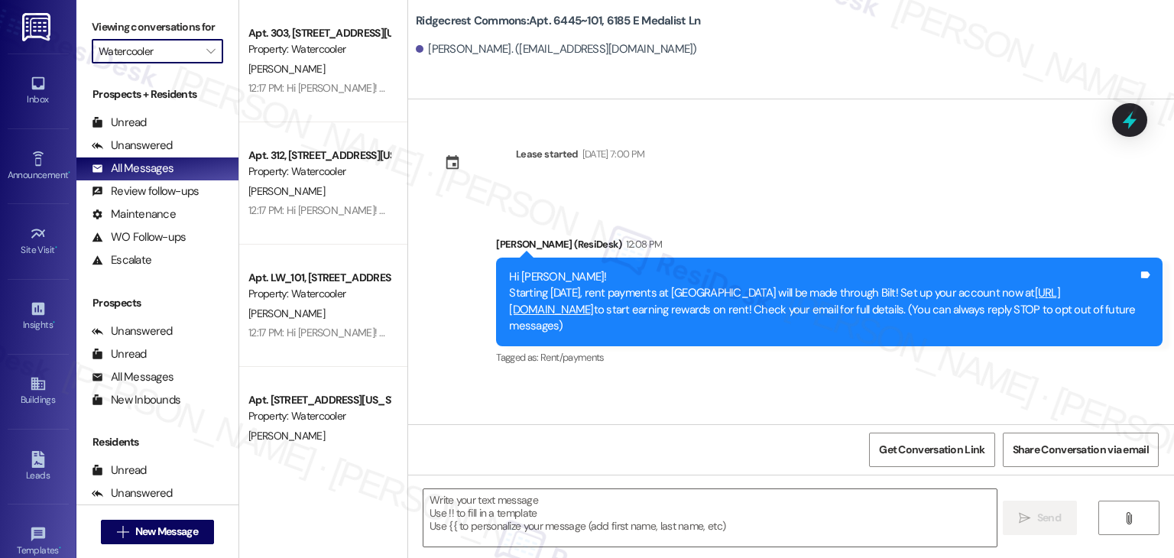
click at [185, 47] on input "Watercooler" at bounding box center [149, 51] width 100 height 24
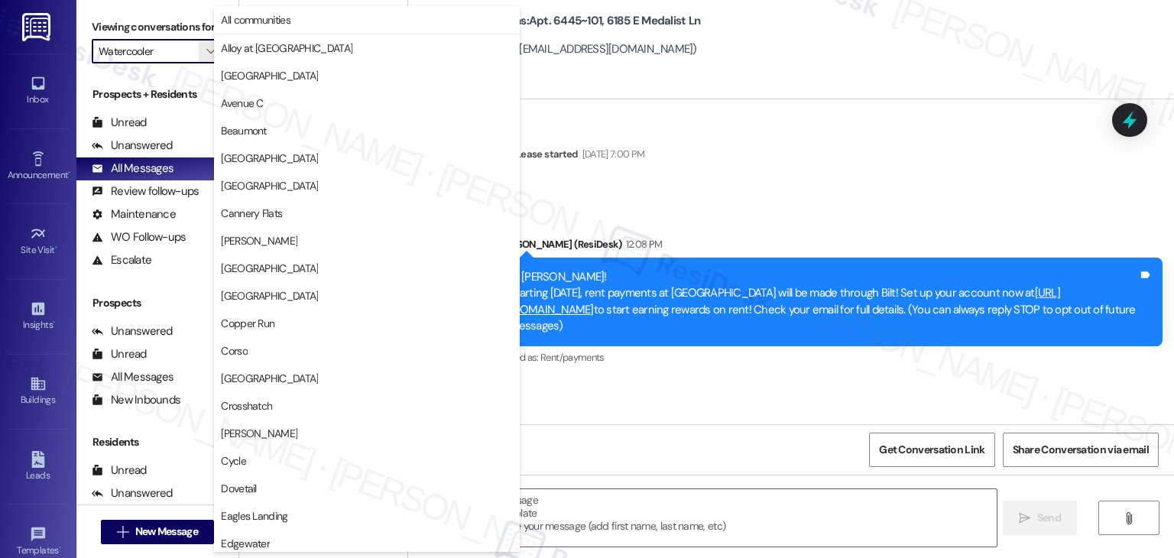
scroll to position [747, 0]
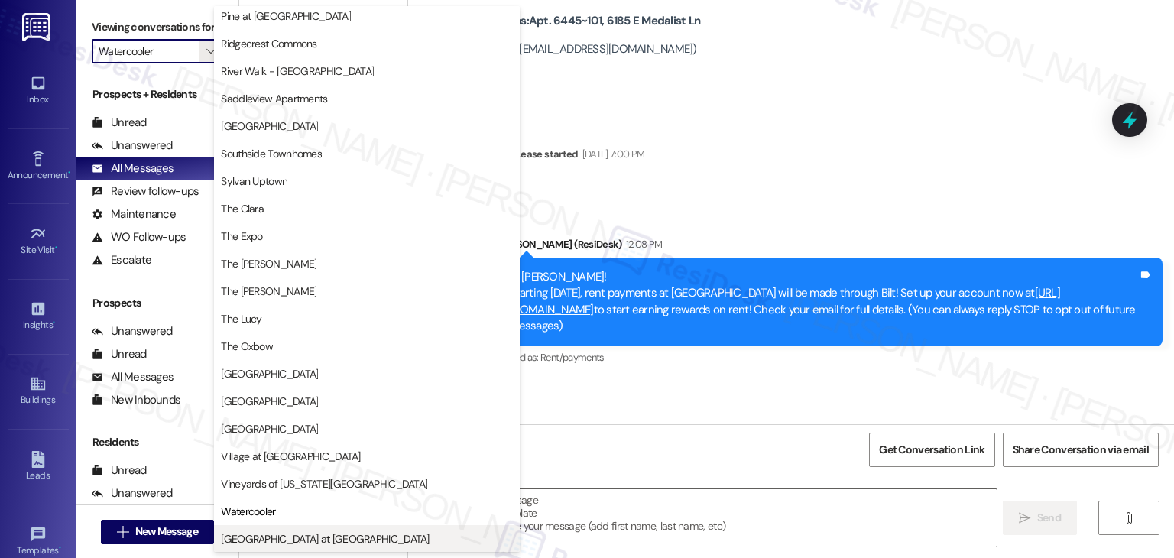
click at [334, 533] on span "[GEOGRAPHIC_DATA] at [GEOGRAPHIC_DATA]" at bounding box center [325, 538] width 208 height 15
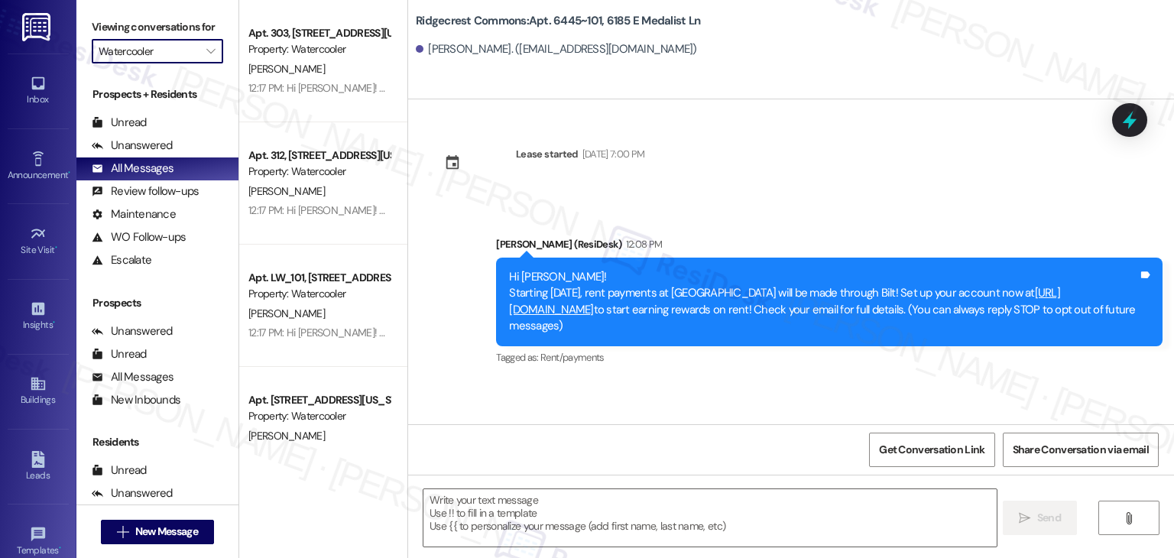
type input "[GEOGRAPHIC_DATA] at [GEOGRAPHIC_DATA]"
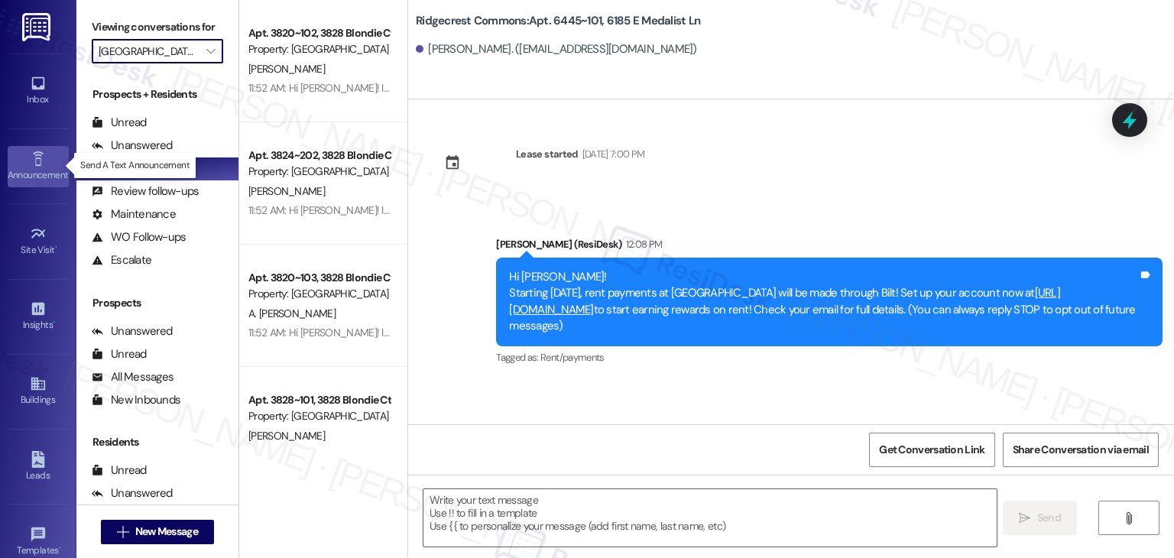
type textarea "Fetching suggested responses. Please feel free to read through the conversation…"
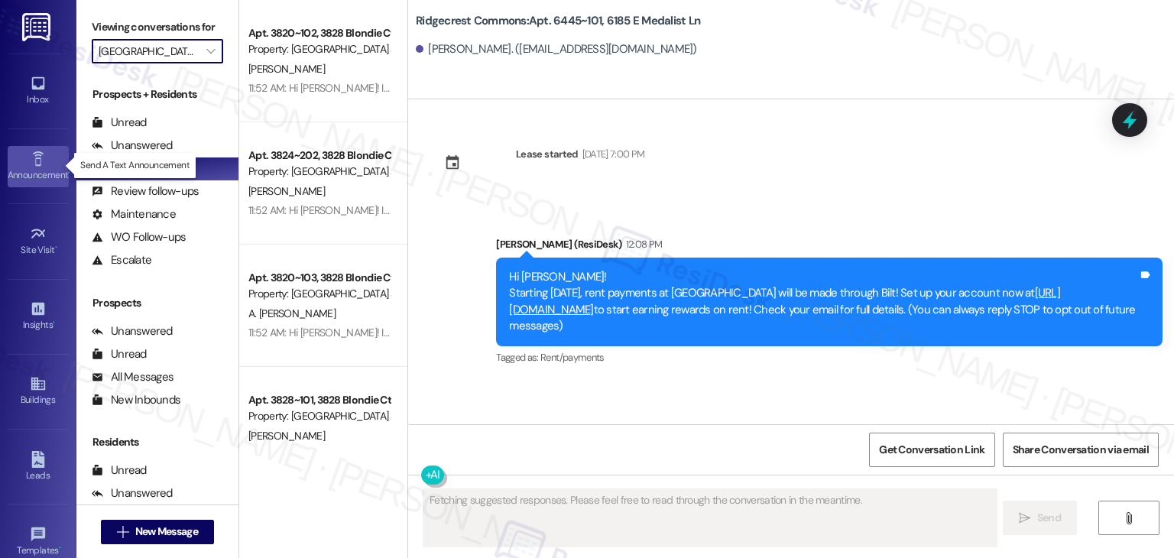
click at [30, 171] on div "Announcement •" at bounding box center [38, 174] width 76 height 15
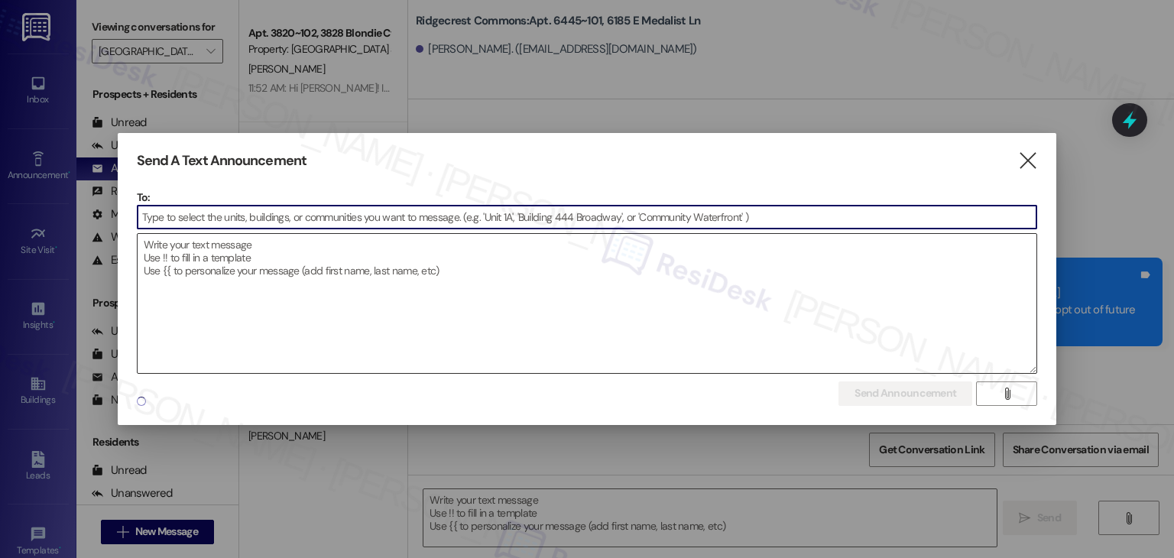
click at [199, 285] on textarea at bounding box center [587, 303] width 899 height 139
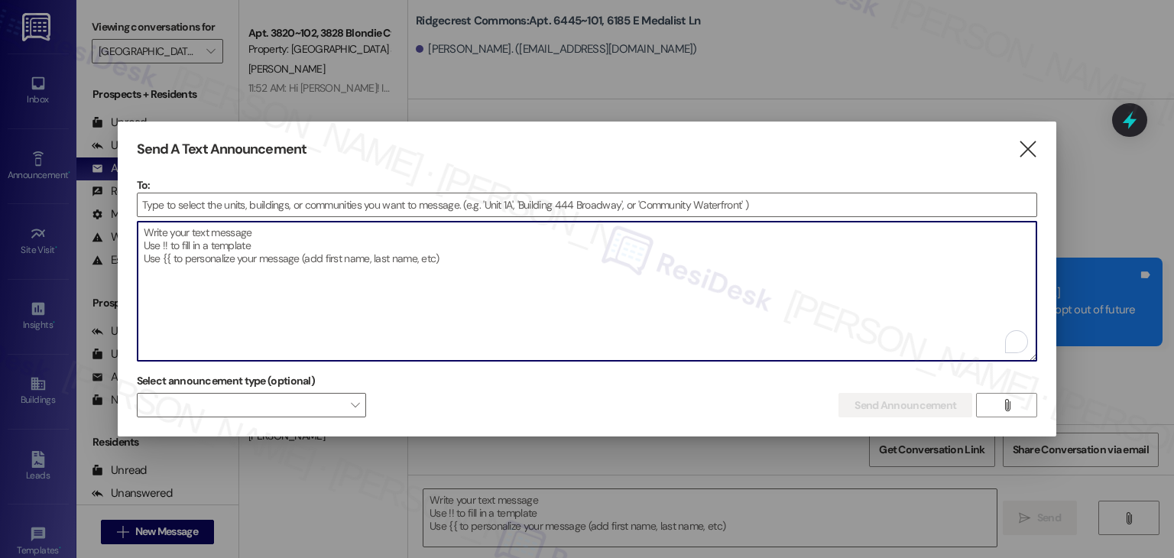
paste textarea "Hi {{first_name}}! Starting [DATE], rent payments at {{property}} will be made …"
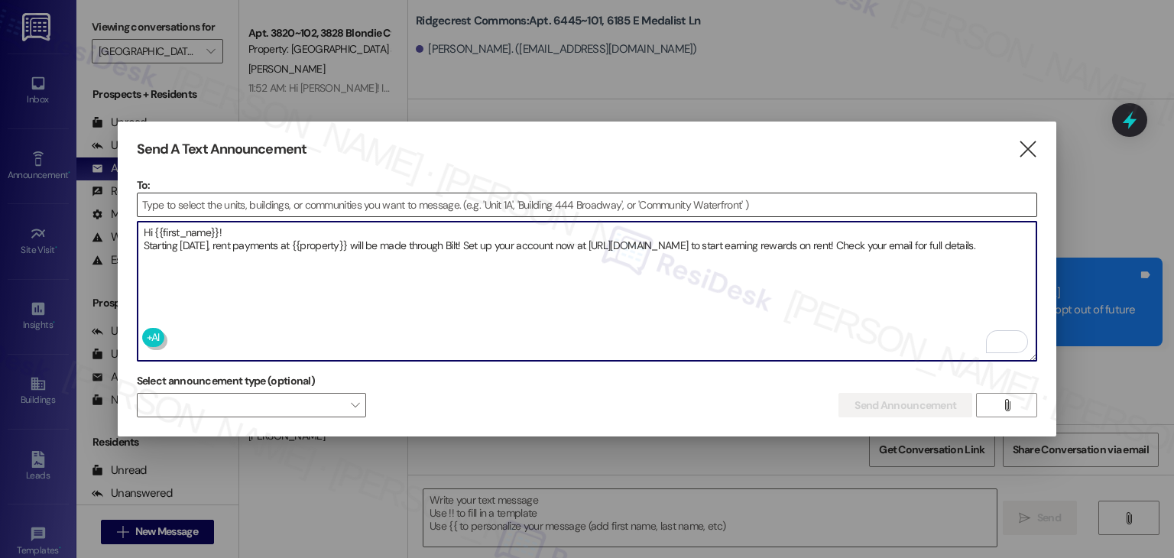
type textarea "Hi {{first_name}}! Starting [DATE], rent payments at {{property}} will be made …"
click at [205, 203] on input at bounding box center [587, 204] width 899 height 23
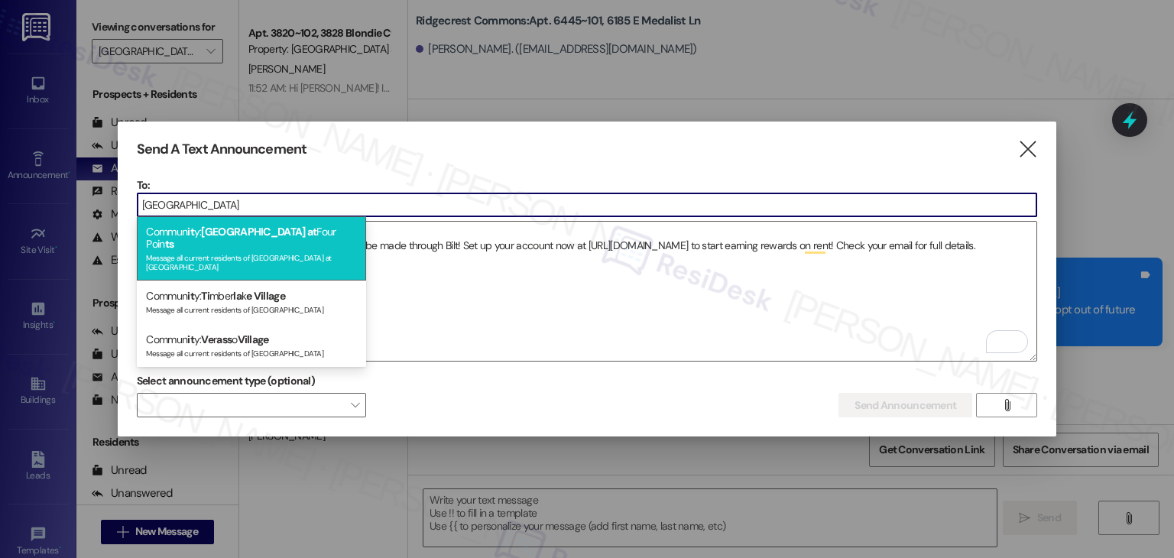
type input "[GEOGRAPHIC_DATA]"
click at [230, 234] on span "[GEOGRAPHIC_DATA] at" at bounding box center [258, 232] width 115 height 14
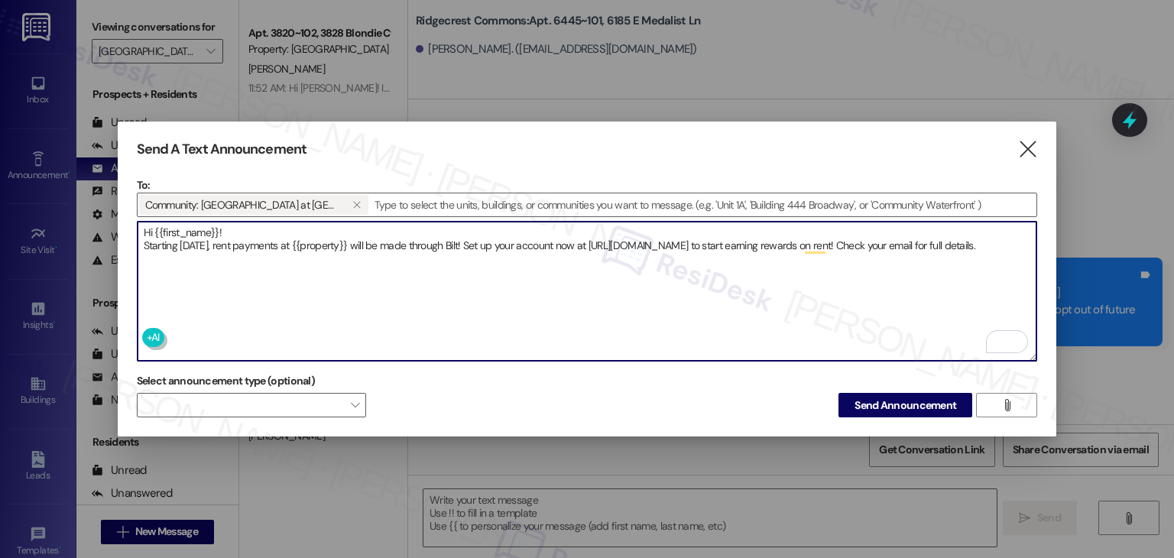
click at [239, 254] on textarea "Hi {{first_name}}! Starting [DATE], rent payments at {{property}} will be made …" at bounding box center [587, 291] width 899 height 139
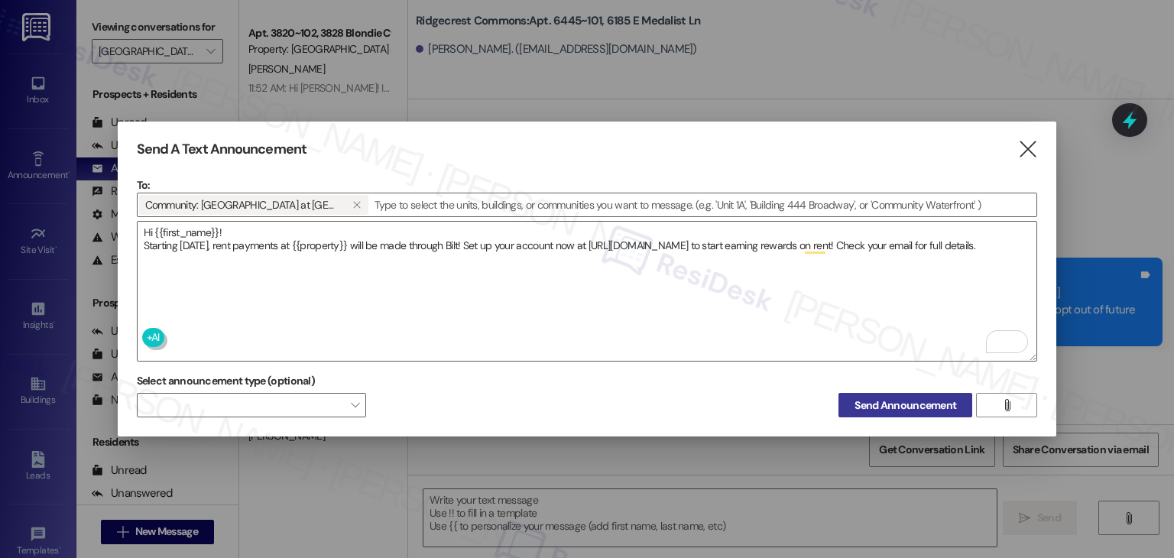
click at [880, 405] on span "Send Announcement" at bounding box center [905, 405] width 102 height 16
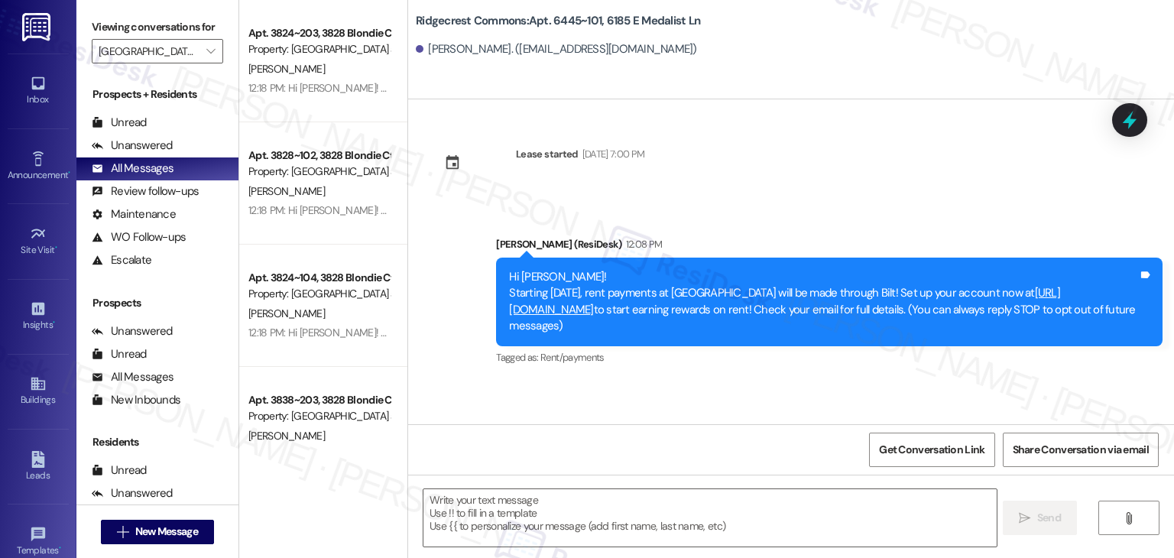
click at [827, 377] on div "Announcement, sent via SMS [PERSON_NAME] (ResiDesk) 12:08 PM Hi [PERSON_NAME]! …" at bounding box center [828, 302] width 689 height 155
click at [320, 86] on div "12:18 PM: Hi [PERSON_NAME]! Starting [DATE], rent payments at [GEOGRAPHIC_DATA]…" at bounding box center [806, 88] width 1117 height 14
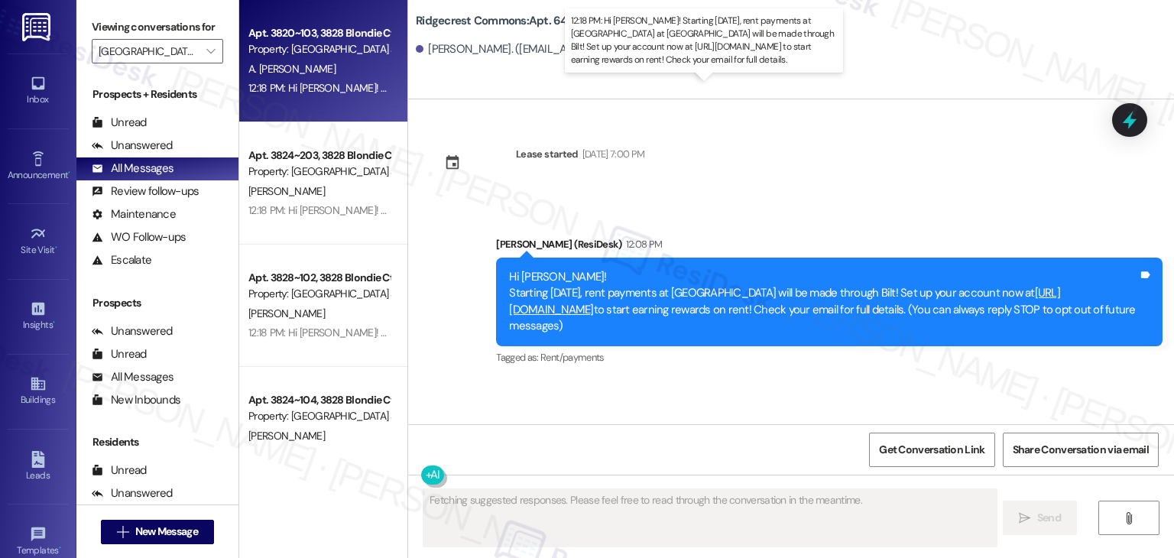
type textarea "Fetching suggested responses. Please feel free to read through the conversation…"
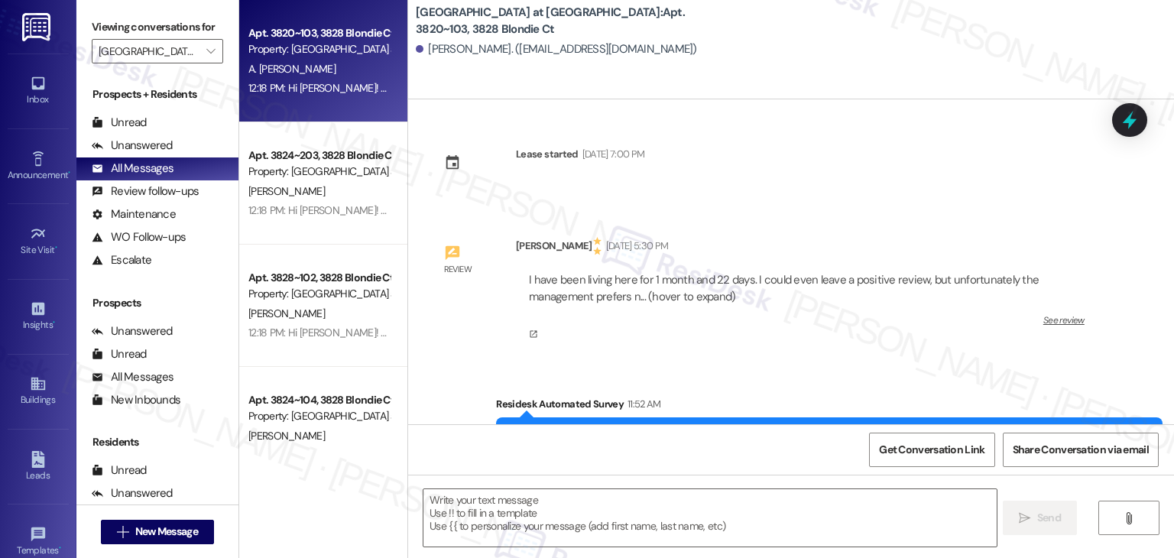
click at [320, 86] on div "12:18 PM: Hi [PERSON_NAME]! Starting [DATE], rent payments at [GEOGRAPHIC_DATA]…" at bounding box center [806, 88] width 1117 height 14
type textarea "Fetching suggested responses. Please feel free to read through the conversation…"
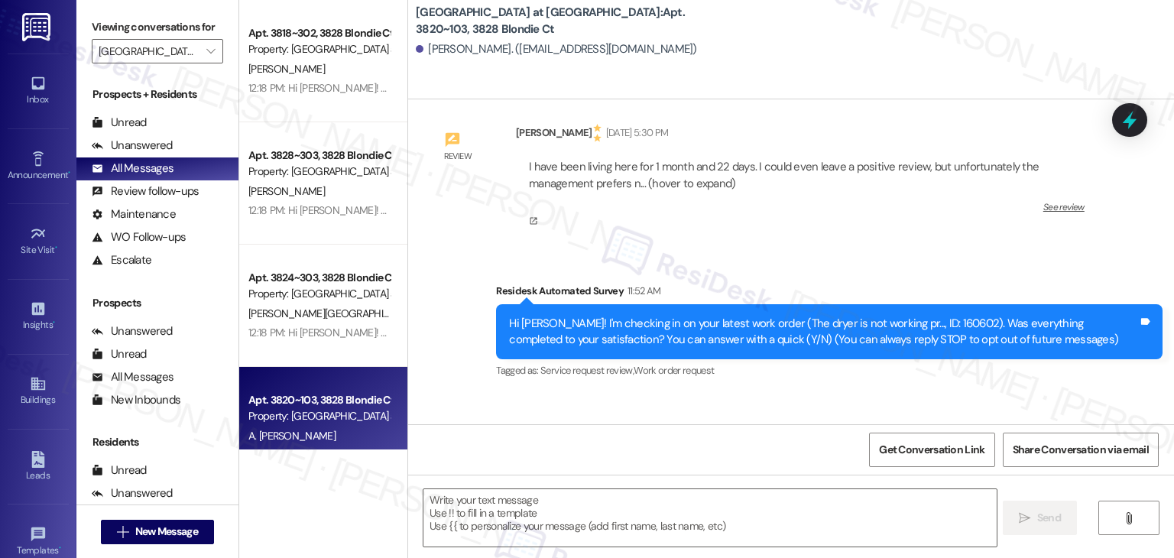
scroll to position [229, 0]
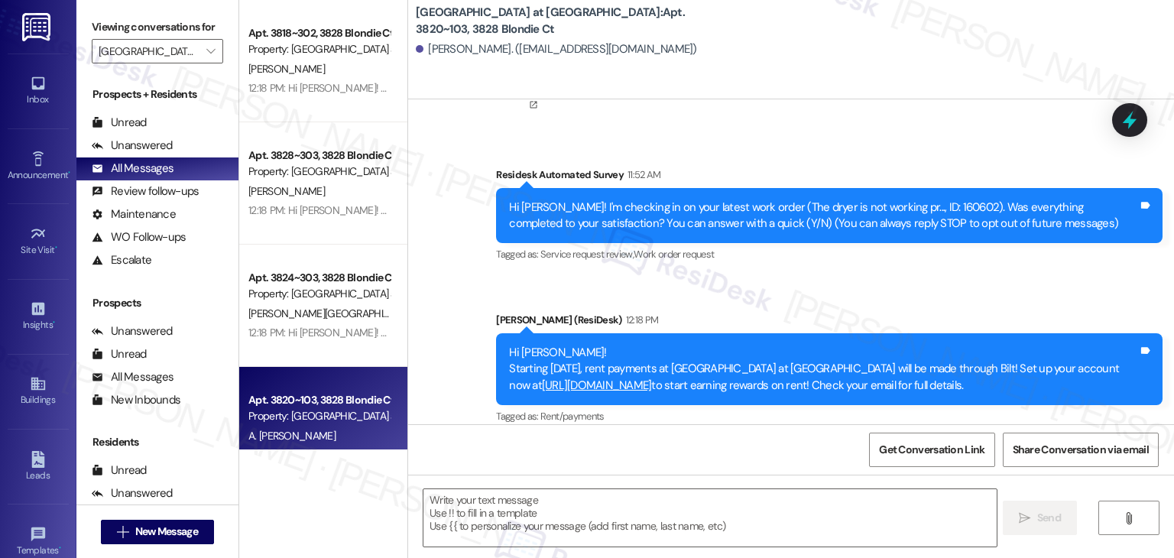
click at [446, 346] on div "Survey, sent via SMS Residesk Automated Survey 11:52 AM Hi [PERSON_NAME]! I'm c…" at bounding box center [791, 285] width 766 height 307
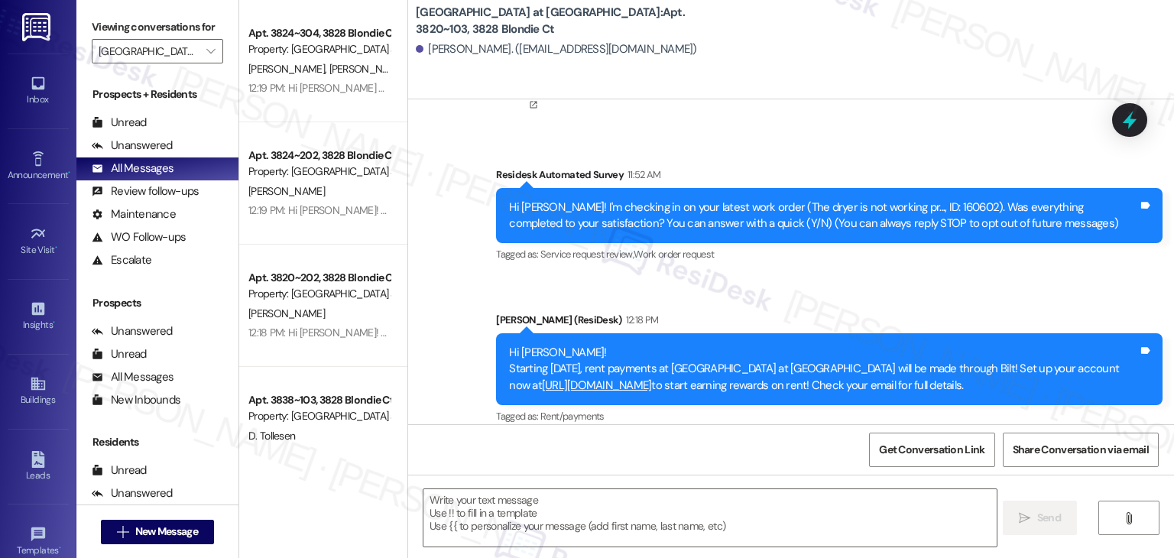
click at [447, 346] on div "Survey, sent via SMS Residesk Automated Survey 11:52 AM Hi [PERSON_NAME]! I'm c…" at bounding box center [791, 285] width 766 height 307
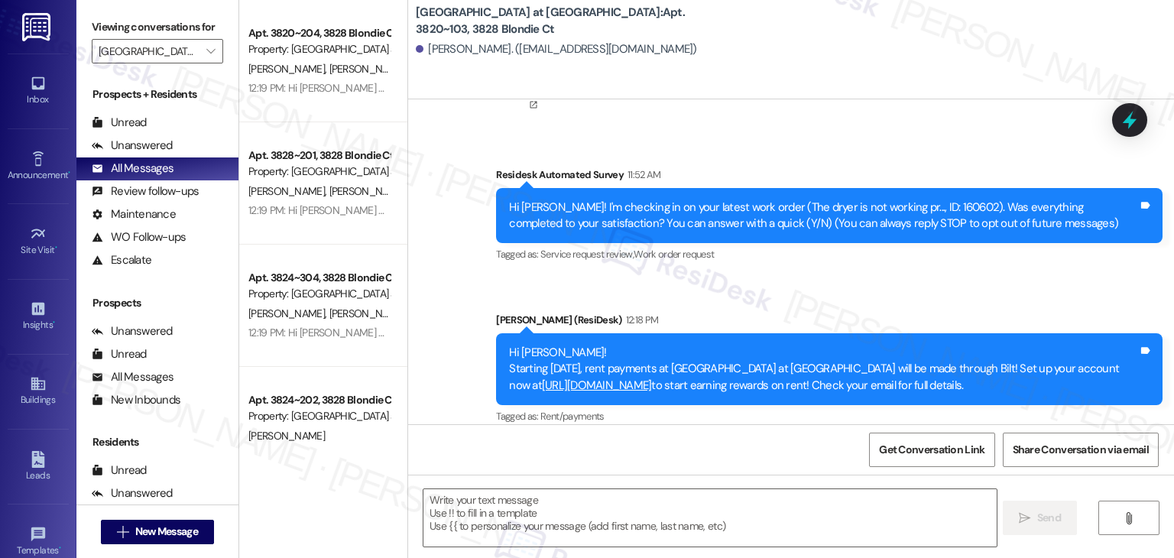
click at [447, 346] on div "Survey, sent via SMS Residesk Automated Survey 11:52 AM Hi [PERSON_NAME]! I'm c…" at bounding box center [791, 285] width 766 height 307
click at [446, 344] on div "Survey, sent via SMS Residesk Automated Survey 11:52 AM Hi [PERSON_NAME]! I'm c…" at bounding box center [791, 285] width 766 height 307
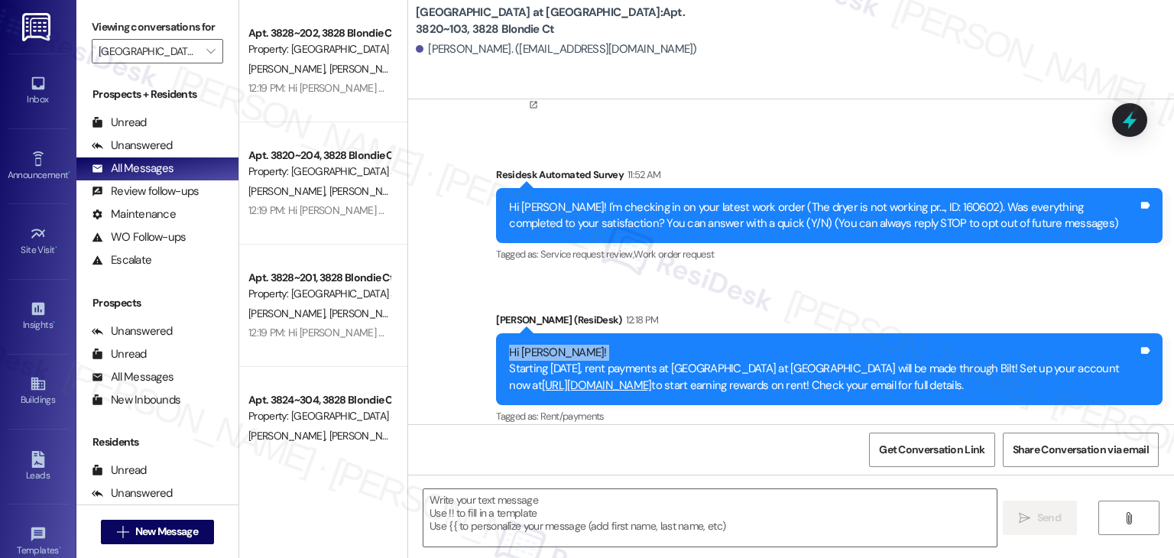
click at [446, 344] on div "Survey, sent via SMS Residesk Automated Survey 11:52 AM Hi [PERSON_NAME]! I'm c…" at bounding box center [791, 285] width 766 height 307
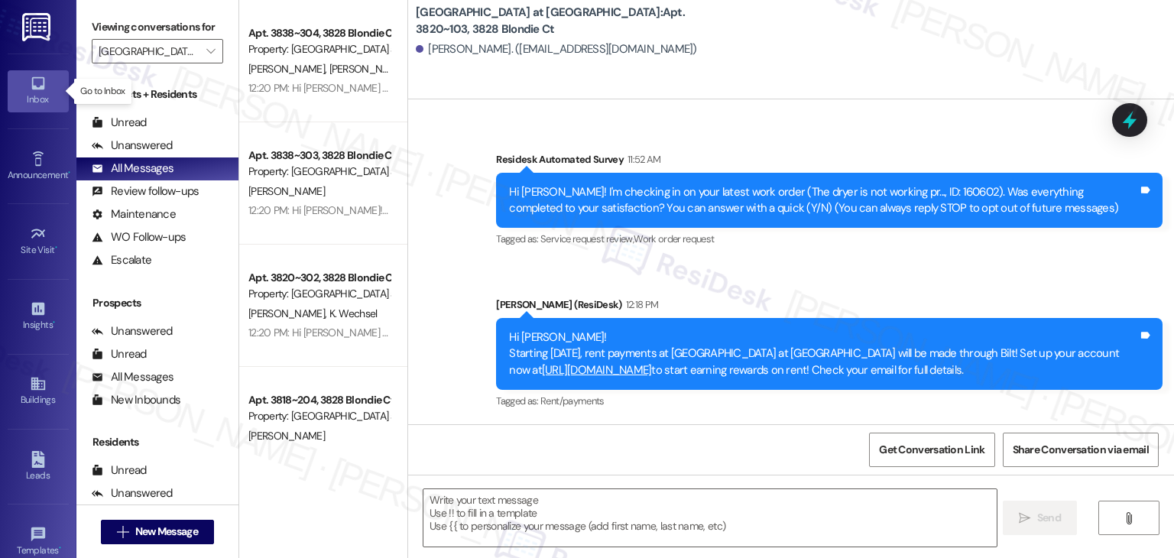
click at [34, 94] on div "Inbox" at bounding box center [38, 99] width 76 height 15
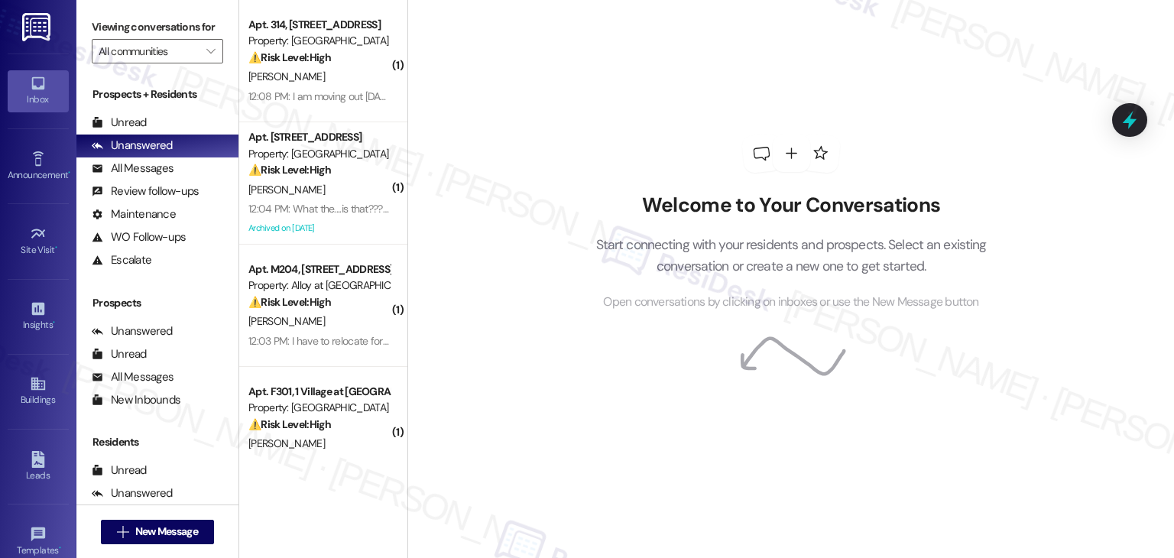
click at [485, 272] on div "Welcome to Your Conversations Start connecting with your residents and prospect…" at bounding box center [790, 279] width 766 height 558
click at [301, 109] on div "Apt. [STREET_ADDRESS] Property: River Walk - [GEOGRAPHIC_DATA] ⚠️ Risk Level: H…" at bounding box center [323, 61] width 168 height 122
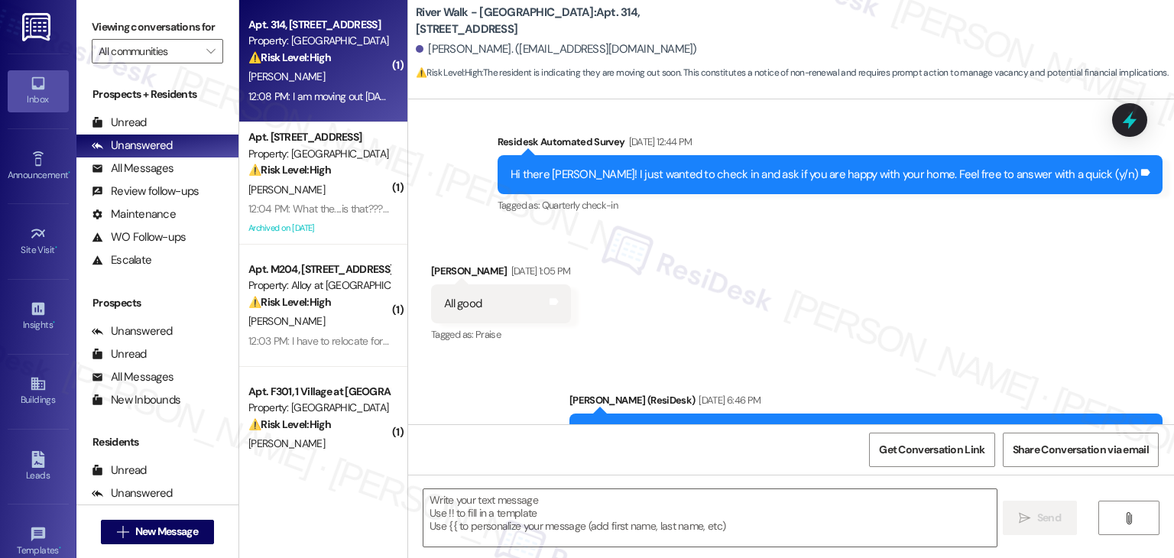
type textarea "Fetching suggested responses. Please feel free to read through the conversation…"
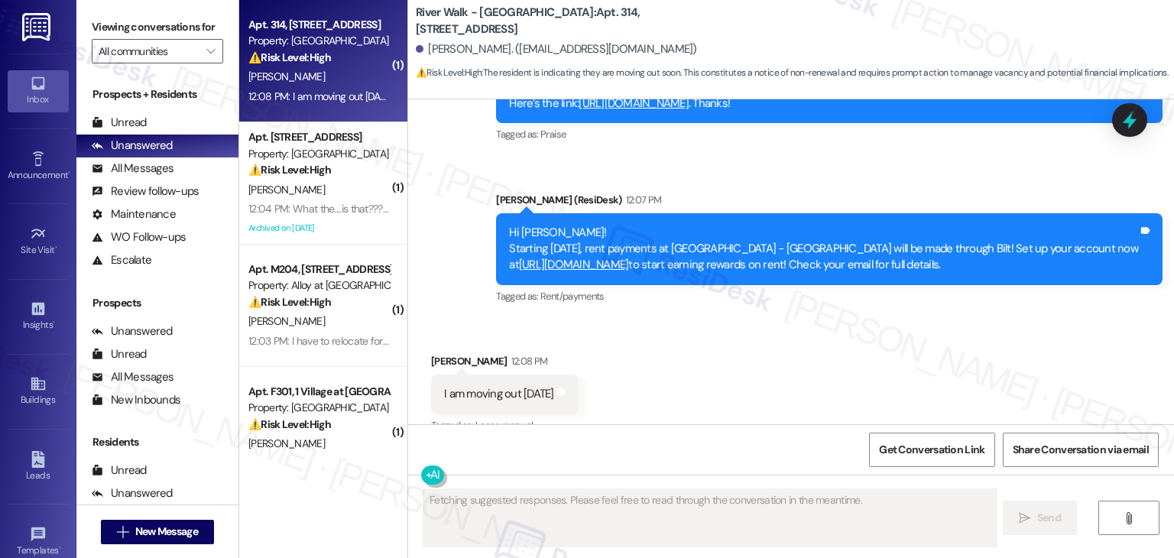
scroll to position [724, 0]
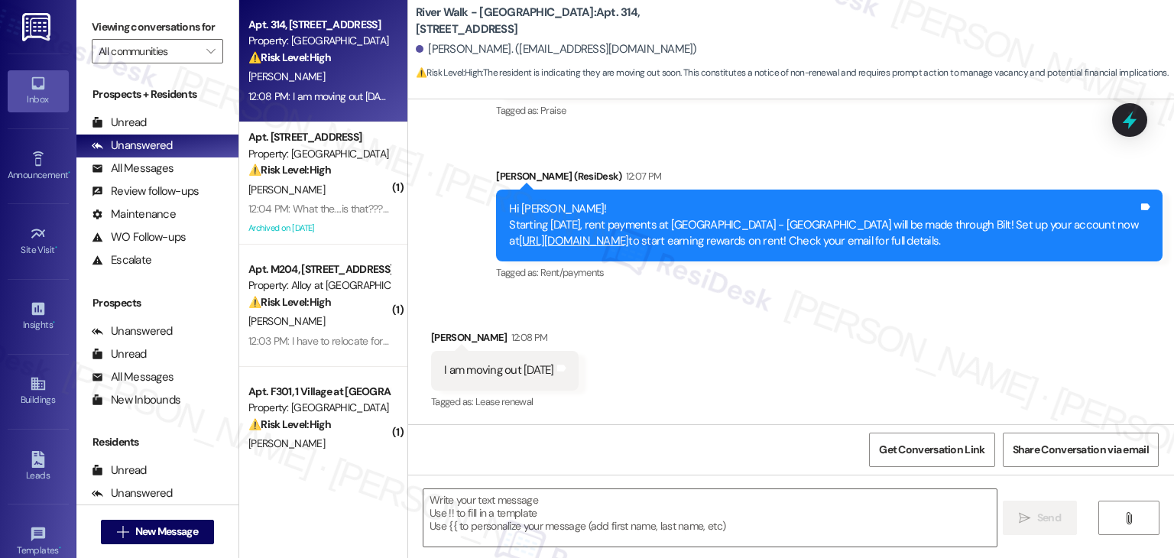
click at [671, 349] on div "Received via SMS [PERSON_NAME] 12:08 PM I am moving out [DATE] Tags and notes T…" at bounding box center [791, 359] width 766 height 129
click at [672, 342] on div "Received via SMS [PERSON_NAME] 12:08 PM I am moving out [DATE] Tags and notes T…" at bounding box center [791, 359] width 766 height 129
click at [691, 317] on div "Received via SMS [PERSON_NAME] 12:08 PM I am moving out [DATE] Tags and notes T…" at bounding box center [791, 359] width 766 height 129
click at [336, 230] on div "Archived on [DATE]" at bounding box center [319, 228] width 144 height 19
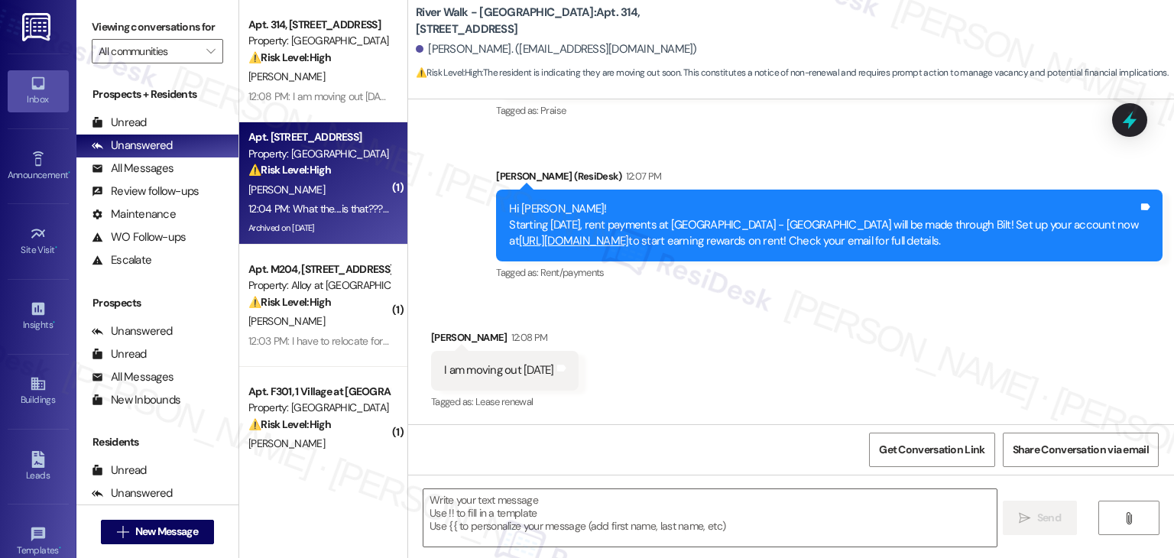
type textarea "Fetching suggested responses. Please feel free to read through the conversation…"
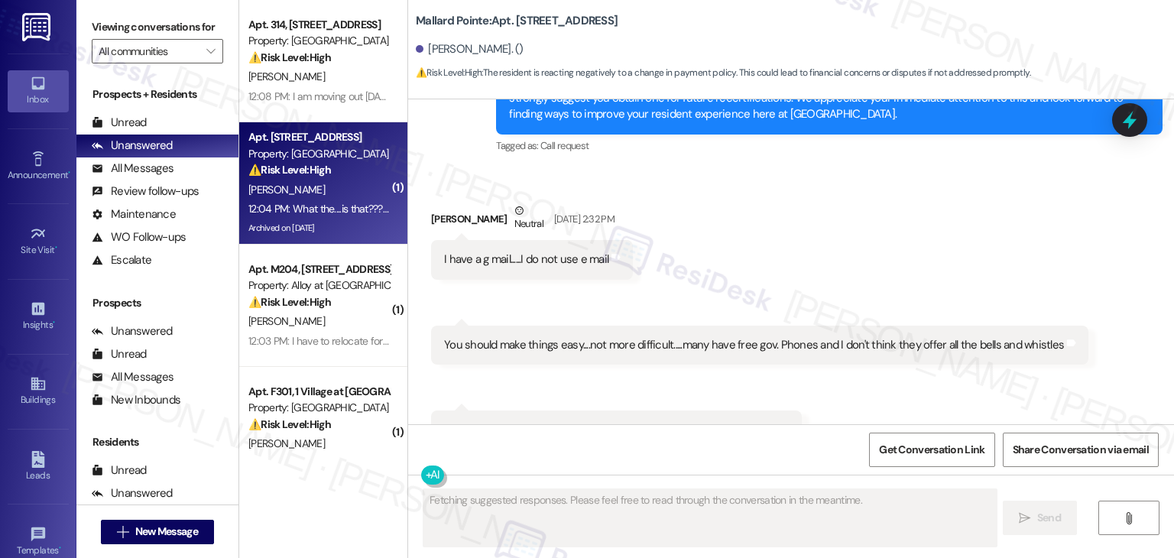
scroll to position [8549, 0]
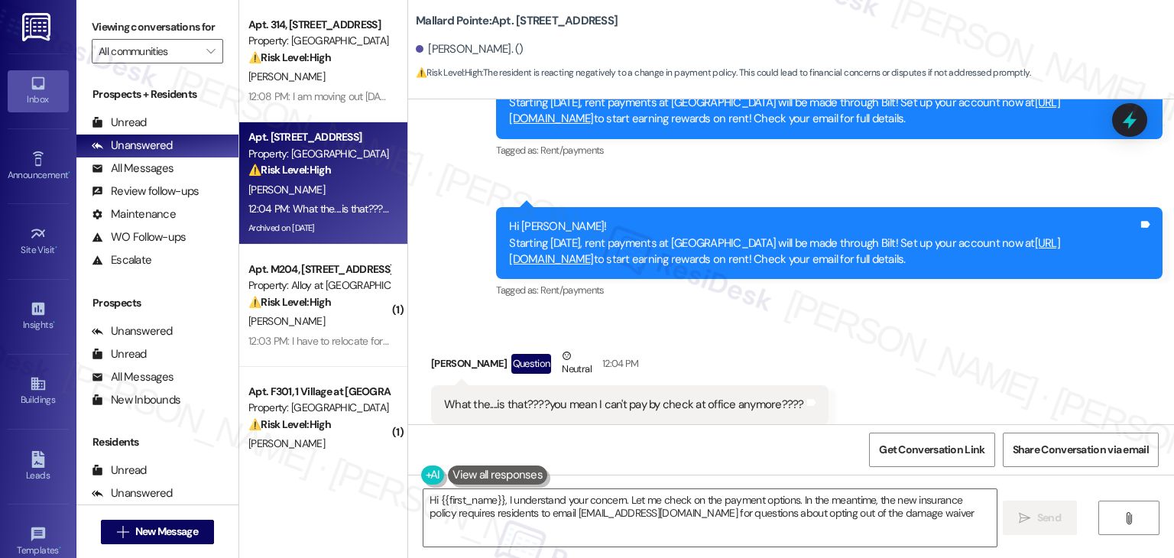
type textarea "Hi {{first_name}}, I understand your concern. Let me check on the payment optio…"
click at [904, 348] on div "Received via SMS [PERSON_NAME] Question Neutral 12:04 PM What the....is that???…" at bounding box center [791, 385] width 766 height 145
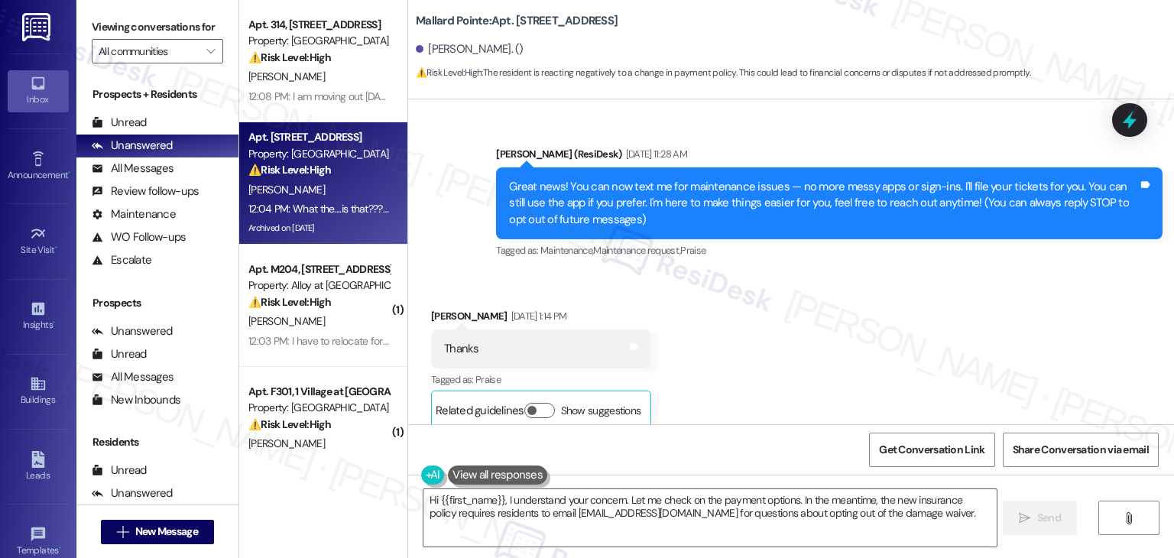
scroll to position [8549, 0]
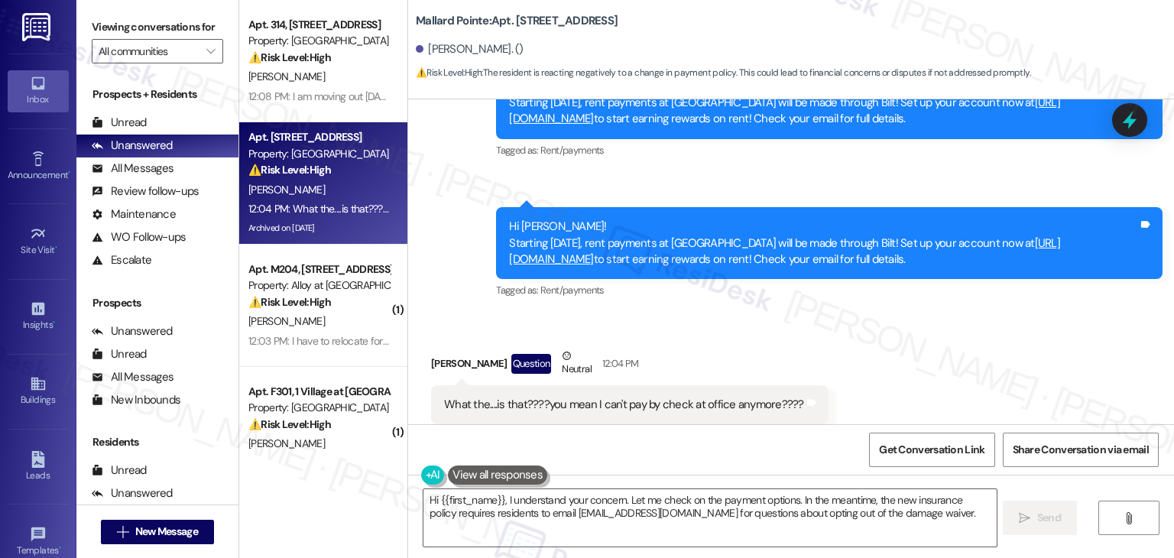
click at [904, 345] on div "Received via SMS [PERSON_NAME] Question Neutral 12:04 PM What the....is that???…" at bounding box center [791, 385] width 766 height 145
click at [890, 313] on div "Received via SMS [PERSON_NAME] Question Neutral 12:04 PM What the....is that???…" at bounding box center [791, 385] width 766 height 145
click at [893, 313] on div "Received via SMS [PERSON_NAME] Question Neutral 12:04 PM What the....is that???…" at bounding box center [791, 385] width 766 height 145
click at [640, 525] on textarea "Hi {{first_name}}, I understand your concern. Let me check on the payment optio…" at bounding box center [709, 517] width 572 height 57
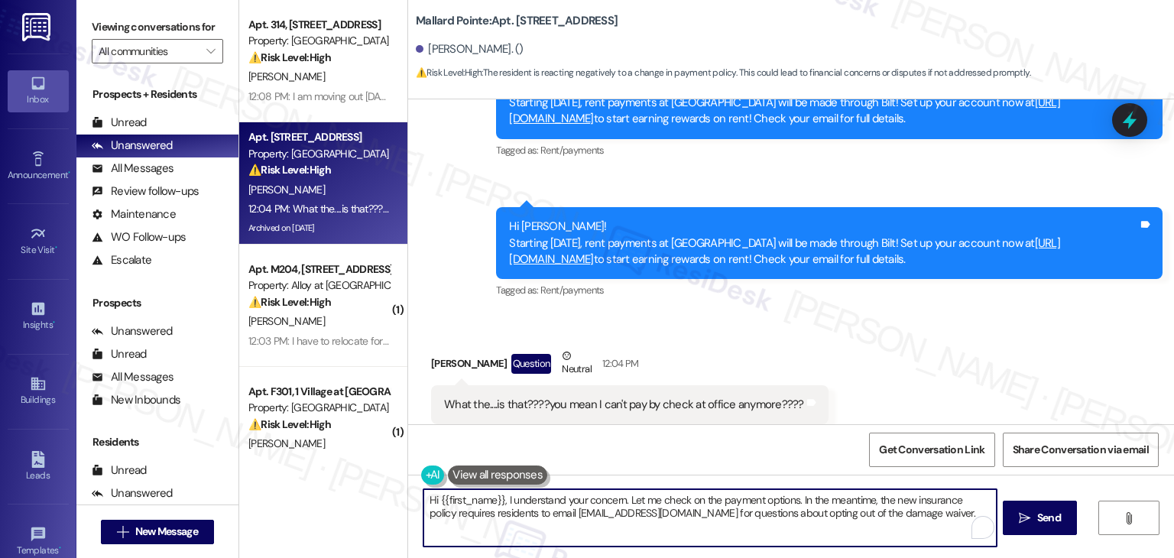
click at [921, 524] on textarea "Hi {{first_name}}, I understand your concern. Let me check on the payment optio…" at bounding box center [709, 517] width 572 height 57
click at [918, 517] on textarea "Hi {{first_name}}, I understand your concern. Let me check on the payment optio…" at bounding box center [708, 517] width 572 height 57
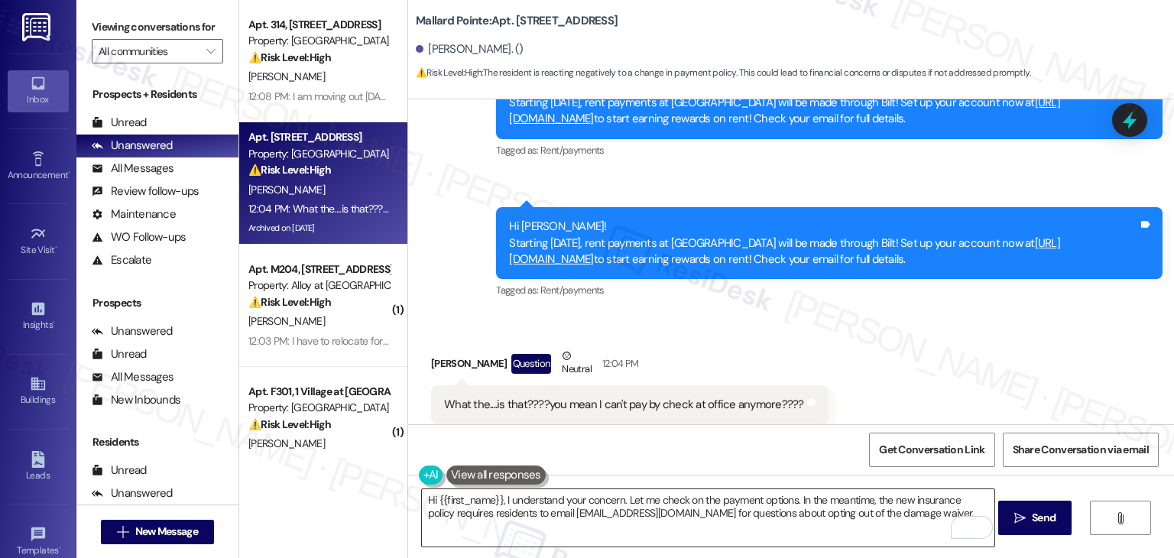
click at [591, 517] on textarea "Hi {{first_name}}, I understand your concern. Let me check on the payment optio…" at bounding box center [708, 517] width 572 height 57
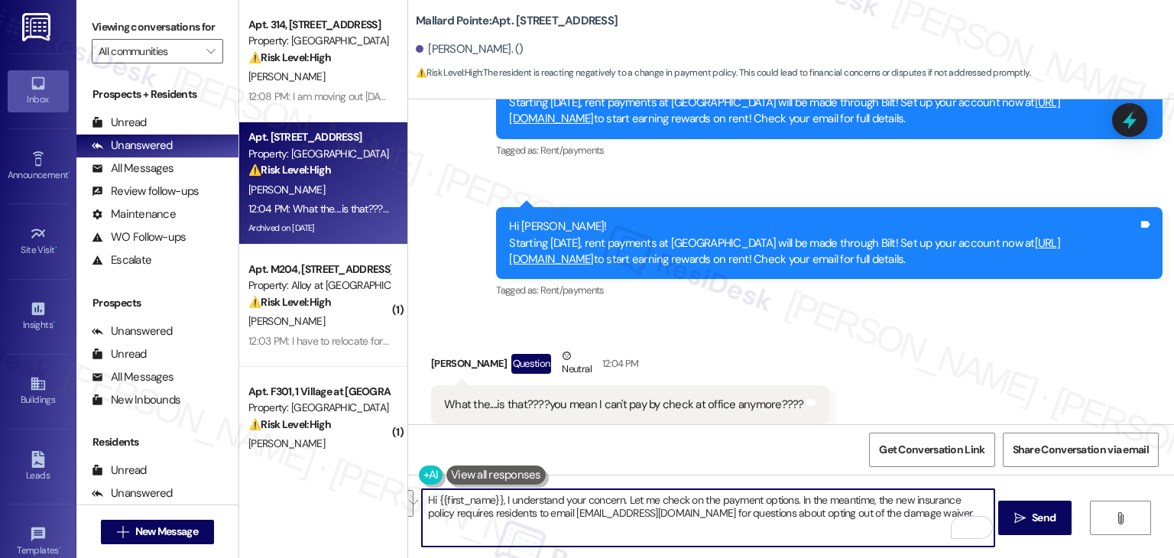
drag, startPoint x: 909, startPoint y: 515, endPoint x: 789, endPoint y: 504, distance: 121.3
click at [789, 504] on textarea "Hi {{first_name}}, I understand your concern. Let me check on the payment optio…" at bounding box center [708, 517] width 572 height 57
type textarea "Hi {{first_name}}, I understand your concern. Let me check on the payment optio…"
click at [752, 505] on textarea "Hi {{first_name}}, I understand your concern. Let me check on the payment optio…" at bounding box center [708, 517] width 572 height 57
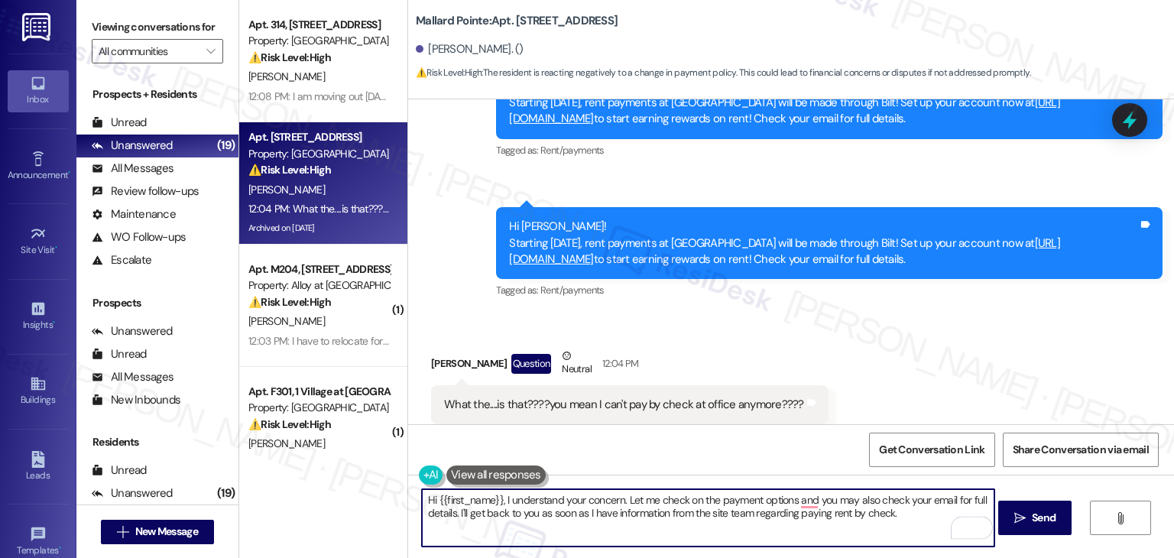
click at [752, 505] on textarea "Hi {{first_name}}, I understand your concern. Let me check on the payment optio…" at bounding box center [708, 517] width 572 height 57
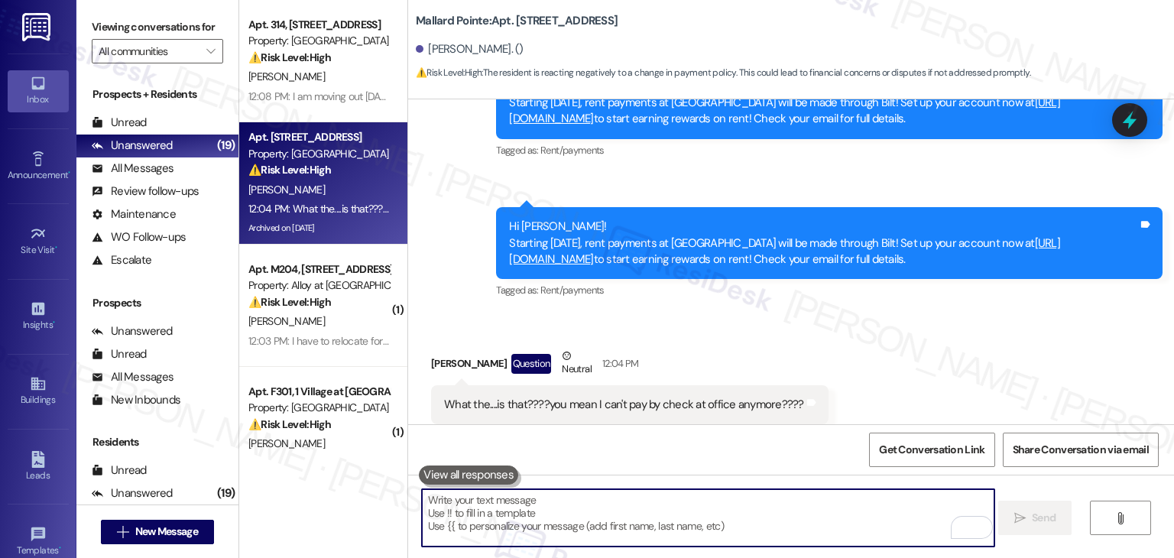
click at [808, 507] on textarea "To enrich screen reader interactions, please activate Accessibility in Grammarl…" at bounding box center [708, 517] width 572 height 57
paste textarea "Hi [PERSON_NAME], I understand your concern. I’ll check with the site team abou…"
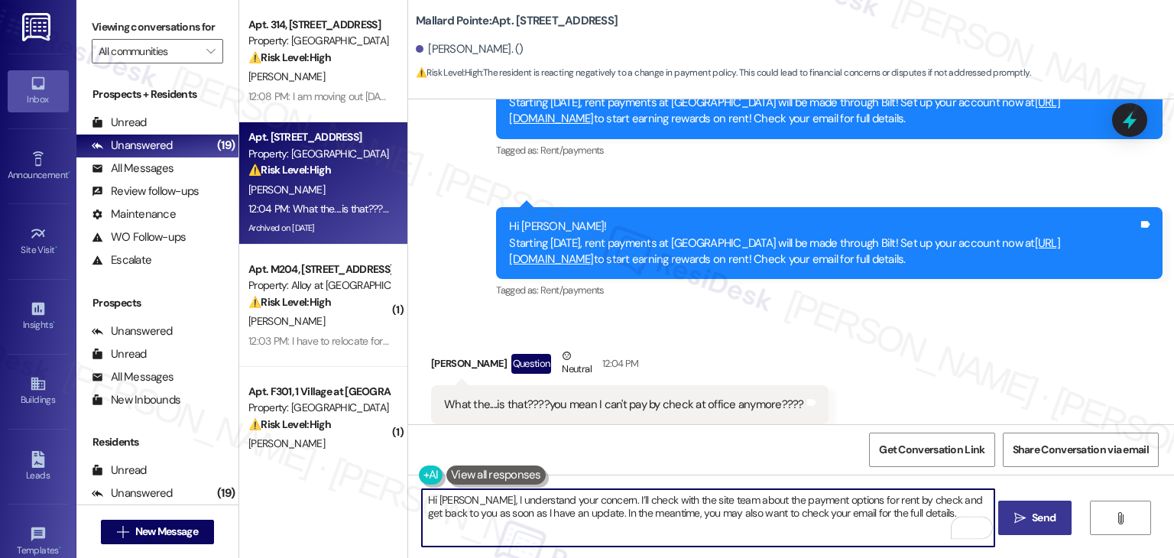
type textarea "Hi [PERSON_NAME], I understand your concern. I’ll check with the site team abou…"
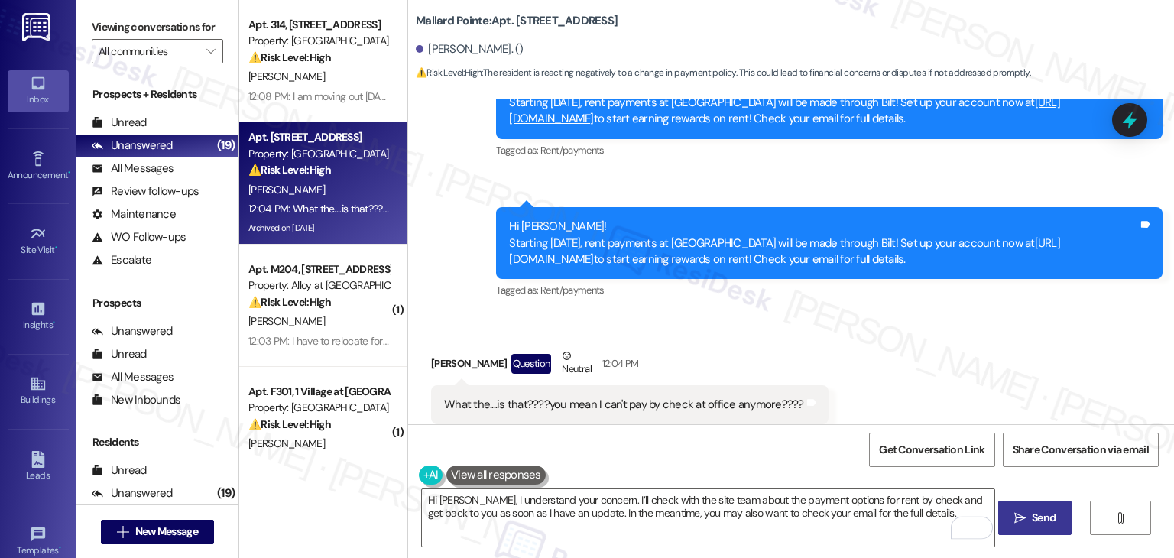
click at [1035, 523] on span "Send" at bounding box center [1044, 518] width 24 height 16
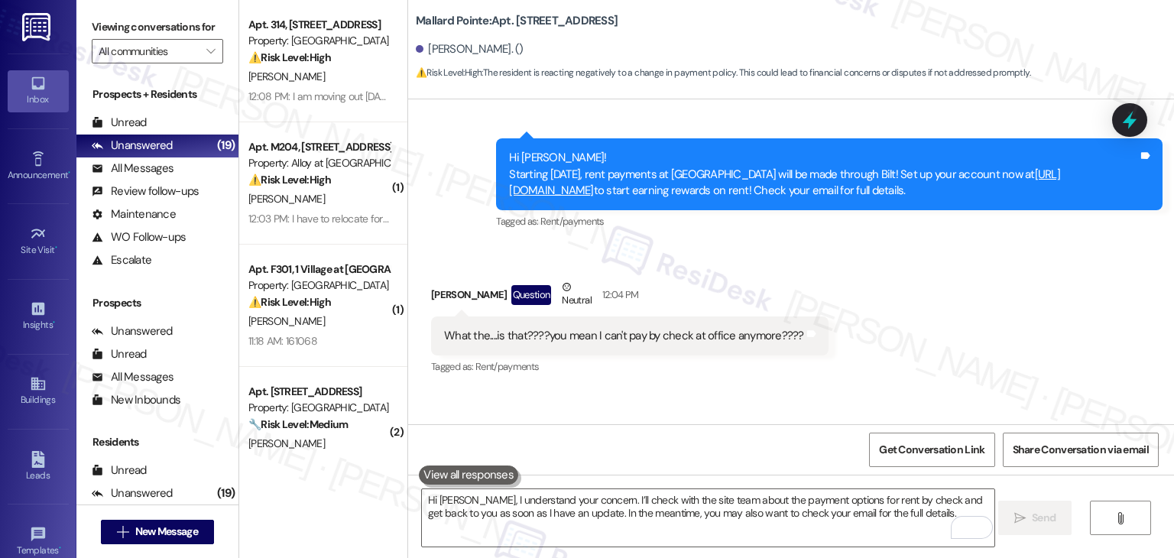
scroll to position [8672, 0]
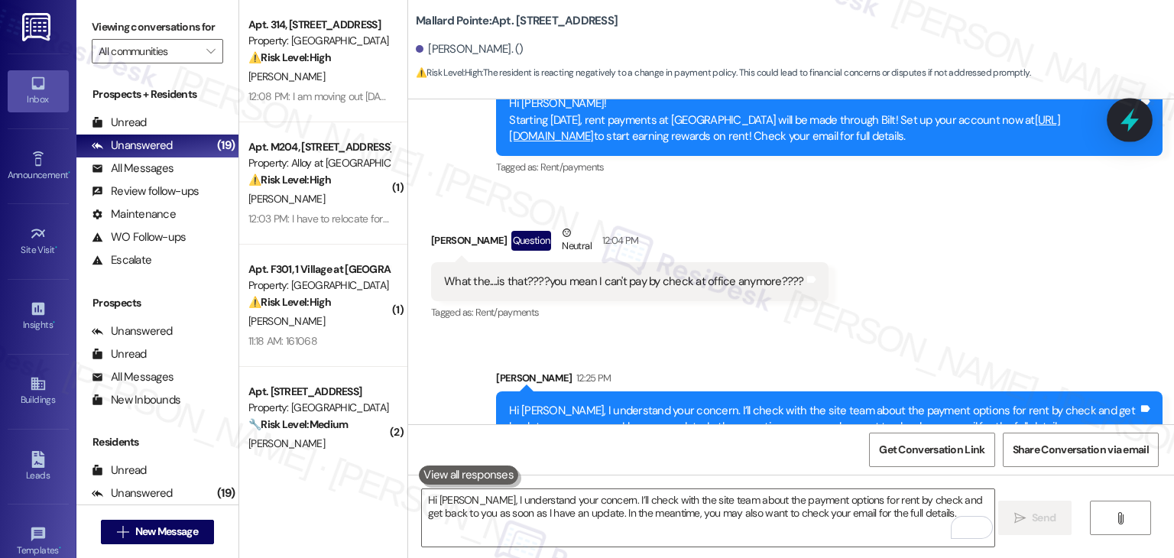
click at [1139, 114] on icon at bounding box center [1129, 120] width 26 height 26
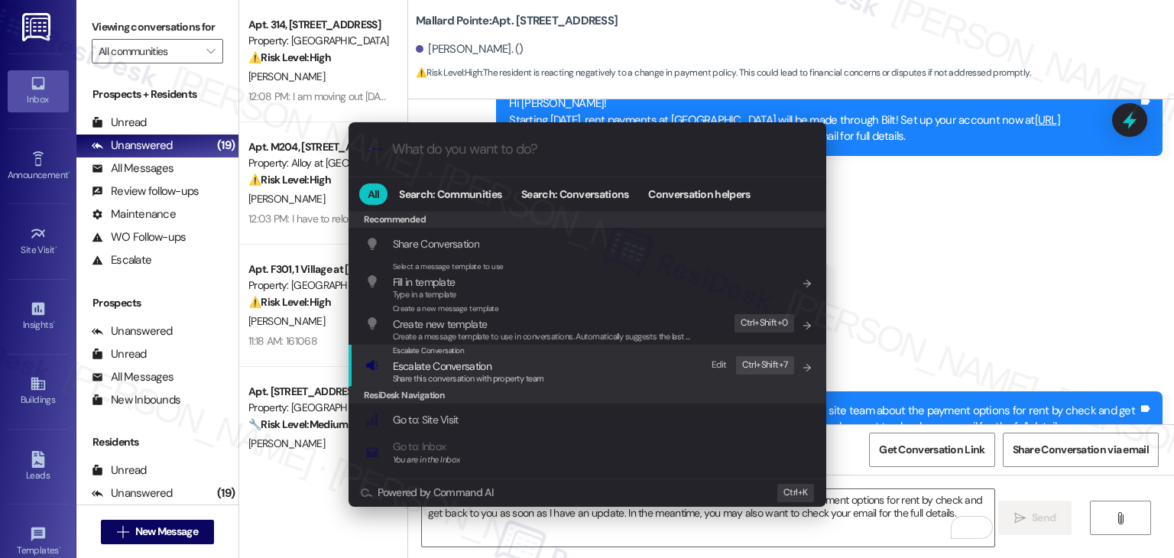
click at [497, 371] on span "Escalate Conversation" at bounding box center [468, 366] width 151 height 17
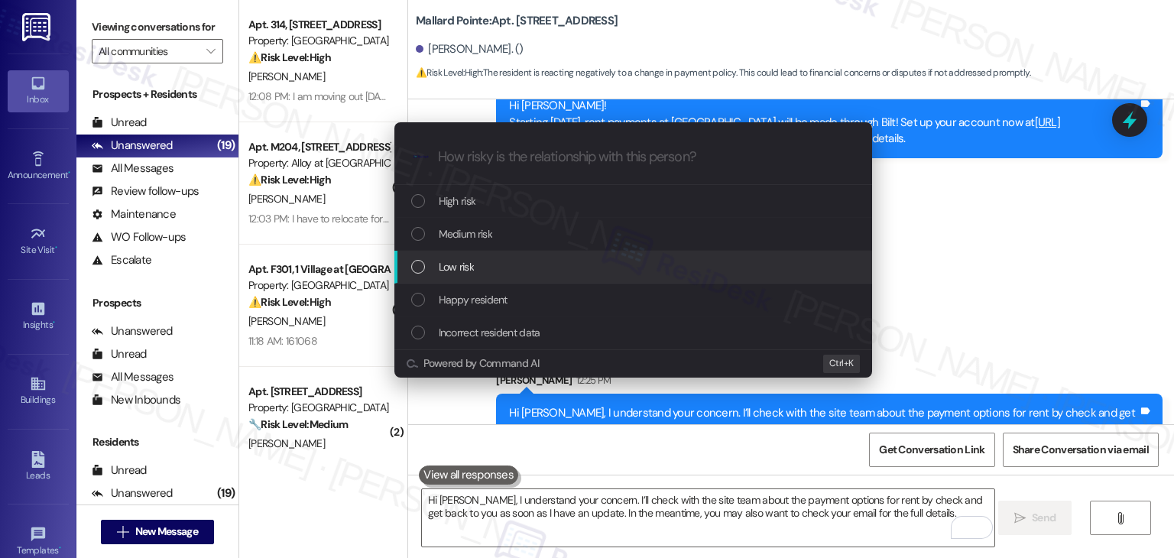
scroll to position [8778, 0]
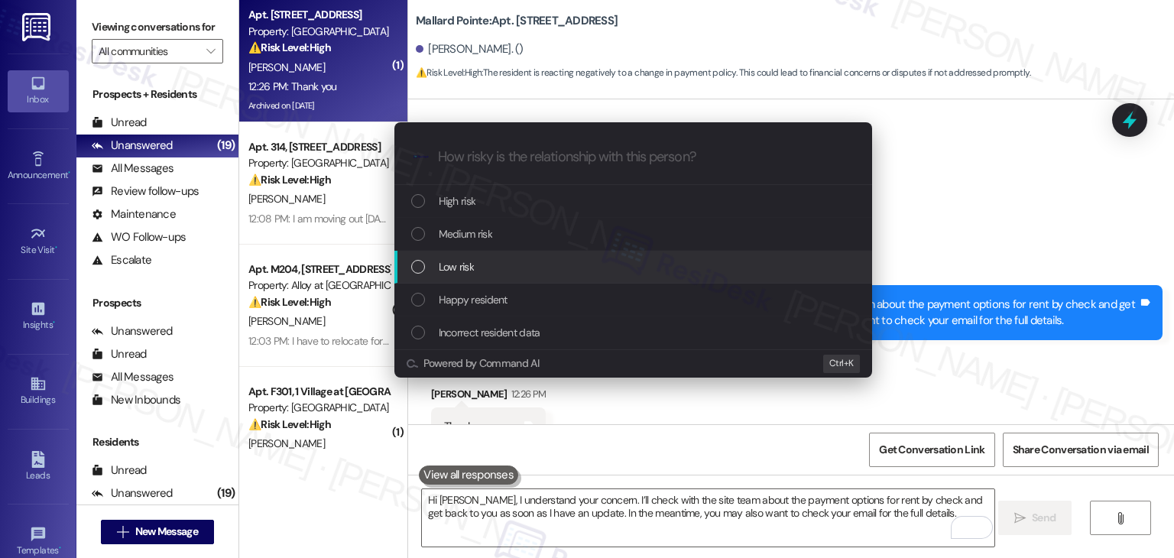
click at [416, 270] on div "List of options" at bounding box center [418, 267] width 14 height 14
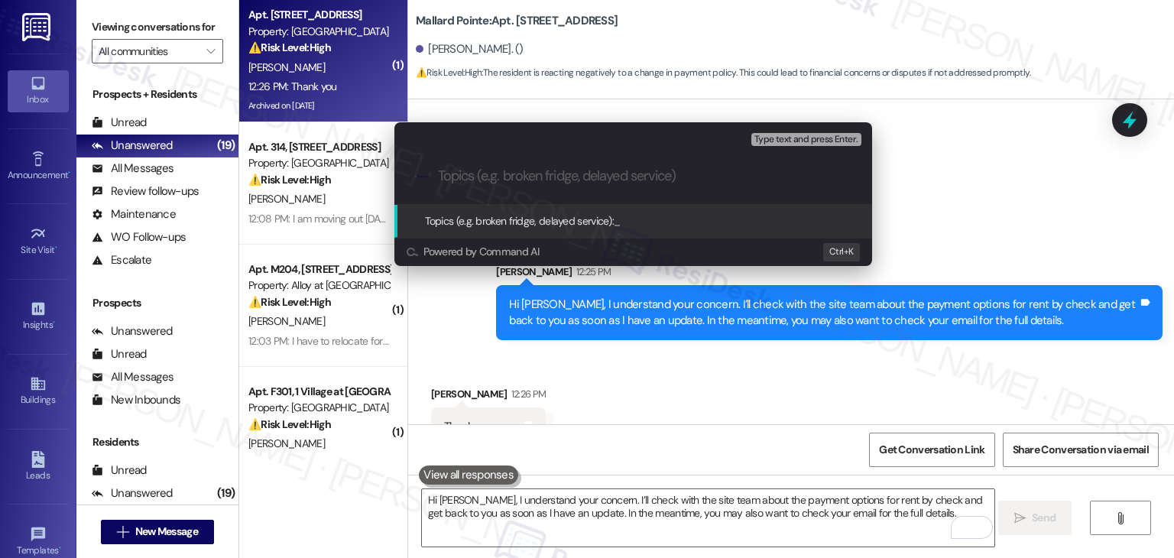
paste input "Inquiry on Rent Payment by Check"
type input "Inquiry on Rent Payment by Check"
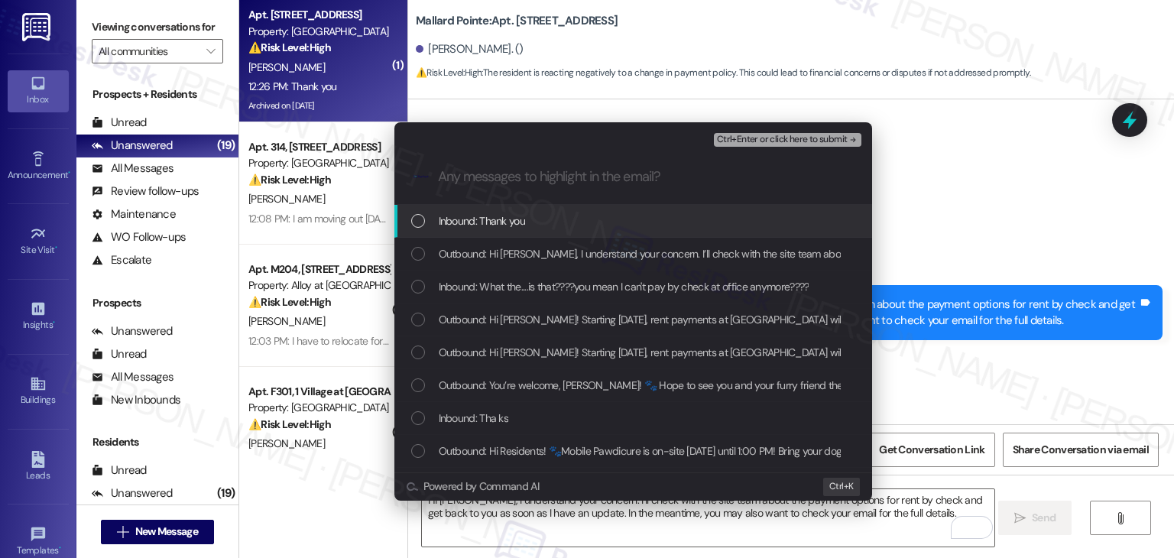
click at [409, 226] on div "Inbound: Thank you" at bounding box center [633, 221] width 478 height 33
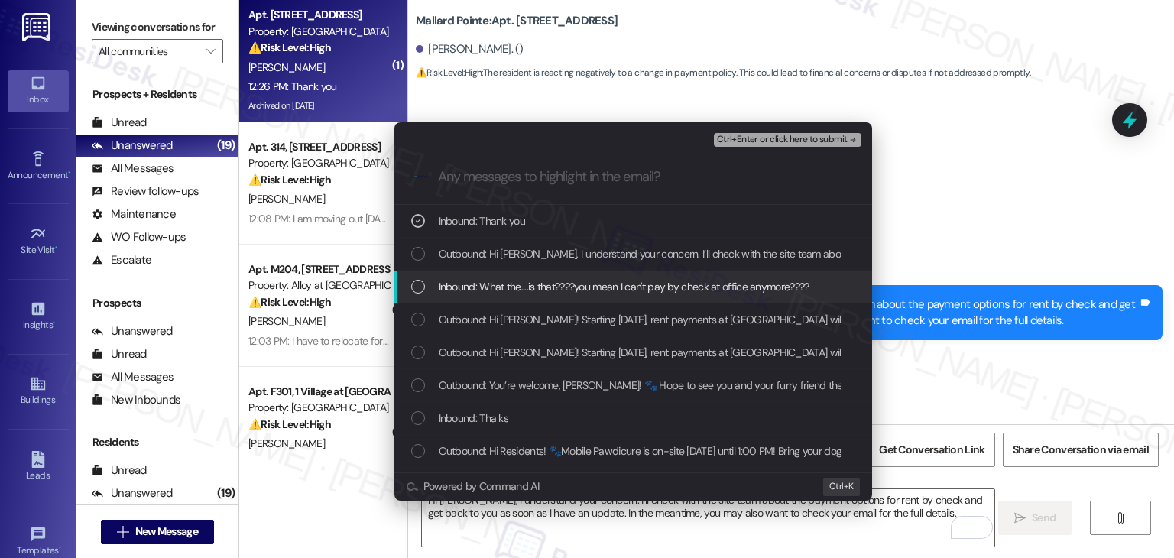
click at [417, 281] on div "List of options" at bounding box center [418, 287] width 14 height 14
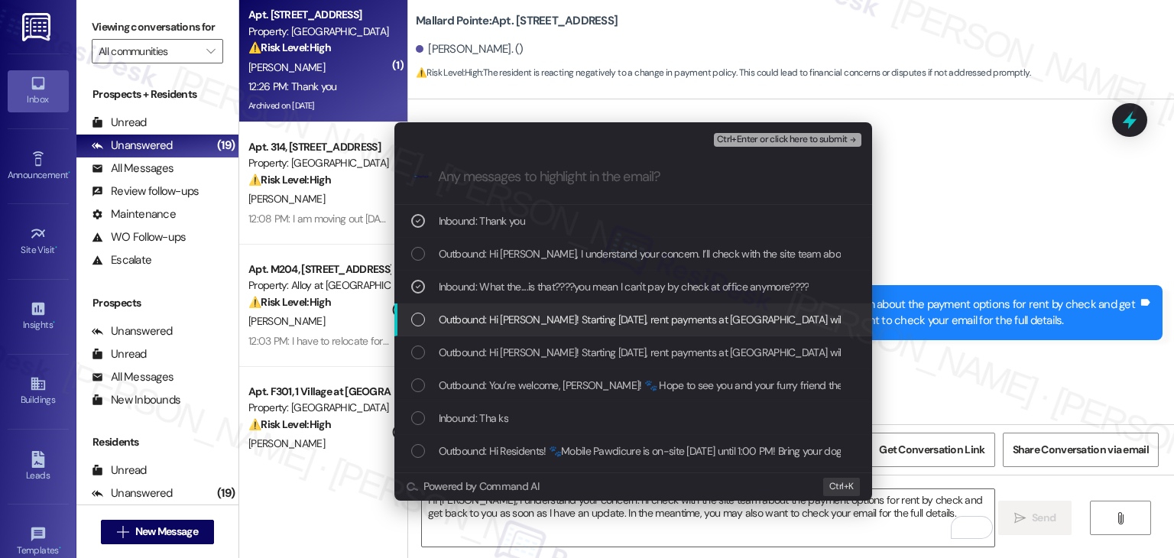
click at [428, 313] on div "Outbound: Hi [PERSON_NAME]! Starting [DATE], rent payments at [GEOGRAPHIC_DATA]…" at bounding box center [634, 319] width 447 height 17
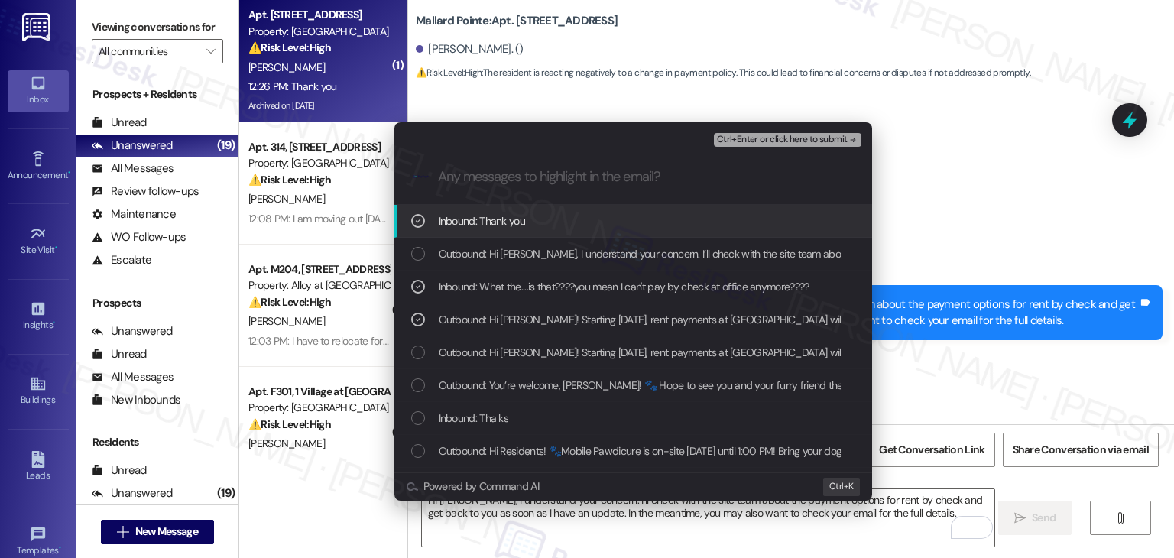
click at [792, 140] on span "Ctrl+Enter or click here to submit" at bounding box center [782, 139] width 131 height 11
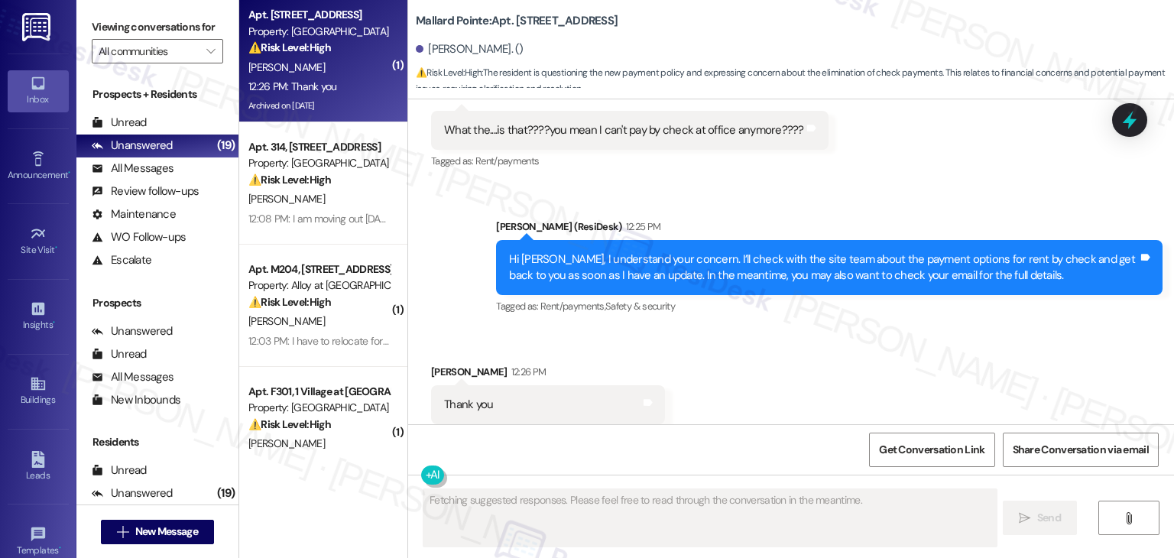
scroll to position [8824, 0]
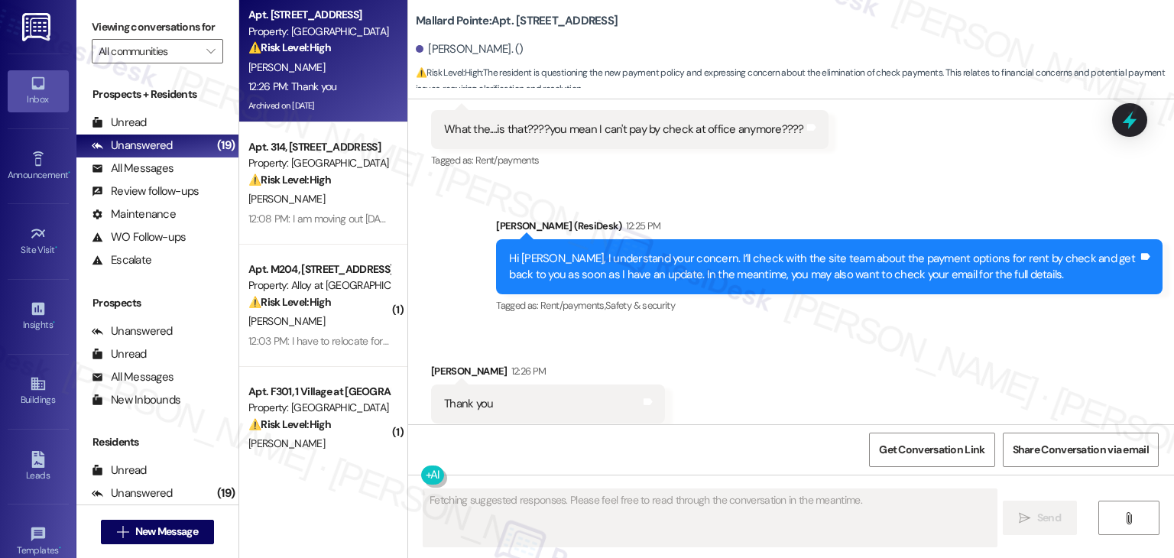
click at [764, 329] on div "Received via SMS [PERSON_NAME] 12:26 PM Thank you Tags and notes Tagged as: Pra…" at bounding box center [791, 393] width 766 height 129
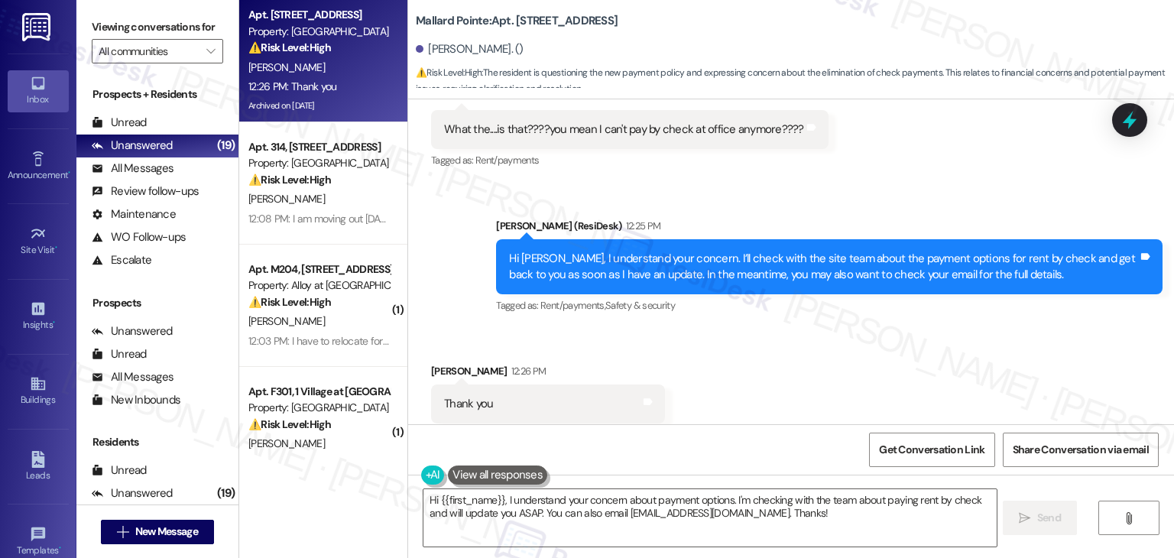
click at [813, 360] on div "Received via SMS [PERSON_NAME] 12:26 PM Thank you Tags and notes Tagged as: Pra…" at bounding box center [791, 393] width 766 height 129
click at [523, 499] on textarea "Hi {{first_name}}, I understand your concern about payment options. I'm checkin…" at bounding box center [709, 517] width 572 height 57
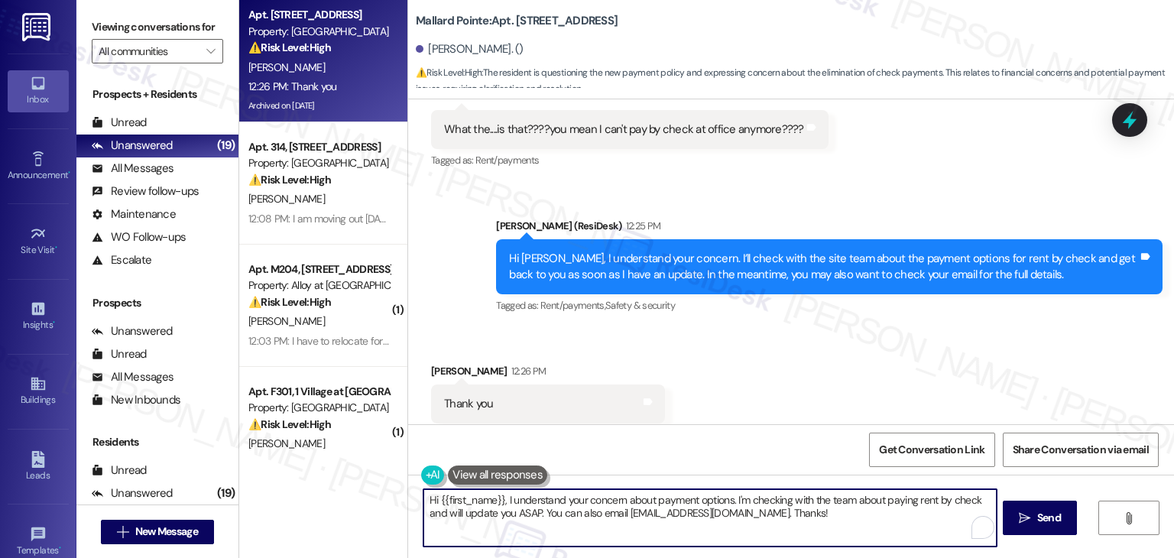
click at [523, 499] on textarea "Hi {{first_name}}, I understand your concern about payment options. I'm checkin…" at bounding box center [709, 517] width 572 height 57
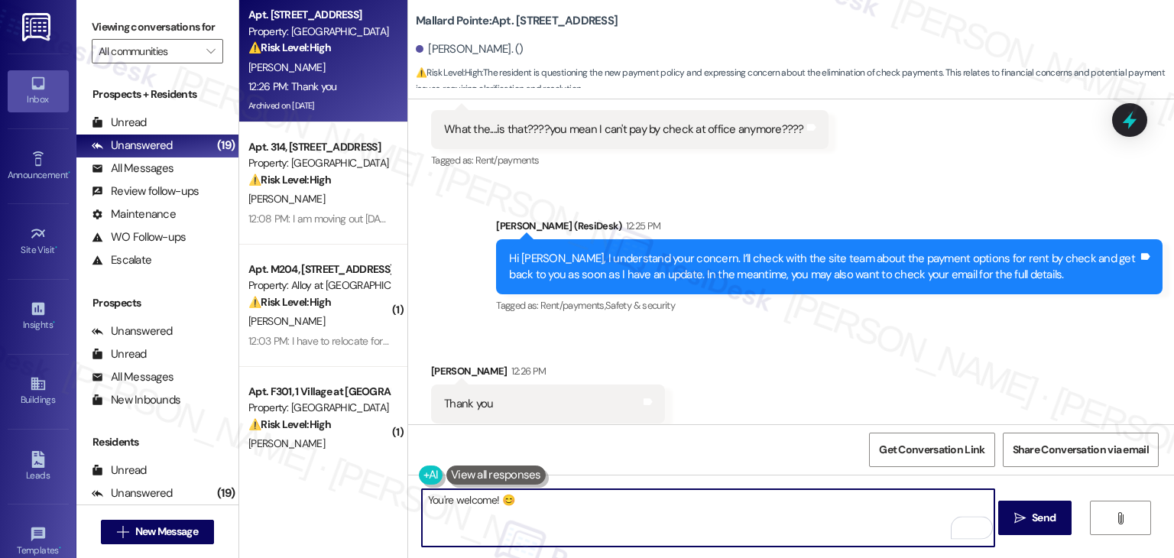
click at [518, 507] on textarea "You're welcome! 😊" at bounding box center [708, 517] width 572 height 57
type textarea "You're welcome! 😊"
click at [1032, 525] on span "Send" at bounding box center [1044, 518] width 24 height 16
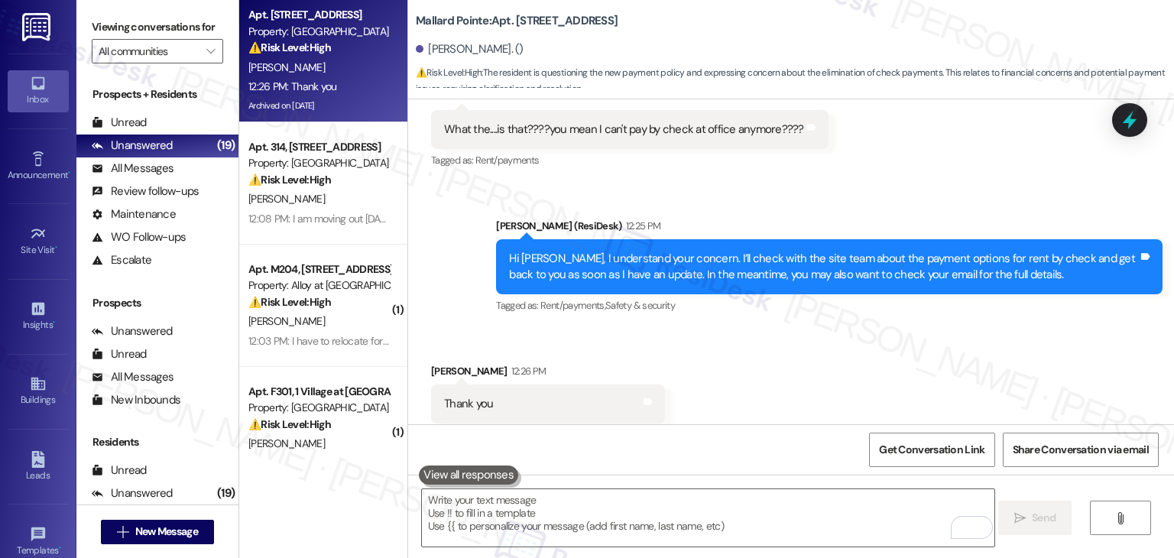
scroll to position [8823, 0]
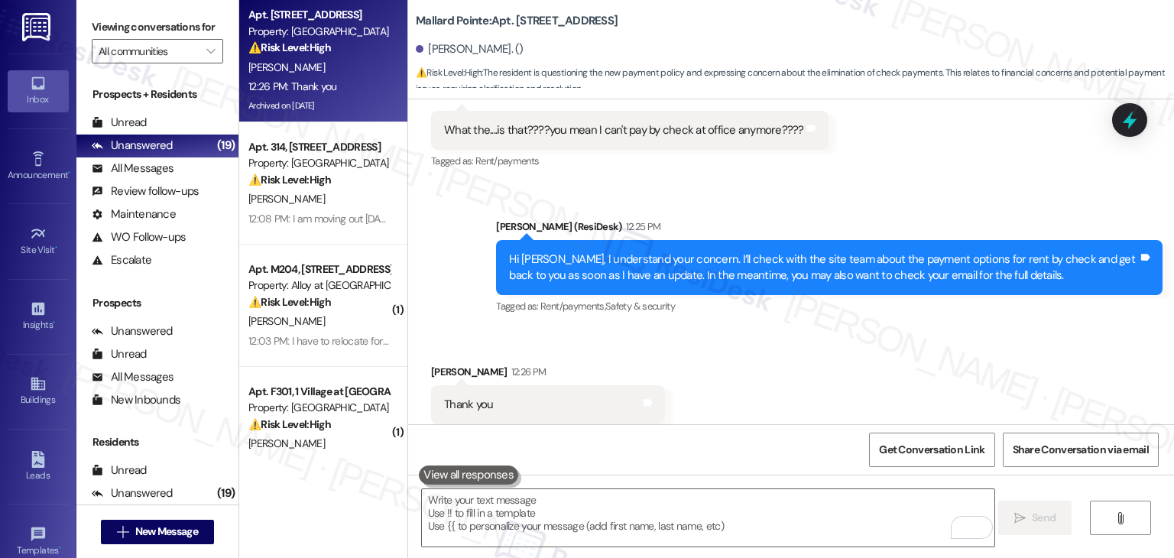
click at [794, 353] on div "Received via SMS [PERSON_NAME] 12:26 PM Thank you Tags and notes Tagged as: Pra…" at bounding box center [791, 393] width 766 height 129
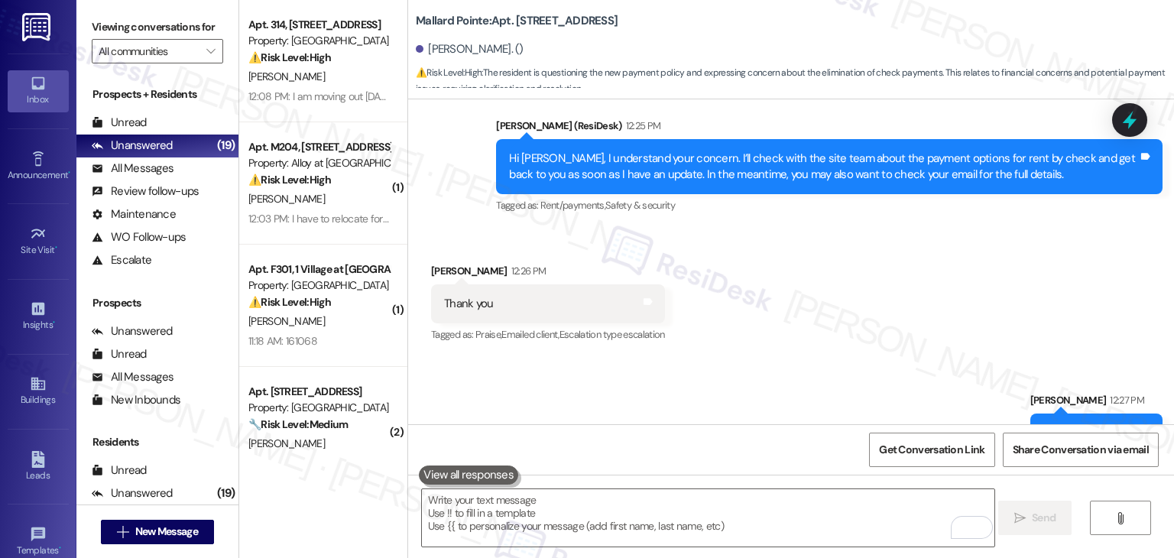
scroll to position [8930, 0]
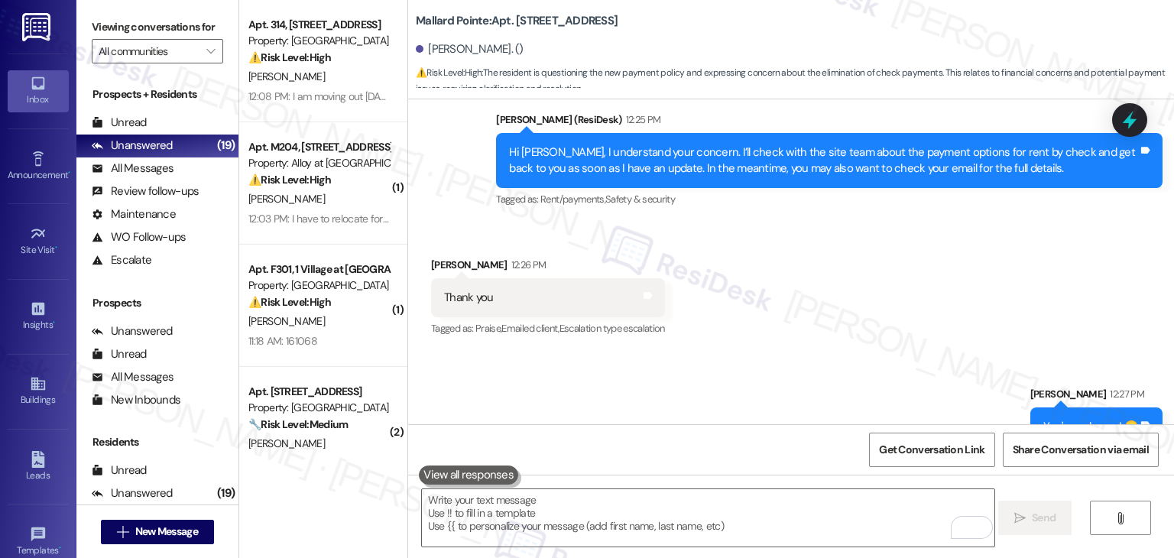
click at [834, 298] on div "Received via SMS [PERSON_NAME] 12:26 PM Thank you Tags and notes Tagged as: Pra…" at bounding box center [791, 286] width 766 height 129
click at [764, 364] on div "Sent via SMS [PERSON_NAME] 12:27 PM You're welcome! 😊 Tags and notes" at bounding box center [791, 405] width 766 height 106
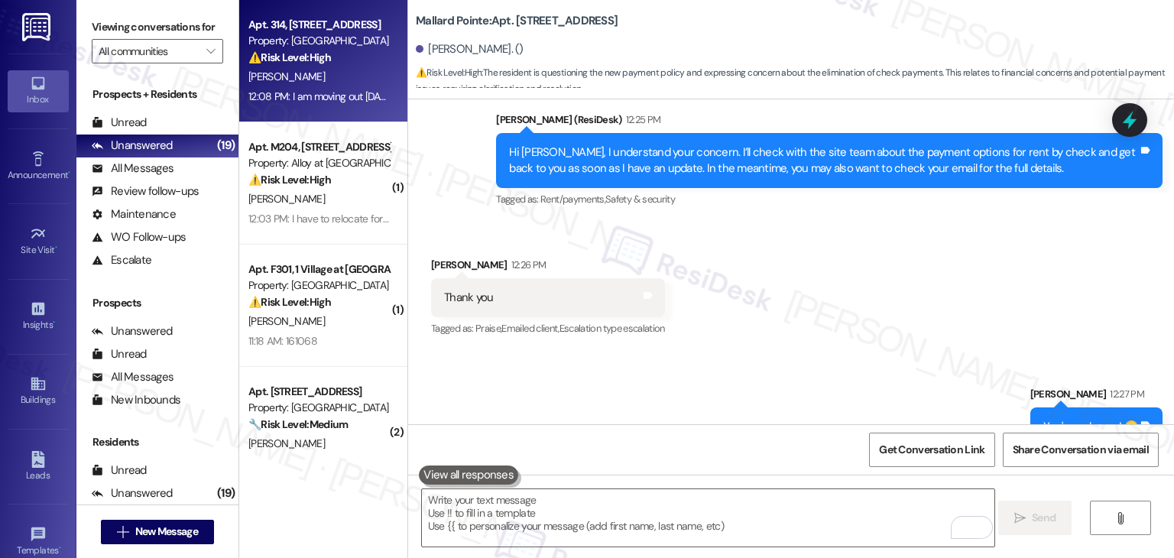
click at [333, 26] on div "Apt. 314, [STREET_ADDRESS]" at bounding box center [318, 25] width 141 height 16
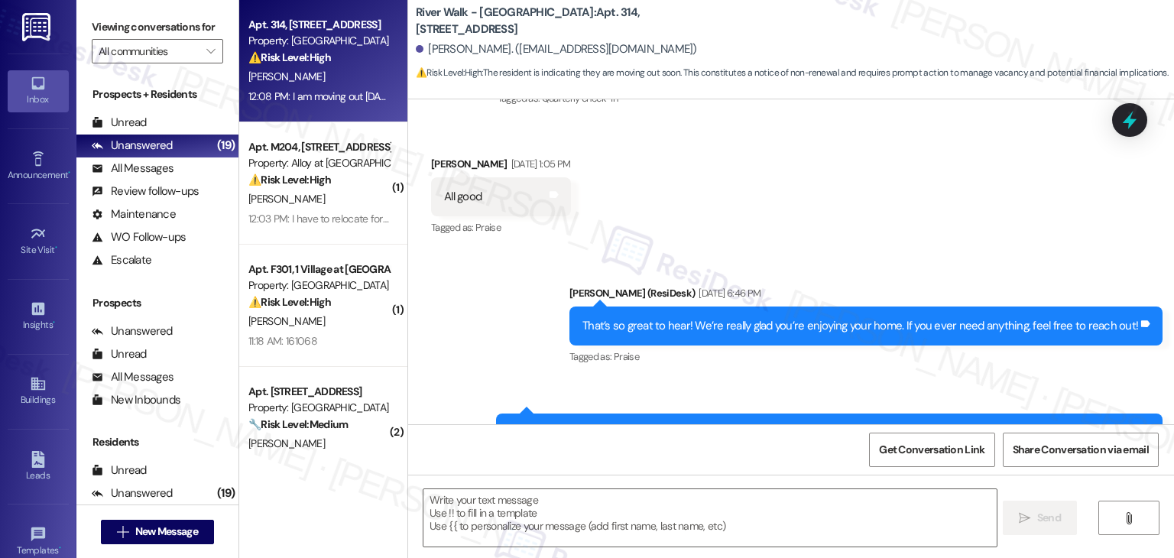
type textarea "Fetching suggested responses. Please feel free to read through the conversation…"
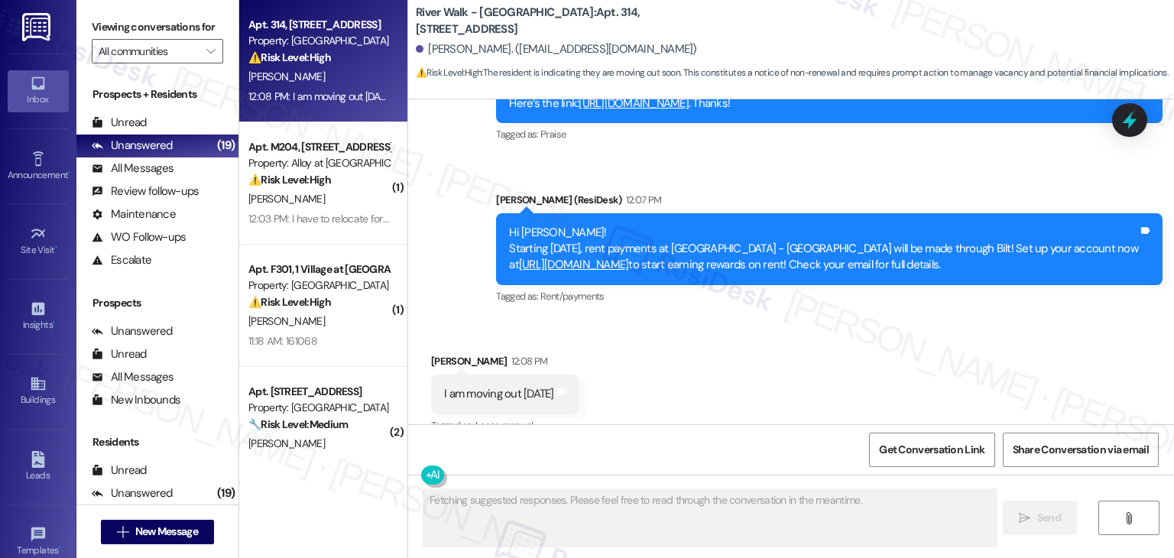
scroll to position [724, 0]
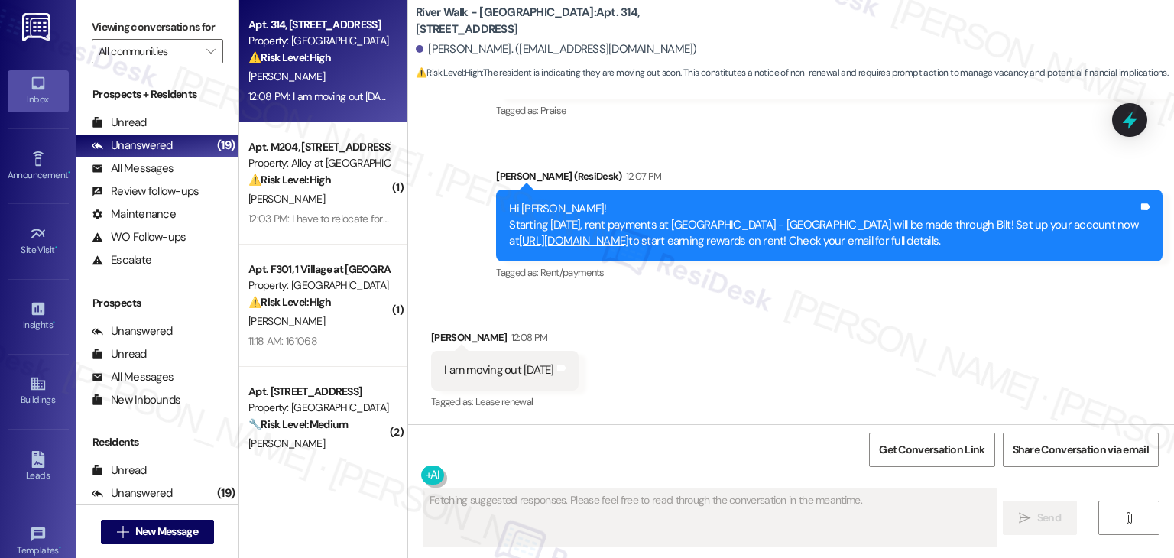
click at [758, 345] on div "Received via SMS [PERSON_NAME] 12:08 PM I am moving out [DATE] Tags and notes T…" at bounding box center [791, 359] width 766 height 129
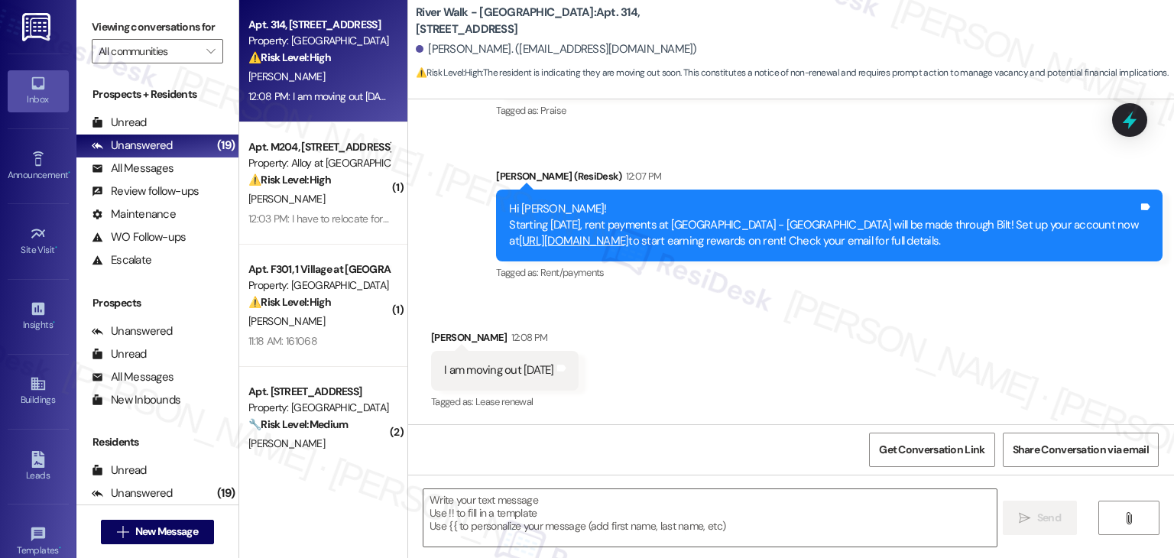
click at [750, 355] on div "Received via SMS [PERSON_NAME] 12:08 PM I am moving out [DATE] Tags and notes T…" at bounding box center [791, 359] width 766 height 129
click at [832, 245] on div "Hi [PERSON_NAME]! Starting [DATE], rent payments at [GEOGRAPHIC_DATA] - [GEOGRA…" at bounding box center [823, 225] width 629 height 49
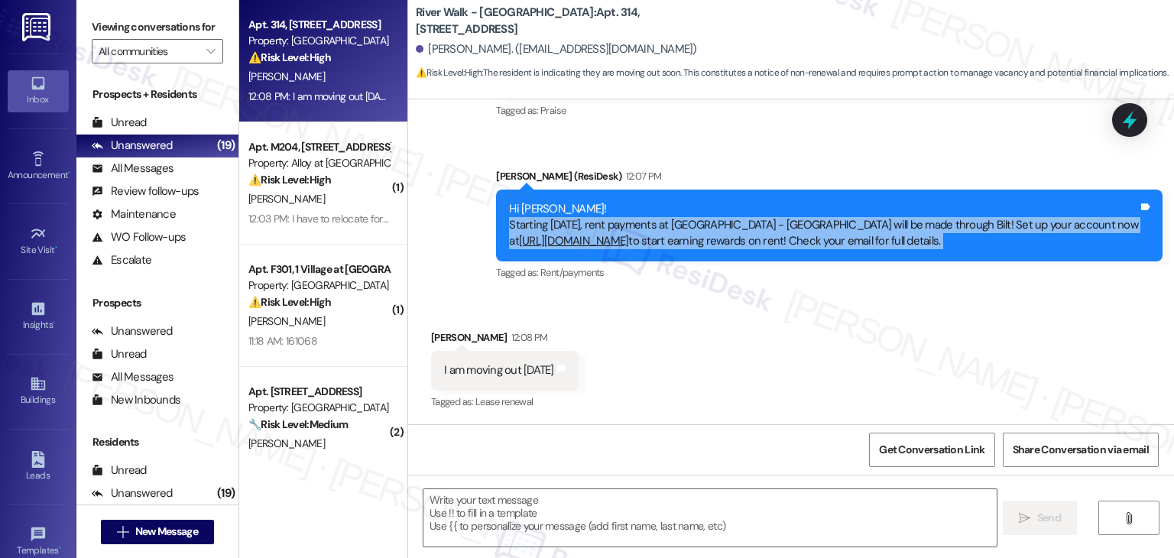
click at [832, 245] on div "Hi [PERSON_NAME]! Starting [DATE], rent payments at [GEOGRAPHIC_DATA] - [GEOGRA…" at bounding box center [823, 225] width 629 height 49
click at [855, 227] on div "Hi [PERSON_NAME]! Starting [DATE], rent payments at [GEOGRAPHIC_DATA] - [GEOGRA…" at bounding box center [823, 225] width 629 height 49
drag, startPoint x: 989, startPoint y: 244, endPoint x: 437, endPoint y: 207, distance: 552.9
click at [437, 207] on div "Sent via SMS [PERSON_NAME] (ResiDesk) [DATE] 6:46 PM That’s so great to hear! W…" at bounding box center [791, 88] width 766 height 415
copy div "Hi [PERSON_NAME]! Starting [DATE], rent payments at [GEOGRAPHIC_DATA] - [GEOGRA…"
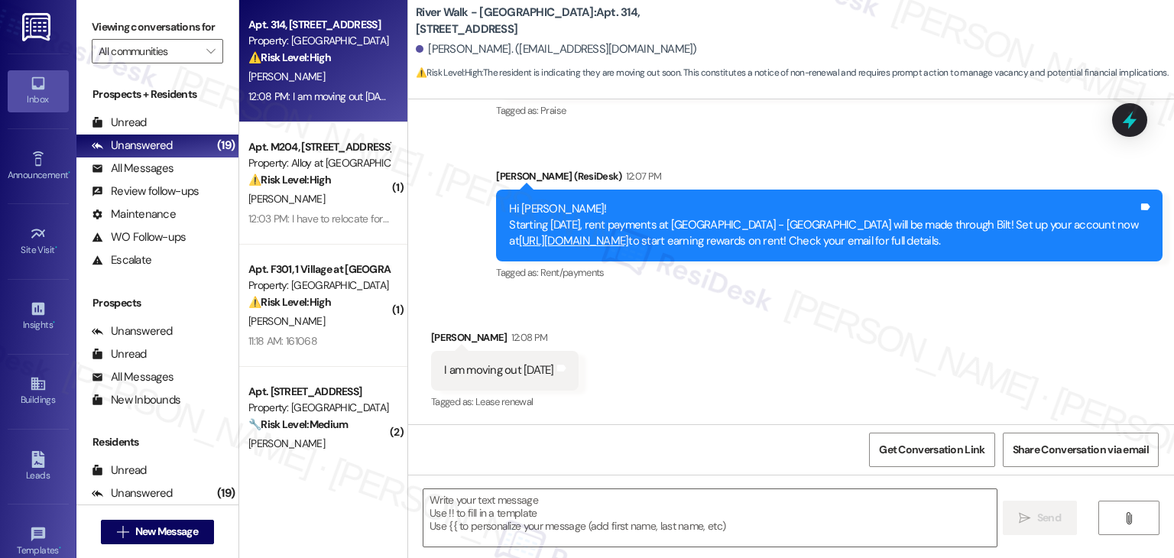
click at [510, 365] on div "I am moving out [DATE]" at bounding box center [499, 370] width 110 height 16
copy div "I am moving out [DATE] Tags and notes"
click at [747, 319] on div "Received via SMS [PERSON_NAME] 12:08 PM I am moving out [DATE] Tags and notes T…" at bounding box center [791, 359] width 766 height 129
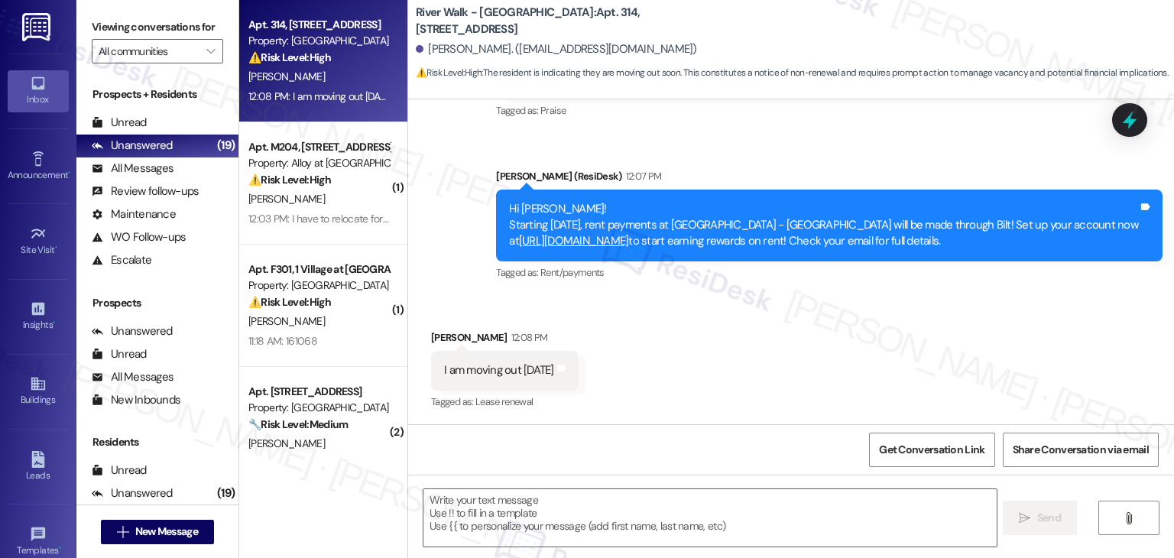
click at [746, 345] on div "Received via SMS [PERSON_NAME] 12:08 PM I am moving out [DATE] Tags and notes T…" at bounding box center [791, 359] width 766 height 129
click at [939, 387] on div "Received via SMS [PERSON_NAME] 12:08 PM I am moving out [DATE] Tags and notes T…" at bounding box center [791, 359] width 766 height 129
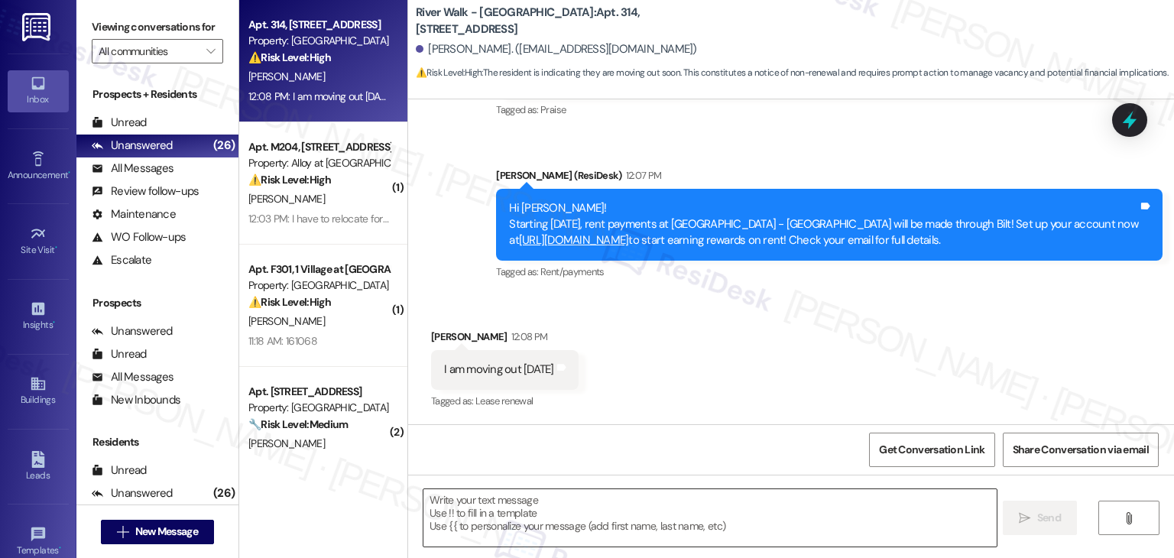
click at [551, 520] on textarea at bounding box center [709, 517] width 572 height 57
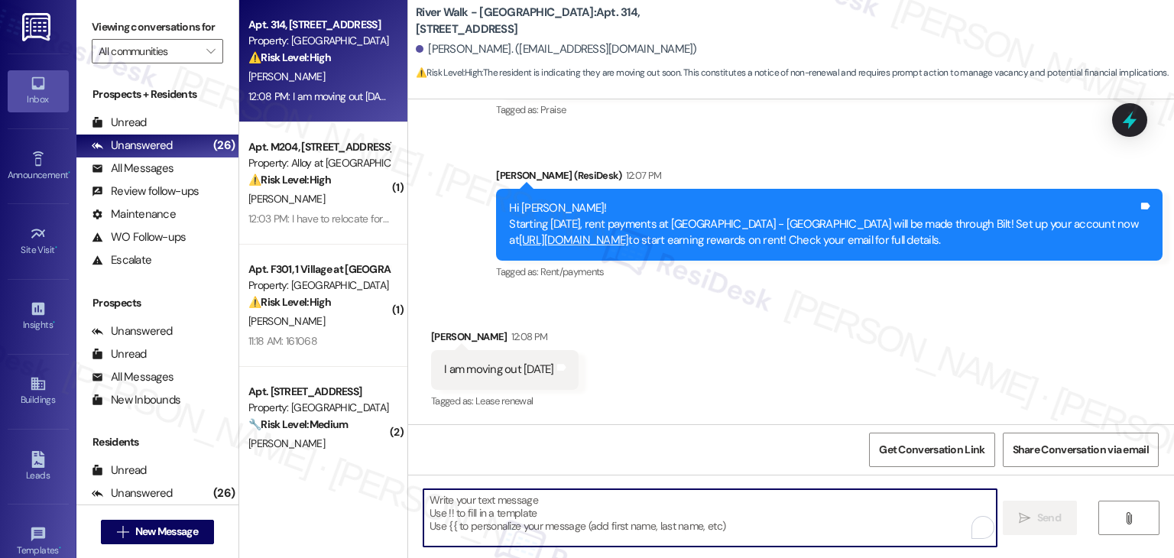
paste textarea "Hi [PERSON_NAME], thanks for letting me know! Since you’re moving out on [DATE]…"
type textarea "Hi [PERSON_NAME], thanks for letting me know! Since you’re moving out on [DATE]…"
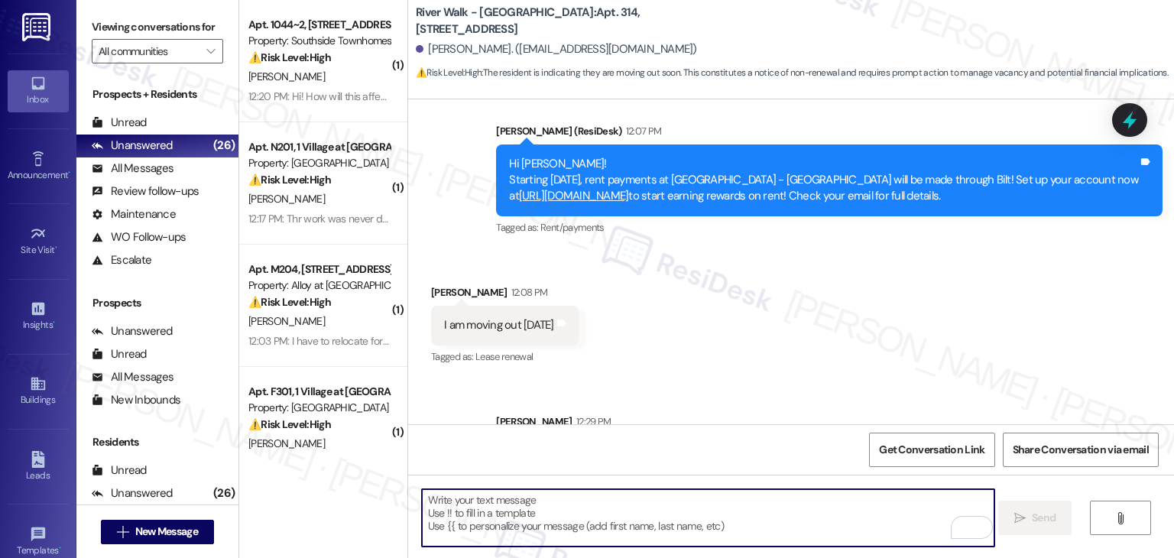
scroll to position [864, 0]
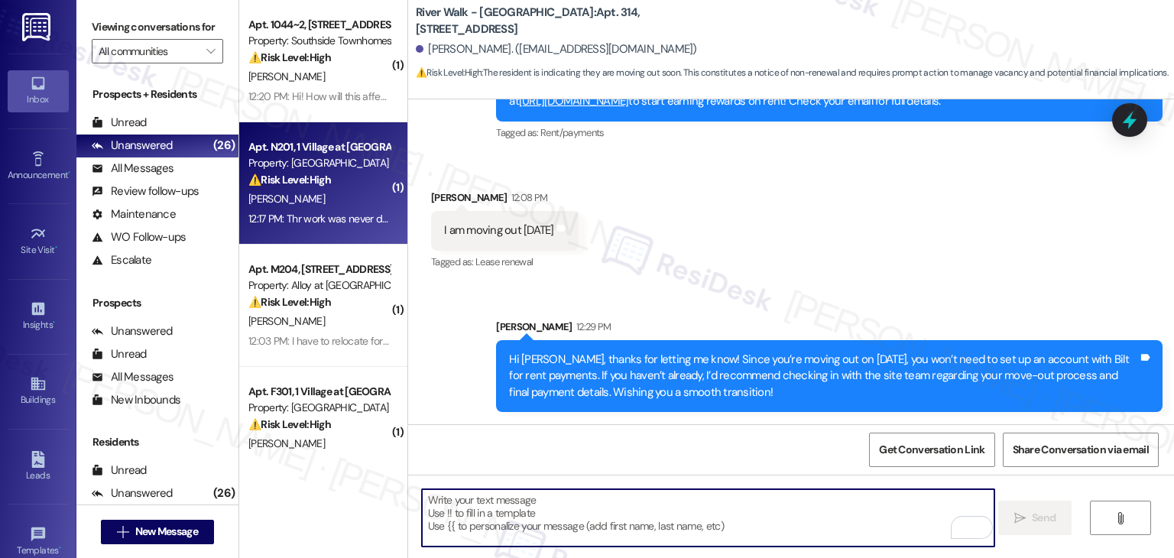
click at [324, 235] on div "Apt. N201, 1 Village at [GEOGRAPHIC_DATA] Property: [GEOGRAPHIC_DATA] ⚠️ Risk L…" at bounding box center [323, 183] width 168 height 122
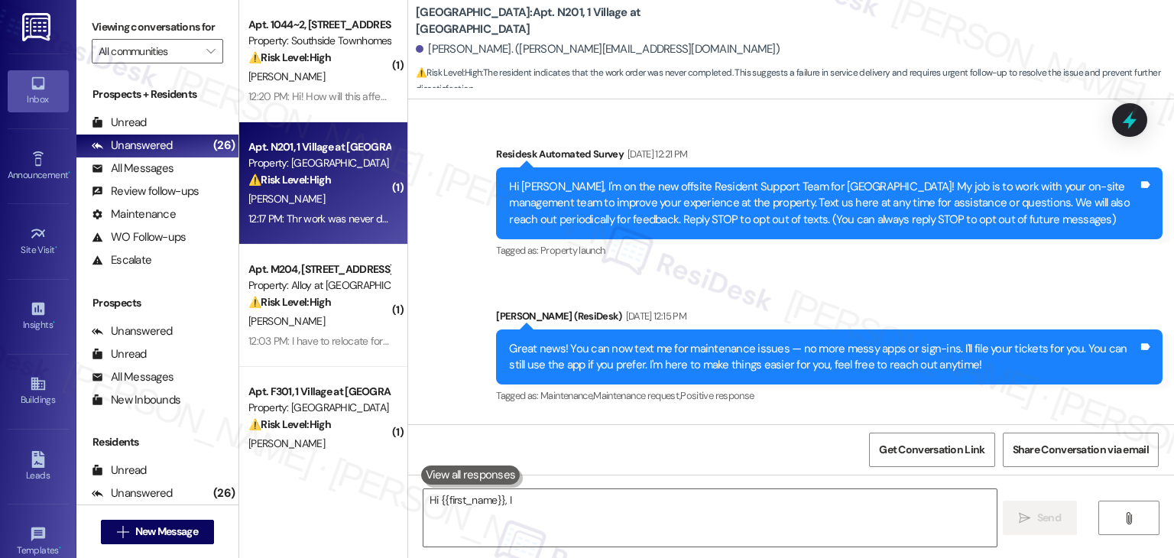
scroll to position [4808, 0]
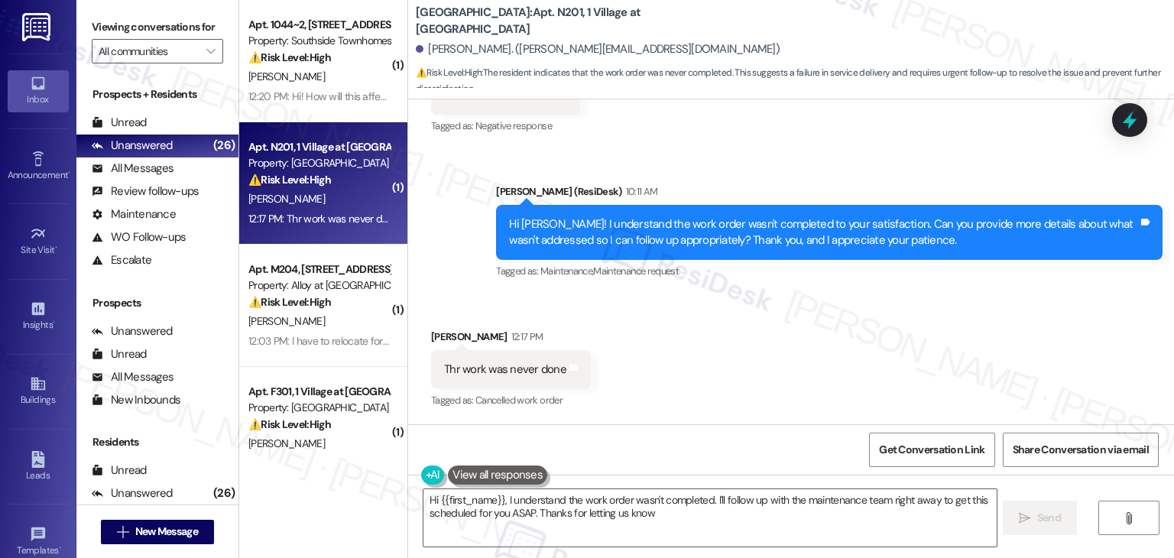
type textarea "Hi {{first_name}}, I understand the work order wasn't completed. I'll follow up…"
click at [746, 359] on div "Received via SMS [PERSON_NAME] 12:17 PM Thr work was never done Tags and notes …" at bounding box center [791, 358] width 766 height 129
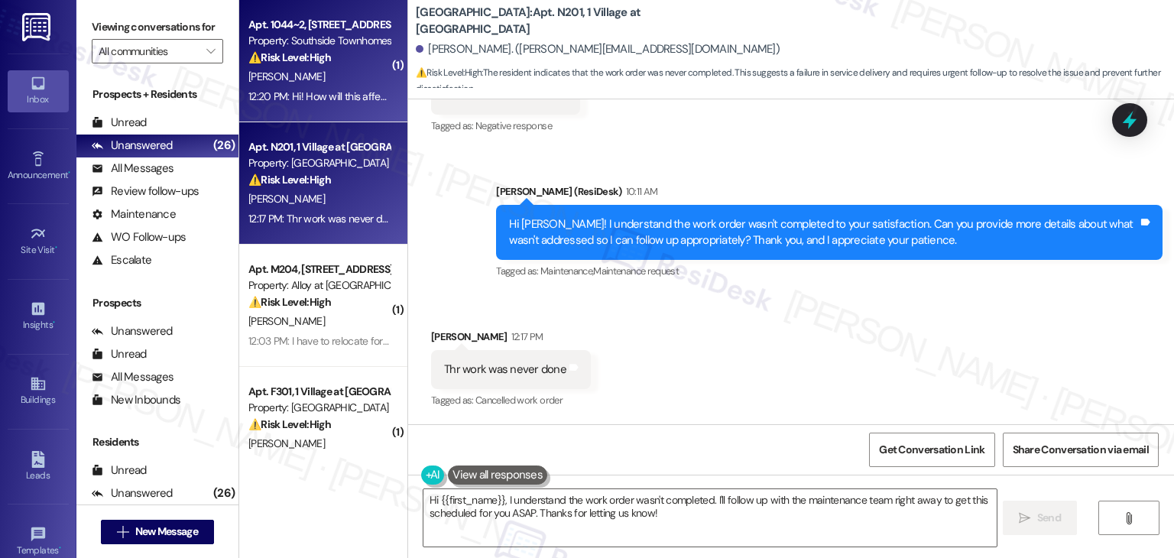
click at [327, 87] on div "12:20 PM: Hi! How will this affect FLEX and our payments to them? Are you no lo…" at bounding box center [319, 96] width 144 height 19
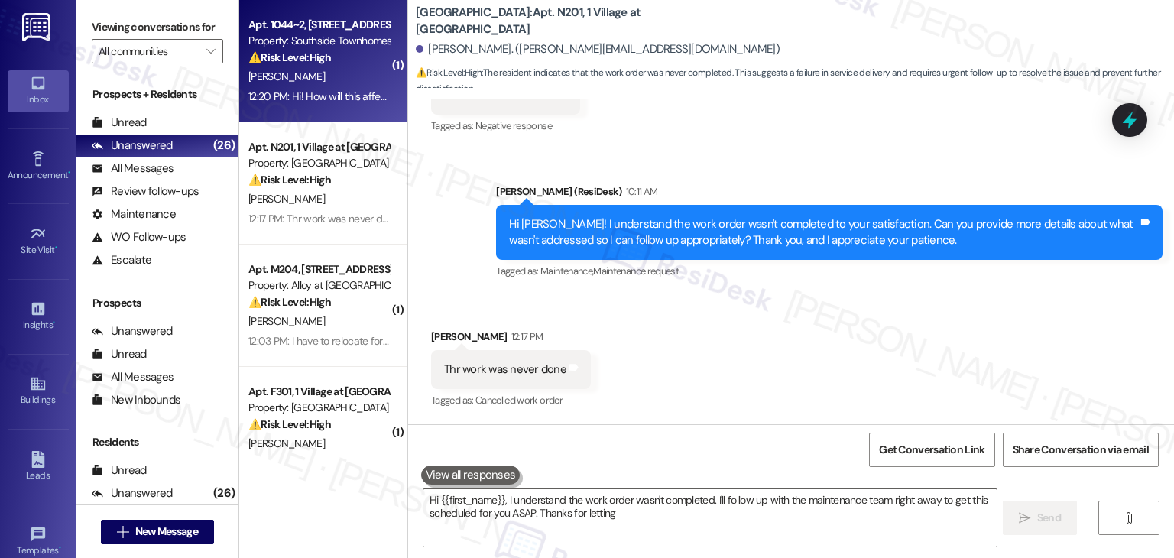
type textarea "Hi {{first_name}}, I understand the work order wasn't completed. I'll follow up…"
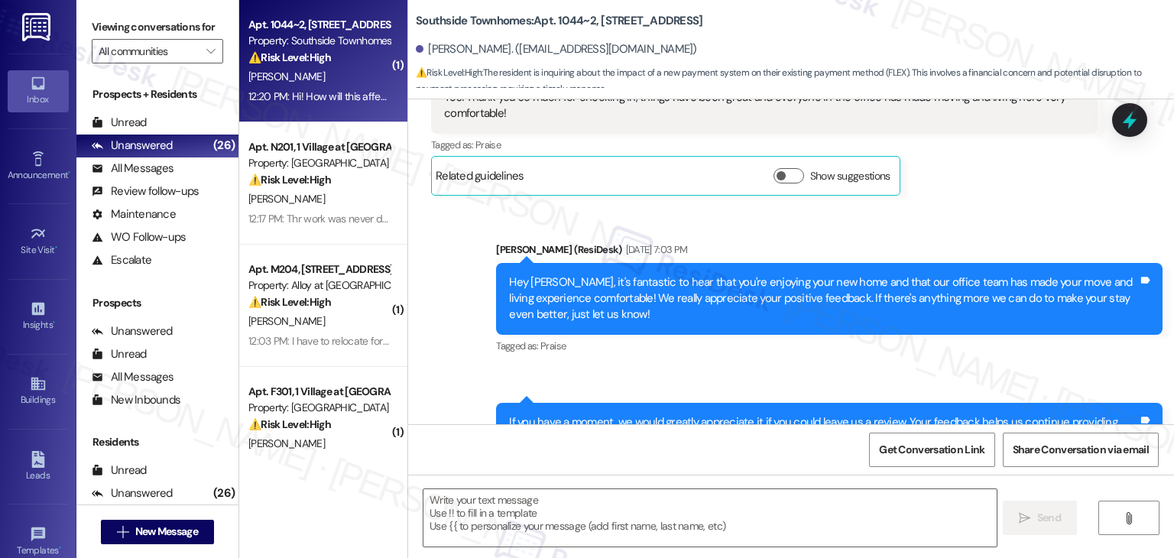
scroll to position [2288, 0]
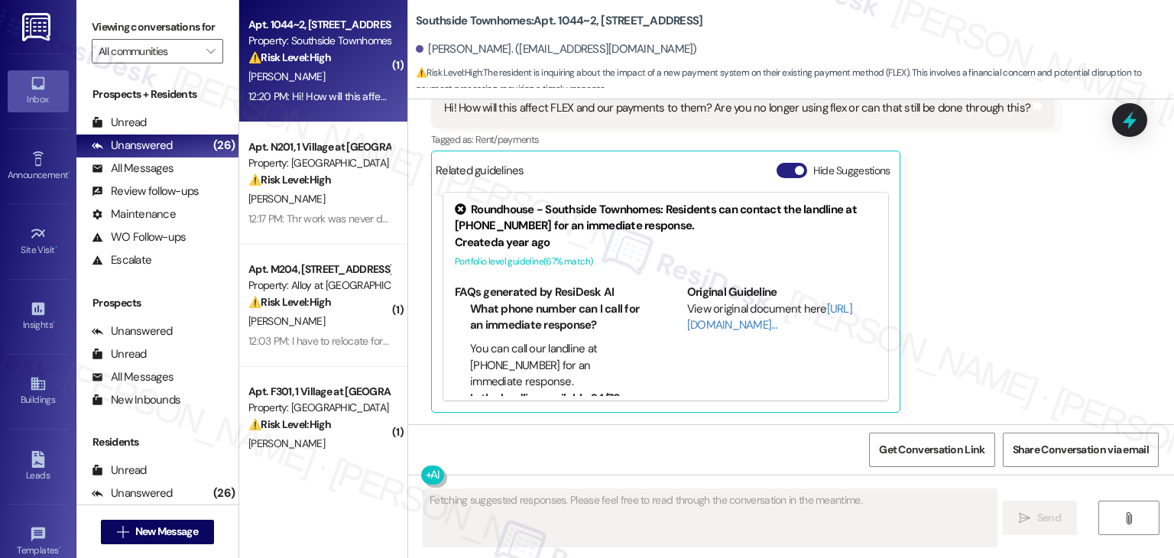
click at [779, 169] on button "Hide Suggestions" at bounding box center [791, 170] width 31 height 15
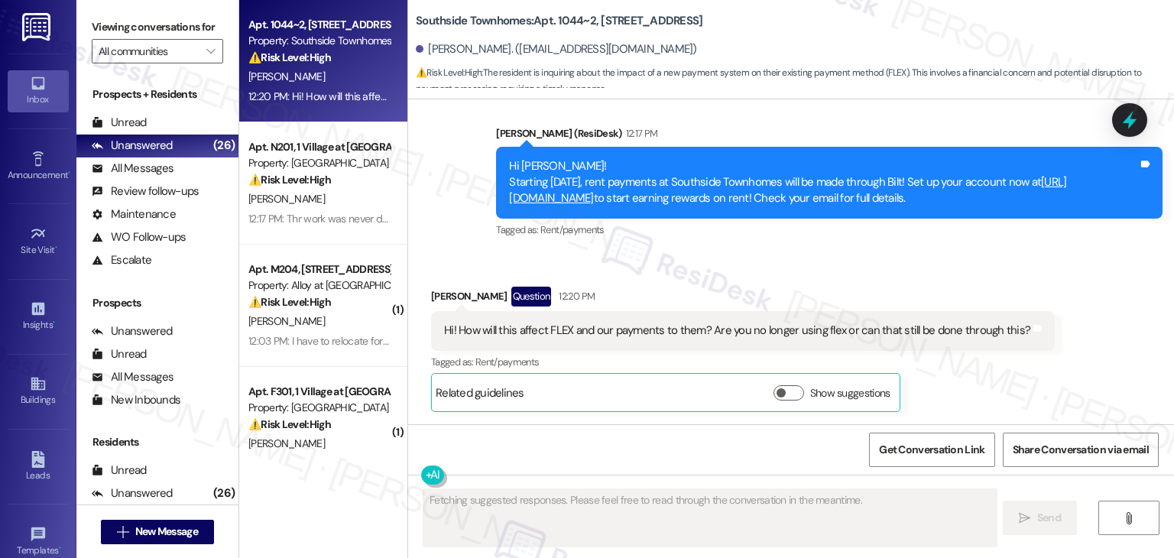
click at [779, 286] on div "Received via SMS [PERSON_NAME] Question 12:20 PM Hi! How will this affect FLEX …" at bounding box center [743, 349] width 646 height 148
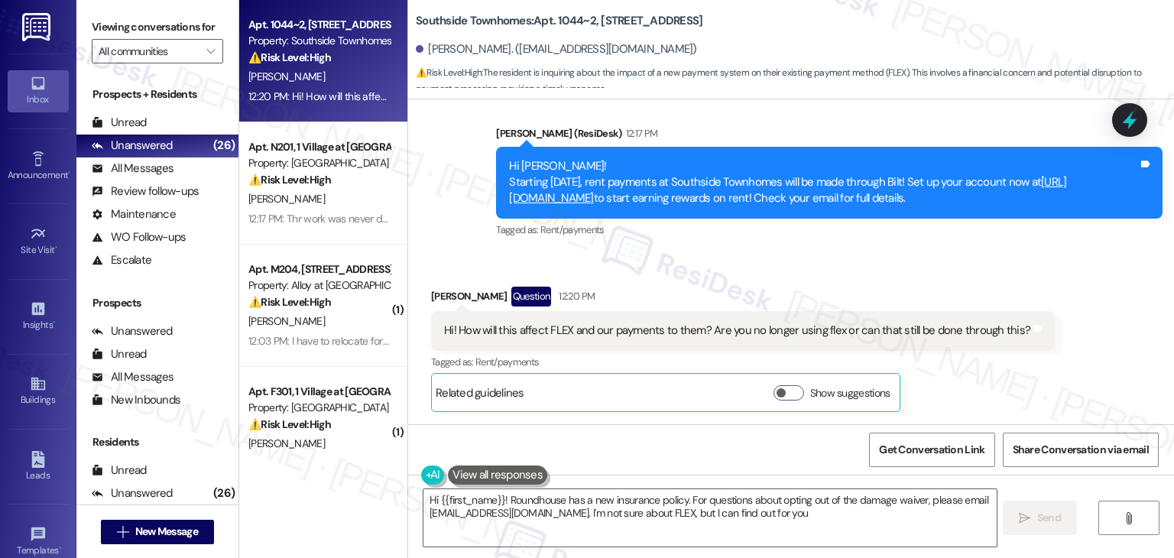
type textarea "Hi {{first_name}}! Roundhouse has a new insurance policy. For questions about o…"
click at [1023, 381] on div "[PERSON_NAME] Question 12:20 PM Hi! How will this affect FLEX and our payments …" at bounding box center [743, 349] width 624 height 125
click at [1038, 369] on div "Received via SMS [PERSON_NAME] Question 12:20 PM Hi! How will this affect FLEX …" at bounding box center [743, 349] width 646 height 148
click at [1074, 276] on div "Received via SMS [PERSON_NAME] Question 12:20 PM Hi! How will this affect FLEX …" at bounding box center [791, 337] width 766 height 171
click at [1103, 327] on div "Received via SMS [PERSON_NAME] Question 12:20 PM Hi! How will this affect FLEX …" at bounding box center [791, 337] width 766 height 171
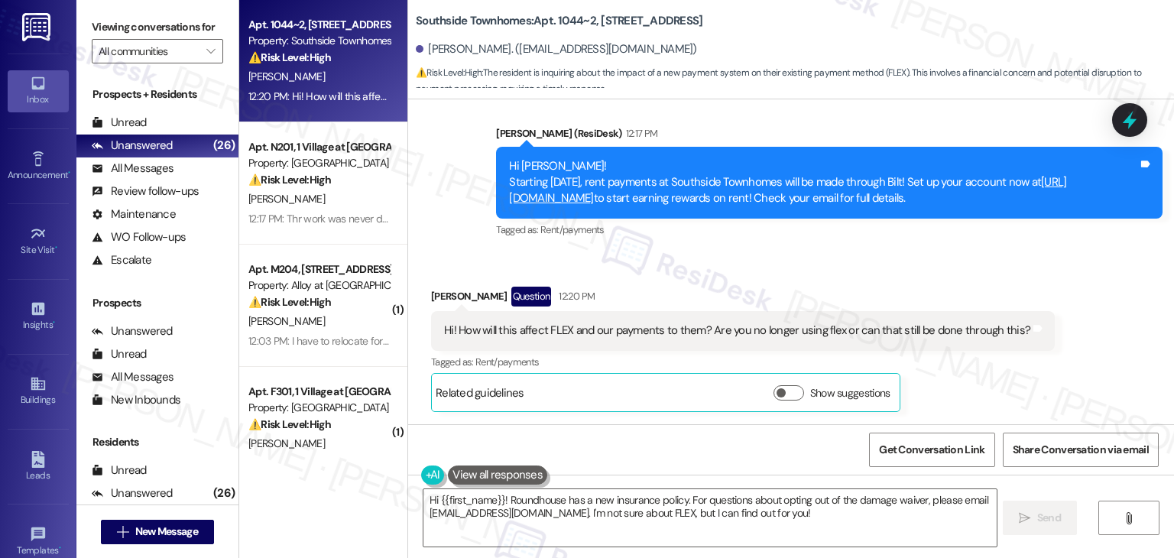
click at [1103, 327] on div "Received via SMS [PERSON_NAME] Question 12:20 PM Hi! How will this affect FLEX …" at bounding box center [791, 337] width 766 height 171
click at [1103, 322] on div "Received via SMS [PERSON_NAME] Question 12:20 PM Hi! How will this affect FLEX …" at bounding box center [791, 337] width 766 height 171
drag, startPoint x: 994, startPoint y: 196, endPoint x: 431, endPoint y: 155, distance: 564.7
copy div "Hi [PERSON_NAME]! Starting [DATE], rent payments at [GEOGRAPHIC_DATA] will be m…"
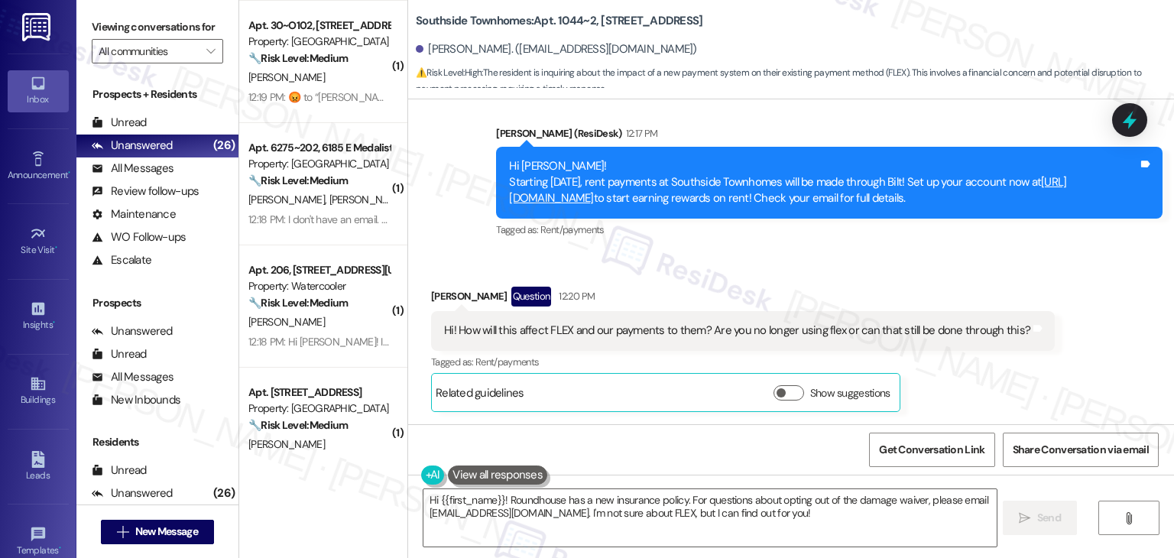
scroll to position [611, 0]
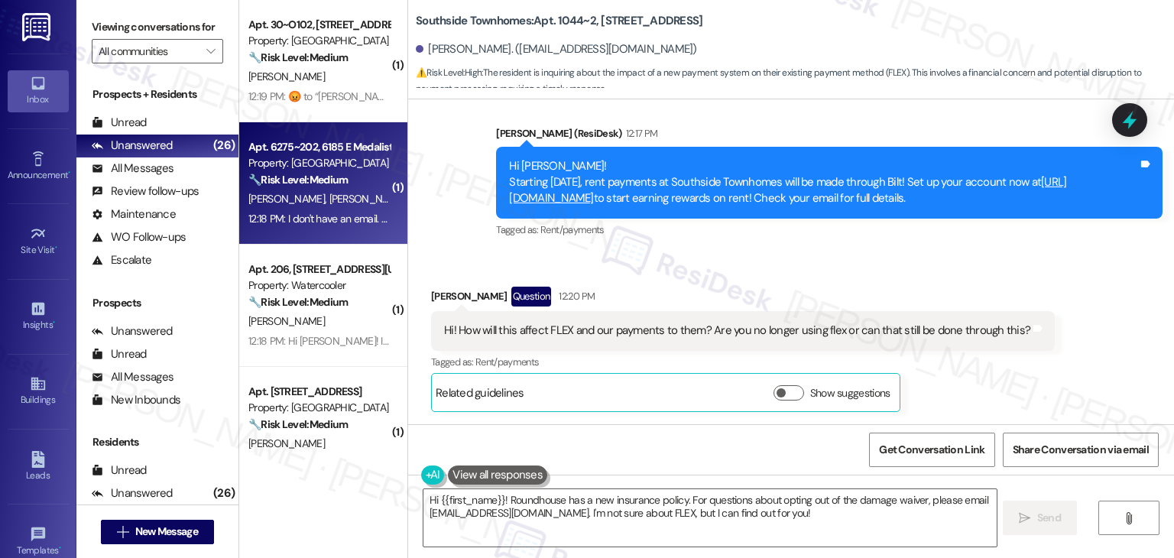
click at [329, 202] on span "[PERSON_NAME]" at bounding box center [367, 199] width 76 height 14
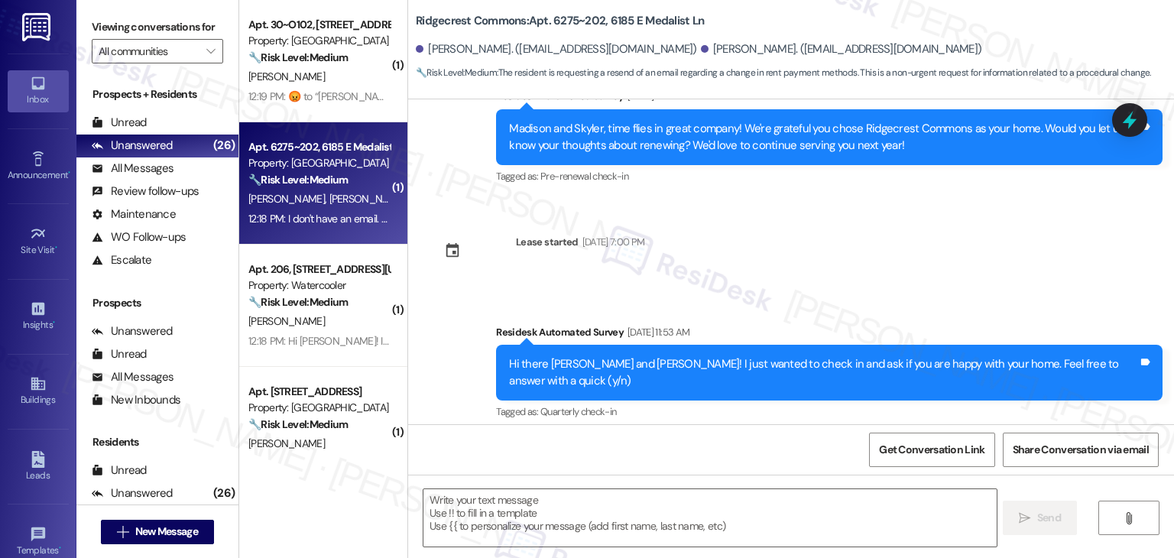
type textarea "Fetching suggested responses. Please feel free to read through the conversation…"
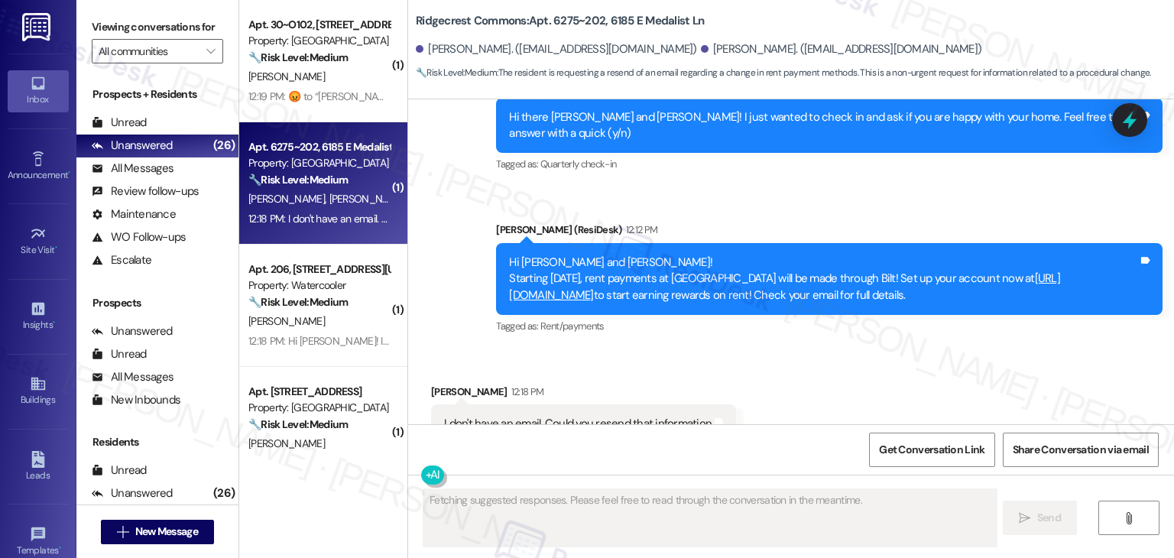
scroll to position [941, 0]
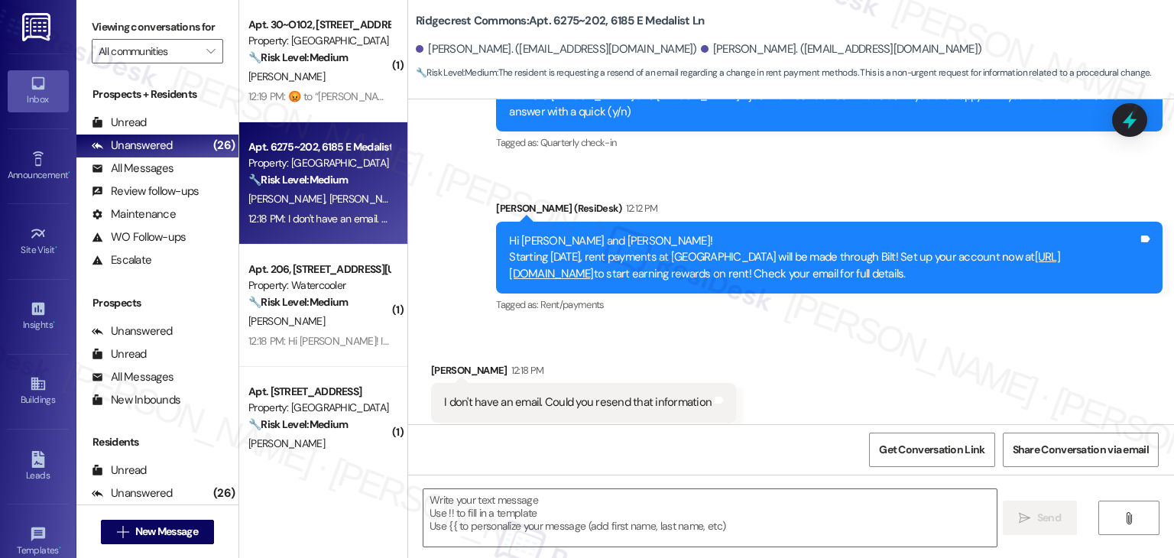
click at [847, 371] on div "Received via SMS [PERSON_NAME] 12:18 PM I don't have an email. Could you resend…" at bounding box center [791, 392] width 766 height 129
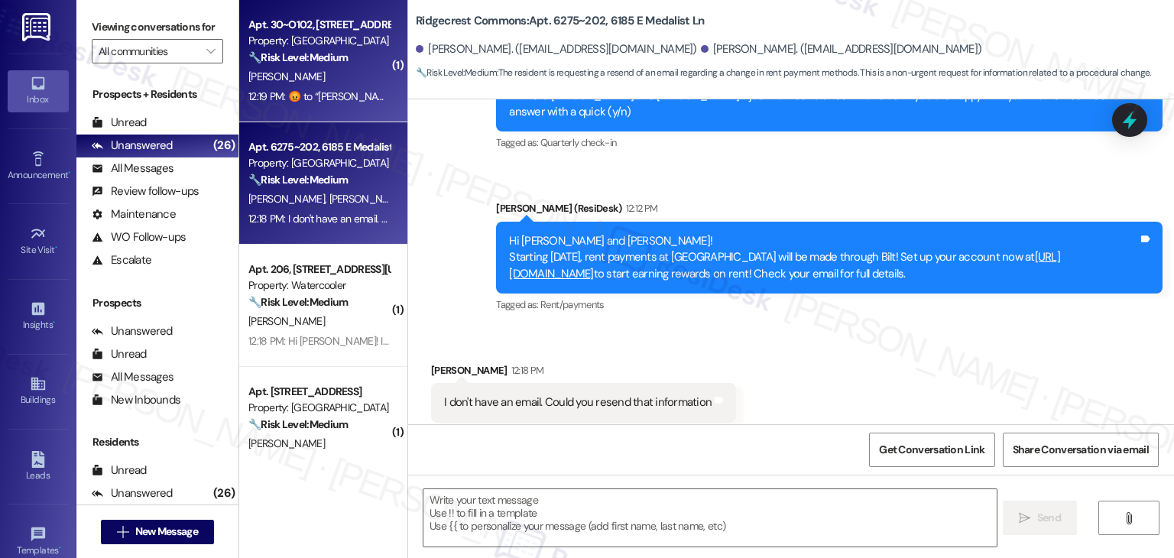
click at [306, 79] on div "[PERSON_NAME]" at bounding box center [319, 76] width 144 height 19
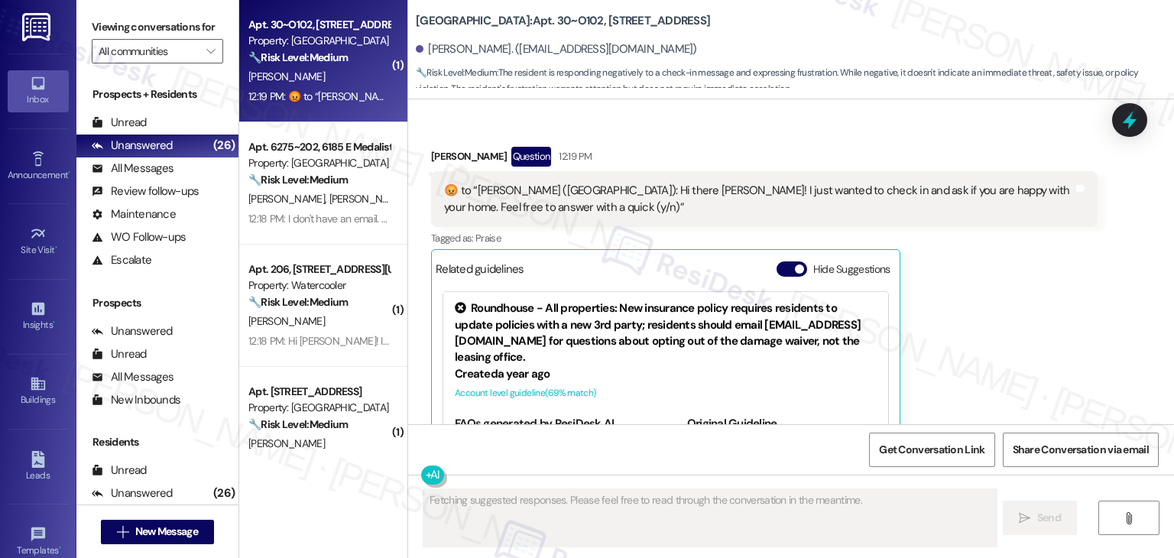
scroll to position [1173, 0]
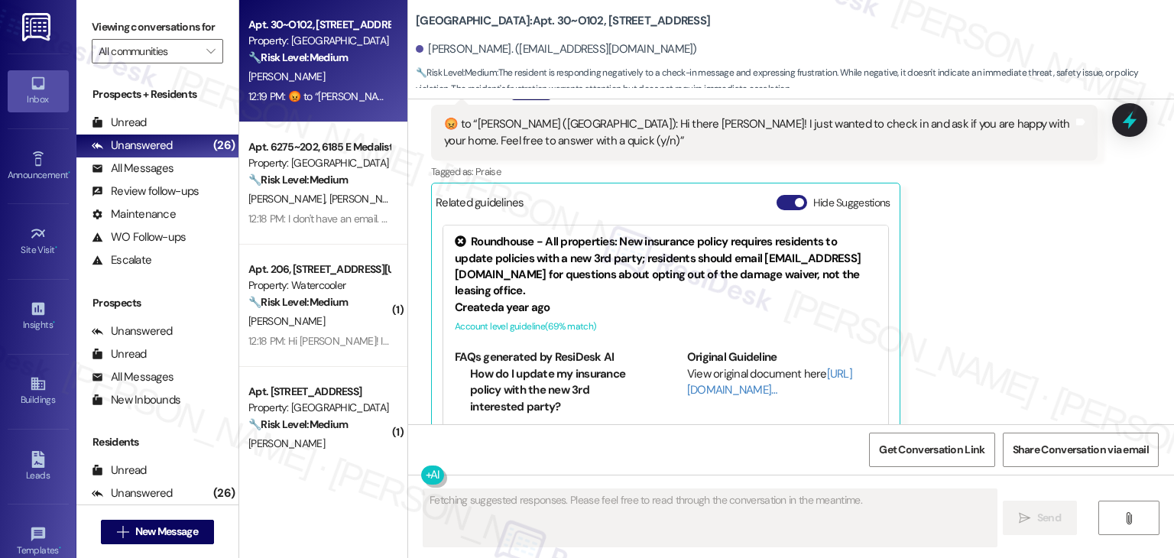
click at [776, 195] on button "Hide Suggestions" at bounding box center [791, 202] width 31 height 15
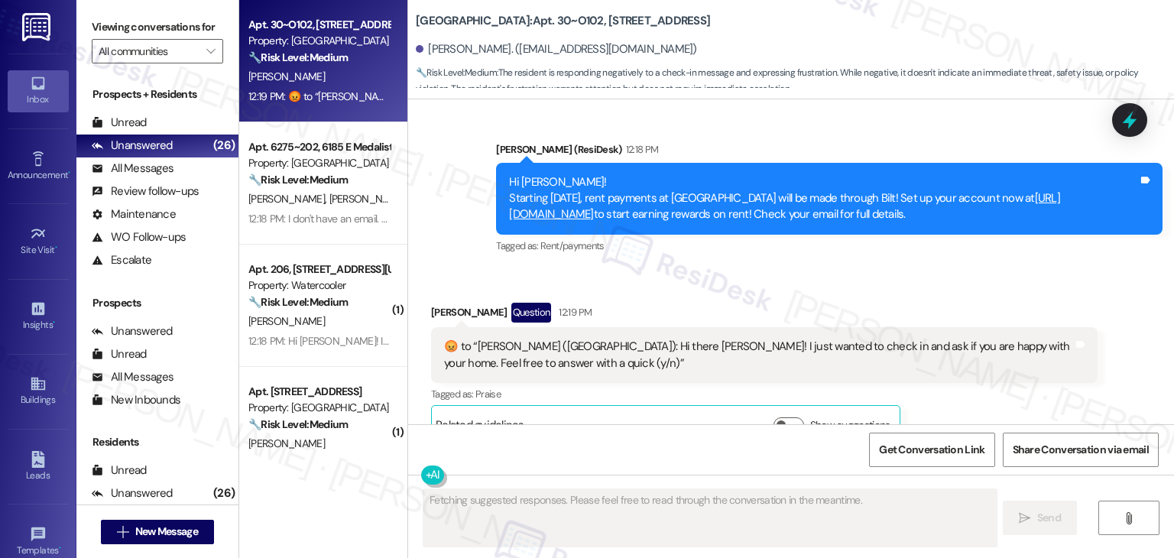
click at [922, 268] on div "Received via SMS [PERSON_NAME] Question 12:19 PM  ​😡​ to “ [PERSON_NAME] ([GEOG…" at bounding box center [791, 362] width 766 height 188
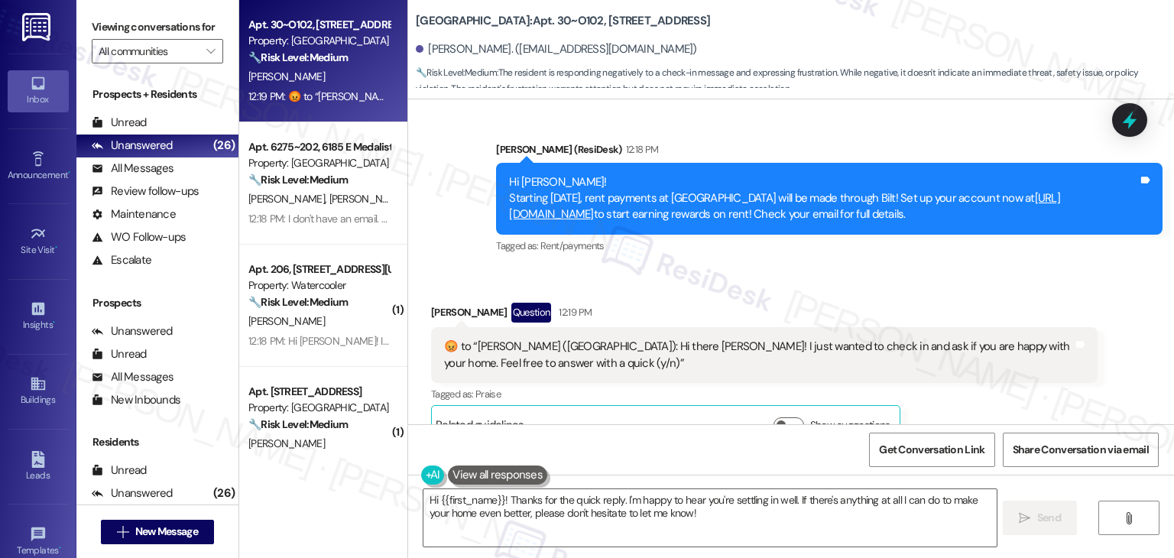
click at [884, 268] on div "Received via SMS [PERSON_NAME] Question 12:19 PM  ​😡​ to “ [PERSON_NAME] ([GEOG…" at bounding box center [791, 362] width 766 height 188
click at [735, 226] on div "Announcement, sent via SMS [PERSON_NAME] (ResiDesk) 12:18 PM Hi [PERSON_NAME]! …" at bounding box center [828, 199] width 689 height 139
drag, startPoint x: 994, startPoint y: 187, endPoint x: 451, endPoint y: 145, distance: 544.9
copy div "Hi [PERSON_NAME]! Starting [DATE], rent payments at [GEOGRAPHIC_DATA] will be m…"
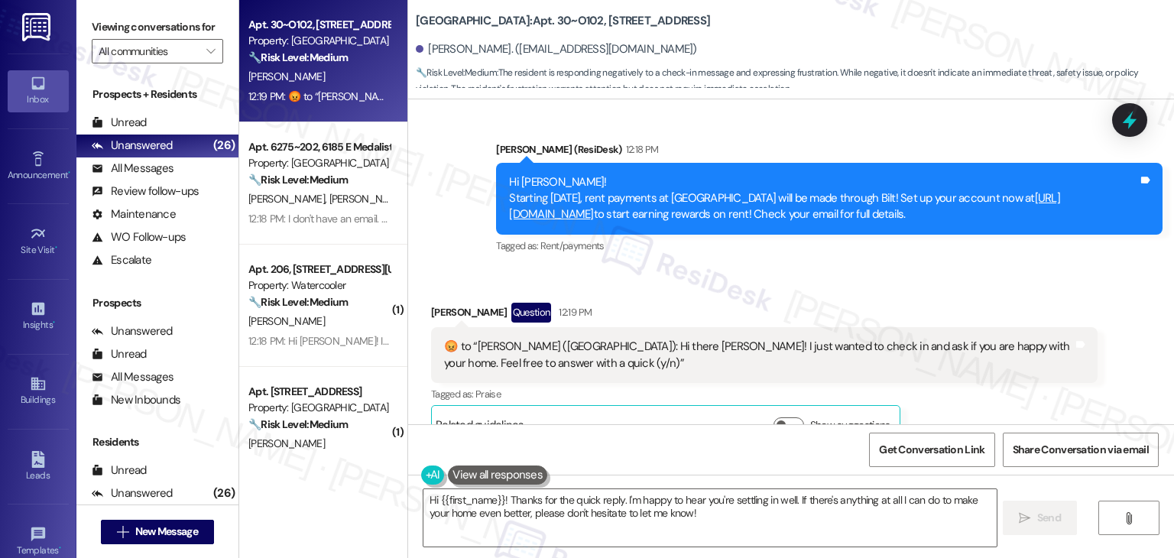
click at [432, 303] on div "[PERSON_NAME] Question 12:19 PM" at bounding box center [764, 315] width 666 height 24
copy div "[PERSON_NAME]"
click at [987, 380] on div "[PERSON_NAME] Question 12:19 PM  ​😡​ to “ [PERSON_NAME] ([GEOGRAPHIC_DATA]): Hi…" at bounding box center [764, 374] width 666 height 142
click at [635, 502] on textarea "Hi {{first_name}}! Thanks for the quick reply. I'm happy to hear you're settlin…" at bounding box center [709, 517] width 572 height 57
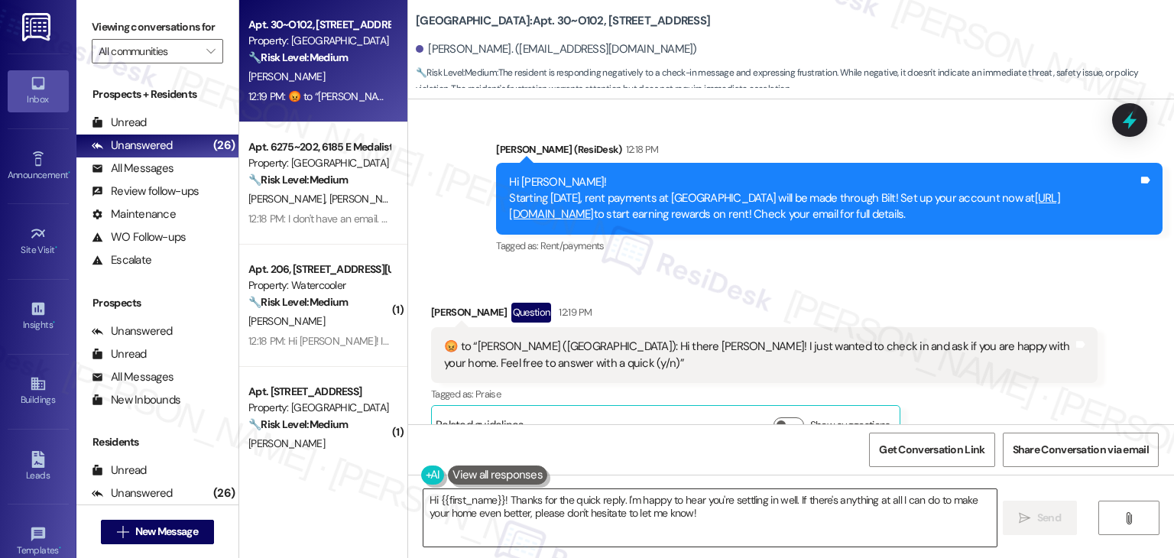
click at [635, 502] on textarea "Hi {{first_name}}! Thanks for the quick reply. I'm happy to hear you're settlin…" at bounding box center [709, 517] width 572 height 57
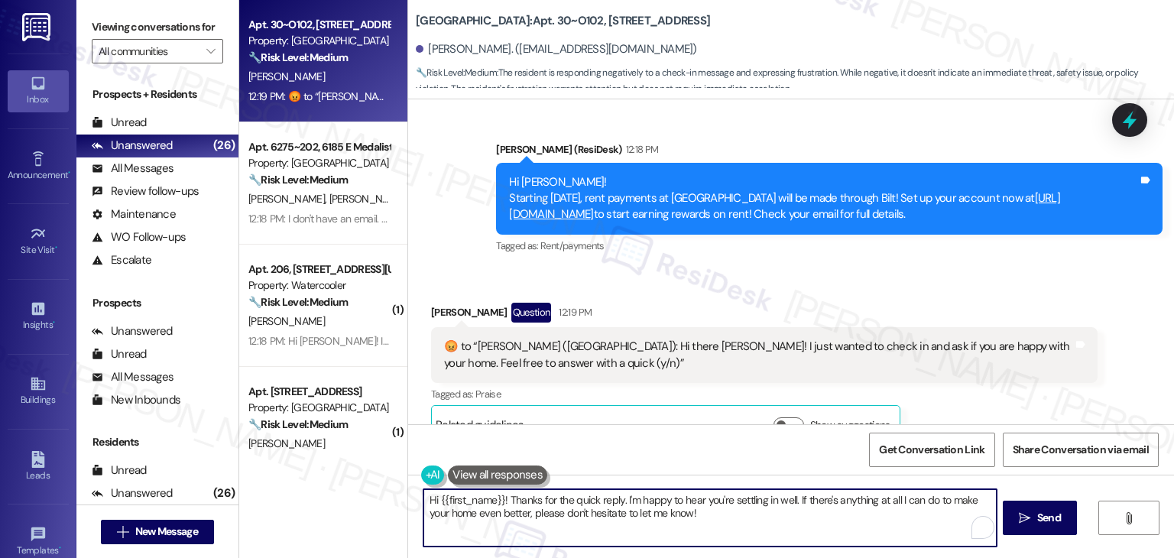
click at [635, 502] on textarea "Hi {{first_name}}! Thanks for the quick reply. I'm happy to hear you're settlin…" at bounding box center [709, 517] width 572 height 57
paste textarea "[PERSON_NAME], I can see this message upset you—I’m really sorry about that. If…"
type textarea "Hi [PERSON_NAME], I can see this message upset you—I’m really sorry about that.…"
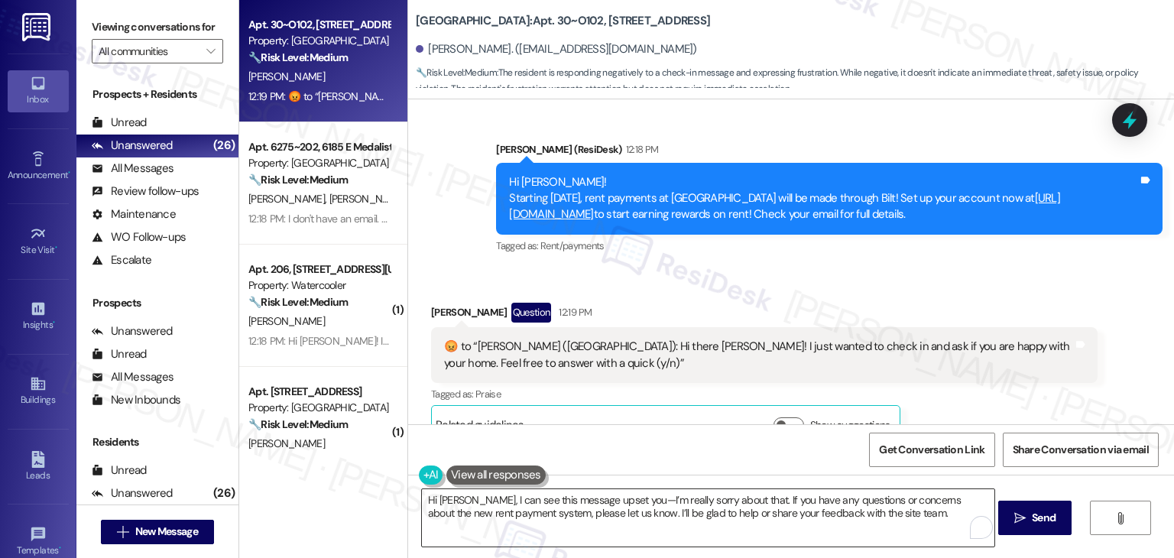
click at [776, 512] on textarea "Hi [PERSON_NAME], I can see this message upset you—I’m really sorry about that.…" at bounding box center [708, 517] width 572 height 57
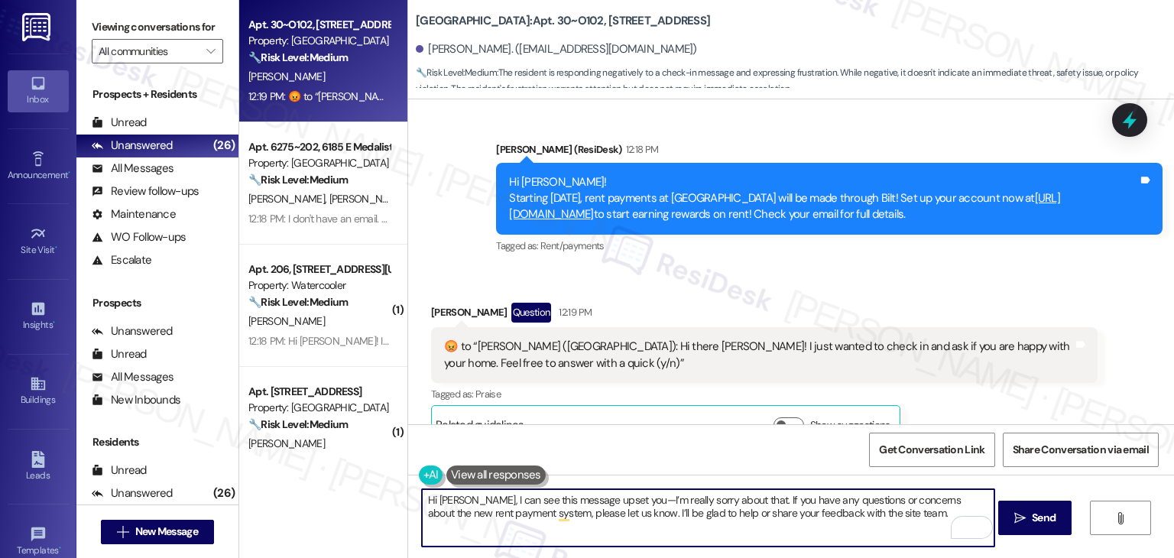
click at [874, 511] on textarea "Hi [PERSON_NAME], I can see this message upset you—I’m really sorry about that.…" at bounding box center [708, 517] width 572 height 57
click at [1043, 523] on span "Send" at bounding box center [1044, 518] width 24 height 16
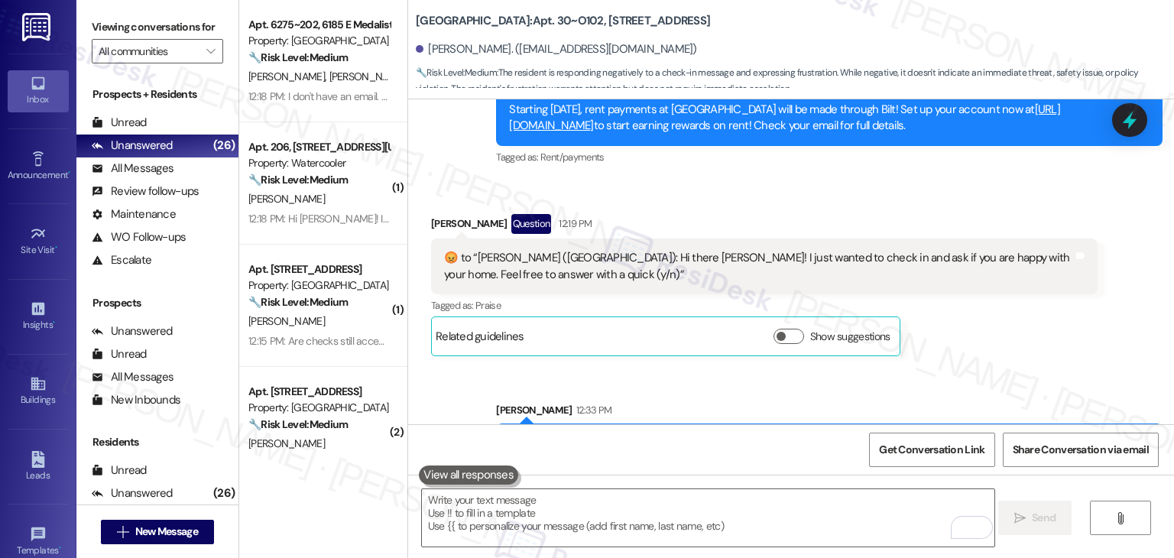
scroll to position [1073, 0]
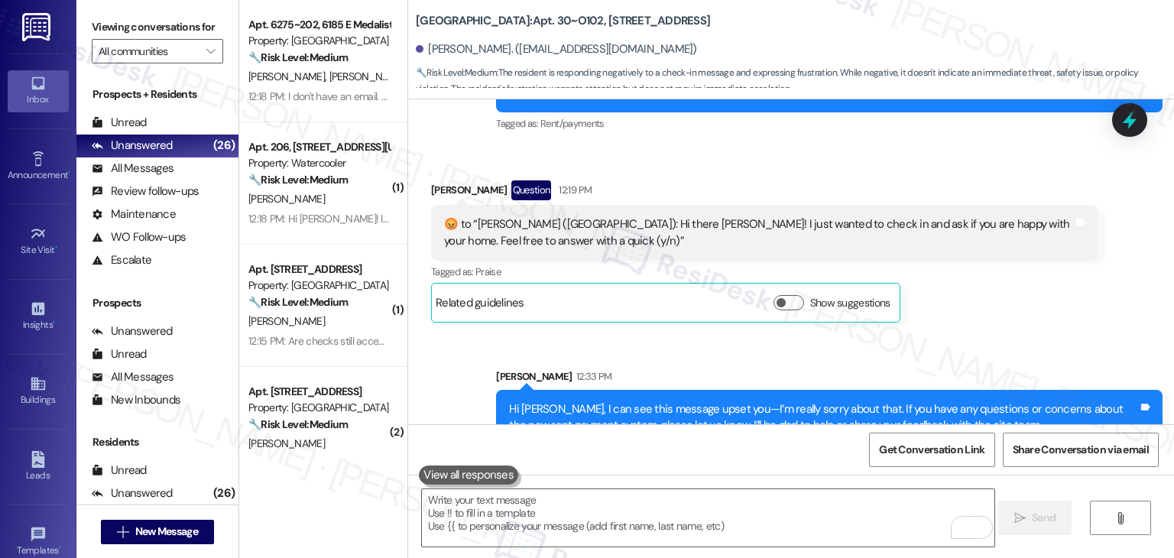
click at [967, 284] on div "[PERSON_NAME] Question 12:19 PM  ​😡​ to “ [PERSON_NAME] ([GEOGRAPHIC_DATA]): Hi…" at bounding box center [764, 251] width 666 height 142
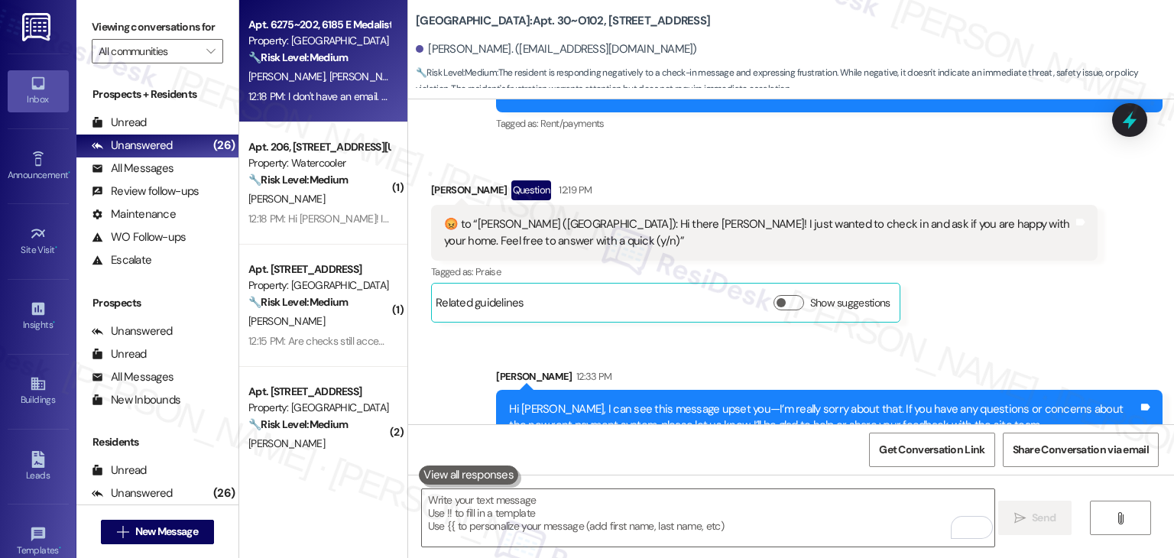
click at [328, 83] on div "[PERSON_NAME] [PERSON_NAME]" at bounding box center [319, 76] width 144 height 19
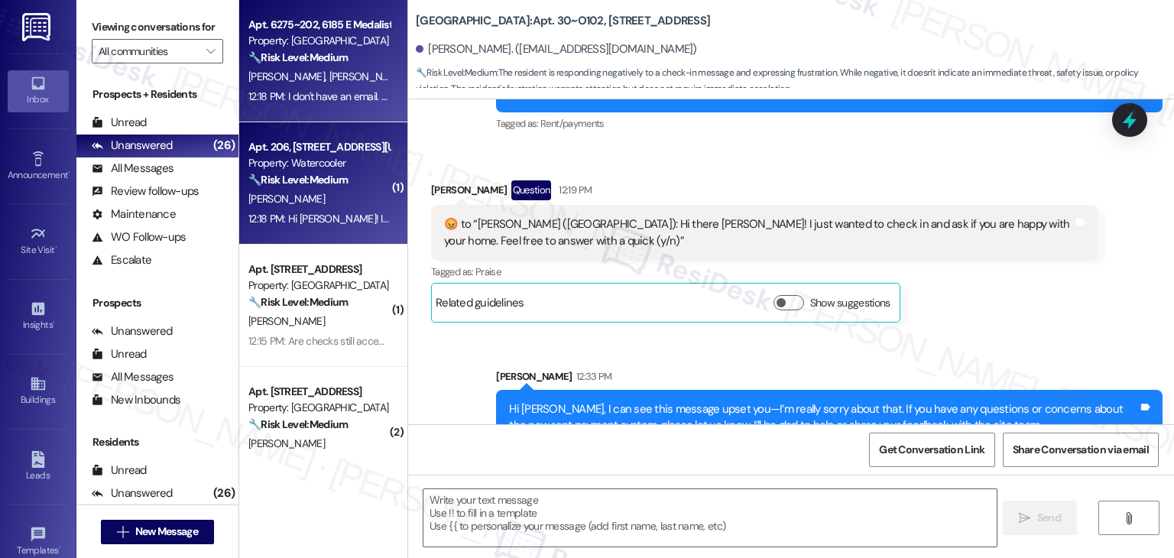
type textarea "Fetching suggested responses. Please feel free to read through the conversation…"
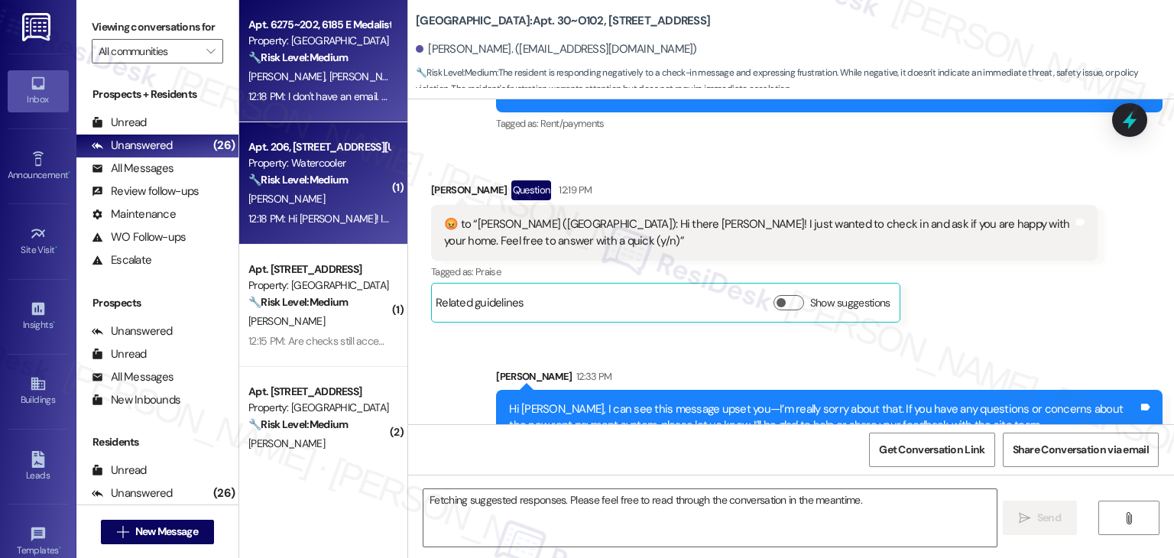
click at [317, 131] on div "Apt. 206, [STREET_ADDRESS][US_STATE] Property: Watercooler 🔧 Risk Level: Medium…" at bounding box center [323, 183] width 168 height 122
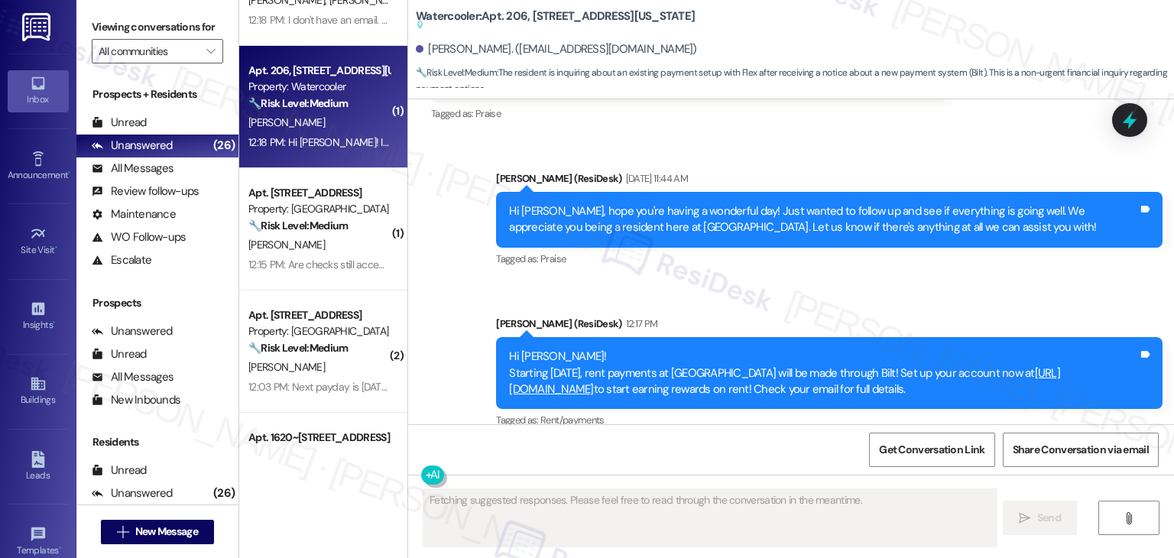
scroll to position [2072, 0]
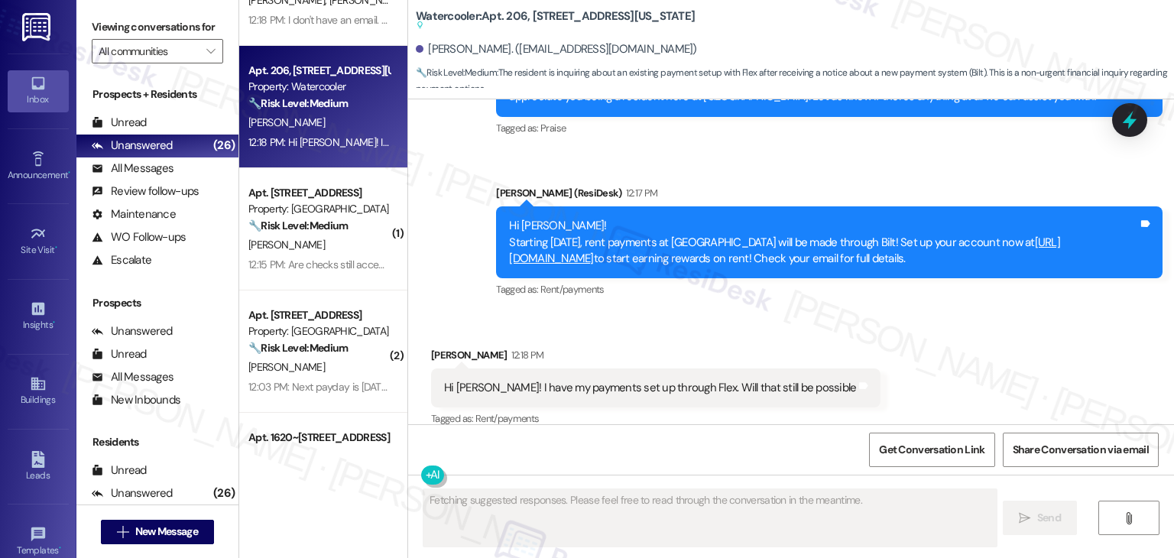
click at [897, 319] on div "Received via SMS [PERSON_NAME] 12:18 PM Hi [PERSON_NAME]! I have my payments se…" at bounding box center [791, 377] width 766 height 129
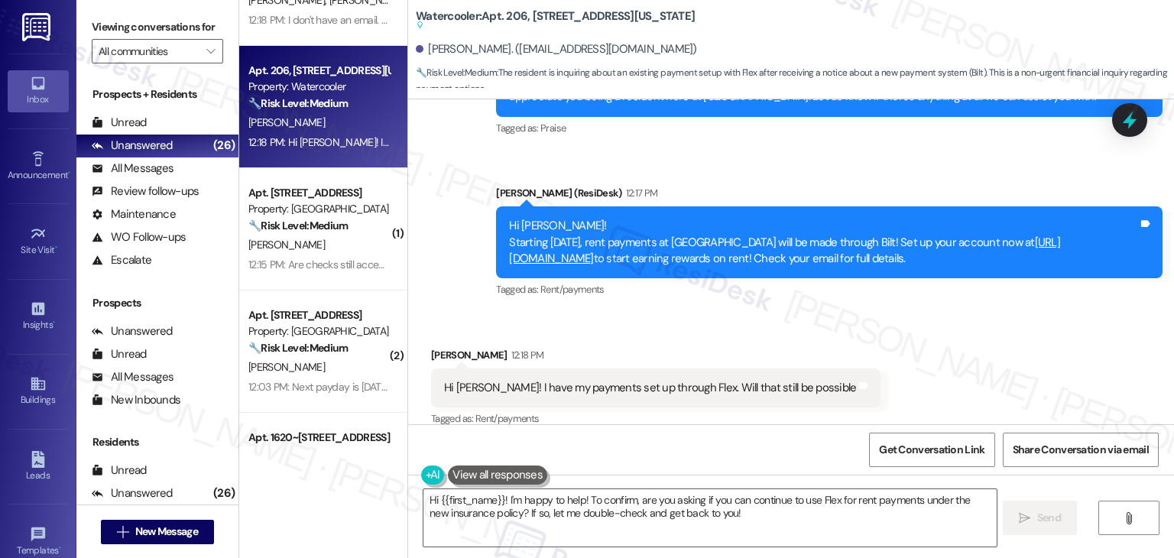
click at [886, 343] on div "Received via SMS [PERSON_NAME] 12:18 PM Hi [PERSON_NAME]! I have my payments se…" at bounding box center [791, 377] width 766 height 129
click at [897, 338] on div "Received via SMS [PERSON_NAME] 12:18 PM Hi [PERSON_NAME]! I have my payments se…" at bounding box center [791, 377] width 766 height 129
click at [897, 339] on div "Received via SMS [PERSON_NAME] 12:18 PM Hi [PERSON_NAME]! I have my payments se…" at bounding box center [791, 377] width 766 height 129
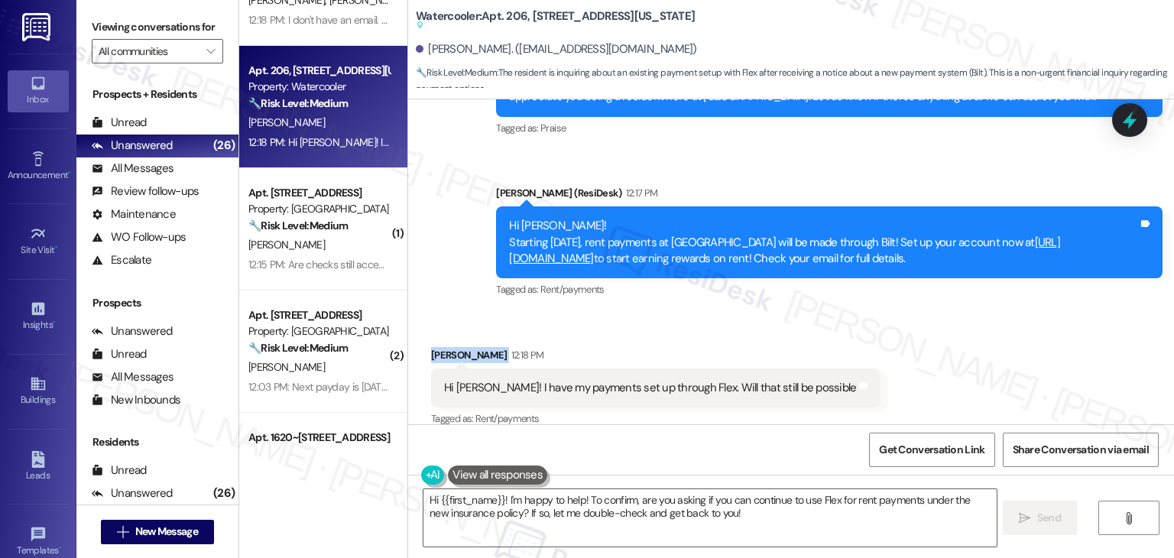
click at [897, 339] on div "Received via SMS [PERSON_NAME] 12:18 PM Hi [PERSON_NAME]! I have my payments se…" at bounding box center [791, 377] width 766 height 129
click at [899, 339] on div "Received via SMS [PERSON_NAME] 12:18 PM Hi [PERSON_NAME]! I have my payments se…" at bounding box center [791, 377] width 766 height 129
click at [905, 336] on div "Received via SMS [PERSON_NAME] 12:18 PM Hi [PERSON_NAME]! I have my payments se…" at bounding box center [791, 377] width 766 height 129
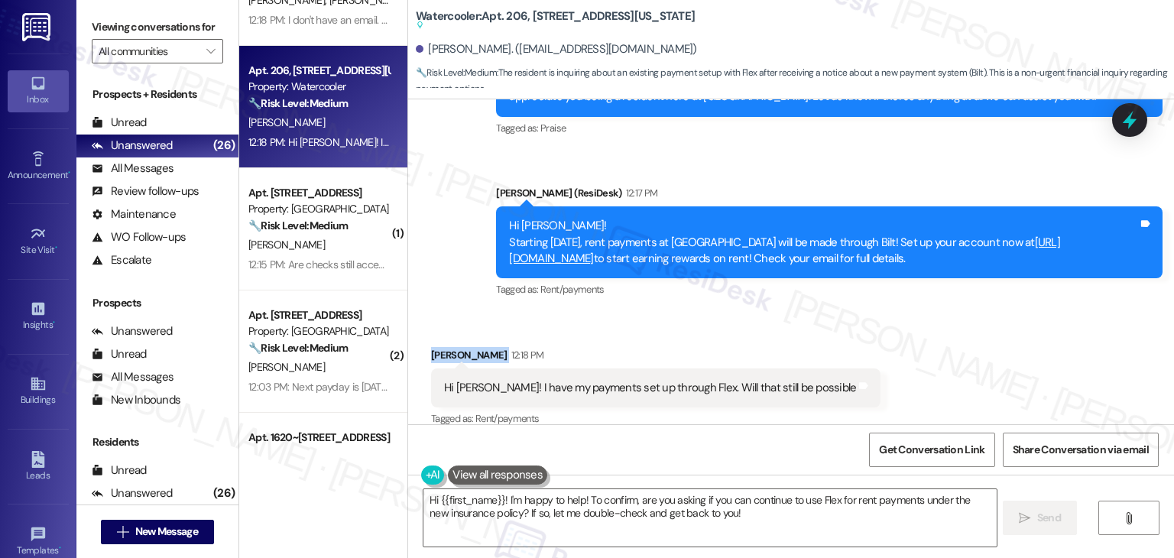
click at [905, 337] on div "Received via SMS [PERSON_NAME] 12:18 PM Hi [PERSON_NAME]! I have my payments se…" at bounding box center [791, 377] width 766 height 129
click at [905, 339] on div "Received via SMS [PERSON_NAME] 12:18 PM Hi [PERSON_NAME]! I have my payments se…" at bounding box center [791, 377] width 766 height 129
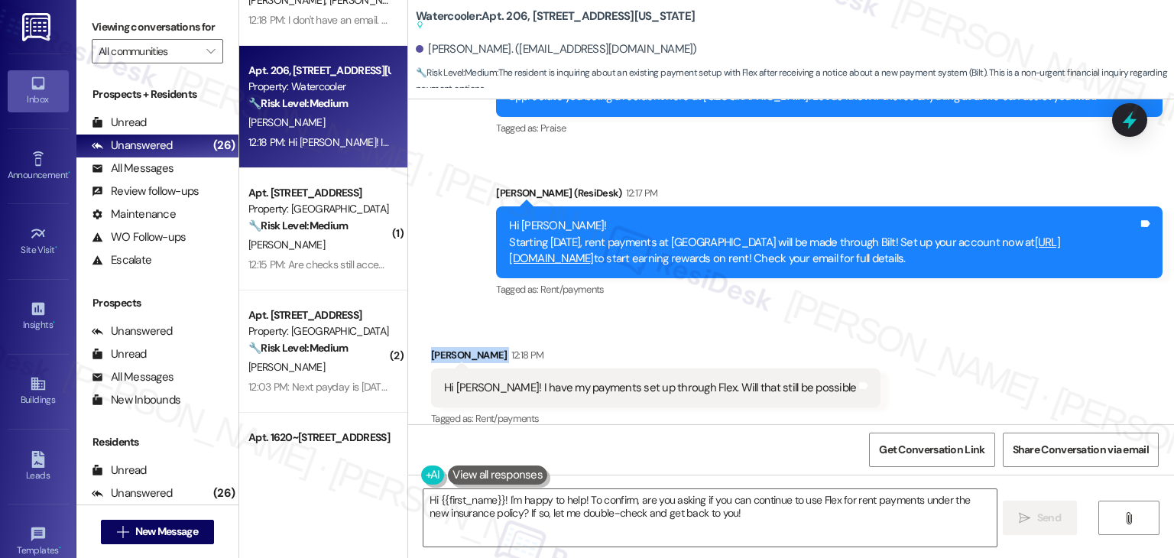
click at [905, 339] on div "Received via SMS [PERSON_NAME] 12:18 PM Hi [PERSON_NAME]! I have my payments se…" at bounding box center [791, 377] width 766 height 129
drag, startPoint x: 997, startPoint y: 246, endPoint x: 446, endPoint y: 196, distance: 553.2
click at [446, 196] on div "Sent via SMS [PERSON_NAME] (ResiDesk) [DATE] 11:44 AM Hi [PERSON_NAME], hope yo…" at bounding box center [791, 158] width 766 height 307
copy div "Hi [PERSON_NAME]! Starting [DATE], rent payments at [GEOGRAPHIC_DATA] will be m…"
click at [700, 380] on div "Hi [PERSON_NAME]! I have my payments set up through Flex. Will that still be po…" at bounding box center [650, 388] width 412 height 16
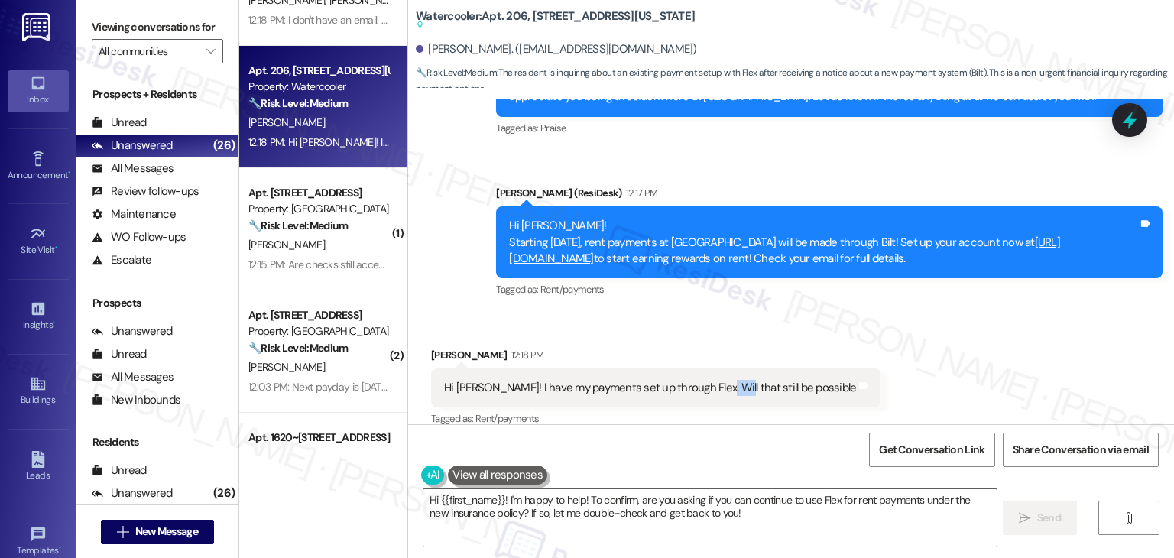
click at [700, 380] on div "Hi [PERSON_NAME]! I have my payments set up through Flex. Will that still be po…" at bounding box center [650, 388] width 412 height 16
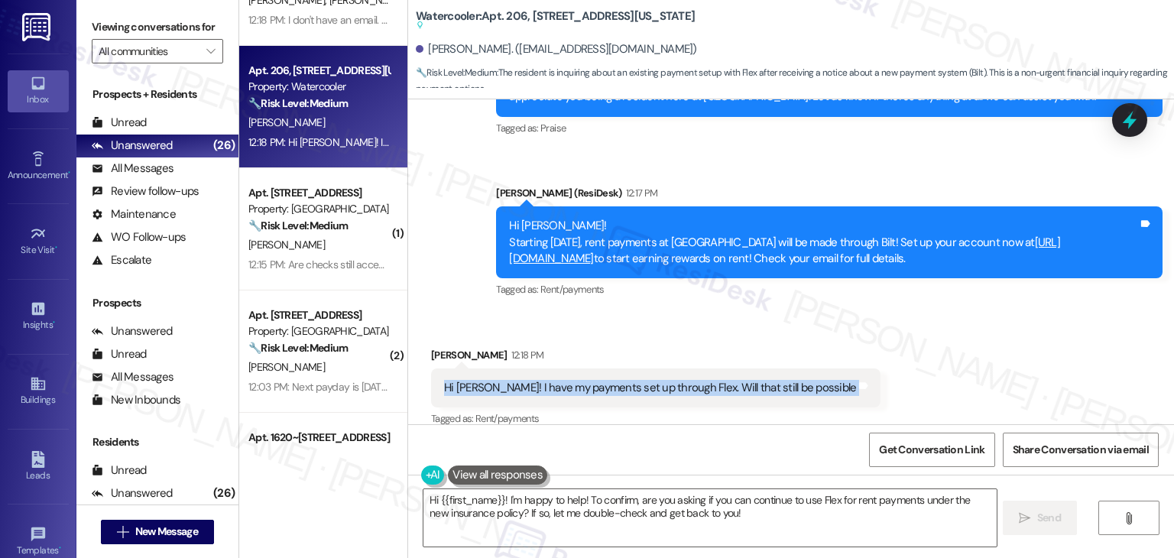
click at [700, 380] on div "Hi [PERSON_NAME]! I have my payments set up through Flex. Will that still be po…" at bounding box center [650, 388] width 412 height 16
copy div "Hi [PERSON_NAME]! I have my payments set up through Flex. Will that still be po…"
click at [947, 355] on div "Received via SMS [PERSON_NAME] 12:18 PM Hi [PERSON_NAME]! I have my payments se…" at bounding box center [791, 377] width 766 height 129
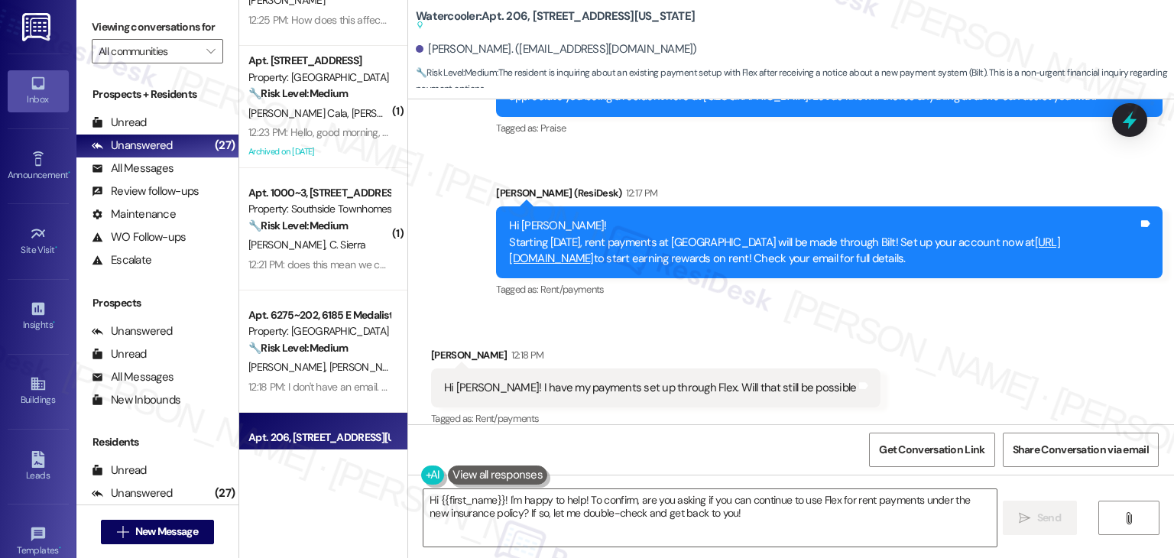
click at [883, 336] on div "Received via SMS [PERSON_NAME] 12:18 PM Hi [PERSON_NAME]! I have my payments se…" at bounding box center [791, 377] width 766 height 129
click at [769, 313] on div "Received via SMS [PERSON_NAME] 12:18 PM Hi [PERSON_NAME]! I have my payments se…" at bounding box center [791, 377] width 766 height 129
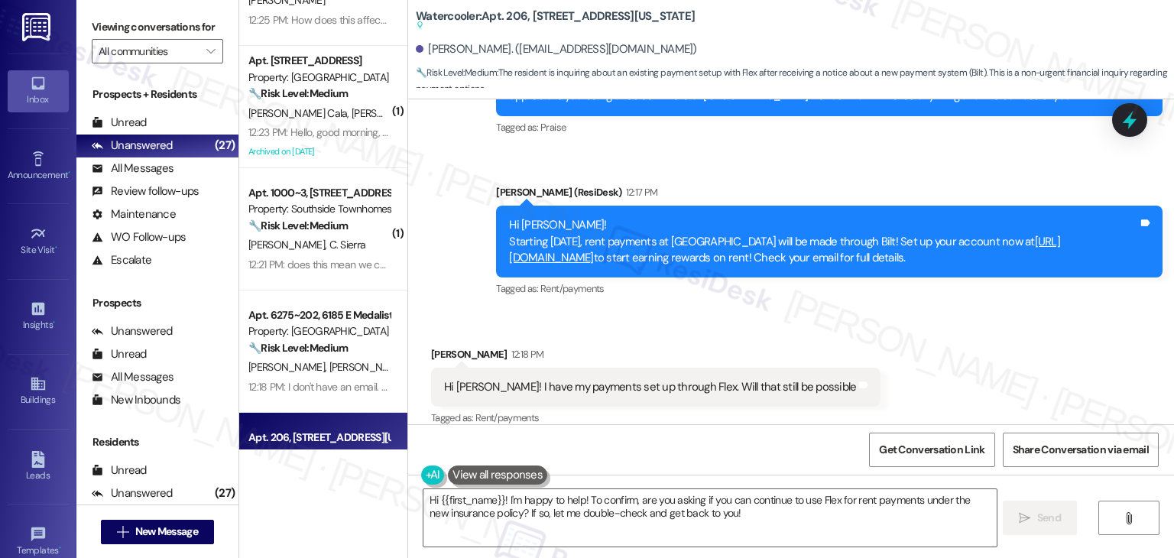
click at [886, 312] on div "Received via SMS [PERSON_NAME] 12:18 PM Hi [PERSON_NAME]! I have my payments se…" at bounding box center [791, 376] width 766 height 129
click at [901, 328] on div "Received via SMS [PERSON_NAME] 12:18 PM Hi [PERSON_NAME]! I have my payments se…" at bounding box center [791, 376] width 766 height 129
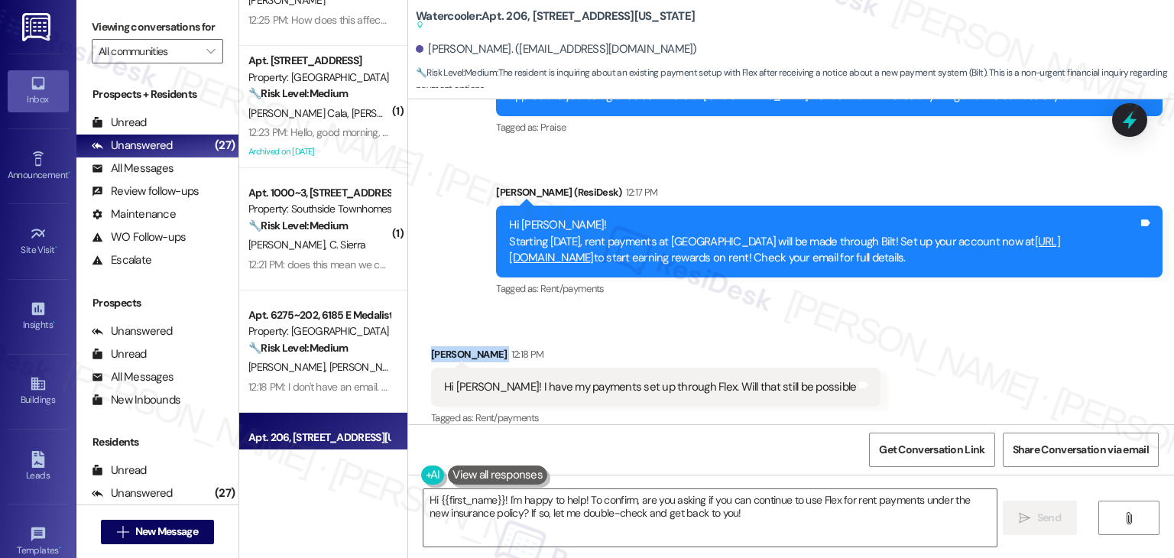
click at [901, 328] on div "Received via SMS [PERSON_NAME] 12:18 PM Hi [PERSON_NAME]! I have my payments se…" at bounding box center [791, 376] width 766 height 129
click at [897, 326] on div "Received via SMS [PERSON_NAME] 12:18 PM Hi [PERSON_NAME]! I have my payments se…" at bounding box center [791, 376] width 766 height 129
click at [706, 134] on div "Sent via SMS [PERSON_NAME] (ResiDesk) [DATE] 11:44 AM Hi [PERSON_NAME], hope yo…" at bounding box center [791, 158] width 766 height 307
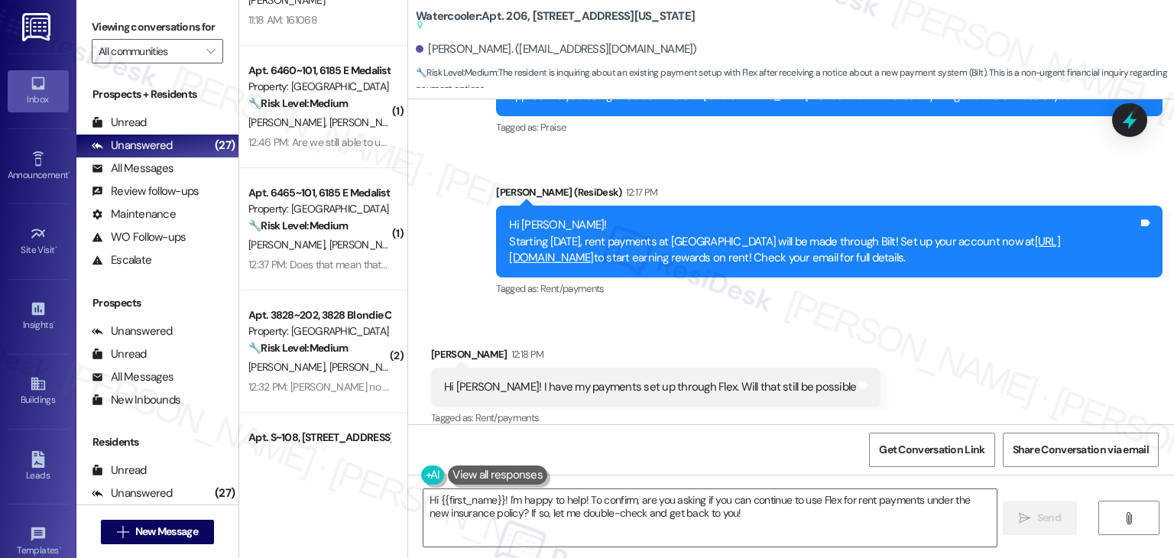
click at [960, 312] on div "Received via SMS [PERSON_NAME] 12:18 PM Hi [PERSON_NAME]! I have my payments se…" at bounding box center [791, 376] width 766 height 129
click at [987, 239] on div "Hi [PERSON_NAME]! Starting [DATE], rent payments at [GEOGRAPHIC_DATA] will be m…" at bounding box center [823, 241] width 629 height 49
click at [929, 345] on div "Received via SMS [PERSON_NAME] 12:18 PM Hi [PERSON_NAME]! I have my payments se…" at bounding box center [791, 376] width 766 height 129
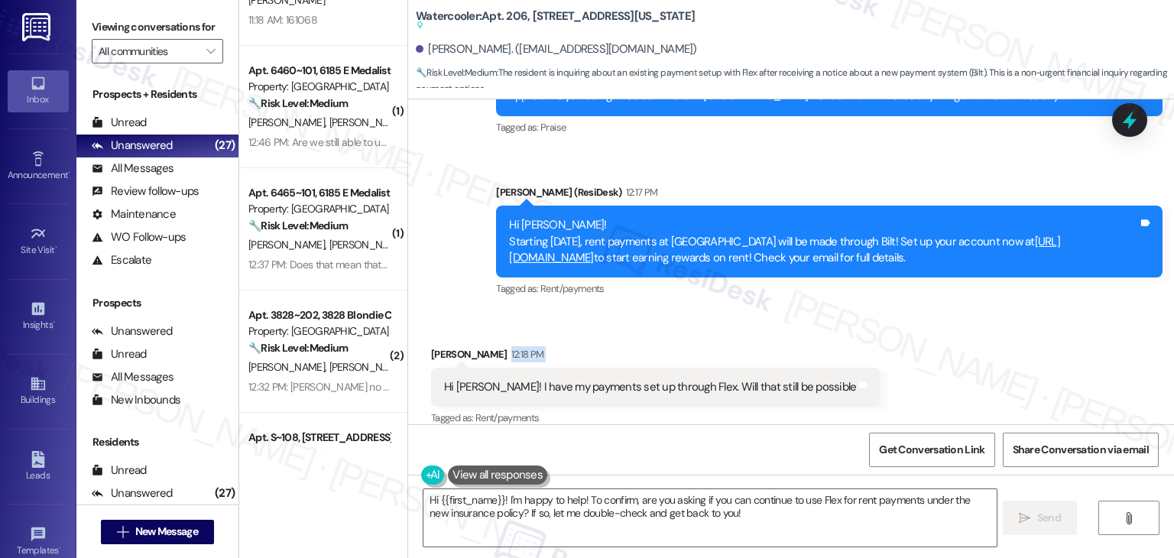
click at [929, 345] on div "Received via SMS [PERSON_NAME] 12:18 PM Hi [PERSON_NAME]! I have my payments se…" at bounding box center [791, 376] width 766 height 129
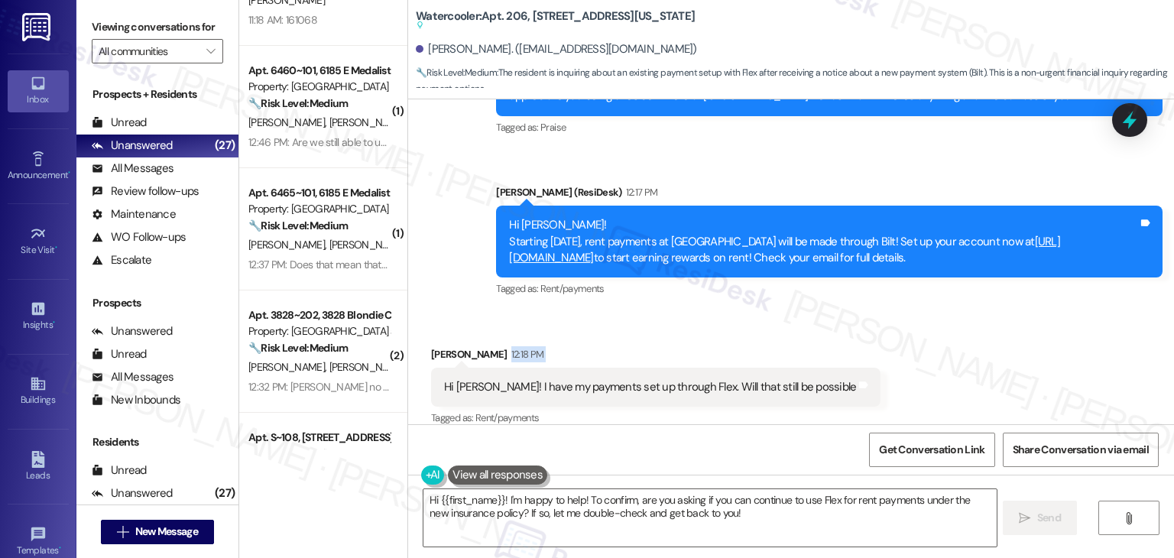
click at [929, 345] on div "Received via SMS [PERSON_NAME] 12:18 PM Hi [PERSON_NAME]! I have my payments se…" at bounding box center [791, 376] width 766 height 129
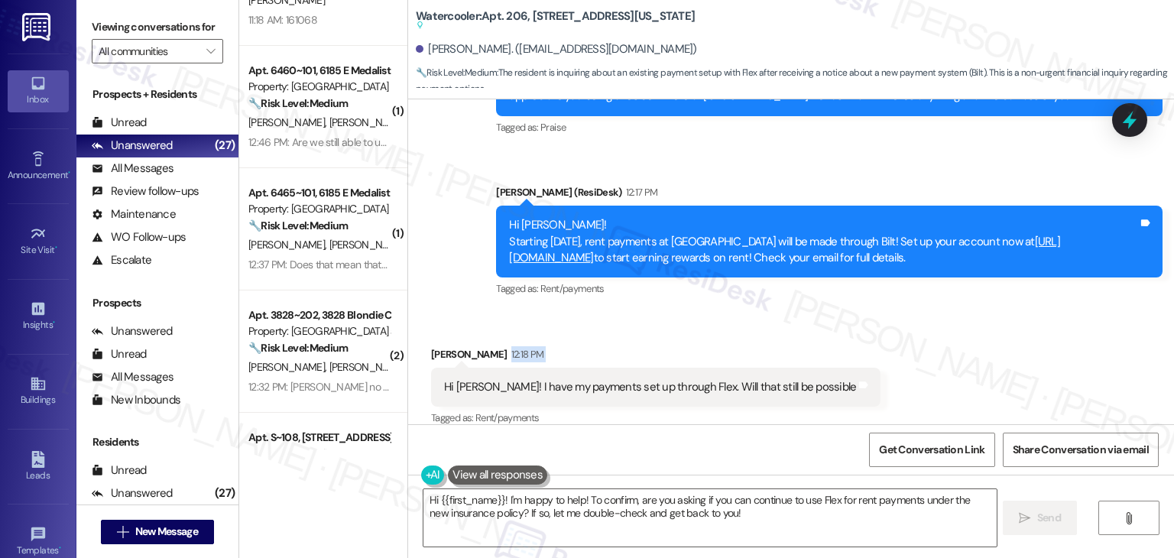
click at [929, 345] on div "Received via SMS [PERSON_NAME] 12:18 PM Hi [PERSON_NAME]! I have my payments se…" at bounding box center [791, 376] width 766 height 129
click at [929, 345] on div "Received via SMS Cynthia Tangren 12:18 PM Hi Dottie! I have my payments set up …" at bounding box center [791, 376] width 766 height 129
click at [935, 319] on div "Received via SMS Cynthia Tangren 12:18 PM Hi Dottie! I have my payments set up …" at bounding box center [791, 376] width 766 height 129
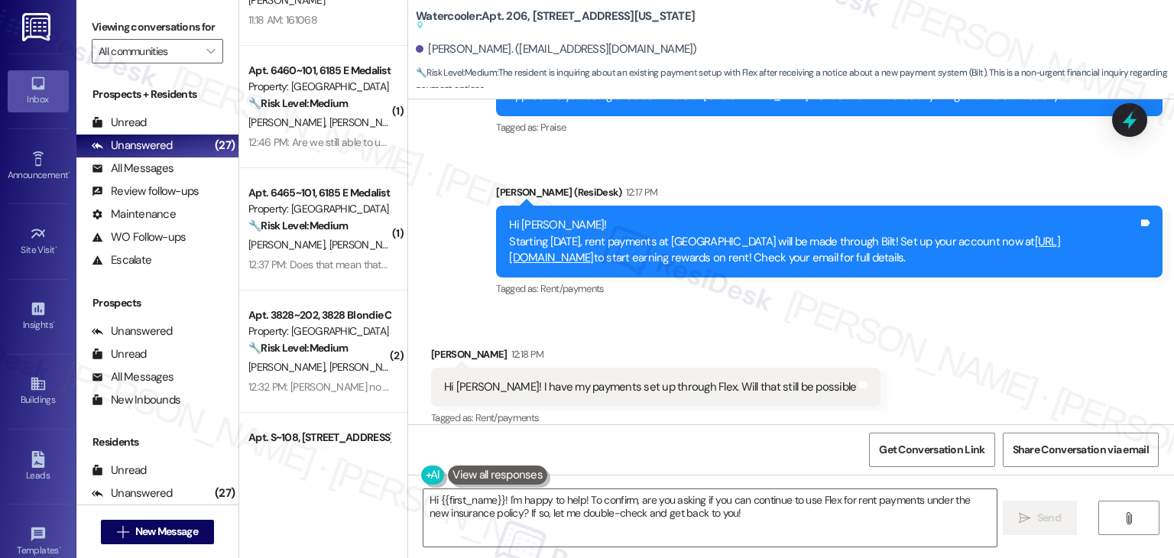
click at [935, 319] on div "Received via SMS Cynthia Tangren 12:18 PM Hi Dottie! I have my payments set up …" at bounding box center [791, 376] width 766 height 129
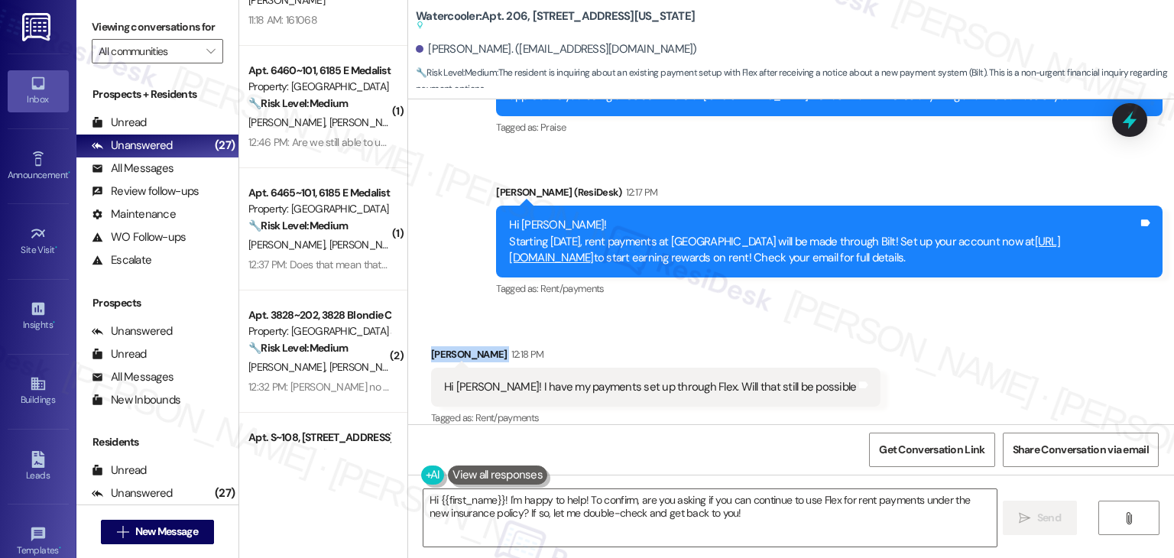
click at [935, 319] on div "Received via SMS Cynthia Tangren 12:18 PM Hi Dottie! I have my payments set up …" at bounding box center [791, 376] width 766 height 129
click at [664, 507] on textarea "Hi {{first_name}}! I'm happy to help! To confirm, are you asking if you can con…" at bounding box center [709, 517] width 572 height 57
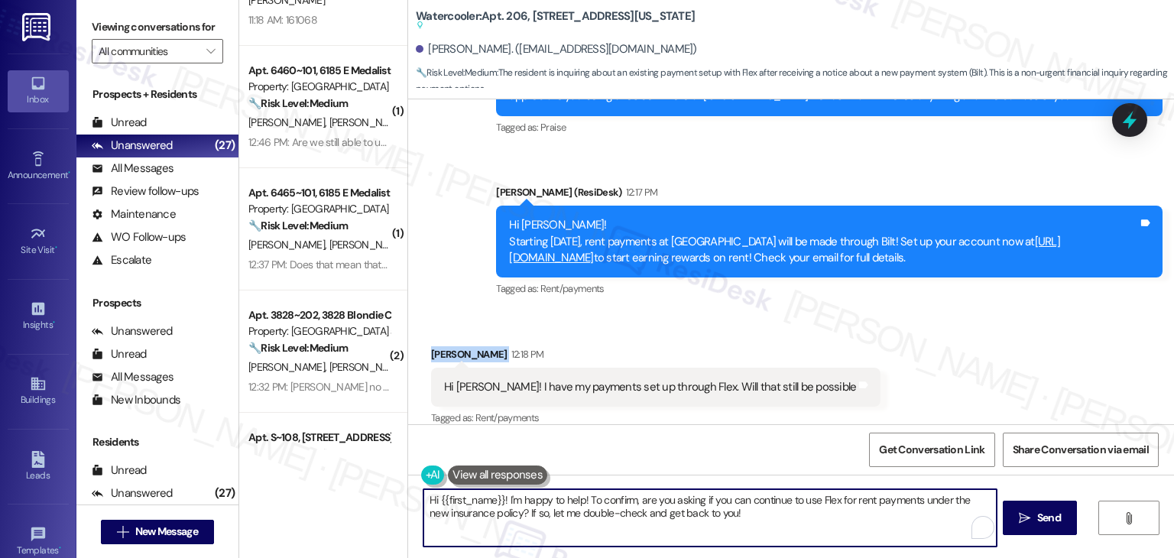
click at [664, 507] on textarea "Hi {{first_name}}! I'm happy to help! To confirm, are you asking if you can con…" at bounding box center [709, 517] width 572 height 57
paste textarea "Cynthia! Thank you for checking in. Starting September 25th, rent payments will…"
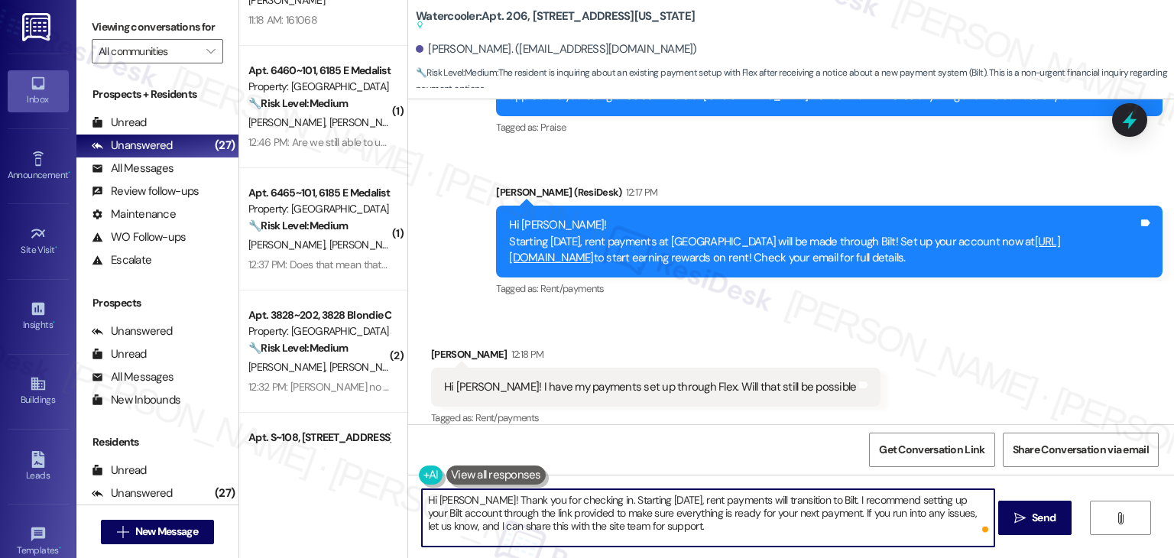
type textarea "Hi Cynthia! Thank you for checking in. Starting September 25th, rent payments w…"
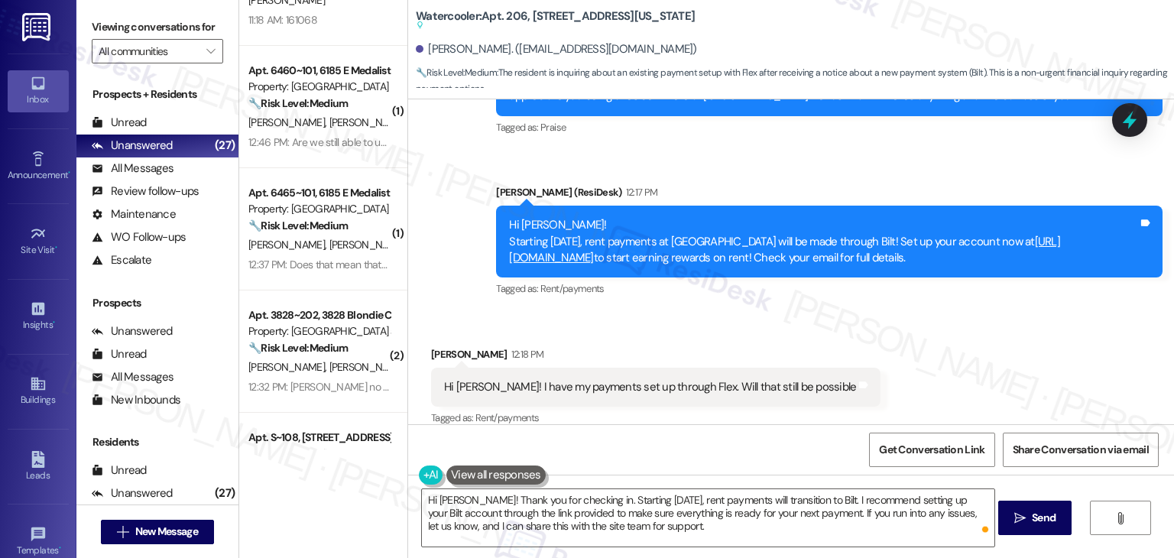
click at [990, 313] on div "Received via SMS Cynthia Tangren 12:18 PM Hi Dottie! I have my payments set up …" at bounding box center [791, 376] width 766 height 129
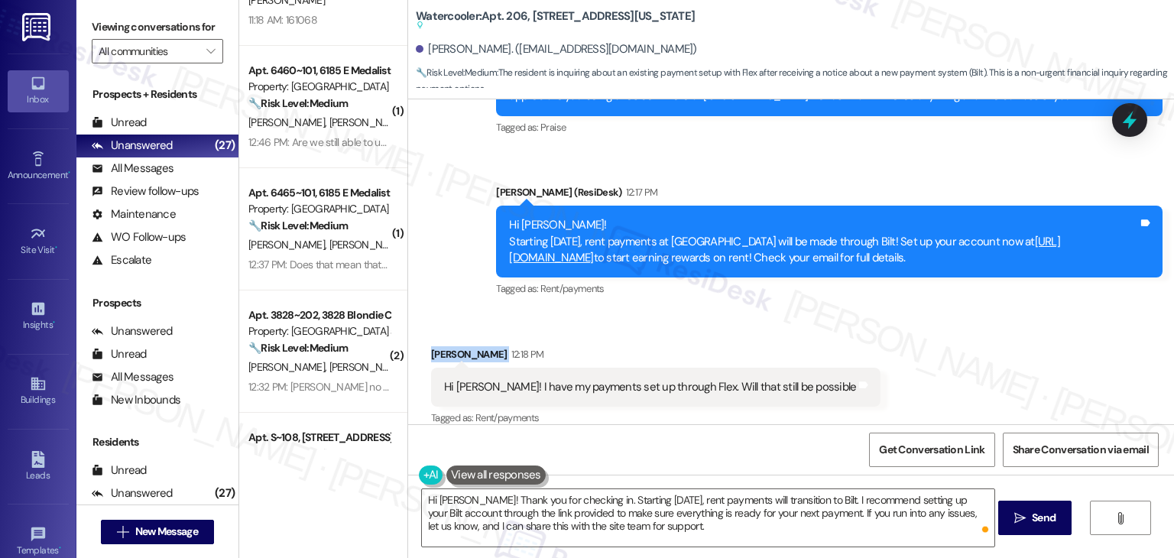
click at [990, 313] on div "Received via SMS Cynthia Tangren 12:18 PM Hi Dottie! I have my payments set up …" at bounding box center [791, 376] width 766 height 129
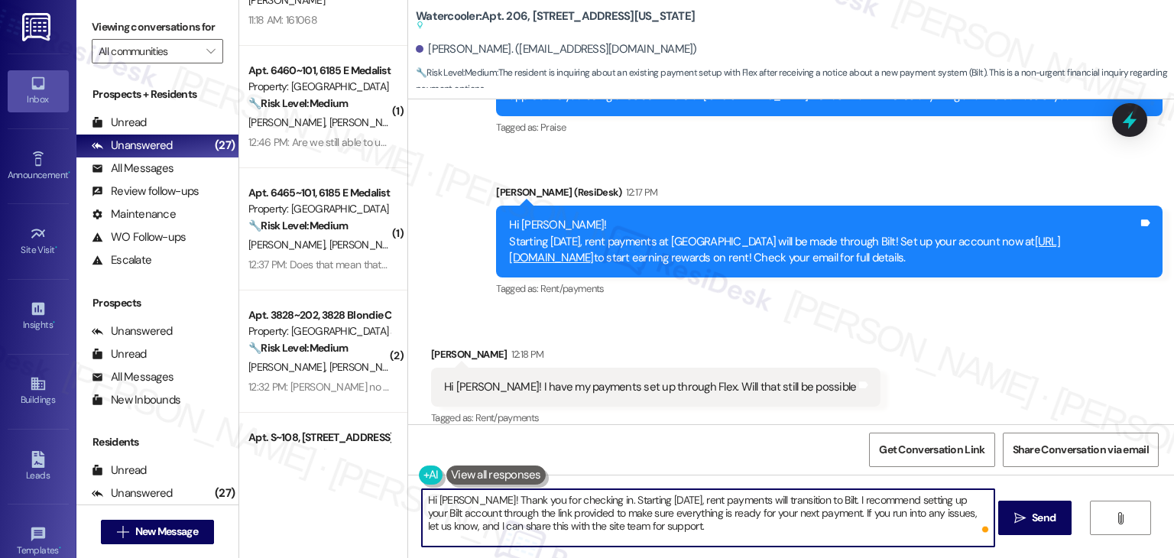
click at [758, 529] on textarea "Hi Cynthia! Thank you for checking in. Starting September 25th, rent payments w…" at bounding box center [708, 517] width 572 height 57
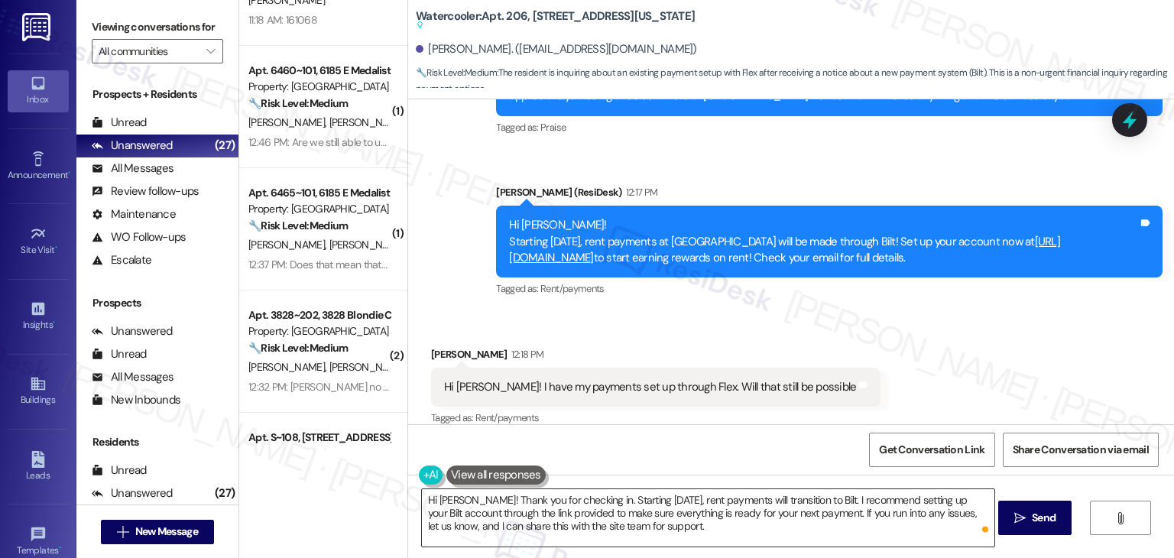
click at [704, 524] on textarea "Hi Cynthia! Thank you for checking in. Starting September 25th, rent payments w…" at bounding box center [708, 517] width 572 height 57
click at [1045, 511] on span "Send" at bounding box center [1044, 518] width 24 height 16
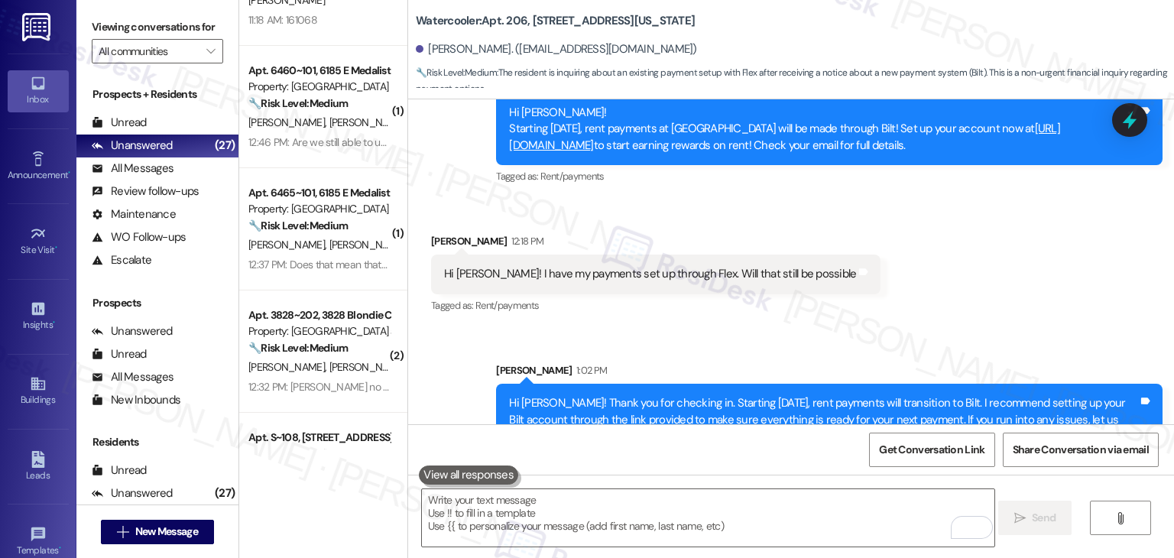
scroll to position [2173, 0]
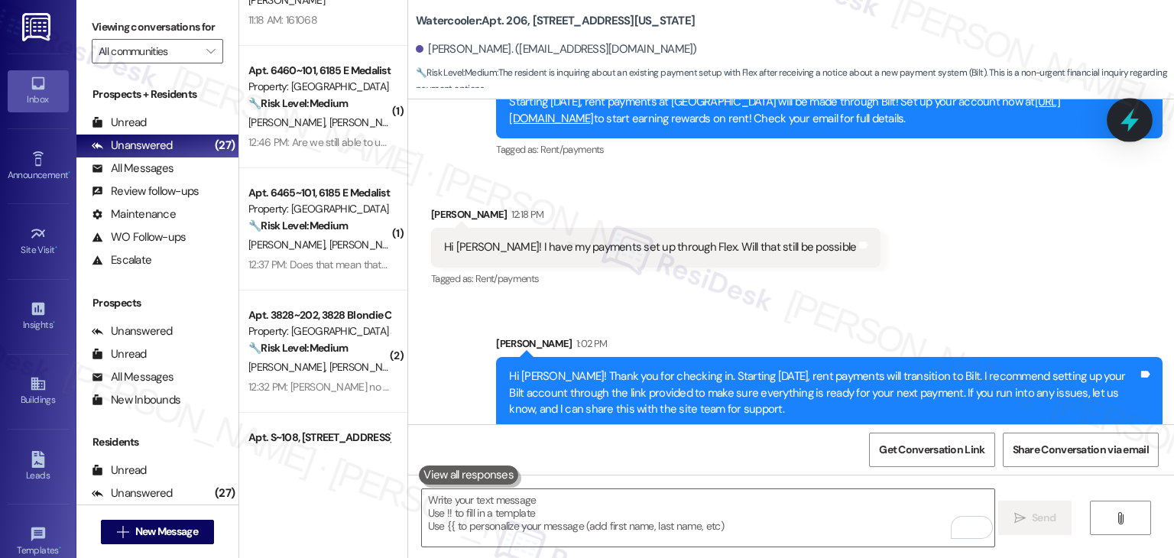
click at [1123, 117] on icon at bounding box center [1129, 120] width 26 height 26
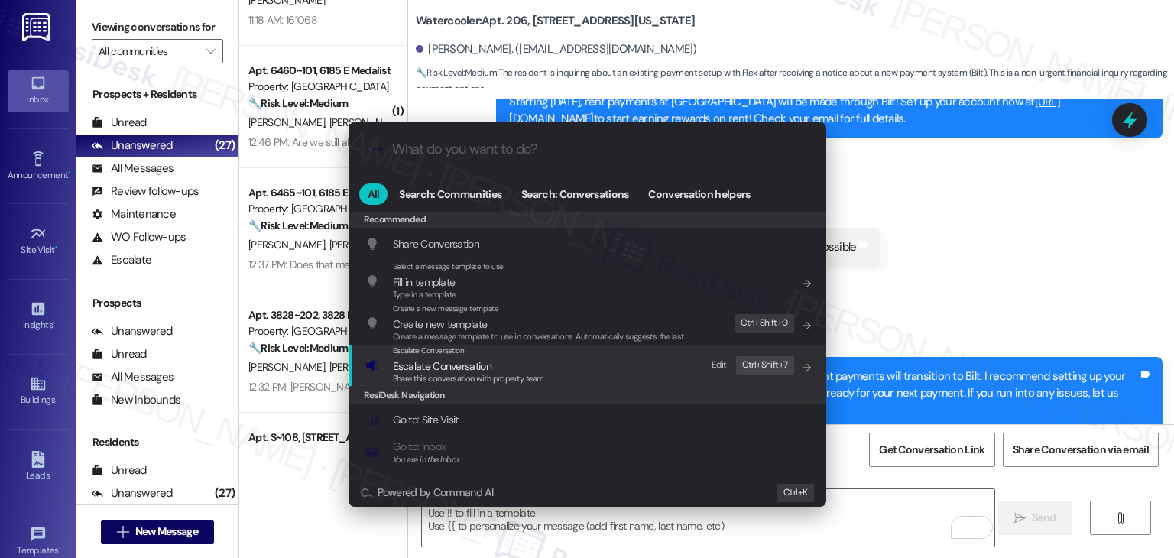
click at [480, 368] on span "Escalate Conversation" at bounding box center [442, 366] width 99 height 14
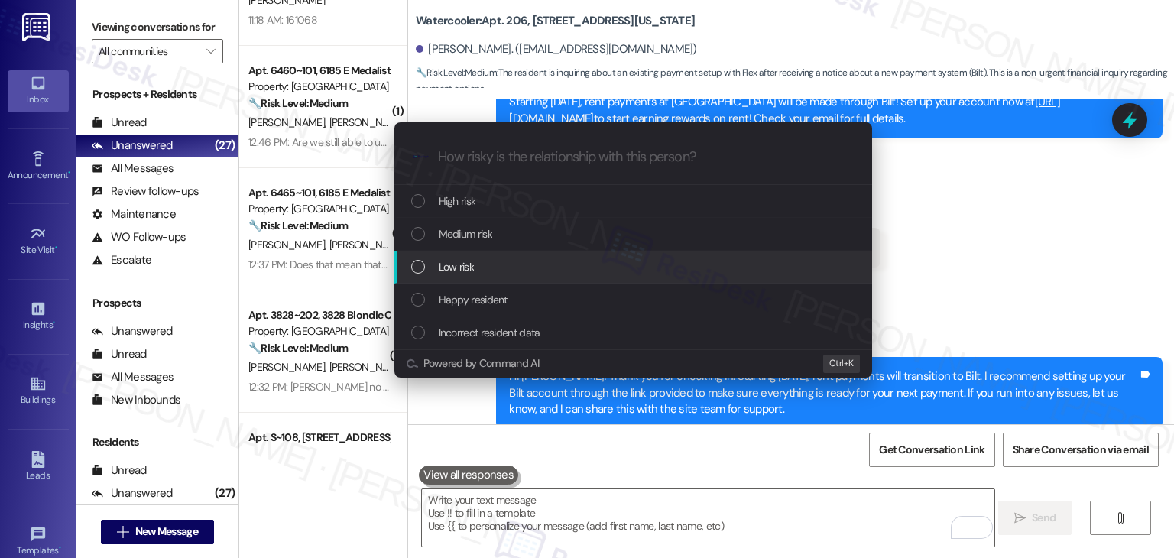
click at [422, 264] on div "List of options" at bounding box center [418, 267] width 14 height 14
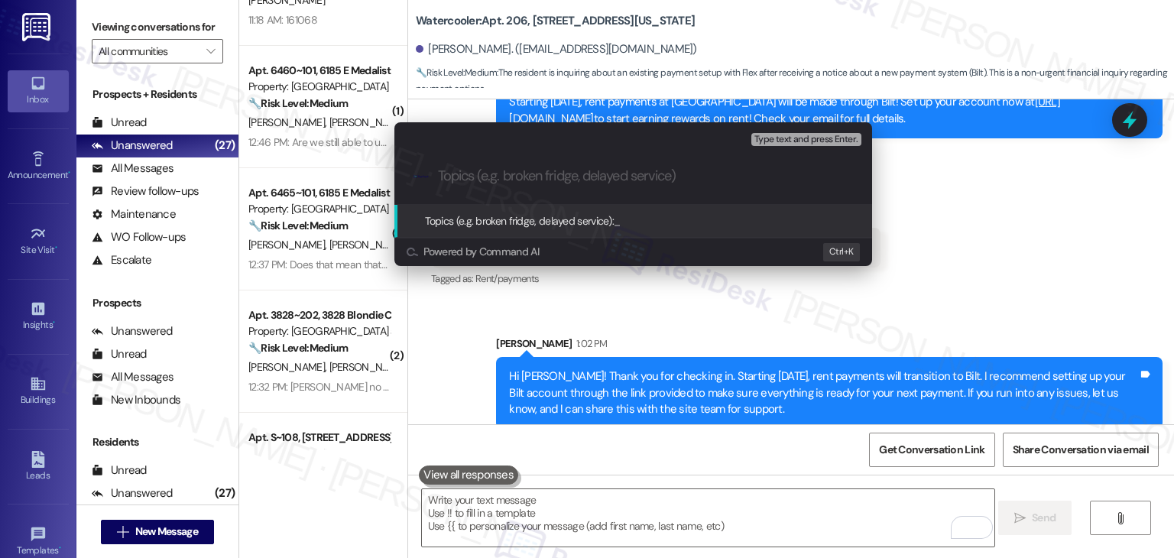
paste input "Question About Rent Payment Options"
type input "Question About Rent Payment Options with Flex"
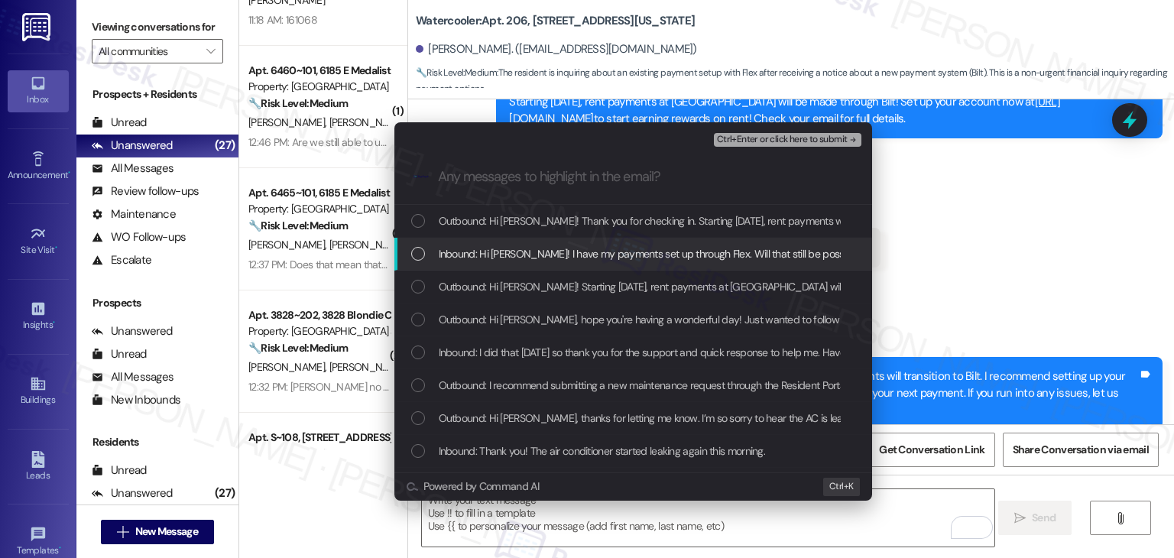
click at [418, 251] on div "List of options" at bounding box center [418, 254] width 14 height 14
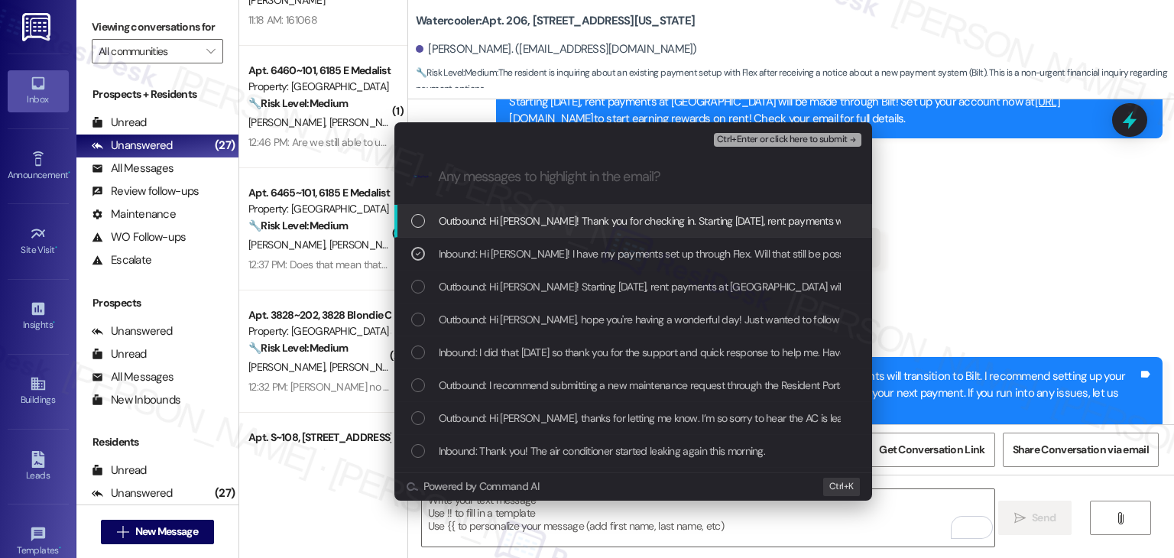
click at [755, 141] on span "Ctrl+Enter or click here to submit" at bounding box center [782, 139] width 131 height 11
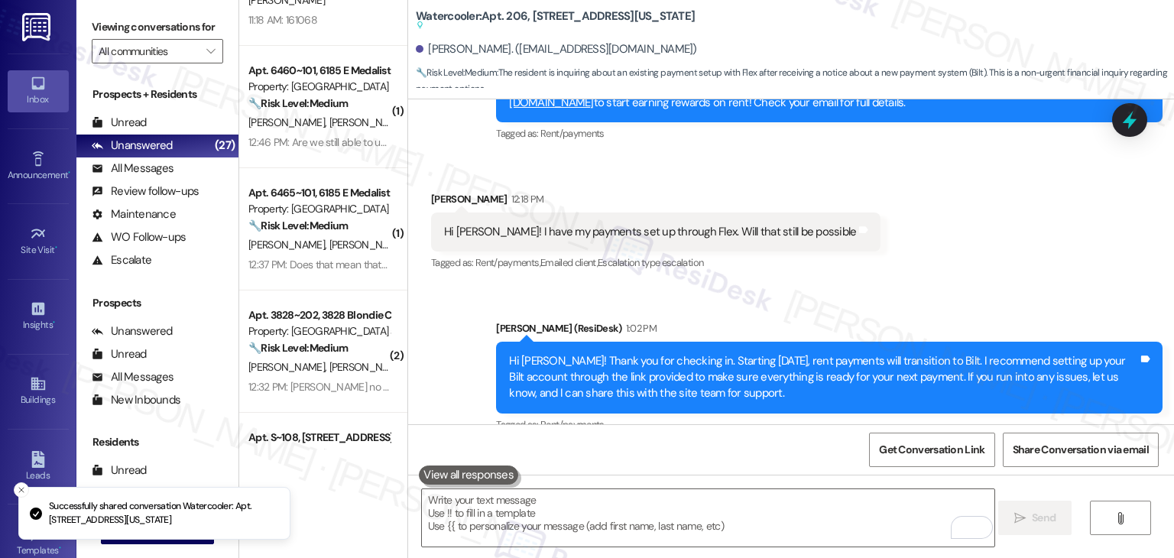
scroll to position [2235, 0]
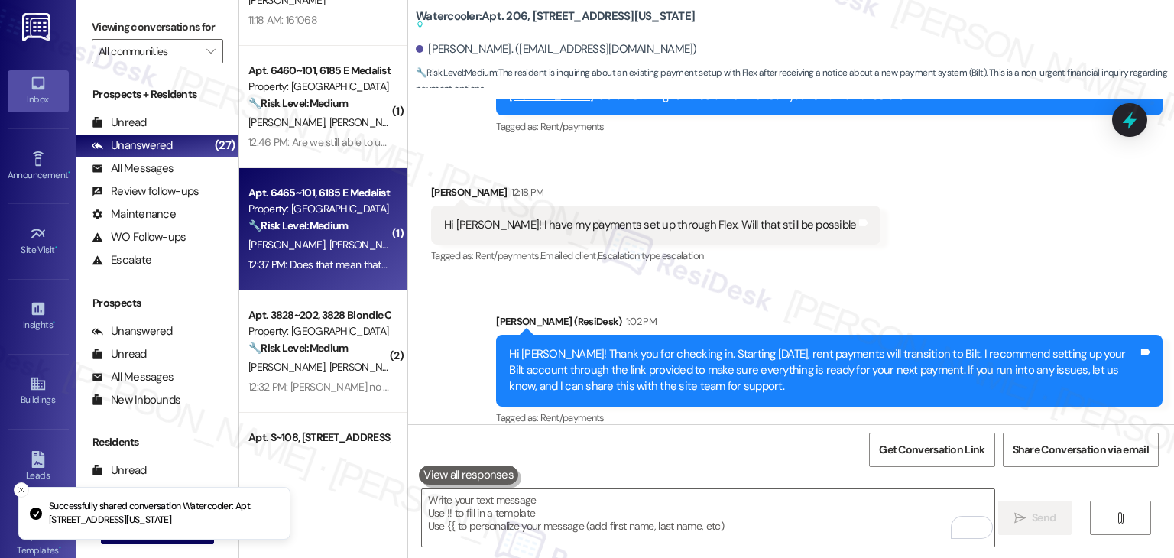
click at [312, 255] on div "12:37 PM: Does that mean that Flex is no longer an option 12:37 PM: Does that m…" at bounding box center [319, 264] width 144 height 19
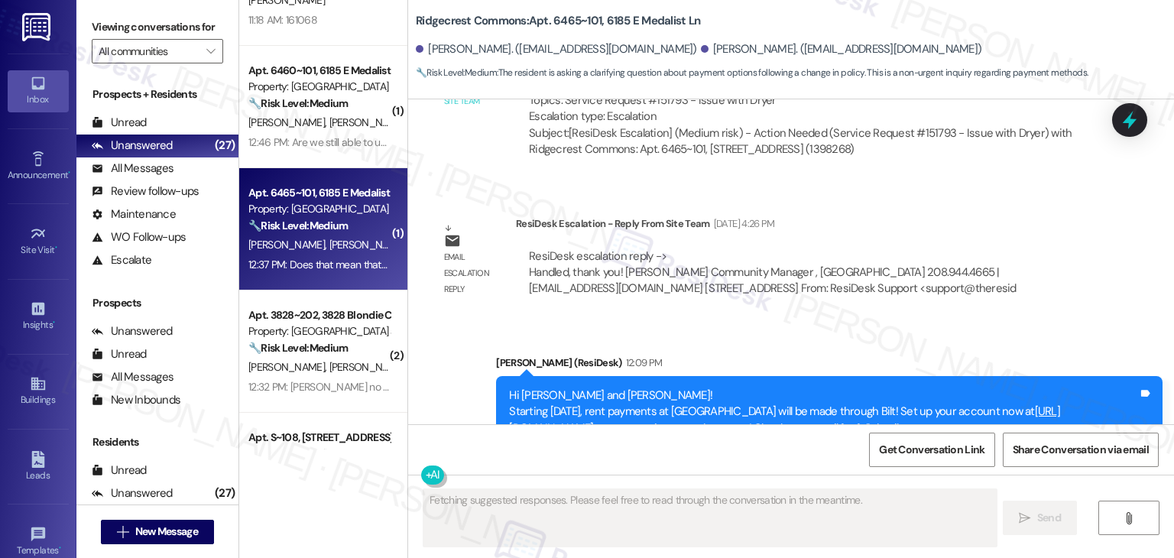
scroll to position [2214, 0]
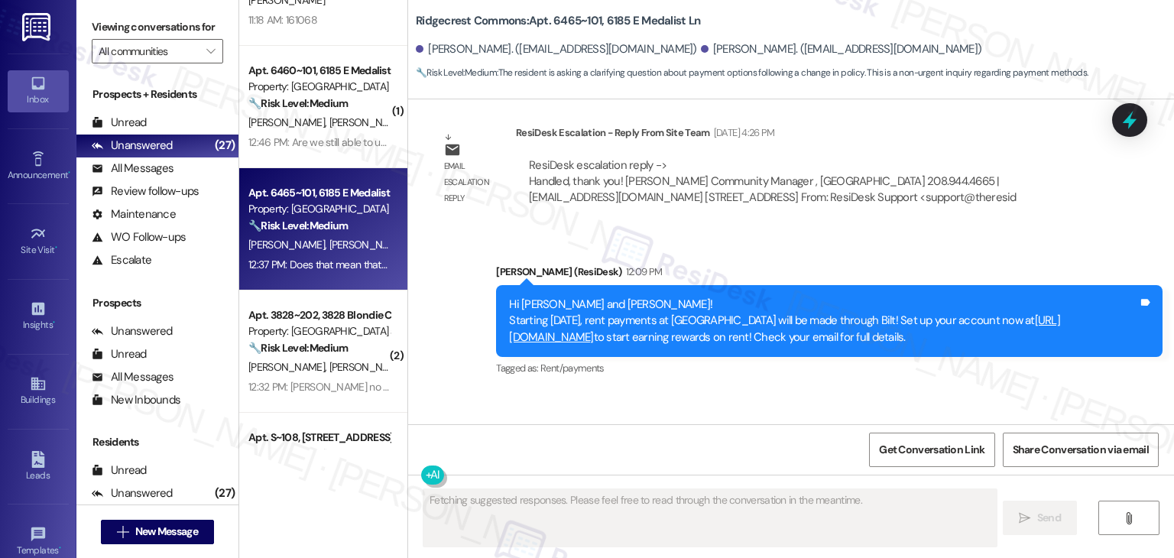
click at [752, 390] on div "Received via SMS Kimberly Tracy Question 12:37 PM Does that mean that Flex is n…" at bounding box center [791, 456] width 766 height 132
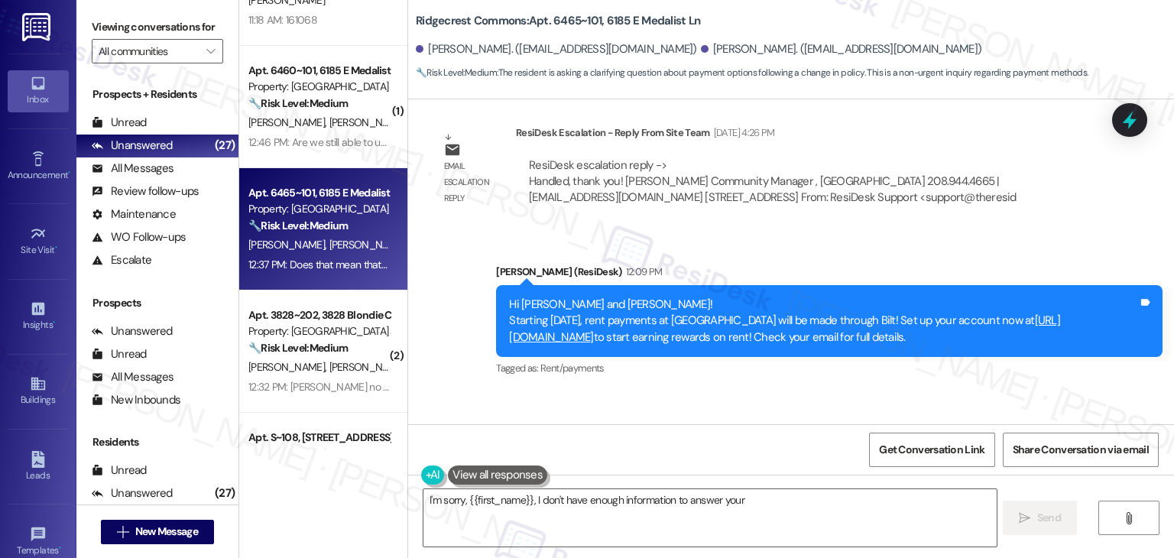
click at [770, 390] on div "Received via SMS Kimberly Tracy Question 12:37 PM Does that mean that Flex is n…" at bounding box center [791, 456] width 766 height 132
click at [756, 390] on div "Received via SMS Kimberly Tracy Question 12:37 PM Does that mean that Flex is n…" at bounding box center [791, 456] width 766 height 132
click at [812, 390] on div "Received via SMS Kimberly Tracy Question 12:37 PM Does that mean that Flex is n…" at bounding box center [791, 456] width 766 height 132
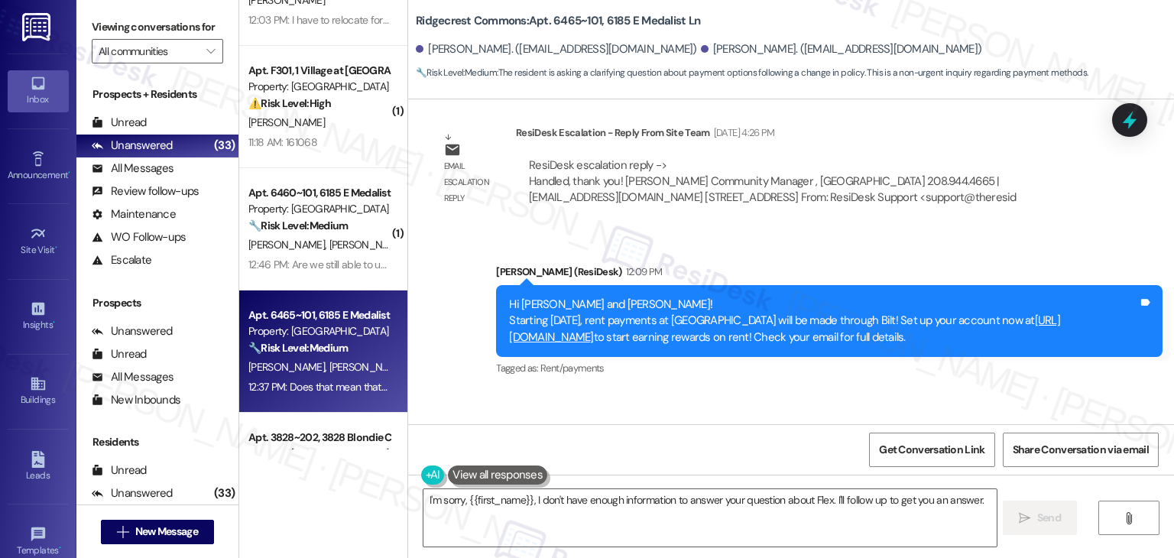
click at [611, 313] on link "[URL][DOMAIN_NAME]" at bounding box center [784, 328] width 551 height 31
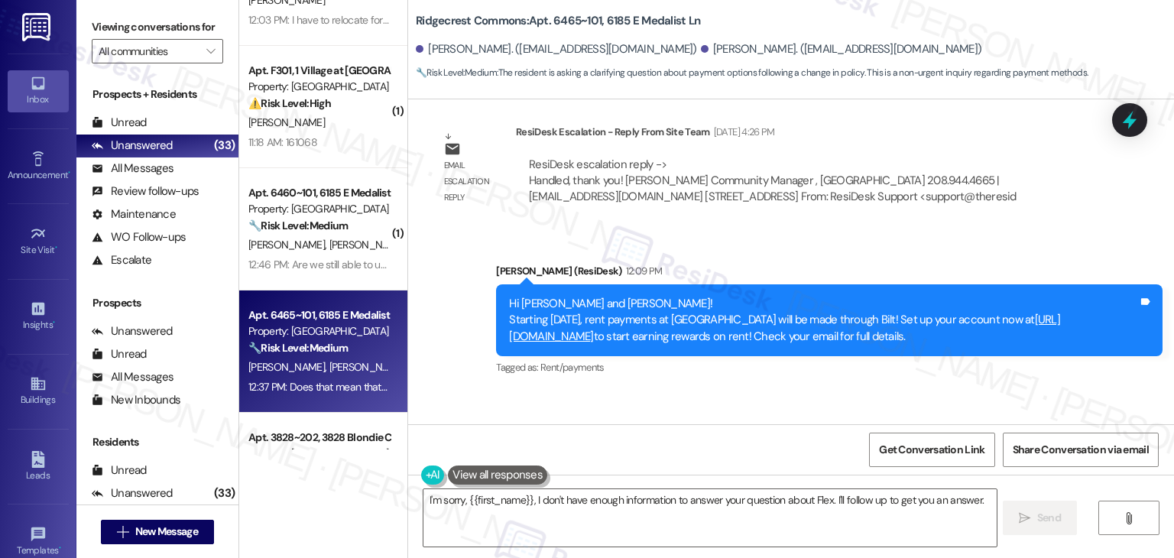
click at [763, 390] on div "Received via SMS Kimberly Tracy Question 12:37 PM Does that mean that Flex is n…" at bounding box center [791, 456] width 766 height 132
click at [764, 390] on div "Received via SMS Kimberly Tracy Question 12:37 PM Does that mean that Flex is n…" at bounding box center [791, 456] width 766 height 132
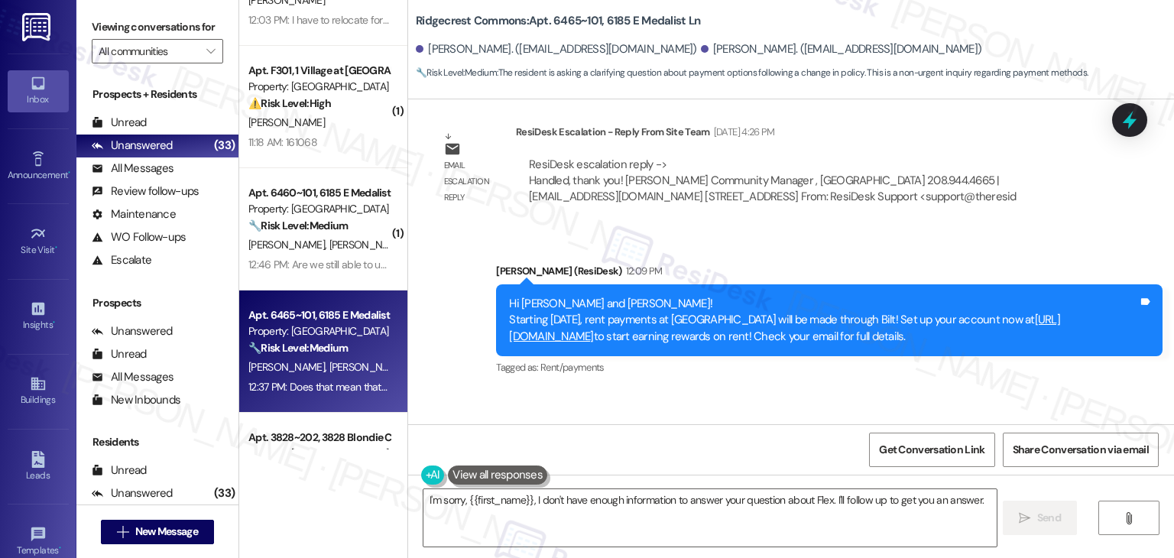
click at [764, 390] on div "Received via SMS Kimberly Tracy Question 12:37 PM Does that mean that Flex is n…" at bounding box center [791, 456] width 766 height 132
drag, startPoint x: 1003, startPoint y: 241, endPoint x: 447, endPoint y: 209, distance: 557.2
click at [447, 228] on div "Announcement, sent via SMS Dottie (ResiDesk) 12:09 PM Hi Kimberly and Joseph! S…" at bounding box center [791, 309] width 766 height 162
copy div "Hi Kimberly and Joseph! Starting September 25th, rent payments at Ridgecrest Co…"
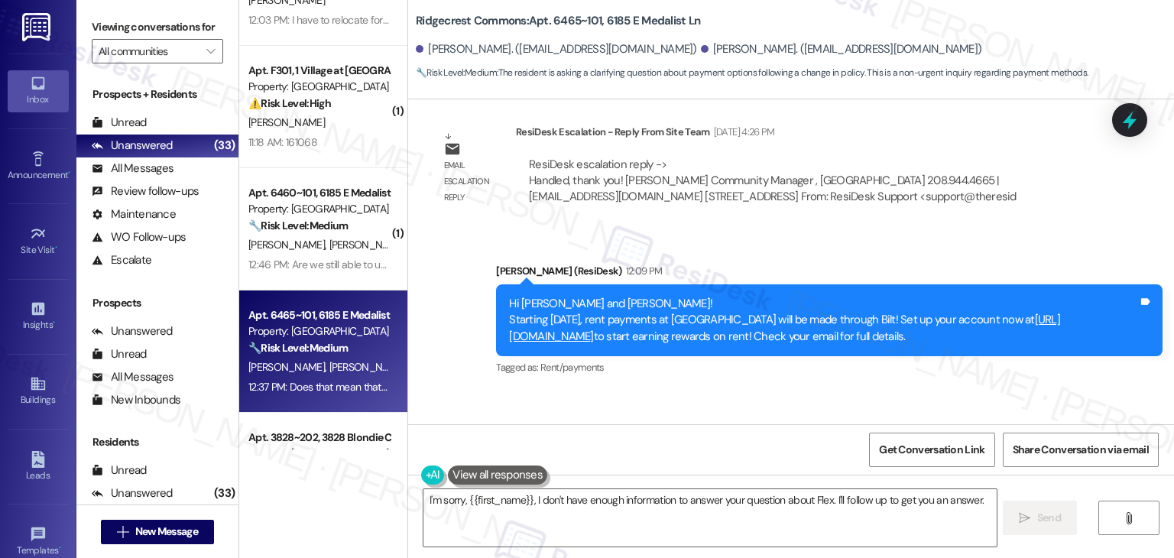
copy div "Hi Kimberly and Joseph! Starting September 25th, rent payments at Ridgecrest Co…"
click at [542, 449] on div "Does that mean that Flex is no longer an option Tags and notes" at bounding box center [563, 468] width 265 height 39
click at [542, 460] on div "Does that mean that Flex is no longer an option" at bounding box center [558, 468] width 228 height 16
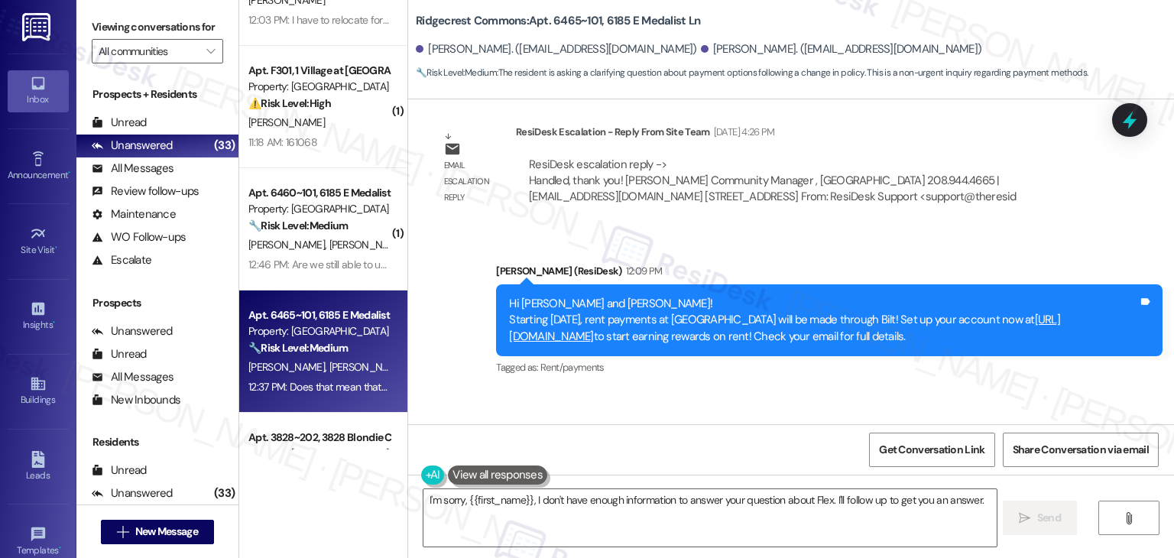
copy div "Does that mean that Flex is no longer an option Tags and notes"
click at [653, 503] on textarea "I'm sorry, {{first_name}}, I don't have enough information to answer your quest…" at bounding box center [709, 517] width 572 height 57
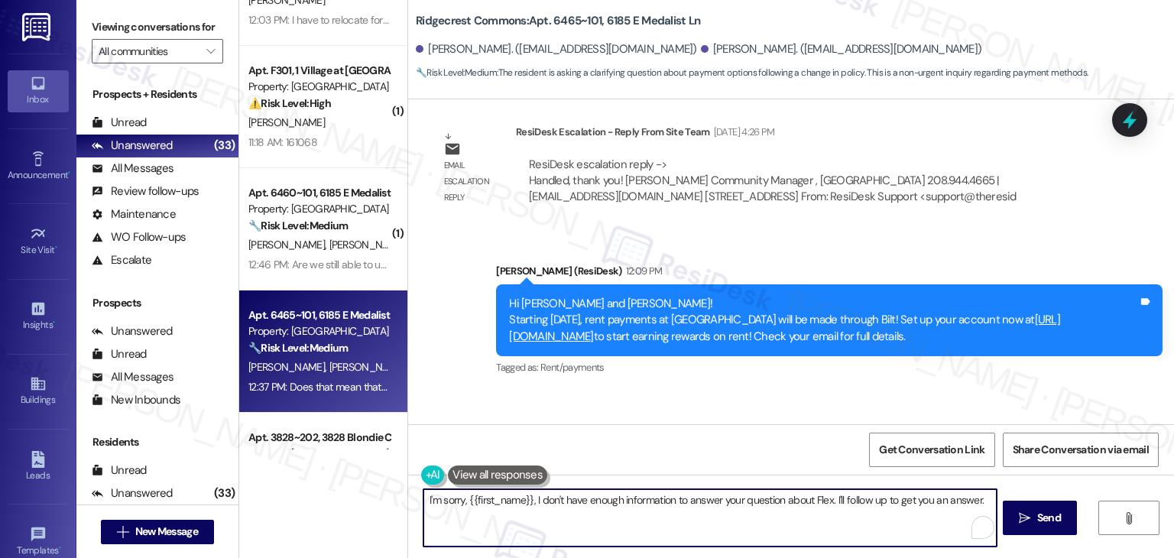
paste textarea "Hi Kimberly! Great question. With the new payment system through Bilt starting …"
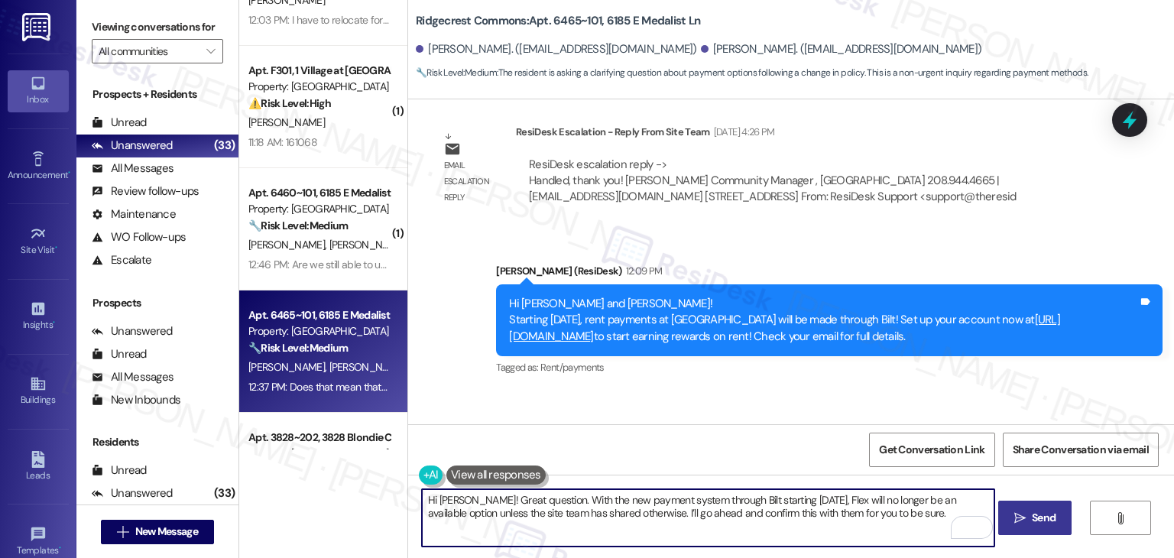
type textarea "Hi [PERSON_NAME]! Great question. With the new payment system through Bilt star…"
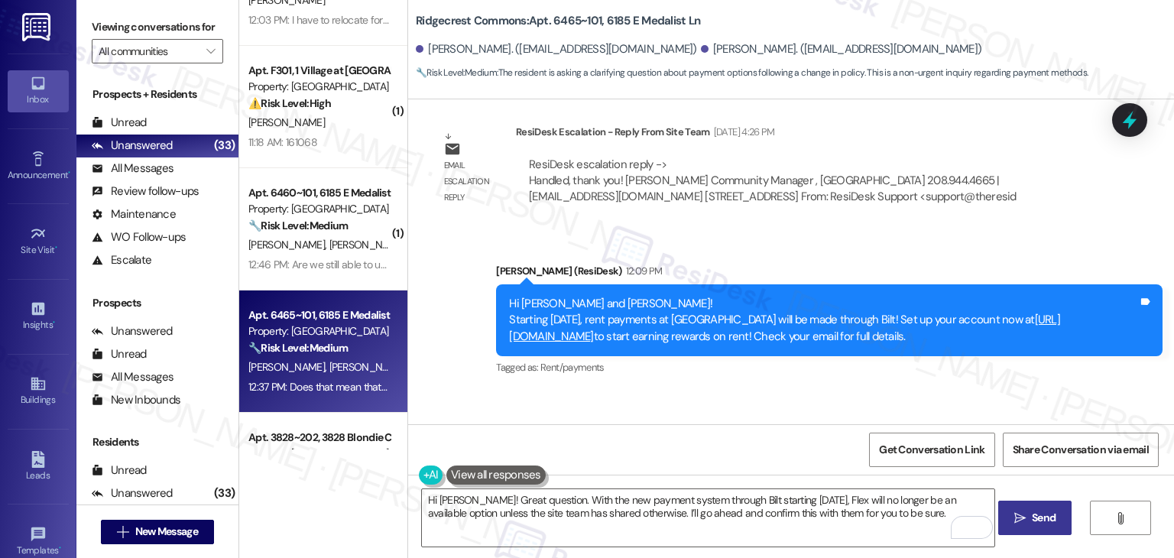
click at [1036, 517] on span "Send" at bounding box center [1044, 518] width 24 height 16
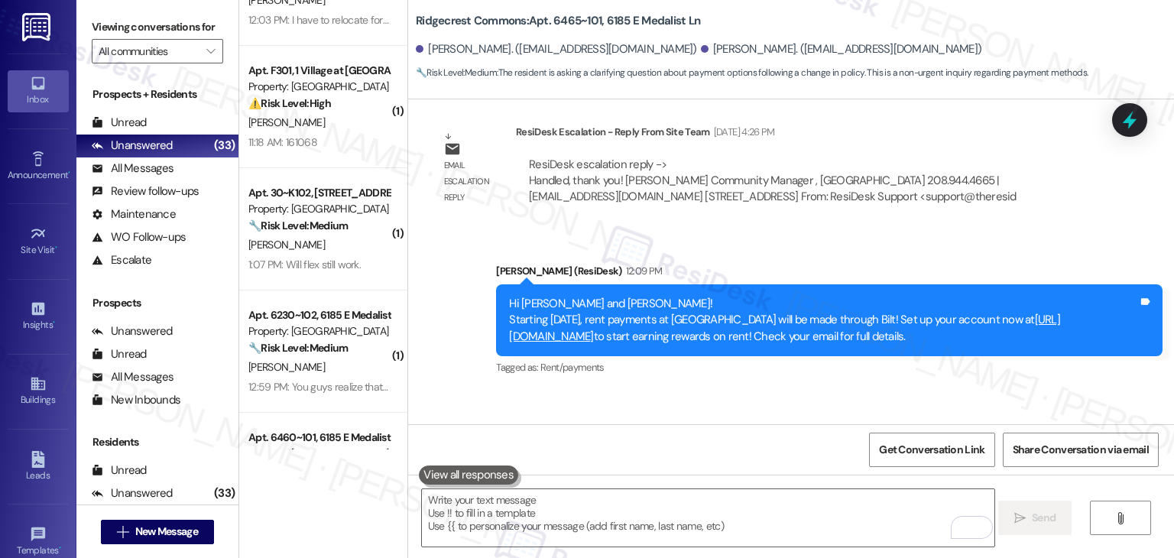
scroll to position [2214, 0]
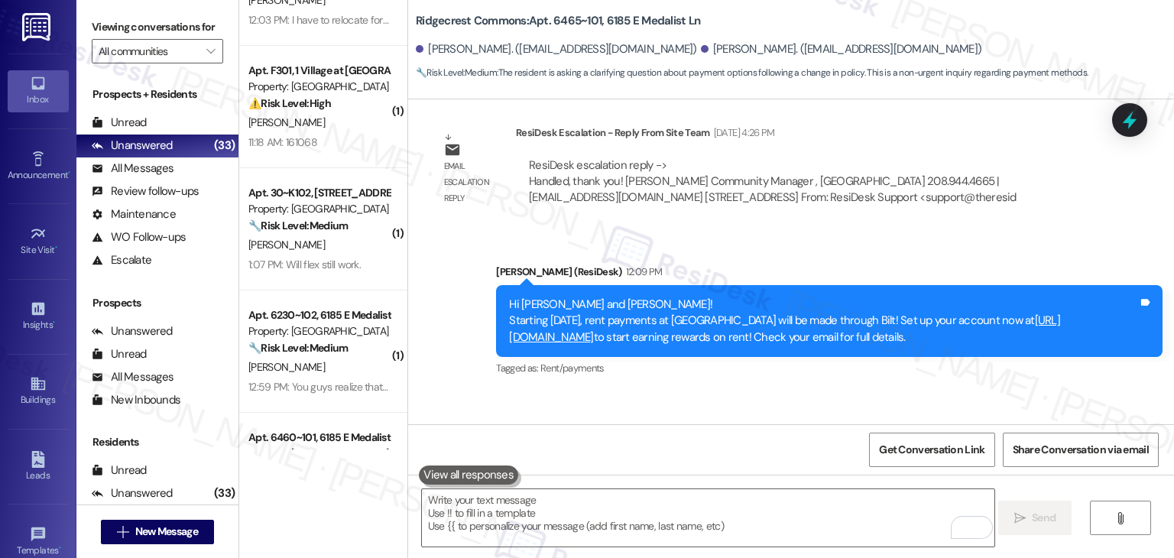
scroll to position [2337, 0]
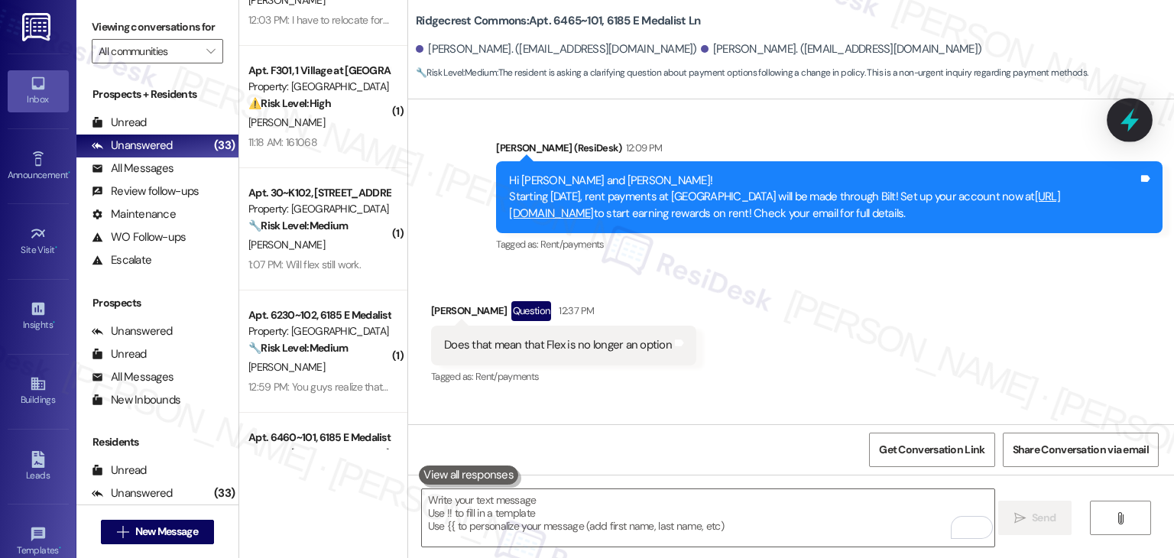
click at [1125, 118] on icon at bounding box center [1129, 120] width 26 height 26
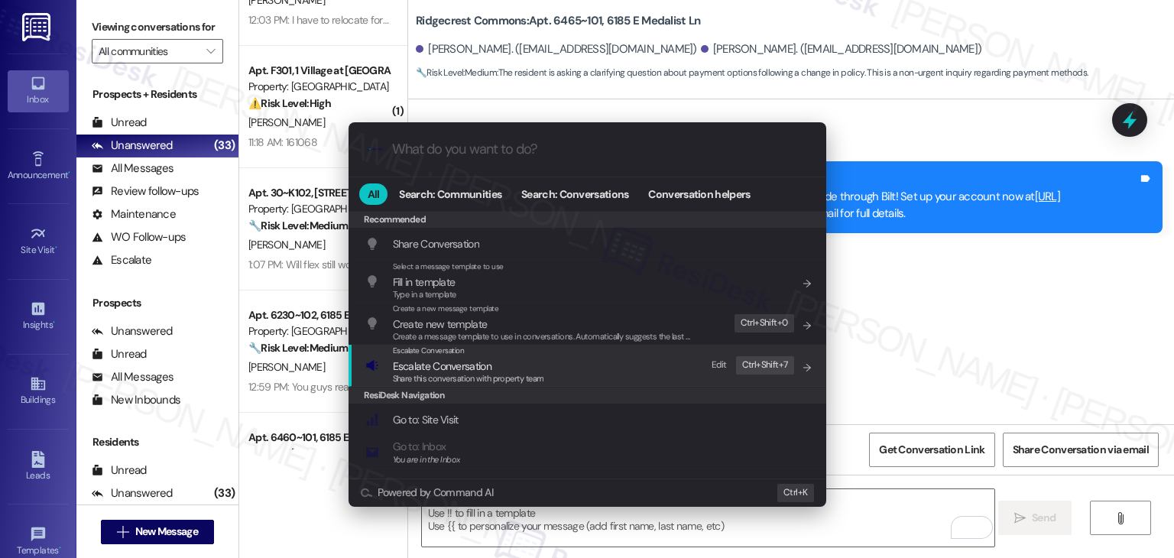
click at [464, 368] on span "Escalate Conversation" at bounding box center [442, 366] width 99 height 14
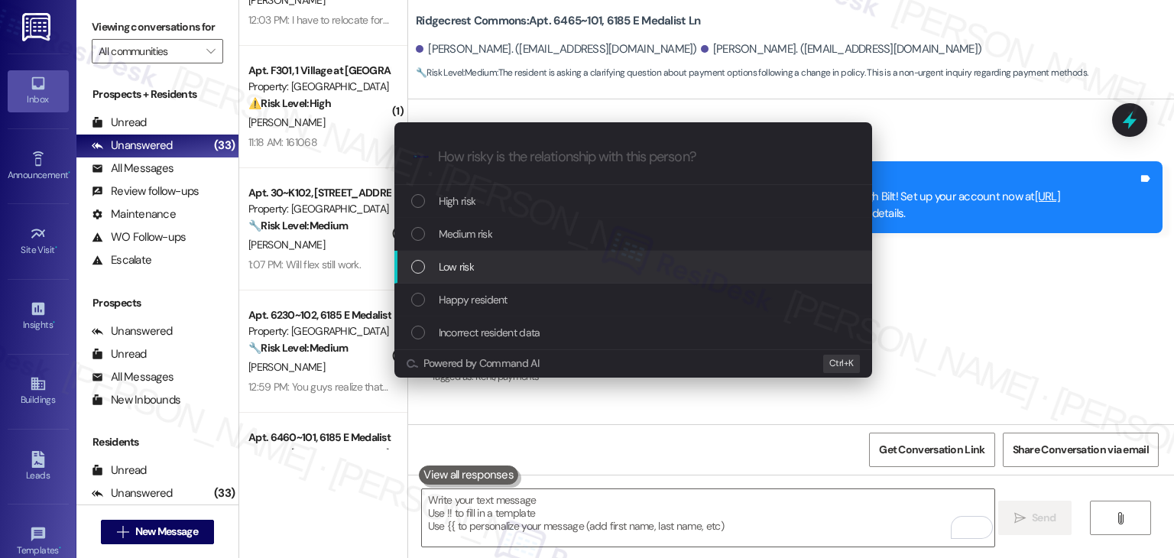
click at [414, 264] on div "List of options" at bounding box center [418, 267] width 14 height 14
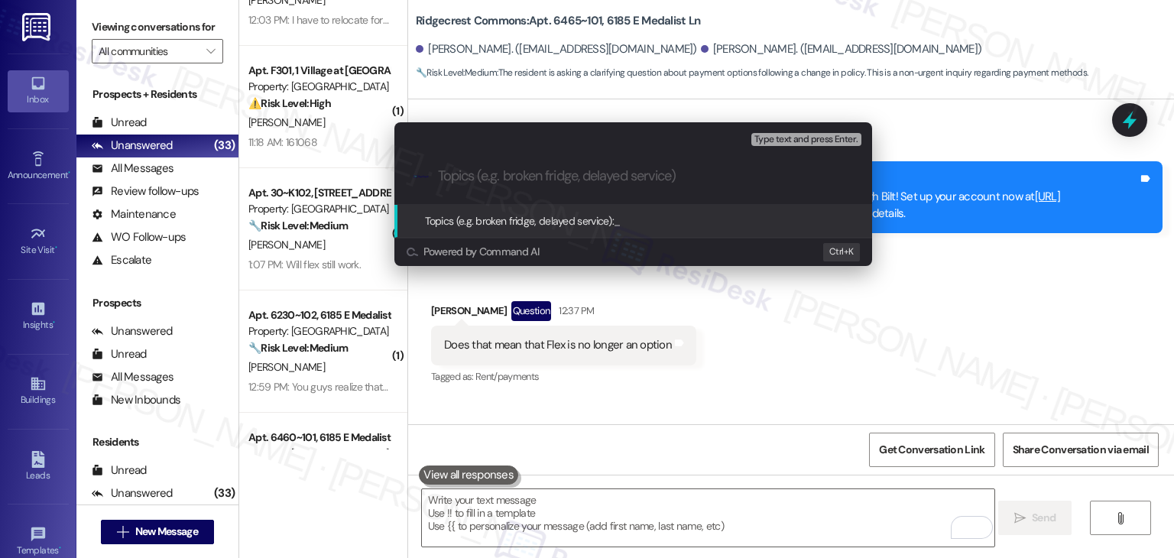
paste input "Confirmation on Flex Payment Option After Transition to Bilt"
type input "Confirmation on Flex Payment Option After Transition to Bilt"
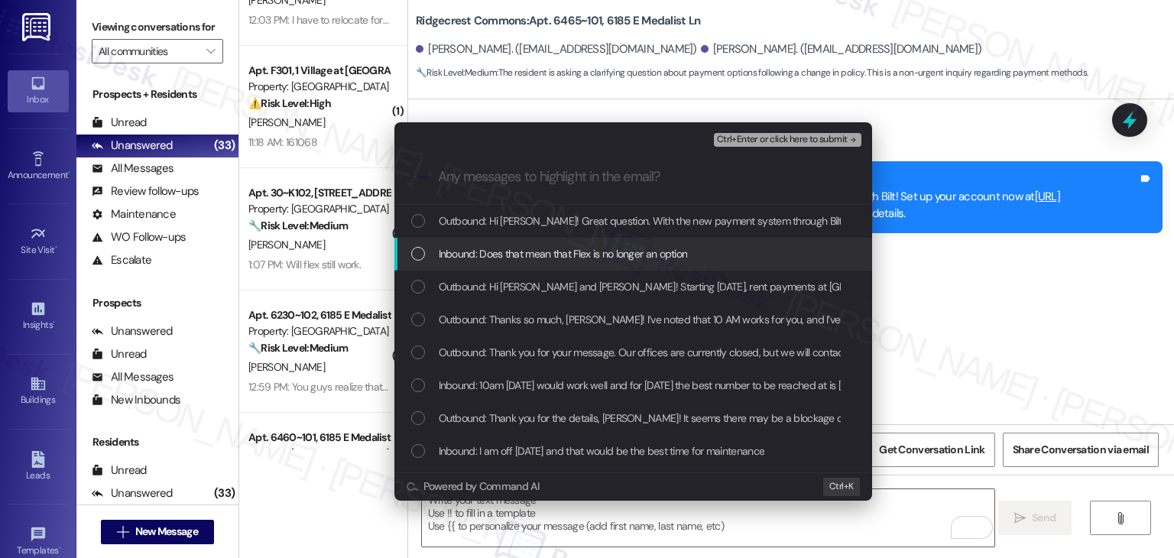
click at [425, 253] on div "Inbound: Does that mean that Flex is no longer an option" at bounding box center [634, 253] width 447 height 17
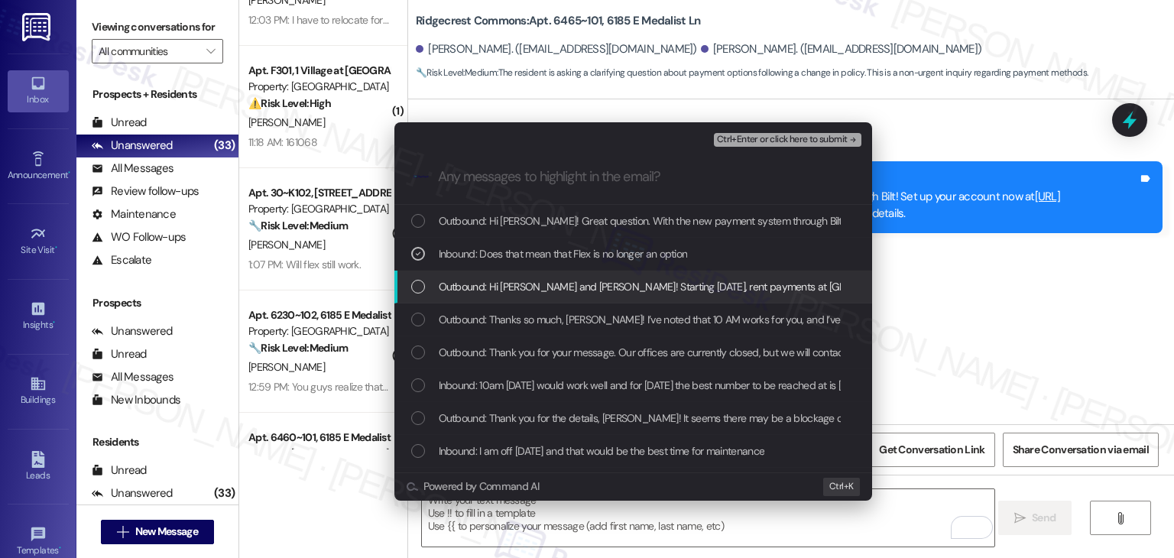
click at [428, 290] on div "Outbound: Hi [PERSON_NAME] and [PERSON_NAME]! Starting [DATE], rent payments at…" at bounding box center [634, 286] width 447 height 17
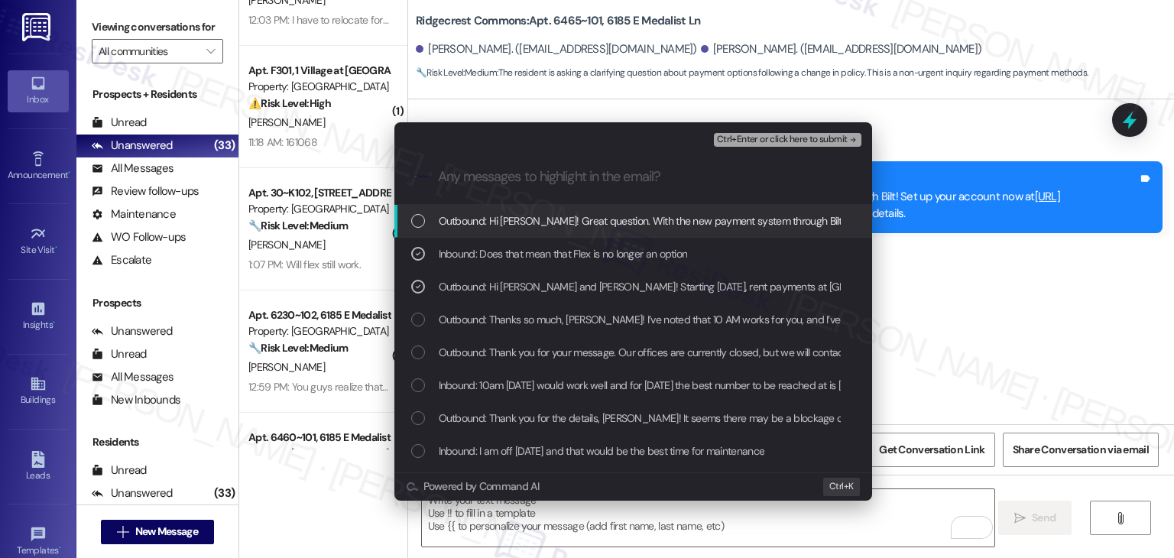
click at [810, 131] on div "Ctrl+Enter or click here to submit" at bounding box center [789, 140] width 151 height 20
click at [811, 138] on span "Ctrl+Enter or click here to submit" at bounding box center [782, 139] width 131 height 11
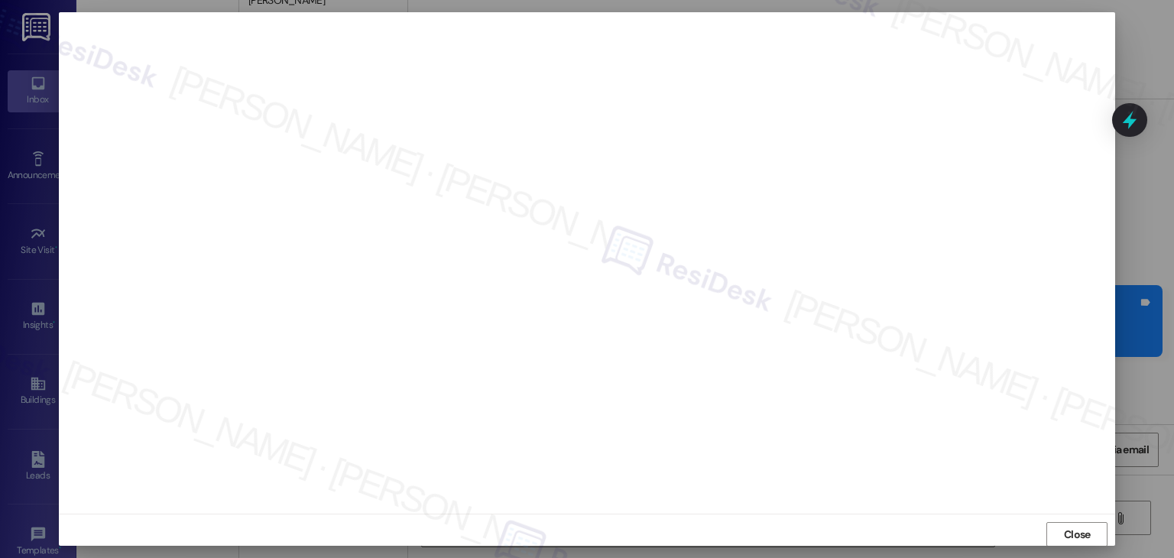
scroll to position [2443, 0]
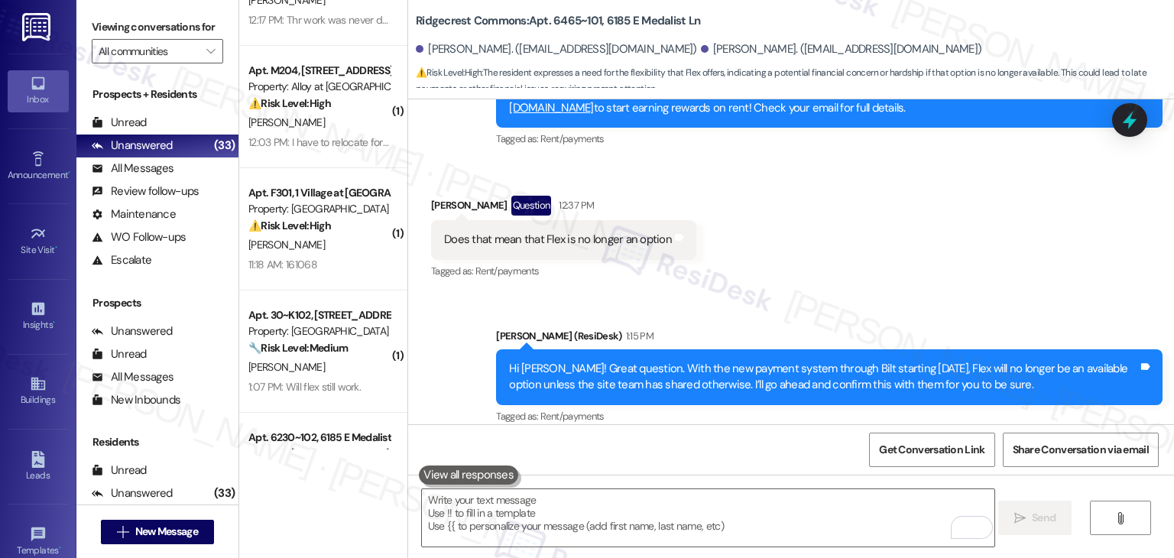
click at [786, 439] on div "Received via SMS [PERSON_NAME] 1:16 PM We need the flexibility that flex offers…" at bounding box center [791, 503] width 766 height 129
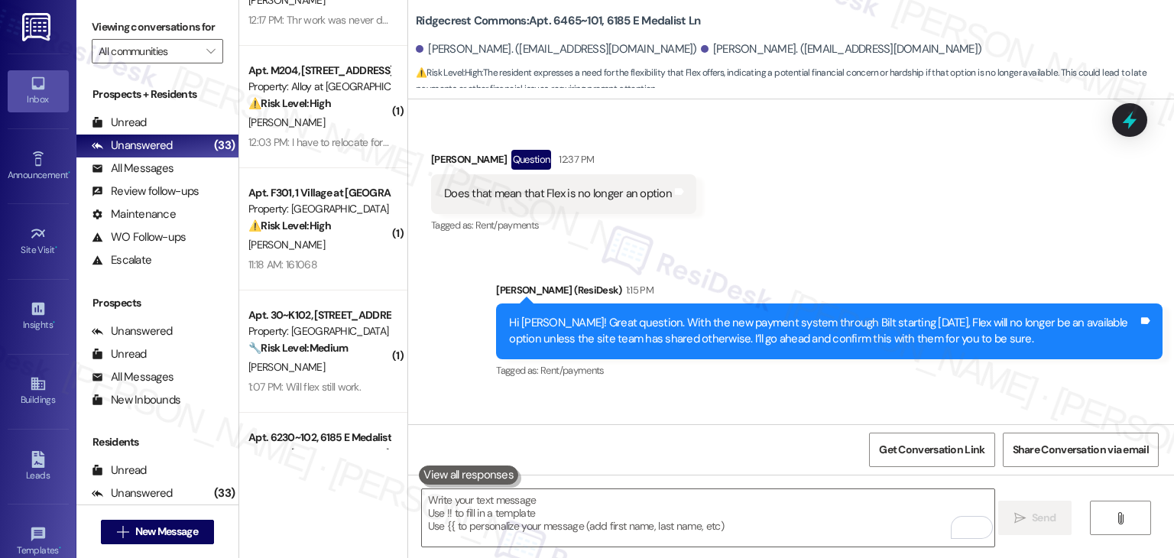
click at [793, 393] on div "Received via SMS [PERSON_NAME] 1:16 PM We need the flexibility that flex offers…" at bounding box center [791, 457] width 766 height 129
click at [552, 460] on div "We need the flexibility that flex offers." at bounding box center [534, 468] width 180 height 16
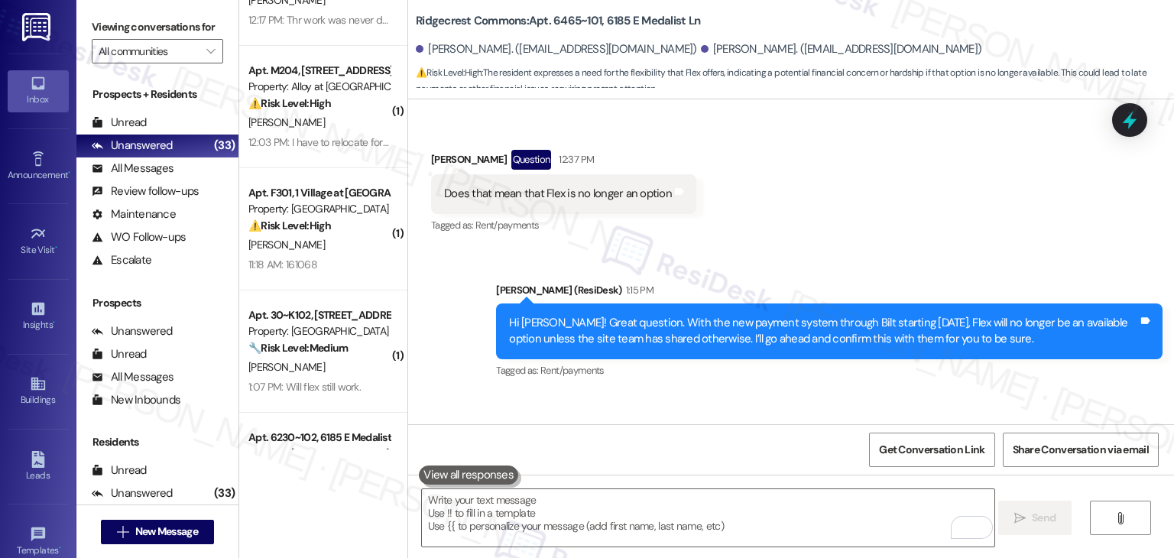
click at [552, 460] on div "We need the flexibility that flex offers." at bounding box center [534, 468] width 180 height 16
copy div "We need the flexibility that flex offers. Tags and notes"
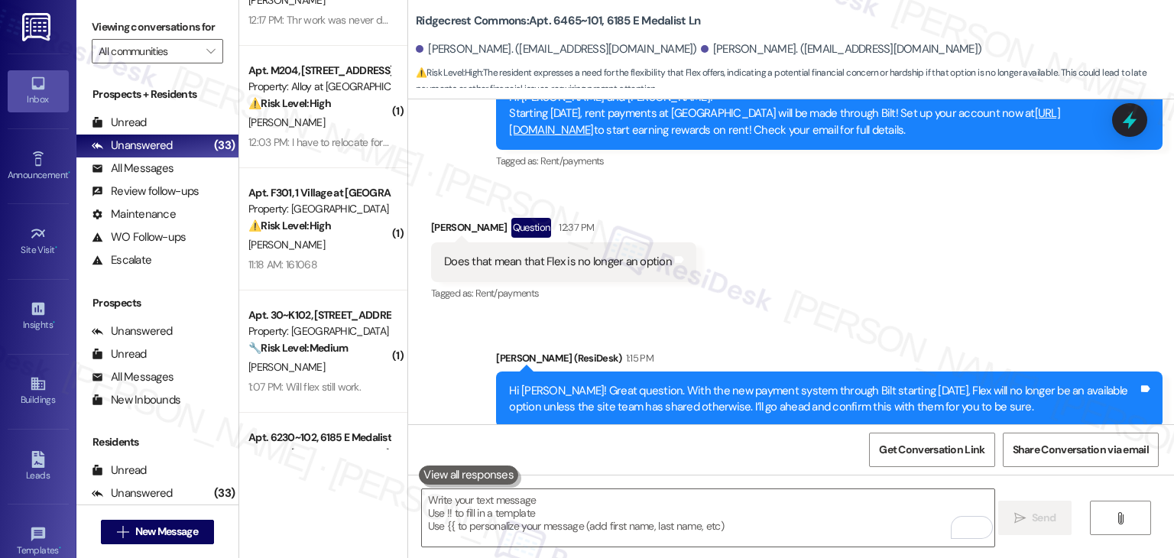
scroll to position [2412, 0]
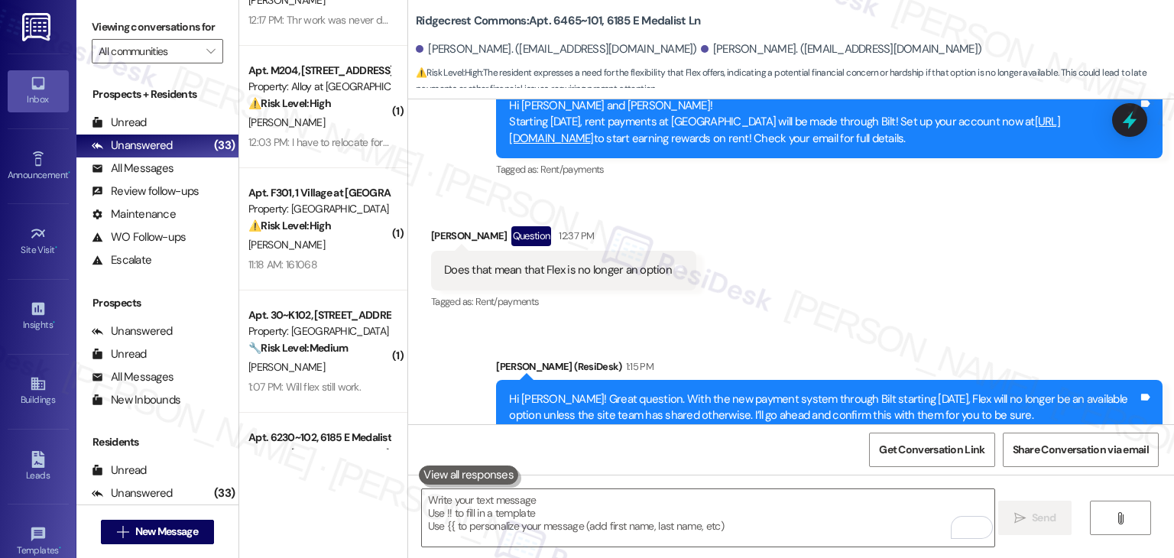
click at [582, 262] on div "Does that mean that Flex is no longer an option" at bounding box center [558, 270] width 228 height 16
copy div "Does that mean that Flex is no longer an option Tags and notes"
click at [526, 506] on textarea "To enrich screen reader interactions, please activate Accessibility in Grammarl…" at bounding box center [708, 517] width 572 height 57
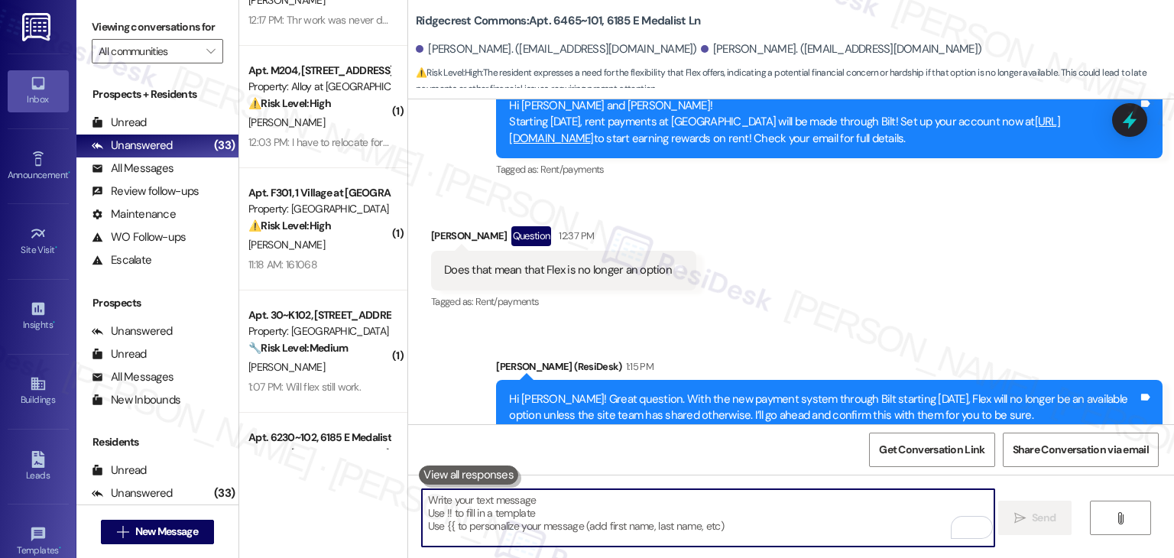
paste textarea "Does that mean that Flex is no longer an option"
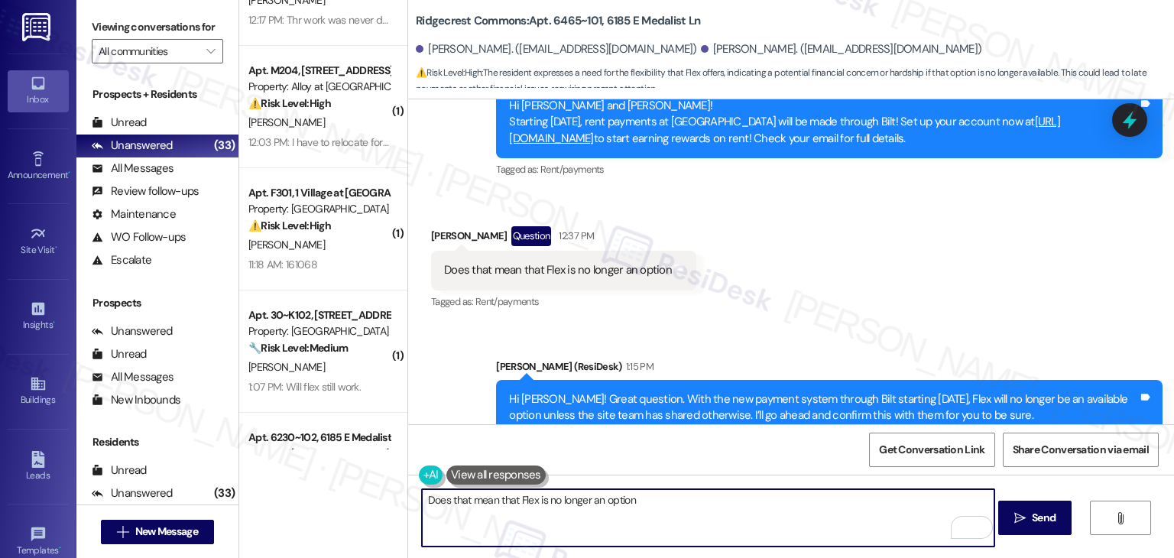
click at [541, 536] on div "We need the flexibility that flex offers." at bounding box center [534, 544] width 180 height 16
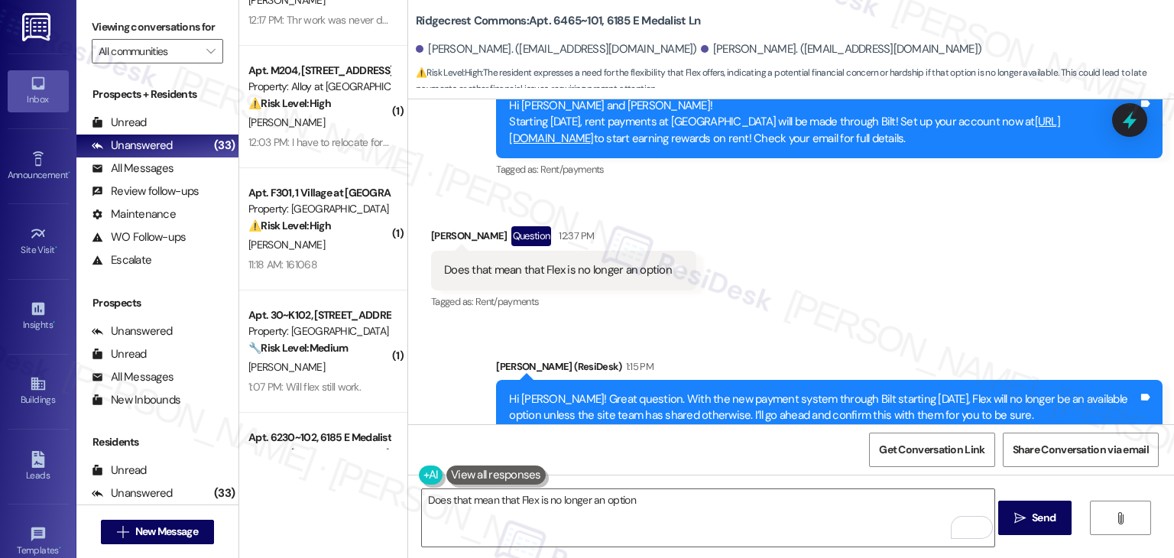
scroll to position [2489, 0]
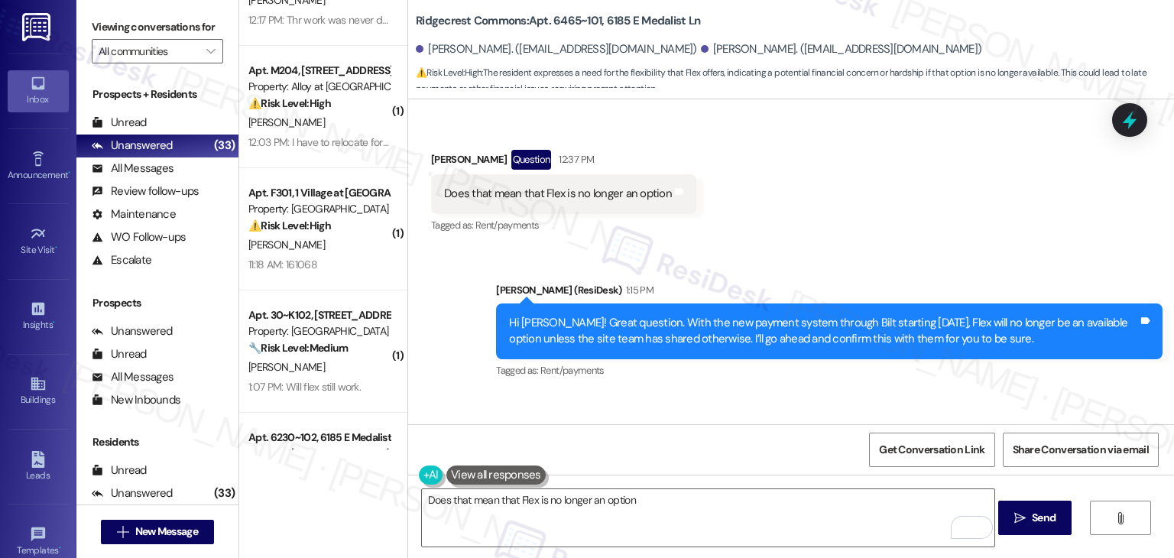
click at [541, 460] on div "We need the flexibility that flex offers." at bounding box center [534, 468] width 180 height 16
copy div "We need the flexibility that flex offers. Tags and notes"
click at [657, 500] on textarea "Does that mean that Flex is no longer an option" at bounding box center [708, 517] width 572 height 57
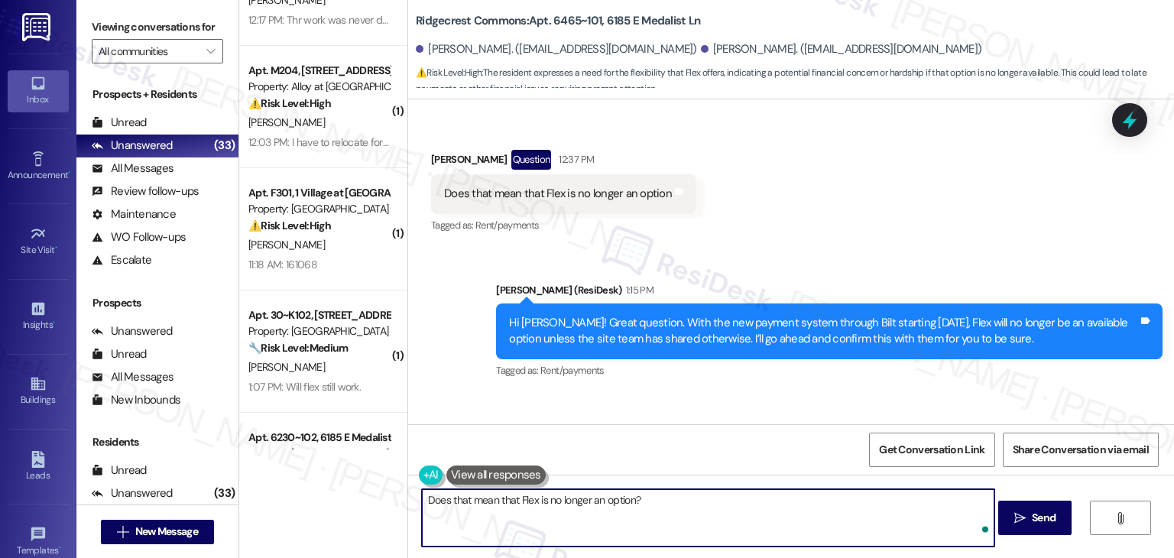
paste textarea "We need the flexibility that flex offers."
type textarea "Does that mean that Flex is no longer an option? We need the flexibility that f…"
click at [657, 500] on textarea "Does that mean that Flex is no longer an option? We need the flexibility that f…" at bounding box center [708, 517] width 572 height 57
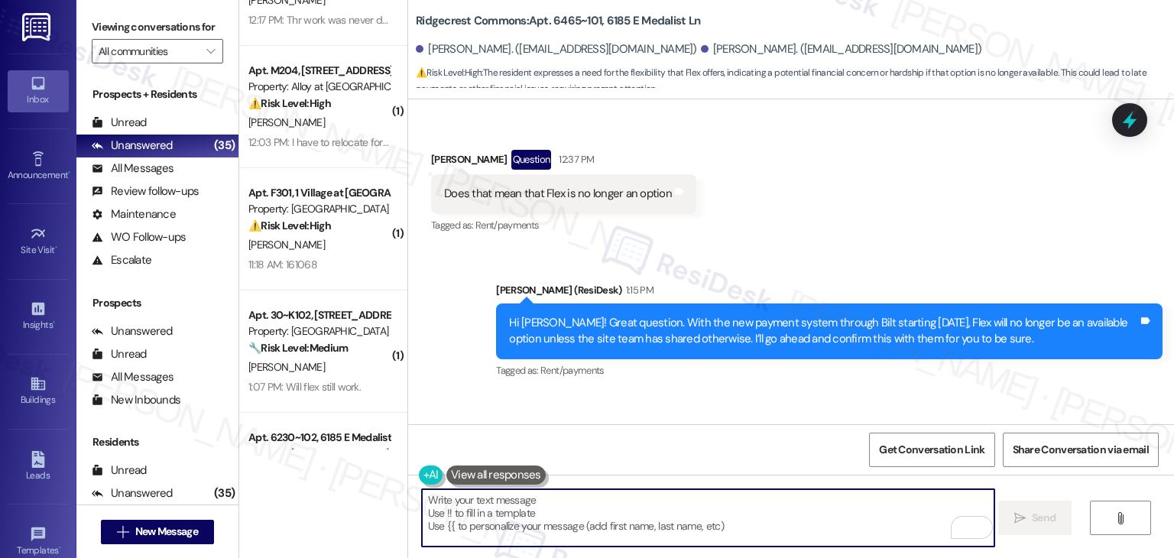
click at [822, 393] on div "Received via SMS [PERSON_NAME] 1:16 PM We need the flexibility that flex offers…" at bounding box center [791, 457] width 766 height 129
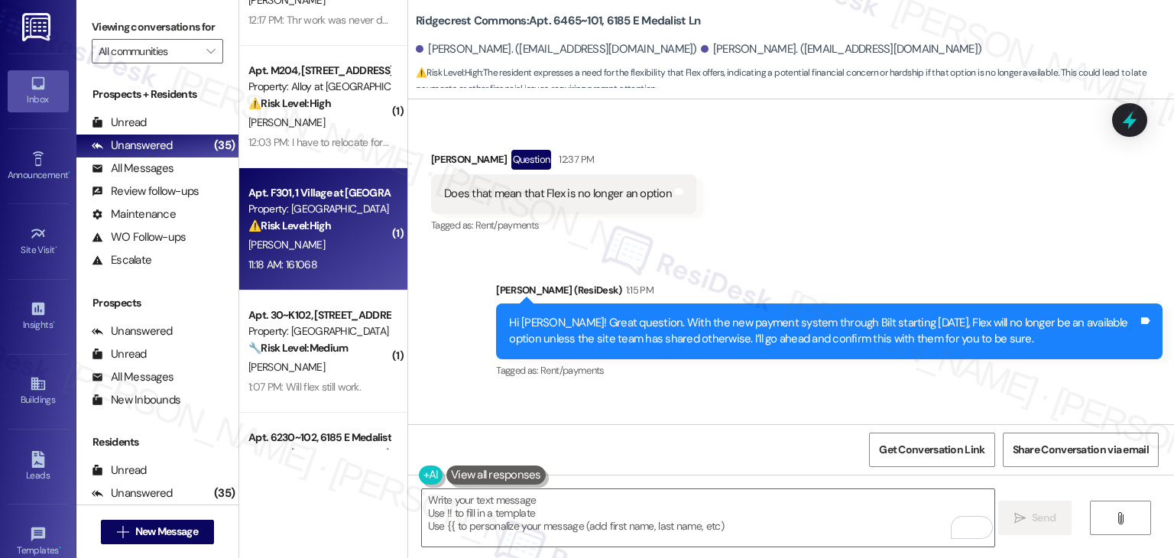
click at [284, 266] on div "11:18 AM: 161068 11:18 AM: 161068" at bounding box center [282, 265] width 69 height 14
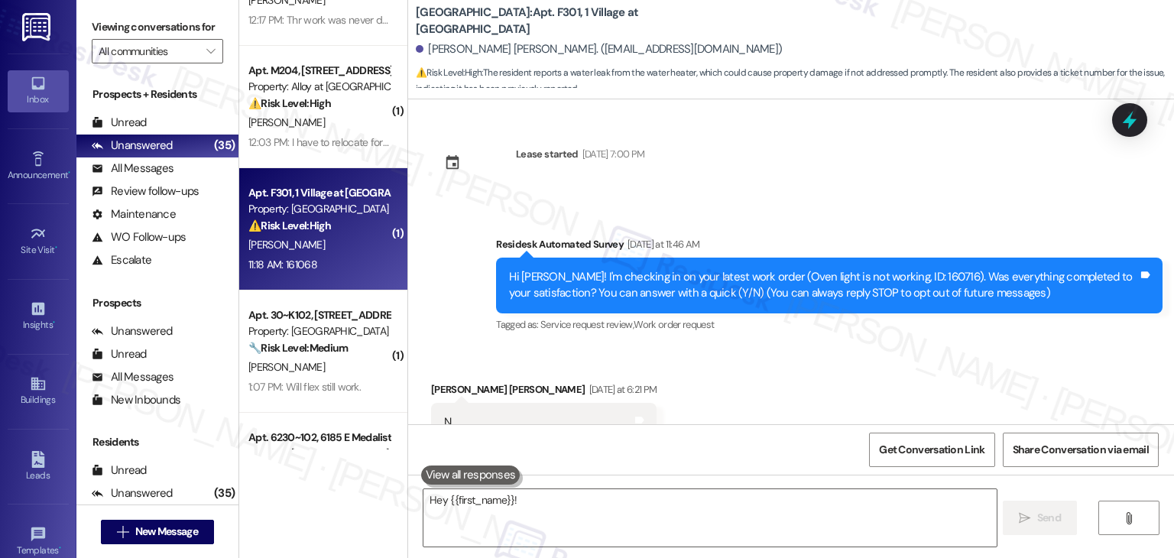
scroll to position [1320, 0]
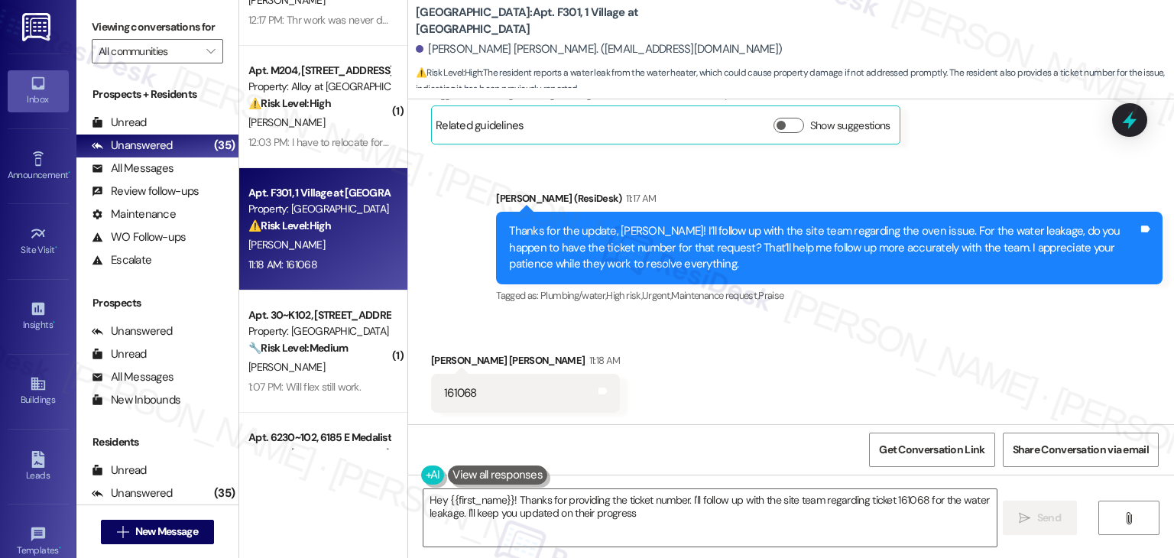
type textarea "Hey {{first_name}}! Thanks for providing the ticket number. I'll follow up with…"
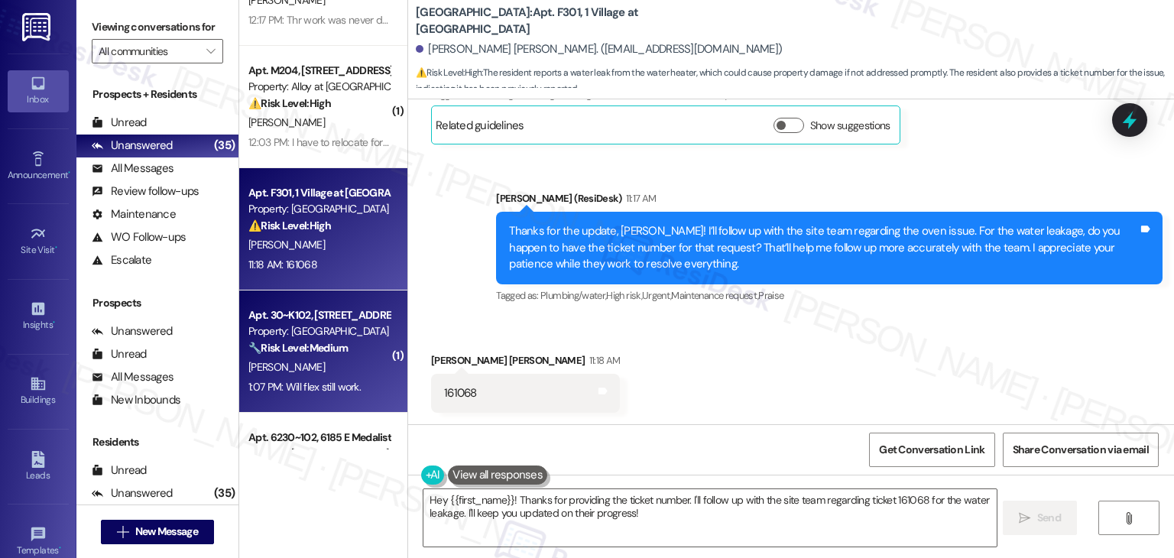
scroll to position [841, 0]
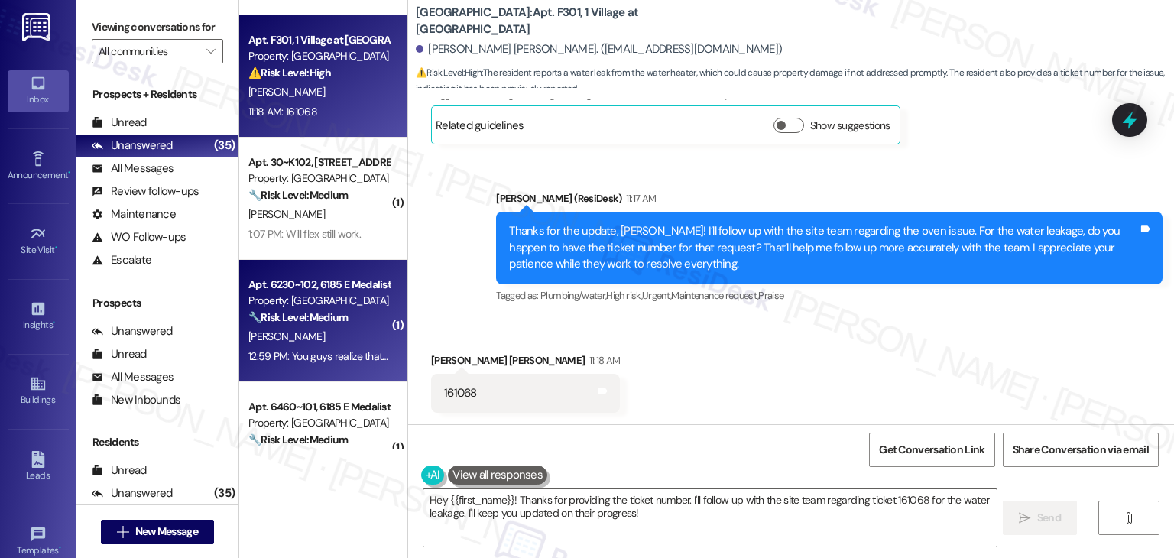
click at [340, 324] on div "🔧 Risk Level: Medium The resident is pointing out the timing of the announcemen…" at bounding box center [318, 317] width 141 height 16
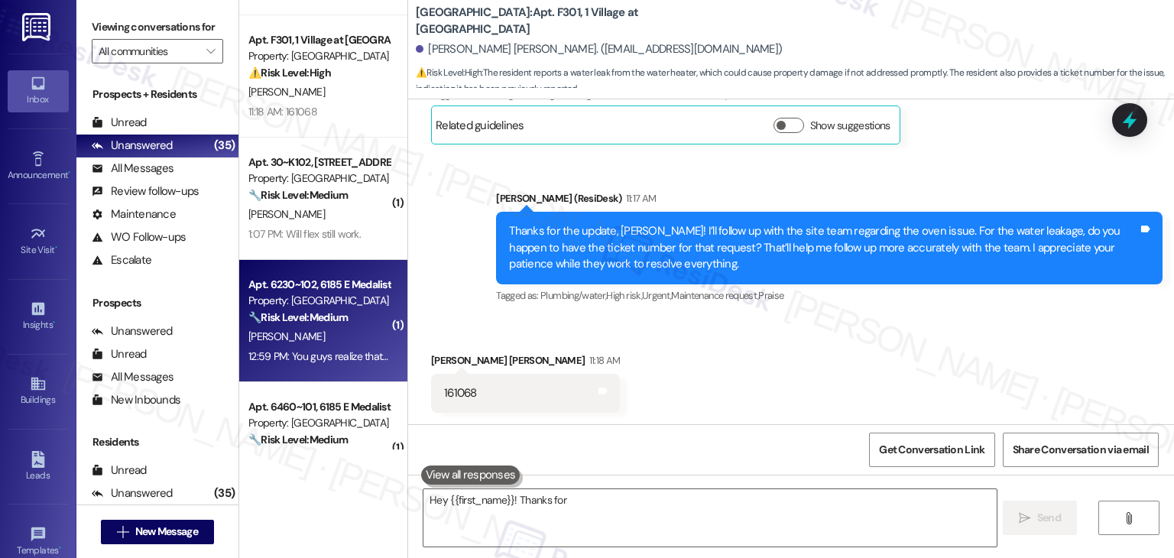
type textarea "Hey {{first_name}}! Thanks for"
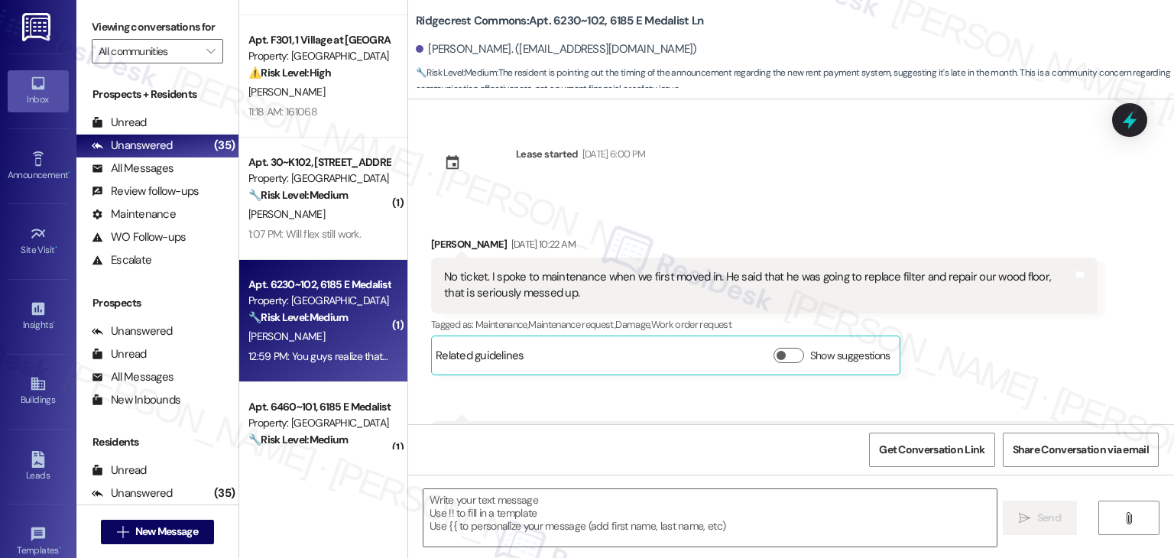
scroll to position [3626, 0]
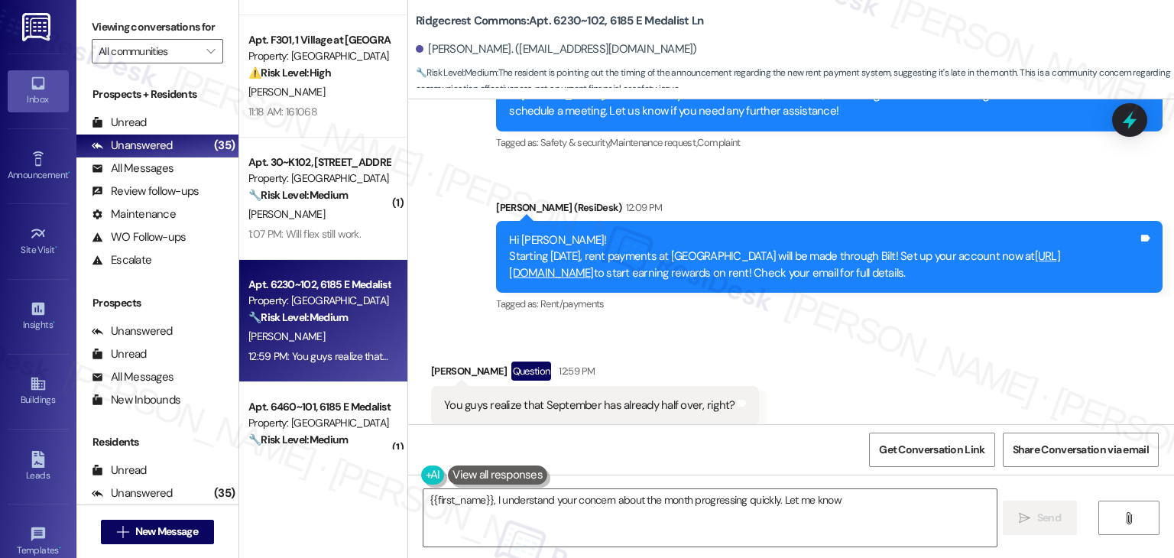
click at [755, 327] on div "Received via SMS [PERSON_NAME] Question 12:59 PM You guys realize that Septembe…" at bounding box center [791, 393] width 766 height 132
type textarea "{{first_name}}, I understand your concern about the month progressing quickly. …"
drag, startPoint x: 1012, startPoint y: 240, endPoint x: 458, endPoint y: 201, distance: 556.1
click at [458, 201] on div "Sent via SMS [PERSON_NAME] (ResiDesk) [DATE] 10:07 AM Hi [PERSON_NAME], I've es…" at bounding box center [791, 173] width 766 height 307
copy div "Hi [PERSON_NAME]! Starting [DATE], rent payments at [GEOGRAPHIC_DATA] will be m…"
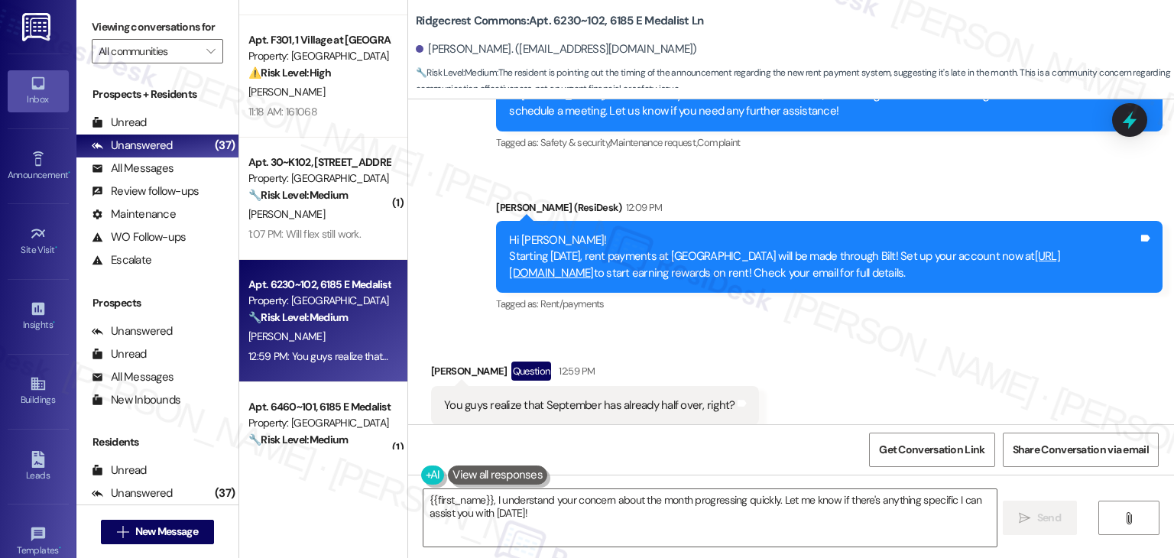
click at [917, 327] on div "Received via SMS [PERSON_NAME] Question 12:59 PM You guys realize that Septembe…" at bounding box center [791, 393] width 766 height 132
click at [893, 327] on div "Received via SMS [PERSON_NAME] Question 12:59 PM You guys realize that Septembe…" at bounding box center [791, 393] width 766 height 132
click at [861, 340] on div "Received via SMS [PERSON_NAME] Question 12:59 PM You guys realize that Septembe…" at bounding box center [791, 393] width 766 height 132
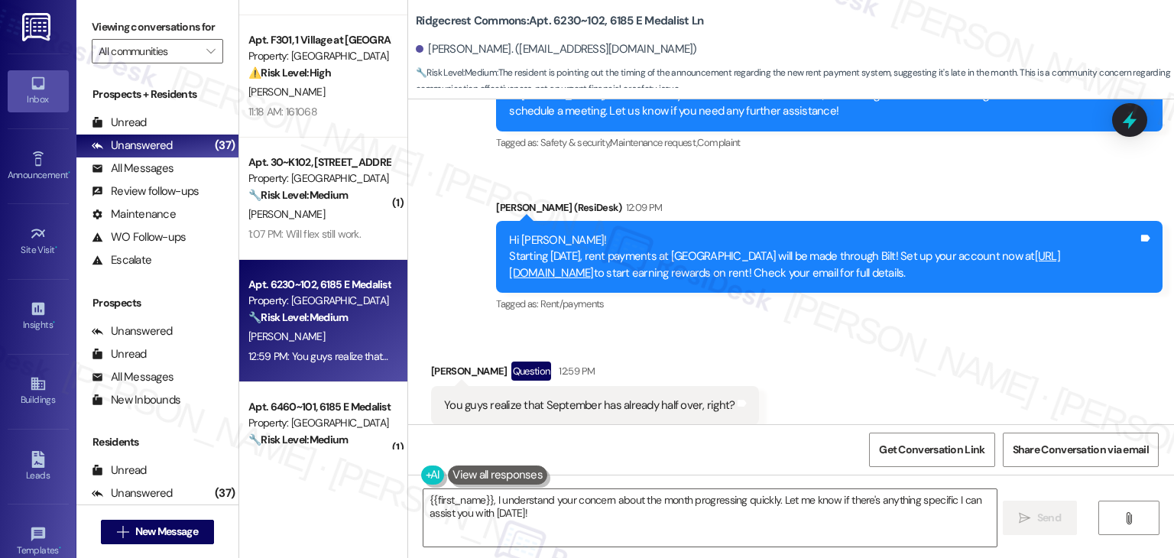
click at [861, 340] on div "Received via SMS [PERSON_NAME] Question 12:59 PM You guys realize that Septembe…" at bounding box center [791, 393] width 766 height 132
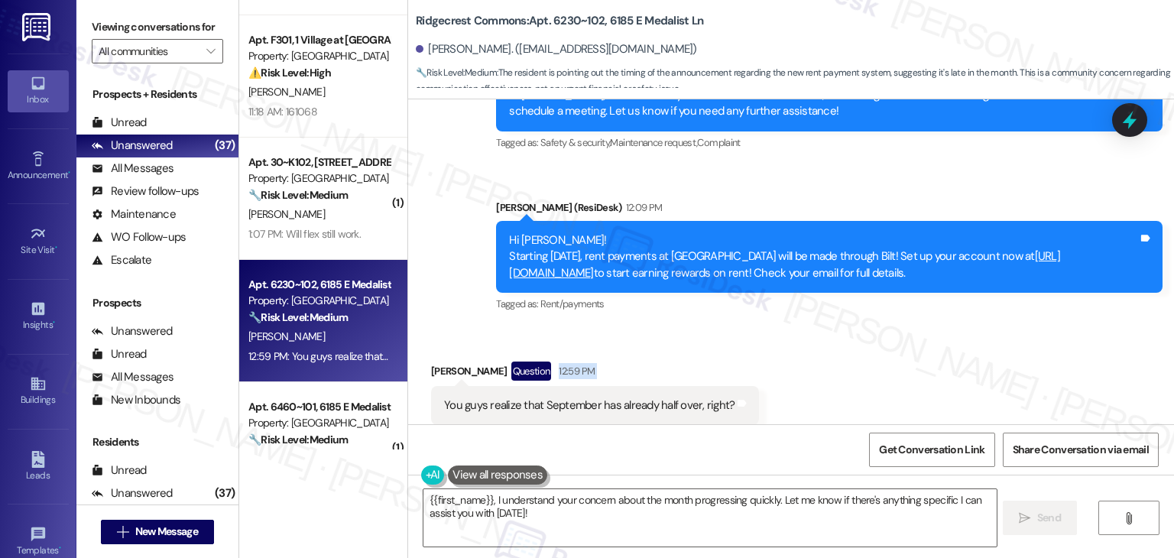
click at [861, 340] on div "Received via SMS [PERSON_NAME] Question 12:59 PM You guys realize that Septembe…" at bounding box center [791, 393] width 766 height 132
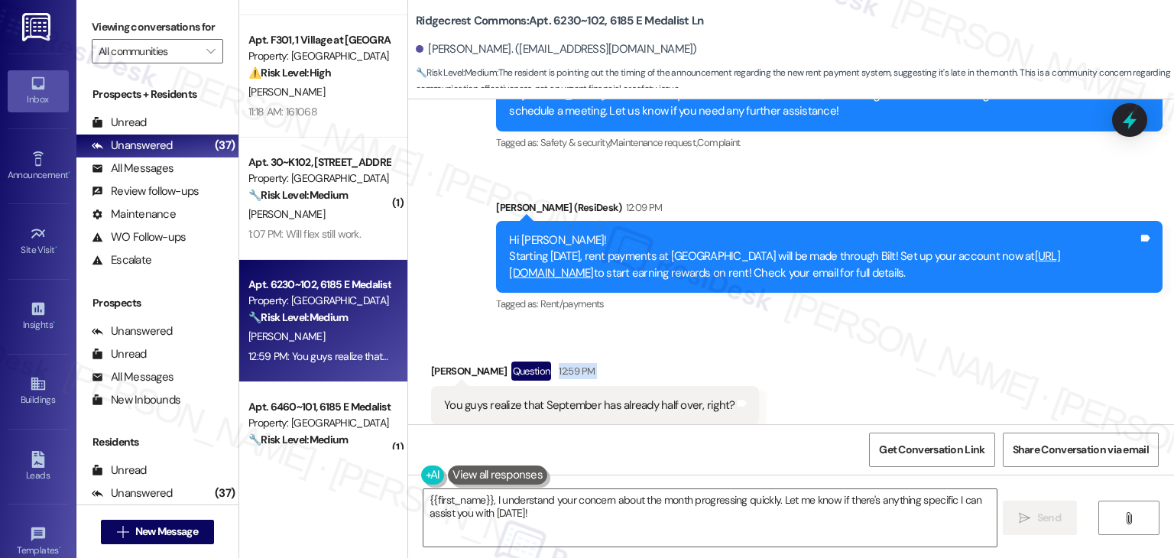
click at [861, 340] on div "Received via SMS [PERSON_NAME] Question 12:59 PM You guys realize that Septembe…" at bounding box center [791, 393] width 766 height 132
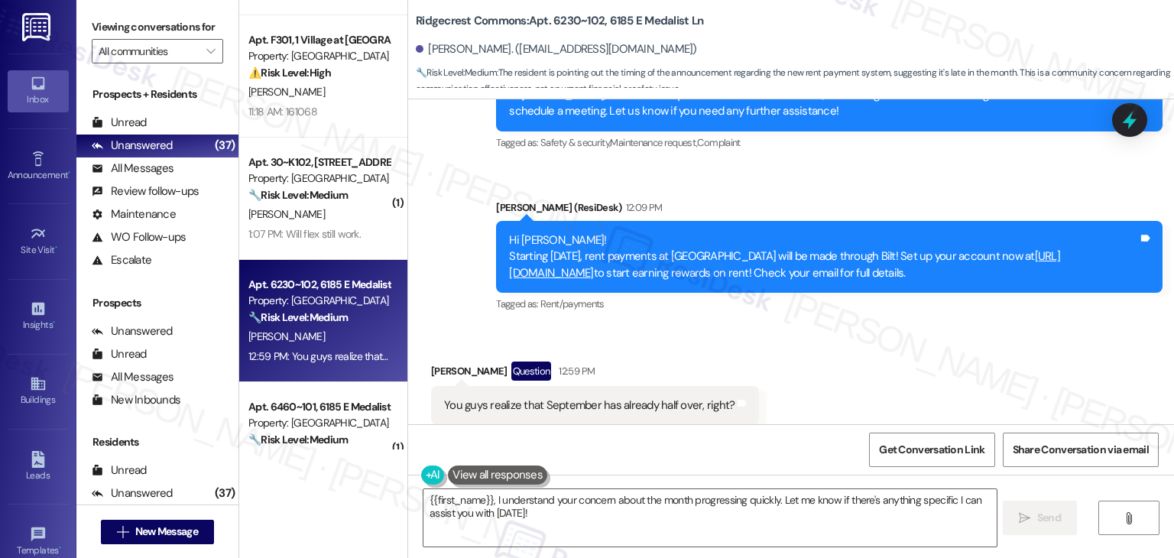
click at [861, 340] on div "Received via SMS [PERSON_NAME] Question 12:59 PM You guys realize that Septembe…" at bounding box center [791, 393] width 766 height 132
click at [829, 371] on div "Received via SMS [PERSON_NAME] Question 12:59 PM You guys realize that Septembe…" at bounding box center [791, 393] width 766 height 132
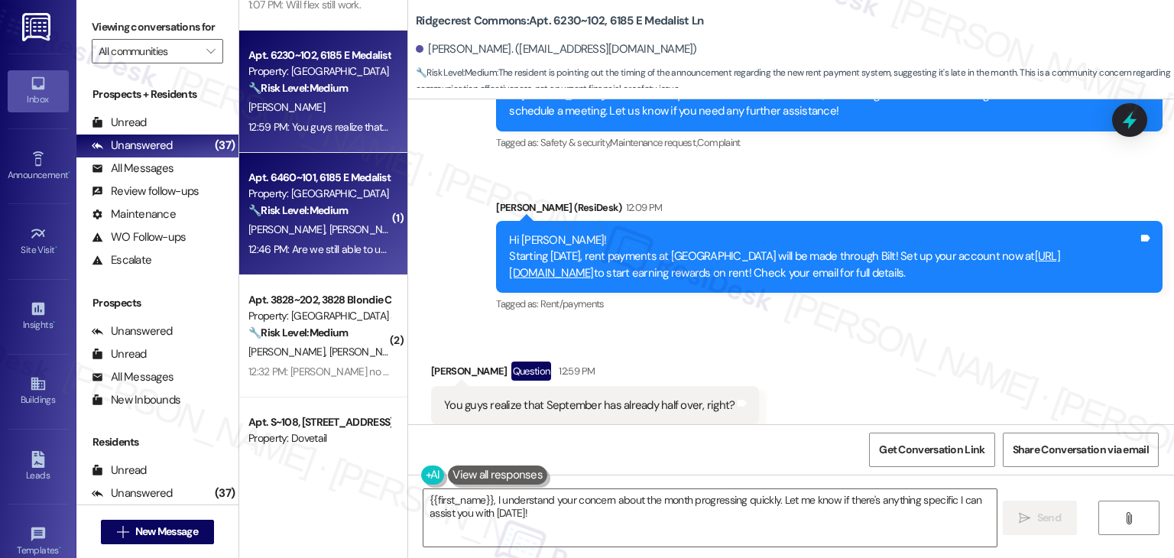
click at [334, 272] on div "Apt. 6460~101, 6185 E Medalist Ln Property: Ridgecrest Commons 🔧 Risk Level: Me…" at bounding box center [323, 214] width 168 height 122
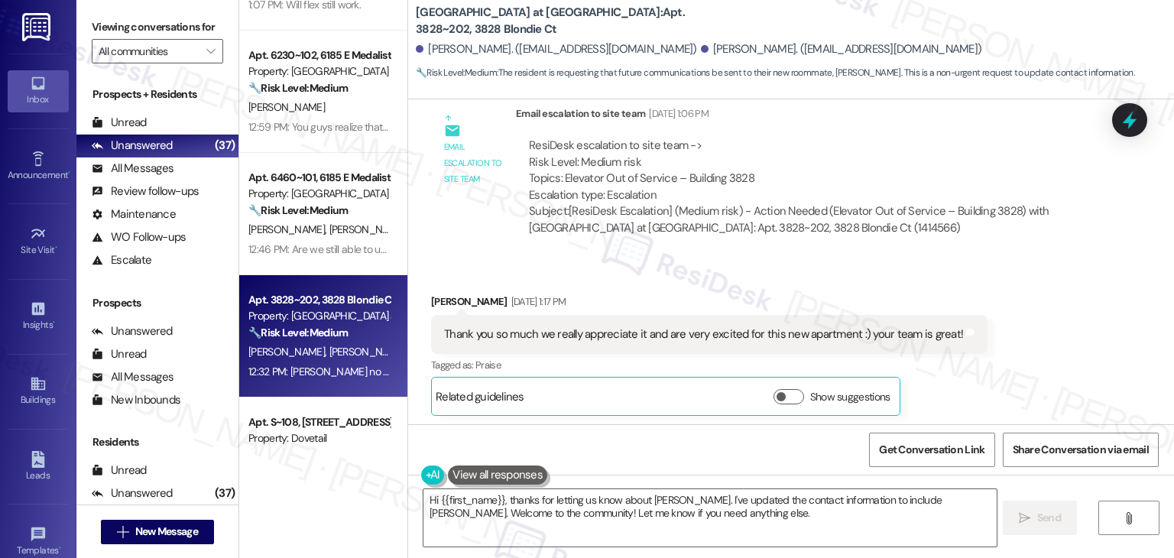
scroll to position [959, 0]
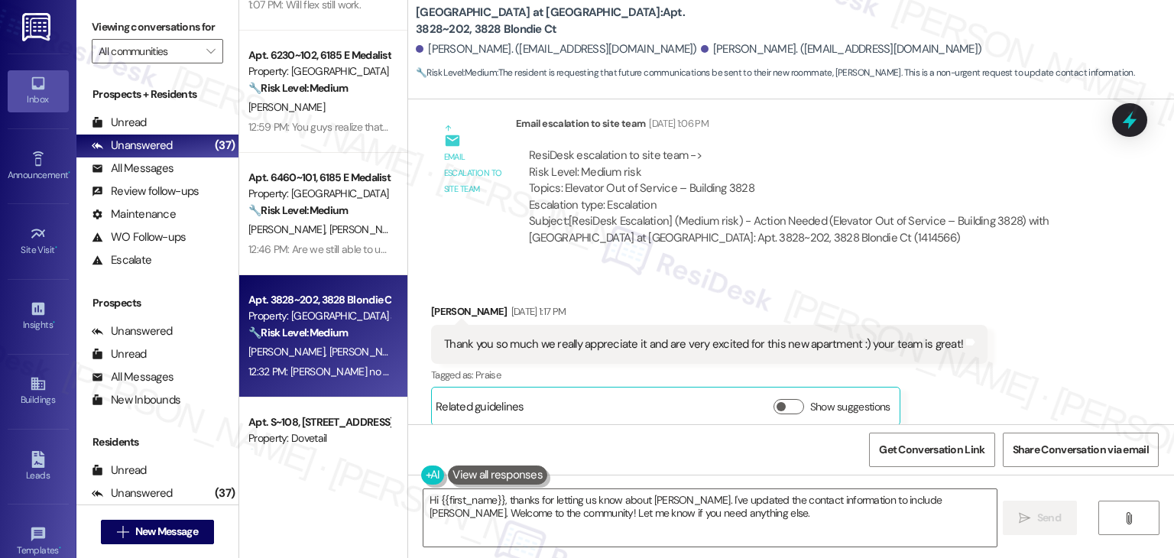
click at [696, 269] on div "Received via SMS [PERSON_NAME] [DATE] 1:17 PM Thank you so much we really appre…" at bounding box center [791, 353] width 766 height 168
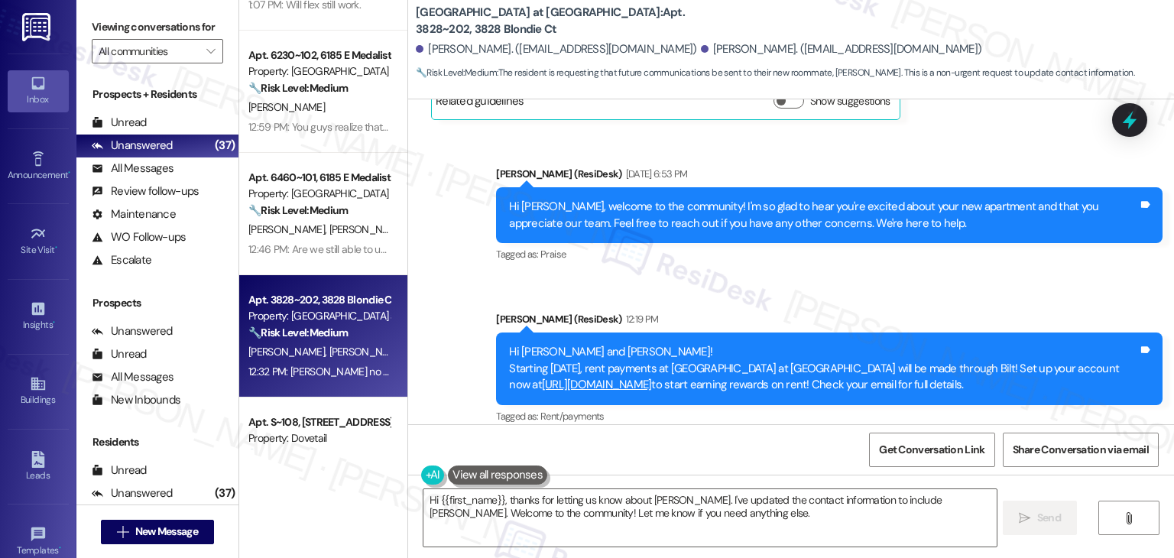
scroll to position [1417, 0]
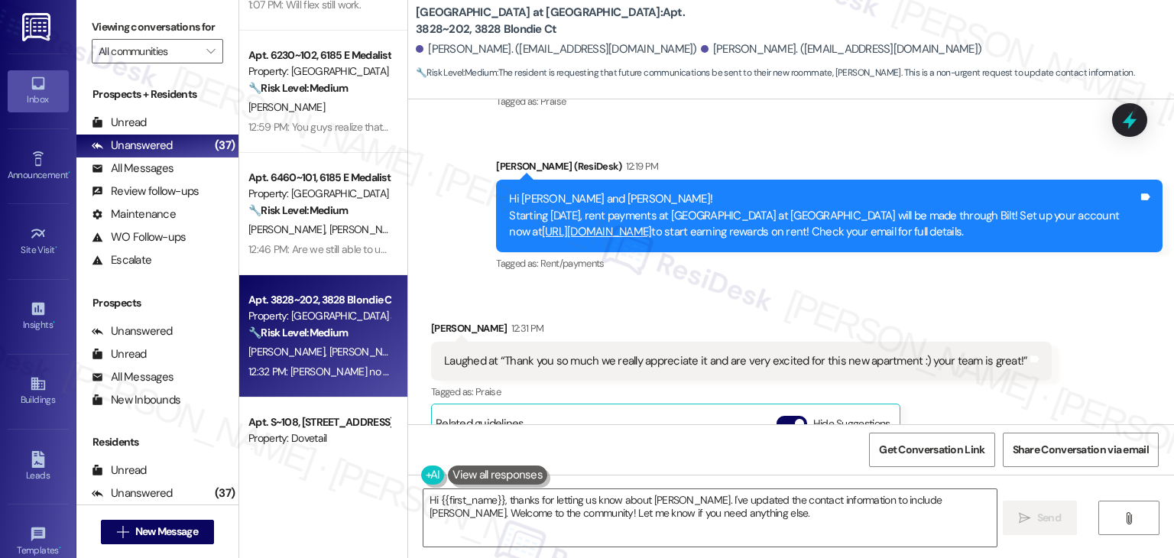
click at [696, 266] on div "Announcement, sent via SMS [PERSON_NAME] (ResiDesk) 12:19 PM Hi [PERSON_NAME] a…" at bounding box center [828, 216] width 689 height 139
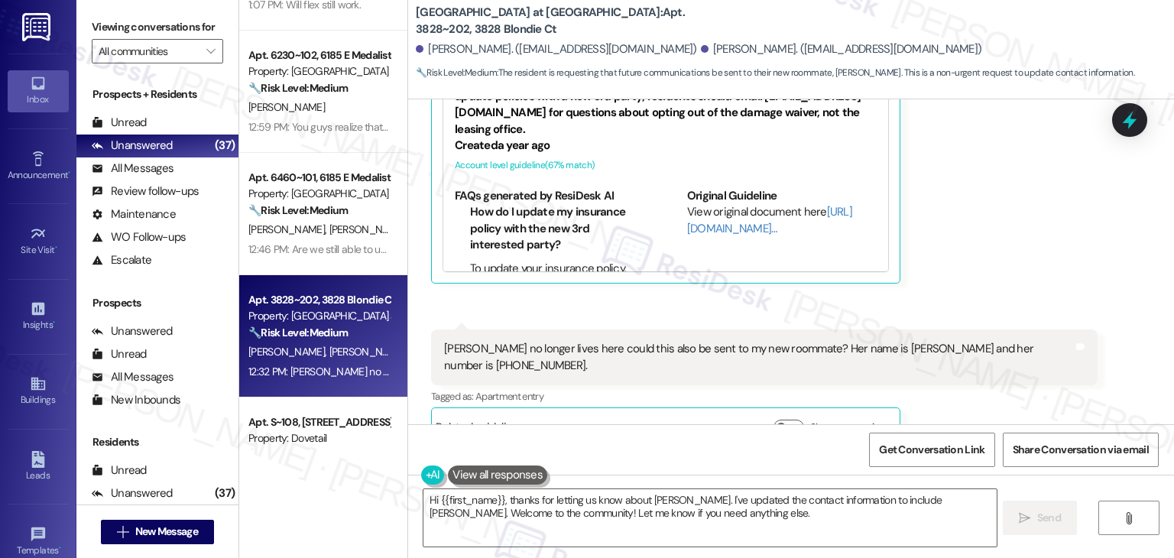
click at [587, 298] on div "Received [STREET_ADDRESS][PERSON_NAME]:31 PM Laughed at “Thank you so much we r…" at bounding box center [791, 181] width 766 height 555
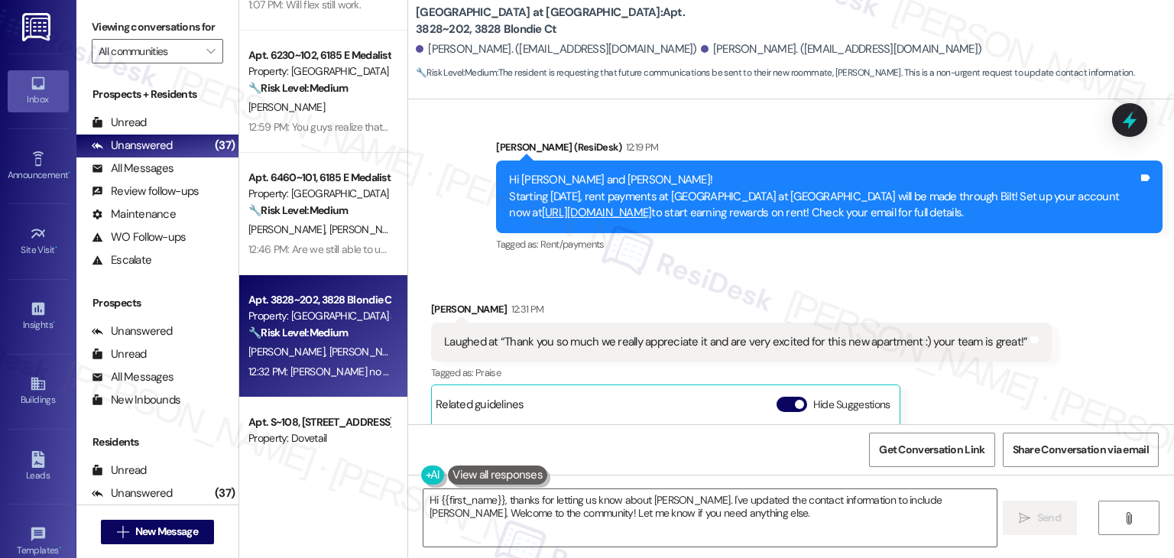
scroll to position [1417, 0]
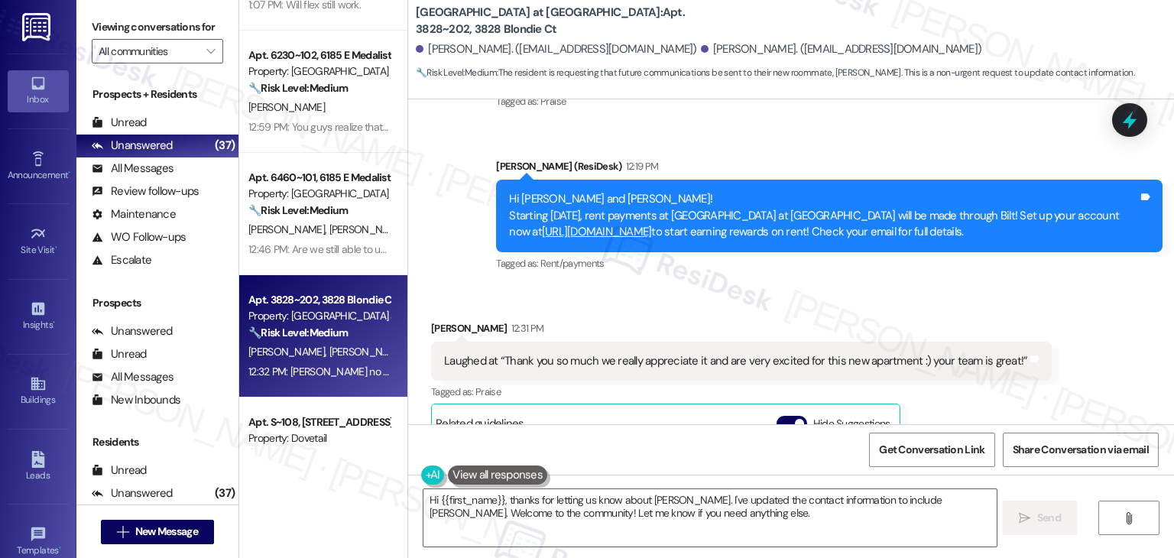
drag, startPoint x: 996, startPoint y: 221, endPoint x: 828, endPoint y: 227, distance: 169.0
click at [828, 227] on div "Hi [PERSON_NAME] and [PERSON_NAME]! Starting [DATE], rent payments at [GEOGRAPH…" at bounding box center [829, 216] width 666 height 72
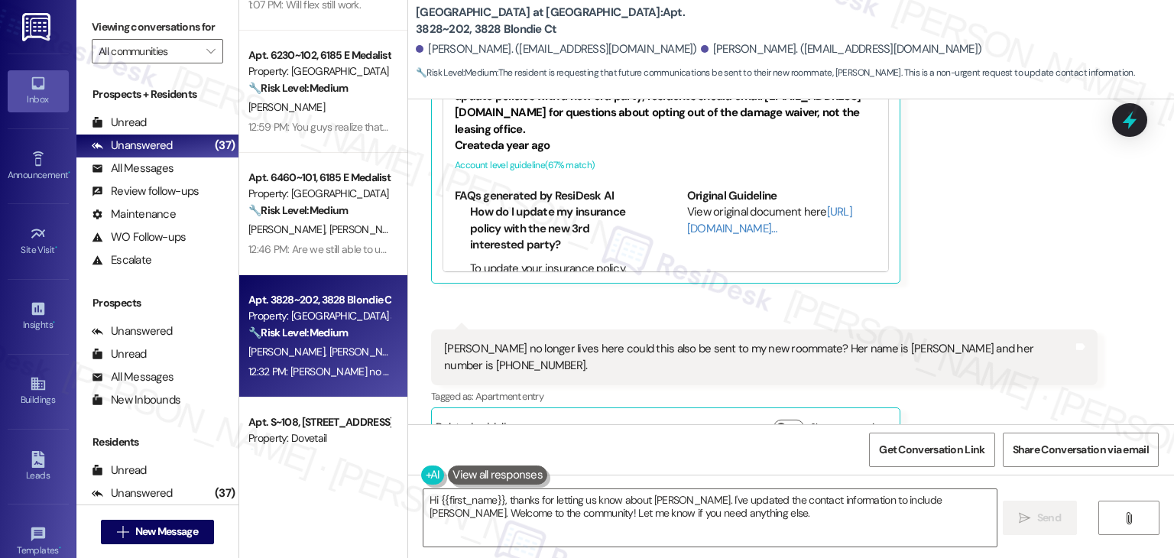
scroll to position [1800, 0]
click at [743, 340] on div "[PERSON_NAME] no longer lives here could this also be sent to my new roommate? …" at bounding box center [758, 356] width 629 height 33
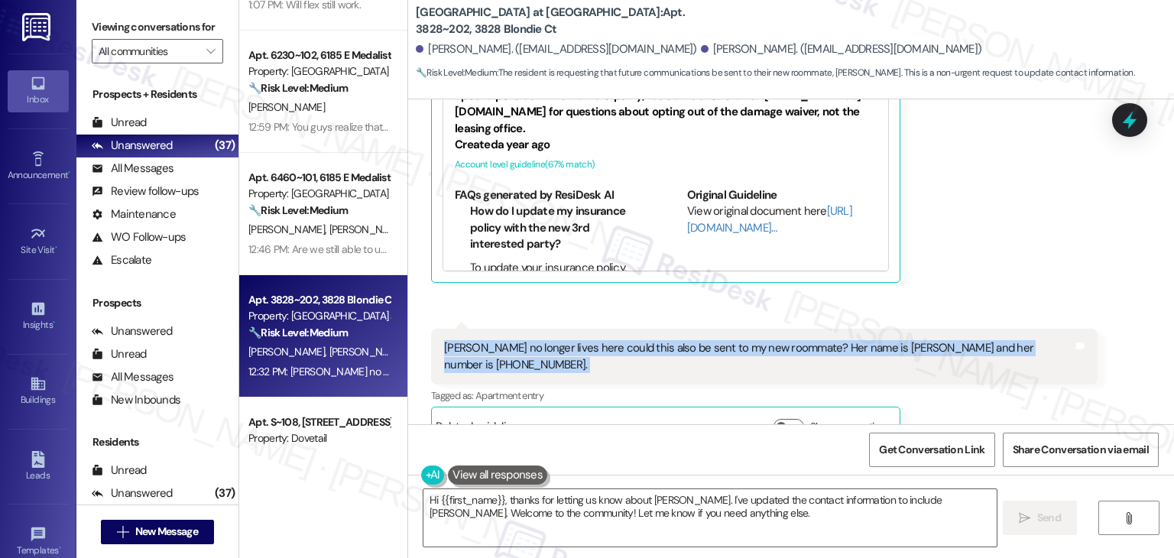
click at [743, 340] on div "Ashley no longer lives here could this also be sent to my new roommate? Her nam…" at bounding box center [758, 356] width 629 height 33
copy div "Ashley no longer lives here could this also be sent to my new roommate? Her nam…"
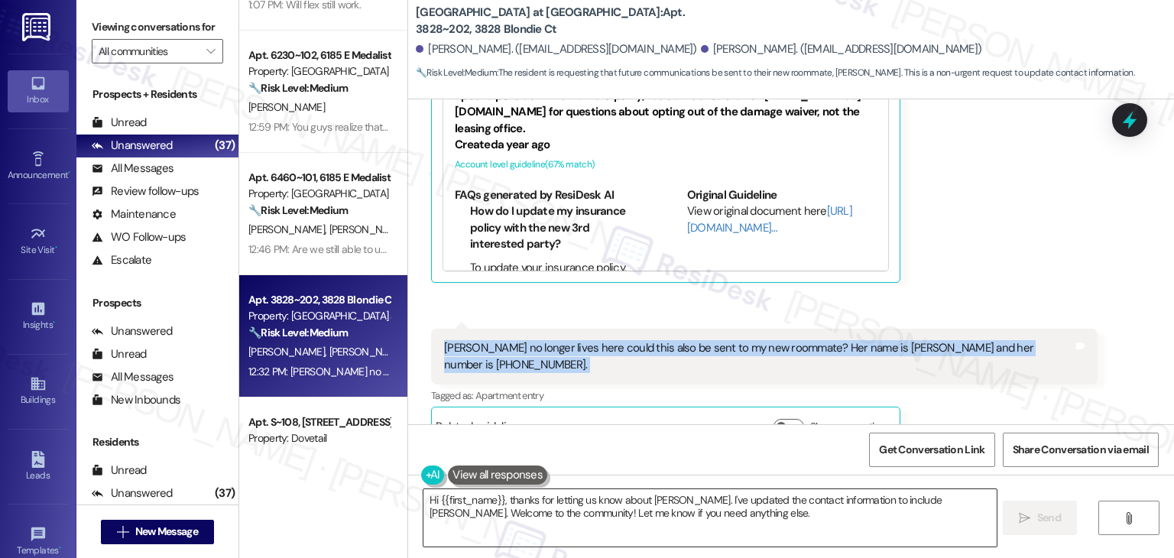
click at [565, 507] on textarea "Hi {{first_name}}, thanks for letting us know about Ashley. I've updated the co…" at bounding box center [709, 517] width 572 height 57
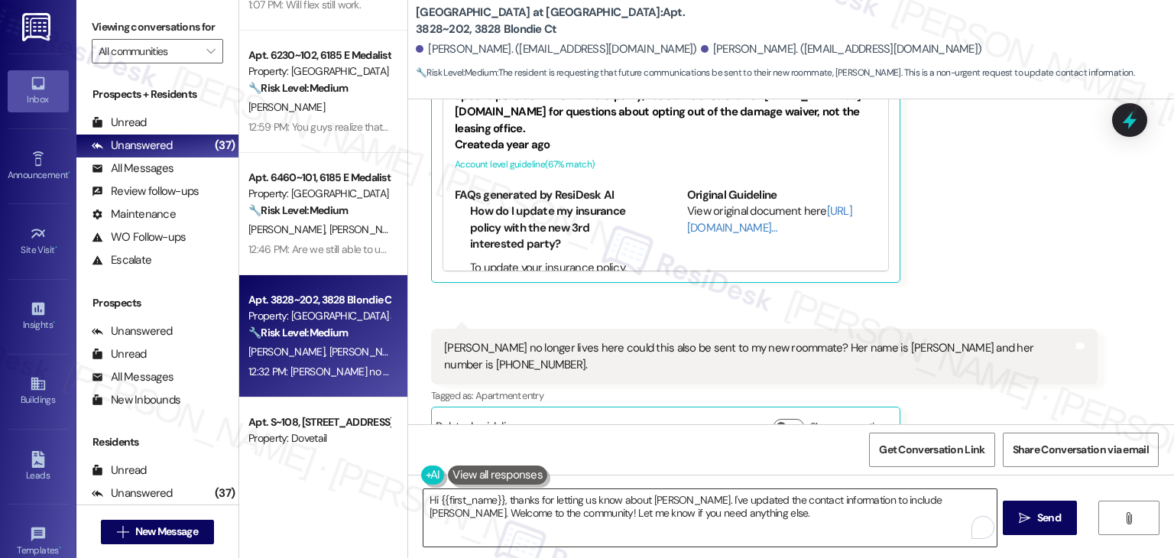
click at [690, 513] on textarea "Hi {{first_name}}, thanks for letting us know about Ashley. I've updated the co…" at bounding box center [709, 517] width 572 height 57
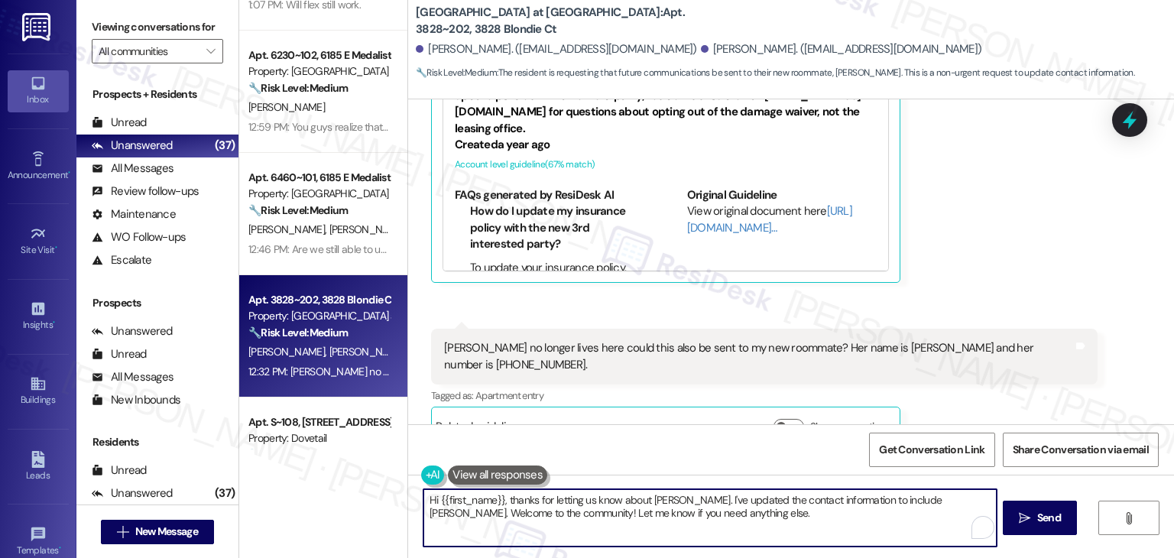
drag, startPoint x: 495, startPoint y: 499, endPoint x: 432, endPoint y: 504, distance: 63.6
click at [432, 504] on textarea "Hi {{first_name}}, thanks for letting us know about Ashley. I've updated the co…" at bounding box center [709, 517] width 572 height 57
type textarea "Hi Max, thanks for letting us know about Ashley. I've updated the contact infor…"
click at [553, 496] on textarea "Hi Max, thanks for letting us know about Ashley. I've updated the contact infor…" at bounding box center [709, 517] width 572 height 57
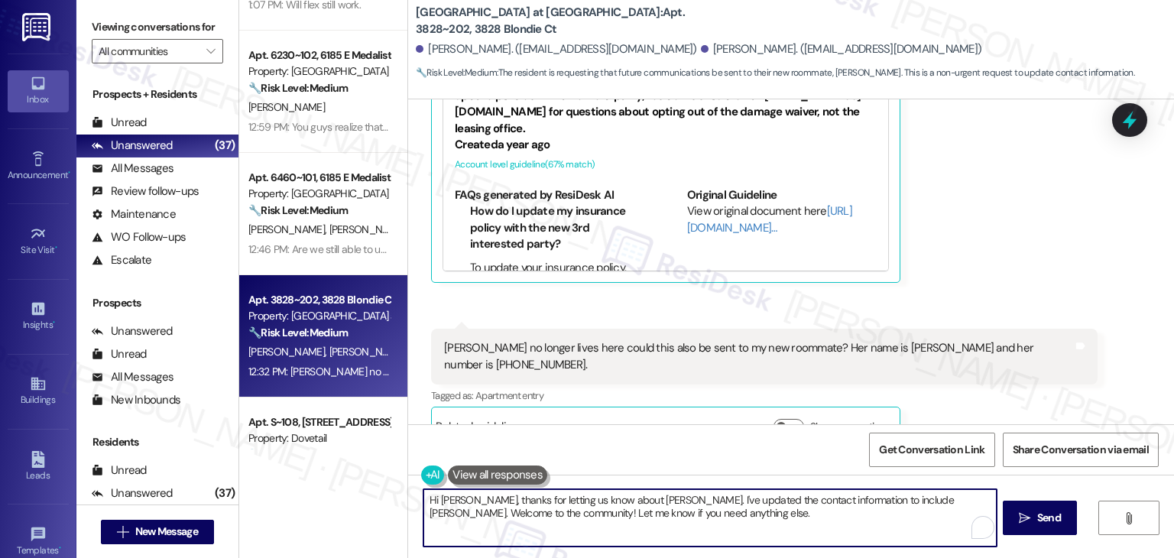
click at [553, 496] on textarea "Hi Max, thanks for letting us know about Ashley. I've updated the contact infor…" at bounding box center [709, 517] width 572 height 57
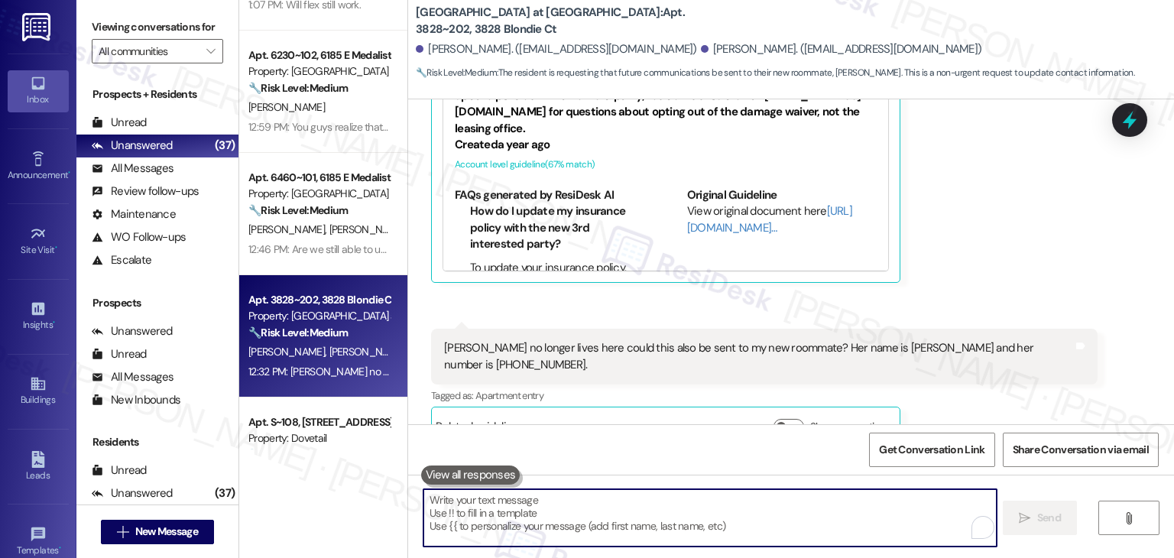
paste textarea "Hi Max! Thanks for the update. Could you please confirm Hannah’s full name so w…"
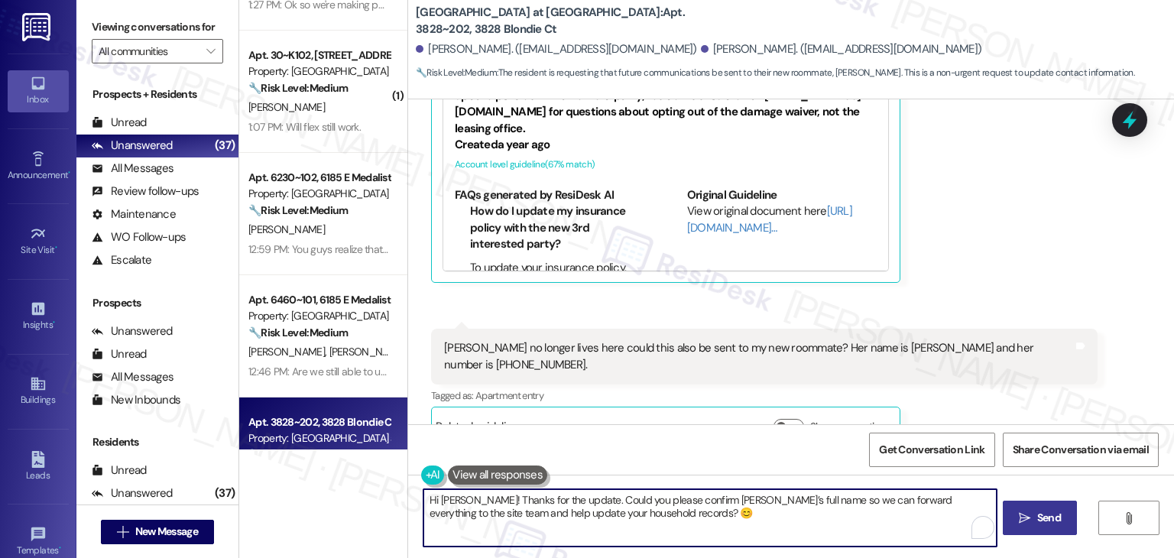
type textarea "Hi Max! Thanks for the update. Could you please confirm Hannah’s full name so w…"
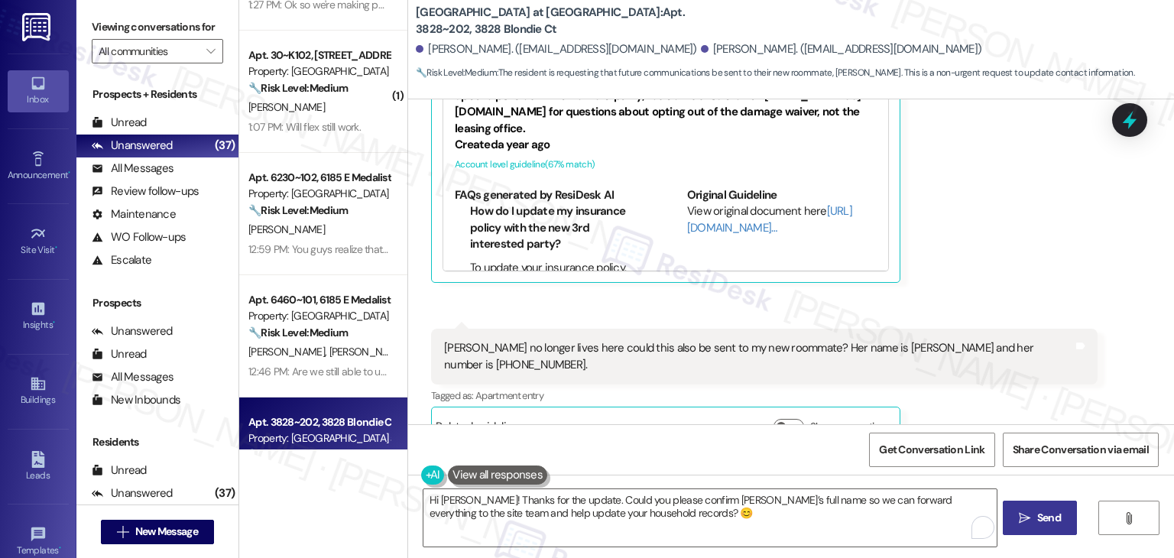
click at [1058, 517] on span "Send" at bounding box center [1049, 518] width 24 height 16
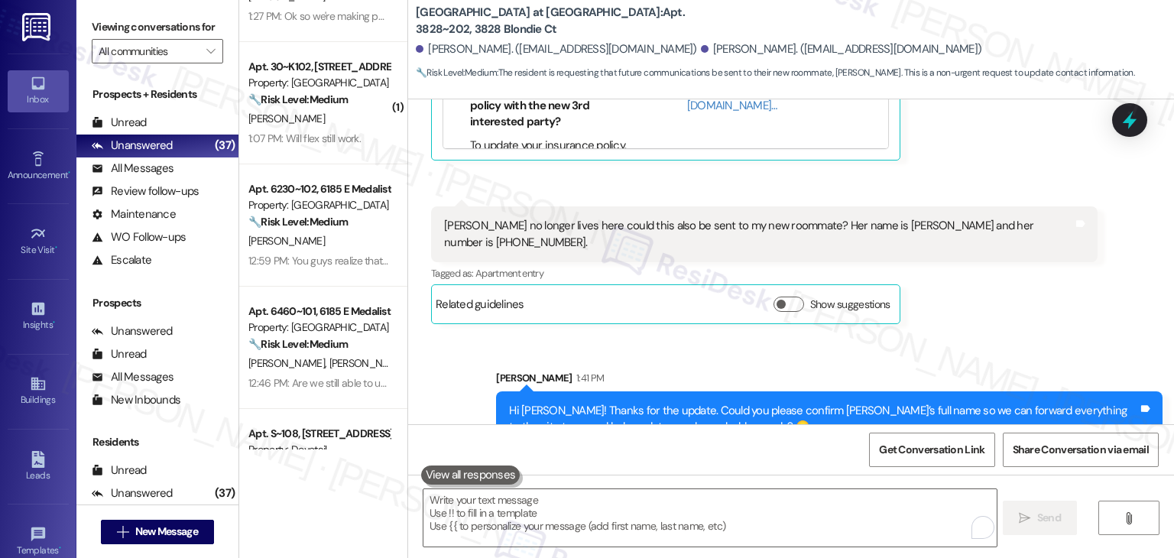
scroll to position [993, 0]
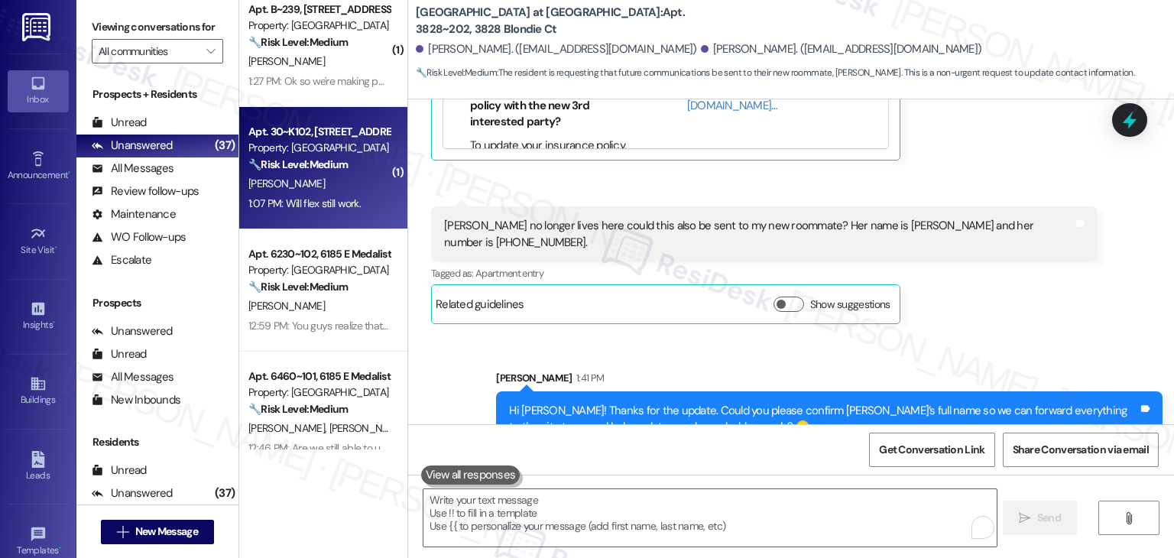
click at [318, 183] on div "K. Kirsch" at bounding box center [319, 183] width 144 height 19
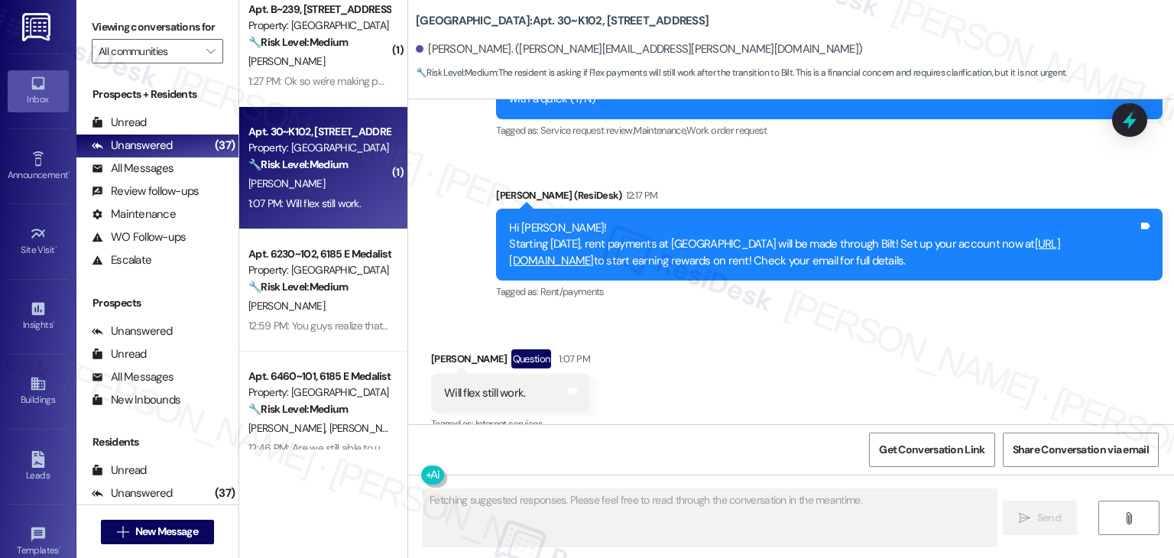
scroll to position [4382, 0]
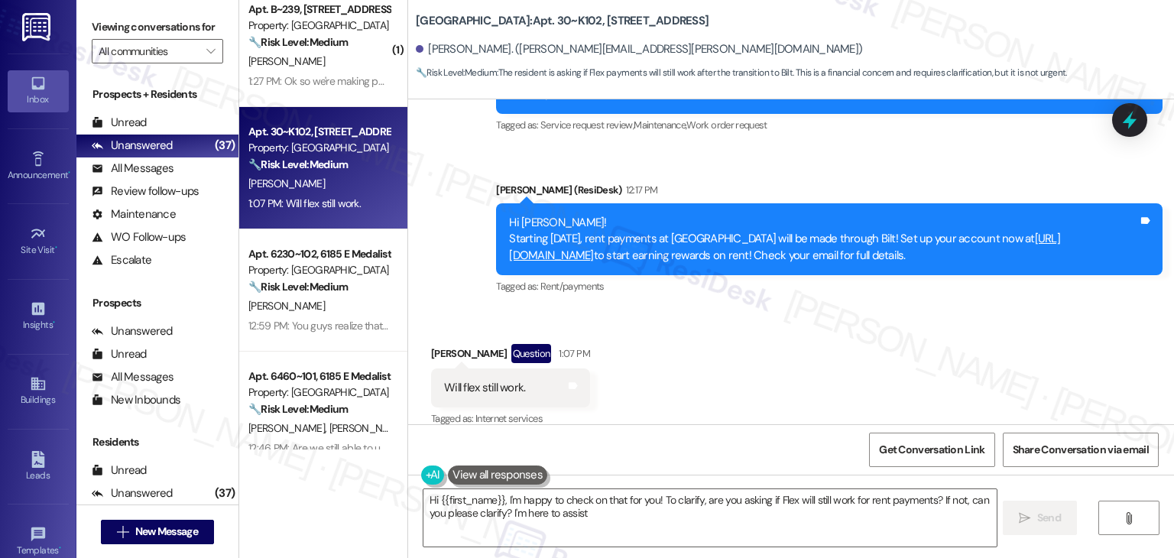
type textarea "Hi {{first_name}}, I'm happy to check on that for you! To clarify, are you aski…"
click at [740, 355] on div "Received via SMS Kristine Kirsch Question 1:07 PM Will flex still work. Tags an…" at bounding box center [791, 375] width 766 height 132
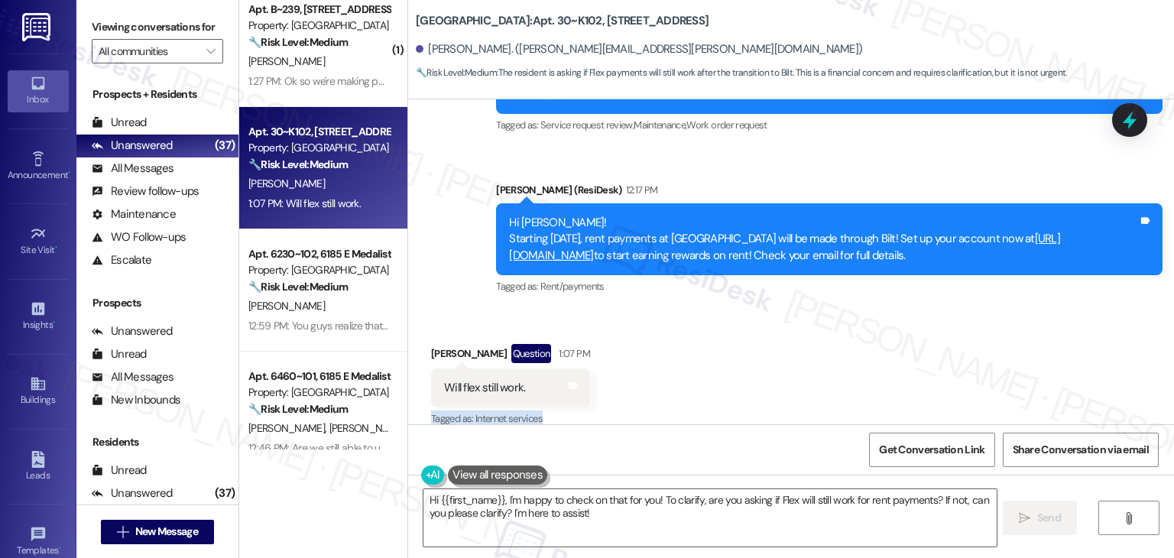
click at [740, 355] on div "Received via SMS Kristine Kirsch Question 1:07 PM Will flex still work. Tags an…" at bounding box center [791, 375] width 766 height 132
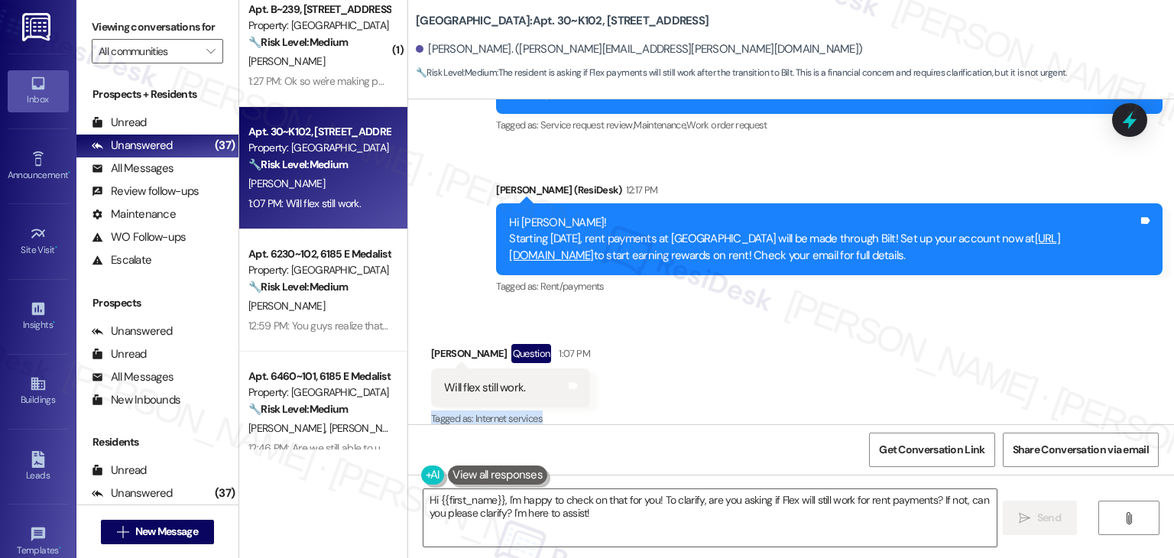
click at [740, 355] on div "Received via SMS Kristine Kirsch Question 1:07 PM Will flex still work. Tags an…" at bounding box center [791, 375] width 766 height 132
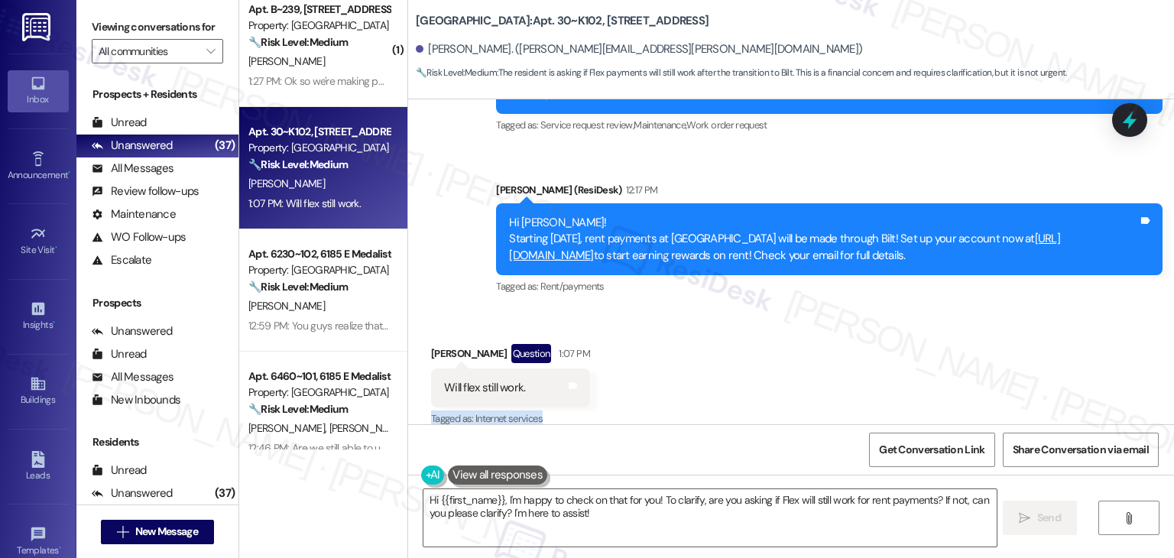
click at [740, 355] on div "Received via SMS Kristine Kirsch Question 1:07 PM Will flex still work. Tags an…" at bounding box center [791, 375] width 766 height 132
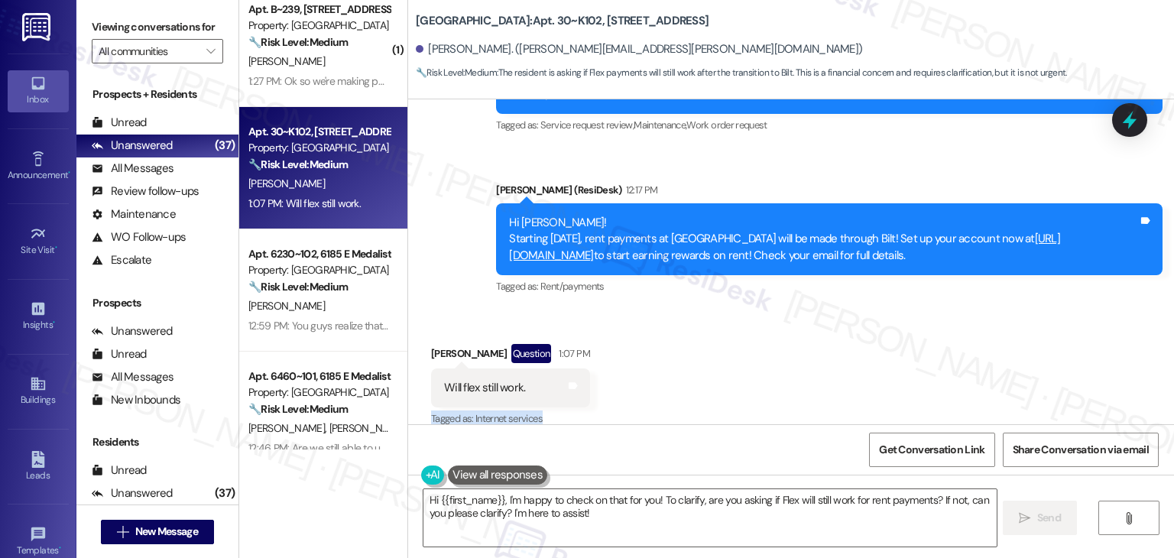
click at [740, 355] on div "Received via SMS Kristine Kirsch Question 1:07 PM Will flex still work. Tags an…" at bounding box center [791, 375] width 766 height 132
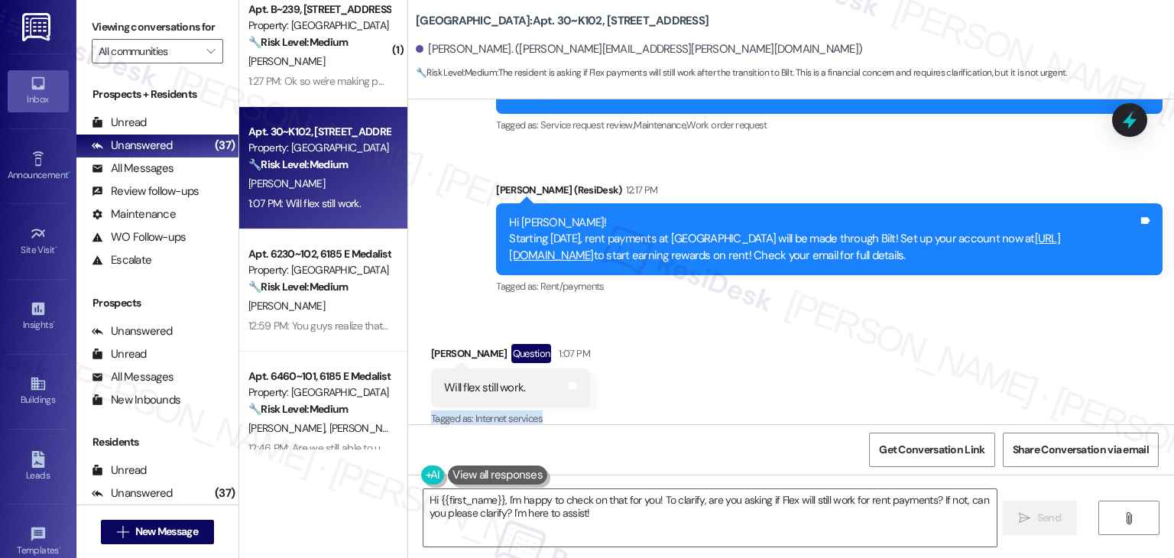
click at [740, 355] on div "Received via SMS Kristine Kirsch Question 1:07 PM Will flex still work. Tags an…" at bounding box center [791, 375] width 766 height 132
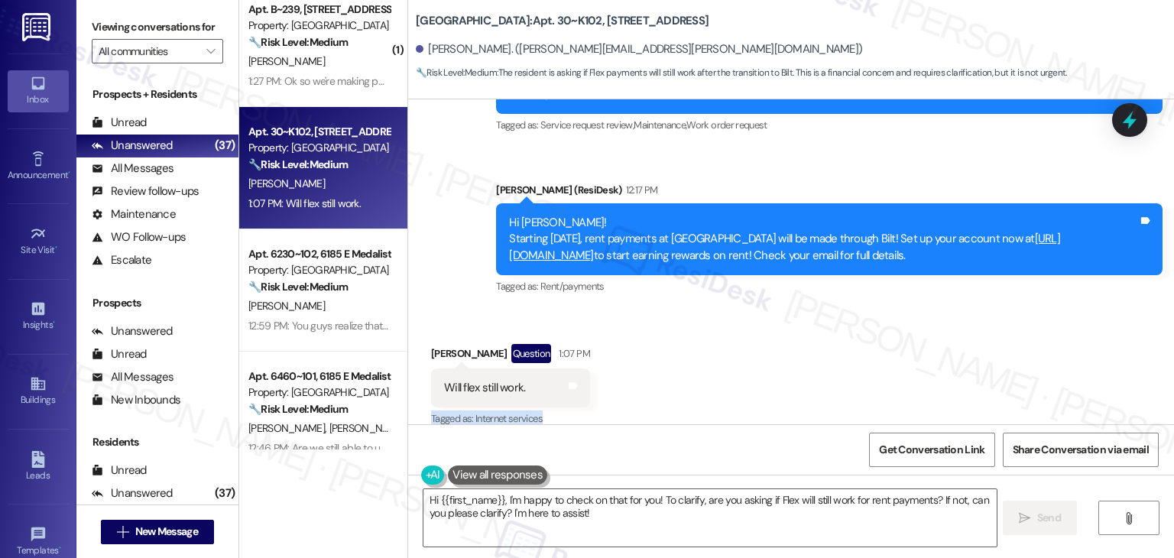
click at [740, 355] on div "Received via SMS Kristine Kirsch Question 1:07 PM Will flex still work. Tags an…" at bounding box center [791, 375] width 766 height 132
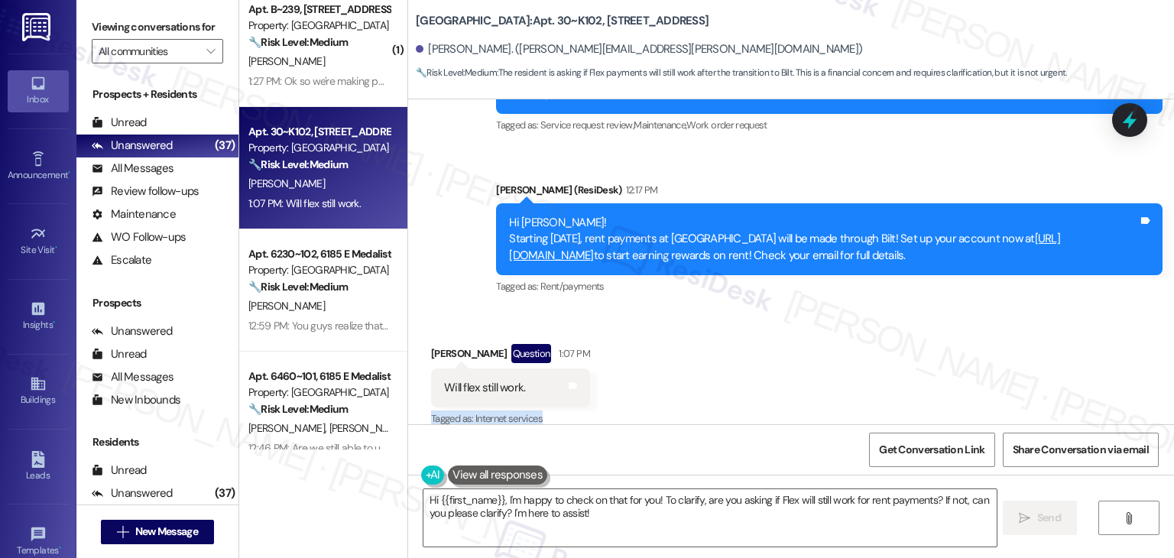
click at [740, 355] on div "Received via SMS Kristine Kirsch Question 1:07 PM Will flex still work. Tags an…" at bounding box center [791, 375] width 766 height 132
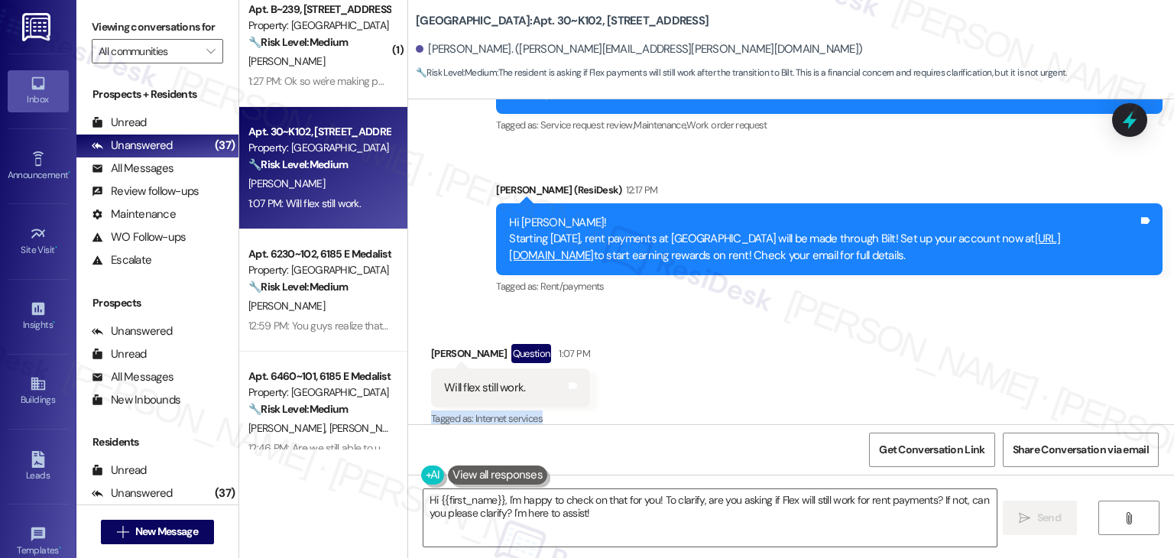
click at [740, 355] on div "Received via SMS Kristine Kirsch Question 1:07 PM Will flex still work. Tags an…" at bounding box center [791, 375] width 766 height 132
click at [739, 355] on div "Received via SMS Kristine Kirsch Question 1:07 PM Will flex still work. Tags an…" at bounding box center [791, 375] width 766 height 132
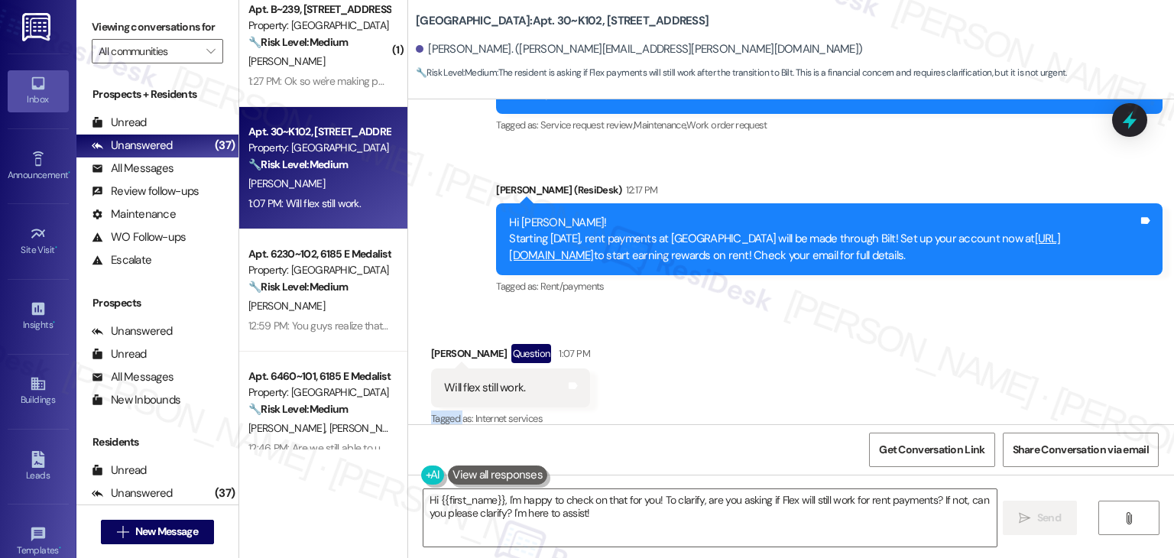
click at [739, 355] on div "Received via SMS Kristine Kirsch Question 1:07 PM Will flex still work. Tags an…" at bounding box center [791, 375] width 766 height 132
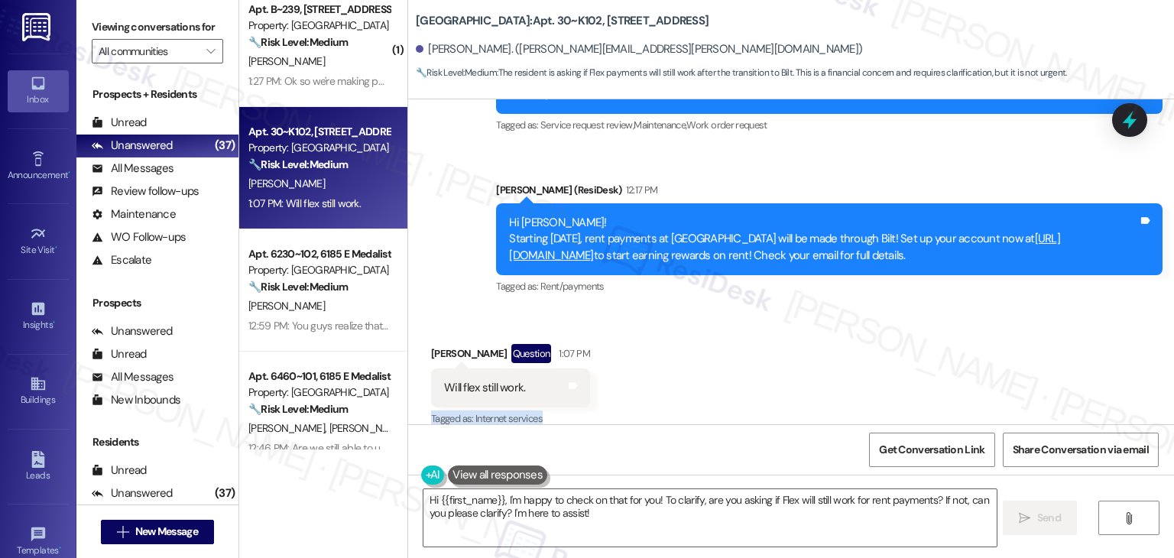
click at [739, 355] on div "Received via SMS Kristine Kirsch Question 1:07 PM Will flex still work. Tags an…" at bounding box center [791, 375] width 766 height 132
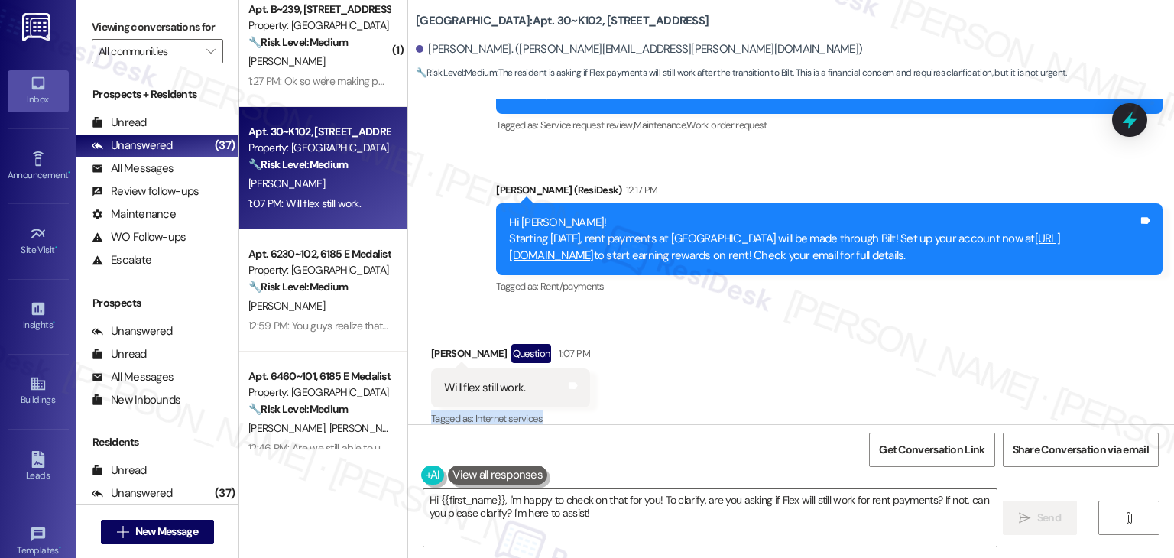
click at [739, 355] on div "Received via SMS Kristine Kirsch Question 1:07 PM Will flex still work. Tags an…" at bounding box center [791, 375] width 766 height 132
drag, startPoint x: 988, startPoint y: 234, endPoint x: 454, endPoint y: 206, distance: 534.8
click at [454, 206] on div "Survey, sent via SMS Residesk Automated Survey Yesterday at 11:45 AM Hi Kristin…" at bounding box center [791, 155] width 766 height 307
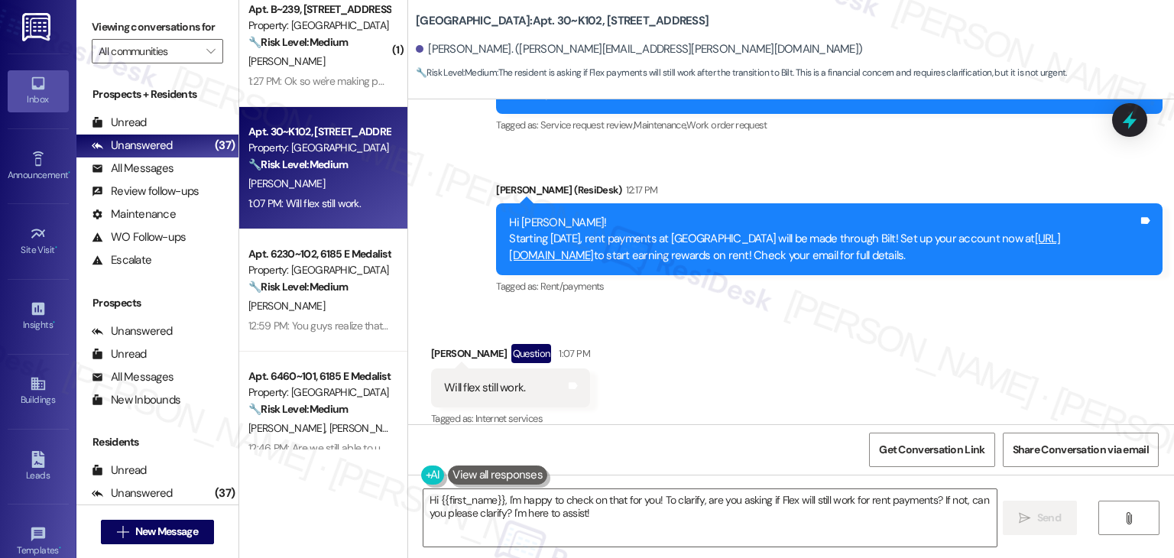
copy div "Hi Kristine! Starting September 25th, rent payments at Verasso Village will be …"
click at [464, 380] on div "Will flex still work." at bounding box center [484, 388] width 81 height 16
copy div "Will flex still work. Tags and notes"
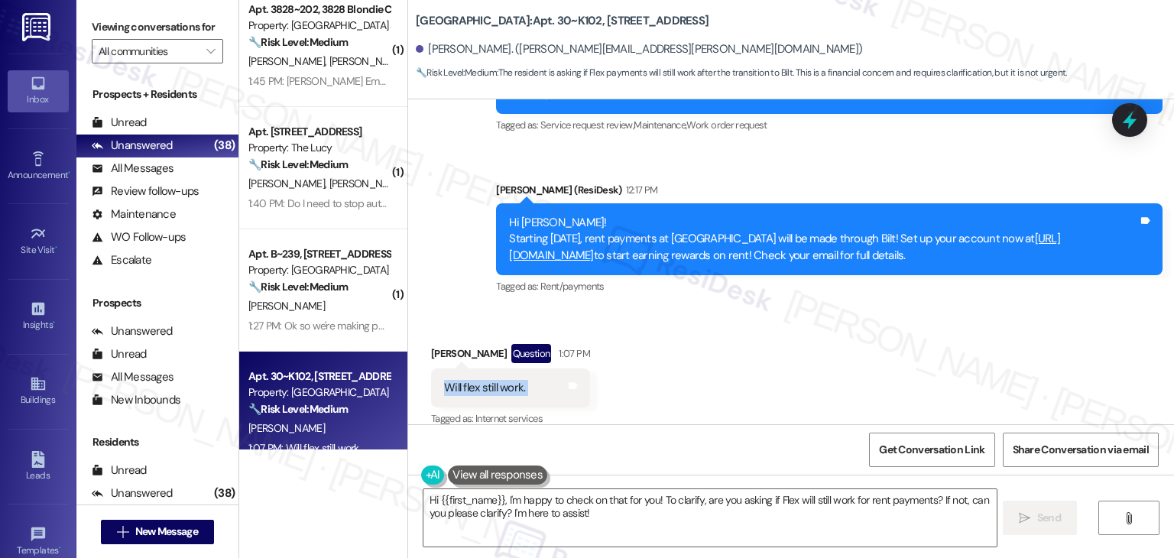
scroll to position [4383, 0]
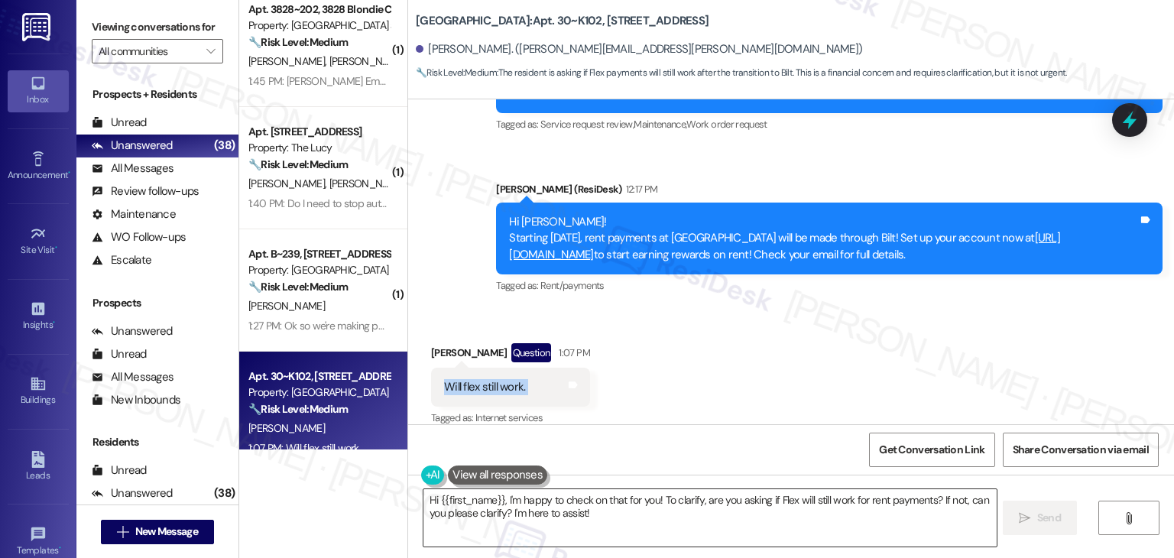
click at [580, 507] on textarea "Hi {{first_name}}, I'm happy to check on that for you! To clarify, are you aski…" at bounding box center [709, 517] width 572 height 57
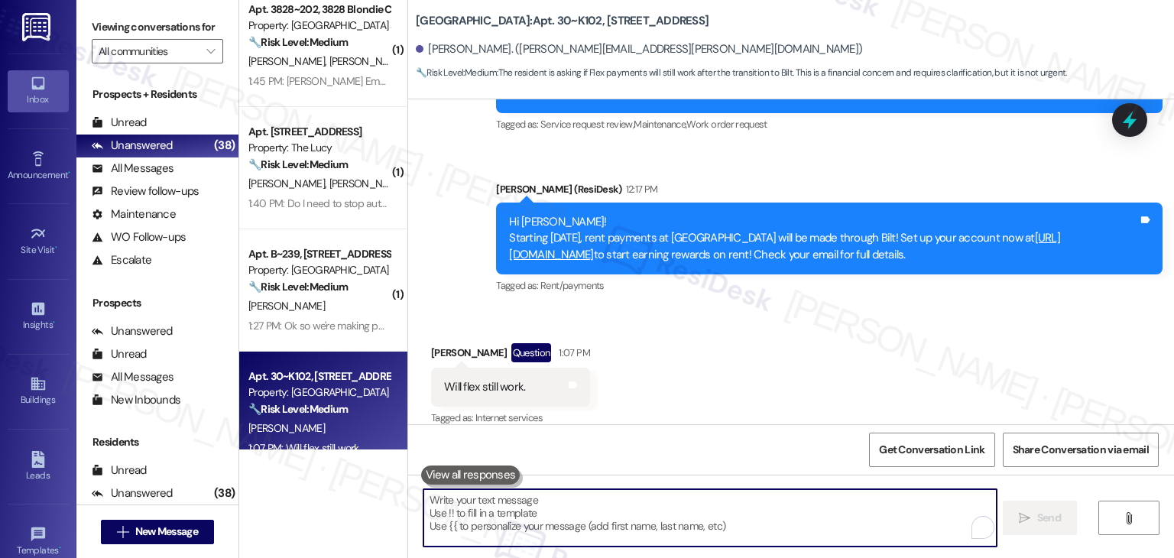
click at [580, 507] on textarea "To enrich screen reader interactions, please activate Accessibility in Grammarl…" at bounding box center [709, 517] width 572 height 57
paste textarea "Hi Kristine! Yes, you can still use Flex to split up your rent payments. Just a…"
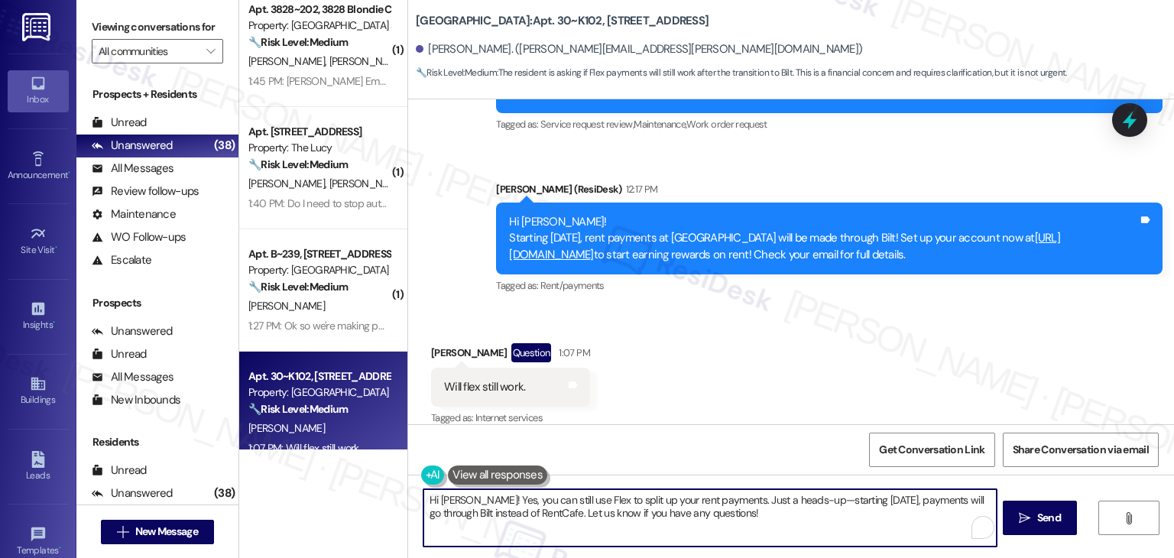
type textarea "Hi Kristine! Yes, you can still use Flex to split up your rent payments. Just a…"
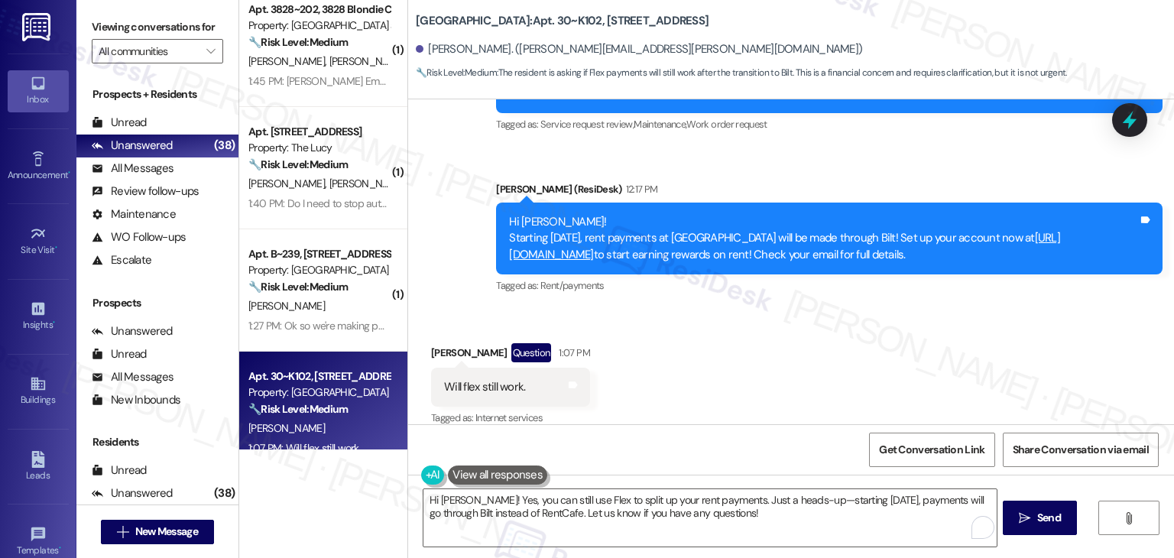
click at [802, 381] on div "Received via SMS Kristine Kirsch Question 1:07 PM Will flex still work. Tags an…" at bounding box center [791, 375] width 766 height 132
click at [1034, 517] on span "Send" at bounding box center [1049, 518] width 30 height 16
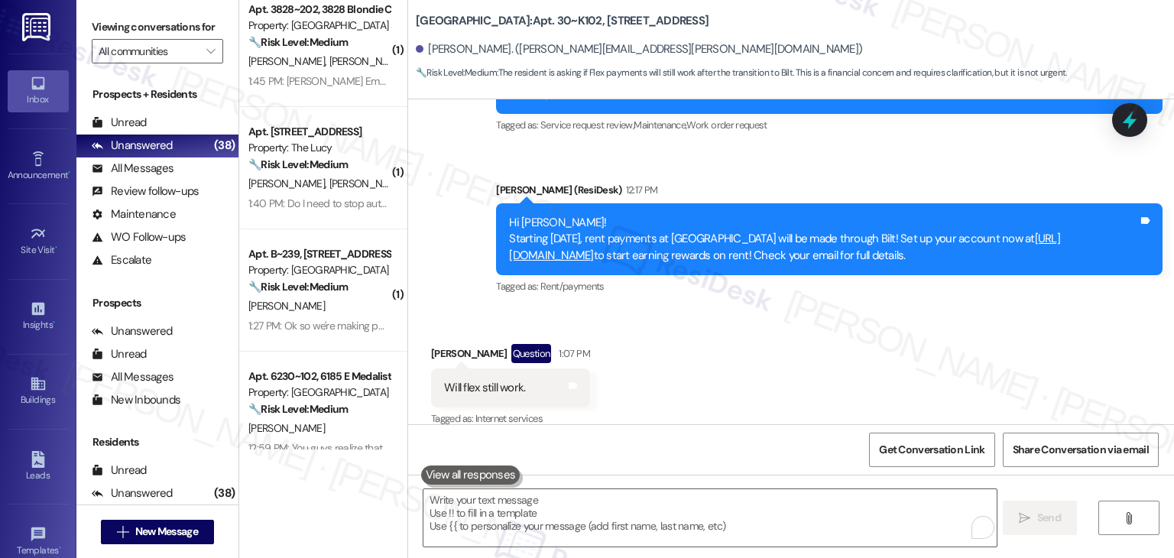
scroll to position [4505, 0]
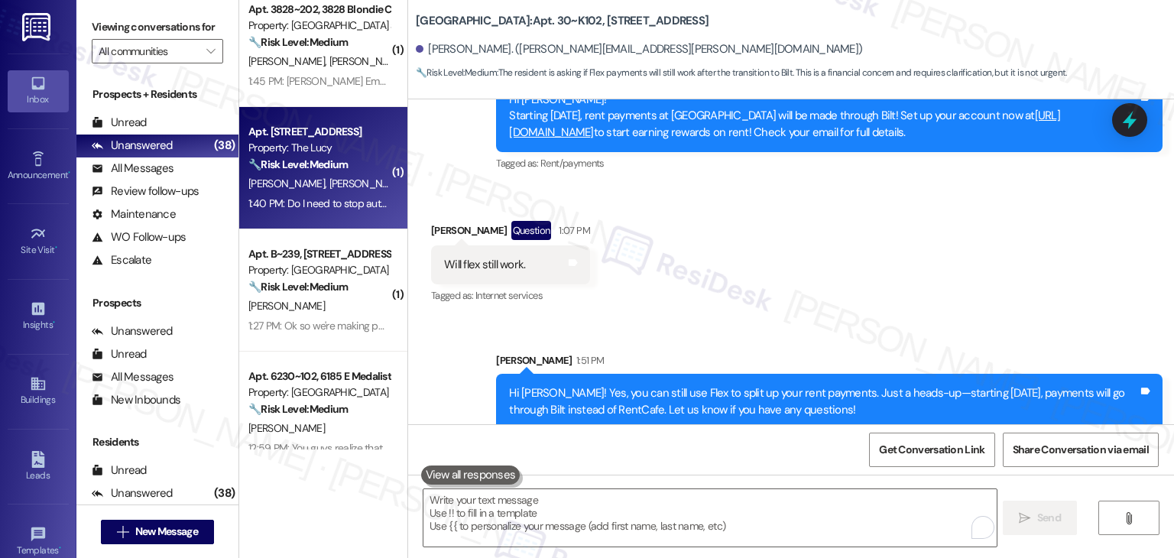
click at [329, 180] on span "G. Banuelos" at bounding box center [367, 184] width 76 height 14
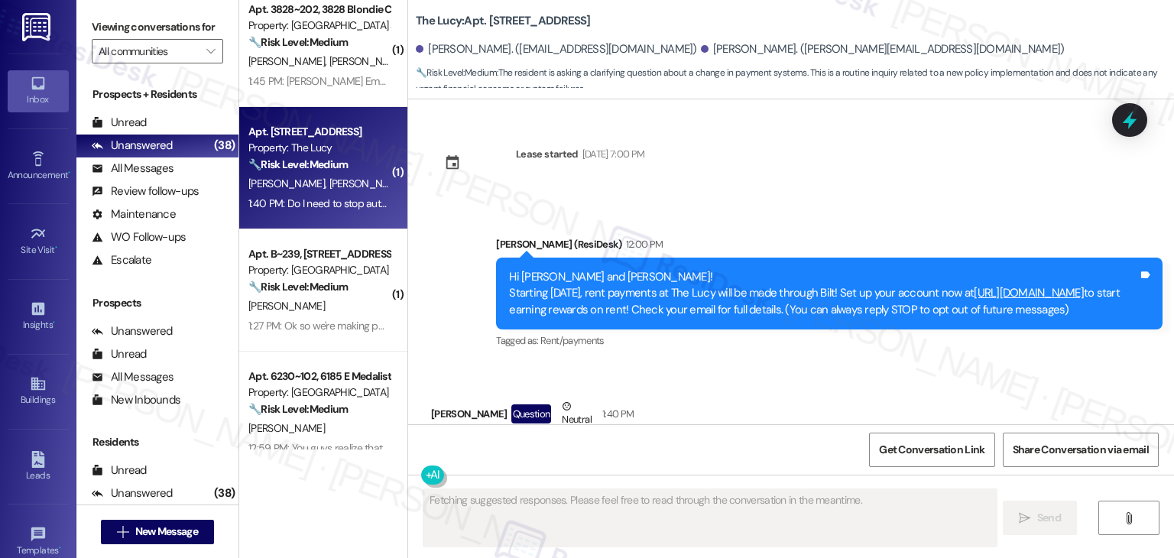
scroll to position [101, 0]
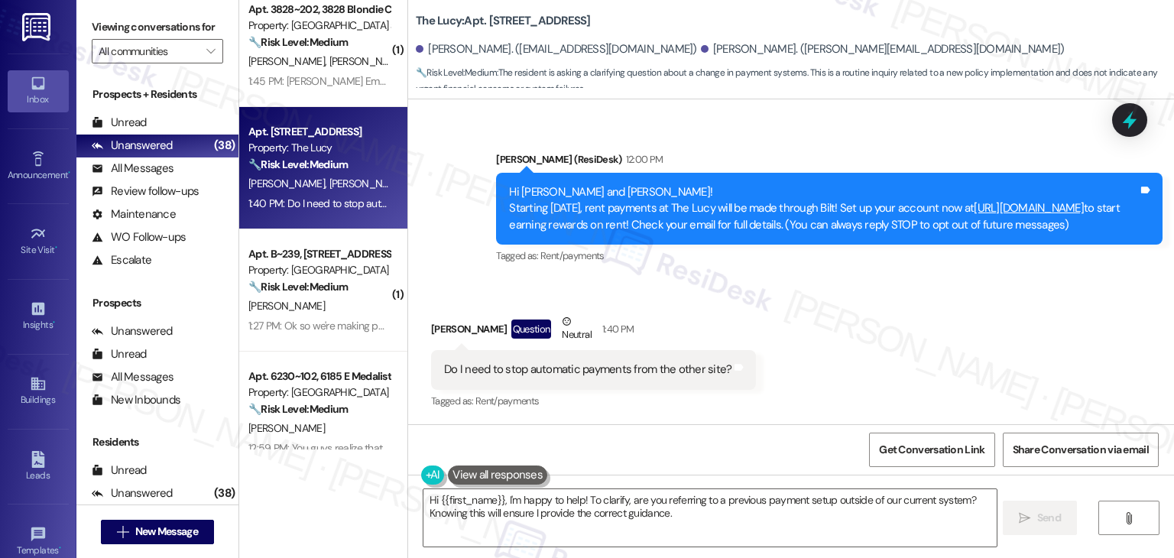
click at [889, 331] on div "Received via SMS Gerardo Banuelos Question Neutral 1:40 PM Do I need to stop au…" at bounding box center [791, 351] width 766 height 145
click at [659, 221] on div "Hi Gerardo and Kristian! Starting September 25th, rent payments at The Lucy wil…" at bounding box center [823, 208] width 629 height 49
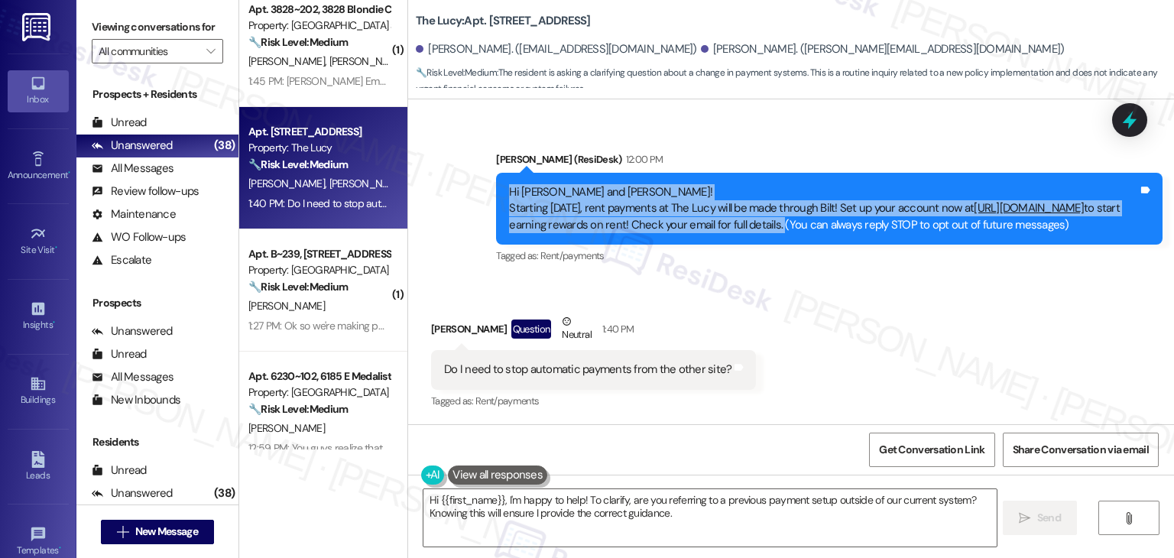
drag, startPoint x: 975, startPoint y: 206, endPoint x: 473, endPoint y: 178, distance: 502.8
click at [473, 178] on div "Announcement, sent via SMS Dottie (ResiDesk) 12:00 PM Hi Gerardo and Kristian! …" at bounding box center [791, 198] width 766 height 162
copy div "Hi Gerardo and Kristian! Starting September 25th, rent payments at The Lucy wil…"
click at [552, 368] on div "Do I need to stop automatic payments from the other site?" at bounding box center [587, 369] width 287 height 16
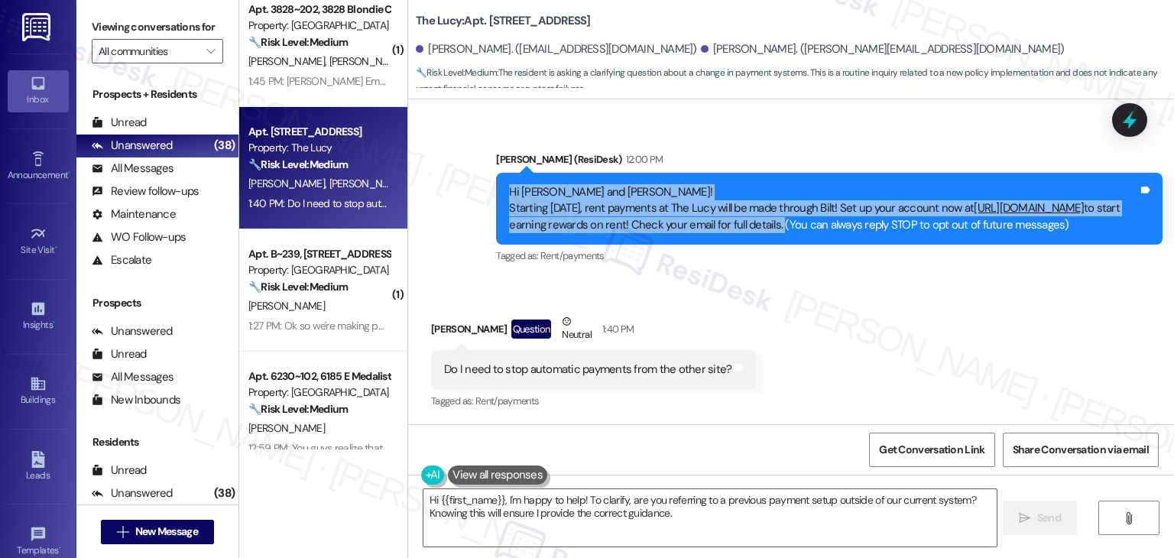
click at [552, 368] on div "Do I need to stop automatic payments from the other site?" at bounding box center [587, 369] width 287 height 16
copy div "Hi Gerardo and Kristian! Starting September 25th, rent payments at The Lucy wil…"
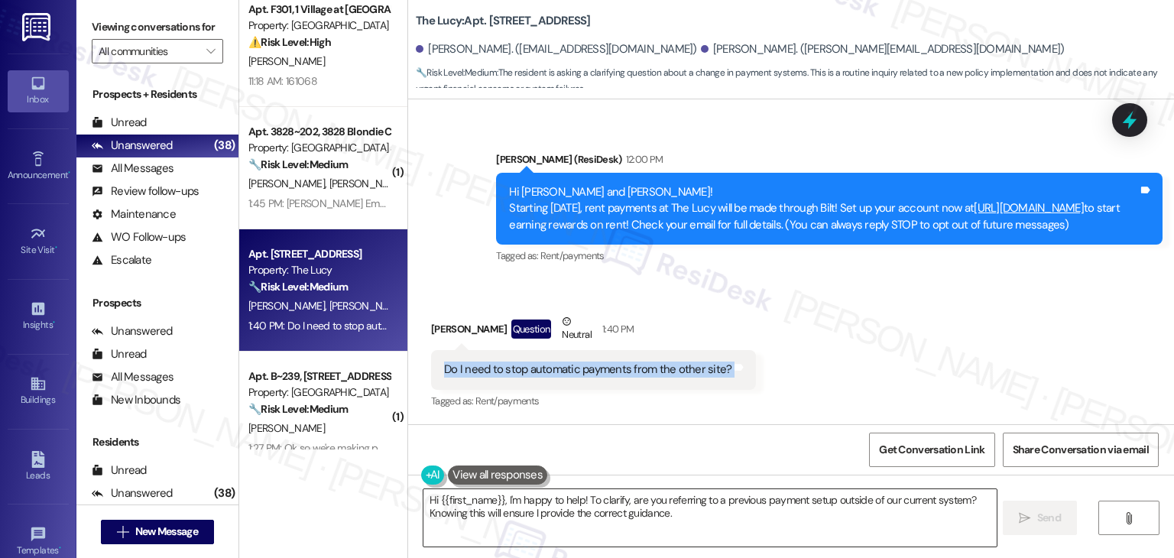
click at [650, 509] on textarea "Hi {{first_name}}, I'm happy to help! To clarify, are you referring to a previo…" at bounding box center [709, 517] width 572 height 57
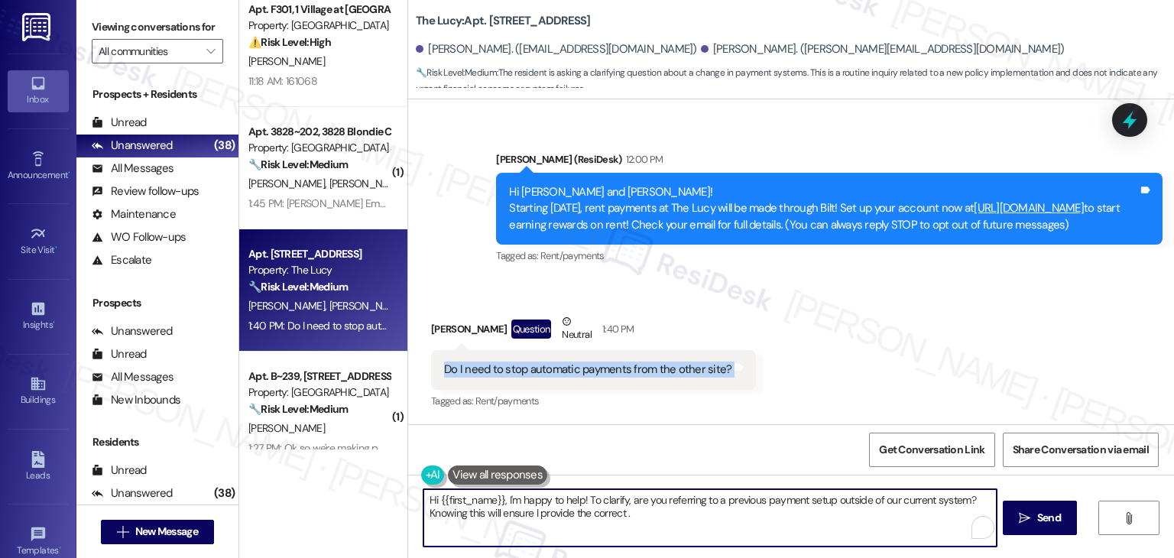
type textarea "Hi {{first_name}}, I'm happy to help! To clarify, are you referring to a previo…"
click at [650, 509] on textarea "Hi {{first_name}}, I'm happy to help! To clarify, are you referring to a previo…" at bounding box center [709, 517] width 572 height 57
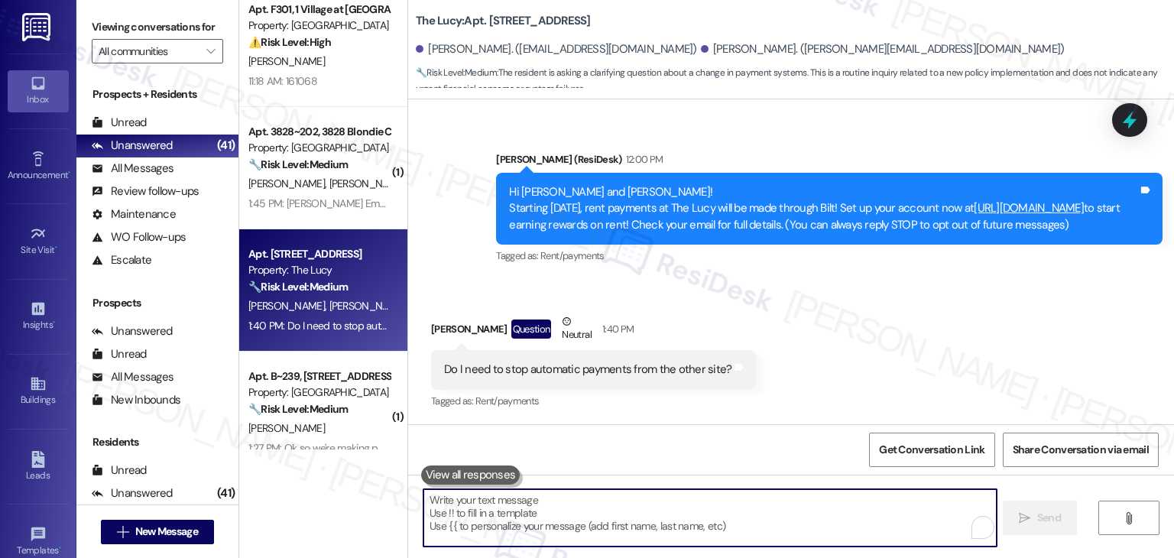
paste textarea "NOT_ALLOWED"
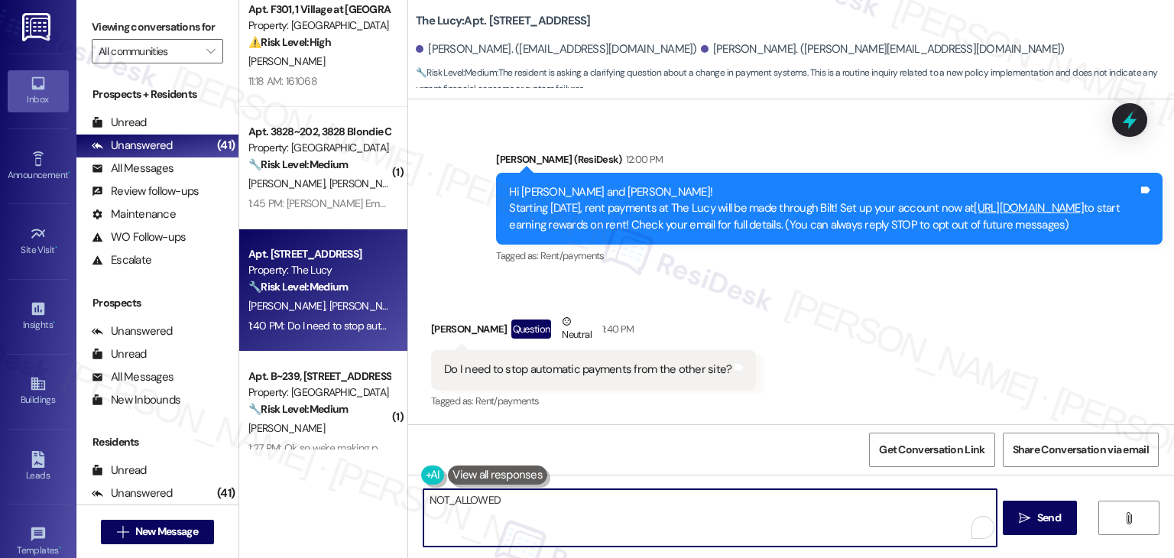
drag, startPoint x: 438, startPoint y: 496, endPoint x: 413, endPoint y: 499, distance: 25.4
click at [415, 499] on div "NOT_ALLOWED" at bounding box center [702, 517] width 574 height 59
paste textarea "Hi Gerardo! Yes, we recommend turning off any automatic payments you’ve set up …"
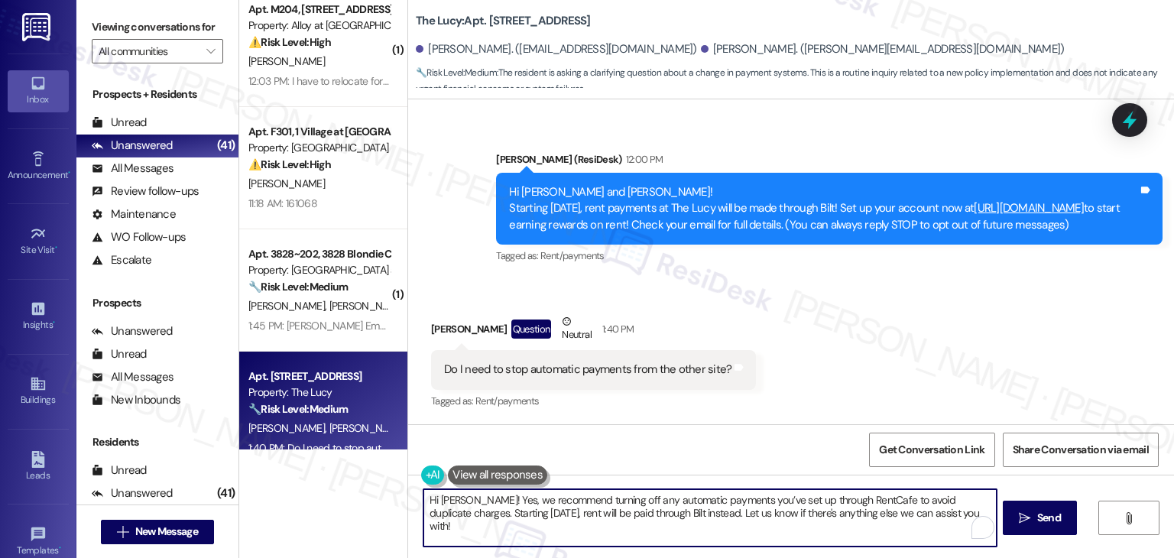
click at [577, 501] on textarea "Hi Gerardo! Yes, we recommend turning off any automatic payments you’ve set up …" at bounding box center [709, 517] width 572 height 57
type textarea "Hi Gerardo! Yes, we recommend turning off any automatic payments you’ve set up …"
click at [1037, 517] on span "Send" at bounding box center [1049, 518] width 24 height 16
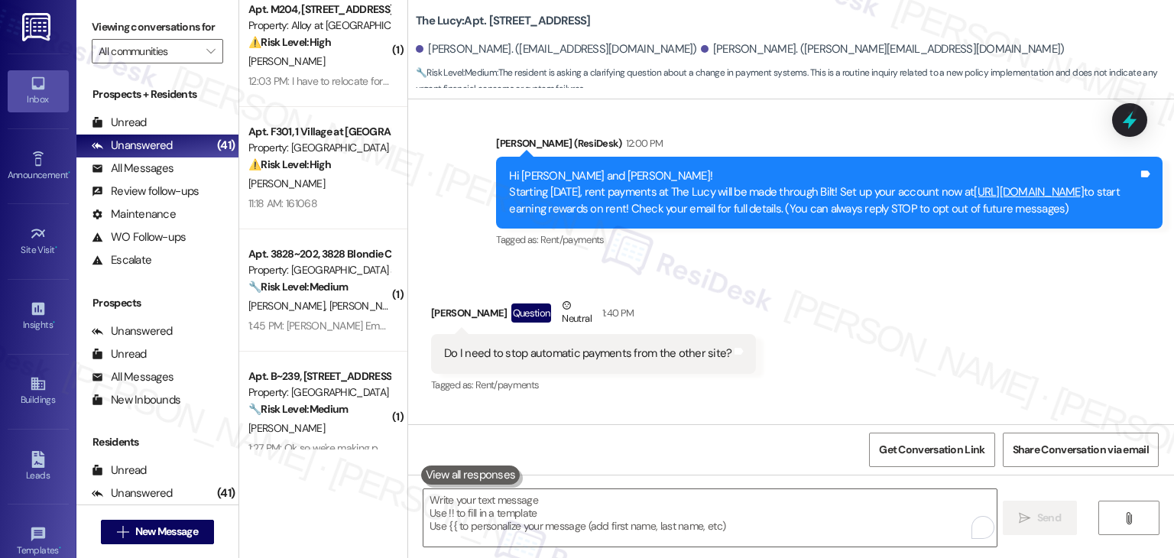
scroll to position [224, 0]
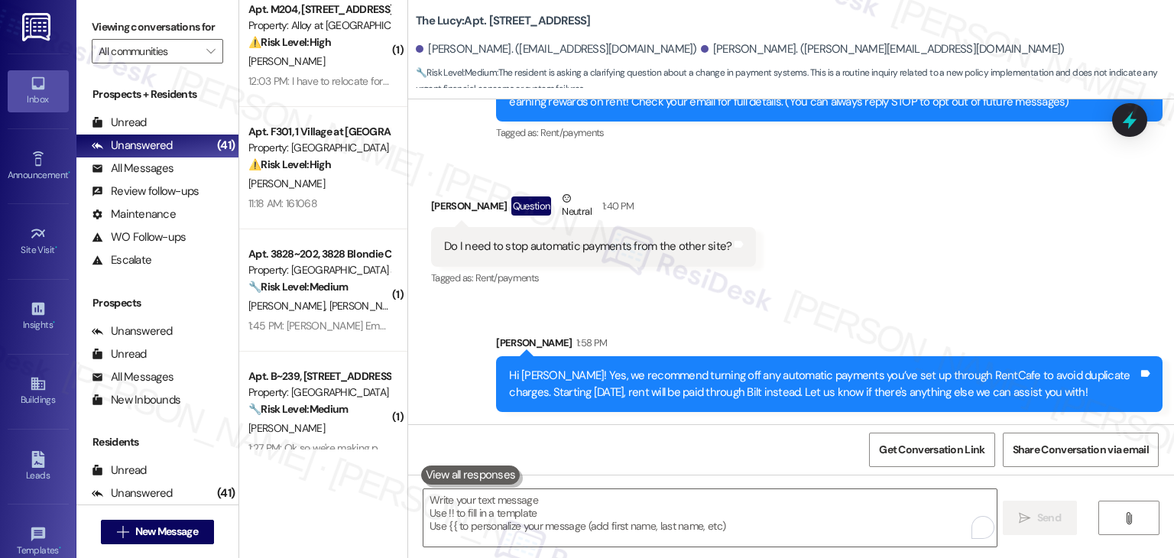
drag, startPoint x: 309, startPoint y: 505, endPoint x: 287, endPoint y: 449, distance: 60.0
click at [309, 505] on div "Apt. 1044~2, 1010 Southside Blvd Property: Southside Townhomes ⚠️ Risk Level: H…" at bounding box center [323, 279] width 168 height 558
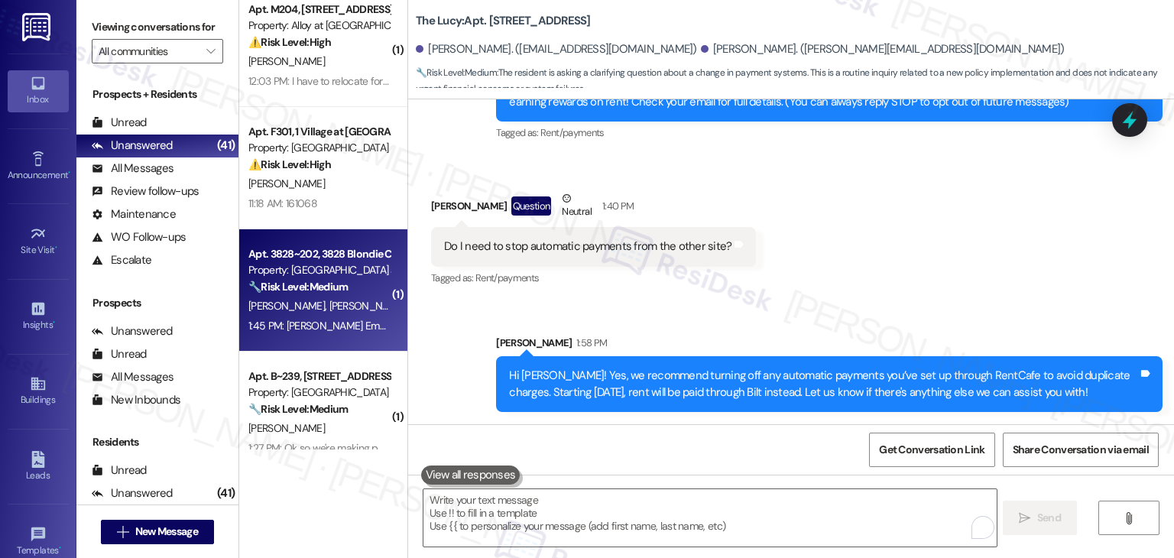
click at [296, 320] on div "1:45 PM: Hannah Riker Email- Hannah.riker@yahoo.com Phone - (605)786-4666 1:45 …" at bounding box center [502, 326] width 508 height 14
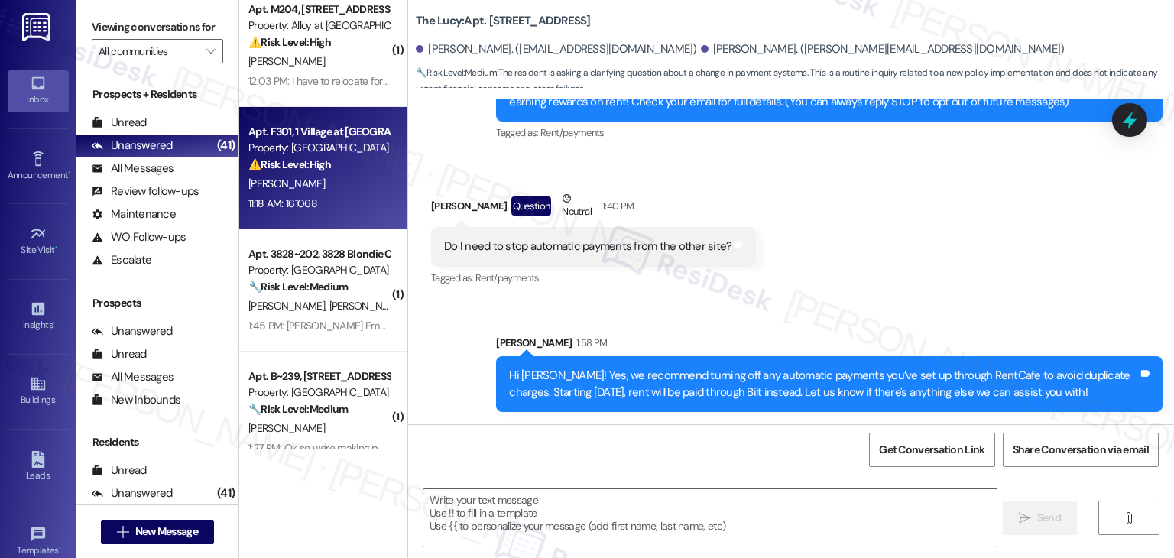
scroll to position [1834, 0]
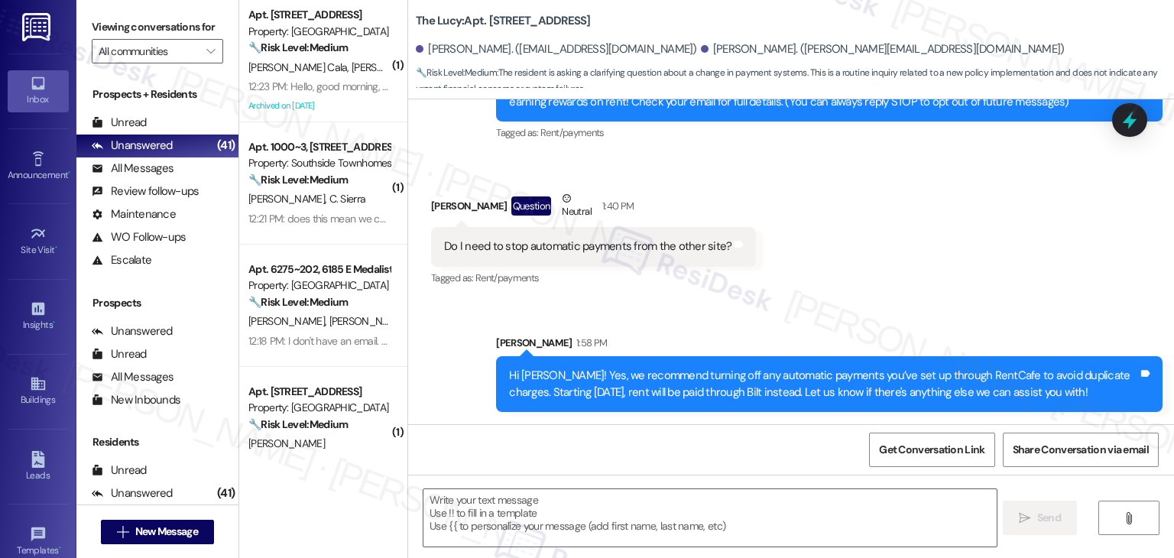
click at [335, 215] on div "( 1 ) Apt. S~108, 1350 N Webb Way Property: Dovetail 🔧 Risk Level: Medium The r…" at bounding box center [323, 224] width 168 height 449
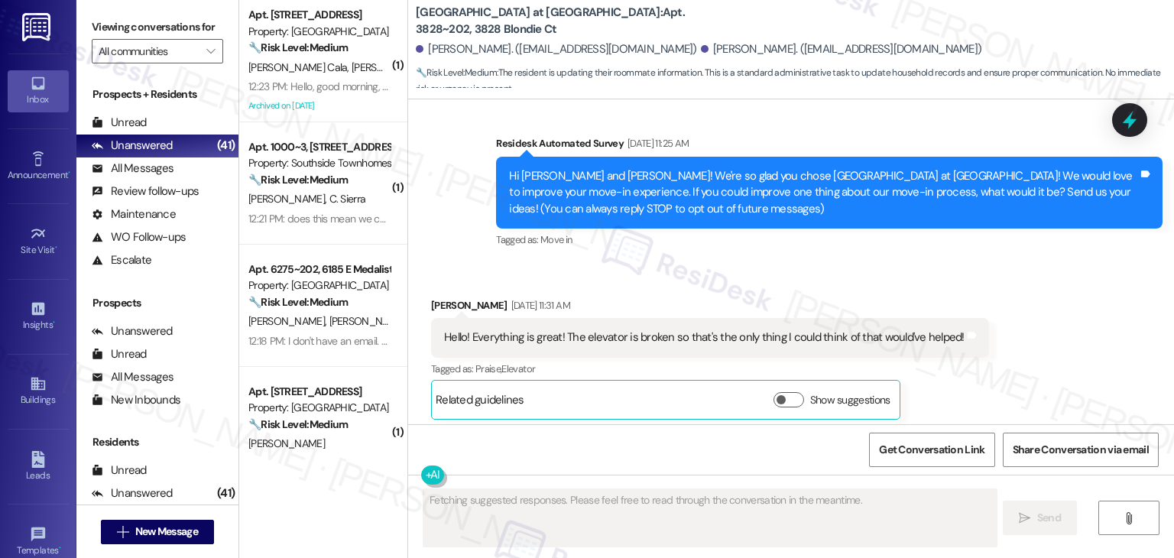
scroll to position [1877, 0]
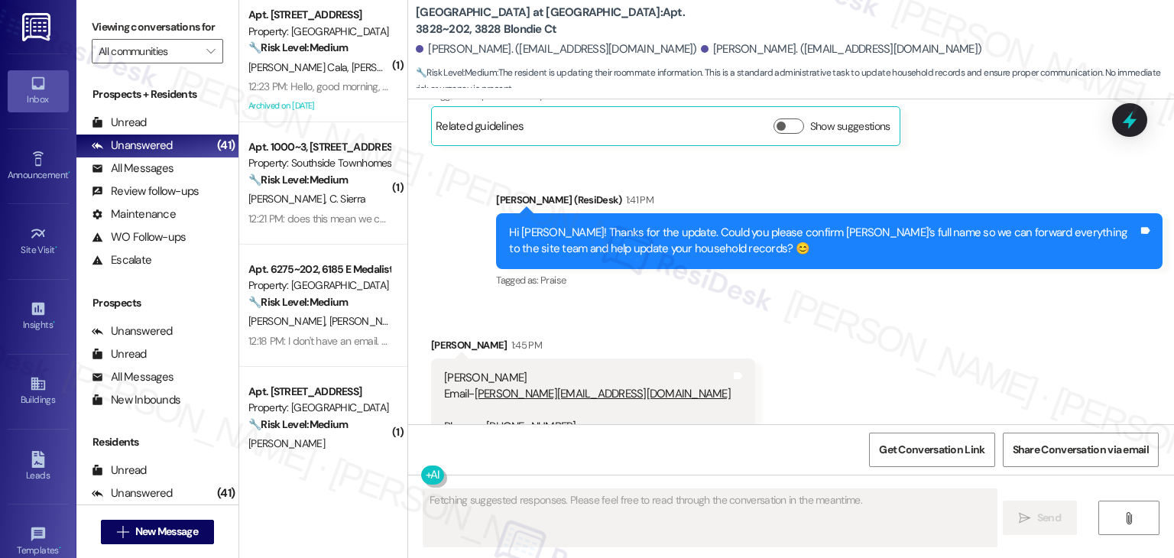
click at [726, 333] on div "Received via SMS Max Riker 1:45 PM Hannah Riker Email- Hannah.riker@yahoo.com P…" at bounding box center [791, 381] width 766 height 156
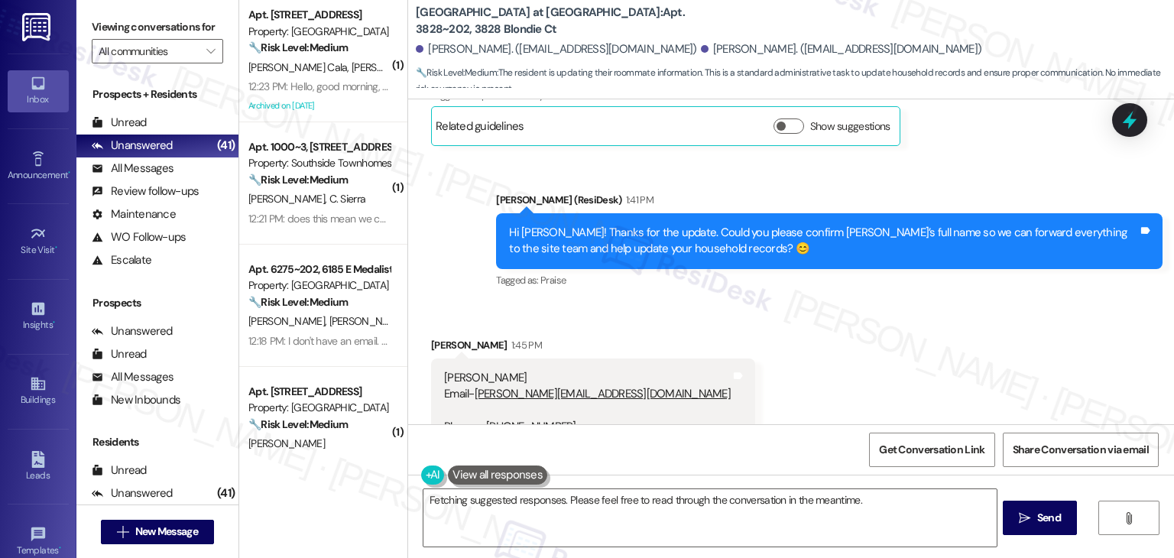
type textarea "Updating..."
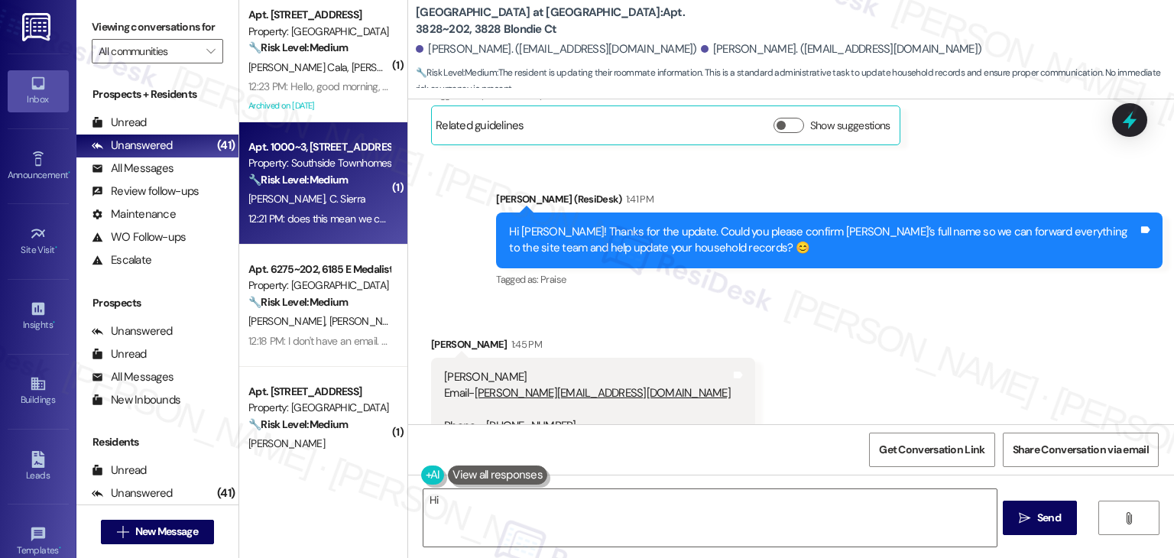
click at [341, 221] on div "12:21 PM: does this mean we can no longer use the Flex app to pay our rent?? 12…" at bounding box center [418, 219] width 340 height 14
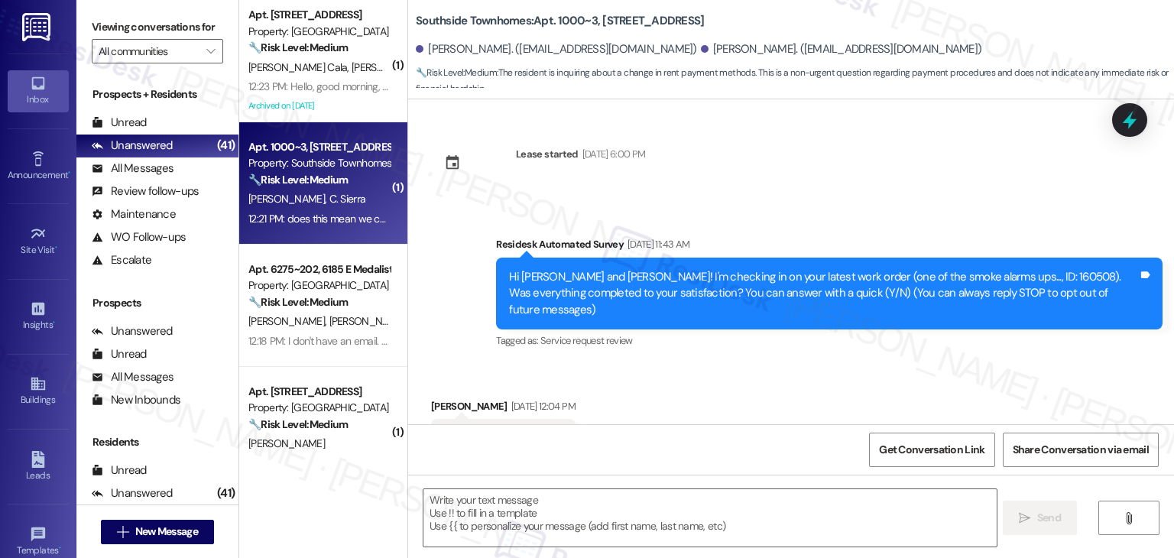
scroll to position [628, 0]
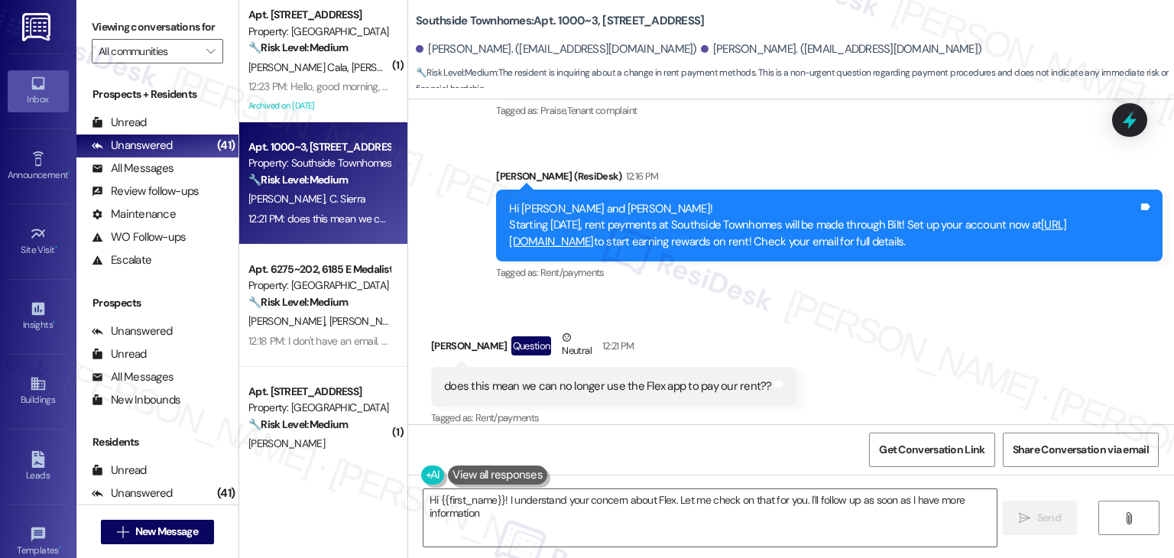
type textarea "Hi {{first_name}}! I understand your concern about Flex. Let me check on that f…"
click at [588, 378] on div "does this mean we can no longer use the Flex app to pay our rent??" at bounding box center [608, 386] width 328 height 16
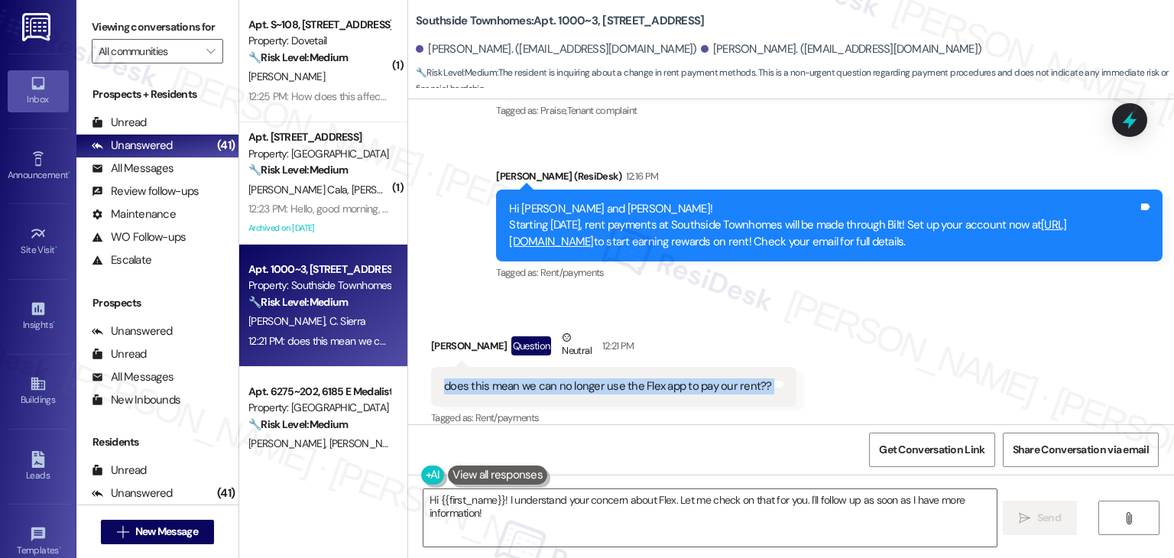
click at [749, 339] on div "Cheyenne Sierra Question Neutral 12:21 PM" at bounding box center [613, 347] width 365 height 37
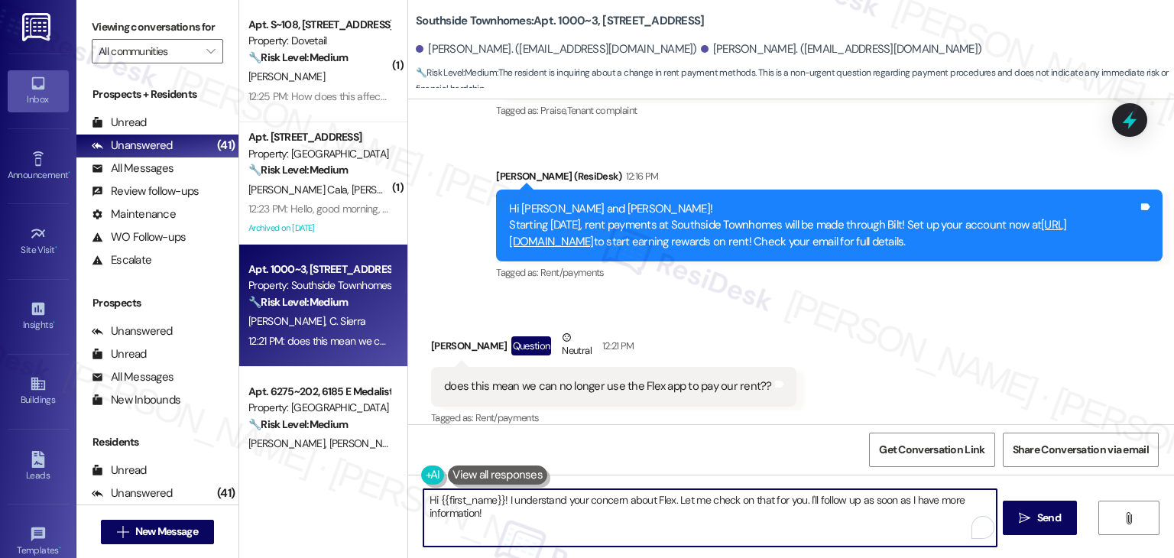
click at [596, 500] on textarea "Hi {{first_name}}! I understand your concern about Flex. Let me check on that f…" at bounding box center [709, 517] width 572 height 57
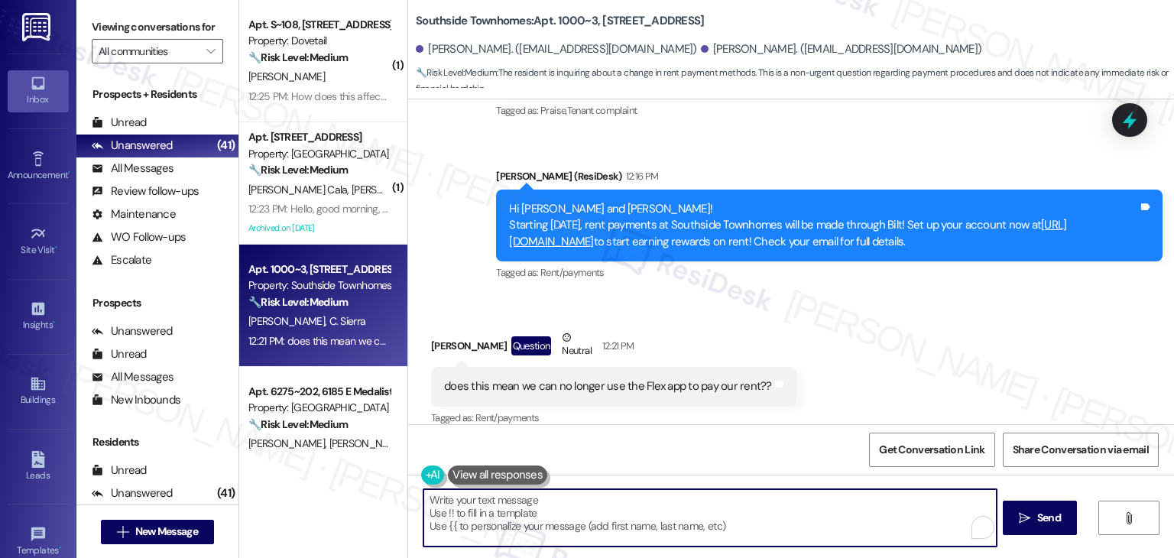
click at [596, 500] on textarea "Hi {{first_name}}! I understand your concern about Flex. Let me check on that f…" at bounding box center [709, 517] width 572 height 57
paste textarea "Hi Cheyenne! You can still use the Flex app to split your rent payments 😊 Just …"
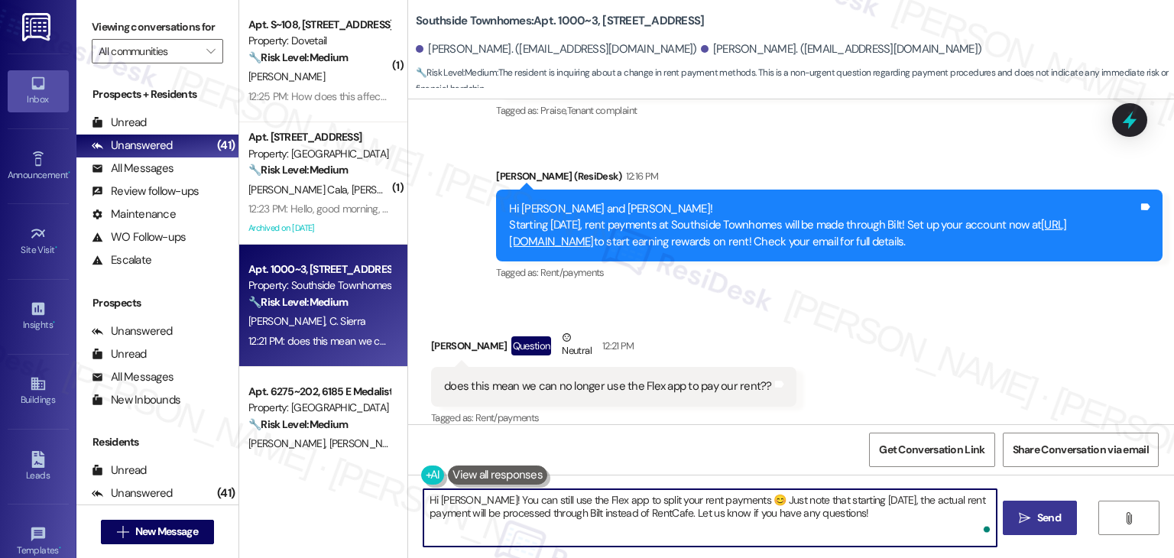
type textarea "Hi Cheyenne! You can still use the Flex app to split your rent payments 😊 Just …"
click at [1051, 520] on span "Send" at bounding box center [1049, 518] width 24 height 16
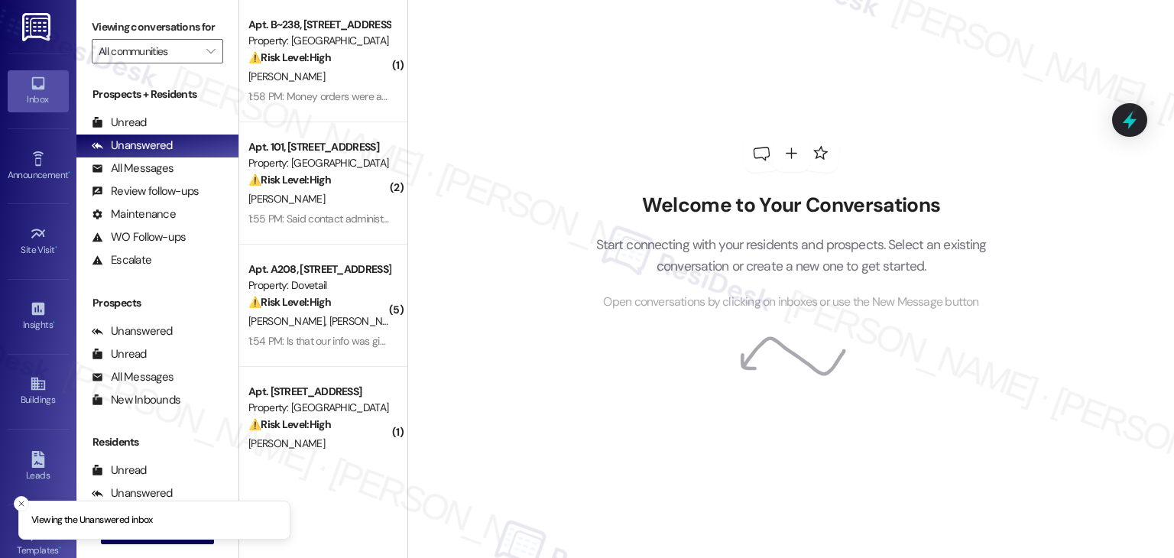
click at [522, 139] on div "Welcome to Your Conversations Start connecting with your residents and prospect…" at bounding box center [790, 279] width 766 height 558
click at [522, 140] on div "Welcome to Your Conversations Start connecting with your residents and prospect…" at bounding box center [790, 279] width 766 height 558
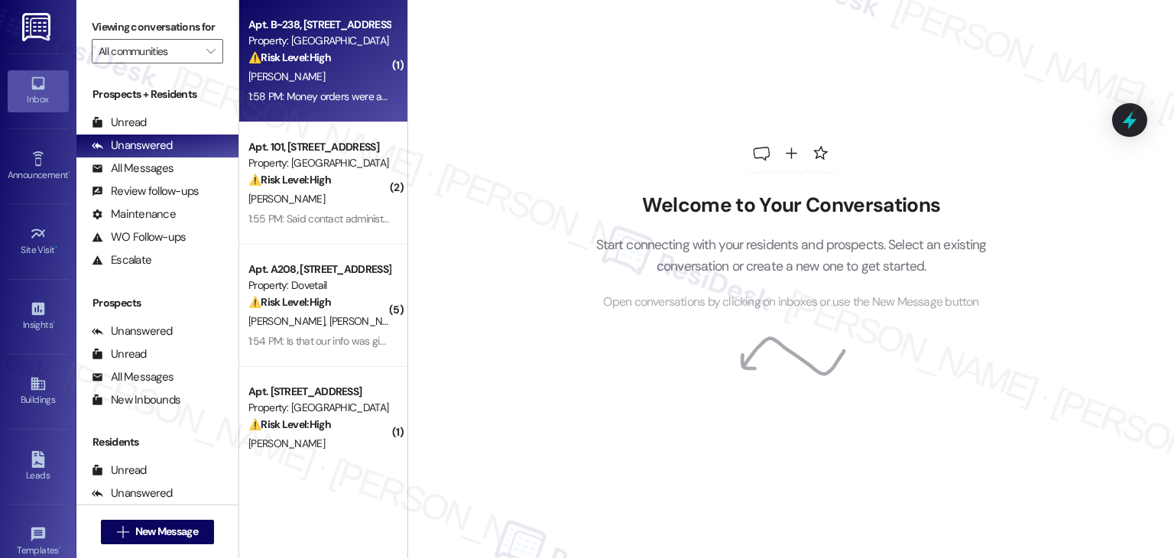
click at [332, 115] on div "Apt. B~238, [STREET_ADDRESS][PERSON_NAME] Property: Towne Square ⚠️ Risk Level:…" at bounding box center [323, 61] width 168 height 122
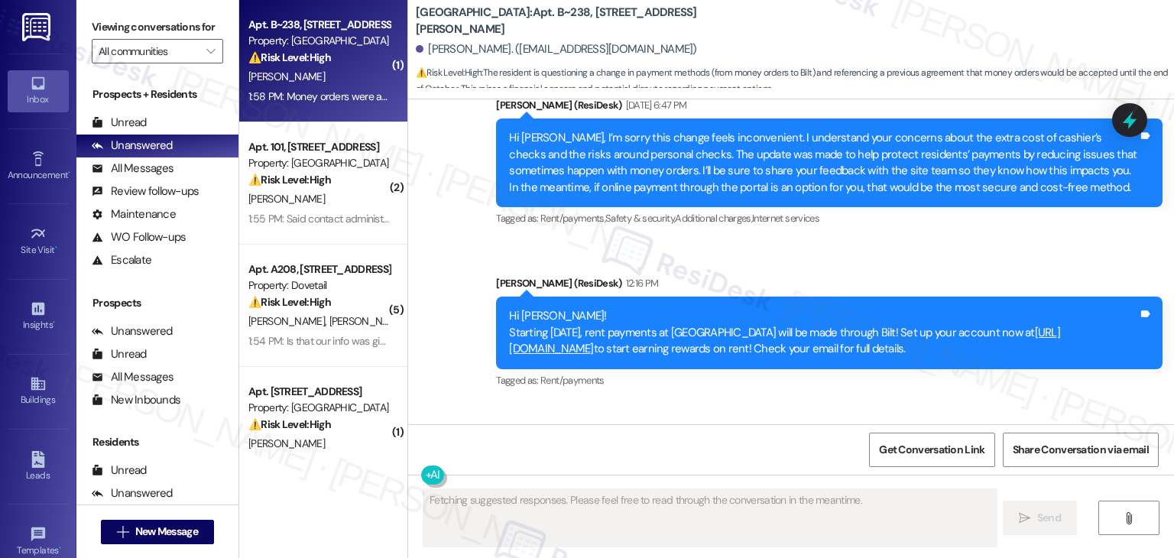
scroll to position [6128, 0]
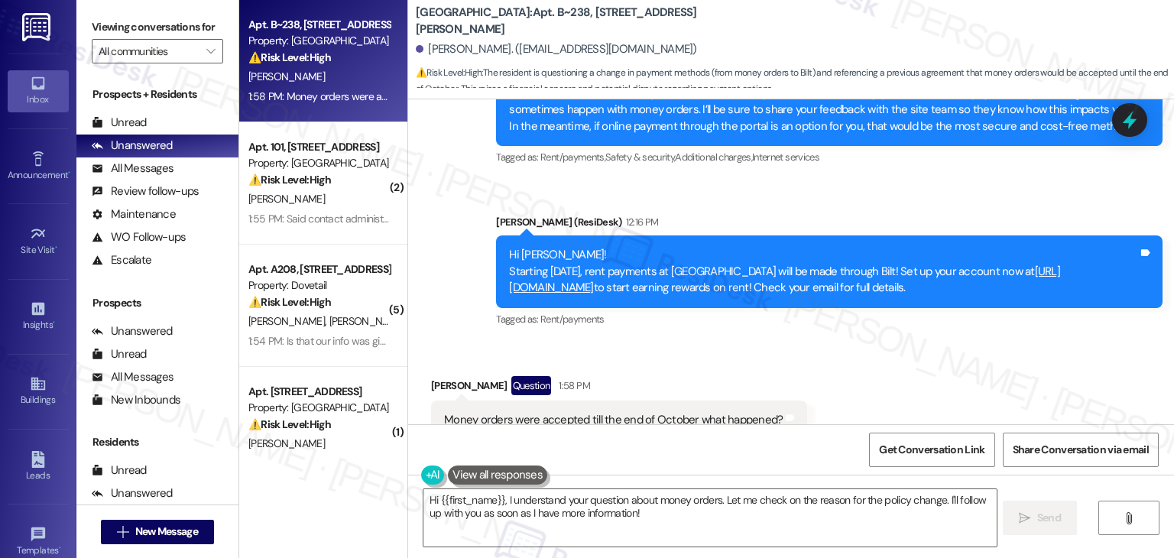
drag, startPoint x: 1004, startPoint y: 241, endPoint x: 498, endPoint y: 202, distance: 507.4
click at [507, 247] on div "Hi [PERSON_NAME]! Starting [DATE], rent payments at [GEOGRAPHIC_DATA] will be m…" at bounding box center [823, 271] width 632 height 49
copy div "Hi [PERSON_NAME]! Starting [DATE], rent payments at [GEOGRAPHIC_DATA] will be m…"
click at [584, 412] on div "Money orders were accepted till the end of October what happened?" at bounding box center [613, 420] width 339 height 16
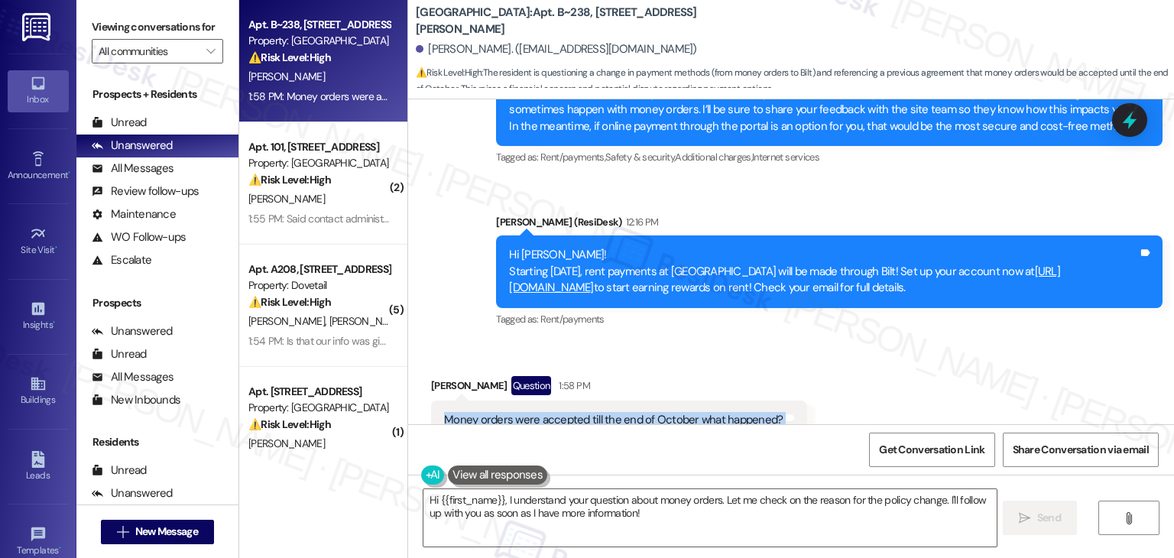
click at [584, 412] on div "Money orders were accepted till the end of October what happened?" at bounding box center [613, 420] width 339 height 16
copy div "Money orders were accepted till the end of October what happened? Tags and notes"
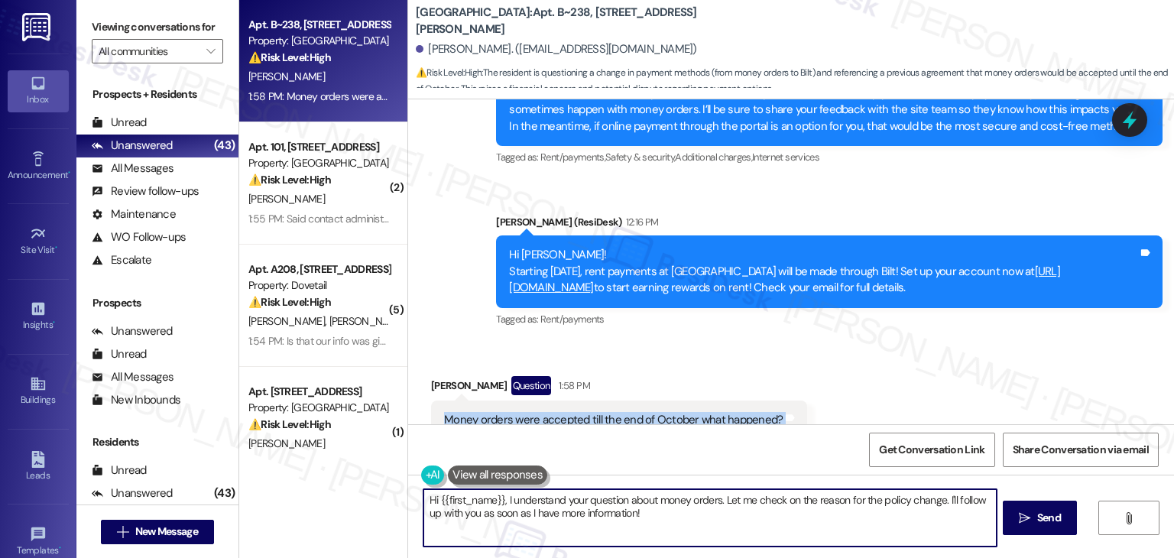
click at [675, 508] on textarea "Hi {{first_name}}, I understand your question about money orders. Let me check …" at bounding box center [709, 517] width 572 height 57
paste textarea "[PERSON_NAME]! Thanks for checking in. We understand the transition can be a bi…"
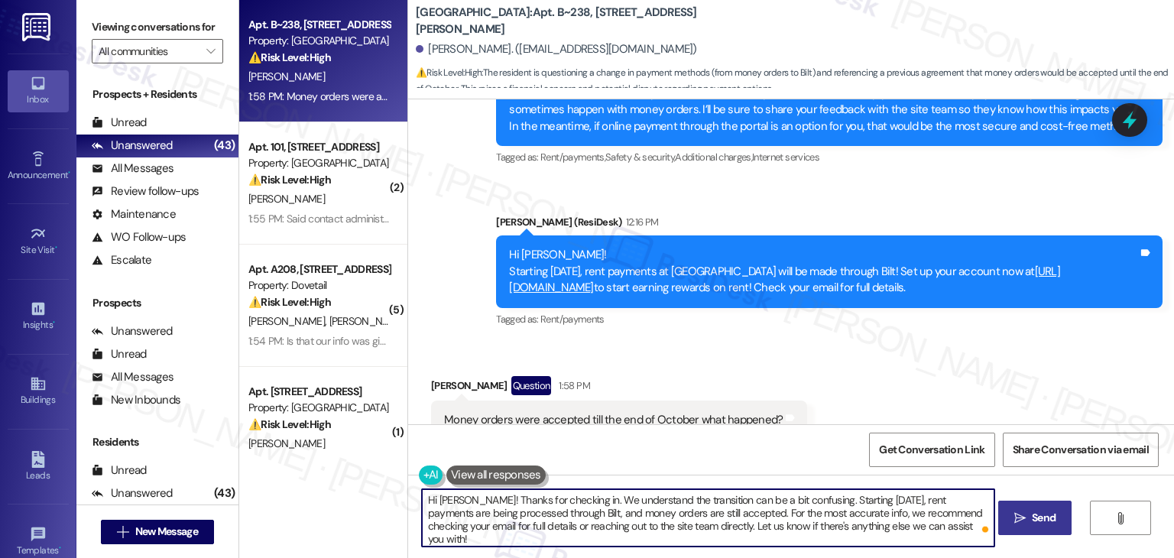
type textarea "Hi [PERSON_NAME]! Thanks for checking in. We understand the transition can be a…"
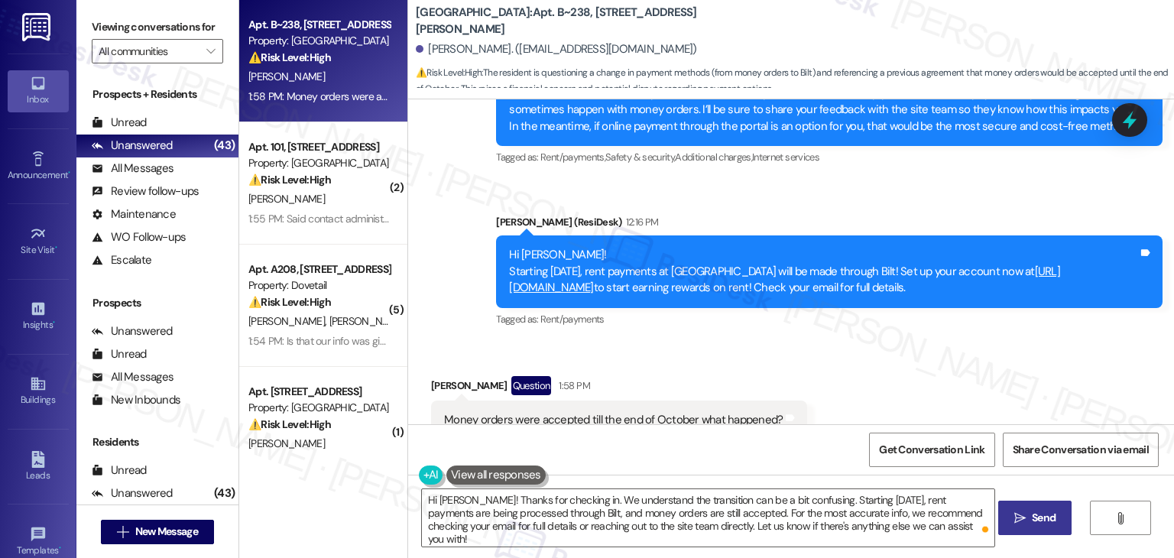
click at [1044, 517] on span "Send" at bounding box center [1044, 518] width 24 height 16
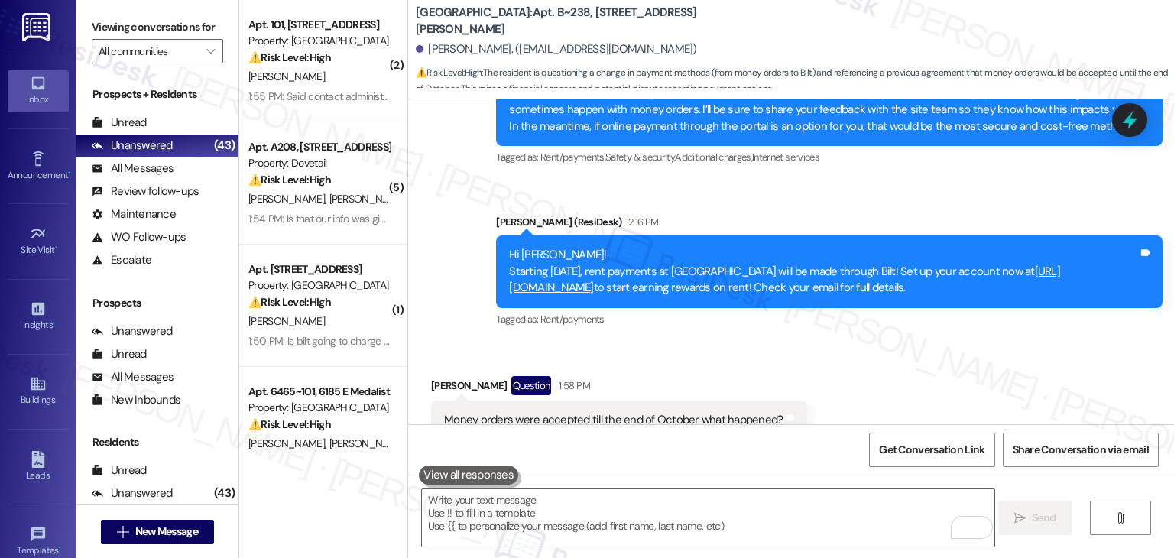
scroll to position [6269, 0]
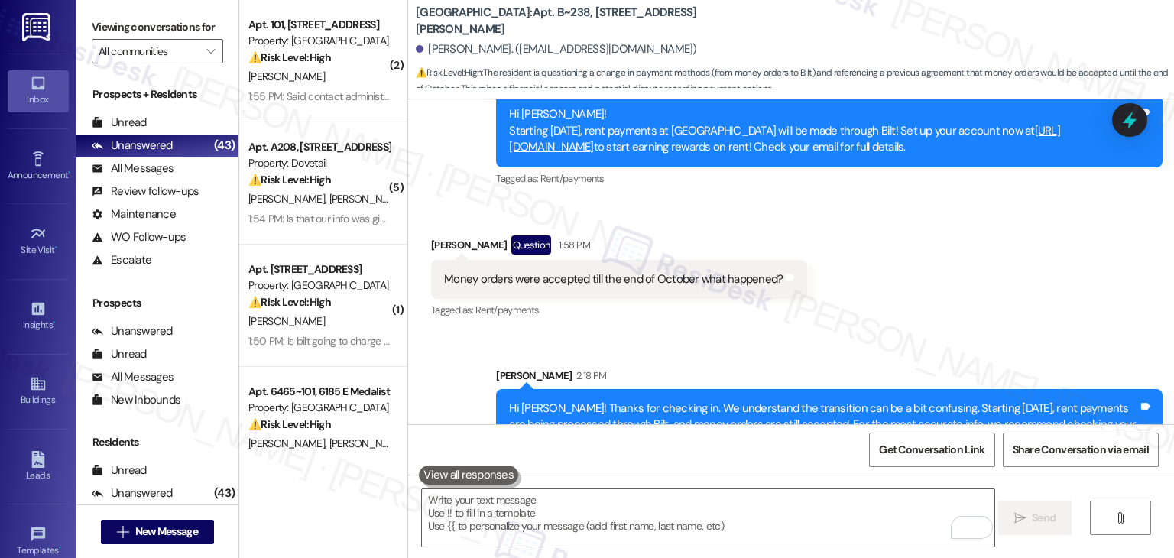
click at [958, 251] on div "Received via SMS [PERSON_NAME] Question 1:58 PM Money orders were accepted till…" at bounding box center [791, 267] width 766 height 132
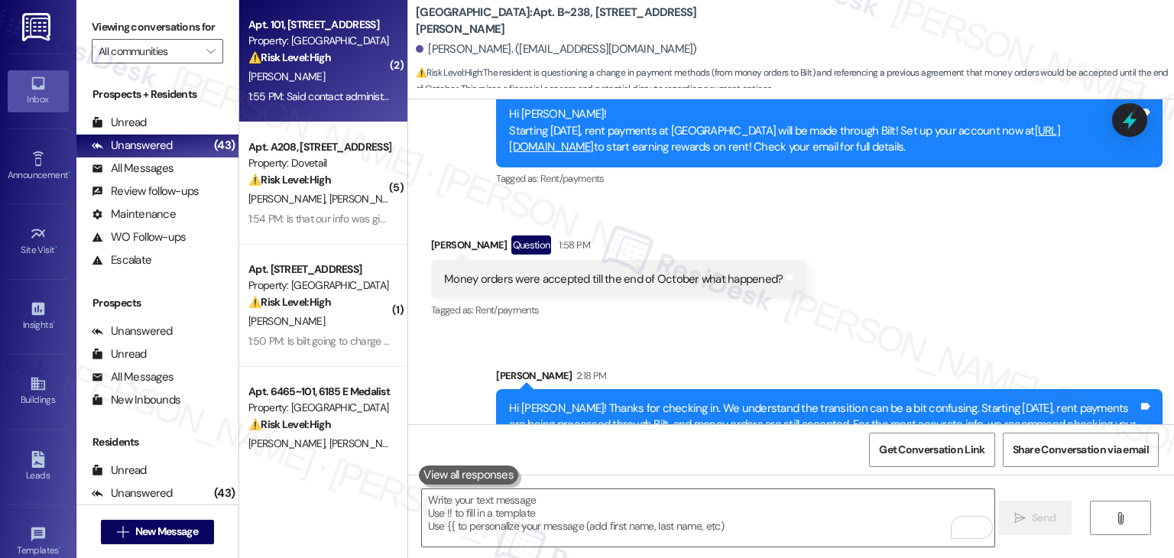
click at [307, 90] on div "1:55 PM: Said contact administrator 1:55 PM: Said contact administrator" at bounding box center [326, 96] width 156 height 14
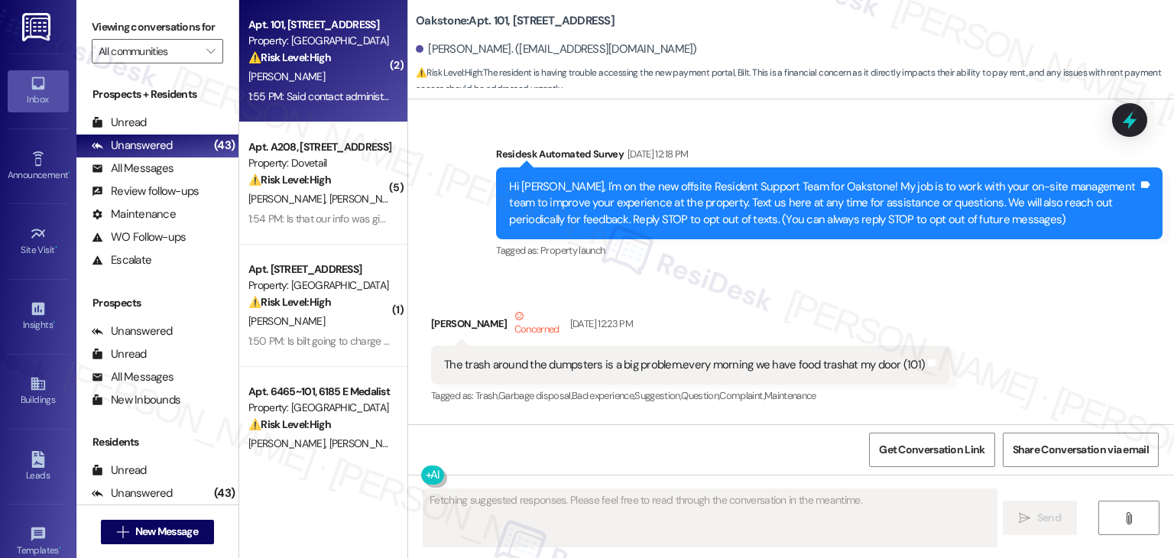
scroll to position [32662, 0]
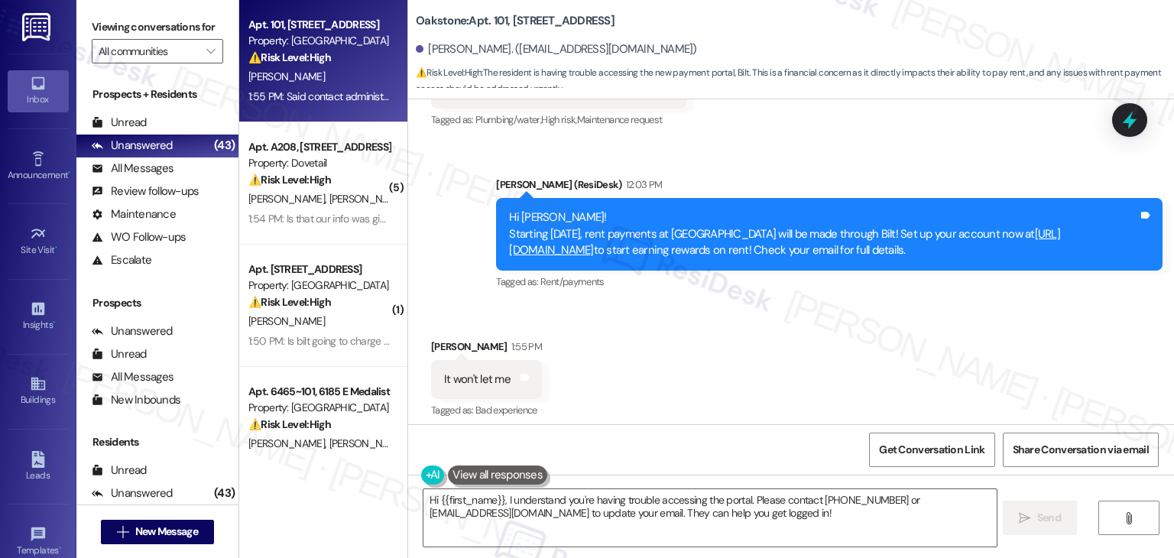
click at [807, 349] on div "Received via SMS [PERSON_NAME] 1:55 PM It won't let me Tags and notes Tagged as…" at bounding box center [791, 422] width 766 height 237
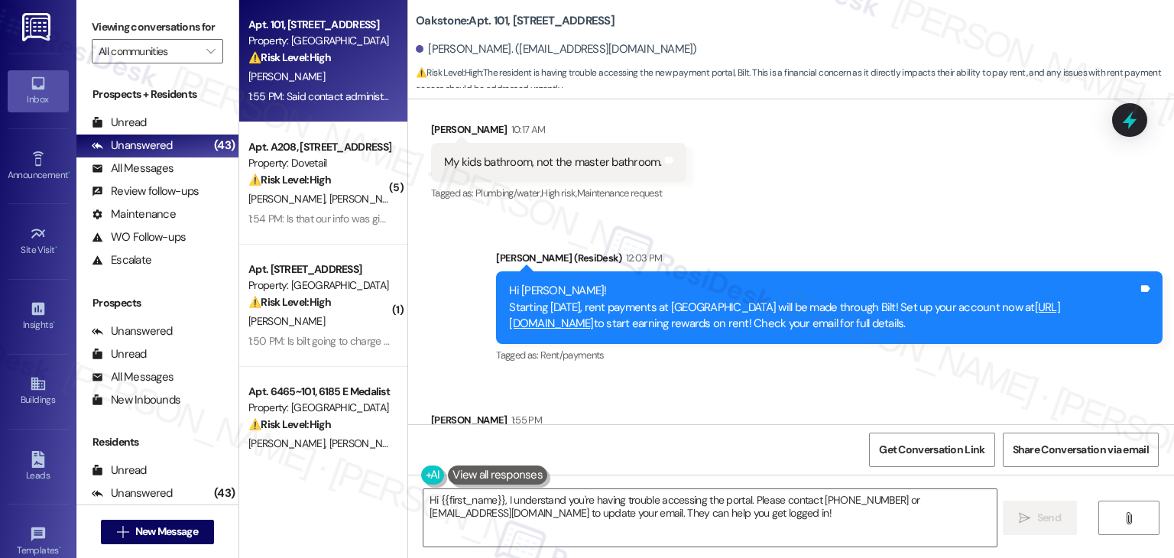
scroll to position [32509, 0]
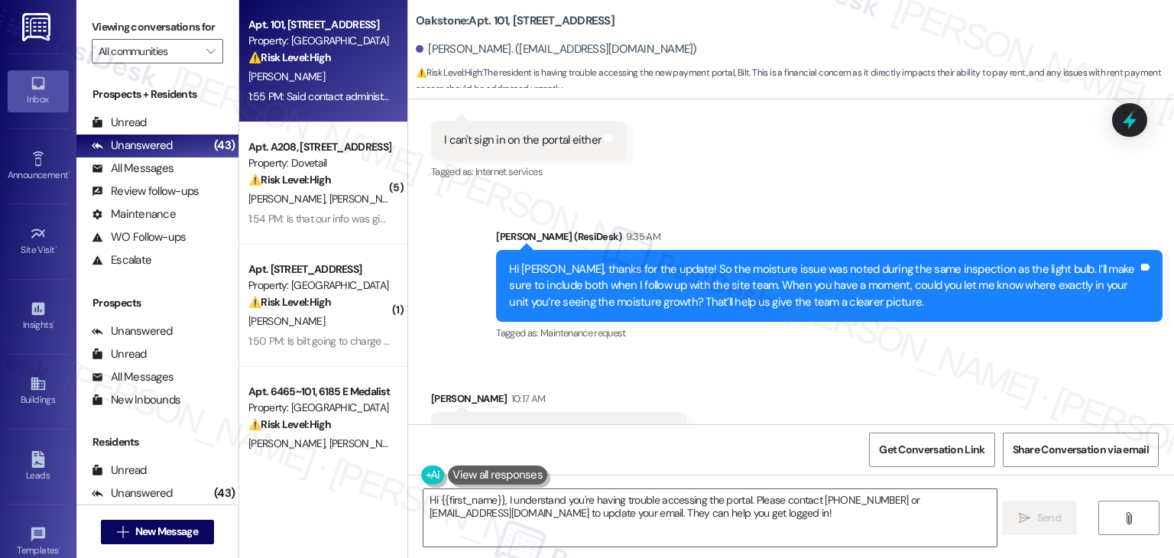
scroll to position [32280, 0]
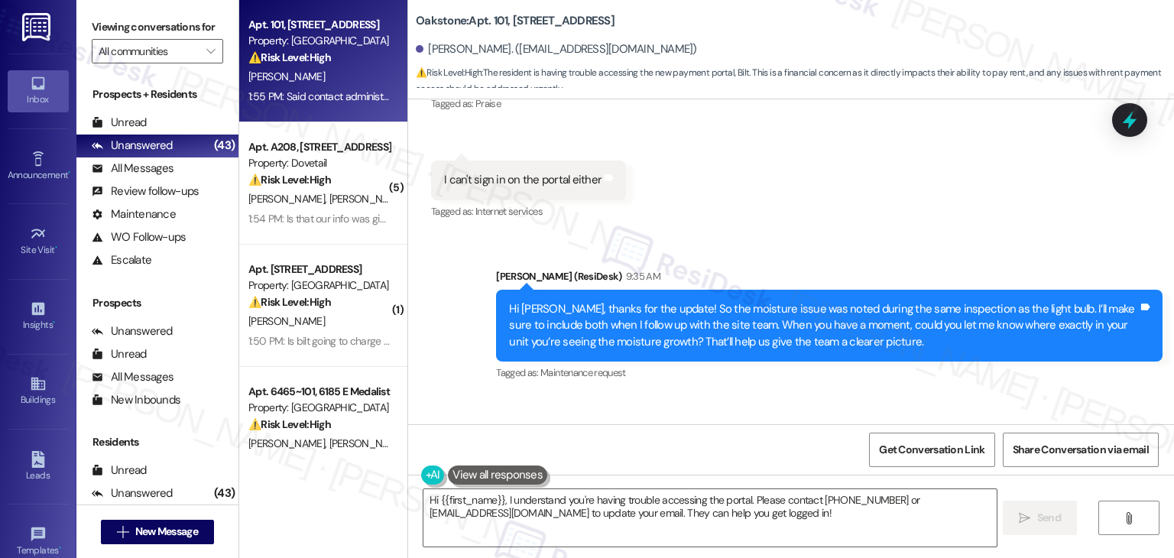
click at [818, 396] on div "Received via SMS [PERSON_NAME] 10:17 AM My kids bathroom, not the master bathro…" at bounding box center [791, 460] width 766 height 129
click at [766, 290] on div "Hi [PERSON_NAME], thanks for the update! So the moisture issue was noted during…" at bounding box center [829, 326] width 666 height 72
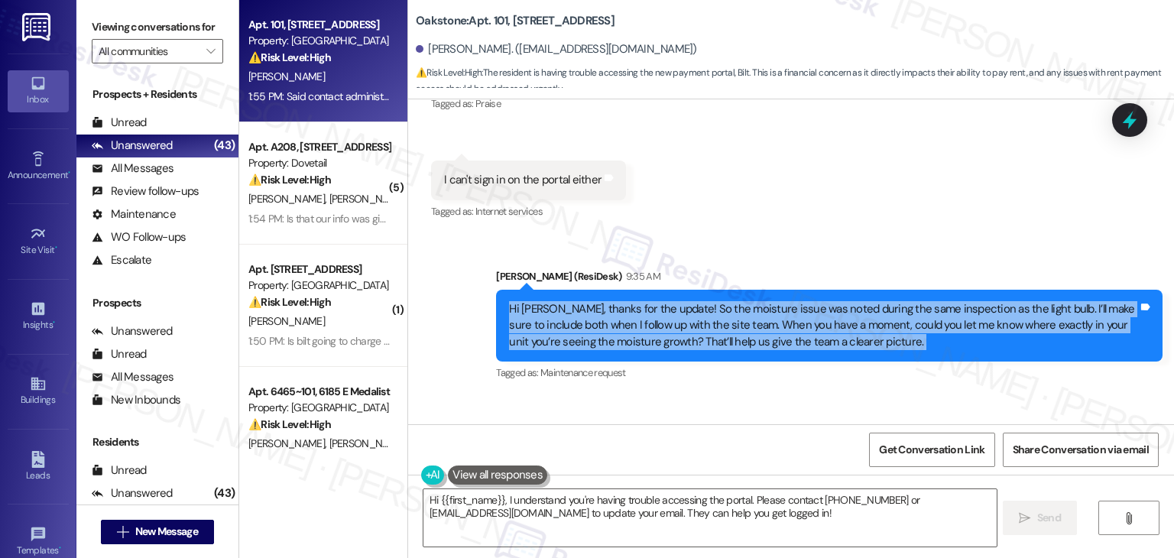
click at [766, 290] on div "Hi [PERSON_NAME], thanks for the update! So the moisture issue was noted during…" at bounding box center [829, 326] width 666 height 72
copy div "Hi [PERSON_NAME], thanks for the update! So the moisture issue was noted during…"
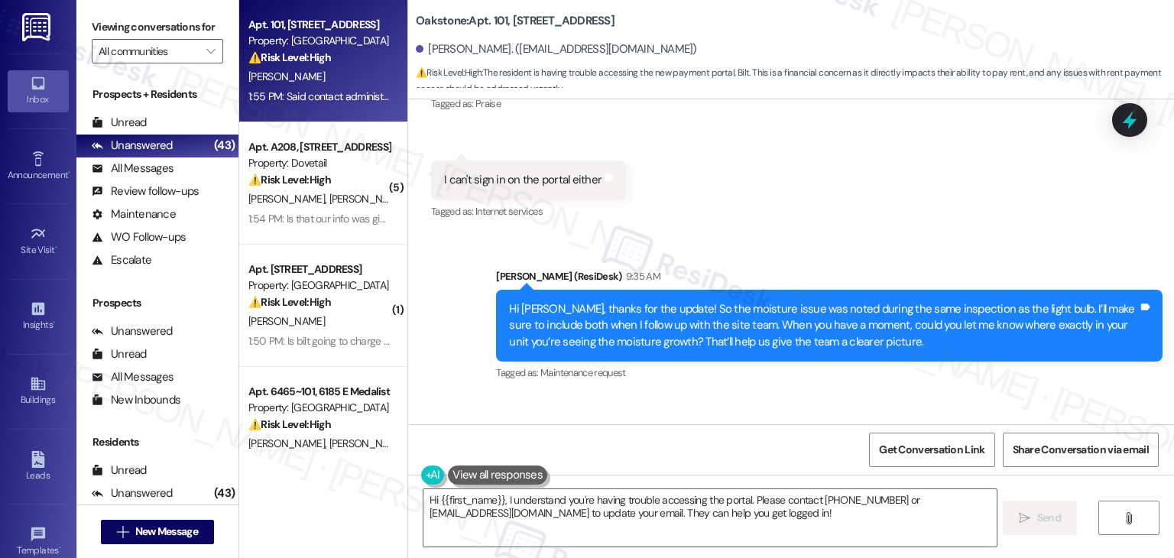
click at [481, 463] on div "My kids bathroom, not the master bathroom." at bounding box center [553, 471] width 218 height 16
copy div "My kids bathroom, not the master bathroom. Tags and notes"
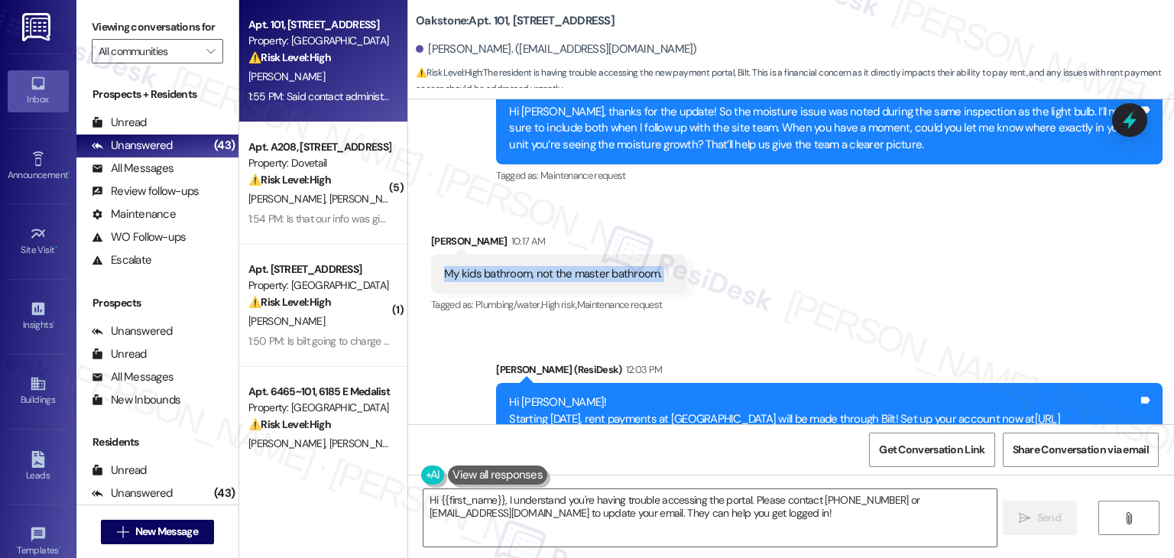
scroll to position [32586, 0]
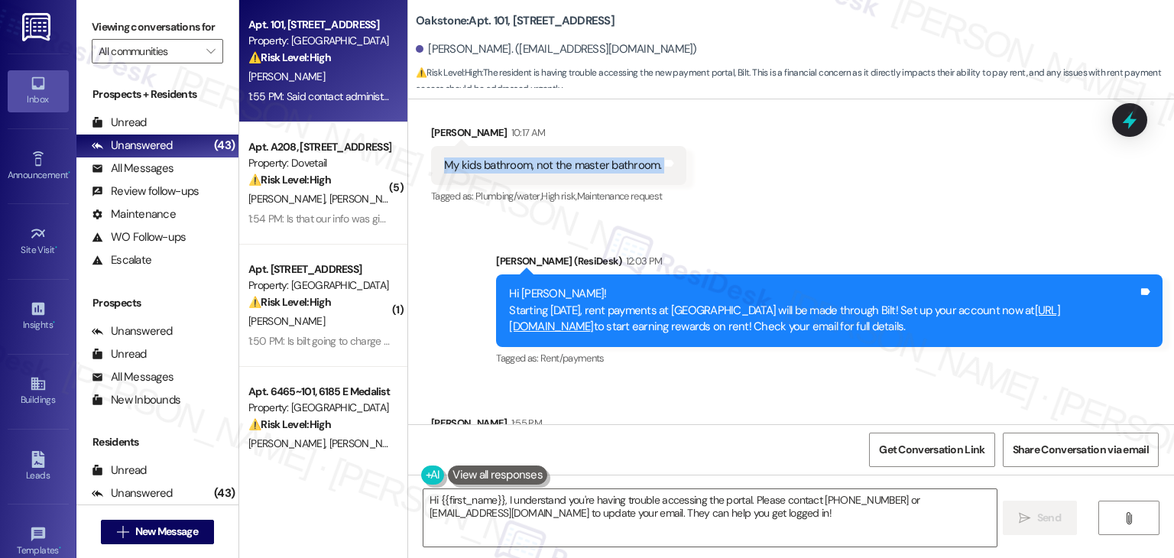
drag, startPoint x: 992, startPoint y: 209, endPoint x: 489, endPoint y: 195, distance: 503.0
click at [496, 274] on div "Hi Chrystal! Starting September 25th, rent payments at Oakstone will be made th…" at bounding box center [829, 310] width 666 height 72
copy div "Starting September 25th, rent payments at Oakstone will be made through Bilt! S…"
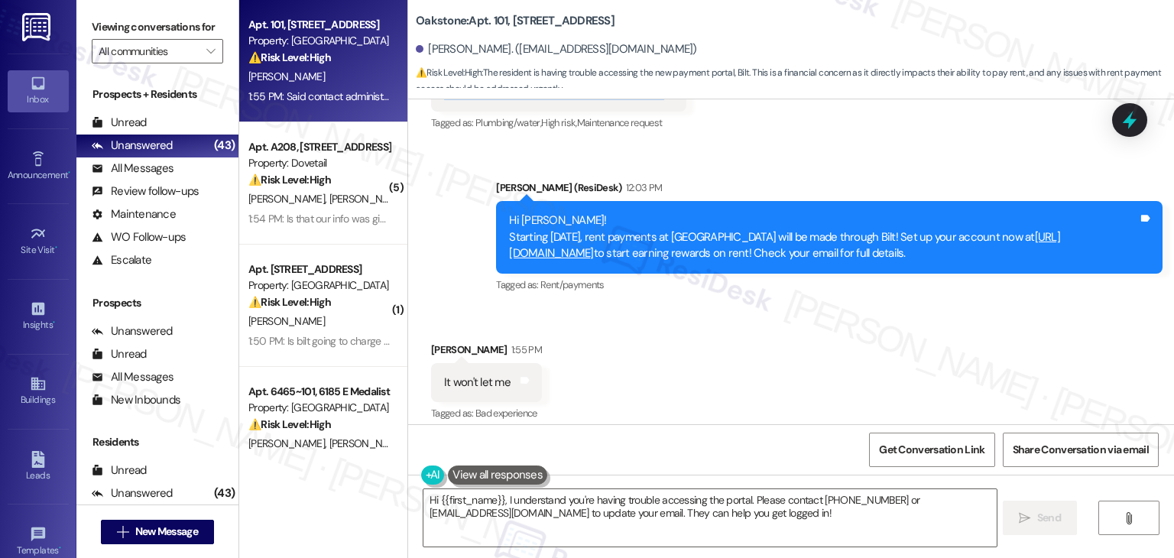
scroll to position [32662, 0]
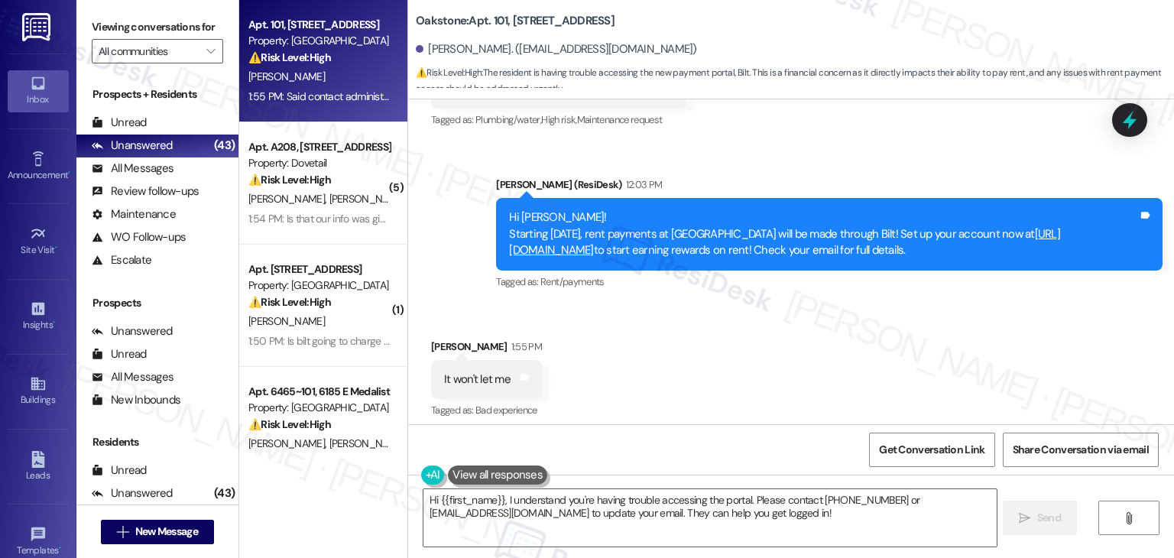
click at [457, 371] on div "It won't let me" at bounding box center [477, 379] width 66 height 16
copy div "It won't let me Tags and notes"
click at [503, 479] on div "Said contact administrator" at bounding box center [509, 487] width 131 height 16
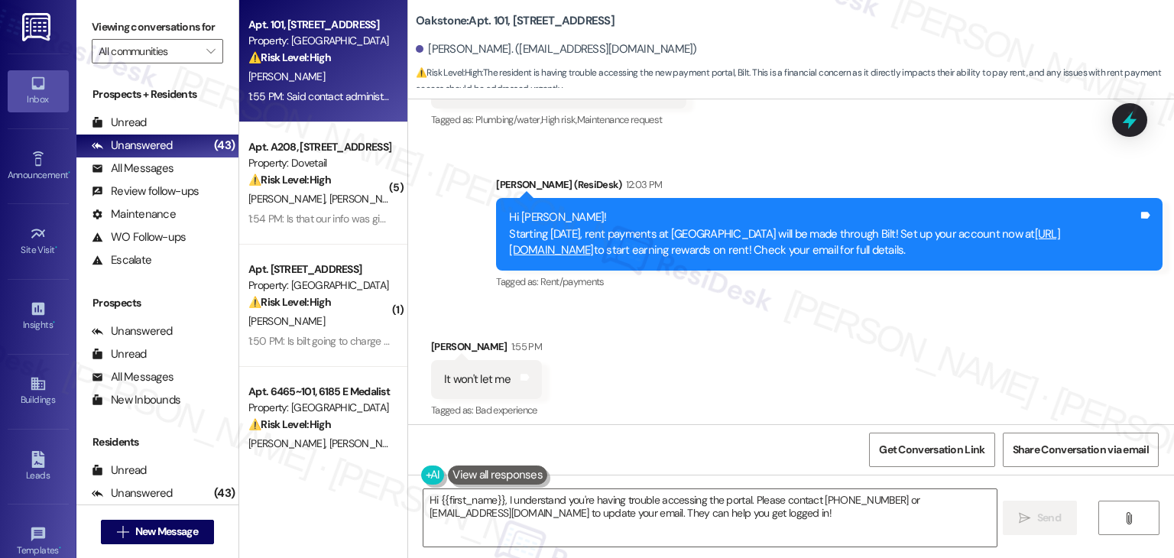
click at [503, 479] on div "Said contact administrator" at bounding box center [509, 487] width 131 height 16
copy div "Said contact administrator Tags and notes"
click at [685, 501] on textarea "Hi {{first_name}}, I understand you're having trouble accessing the portal. Ple…" at bounding box center [709, 517] width 572 height 57
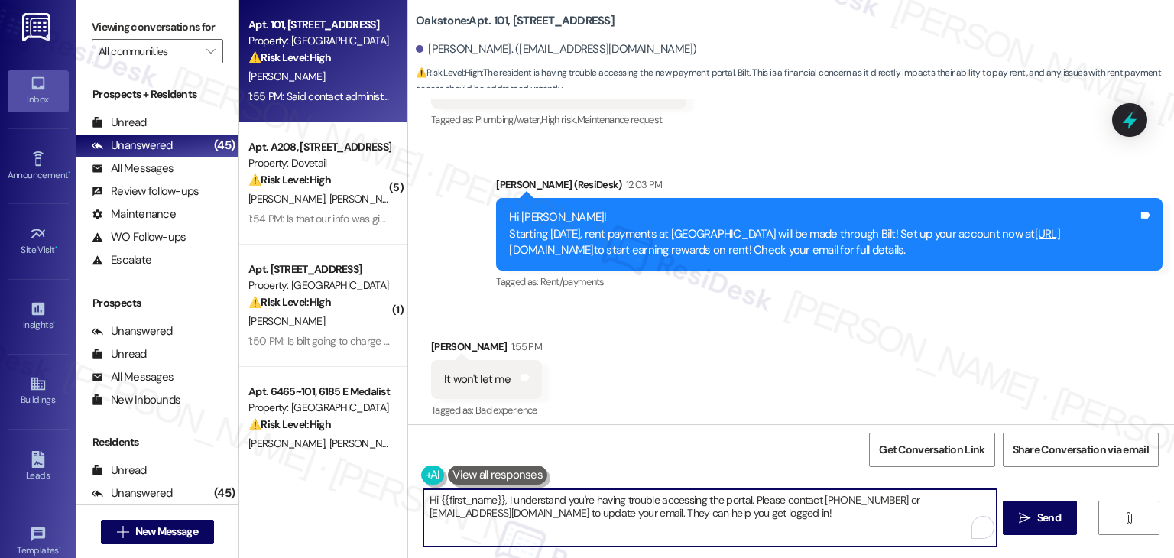
click at [685, 501] on textarea "Hi {{first_name}}, I understand you're having trouble accessing the portal. Ple…" at bounding box center [709, 517] width 572 height 57
paste textarea "Thanks for the info, Chrystal! I’ll note that the moisture issue is in the kids…"
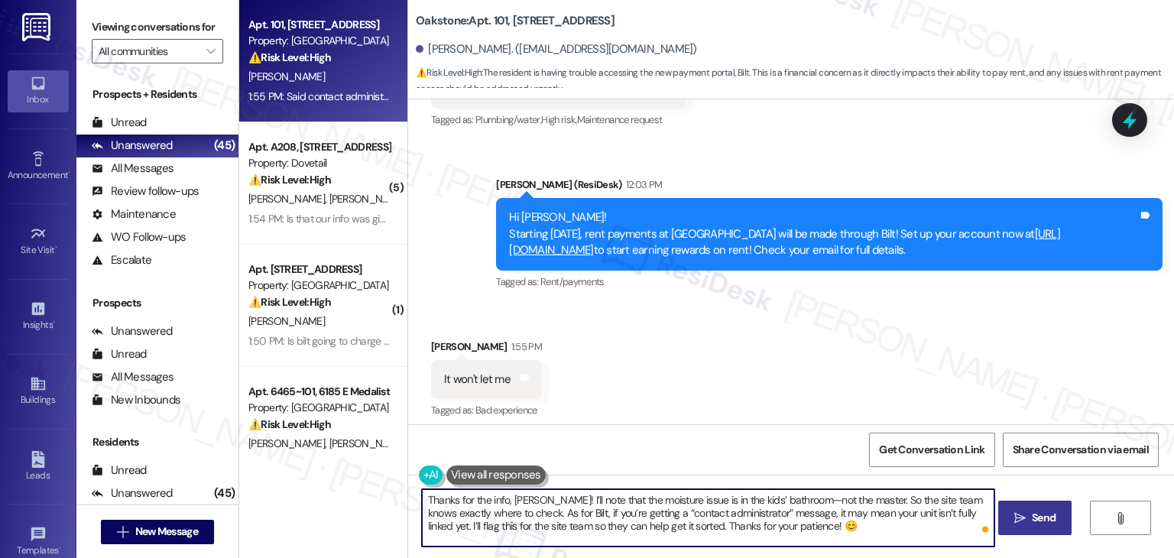
type textarea "Thanks for the info, Chrystal! I’ll note that the moisture issue is in the kids…"
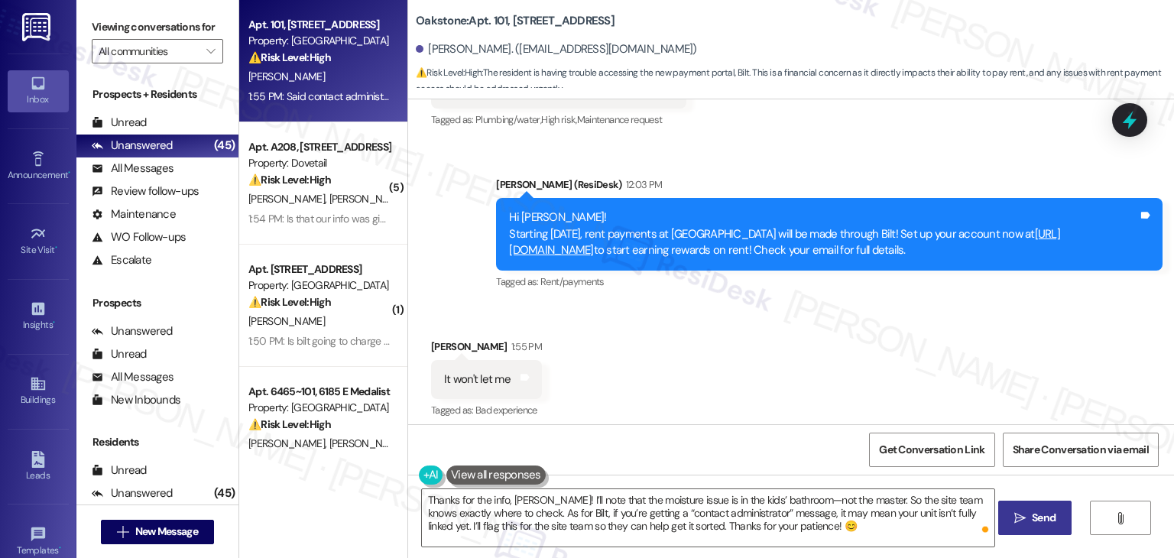
click at [1043, 528] on button " Send" at bounding box center [1035, 518] width 74 height 34
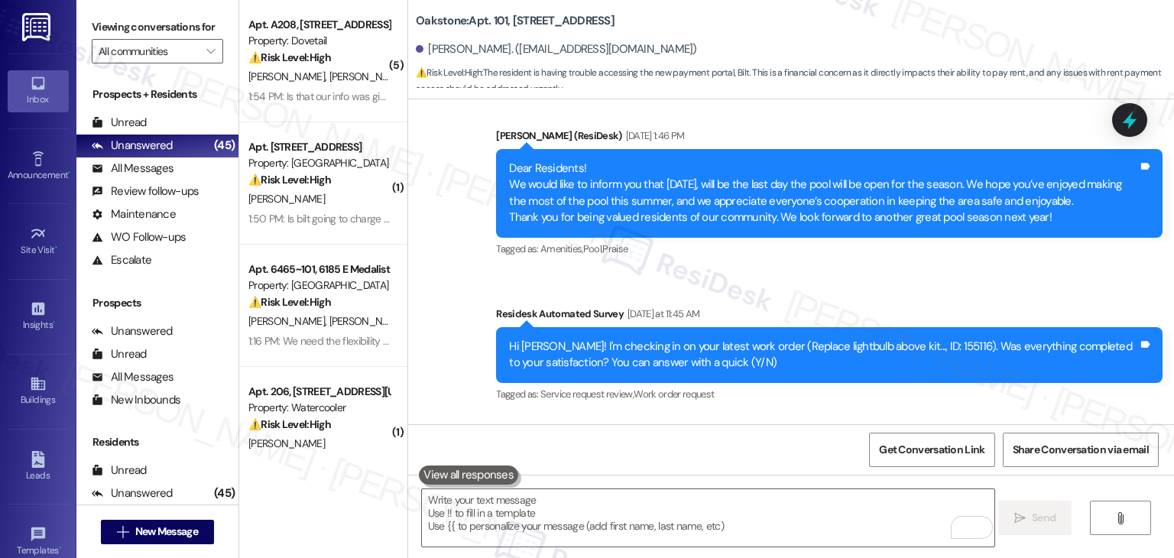
scroll to position [31427, 0]
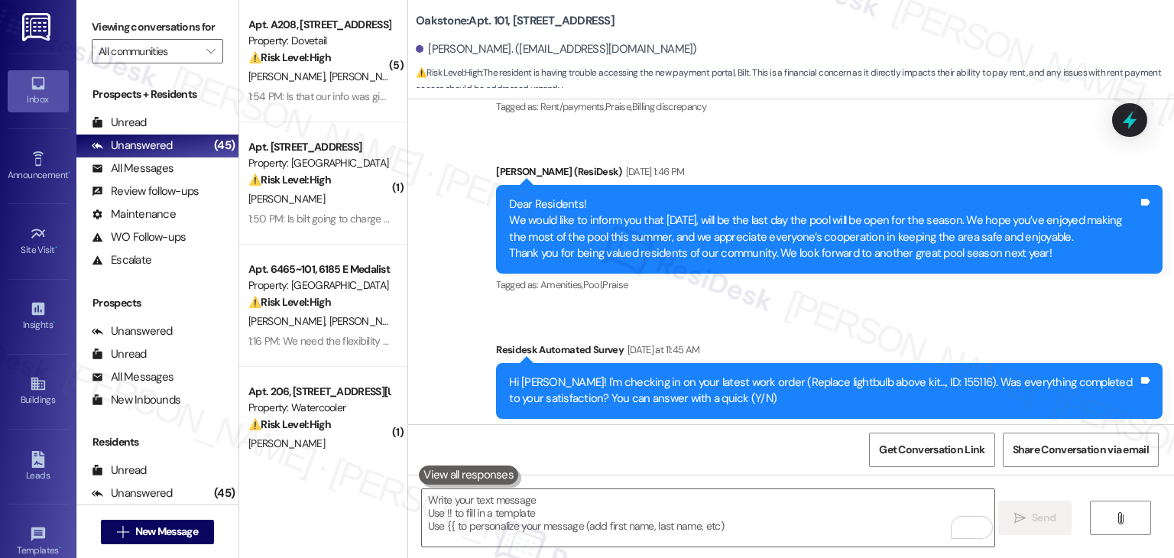
click at [915, 374] on div "Hi Chrystal! I'm checking in on your latest work order (Replace lightbulb above…" at bounding box center [823, 390] width 629 height 33
copy div "155116"
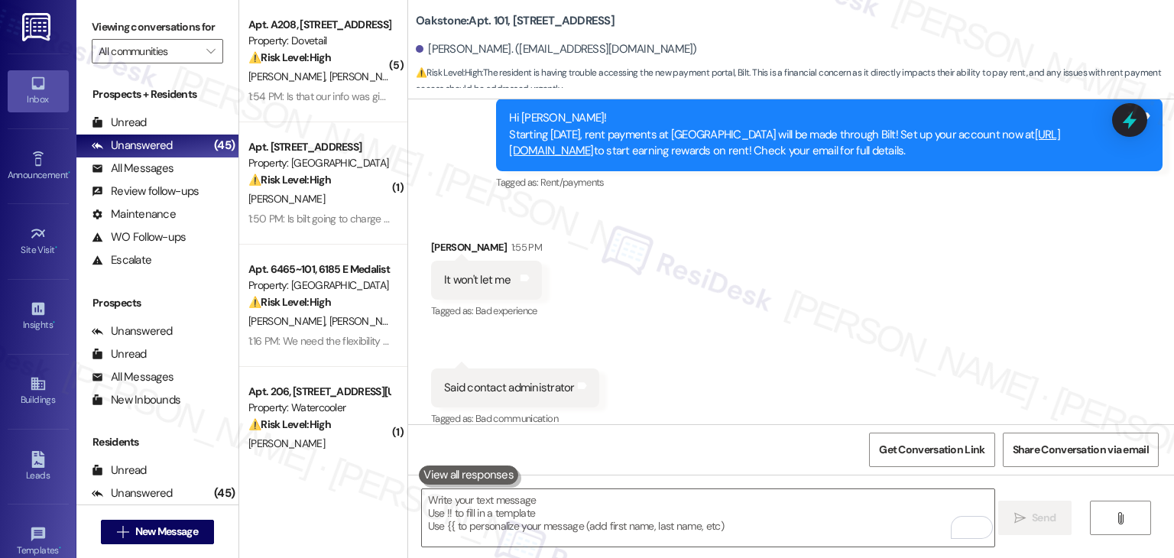
scroll to position [32802, 0]
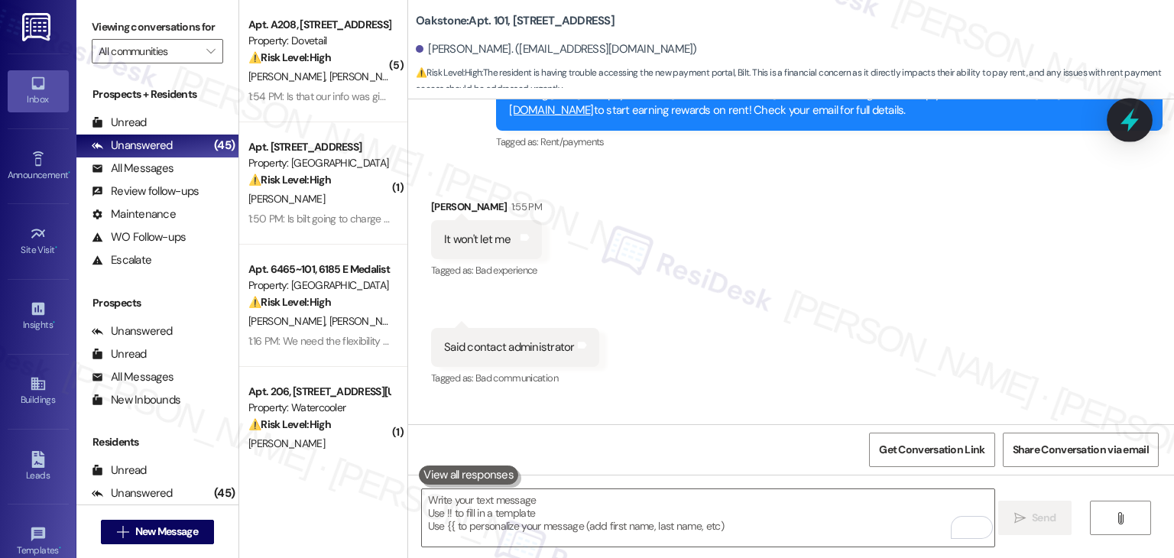
click at [1134, 122] on icon at bounding box center [1129, 121] width 18 height 24
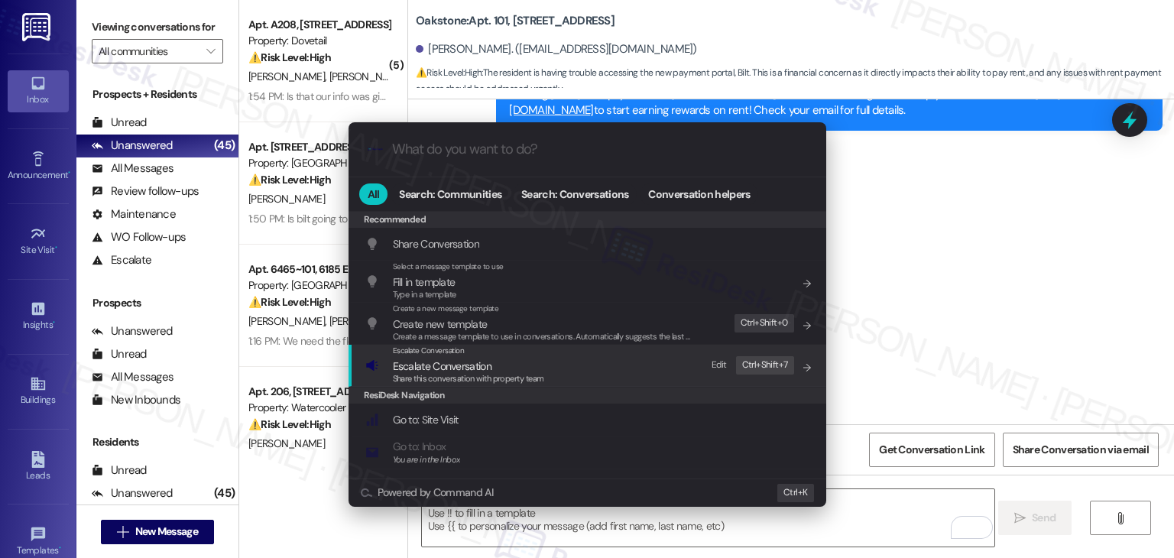
click at [483, 371] on span "Escalate Conversation" at bounding box center [442, 366] width 99 height 14
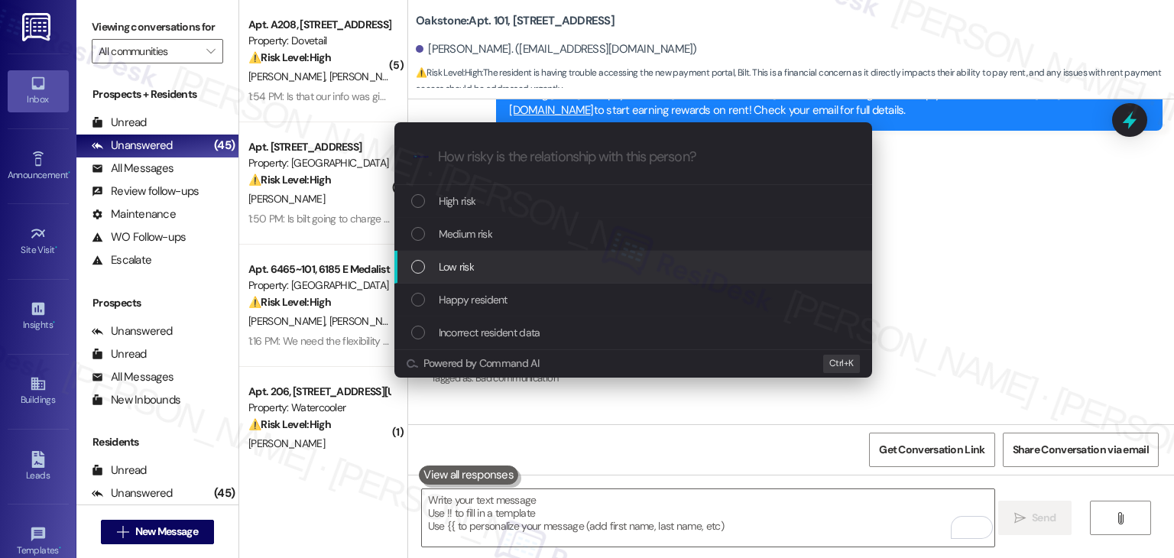
click at [415, 275] on div "Low risk" at bounding box center [633, 267] width 478 height 33
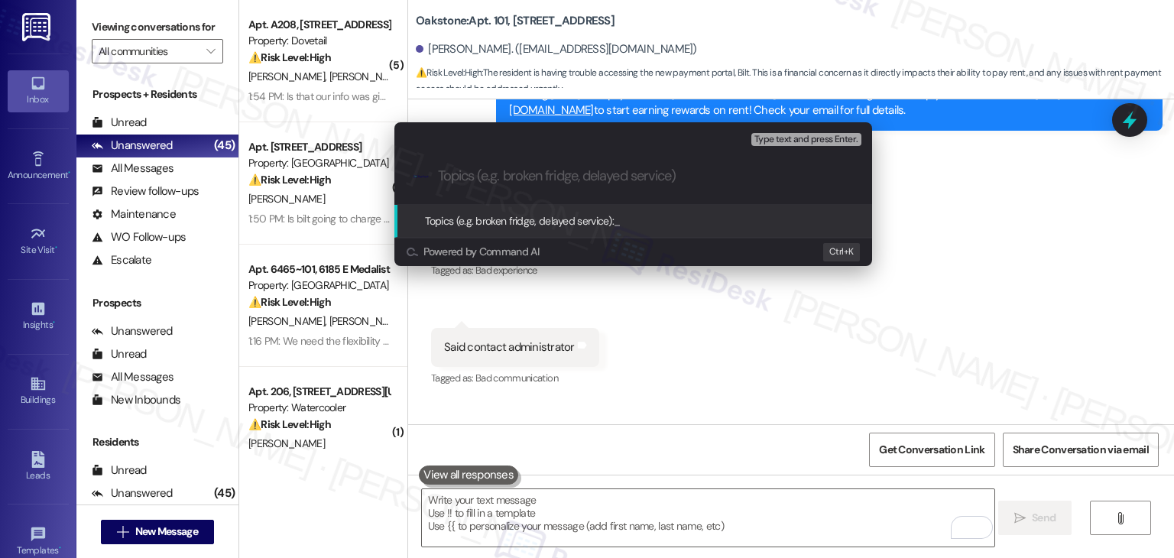
paste input "WO #155116 - Moisture Issue in Kids’ Bathroom & Bilt Account Setup Error"
type input "WO #155116 - Moisture Issue in Kids’ Bathroom & Bilt Account Setup Error"
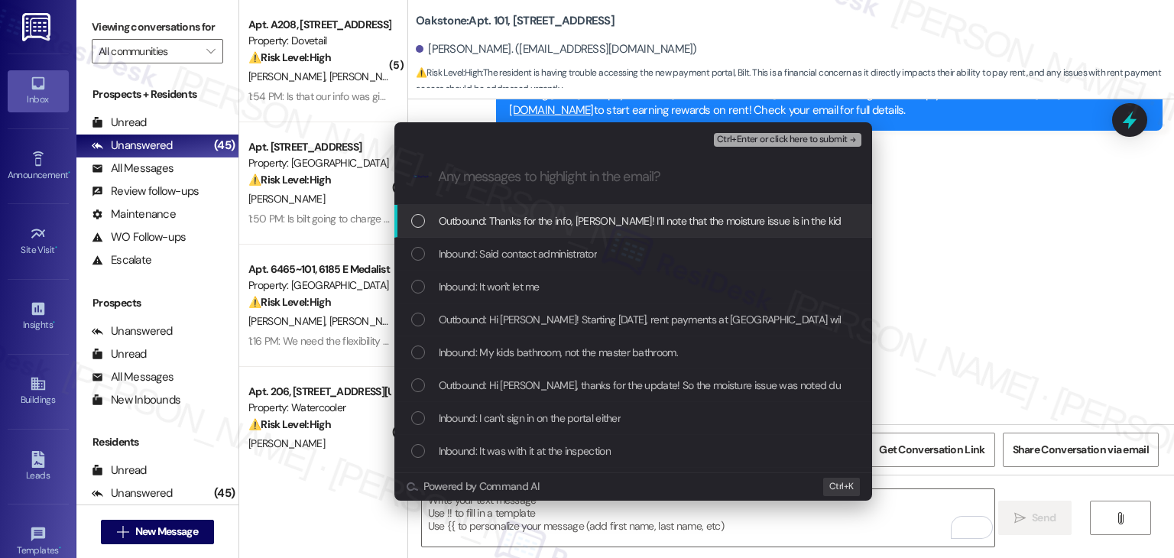
scroll to position [0, 0]
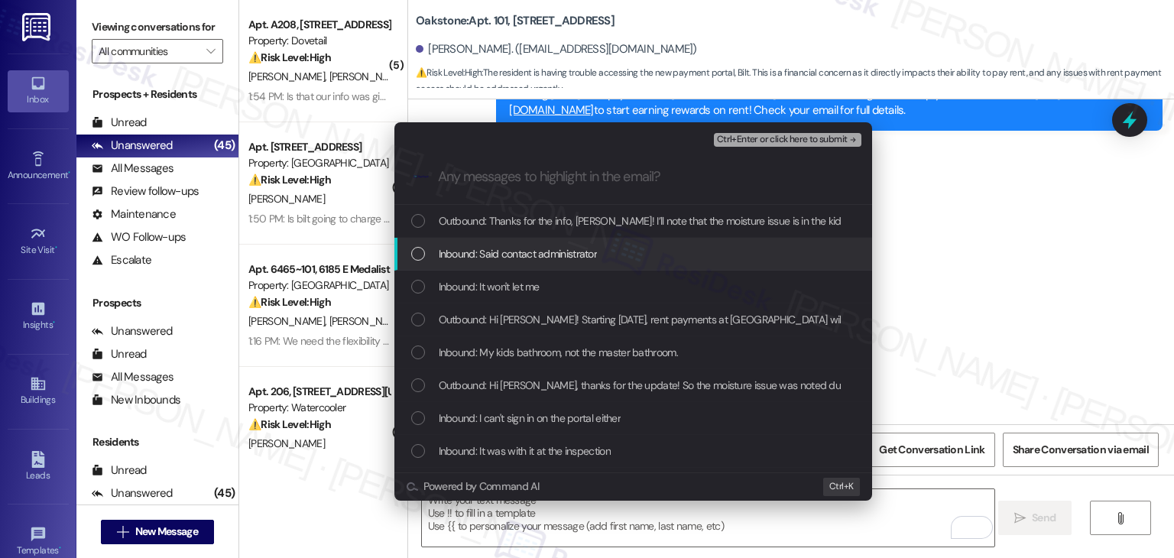
click at [415, 243] on div "Inbound: Said contact administrator" at bounding box center [633, 254] width 478 height 33
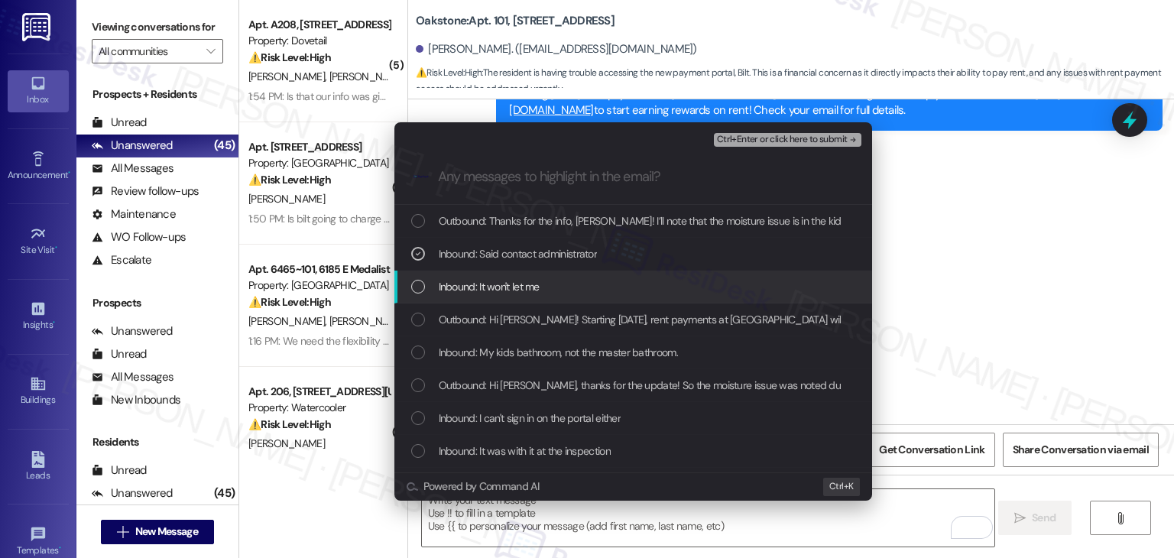
click at [418, 282] on div "List of options" at bounding box center [418, 287] width 14 height 14
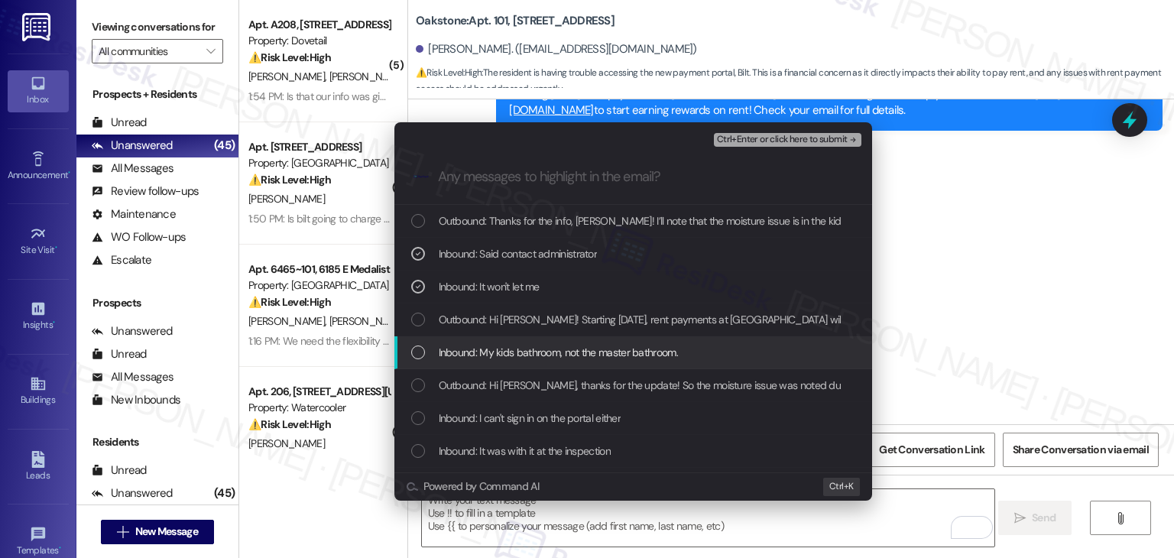
click at [418, 349] on div "List of options" at bounding box center [418, 352] width 14 height 14
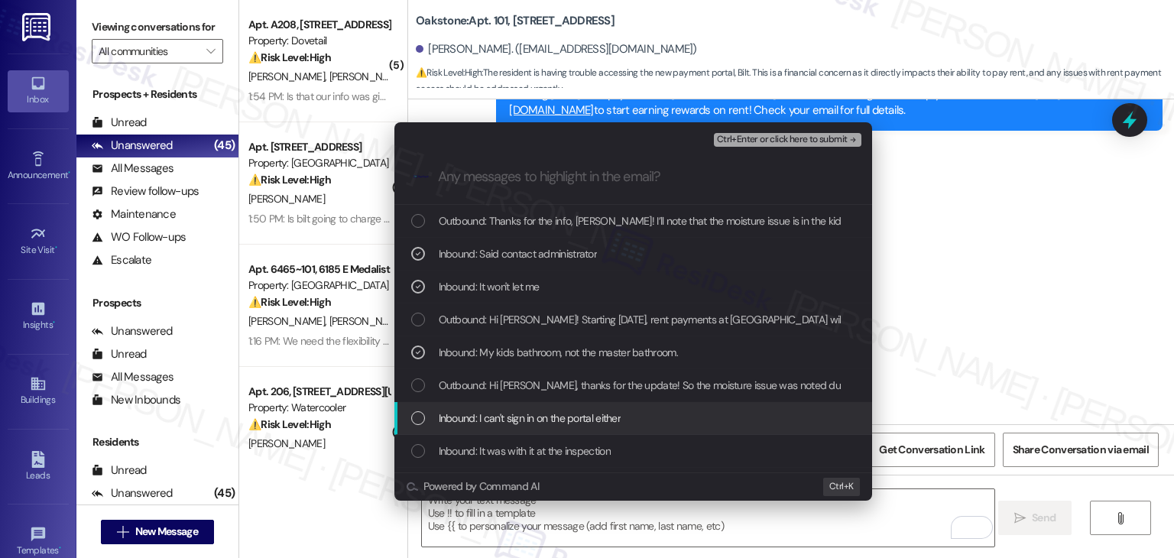
click at [420, 410] on div "Inbound: I can't sign in on the portal either" at bounding box center [634, 418] width 447 height 17
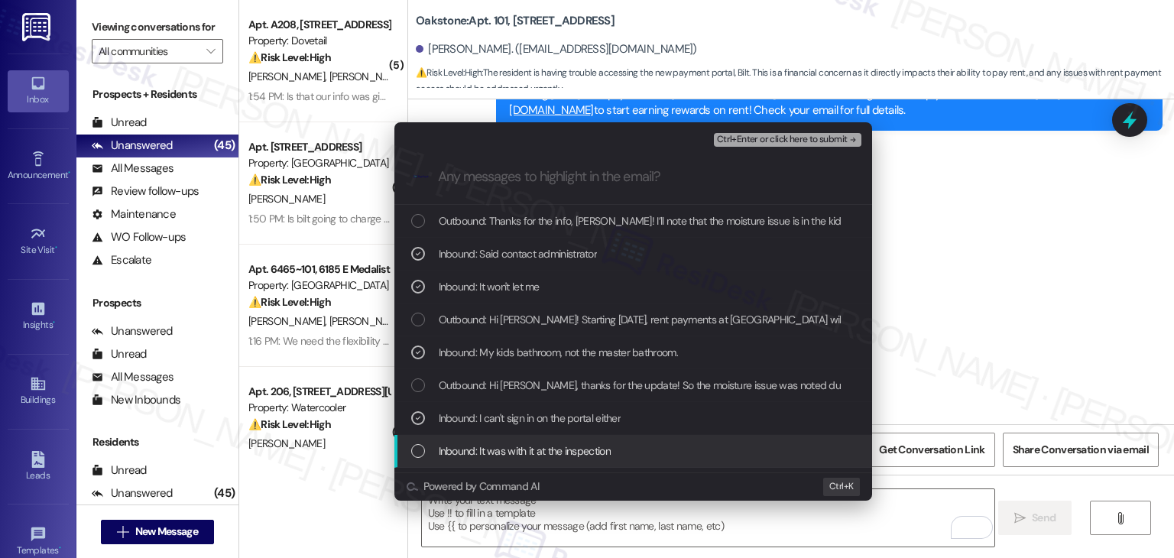
click at [420, 444] on div "List of options" at bounding box center [418, 451] width 14 height 14
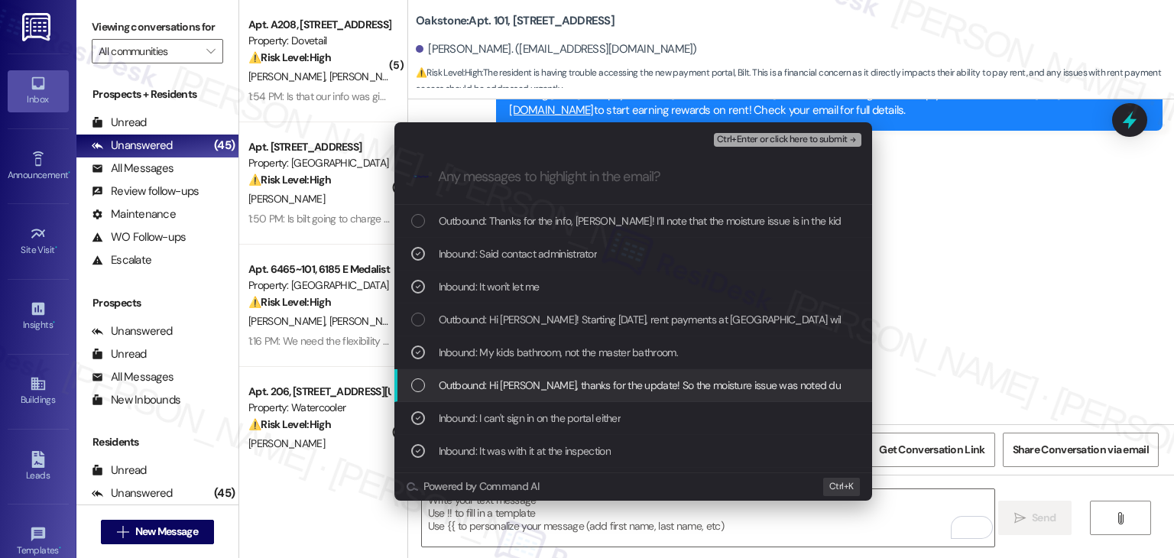
scroll to position [76, 0]
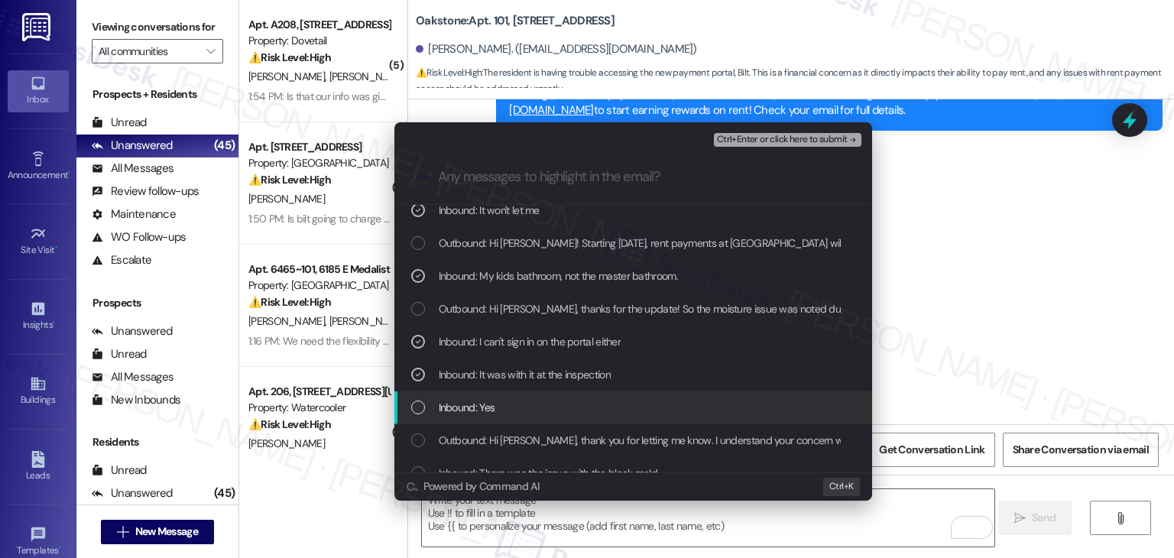
click at [411, 404] on div "List of options" at bounding box center [418, 407] width 14 height 14
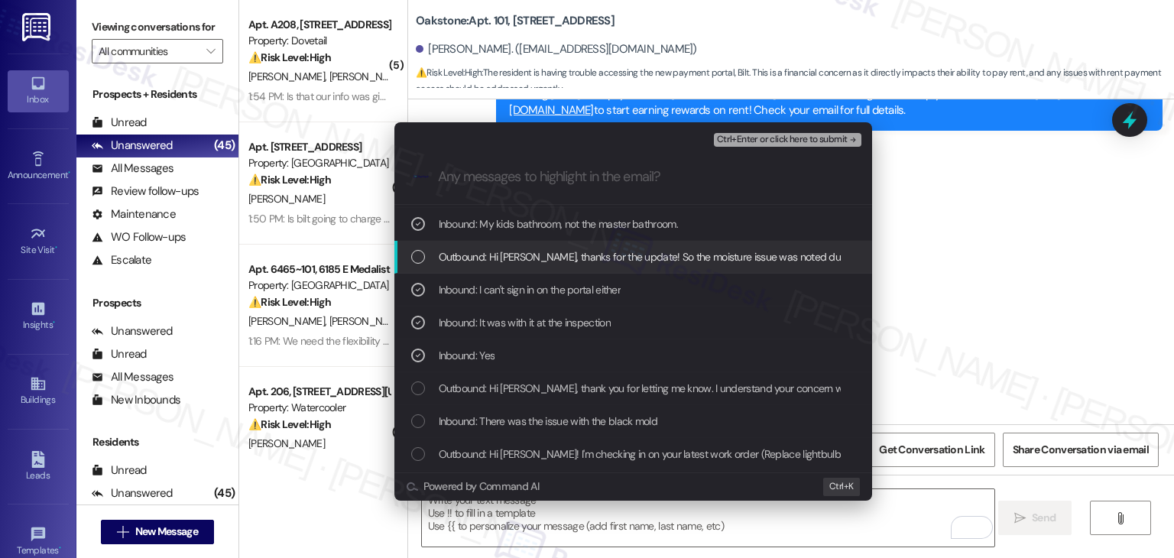
scroll to position [153, 0]
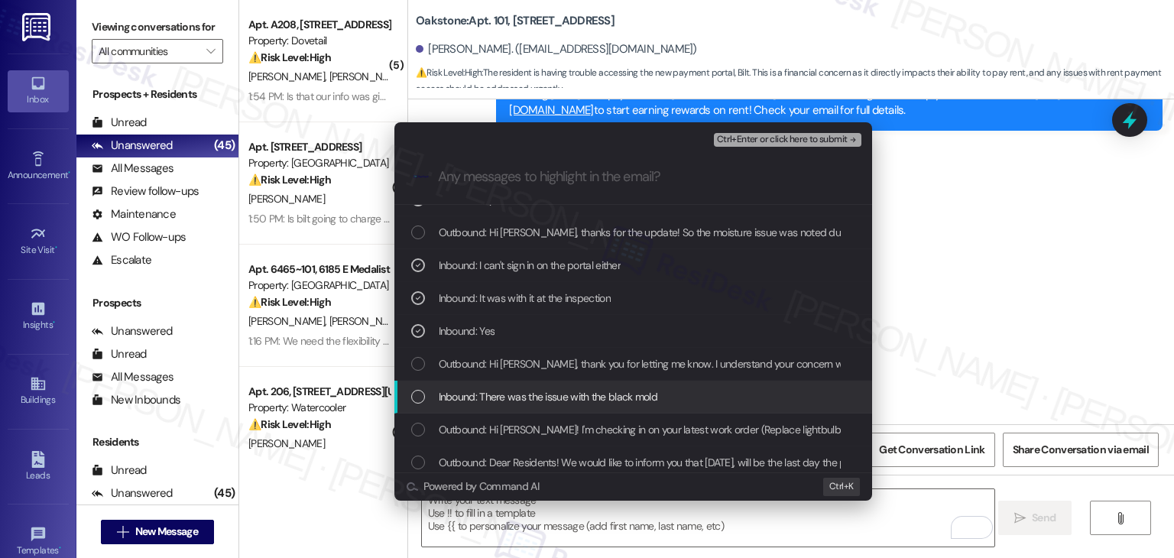
click at [413, 391] on div "List of options" at bounding box center [418, 397] width 14 height 14
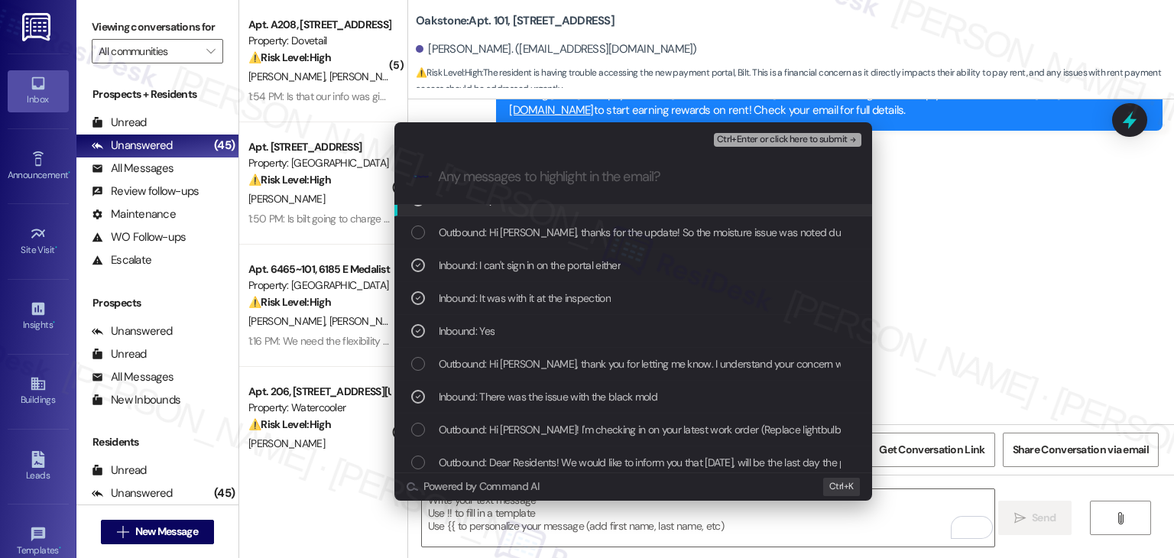
click at [837, 139] on span "Ctrl+Enter or click here to submit" at bounding box center [782, 139] width 131 height 11
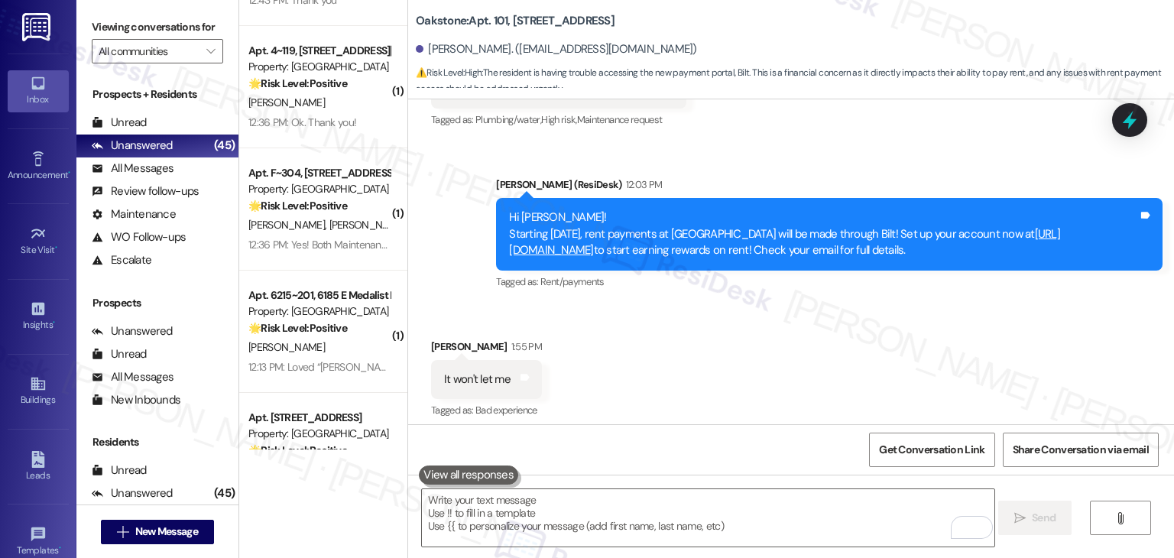
scroll to position [3897, 0]
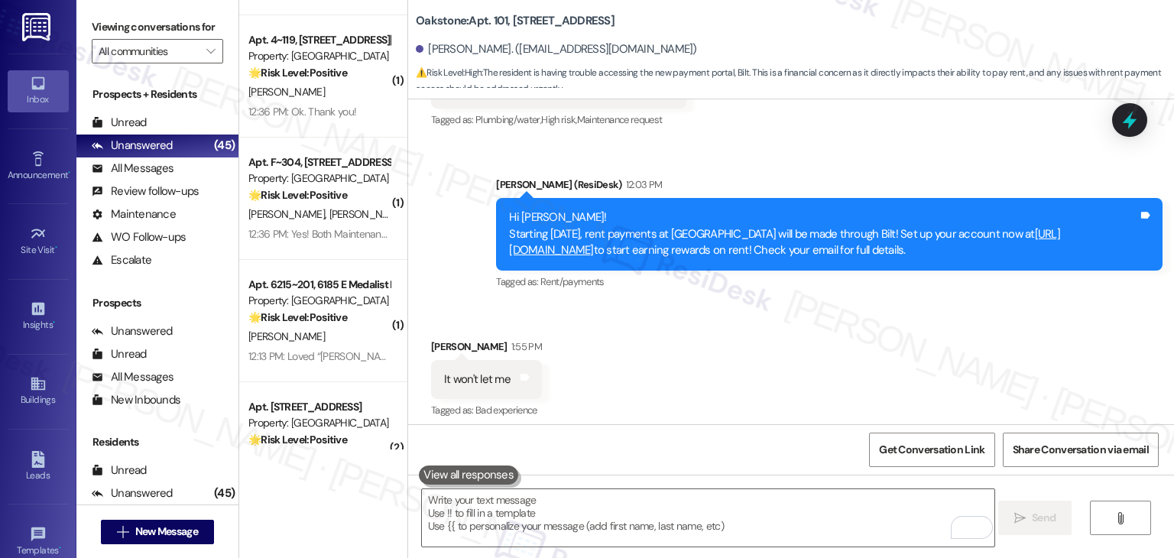
drag, startPoint x: 397, startPoint y: 335, endPoint x: 403, endPoint y: 410, distance: 75.8
click at [407, 410] on div "Oakstone: Apt. 101, 1550 South 1000 East Chrystal Clark. (chrystalclark@gmail.c…" at bounding box center [790, 279] width 766 height 558
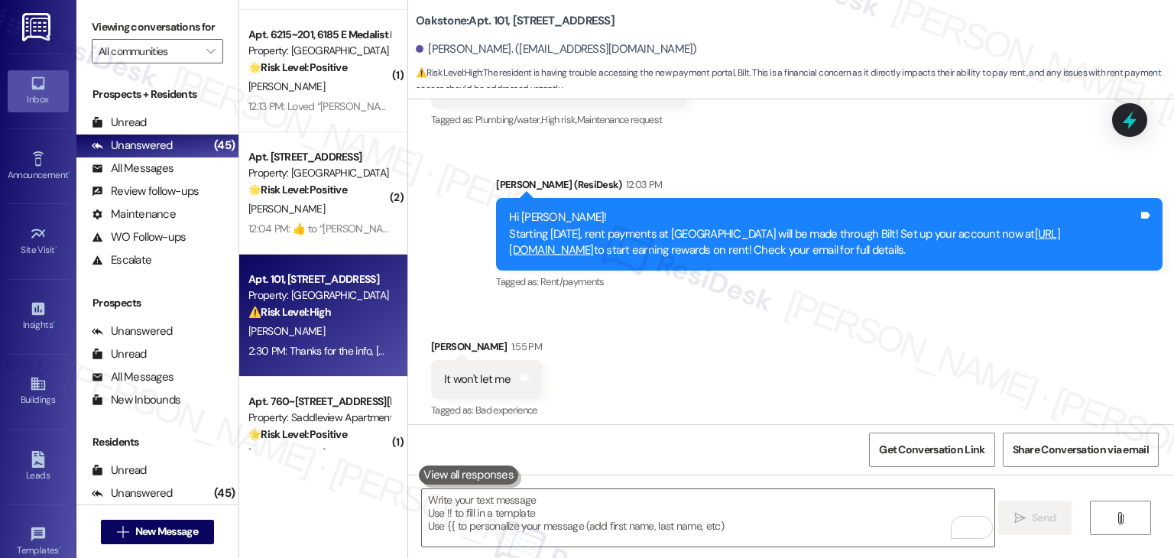
scroll to position [5052, 0]
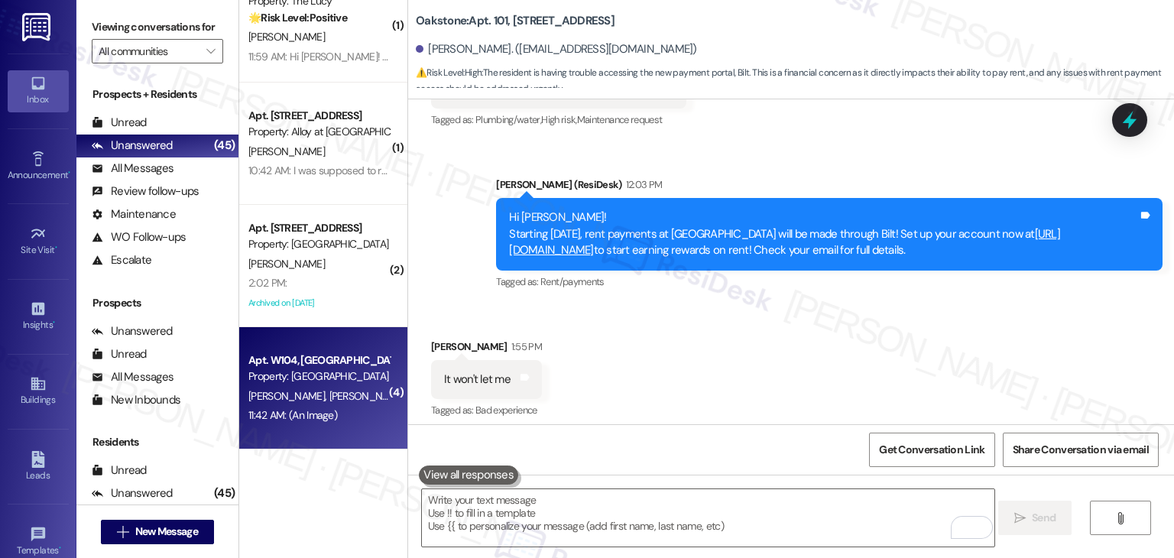
click at [326, 425] on div "11:42 AM: (An Image) 11:42 AM: (An Image)" at bounding box center [319, 415] width 144 height 19
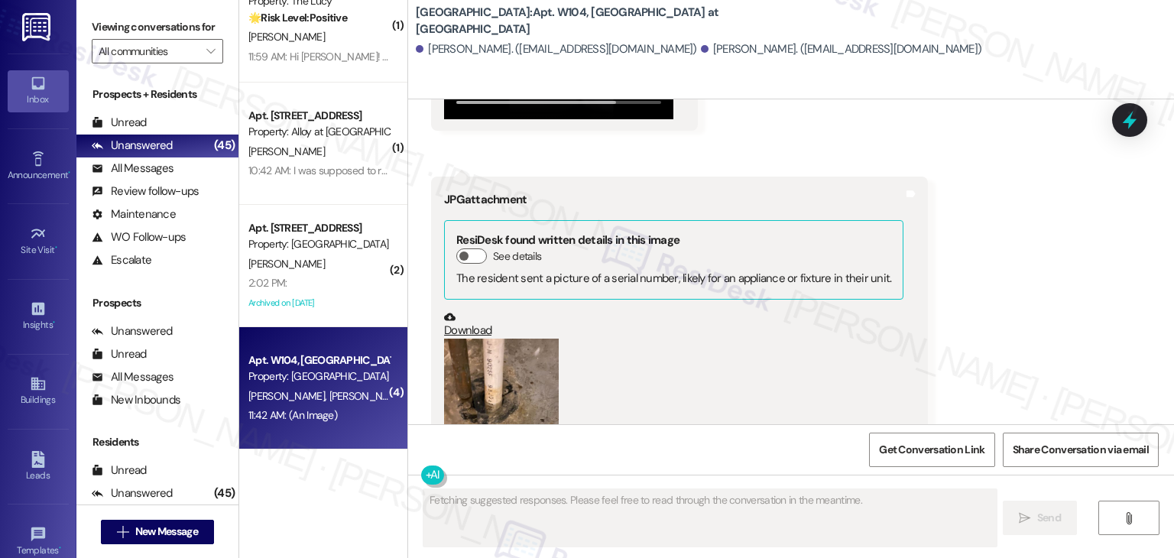
scroll to position [6235, 0]
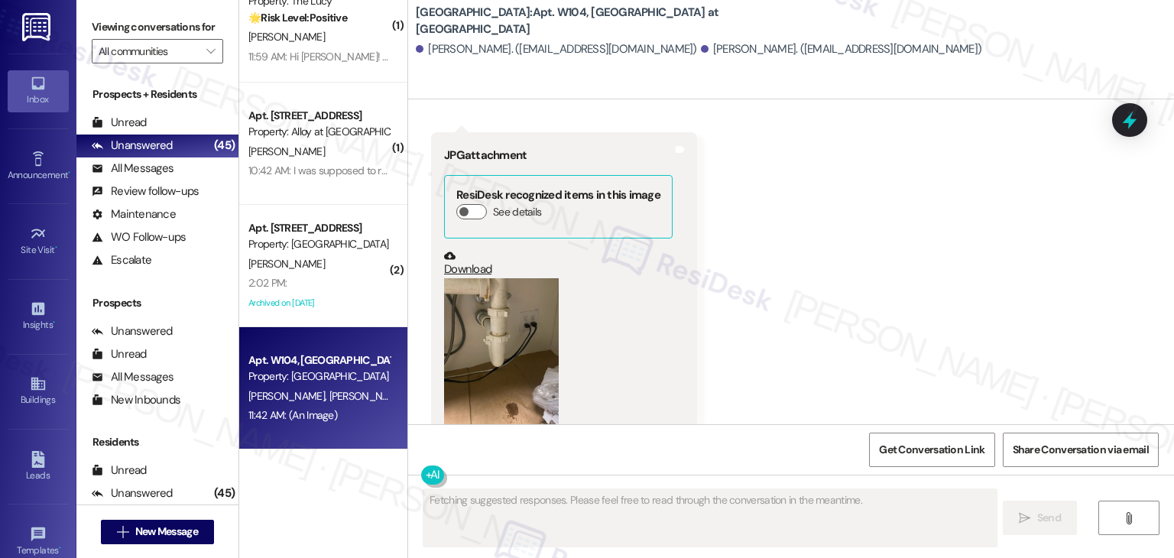
click at [501, 332] on button "Zoom image" at bounding box center [501, 354] width 115 height 153
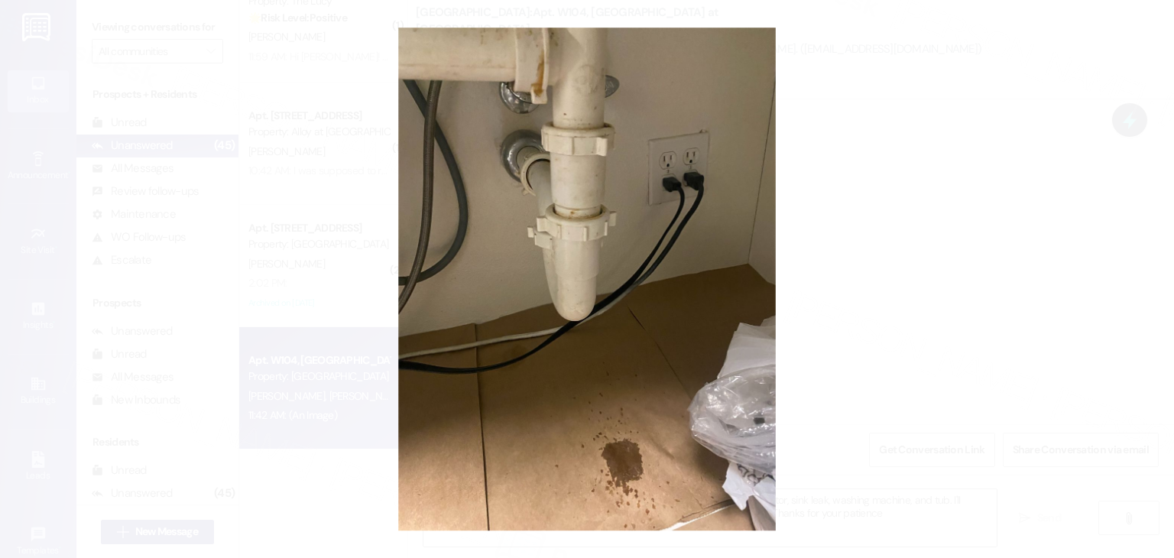
type textarea "Hi {{first_name}}, I understand you're still having issues with the kitchen ext…"
click at [563, 310] on button "Unzoom image" at bounding box center [587, 279] width 1174 height 558
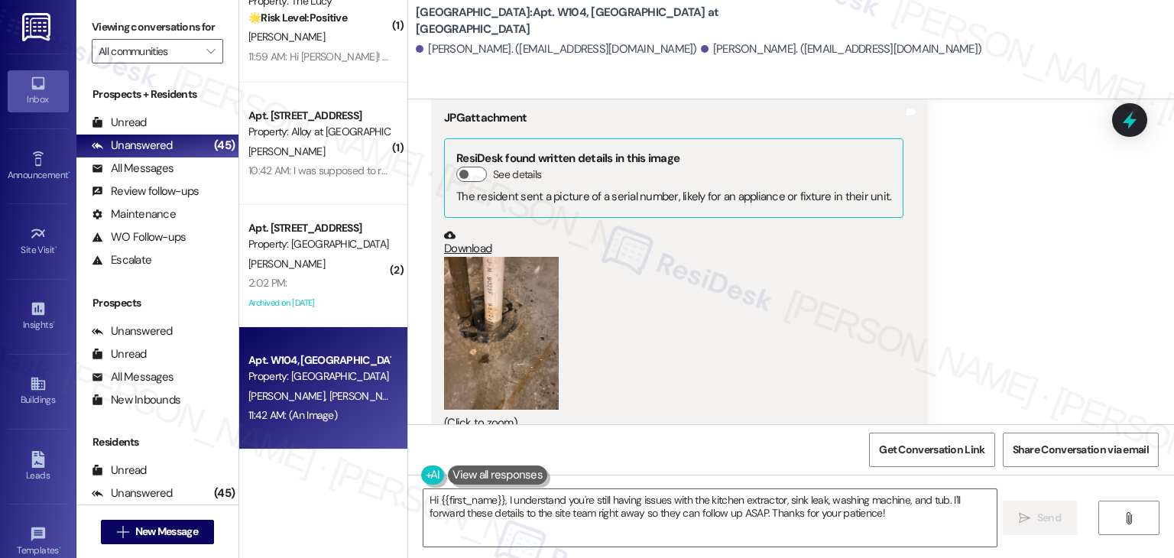
scroll to position [5853, 0]
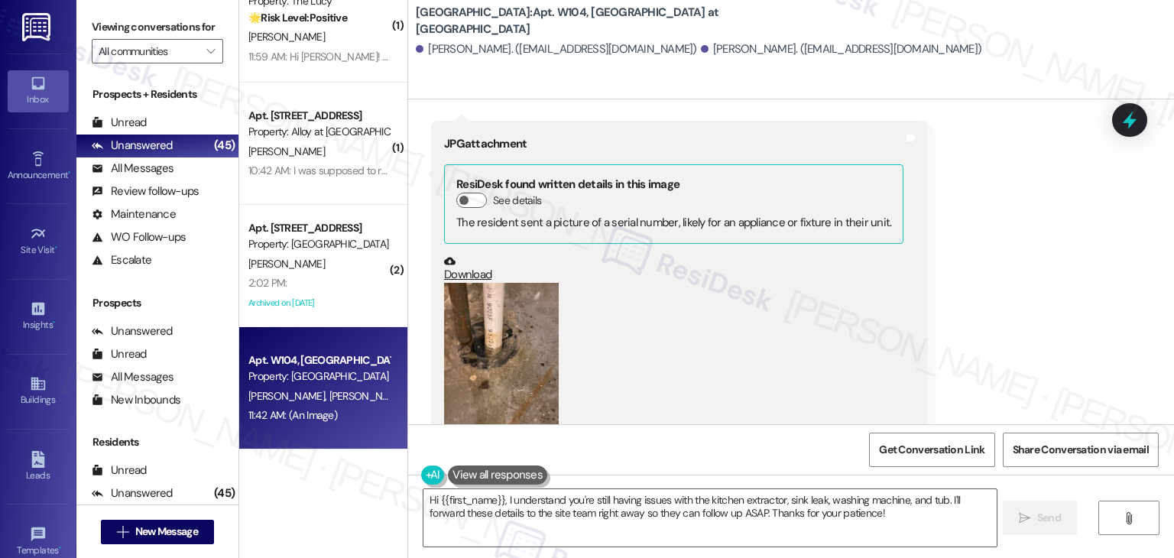
click at [523, 321] on button "Zoom image" at bounding box center [501, 359] width 115 height 153
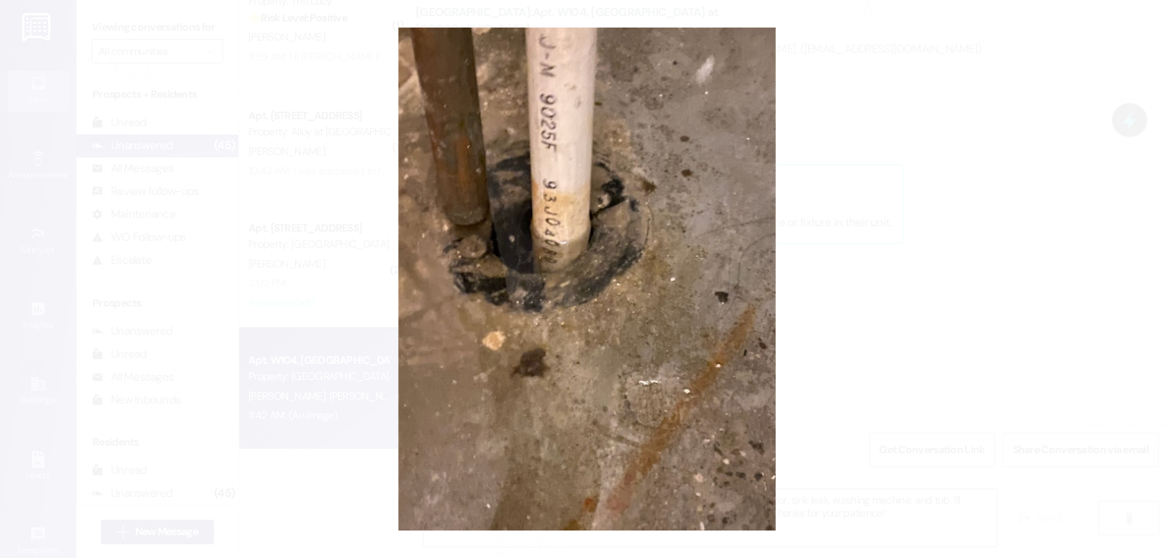
click at [594, 311] on button "Unzoom image" at bounding box center [587, 279] width 1174 height 558
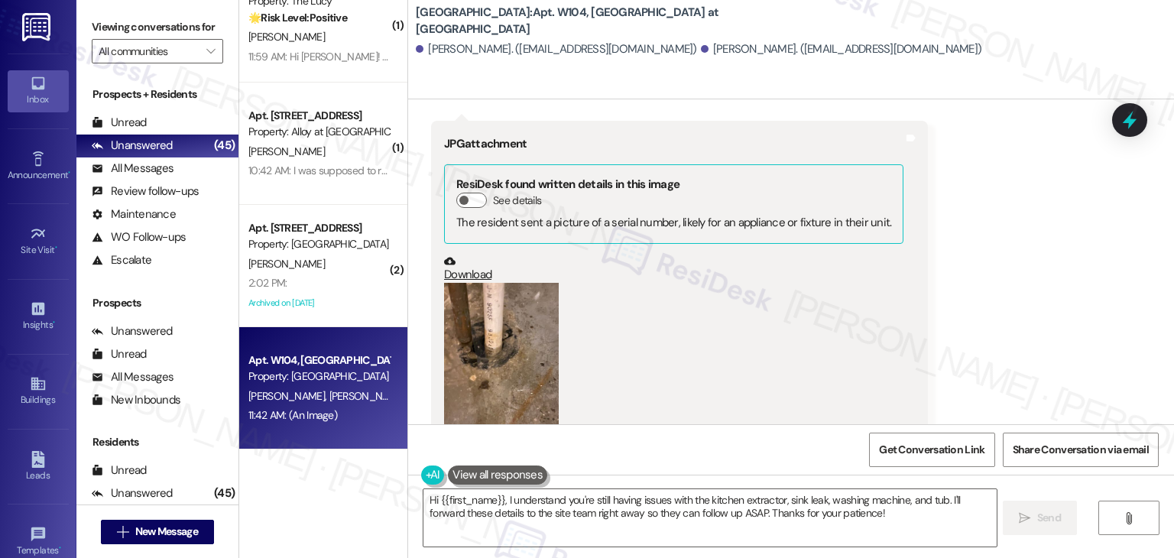
click at [1060, 314] on div "Received via SMS Elena Gutierrez 11:41 AM Hello, good morning, yes, of course t…" at bounding box center [791, 254] width 766 height 1204
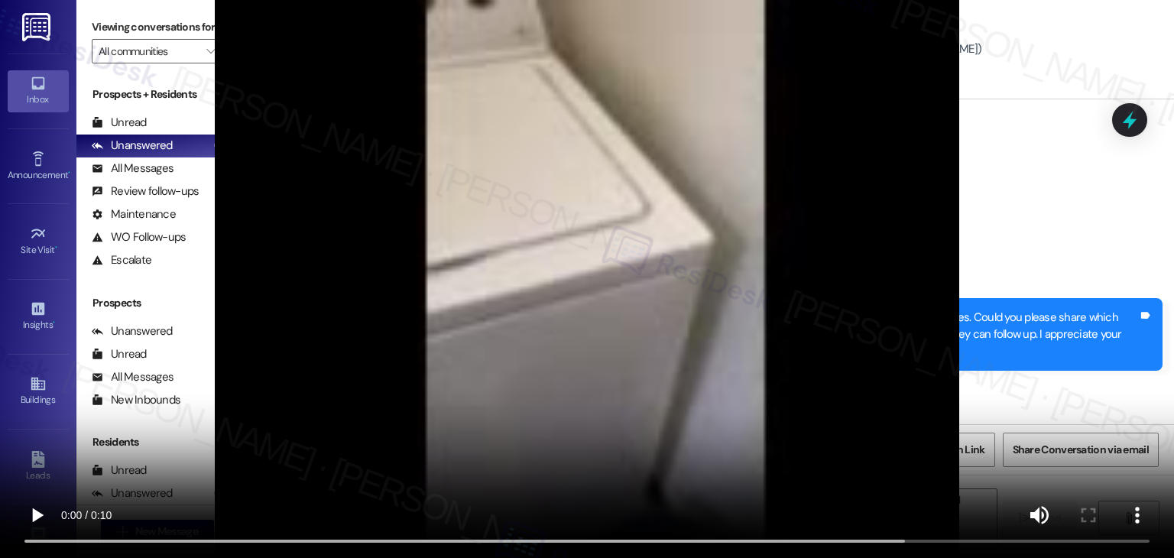
scroll to position [5166, 0]
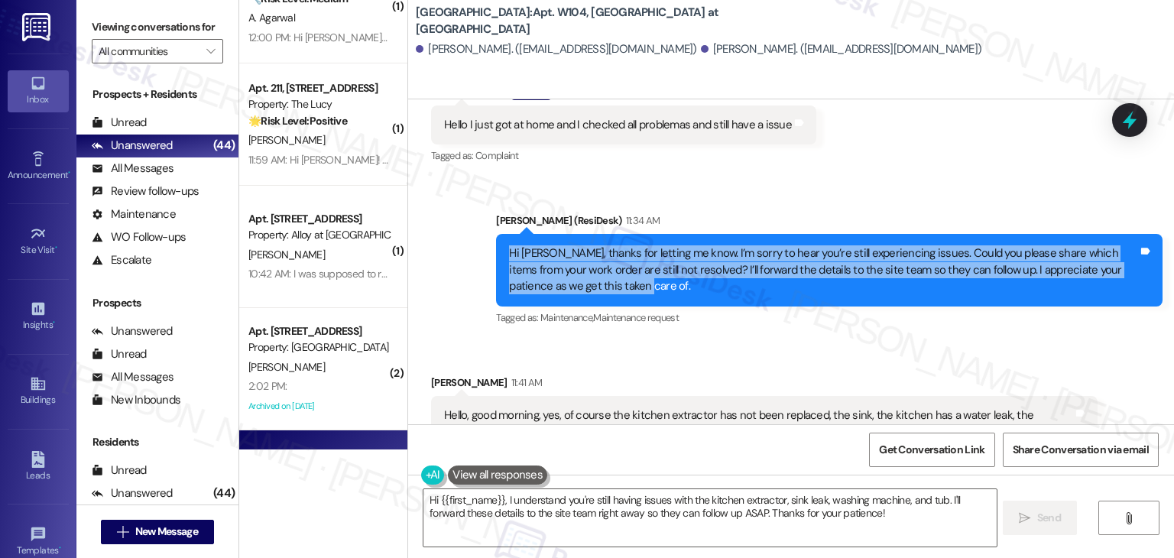
drag, startPoint x: 599, startPoint y: 236, endPoint x: 481, endPoint y: 199, distance: 123.5
click at [484, 201] on div "Sent via SMS Dottie (ResiDesk) 11:34 AM Hi Elena, thanks for letting me know. I…" at bounding box center [828, 270] width 689 height 139
copy div "Hi Elena, thanks for letting me know. I’m sorry to hear you’re still experienci…"
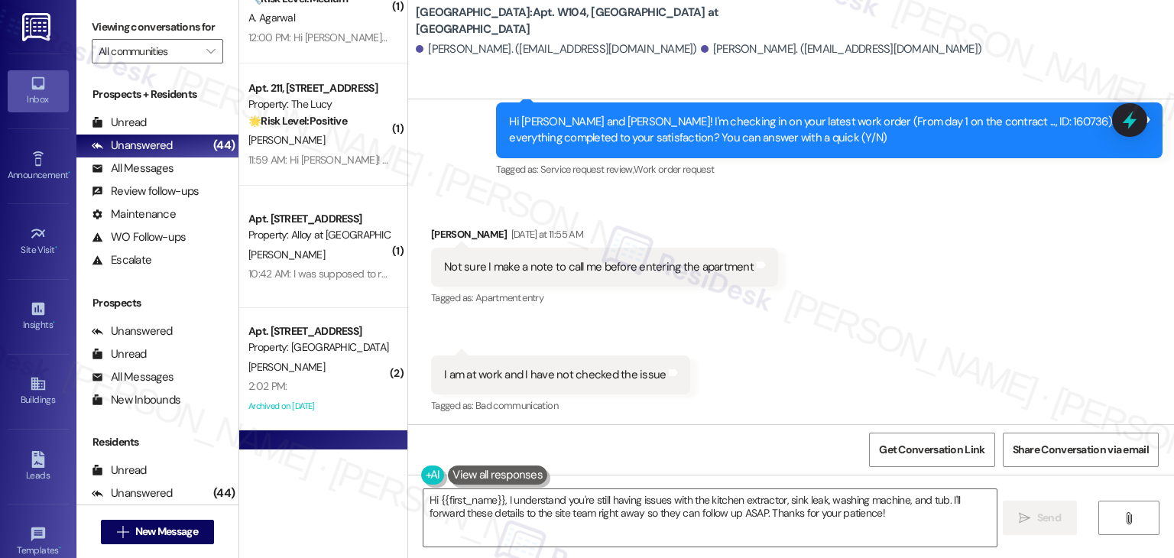
scroll to position [4707, 0]
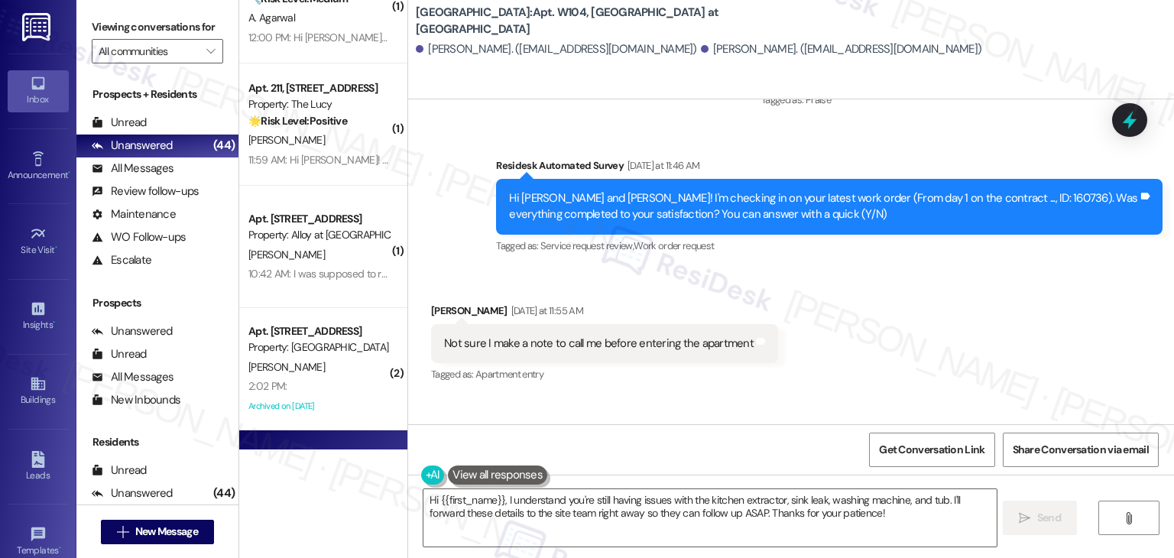
click at [965, 190] on div "Hi Elena and Antonio! I'm checking in on your latest work order (From day 1 on …" at bounding box center [823, 206] width 629 height 33
copy div "160736"
click at [878, 268] on div "Received via SMS Elena Gutierrez Yesterday at 11:55 AM Not sure I make a note t…" at bounding box center [791, 452] width 766 height 368
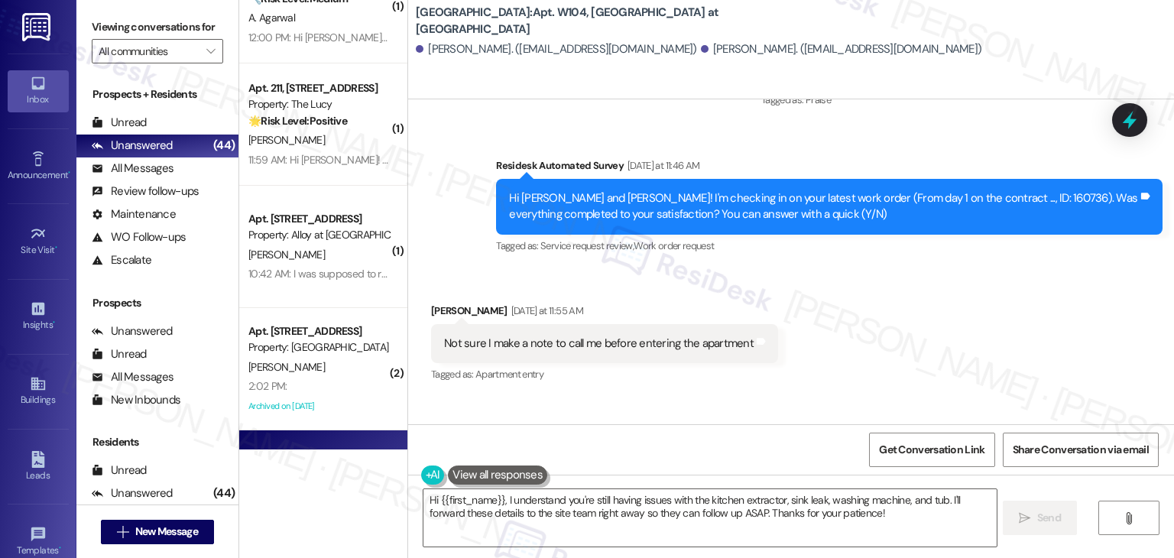
click at [888, 288] on div "Received via SMS Elena Gutierrez Yesterday at 11:55 AM Not sure I make a note t…" at bounding box center [791, 452] width 766 height 368
click at [601, 324] on div "Not sure I make a note to call me before entering the apartment Tags and notes" at bounding box center [604, 343] width 347 height 39
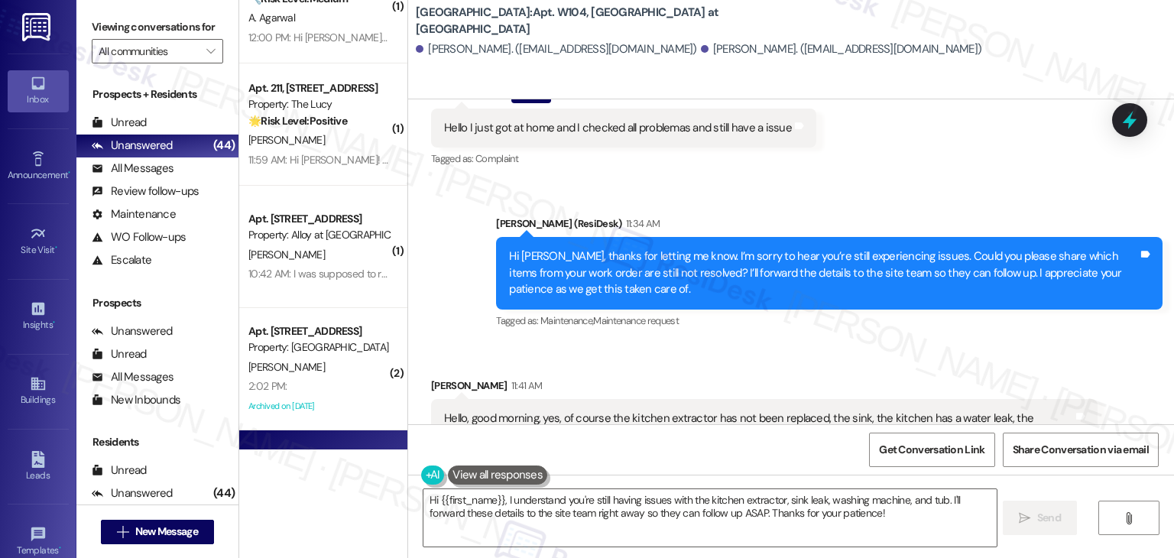
scroll to position [5166, 0]
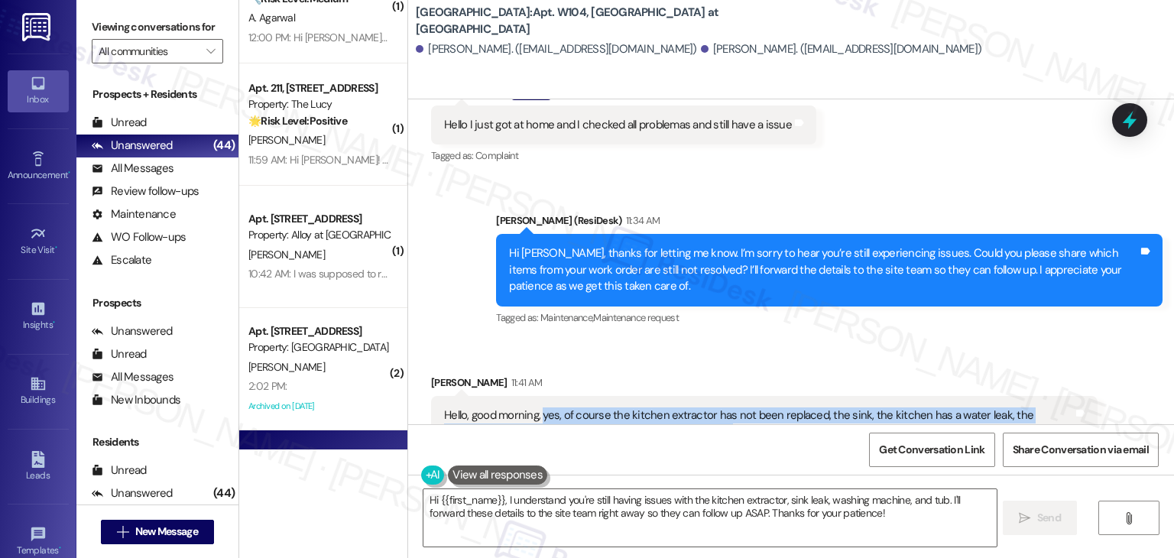
drag, startPoint x: 691, startPoint y: 386, endPoint x: 534, endPoint y: 371, distance: 157.3
click at [534, 407] on div "Hello, good morning, yes, of course the kitchen extractor has not been replaced…" at bounding box center [758, 423] width 629 height 33
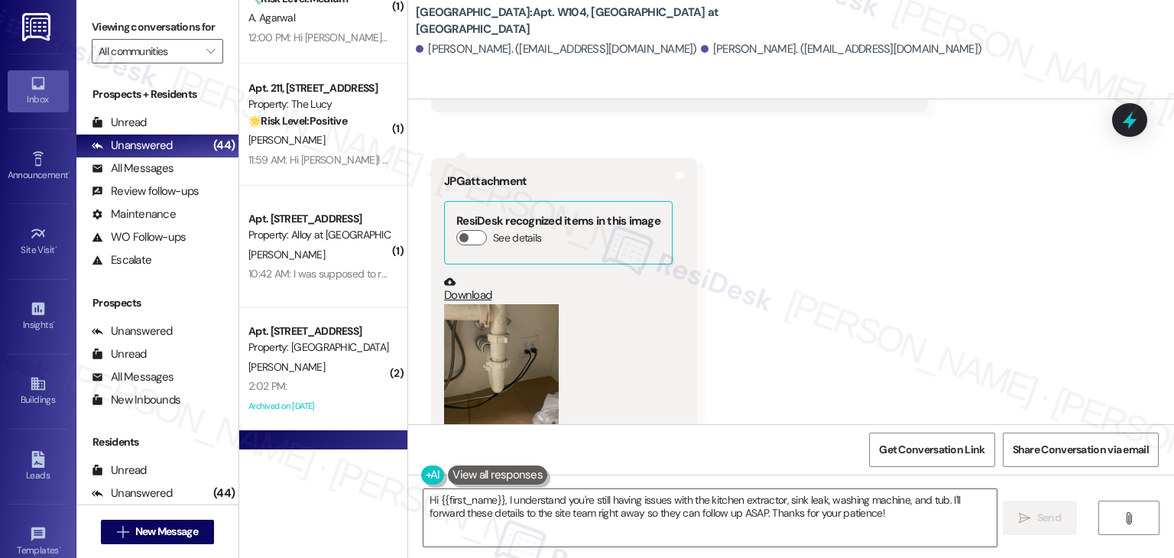
scroll to position [6235, 0]
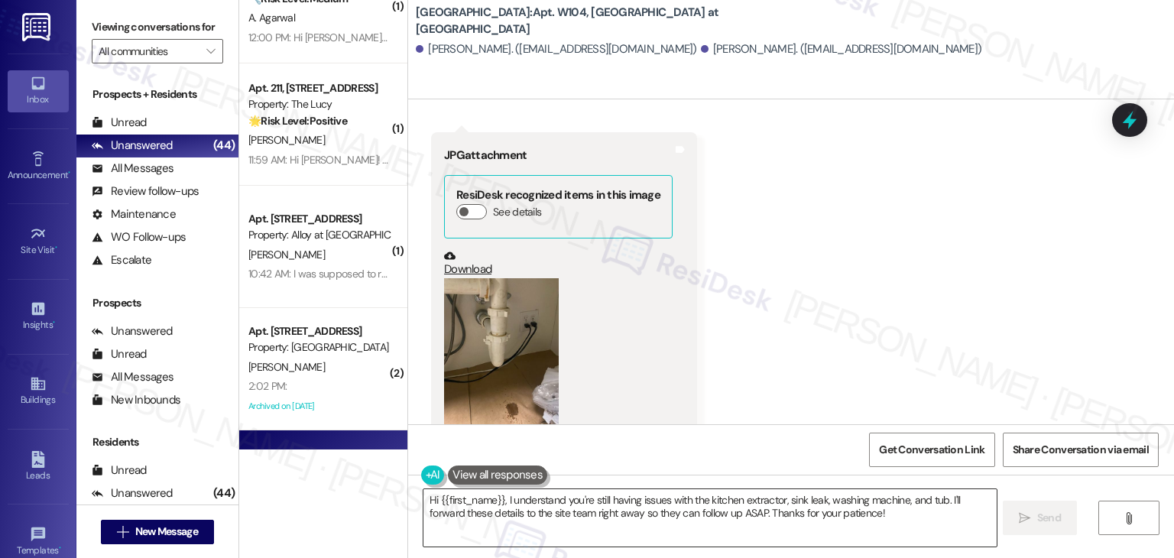
click at [735, 512] on textarea "Hi {{first_name}}, I understand you're still having issues with the kitchen ext…" at bounding box center [709, 517] width 572 height 57
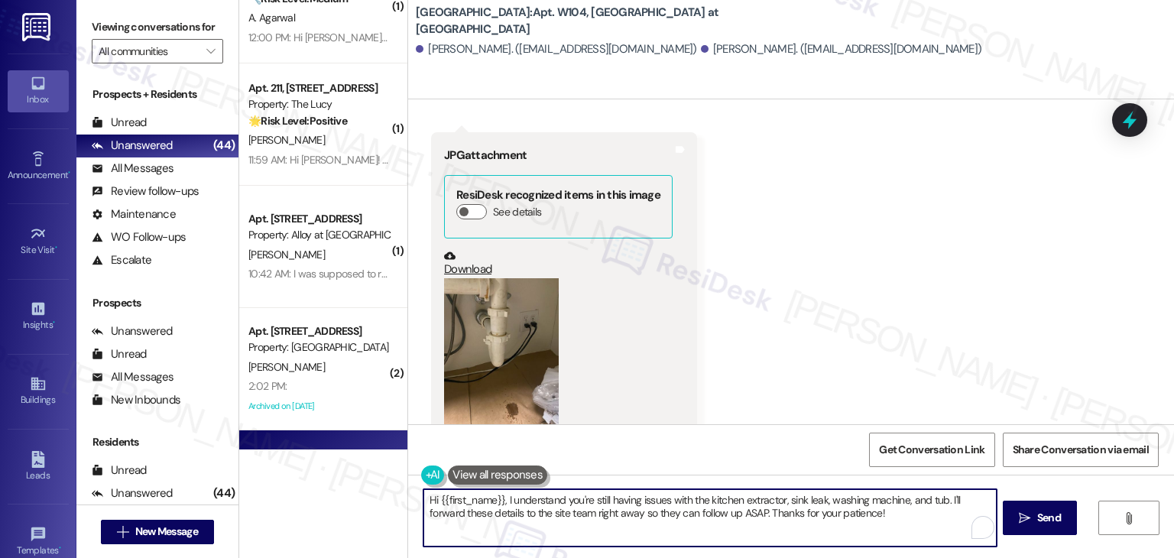
click at [735, 512] on textarea "Hi {{first_name}}, I understand you're still having issues with the kitchen ext…" at bounding box center [709, 517] width 572 height 57
paste textarea "Thanks so much, Elena! I’ve noted the following unresolved items from WO #16073…"
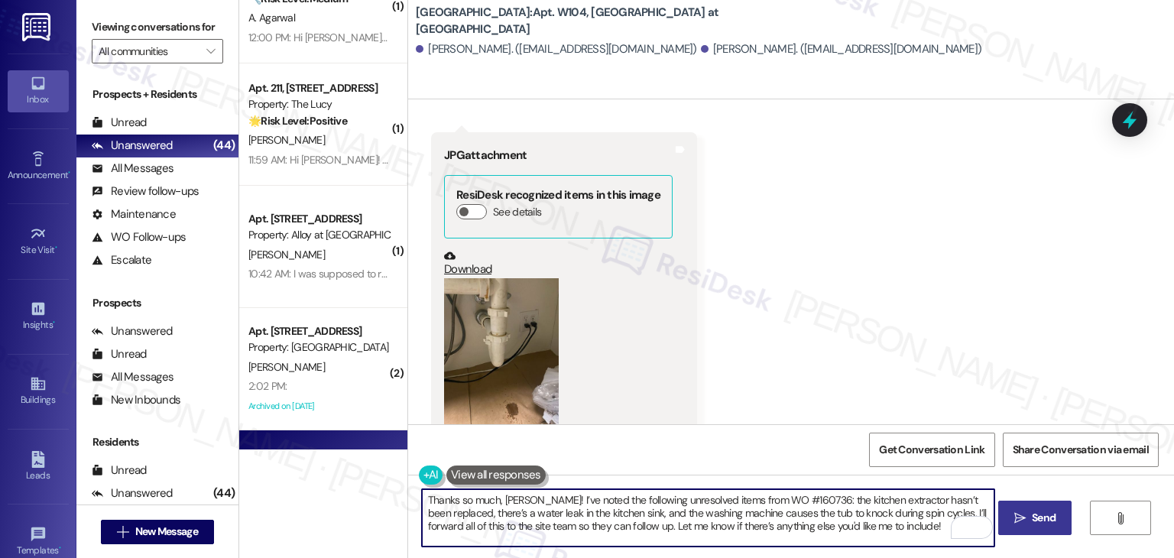
type textarea "Thanks so much, Elena! I’ve noted the following unresolved items from WO #16073…"
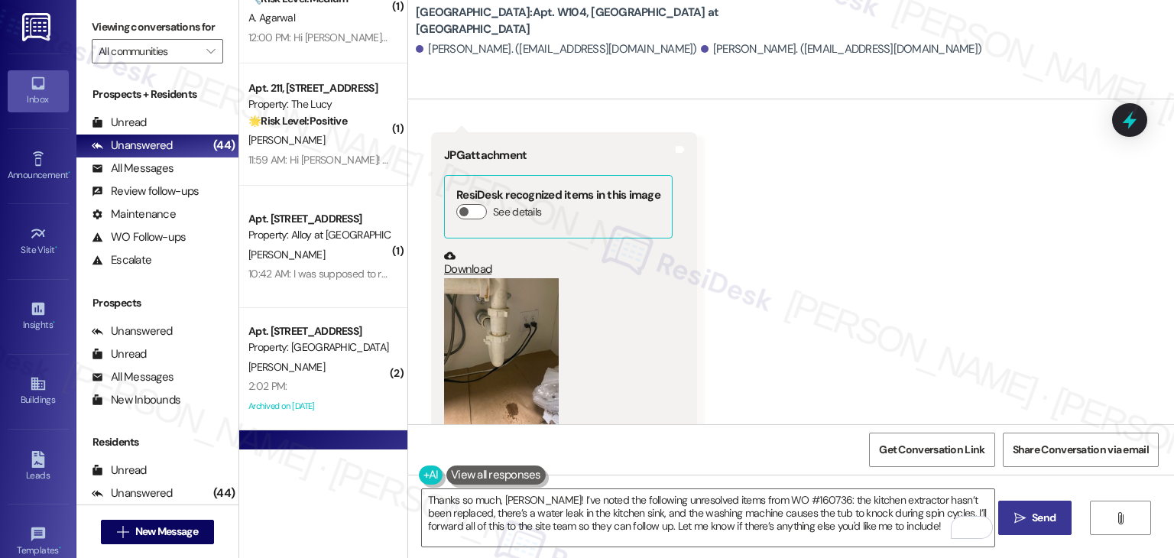
click at [1040, 512] on span "Send" at bounding box center [1044, 518] width 24 height 16
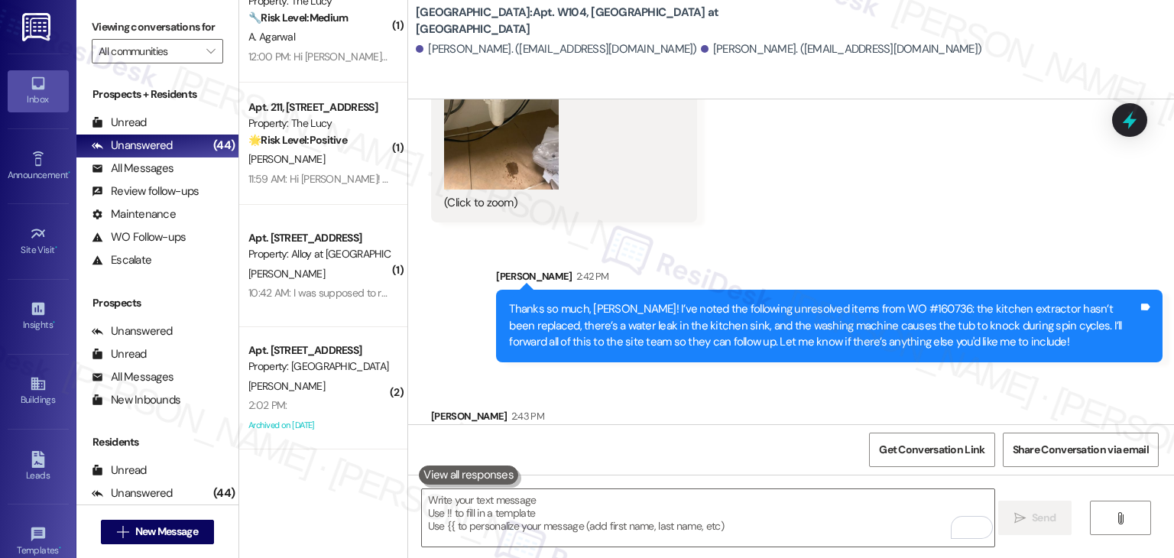
scroll to position [6481, 0]
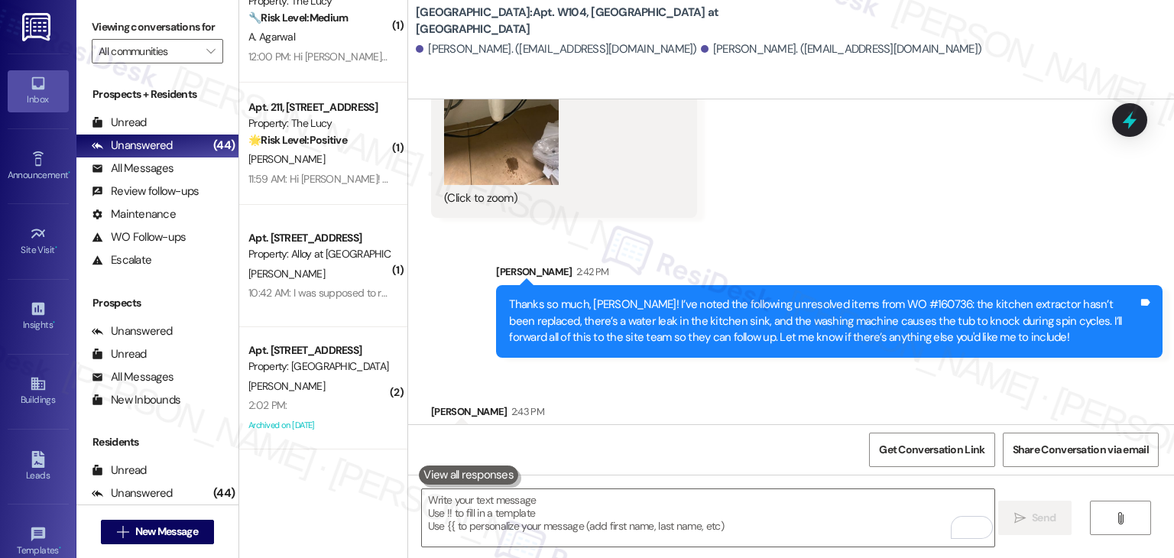
click at [805, 369] on div "Received via SMS Elena Gutierrez 2:43 PM Can you told me when they fix the kitc…" at bounding box center [791, 475] width 766 height 213
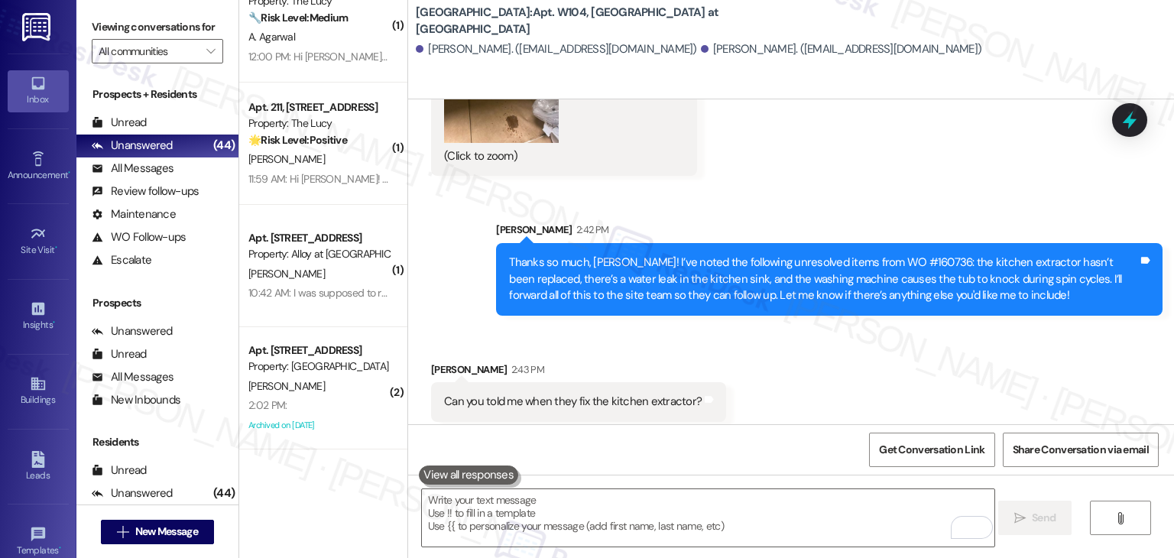
scroll to position [6588, 0]
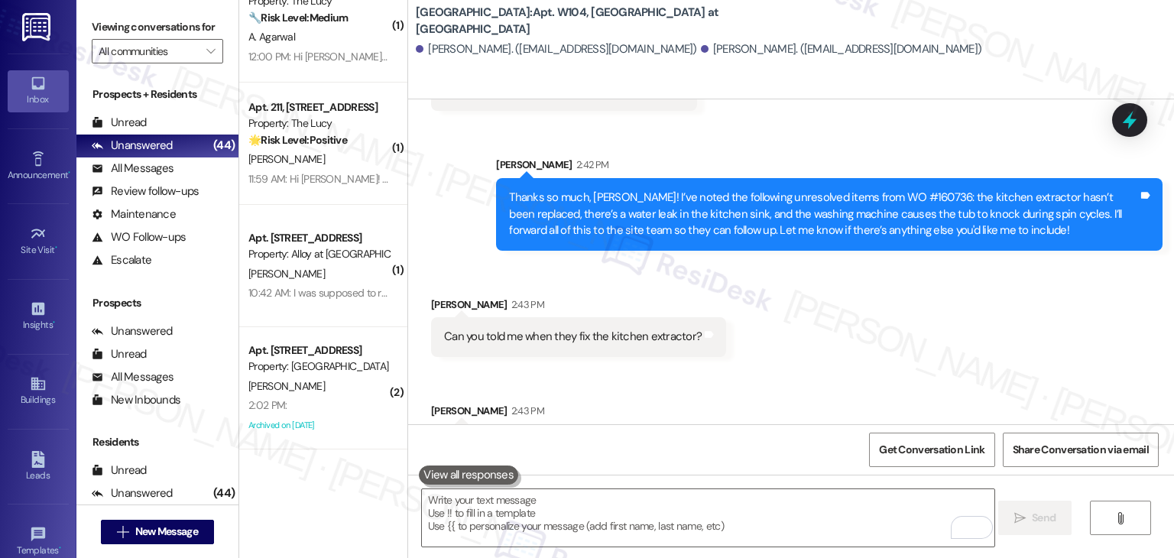
click at [1131, 118] on icon at bounding box center [1129, 120] width 20 height 20
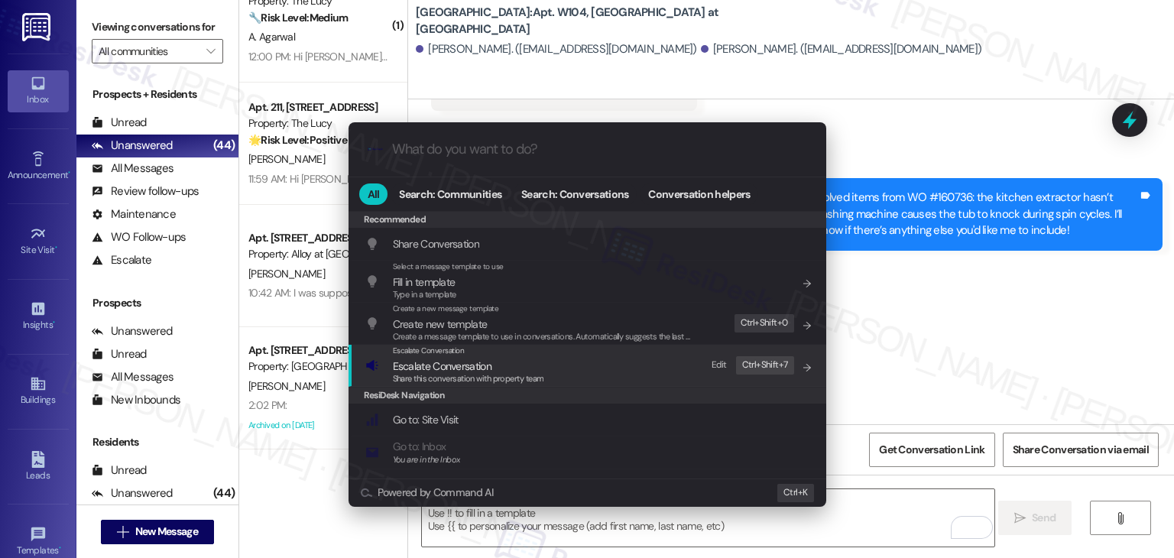
click at [472, 376] on span "Share this conversation with property team" at bounding box center [468, 378] width 151 height 11
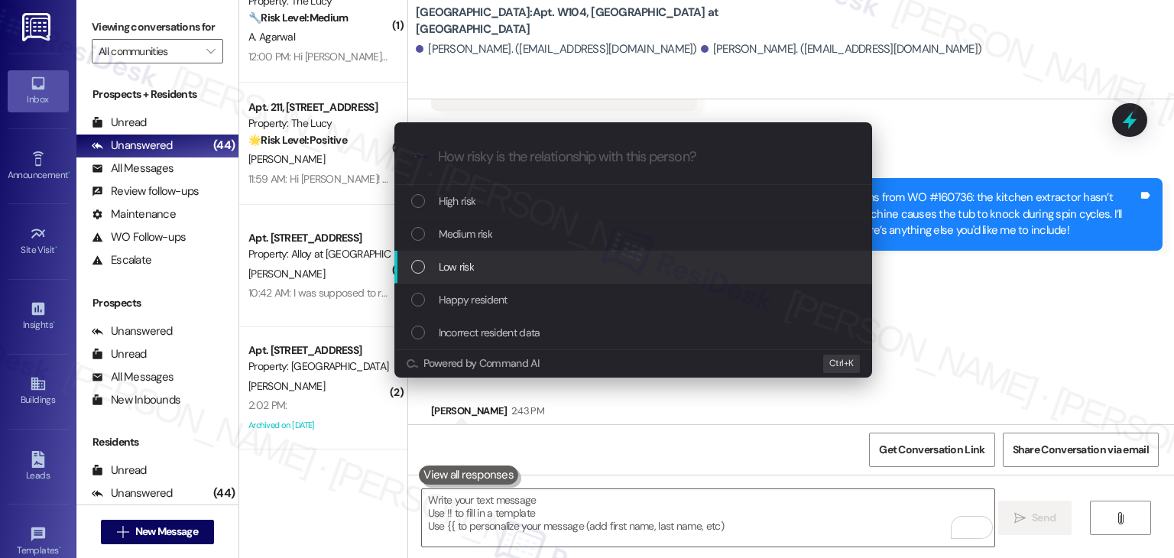
click at [420, 266] on div "List of options" at bounding box center [418, 267] width 14 height 14
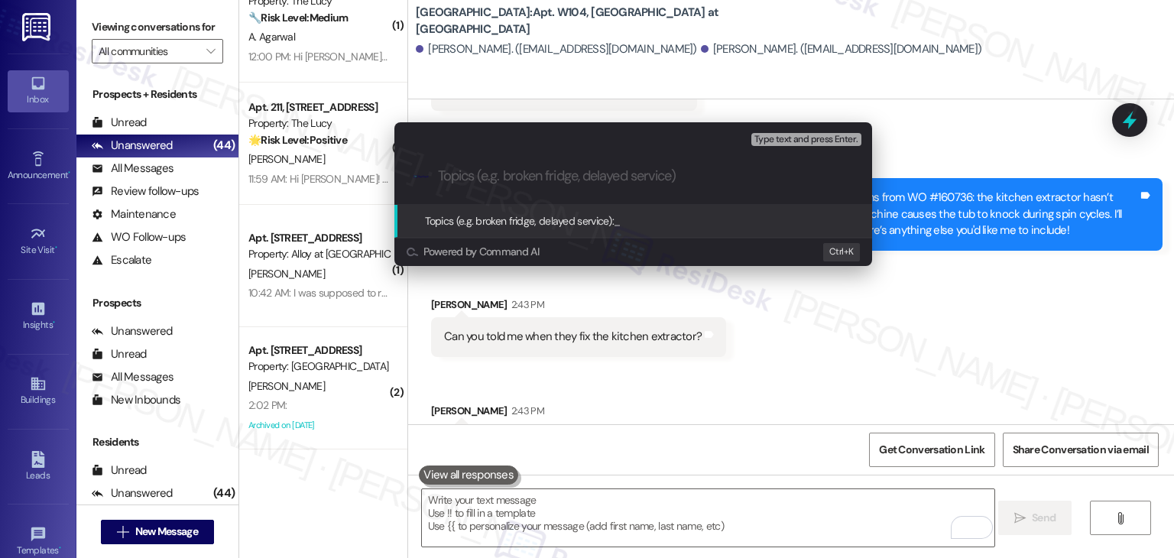
click at [1045, 257] on div "Escalate Conversation Low risk Topics (e.g. broken fridge, delayed service) Any…" at bounding box center [587, 279] width 1174 height 558
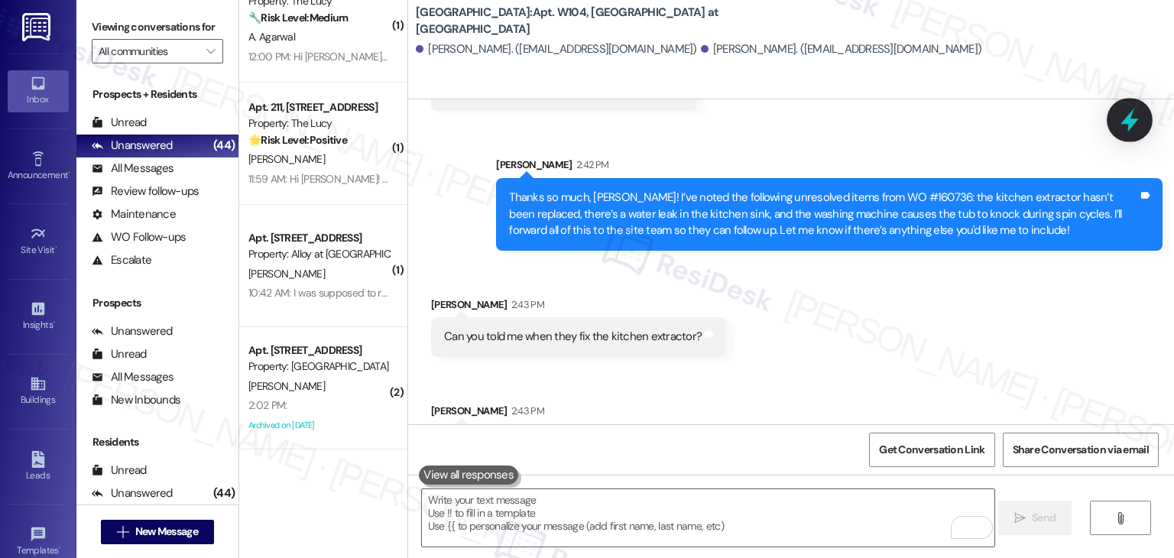
click at [1143, 109] on div at bounding box center [1129, 120] width 46 height 44
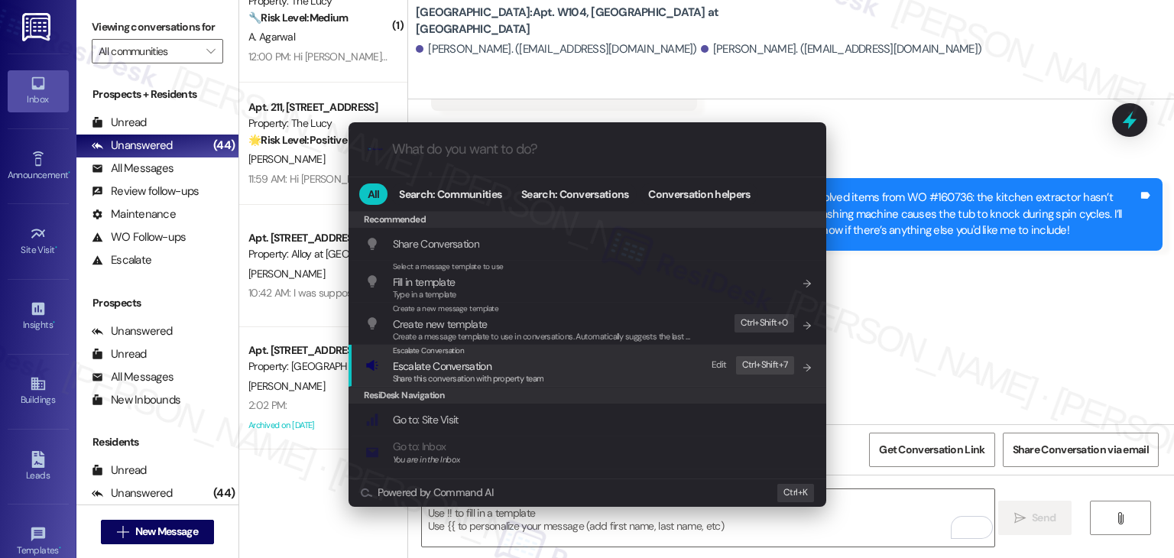
click at [428, 371] on span "Escalate Conversation" at bounding box center [442, 366] width 99 height 14
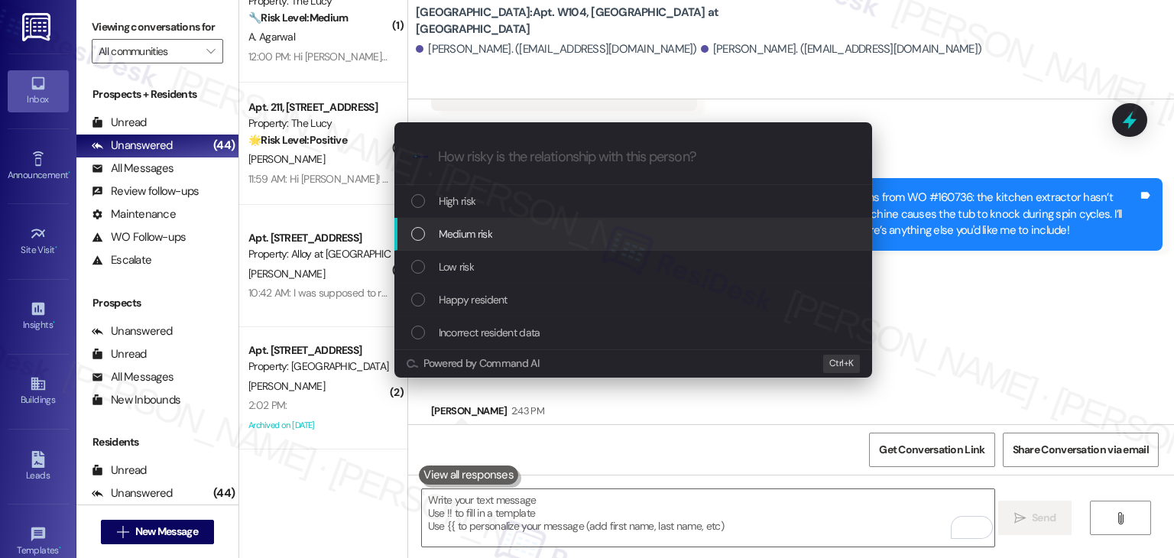
click at [419, 236] on div "List of options" at bounding box center [418, 234] width 14 height 14
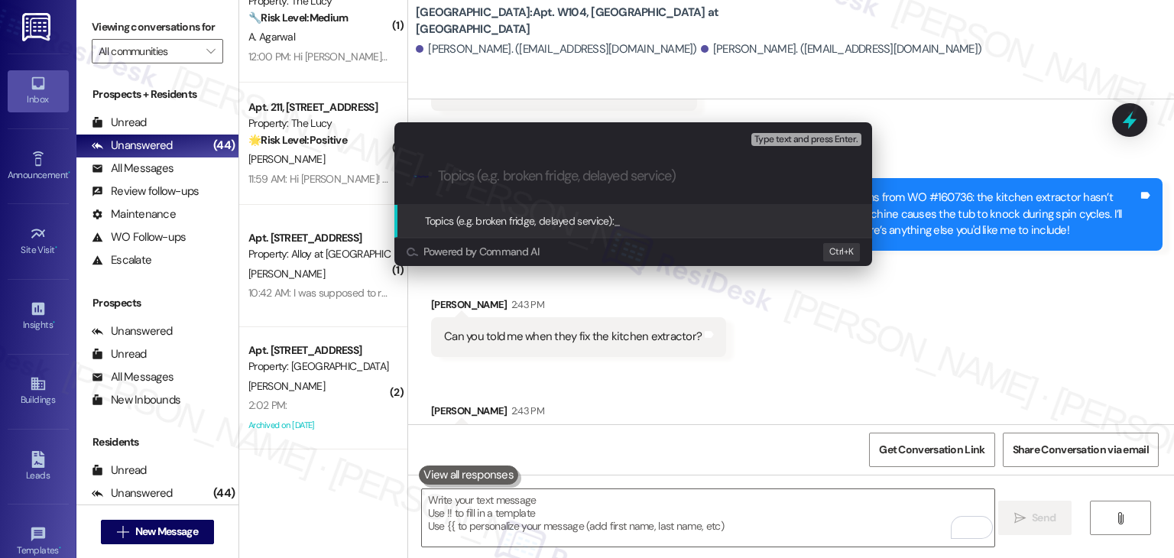
paste input "Follow-Up on WO #160736 – Kitchen Extractor, Sink Leak, & Washer Noise Concerns"
type input "Follow-Up on WO #160736 – Kitchen Extractor, Sink Leak, & Washer Noise Concerns"
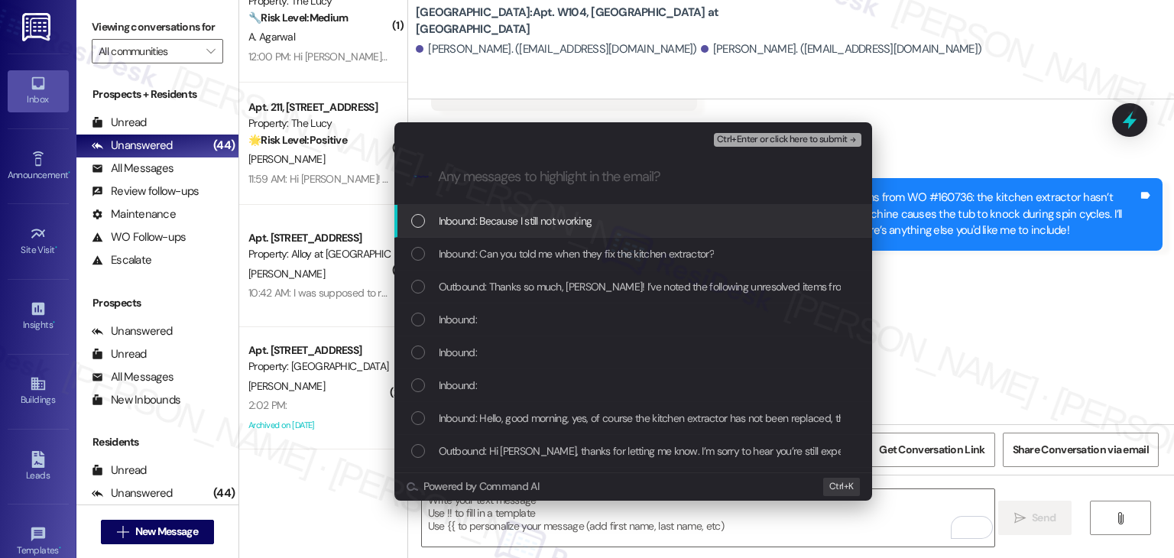
scroll to position [0, 0]
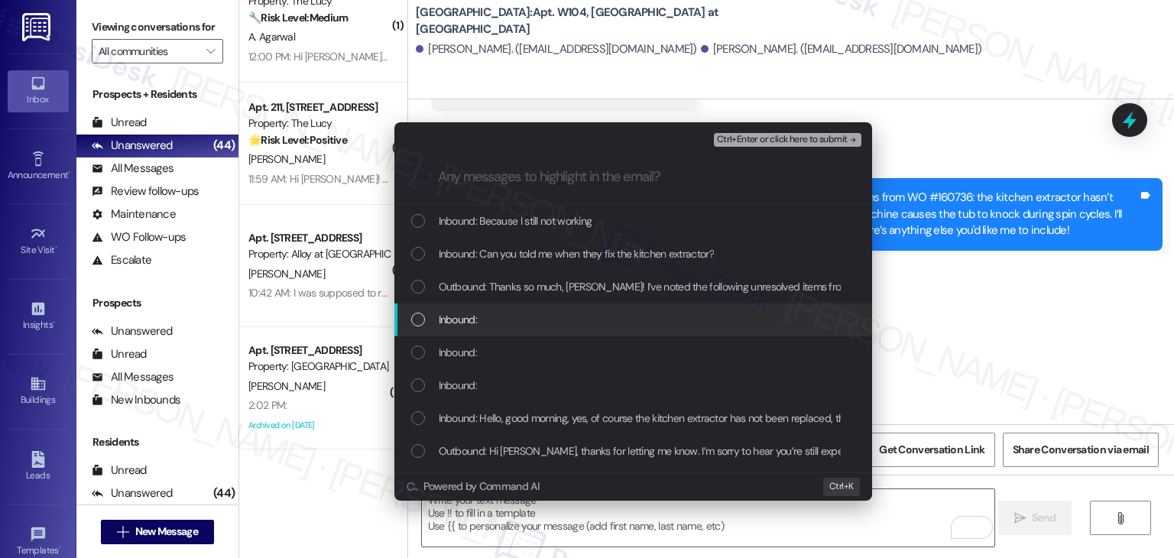
click at [415, 318] on div "List of options" at bounding box center [418, 320] width 14 height 14
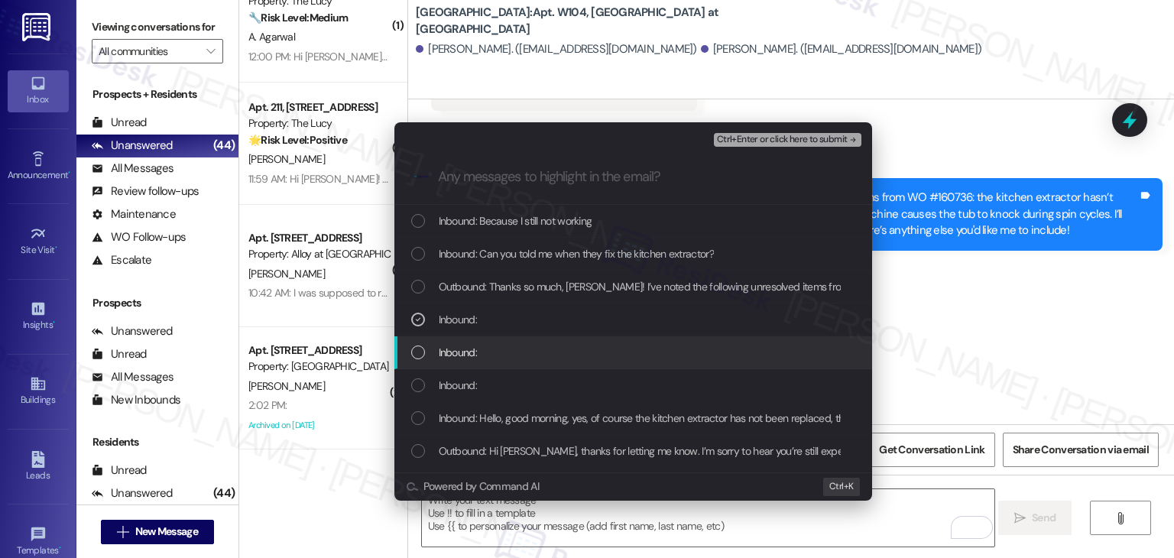
click at [415, 349] on div "List of options" at bounding box center [418, 352] width 14 height 14
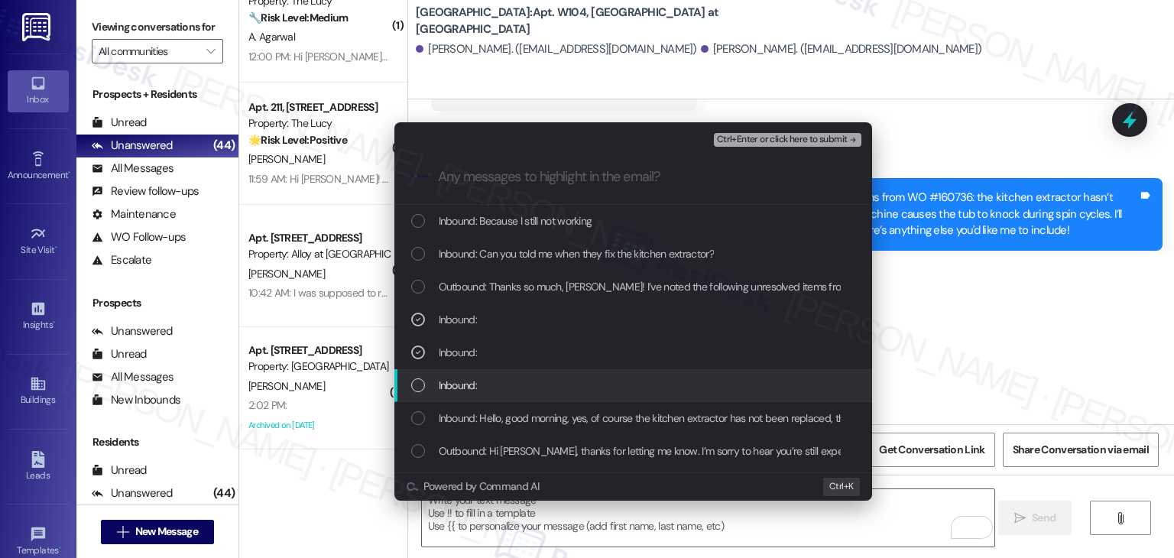
click at [418, 388] on div "List of options" at bounding box center [418, 385] width 14 height 14
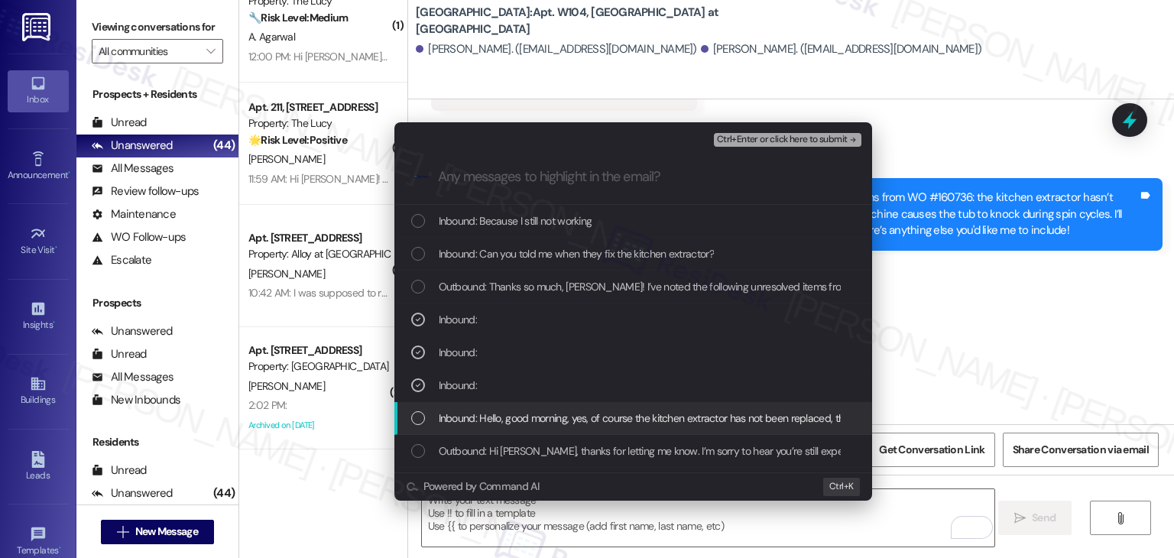
click at [416, 417] on div "List of options" at bounding box center [418, 418] width 14 height 14
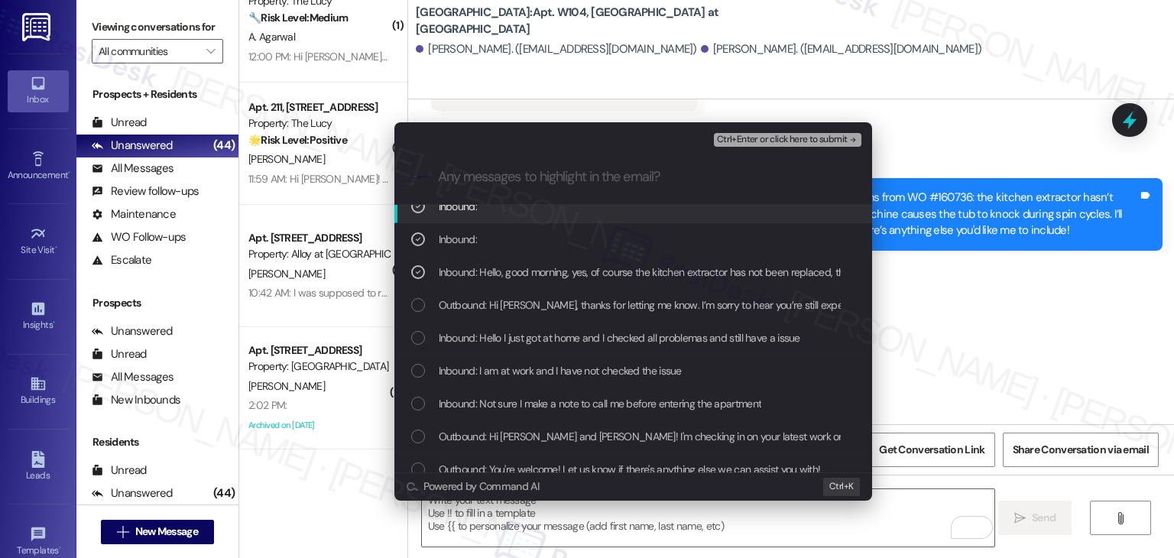
scroll to position [153, 0]
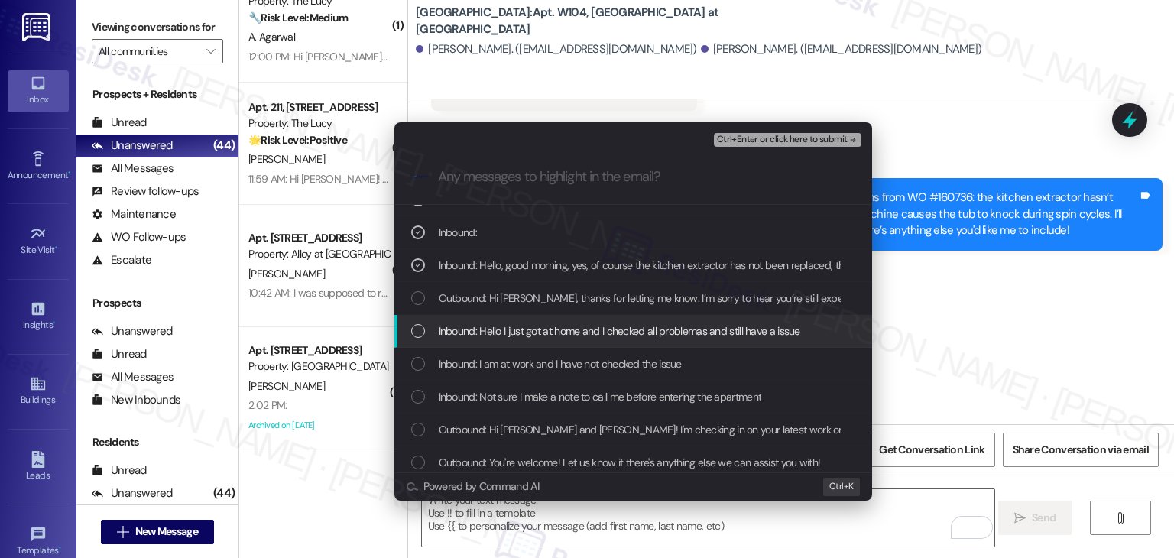
click at [416, 330] on div "List of options" at bounding box center [418, 331] width 14 height 14
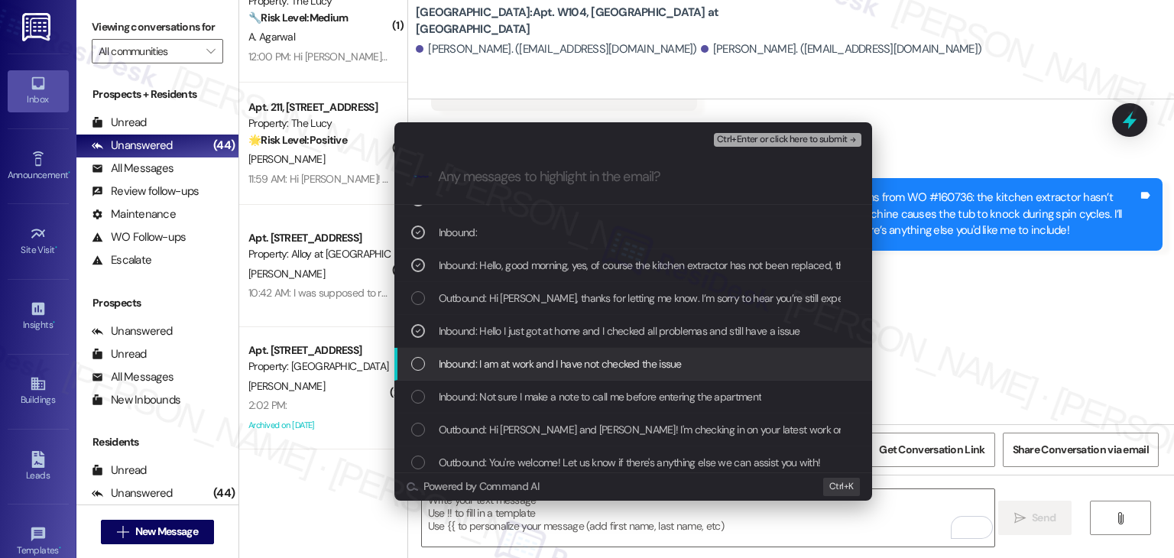
click at [417, 362] on div "List of options" at bounding box center [418, 364] width 14 height 14
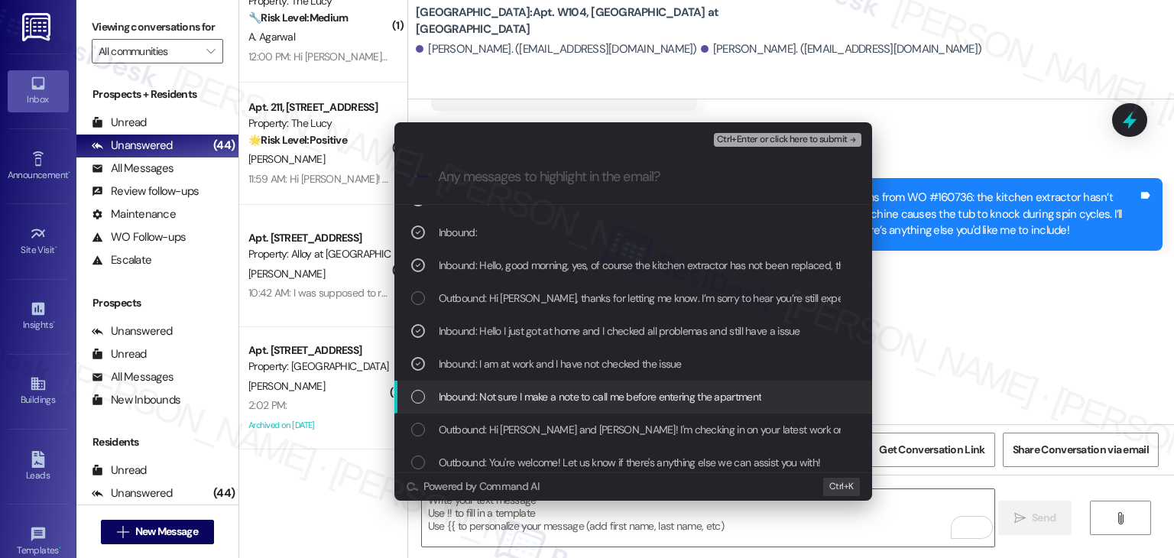
click at [417, 391] on div "List of options" at bounding box center [418, 397] width 14 height 14
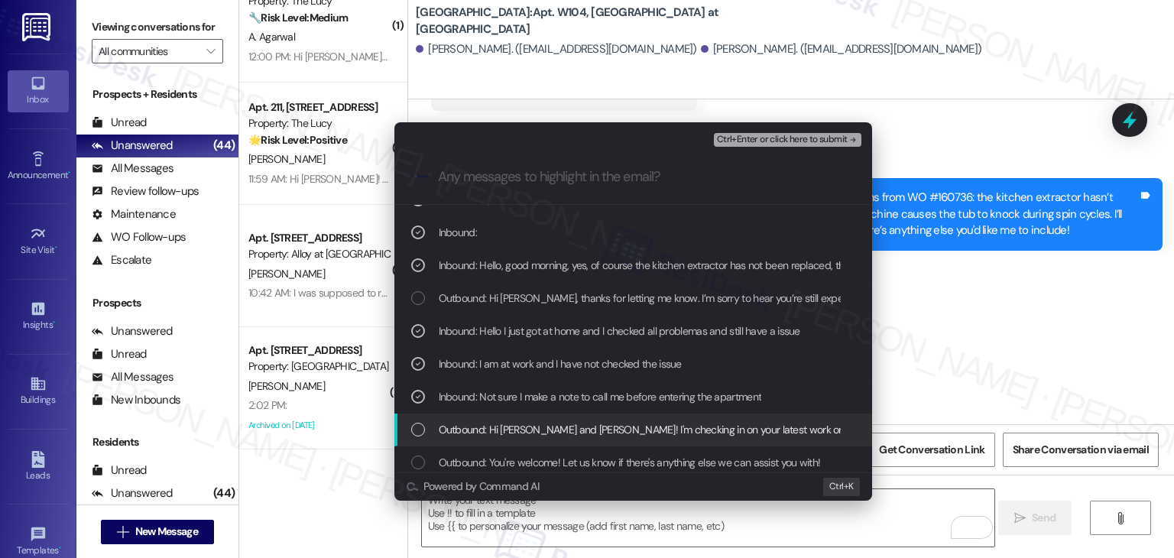
click at [418, 424] on div "List of options" at bounding box center [418, 430] width 14 height 14
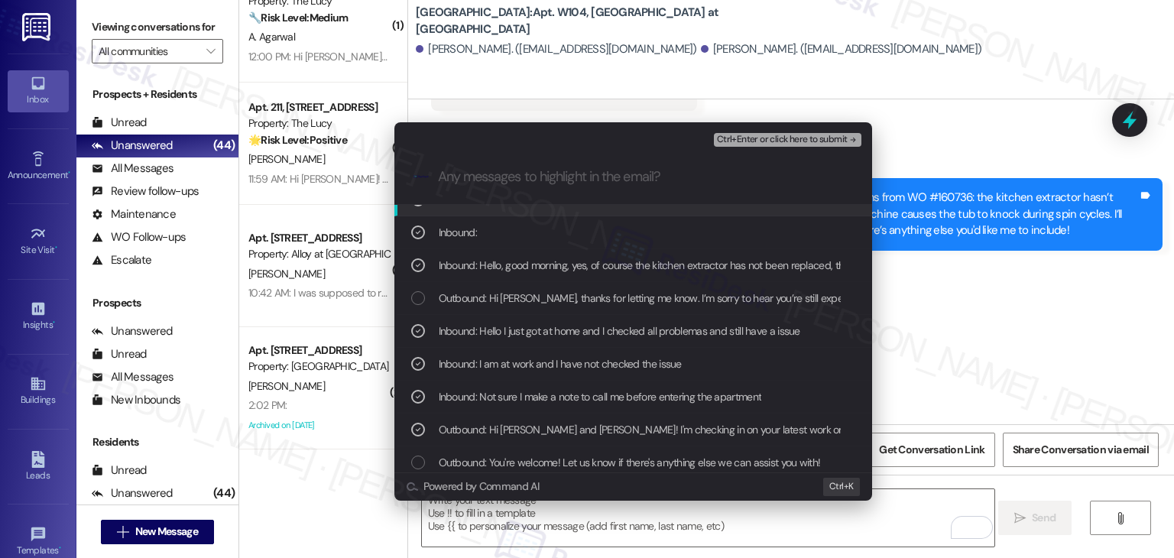
click at [814, 143] on span "Ctrl+Enter or click here to submit" at bounding box center [782, 139] width 131 height 11
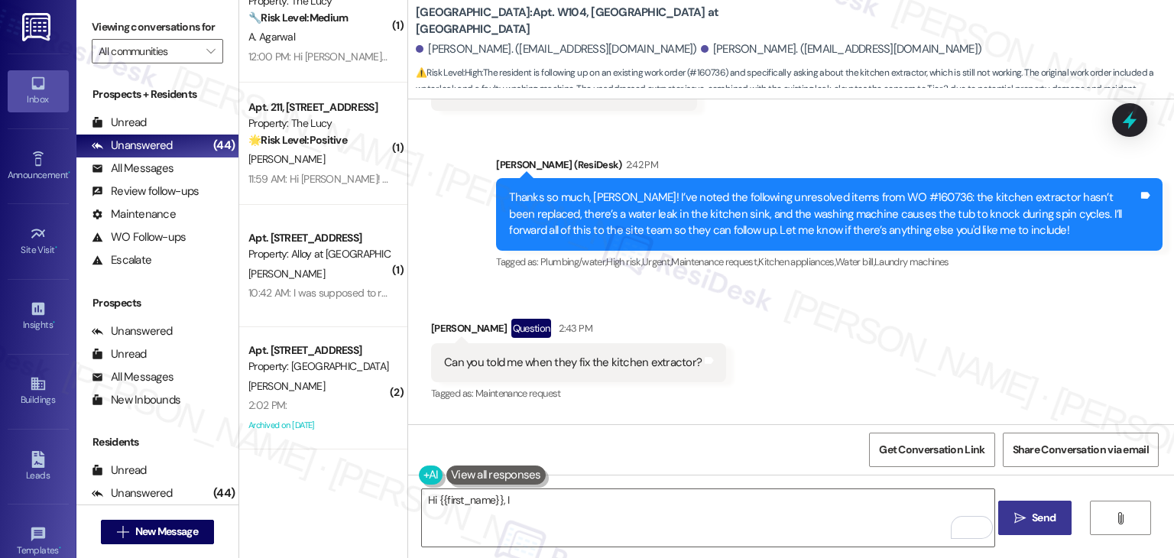
scroll to position [6587, 0]
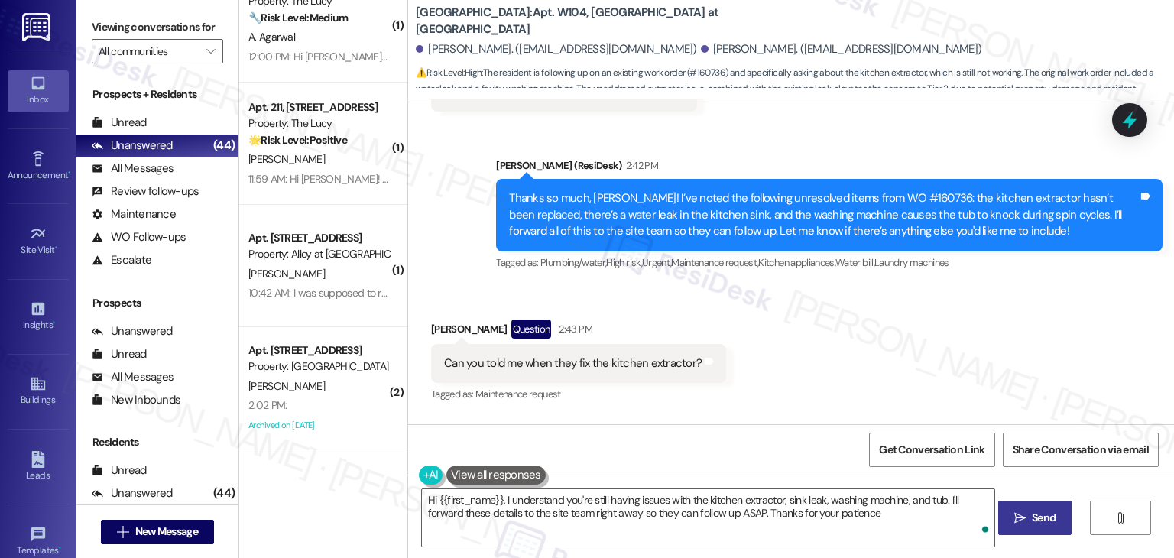
type textarea "Hi {{first_name}}, I understand you're still having issues with the kitchen ext…"
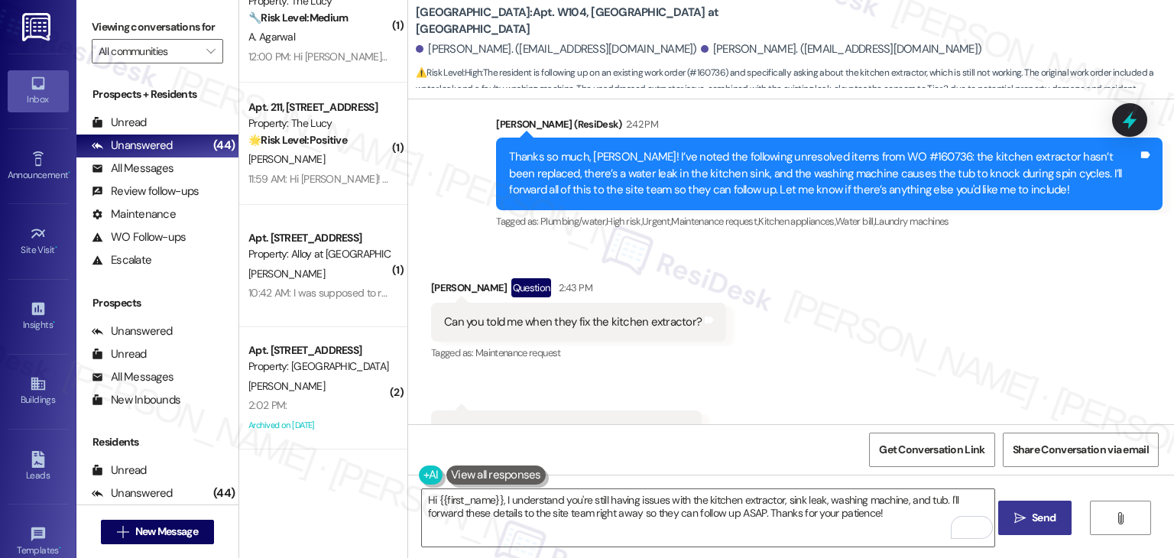
scroll to position [6637, 0]
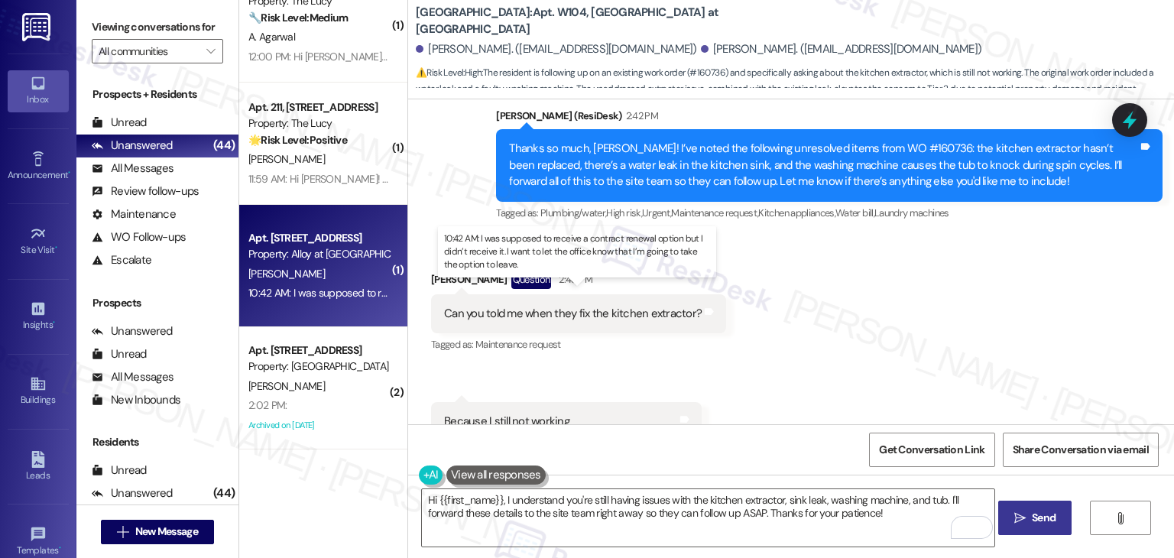
click at [327, 297] on div "10:42 AM: I was supposed to receive a contract renewal option but I didn’t rece…" at bounding box center [586, 293] width 677 height 14
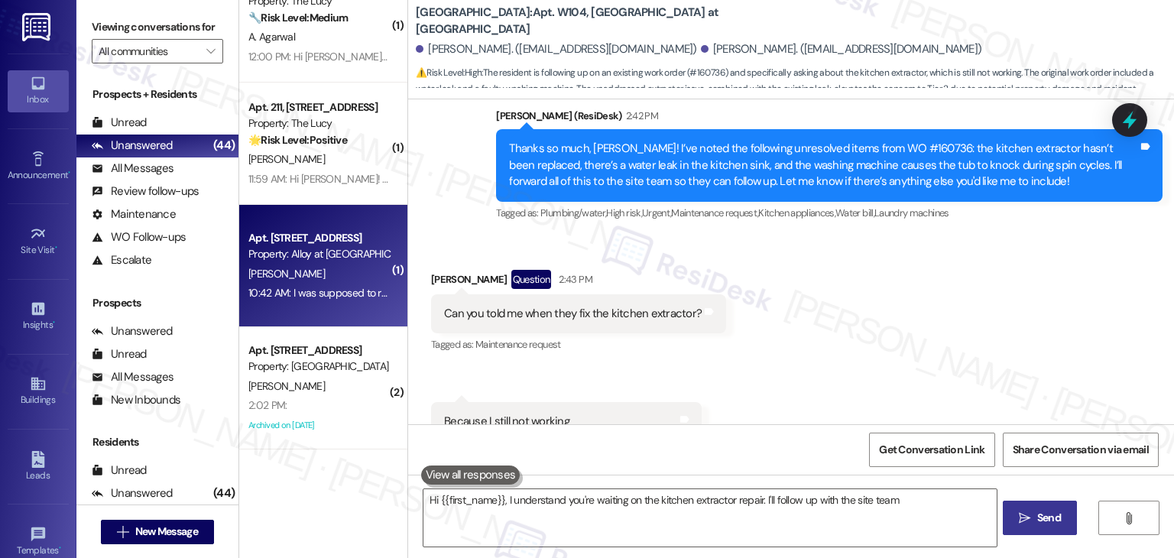
type textarea "Hi {{first_name}}, I understand you're waiting on the kitchen extractor repair.…"
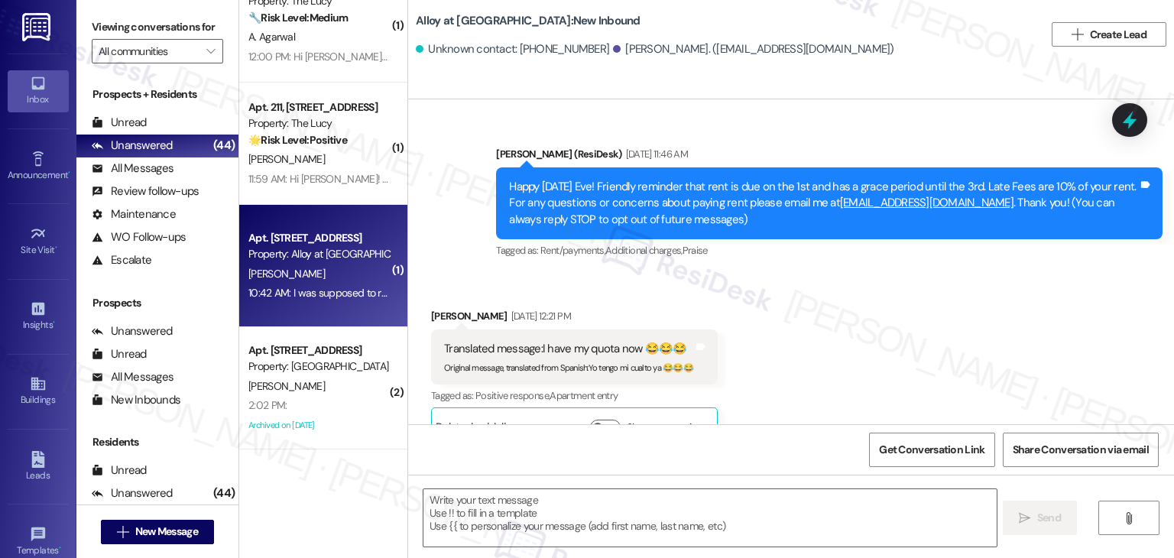
scroll to position [5797, 0]
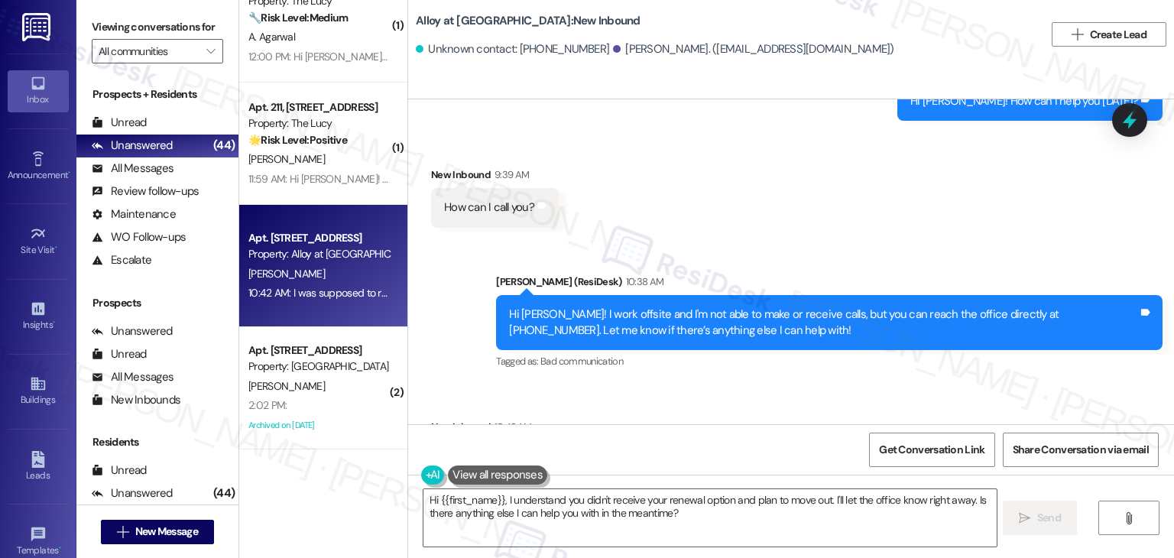
click at [837, 291] on div "Sent via SMS Sarah (ResiDesk) 10:38 AM Hi Jhon! I work offsite and I'm not able…" at bounding box center [828, 323] width 689 height 122
click at [756, 384] on div "Received via SMS New Inbound 10:42 AM I was supposed to receive a contract rene…" at bounding box center [791, 445] width 766 height 123
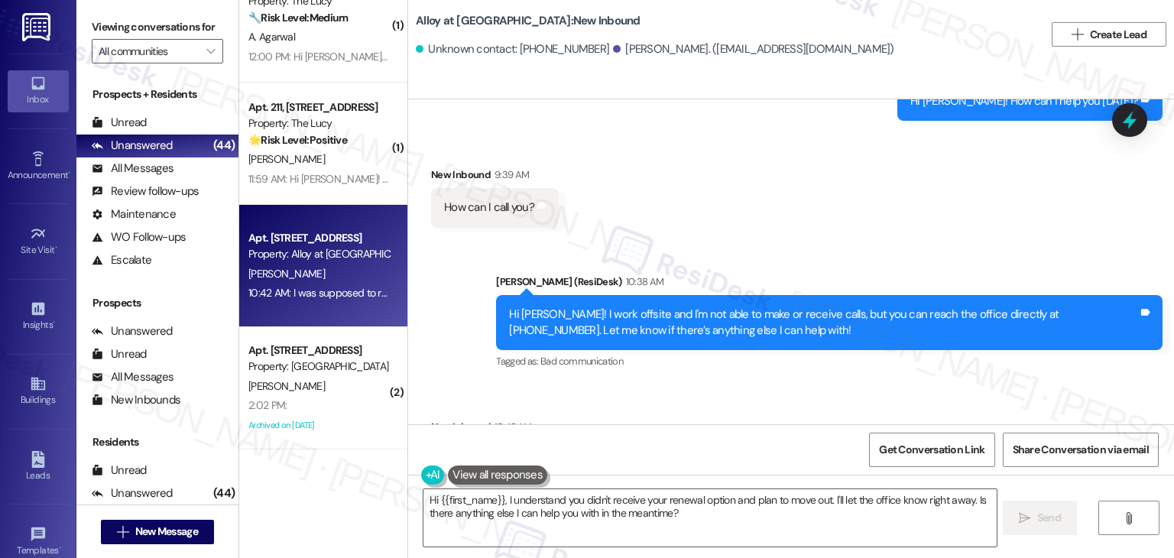
click at [756, 384] on div "Received via SMS New Inbound 10:42 AM I was supposed to receive a contract rene…" at bounding box center [791, 445] width 766 height 123
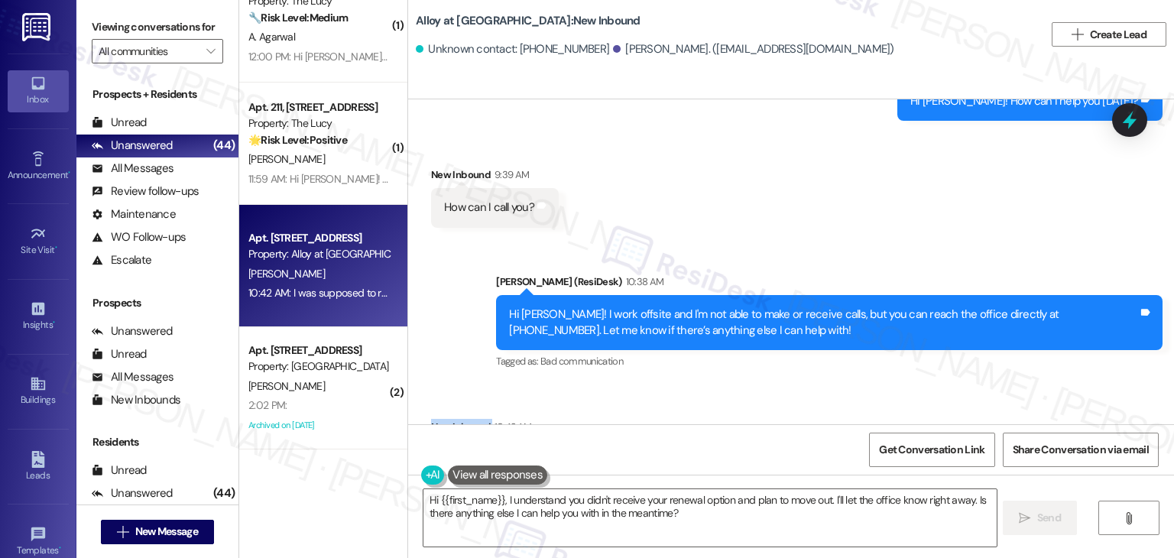
click at [756, 384] on div "Received via SMS New Inbound 10:42 AM I was supposed to receive a contract rene…" at bounding box center [791, 445] width 766 height 123
click at [749, 384] on div "Received via SMS New Inbound 10:42 AM I was supposed to receive a contract rene…" at bounding box center [791, 445] width 766 height 123
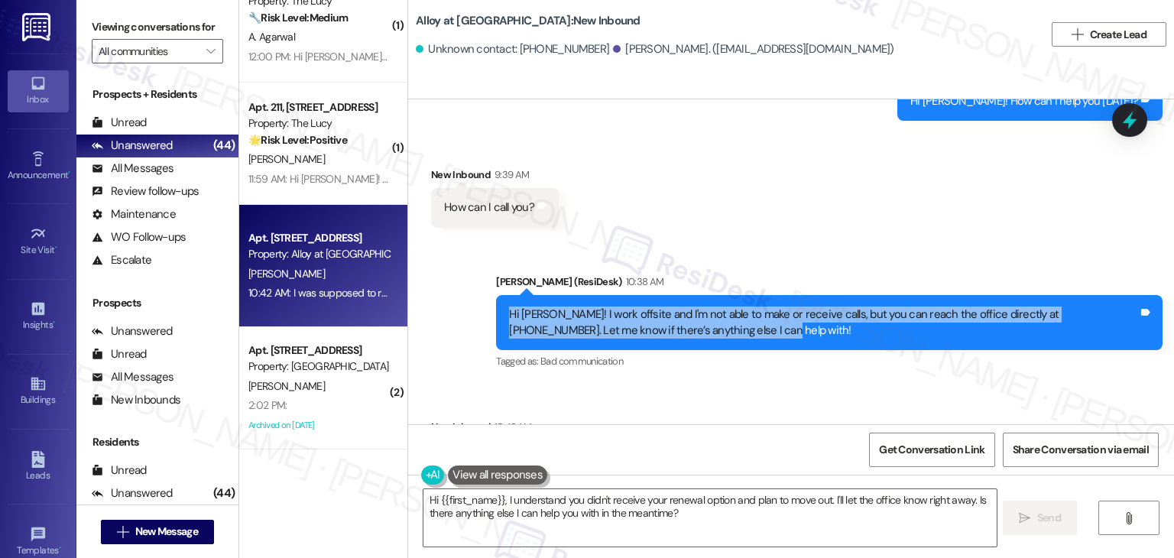
drag, startPoint x: 639, startPoint y: 238, endPoint x: 492, endPoint y: 226, distance: 147.2
click at [496, 295] on div "Hi Jhon! I work offsite and I'm not able to make or receive calls, but you can …" at bounding box center [829, 323] width 666 height 56
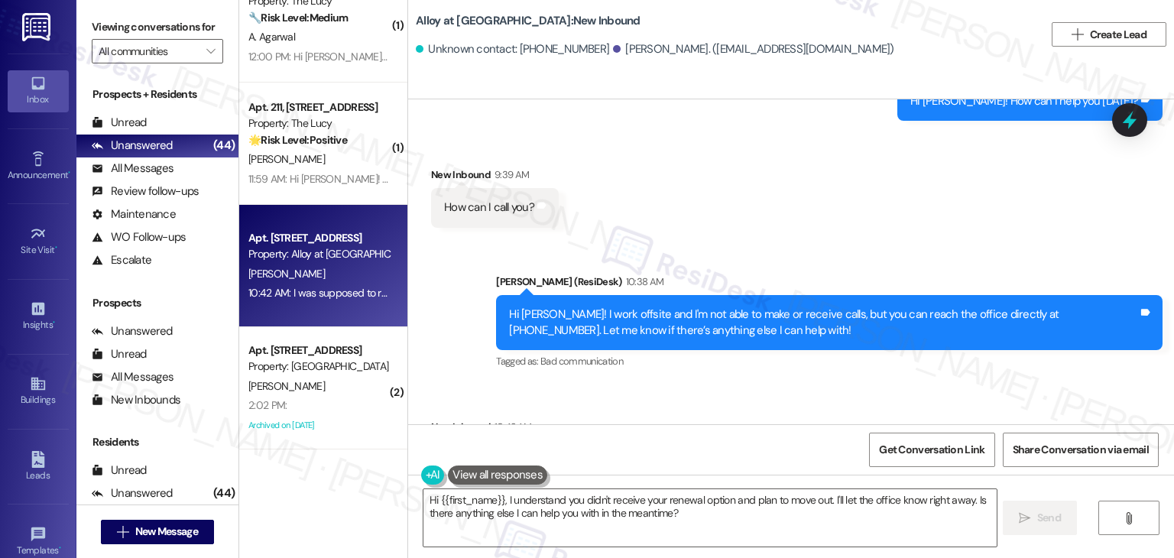
click at [469, 452] on div "I was supposed to receive a contract renewal option but I didn’t receive it. I …" at bounding box center [758, 468] width 629 height 33
click at [630, 503] on textarea "Hi {{first_name}}, I understand you didn't receive your renewal option and plan…" at bounding box center [709, 517] width 572 height 57
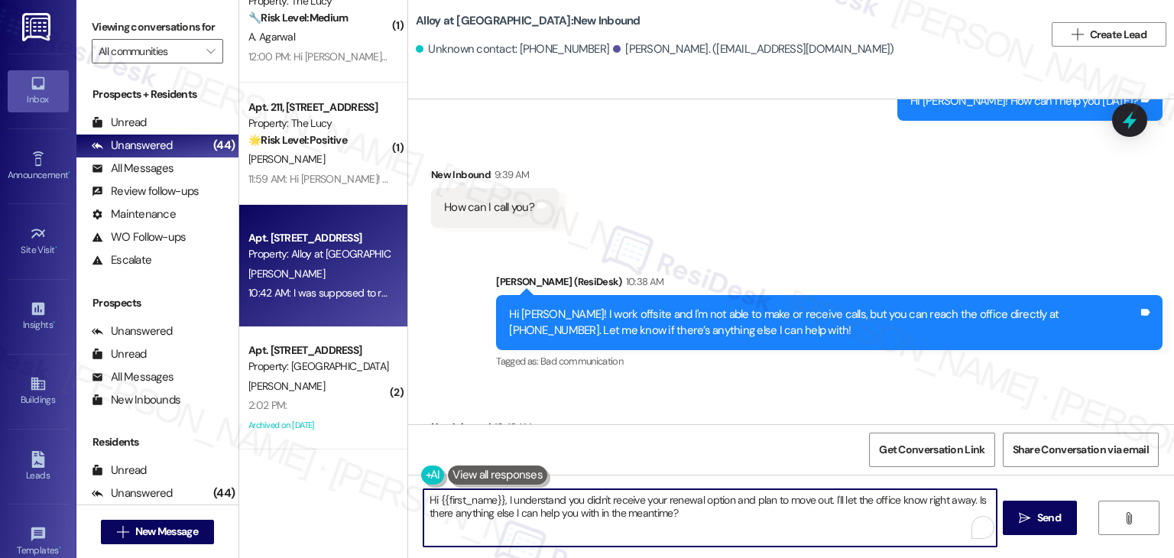
click at [630, 503] on textarea "Hi {{first_name}}, I understand you didn't receive your renewal option and plan…" at bounding box center [709, 517] width 572 height 57
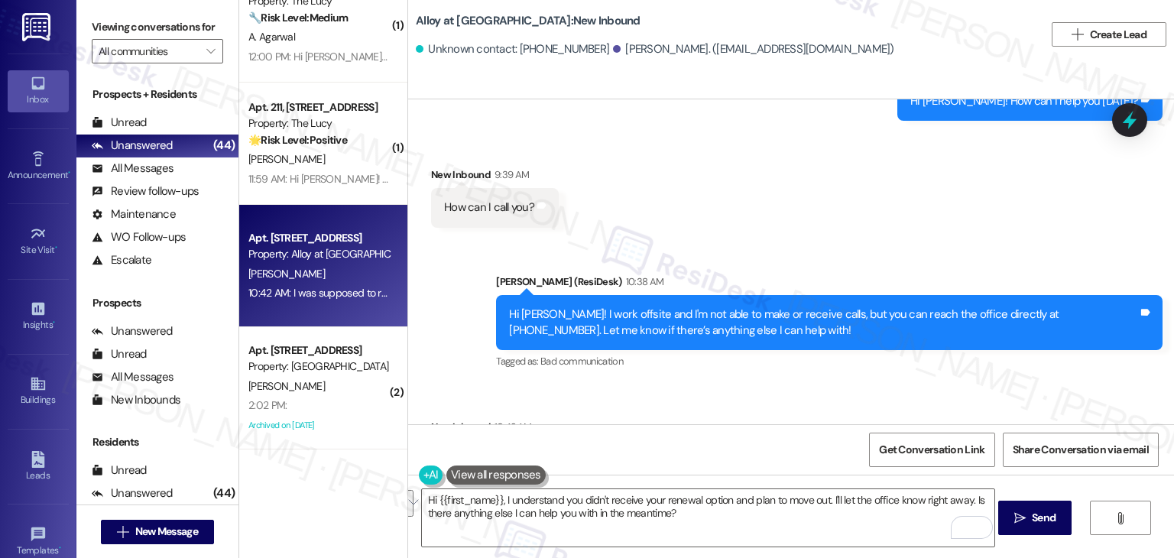
click at [856, 407] on div "Received via SMS New Inbound 10:42 AM I was supposed to receive a contract rene…" at bounding box center [764, 457] width 689 height 100
click at [630, 511] on textarea "Hi {{first_name}}, I understand you didn't receive your renewal option and plan…" at bounding box center [708, 517] width 572 height 57
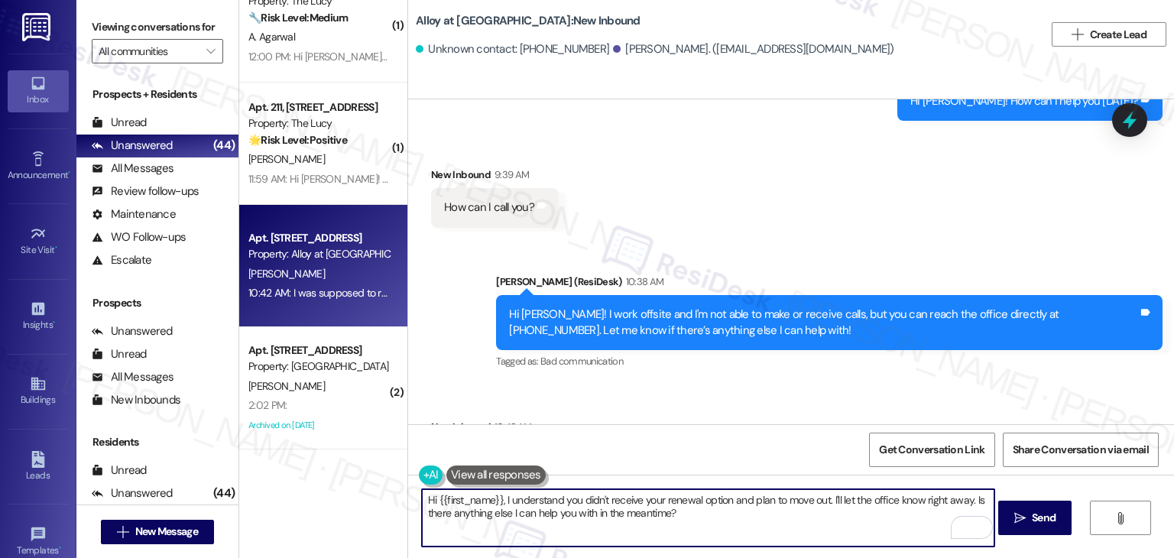
click at [630, 511] on textarea "Hi {{first_name}}, I understand you didn't receive your renewal option and plan…" at bounding box center [708, 517] width 572 height 57
paste textarea "Jhon! Thanks for the update. I recommend calling the leasing office directly at…"
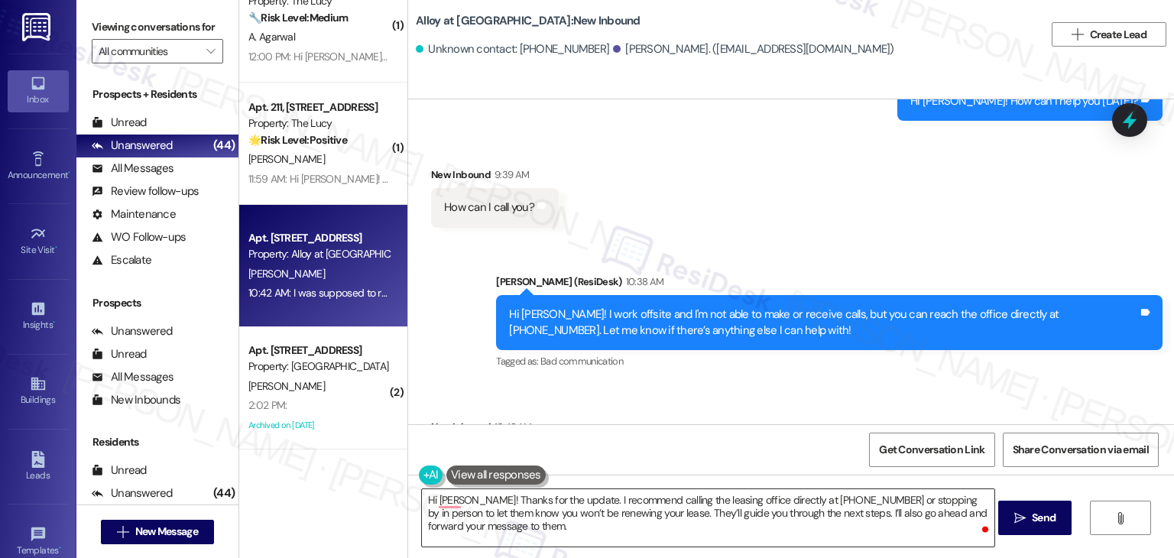
drag, startPoint x: 1024, startPoint y: 523, endPoint x: 774, endPoint y: 508, distance: 250.3
click at [774, 508] on div "Hi Jhon! Thanks for the update. I recommend calling the leasing office directly…" at bounding box center [791, 532] width 766 height 115
click at [765, 510] on textarea "Hi Jhon! Thanks for the update. I recommend calling the leasing office directly…" at bounding box center [708, 517] width 572 height 57
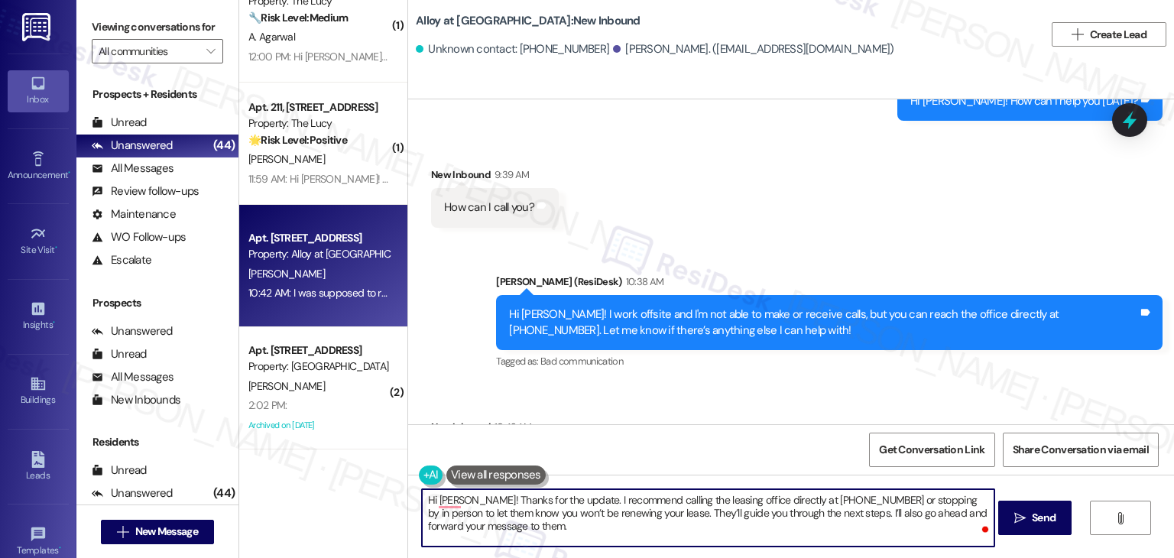
drag, startPoint x: 846, startPoint y: 499, endPoint x: 773, endPoint y: 501, distance: 72.6
click at [773, 501] on textarea "Hi Jhon! Thanks for the update. I recommend calling the leasing office directly…" at bounding box center [708, 517] width 572 height 57
type textarea "Hi Jhon! Thanks for the update. I recommend calling the leasing office directly…"
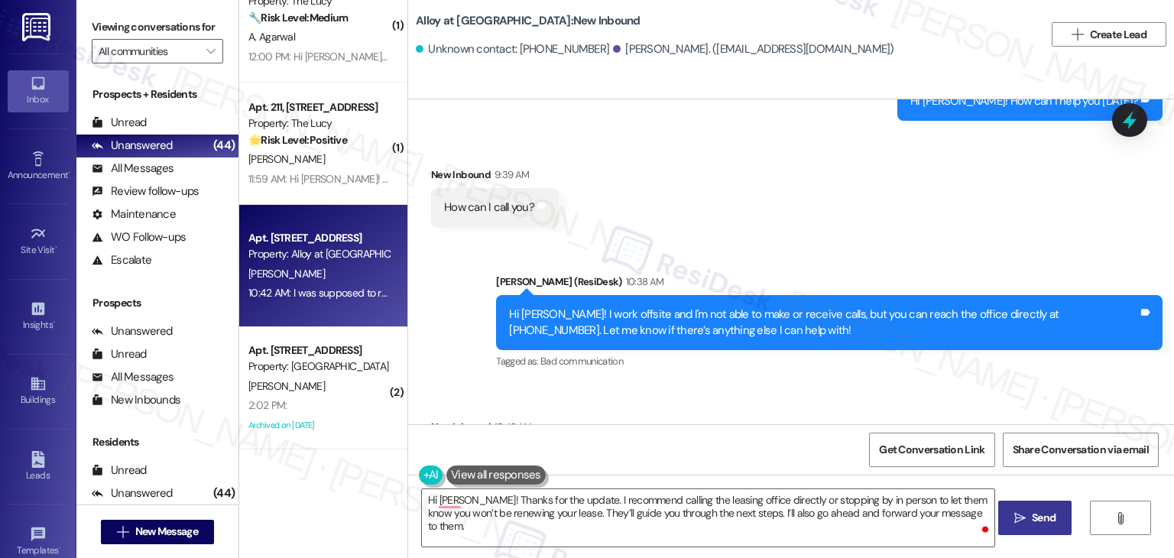
click at [1052, 517] on span "Send" at bounding box center [1044, 518] width 24 height 16
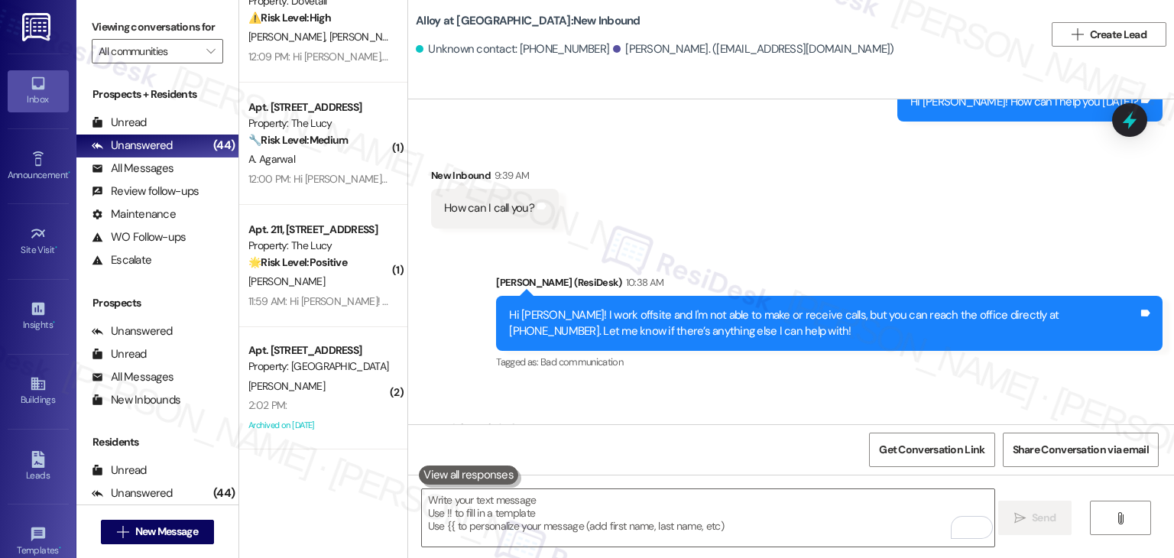
scroll to position [5921, 0]
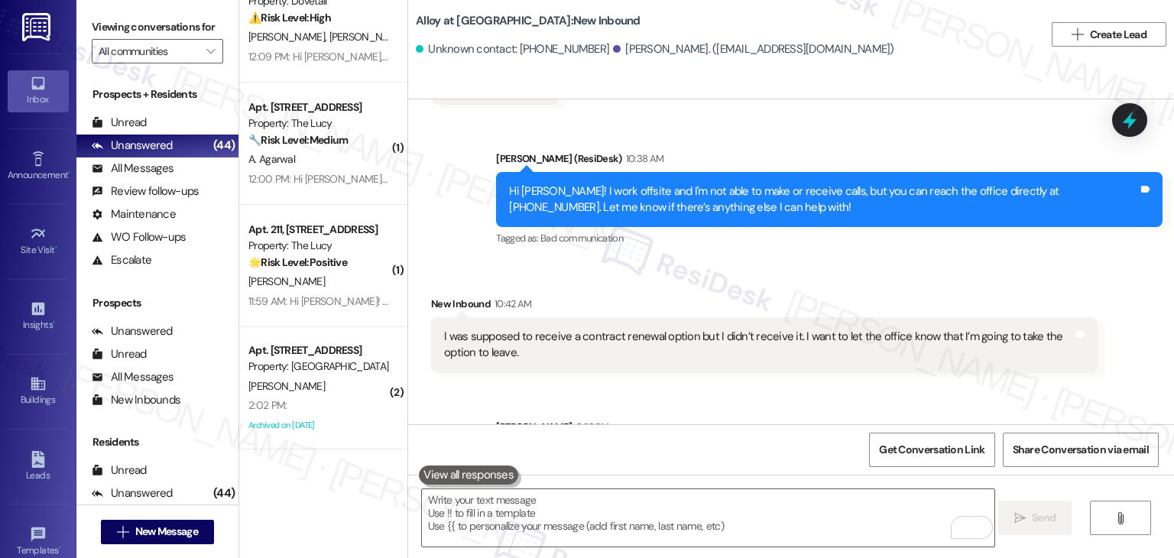
drag, startPoint x: 1124, startPoint y: 107, endPoint x: 1106, endPoint y: 123, distance: 23.8
click at [1124, 108] on div at bounding box center [1129, 120] width 35 height 34
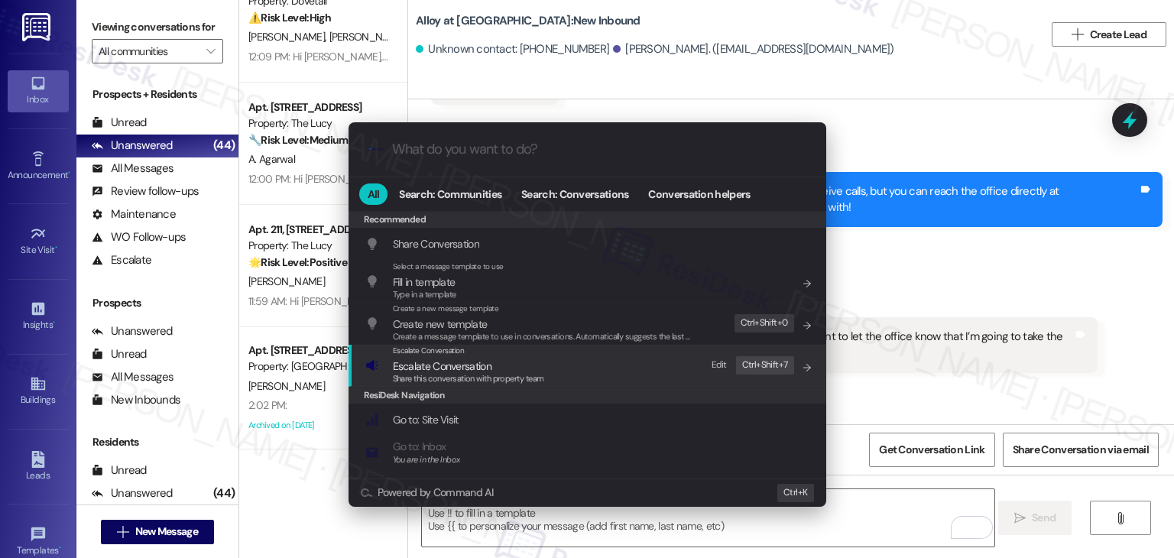
click at [528, 368] on span "Escalate Conversation" at bounding box center [468, 366] width 151 height 17
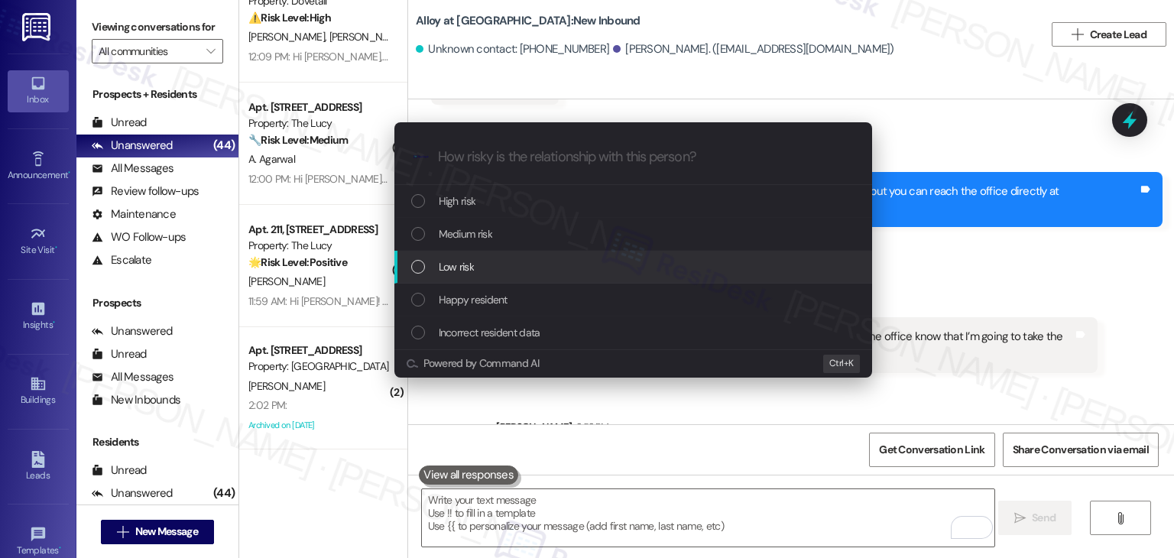
click at [423, 268] on div "List of options" at bounding box center [418, 267] width 14 height 14
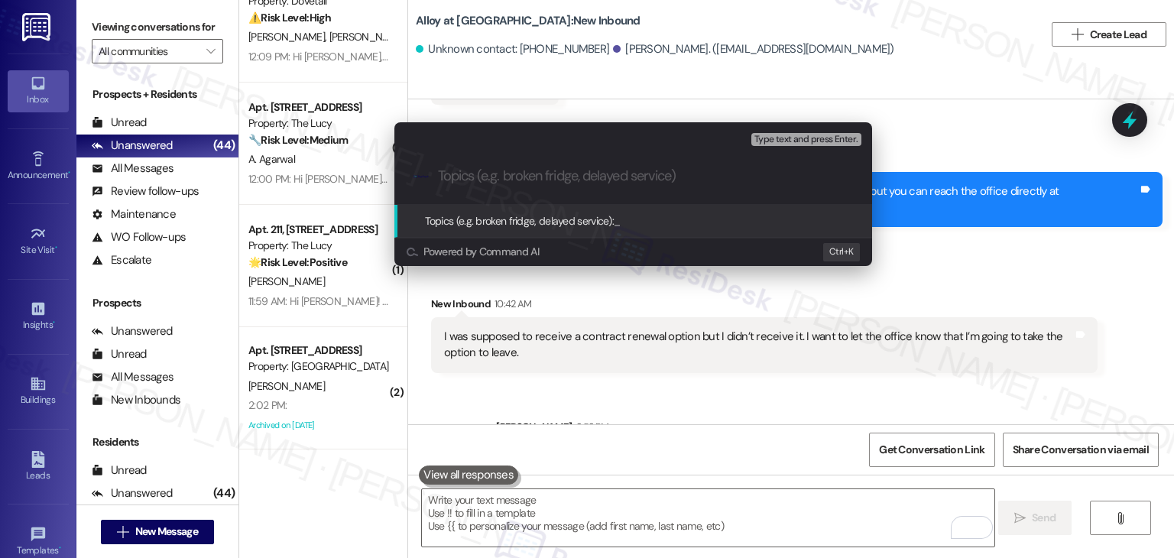
paste input "Non-Renewal Notice – Resident Did Not Receive Renewal Offer"
type input "Non-Renewal Notice – Resident Did Not Receive Renewal Offer"
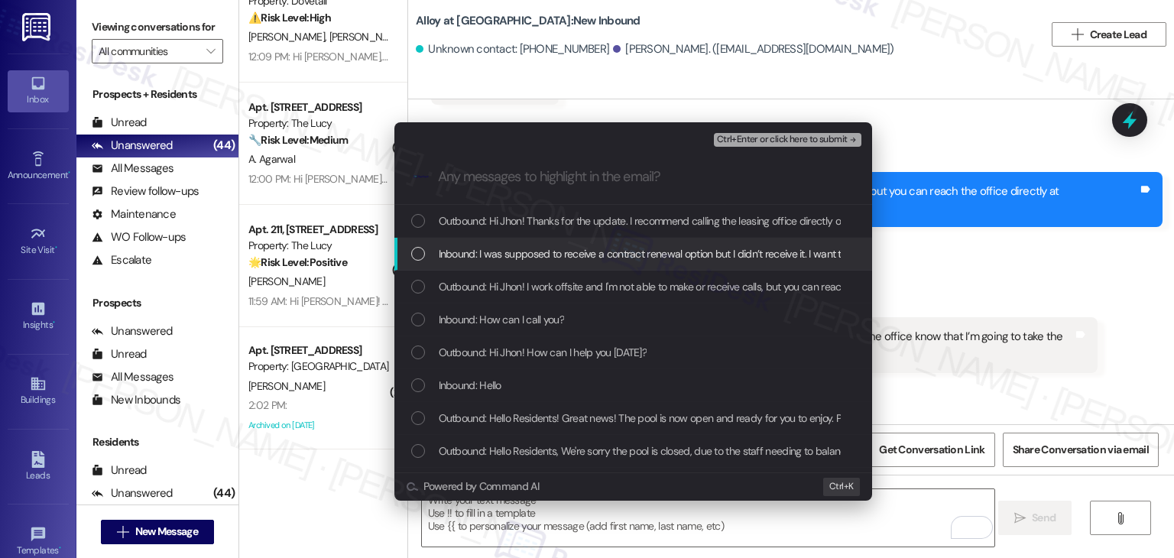
click at [416, 251] on div "List of options" at bounding box center [418, 254] width 14 height 14
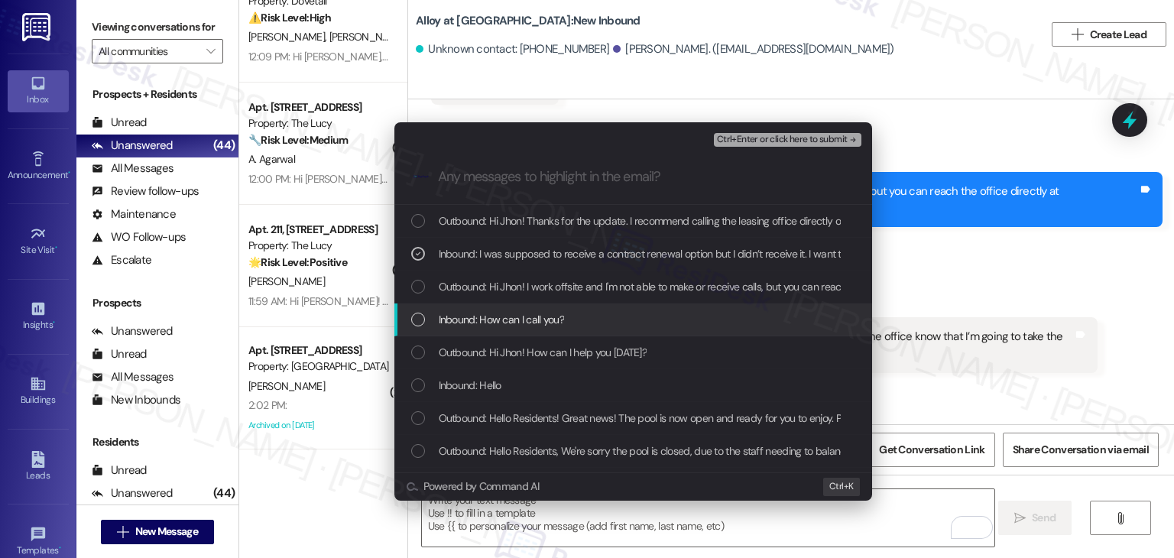
click at [405, 322] on div "Inbound: How can I call you?" at bounding box center [633, 319] width 478 height 33
click at [416, 316] on icon "List of options" at bounding box center [418, 319] width 11 height 11
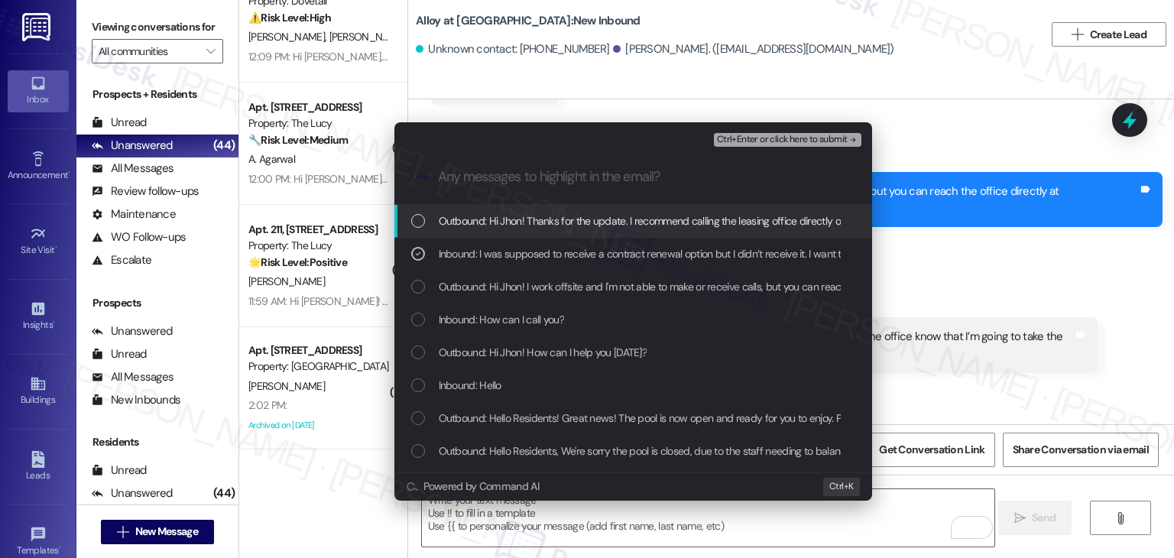
click at [787, 144] on span "Ctrl+Enter or click here to submit" at bounding box center [782, 139] width 131 height 11
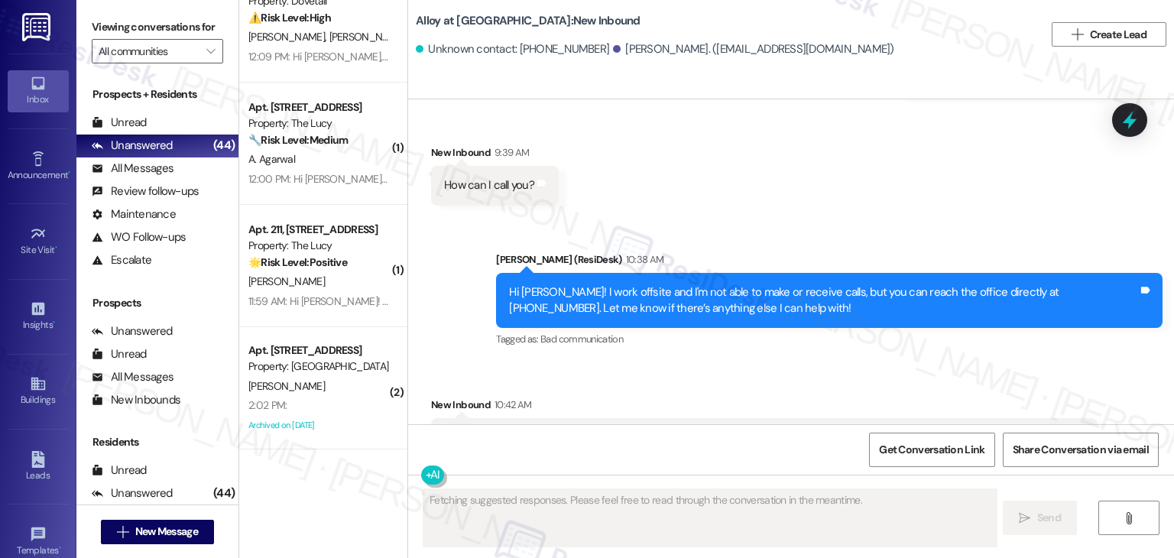
scroll to position [4808, 0]
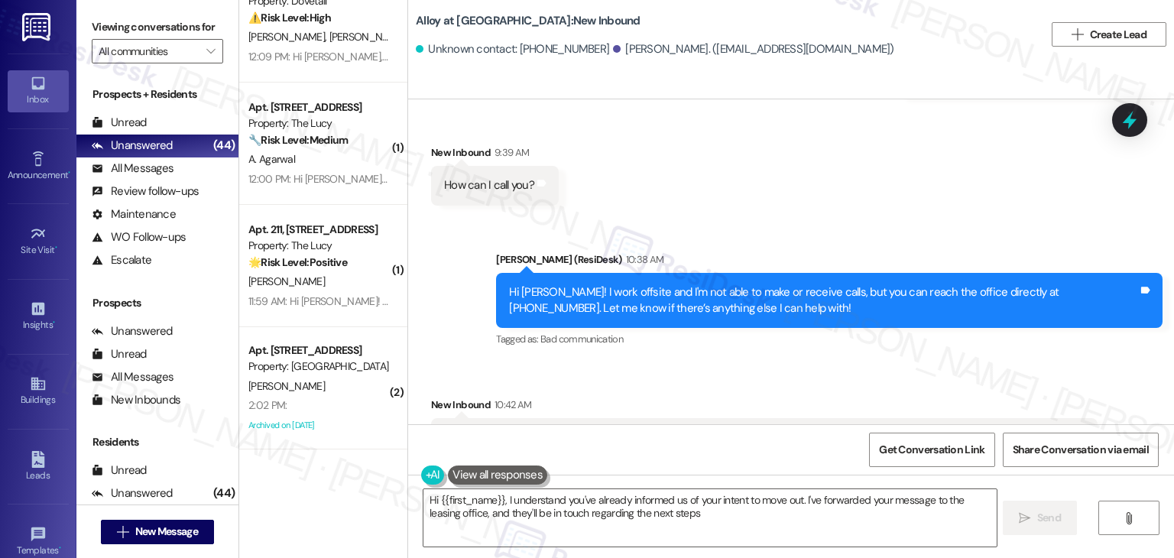
type textarea "Hi {{first_name}}, I understand you've already informed us of your intent to mo…"
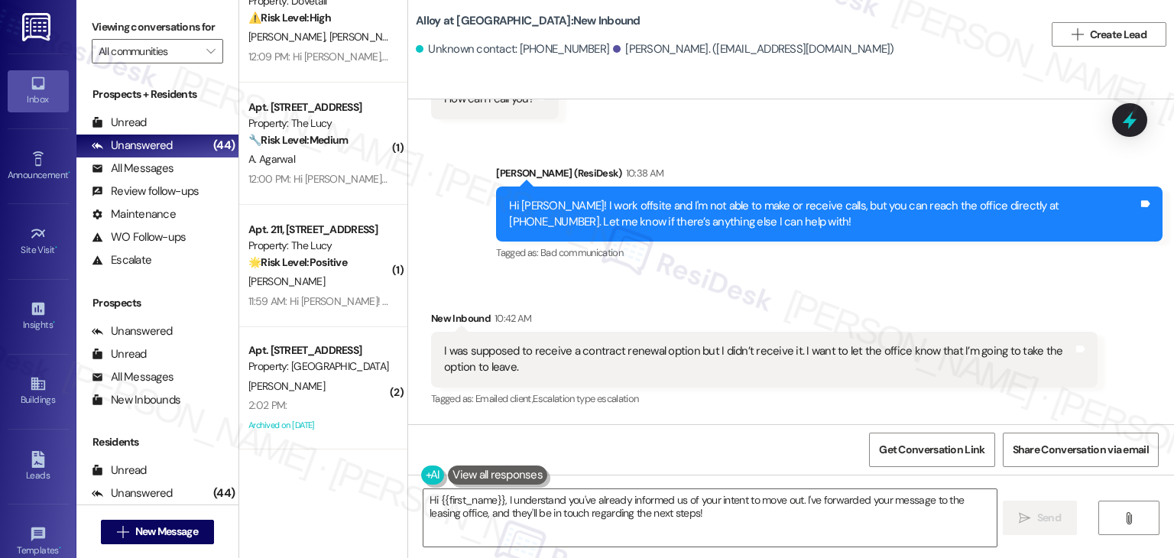
scroll to position [5965, 0]
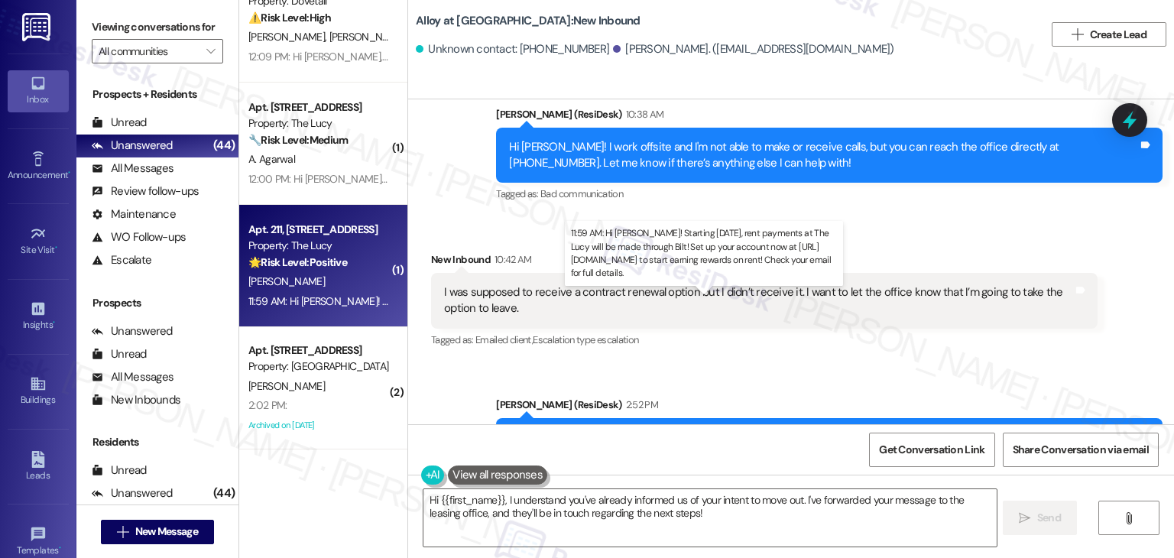
click at [339, 304] on div "11:59 AM: Hi Kara! Starting September 25th, rent payments at The Lucy will be m…" at bounding box center [723, 301] width 951 height 14
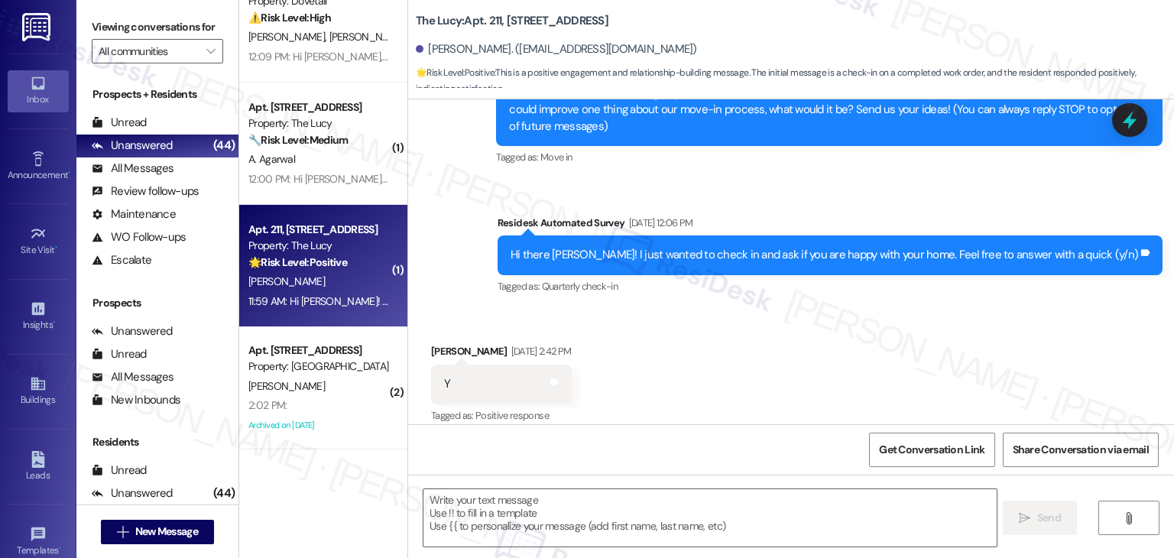
type textarea "Fetching suggested responses. Please feel free to read through the conversation…"
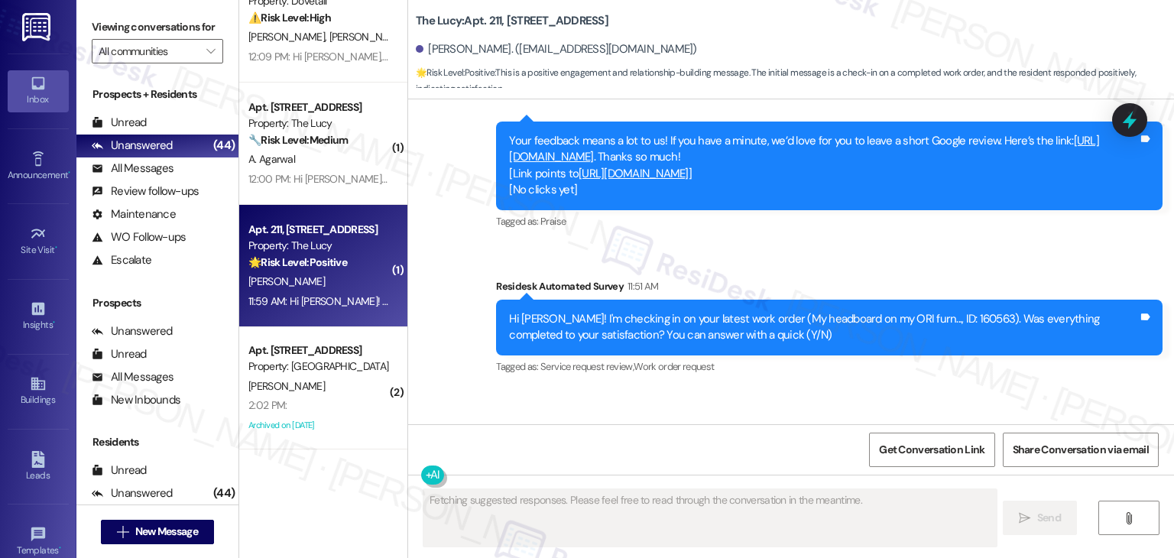
scroll to position [740, 0]
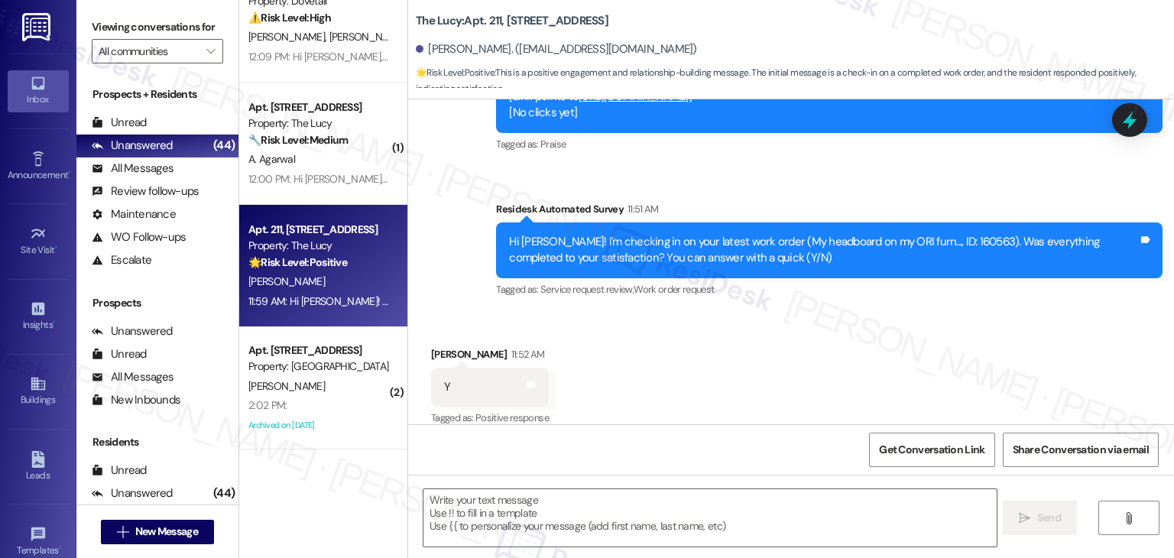
click at [805, 368] on div "Received via SMS Kara Brown 11:52 AM Y Tags and notes Tagged as: Positive respo…" at bounding box center [791, 376] width 766 height 129
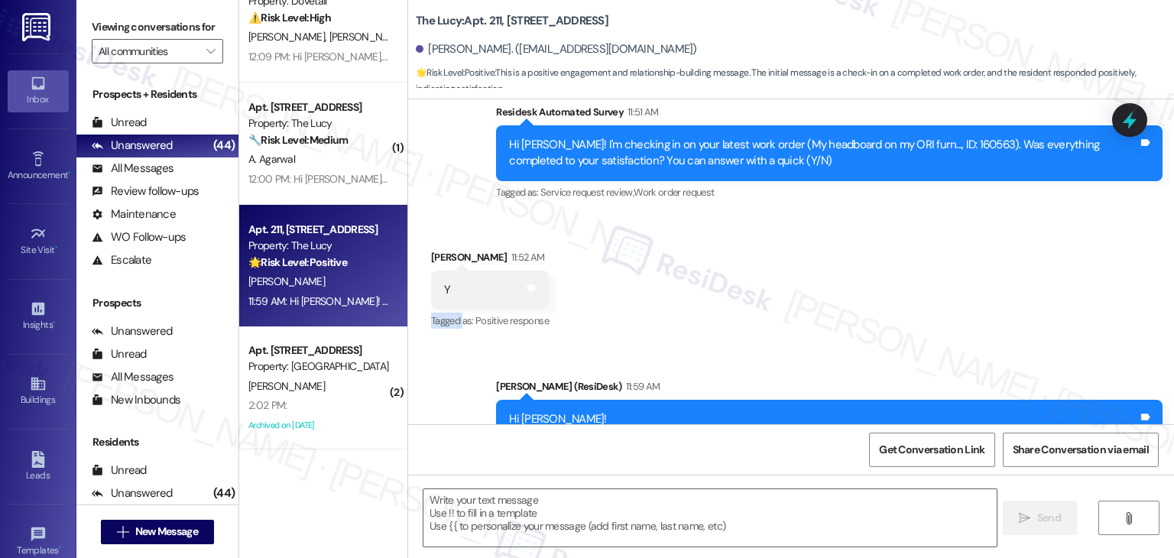
scroll to position [903, 0]
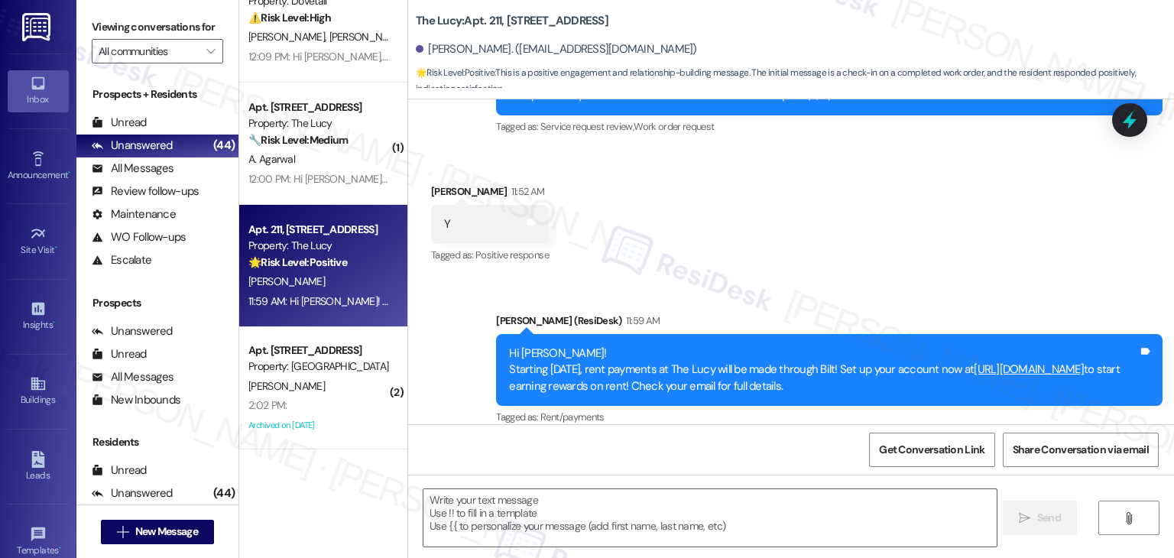
click at [811, 247] on div "Received via SMS Kara Brown 11:52 AM Y Tags and notes Tagged as: Positive respo…" at bounding box center [791, 213] width 766 height 129
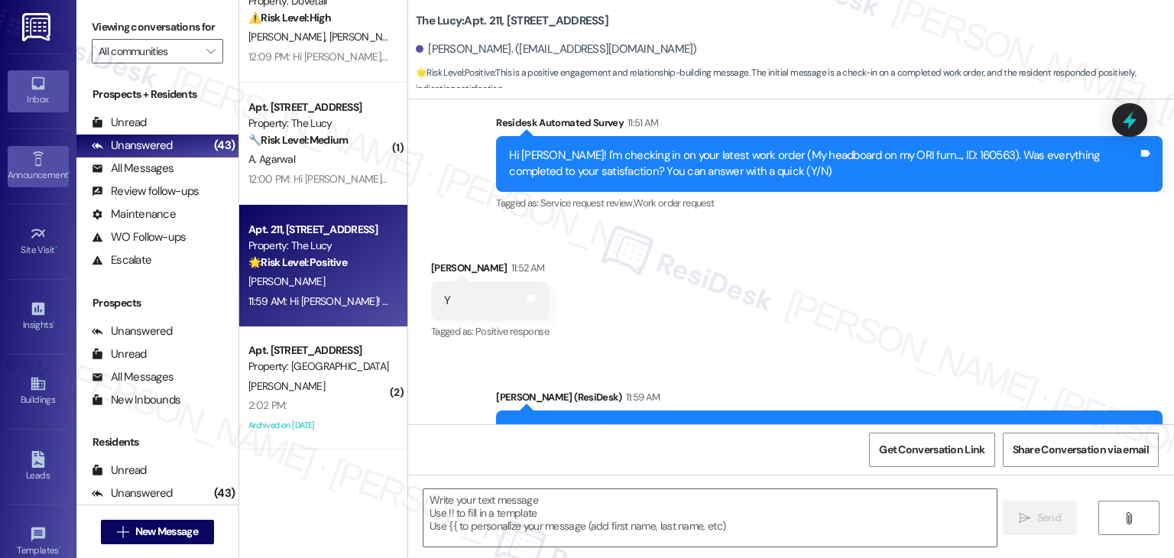
click at [41, 172] on div "Announcement •" at bounding box center [38, 174] width 76 height 15
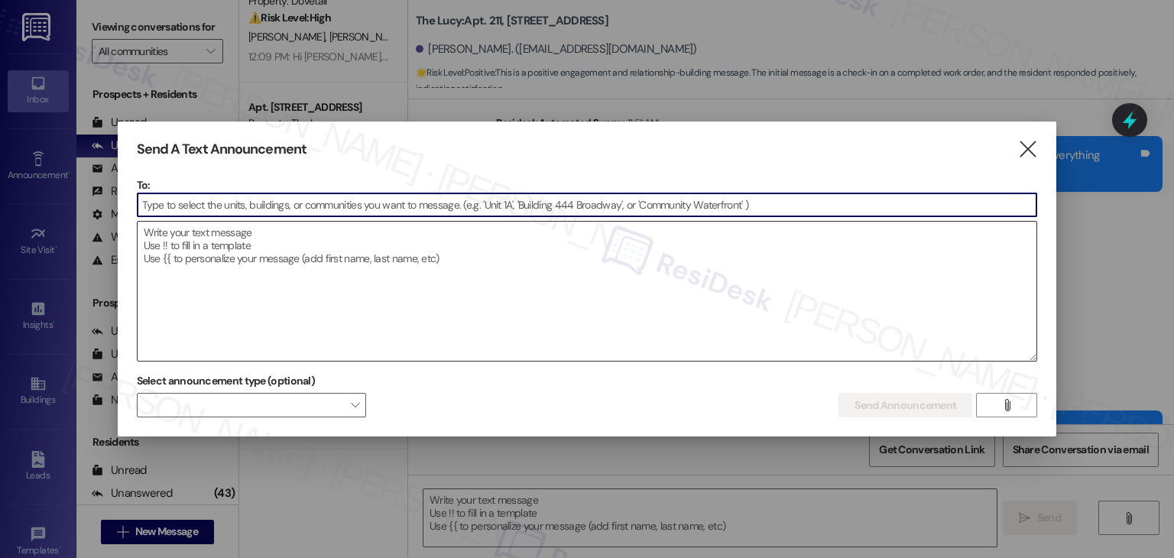
click at [212, 263] on textarea at bounding box center [587, 291] width 899 height 139
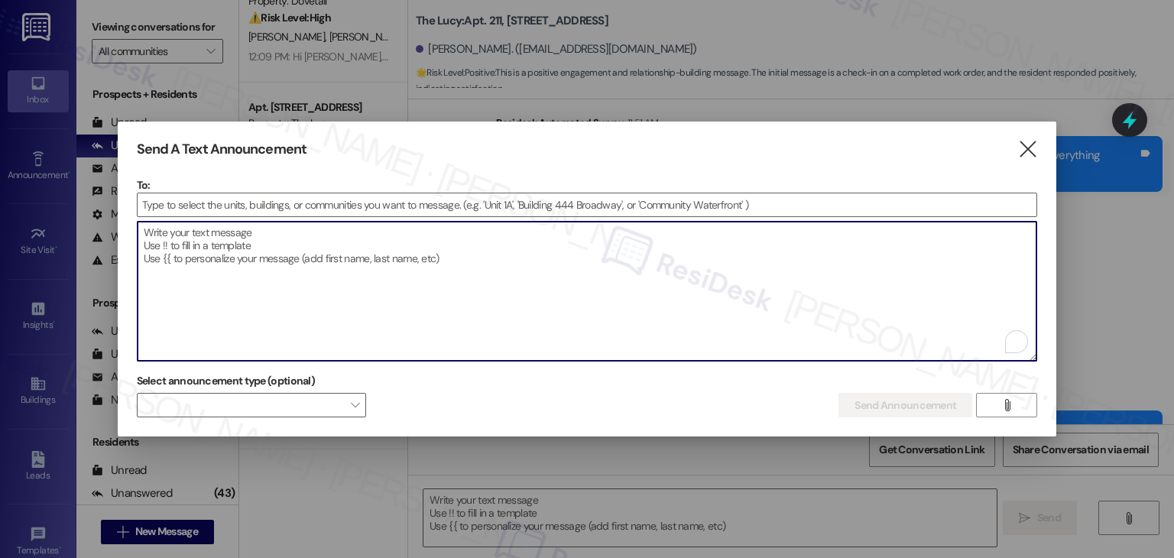
paste textarea "Hi [First Name], :car: Garages Now Available for Rent Garages are now available…"
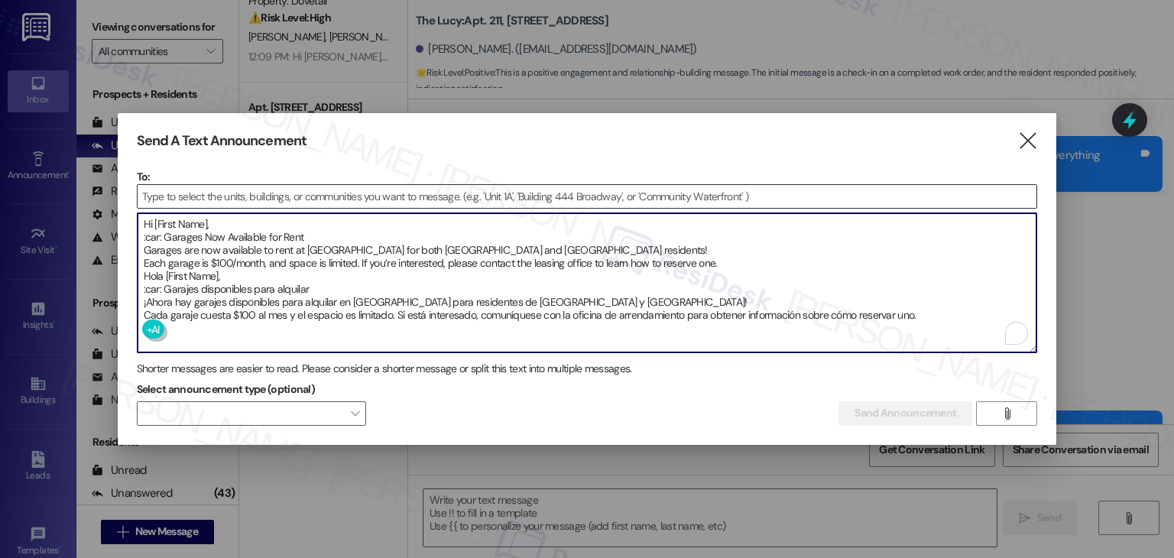
type textarea "Hi [First Name], :car: Garages Now Available for Rent Garages are now available…"
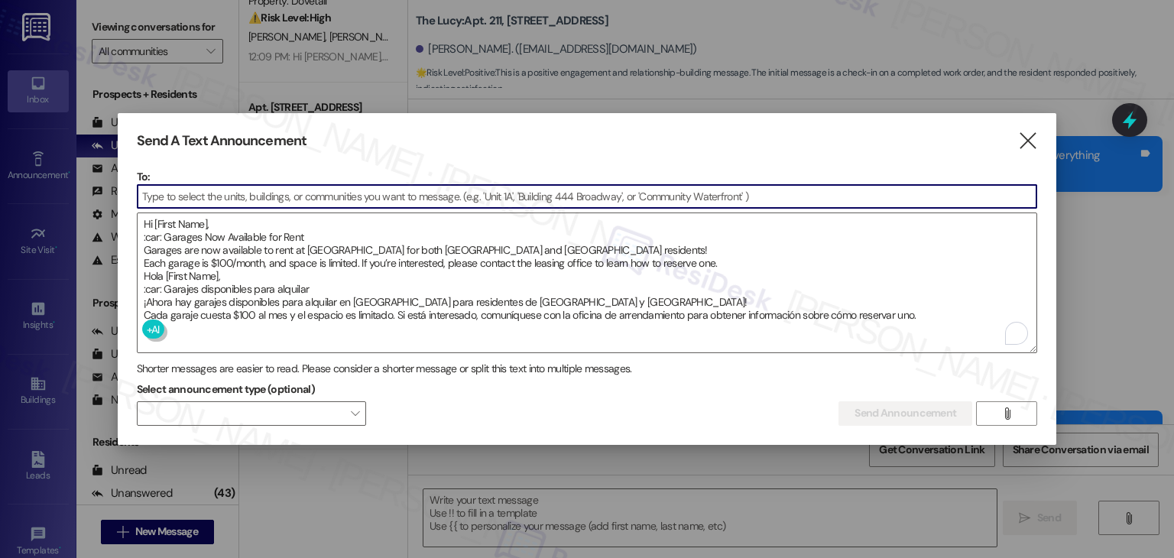
click at [173, 192] on input at bounding box center [587, 196] width 899 height 23
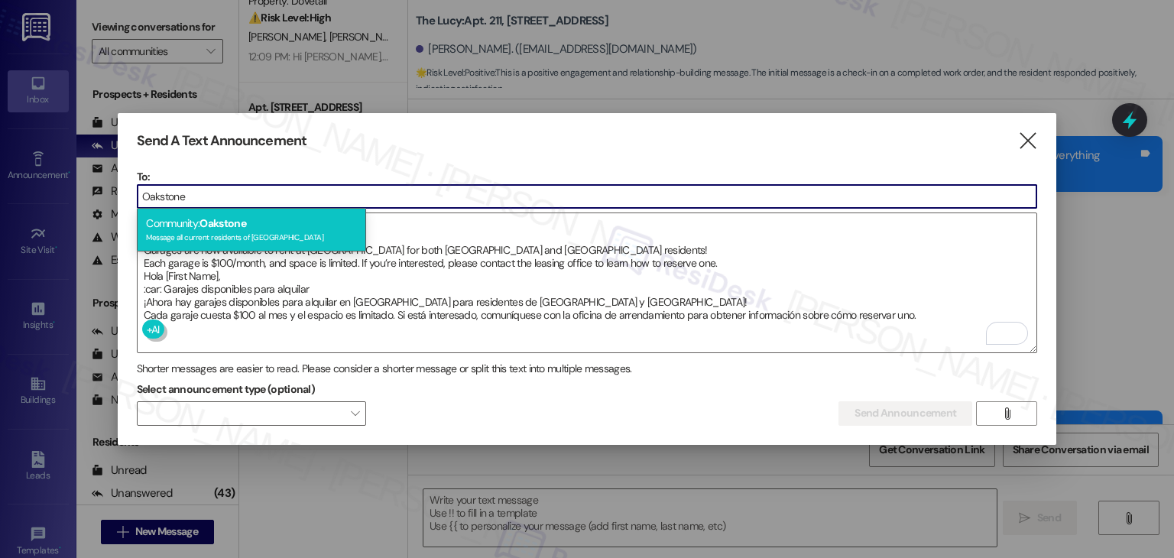
type input "Oakstone"
click at [202, 235] on div "Message all current residents of Oakstone" at bounding box center [251, 235] width 211 height 13
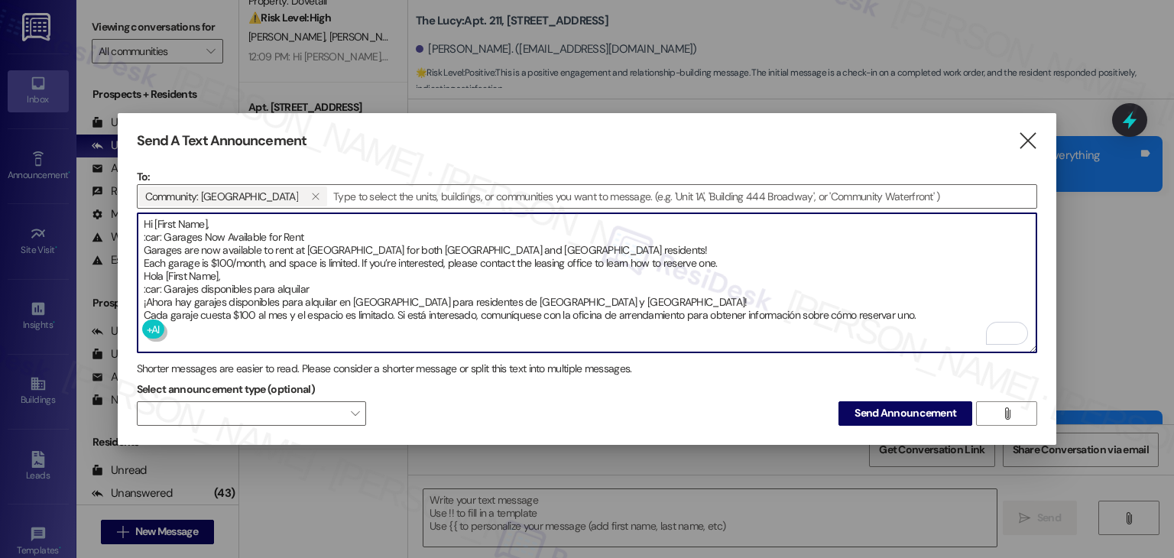
click at [729, 262] on textarea "Hi [First Name], :car: Garages Now Available for Rent Garages are now available…" at bounding box center [587, 282] width 899 height 139
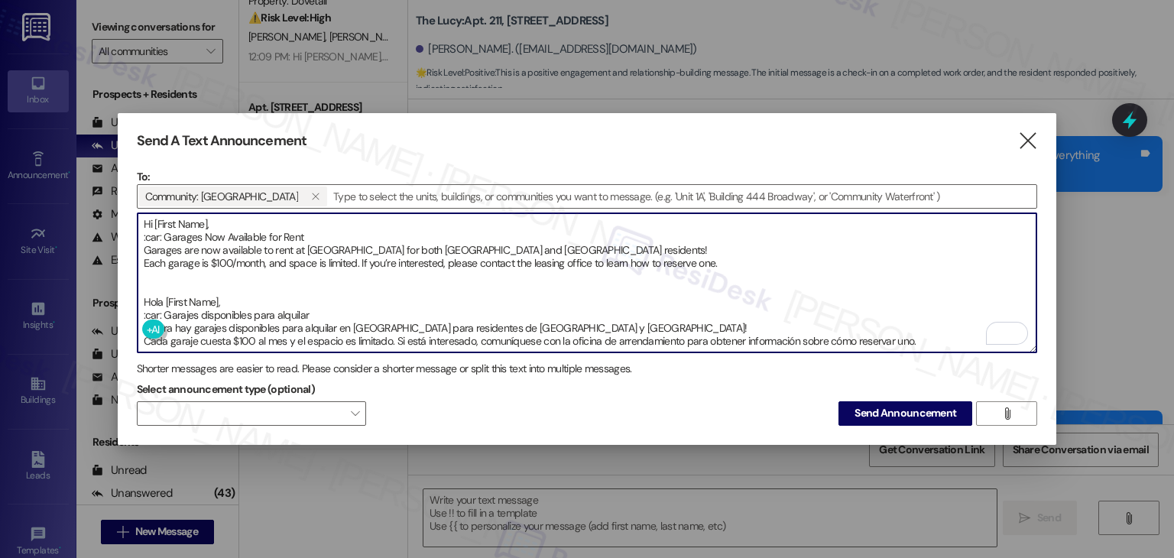
drag, startPoint x: 159, startPoint y: 234, endPoint x: 143, endPoint y: 233, distance: 16.1
click at [143, 233] on textarea "Hi [First Name], :car: Garages Now Available for Rent Garages are now available…" at bounding box center [587, 282] width 899 height 139
drag, startPoint x: 156, startPoint y: 235, endPoint x: 143, endPoint y: 235, distance: 13.0
click at [143, 235] on textarea "Hi [First Name], 🚗: Garages Now Available for Rent Garages are now available to…" at bounding box center [587, 282] width 899 height 139
click at [156, 309] on textarea "Hi [First Name], 🚗: Garages Now Available for Rent Garages are now available to…" at bounding box center [587, 282] width 899 height 139
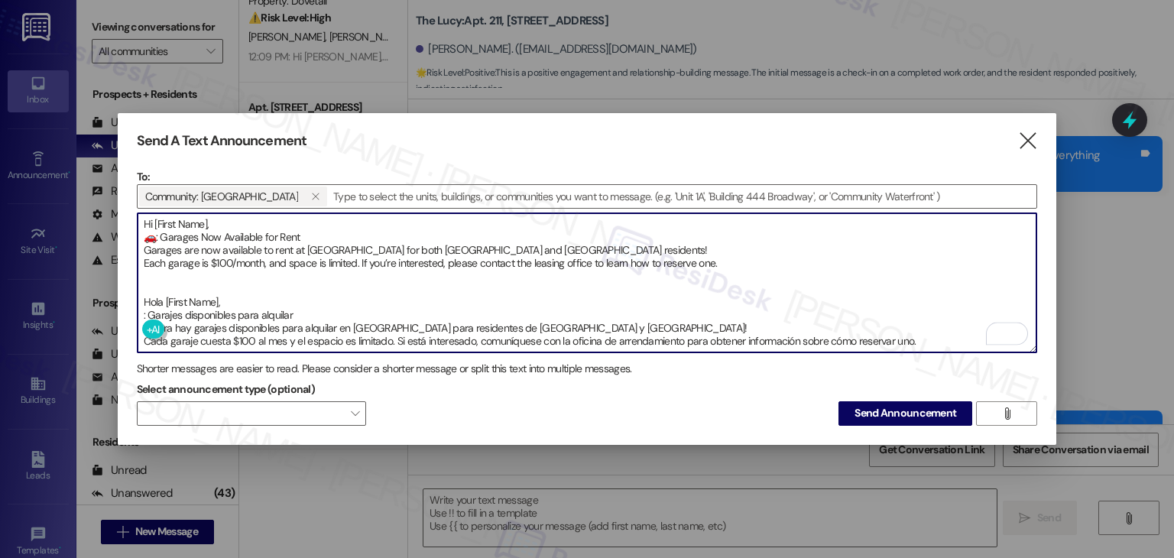
paste textarea "🚗"
type textarea "Hi [First Name], 🚗: Garages Now Available for Rent Garages are now available to…"
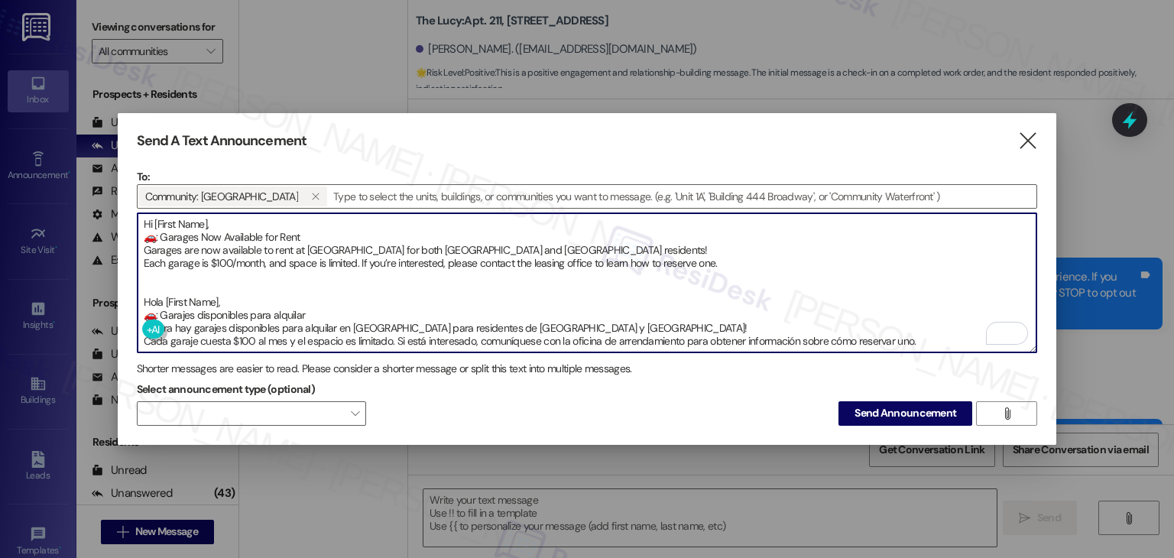
scroll to position [827, 0]
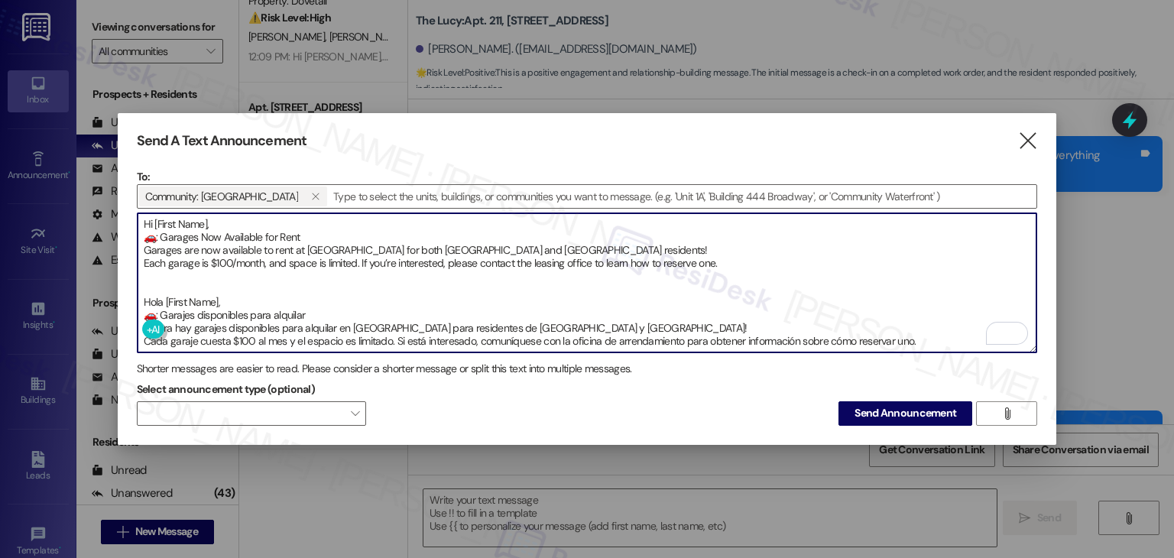
drag, startPoint x: 212, startPoint y: 221, endPoint x: 157, endPoint y: 215, distance: 55.3
click at [157, 215] on textarea "Hi [First Name], 🚗: Garages Now Available for Rent Garages are now available to…" at bounding box center [587, 282] width 899 height 139
paste textarea "{{first_name}}"
drag, startPoint x: 228, startPoint y: 297, endPoint x: 164, endPoint y: 295, distance: 63.5
click at [164, 295] on textarea "Hi {{first_name}}, 🚗: Garages Now Available for Rent Garages are now available …" at bounding box center [587, 282] width 899 height 139
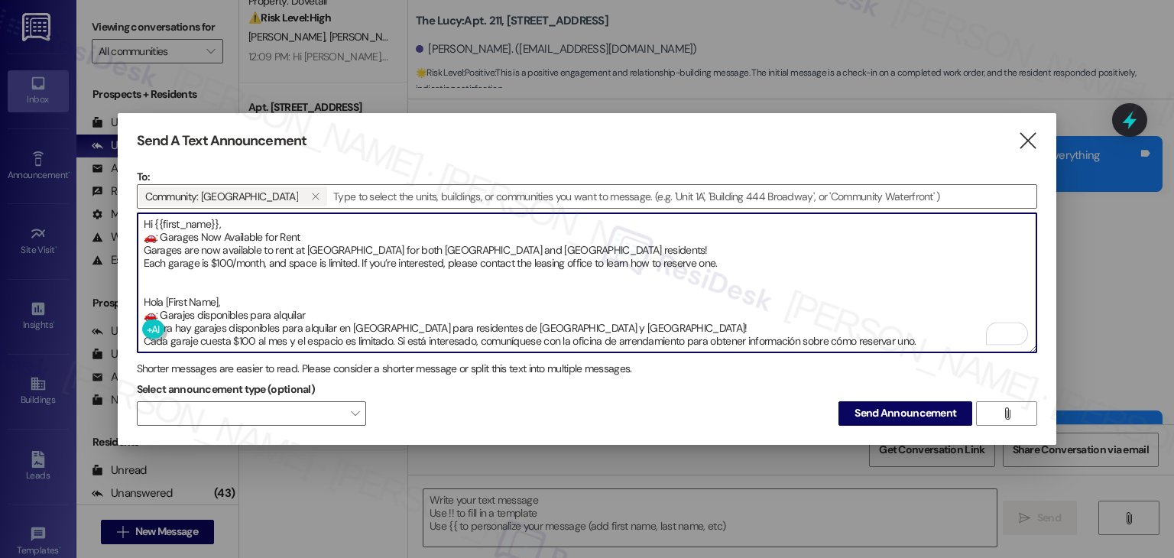
paste textarea "{{first_name}}"
drag, startPoint x: 927, startPoint y: 339, endPoint x: 124, endPoint y: 208, distance: 813.7
click at [124, 208] on div "Send A Text Announcement  To: Community: Oakstone   Drop image file here Hi …" at bounding box center [587, 279] width 939 height 332
type textarea "Hi {{first_name}}, 🚗: Garages Now Available for Rent Garages are now available …"
click at [886, 411] on span "Send Announcement" at bounding box center [905, 413] width 102 height 16
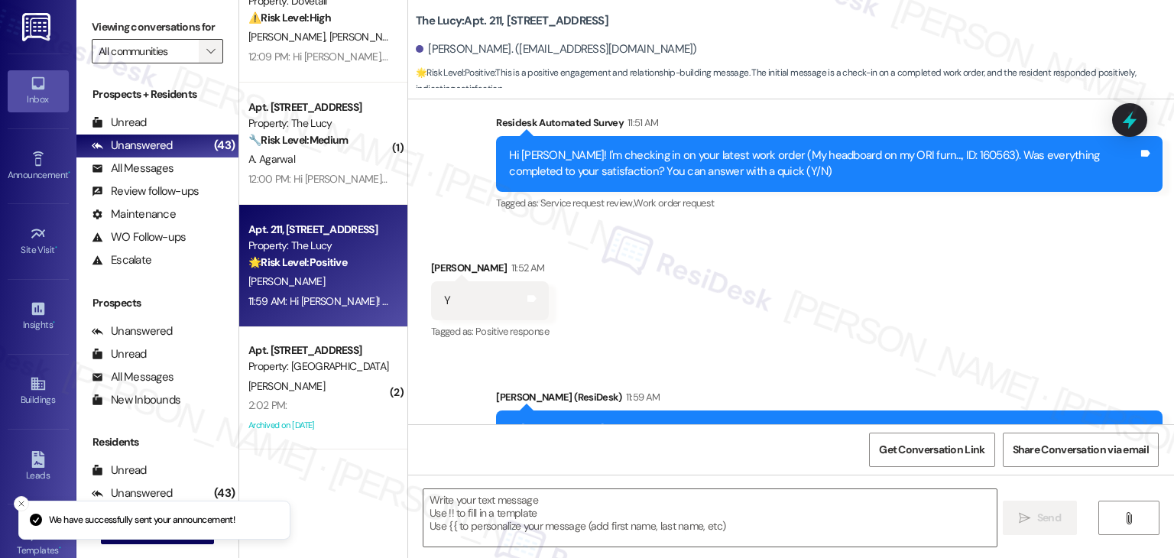
click at [206, 53] on icon "" at bounding box center [210, 51] width 8 height 12
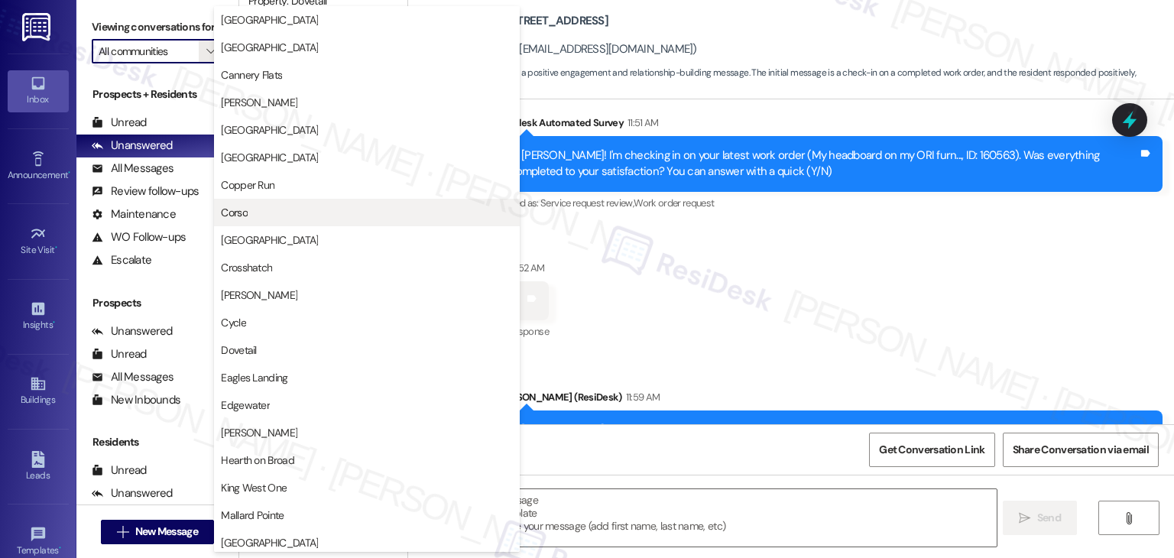
scroll to position [382, 0]
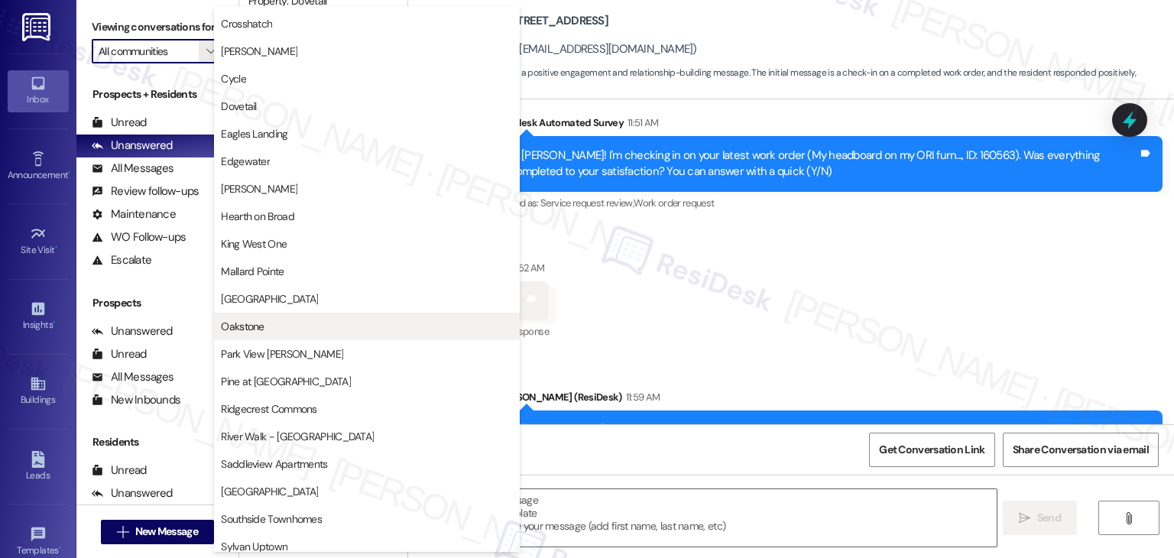
click at [269, 328] on span "Oakstone" at bounding box center [367, 326] width 292 height 15
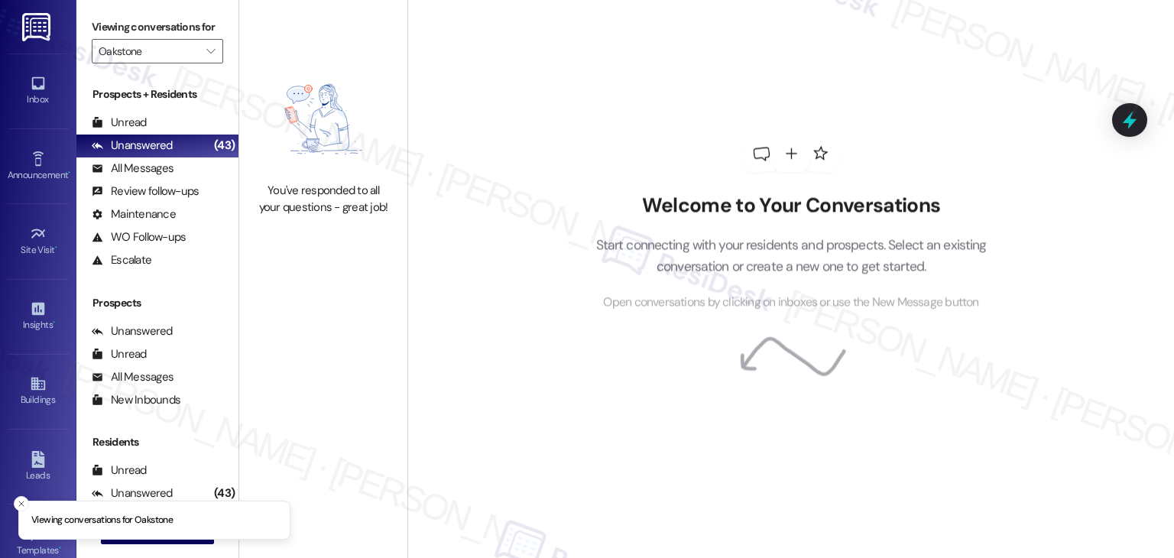
type input "Oakstone"
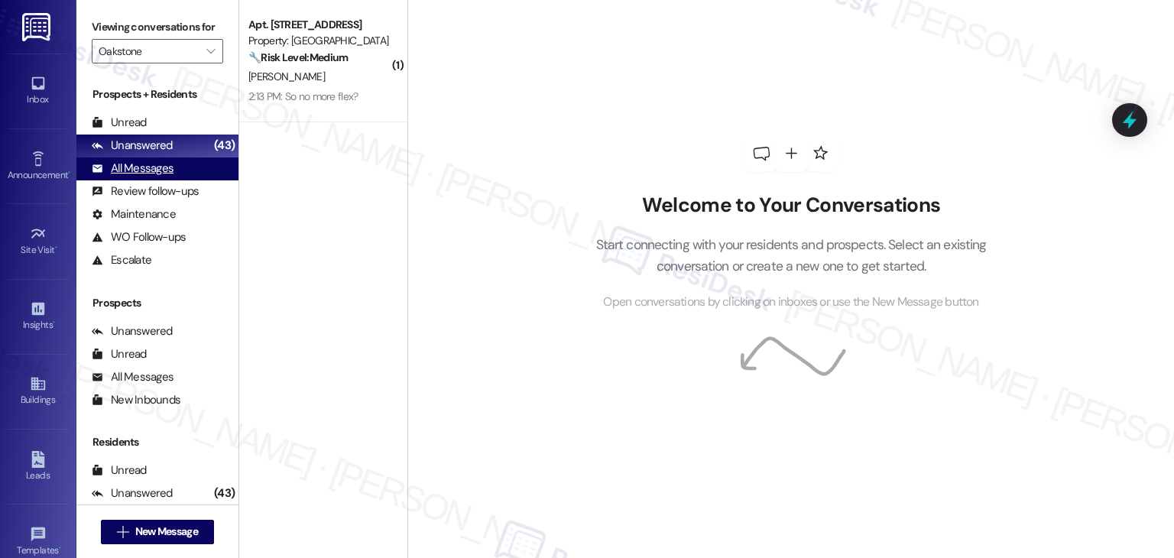
click at [171, 163] on div "All Messages" at bounding box center [133, 168] width 82 height 16
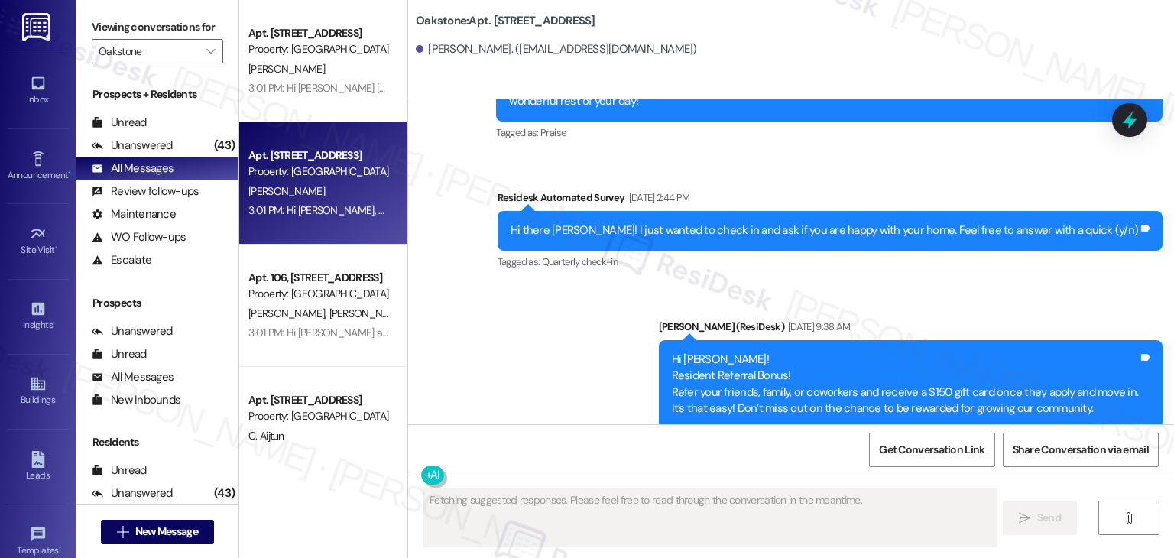
scroll to position [4530, 0]
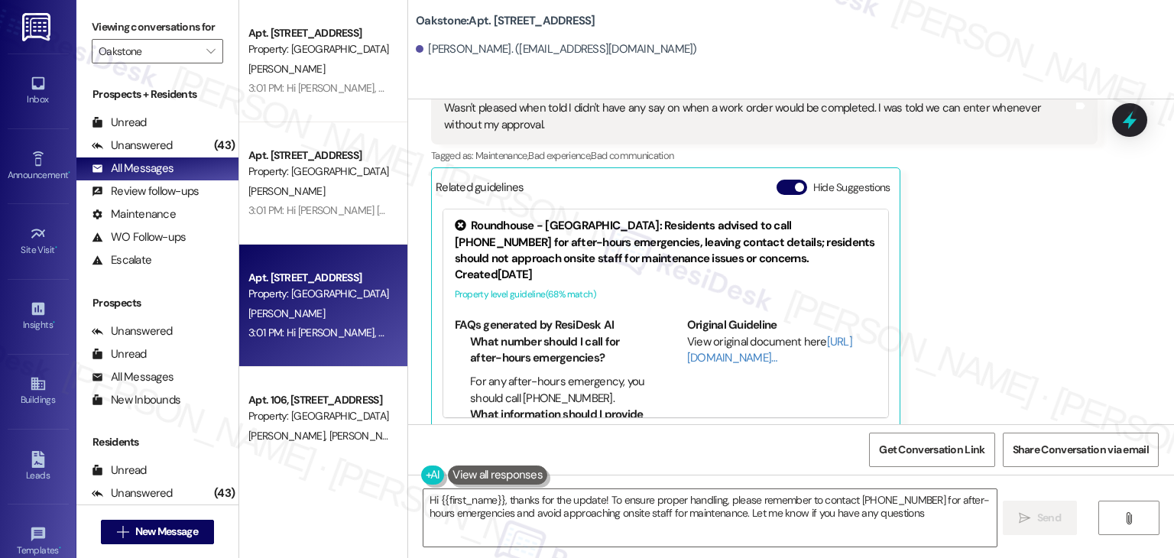
type textarea "Hi {{first_name}}, thanks for the update! To ensure proper handling, please rem…"
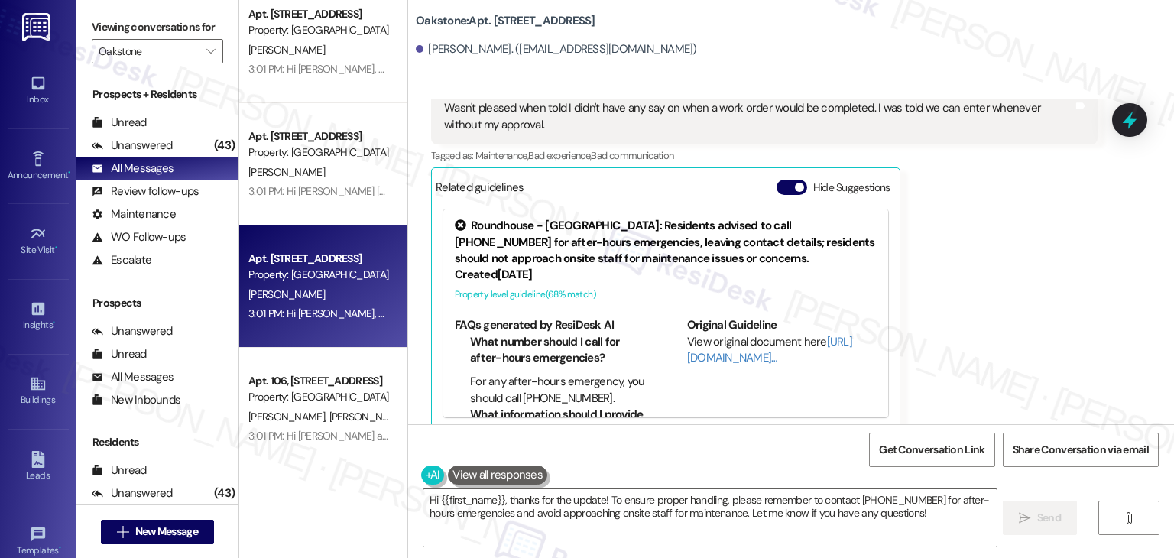
scroll to position [306, 0]
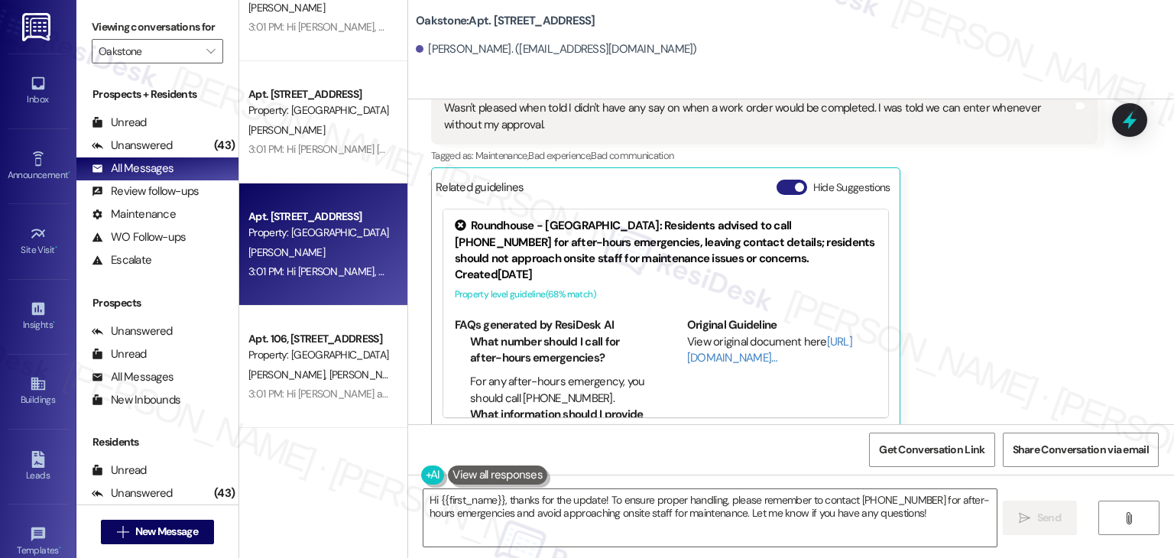
click at [778, 180] on button "Hide Suggestions" at bounding box center [791, 187] width 31 height 15
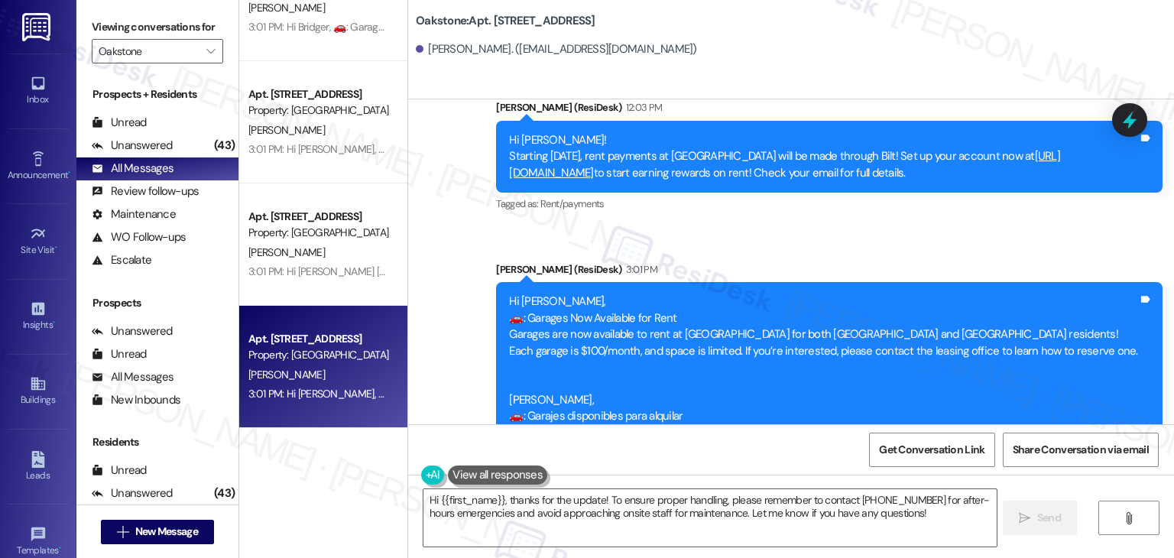
scroll to position [7984, 0]
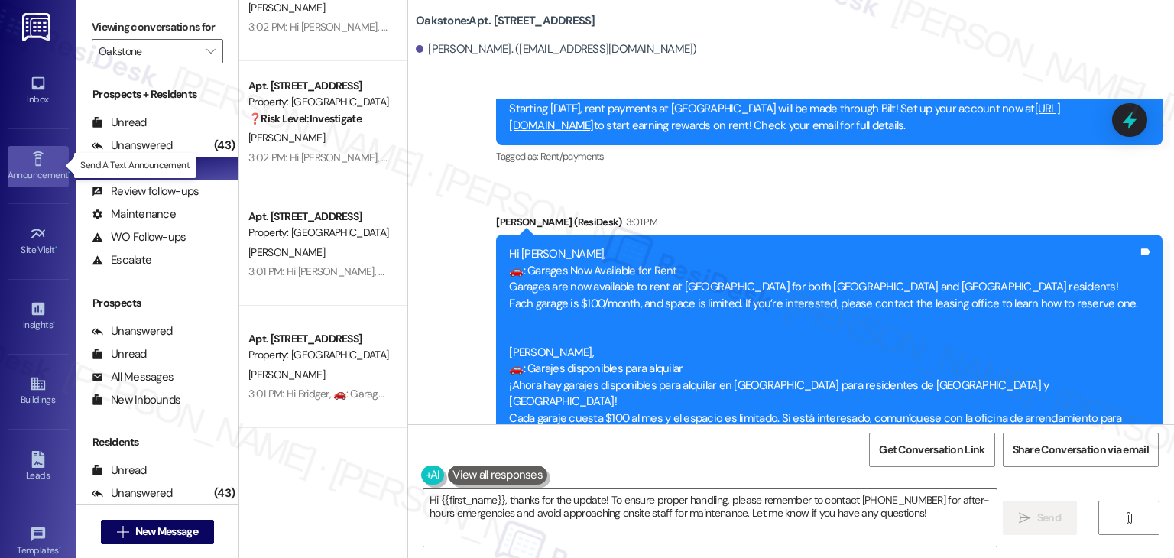
click at [39, 170] on div "Announcement •" at bounding box center [38, 174] width 76 height 15
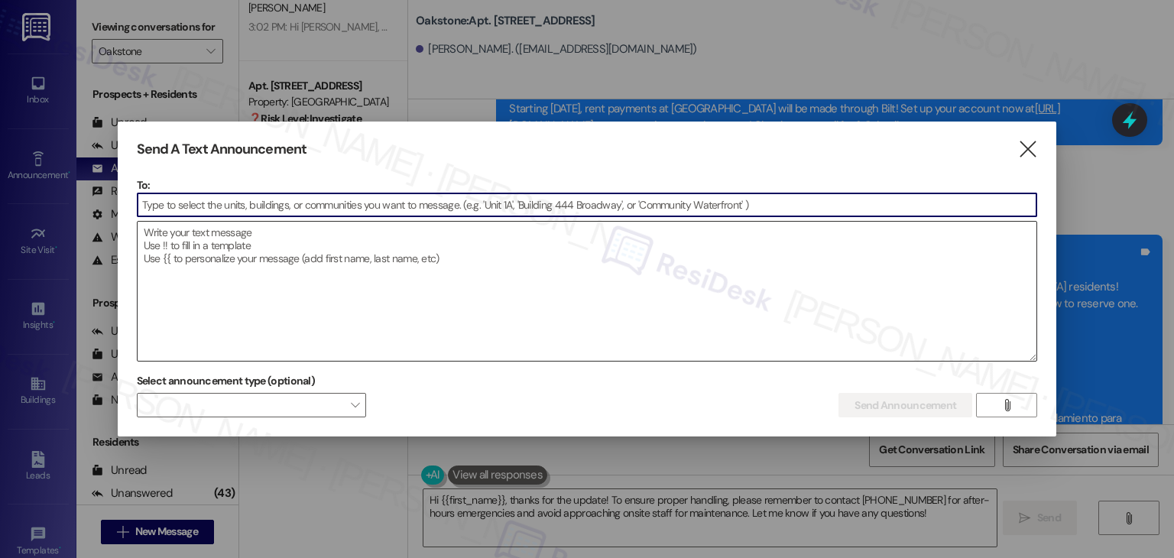
click at [287, 277] on textarea at bounding box center [587, 291] width 899 height 139
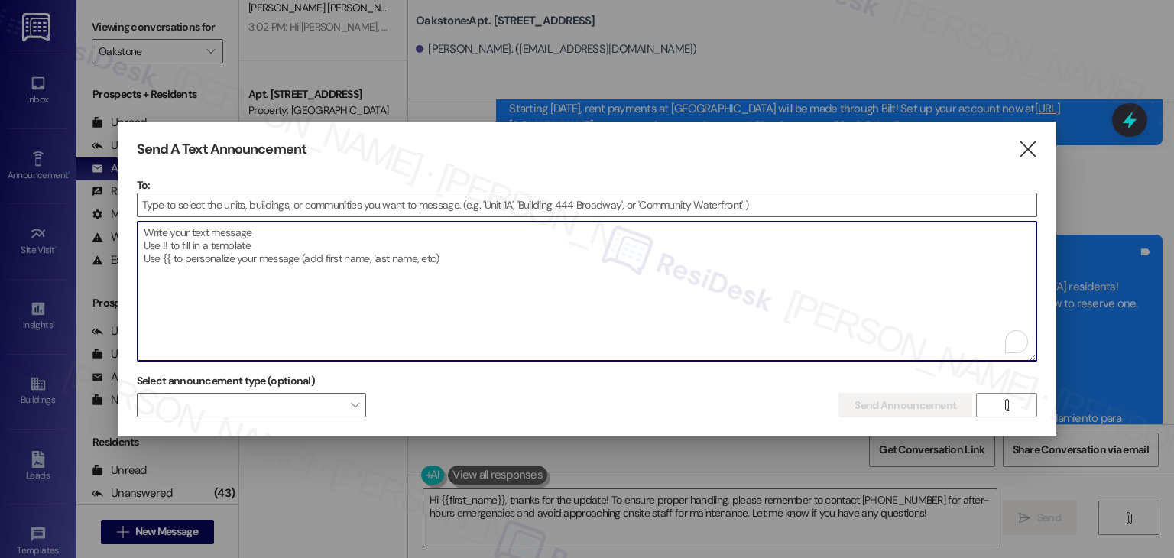
paste textarea "Hi {{first_name}}, 🚗: Garages Now Available for Rent Garages are now available …"
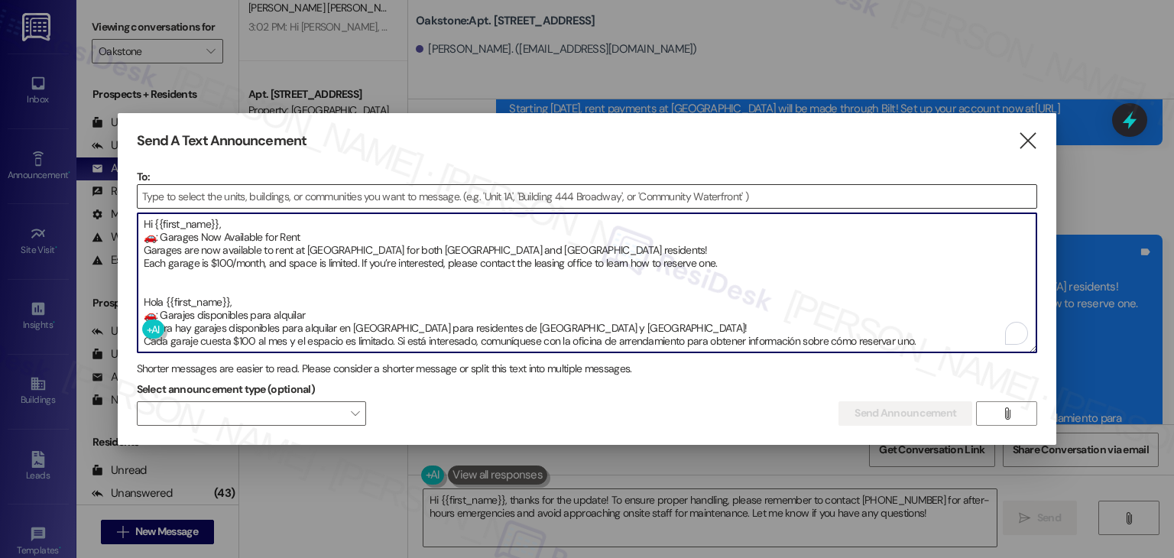
type textarea "Hi {{first_name}}, 🚗: Garages Now Available for Rent Garages are now available …"
click at [179, 195] on input at bounding box center [587, 196] width 899 height 23
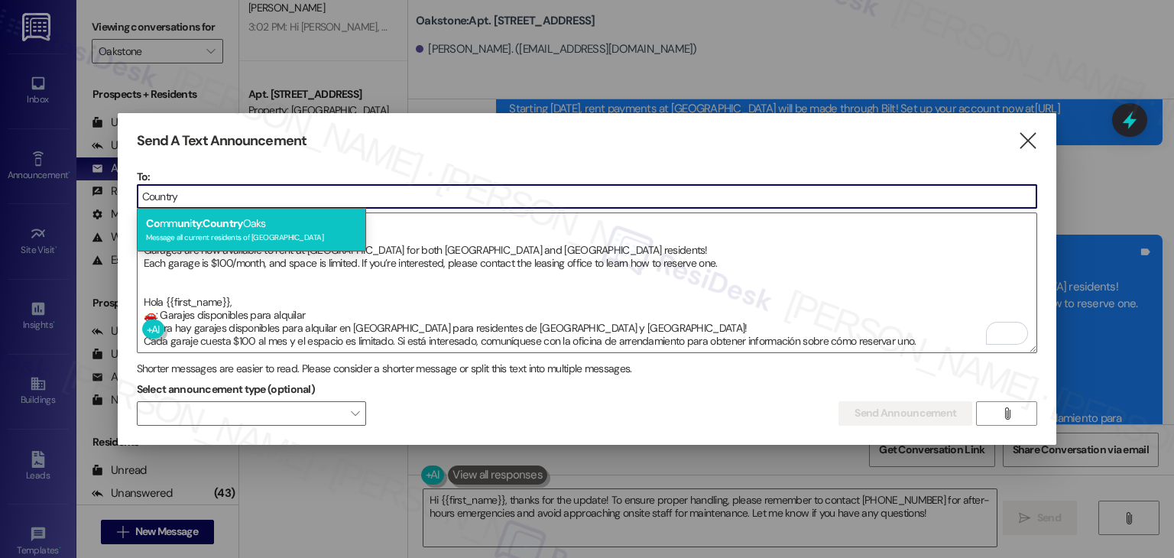
type input "Country"
click at [222, 232] on div "Message all current residents of [GEOGRAPHIC_DATA]" at bounding box center [251, 235] width 211 height 13
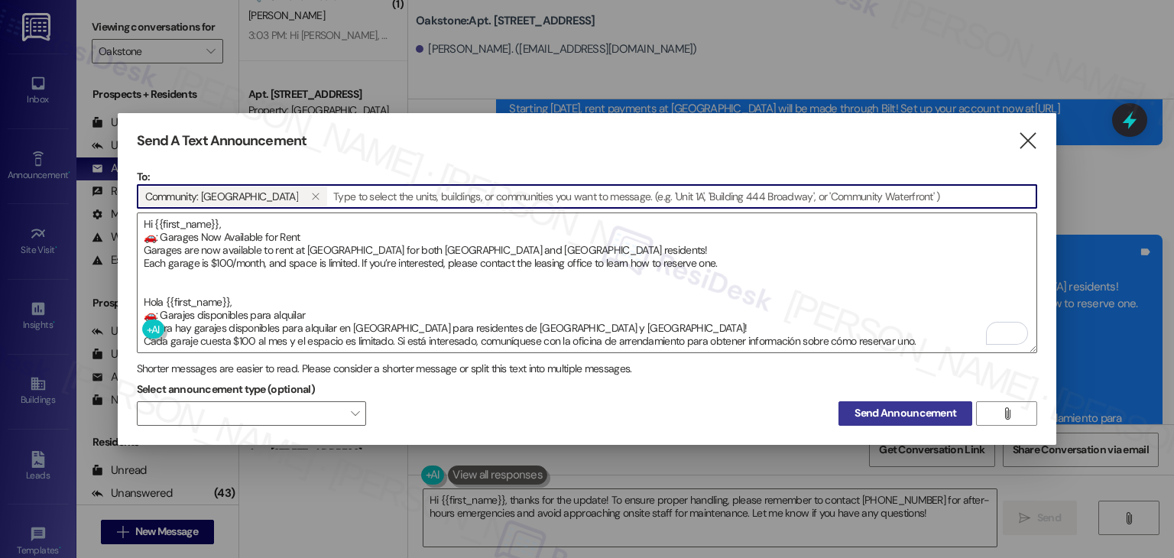
click at [882, 405] on span "Send Announcement" at bounding box center [905, 413] width 102 height 16
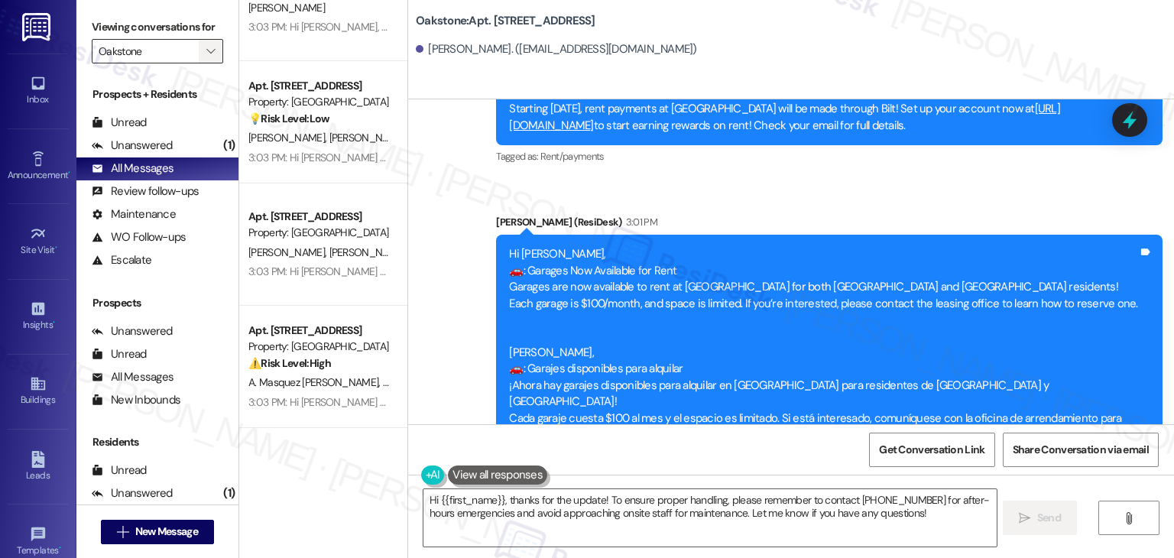
click at [206, 52] on icon "" at bounding box center [210, 51] width 8 height 12
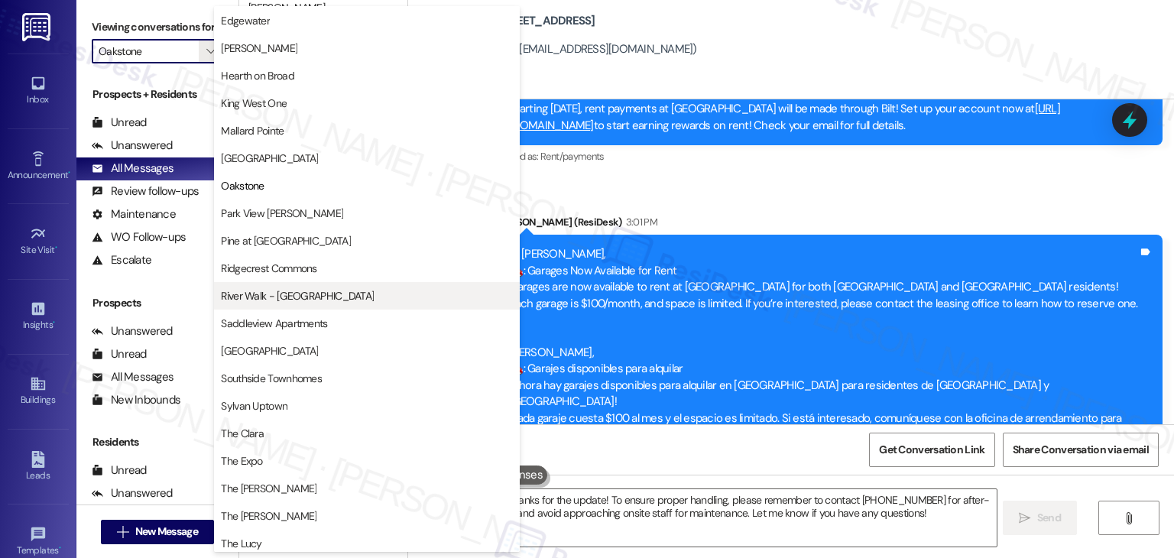
scroll to position [0, 0]
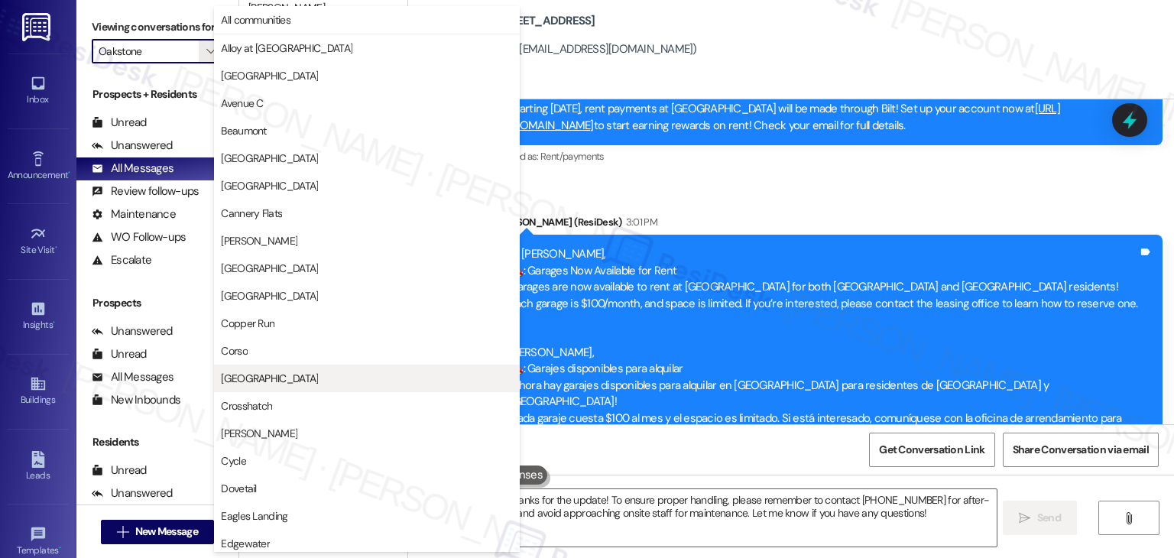
click at [272, 374] on span "[GEOGRAPHIC_DATA]" at bounding box center [269, 378] width 97 height 15
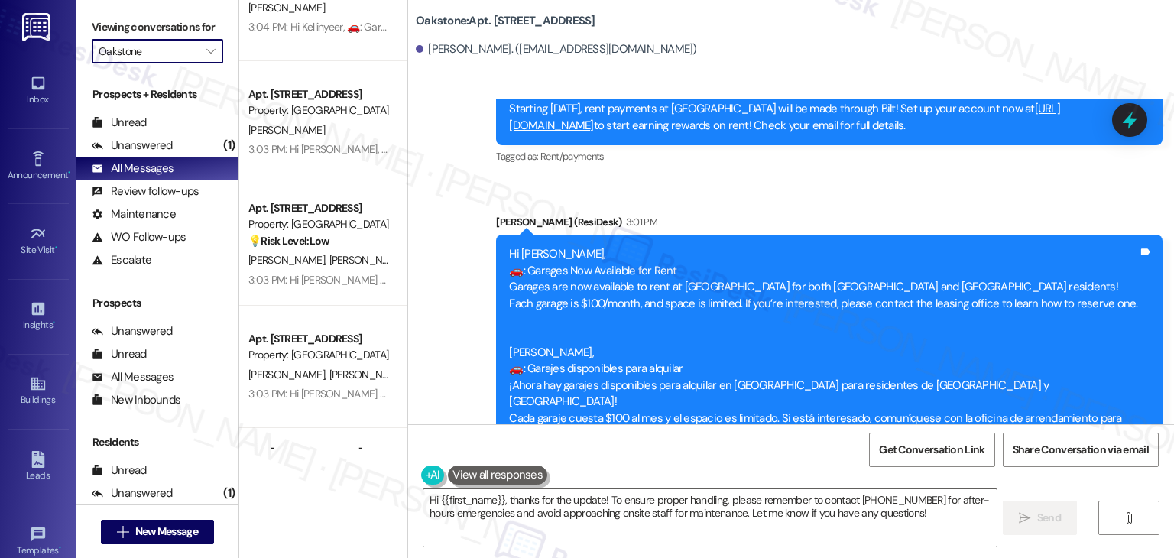
type input "[GEOGRAPHIC_DATA]"
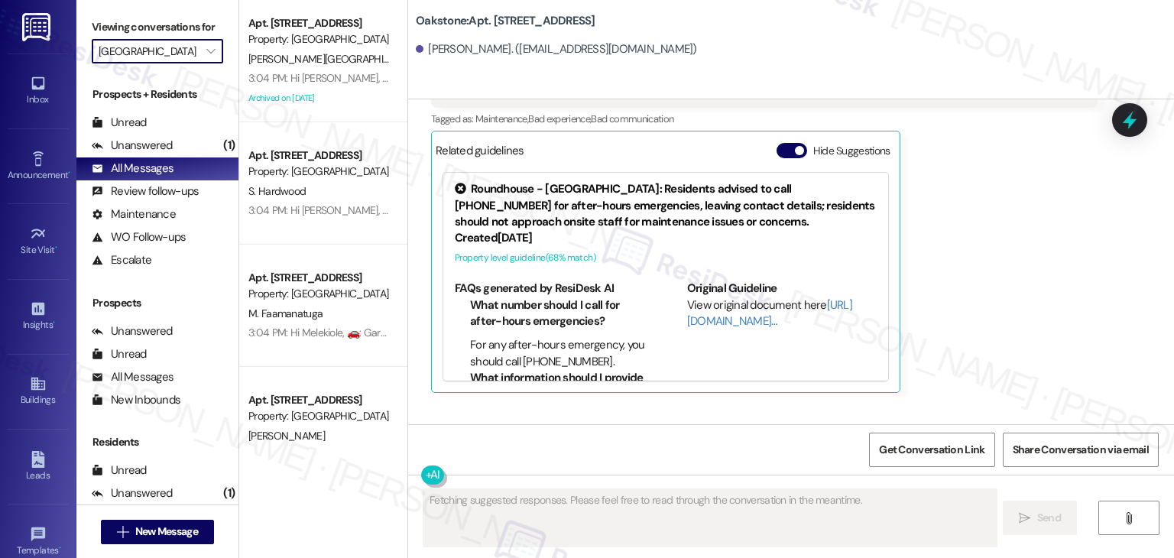
scroll to position [4530, 0]
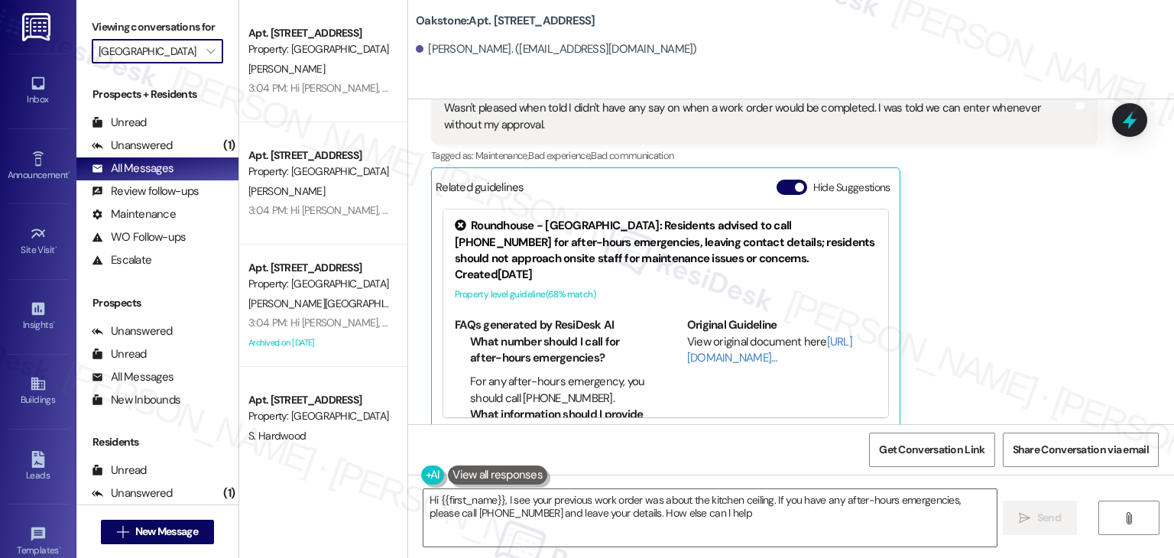
type textarea "Hi {{first_name}}, I see your previous work order was about the kitchen ceiling…"
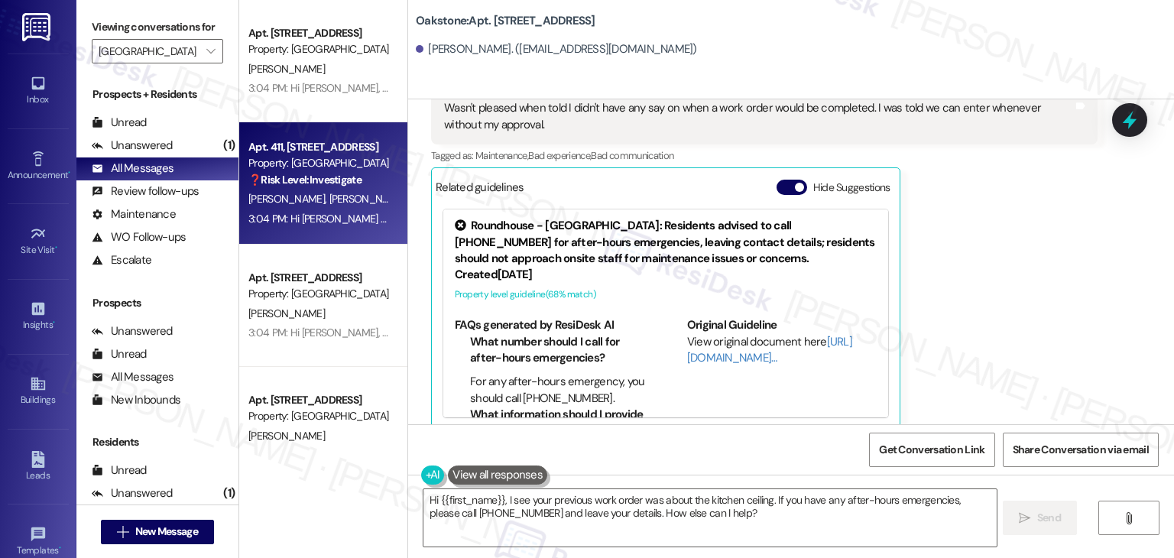
type textarea "Fetching suggested responses. Please feel free to read through the conversation…"
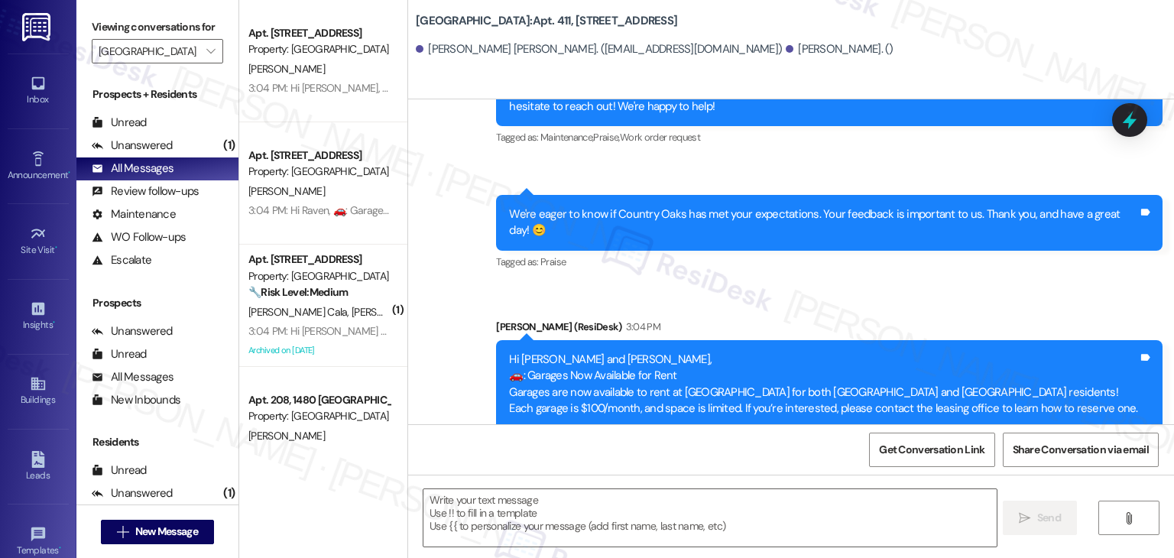
scroll to position [5832, 0]
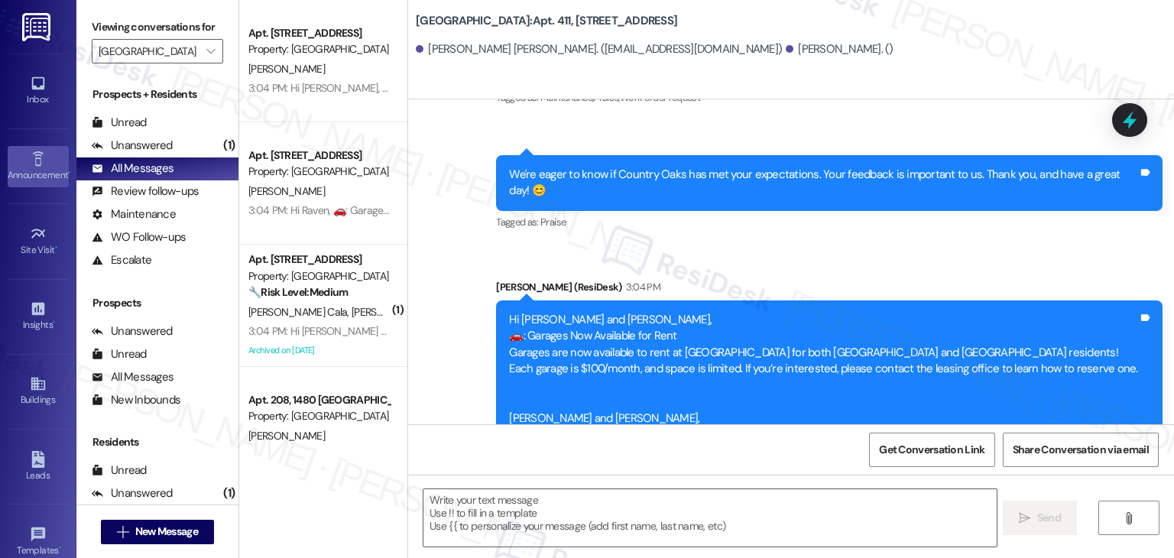
click at [43, 167] on div "Announcement •" at bounding box center [38, 174] width 76 height 15
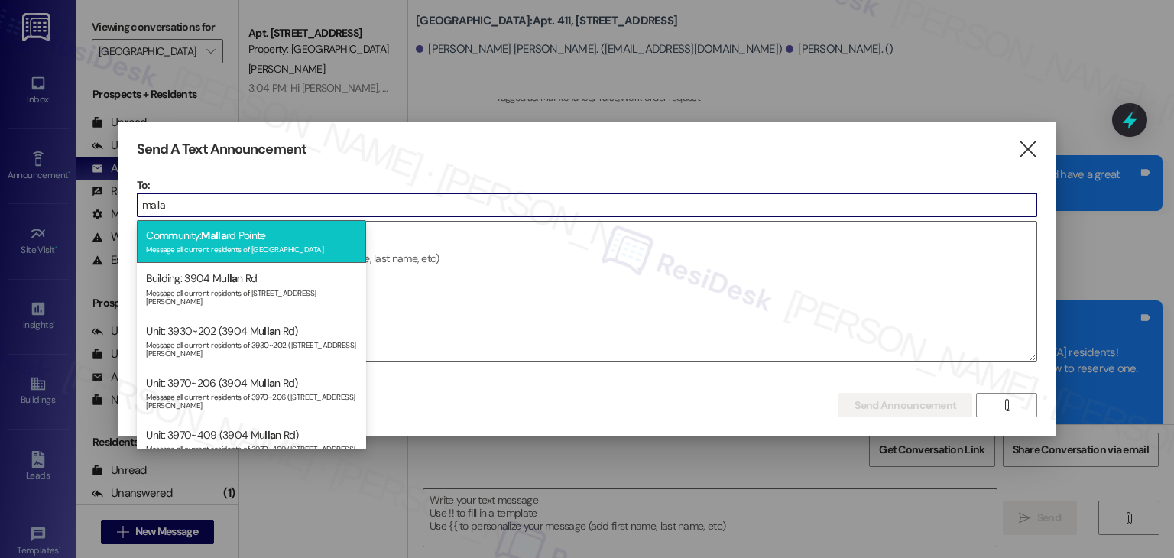
type input "malla"
click at [225, 237] on span "Malla" at bounding box center [213, 235] width 25 height 14
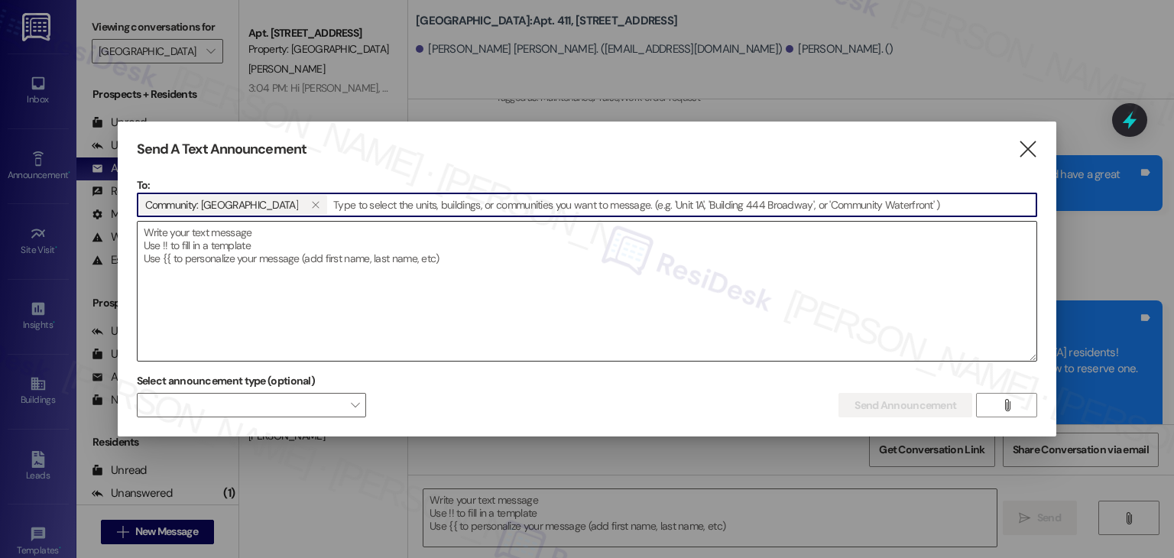
click at [287, 255] on textarea at bounding box center [587, 291] width 899 height 139
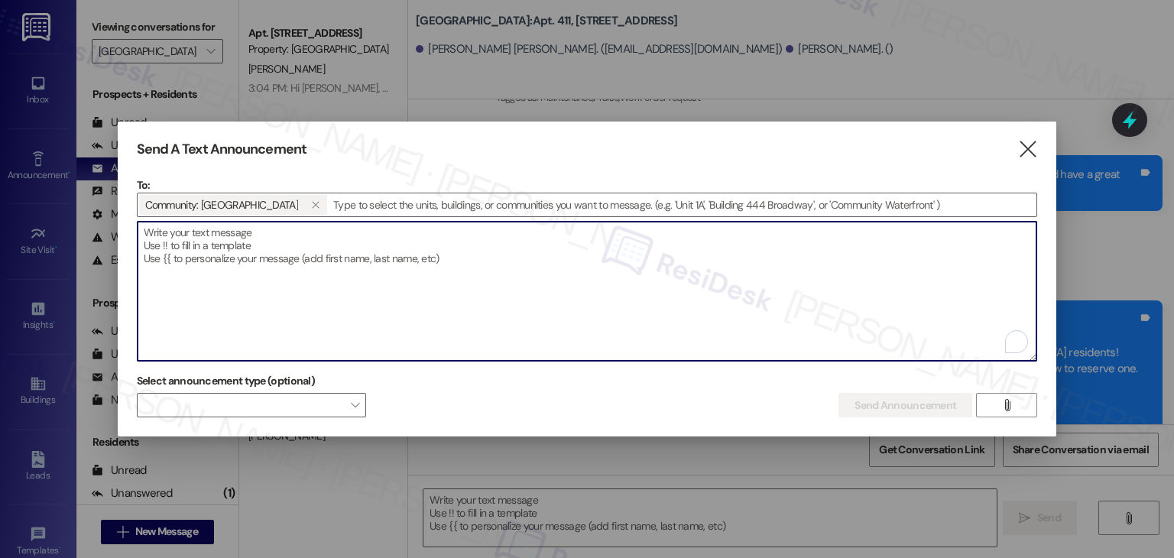
paste textarea "Hi {{first_name}}! We’d like to let you know that using the Bilt portal to pay …"
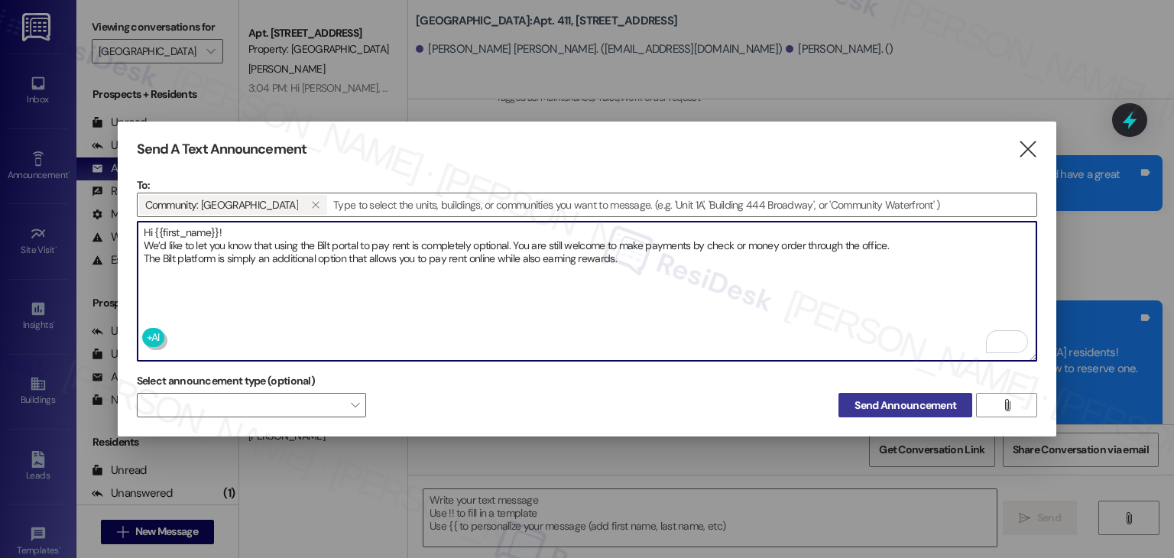
type textarea "Hi {{first_name}}! We’d like to let you know that using the Bilt portal to pay …"
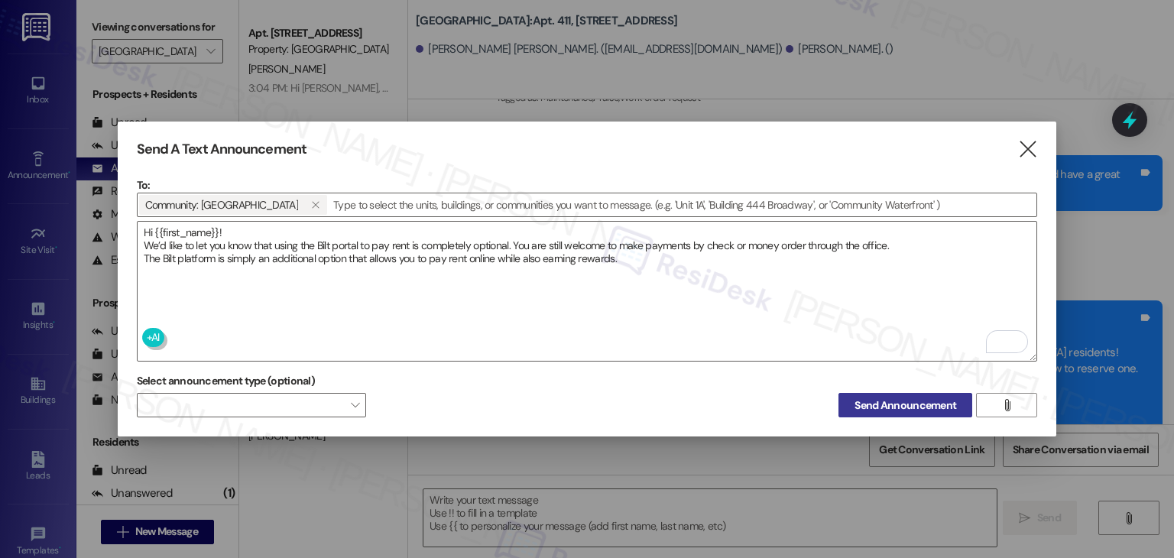
click at [879, 397] on span "Send Announcement" at bounding box center [905, 405] width 102 height 16
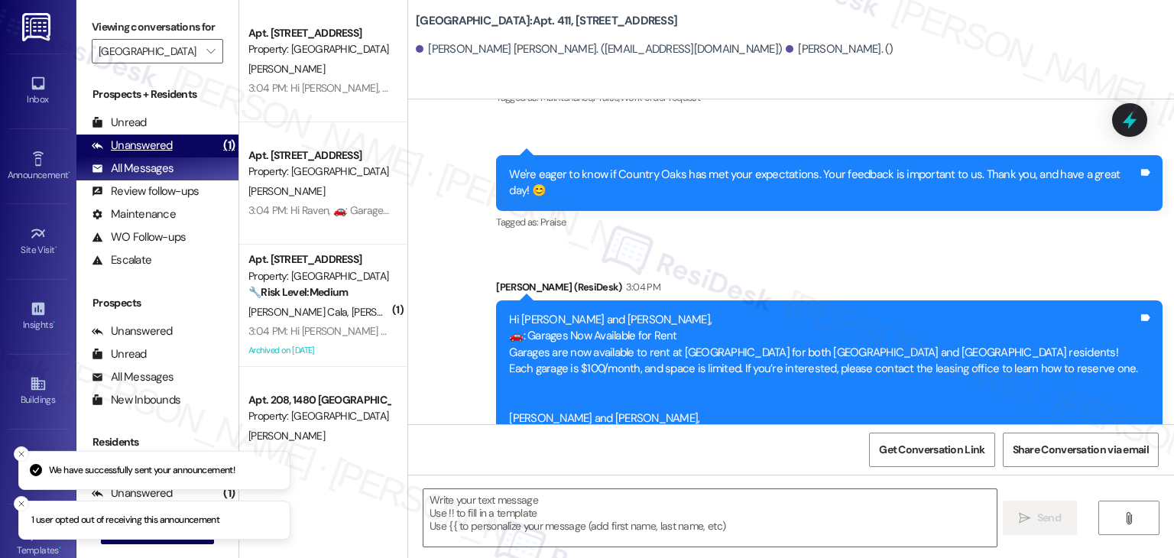
click at [173, 141] on div "Unanswered (1)" at bounding box center [157, 145] width 162 height 23
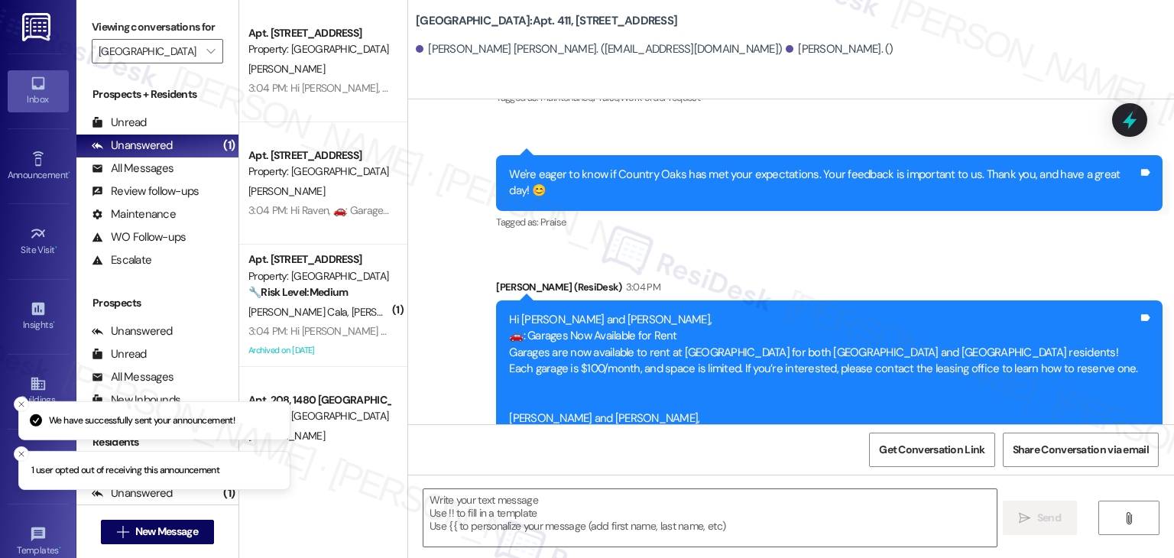
click at [22, 89] on link "Inbox" at bounding box center [38, 90] width 61 height 41
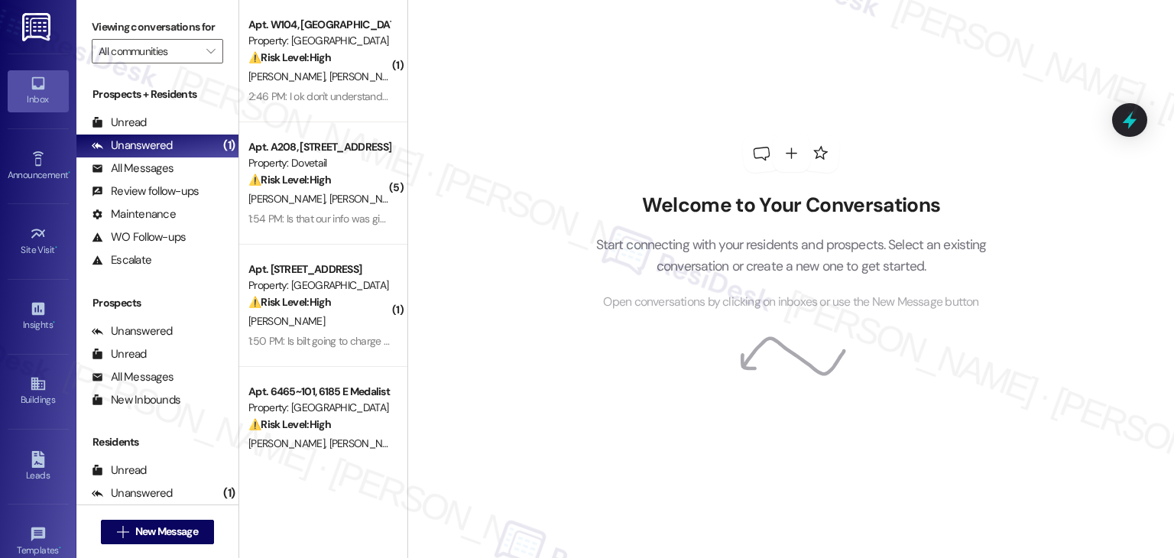
click at [961, 108] on div "Welcome to Your Conversations Start connecting with your residents and prospect…" at bounding box center [791, 223] width 458 height 446
click at [338, 102] on div "2:46 PM: I ok don't understand why they keep said is fix when is not there is a…" at bounding box center [528, 96] width 560 height 14
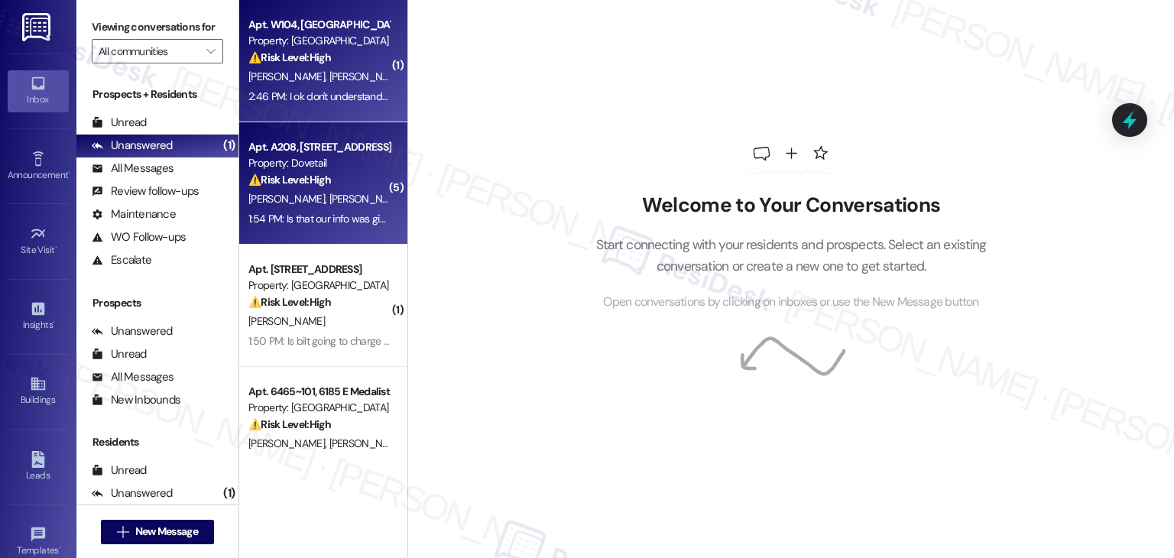
click at [337, 203] on div "A. Guillen D. Ruiz" at bounding box center [319, 199] width 144 height 19
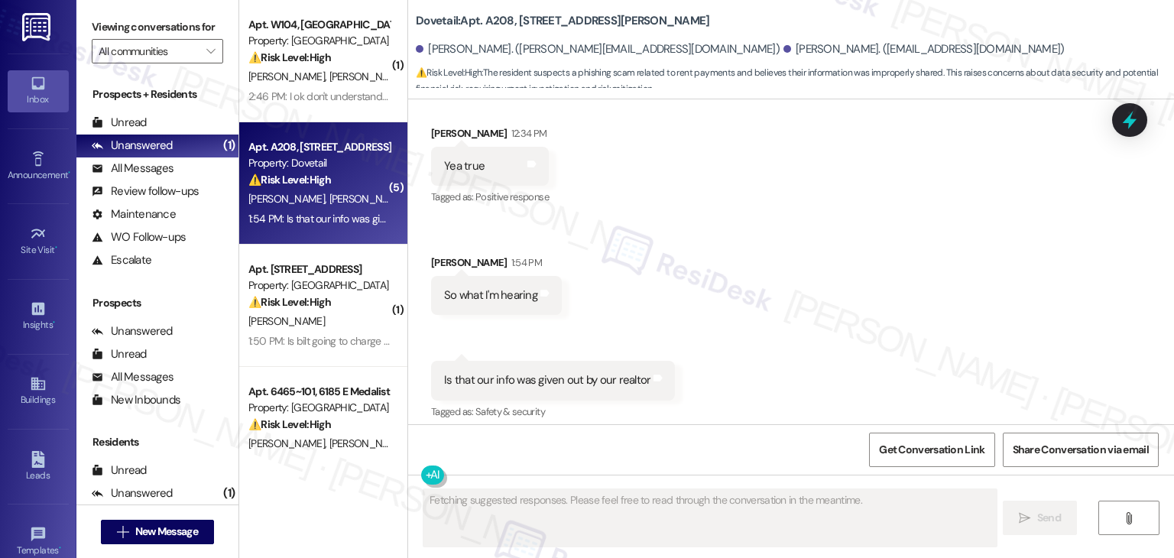
scroll to position [535, 0]
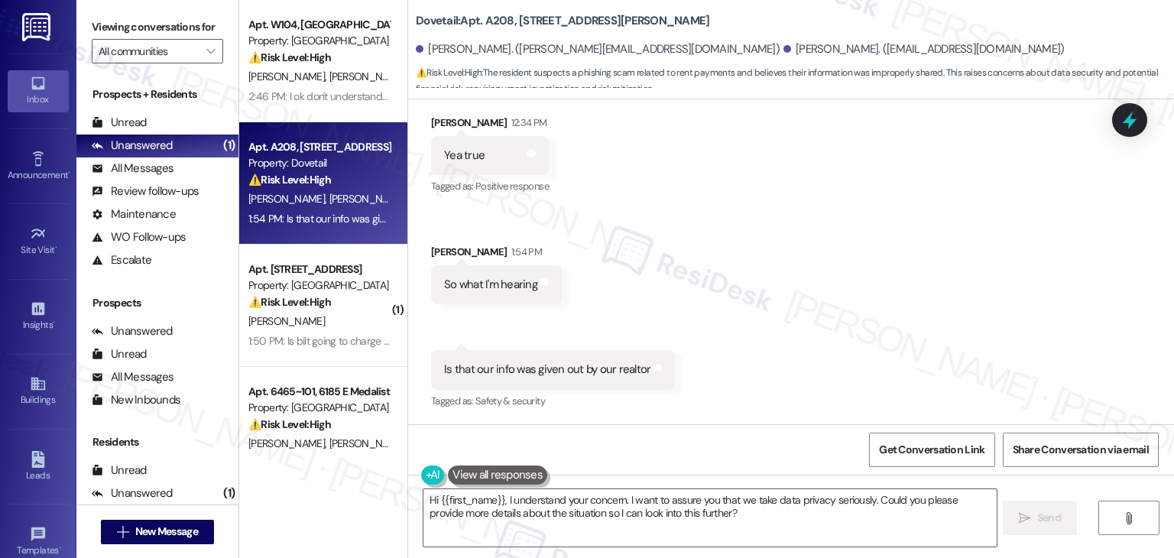
click at [854, 309] on div "Received via SMS Andrew Guillen 12:33 PM Hey don't click that link I think this…" at bounding box center [791, 134] width 766 height 580
click at [724, 337] on div "Received via SMS Andrew Guillen 12:33 PM Hey don't click that link I think this…" at bounding box center [791, 134] width 766 height 580
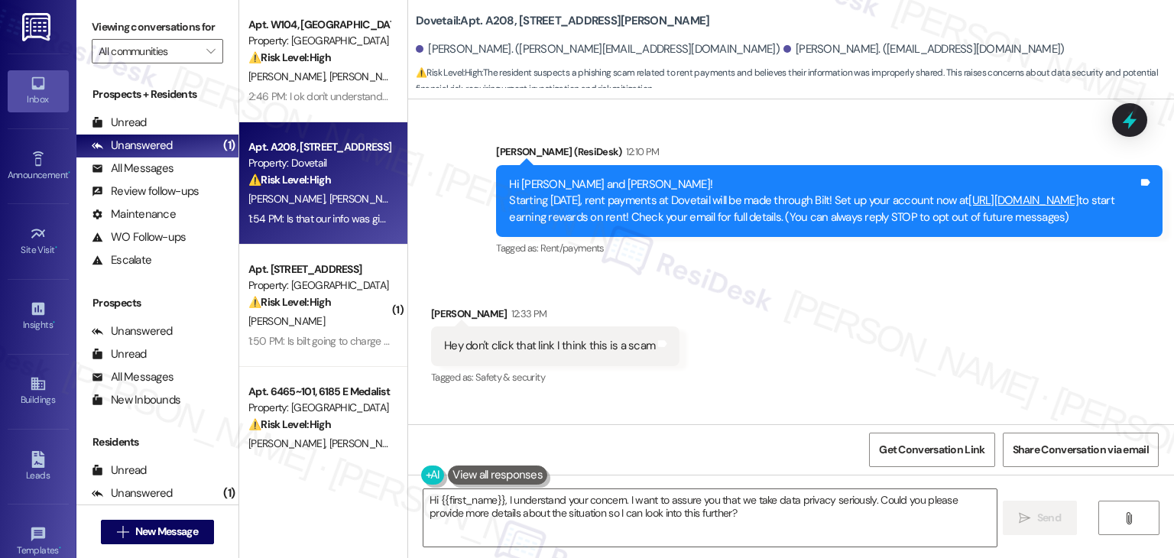
scroll to position [1, 0]
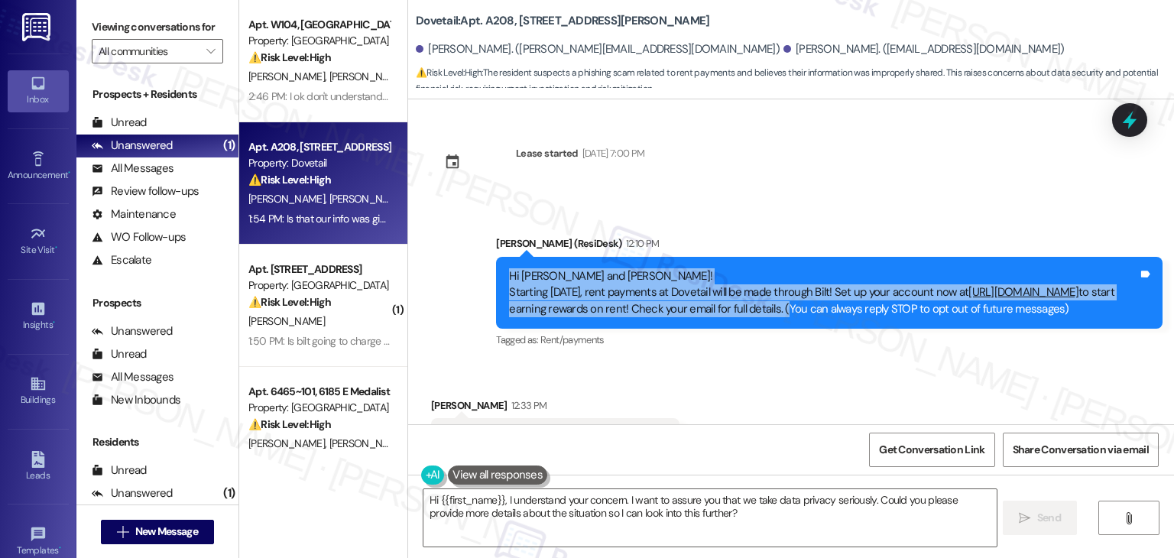
drag, startPoint x: 977, startPoint y: 310, endPoint x: 447, endPoint y: 283, distance: 530.2
click at [447, 283] on div "Announcement, sent via SMS Dottie (ResiDesk) 12:10 PM Hi Demitri and Andrew! St…" at bounding box center [791, 282] width 766 height 162
copy div "Hi Demitri and Andrew! Starting September 25th, rent payments at Dovetail will …"
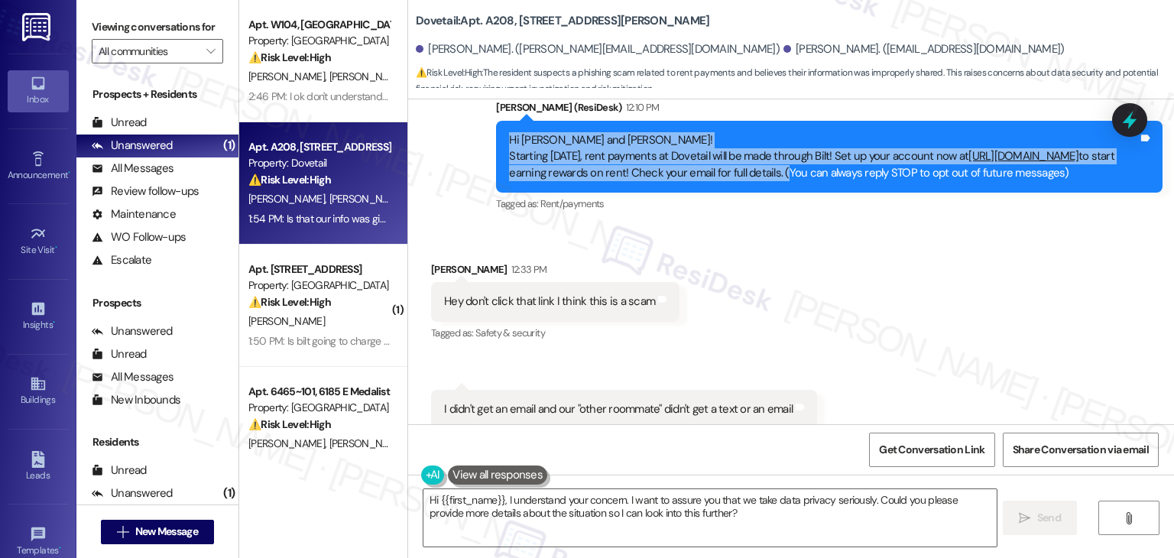
scroll to position [154, 0]
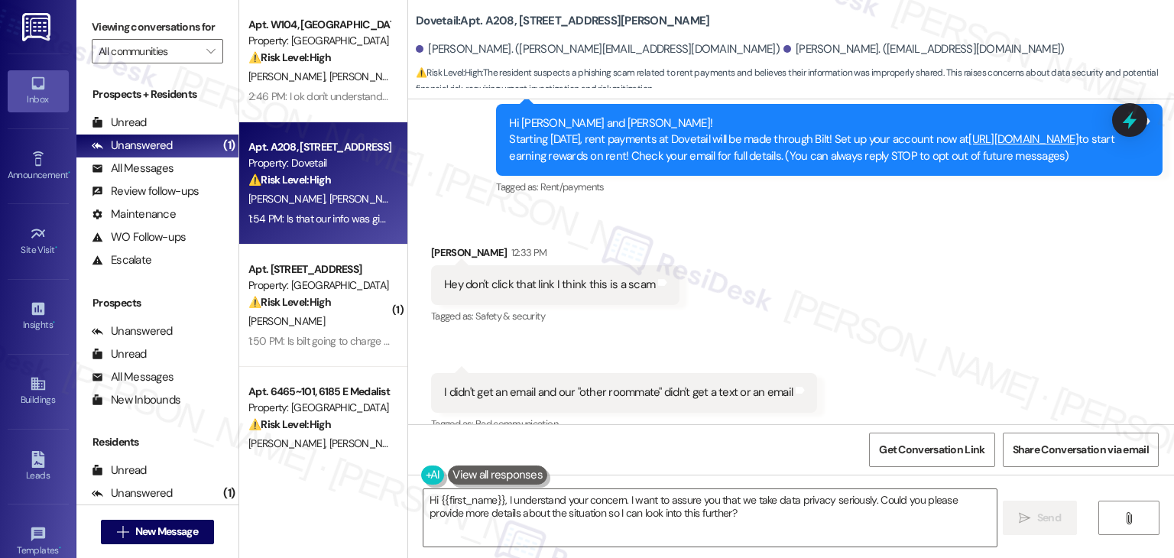
click at [517, 293] on div "Hey don't click that link I think this is a scam" at bounding box center [549, 285] width 211 height 16
copy div "Hey don't click that link I think this is a scam Tags and notes"
click at [523, 400] on div "I didn't get an email and our "other roommate" didn't get a text or an email" at bounding box center [618, 392] width 348 height 16
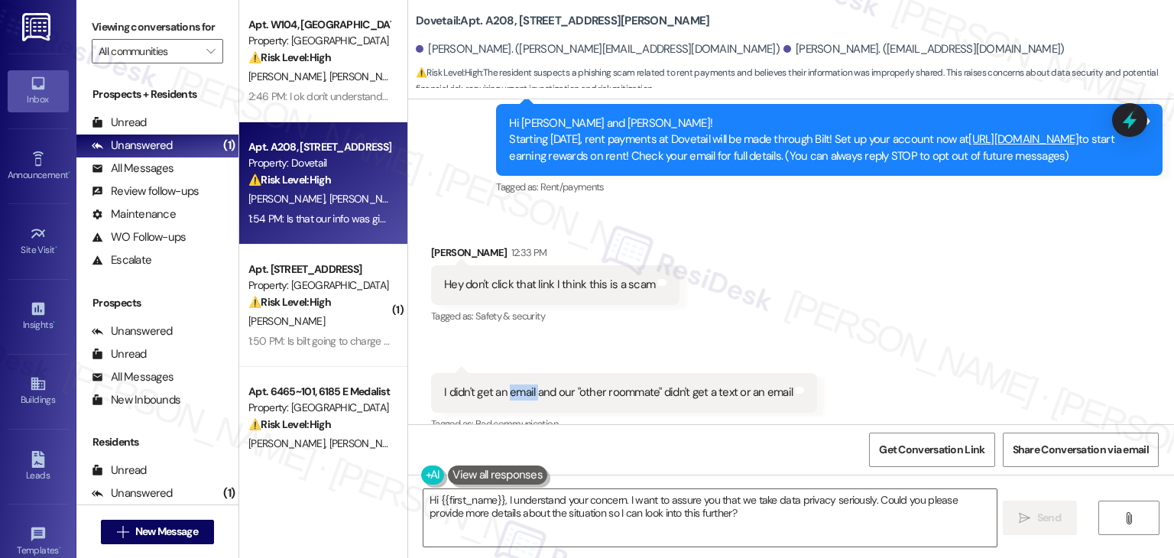
click at [523, 400] on div "I didn't get an email and our "other roommate" didn't get a text or an email" at bounding box center [618, 392] width 348 height 16
copy div "I didn't get an email and our "other roommate" didn't get a text or an email Ta…"
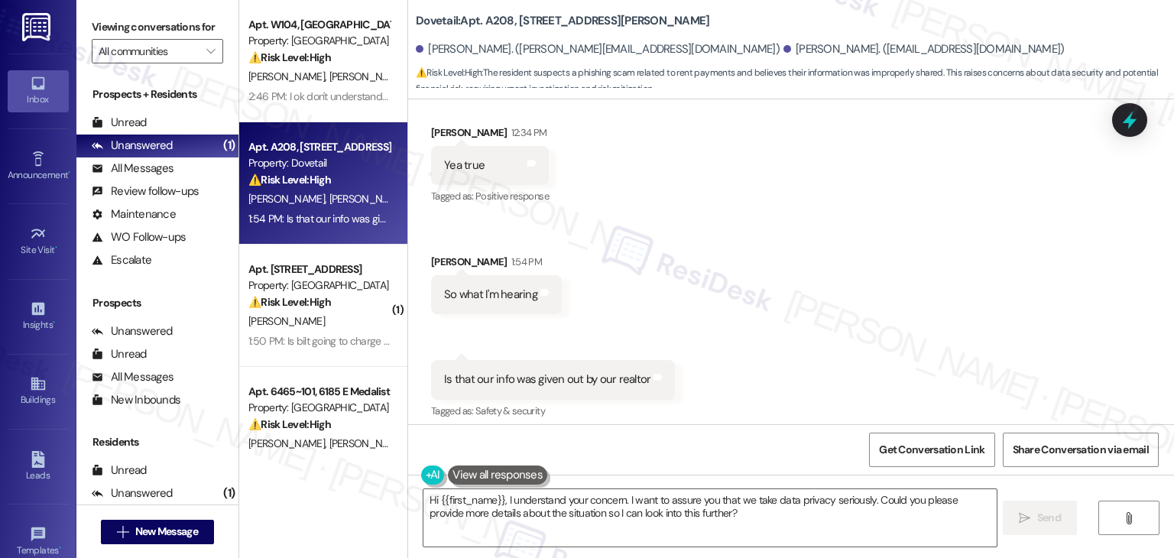
scroll to position [536, 0]
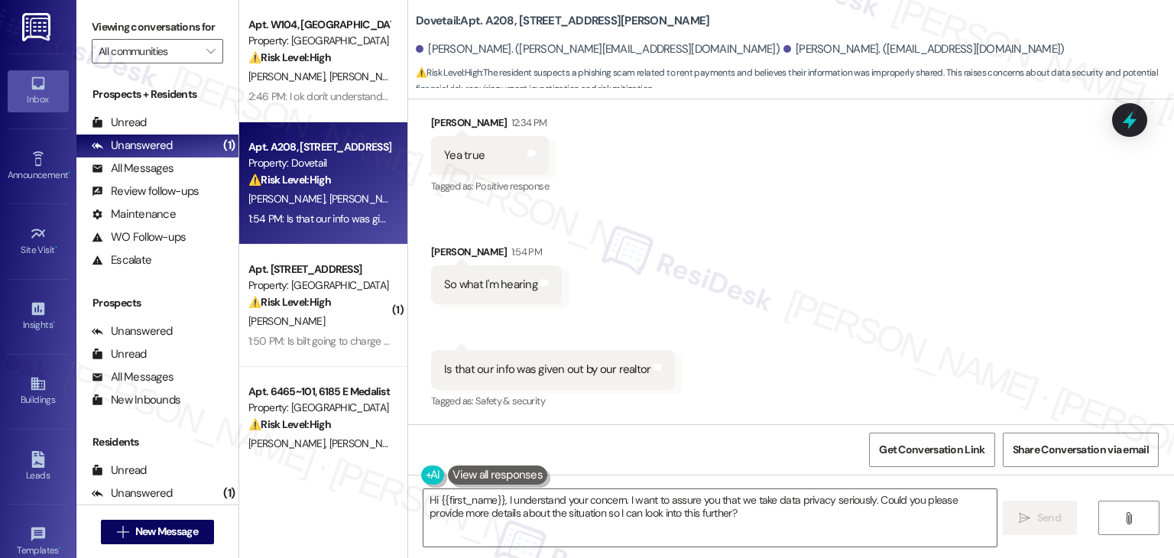
click at [675, 277] on div "Received via SMS Andrew Guillen 12:33 PM Hey don't click that link I think this…" at bounding box center [791, 134] width 766 height 580
click at [447, 279] on div "So what I'm hearing" at bounding box center [490, 285] width 93 height 16
copy div "So what I'm hearing Tags and notes Received via SMS 1:54 PM Demitri Ruiz Questi…"
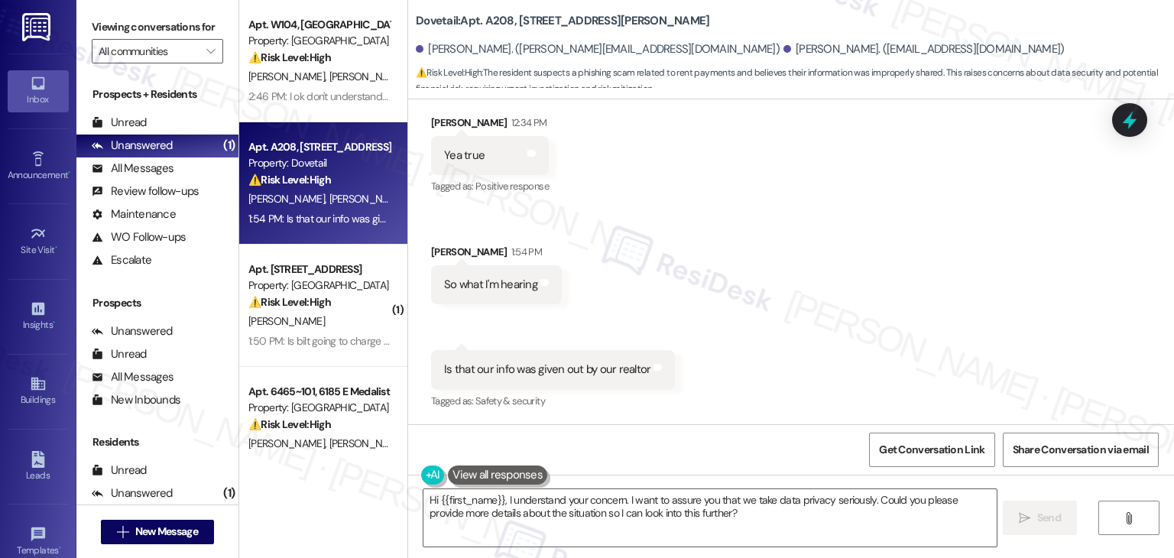
click at [471, 368] on div "Is that our info was given out by our realtor" at bounding box center [547, 369] width 206 height 16
copy div "Is that our info was given out by our realtor Tags and notes"
click at [652, 493] on textarea "Hi {{first_name}}, I understand your concern. I want to assure you that we take…" at bounding box center [709, 517] width 572 height 57
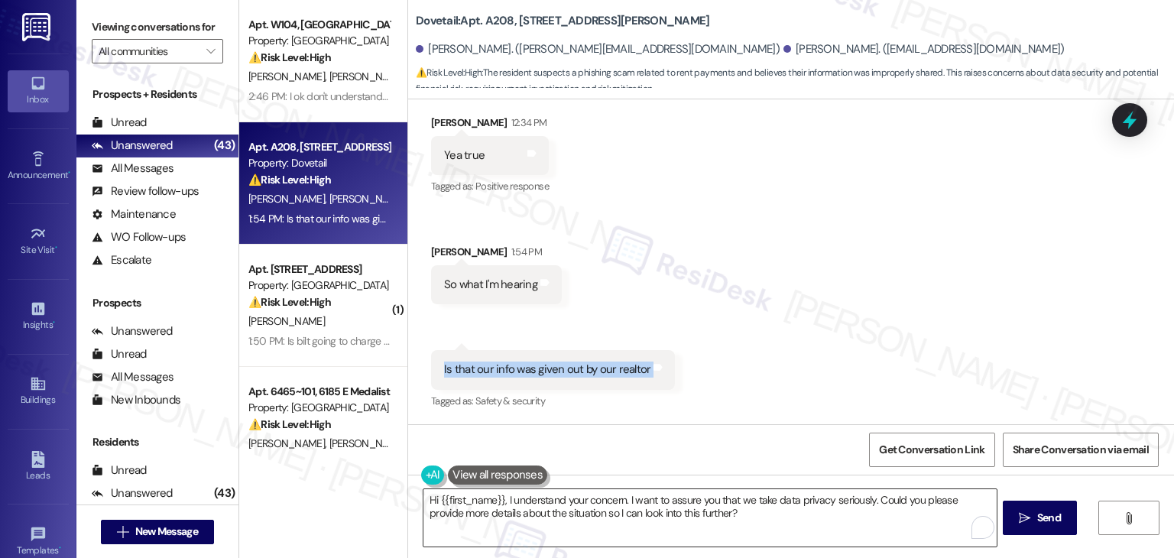
click at [820, 501] on textarea "Hi {{first_name}}, I understand your concern. I want to assure you that we take…" at bounding box center [709, 517] width 572 height 57
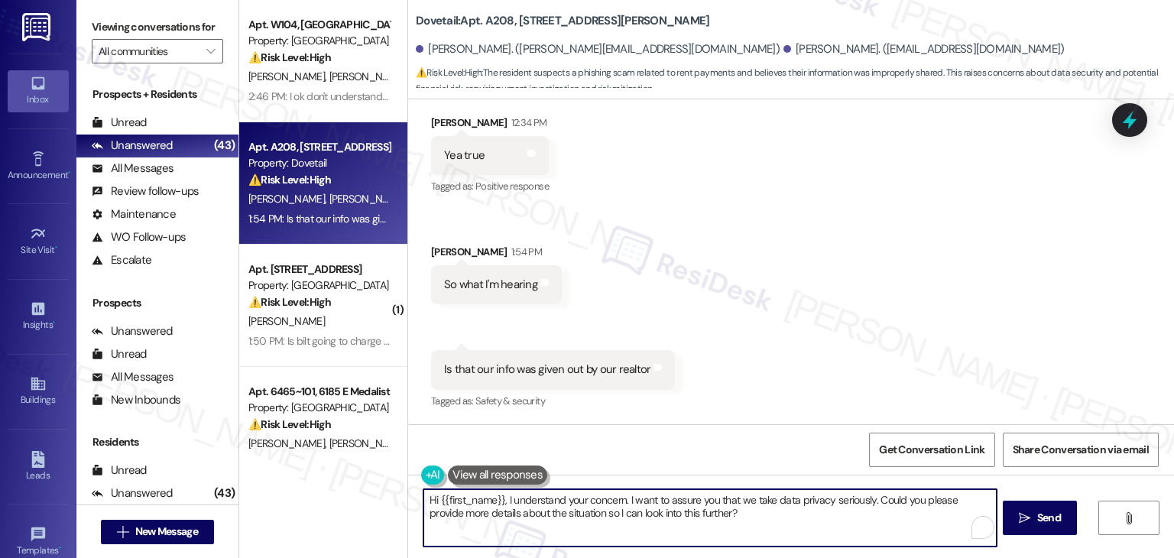
drag, startPoint x: 867, startPoint y: 496, endPoint x: 501, endPoint y: 503, distance: 366.8
click at [501, 503] on textarea "Hi {{first_name}}, I understand your concern. I want to assure you that we take…" at bounding box center [709, 517] width 572 height 57
paste textarea "Hi Demitri and Andrew, I understand your concern. Please rest assured that your…"
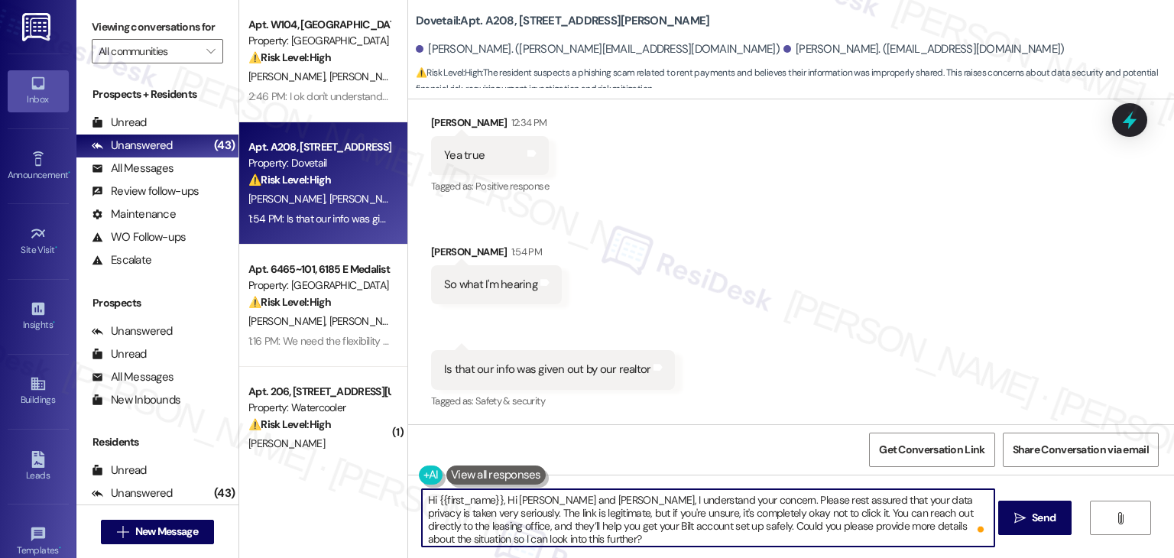
click at [652, 508] on textarea "Hi {{first_name}}, Hi Demitri and Andrew, I understand your concern. Please res…" at bounding box center [708, 517] width 572 height 57
paste textarea "Demitri and Andrew, I understand your concern. Please rest assured that your da…"
click at [609, 532] on textarea "Hi Demitri and Andrew, I understand your concern. Please rest assured that your…" at bounding box center [708, 517] width 572 height 57
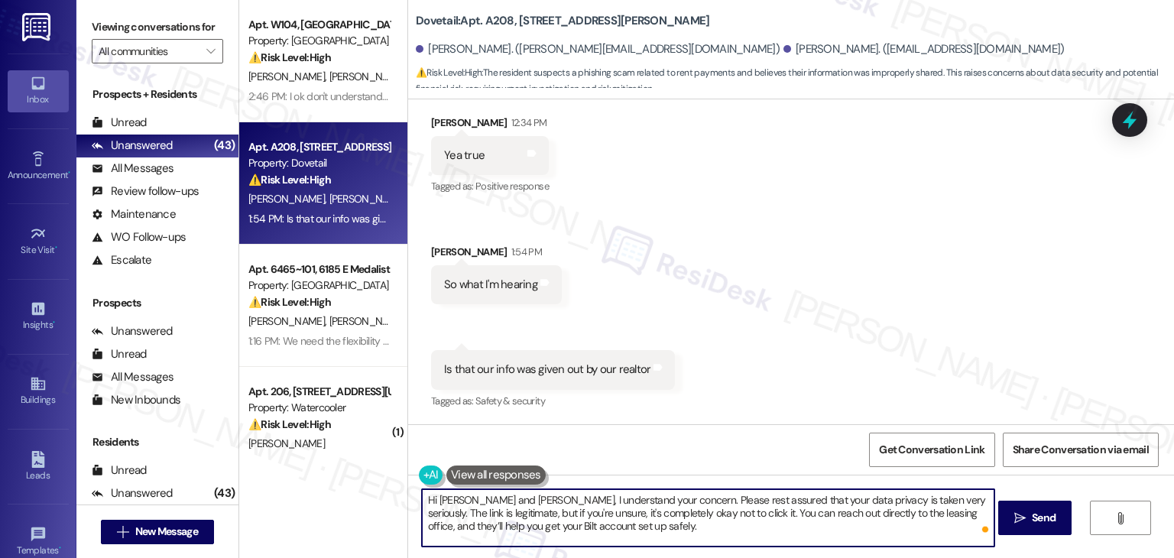
paste textarea "Let us know if there's anything else we can assist you with!"
click at [734, 525] on textarea "Hi Demitri and Andrew, I understand your concern. Please rest assured that your…" at bounding box center [708, 517] width 572 height 57
click at [850, 530] on textarea "Hi Demitri and Andrew, I understand your concern. Please rest assured that your…" at bounding box center [708, 517] width 572 height 57
type textarea "Hi Demitri and Andrew, I understand your concern. Please rest assured that your…"
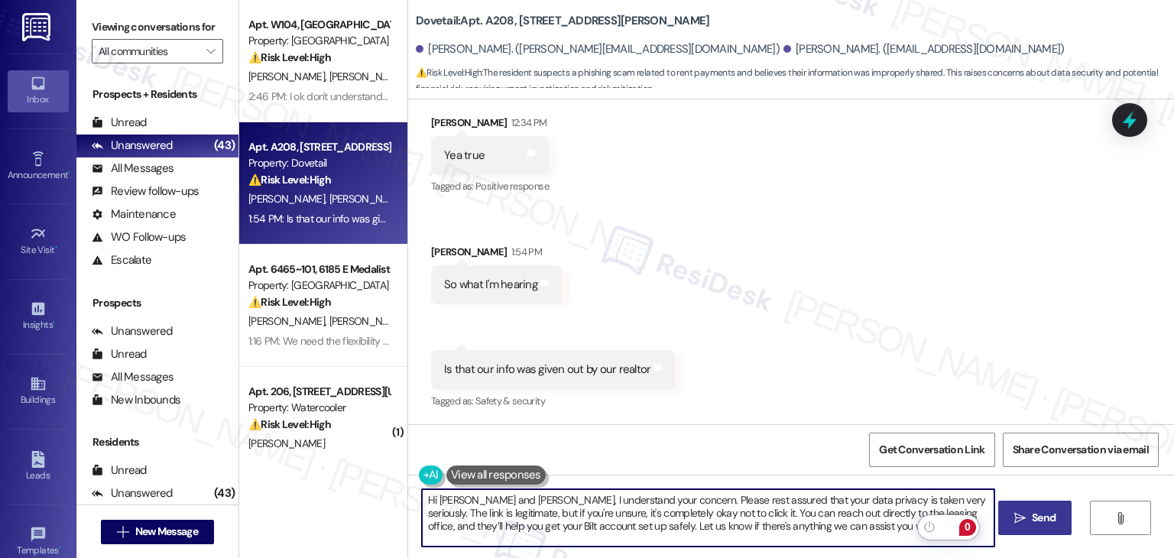
click at [1049, 522] on span "Send" at bounding box center [1044, 518] width 24 height 16
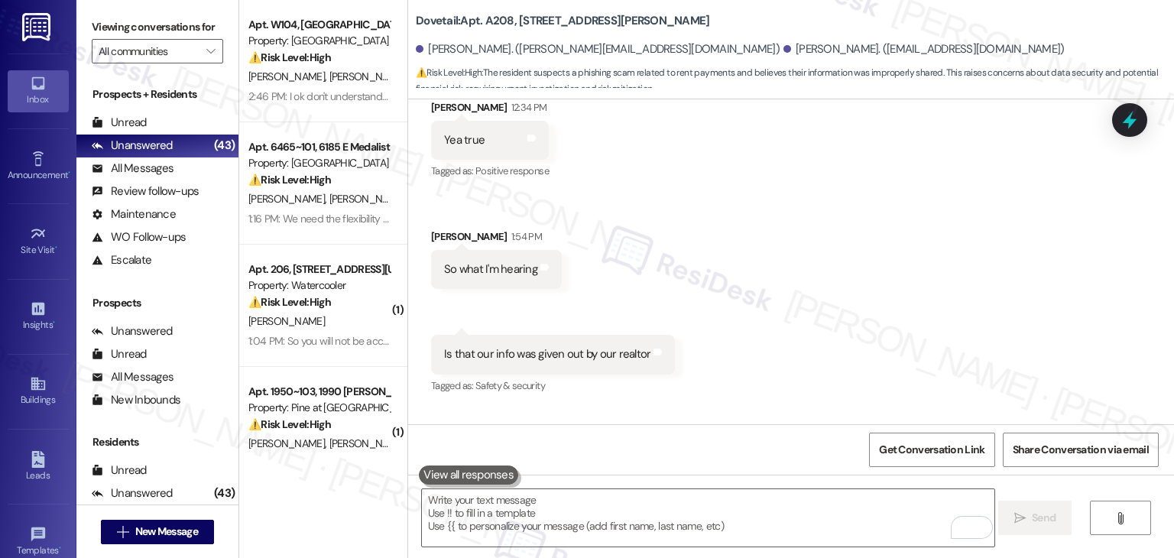
scroll to position [675, 0]
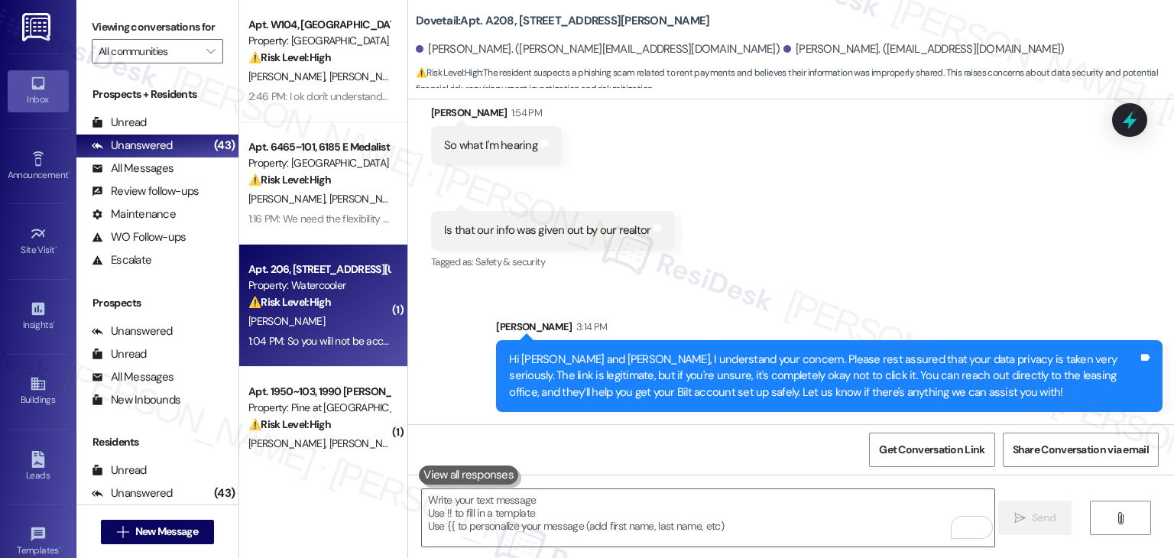
click at [290, 320] on div "C. Tangren" at bounding box center [319, 321] width 144 height 19
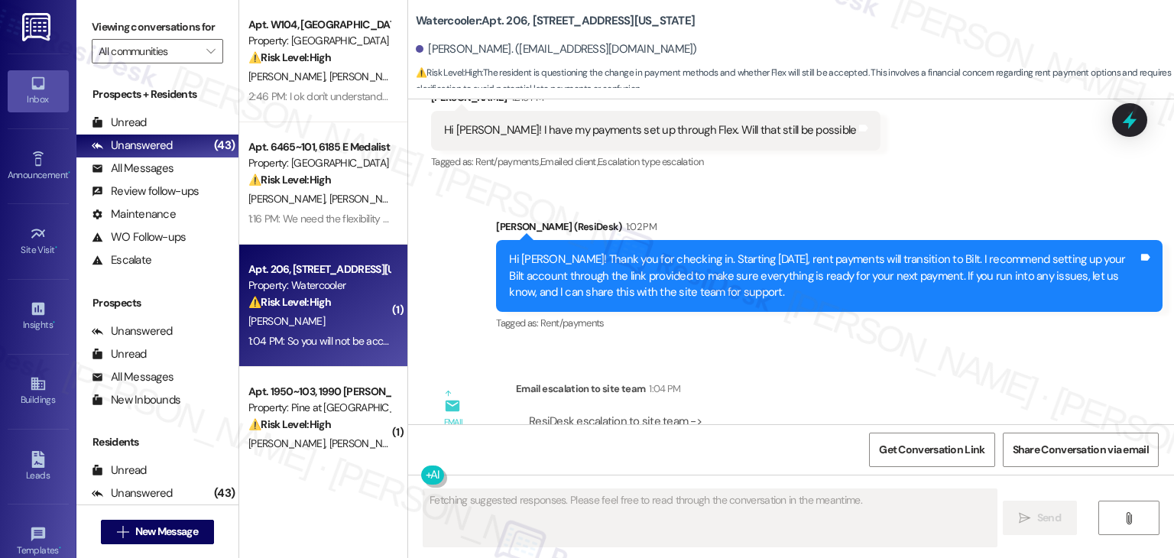
scroll to position [2529, 0]
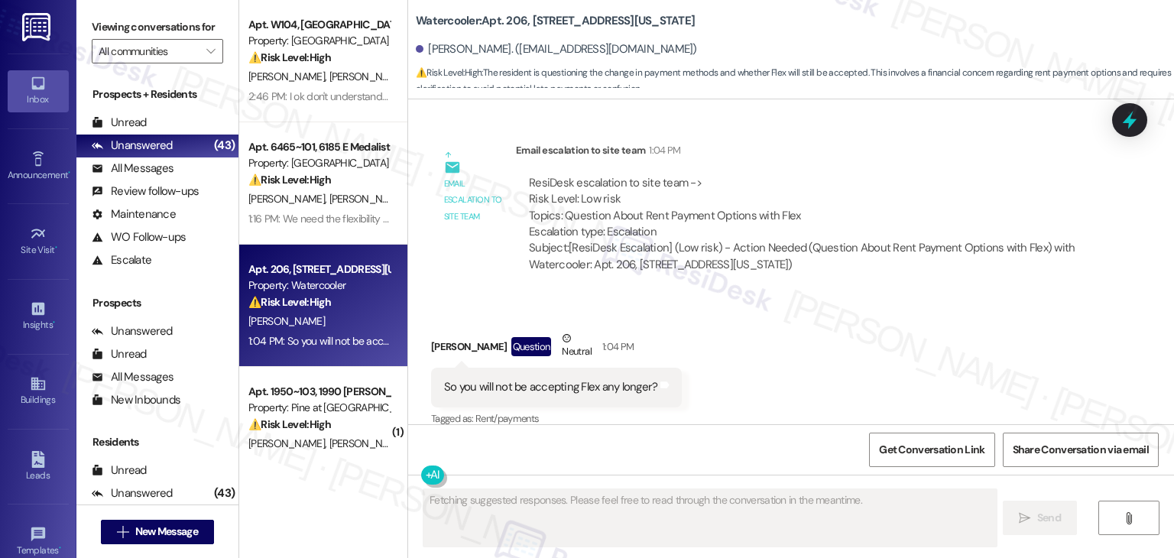
click at [815, 322] on div "Received via SMS Cynthia Tangren Question Neutral 1:04 PM So you will not be ac…" at bounding box center [791, 368] width 766 height 145
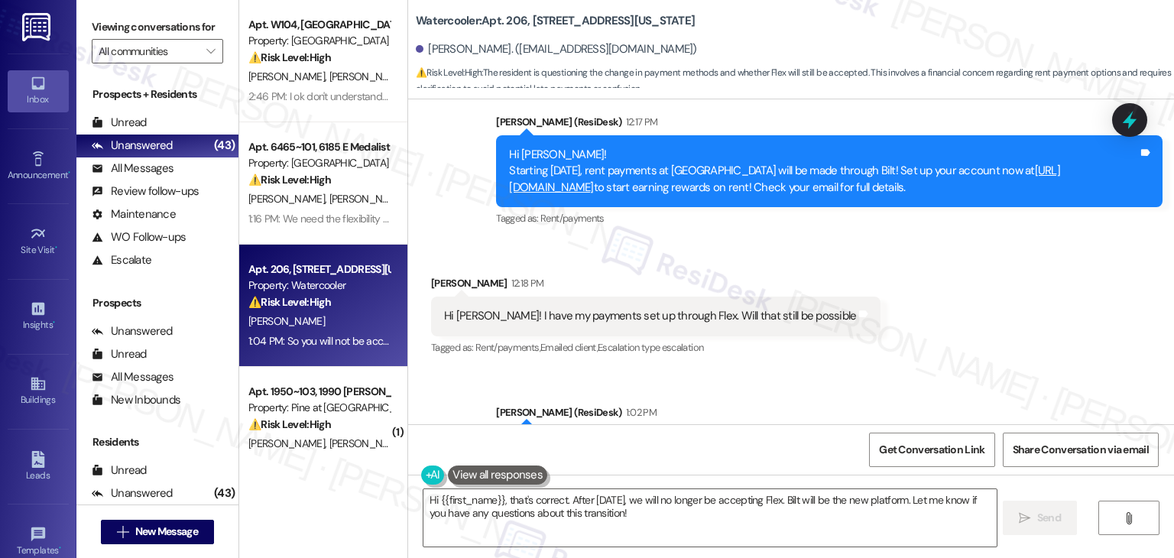
scroll to position [2071, 0]
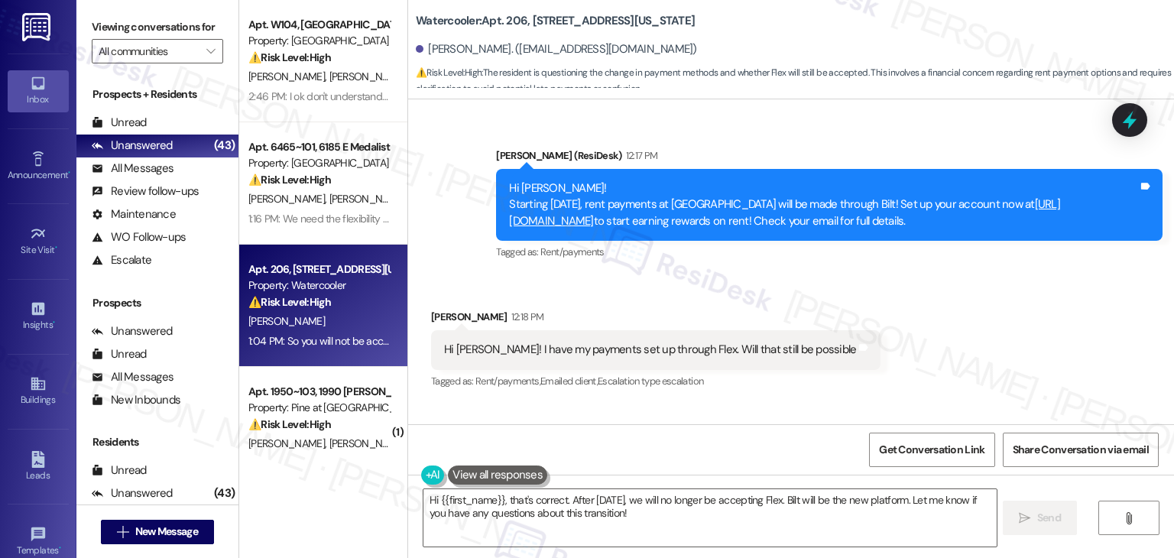
drag, startPoint x: 995, startPoint y: 206, endPoint x: 484, endPoint y: 175, distance: 512.1
click at [484, 175] on div "Announcement, sent via SMS Dottie (ResiDesk) 12:17 PM Hi Cynthia! Starting Sept…" at bounding box center [828, 205] width 689 height 139
copy div "Hi Cynthia! Starting September 25th, rent payments at Watercooler will be made …"
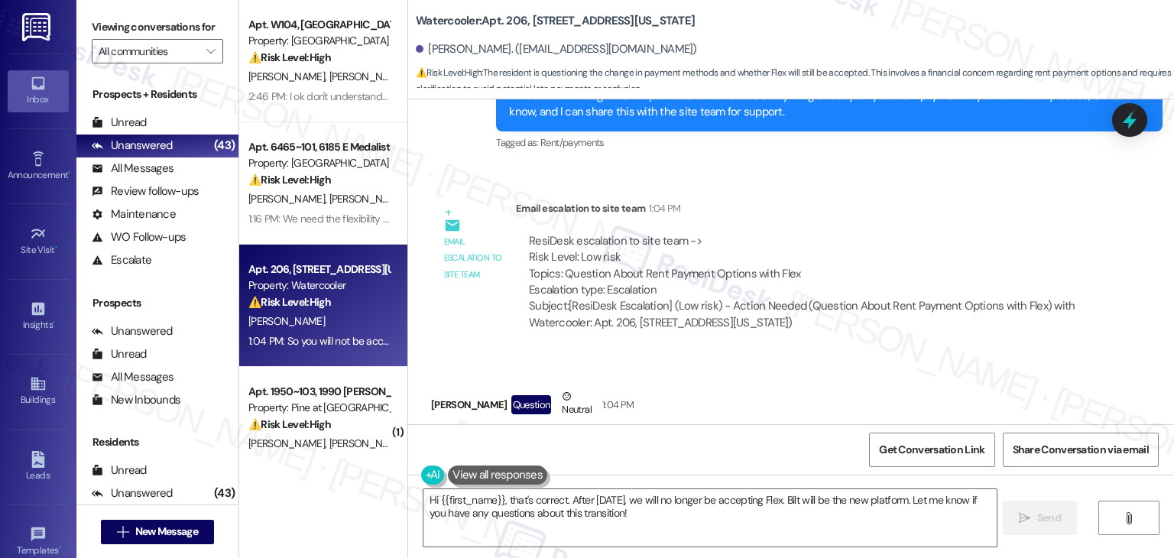
scroll to position [2529, 0]
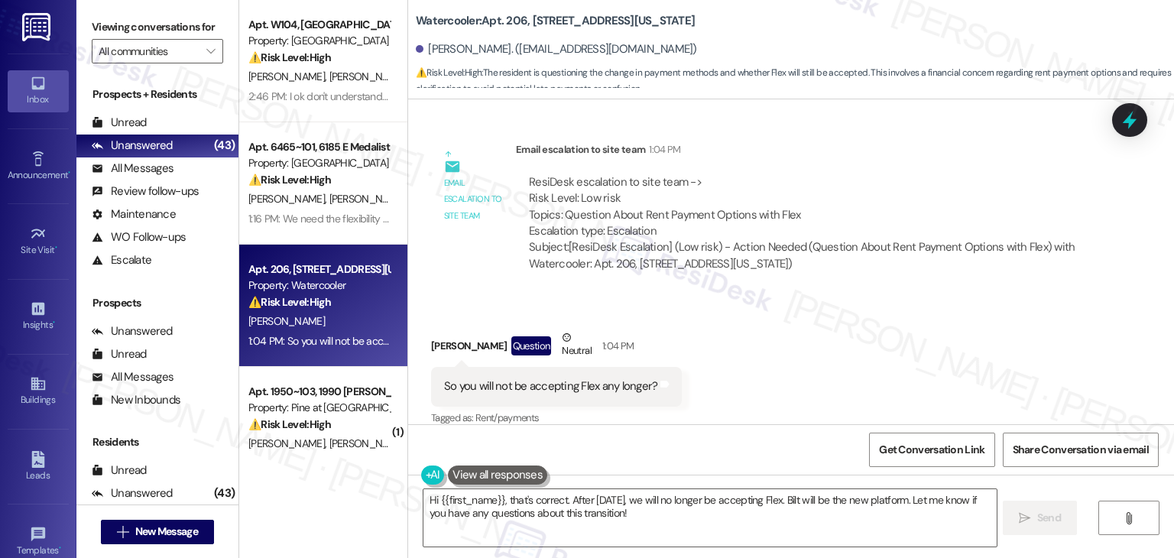
click at [565, 378] on div "So you will not be accepting Flex any longer?" at bounding box center [550, 386] width 213 height 16
copy div "So you will not be accepting Flex any longer? Tags and notes"
click at [972, 331] on div "Received via SMS Cynthia Tangren Question Neutral 1:04 PM So you will not be ac…" at bounding box center [791, 367] width 766 height 145
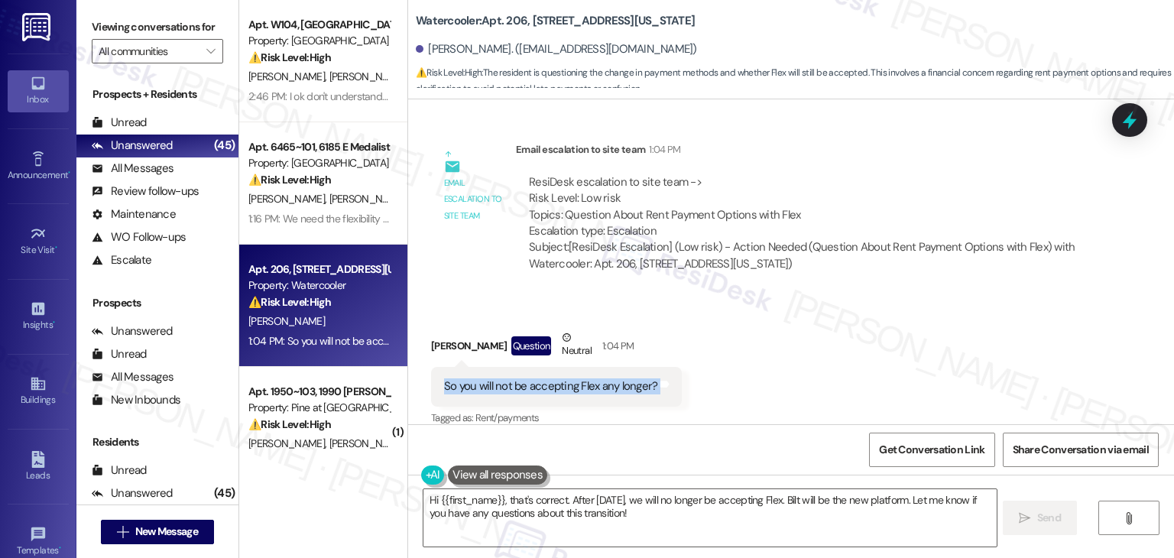
click at [972, 331] on div "Received via SMS Cynthia Tangren Question Neutral 1:04 PM So you will not be ac…" at bounding box center [791, 367] width 766 height 145
click at [572, 505] on textarea "Hi {{first_name}}, that's correct. After September 25th, we will no longer be a…" at bounding box center [709, 517] width 572 height 57
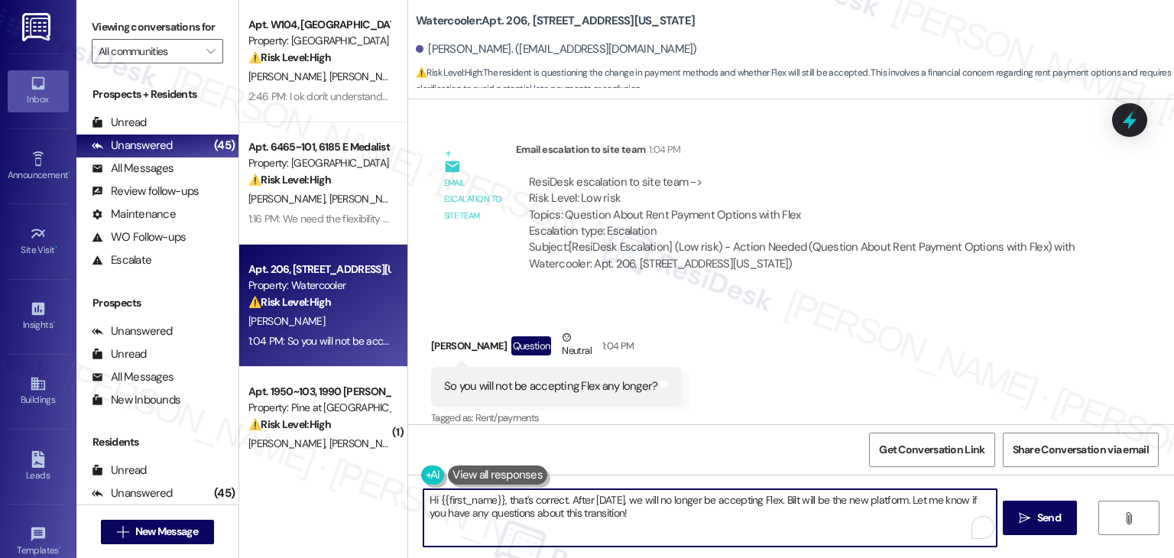
click at [572, 505] on textarea "Hi {{first_name}}, that's correct. After September 25th, we will no longer be a…" at bounding box center [709, 517] width 572 height 57
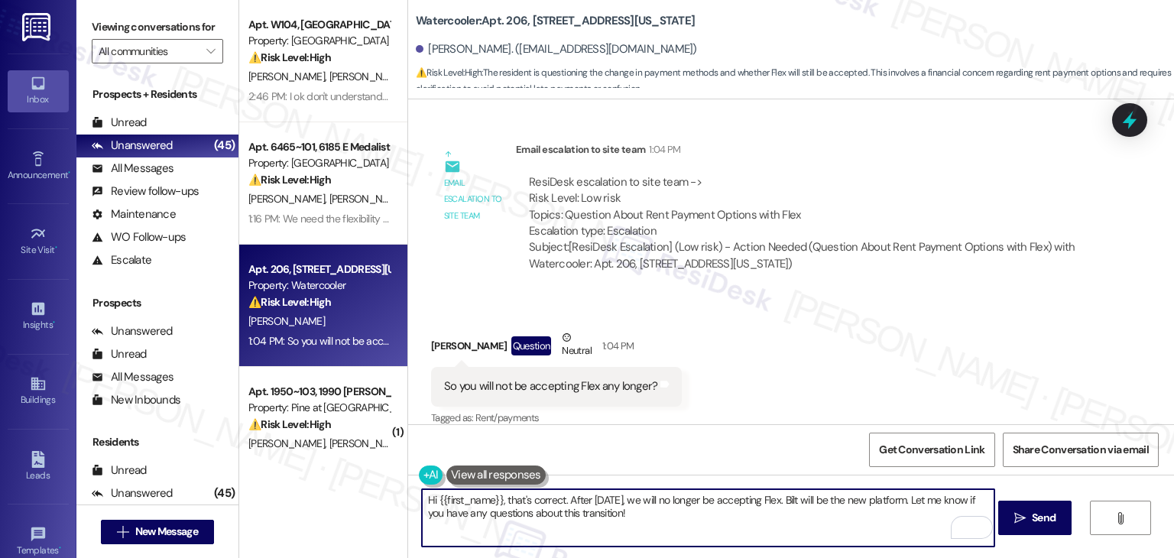
paste textarea "Cynthia! You can still use Flex to split up your rent payments 😊 The rent will …"
click at [710, 497] on textarea "Hi Cynthia! You can still use Flex to split up your rent payments 😊 The rent wi…" at bounding box center [708, 517] width 572 height 57
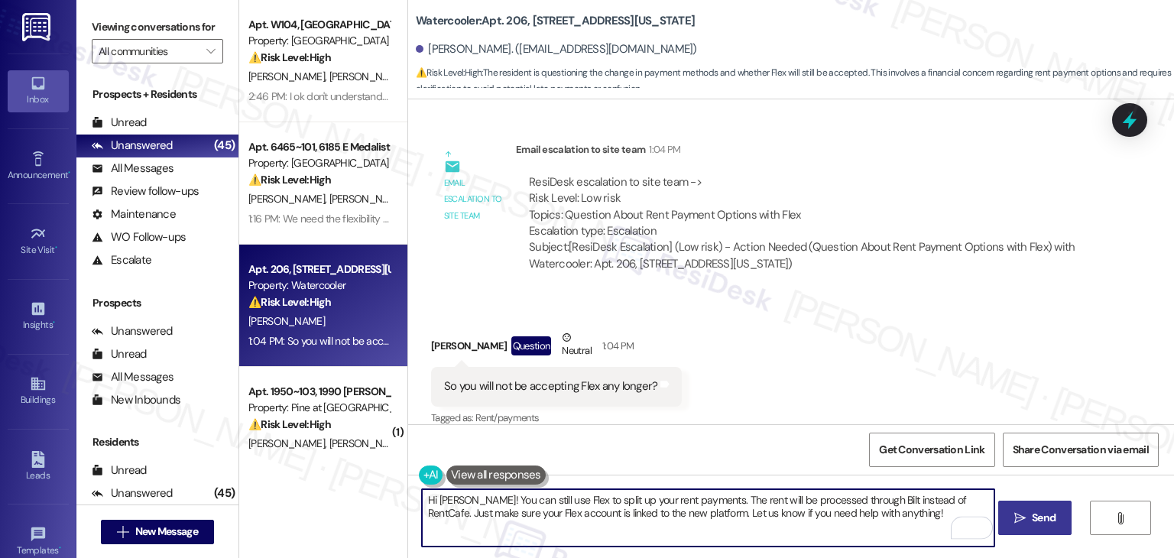
type textarea "Hi Cynthia! You can still use Flex to split up your rent payments. The rent wil…"
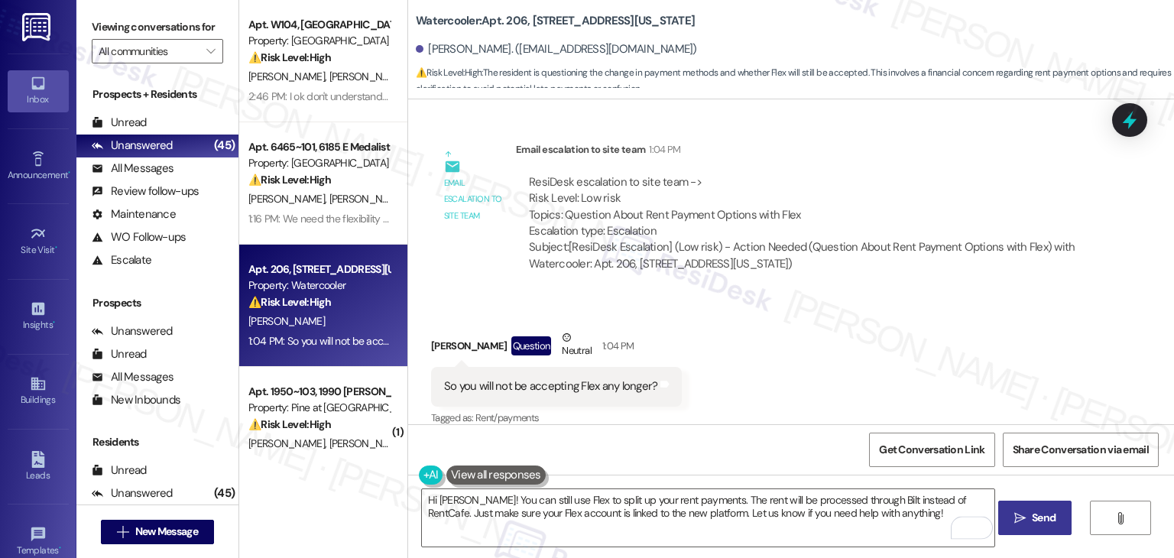
click at [1046, 518] on span "Send" at bounding box center [1044, 518] width 24 height 16
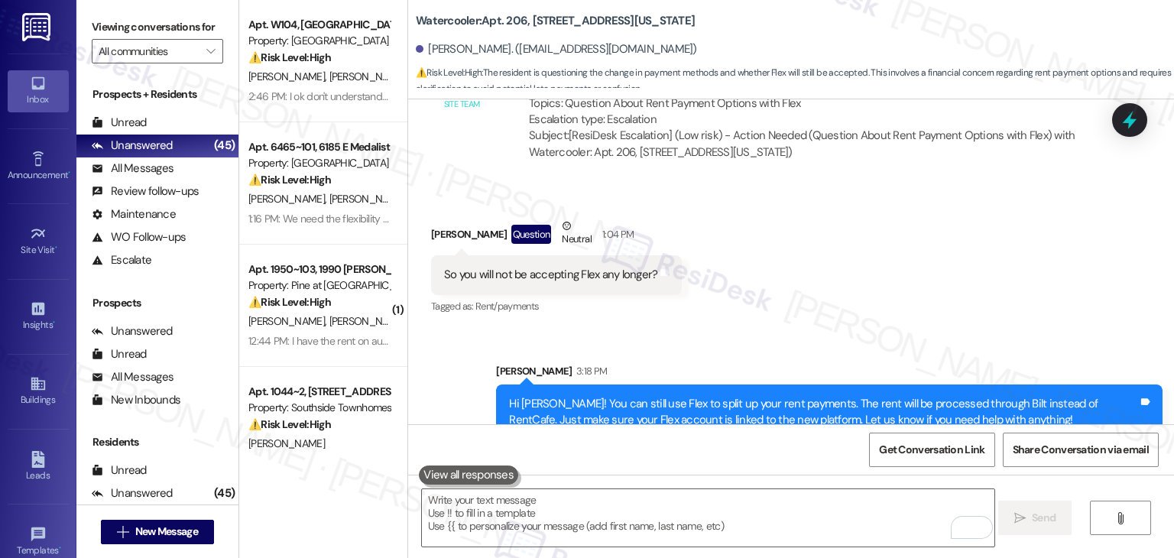
scroll to position [2652, 0]
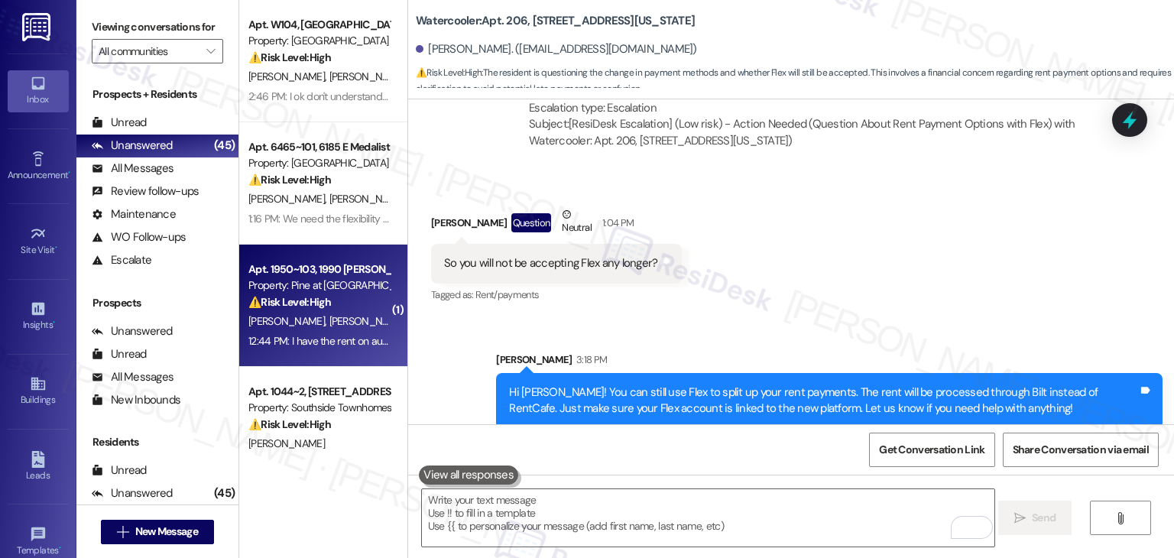
click at [329, 353] on div "Apt. 1950~103, 1990 Rimel Rd Property: Pine at Wildroot ⚠️ Risk Level: High The…" at bounding box center [323, 306] width 168 height 122
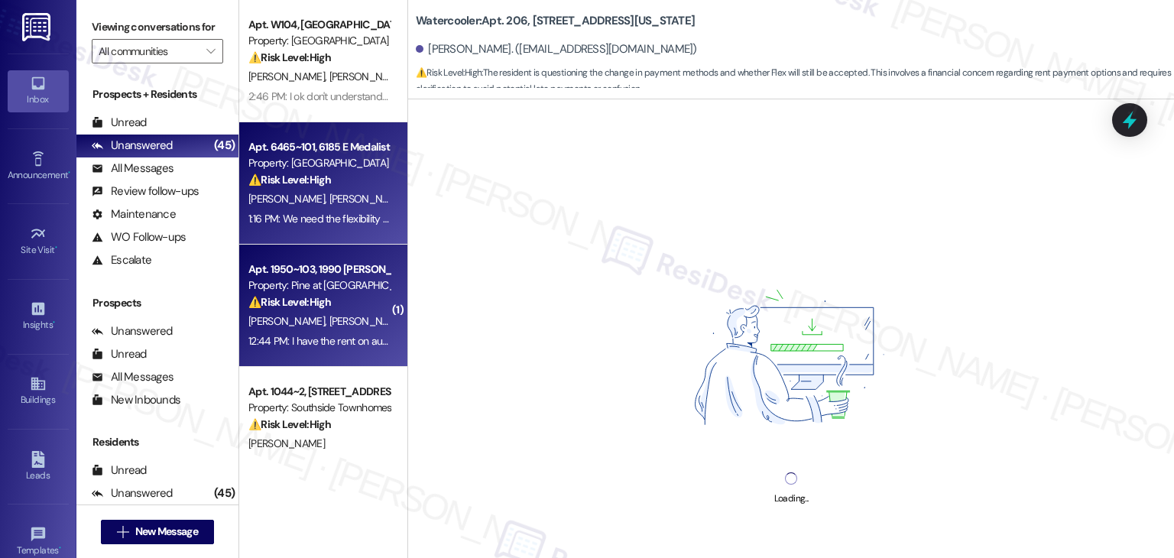
click at [307, 228] on div "Apt. 6465~101, 6185 E Medalist Ln Property: Ridgecrest Commons ⚠️ Risk Level: H…" at bounding box center [323, 183] width 168 height 122
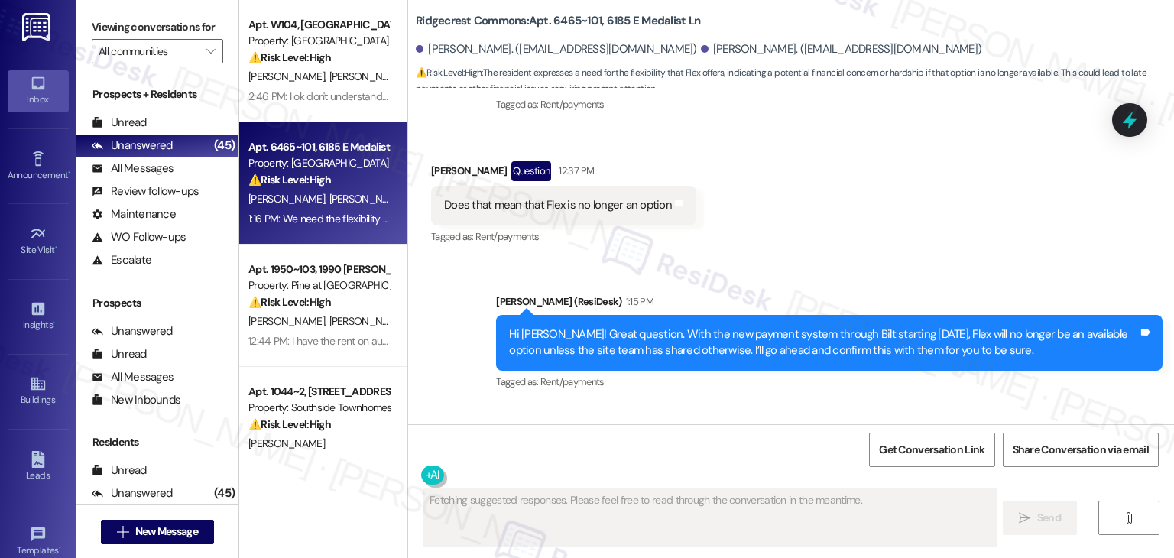
scroll to position [2488, 0]
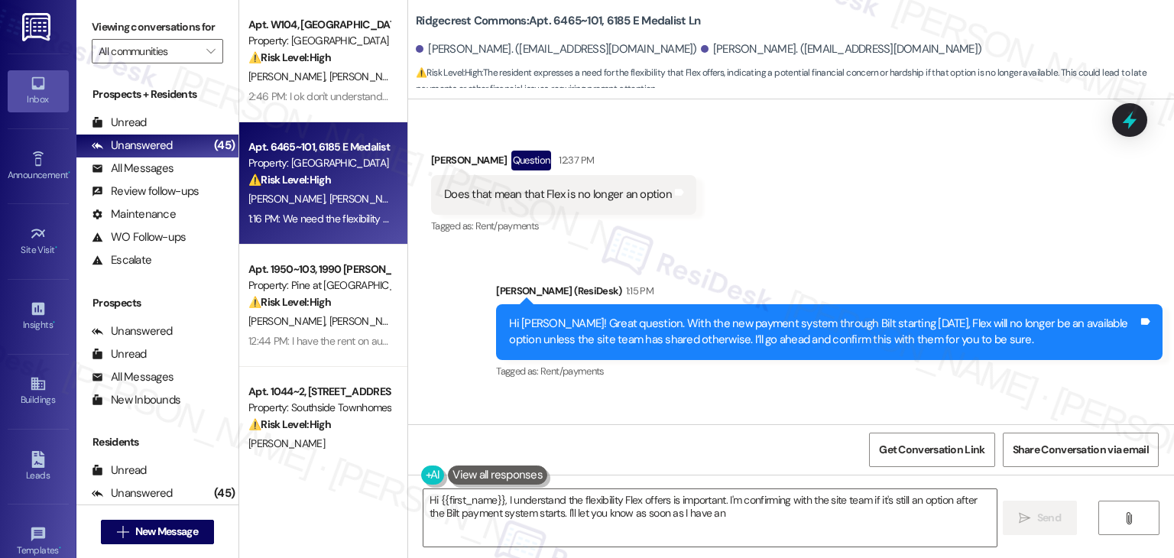
click at [700, 316] on div "Hi Kimberly! Great question. With the new payment system through Bilt starting …" at bounding box center [823, 332] width 629 height 33
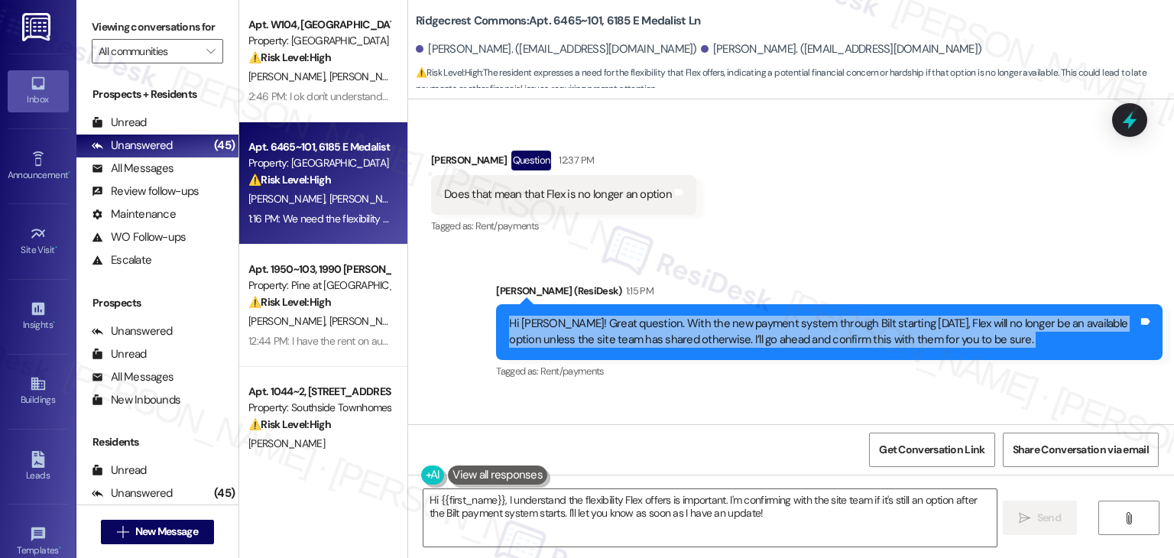
click at [700, 316] on div "Hi Kimberly! Great question. With the new payment system through Bilt starting …" at bounding box center [823, 332] width 629 height 33
copy div "Hi Kimberly! Great question. With the new payment system through Bilt starting …"
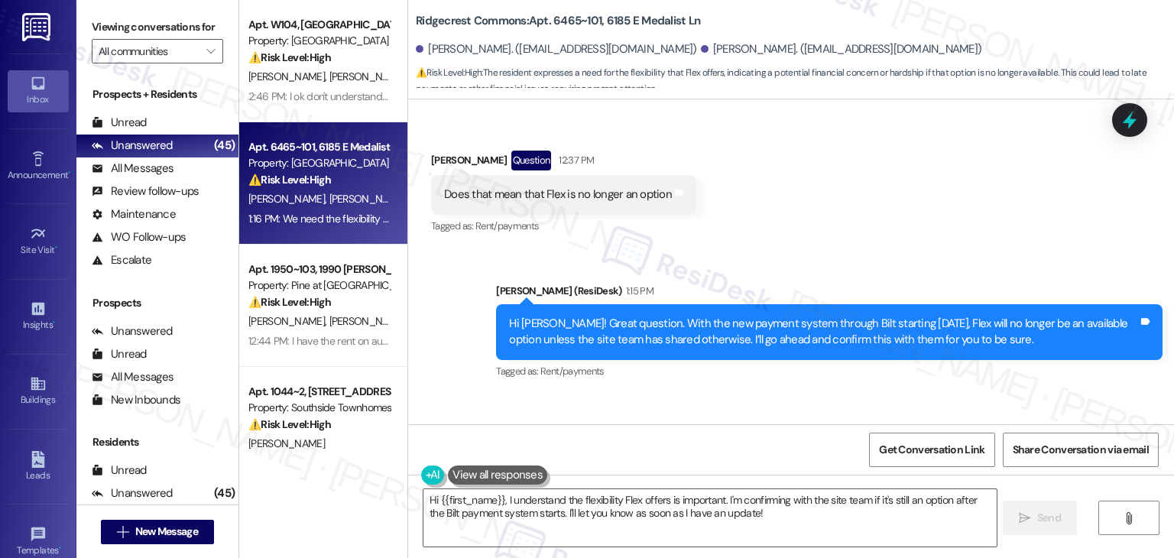
click at [535, 449] on div "We need the flexibility that flex offers. Tags and notes" at bounding box center [556, 468] width 250 height 39
copy div "We need the flexibility that flex offers. Tags and notes"
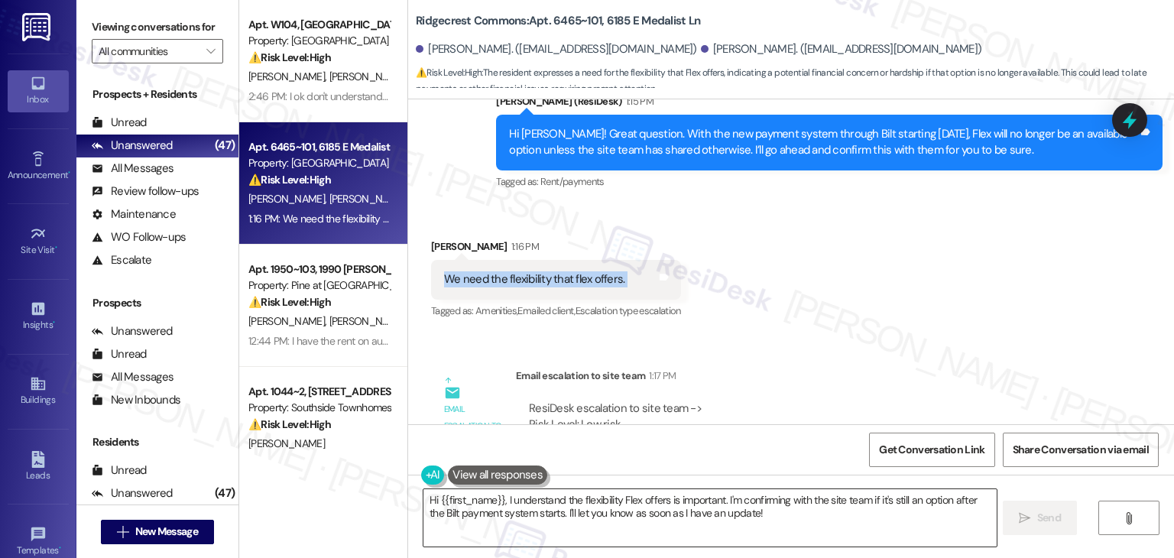
click at [670, 524] on textarea "Hi {{first_name}}, I understand the flexibility Flex offers is important. I'm c…" at bounding box center [709, 517] width 572 height 57
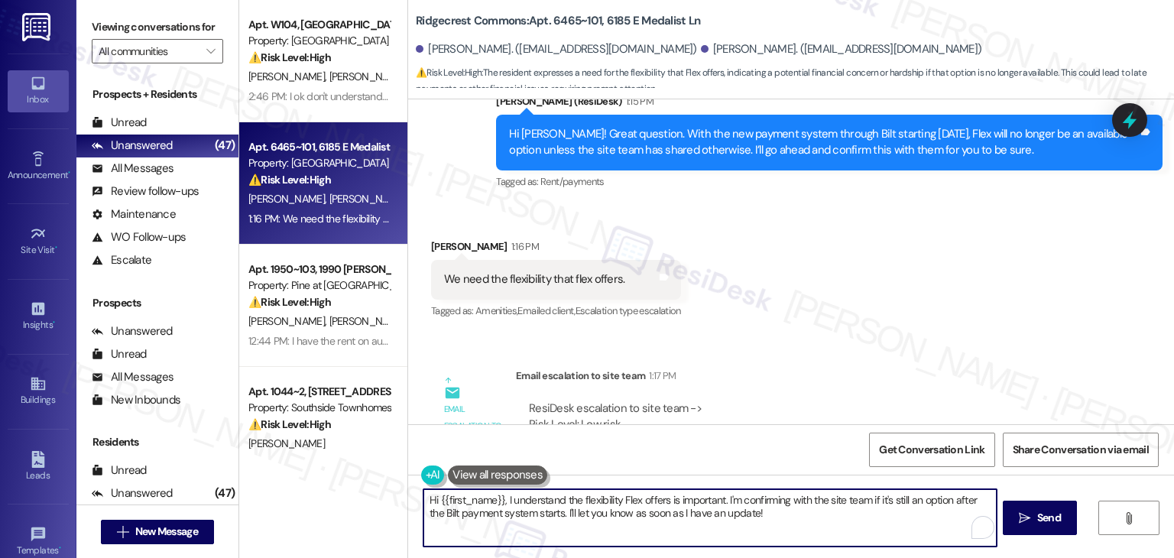
paste textarea "Kimberly! I understand that Flex has been a great tool for many residents. Just…"
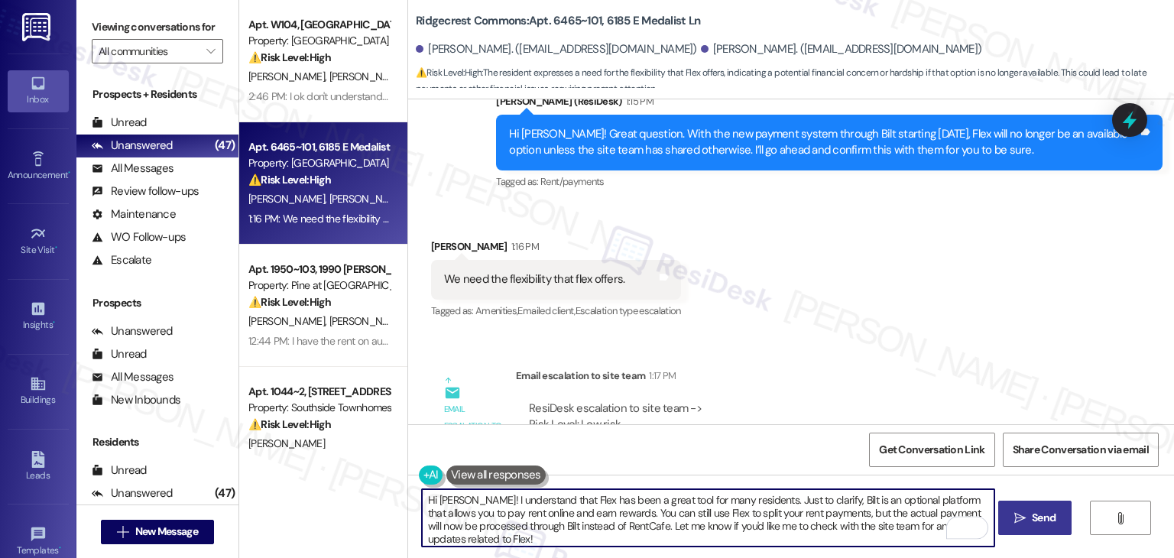
type textarea "Hi Kimberly! I understand that Flex has been a great tool for many residents. J…"
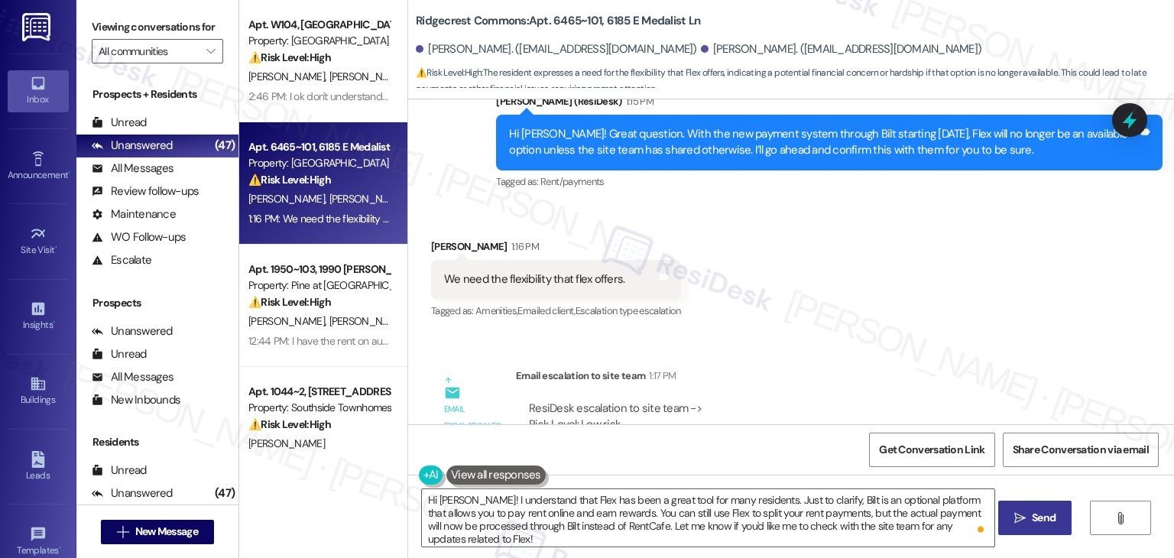
click at [1042, 518] on span "Send" at bounding box center [1044, 518] width 24 height 16
click at [871, 204] on div "Received via SMS Kimberly Tracy 1:16 PM We need the flexibility that flex offer…" at bounding box center [791, 268] width 766 height 129
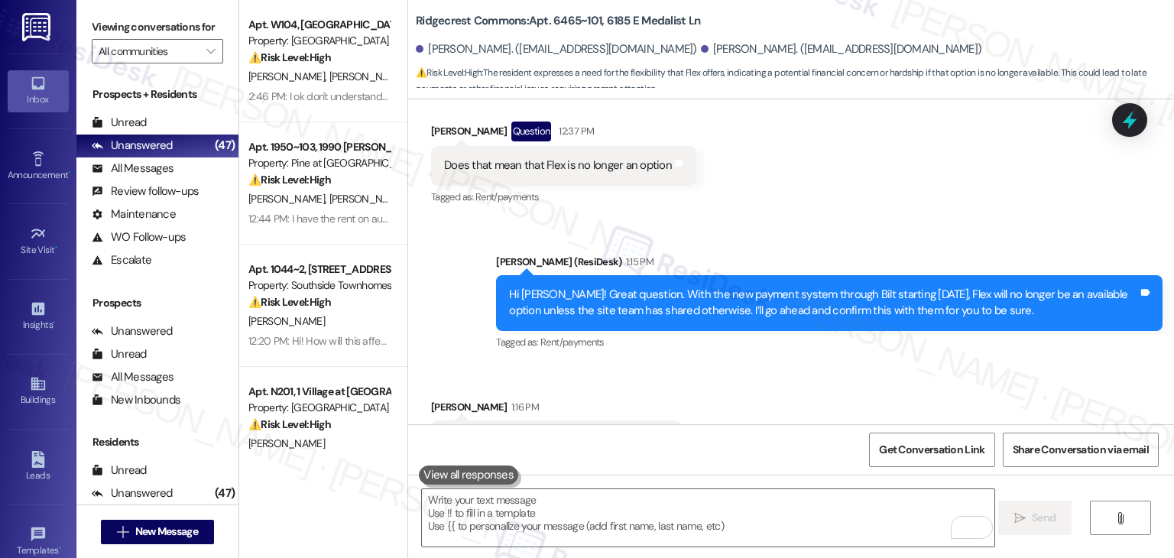
scroll to position [2817, 0]
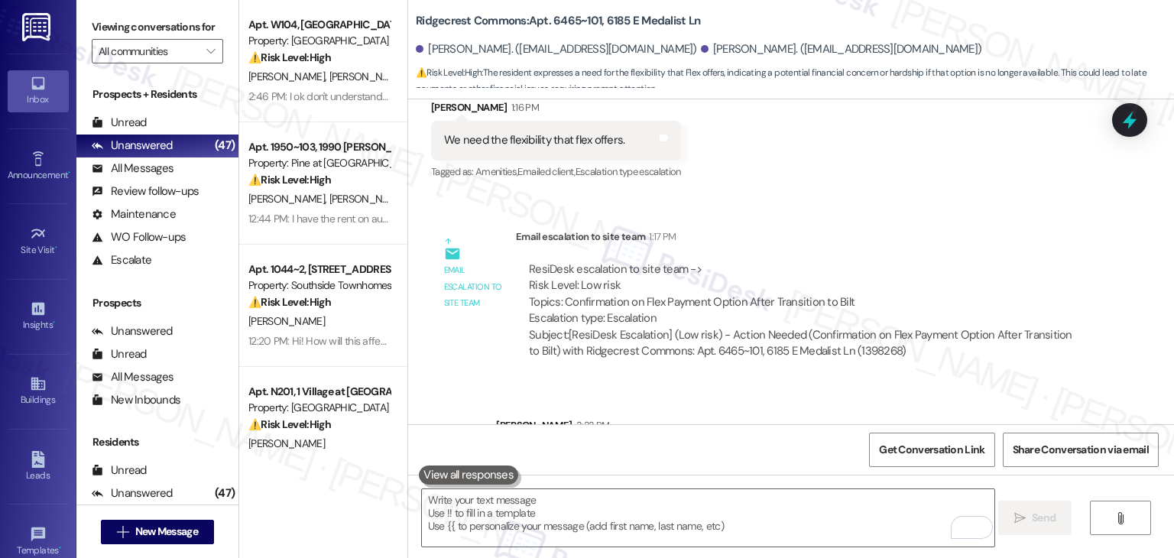
click at [988, 261] on div "ResiDesk escalation to site team -> Risk Level: Low risk Topics: Confirmation o…" at bounding box center [807, 294] width 556 height 66
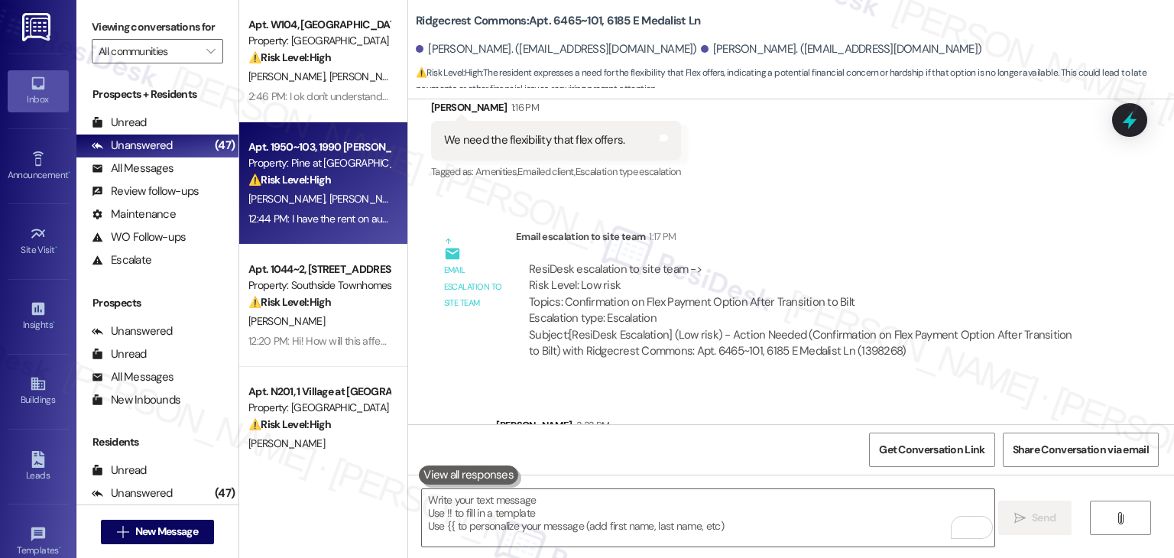
click at [321, 222] on div "12:44 PM: I have the rent on auto pay to my credit card Are you making my life …" at bounding box center [496, 219] width 497 height 14
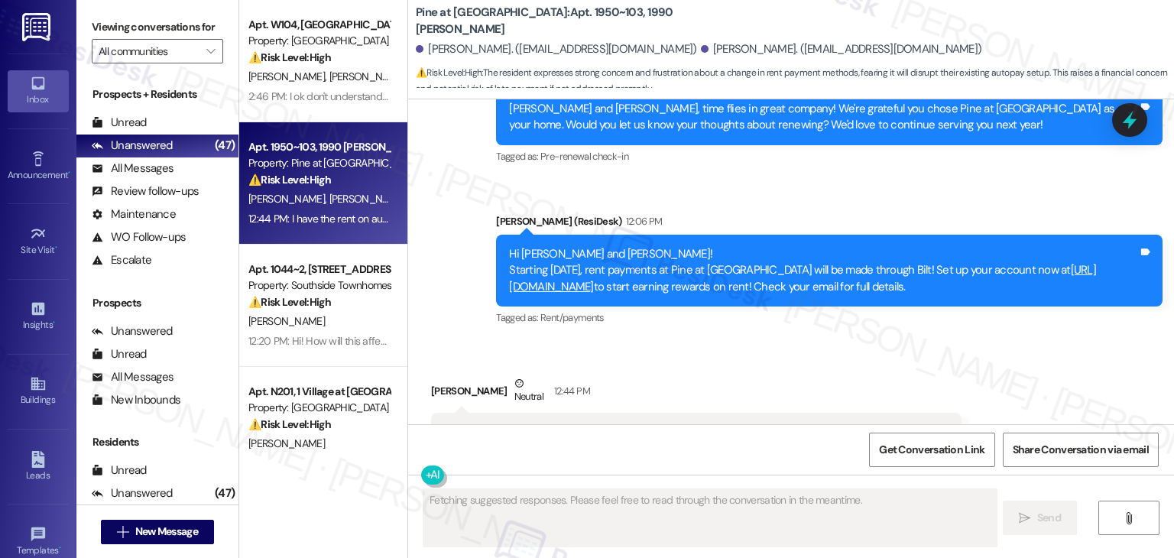
scroll to position [1926, 0]
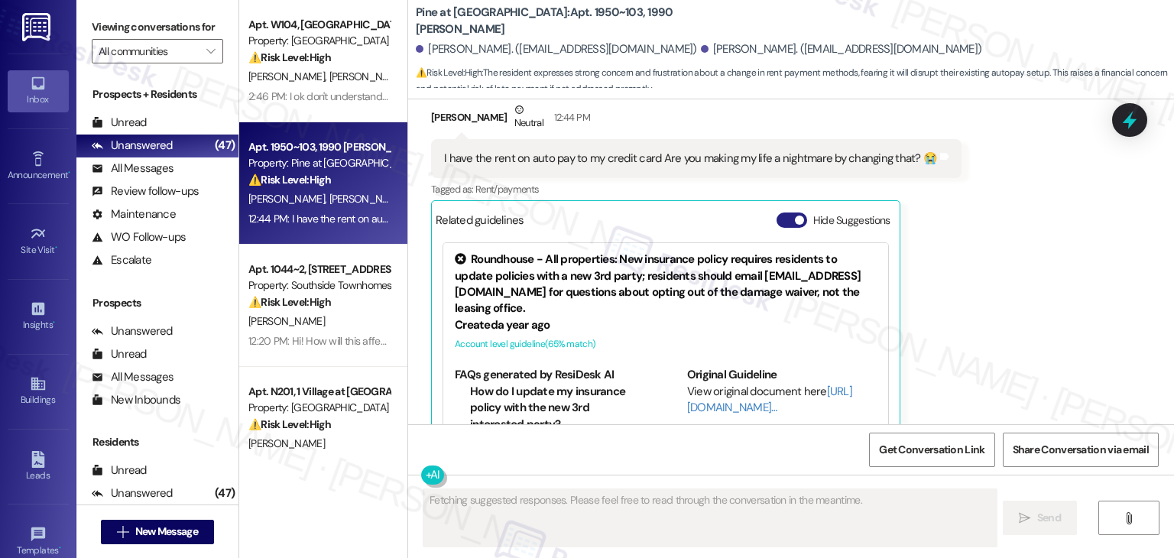
click at [782, 212] on button "Hide Suggestions" at bounding box center [791, 219] width 31 height 15
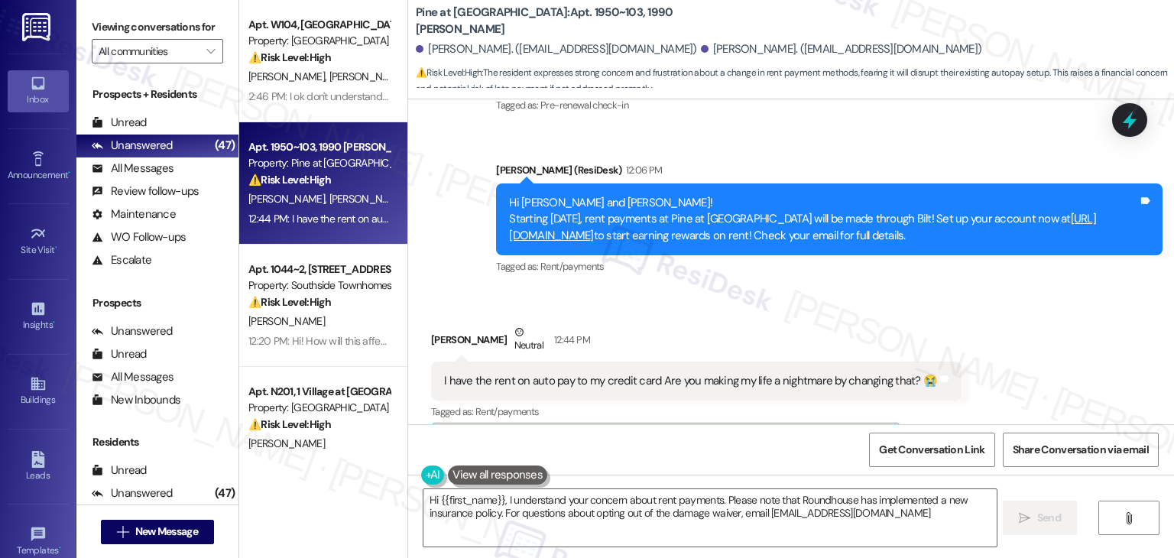
type textarea "Hi {{first_name}}, I understand your concern about rent payments. Please note t…"
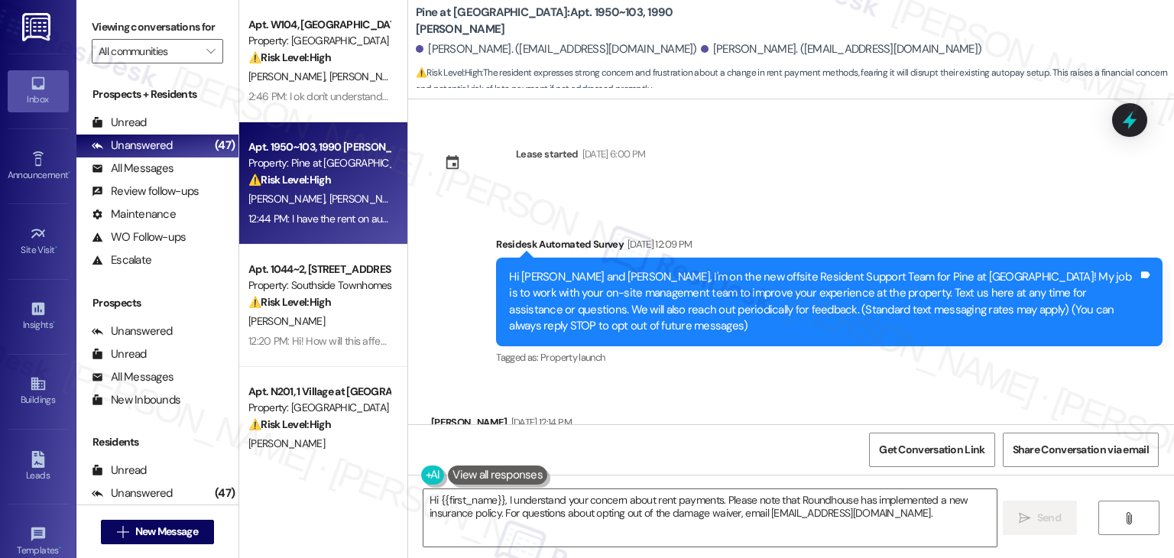
scroll to position [1703, 0]
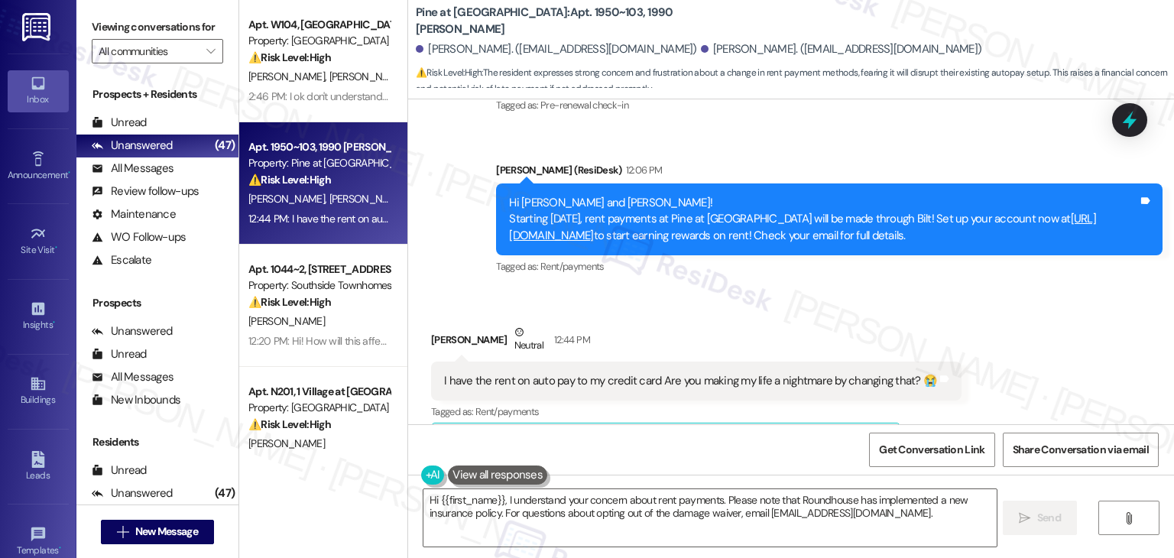
click at [727, 373] on div "I have the rent on auto pay to my credit card Are you making my life a nightmar…" at bounding box center [690, 381] width 493 height 16
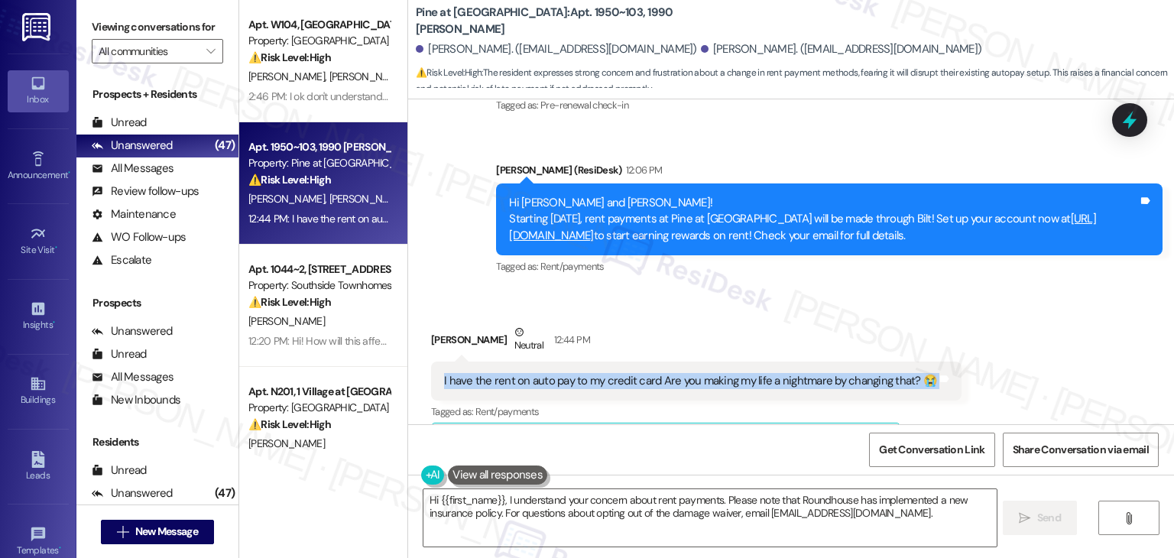
click at [727, 373] on div "I have the rent on auto pay to my credit card Are you making my life a nightmar…" at bounding box center [690, 381] width 493 height 16
drag, startPoint x: 955, startPoint y: 193, endPoint x: 494, endPoint y: 154, distance: 463.2
click at [496, 183] on div "Hi [PERSON_NAME] and [PERSON_NAME]! Starting [DATE], rent payments at Pine at […" at bounding box center [829, 219] width 666 height 72
copy div "Hi [PERSON_NAME] and [PERSON_NAME]! Starting [DATE], rent payments at Pine at […"
drag, startPoint x: 905, startPoint y: 326, endPoint x: 428, endPoint y: 318, distance: 477.6
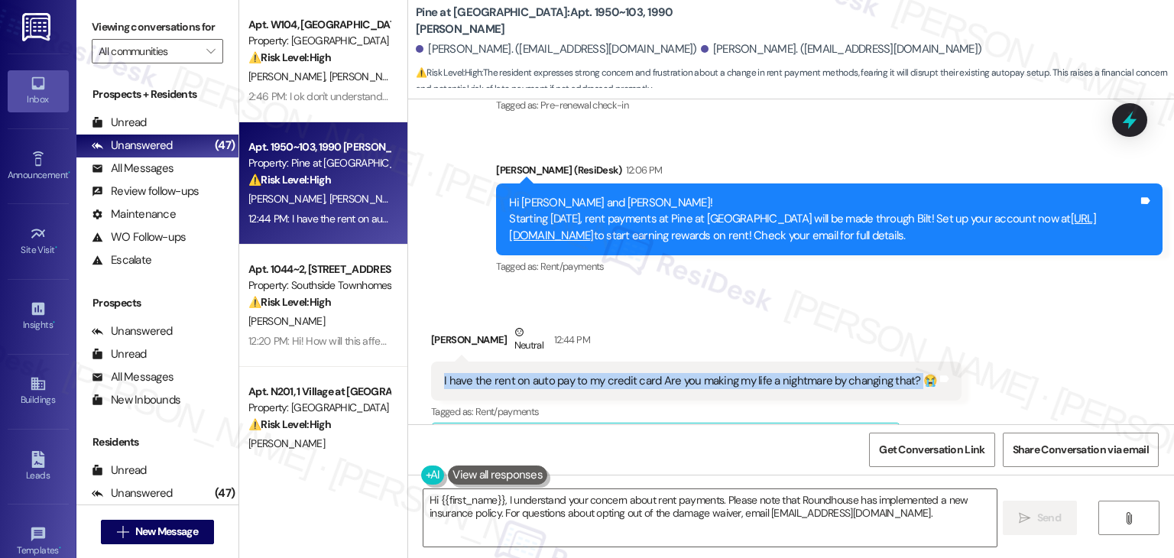
click at [431, 361] on div "I have the rent on auto pay to my credit card Are you making my life a nightmar…" at bounding box center [696, 380] width 530 height 39
copy div "I have the rent on auto pay to my credit card Are you making my life a nightmar…"
click at [592, 500] on textarea "Hi {{first_name}}, I understand your concern about rent payments. Please note t…" at bounding box center [709, 517] width 572 height 57
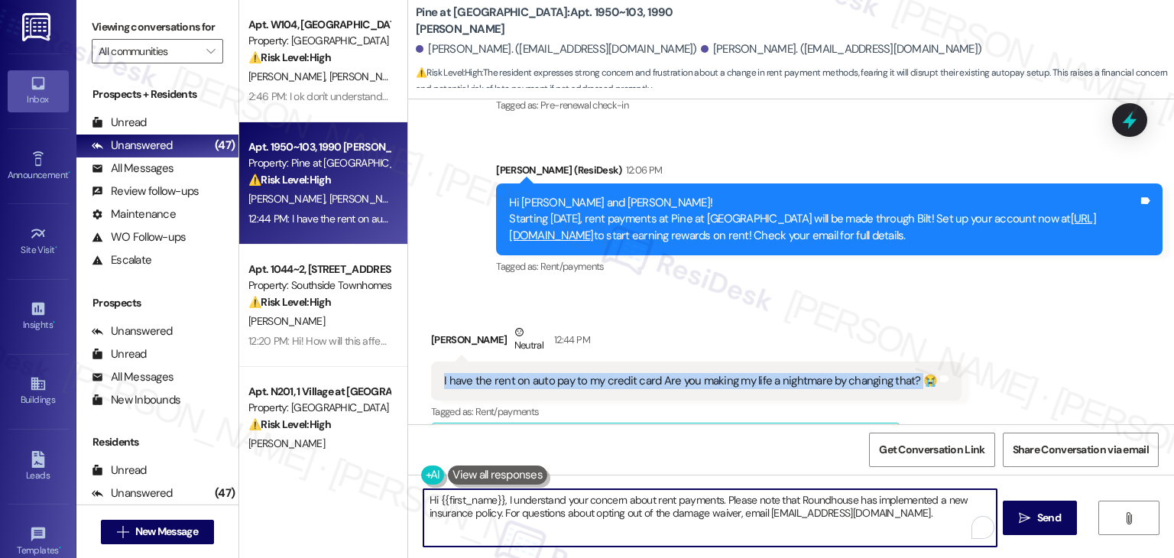
click at [592, 500] on textarea "Hi {{first_name}}, I understand your concern about rent payments. Please note t…" at bounding box center [709, 517] width 572 height 57
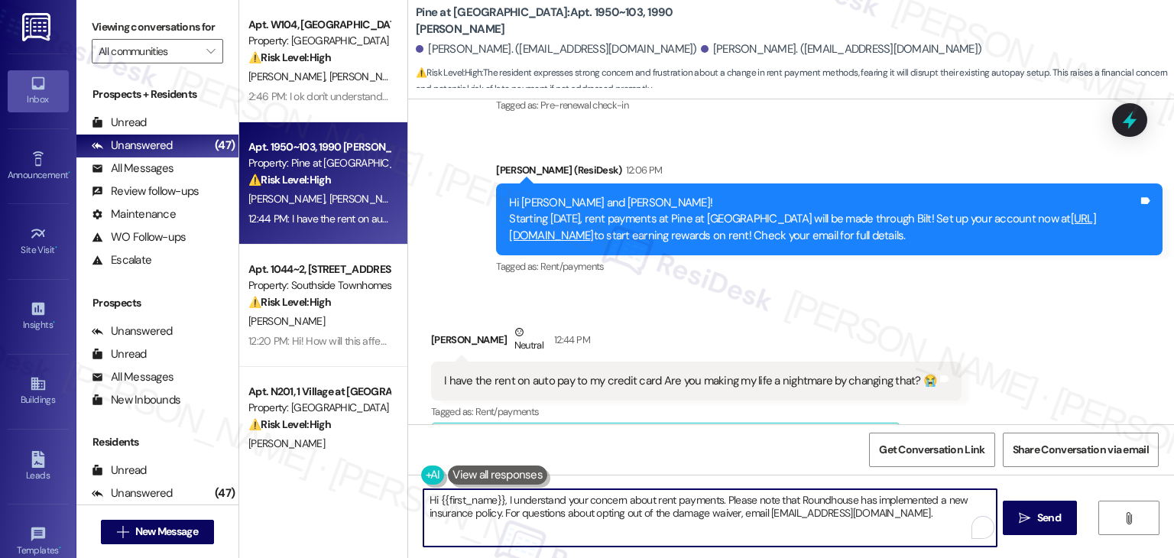
click at [592, 500] on textarea "Hi {{first_name}}, I understand your concern about rent payments. Please note t…" at bounding box center [709, 517] width 572 height 57
paste textarea "[PERSON_NAME]! I get how frustrating it can be when something changes unexpecte…"
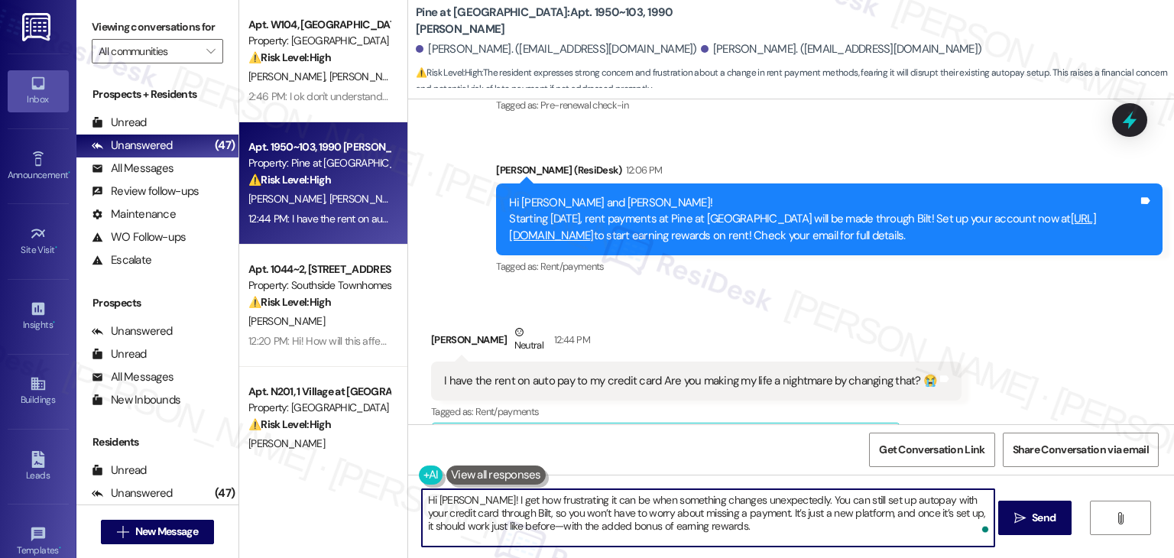
click at [701, 521] on textarea "Hi [PERSON_NAME]! I get how frustrating it can be when something changes unexpe…" at bounding box center [708, 517] width 572 height 57
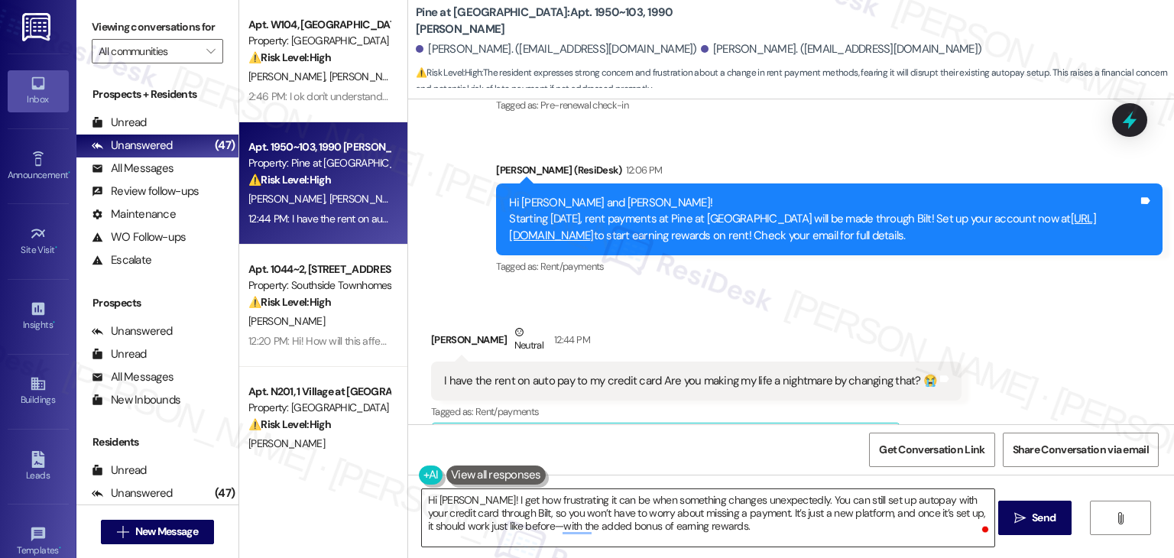
drag, startPoint x: 634, startPoint y: 515, endPoint x: 701, endPoint y: 523, distance: 67.8
click at [634, 515] on textarea "Hi [PERSON_NAME]! I get how frustrating it can be when something changes unexpe…" at bounding box center [708, 517] width 572 height 57
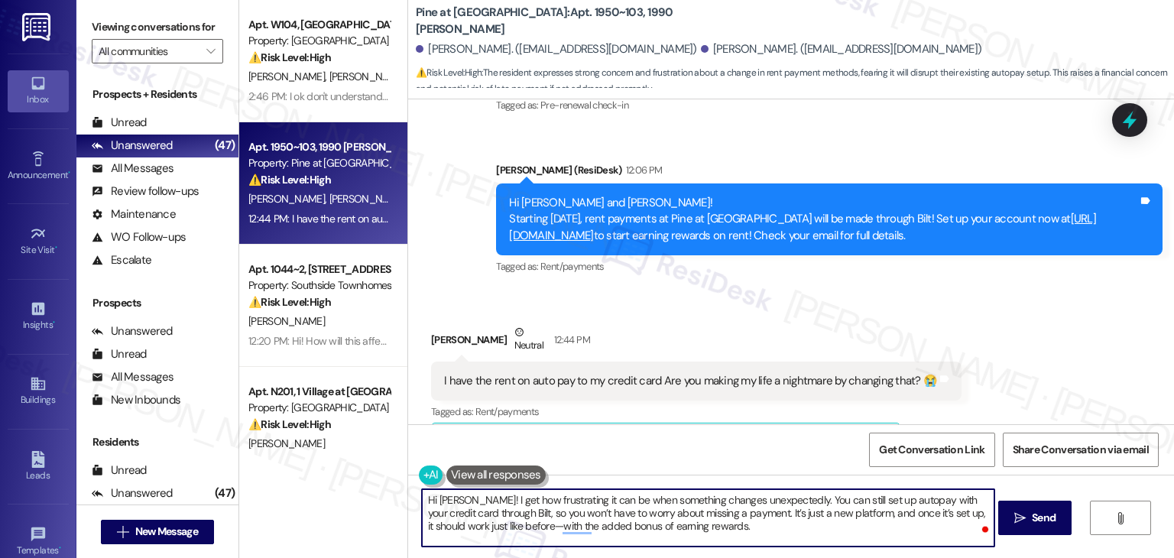
click at [717, 523] on textarea "Hi [PERSON_NAME]! I get how frustrating it can be when something changes unexpe…" at bounding box center [708, 517] width 572 height 57
paste textarea "Let us know if there's anything else we can assist you with!"
type textarea "Hi [PERSON_NAME]! I get how frustrating it can be when something changes unexpe…"
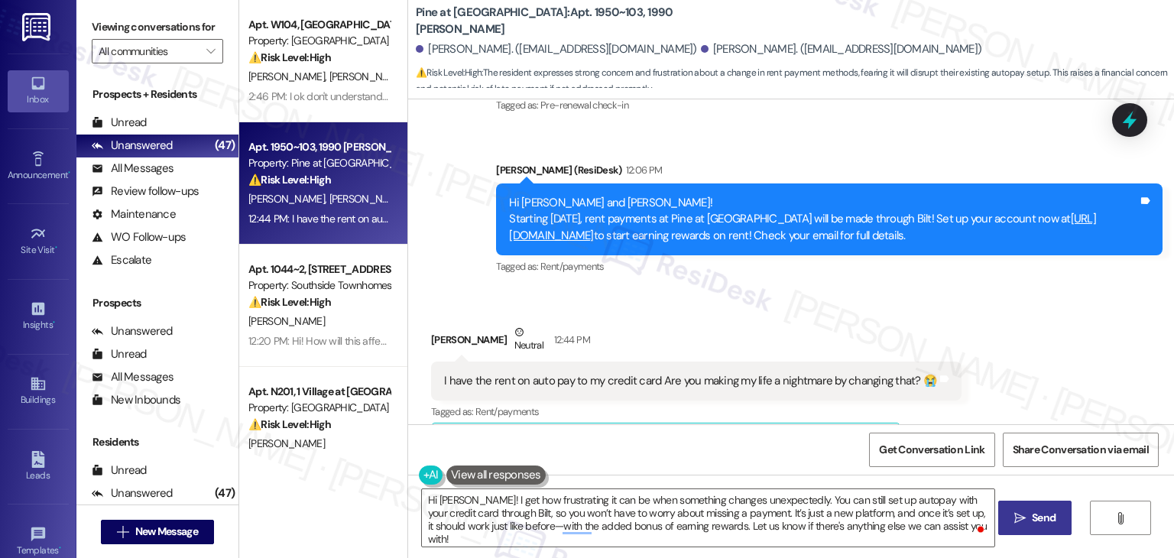
click at [1051, 511] on span "Send" at bounding box center [1044, 518] width 24 height 16
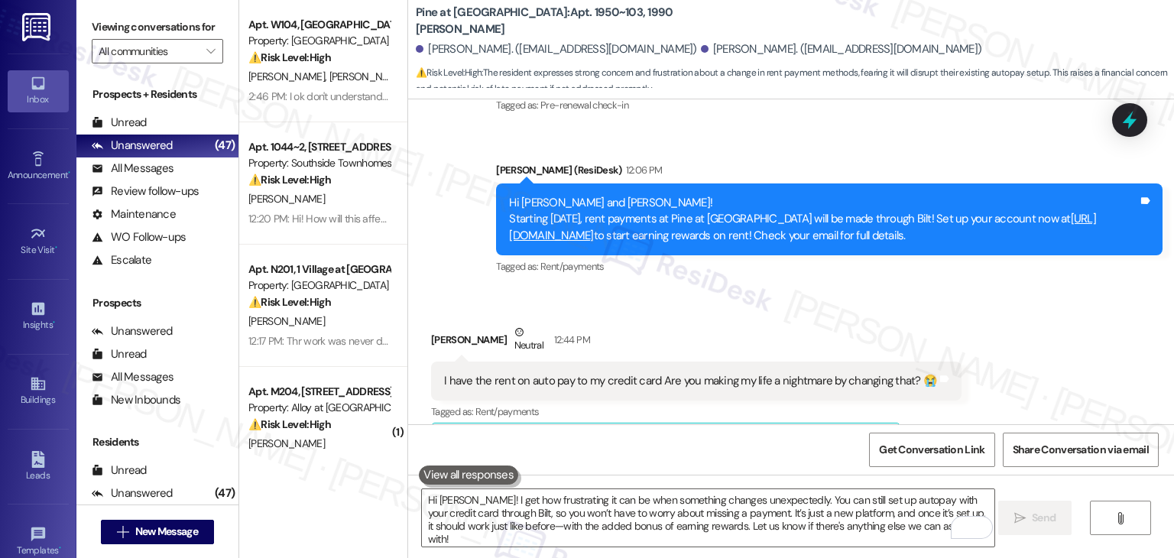
scroll to position [1702, 0]
click at [786, 290] on div "Received via SMS [PERSON_NAME] Neutral 12:44 PM I have the rent on auto pay to …" at bounding box center [791, 382] width 766 height 184
click at [789, 290] on div "Received via SMS [PERSON_NAME] Neutral 12:44 PM I have the rent on auto pay to …" at bounding box center [791, 382] width 766 height 184
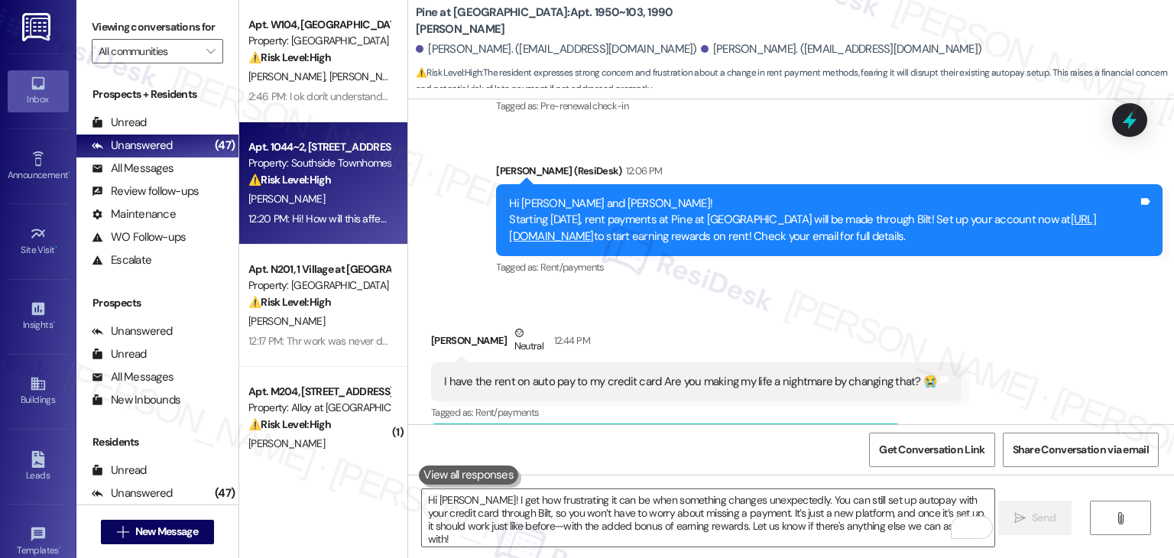
scroll to position [1843, 0]
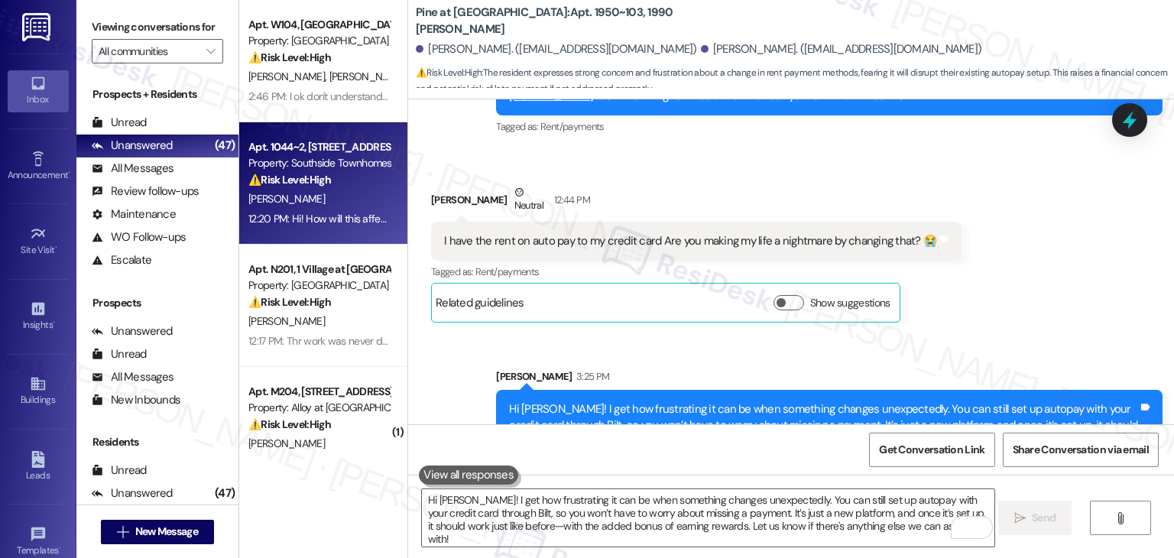
click at [331, 223] on div "12:20 PM: Hi! How will this affect FLEX and our payments to them? Are you no lo…" at bounding box center [538, 219] width 581 height 14
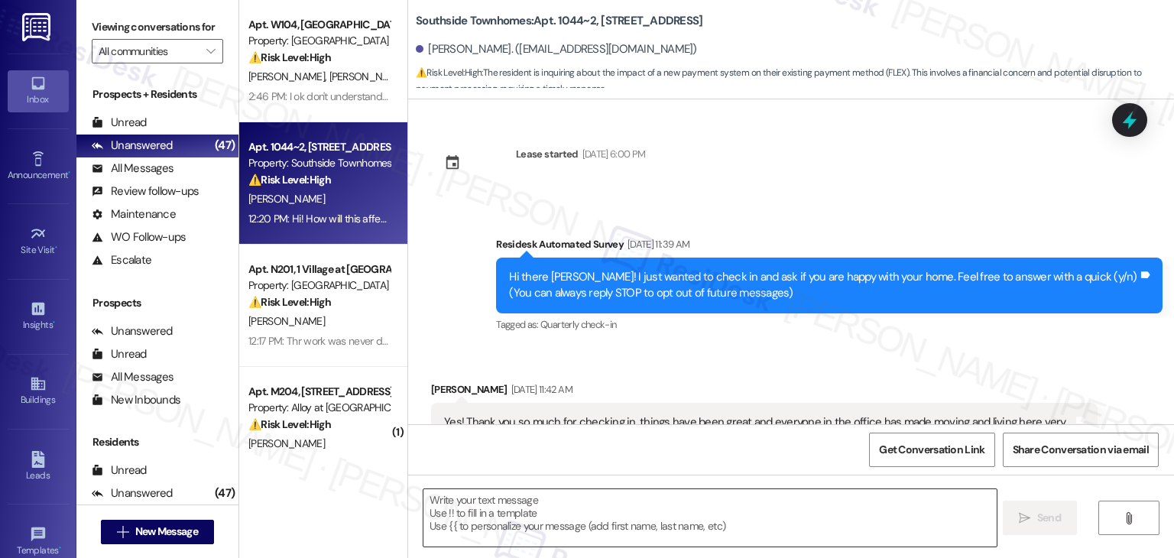
scroll to position [2288, 0]
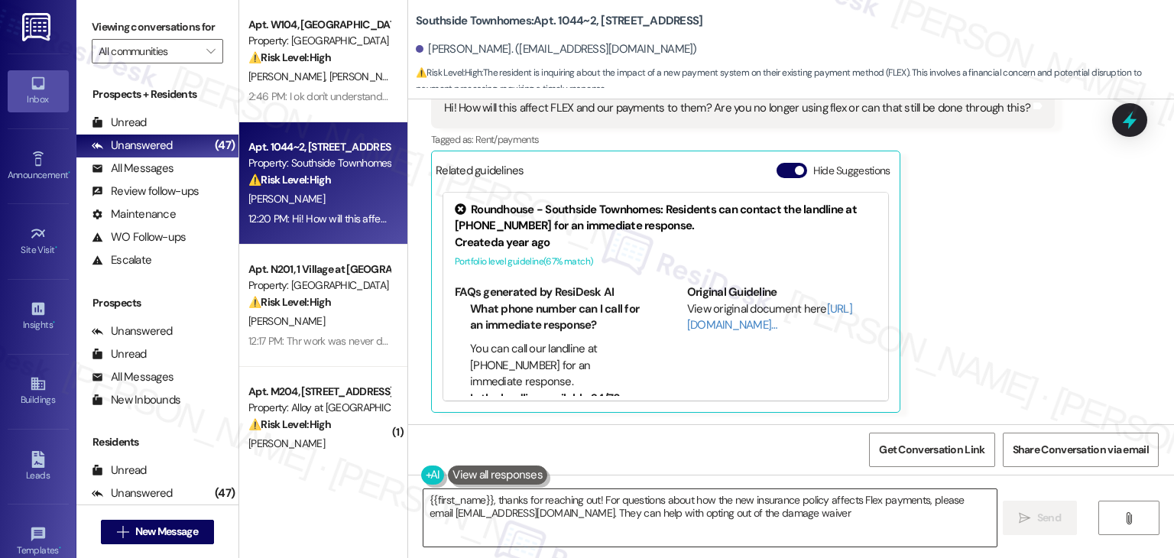
type textarea "{{first_name}}, thanks for reaching out! For questions about how the new insura…"
